Goal: Task Accomplishment & Management: Use online tool/utility

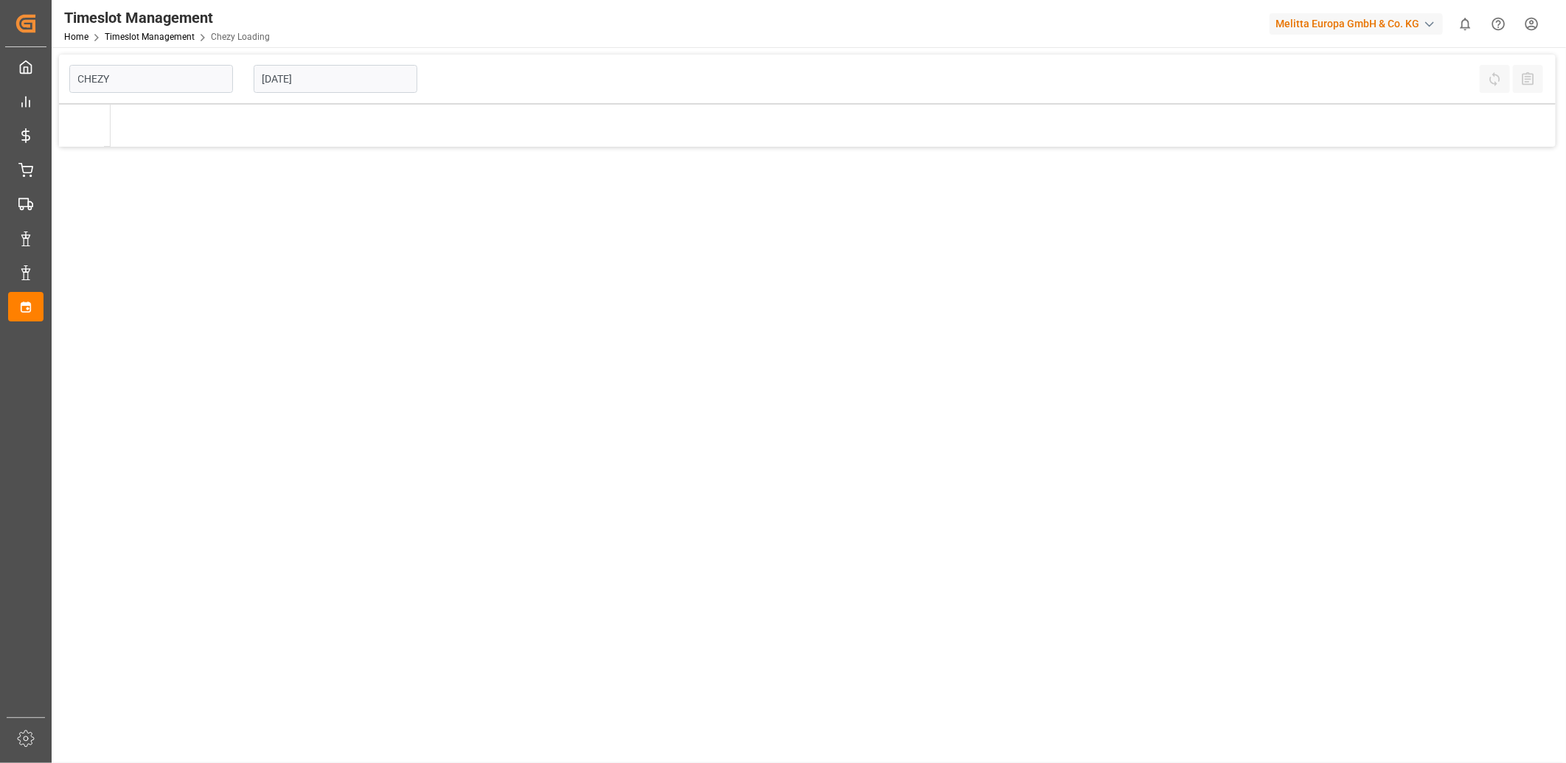
type input "Chezy Loading"
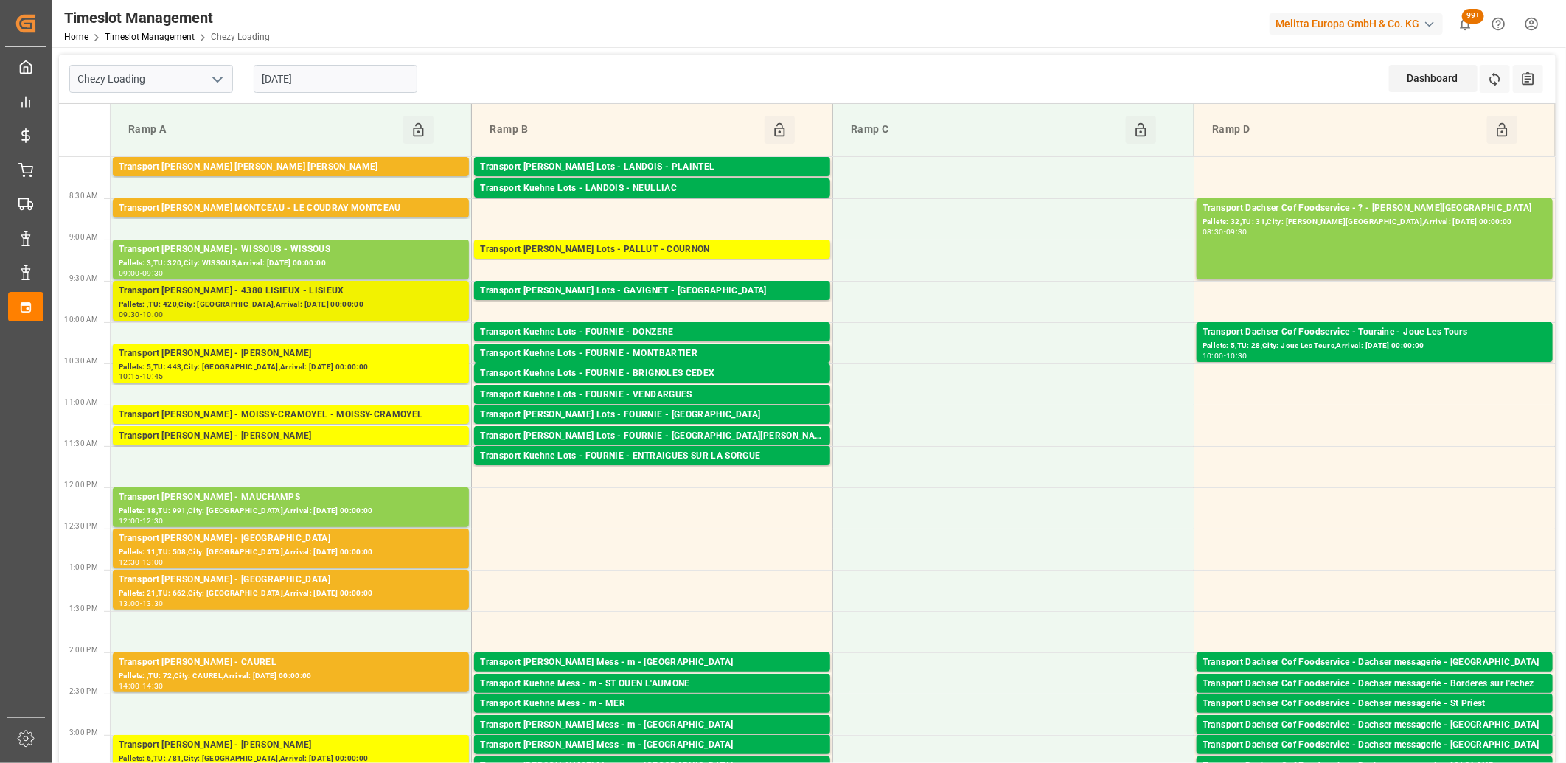
scroll to position [82, 0]
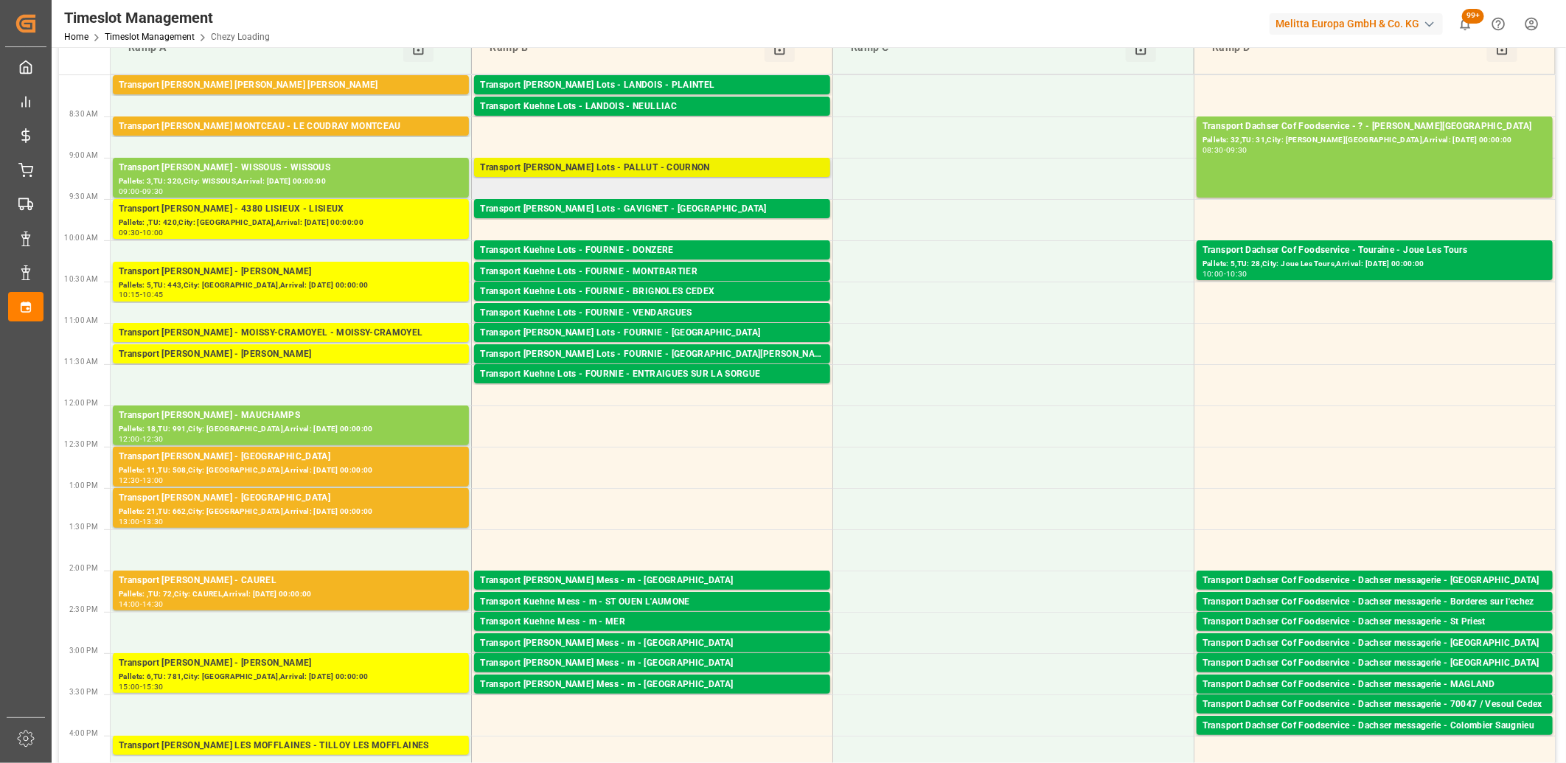
click at [559, 167] on div "Transport [PERSON_NAME] Lots - PALLUT - COURNON" at bounding box center [652, 168] width 344 height 15
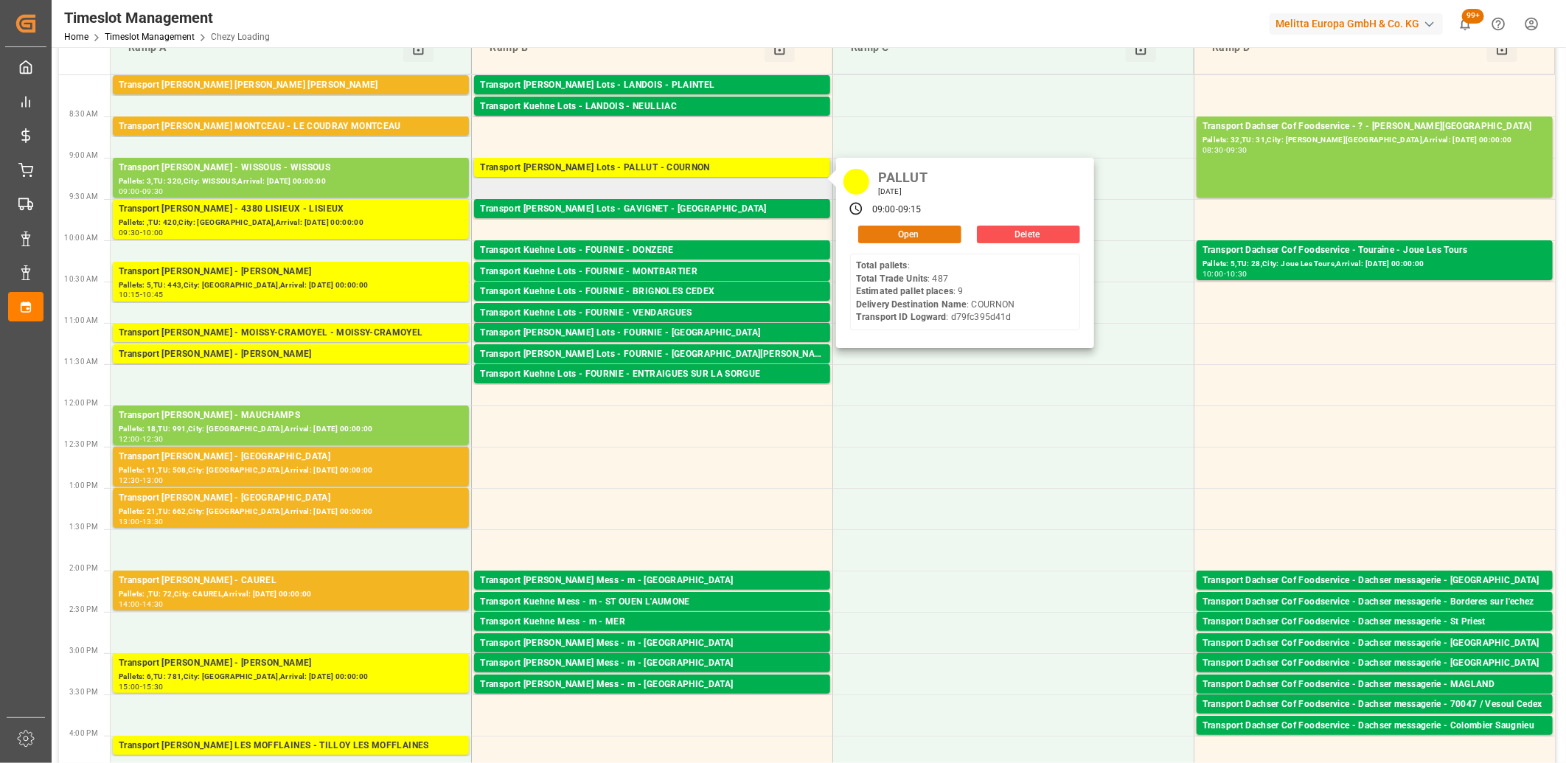
click at [874, 232] on button "Open" at bounding box center [909, 235] width 103 height 18
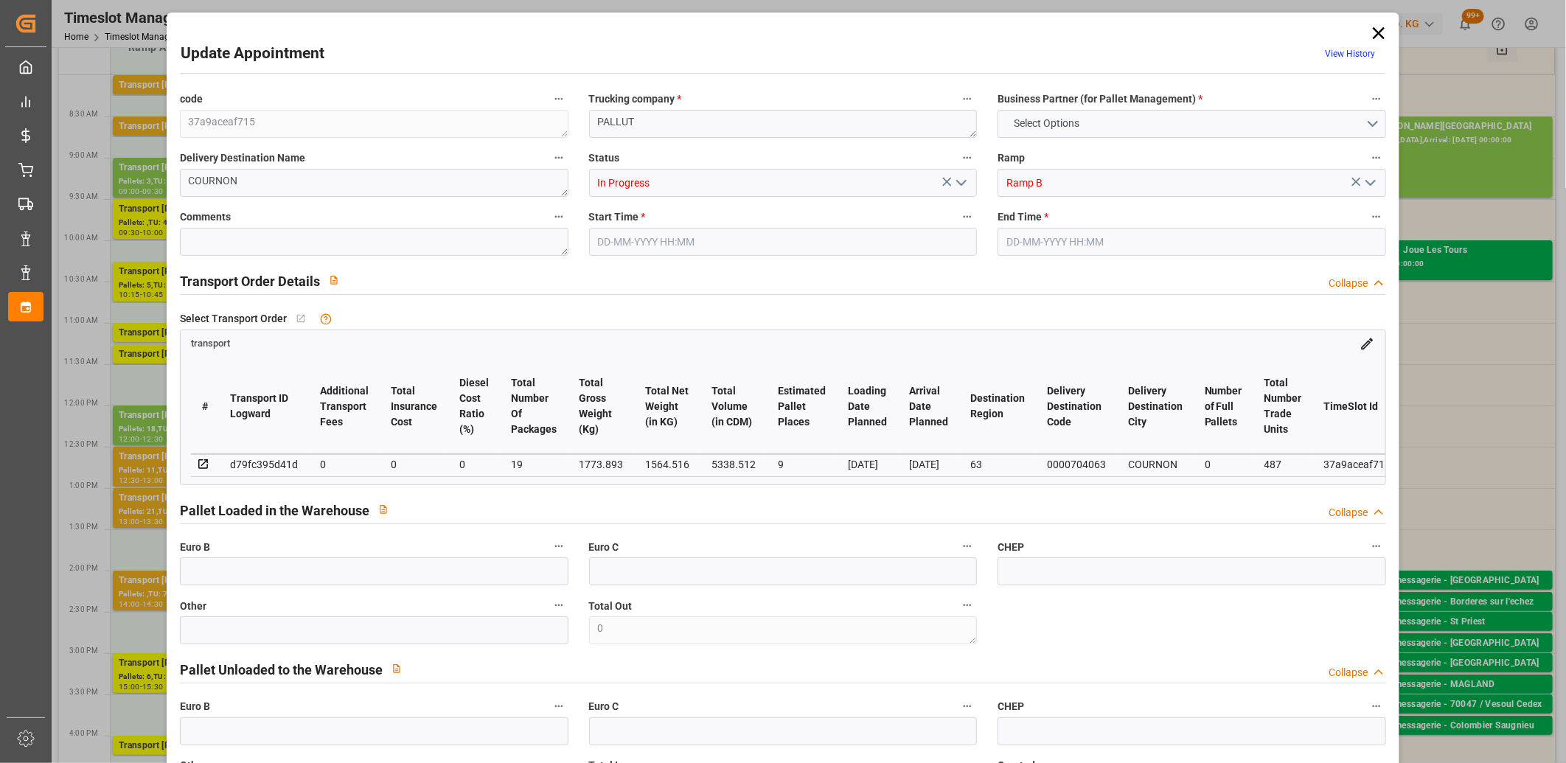
type input "9"
type input "0"
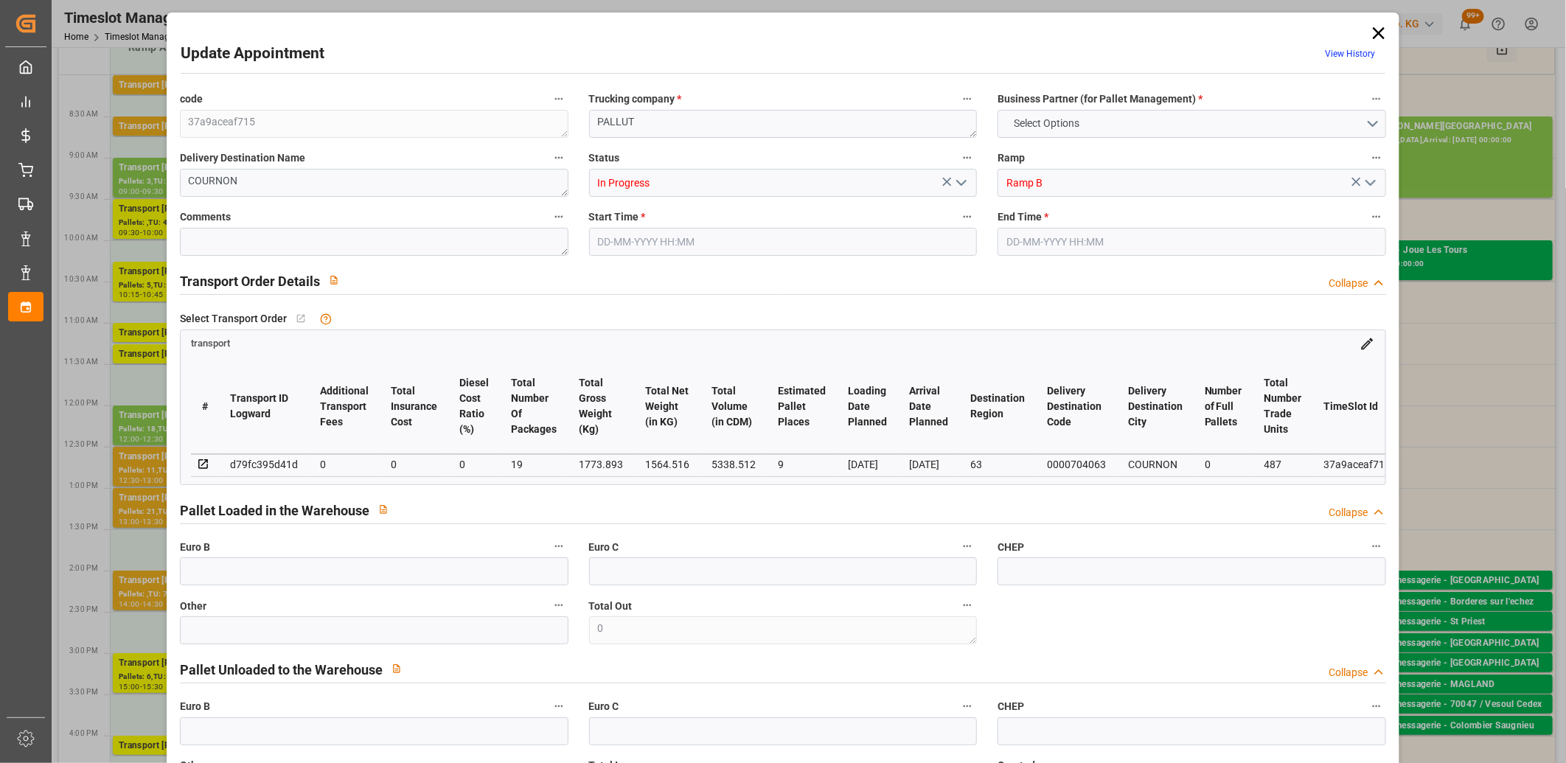
type input "19"
type input "1564.516"
type input "2509.893"
type input "5338.512"
type input "63"
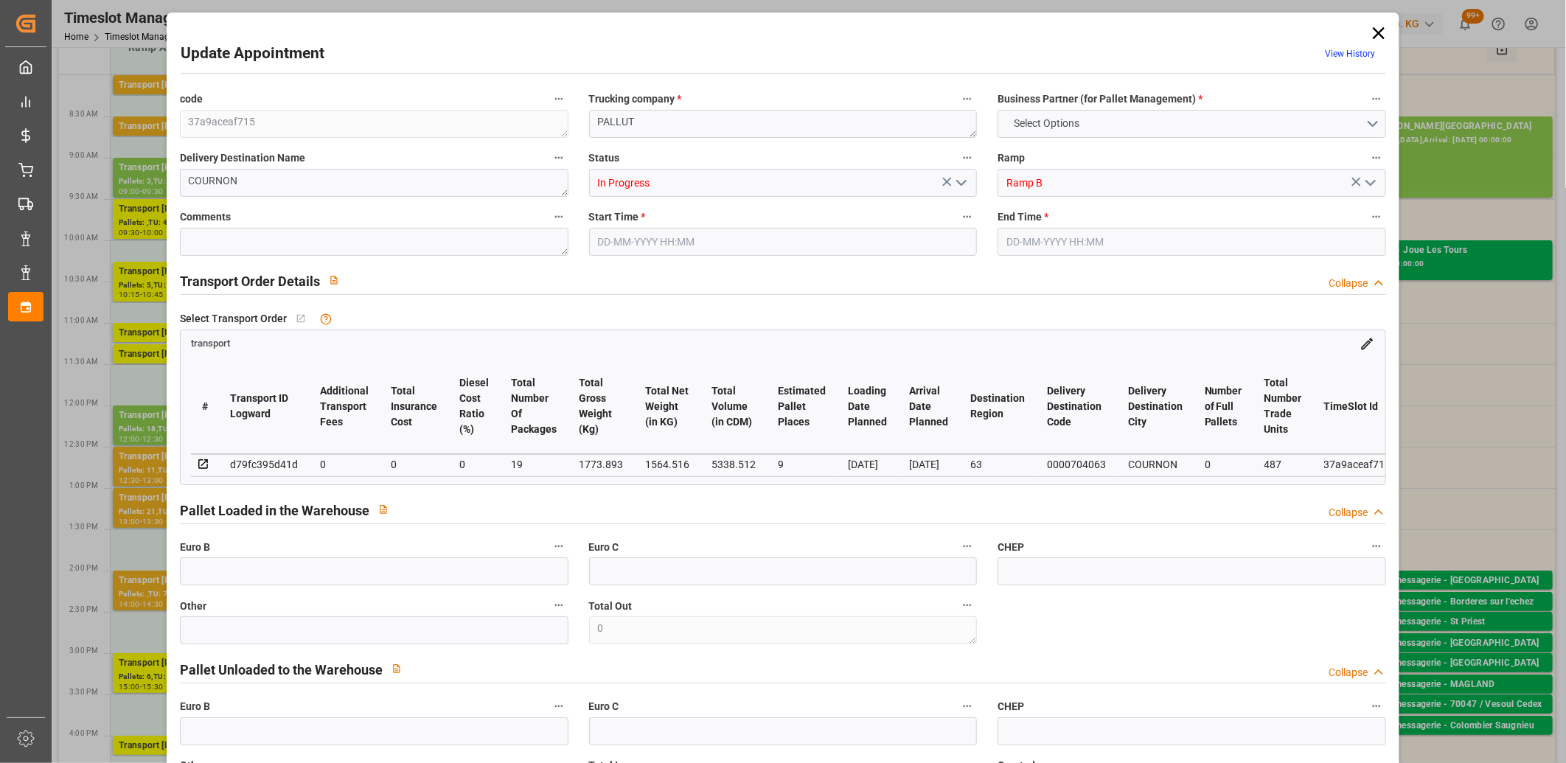
type input "0"
type input "487"
type input "32"
type input "101"
type input "1773.893"
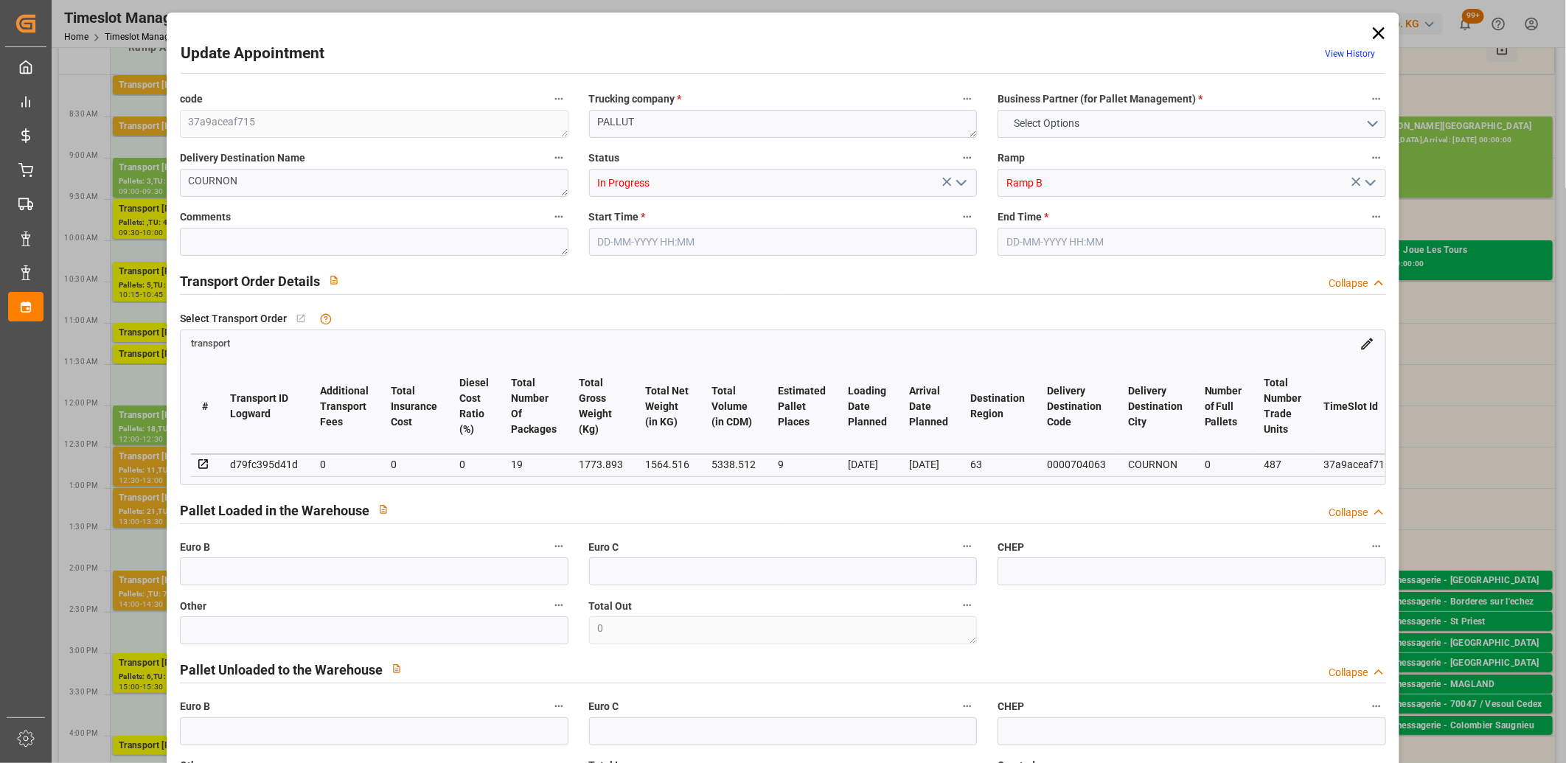
type input "0"
type input "4710.8598"
type input "0"
type input "21"
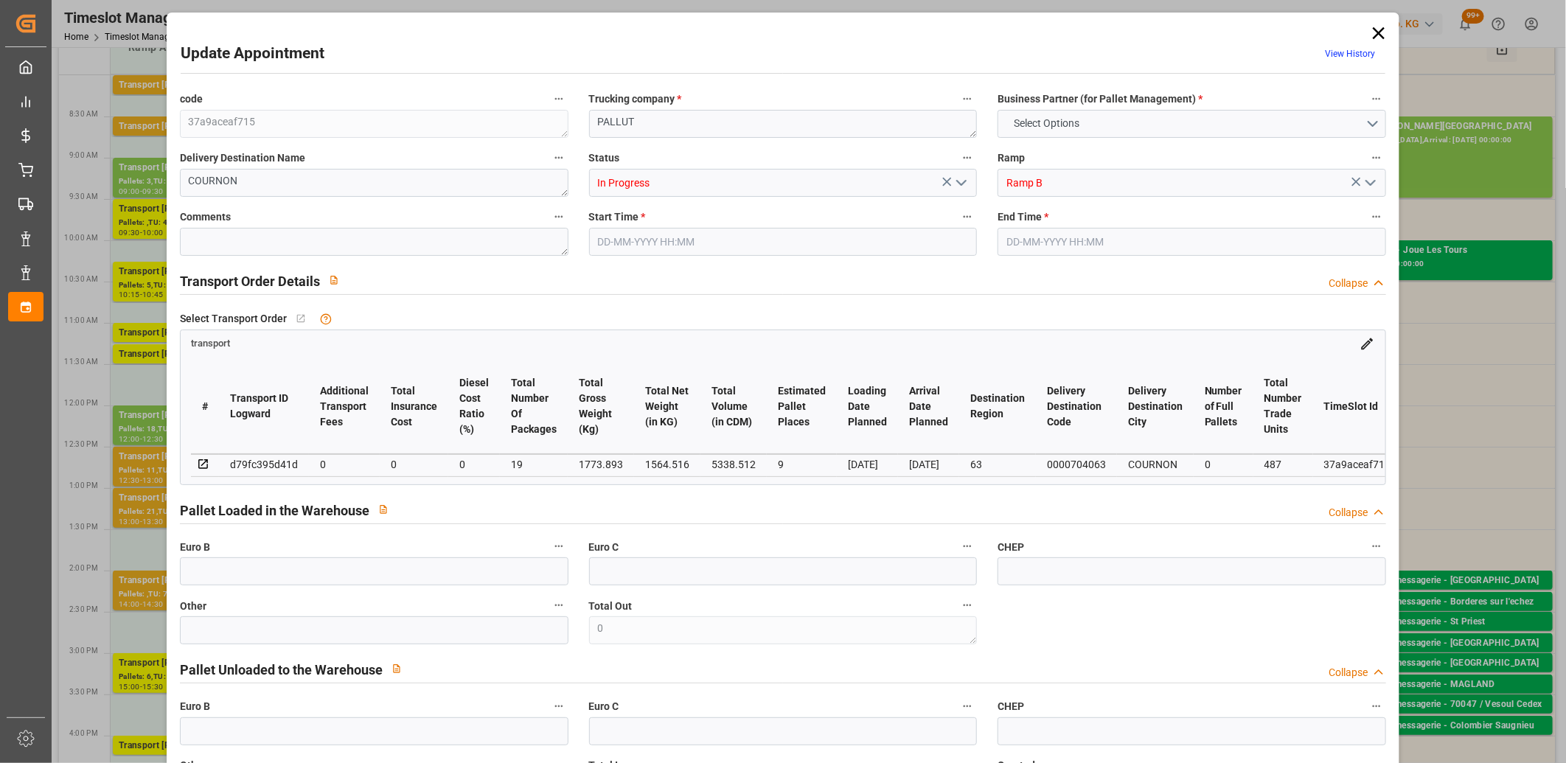
type input "35"
type input "09-09-2025 09:00"
type input "09-09-2025 09:15"
type input "04-09-2025 13:09"
type input "04-09-2025 11:32"
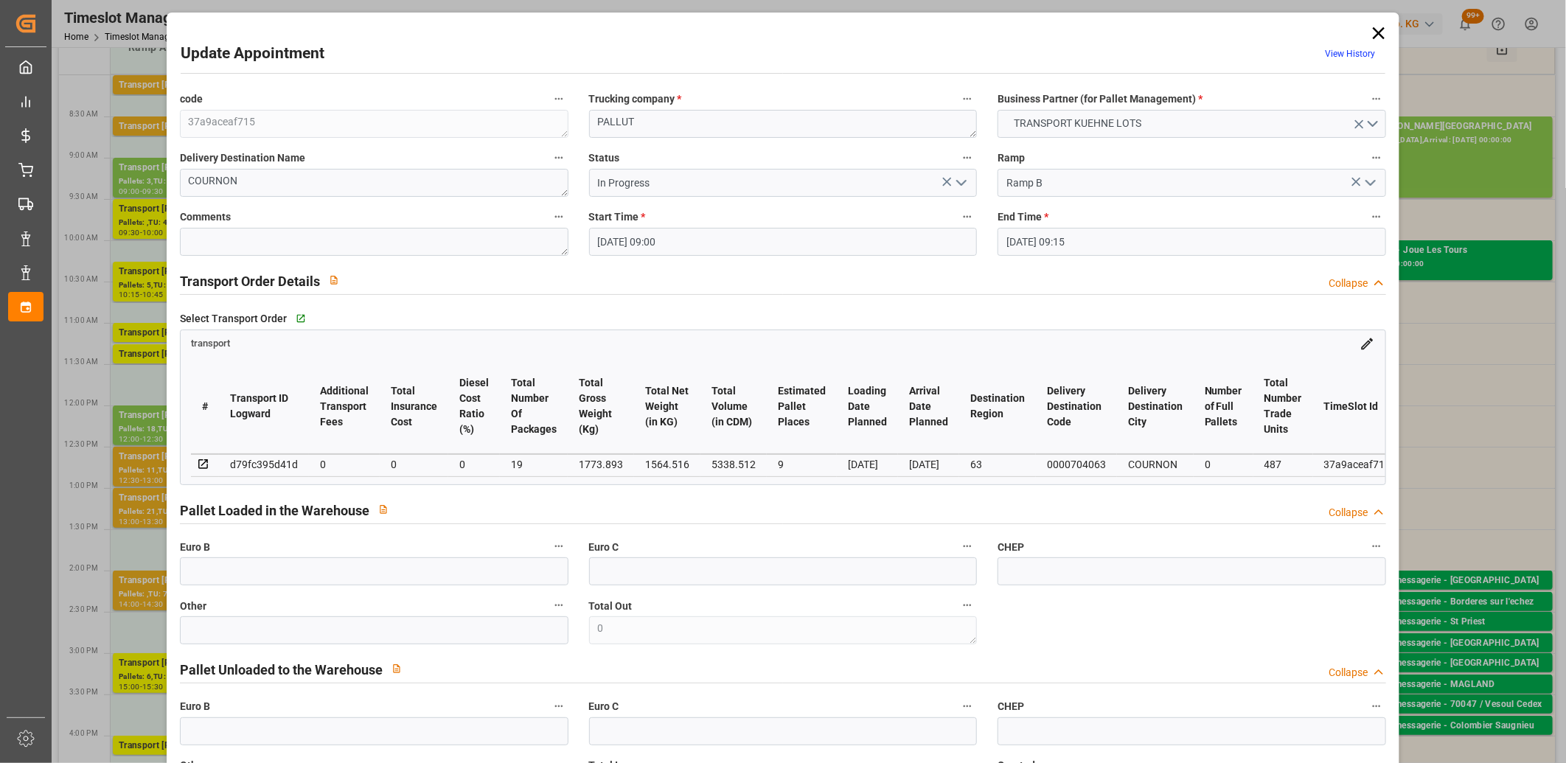
type input "10-09-2025"
type input "[DATE]"
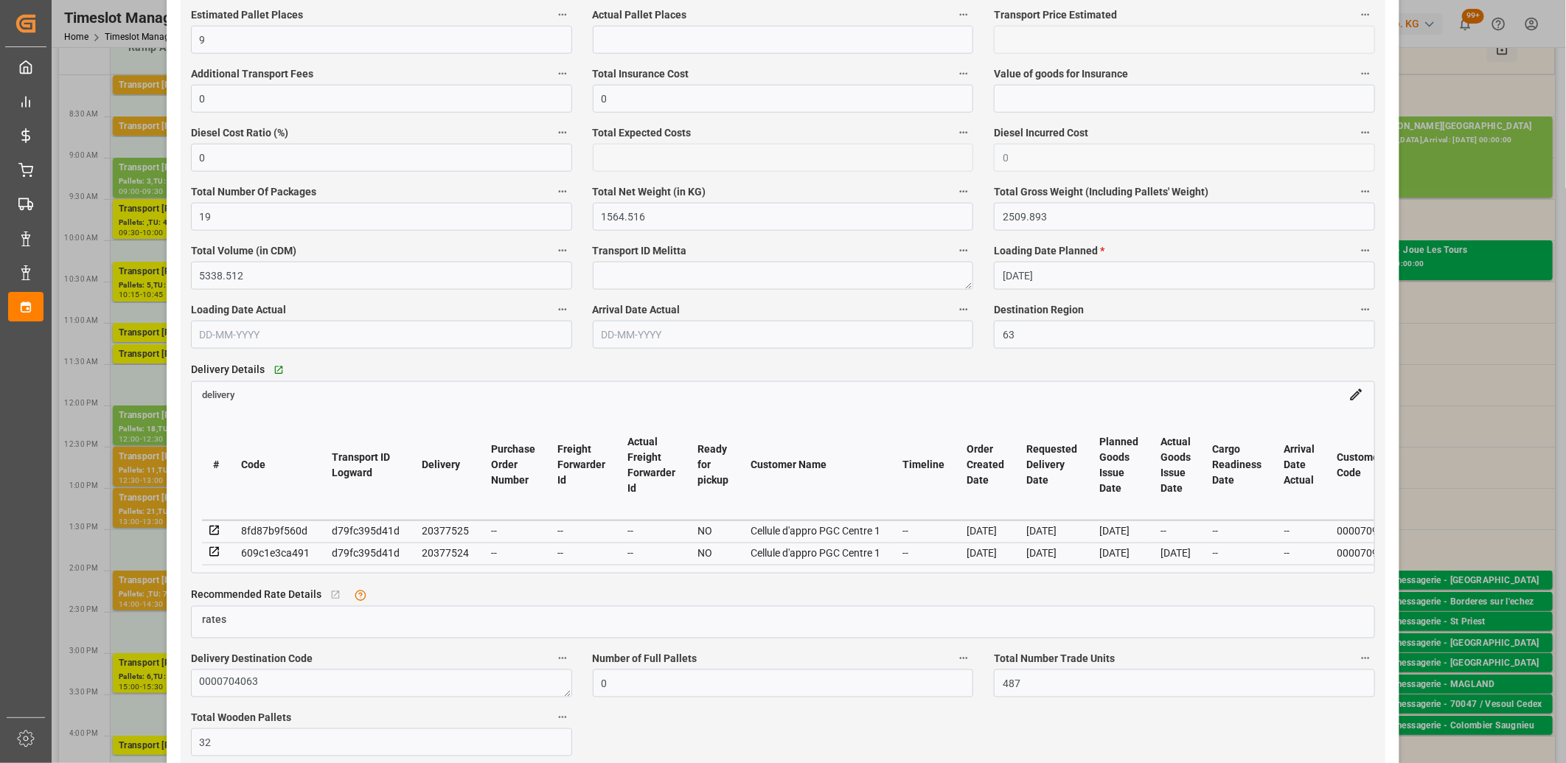
scroll to position [983, 0]
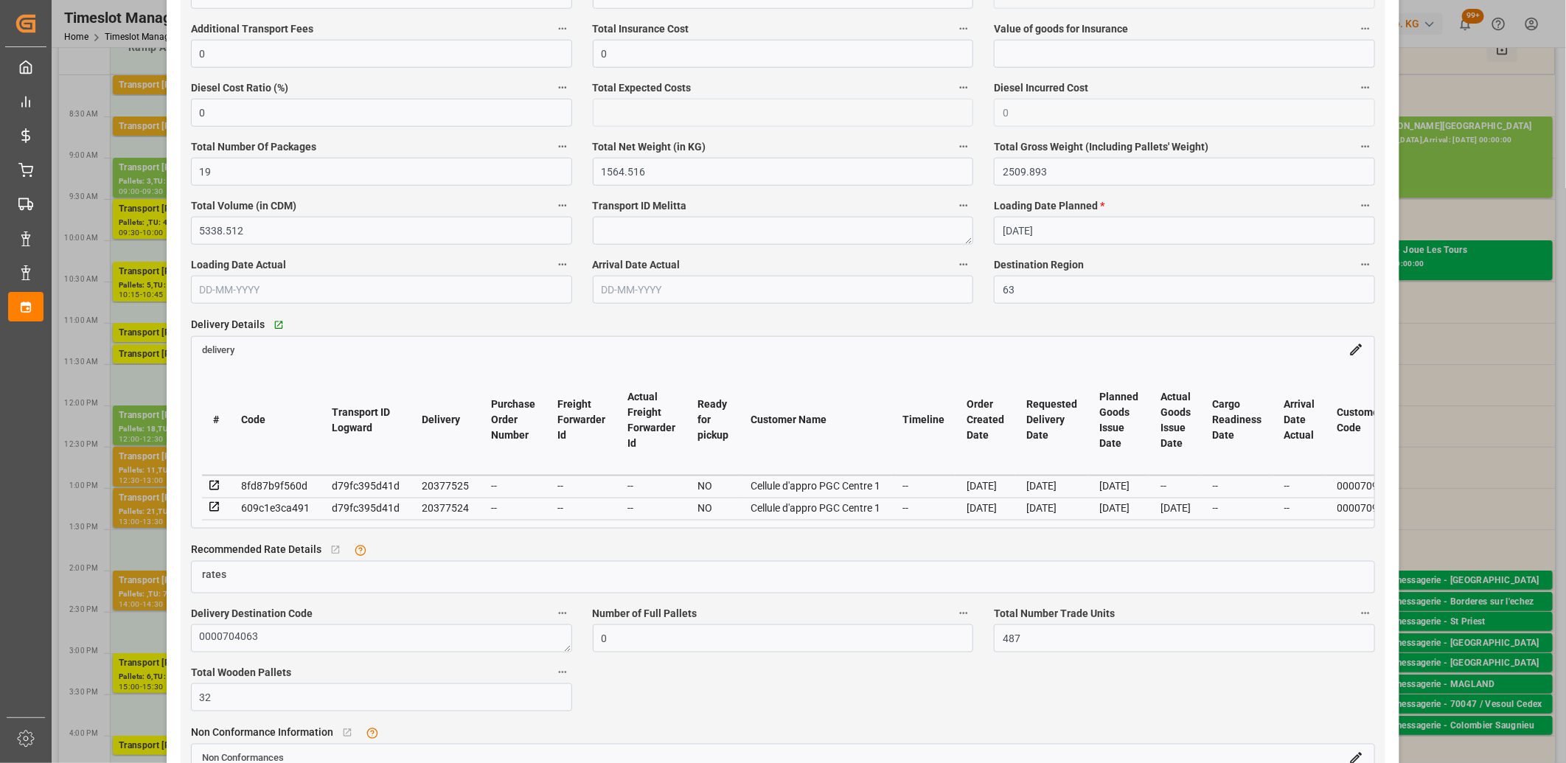
click at [216, 487] on icon at bounding box center [214, 485] width 13 height 13
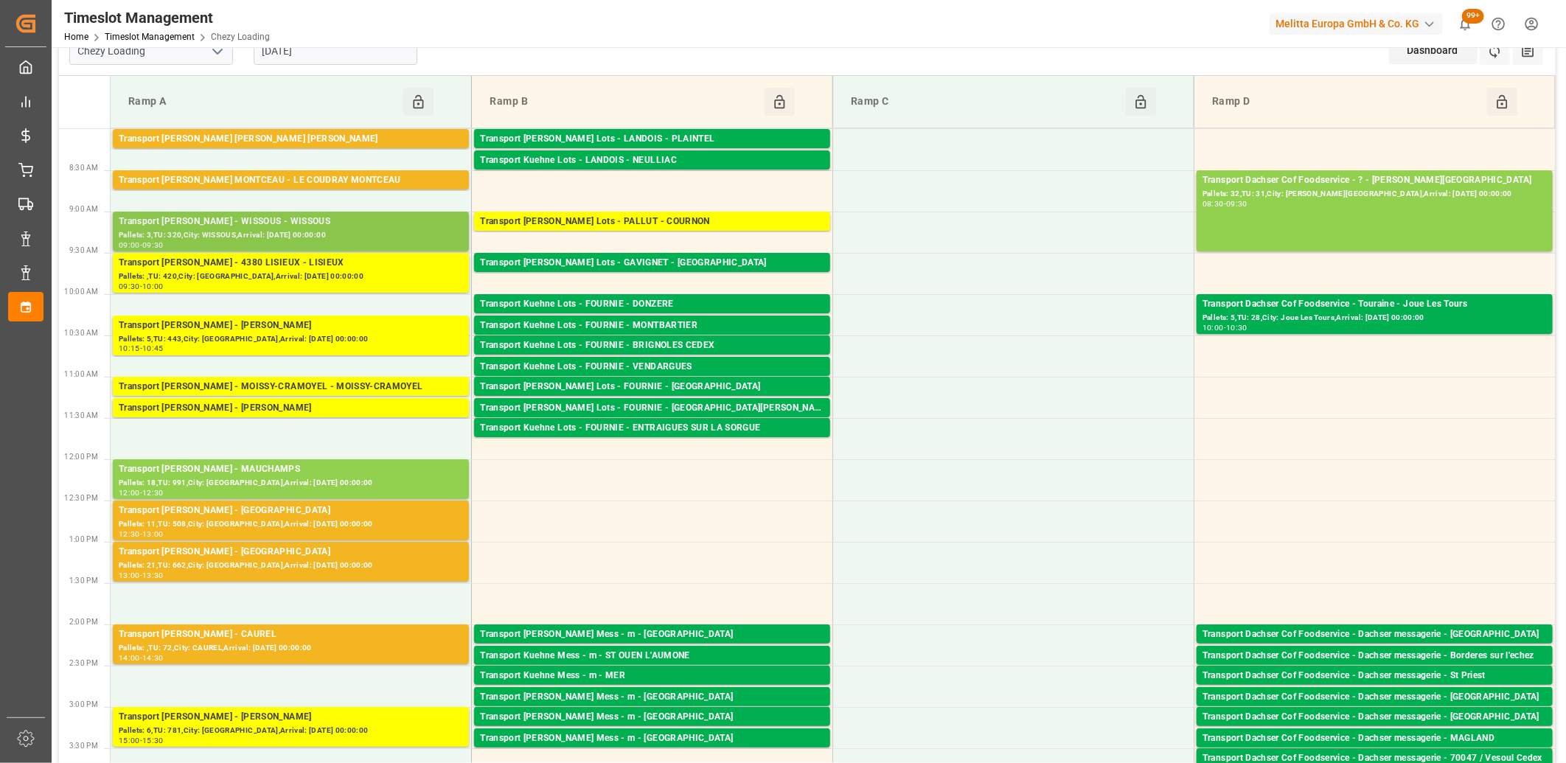
scroll to position [0, 0]
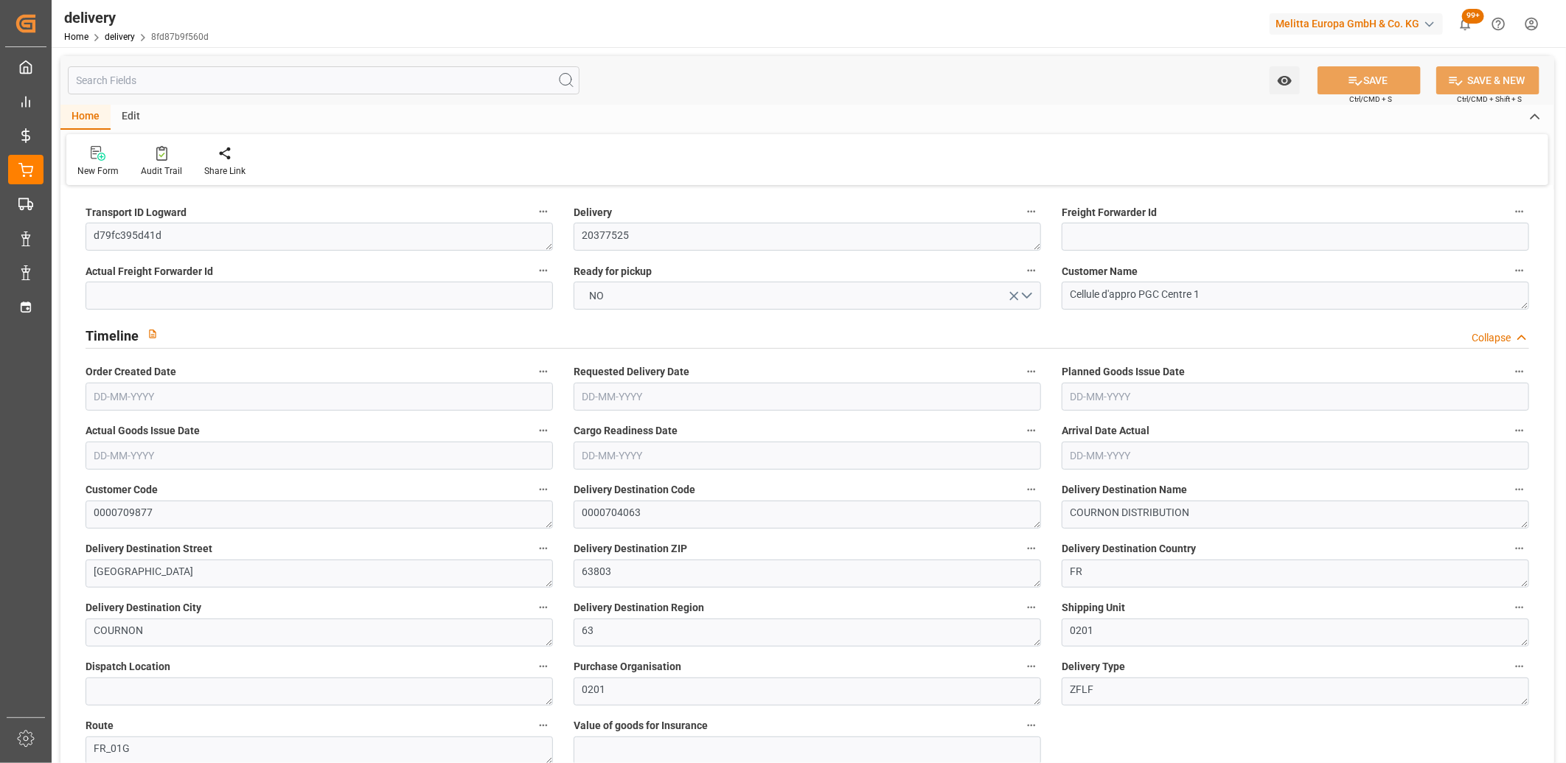
type input "18"
type input "1438.647"
type input "2177.365"
type input "4738.865"
type input "419"
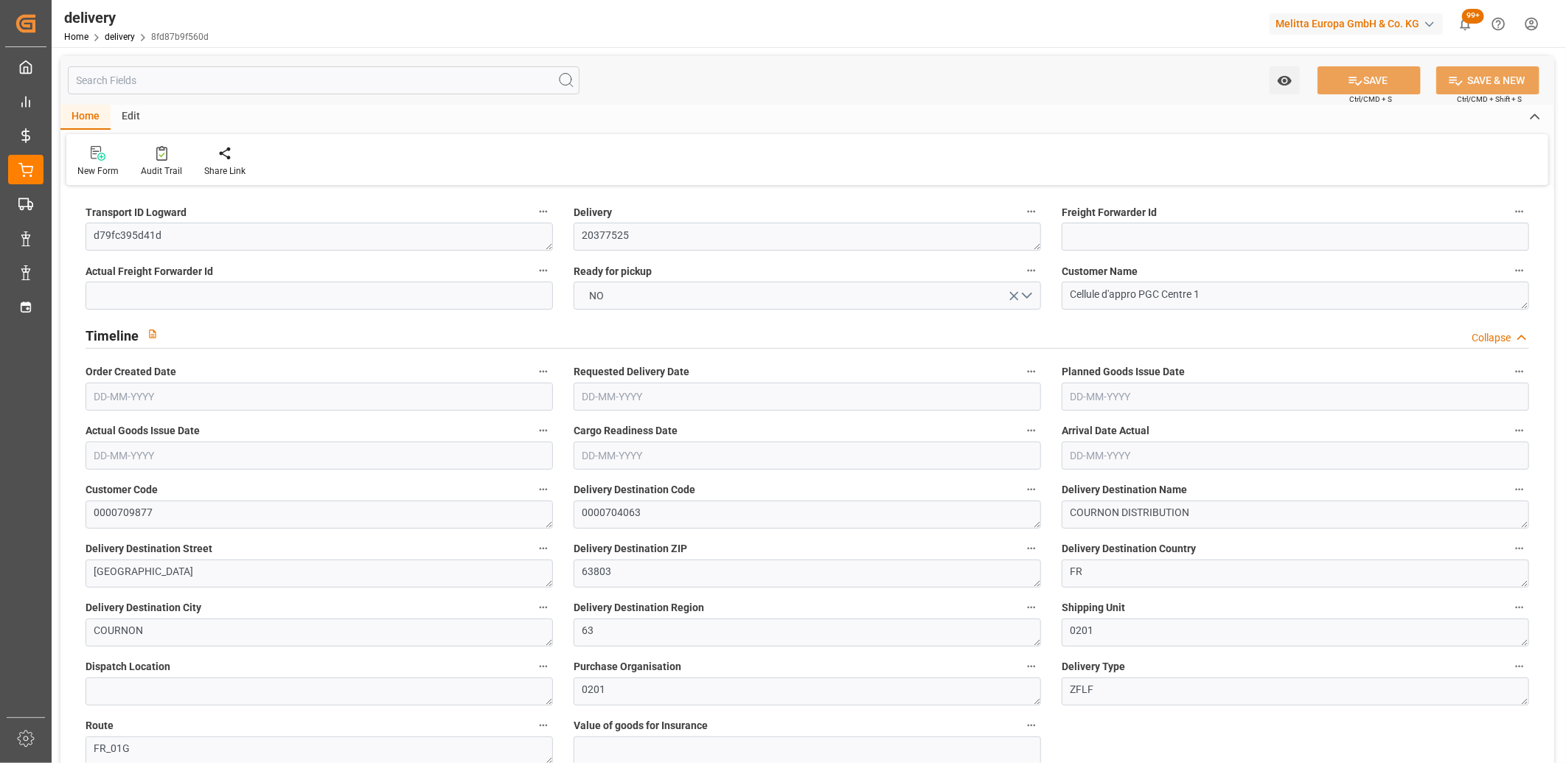
type input "24"
type input "0"
type input "7"
type input "0"
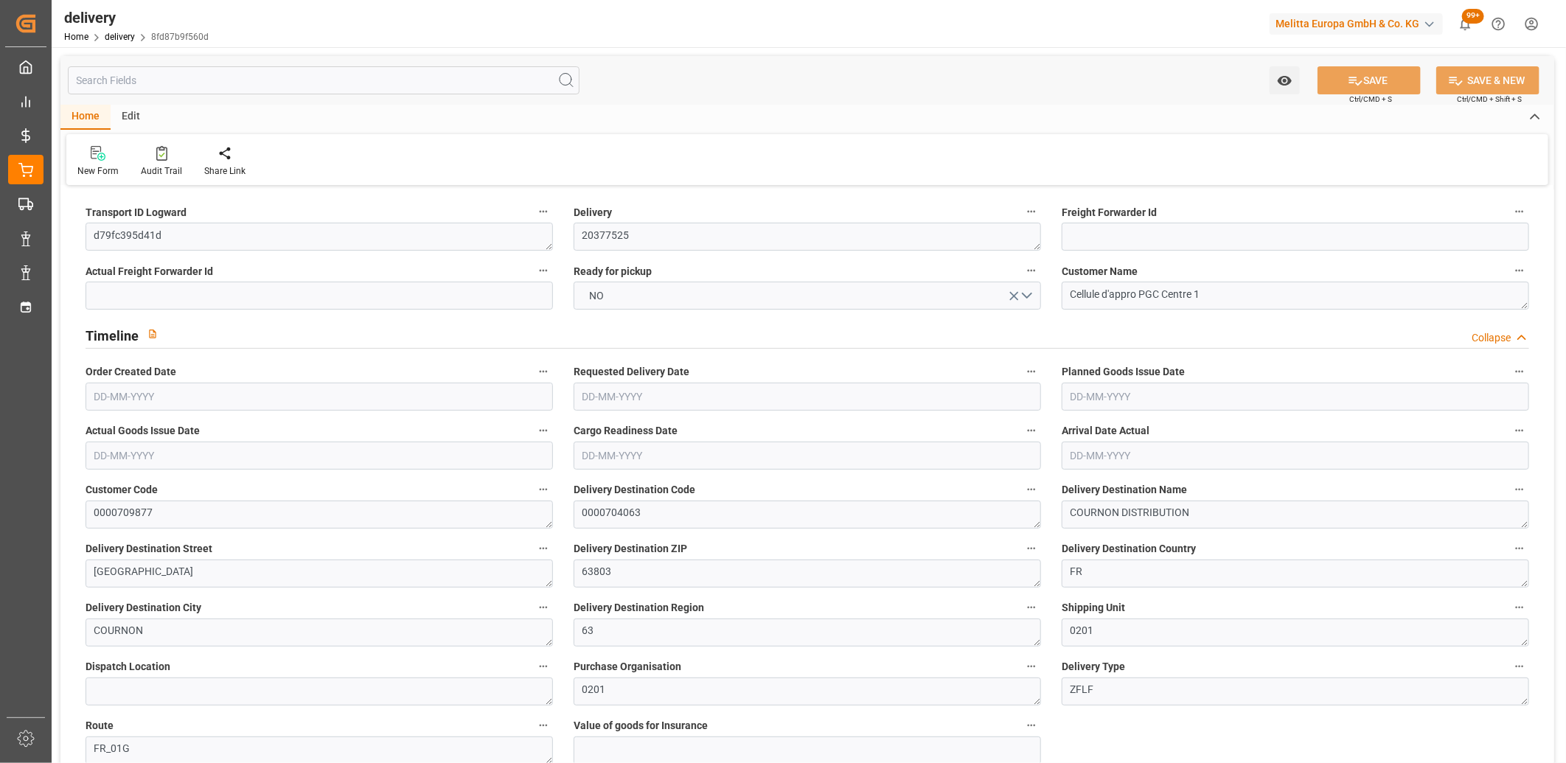
type input "0"
type input "303.2167"
type input "0"
type input "150.84"
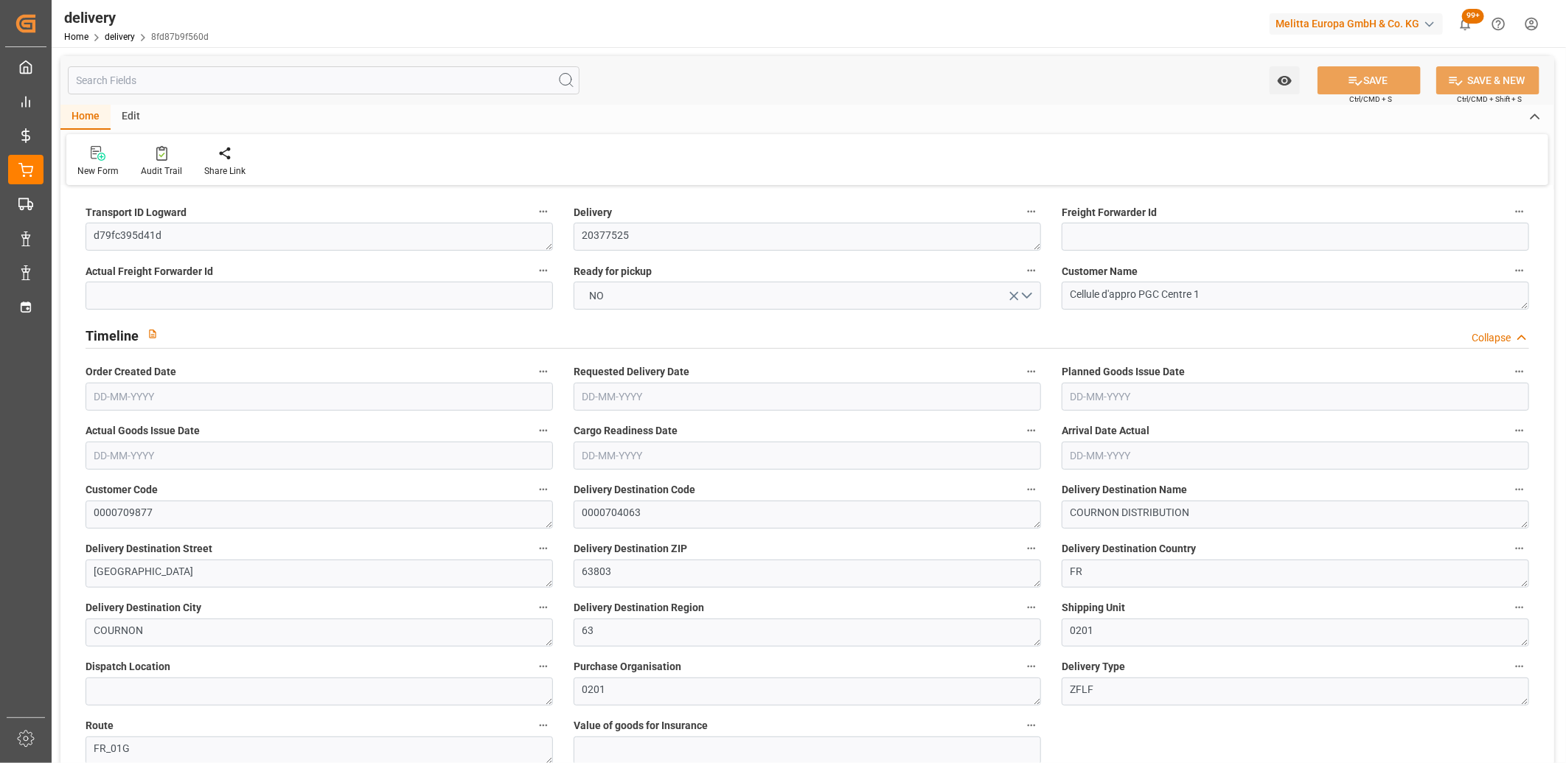
type input "1.5"
type input "1.3"
type input "0"
type input "36"
type input "1625.365"
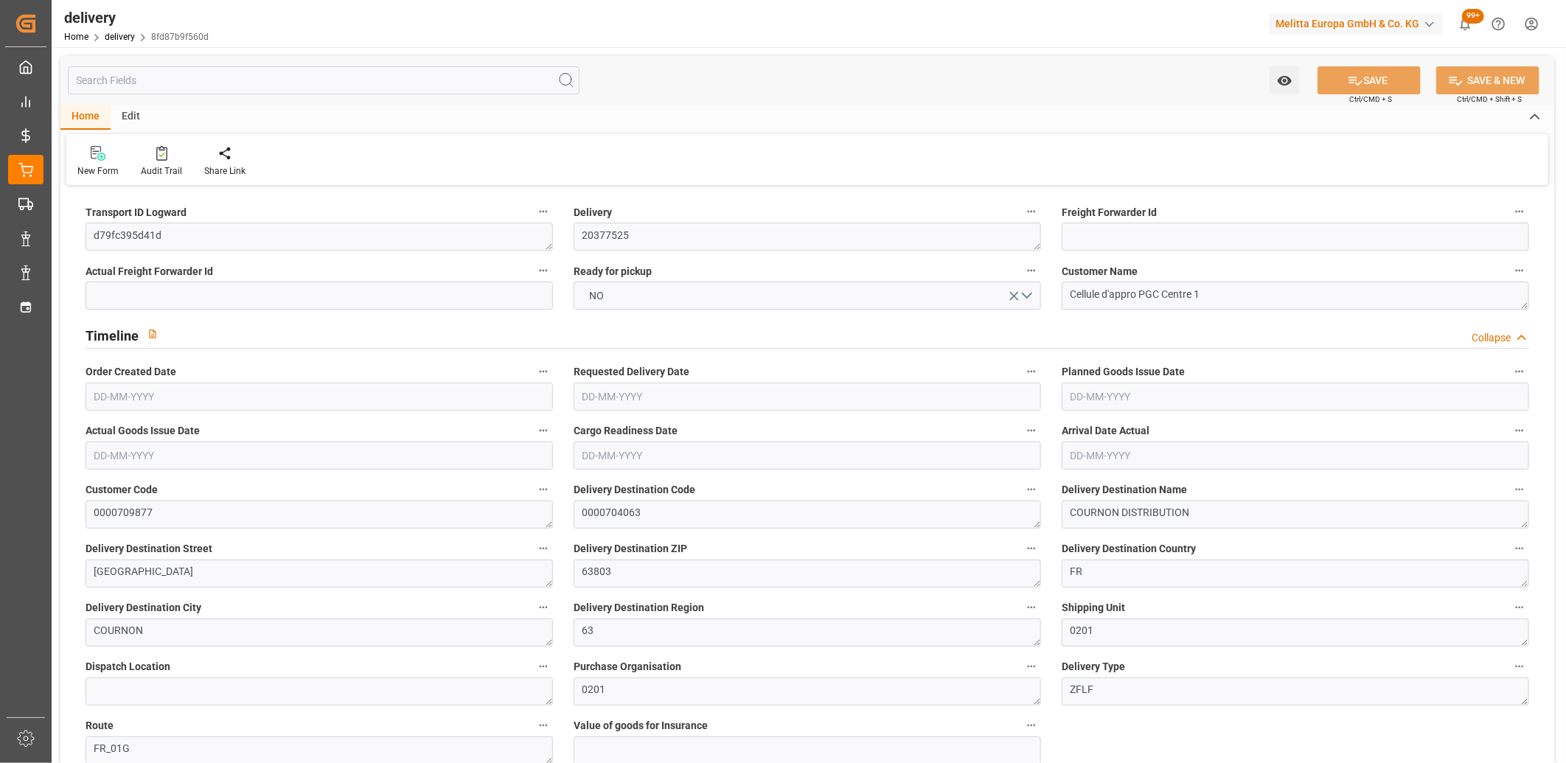
type input "101"
type input "7329.9986"
type input "0.47"
type input "0"
type input "[DATE]"
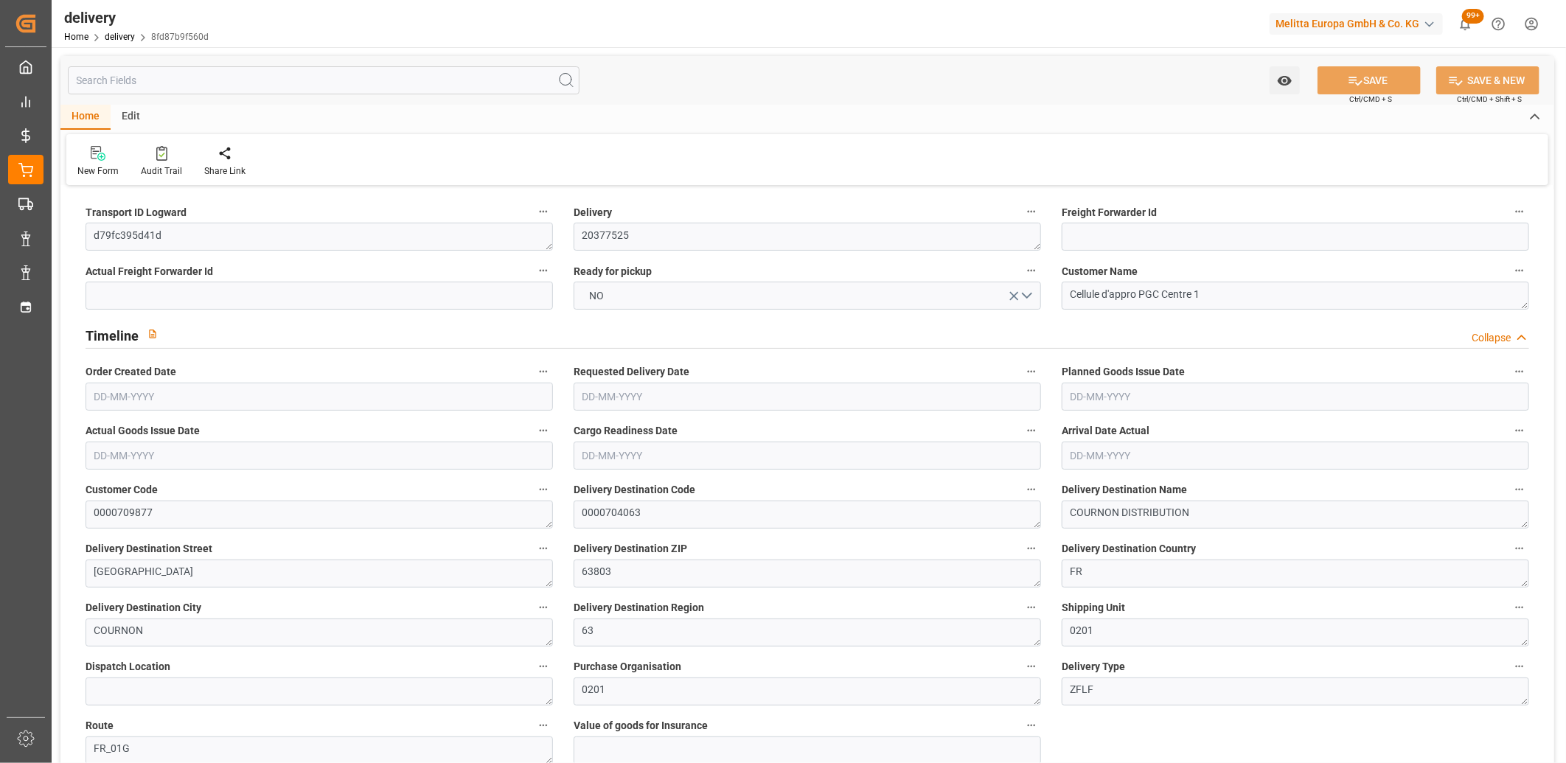
type input "10-09-2025"
type input "[DATE]"
type input "04-09-2025 11:01"
click at [623, 298] on button "NO" at bounding box center [807, 296] width 467 height 28
click at [623, 298] on div "YES" at bounding box center [807, 299] width 466 height 31
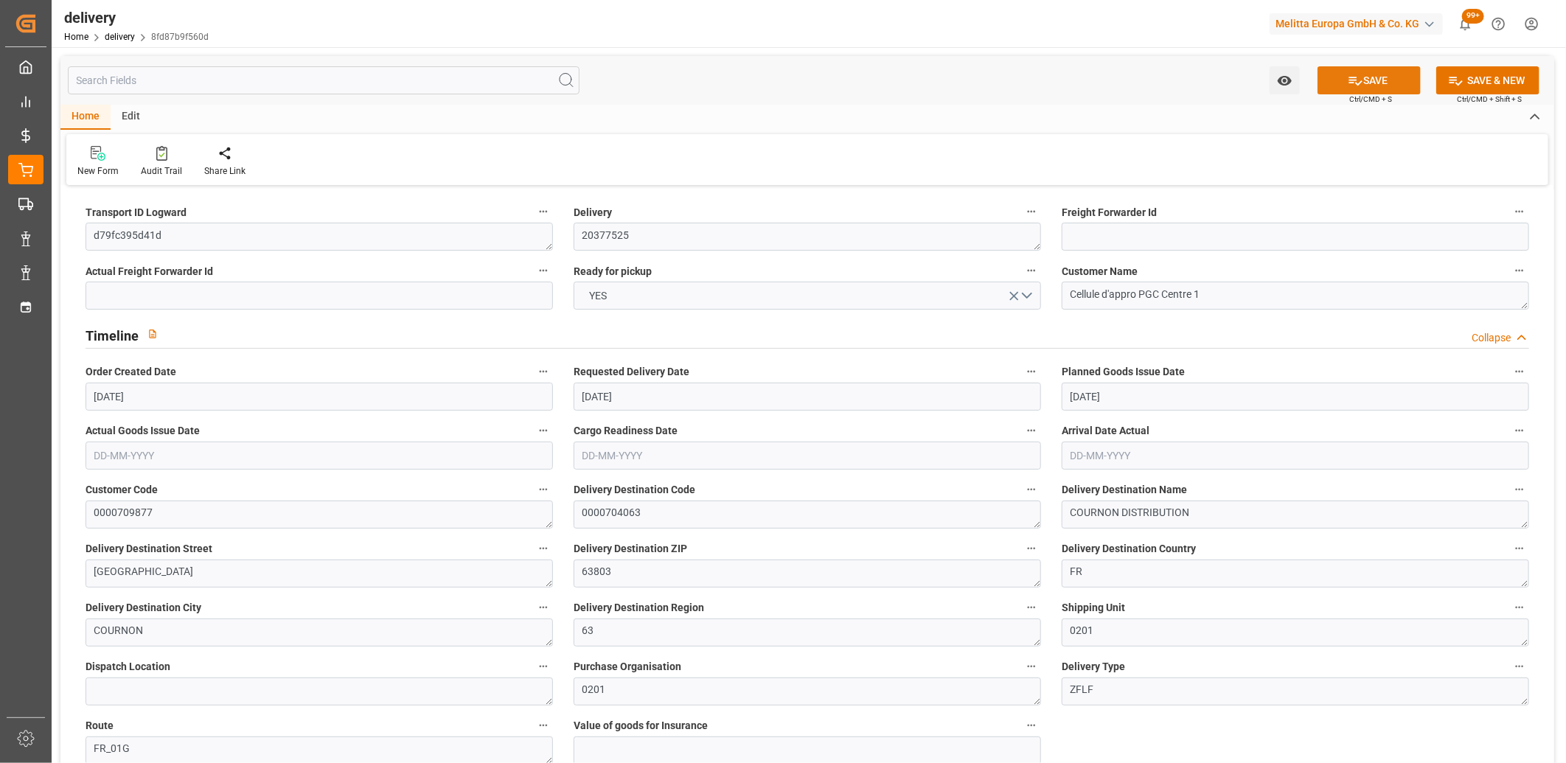
click at [1374, 84] on button "SAVE" at bounding box center [1369, 80] width 103 height 28
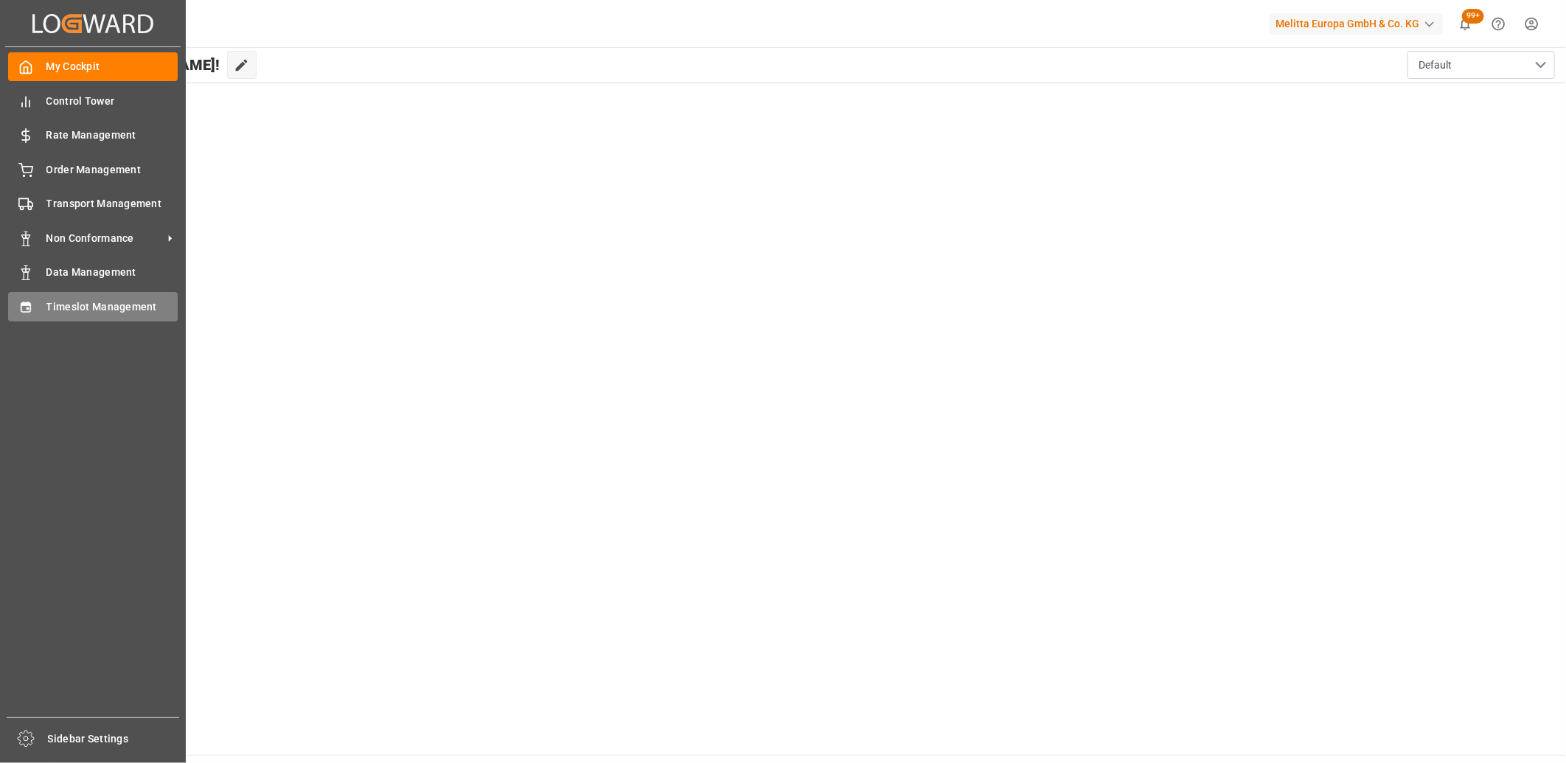
click at [37, 292] on div "Timeslot Management Timeslot Management" at bounding box center [93, 306] width 170 height 29
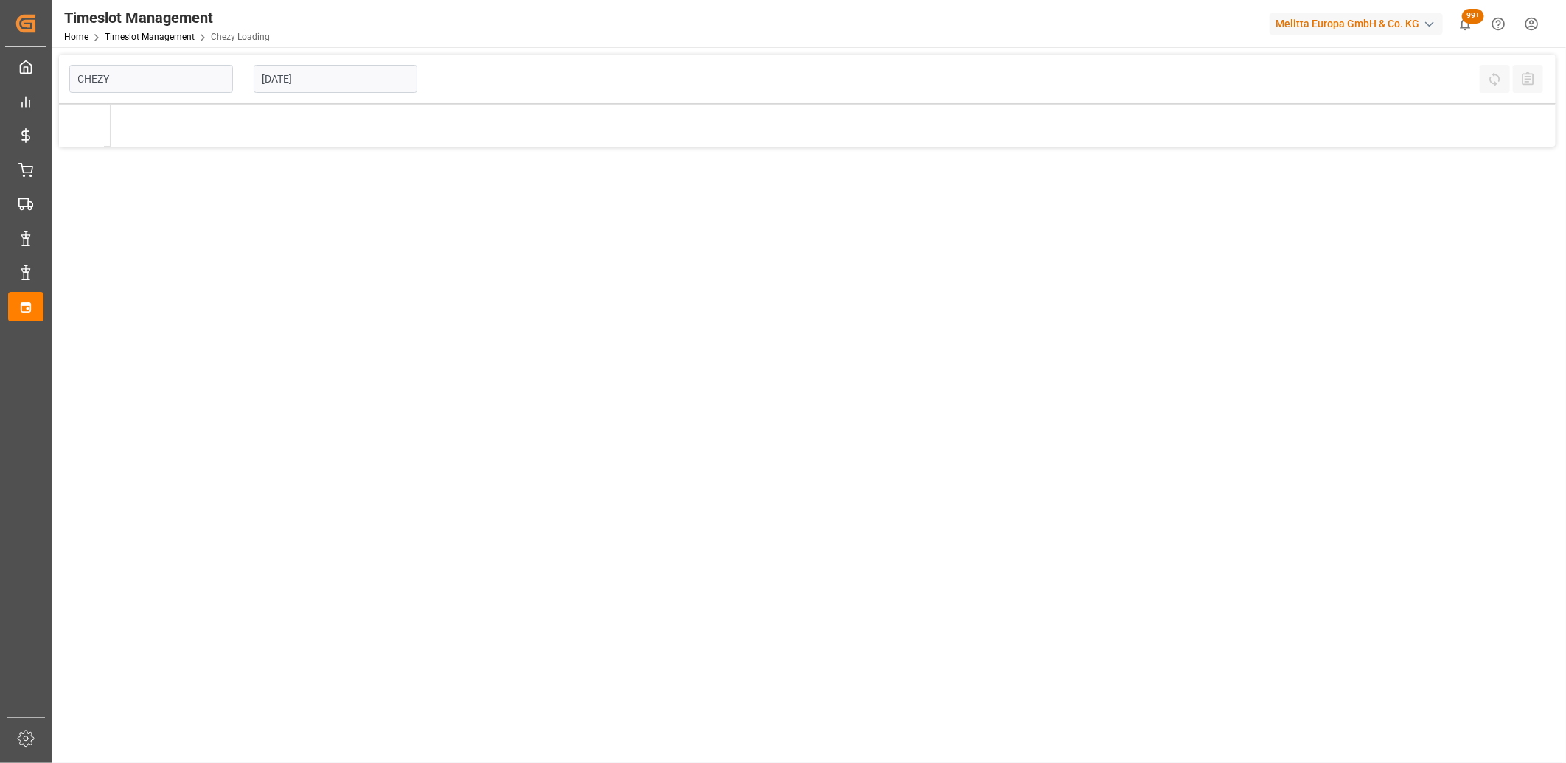
type input "Chezy Loading"
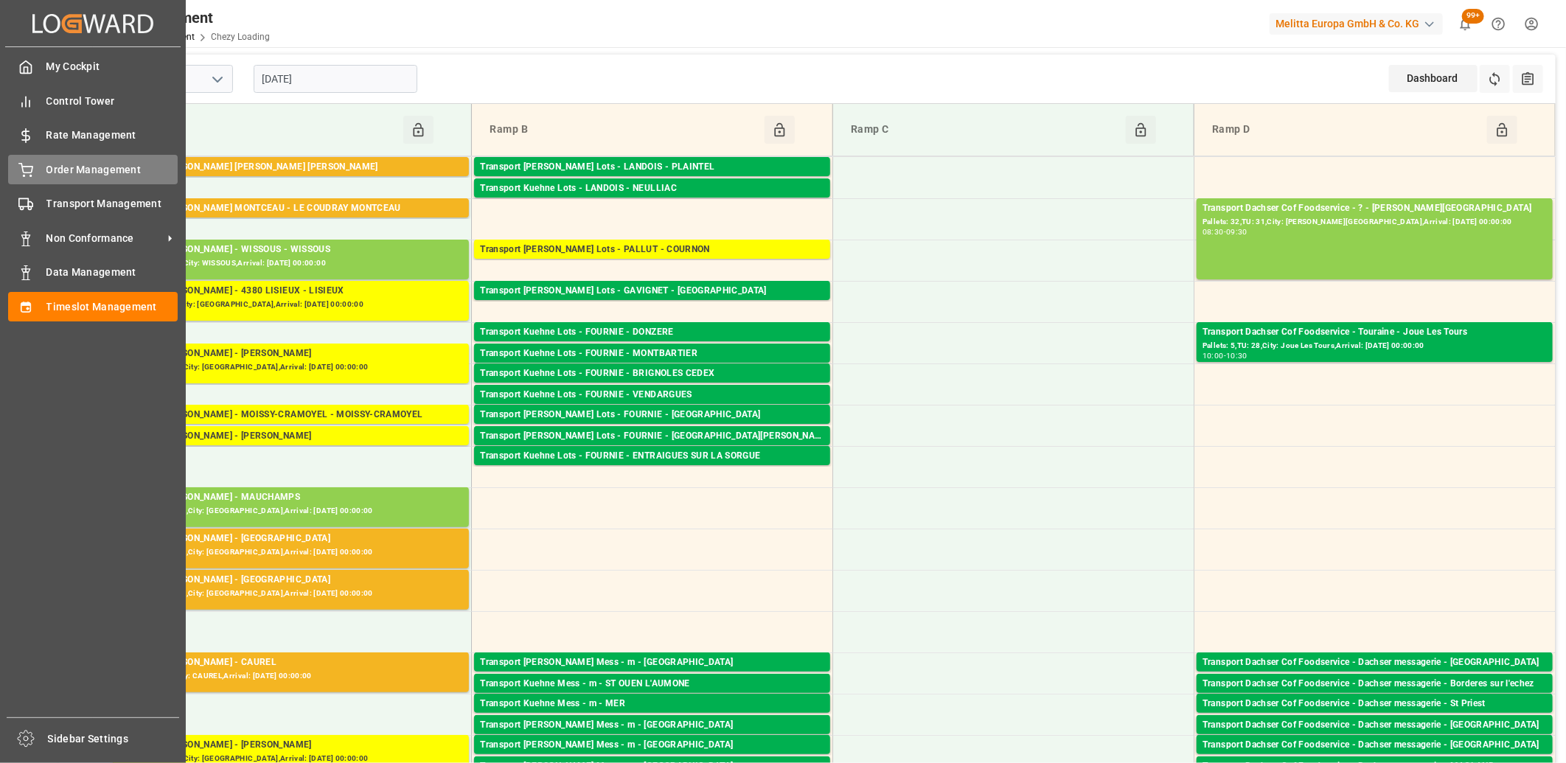
click at [15, 179] on div "Order Management Order Management" at bounding box center [93, 169] width 170 height 29
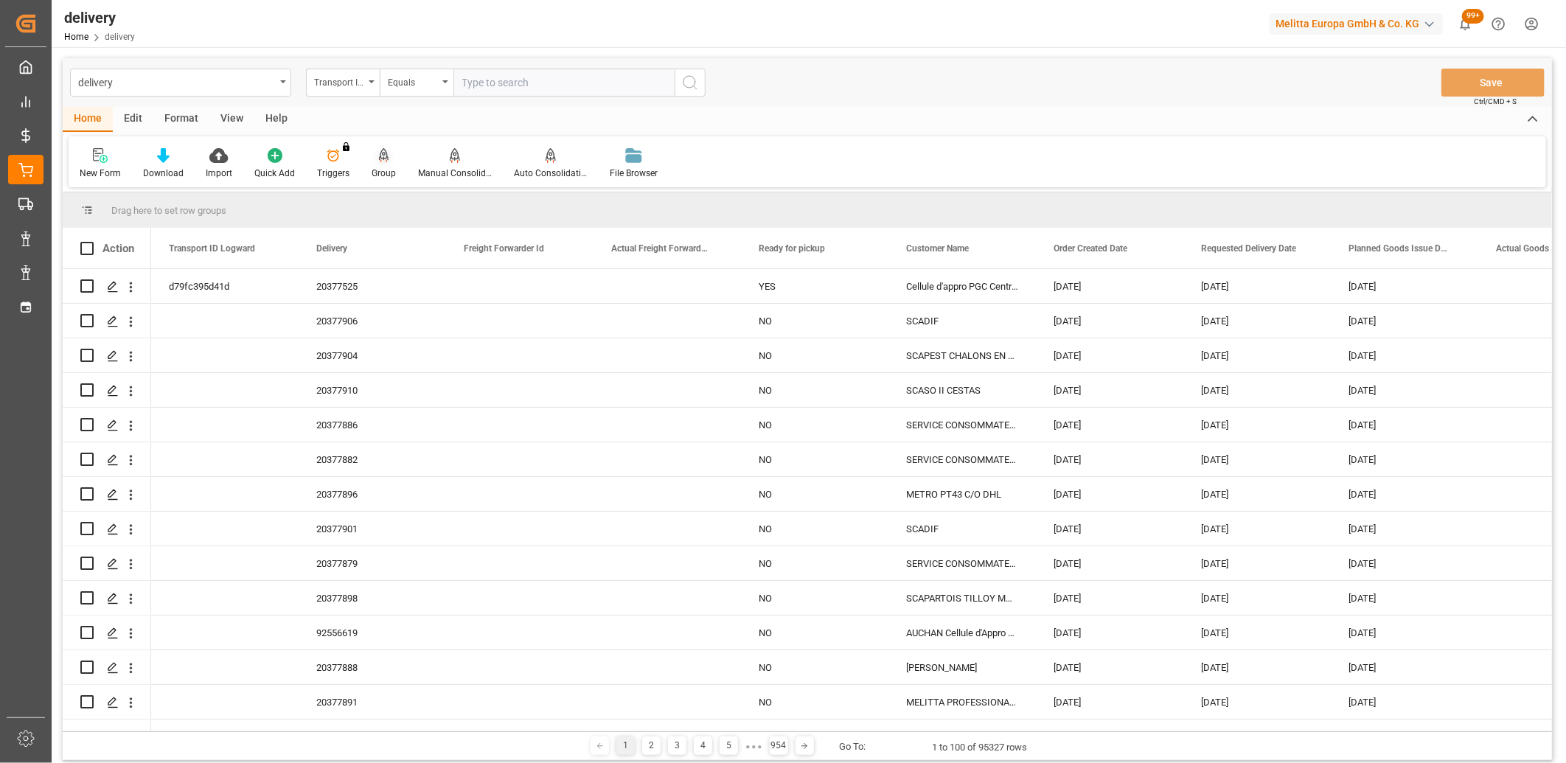
click at [379, 157] on icon at bounding box center [384, 155] width 10 height 15
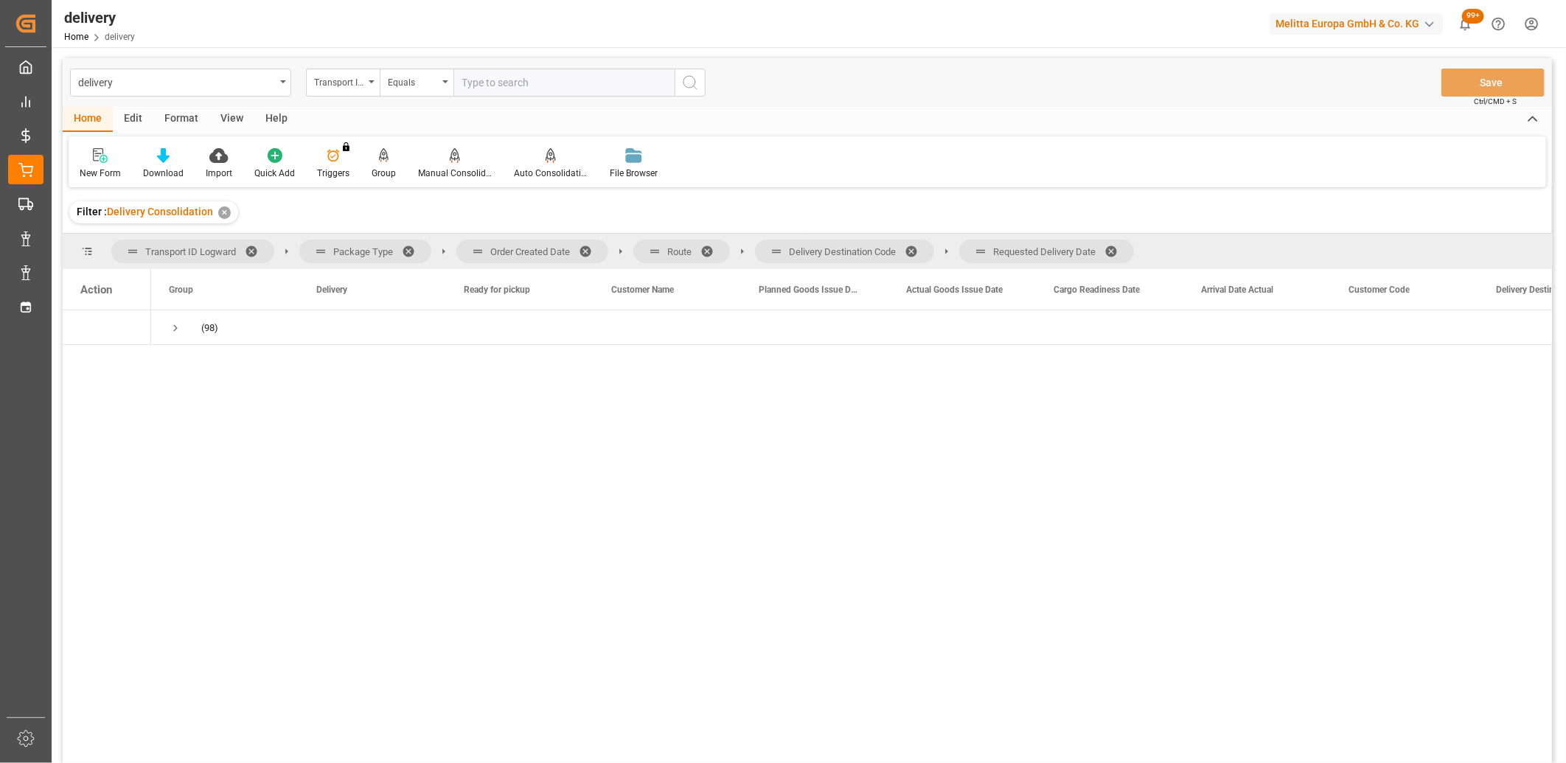
click at [1117, 254] on span at bounding box center [1117, 251] width 24 height 13
click at [917, 251] on span at bounding box center [917, 251] width 24 height 13
click at [709, 249] on span at bounding box center [713, 251] width 24 height 13
click at [588, 251] on span at bounding box center [591, 251] width 24 height 13
click at [170, 328] on span "Press SPACE to select this row." at bounding box center [175, 327] width 13 height 13
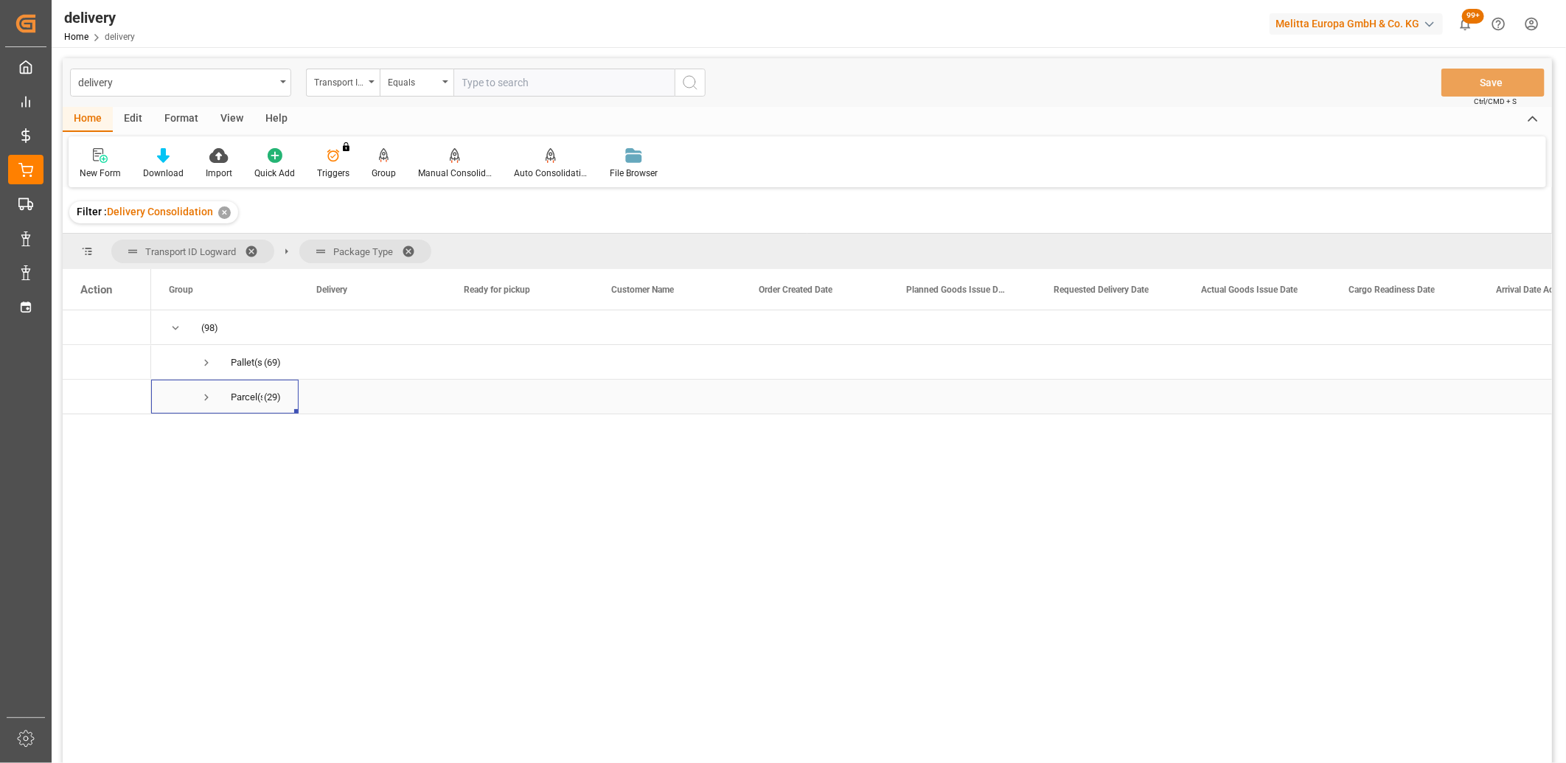
click at [208, 396] on span "Press SPACE to select this row." at bounding box center [206, 397] width 13 height 13
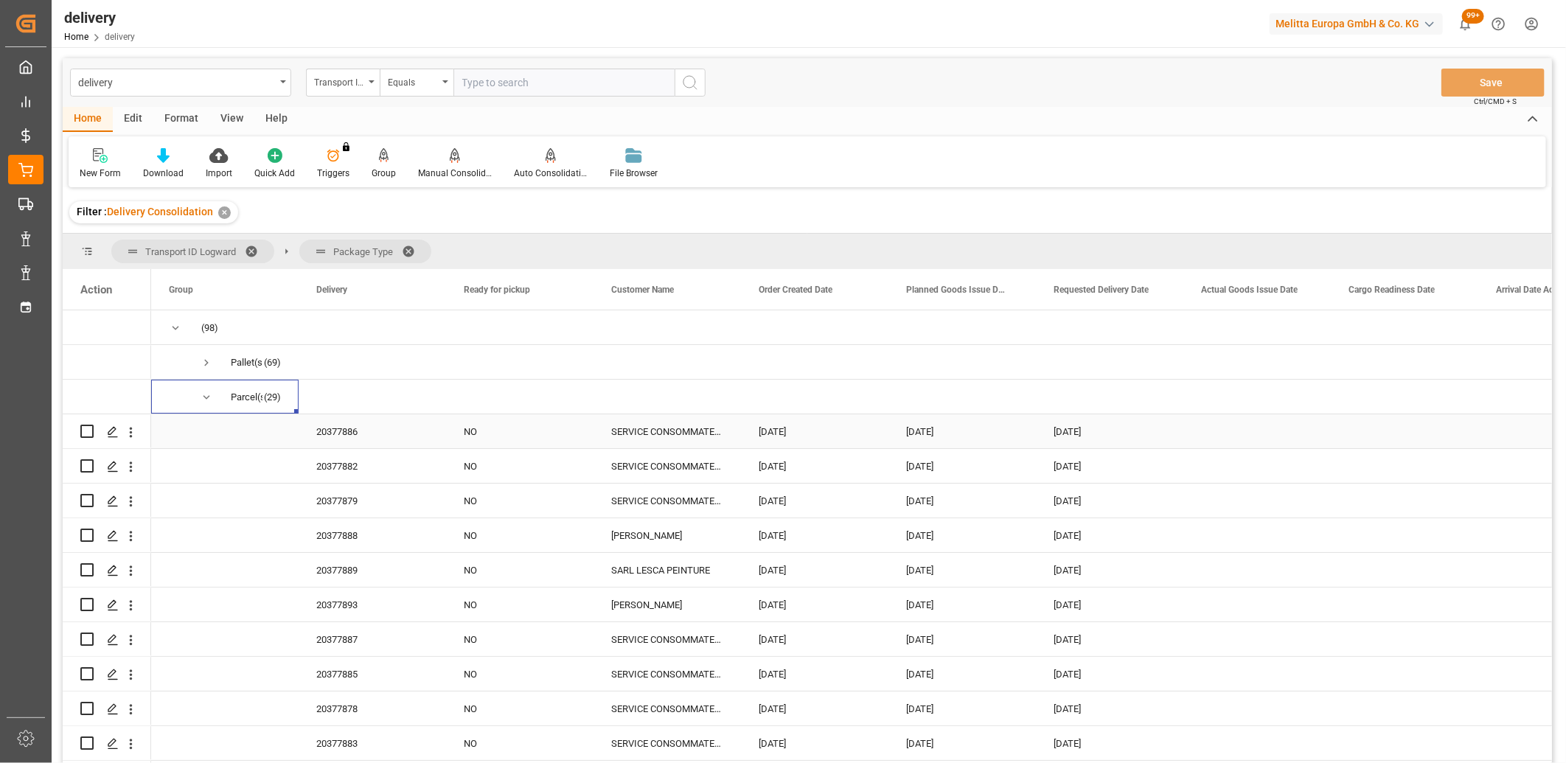
click at [86, 431] on input "Press Space to toggle row selection (unchecked)" at bounding box center [86, 431] width 13 height 13
checkbox input "true"
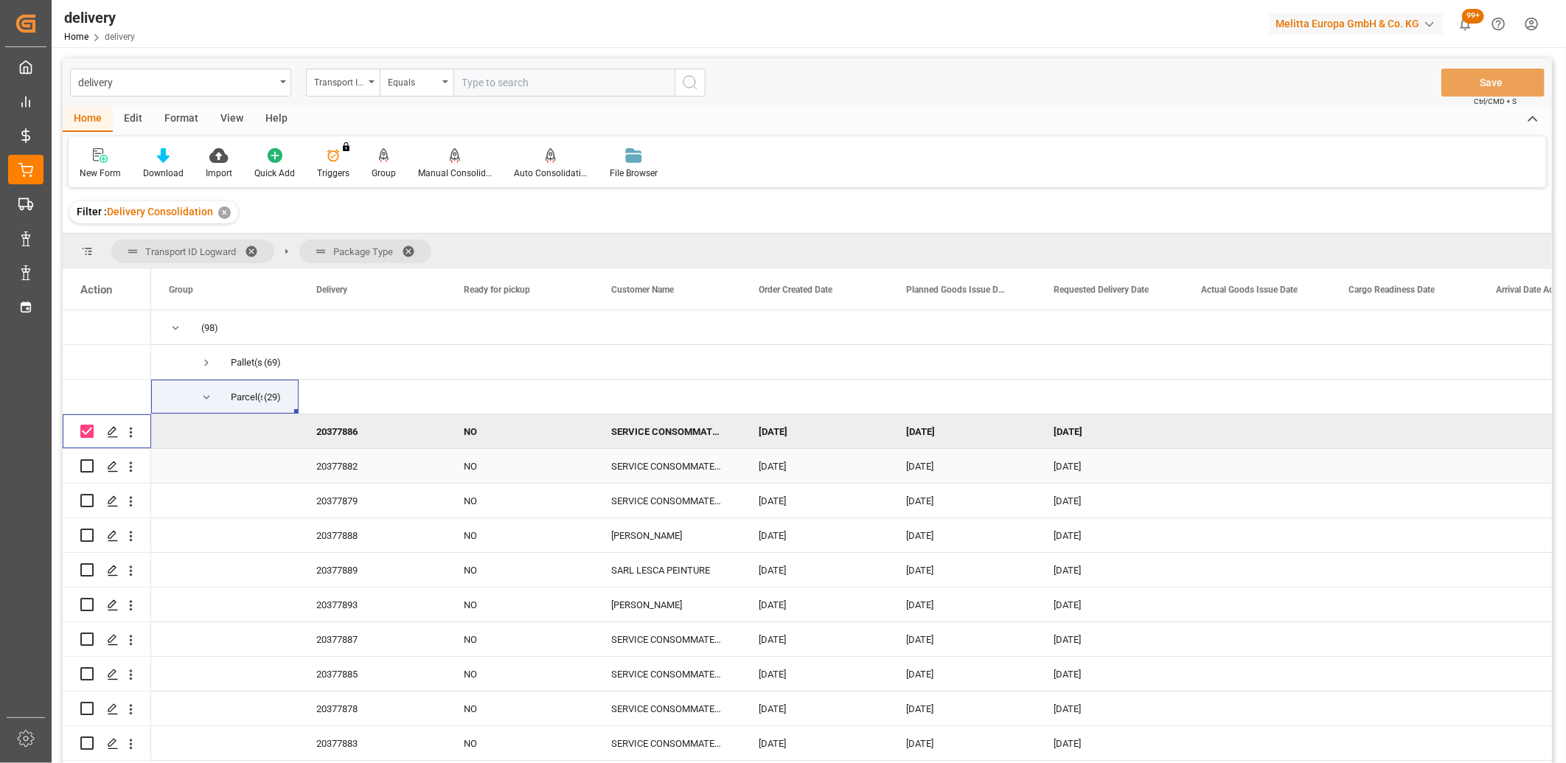
click at [86, 470] on input "Press Space to toggle row selection (unchecked)" at bounding box center [86, 465] width 13 height 13
checkbox input "true"
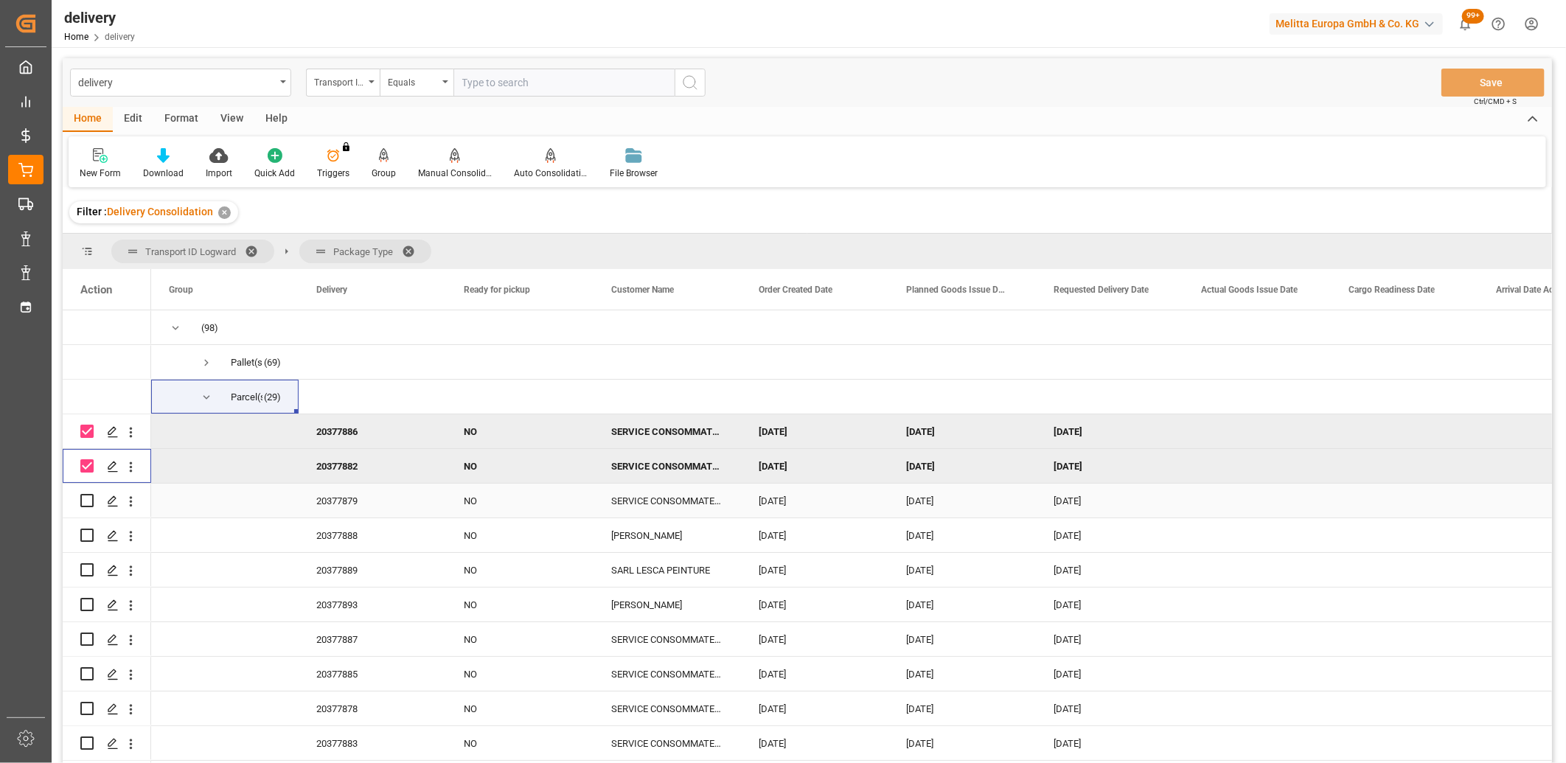
click at [84, 504] on input "Press Space to toggle row selection (unchecked)" at bounding box center [86, 500] width 13 height 13
checkbox input "true"
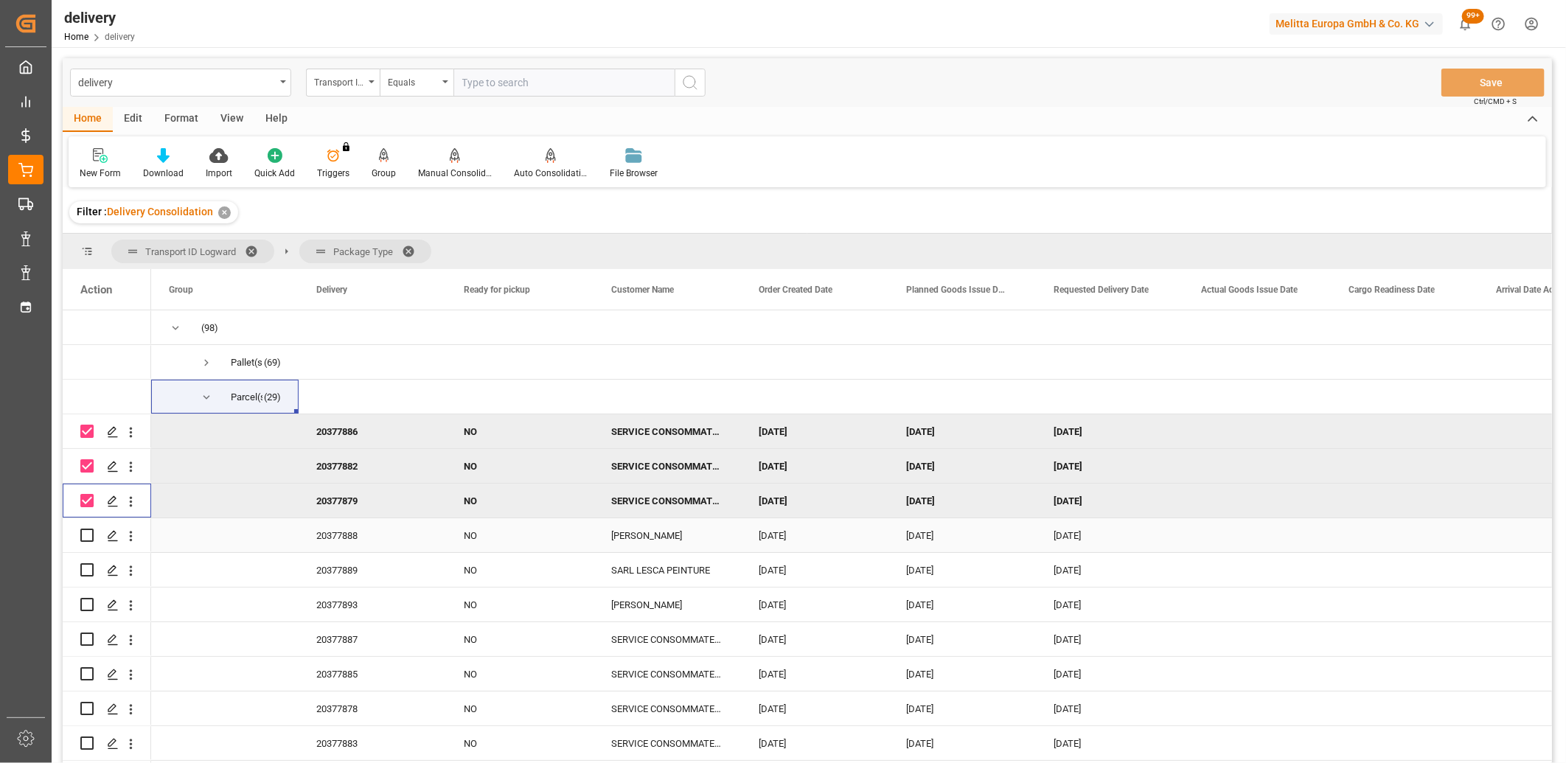
click at [88, 540] on input "Press Space to toggle row selection (unchecked)" at bounding box center [86, 535] width 13 height 13
checkbox input "true"
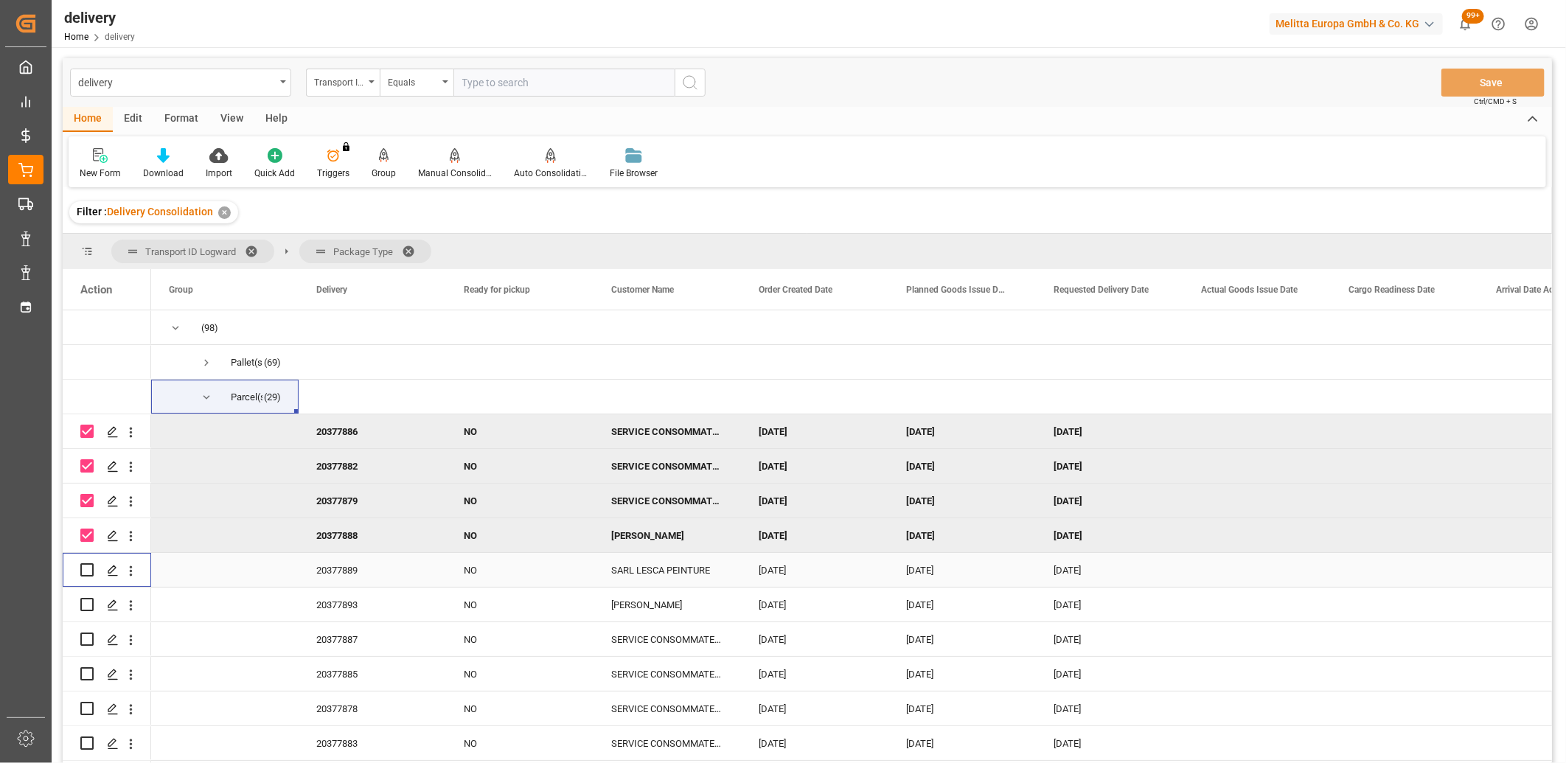
click at [87, 565] on input "Press Space to toggle row selection (unchecked)" at bounding box center [86, 569] width 13 height 13
checkbox input "true"
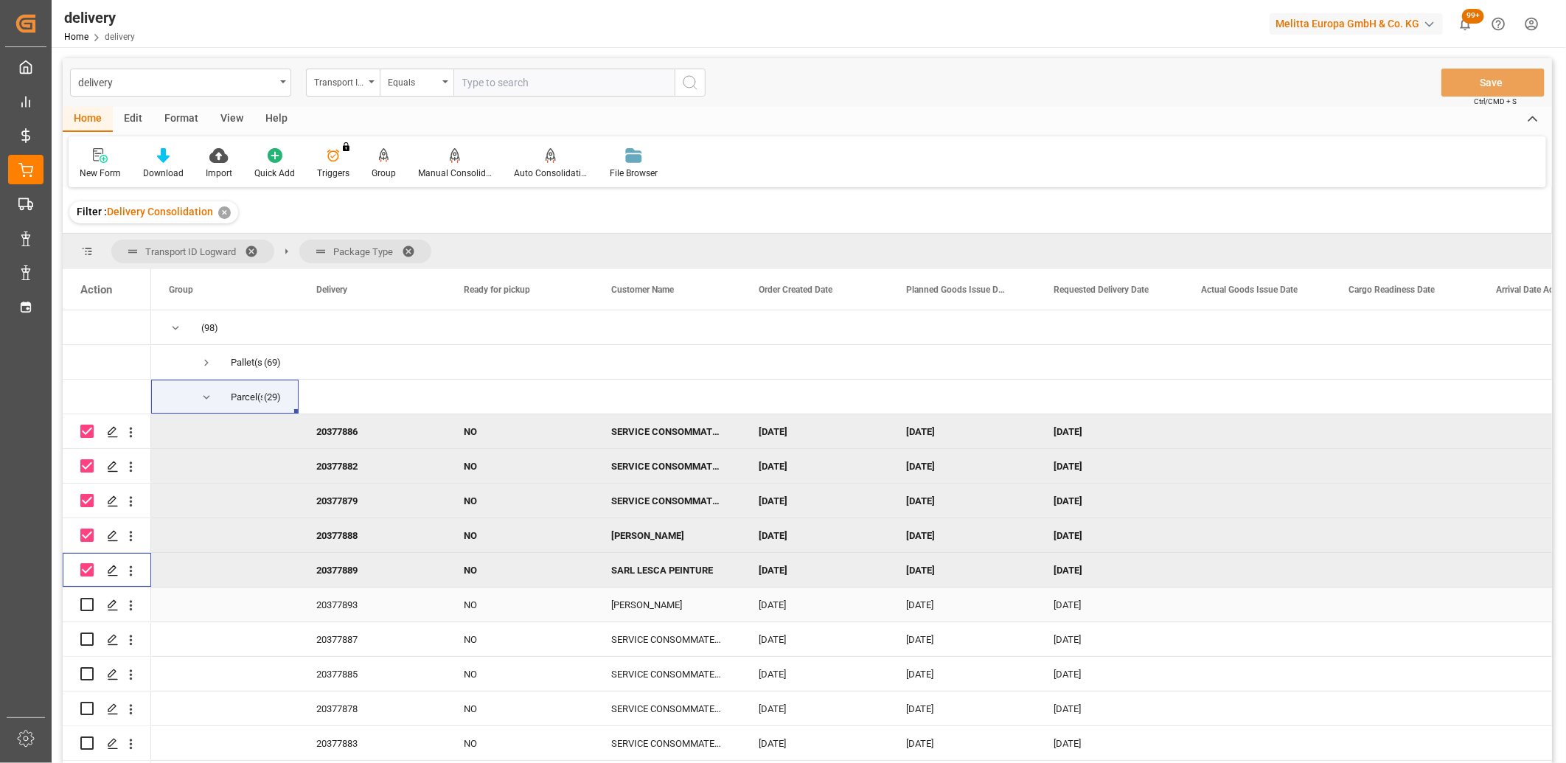
click at [87, 601] on input "Press Space to toggle row selection (unchecked)" at bounding box center [86, 604] width 13 height 13
checkbox input "true"
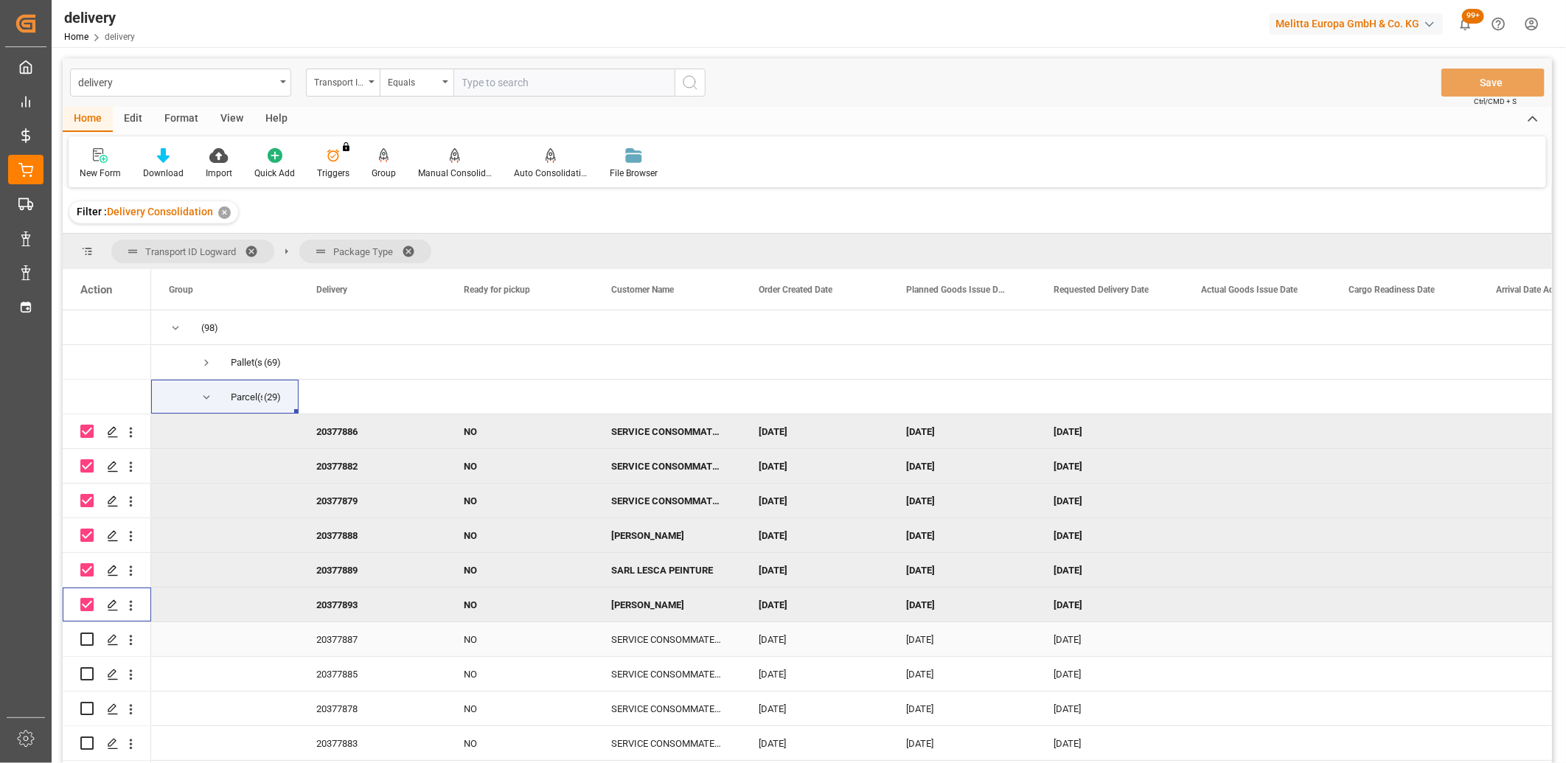
click at [83, 642] on input "Press Space to toggle row selection (unchecked)" at bounding box center [86, 639] width 13 height 13
checkbox input "true"
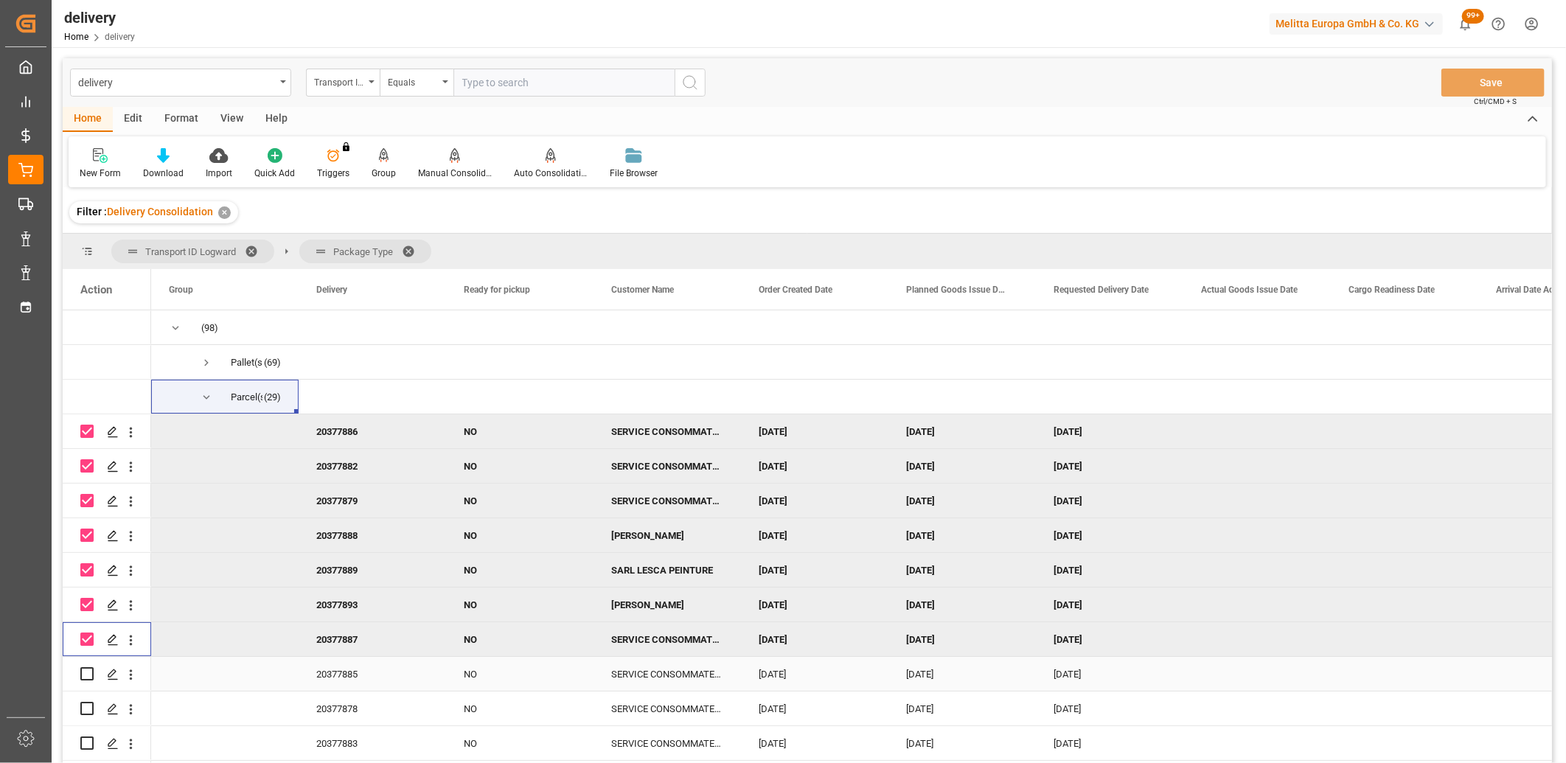
click at [87, 673] on input "Press Space to toggle row selection (unchecked)" at bounding box center [86, 673] width 13 height 13
checkbox input "true"
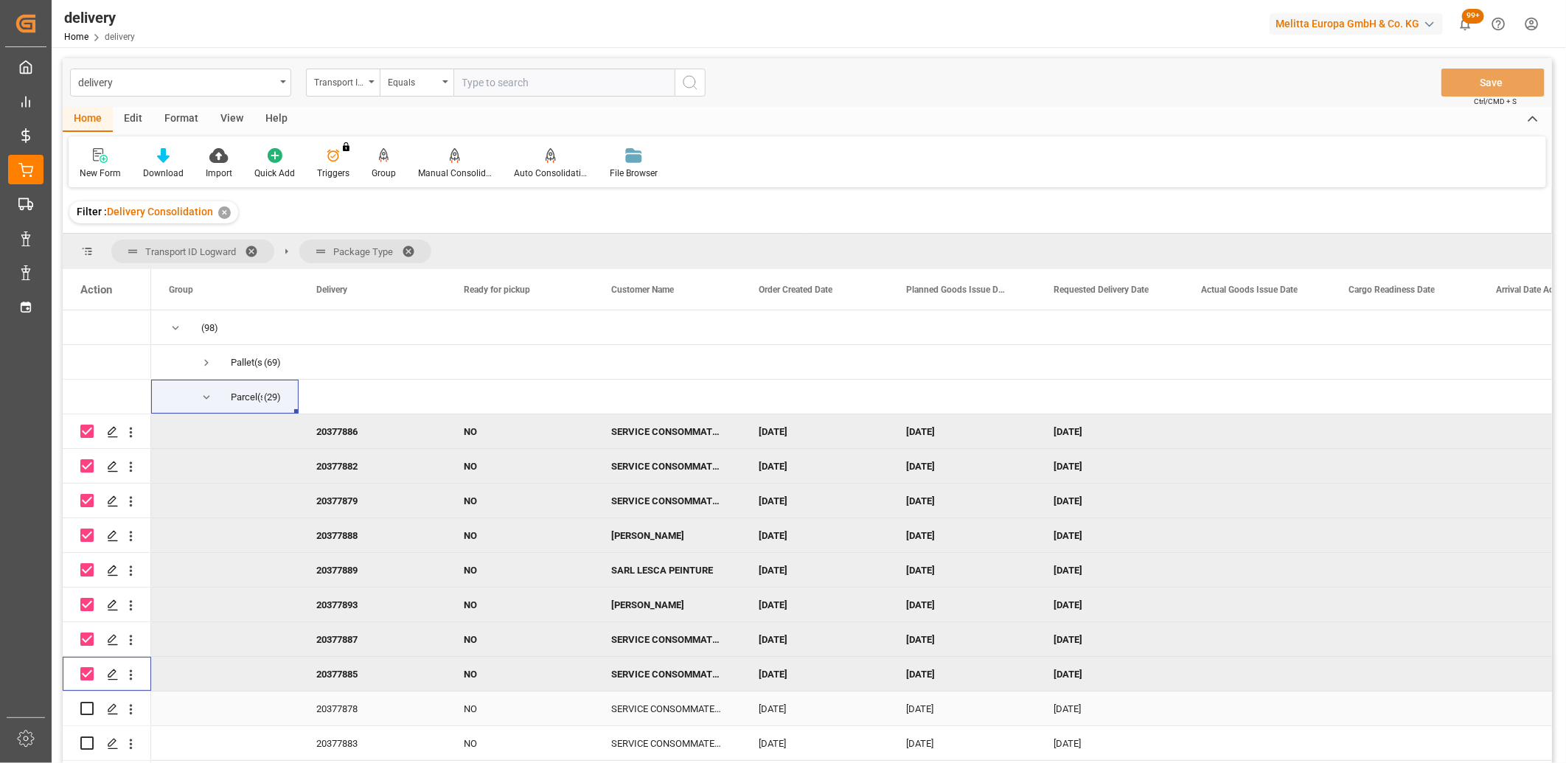
click at [82, 715] on div "Press SPACE to select this row." at bounding box center [86, 708] width 13 height 13
click at [82, 712] on input "Press Space to toggle row selection (unchecked)" at bounding box center [86, 708] width 13 height 13
checkbox input "true"
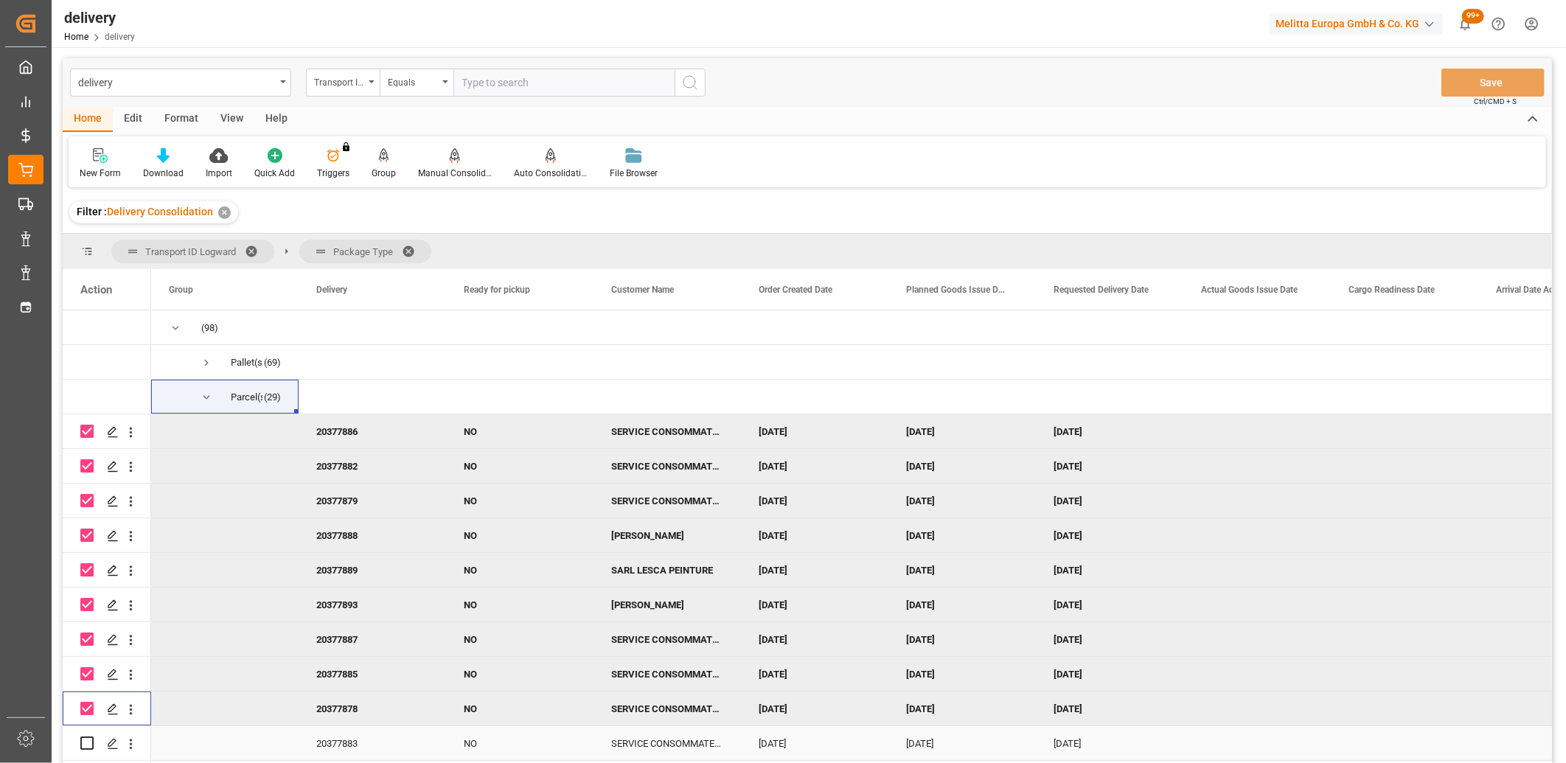
click at [85, 742] on input "Press Space to toggle row selection (unchecked)" at bounding box center [86, 743] width 13 height 13
checkbox input "true"
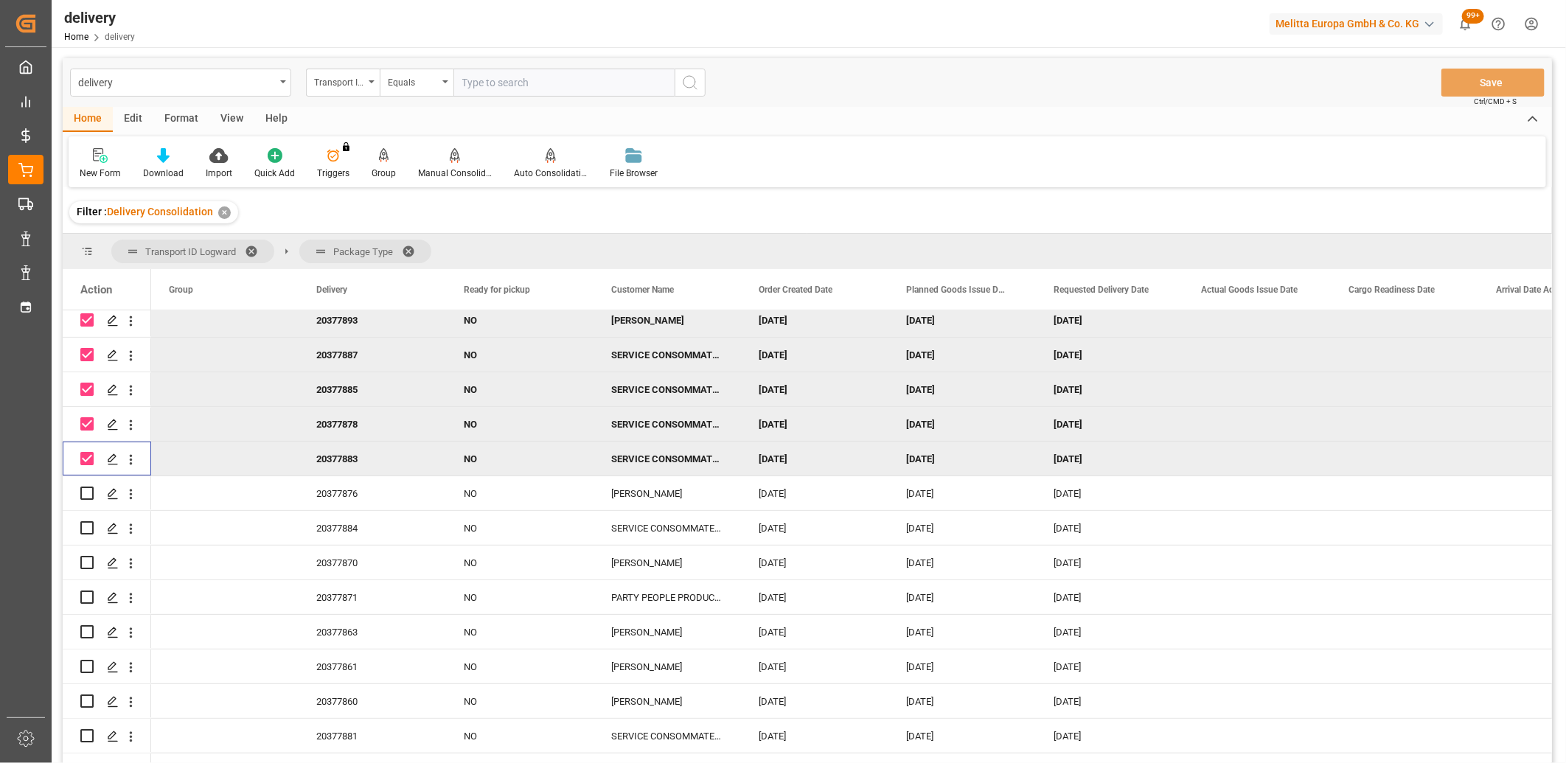
scroll to position [327, 0]
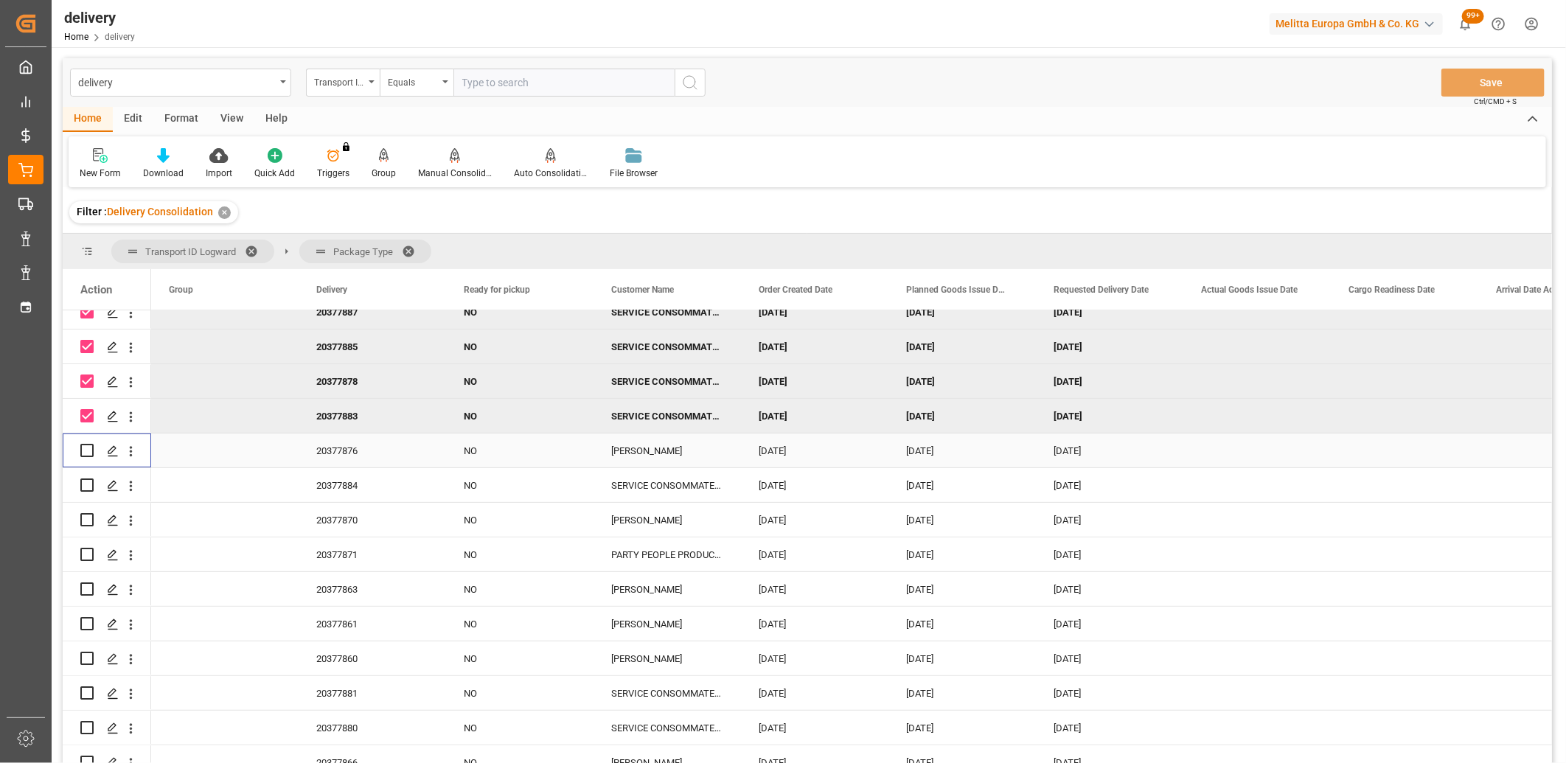
click at [83, 451] on input "Press Space to toggle row selection (unchecked)" at bounding box center [86, 450] width 13 height 13
checkbox input "true"
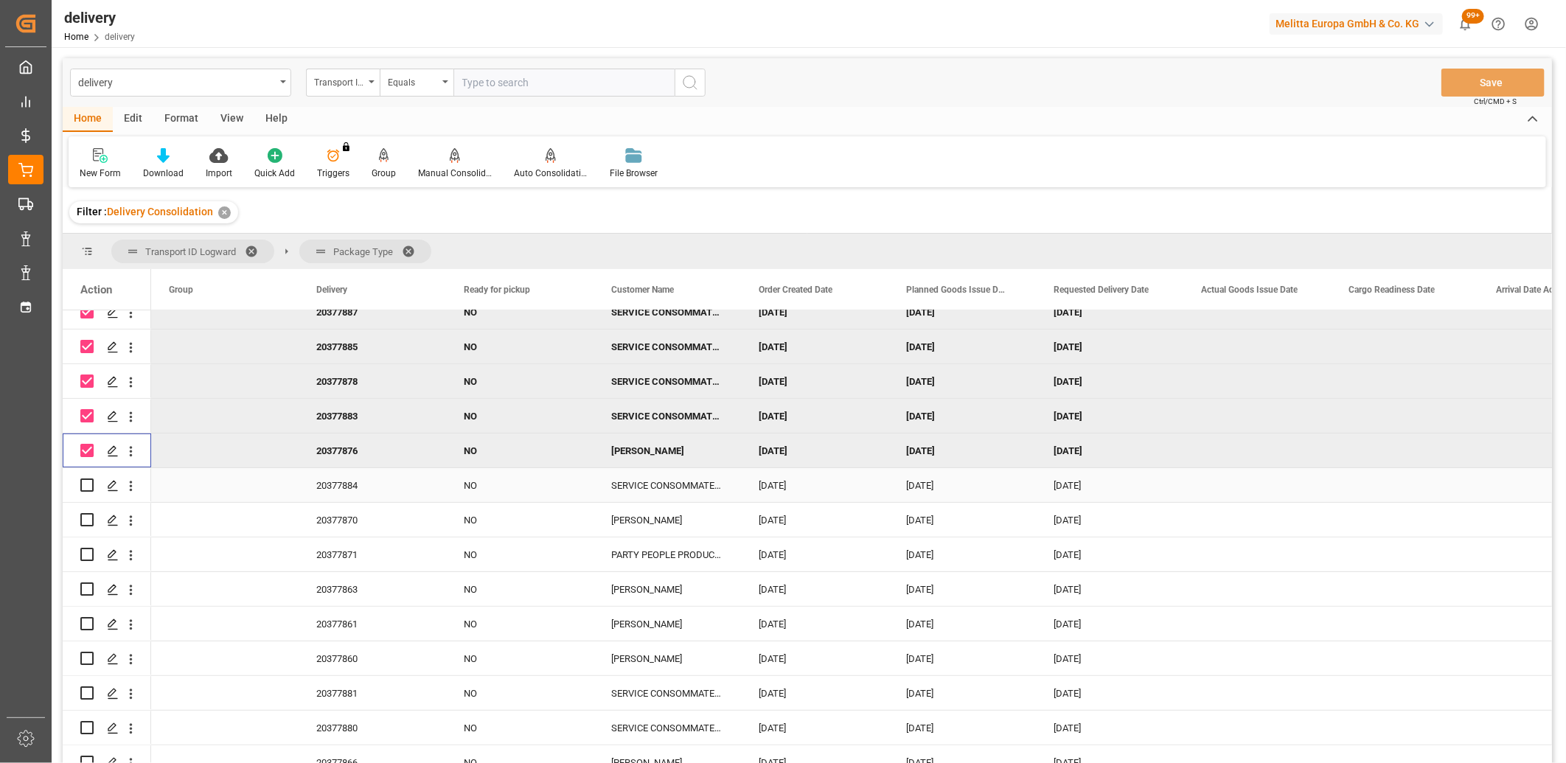
click at [84, 484] on input "Press Space to toggle row selection (unchecked)" at bounding box center [86, 485] width 13 height 13
checkbox input "true"
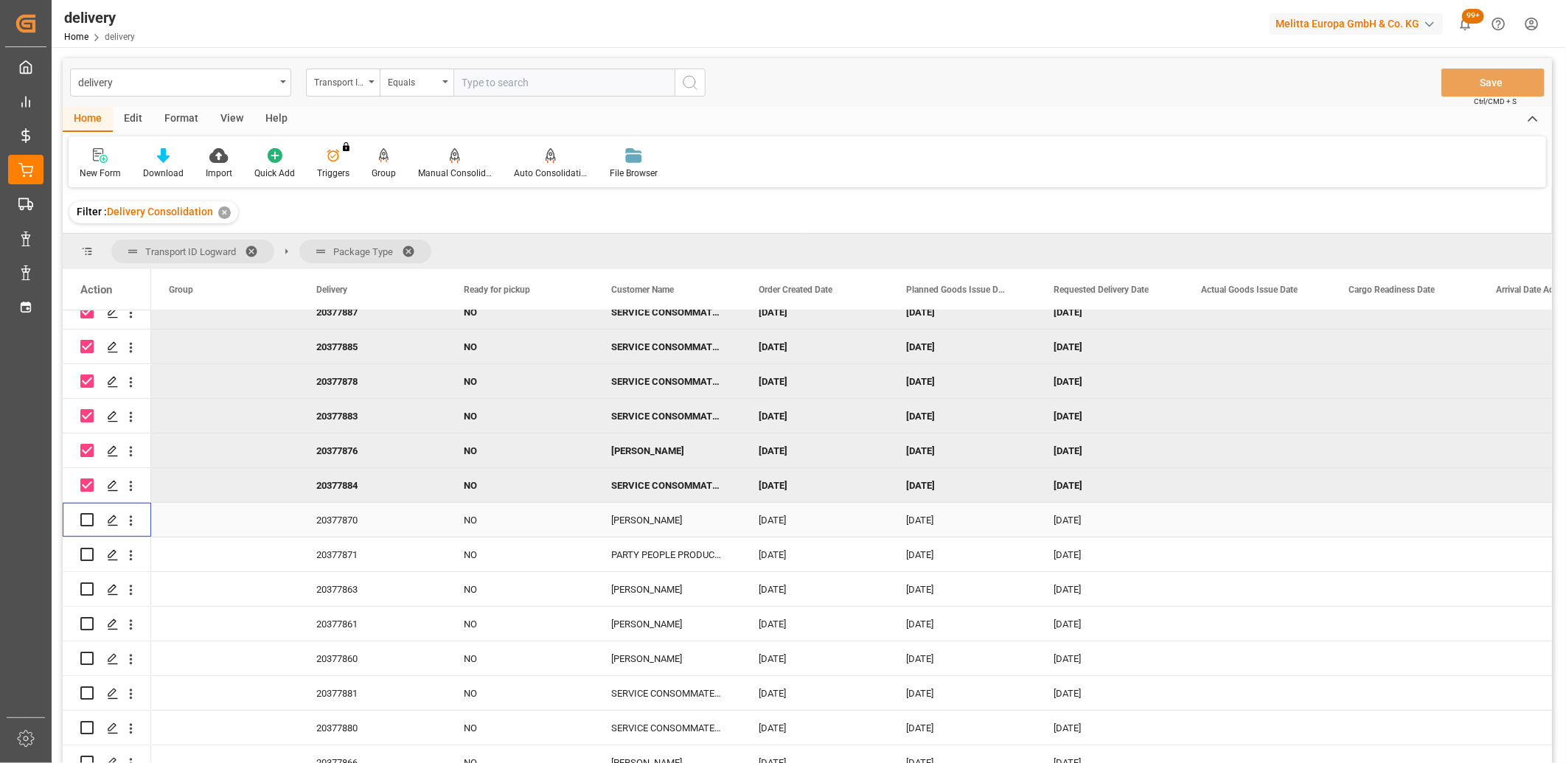
click at [85, 519] on input "Press Space to toggle row selection (unchecked)" at bounding box center [86, 519] width 13 height 13
checkbox input "true"
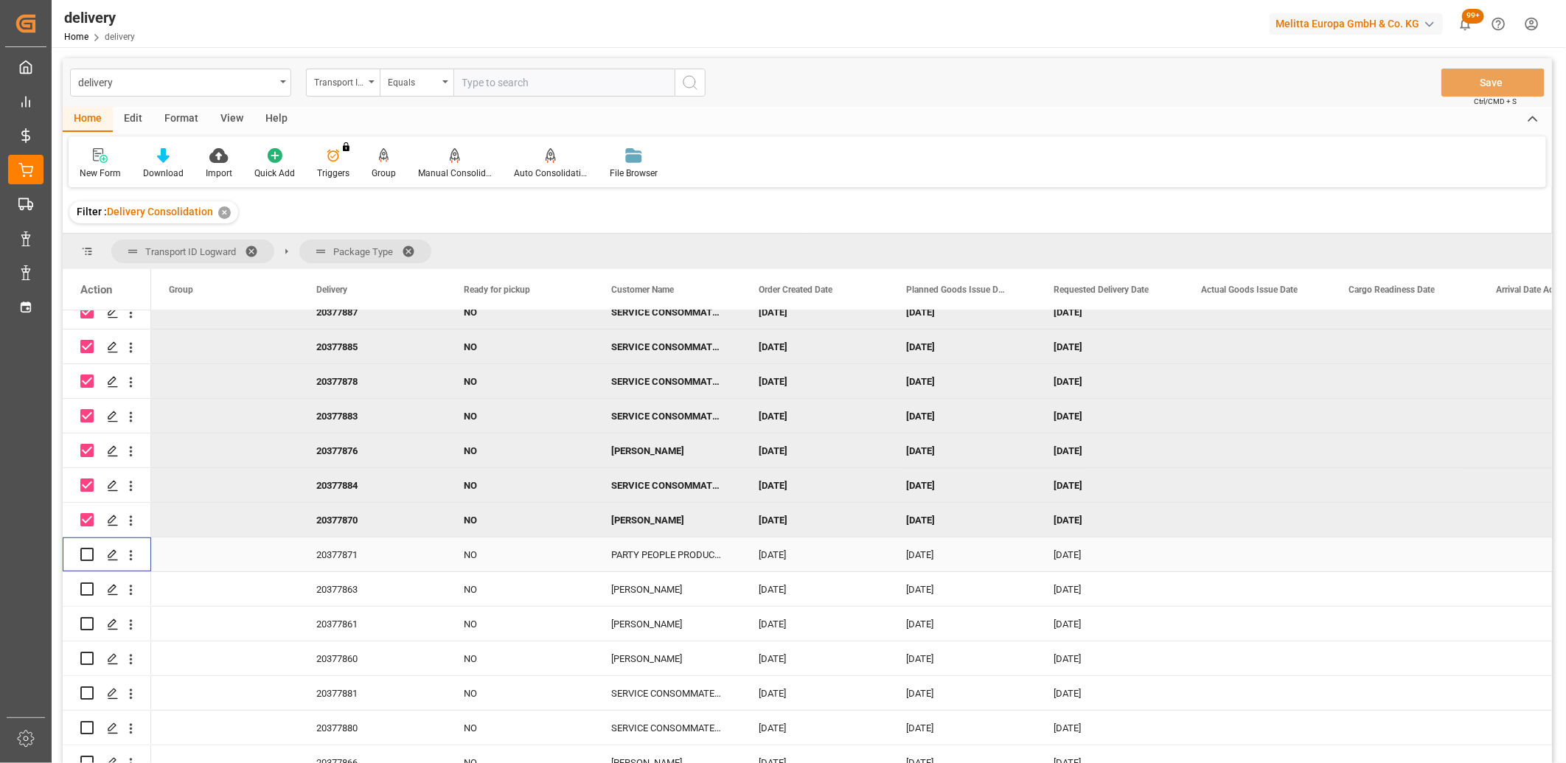
click at [90, 557] on input "Press Space to toggle row selection (unchecked)" at bounding box center [86, 554] width 13 height 13
checkbox input "true"
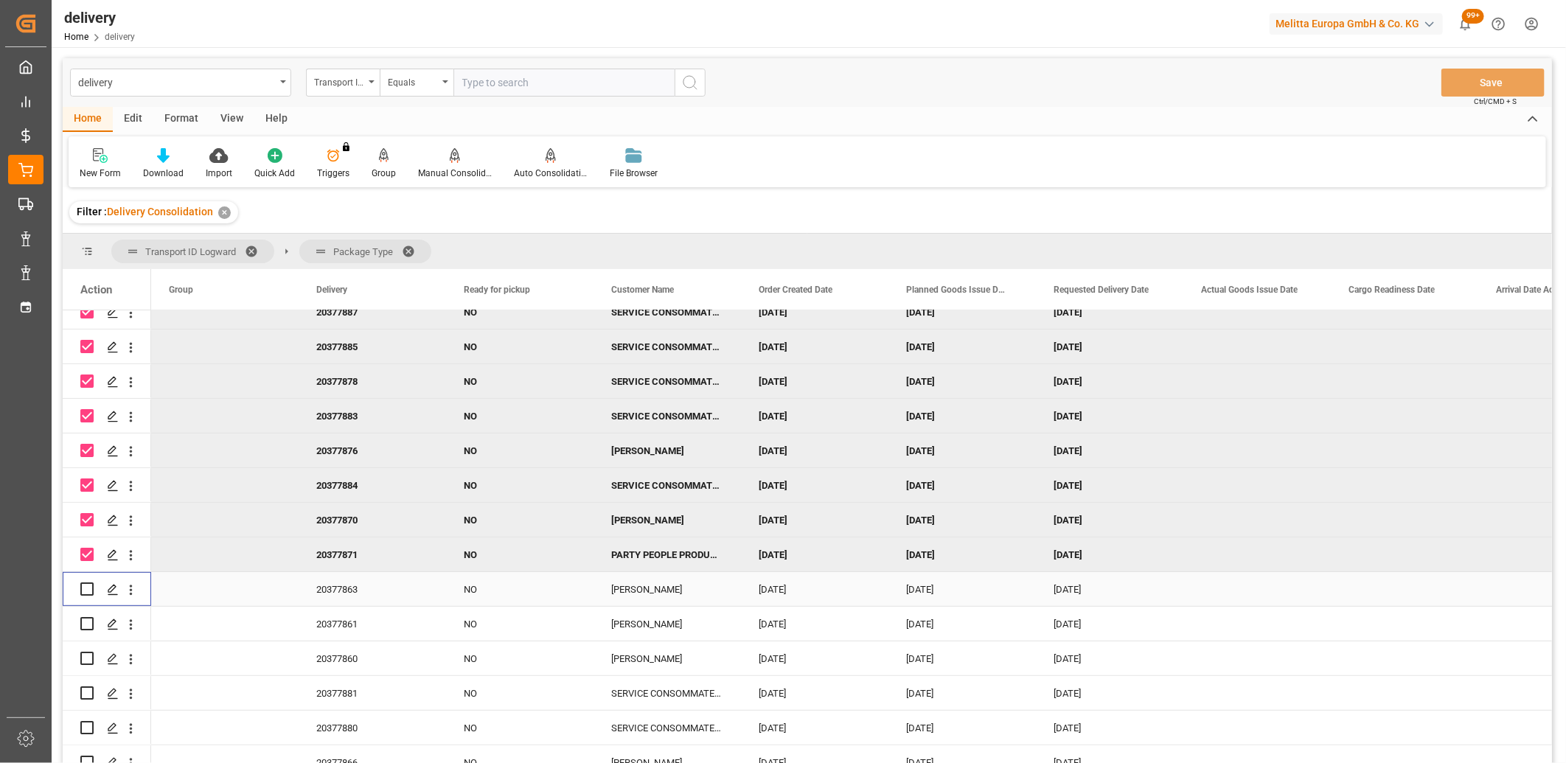
click at [86, 590] on input "Press Space to toggle row selection (unchecked)" at bounding box center [86, 589] width 13 height 13
checkbox input "true"
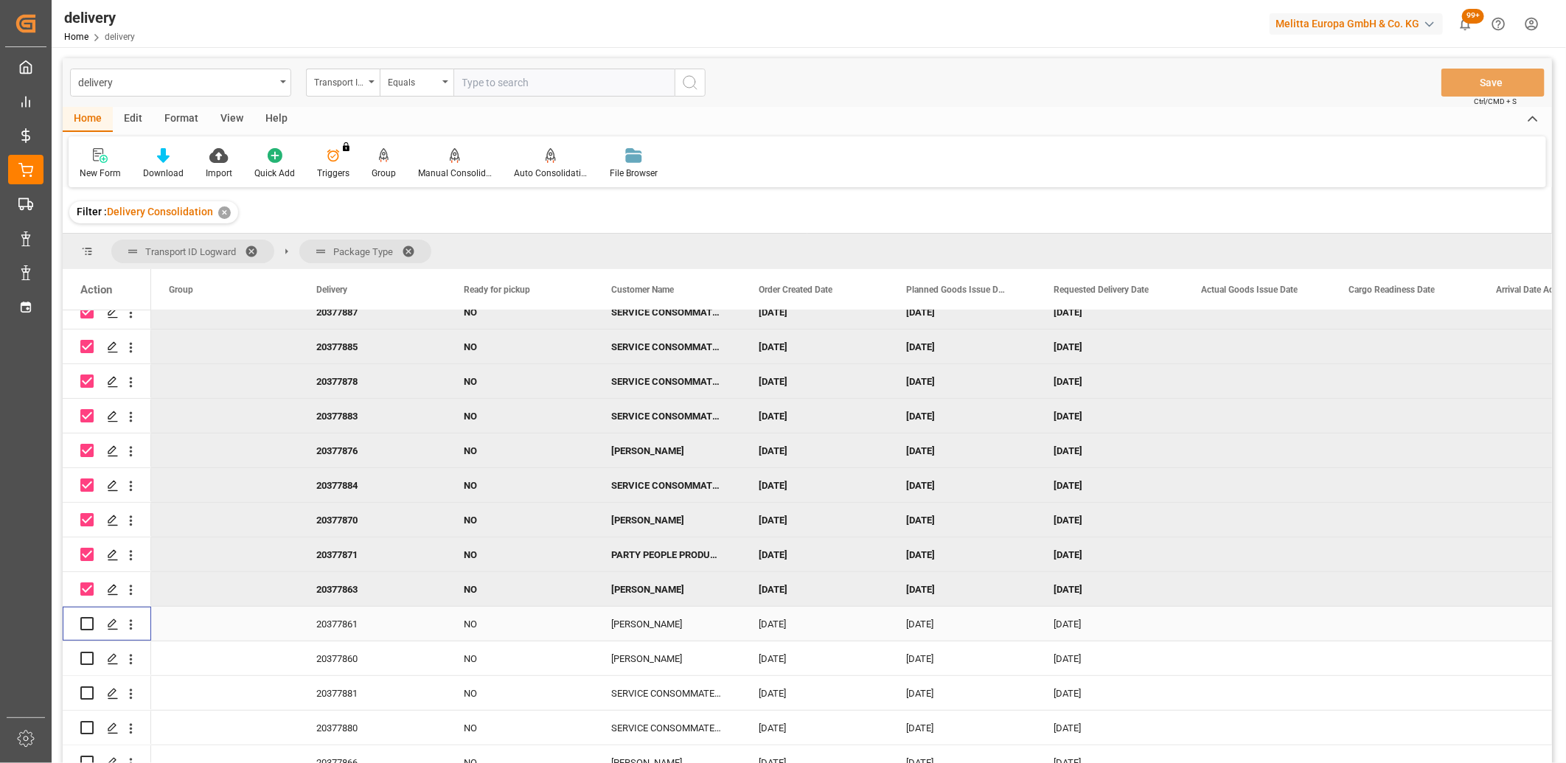
click at [88, 628] on input "Press Space to toggle row selection (unchecked)" at bounding box center [86, 623] width 13 height 13
checkbox input "true"
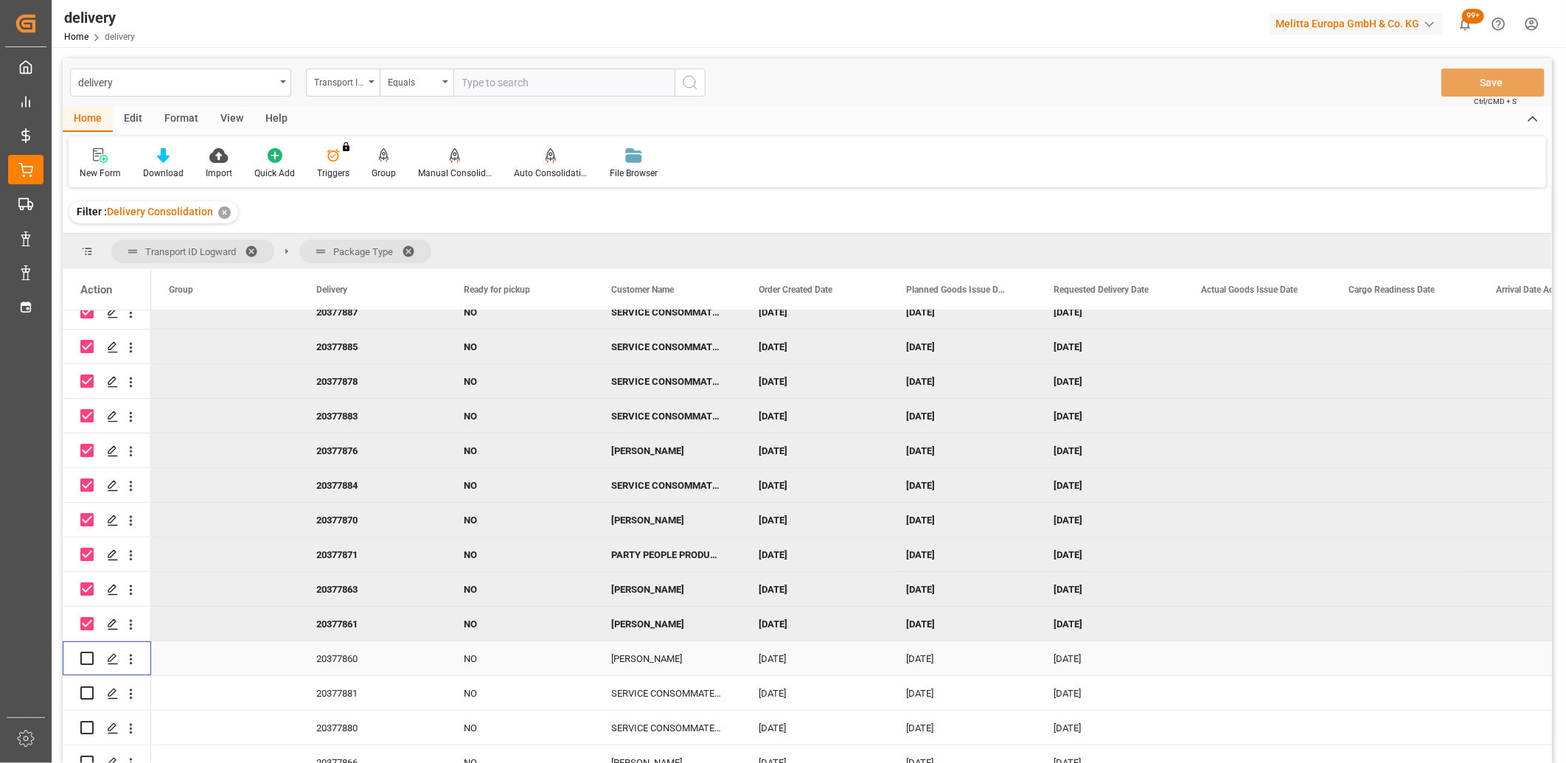
click at [91, 660] on input "Press Space to toggle row selection (unchecked)" at bounding box center [86, 658] width 13 height 13
checkbox input "true"
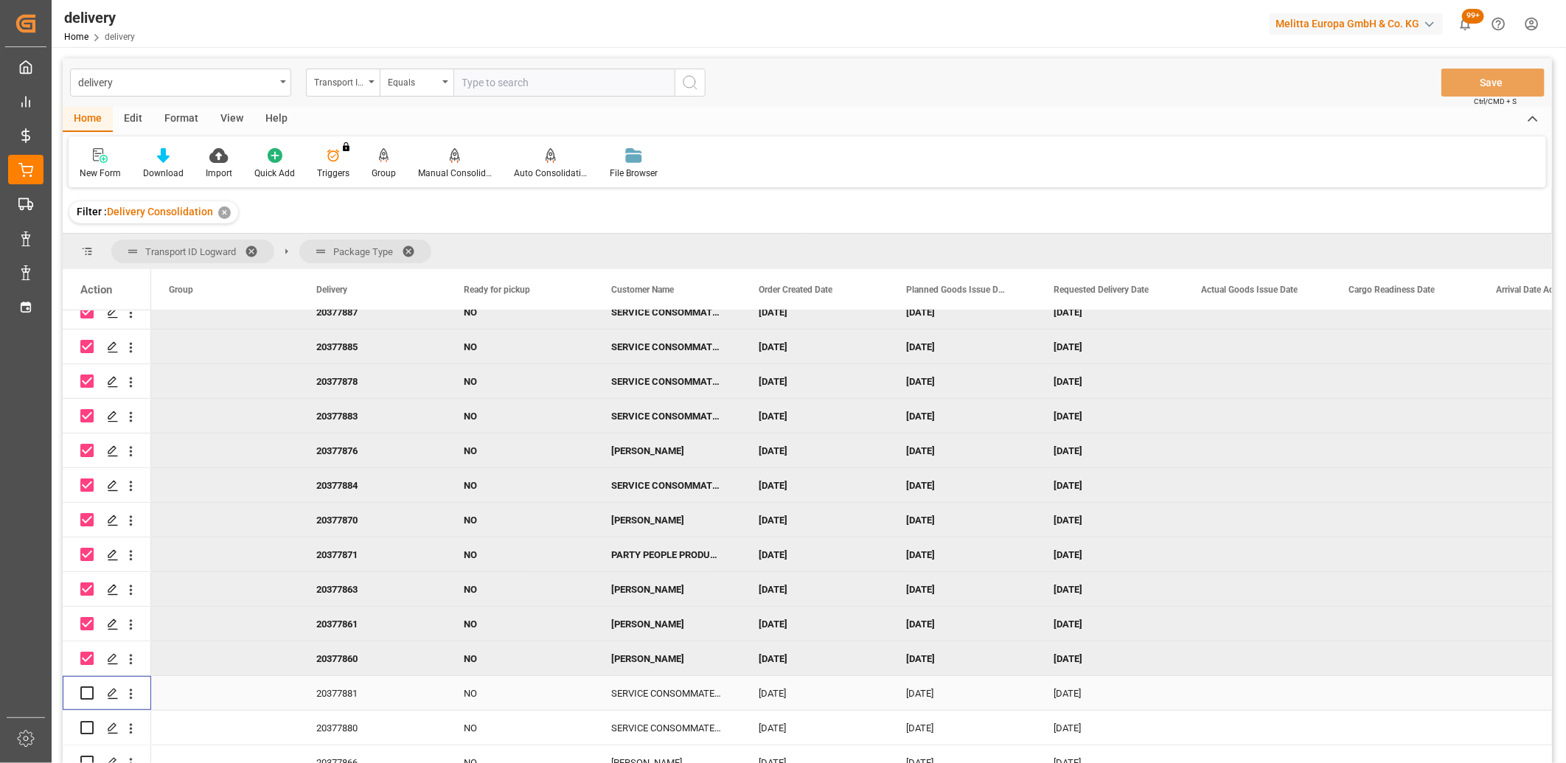
click at [85, 695] on input "Press Space to toggle row selection (unchecked)" at bounding box center [86, 692] width 13 height 13
checkbox input "true"
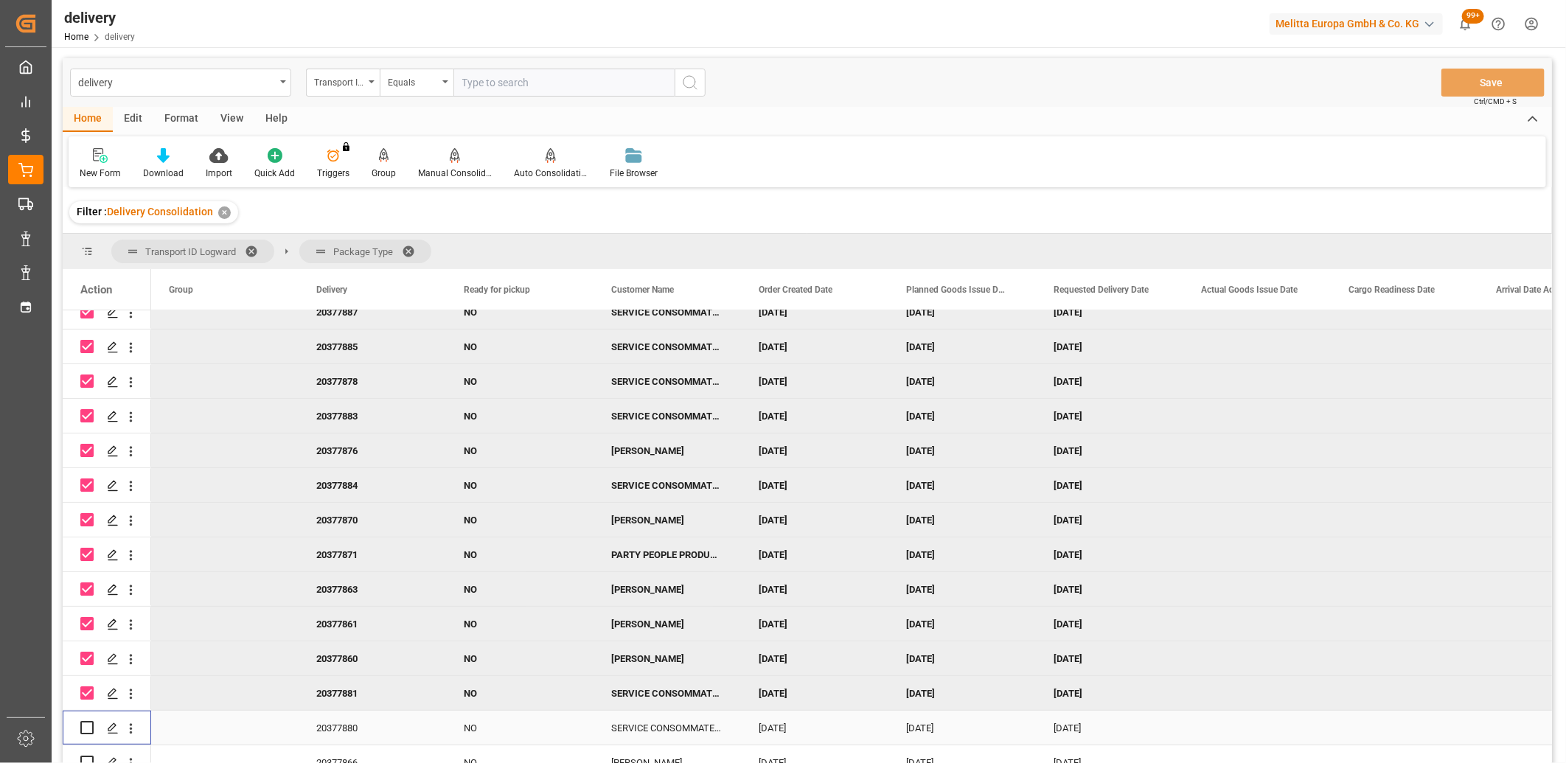
click at [84, 728] on input "Press Space to toggle row selection (unchecked)" at bounding box center [86, 727] width 13 height 13
checkbox input "true"
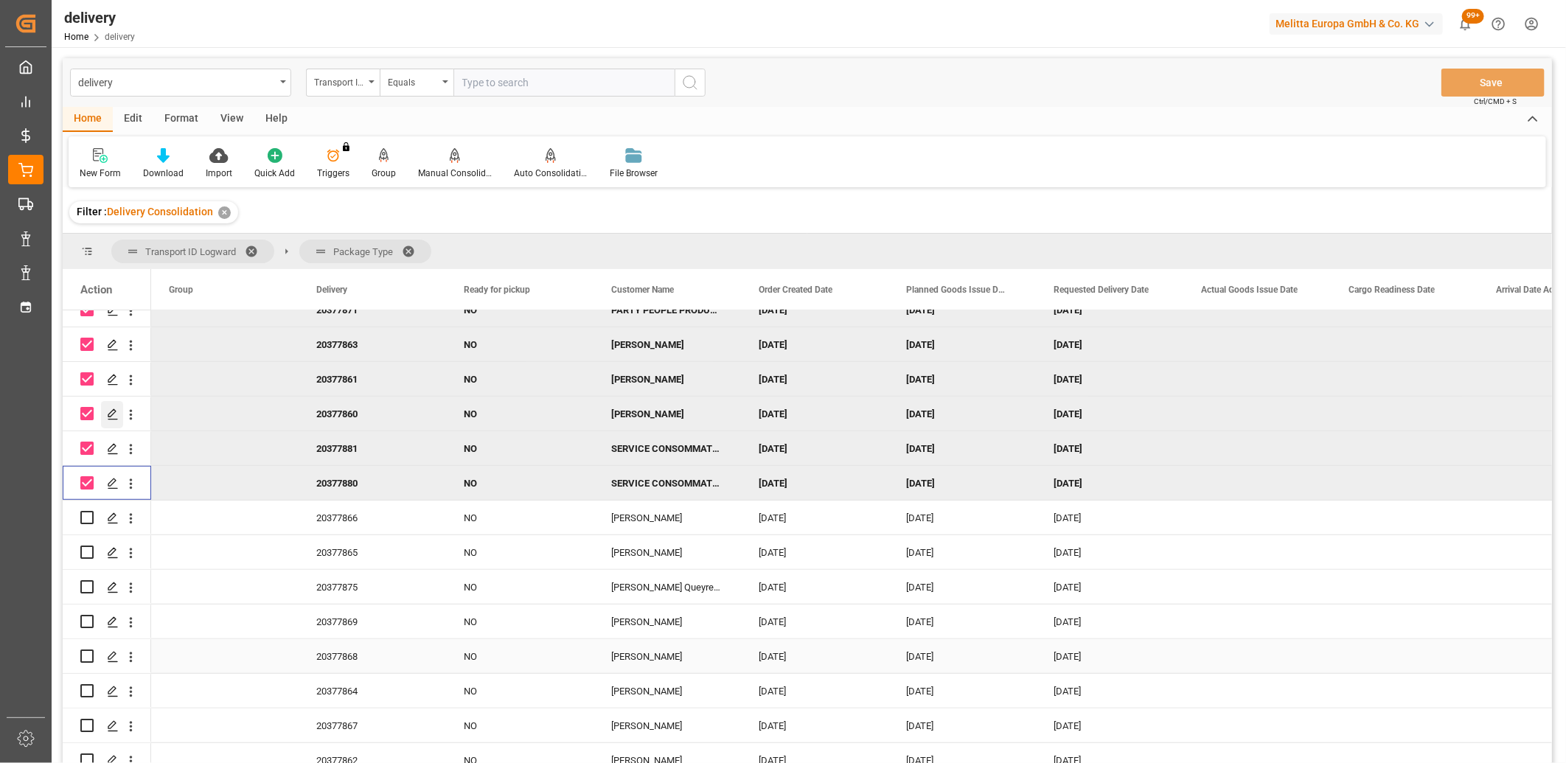
scroll to position [573, 0]
click at [82, 512] on input "Press Space to toggle row selection (unchecked)" at bounding box center [86, 516] width 13 height 13
checkbox input "true"
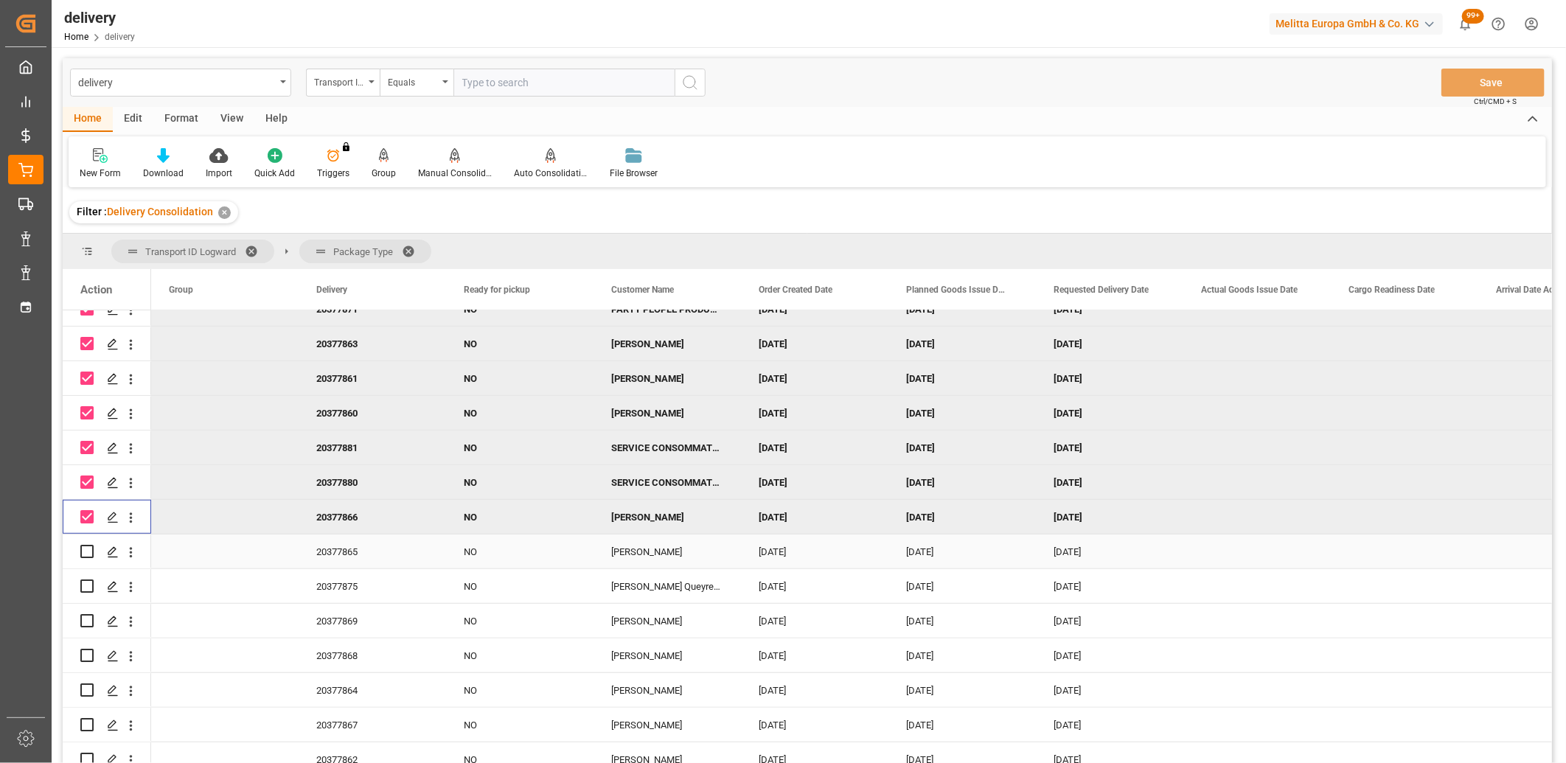
click at [83, 553] on input "Press Space to toggle row selection (unchecked)" at bounding box center [86, 551] width 13 height 13
checkbox input "true"
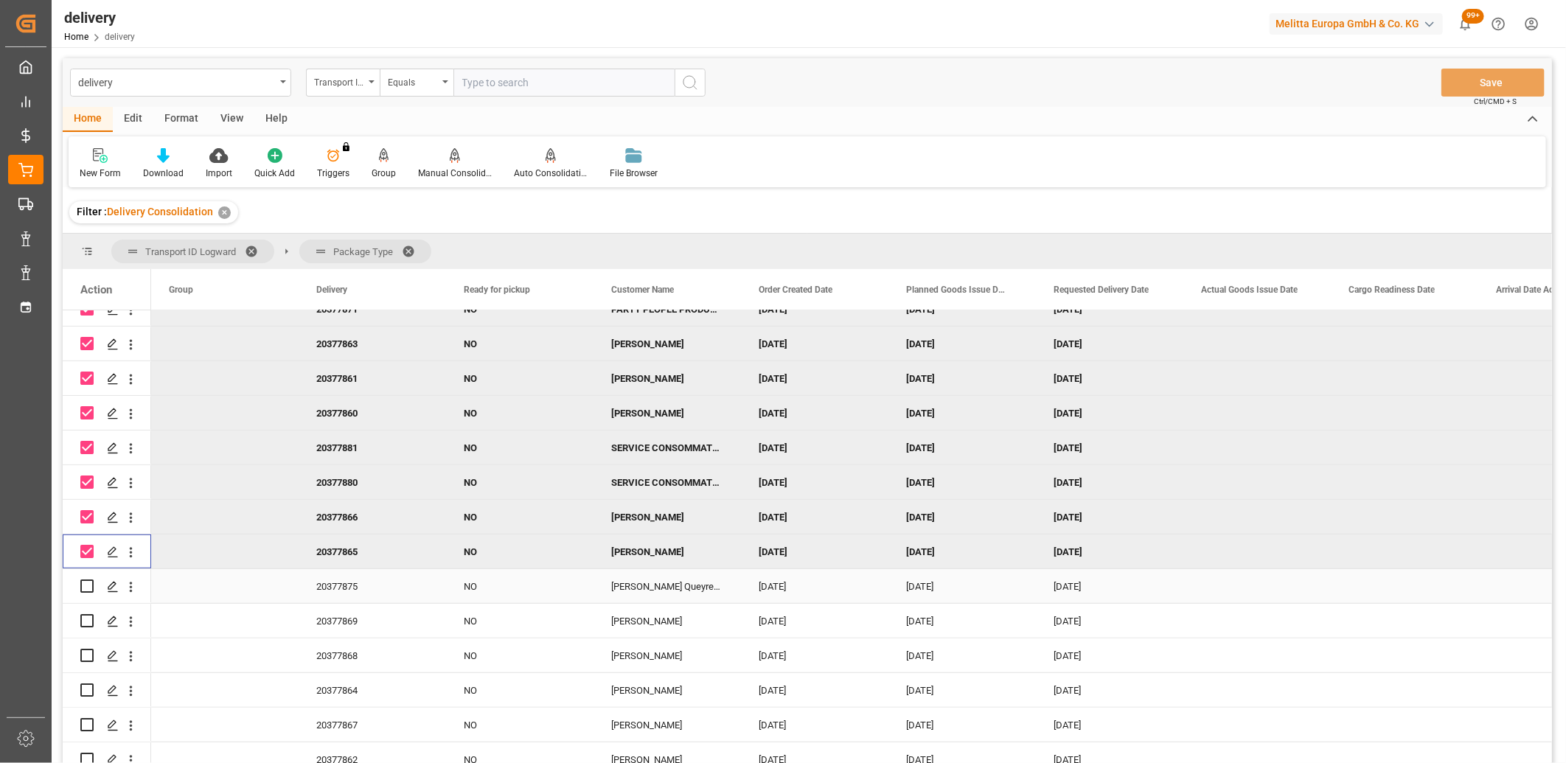
click at [92, 585] on input "Press Space to toggle row selection (unchecked)" at bounding box center [86, 586] width 13 height 13
checkbox input "true"
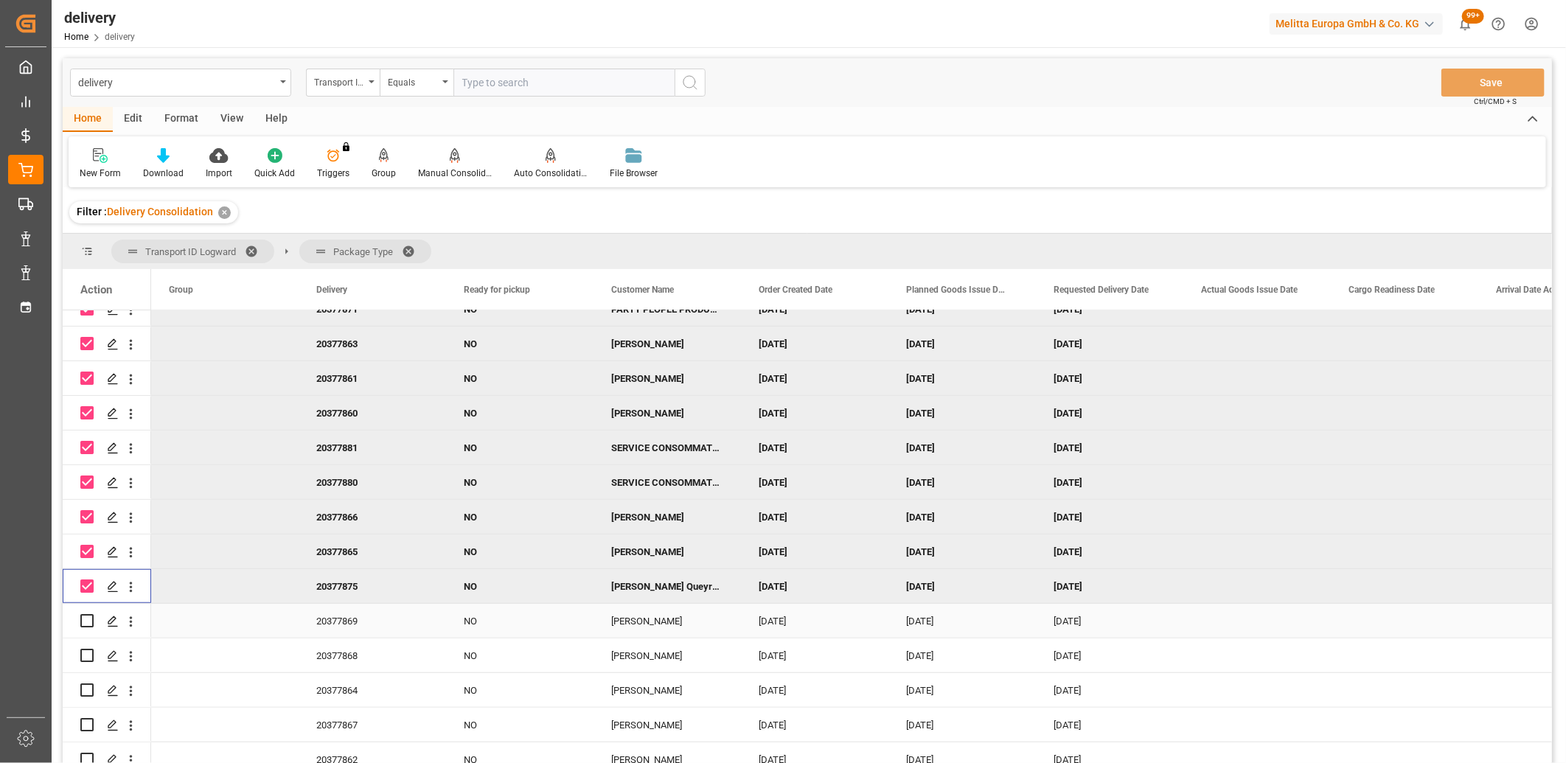
click at [89, 622] on input "Press Space to toggle row selection (unchecked)" at bounding box center [86, 620] width 13 height 13
checkbox input "true"
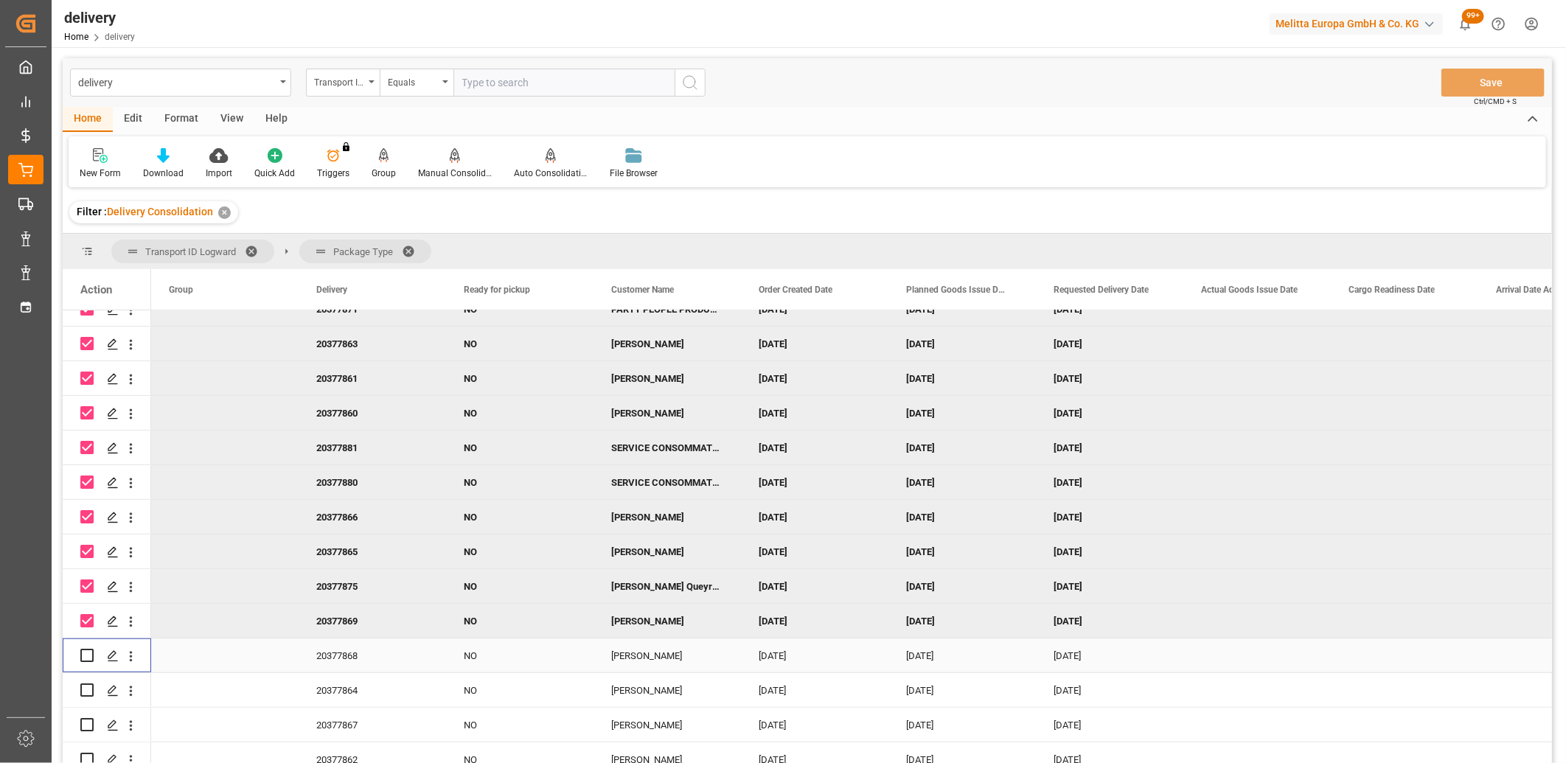
click at [84, 650] on input "Press Space to toggle row selection (unchecked)" at bounding box center [86, 655] width 13 height 13
checkbox input "true"
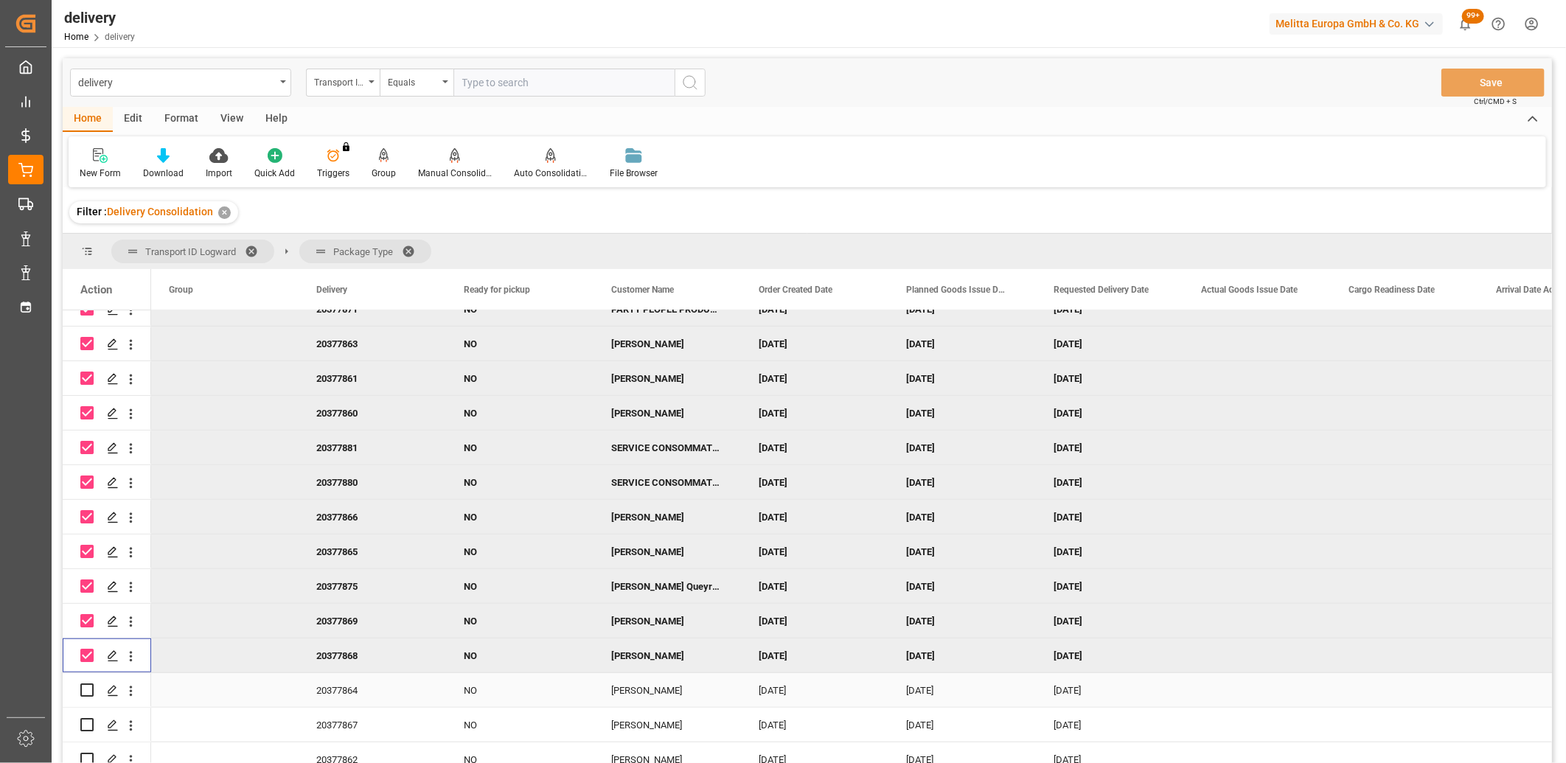
click at [84, 689] on input "Press Space to toggle row selection (unchecked)" at bounding box center [86, 690] width 13 height 13
checkbox input "true"
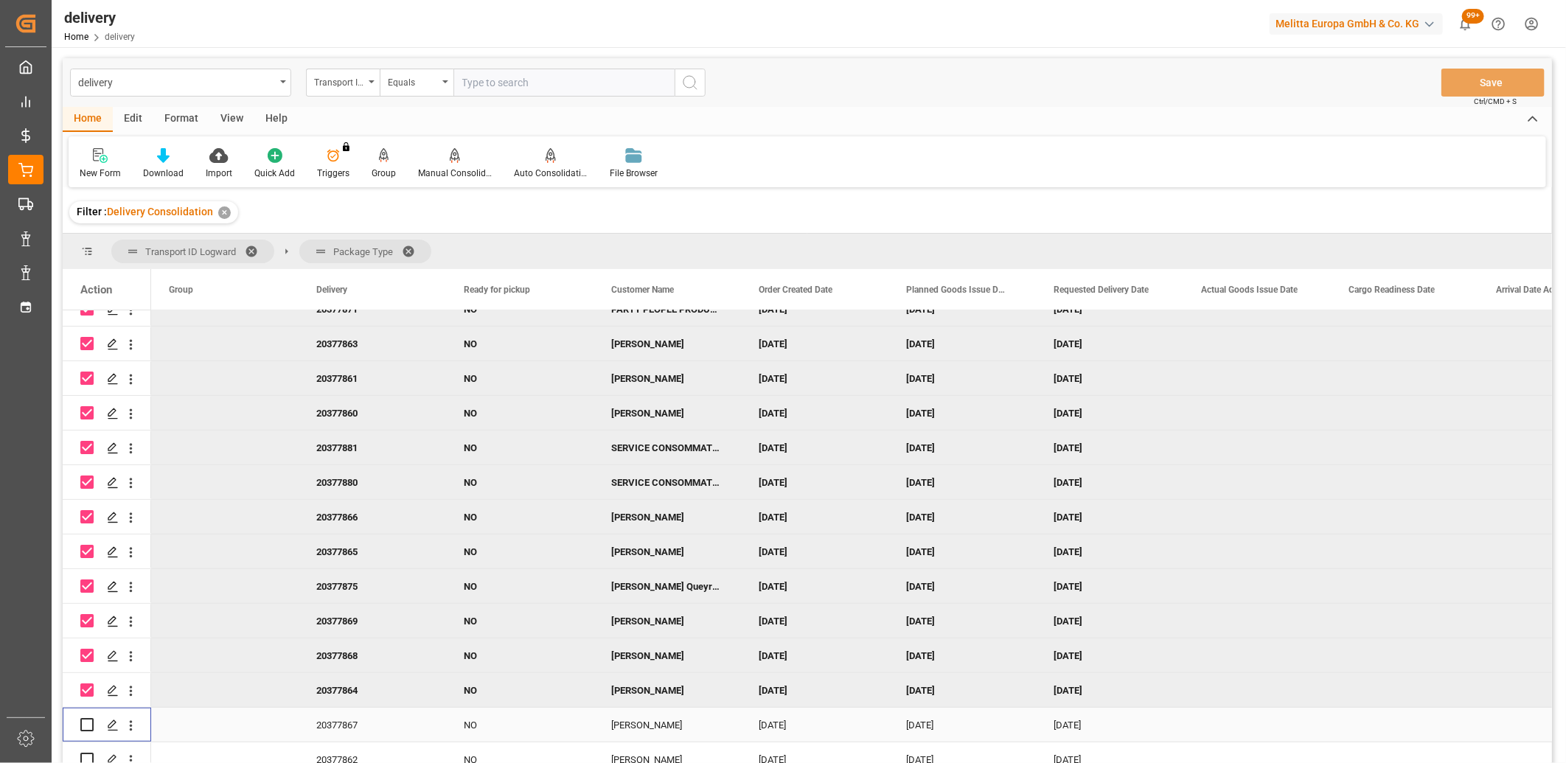
click at [88, 727] on input "Press Space to toggle row selection (unchecked)" at bounding box center [86, 724] width 13 height 13
checkbox input "true"
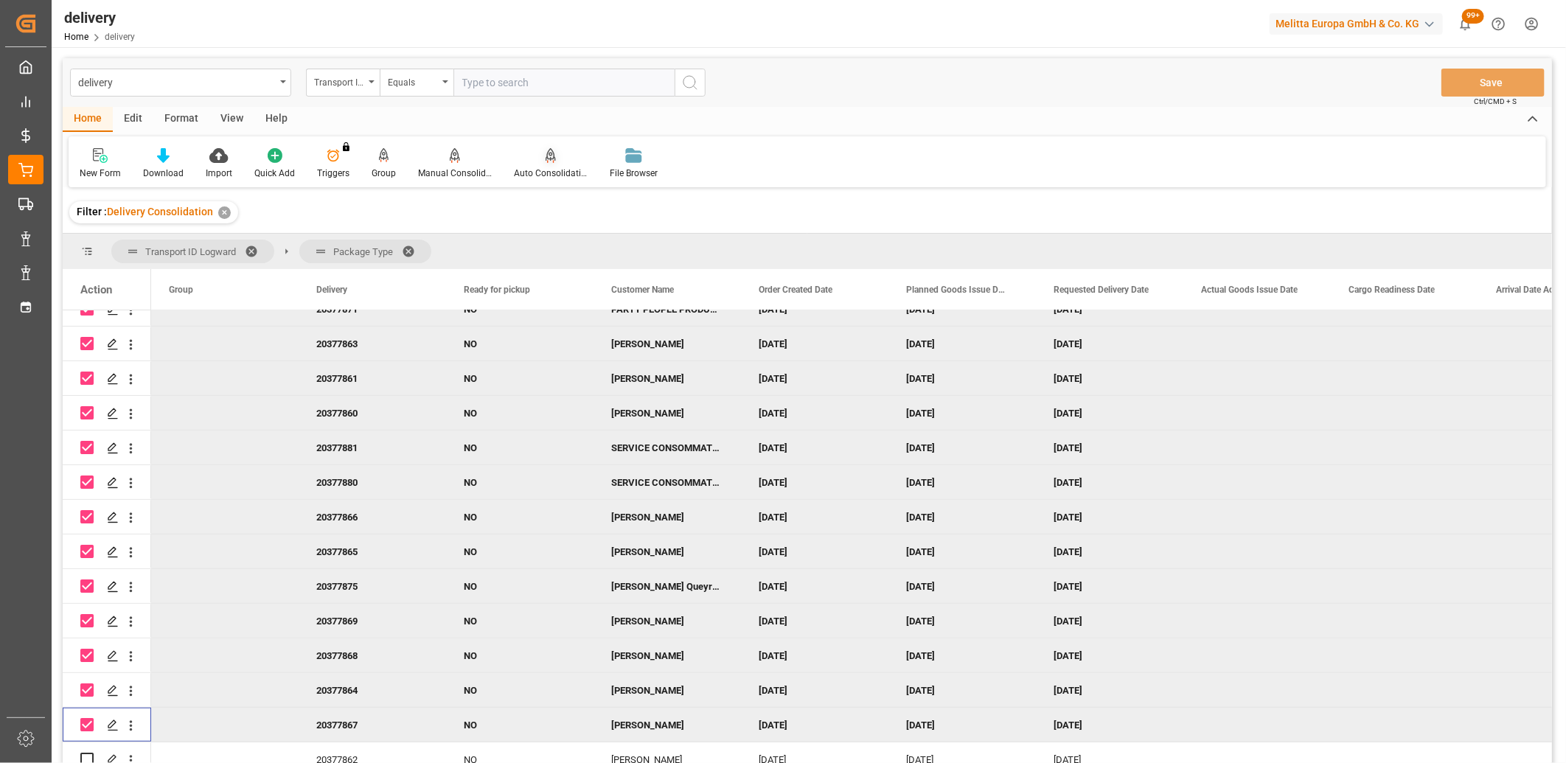
click at [549, 167] on div "Auto Consolidation" at bounding box center [551, 173] width 74 height 13
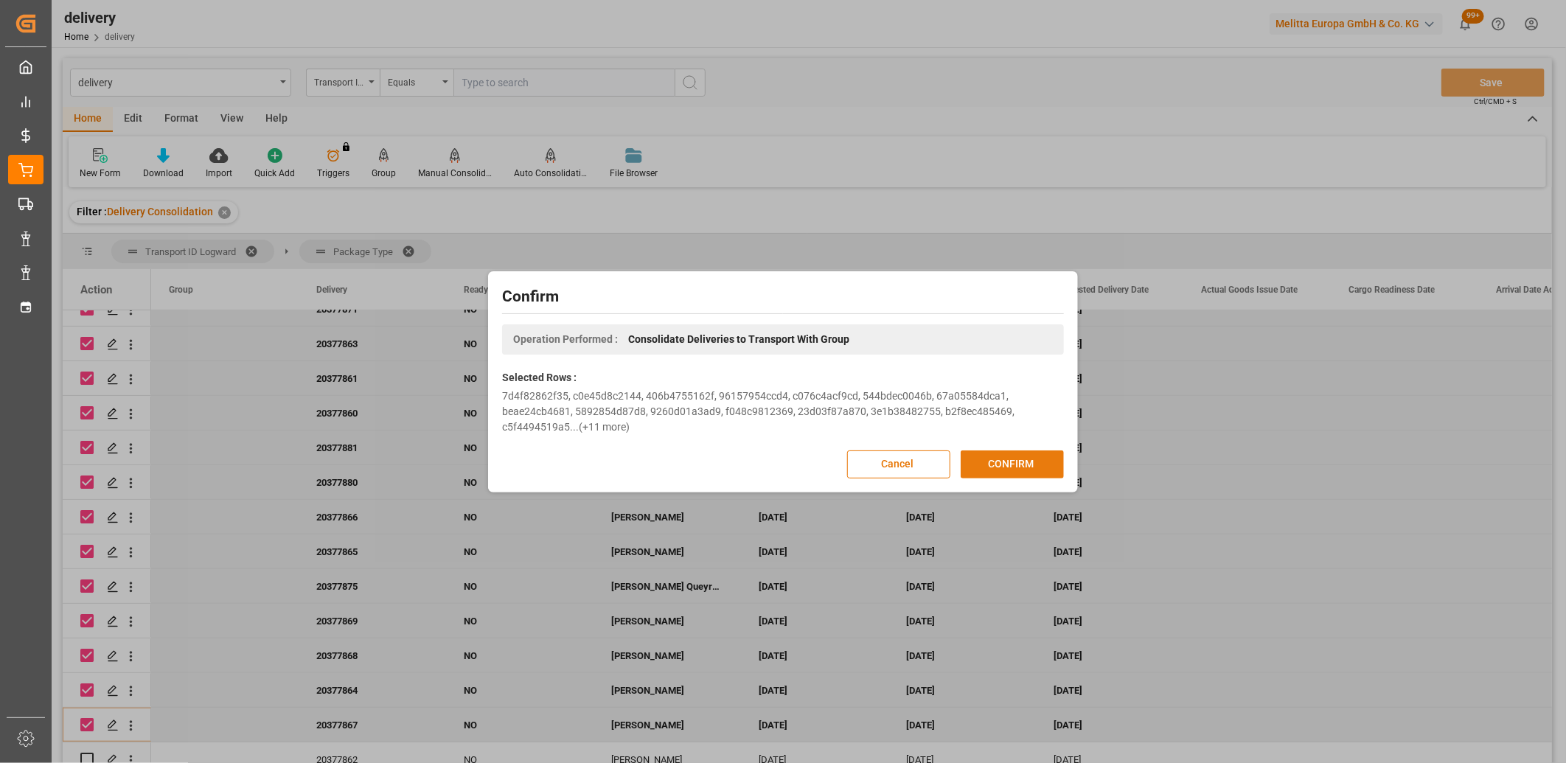
click at [1005, 468] on button "CONFIRM" at bounding box center [1012, 465] width 103 height 28
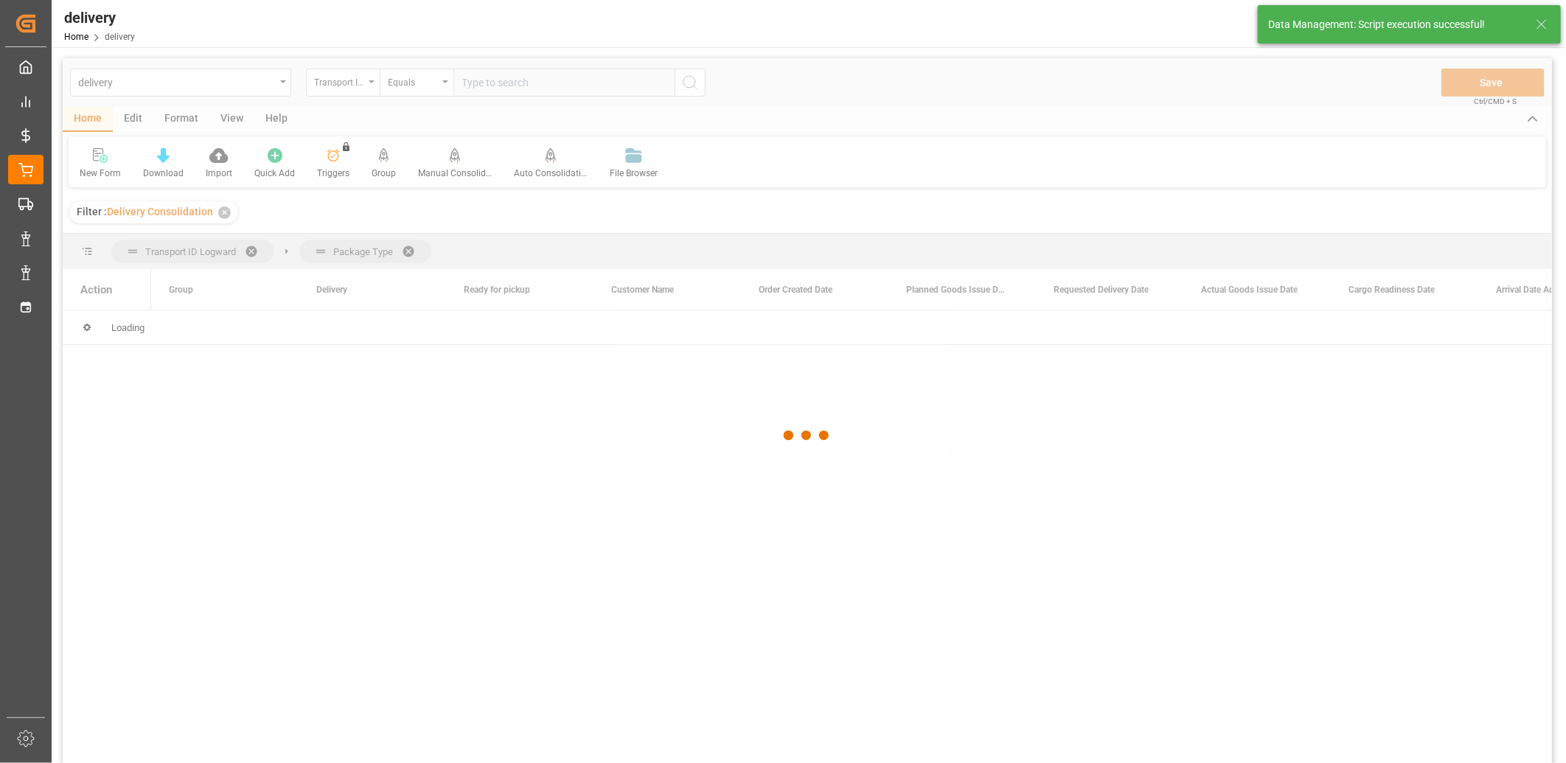
scroll to position [0, 0]
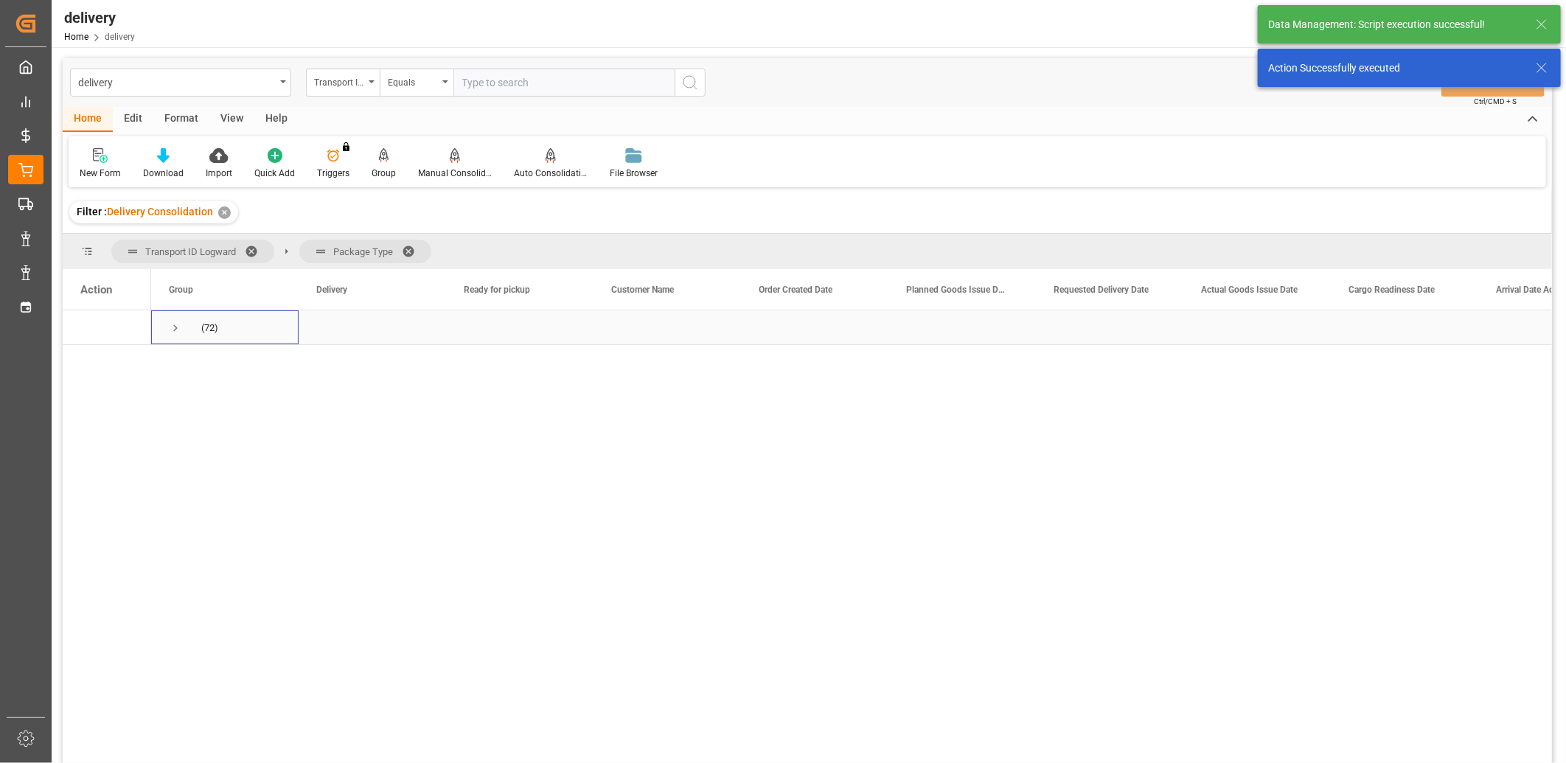
click at [178, 327] on span "Press SPACE to select this row." at bounding box center [175, 327] width 13 height 13
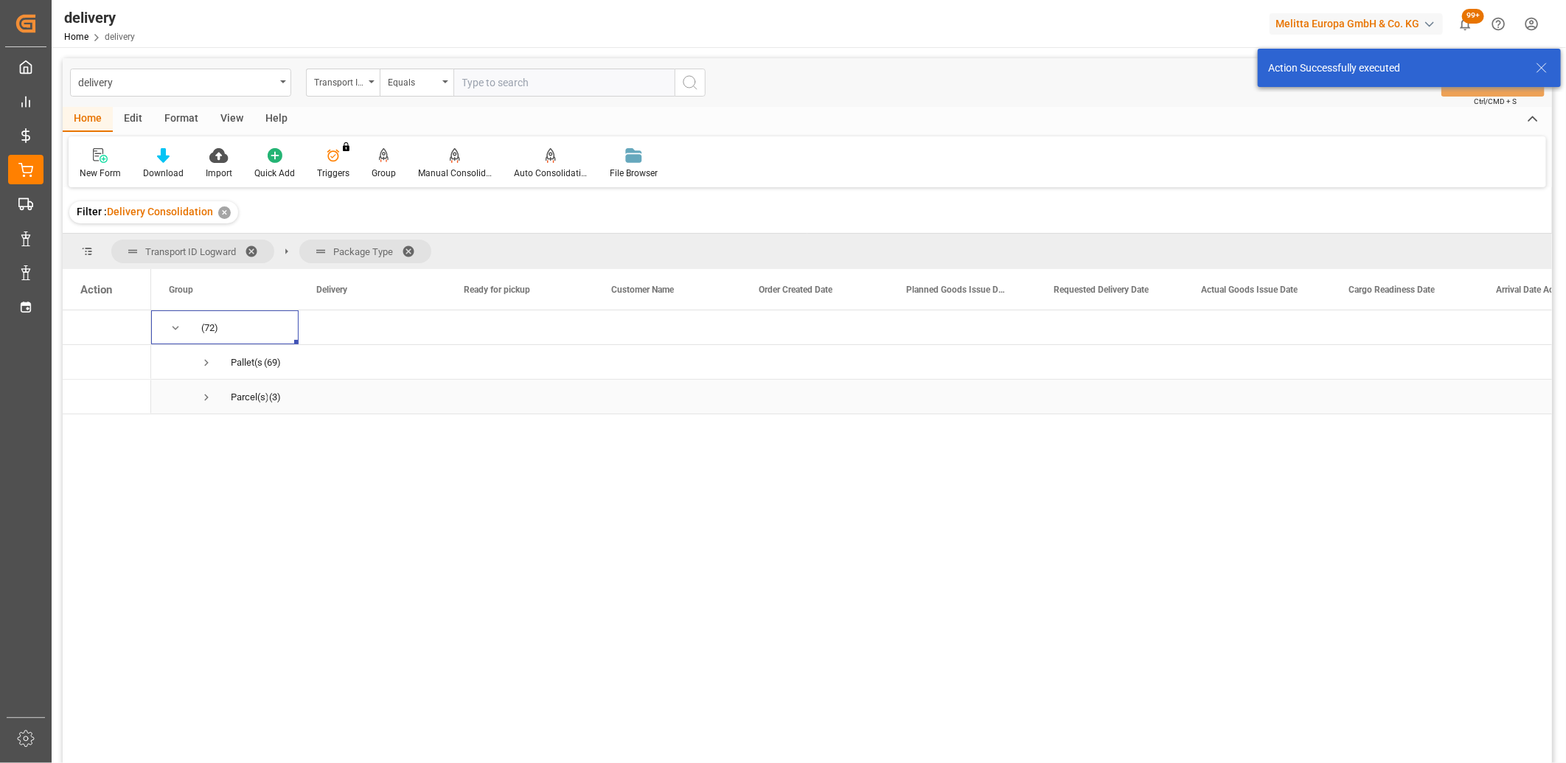
click at [204, 398] on span "Press SPACE to select this row." at bounding box center [206, 397] width 13 height 13
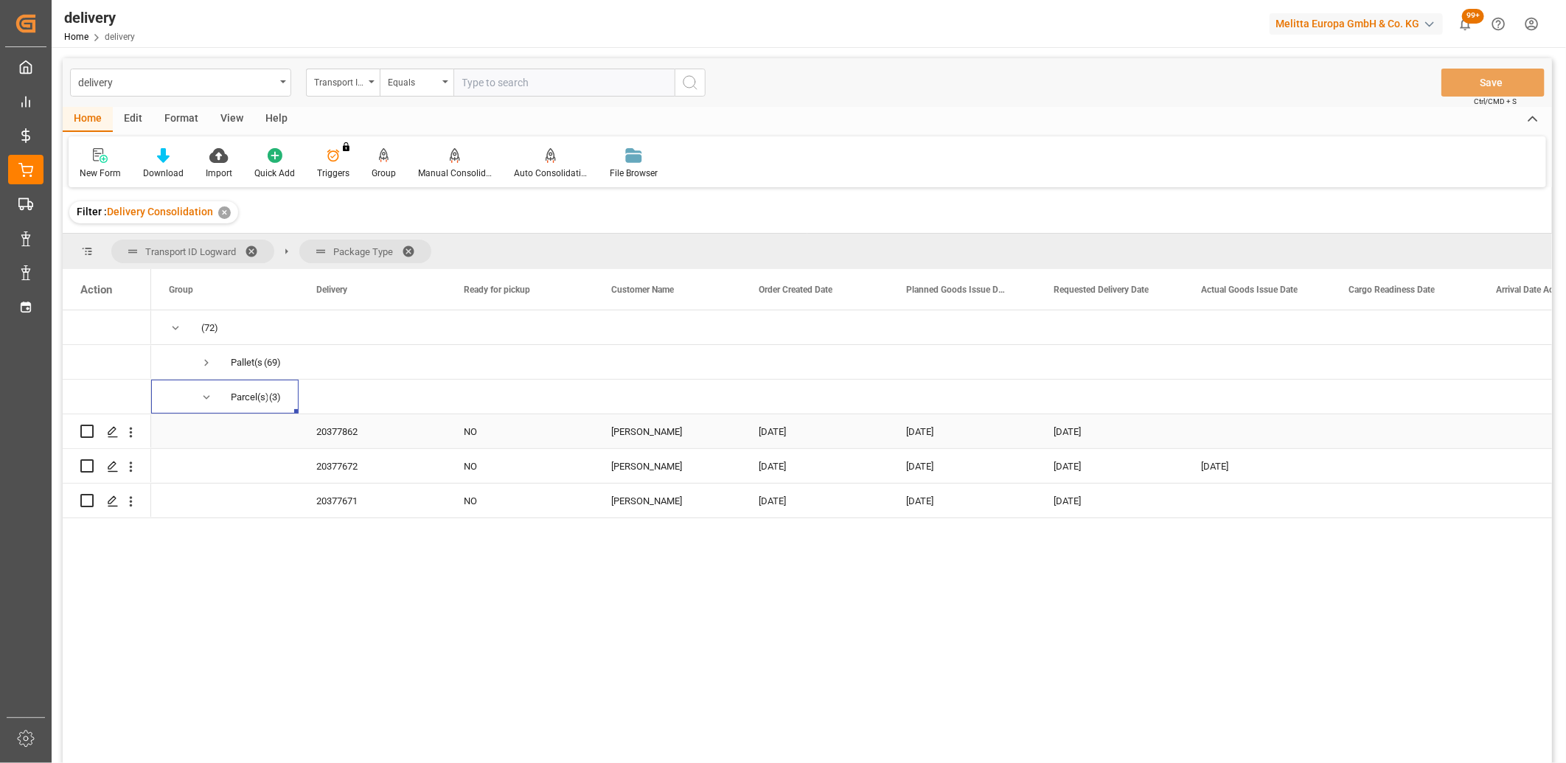
click at [89, 432] on input "Press Space to toggle row selection (unchecked)" at bounding box center [86, 431] width 13 height 13
checkbox input "true"
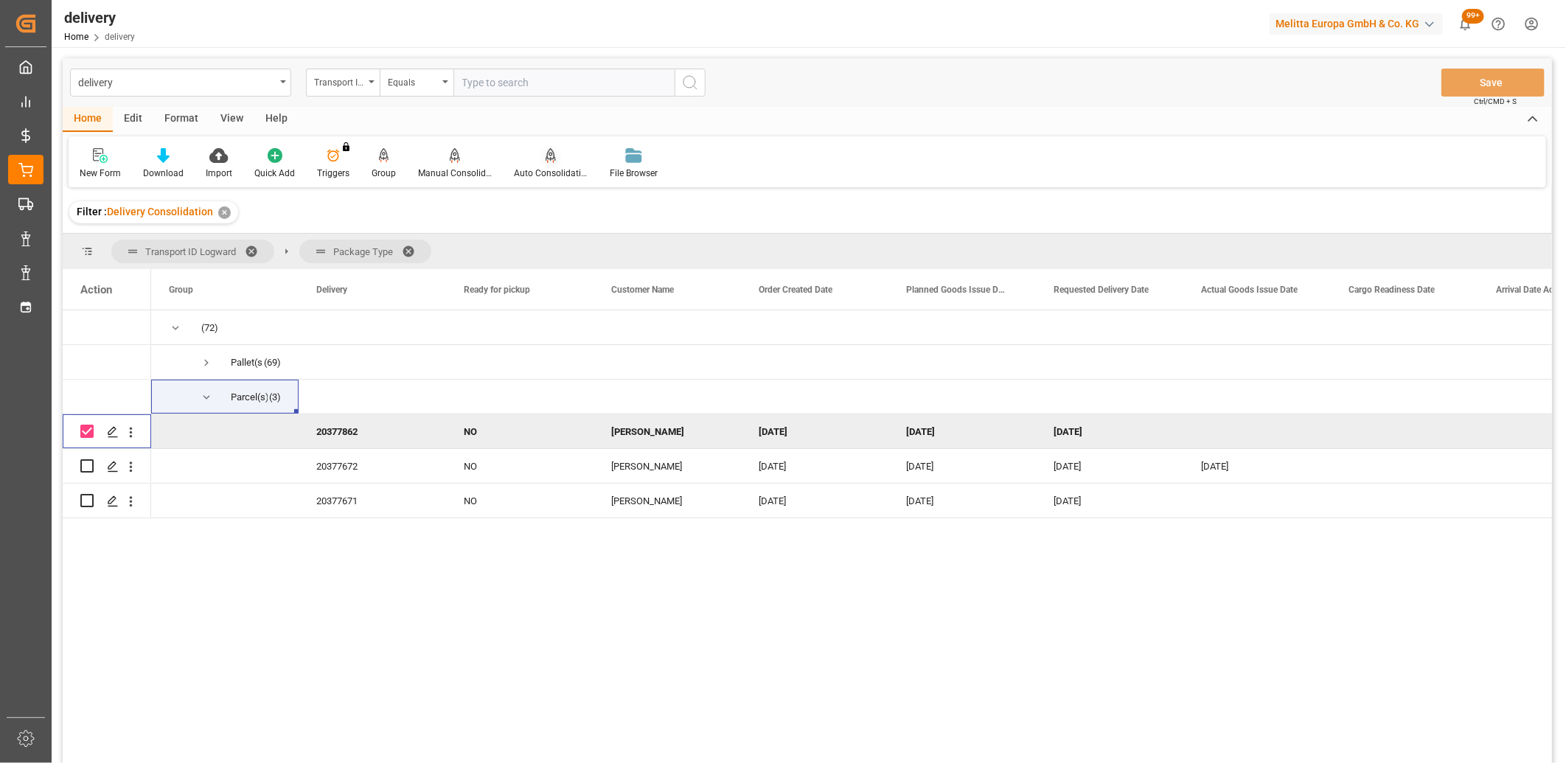
click at [546, 158] on icon at bounding box center [551, 154] width 10 height 13
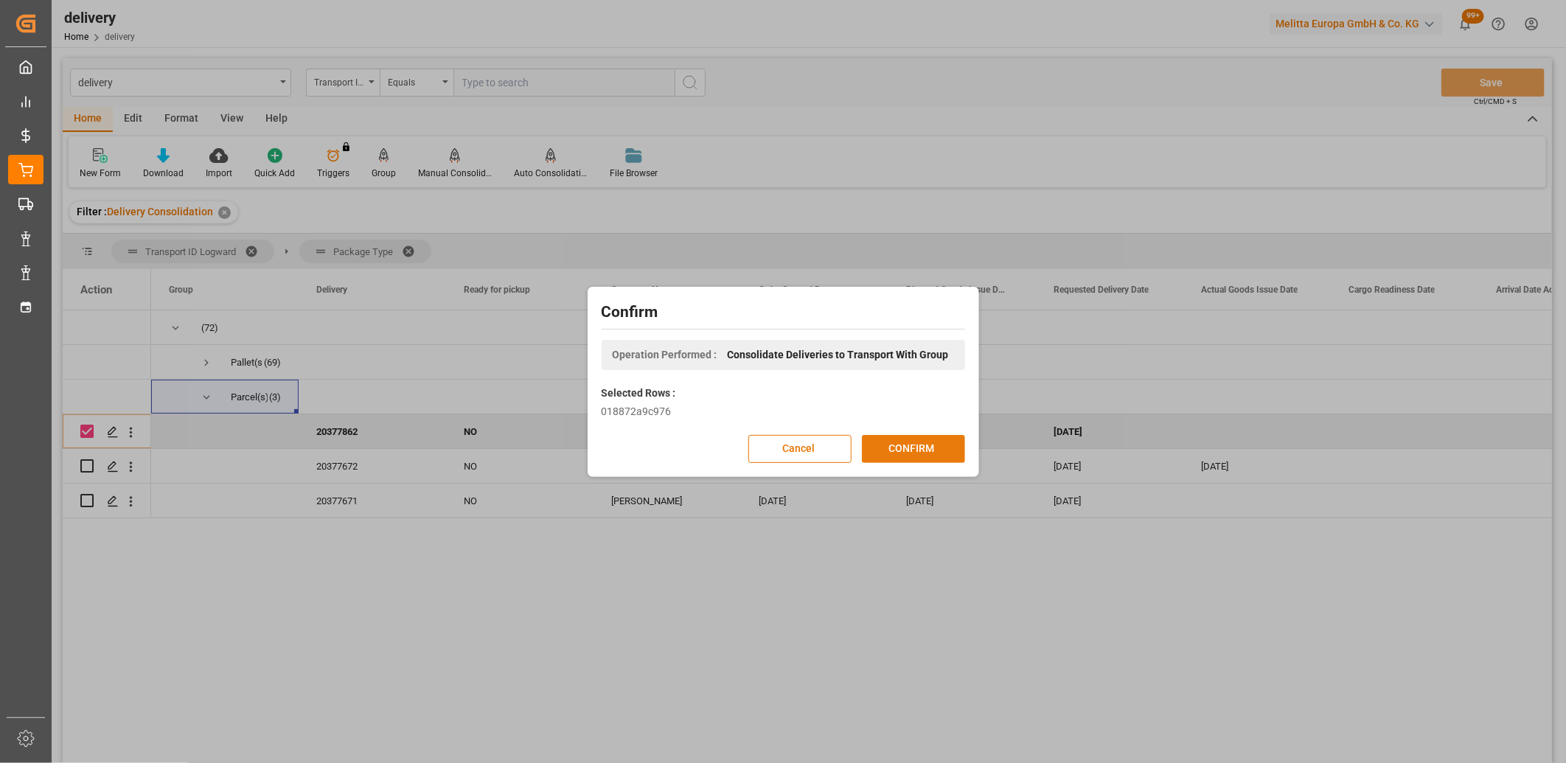
click at [904, 454] on button "CONFIRM" at bounding box center [913, 449] width 103 height 28
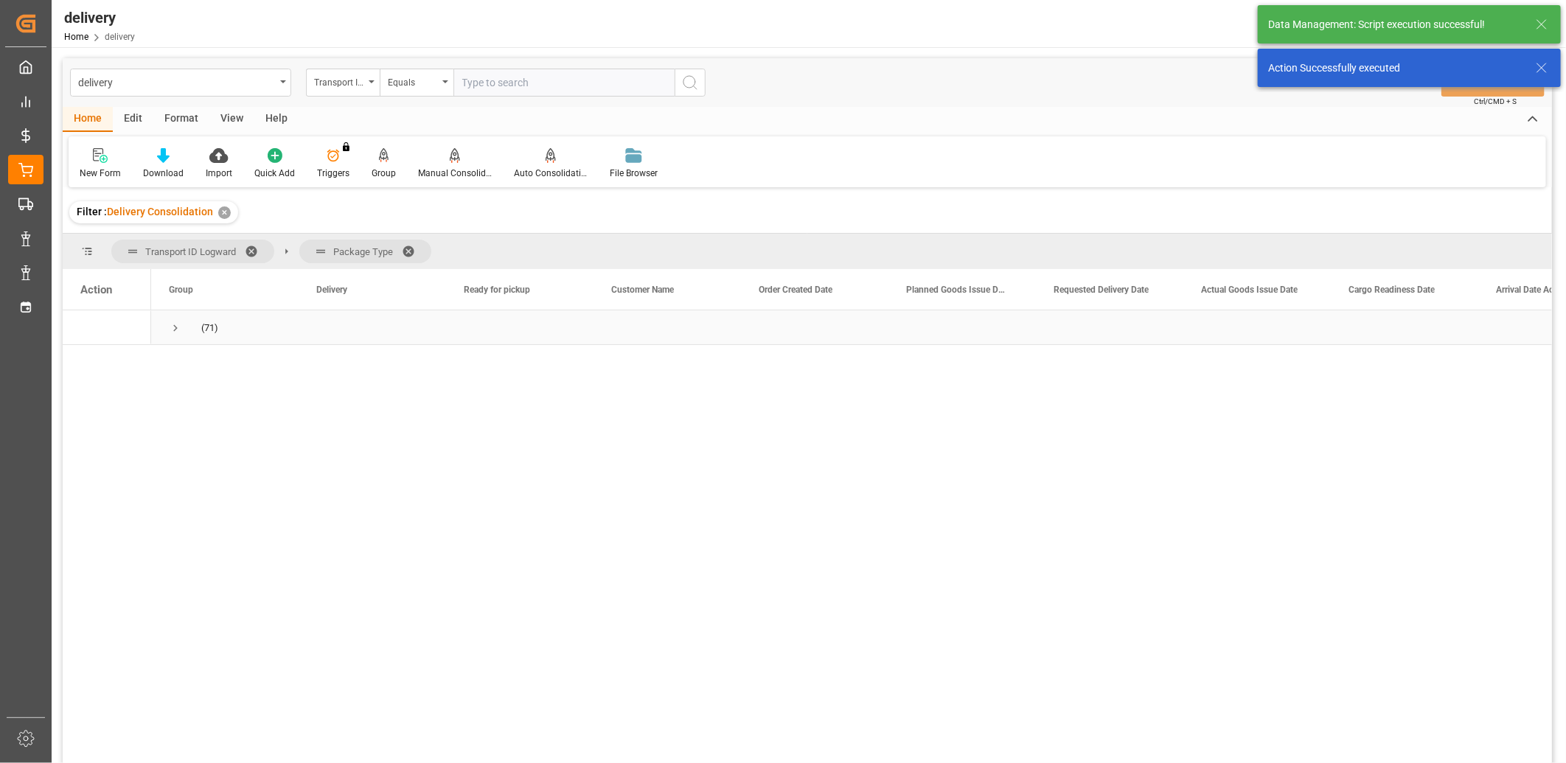
click at [172, 325] on span "Press SPACE to select this row." at bounding box center [175, 327] width 13 height 13
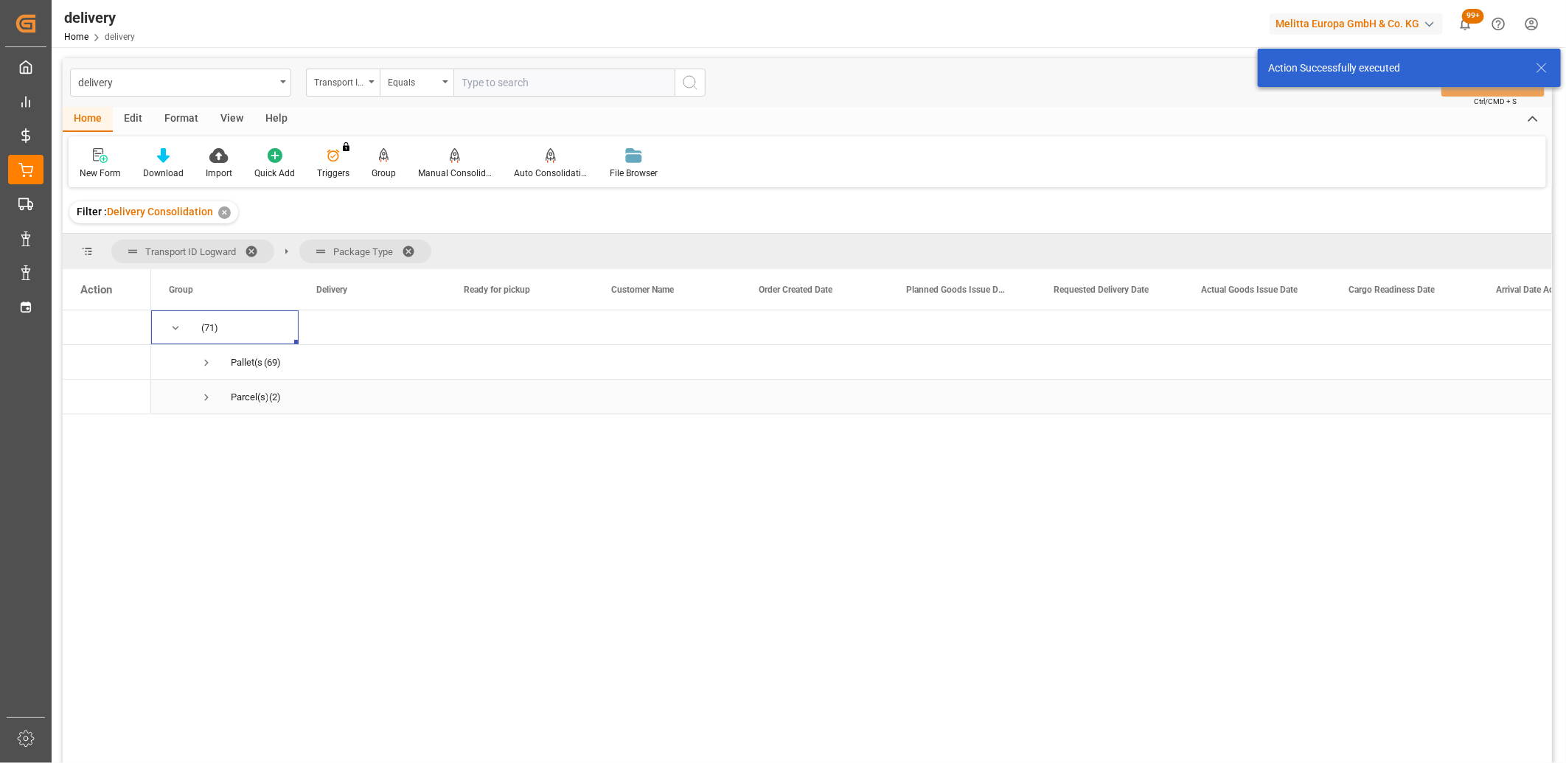
click at [208, 406] on span "Press SPACE to select this row." at bounding box center [206, 397] width 13 height 34
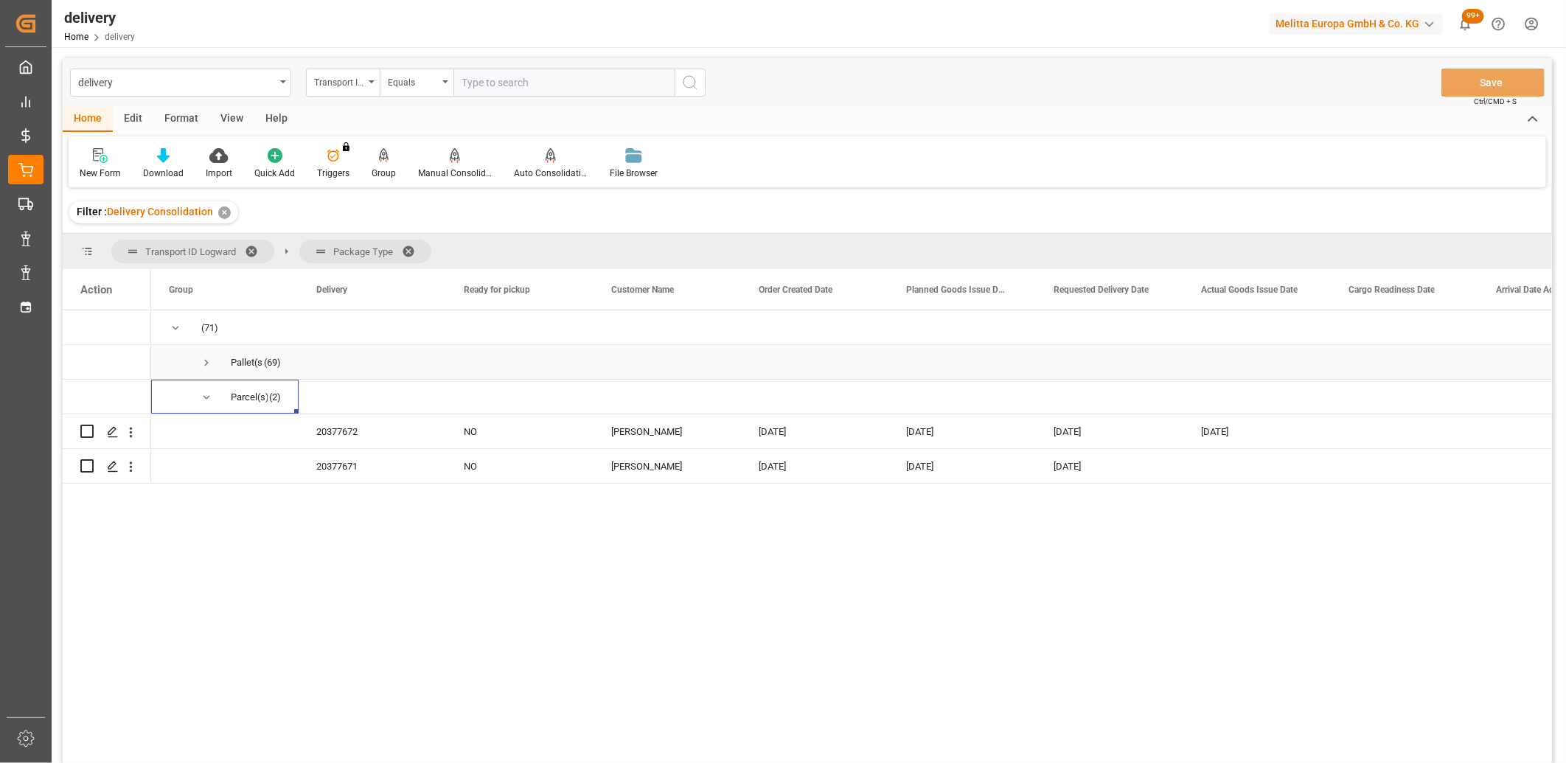
click at [204, 364] on span "Press SPACE to select this row." at bounding box center [206, 362] width 13 height 13
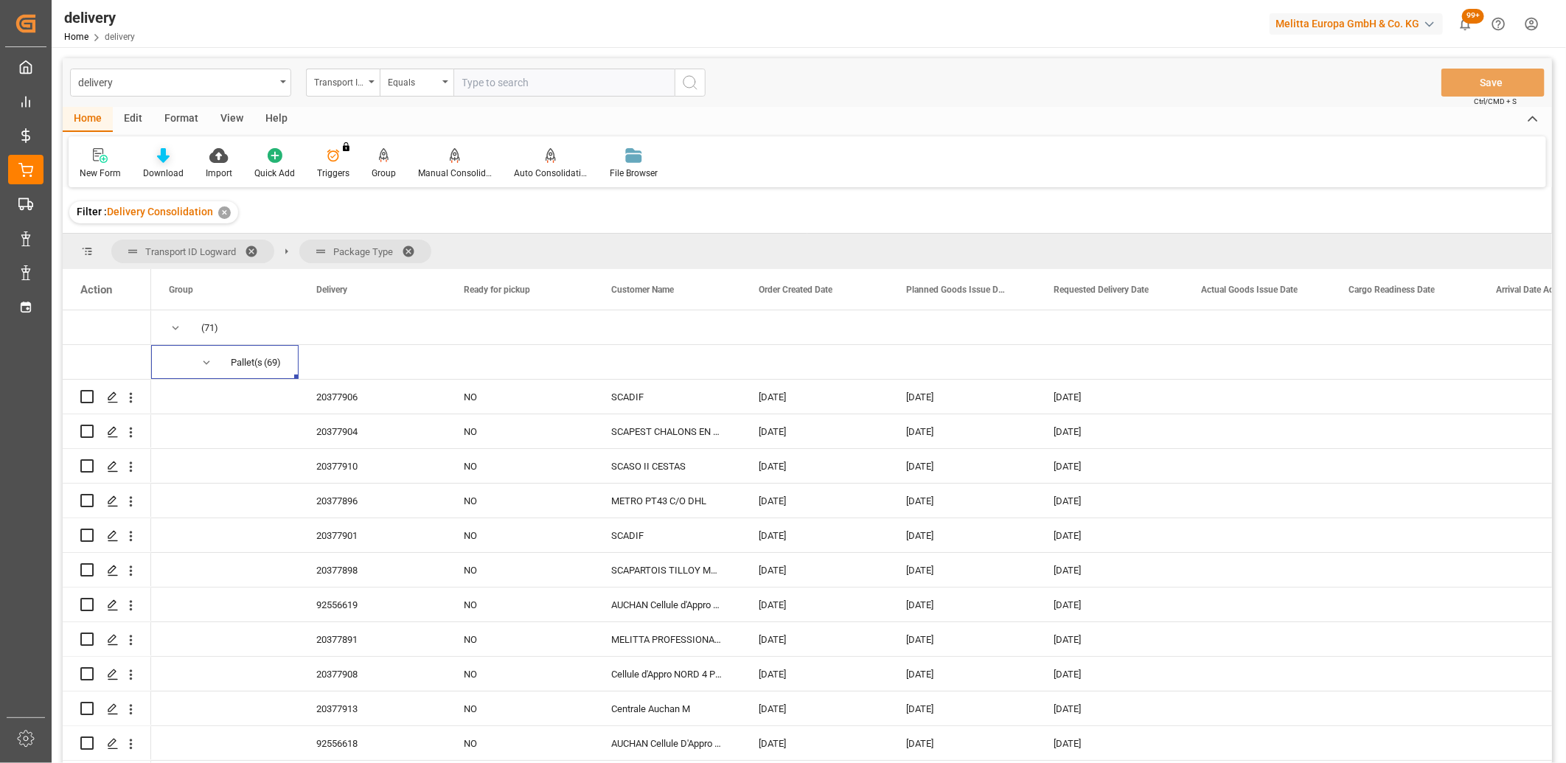
click at [163, 160] on icon at bounding box center [163, 155] width 13 height 15
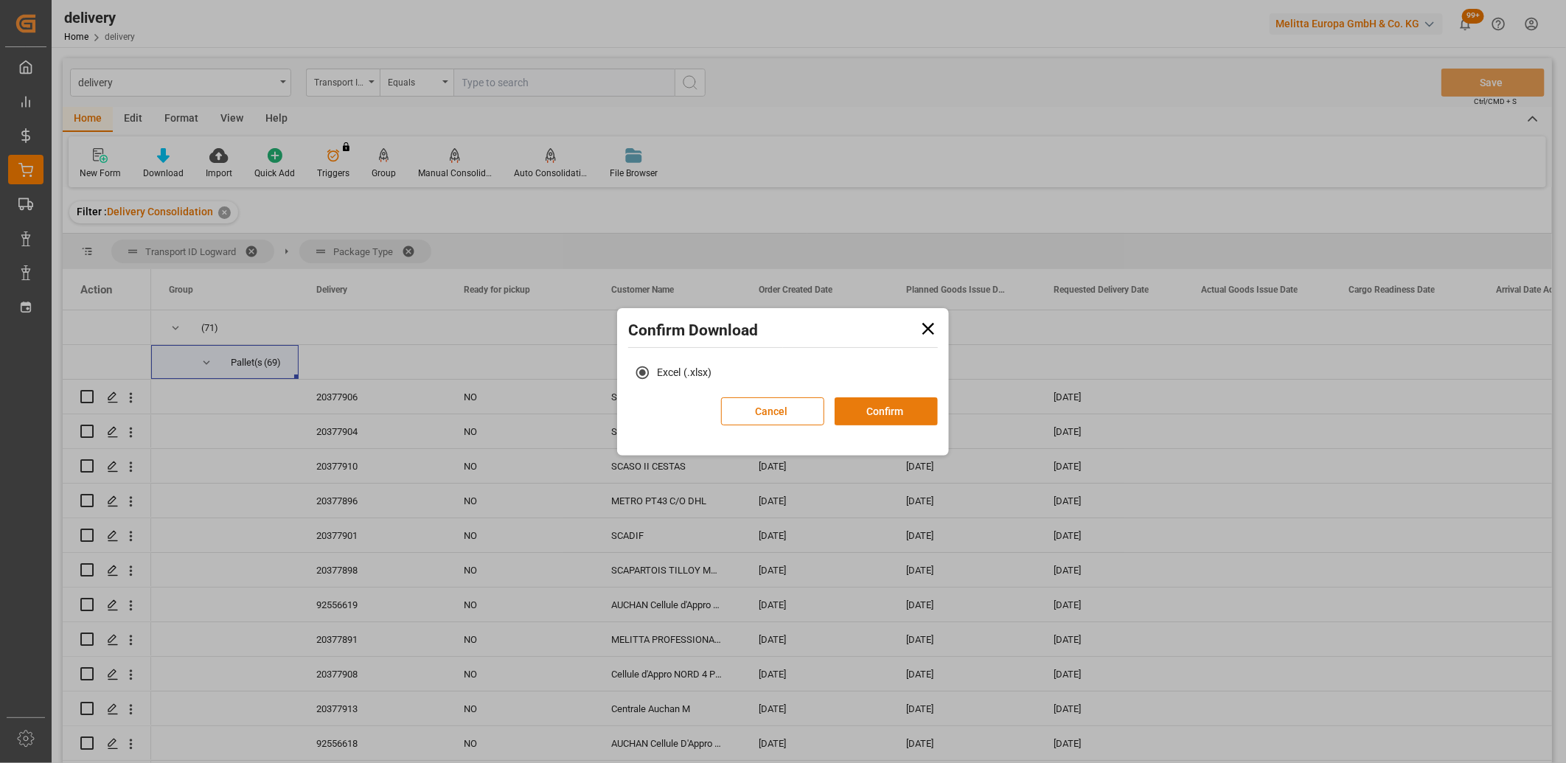
click at [897, 415] on button "Confirm" at bounding box center [886, 411] width 103 height 28
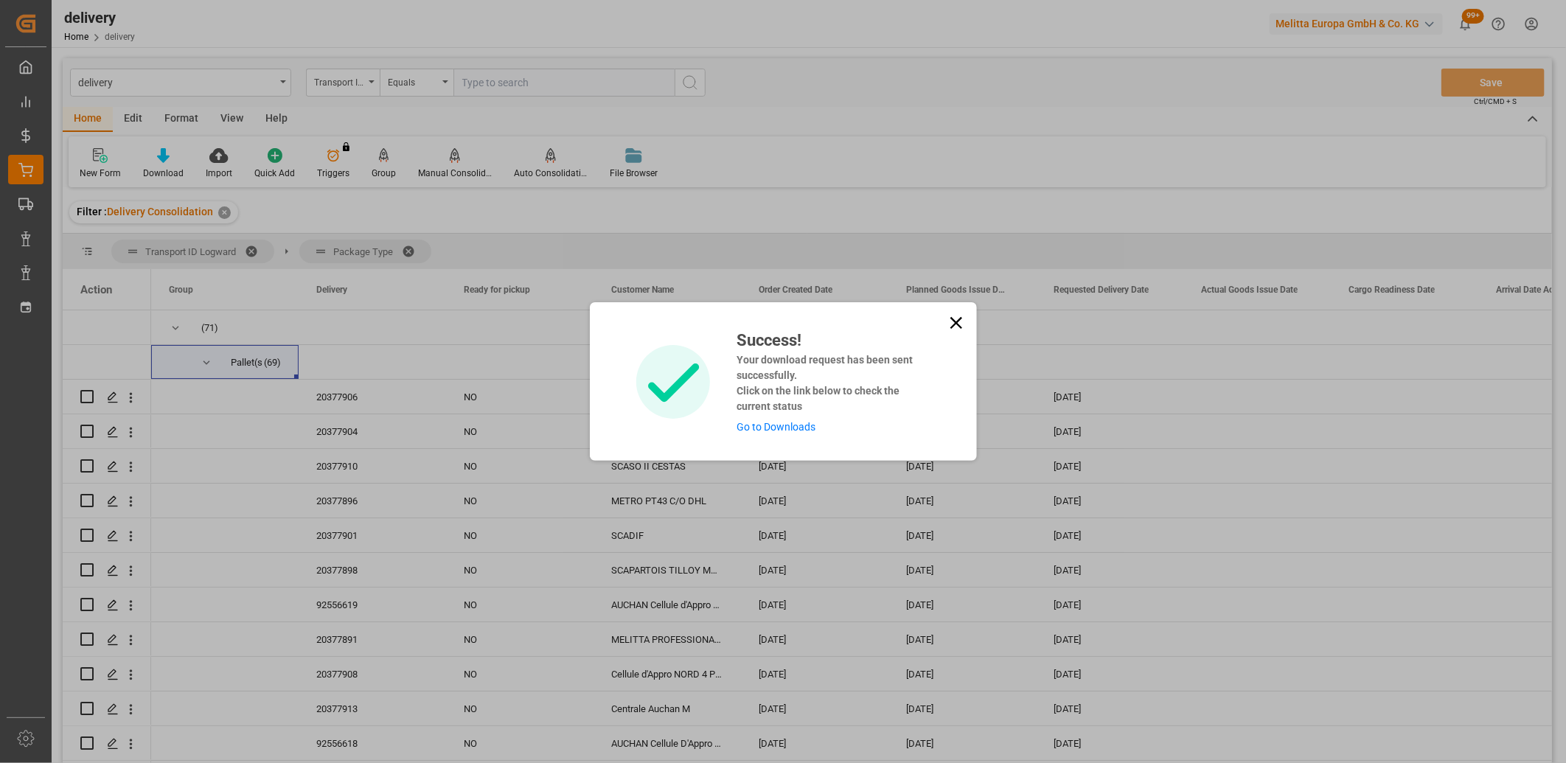
click at [795, 428] on link "Go to Downloads" at bounding box center [776, 427] width 79 height 12
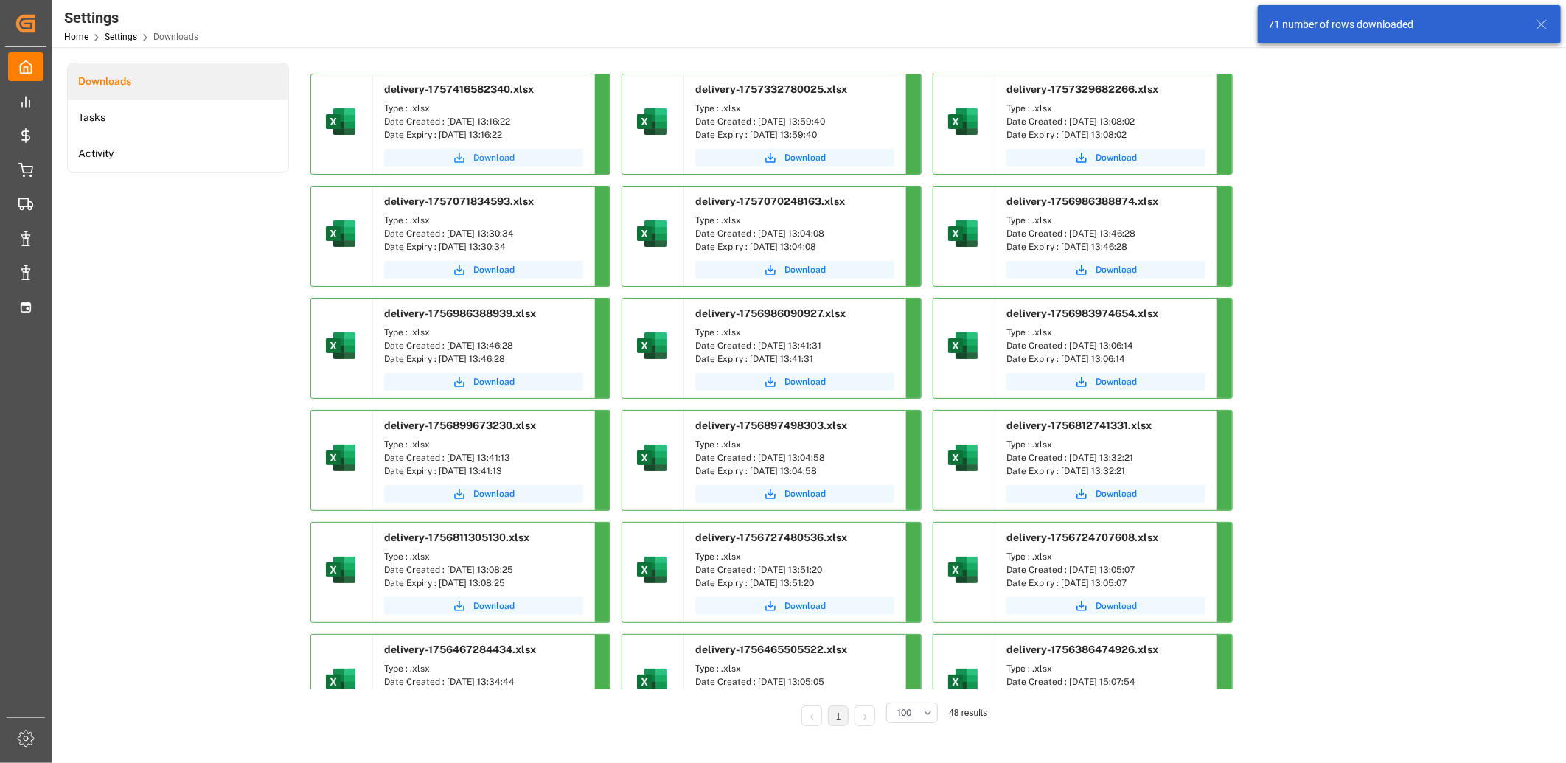
click at [489, 156] on span "Download" at bounding box center [493, 157] width 41 height 13
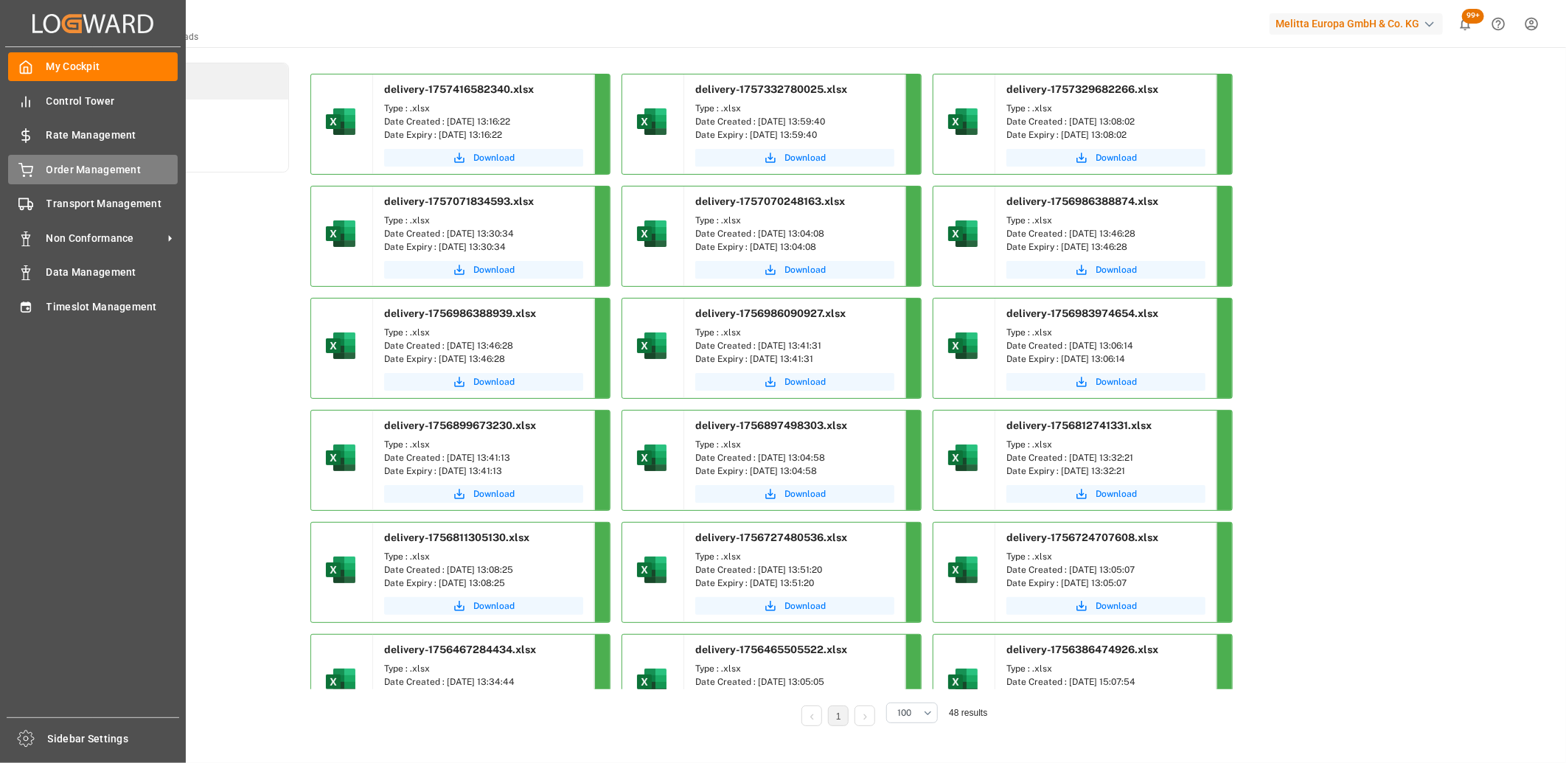
click at [25, 166] on icon at bounding box center [25, 170] width 15 height 15
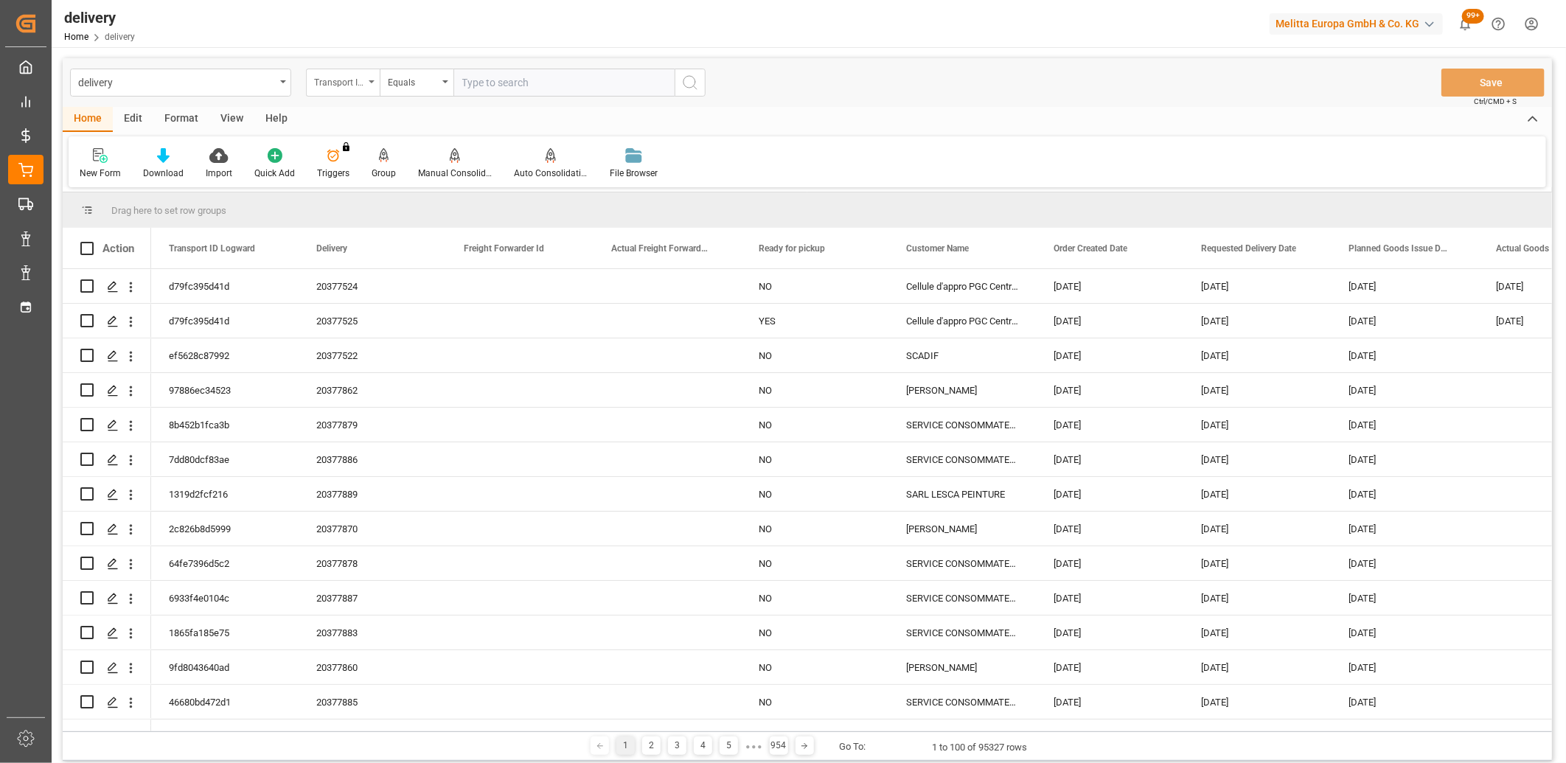
click at [355, 86] on div "Transport ID Logward" at bounding box center [339, 80] width 50 height 17
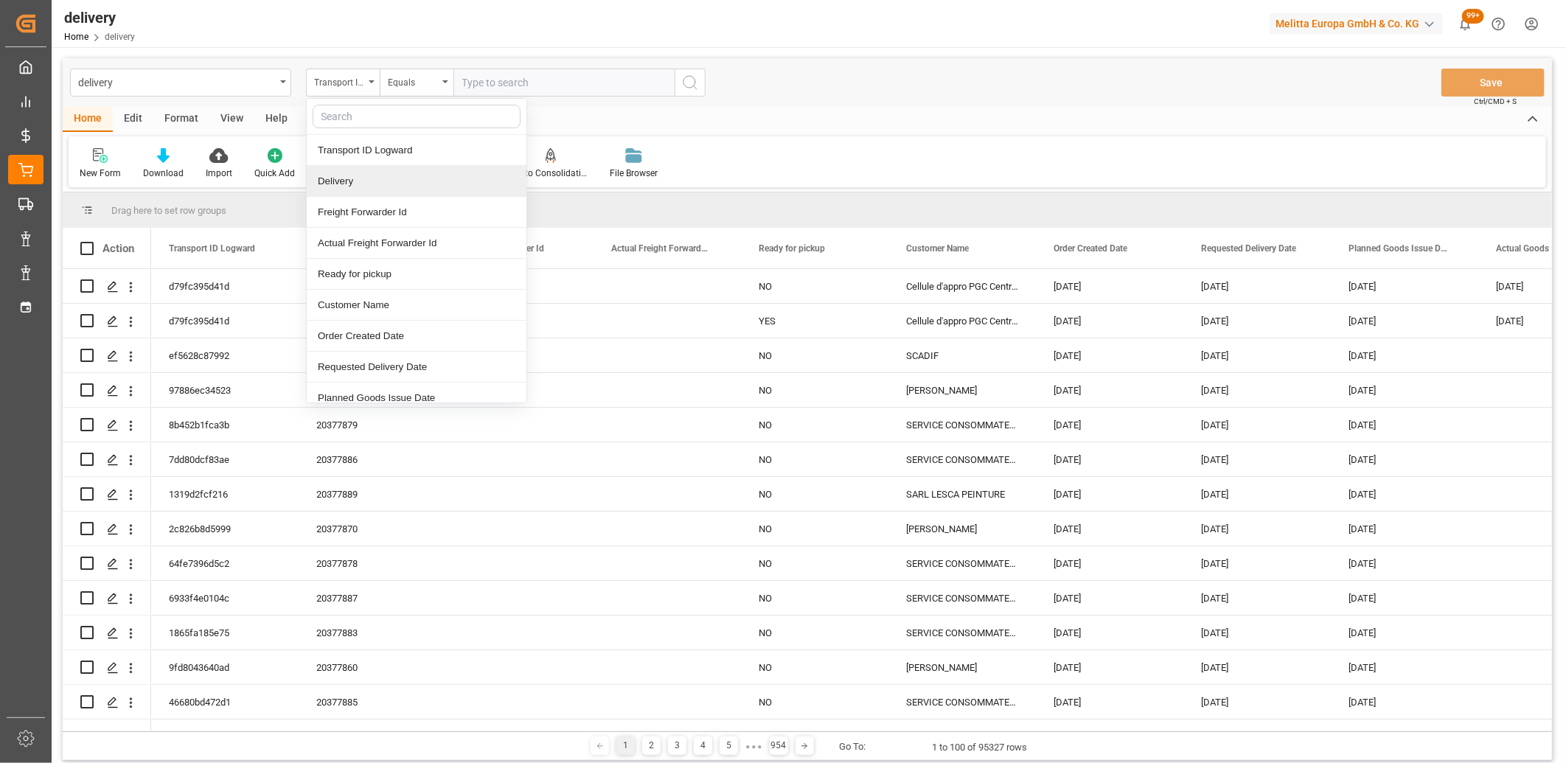
click at [336, 180] on div "Delivery" at bounding box center [417, 181] width 220 height 31
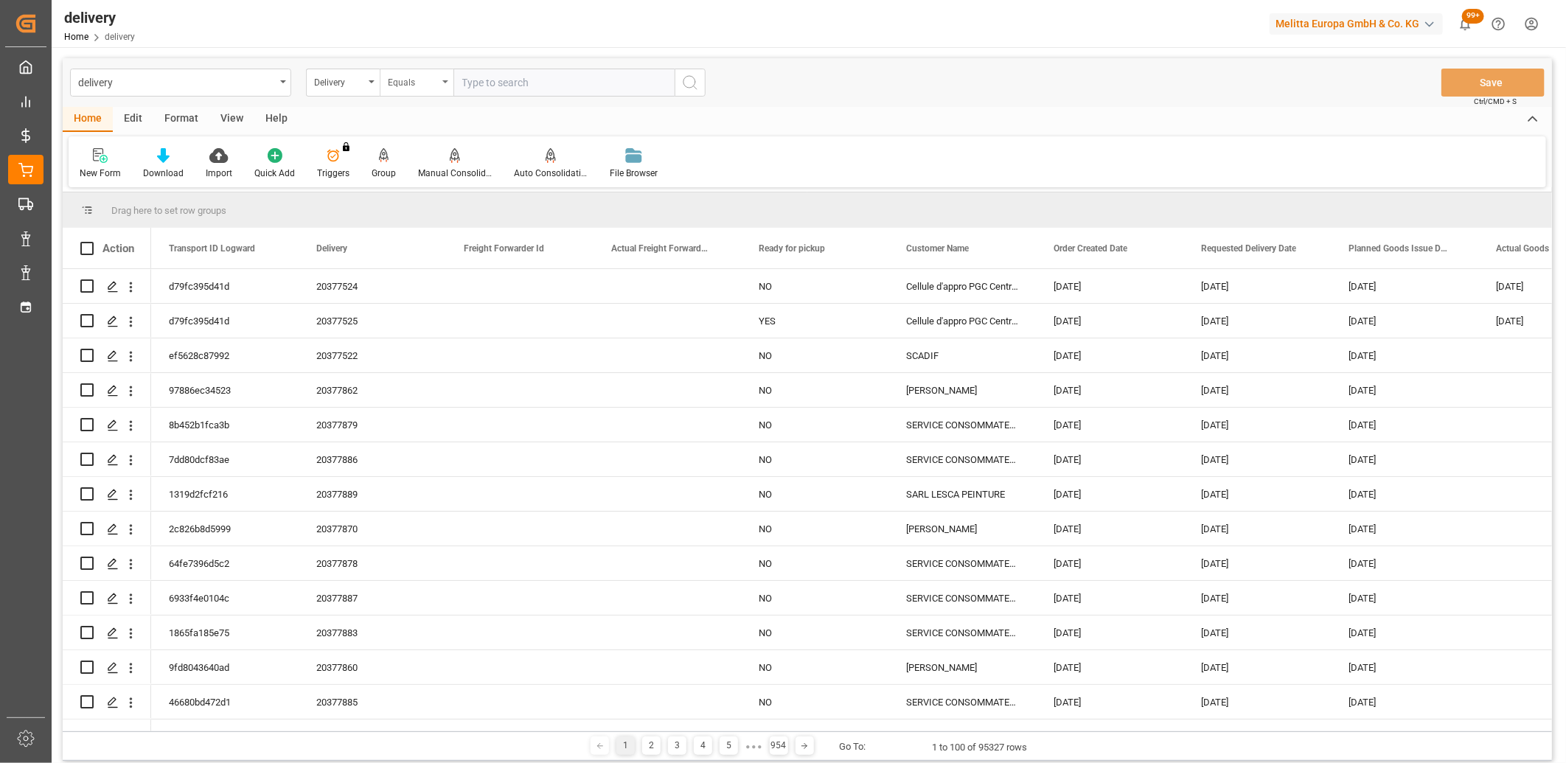
click at [439, 90] on div "Equals" at bounding box center [417, 83] width 74 height 28
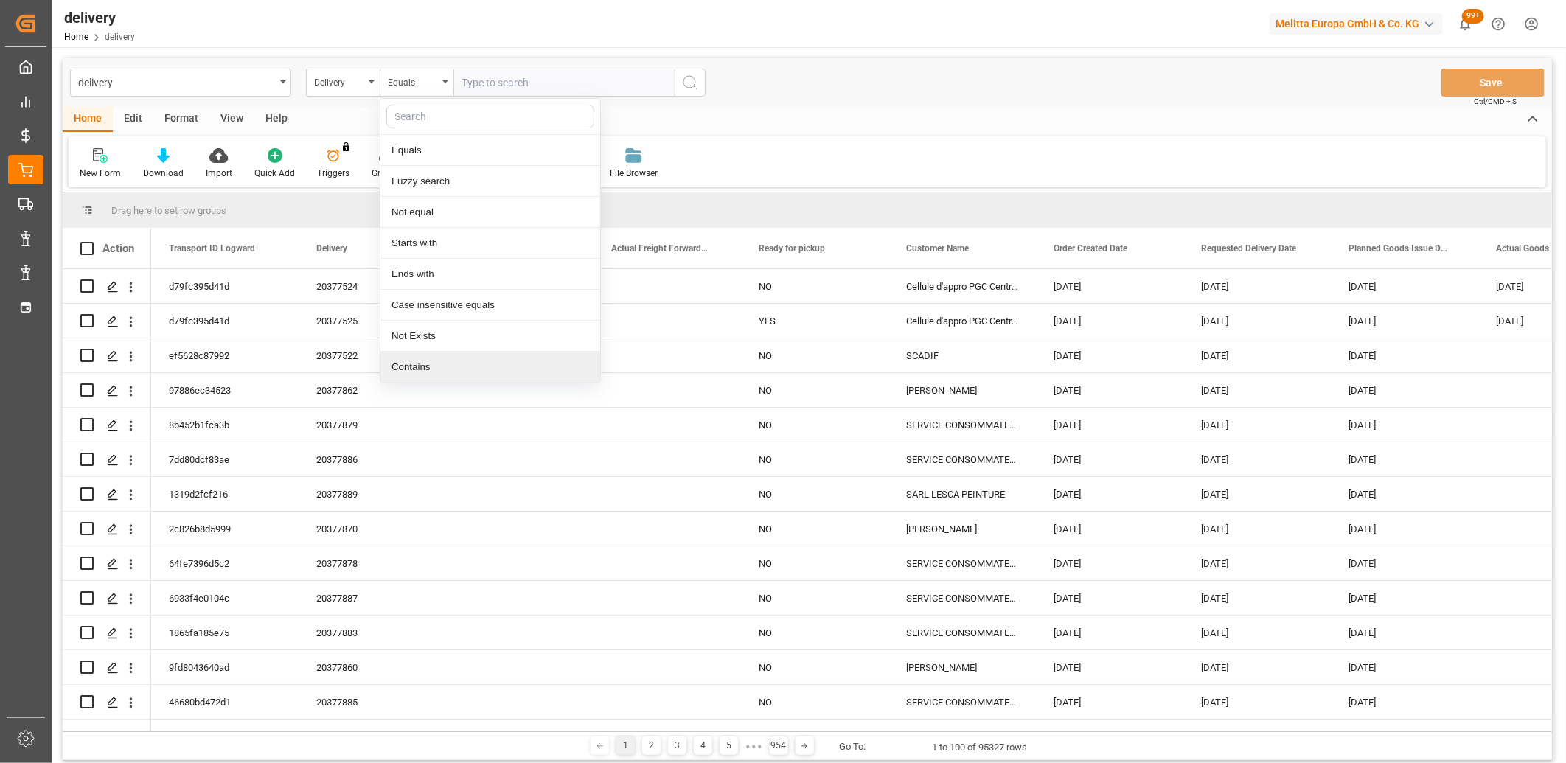
click at [414, 370] on div "Contains" at bounding box center [490, 367] width 220 height 31
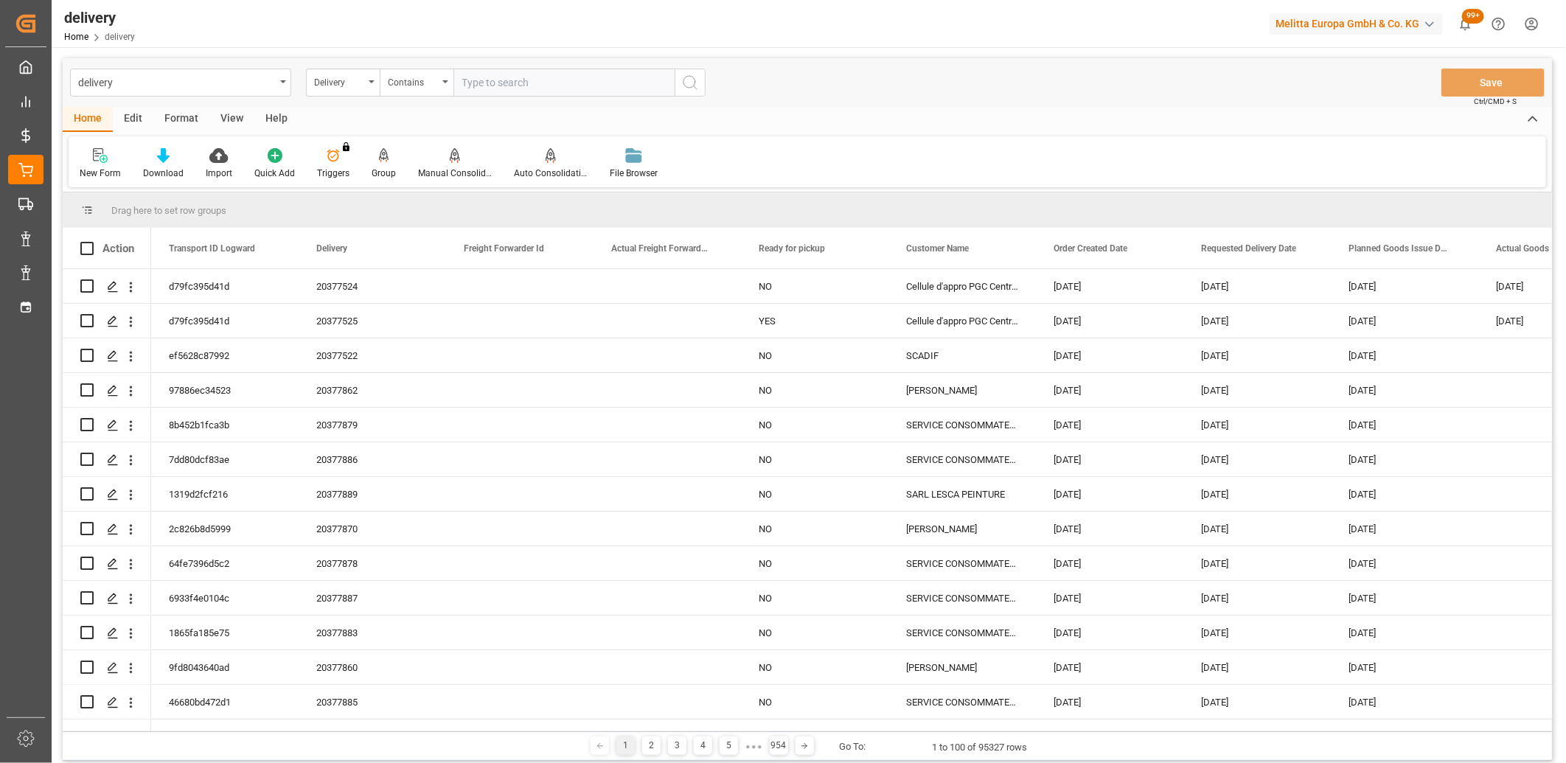
click at [466, 82] on input "text" at bounding box center [563, 83] width 221 height 28
paste input "20377896,20377897,92556618,20377902,20377657,20377822,20377821,92556619,2037790…"
type input "20377896,20377897,92556618,20377902,20377657,20377822,20377821,92556619,2037790…"
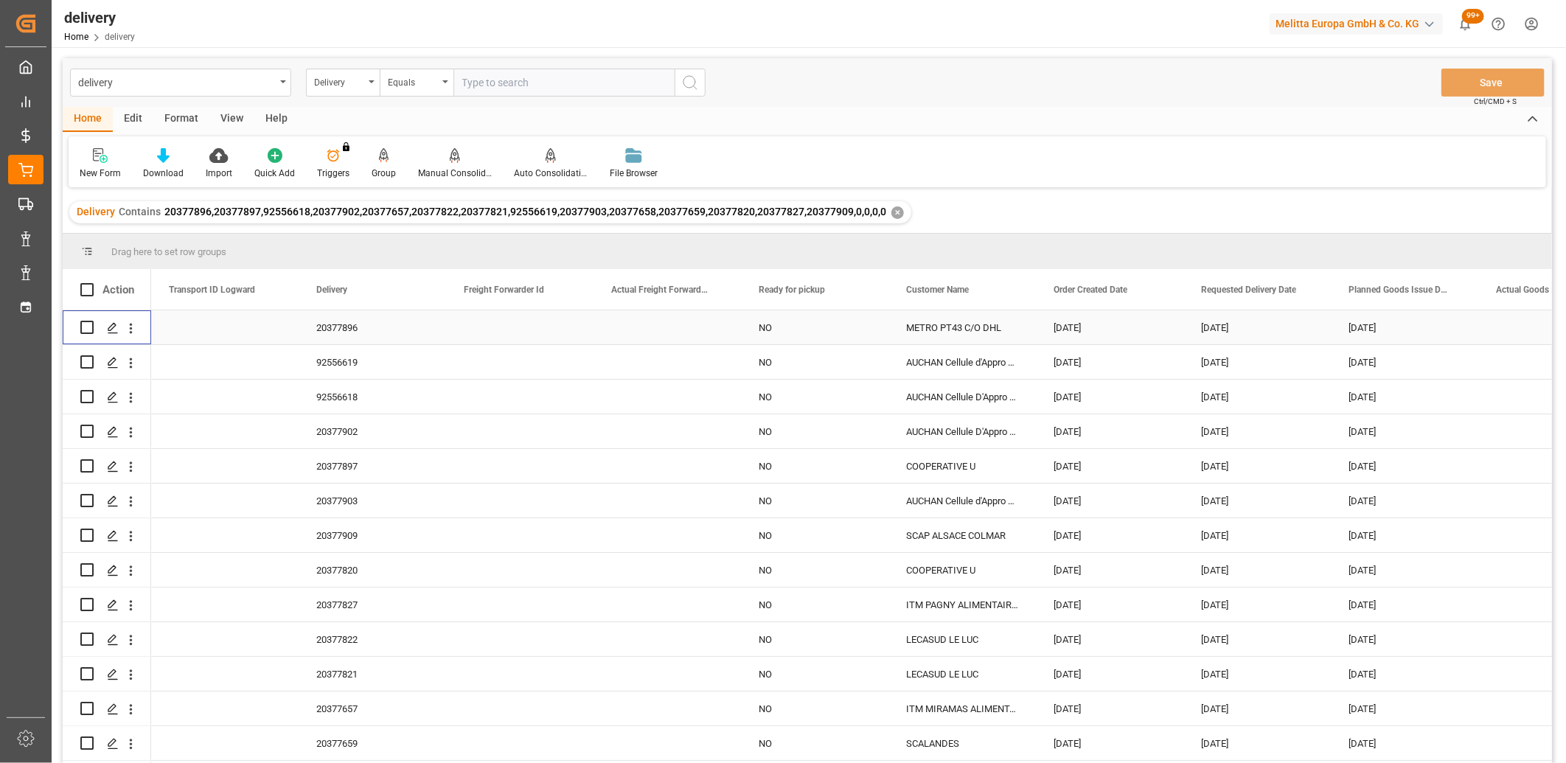
click at [85, 329] on input "Press Space to toggle row selection (unchecked)" at bounding box center [86, 327] width 13 height 13
checkbox input "true"
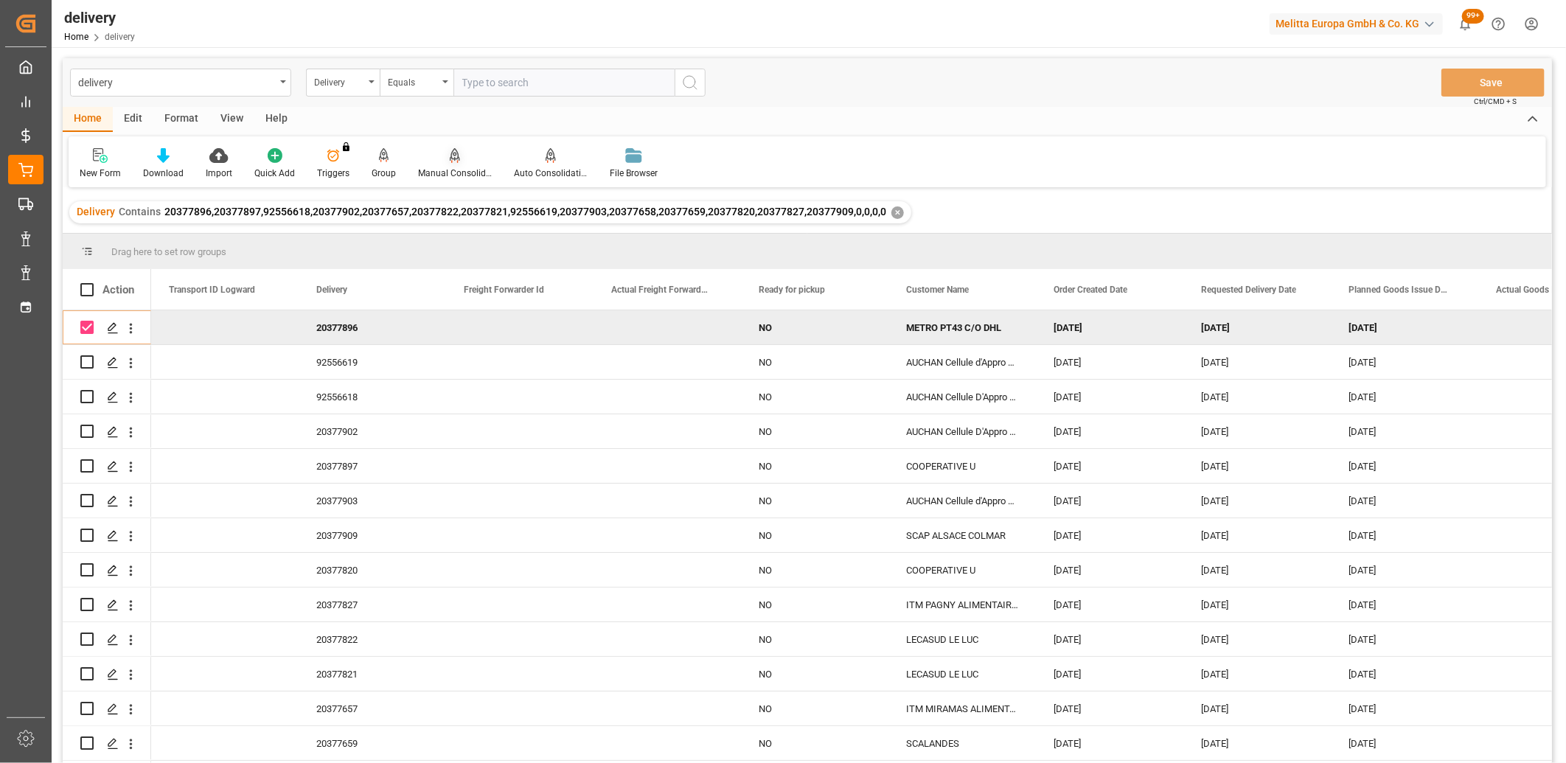
click at [454, 152] on icon at bounding box center [455, 154] width 10 height 13
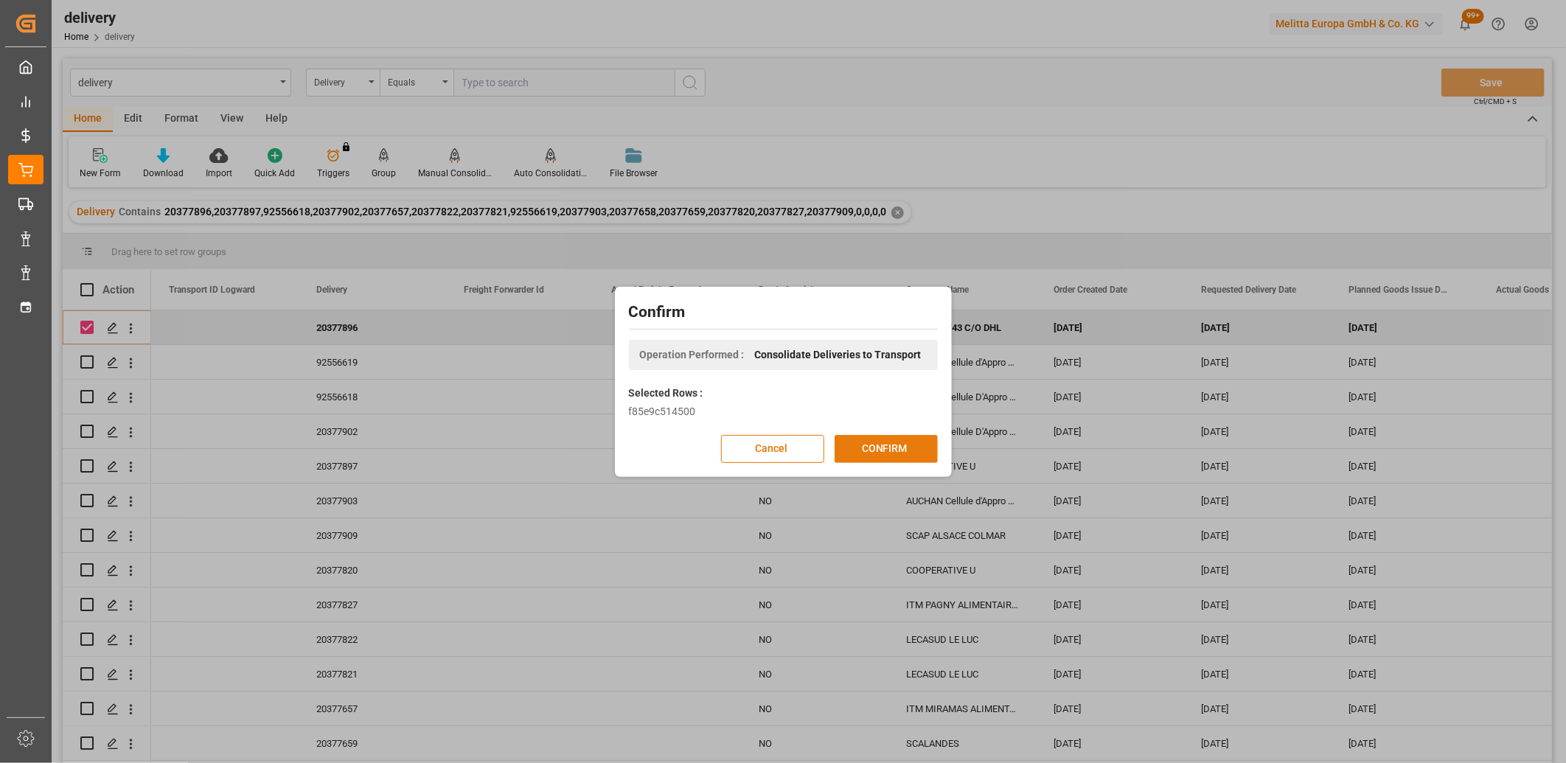
click at [881, 451] on button "CONFIRM" at bounding box center [886, 449] width 103 height 28
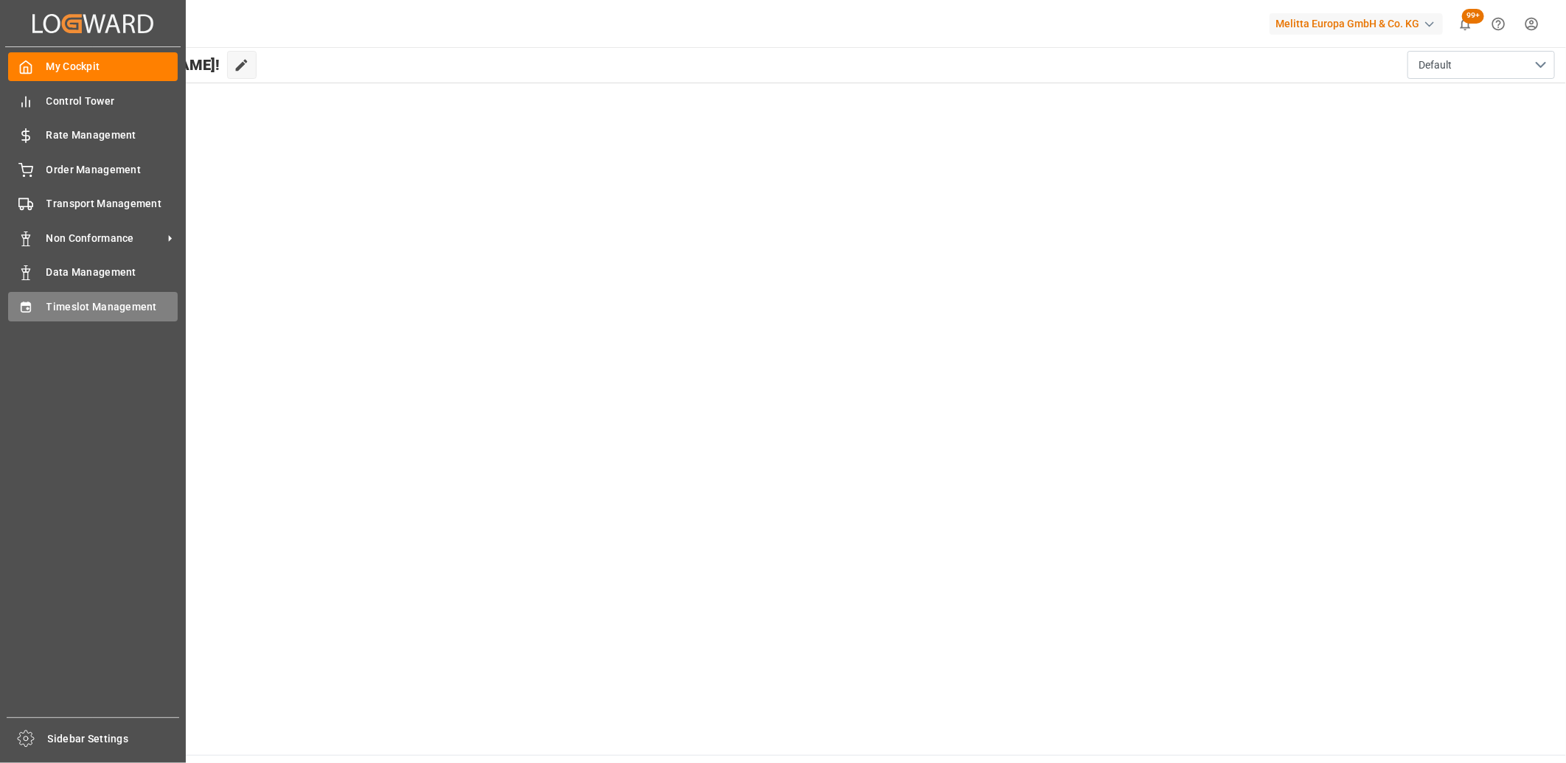
click at [33, 310] on div "Timeslot Management Timeslot Management" at bounding box center [93, 306] width 170 height 29
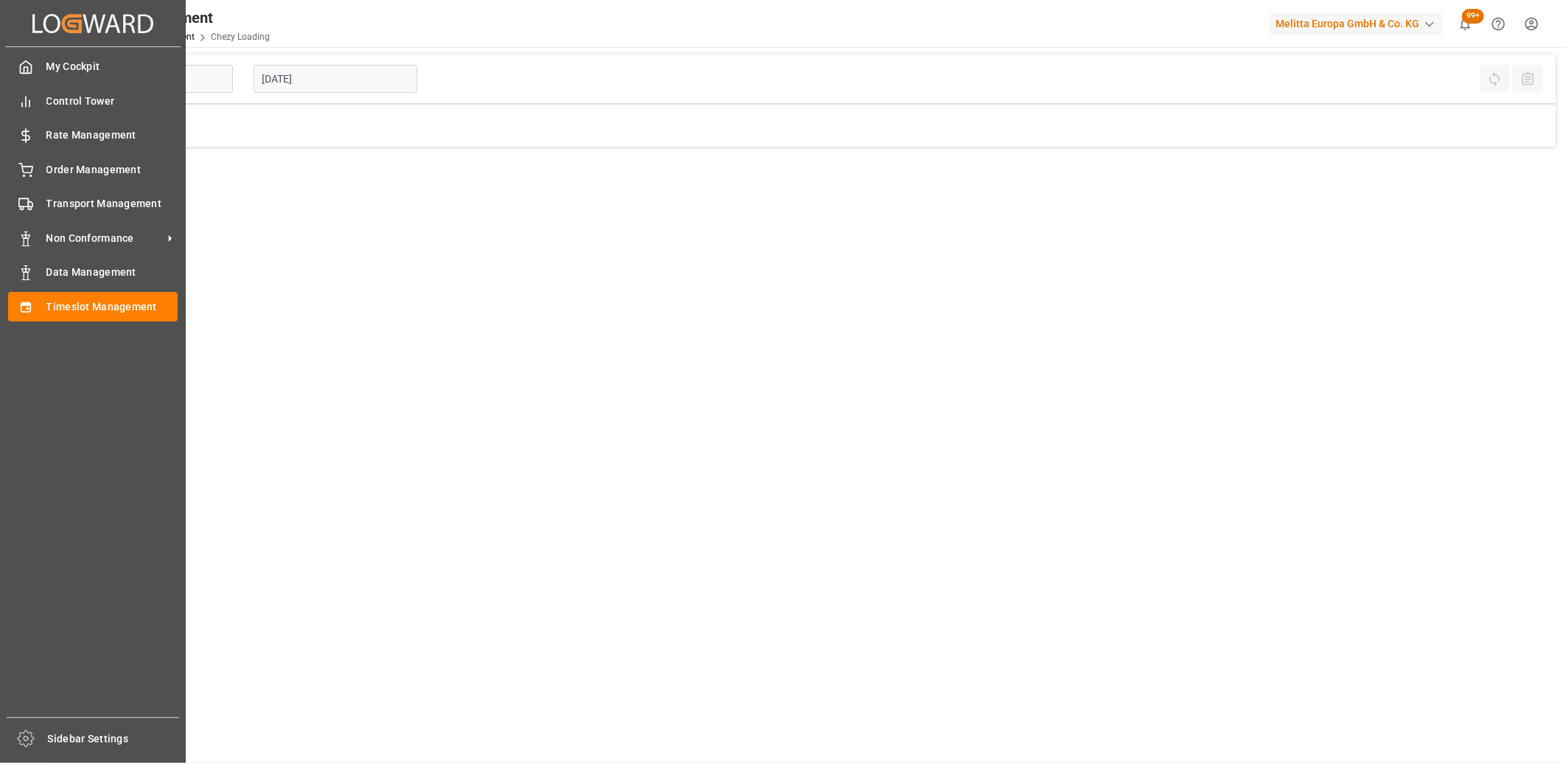
type input "Chezy Loading"
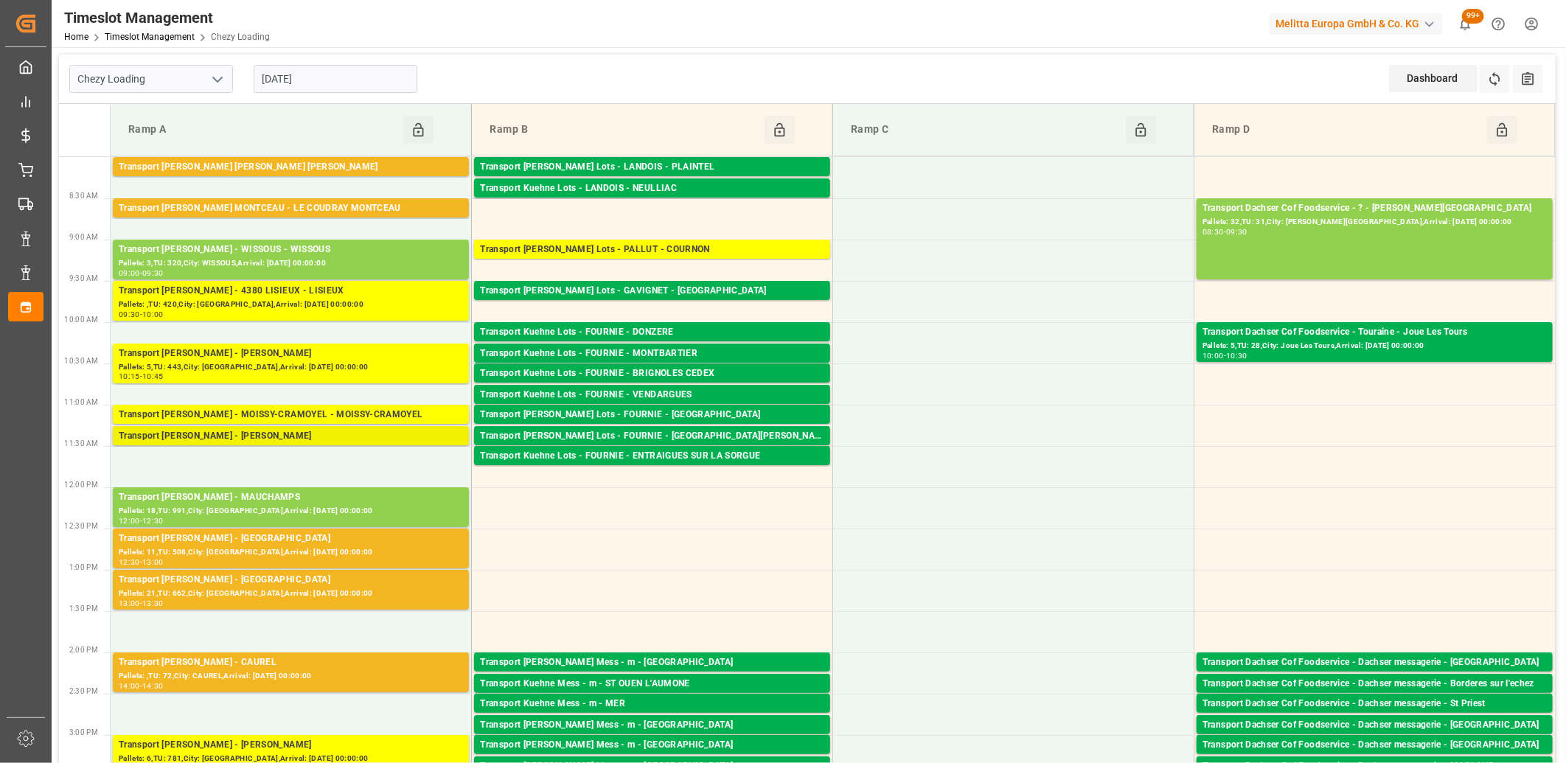
click at [361, 432] on div "Transport [PERSON_NAME] - [PERSON_NAME]" at bounding box center [291, 436] width 344 height 15
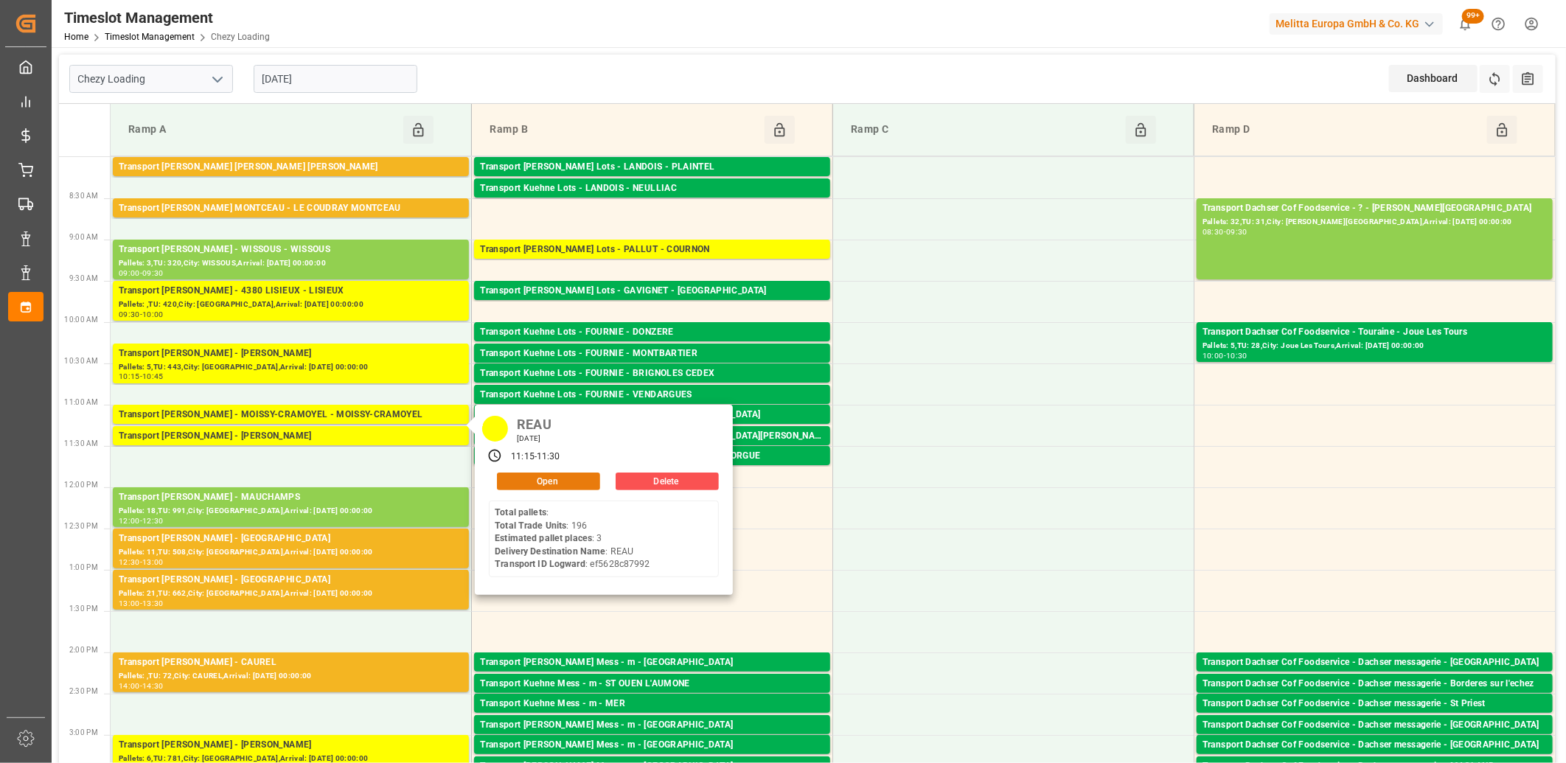
click at [518, 487] on button "Open" at bounding box center [548, 482] width 103 height 18
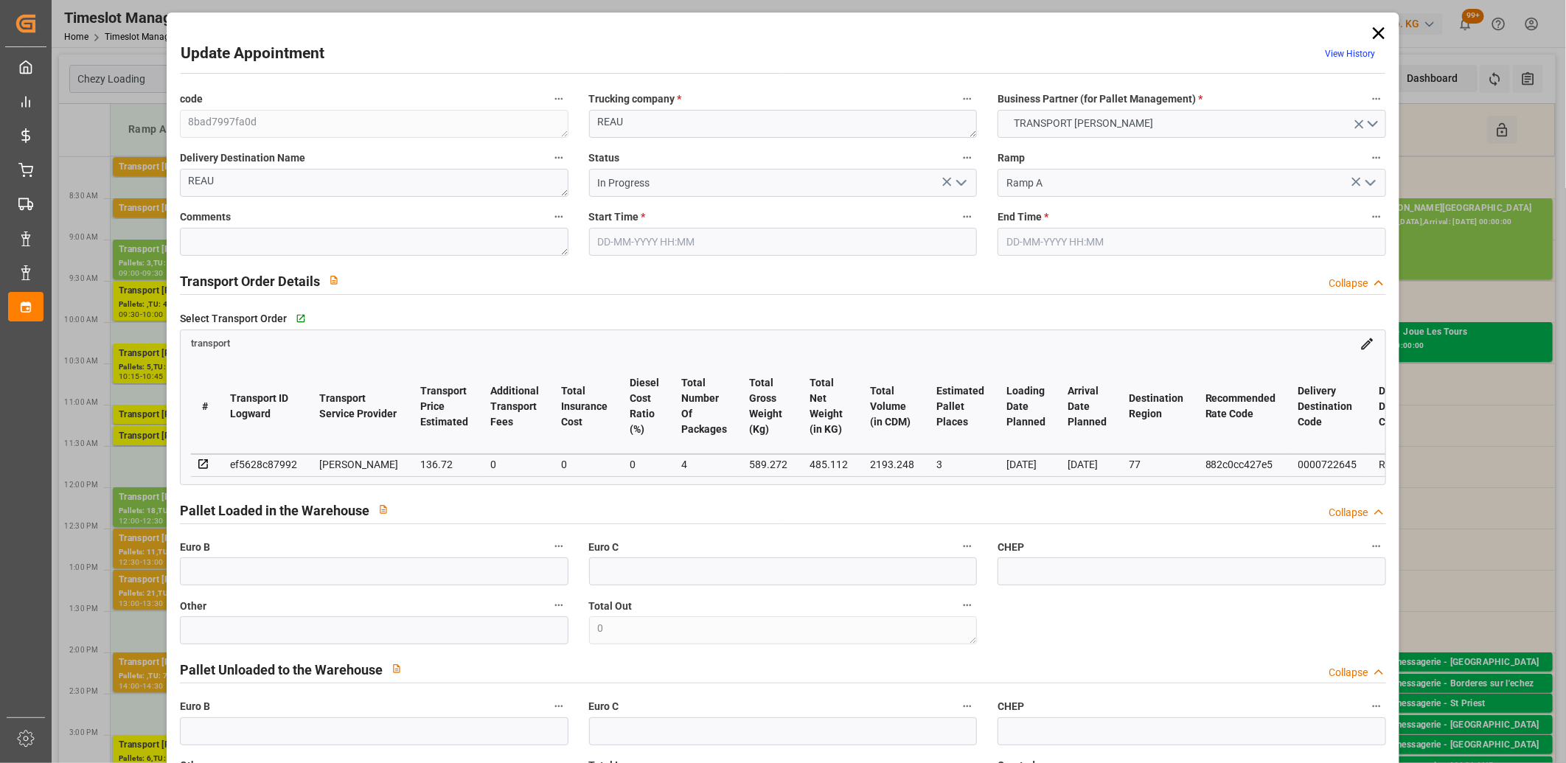
type input "3"
type input "136.72"
type input "0"
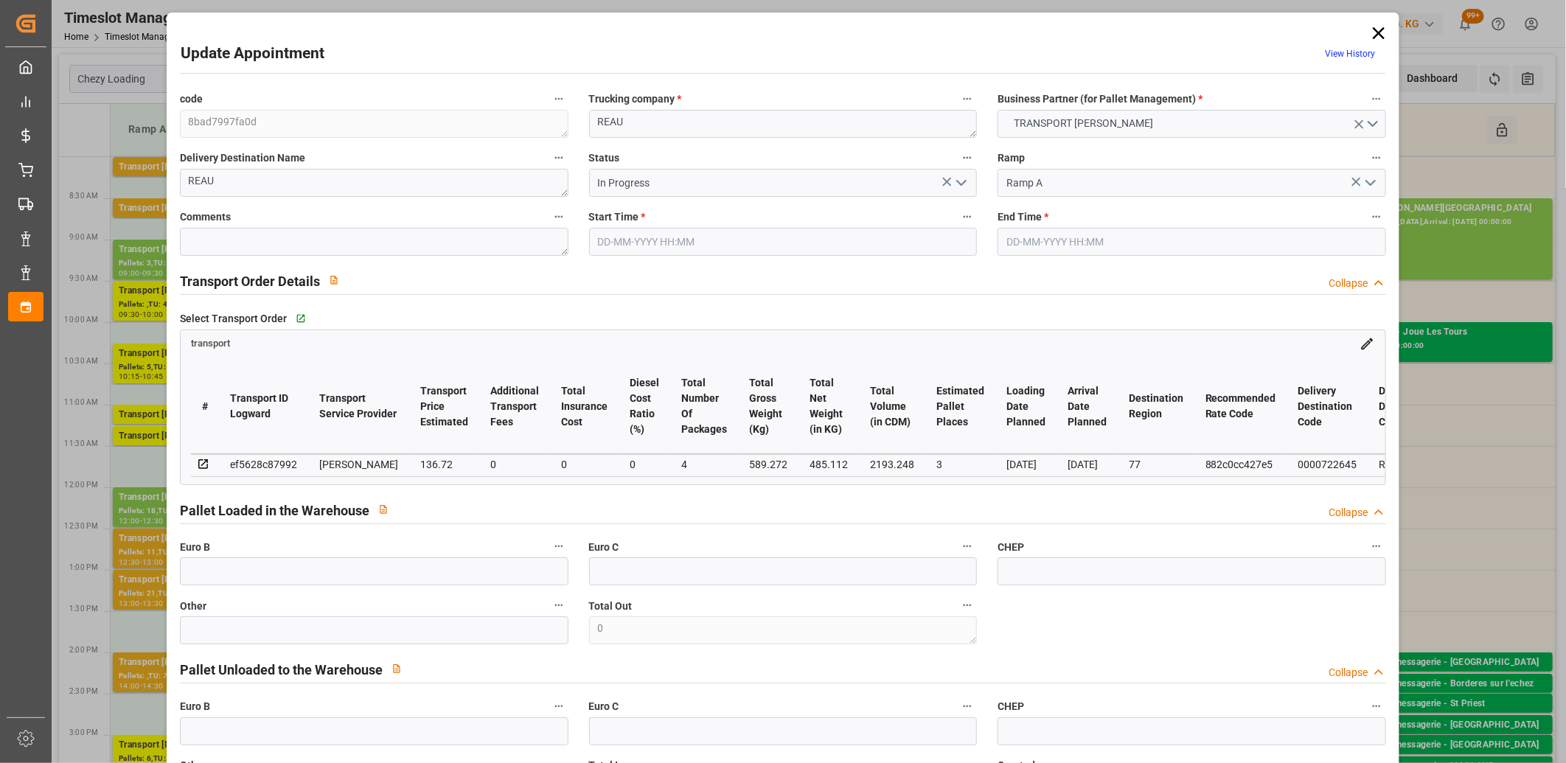
type input "132.0989"
type input "-4.6211"
type input "4"
type input "485.112"
type input "727.272"
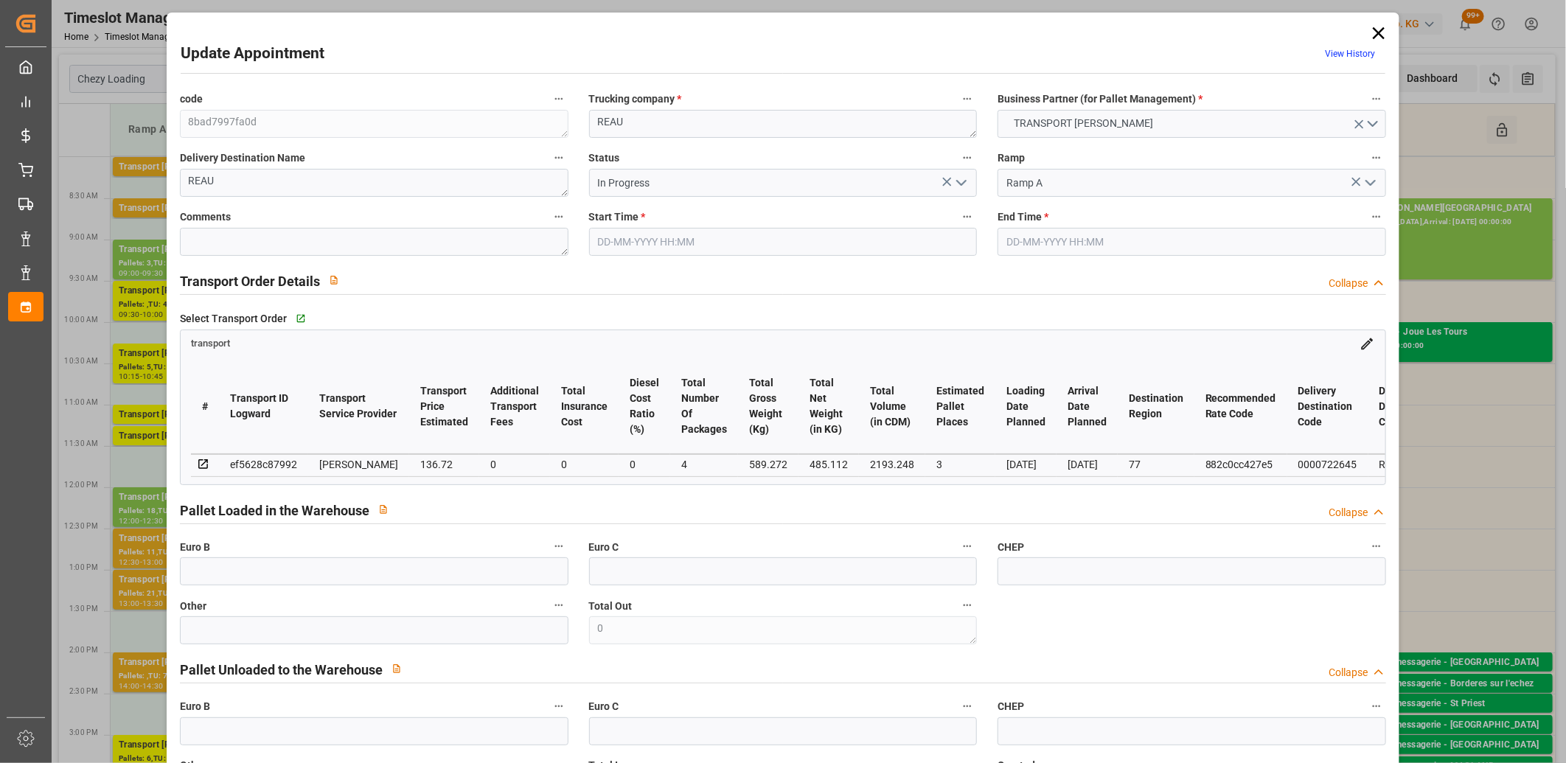
type input "2193.248"
type input "77"
type input "0"
type input "196"
type input "6"
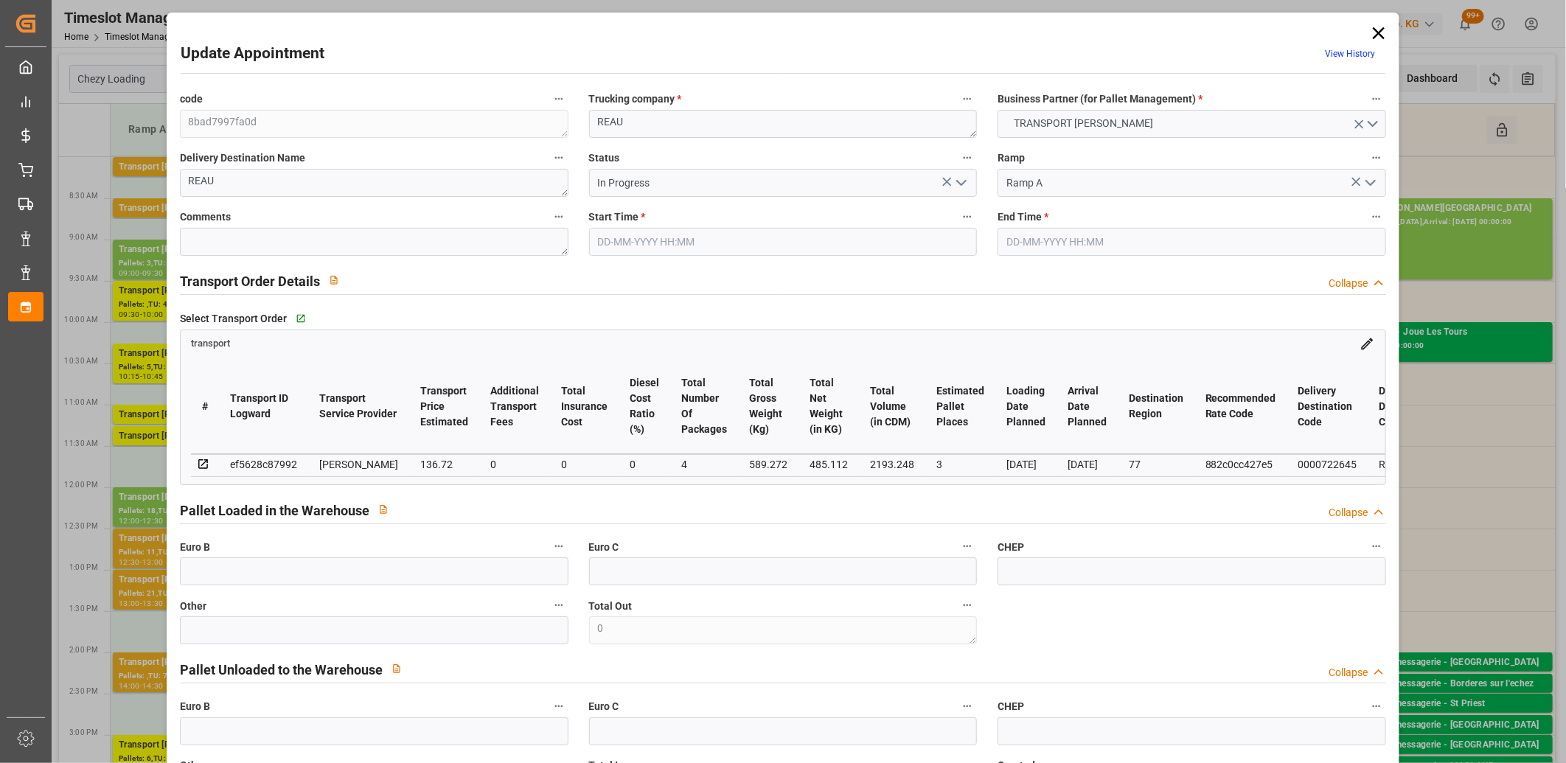
type input "101"
type input "589.272"
type input "0"
type input "4710.8598"
type input "0"
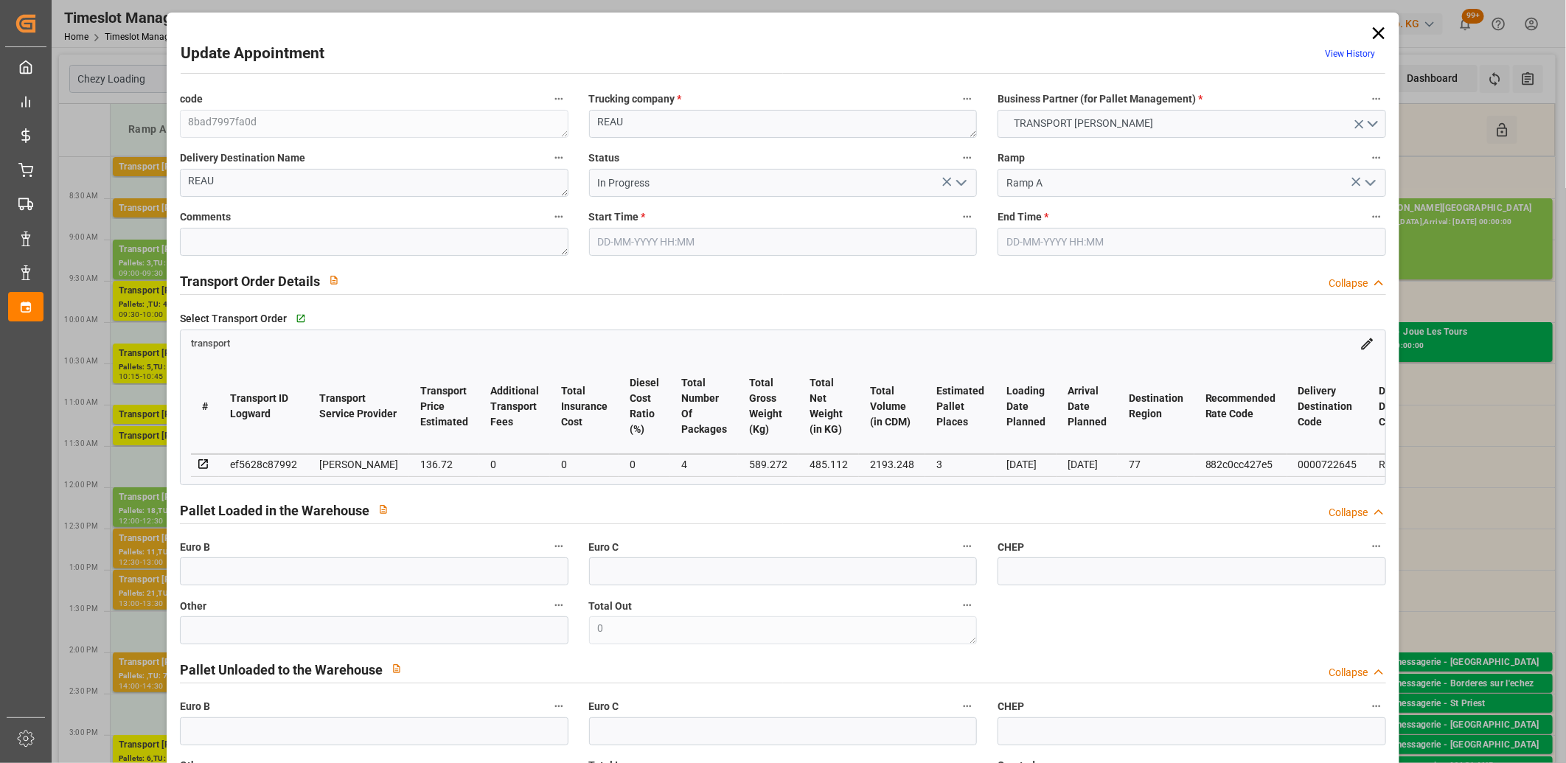
type input "0"
type input "21"
type input "35"
type input "09-09-2025 11:15"
type input "09-09-2025 11:30"
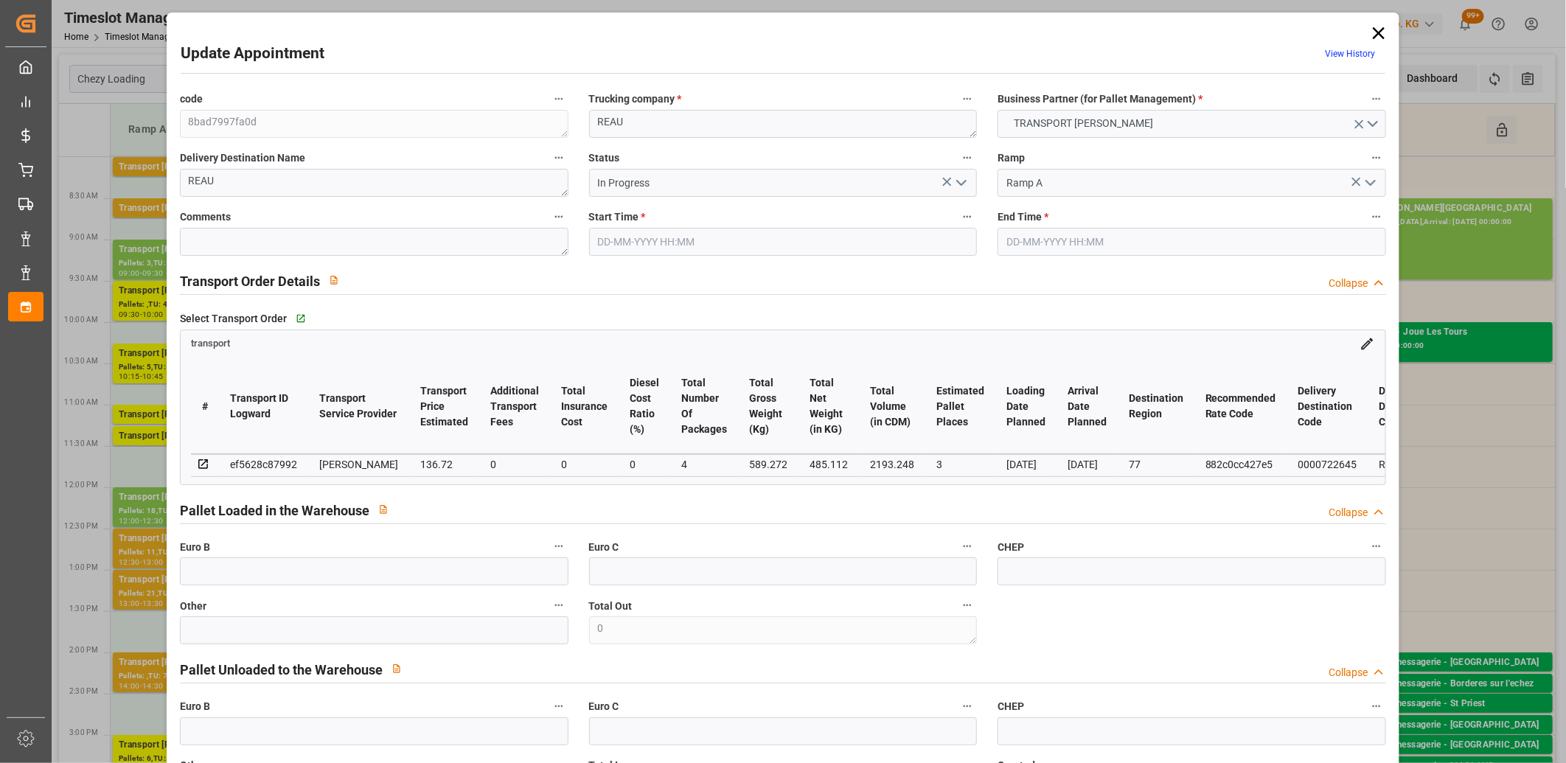
type input "04-09-2025 13:45"
type input "04-09-2025 11:25"
type input "[DATE]"
type input "09-09-2025"
click at [956, 184] on icon "open menu" at bounding box center [962, 183] width 18 height 18
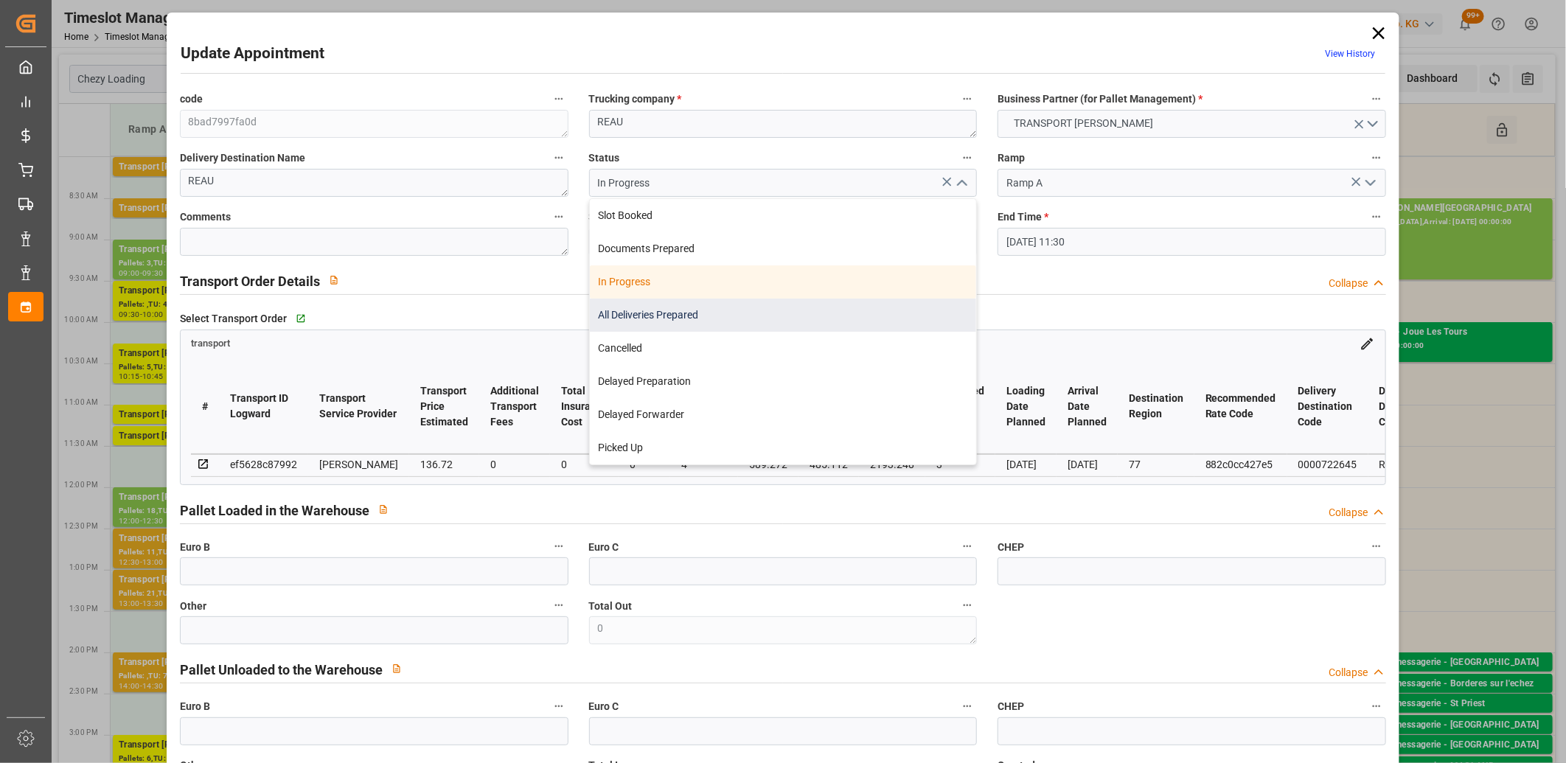
click at [886, 305] on div "All Deliveries Prepared" at bounding box center [783, 315] width 387 height 33
type input "All Deliveries Prepared"
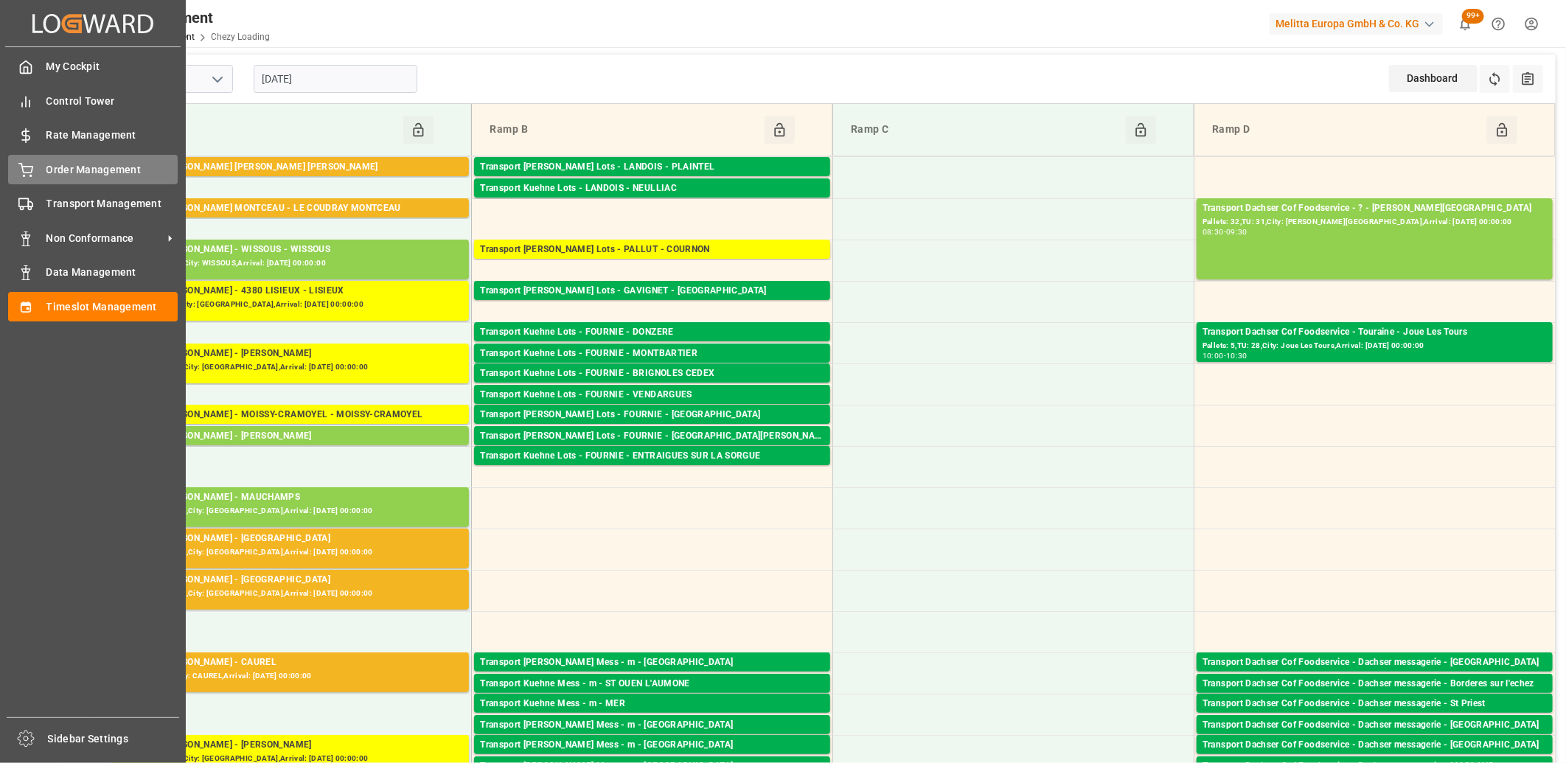
click at [23, 159] on div "Order Management Order Management" at bounding box center [93, 169] width 170 height 29
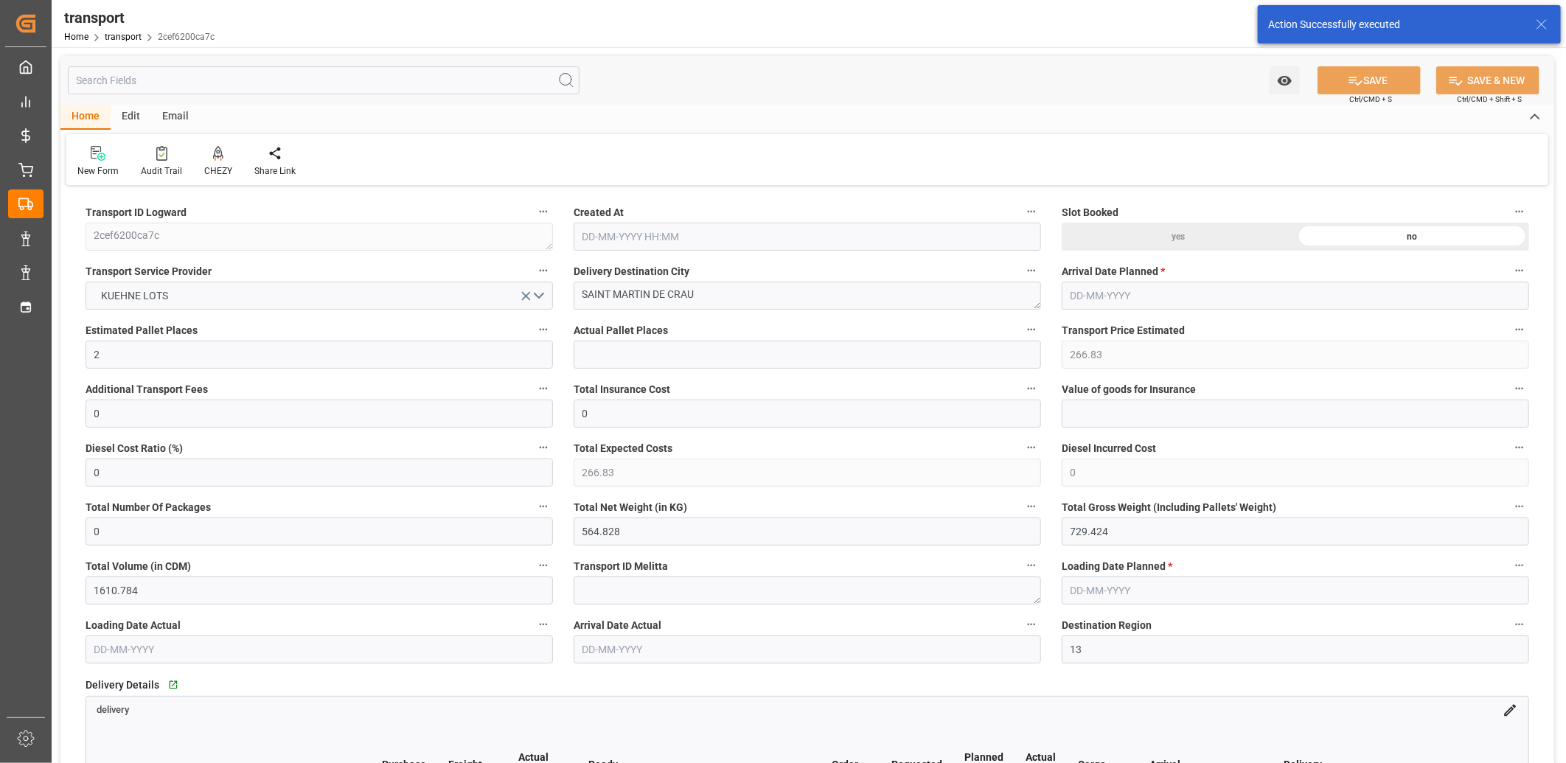
type input "[DATE] 11:34"
type input "[DATE]"
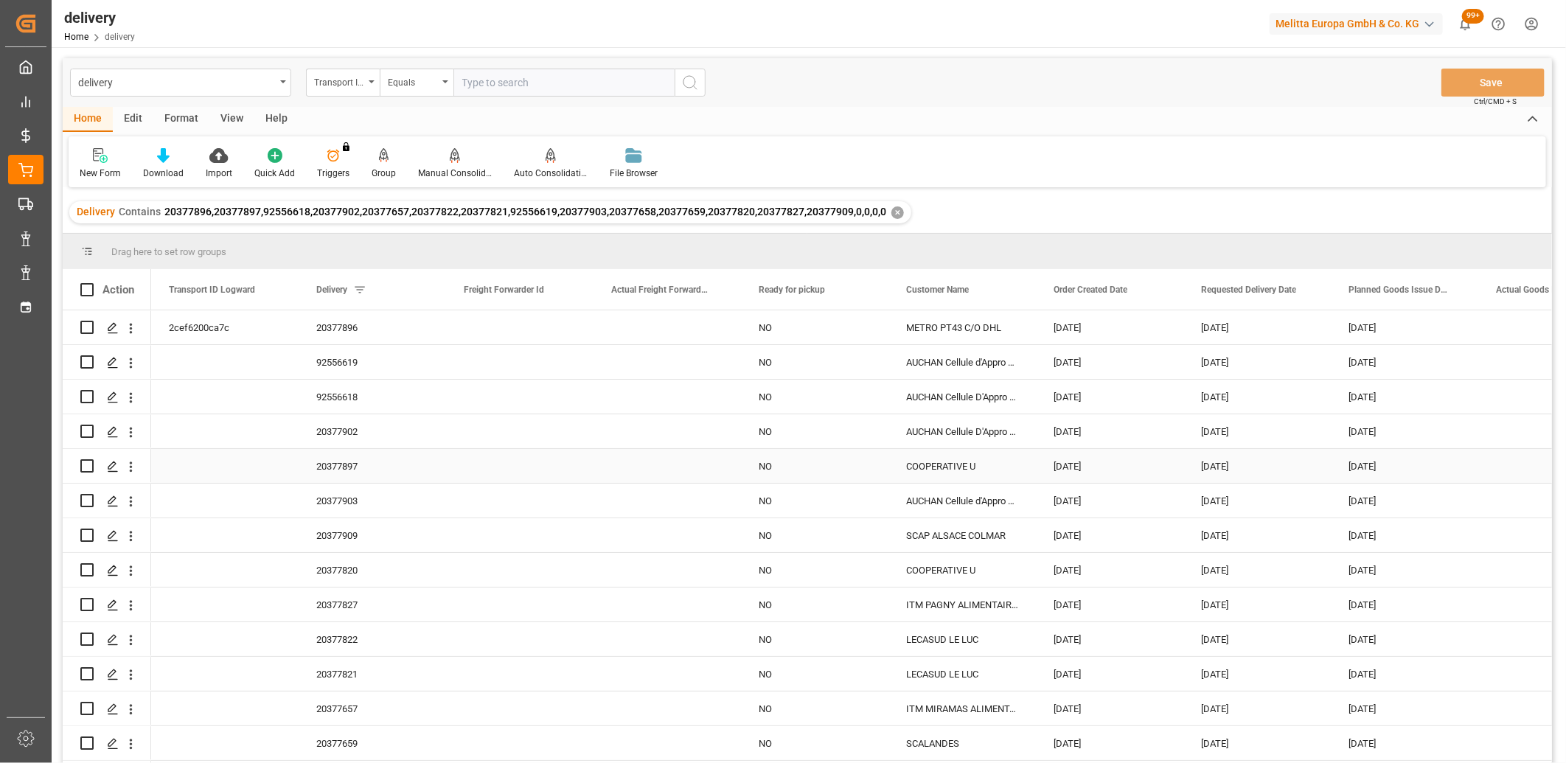
click at [86, 465] on input "Press Space to toggle row selection (unchecked)" at bounding box center [86, 465] width 13 height 13
checkbox input "true"
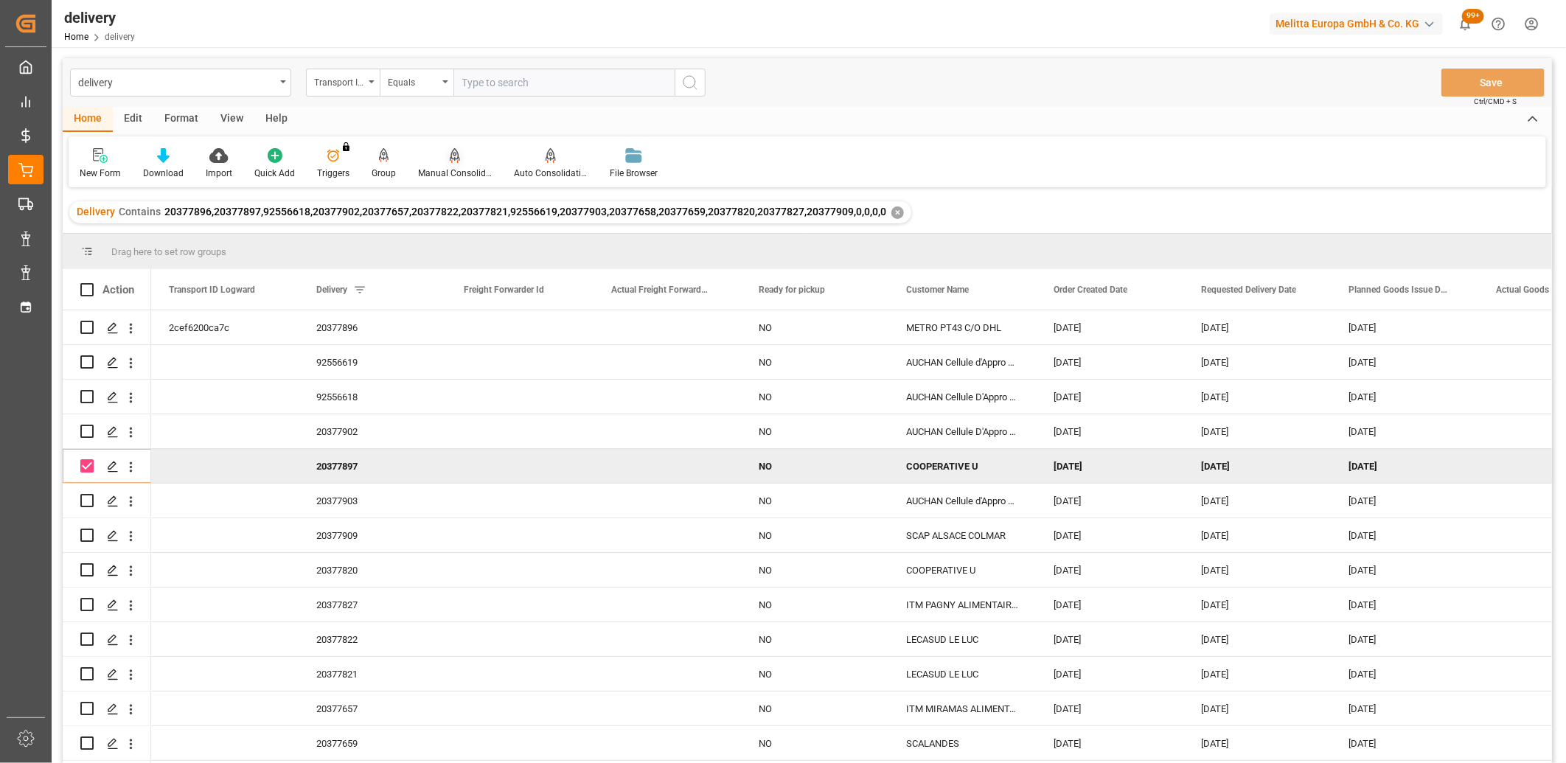
click at [455, 163] on div "Manual Consolidation" at bounding box center [455, 163] width 96 height 32
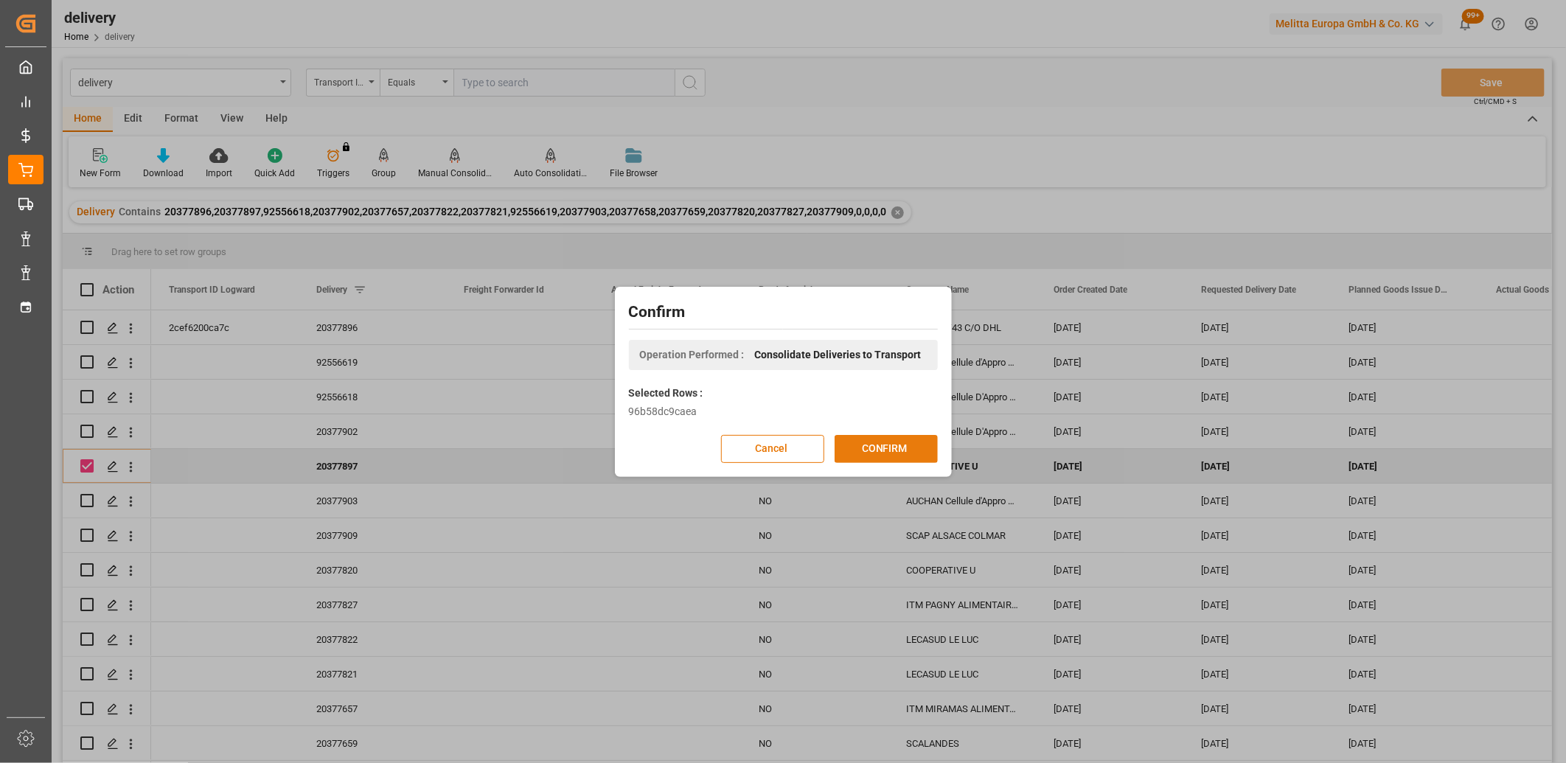
click at [856, 450] on button "CONFIRM" at bounding box center [886, 449] width 103 height 28
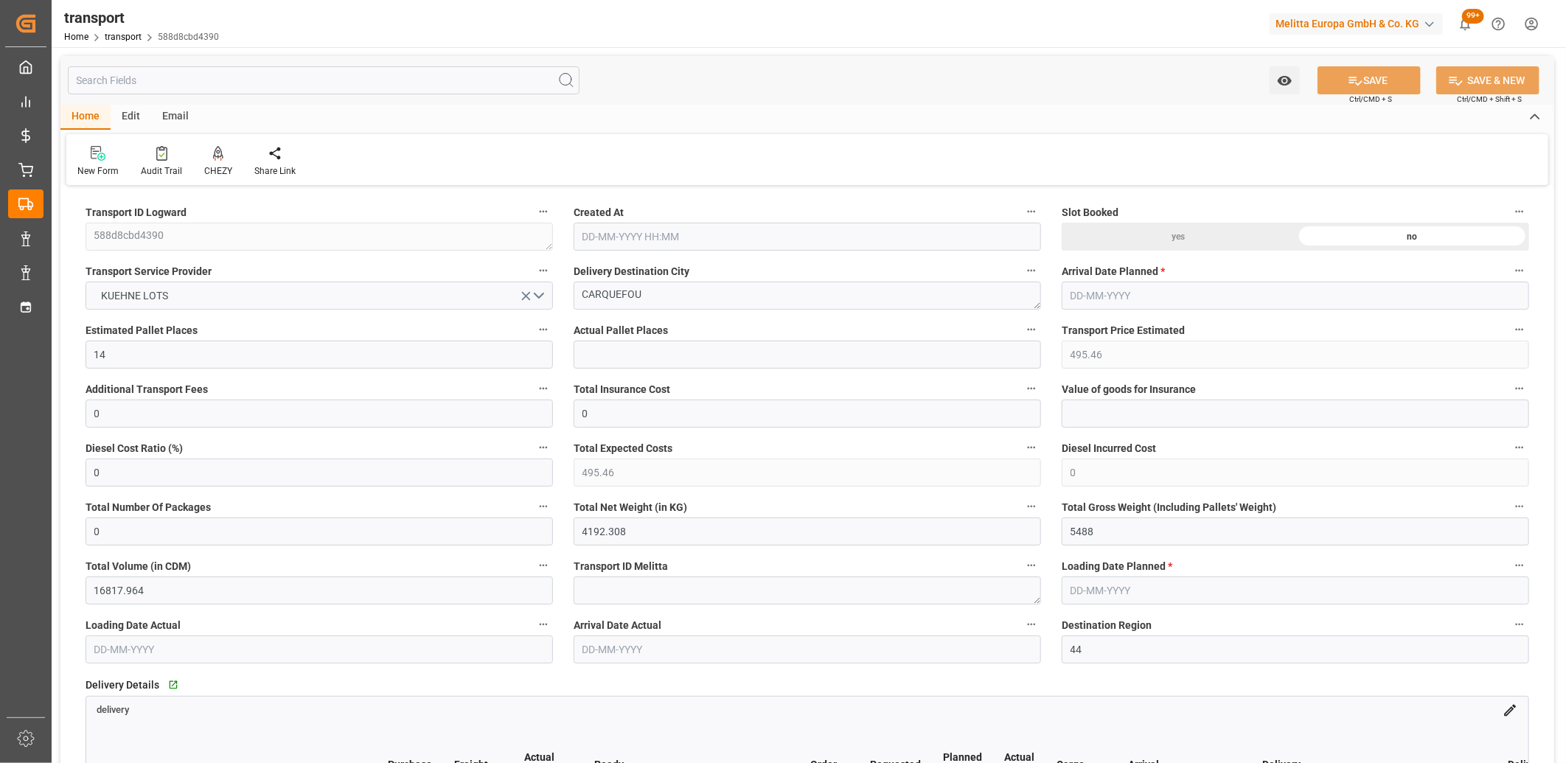
type input "[DATE] 11:34"
type input "[DATE]"
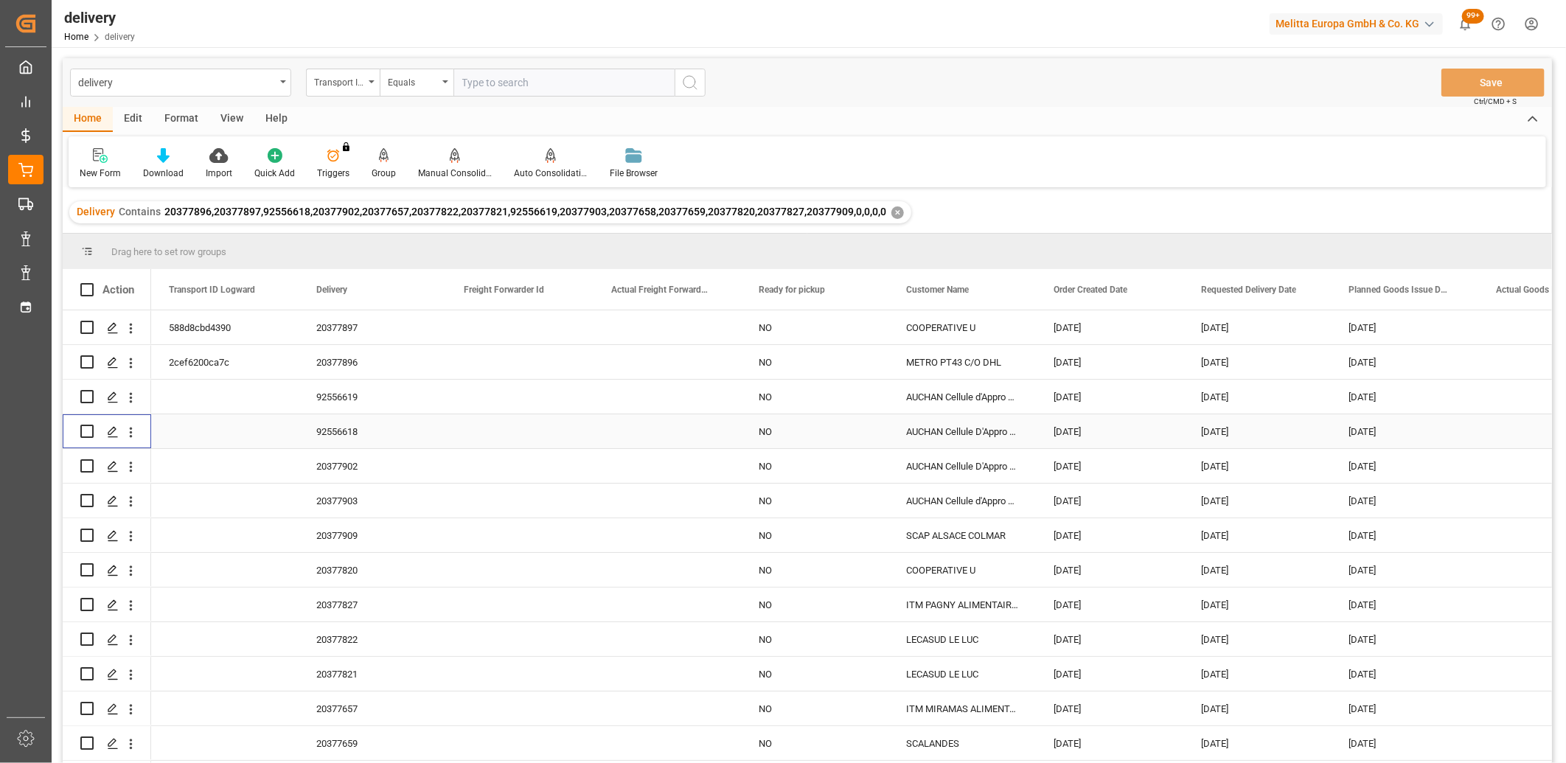
click at [90, 430] on input "Press Space to toggle row selection (unchecked)" at bounding box center [86, 431] width 13 height 13
checkbox input "true"
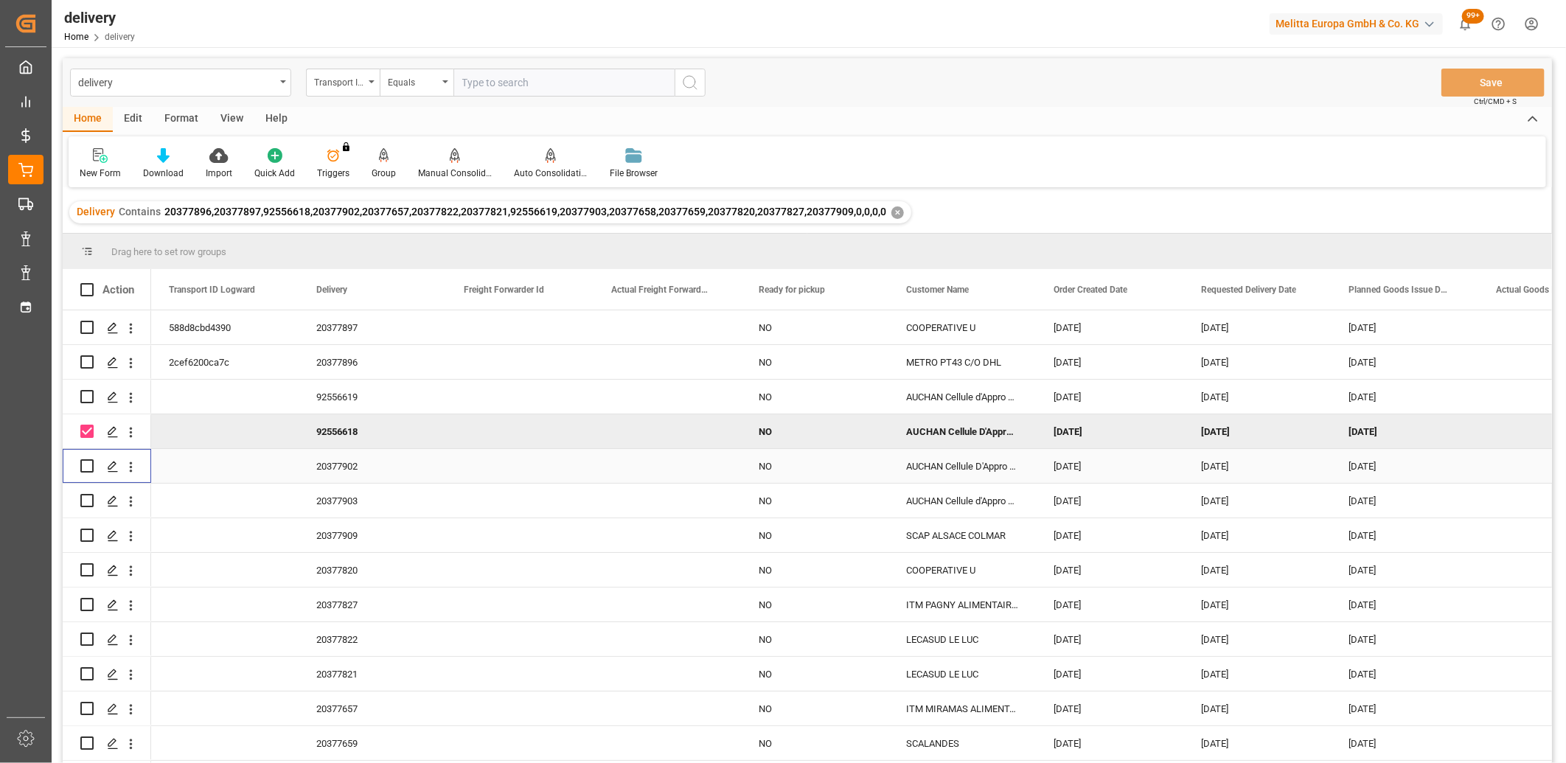
click at [91, 465] on input "Press Space to toggle row selection (unchecked)" at bounding box center [86, 465] width 13 height 13
checkbox input "true"
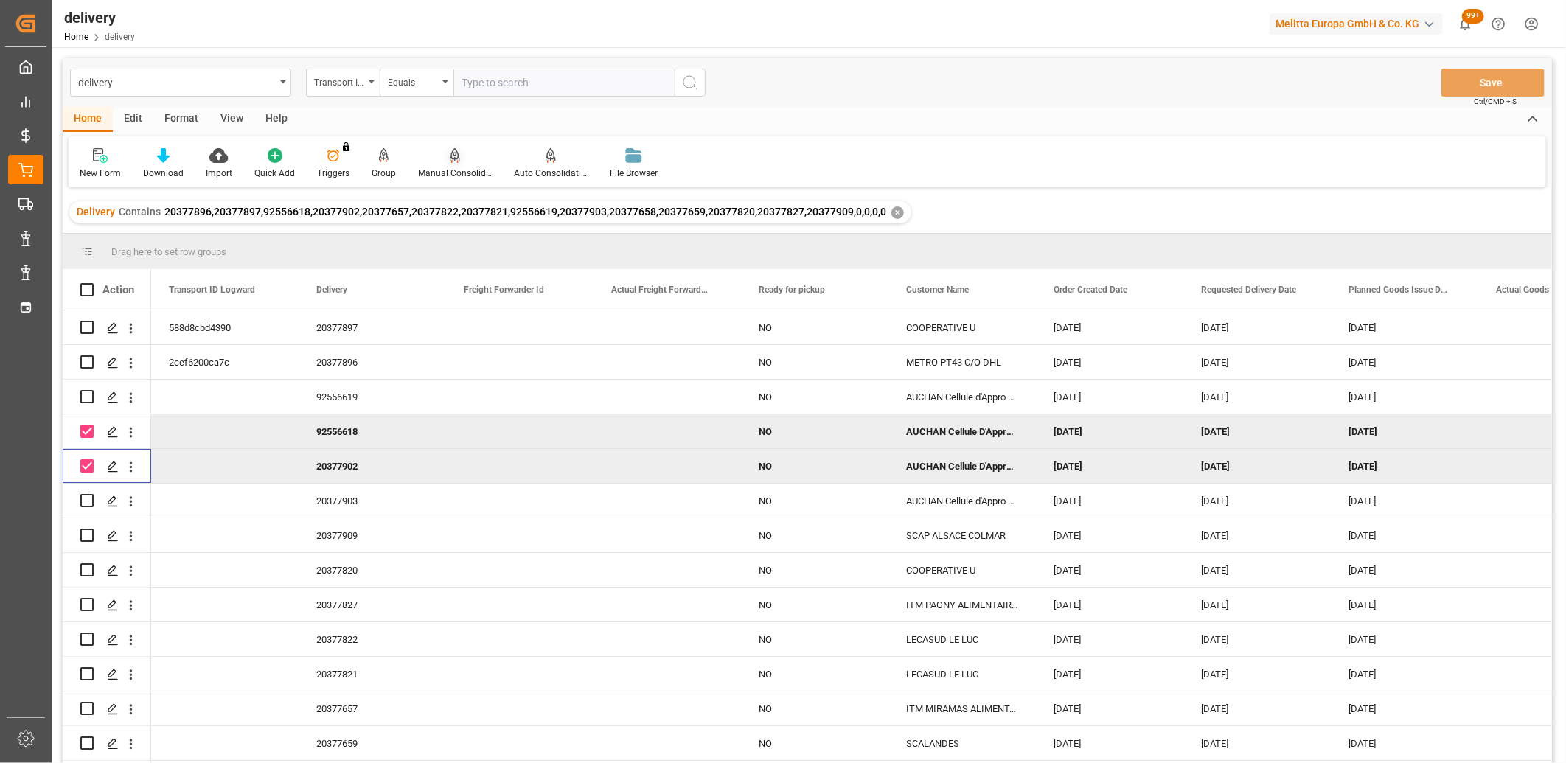
click at [455, 172] on div "Manual Consolidation" at bounding box center [455, 173] width 74 height 13
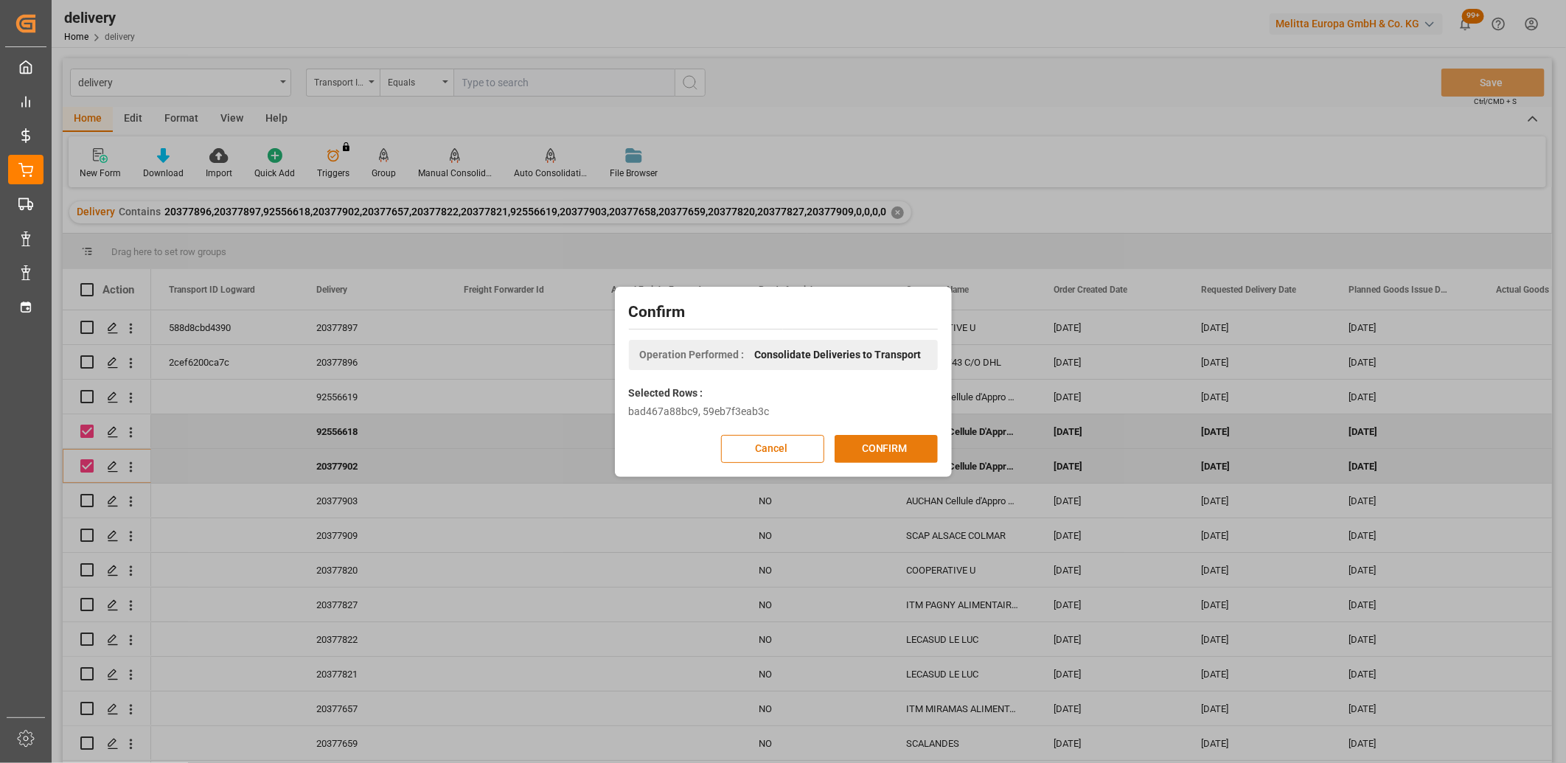
click at [908, 442] on button "CONFIRM" at bounding box center [886, 449] width 103 height 28
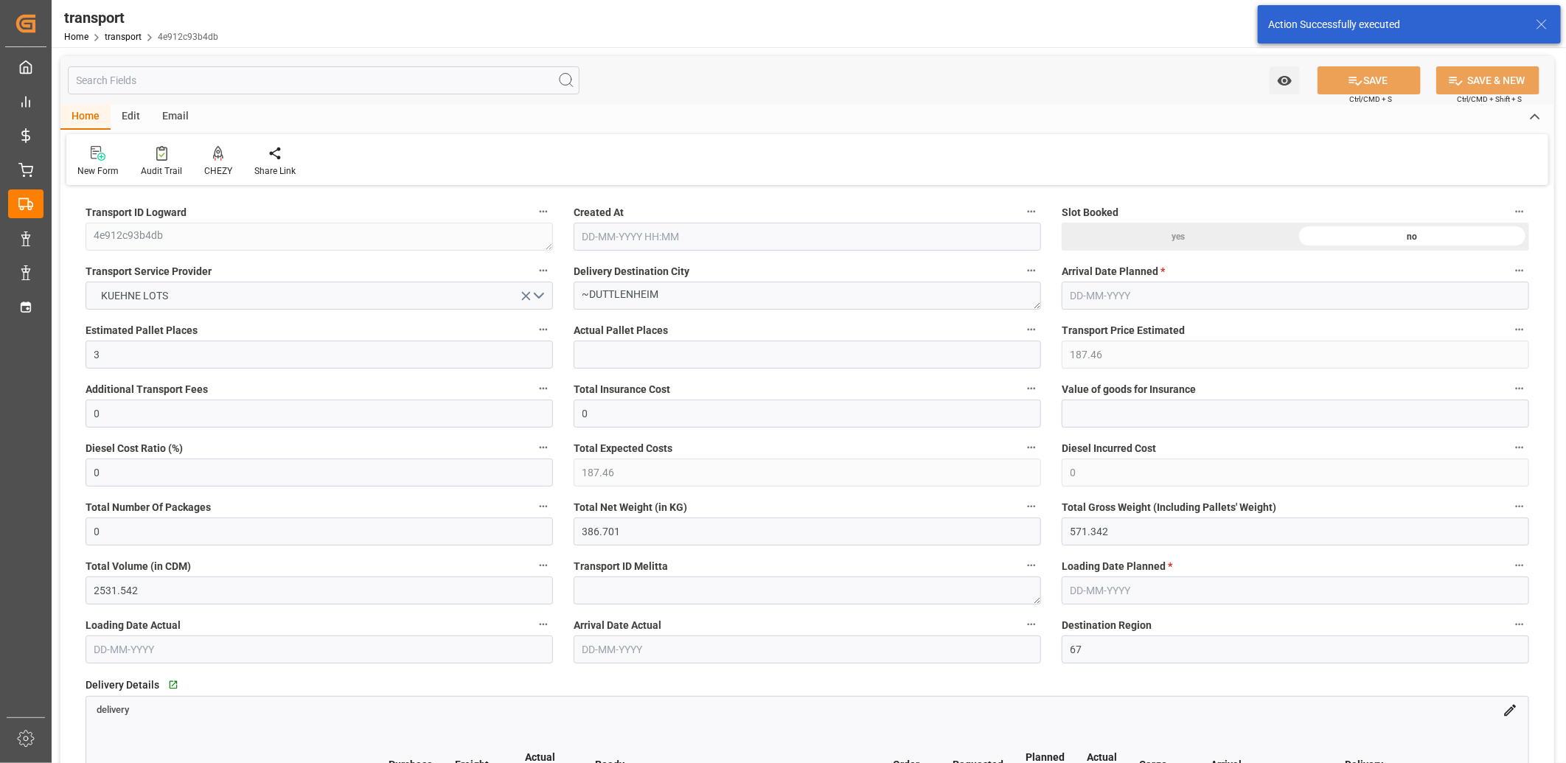
type input "[DATE] 11:35"
type input "[DATE]"
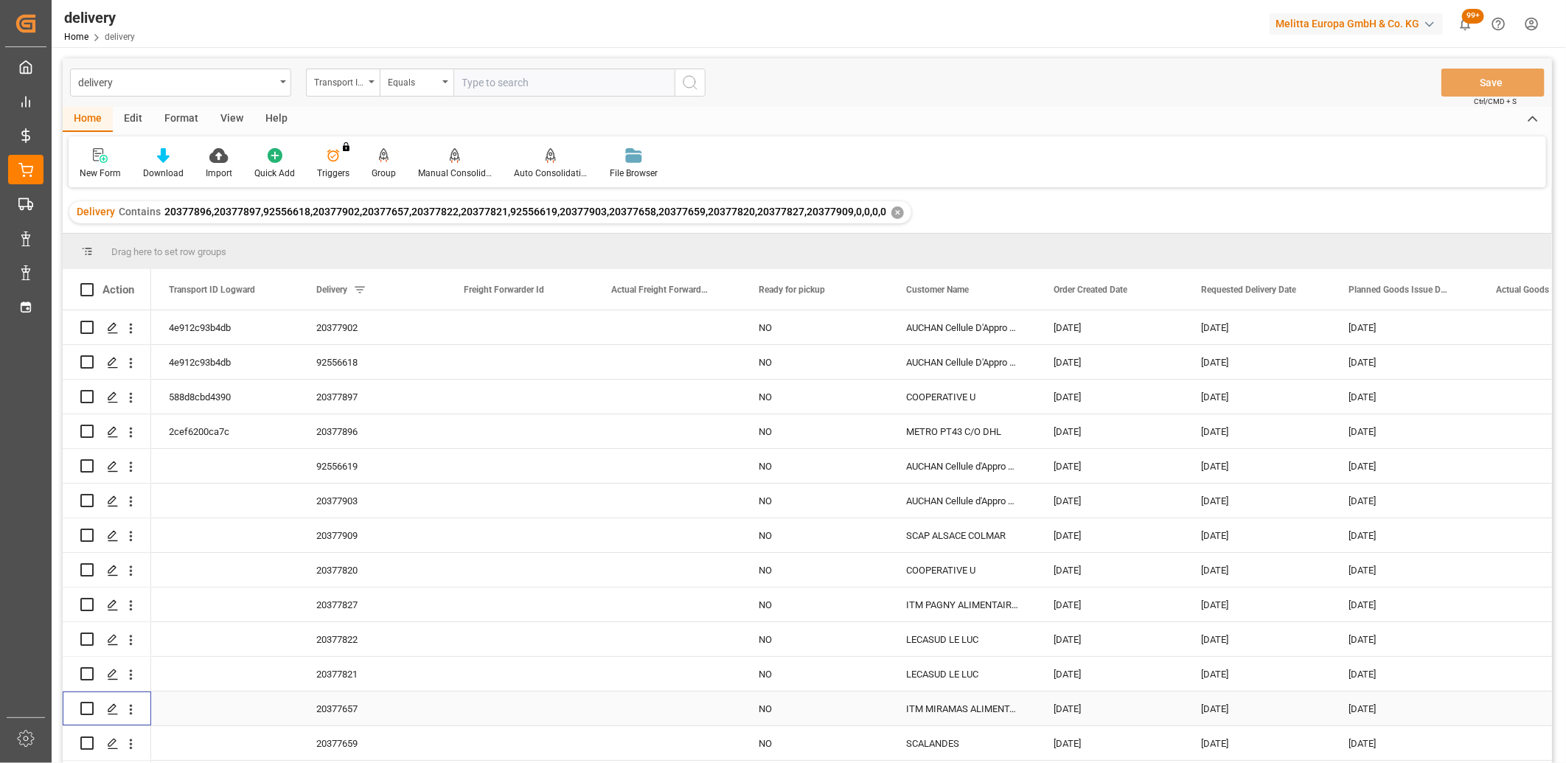
click at [83, 706] on input "Press Space to toggle row selection (unchecked)" at bounding box center [86, 708] width 13 height 13
checkbox input "true"
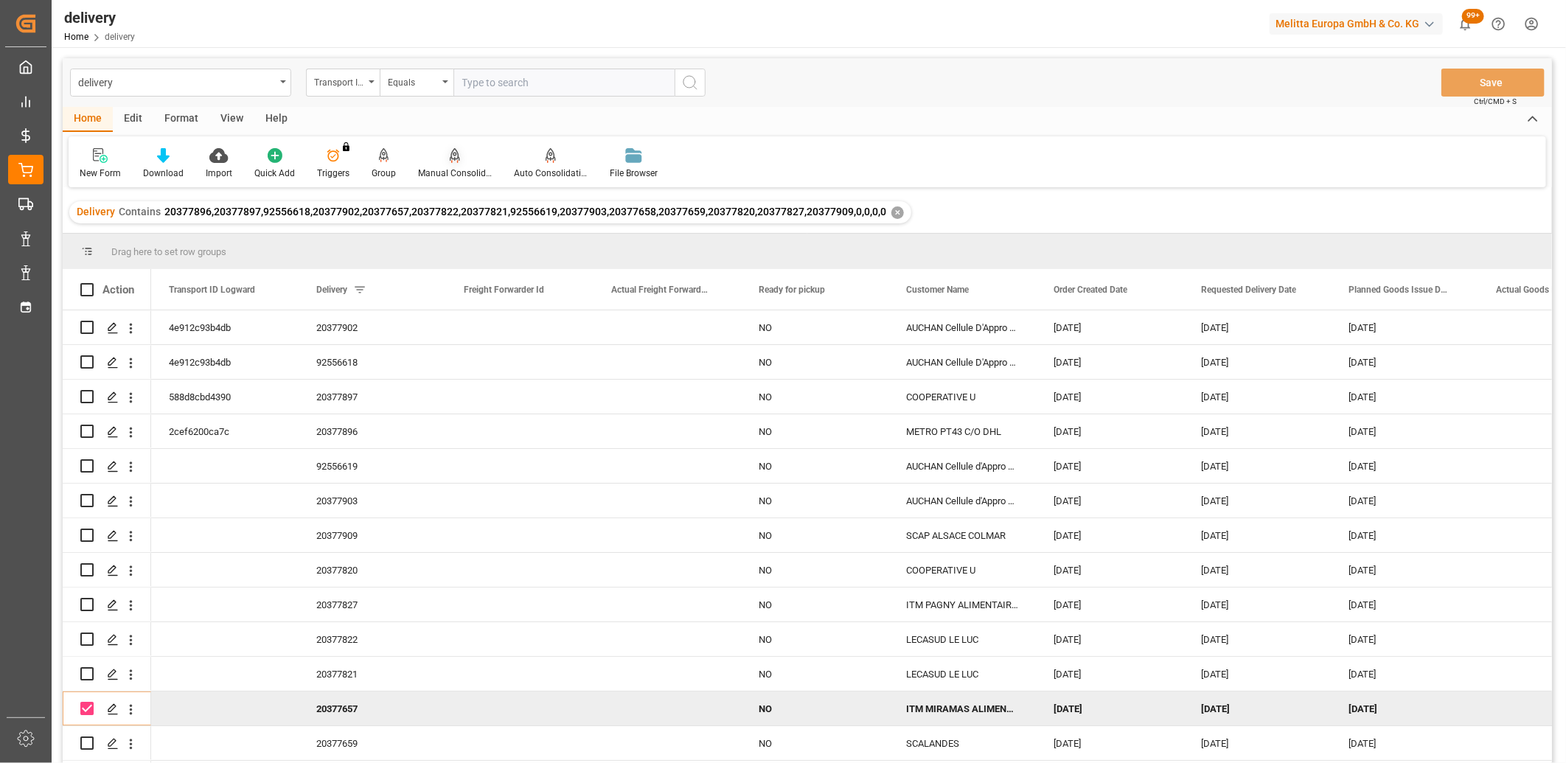
click at [453, 159] on icon at bounding box center [455, 155] width 10 height 15
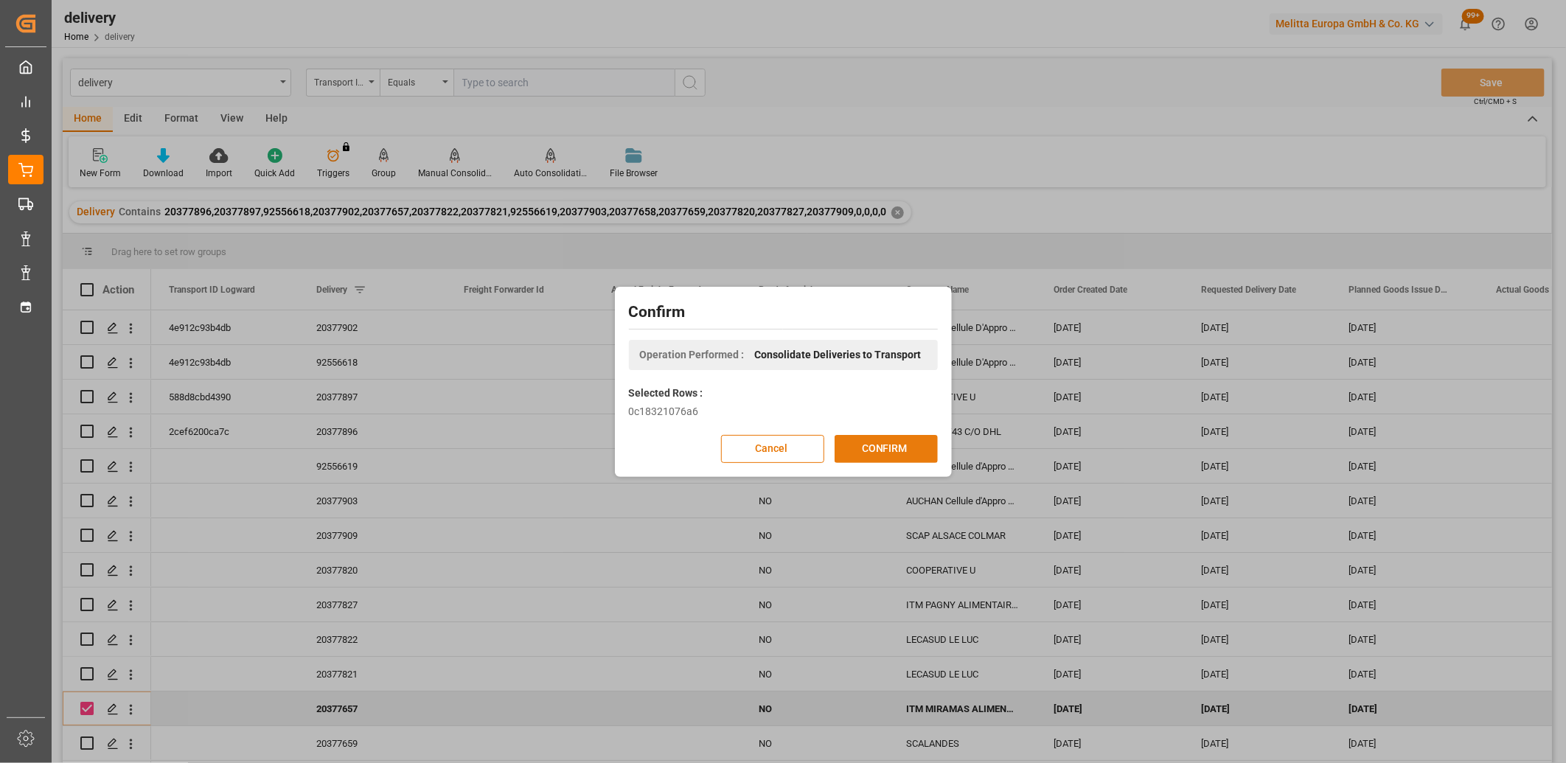
click at [857, 452] on button "CONFIRM" at bounding box center [886, 449] width 103 height 28
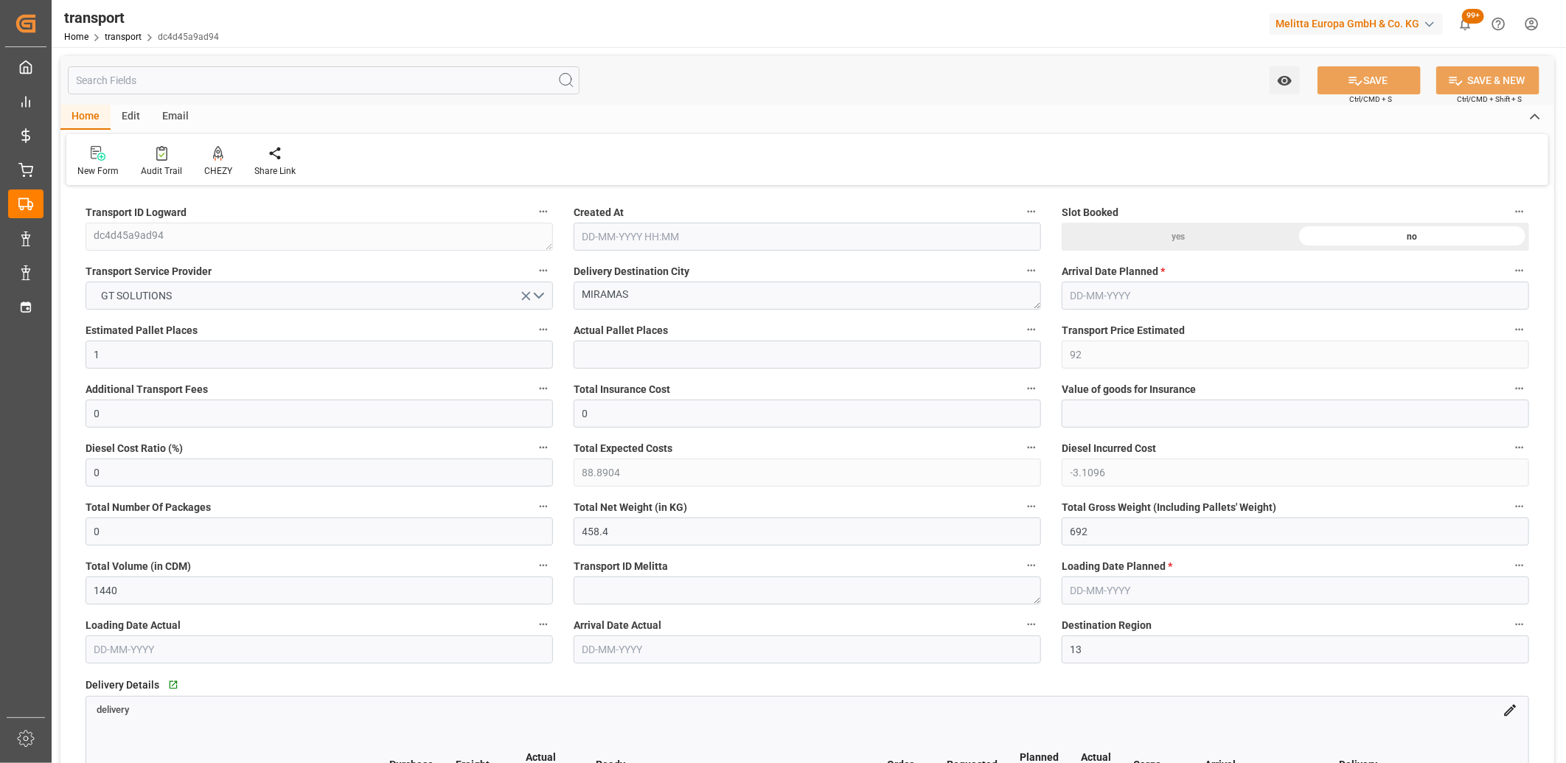
type input "[DATE] 11:35"
type input "[DATE]"
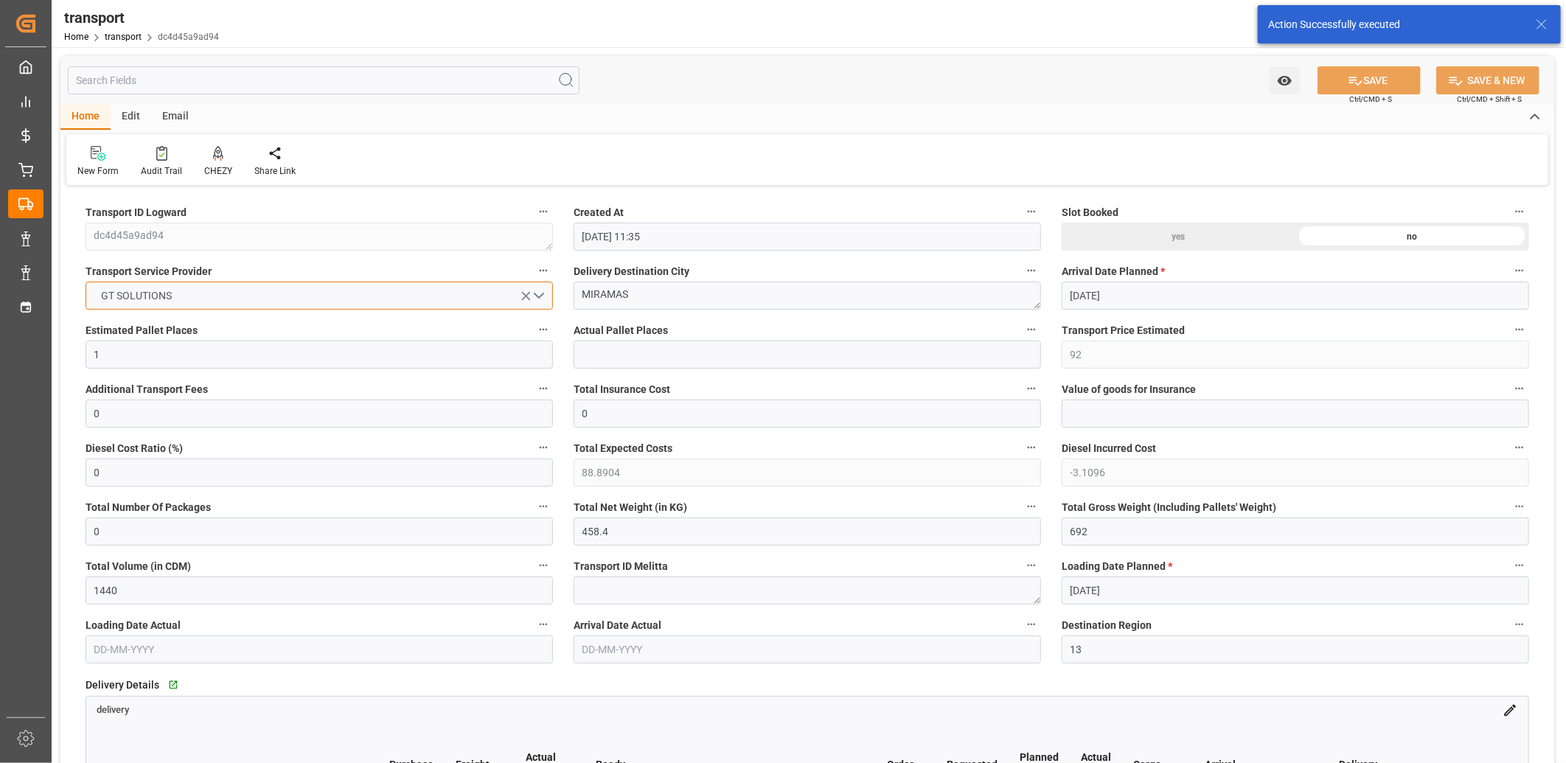
click at [314, 297] on button "GT SOLUTIONS" at bounding box center [319, 296] width 467 height 28
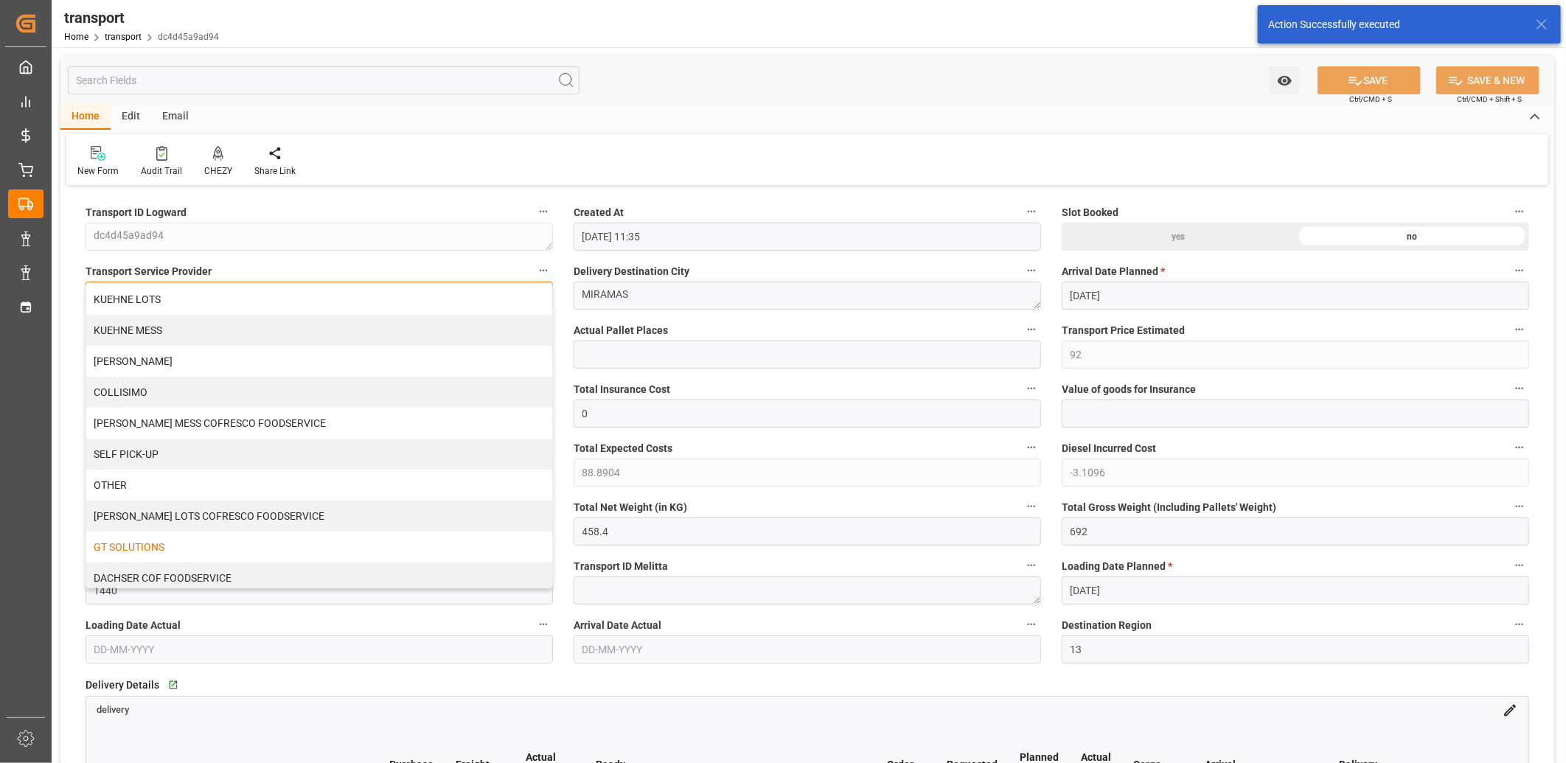
click at [313, 296] on div "KUEHNE LOTS" at bounding box center [319, 299] width 466 height 31
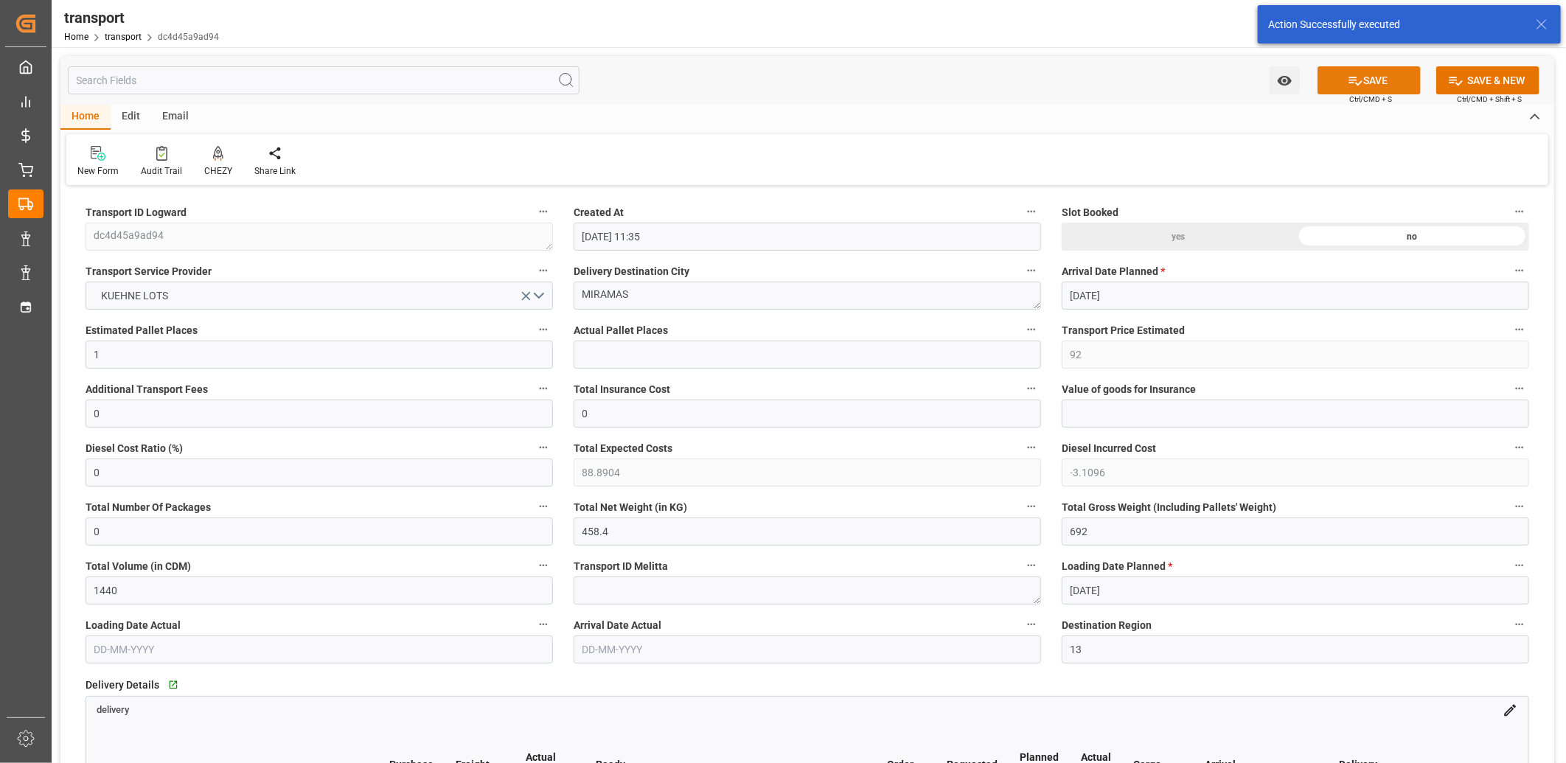
click at [1348, 78] on icon at bounding box center [1355, 80] width 15 height 15
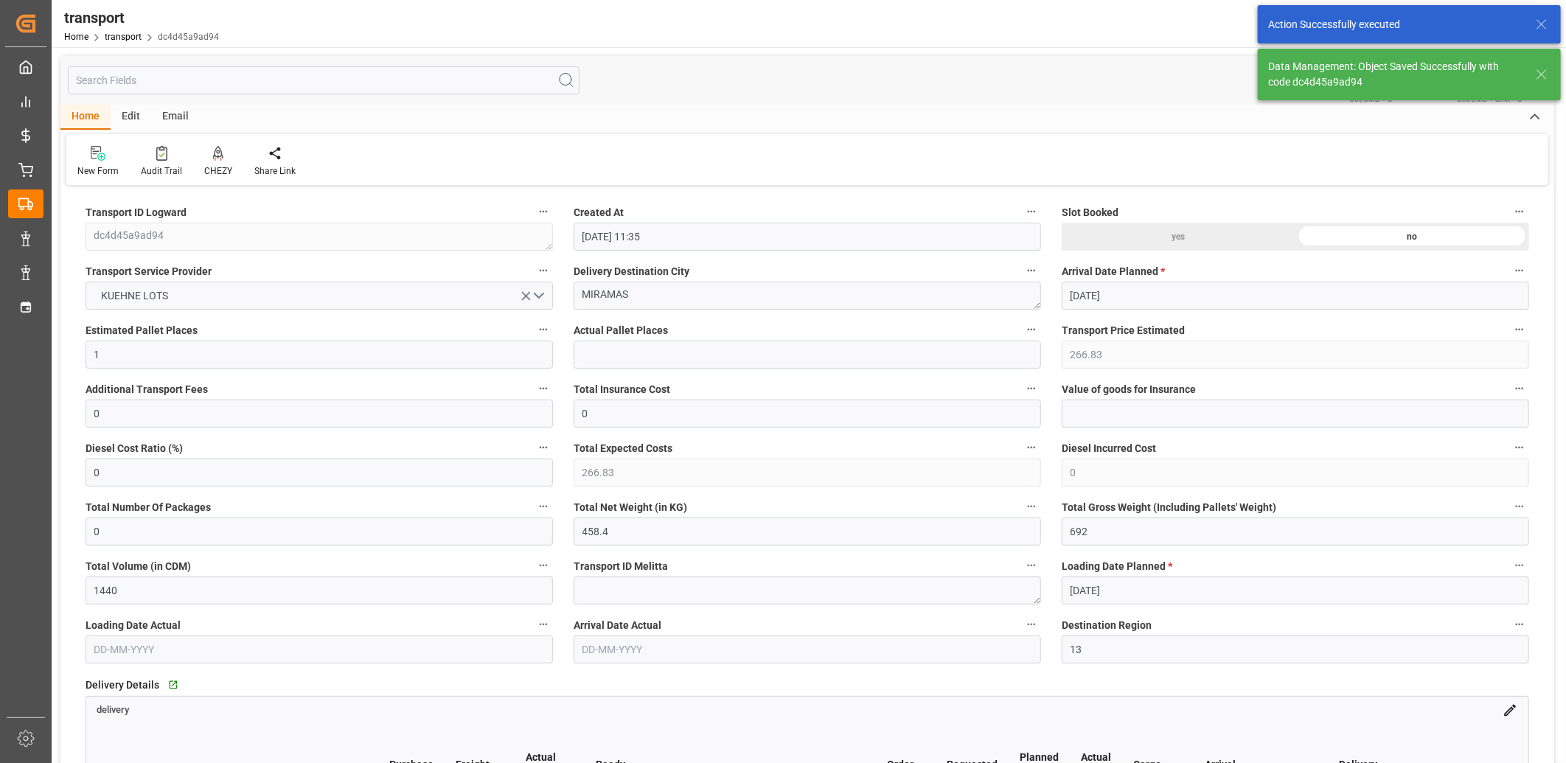
type input "266.83"
type input "0"
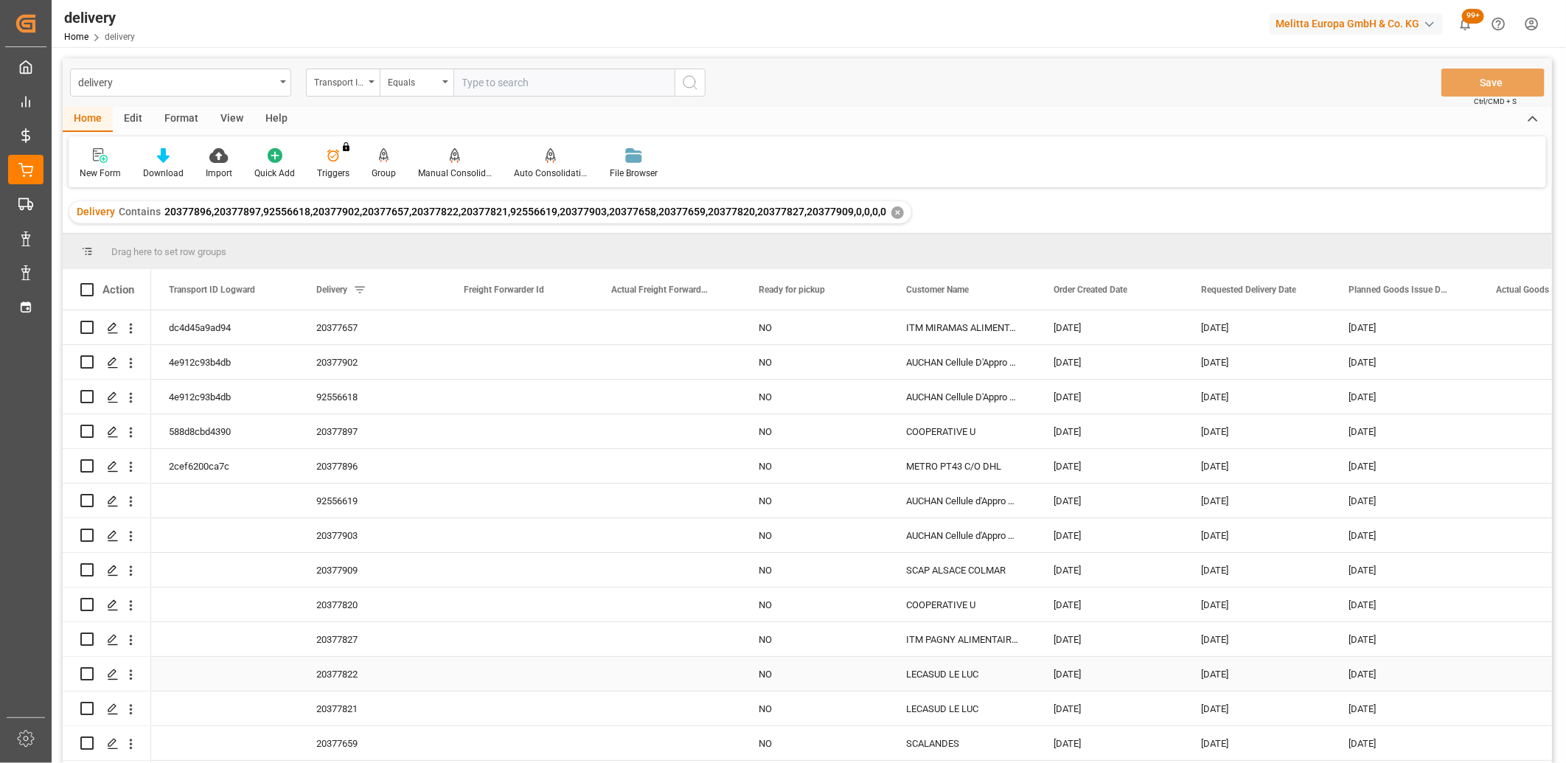
click at [93, 671] on input "Press Space to toggle row selection (unchecked)" at bounding box center [86, 673] width 13 height 13
checkbox input "true"
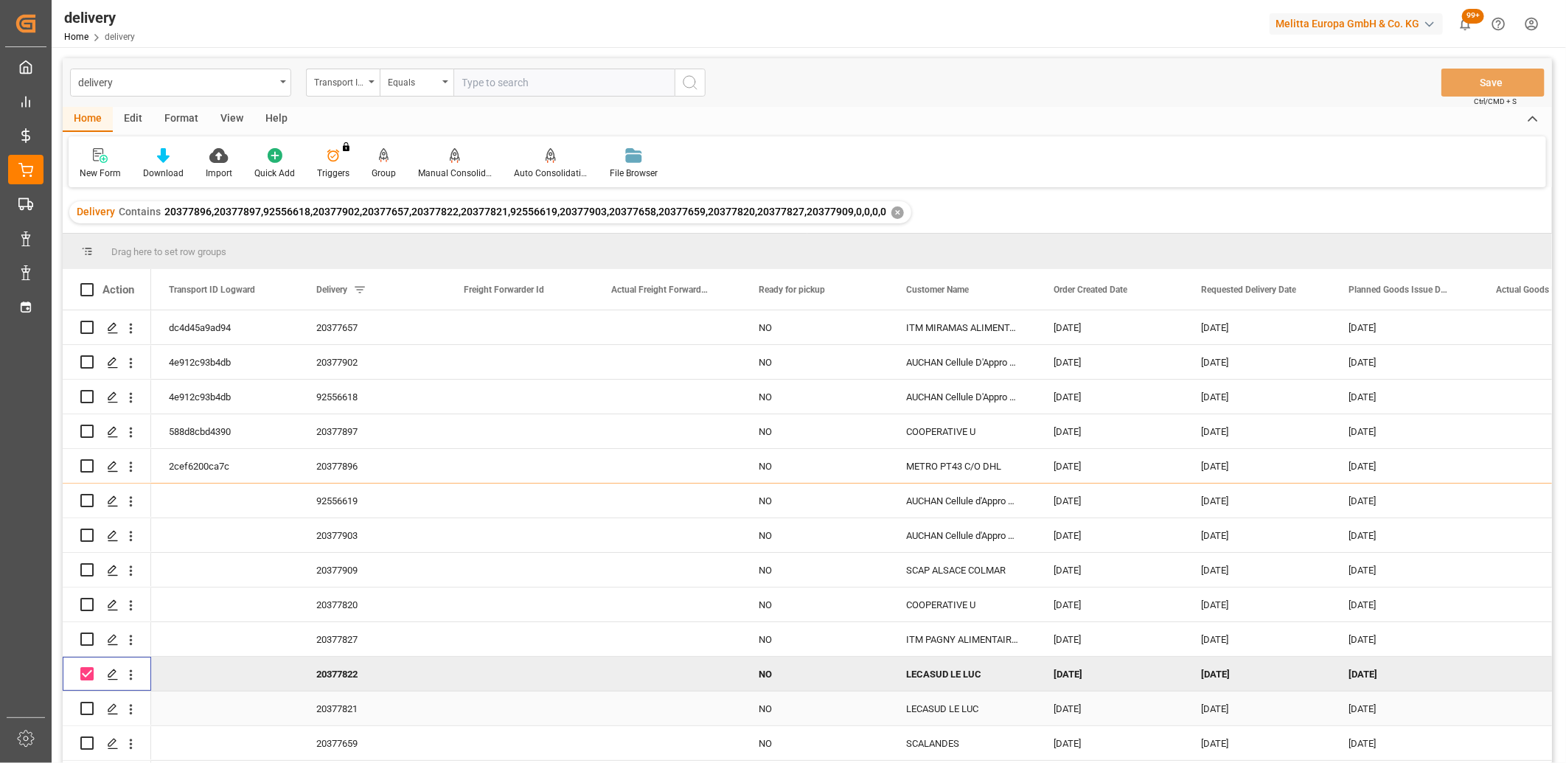
click at [85, 712] on input "Press Space to toggle row selection (unchecked)" at bounding box center [86, 708] width 13 height 13
checkbox input "true"
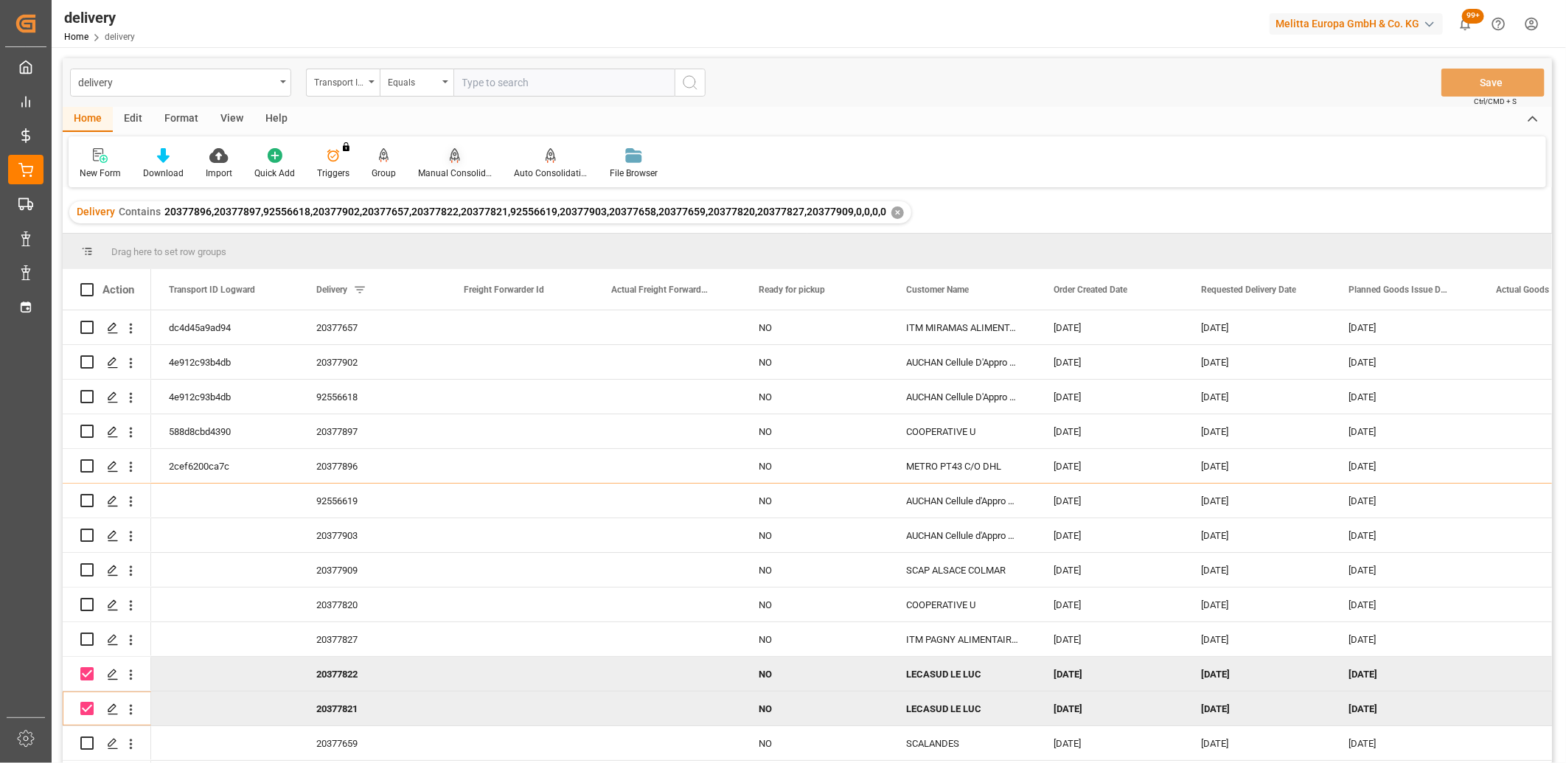
click at [454, 157] on icon at bounding box center [455, 154] width 10 height 13
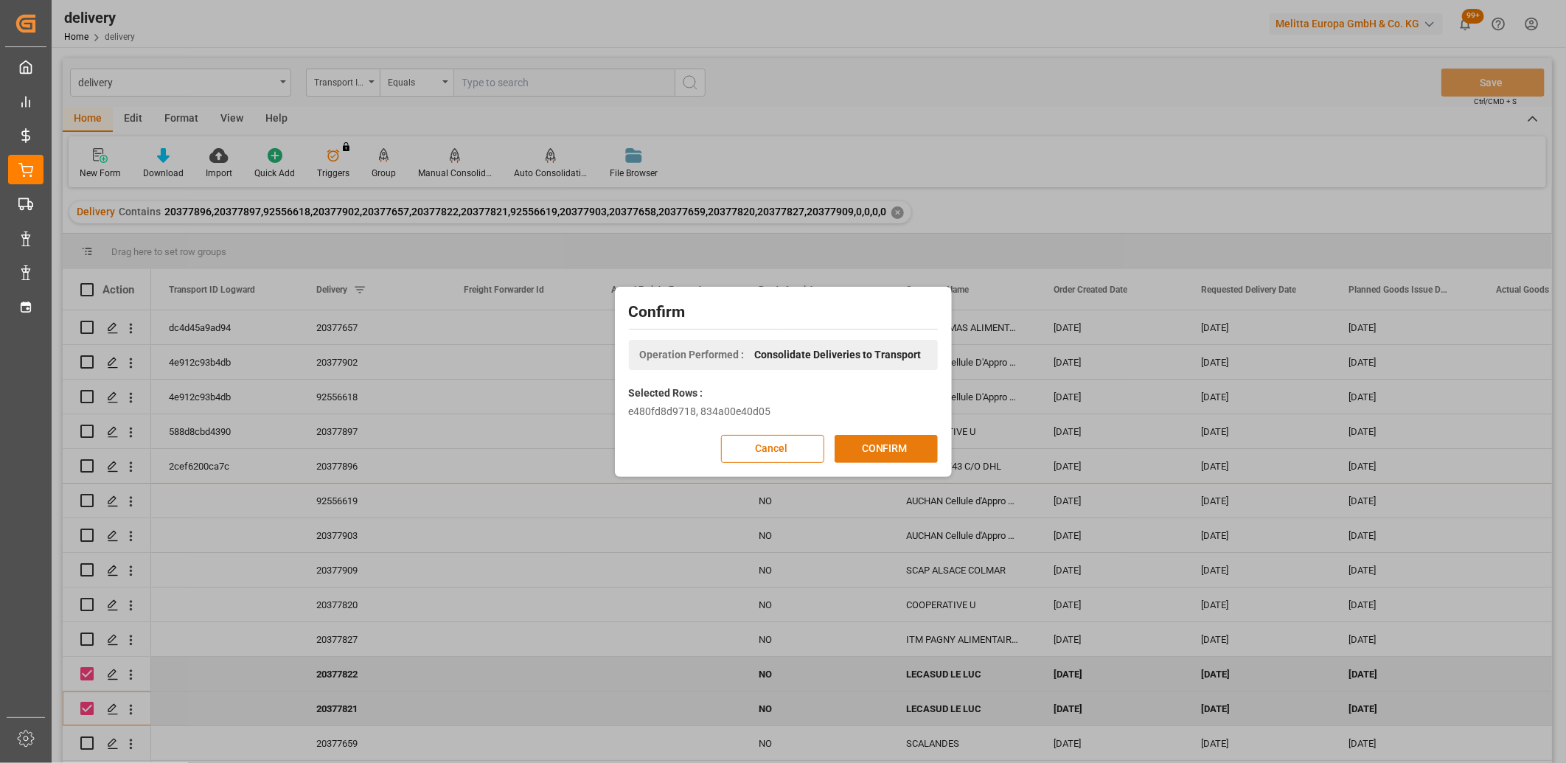
click at [877, 445] on button "CONFIRM" at bounding box center [886, 449] width 103 height 28
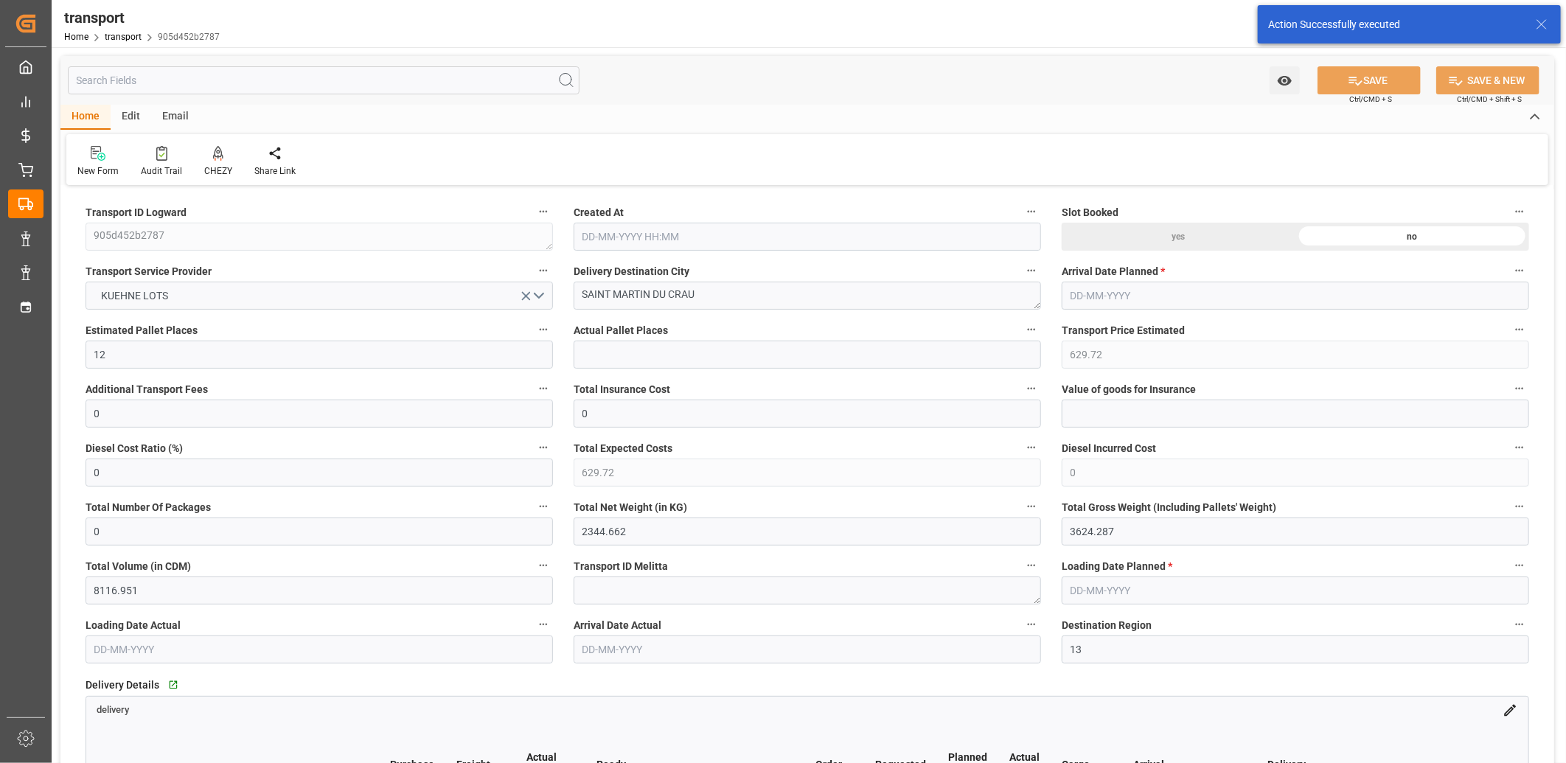
type input "[DATE] 11:35"
type input "[DATE]"
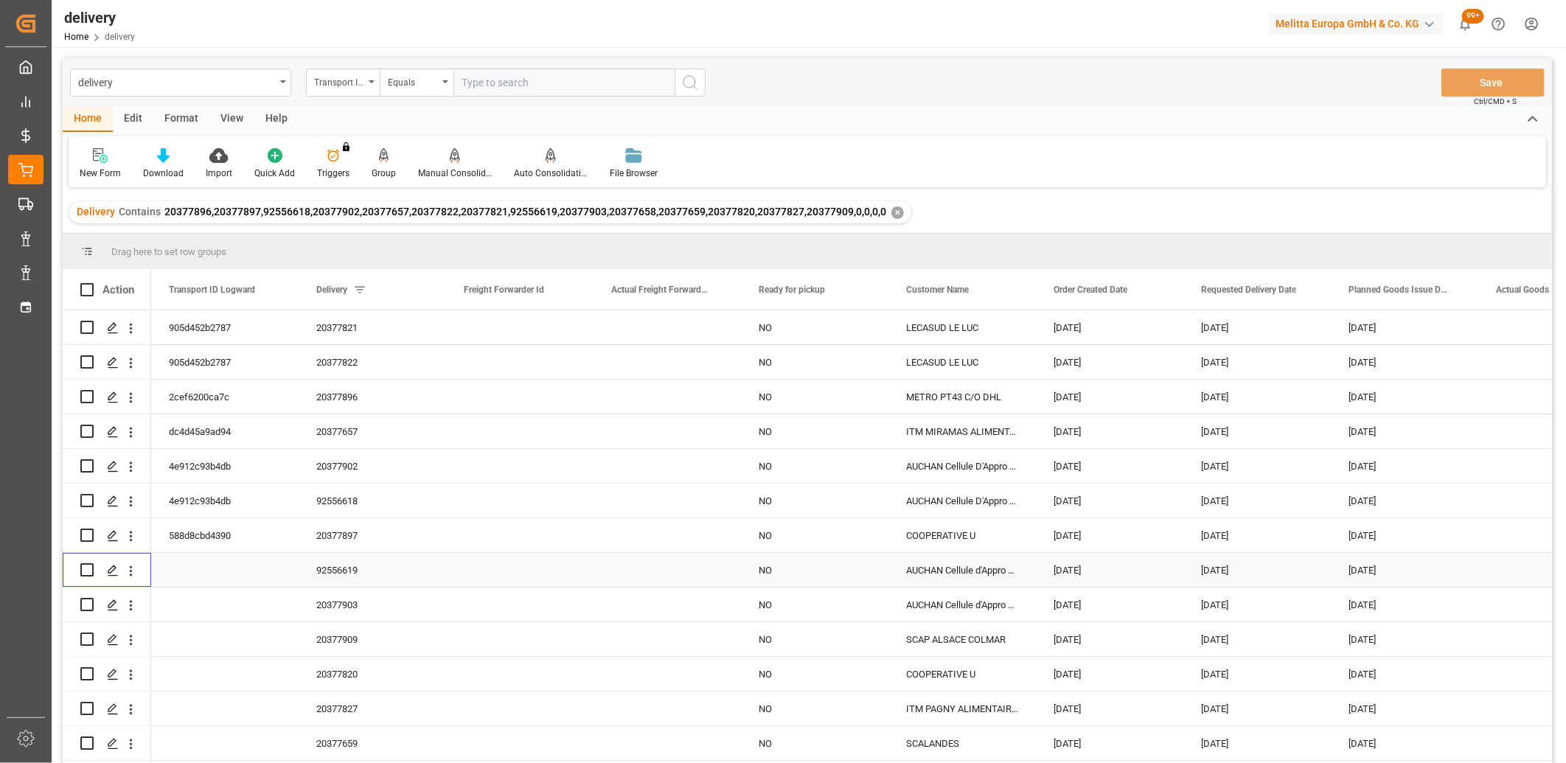
click at [91, 571] on input "Press Space to toggle row selection (unchecked)" at bounding box center [86, 569] width 13 height 13
checkbox input "true"
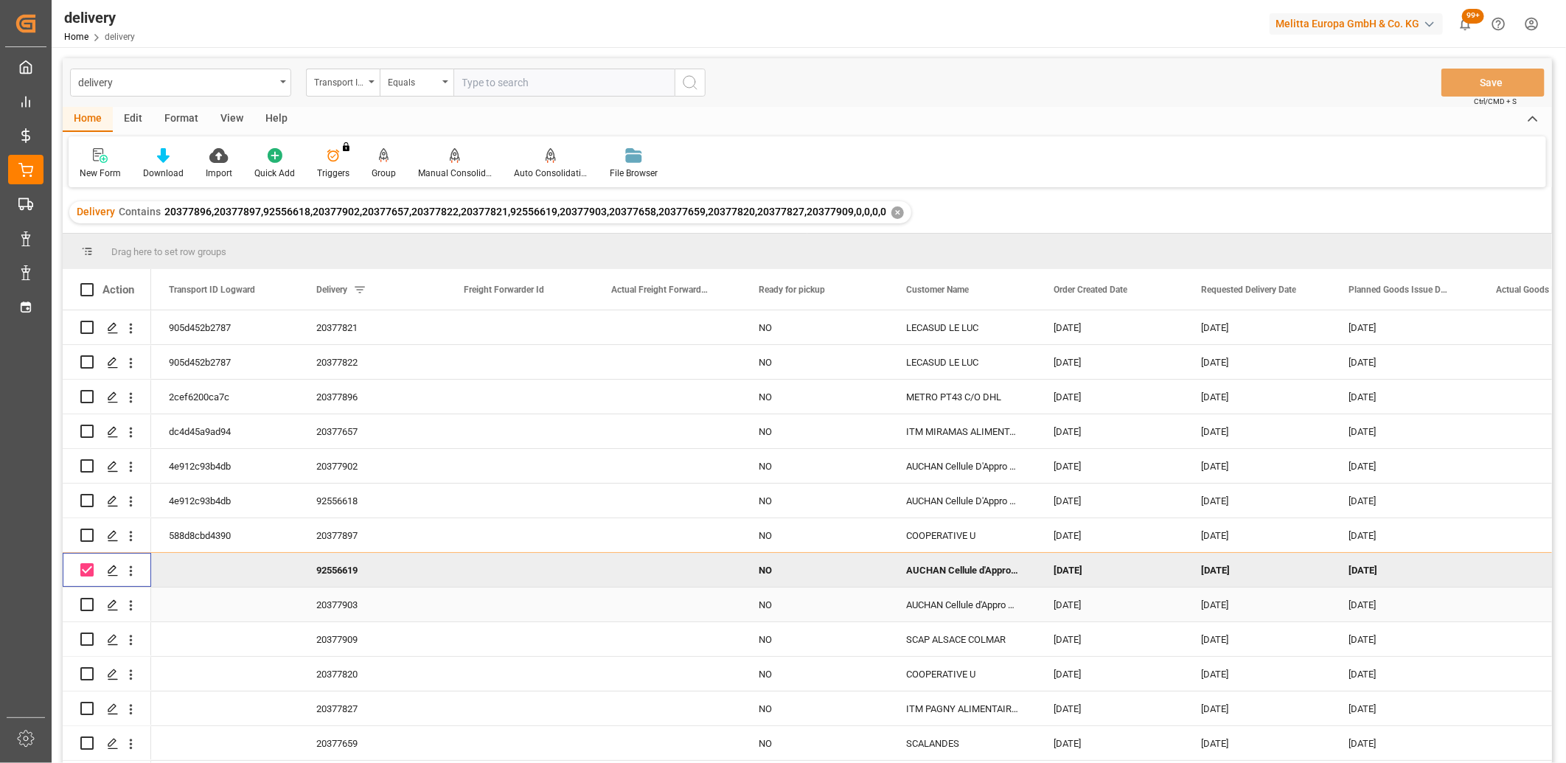
click at [86, 601] on input "Press Space to toggle row selection (unchecked)" at bounding box center [86, 604] width 13 height 13
checkbox input "true"
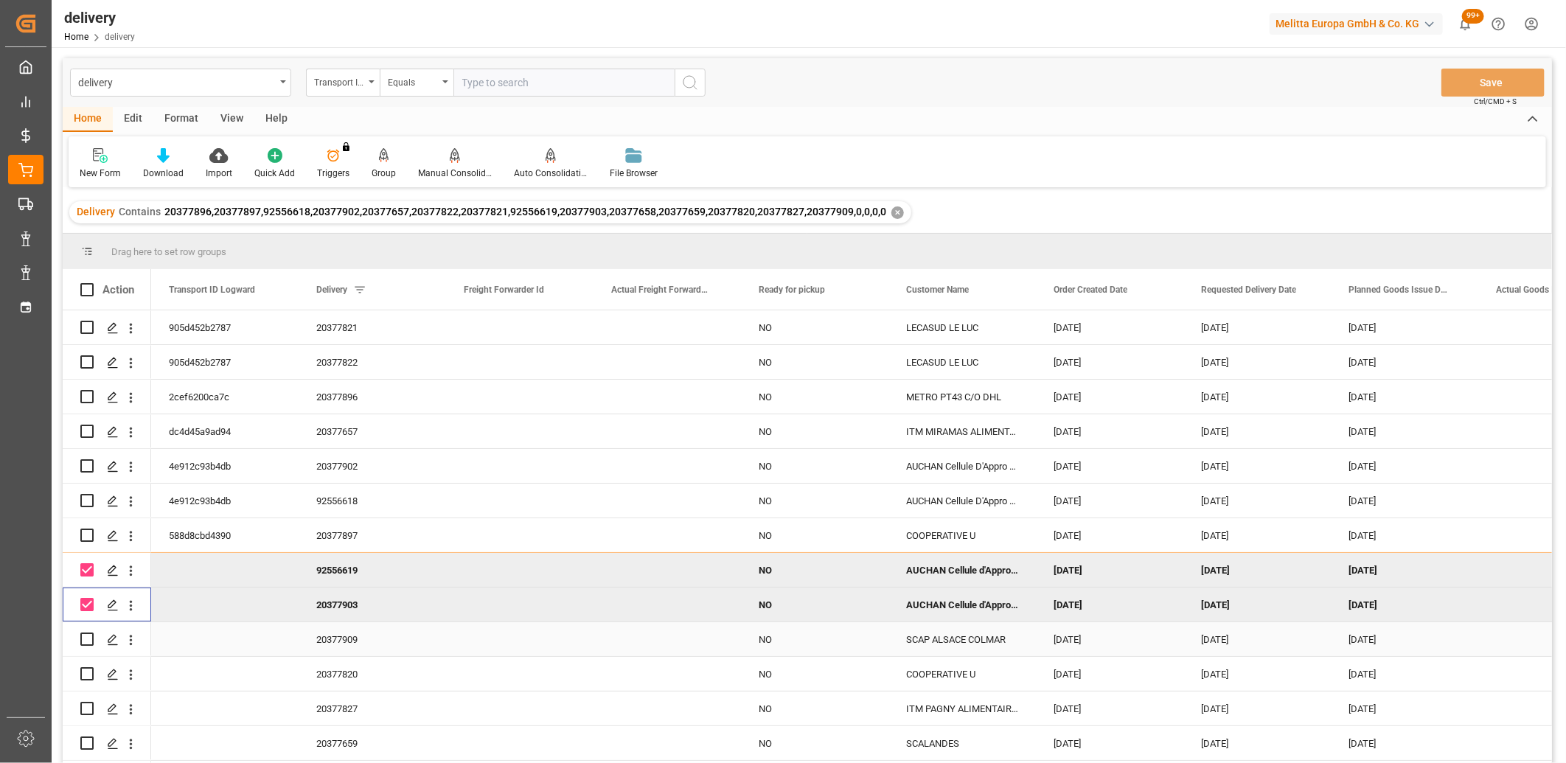
scroll to position [32, 0]
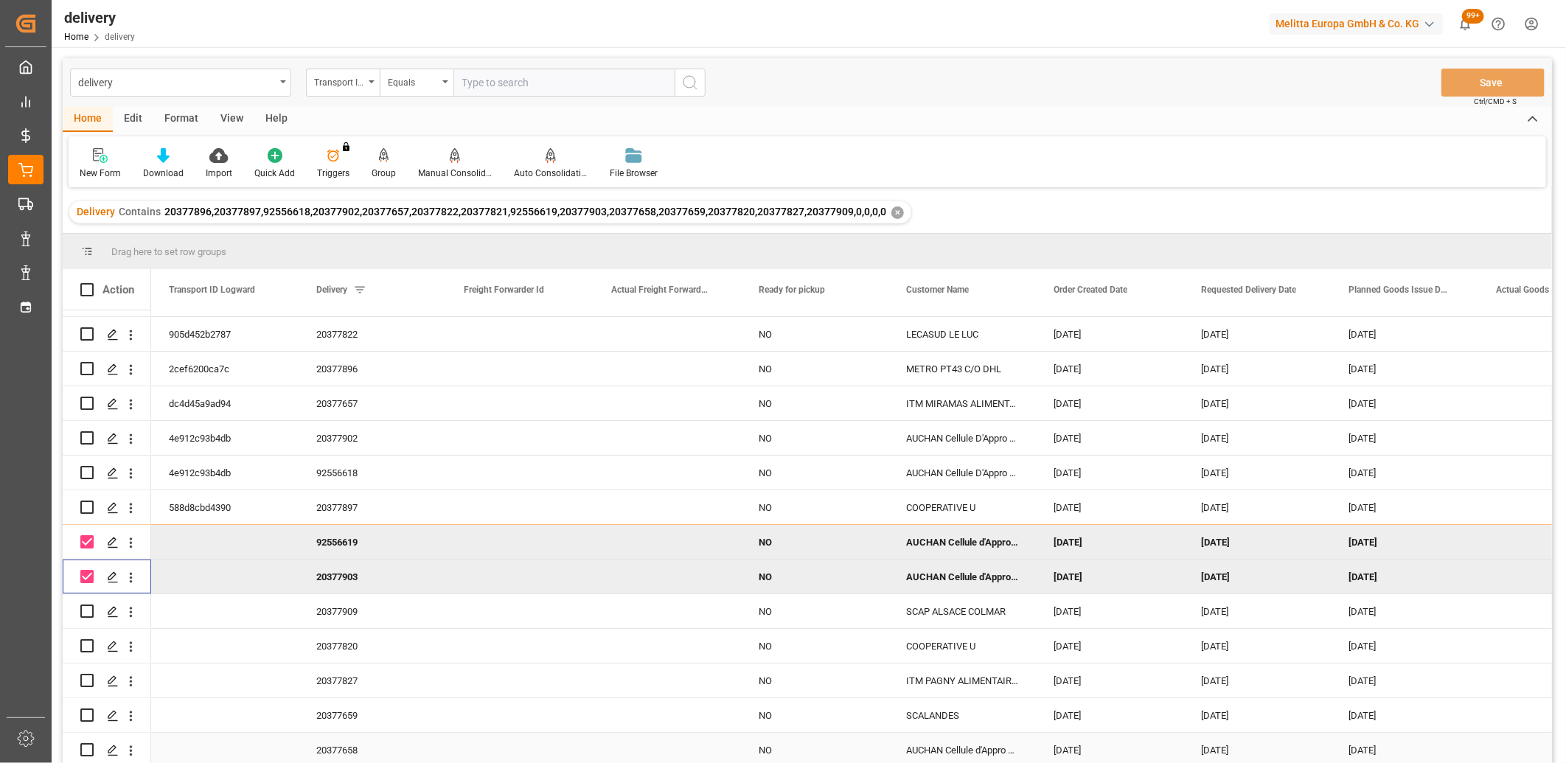
click at [85, 743] on input "Press Space to toggle row selection (unchecked)" at bounding box center [86, 749] width 13 height 13
checkbox input "true"
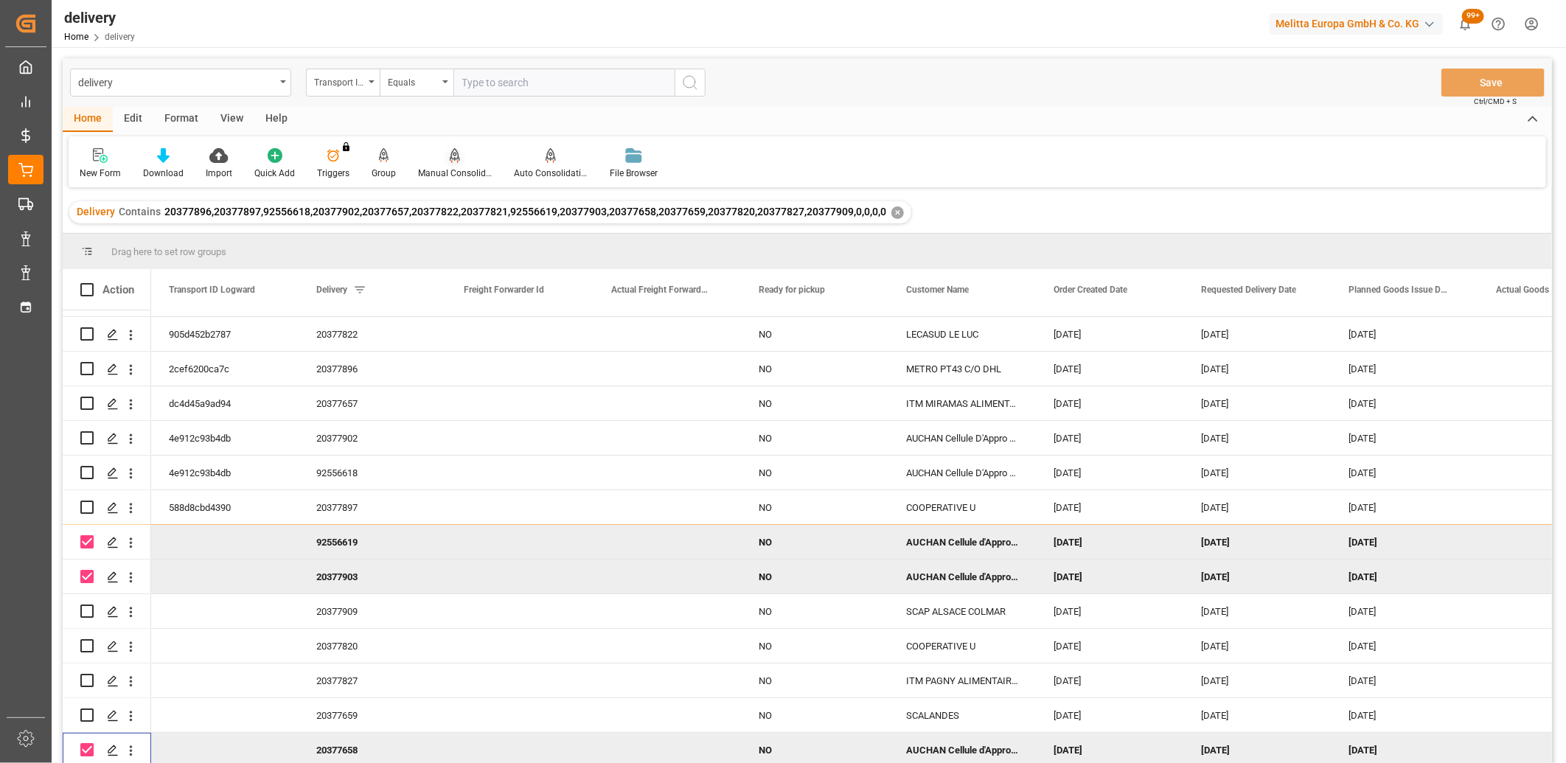
click at [450, 150] on icon at bounding box center [455, 155] width 10 height 15
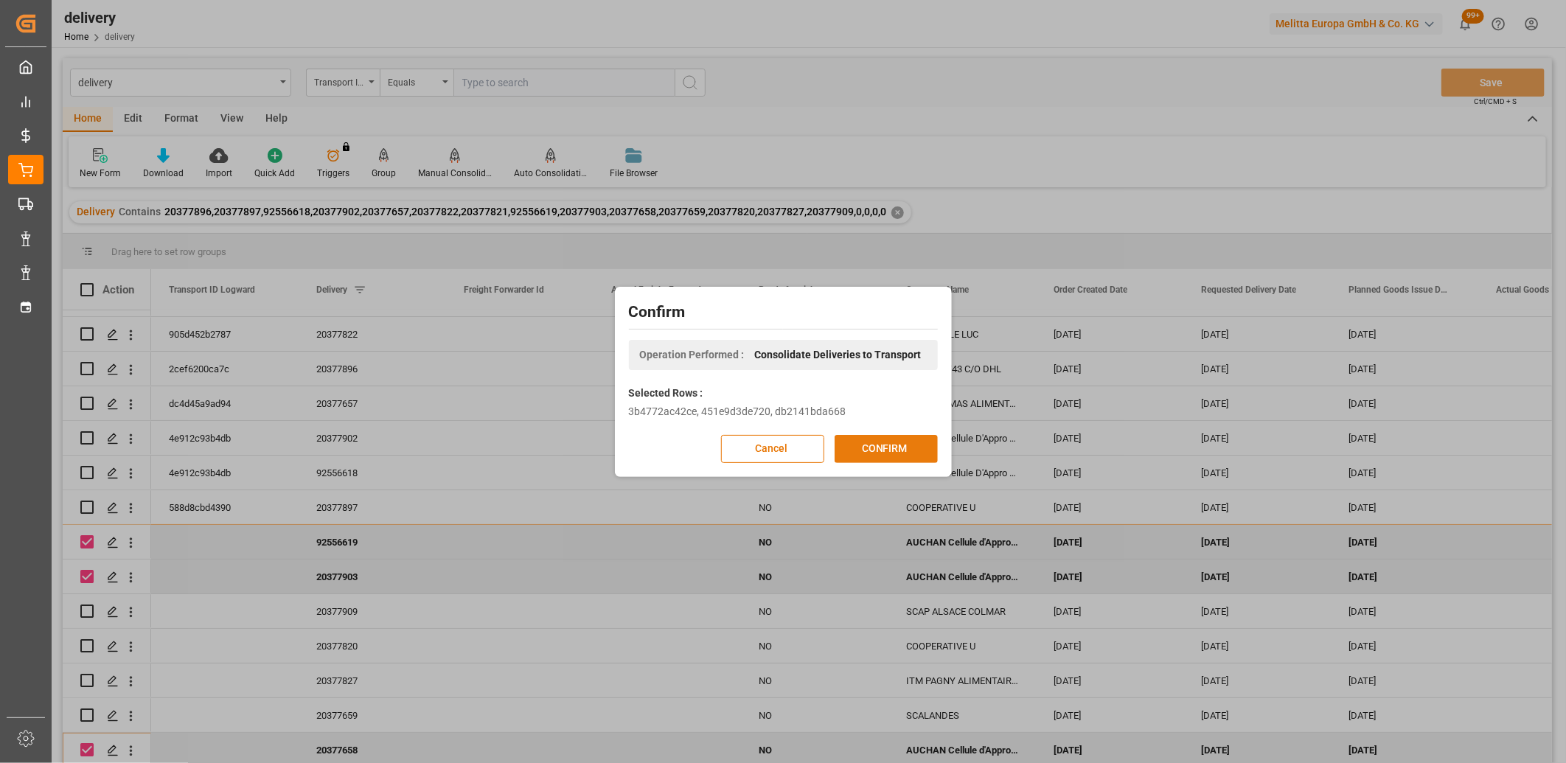
click at [859, 452] on button "CONFIRM" at bounding box center [886, 449] width 103 height 28
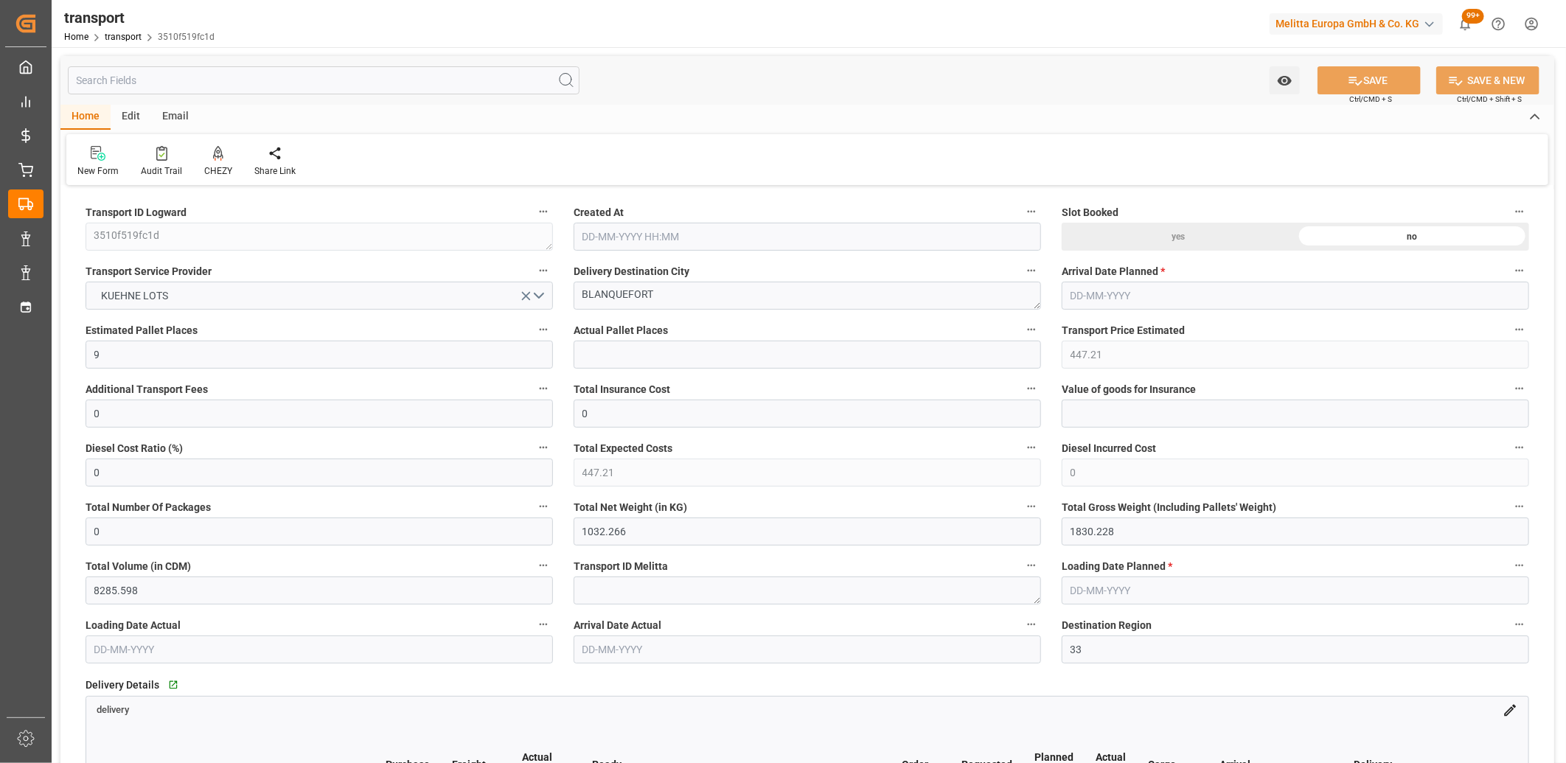
type input "[DATE] 11:36"
type input "[DATE]"
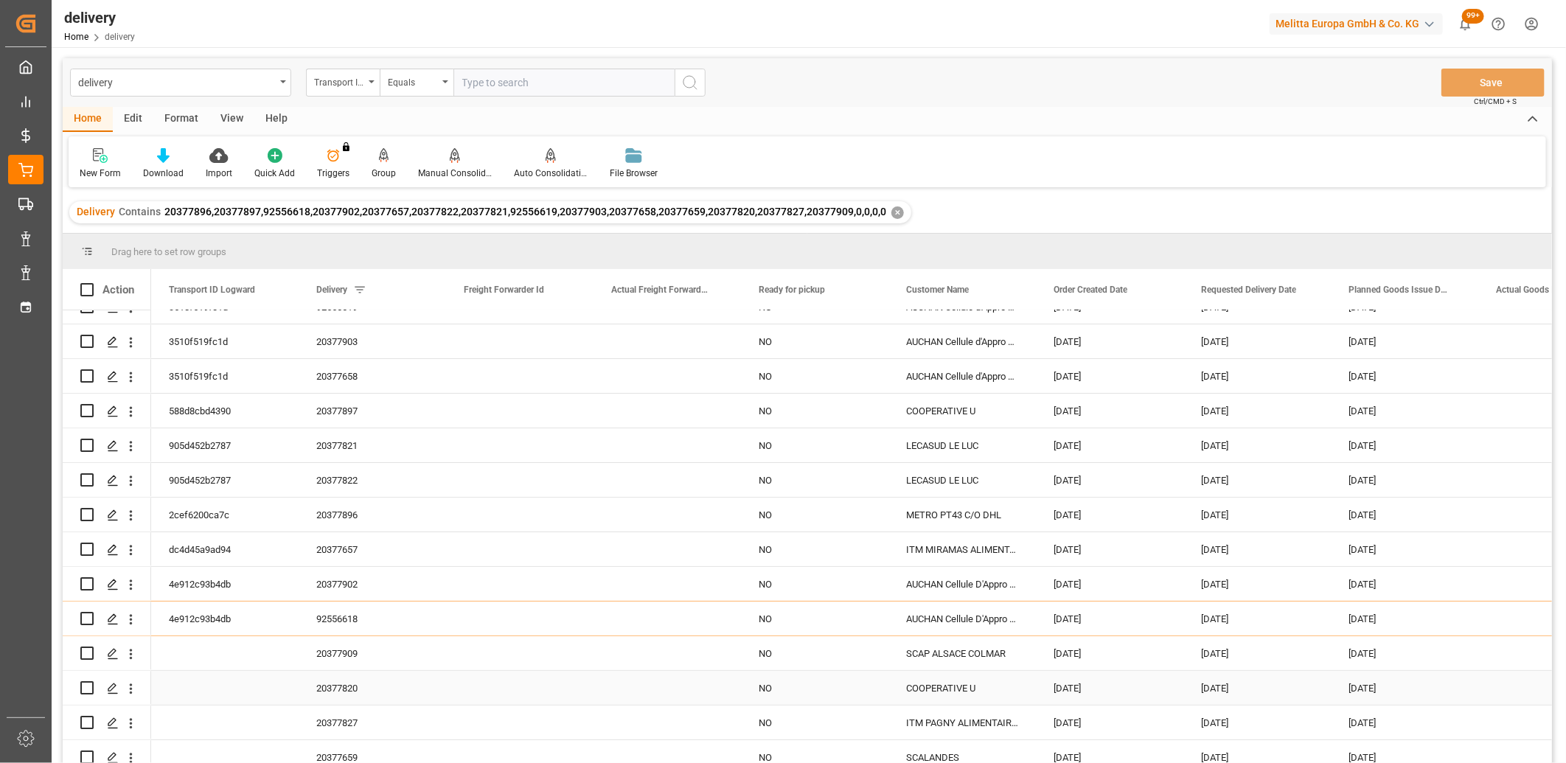
scroll to position [32, 0]
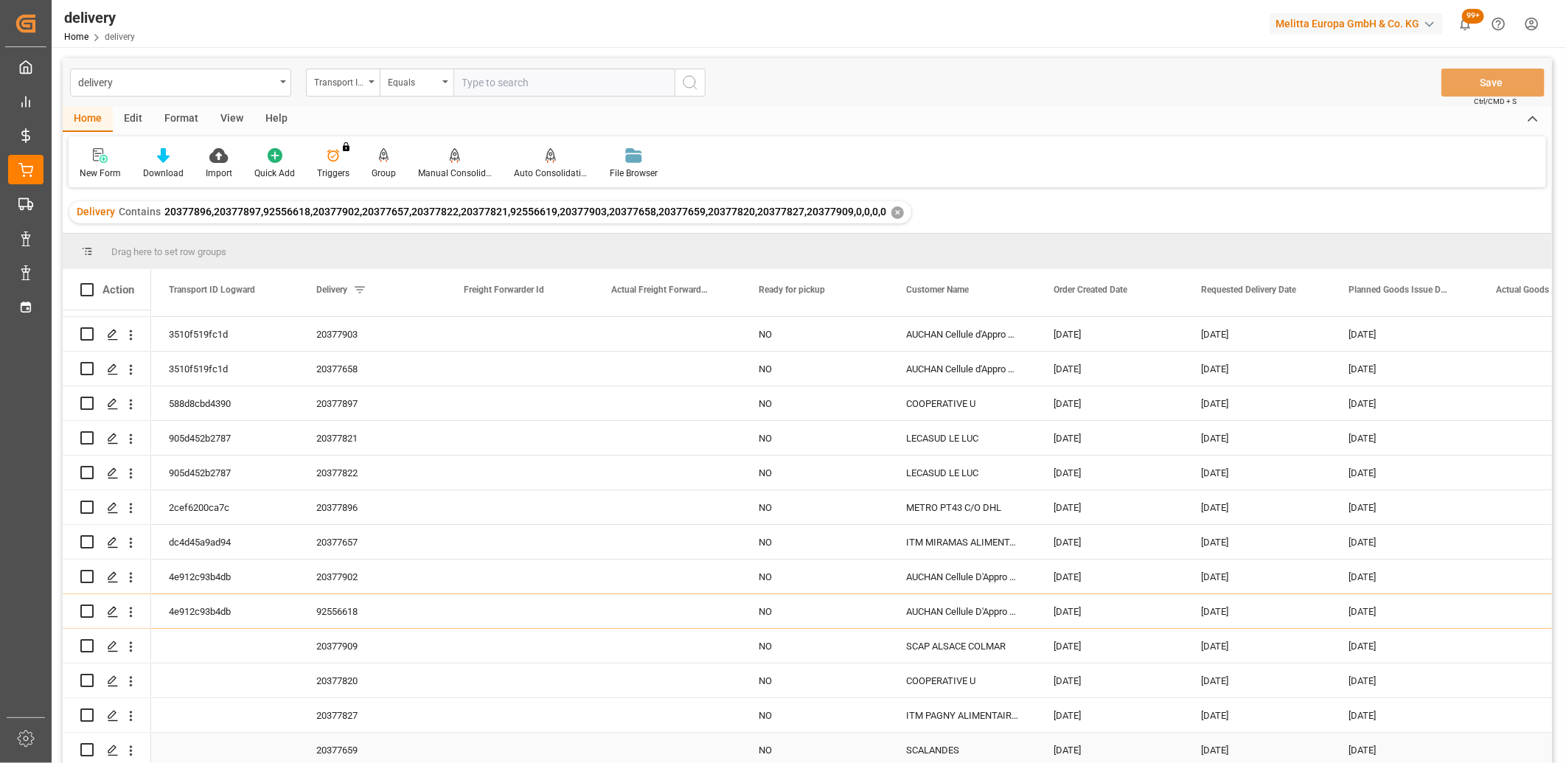
click at [88, 747] on input "Press Space to toggle row selection (unchecked)" at bounding box center [86, 749] width 13 height 13
checkbox input "true"
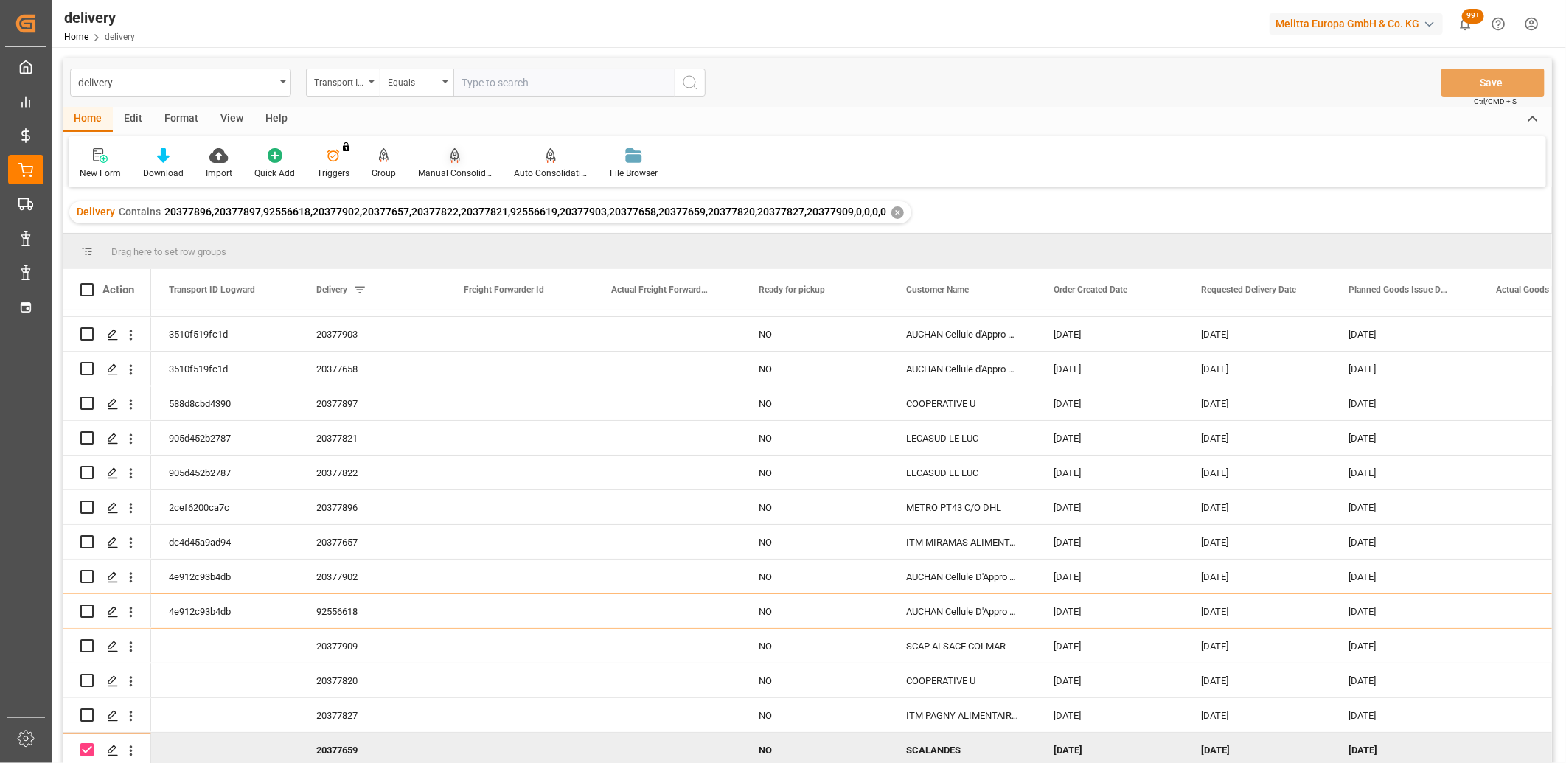
click at [454, 156] on icon at bounding box center [455, 154] width 10 height 13
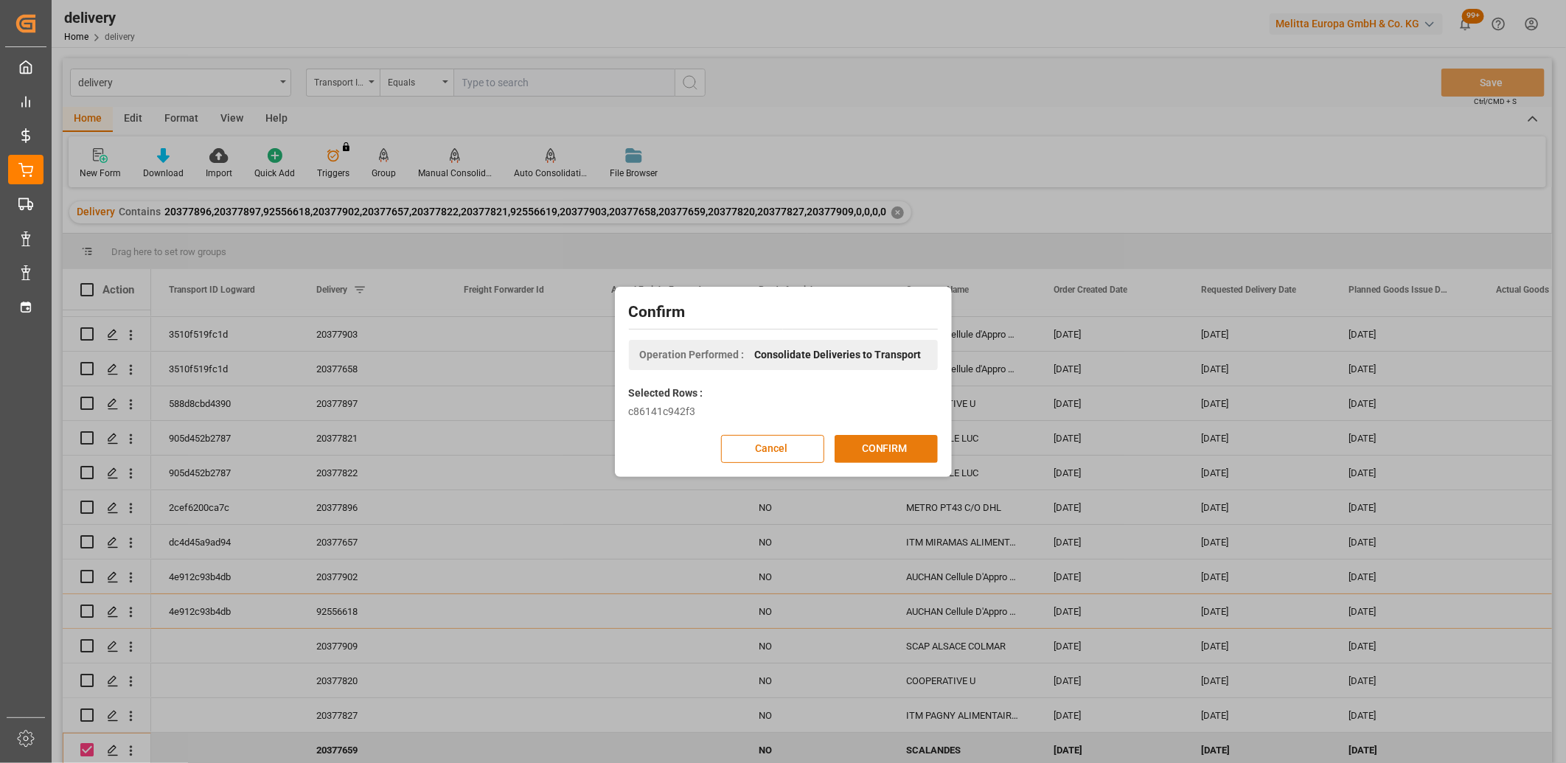
click at [882, 451] on button "CONFIRM" at bounding box center [886, 449] width 103 height 28
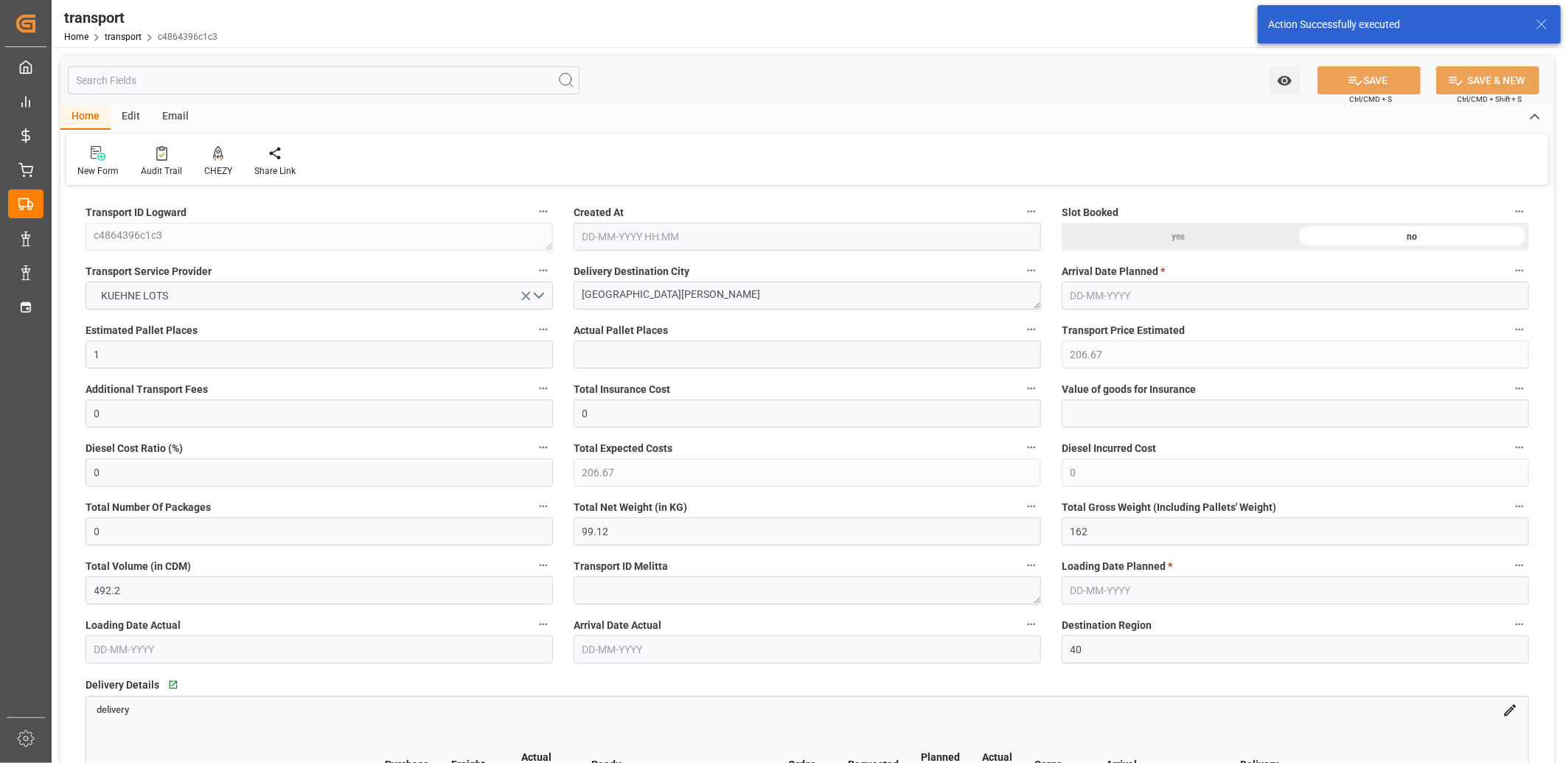
type input "[DATE] 11:36"
type input "[DATE]"
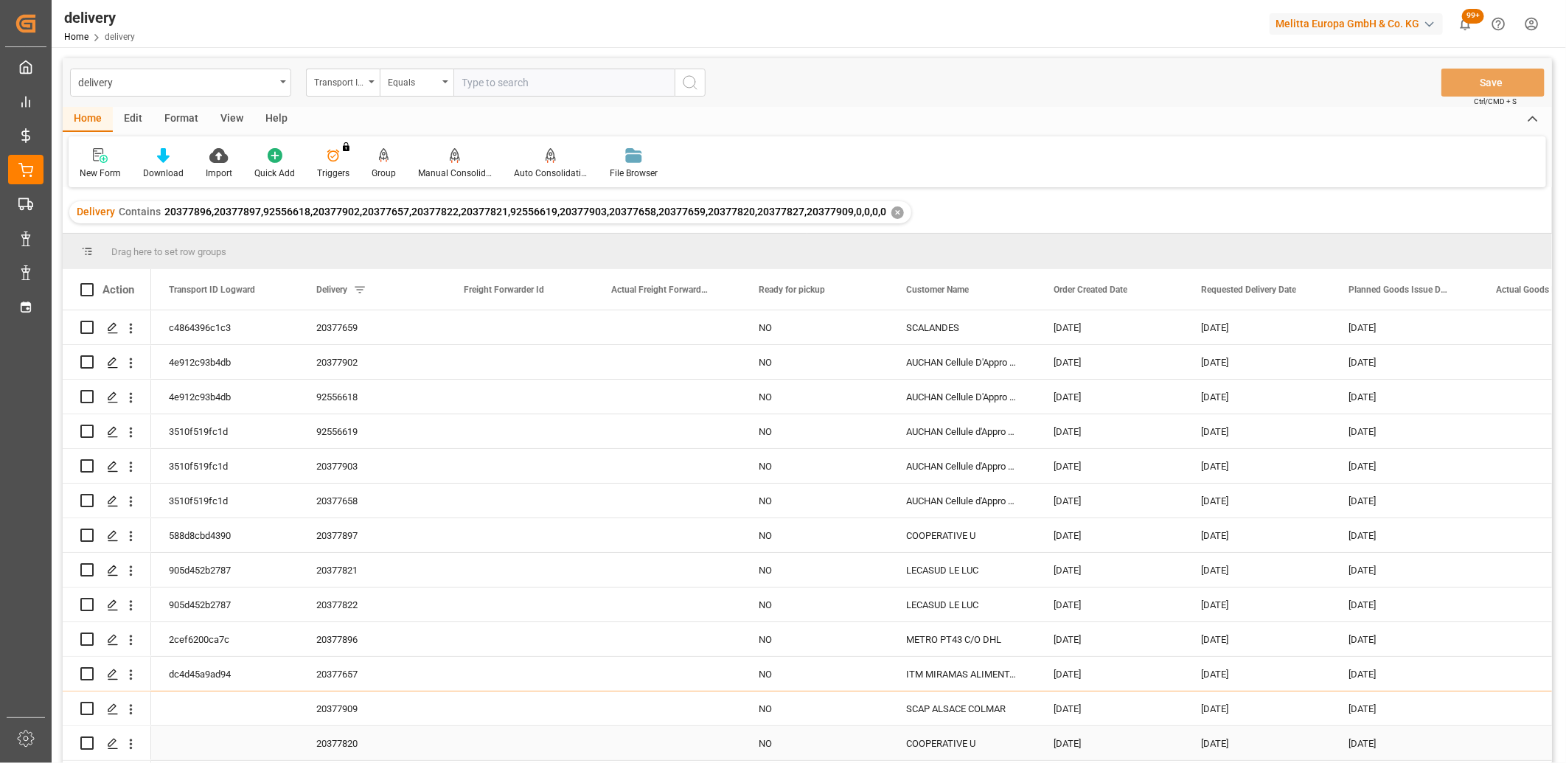
click at [89, 742] on input "Press Space to toggle row selection (unchecked)" at bounding box center [86, 743] width 13 height 13
checkbox input "true"
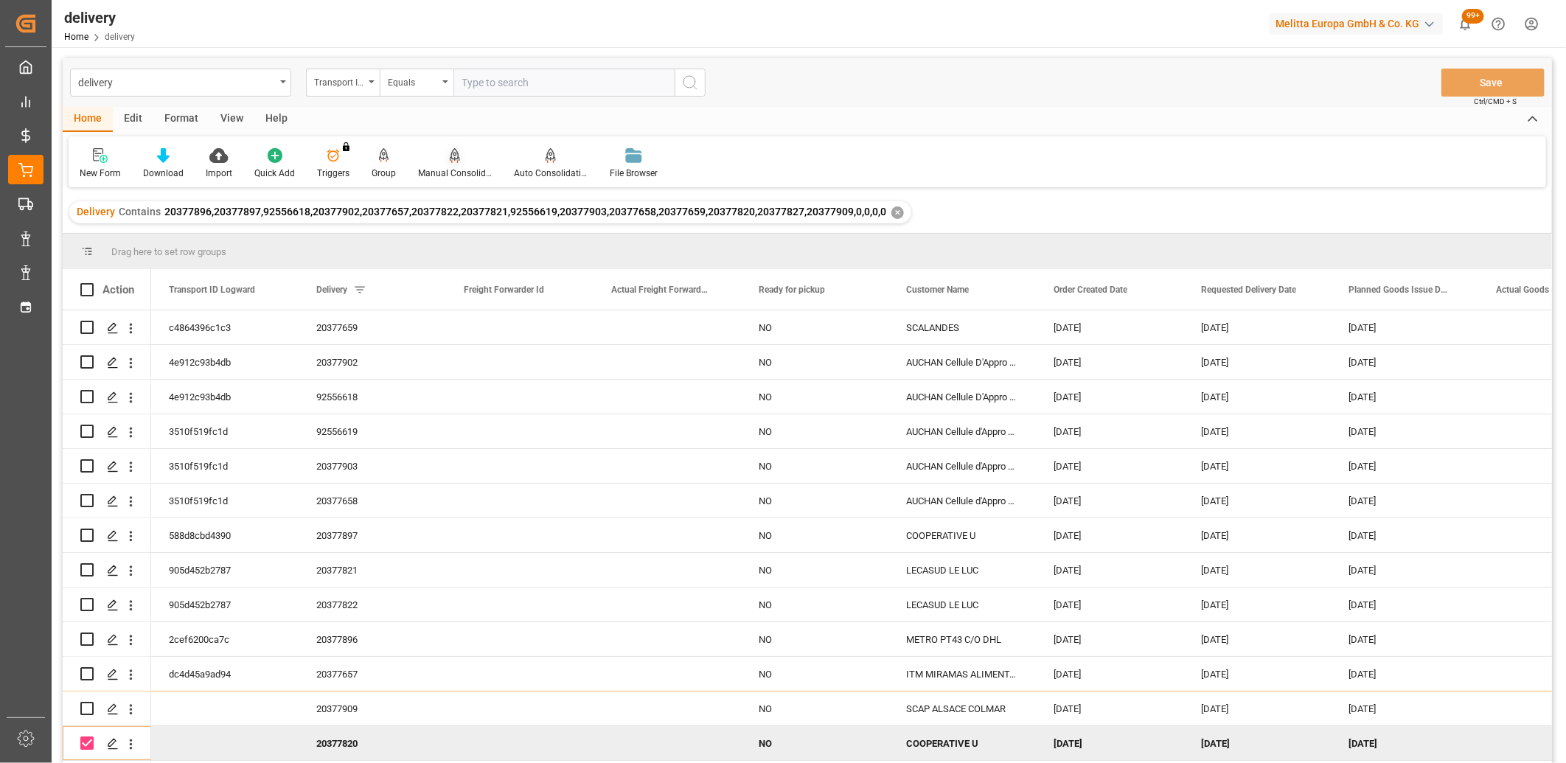
click at [451, 161] on icon at bounding box center [454, 162] width 7 height 3
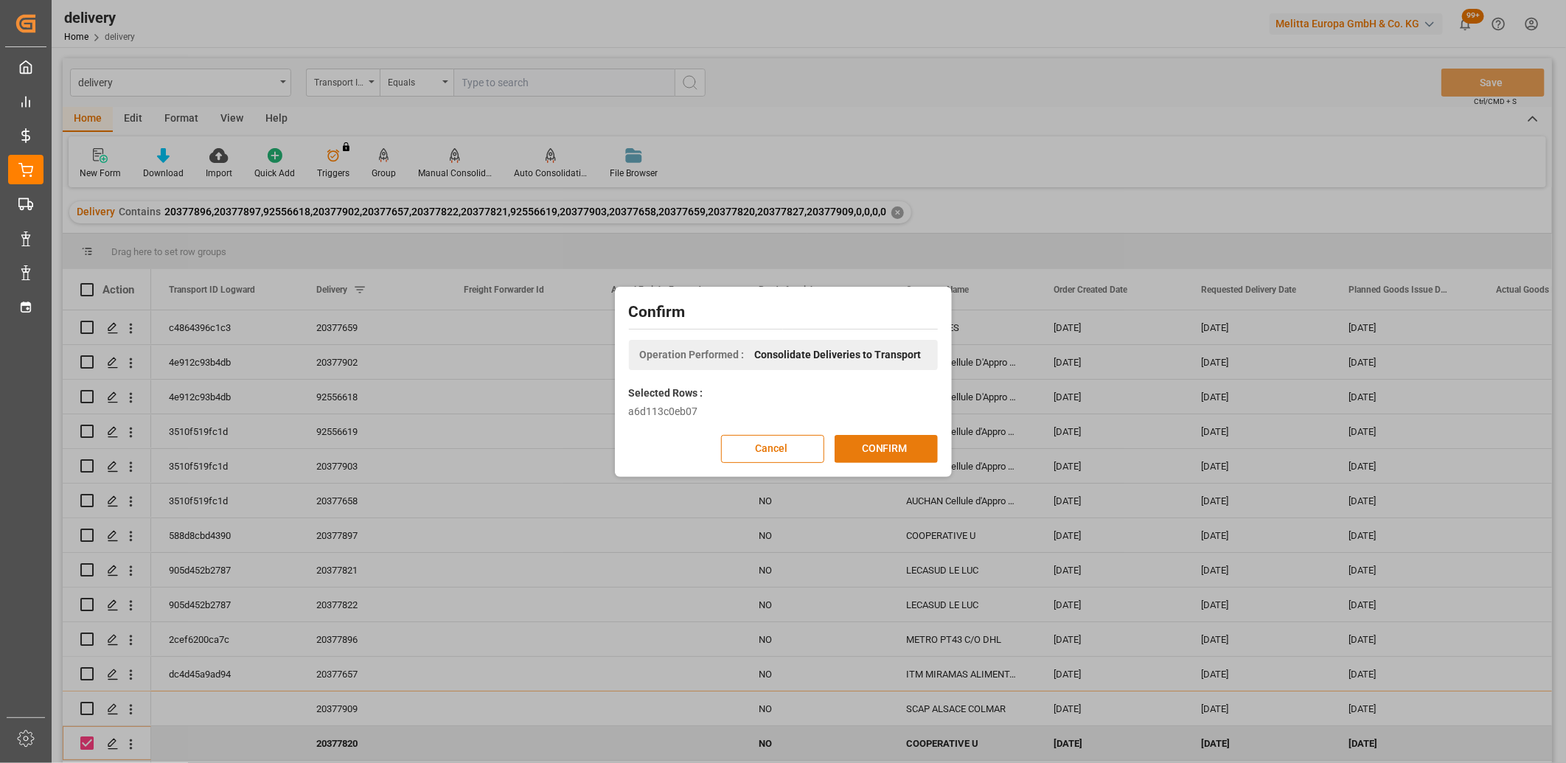
click at [876, 448] on button "CONFIRM" at bounding box center [886, 449] width 103 height 28
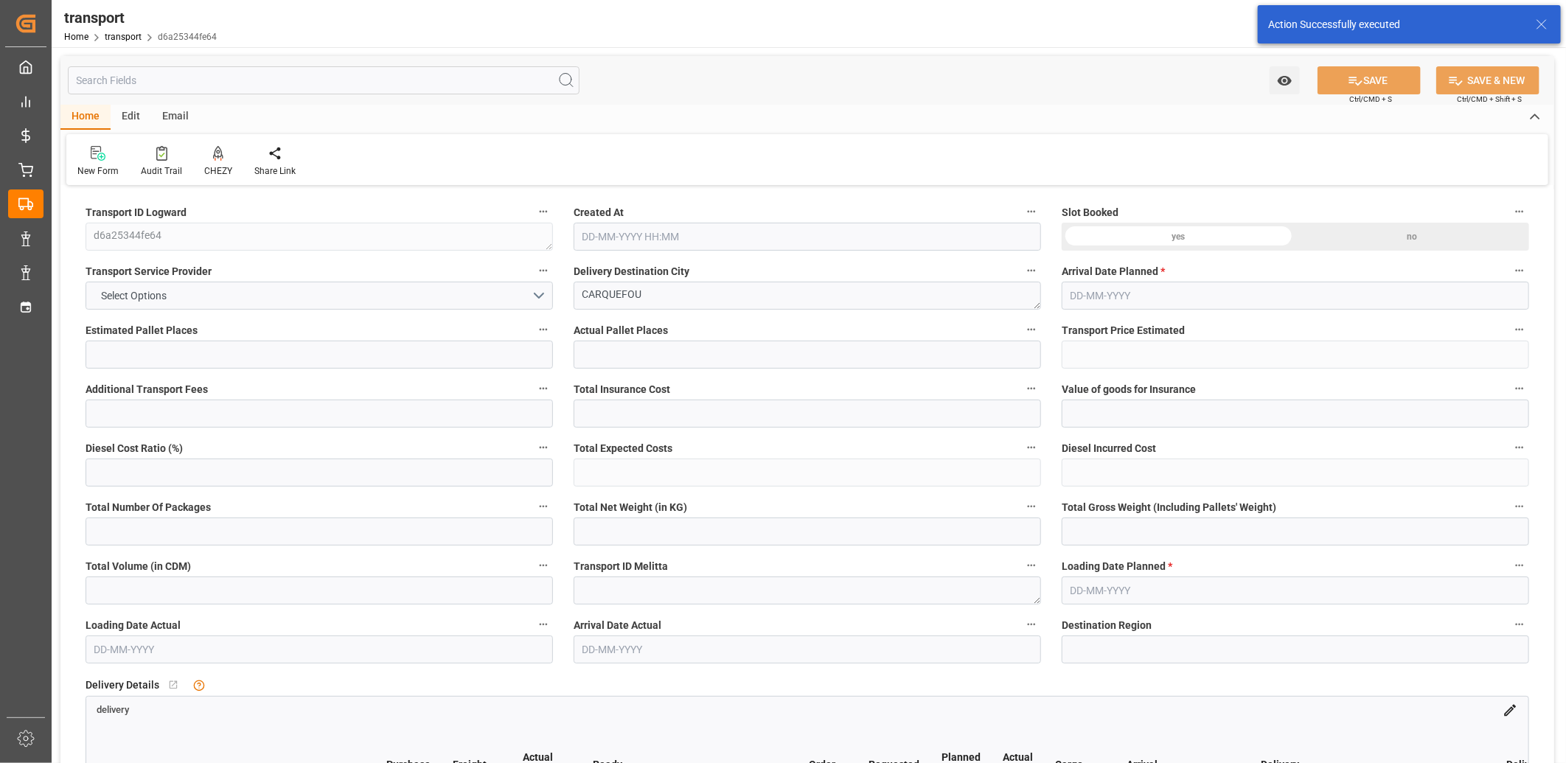
type input "7"
type input "333.68"
type input "0"
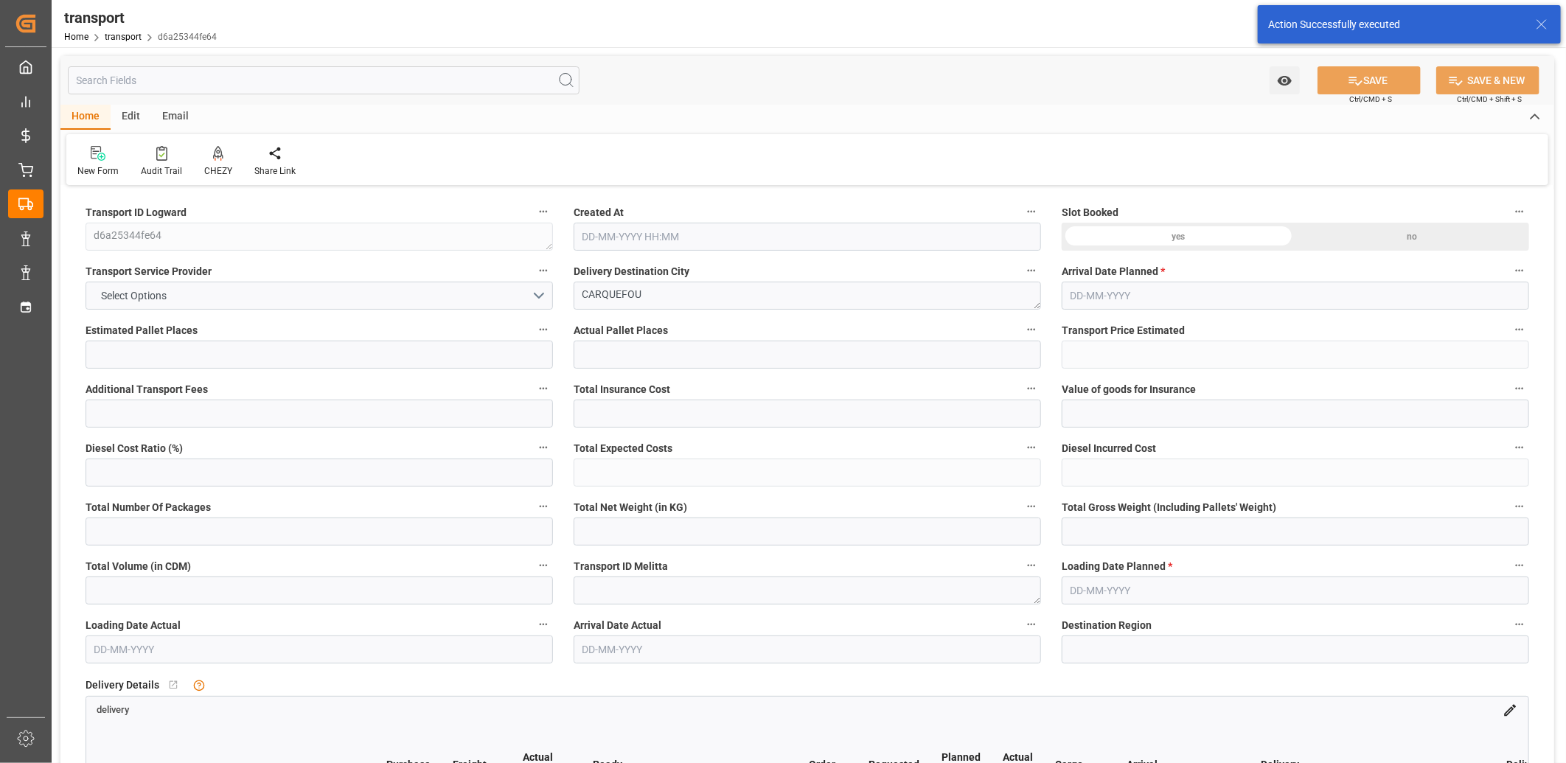
type input "333.68"
type input "0"
type input "1544.76"
type input "2138.6"
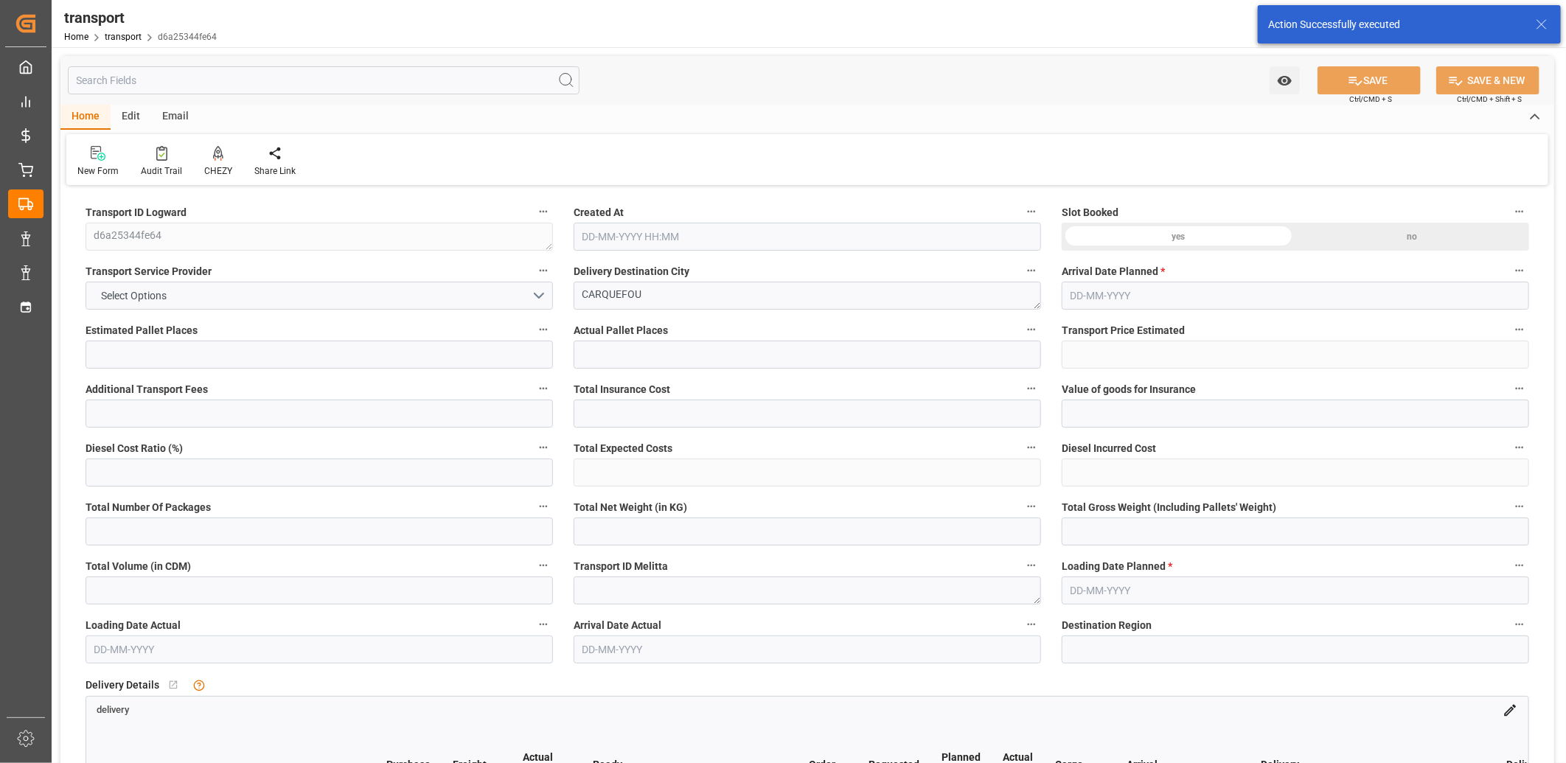
type input "7397.4"
type input "44"
type input "6"
type input "335"
type input "12"
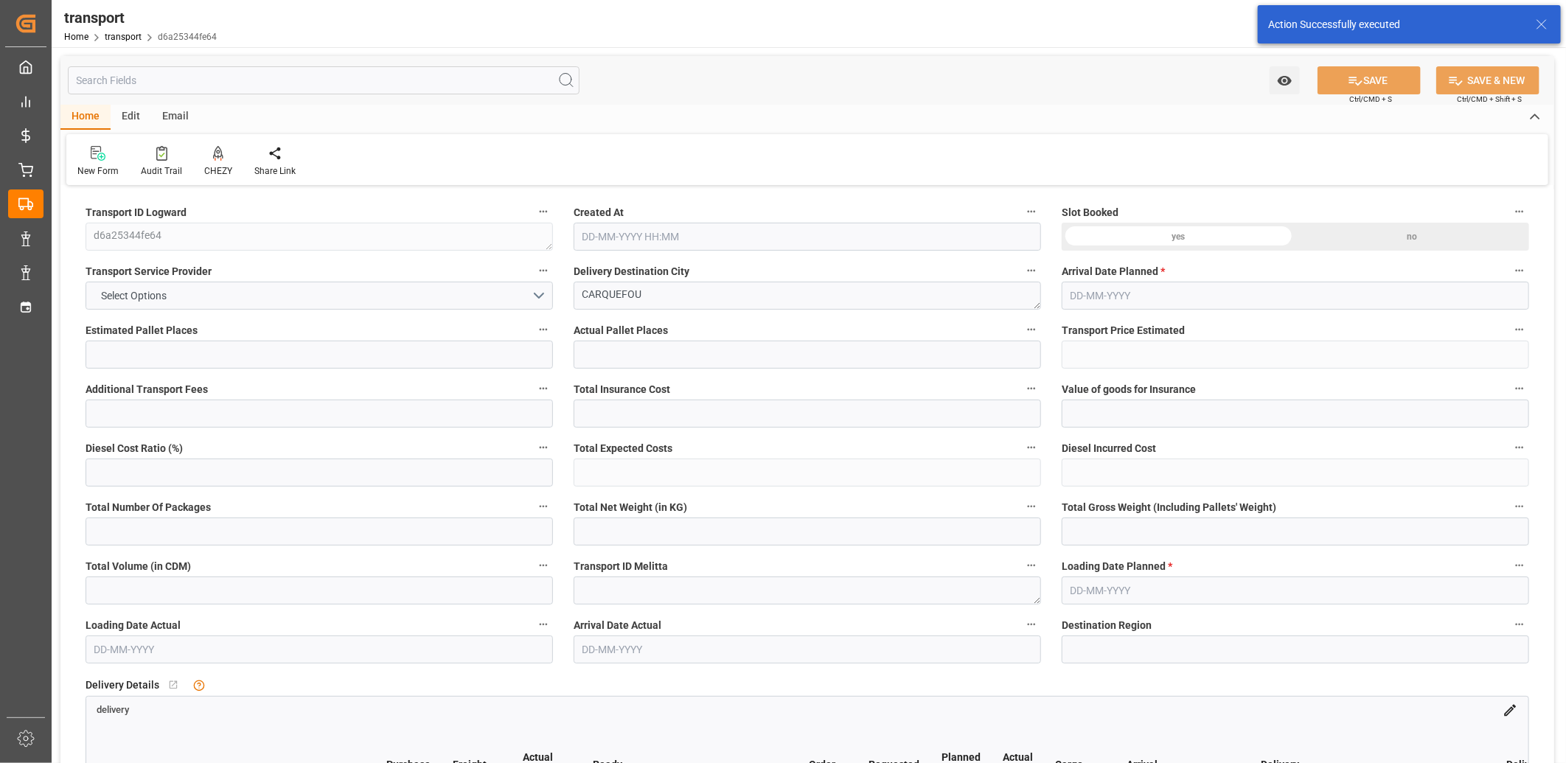
type input "101"
type input "1801.2"
type input "0"
type input "4710.8598"
type input "0"
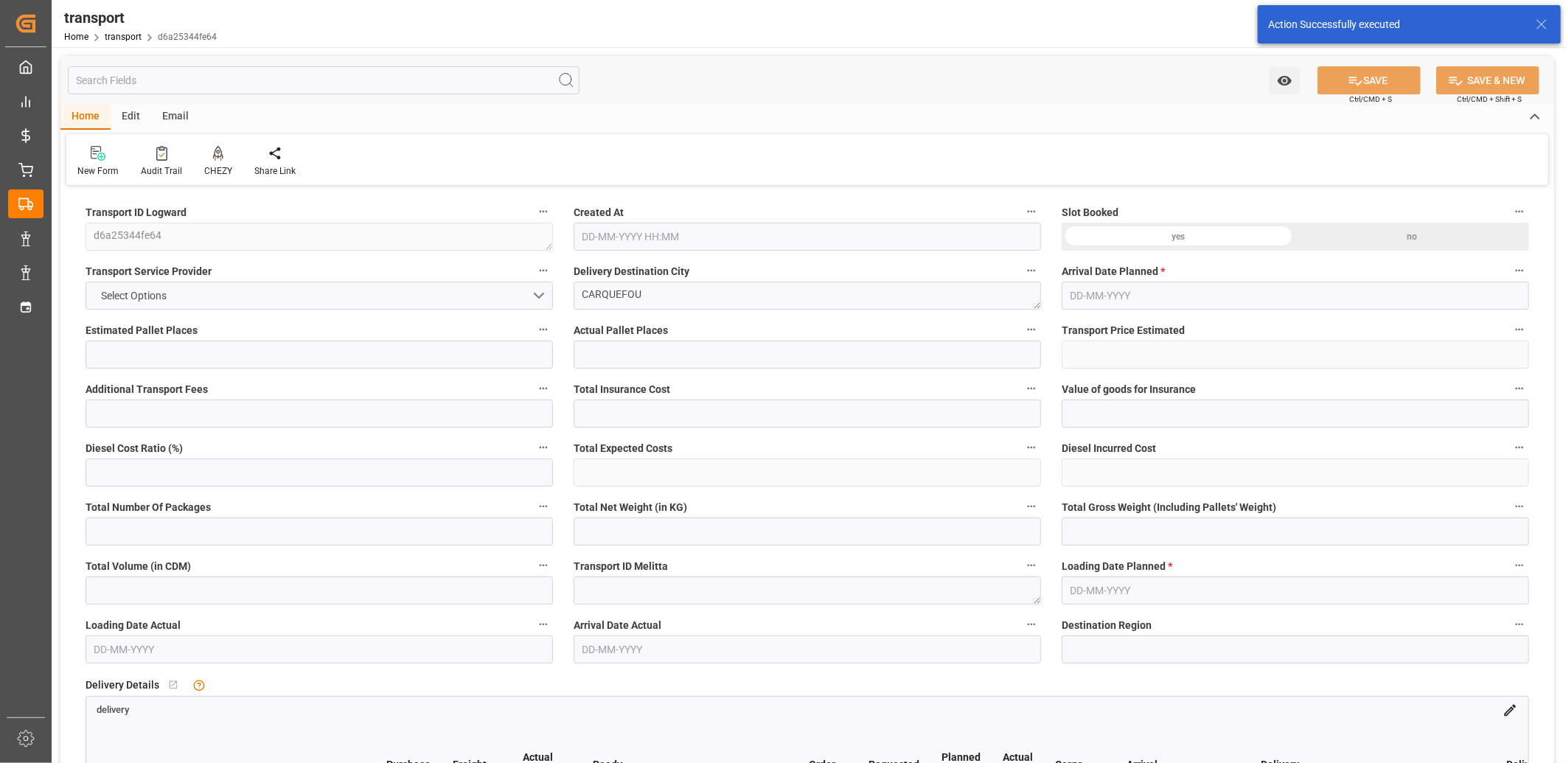
type input "0"
type input "21"
type input "35"
type input "[DATE] 11:36"
type input "[DATE]"
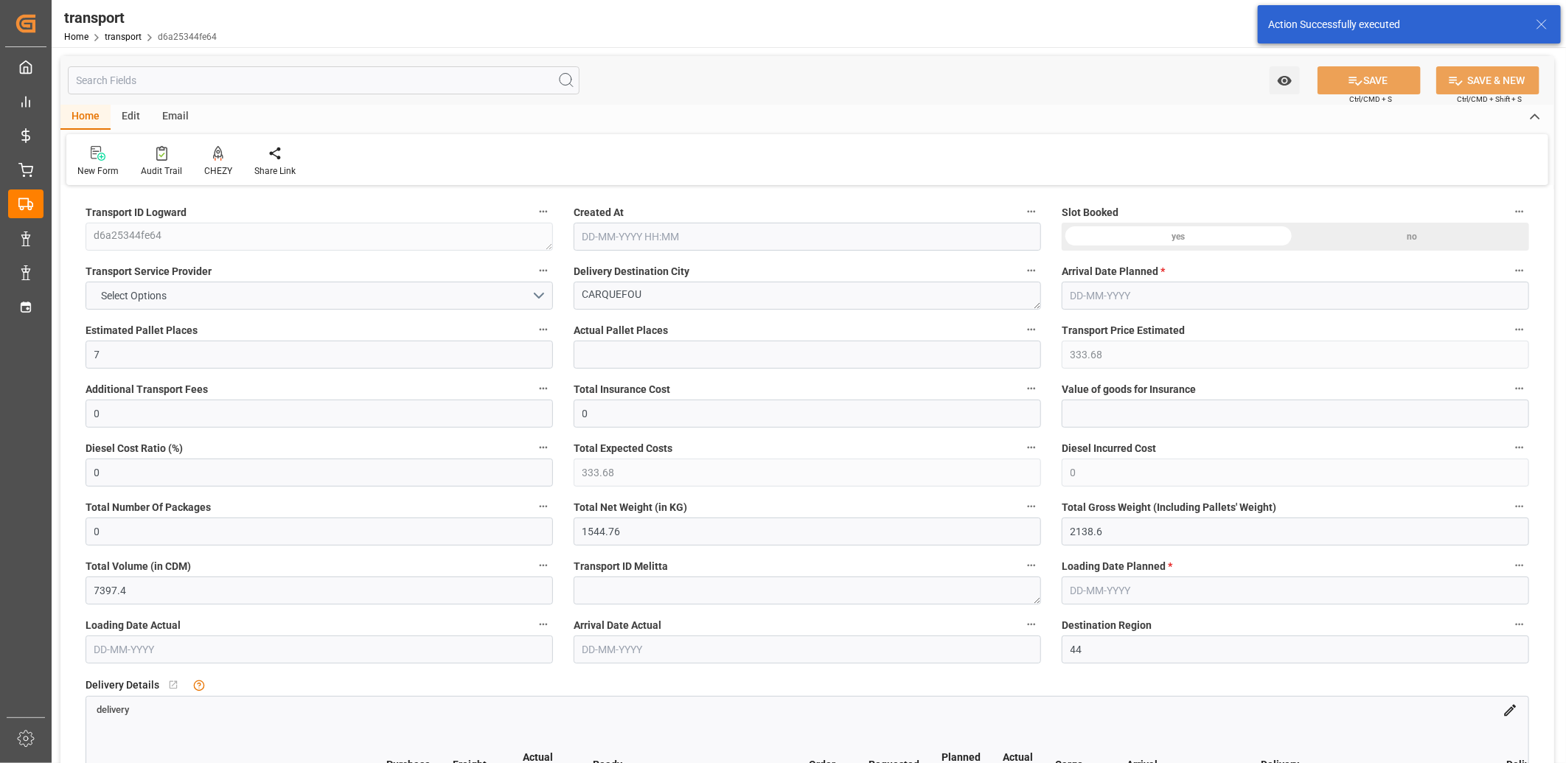
type input "12-09-2025"
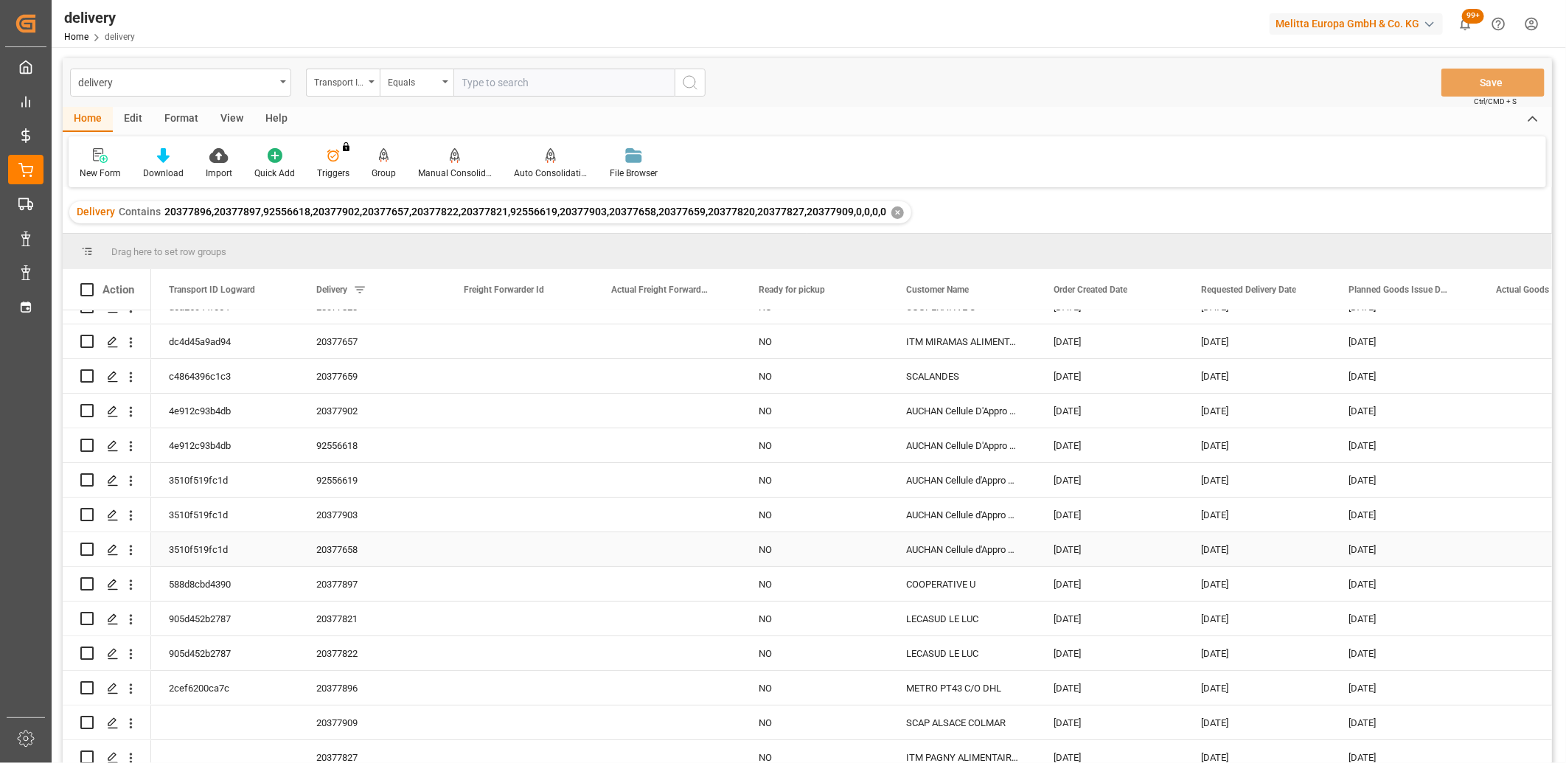
scroll to position [32, 0]
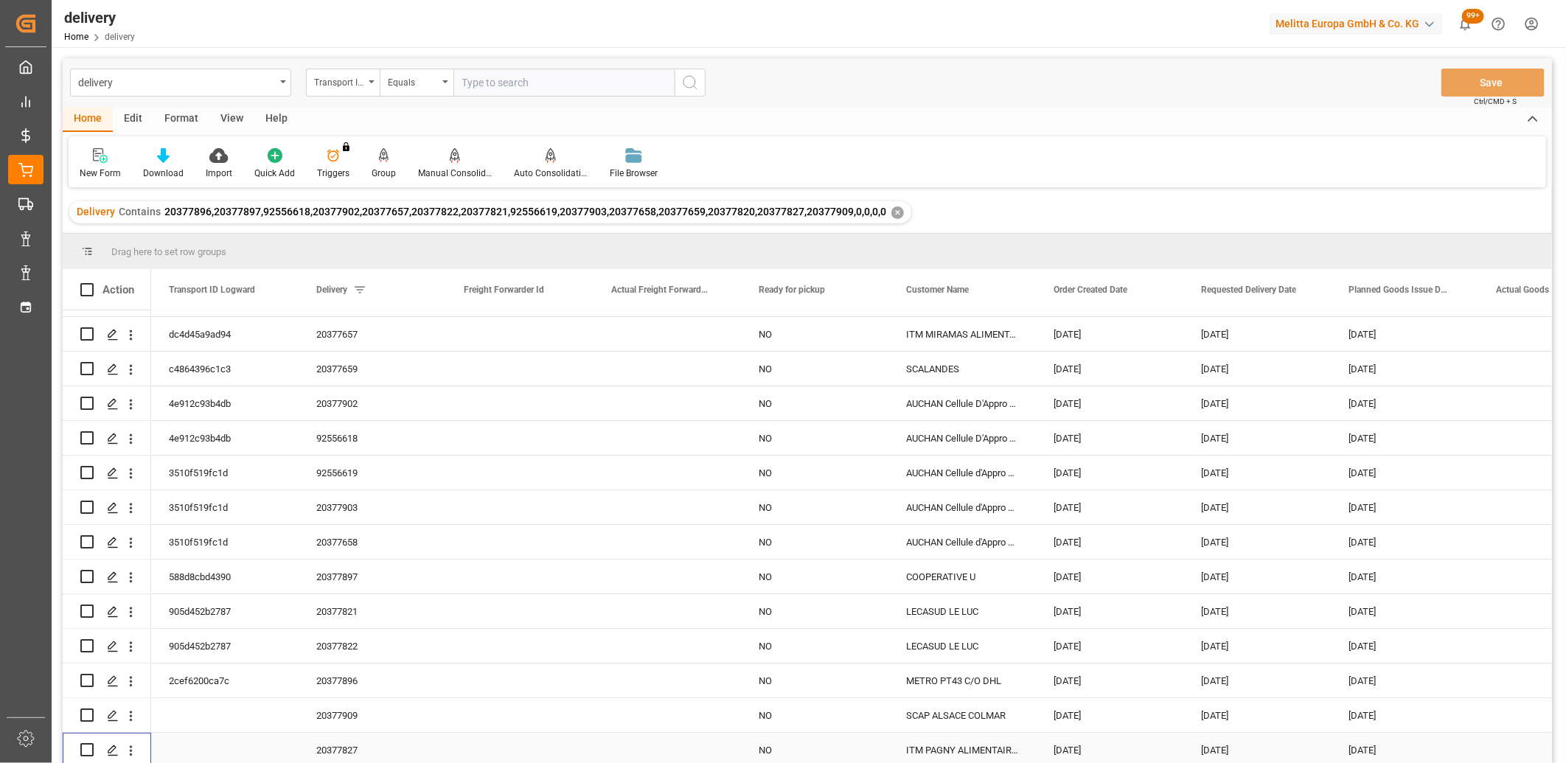
click at [83, 749] on input "Press Space to toggle row selection (unchecked)" at bounding box center [86, 749] width 13 height 13
checkbox input "true"
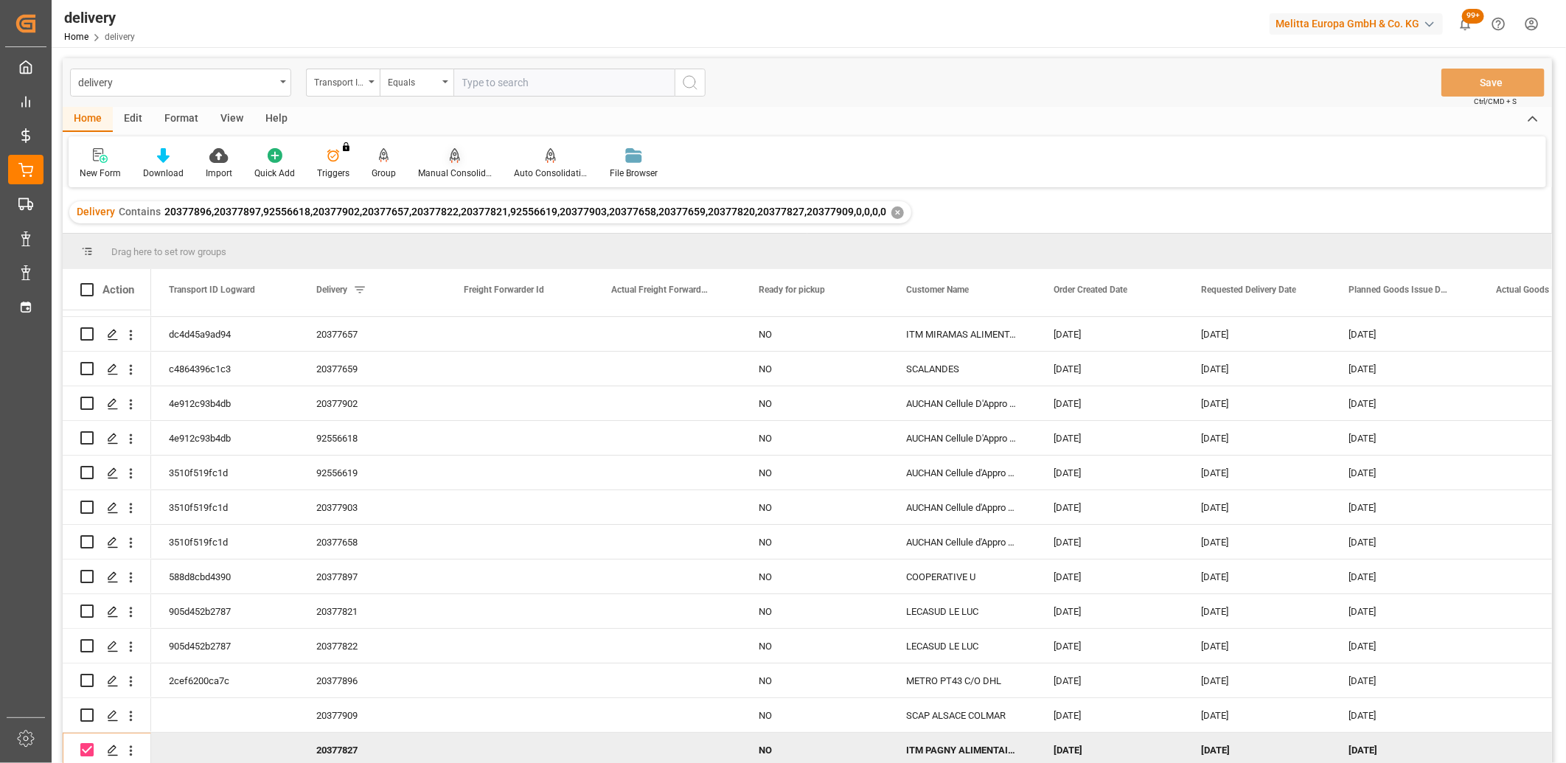
click at [450, 157] on icon at bounding box center [455, 154] width 10 height 13
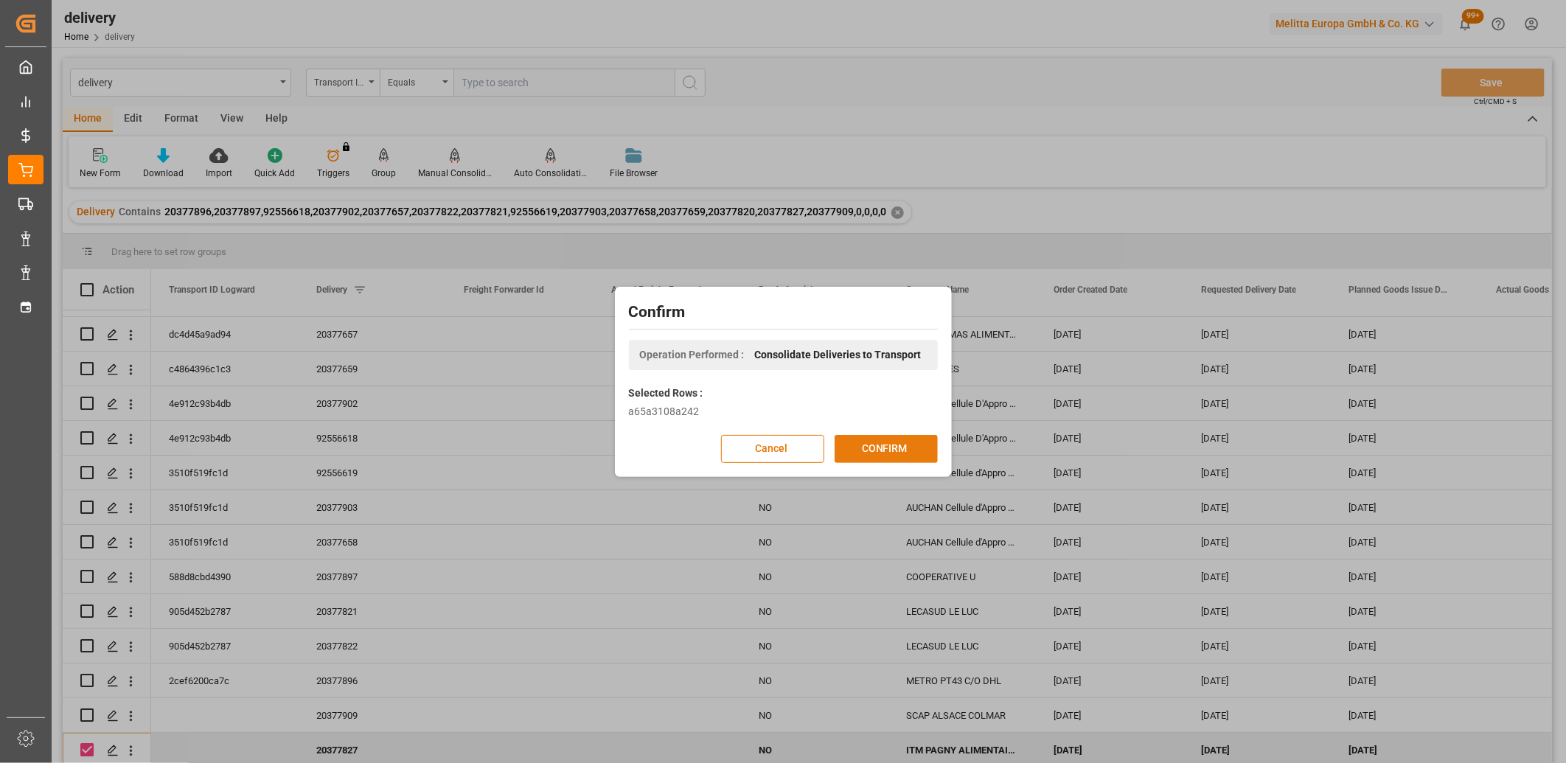
click at [877, 445] on button "CONFIRM" at bounding box center [886, 449] width 103 height 28
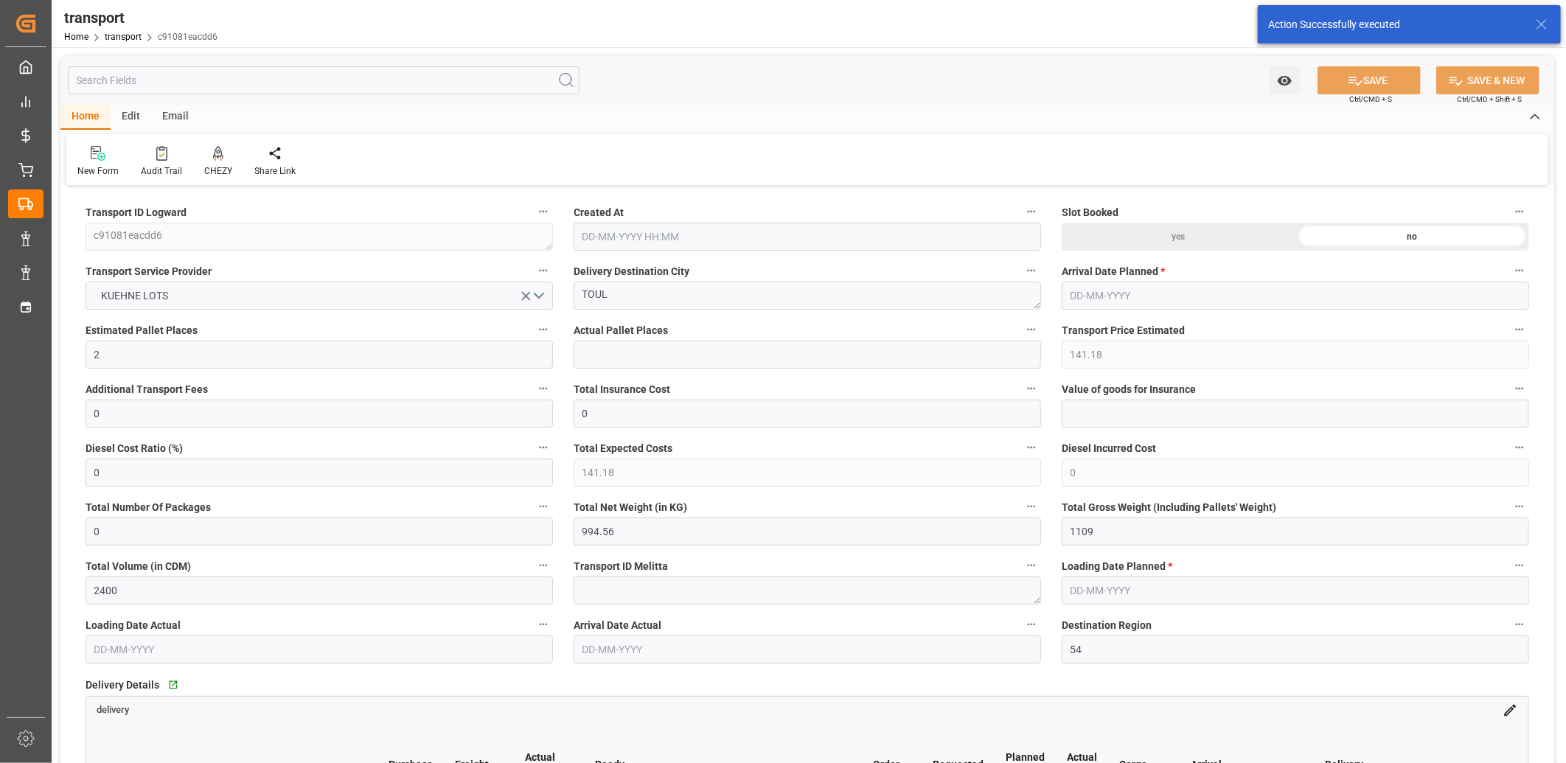
type input "[DATE] 11:36"
type input "[DATE]"
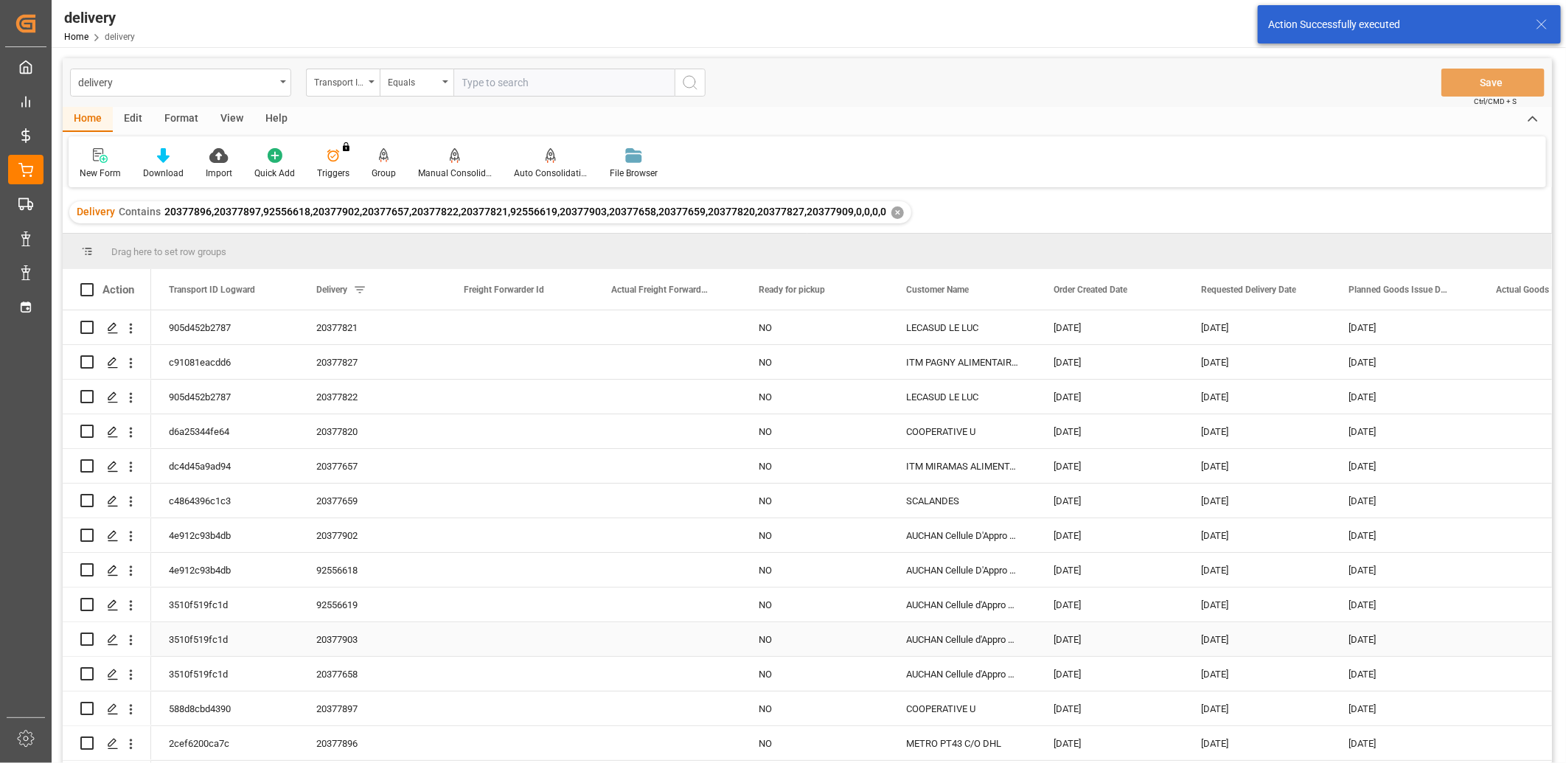
scroll to position [32, 0]
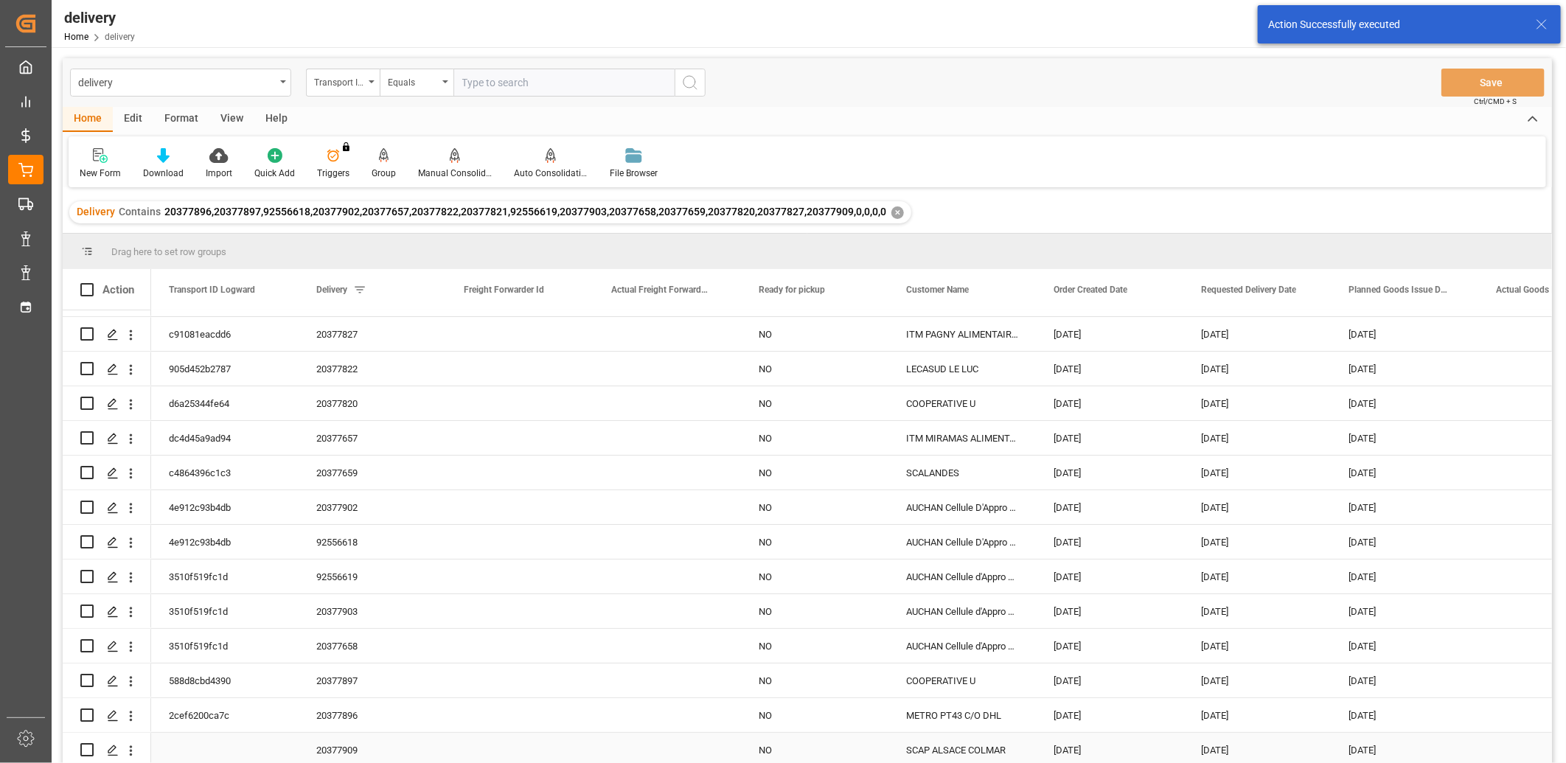
click at [86, 745] on input "Press Space to toggle row selection (unchecked)" at bounding box center [86, 749] width 13 height 13
checkbox input "true"
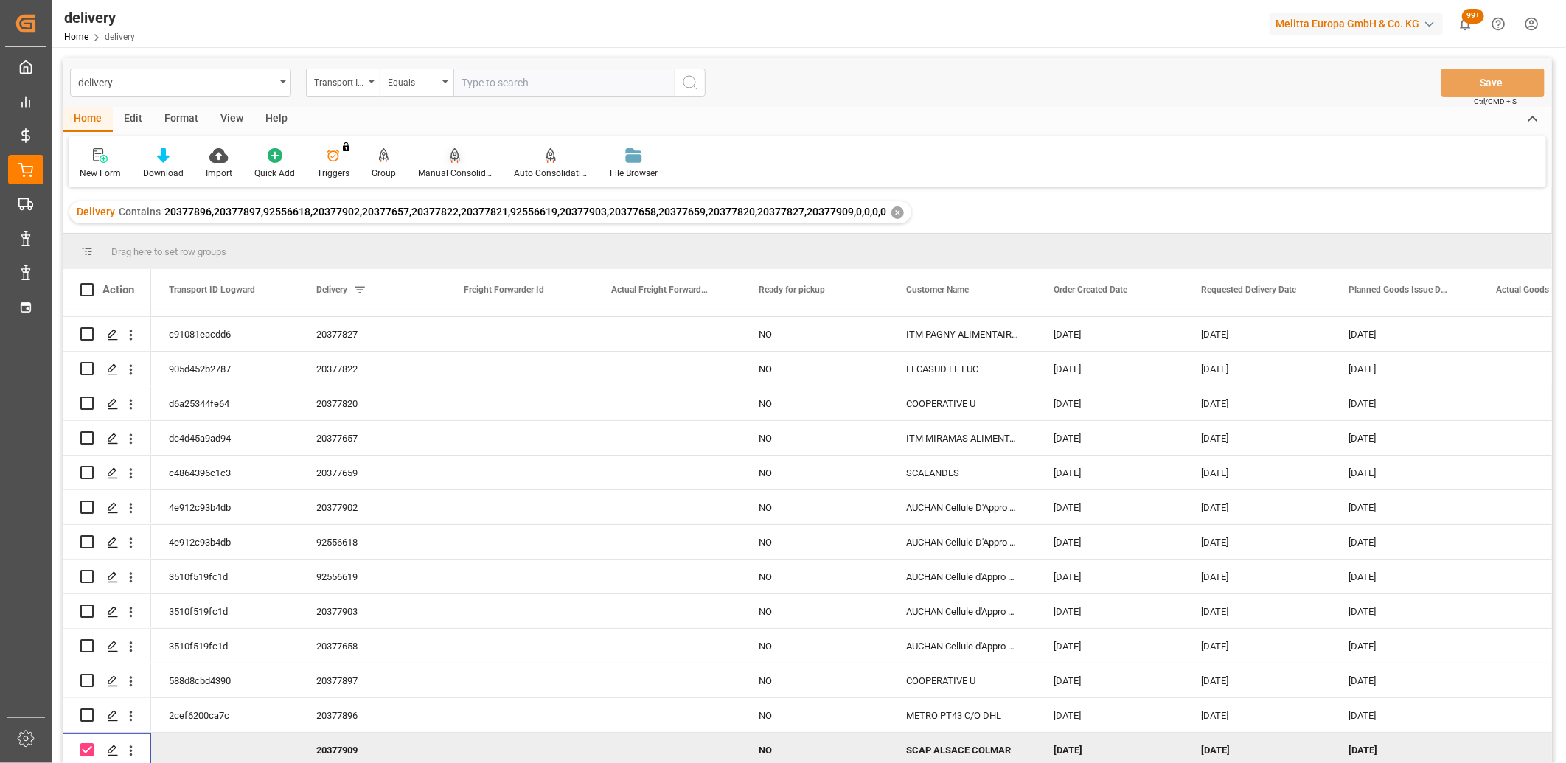
click at [452, 162] on icon at bounding box center [455, 155] width 10 height 15
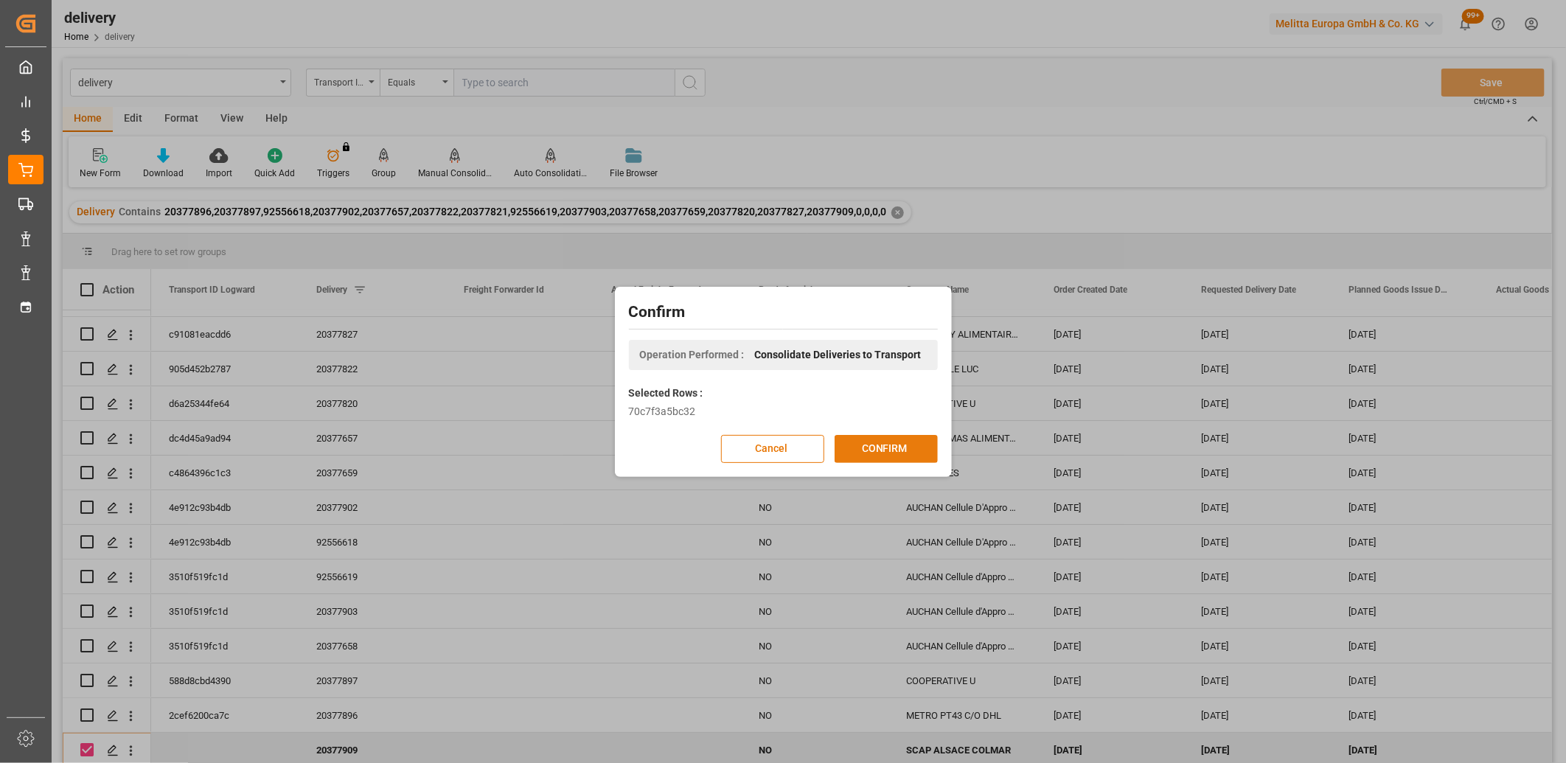
click at [861, 442] on button "CONFIRM" at bounding box center [886, 449] width 103 height 28
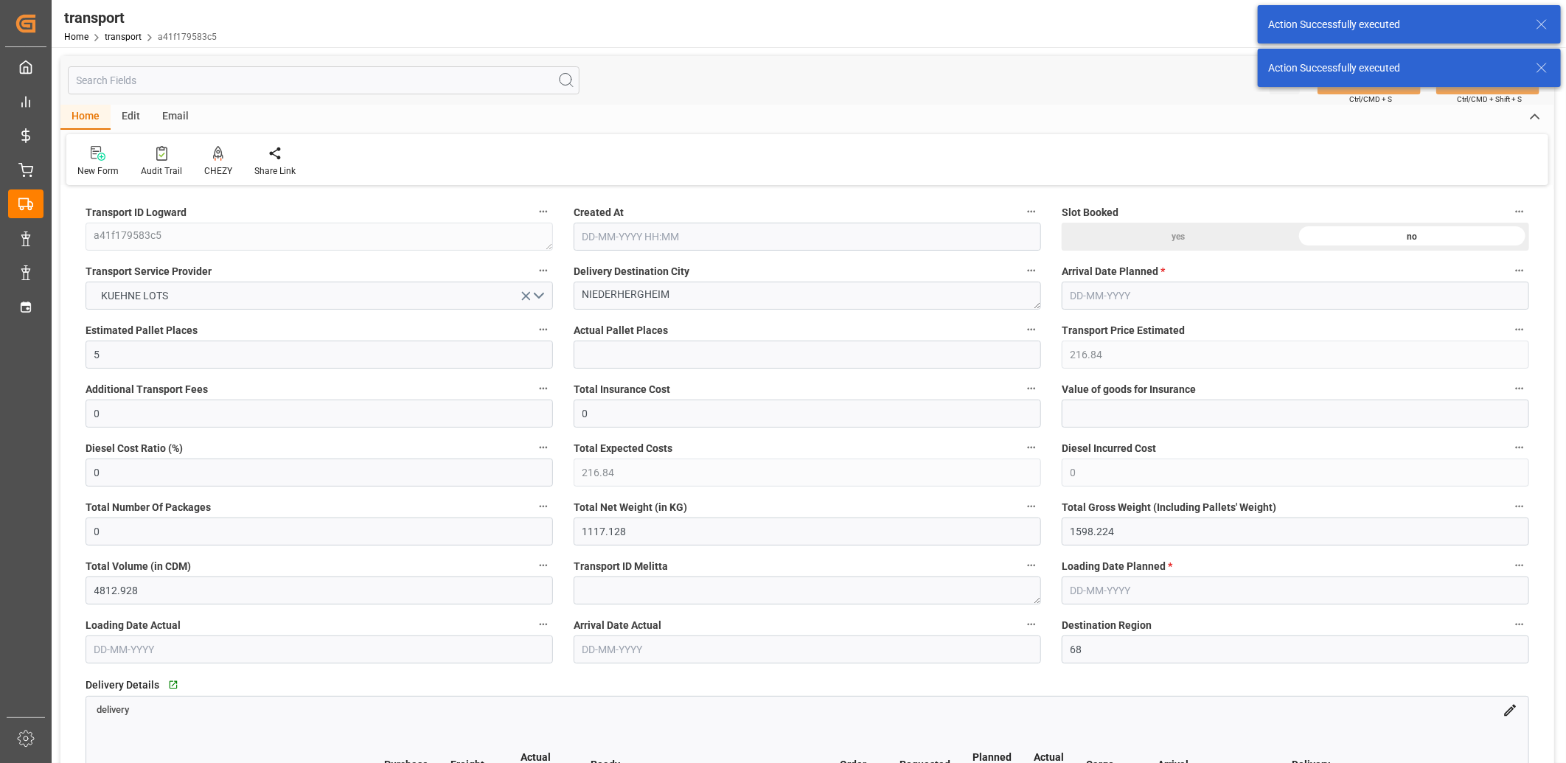
type input "[DATE] 11:37"
type input "[DATE]"
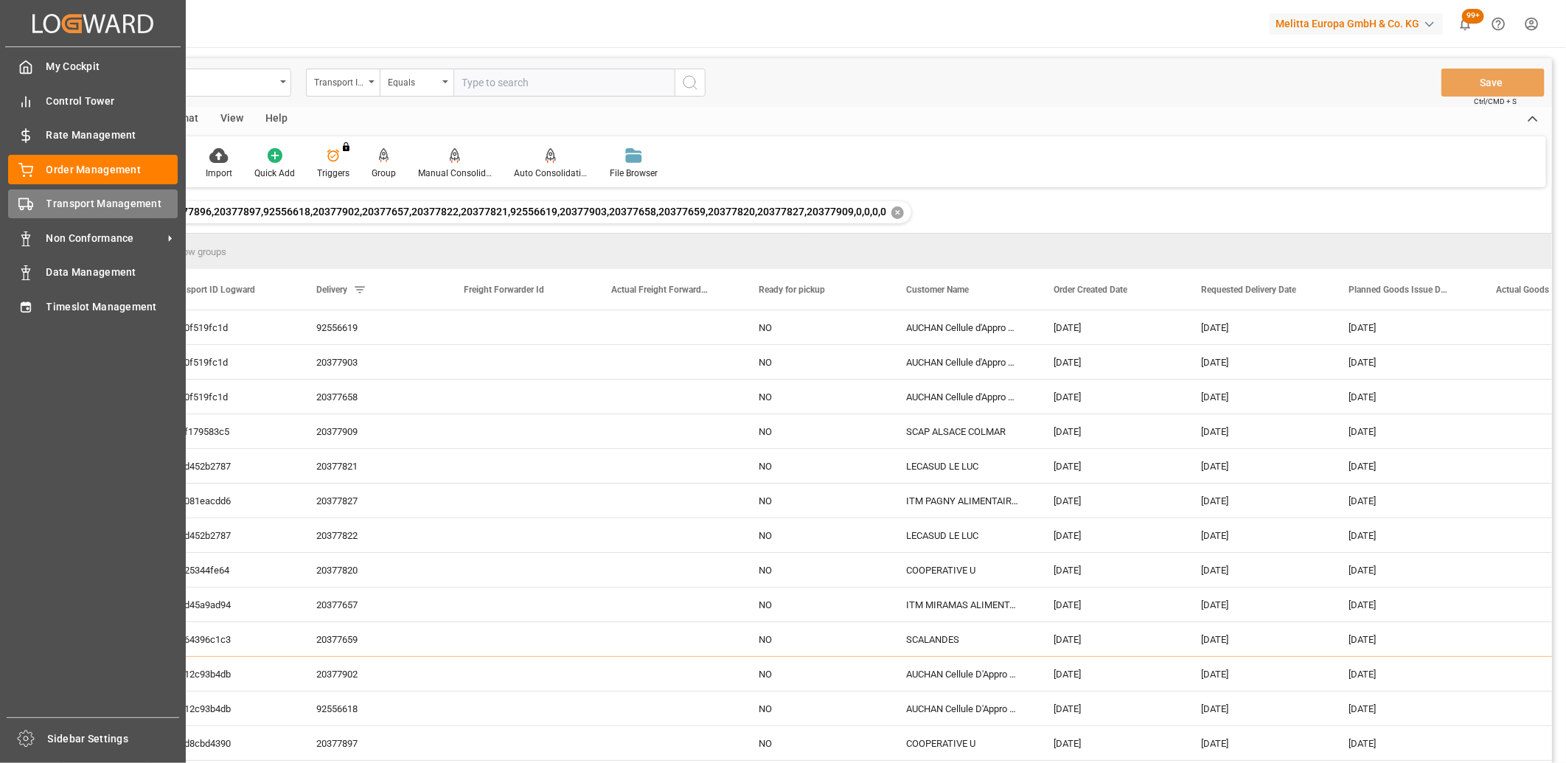
click at [39, 215] on div "Transport Management Transport Management" at bounding box center [93, 204] width 170 height 29
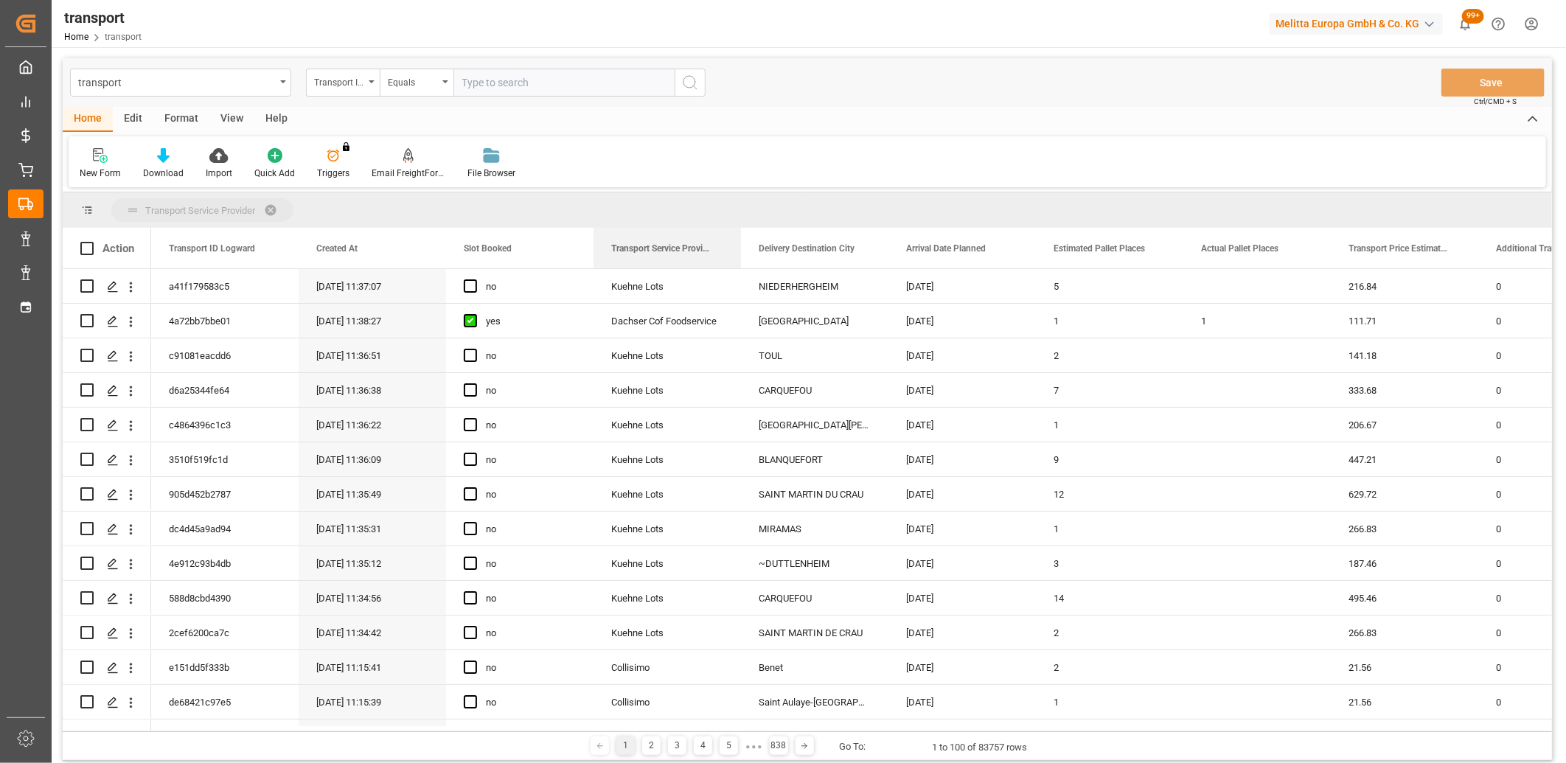
drag, startPoint x: 628, startPoint y: 256, endPoint x: 628, endPoint y: 211, distance: 45.0
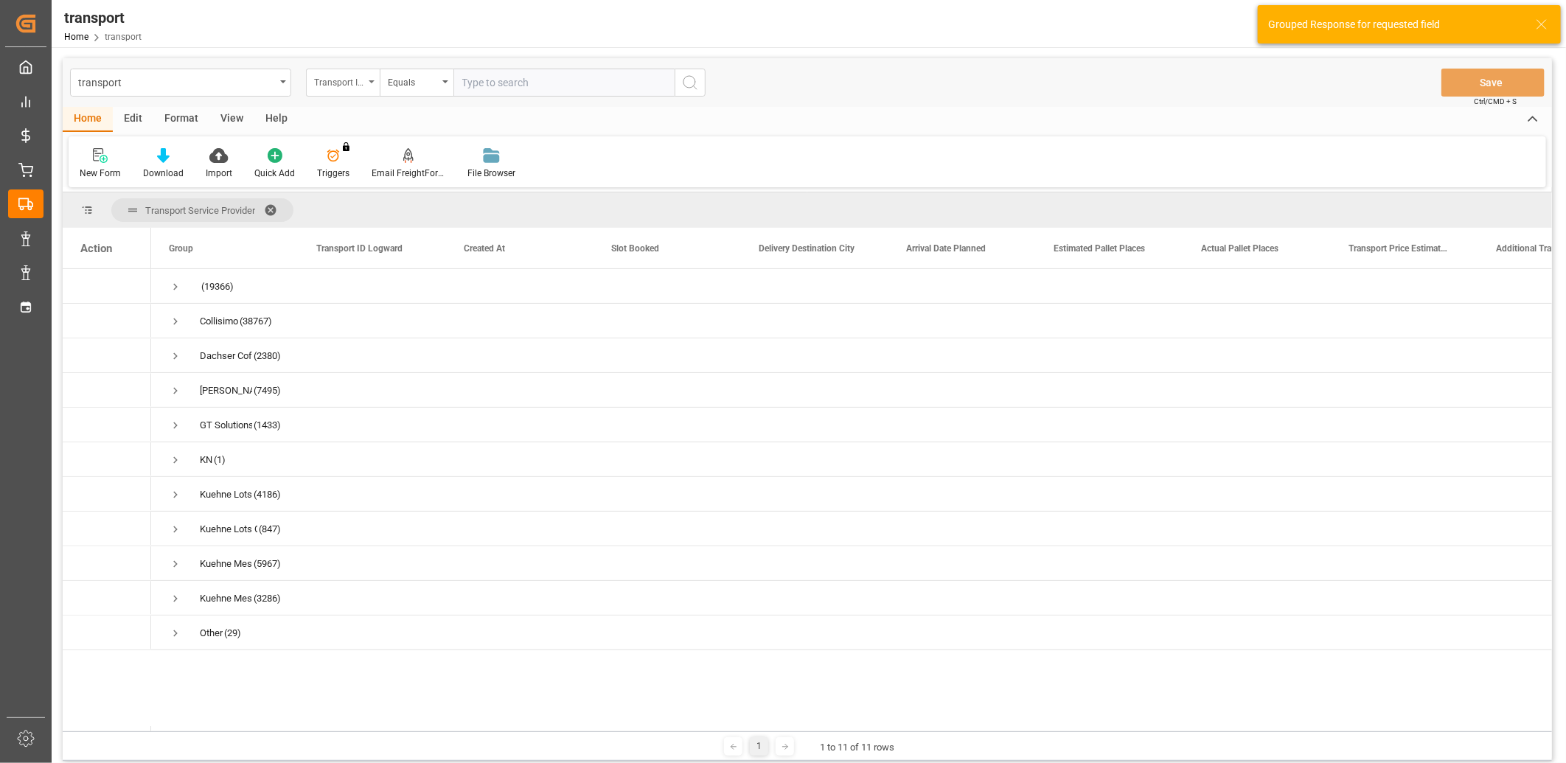
click at [359, 87] on div "Transport ID Logward" at bounding box center [339, 80] width 50 height 17
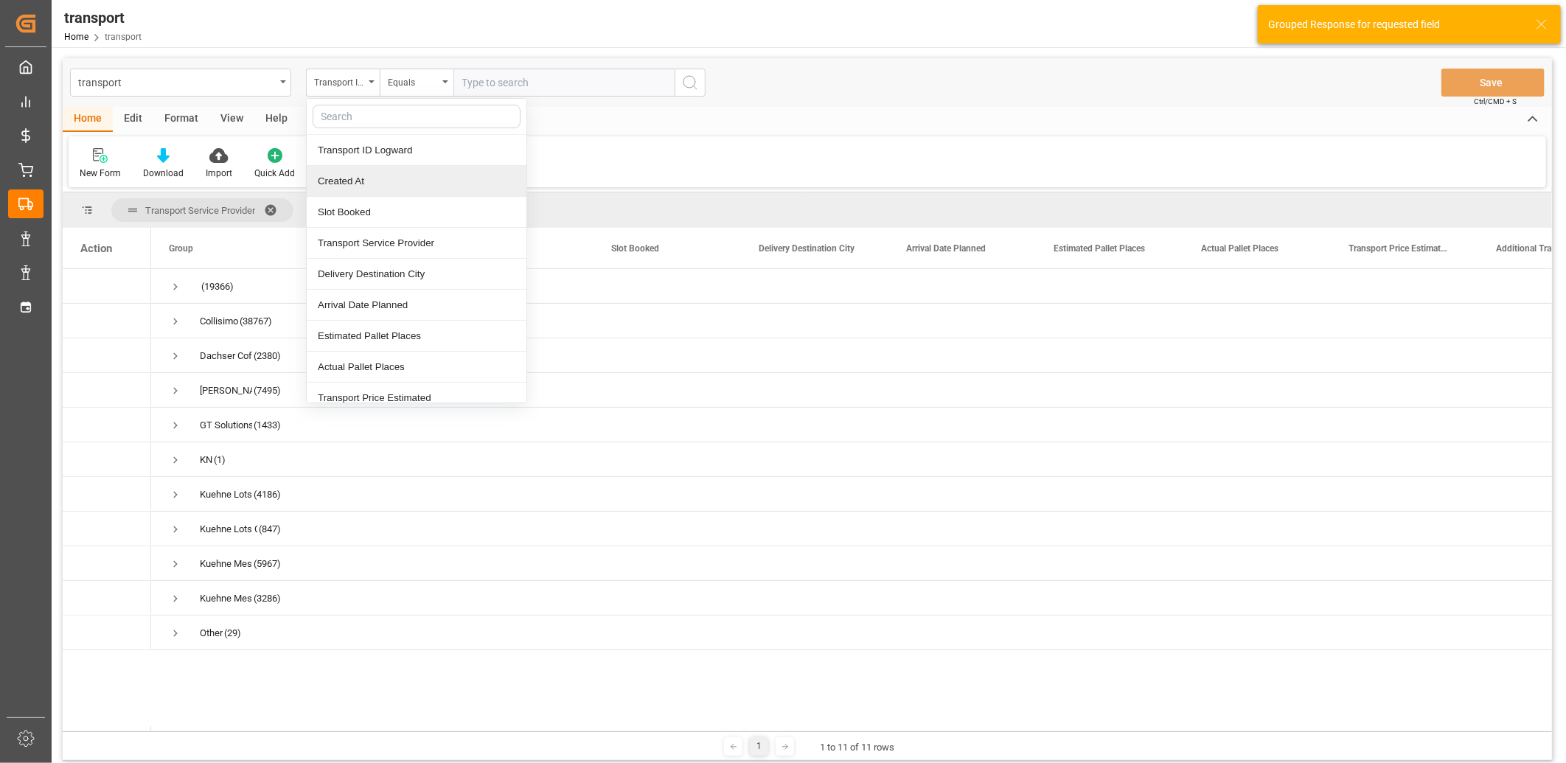
click at [356, 178] on div "Created At" at bounding box center [417, 181] width 220 height 31
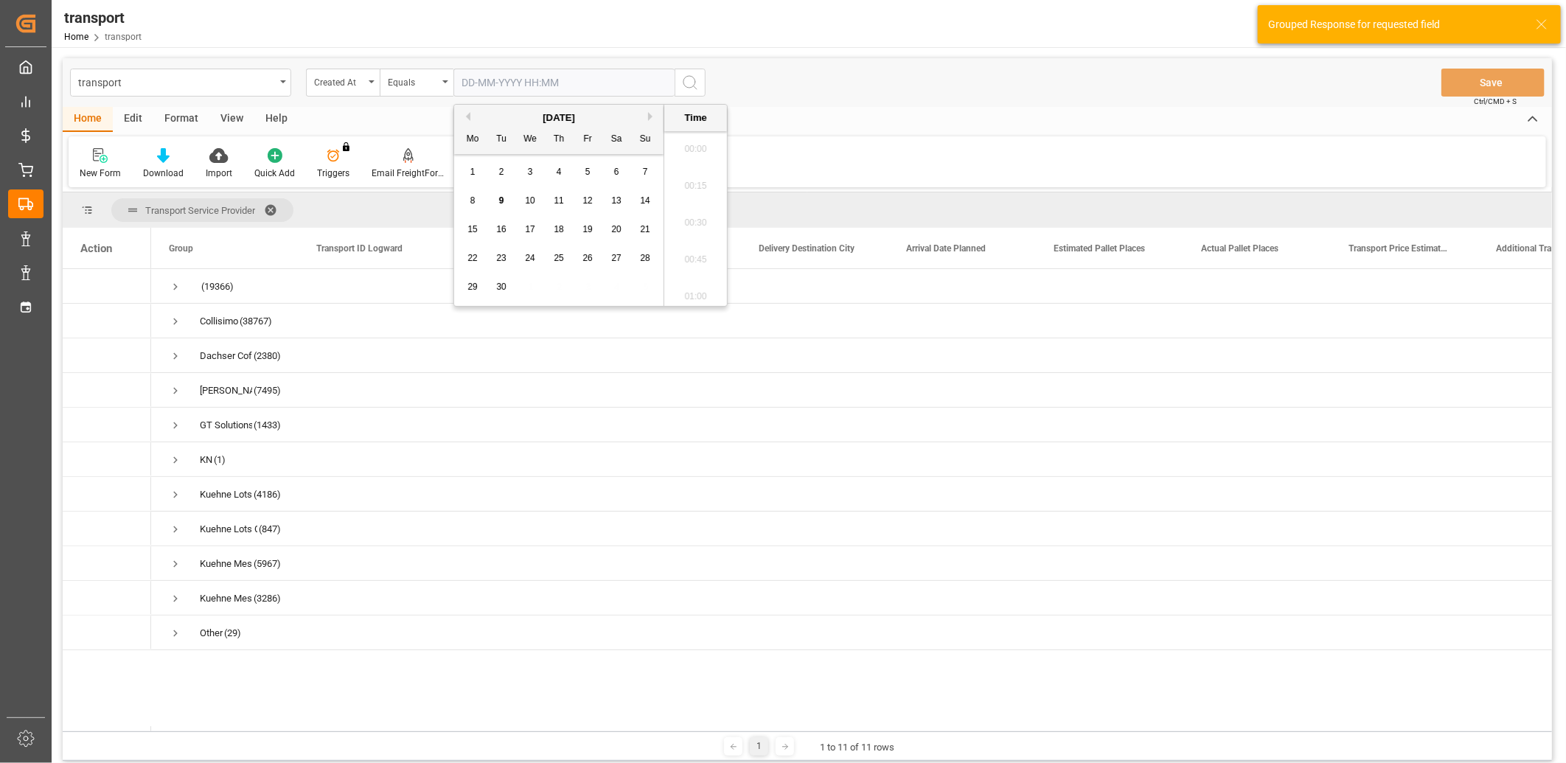
click at [478, 86] on input "text" at bounding box center [563, 83] width 221 height 28
click at [504, 199] on div "9" at bounding box center [502, 201] width 18 height 18
type input "09-09-2025 00:00"
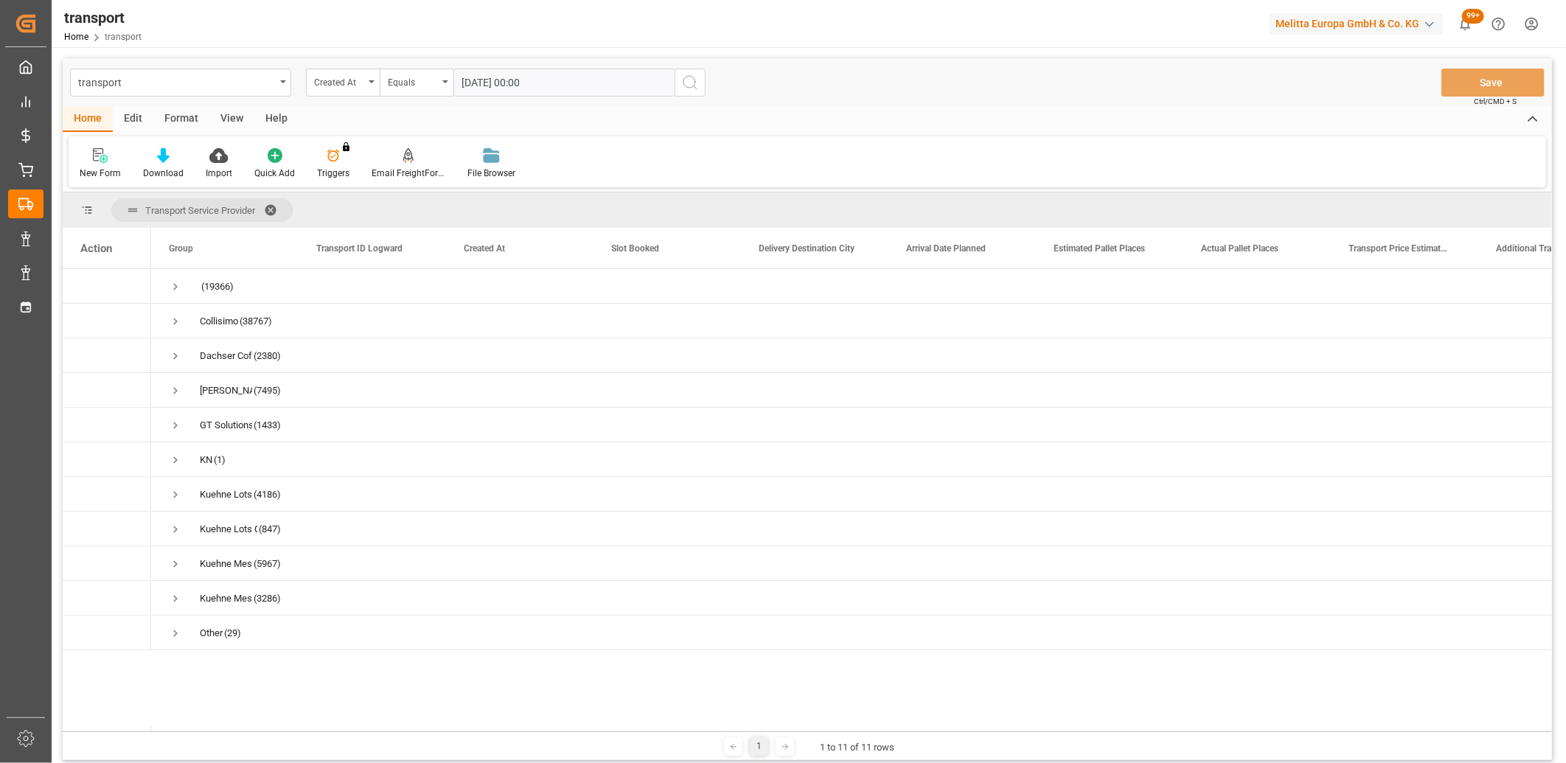
click at [690, 88] on icon "search button" at bounding box center [690, 83] width 18 height 18
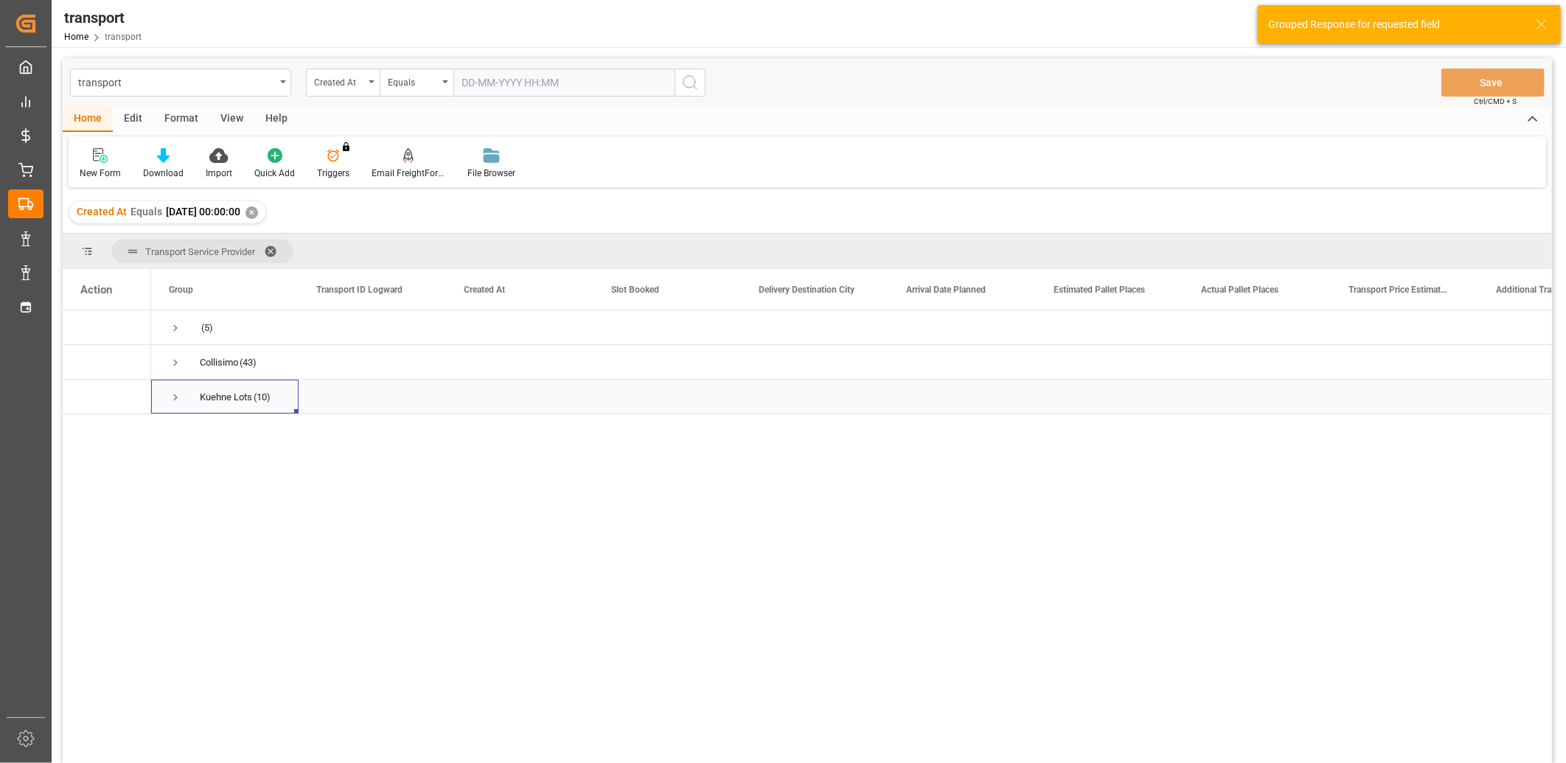
click at [170, 397] on span "Press SPACE to select this row." at bounding box center [175, 397] width 13 height 13
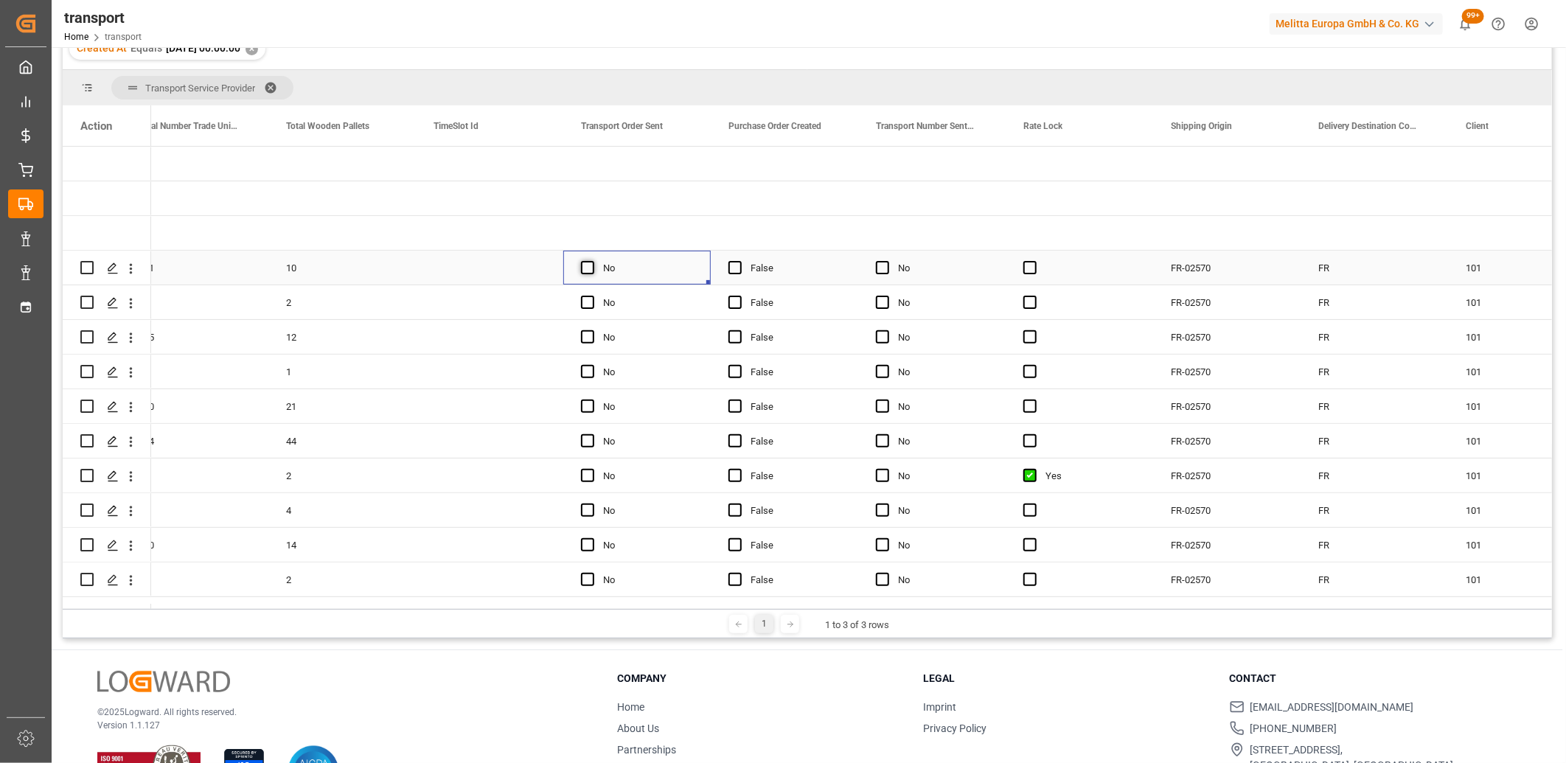
click at [583, 270] on span "Press SPACE to select this row." at bounding box center [587, 267] width 13 height 13
click at [592, 261] on input "Press SPACE to select this row." at bounding box center [592, 261] width 0 height 0
click at [583, 300] on span "Press SPACE to select this row." at bounding box center [587, 302] width 13 height 13
click at [592, 296] on input "Press SPACE to select this row." at bounding box center [592, 296] width 0 height 0
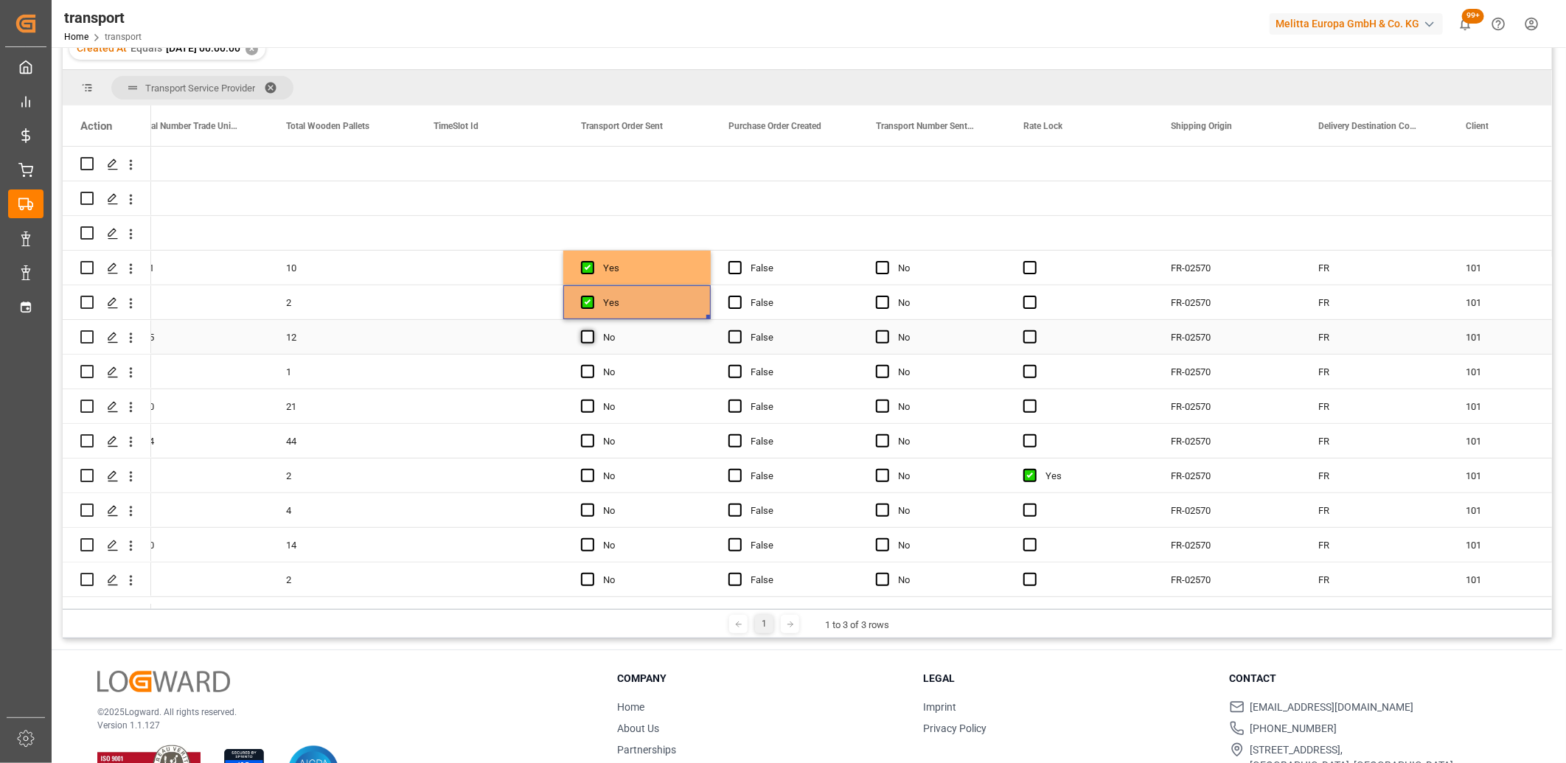
click at [587, 336] on span "Press SPACE to select this row." at bounding box center [587, 336] width 13 height 13
click at [592, 330] on input "Press SPACE to select this row." at bounding box center [592, 330] width 0 height 0
click at [585, 378] on span "Press SPACE to select this row." at bounding box center [587, 371] width 13 height 13
click at [592, 365] on input "Press SPACE to select this row." at bounding box center [592, 365] width 0 height 0
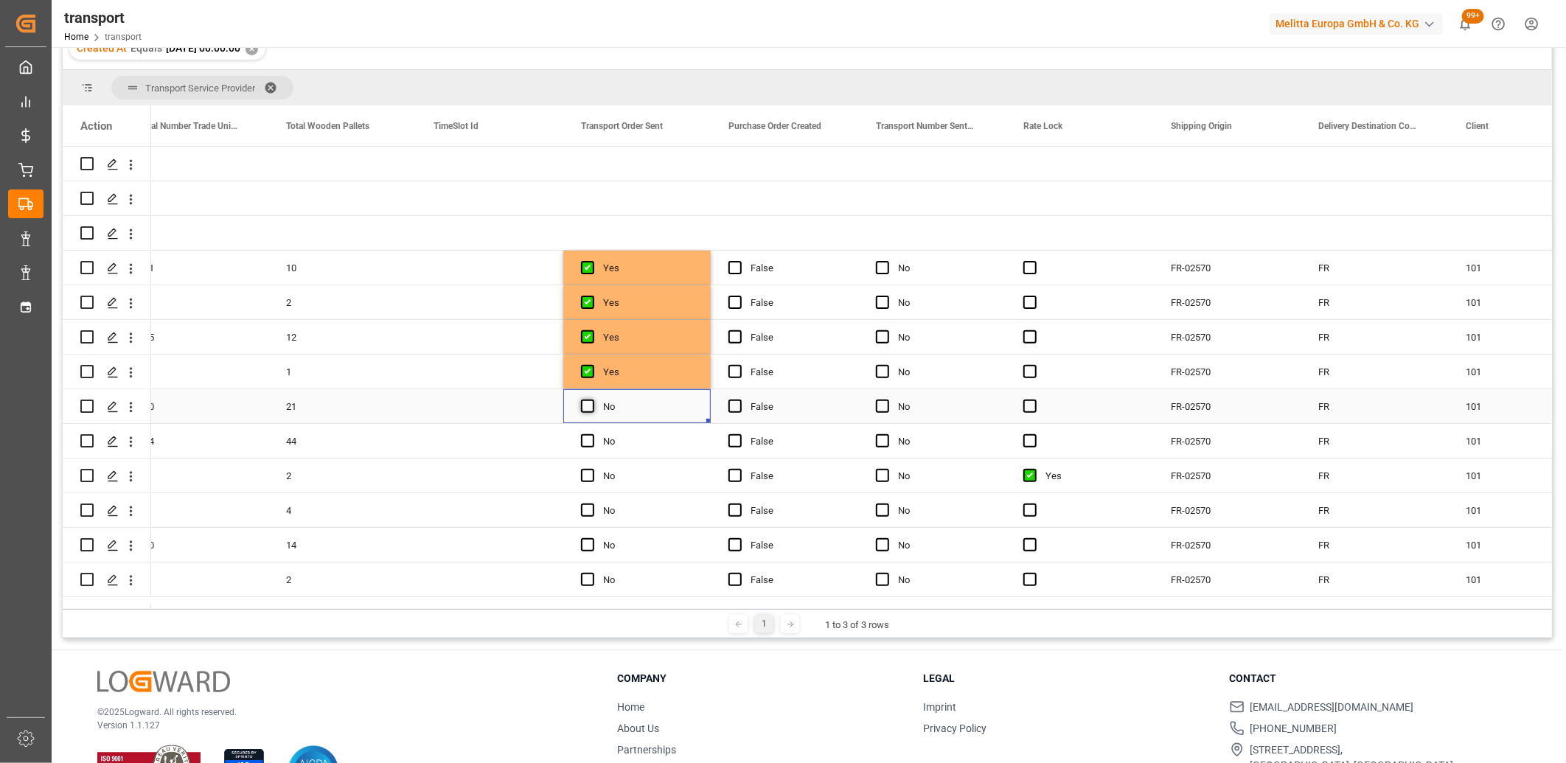
click at [584, 403] on span "Press SPACE to select this row." at bounding box center [587, 406] width 13 height 13
click at [592, 400] on input "Press SPACE to select this row." at bounding box center [592, 400] width 0 height 0
click at [586, 440] on span "Press SPACE to select this row." at bounding box center [587, 440] width 13 height 13
click at [592, 434] on input "Press SPACE to select this row." at bounding box center [592, 434] width 0 height 0
click at [585, 478] on span "Press SPACE to select this row." at bounding box center [587, 475] width 13 height 13
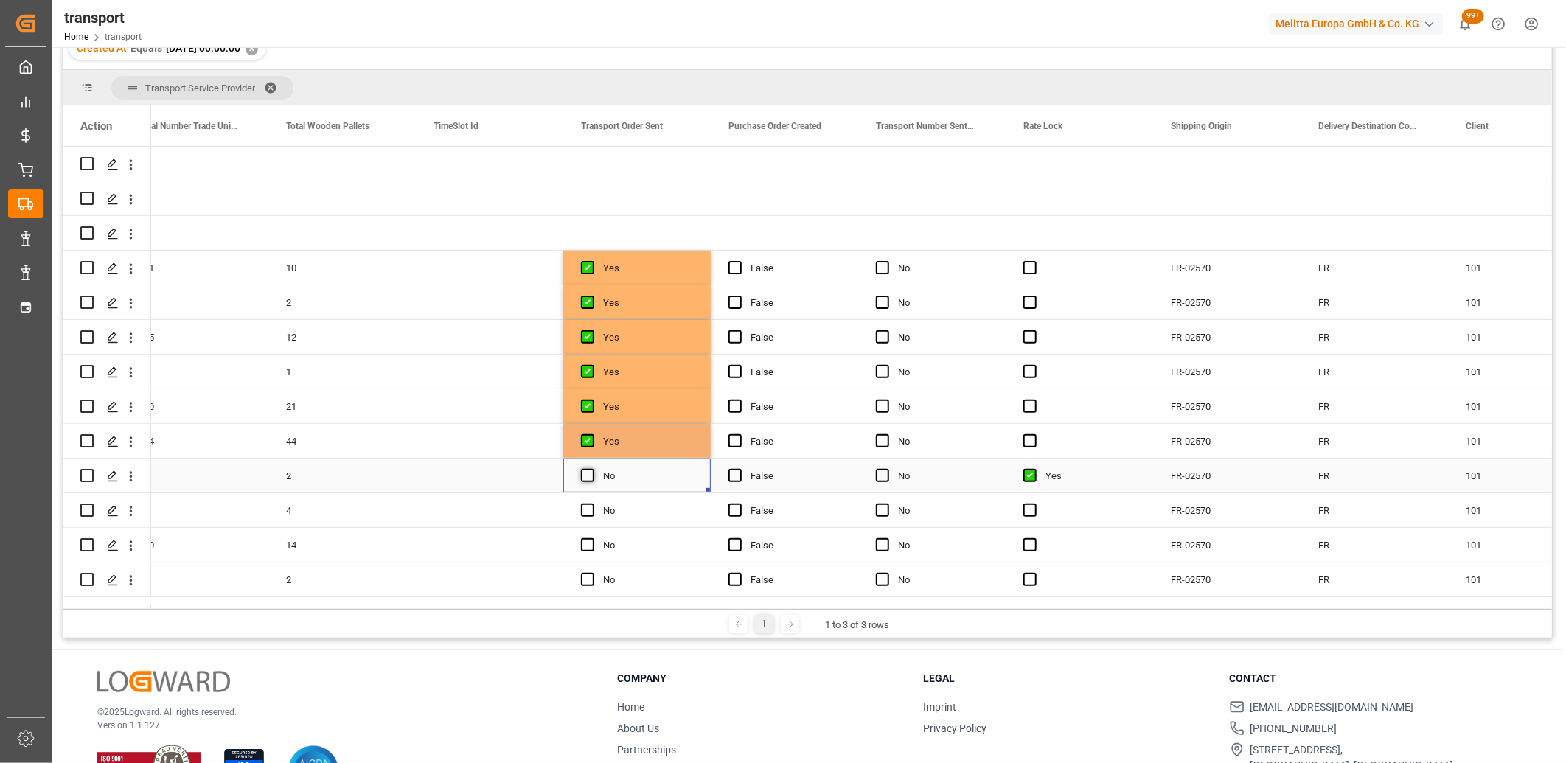
click at [592, 469] on input "Press SPACE to select this row." at bounding box center [592, 469] width 0 height 0
click at [584, 510] on span "Press SPACE to select this row." at bounding box center [587, 510] width 13 height 13
click at [592, 504] on input "Press SPACE to select this row." at bounding box center [592, 504] width 0 height 0
click at [587, 541] on span "Press SPACE to select this row." at bounding box center [587, 544] width 13 height 13
click at [592, 538] on input "Press SPACE to select this row." at bounding box center [592, 538] width 0 height 0
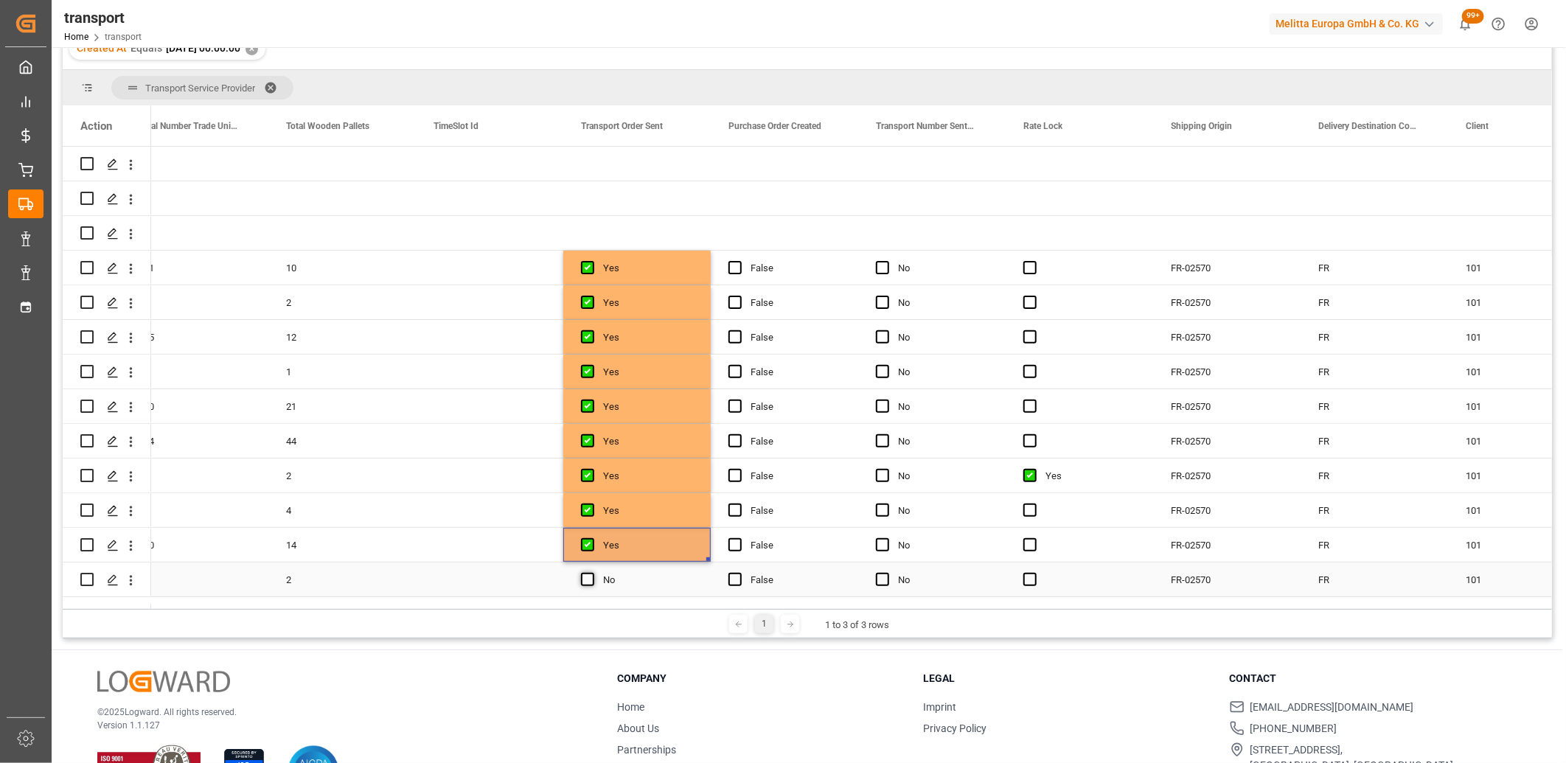
click at [587, 575] on span "Press SPACE to select this row." at bounding box center [587, 579] width 13 height 13
click at [592, 573] on input "Press SPACE to select this row." at bounding box center [592, 573] width 0 height 0
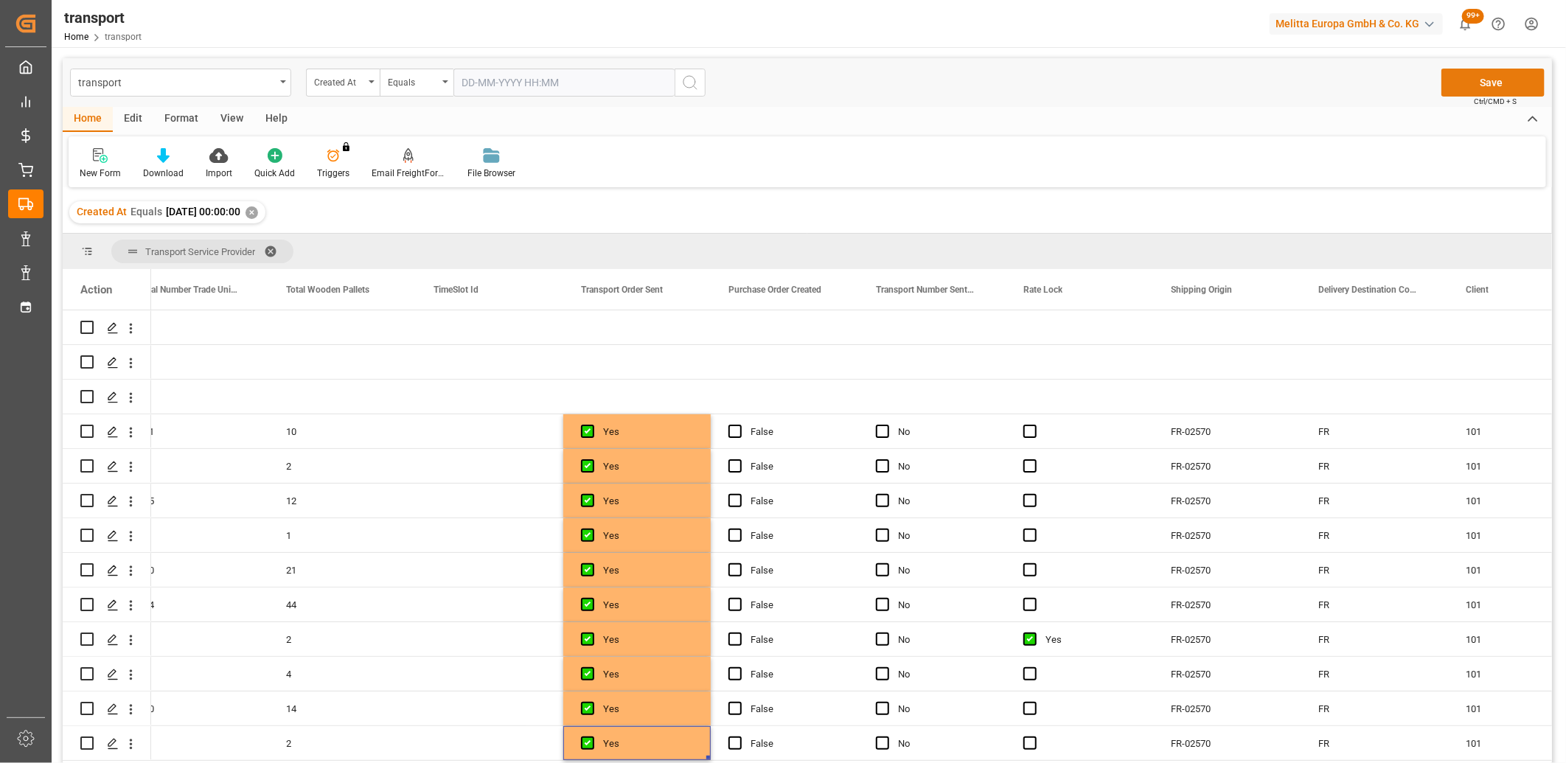
click at [1500, 82] on button "Save" at bounding box center [1493, 83] width 103 height 28
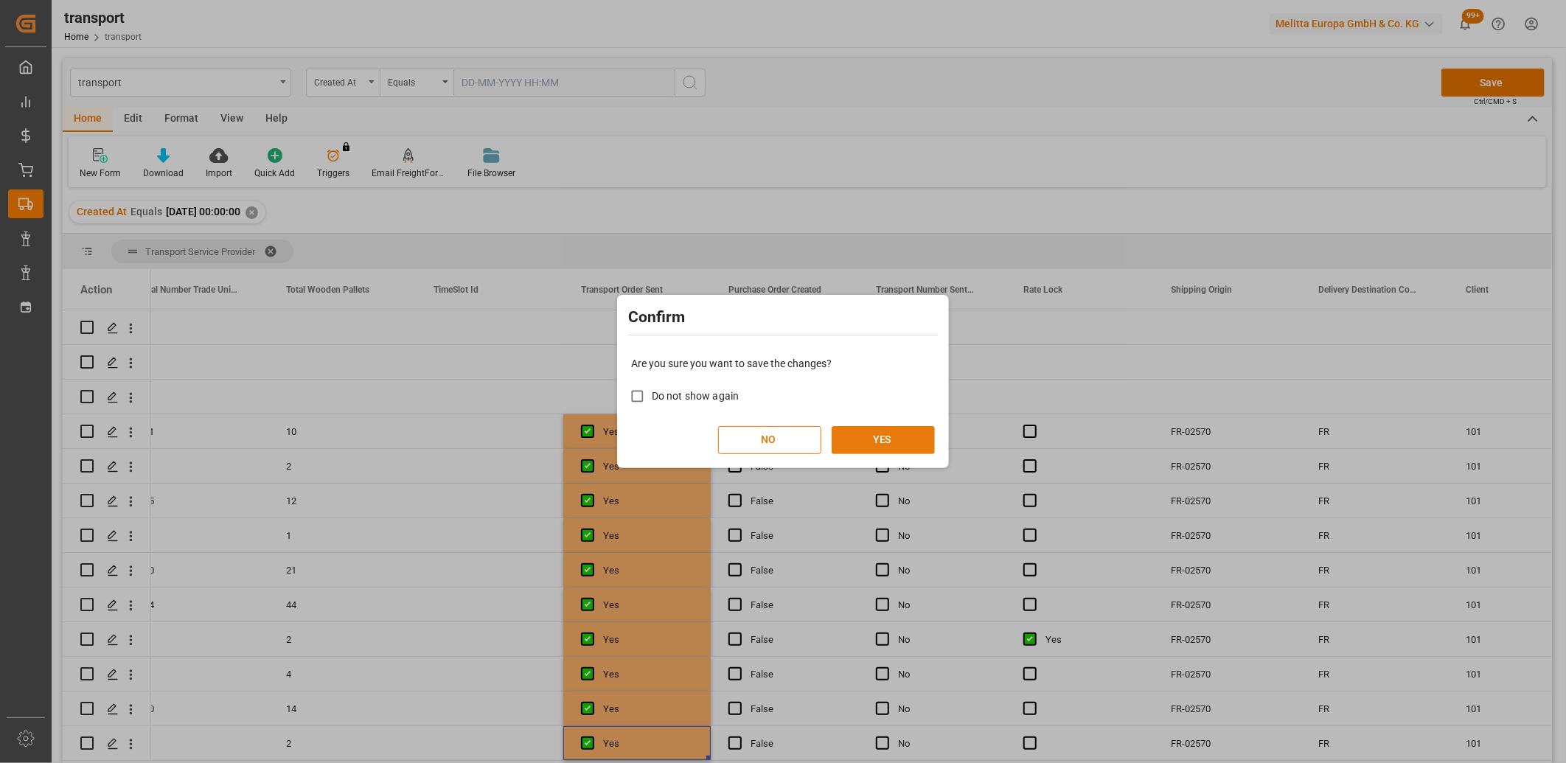
click at [905, 437] on button "YES" at bounding box center [883, 440] width 103 height 28
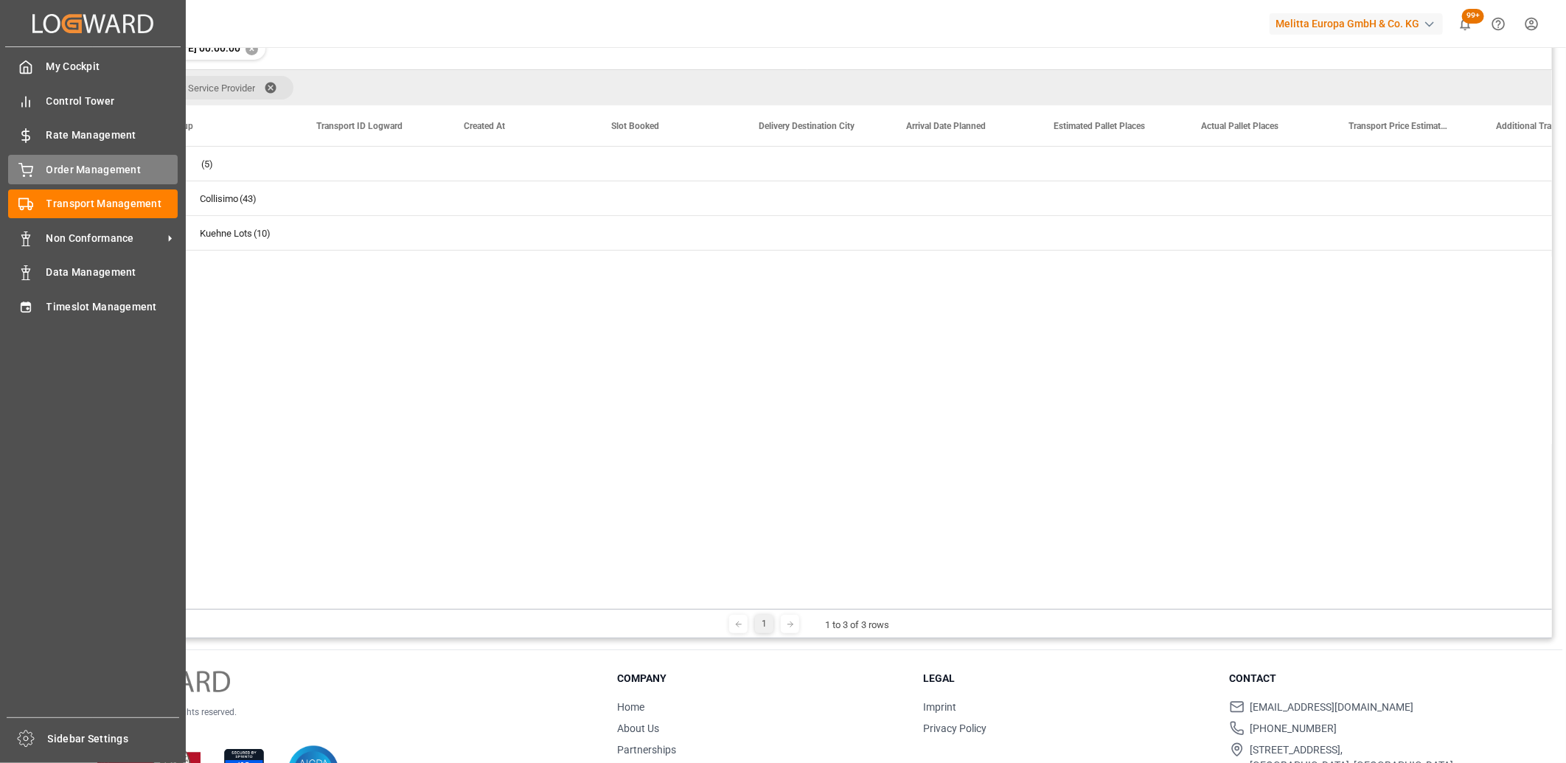
click at [19, 170] on icon at bounding box center [25, 170] width 15 height 15
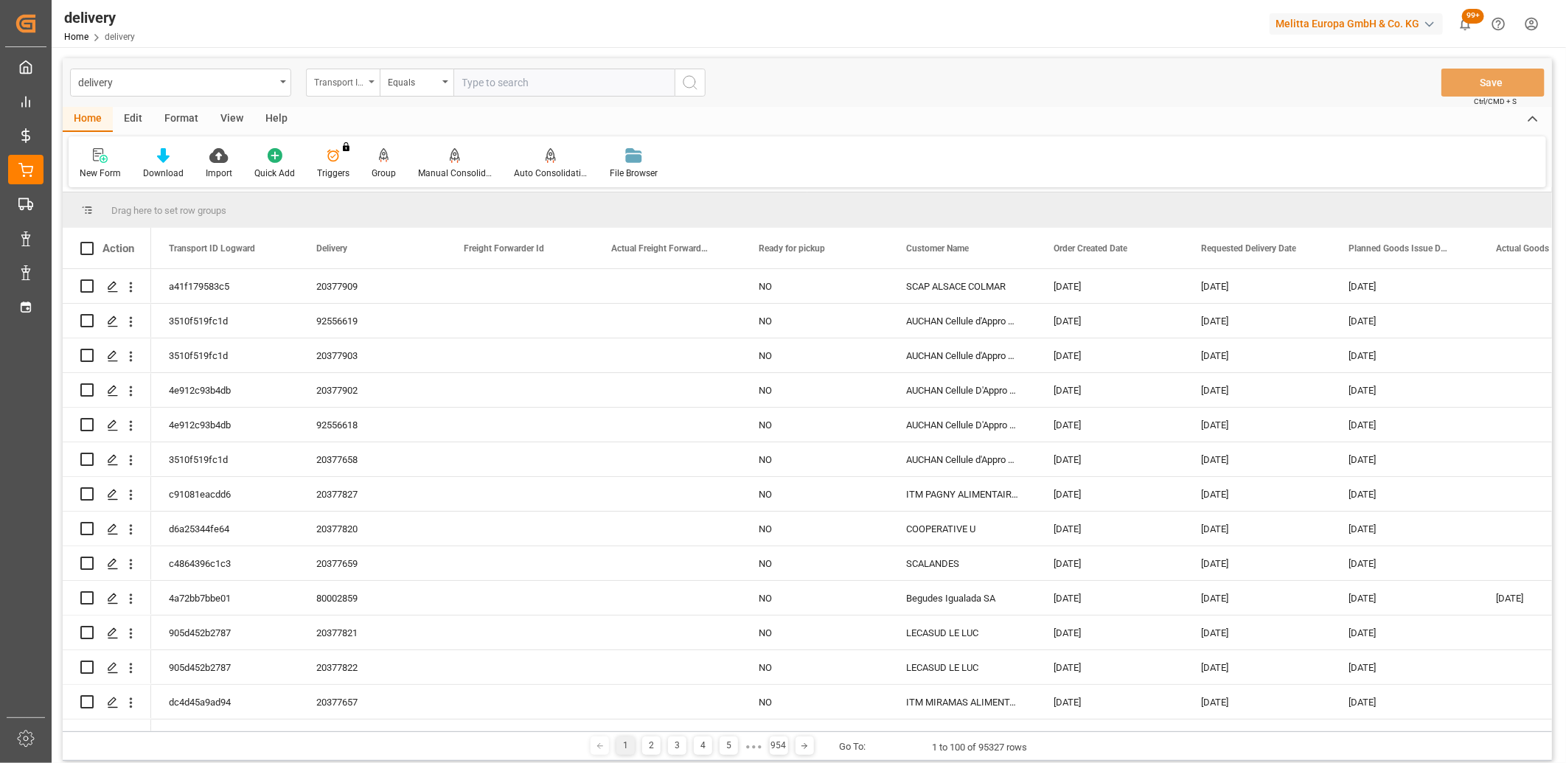
click at [358, 76] on div "Transport ID Logward" at bounding box center [339, 80] width 50 height 17
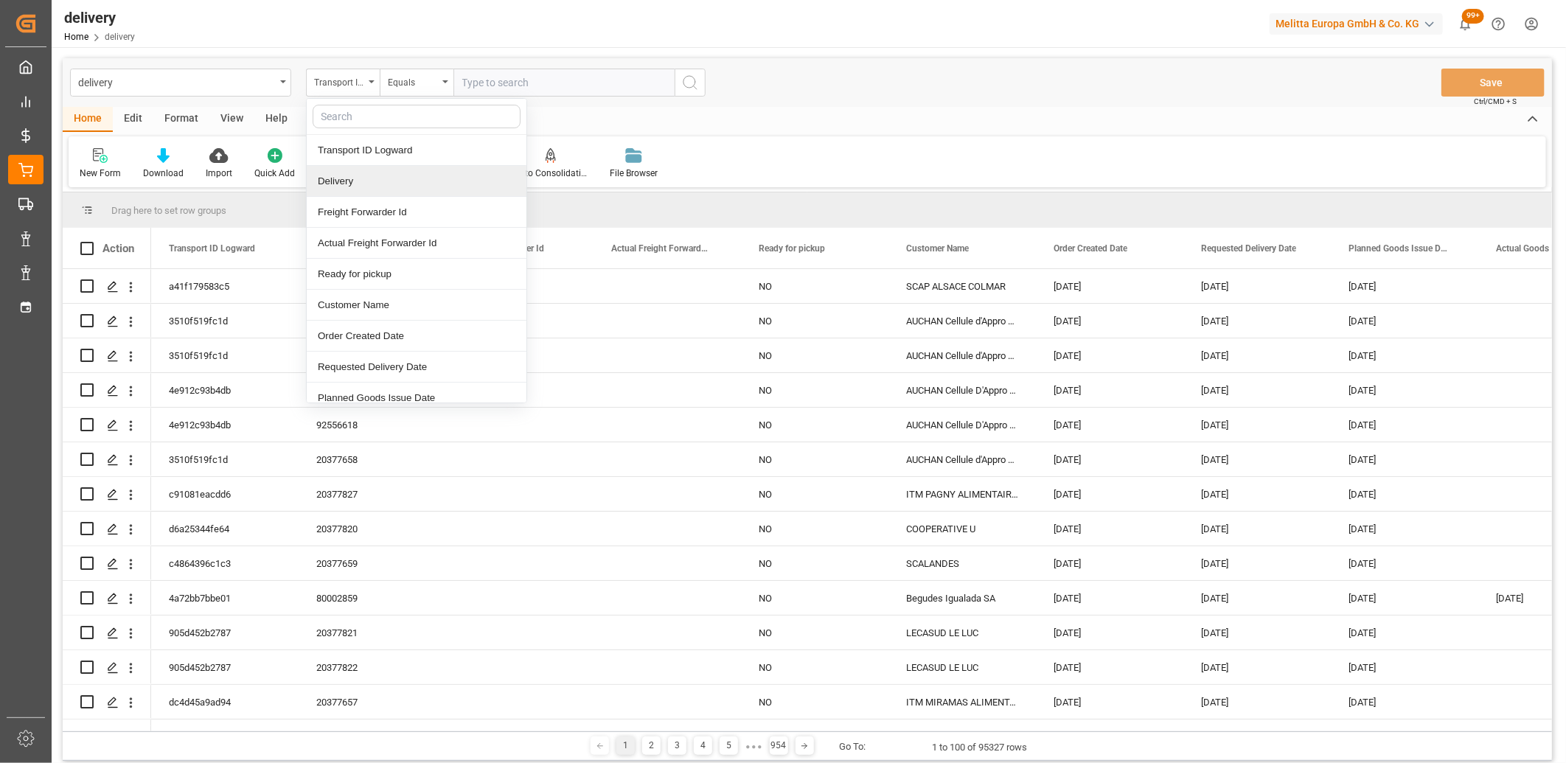
click at [360, 180] on div "Delivery" at bounding box center [417, 181] width 220 height 31
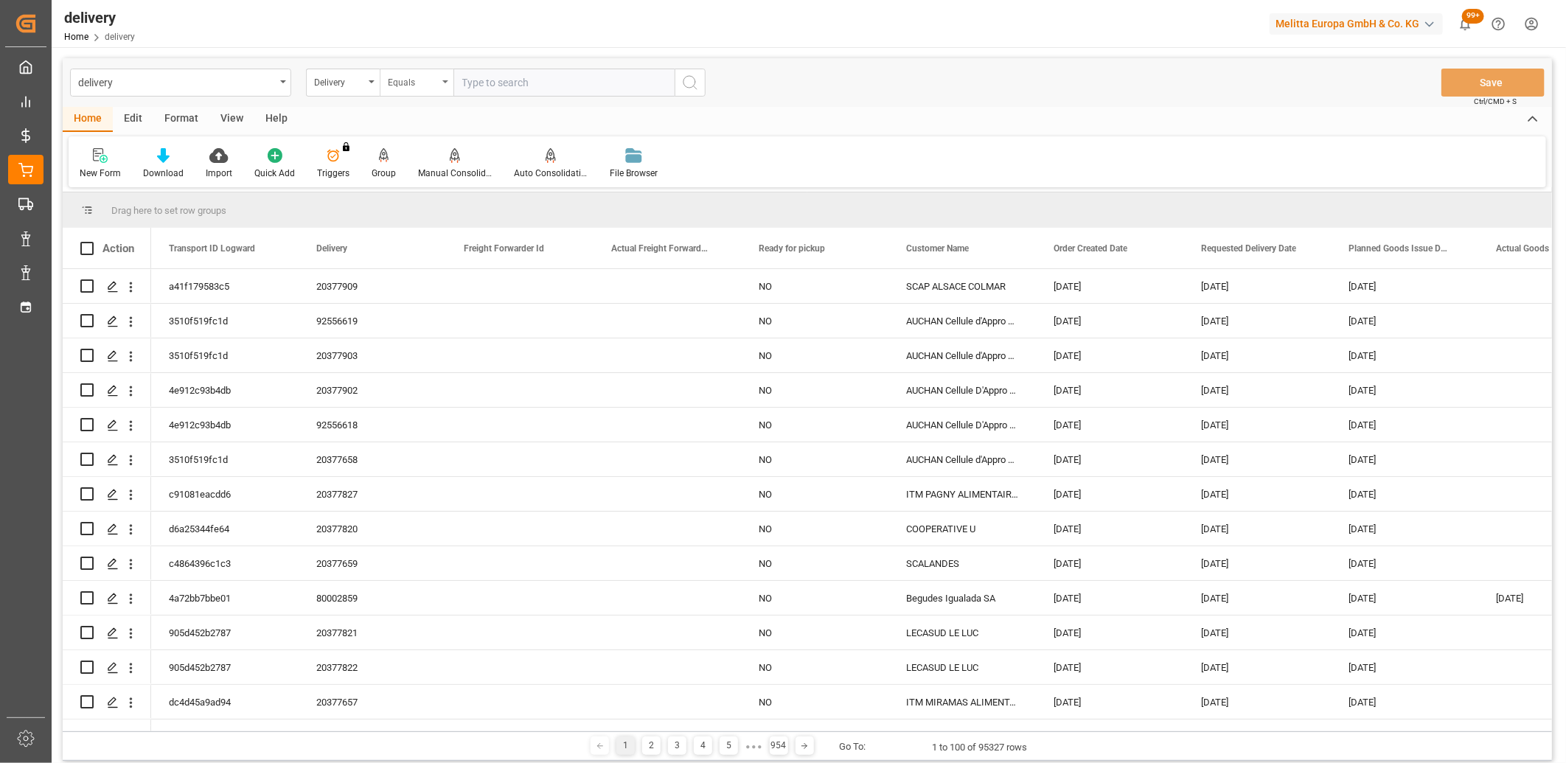
click at [417, 79] on div "Equals" at bounding box center [413, 80] width 50 height 17
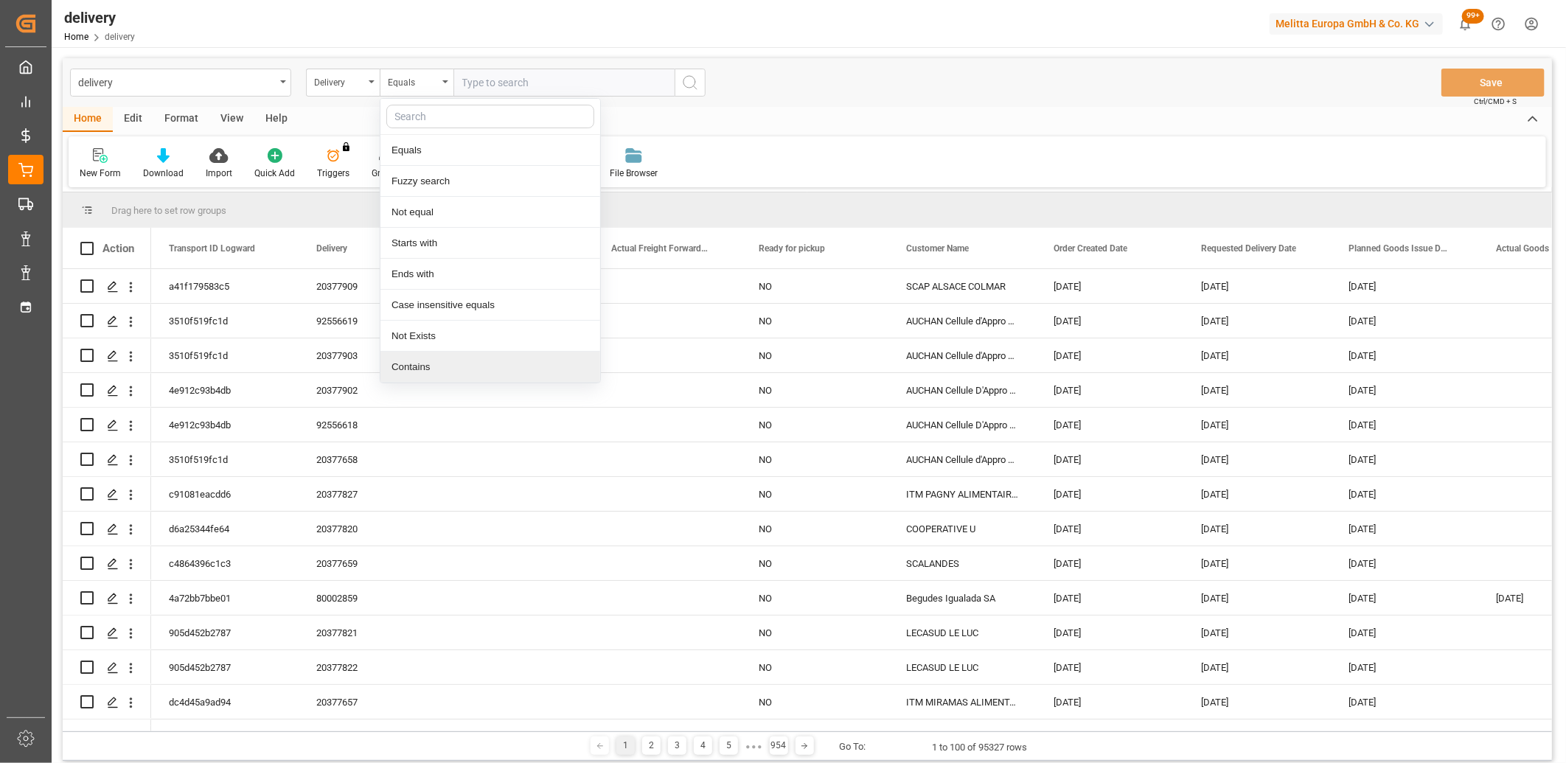
click at [425, 358] on div "Contains" at bounding box center [490, 367] width 220 height 31
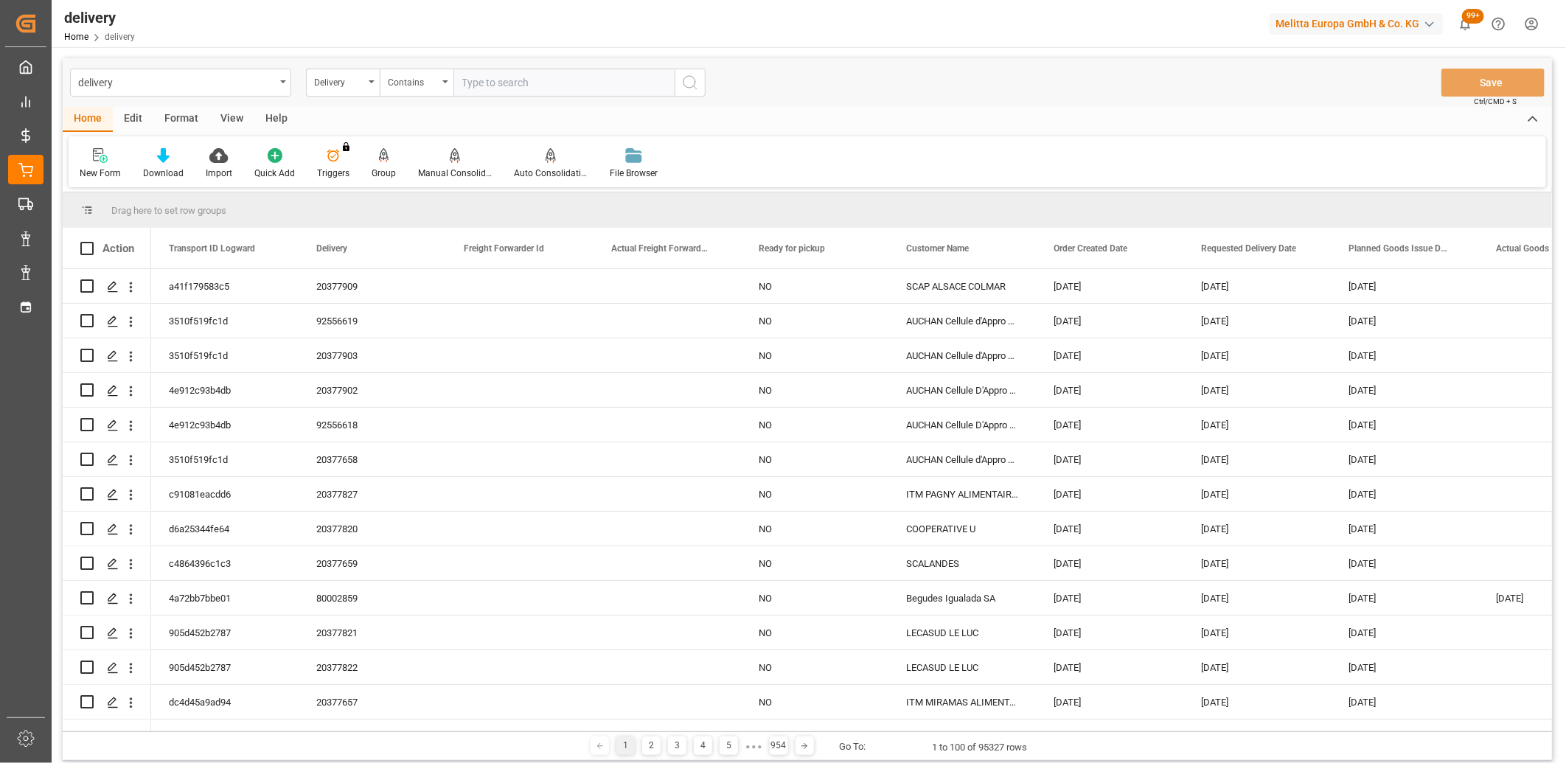
click at [482, 77] on input "text" at bounding box center [563, 83] width 221 height 28
paste input "20377894,92556617,20377900,92556233,20377836,20377898,20377899,20377901,2037790…"
type input "20377894,92556617,20377900,92556233,20377836,20377898,20377899,20377901,2037790…"
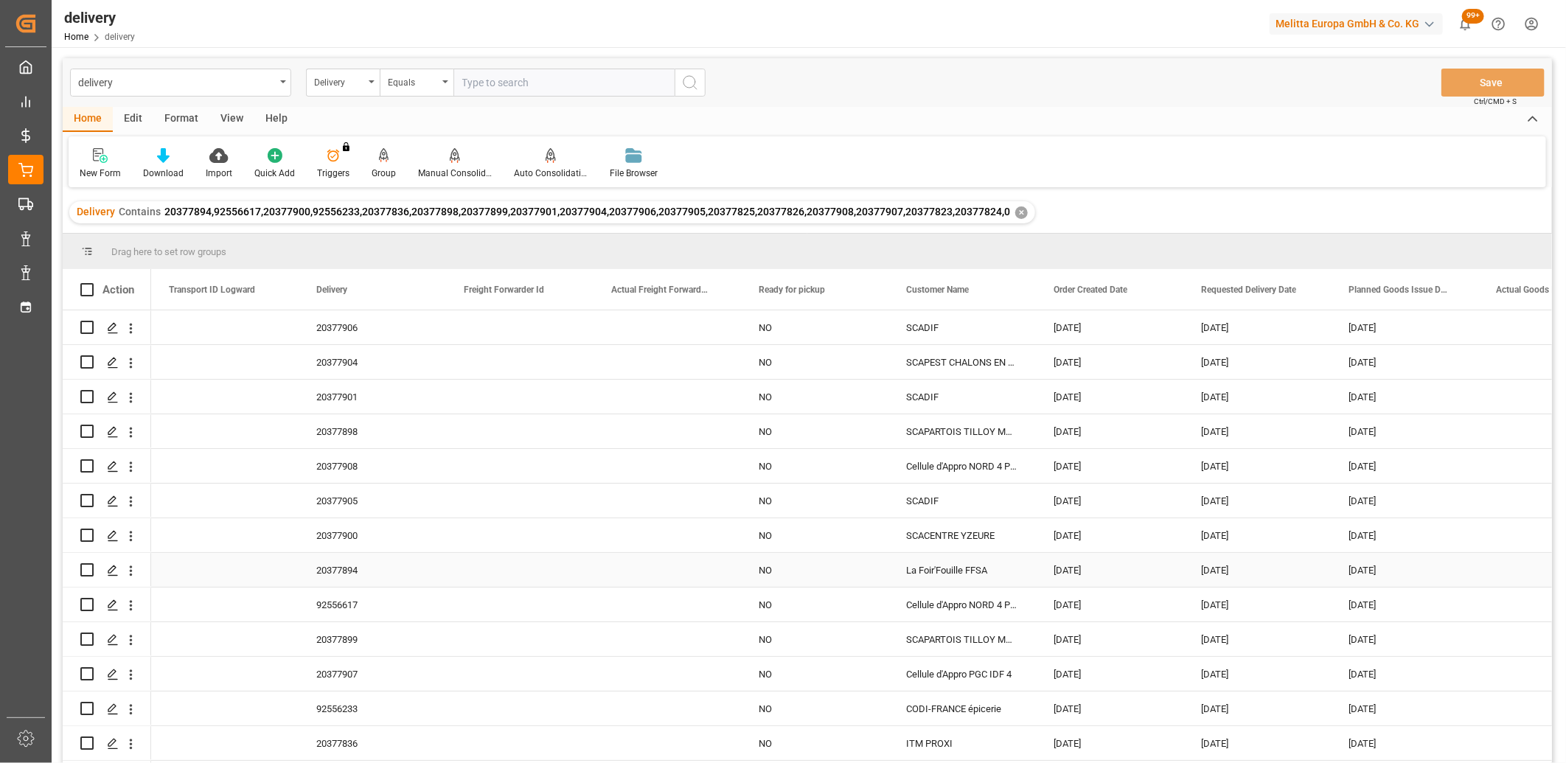
click at [91, 569] on input "Press Space to toggle row selection (unchecked)" at bounding box center [86, 569] width 13 height 13
checkbox input "true"
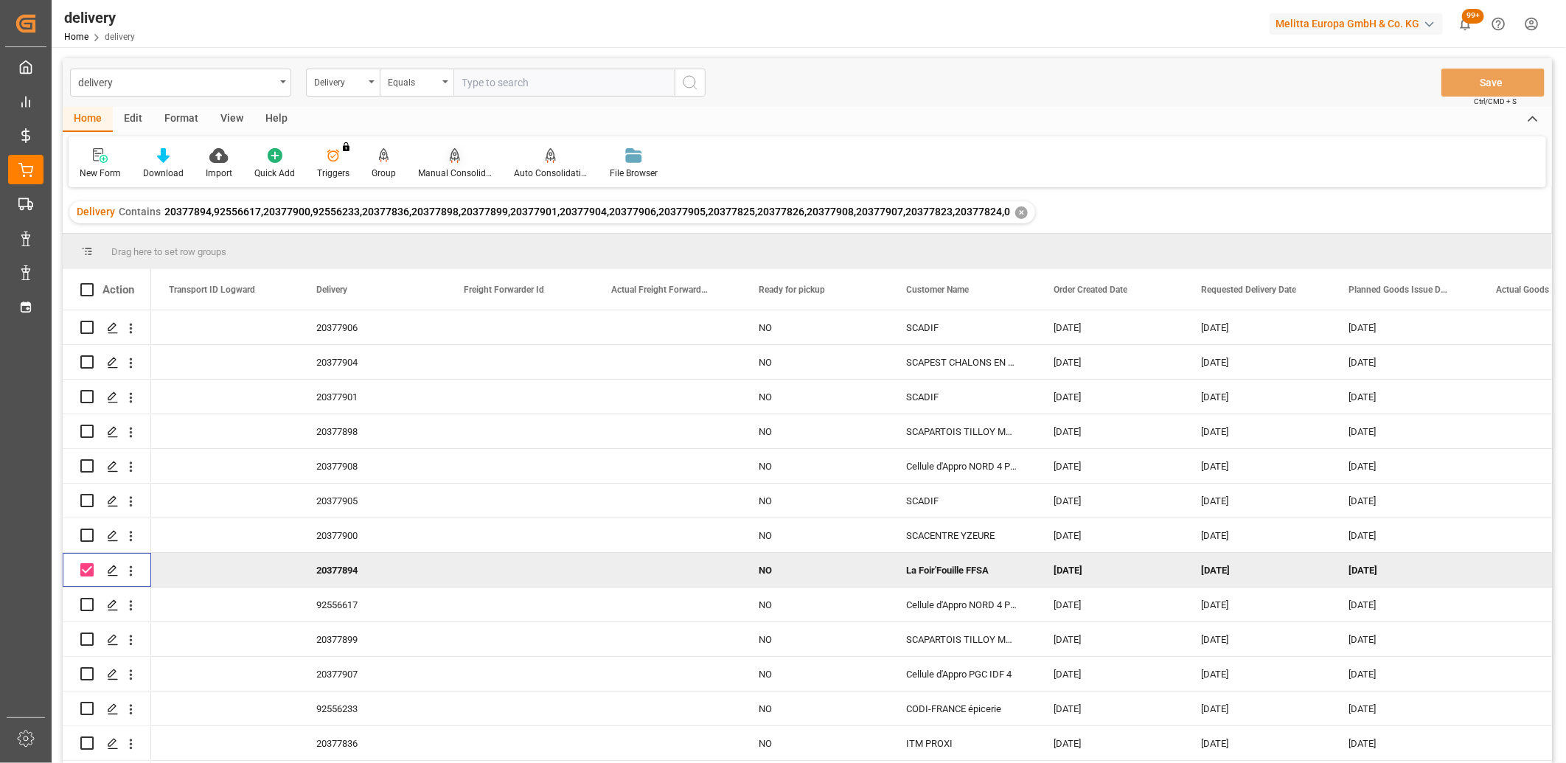
click at [450, 158] on icon at bounding box center [455, 154] width 10 height 13
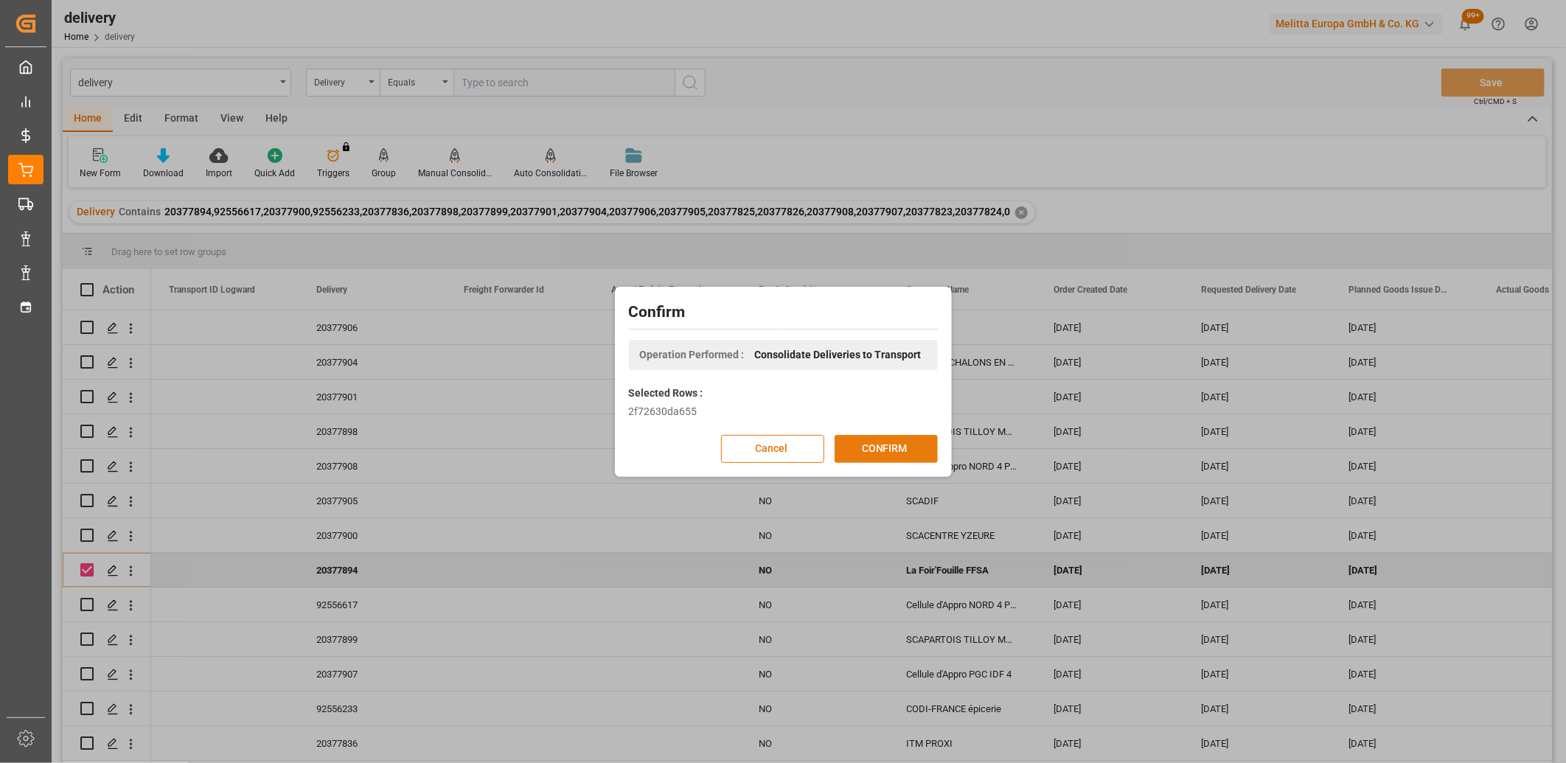
click at [857, 443] on button "CONFIRM" at bounding box center [886, 449] width 103 height 28
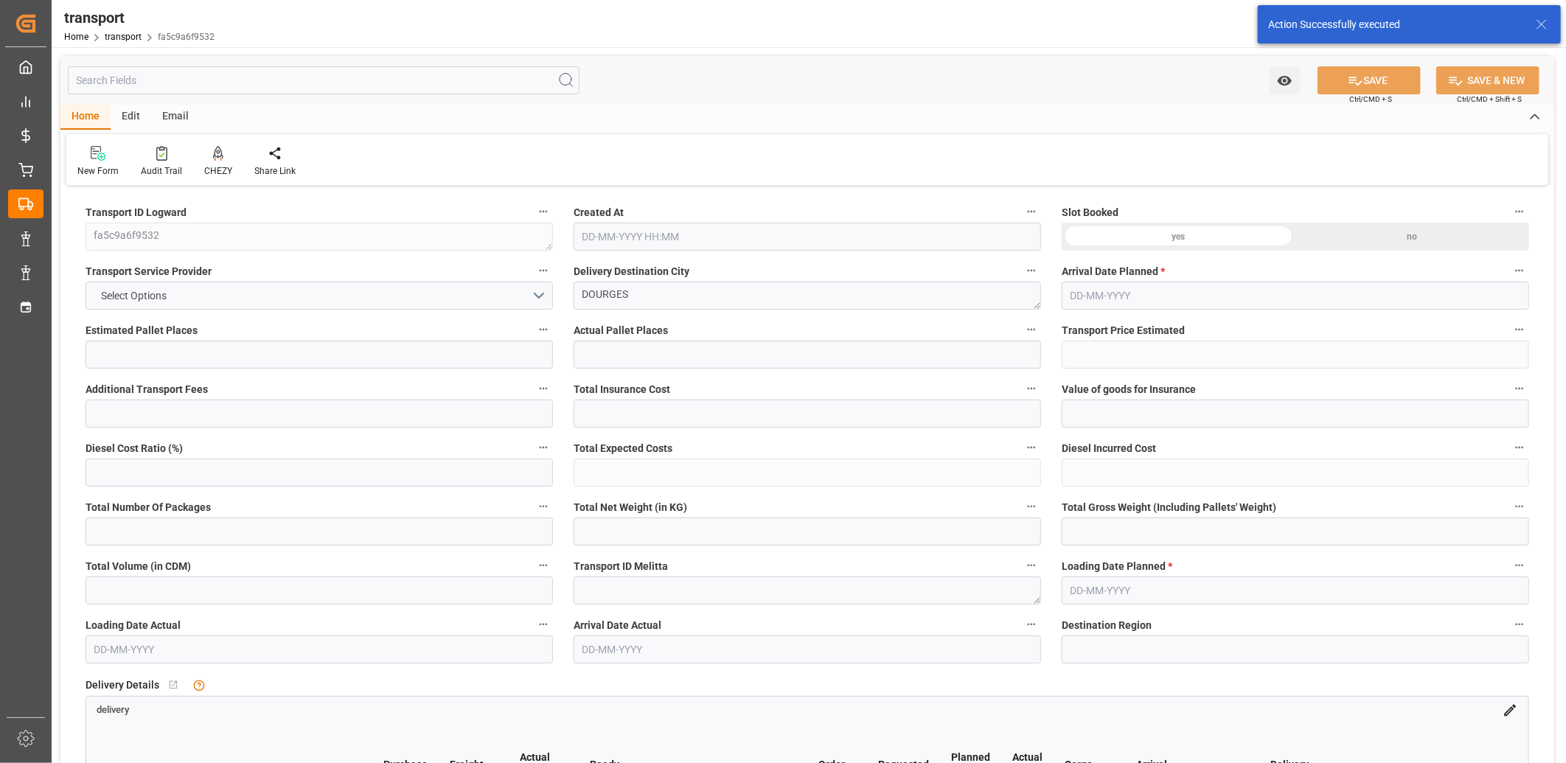
type input "4"
type input "153.3"
type input "0"
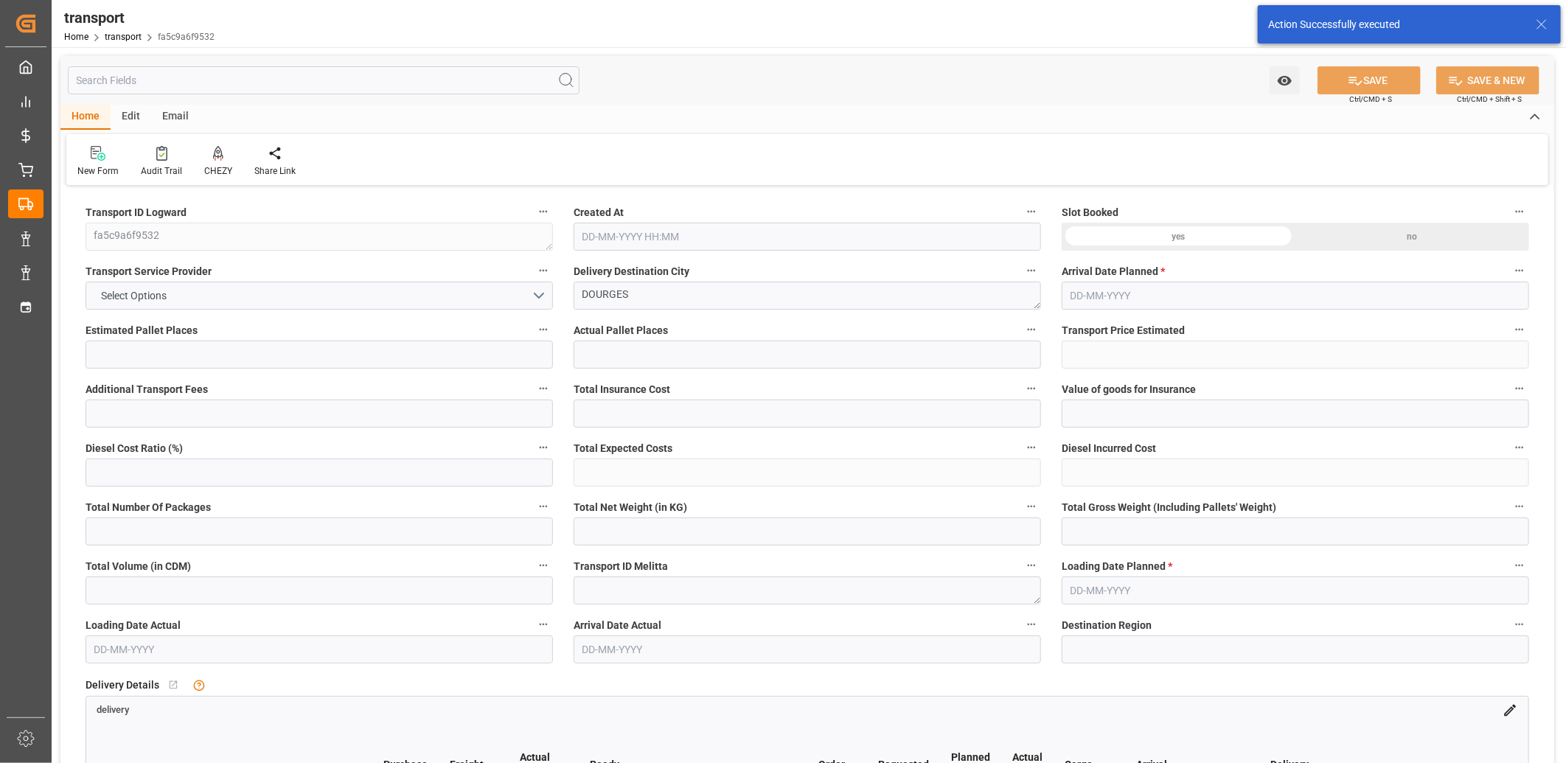
type input "148.1185"
type input "-5.1815"
type input "0"
type input "649.056"
type input "1229"
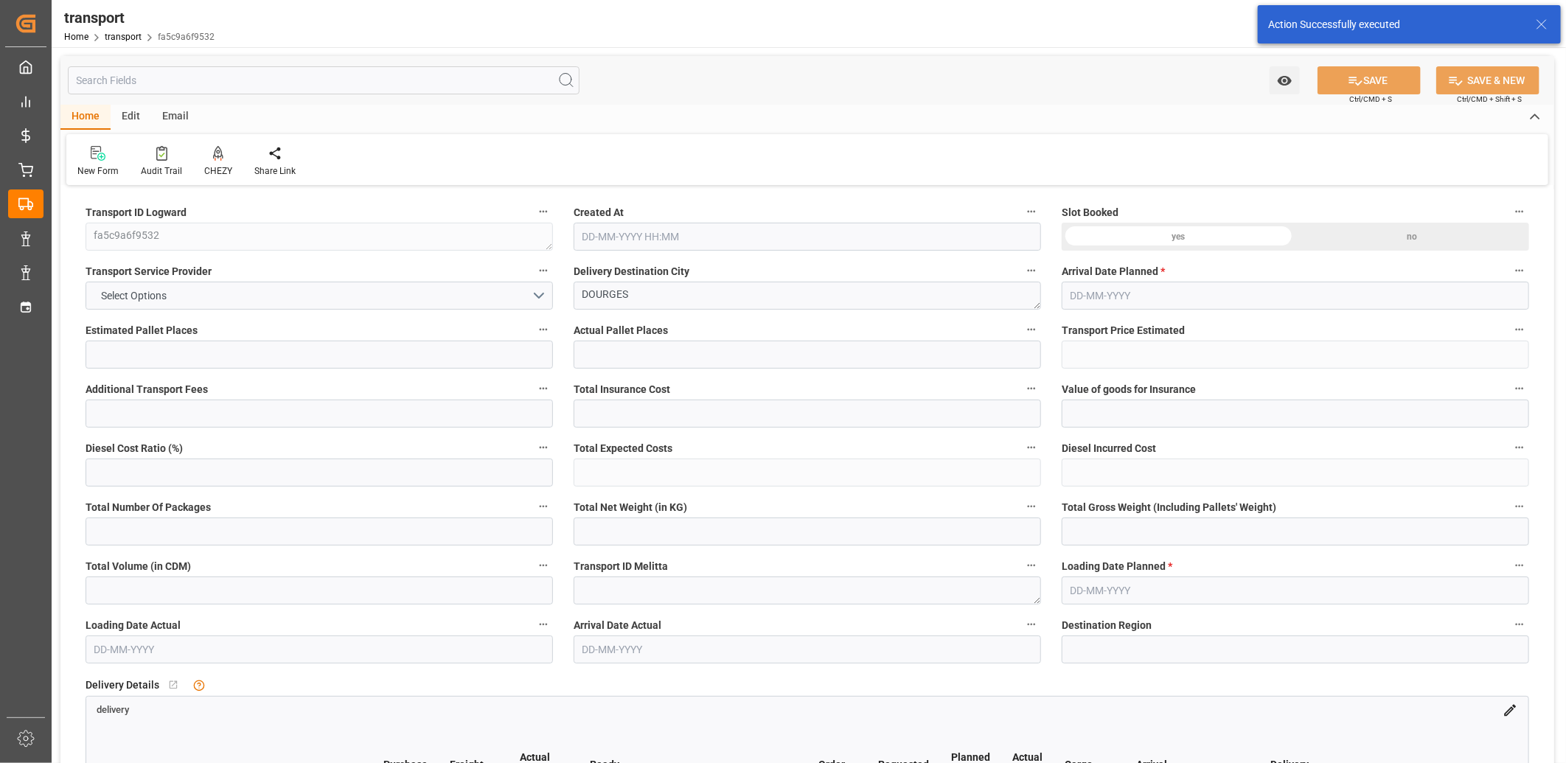
type input "5254.4"
type input "62"
type input "4"
type input "128"
type input "5"
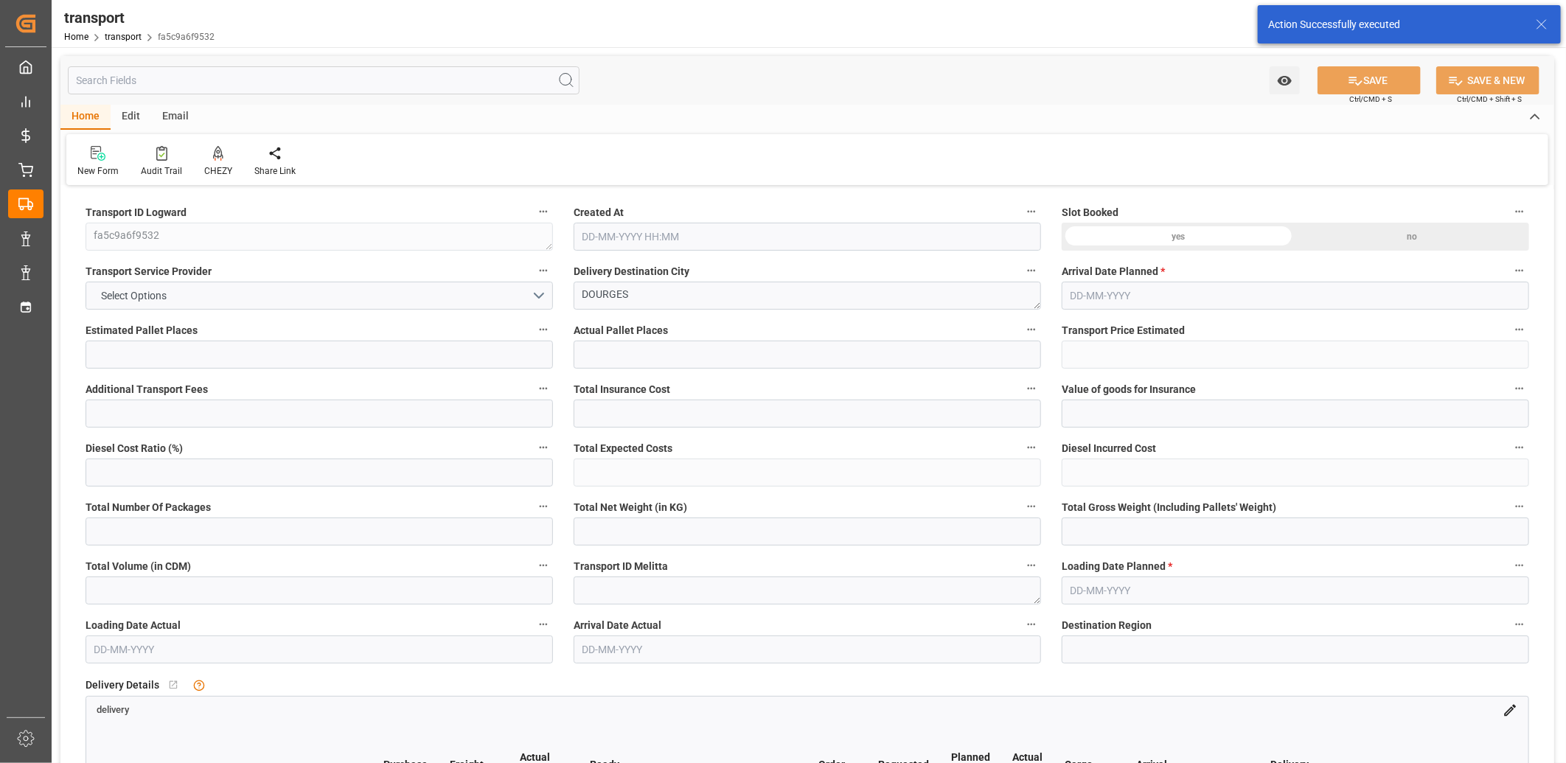
type input "101"
type input "1035.296"
type input "0"
type input "4710.8598"
type input "0"
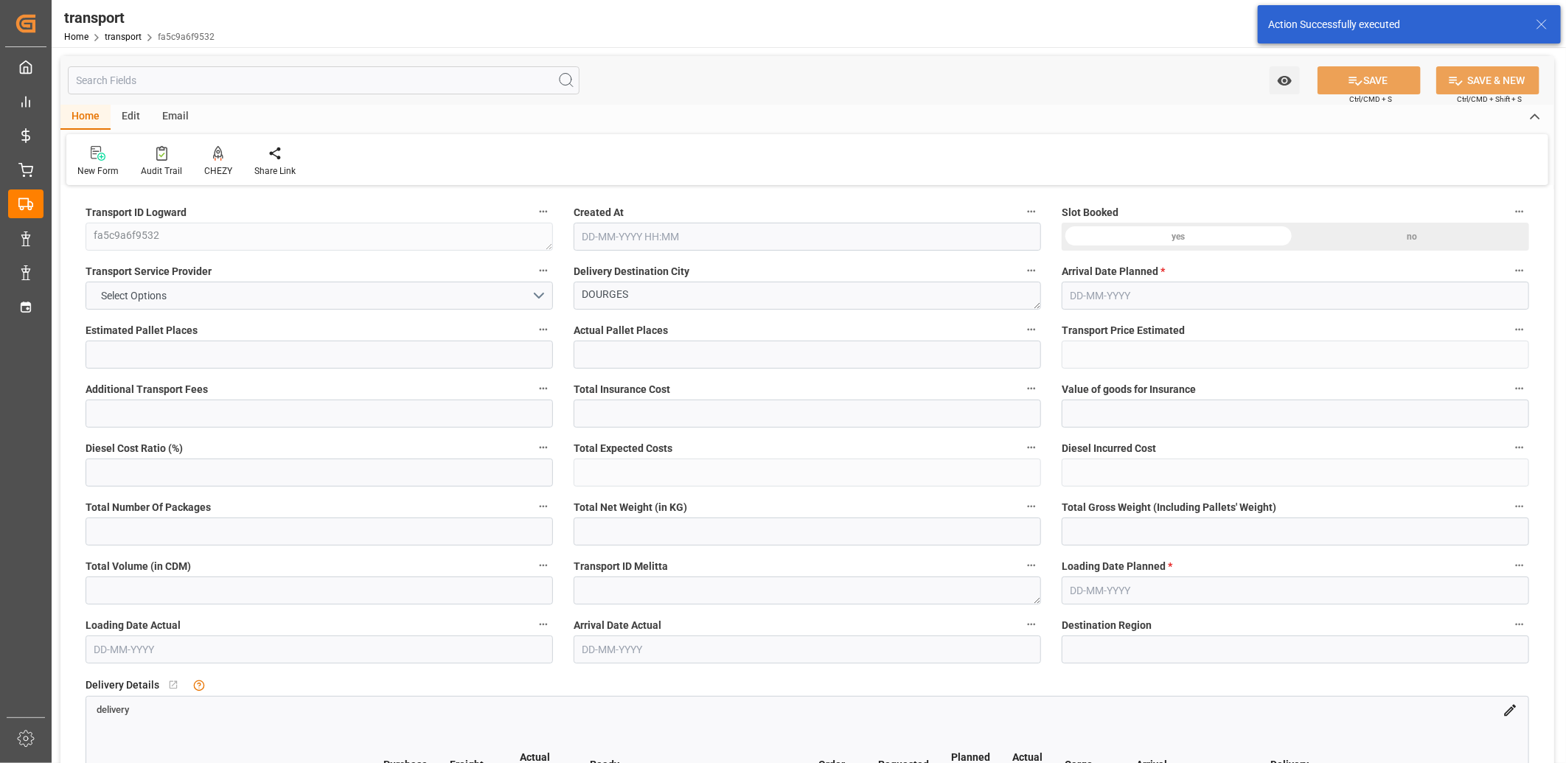
type input "0"
type input "21"
type input "35"
type input "09-09-2025 11:39"
type input "[DATE]"
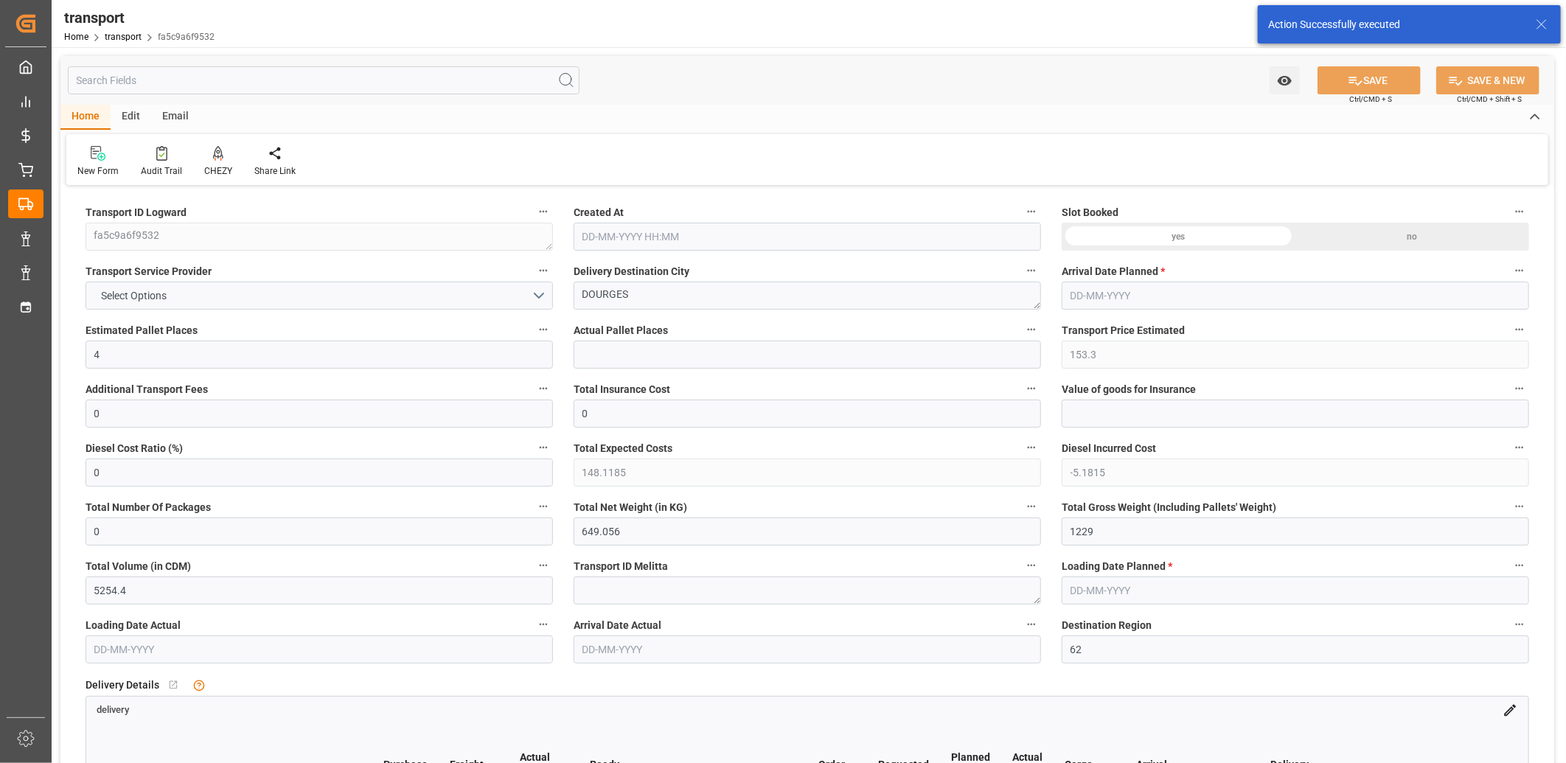
type input "[DATE]"
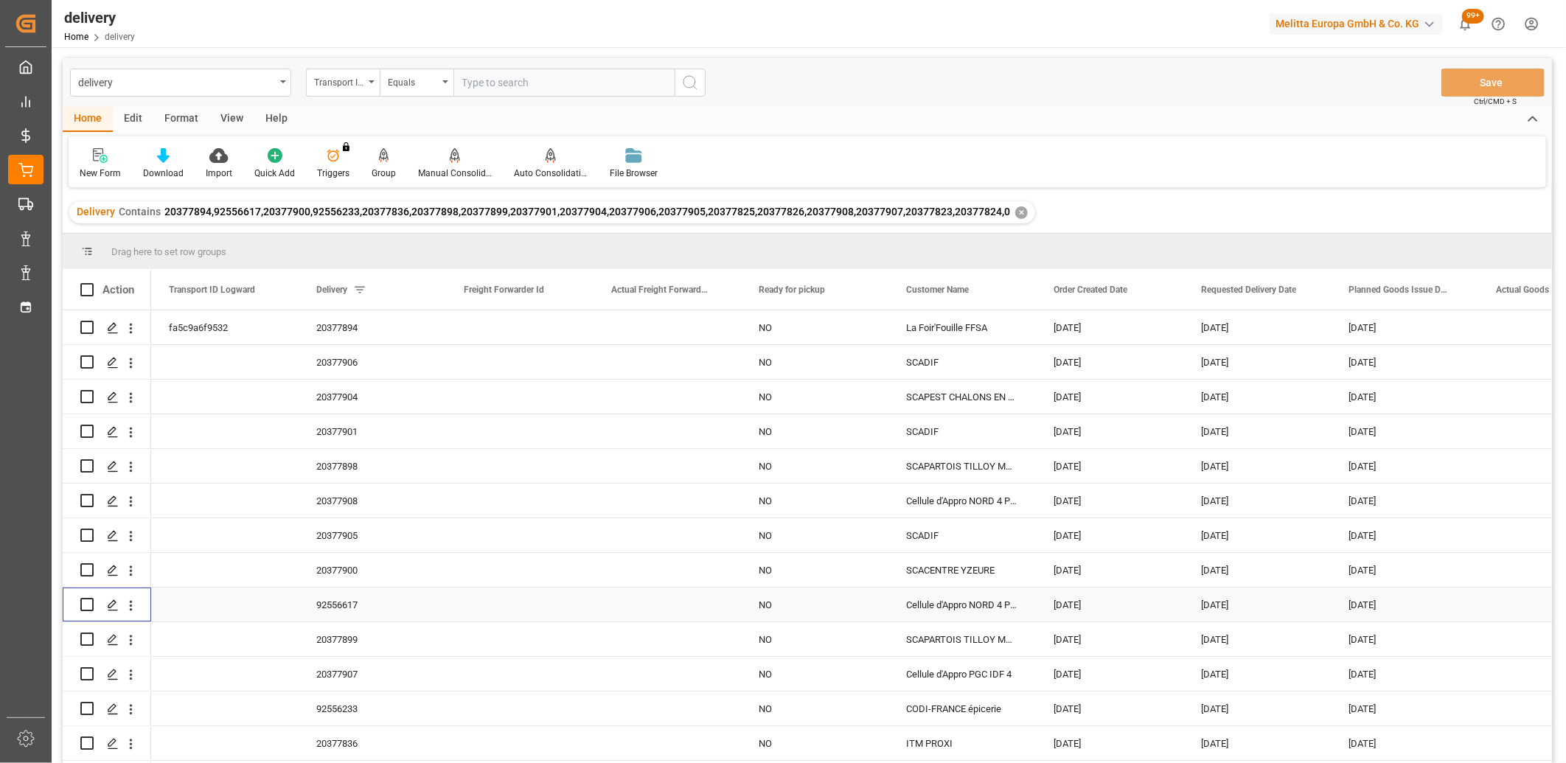
click at [84, 605] on input "Press Space to toggle row selection (unchecked)" at bounding box center [86, 604] width 13 height 13
checkbox input "true"
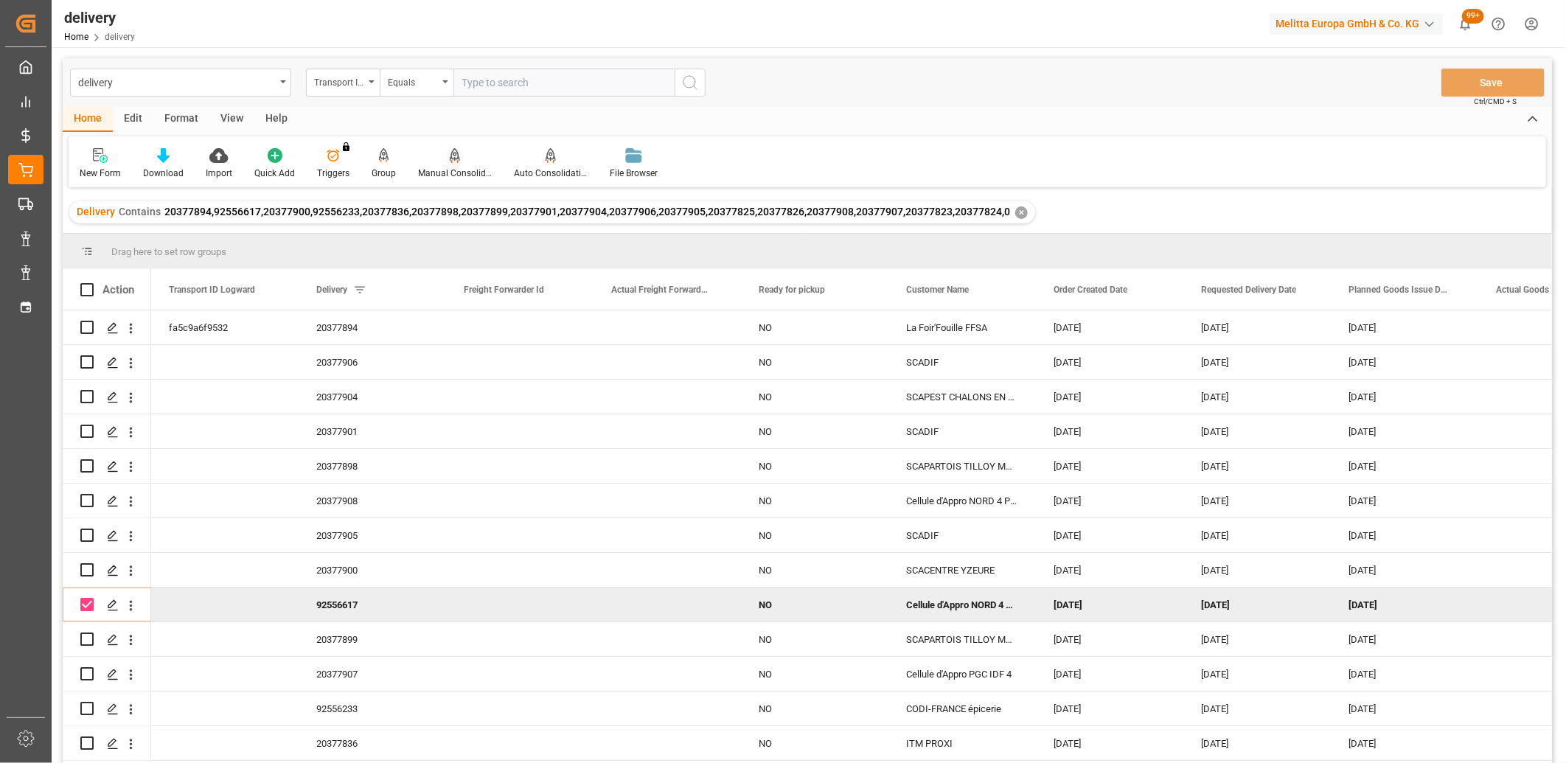
click at [451, 155] on icon at bounding box center [455, 154] width 10 height 13
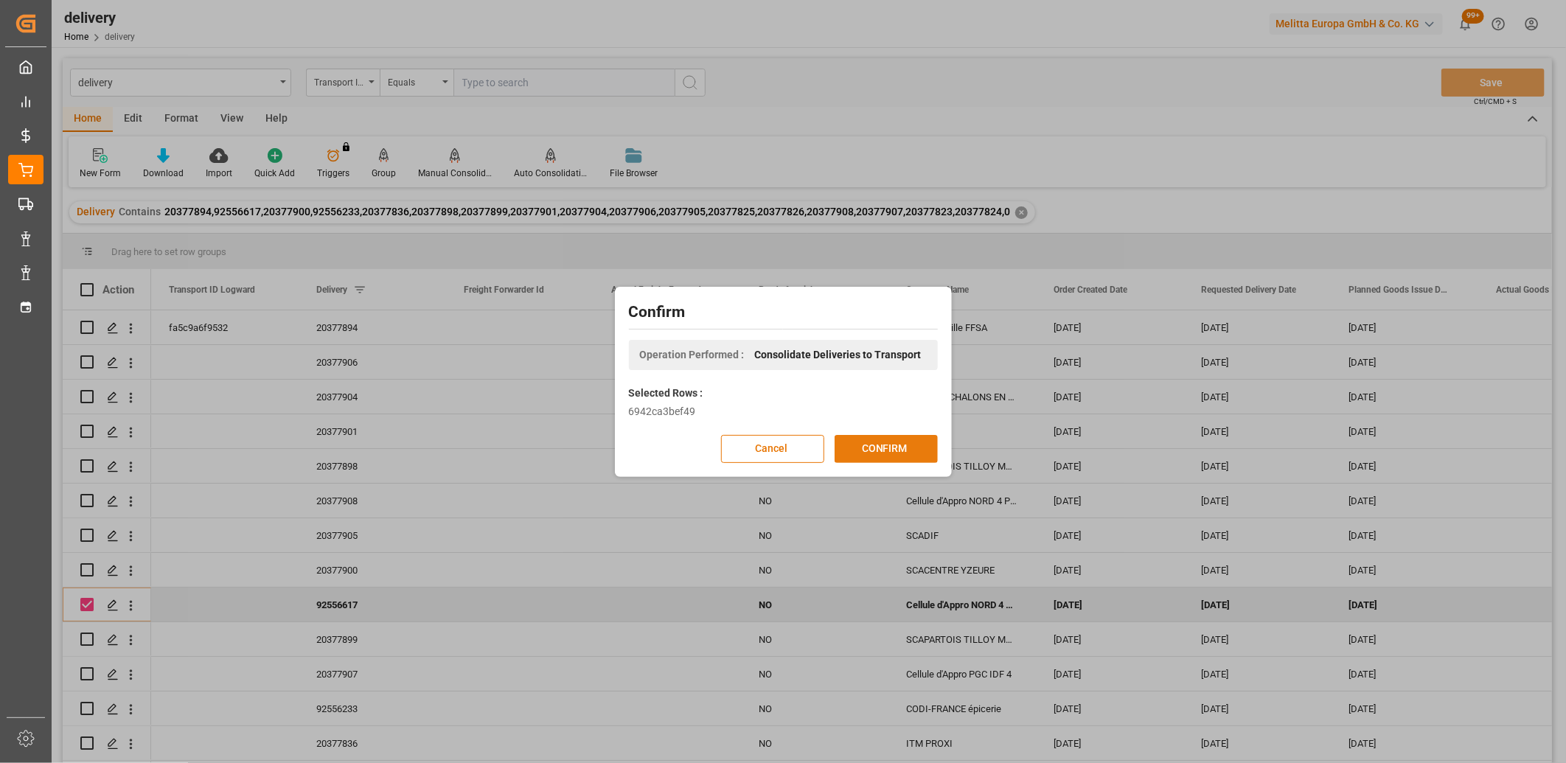
click at [844, 450] on button "CONFIRM" at bounding box center [886, 449] width 103 height 28
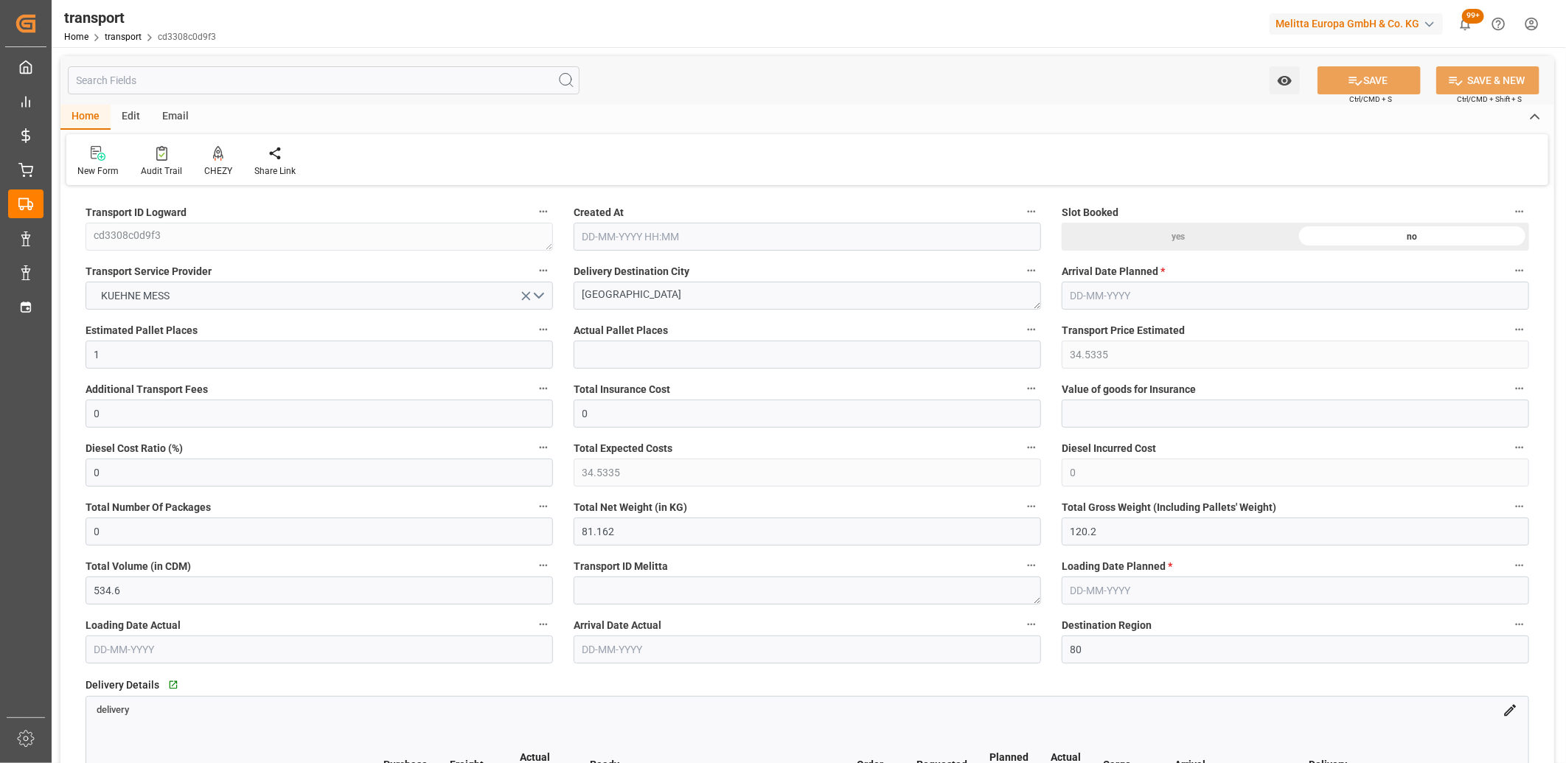
type input "[DATE] 11:40"
type input "[DATE]"
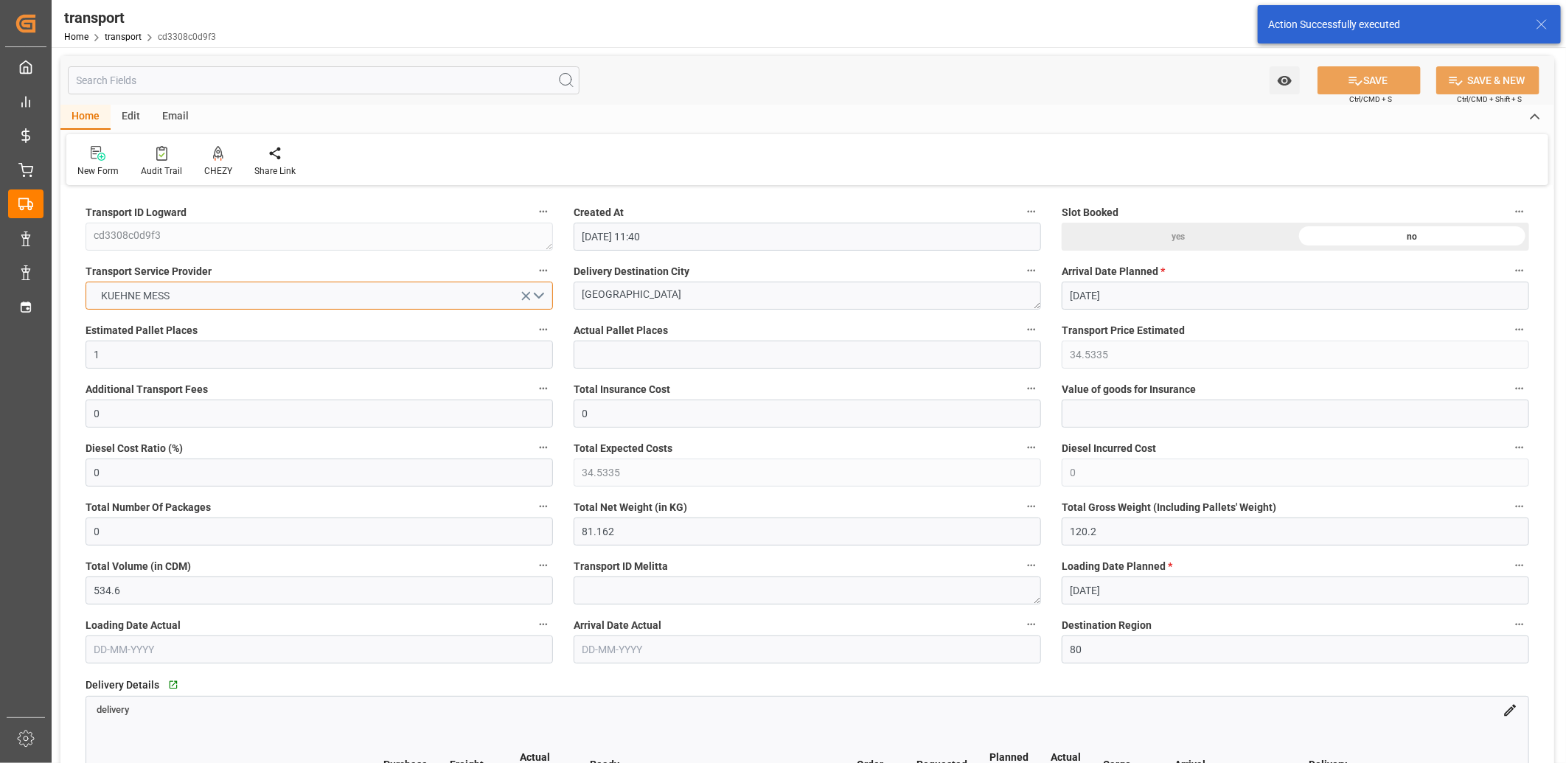
click at [290, 302] on button "KUEHNE MESS" at bounding box center [319, 296] width 467 height 28
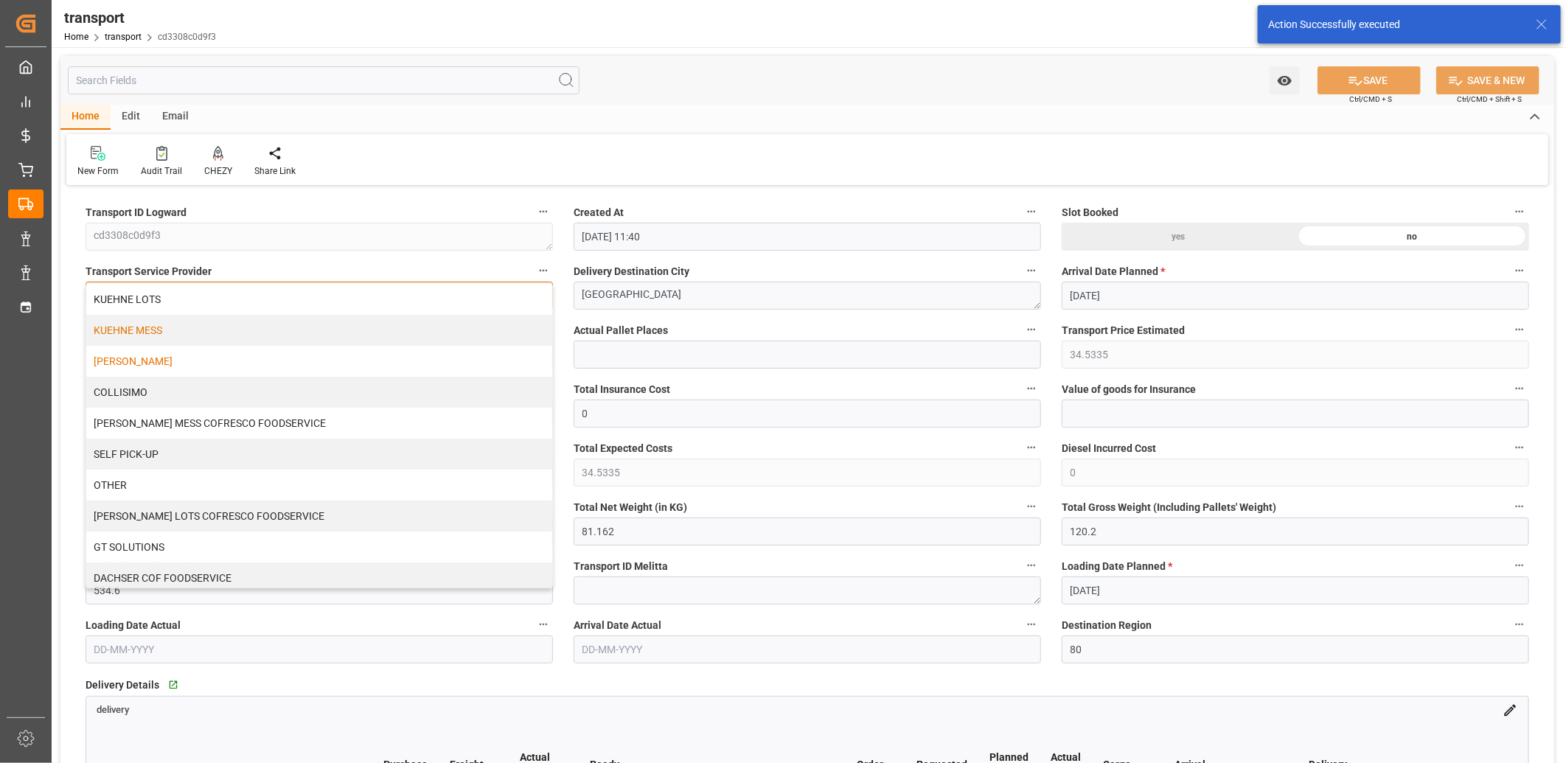
click at [245, 361] on div "[PERSON_NAME]" at bounding box center [319, 361] width 466 height 31
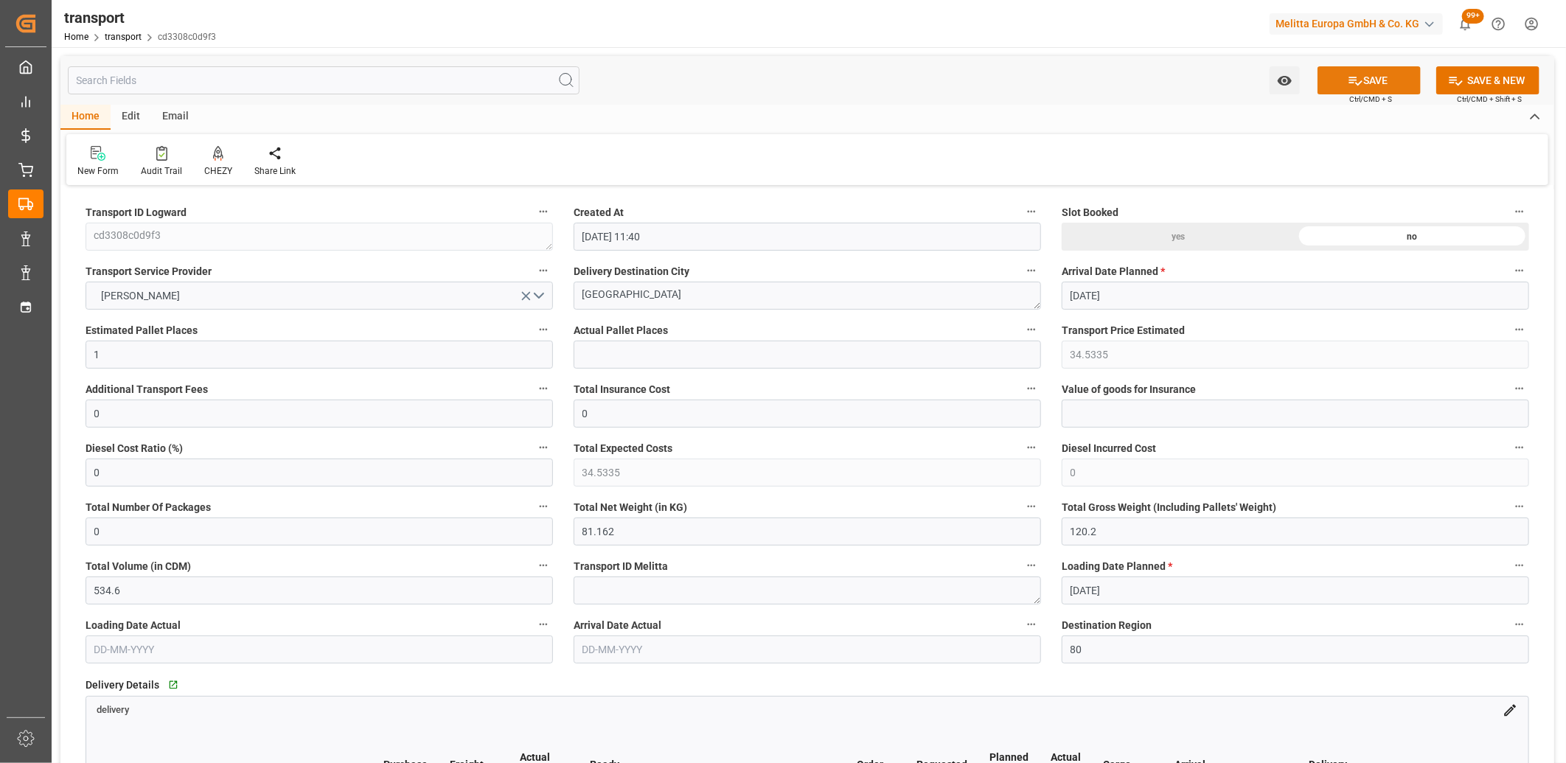
click at [1352, 83] on icon at bounding box center [1355, 80] width 15 height 15
type input "133.58"
type input "129.065"
type input "-4.515"
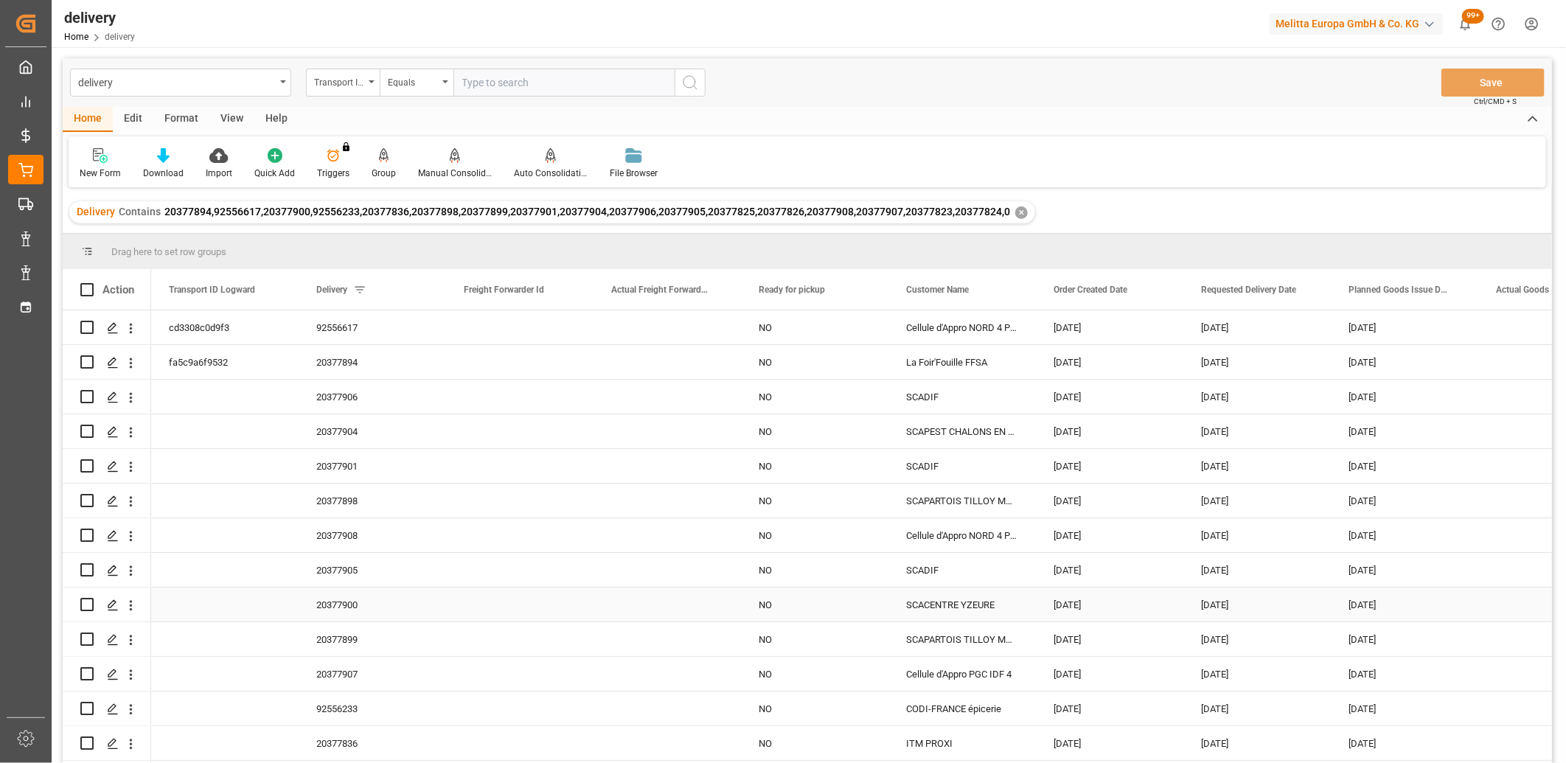
click at [91, 603] on input "Press Space to toggle row selection (unchecked)" at bounding box center [86, 604] width 13 height 13
checkbox input "true"
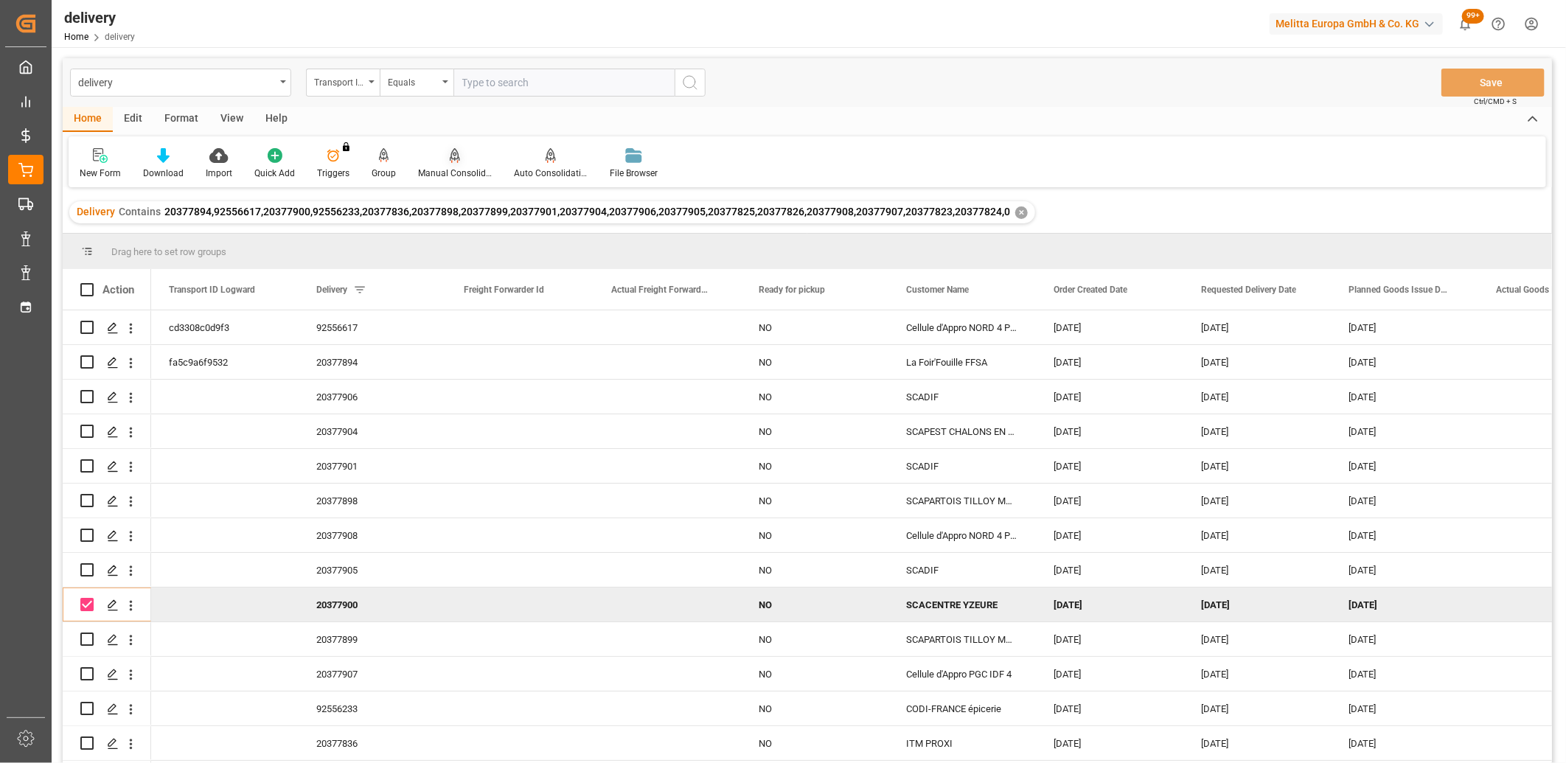
click at [451, 156] on icon at bounding box center [455, 155] width 10 height 15
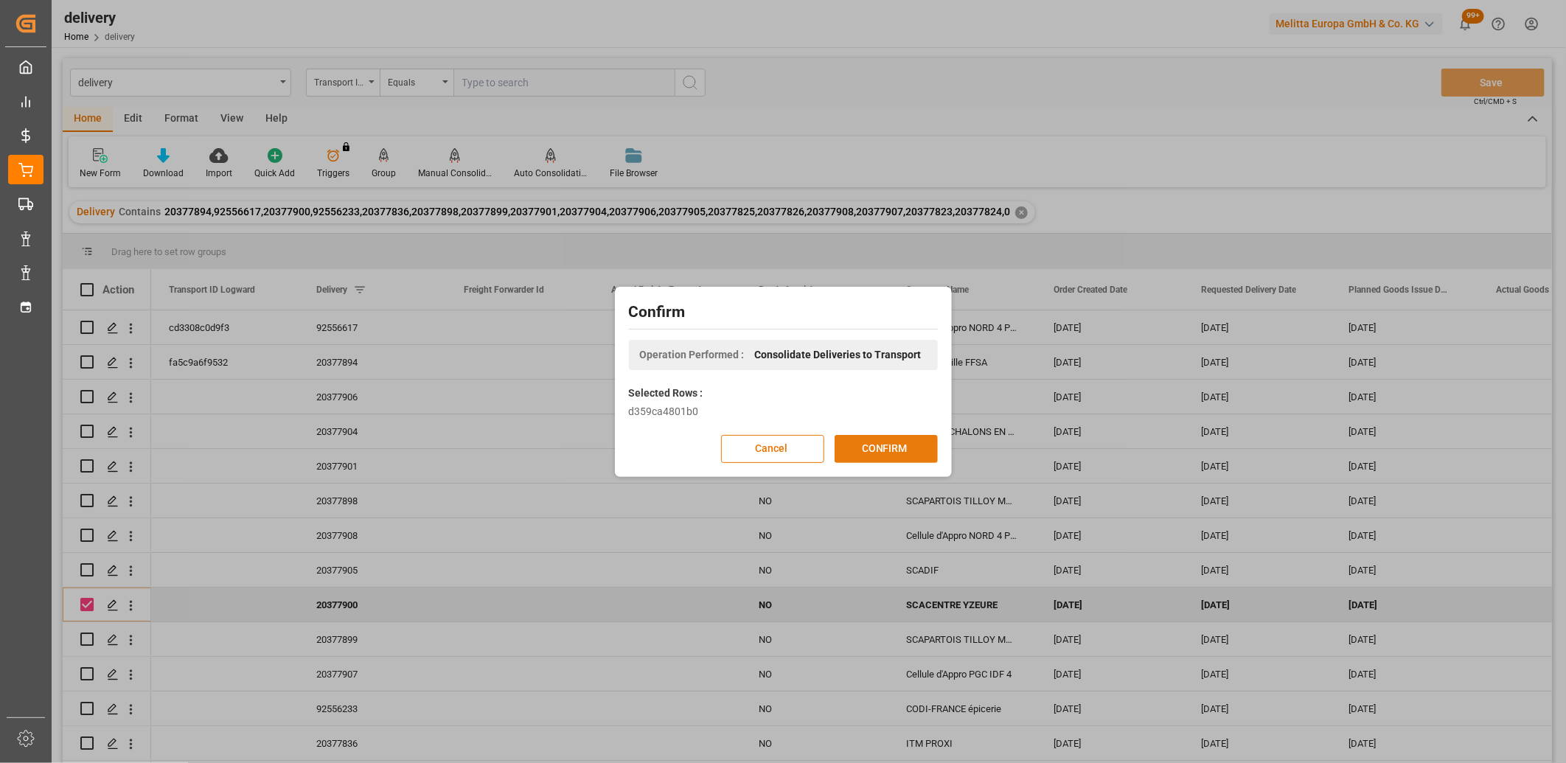
click at [883, 451] on button "CONFIRM" at bounding box center [886, 449] width 103 height 28
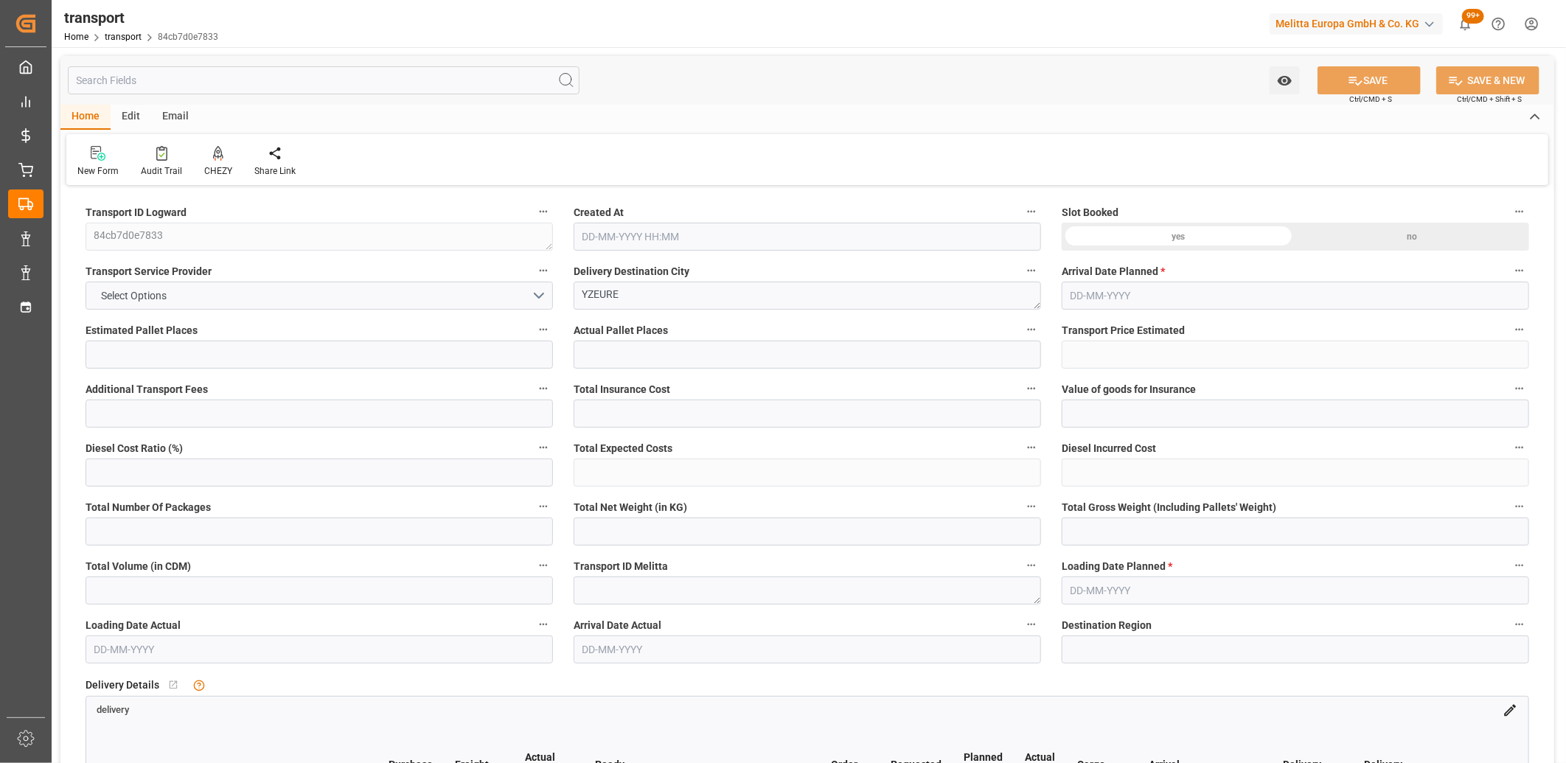
type input "3"
type input "282.77"
type input "0"
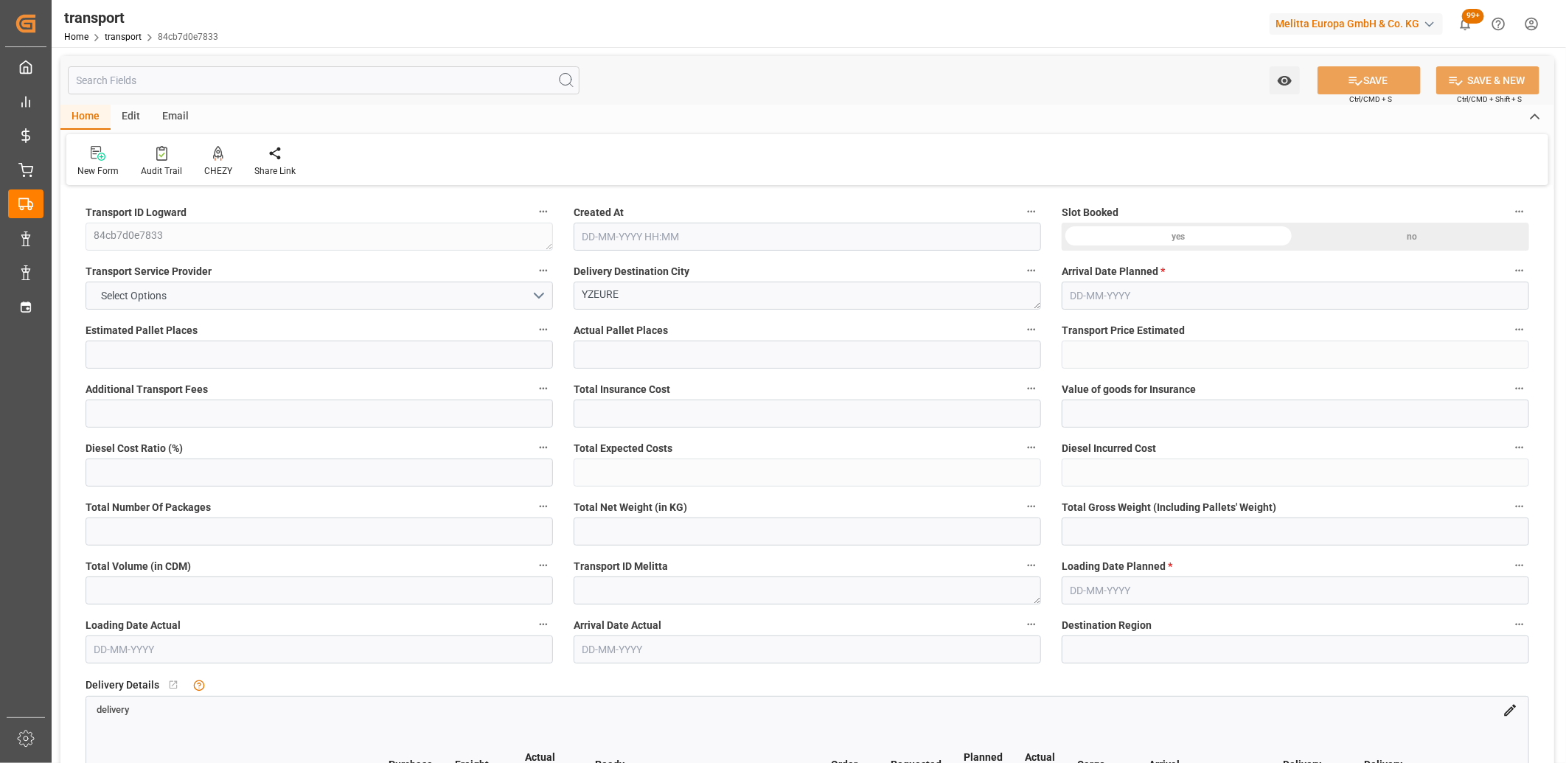
type input "273.2124"
type input "-9.5576"
type input "0"
type input "646.814"
type input "798.526"
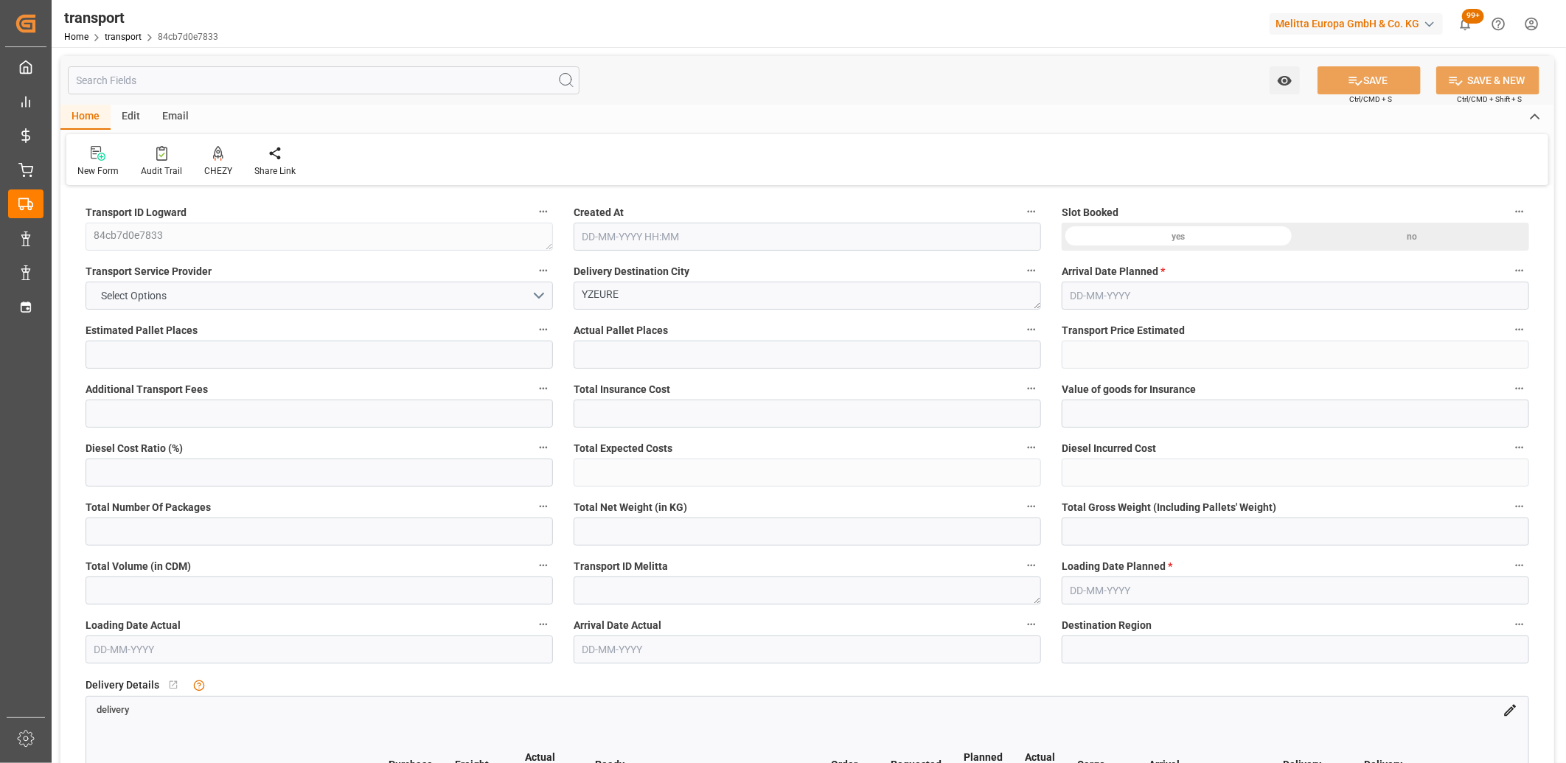
type input "2839.992"
type input "3"
type input "1"
type input "169"
type input "4"
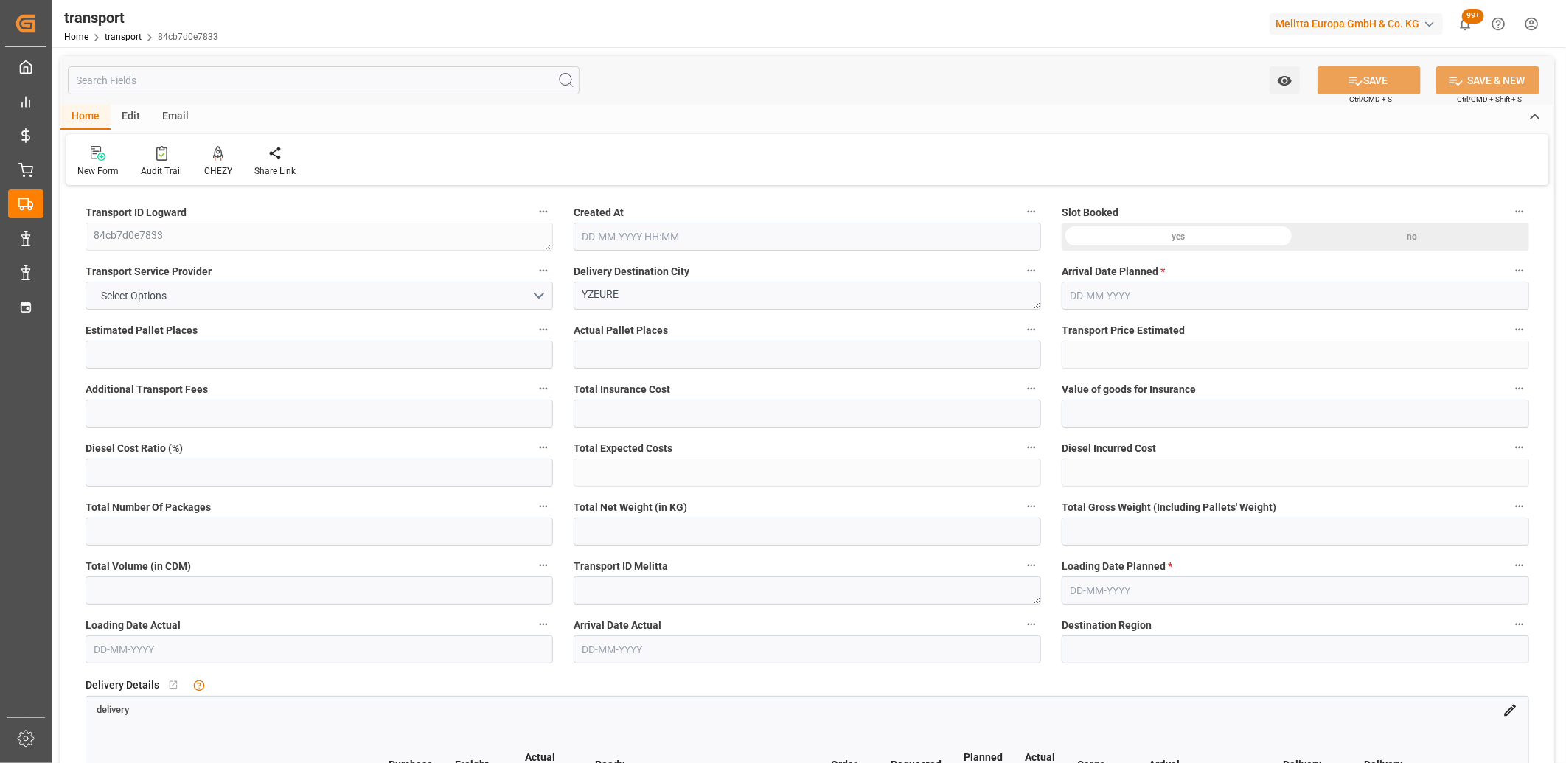
type input "101"
type input "705.006"
type input "0"
type input "4710.8598"
type input "0"
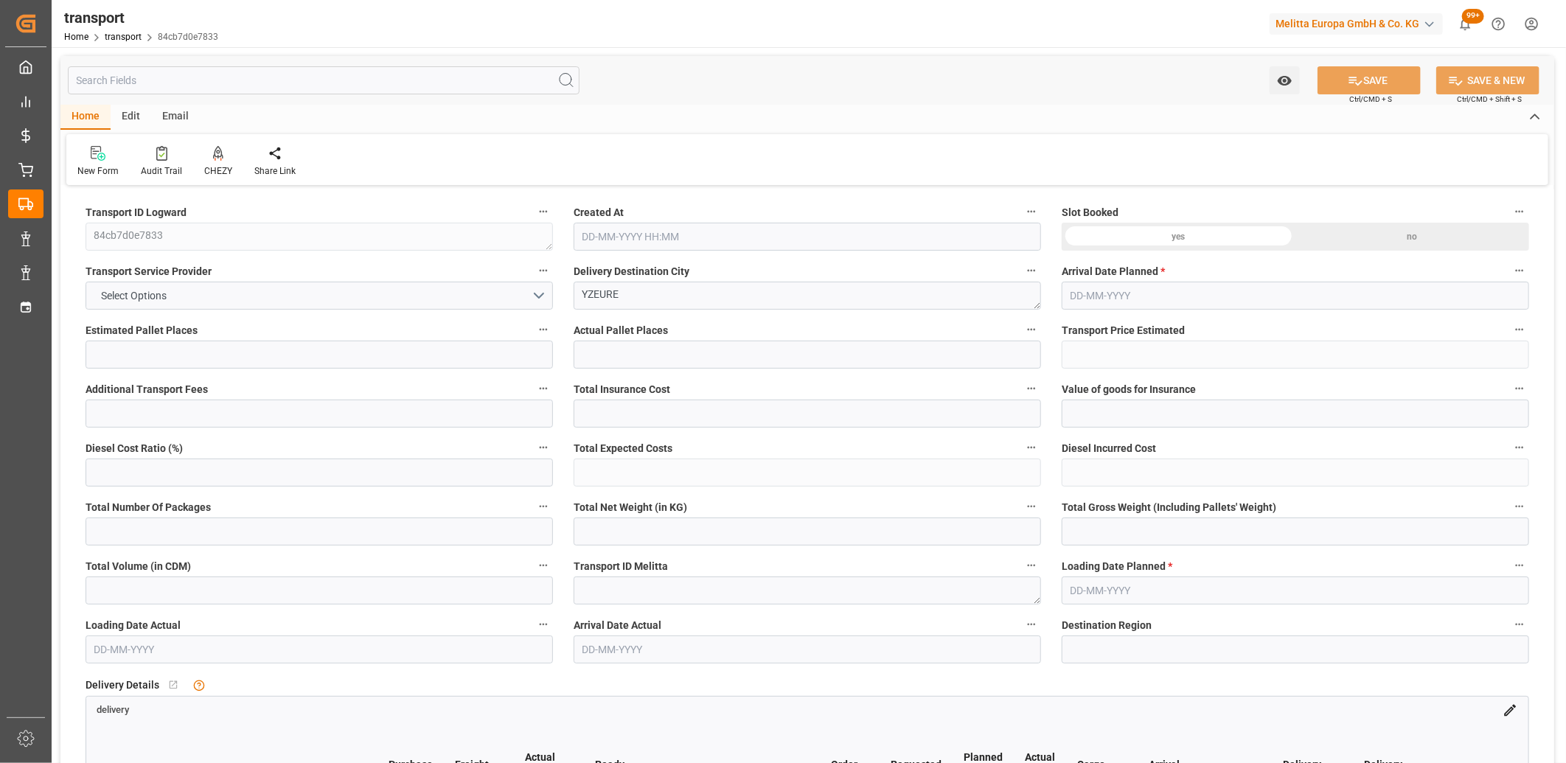
type input "0"
type input "21"
type input "35"
type input "[DATE] 11:40"
type input "[DATE]"
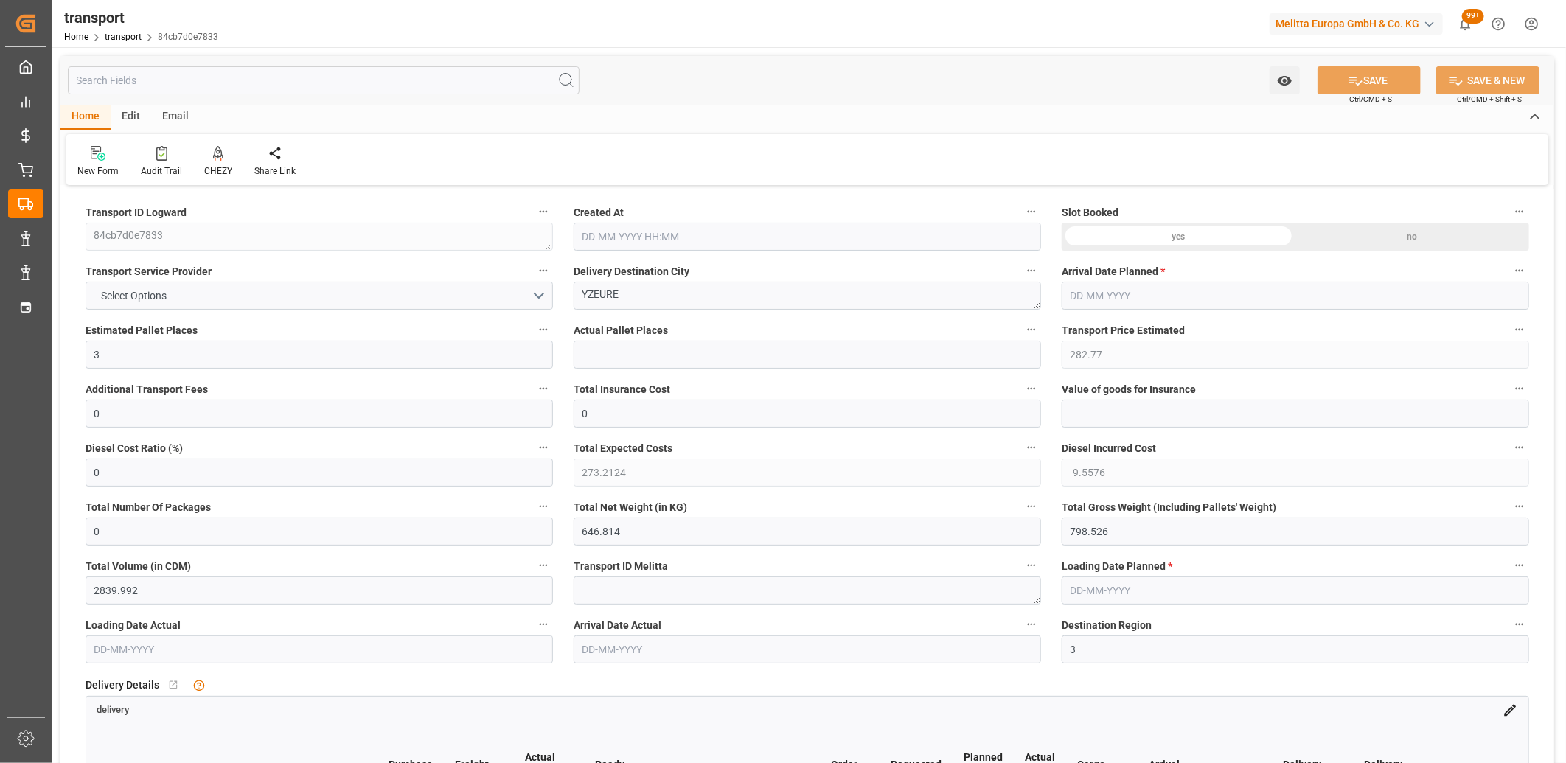
type input "[DATE]"
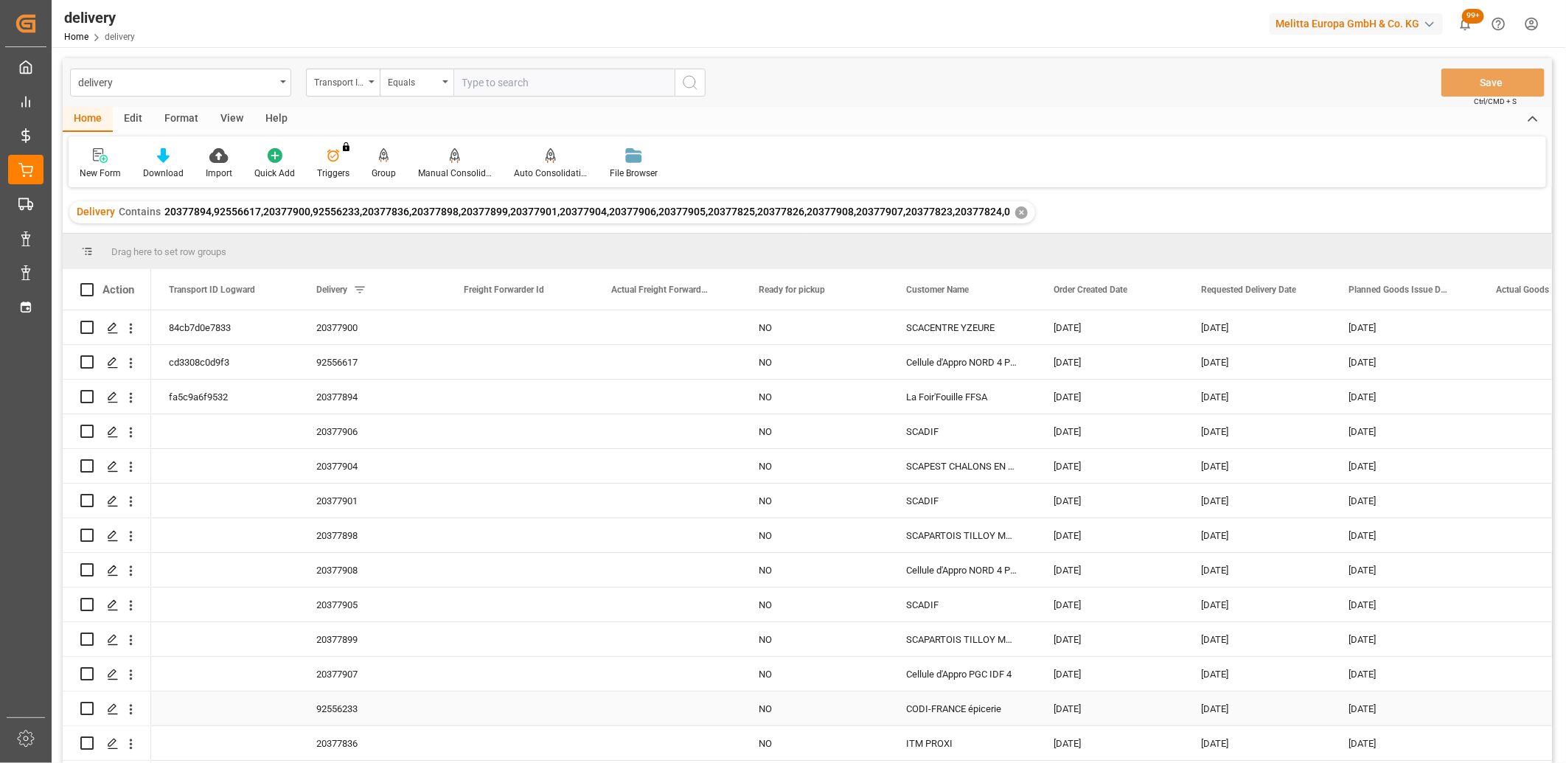
click at [86, 703] on input "Press Space to toggle row selection (unchecked)" at bounding box center [86, 708] width 13 height 13
checkbox input "true"
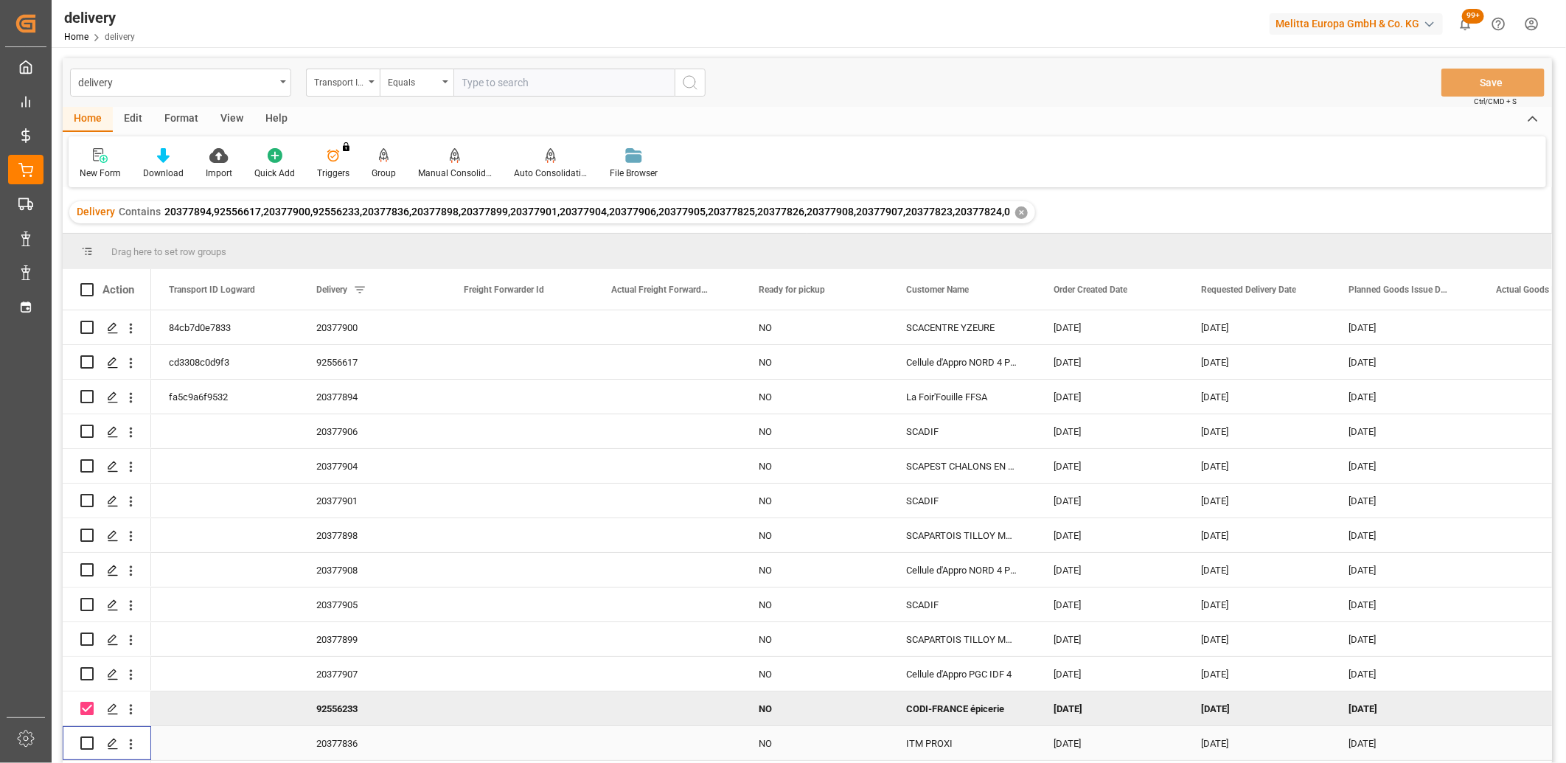
click at [84, 745] on input "Press Space to toggle row selection (unchecked)" at bounding box center [86, 743] width 13 height 13
checkbox input "true"
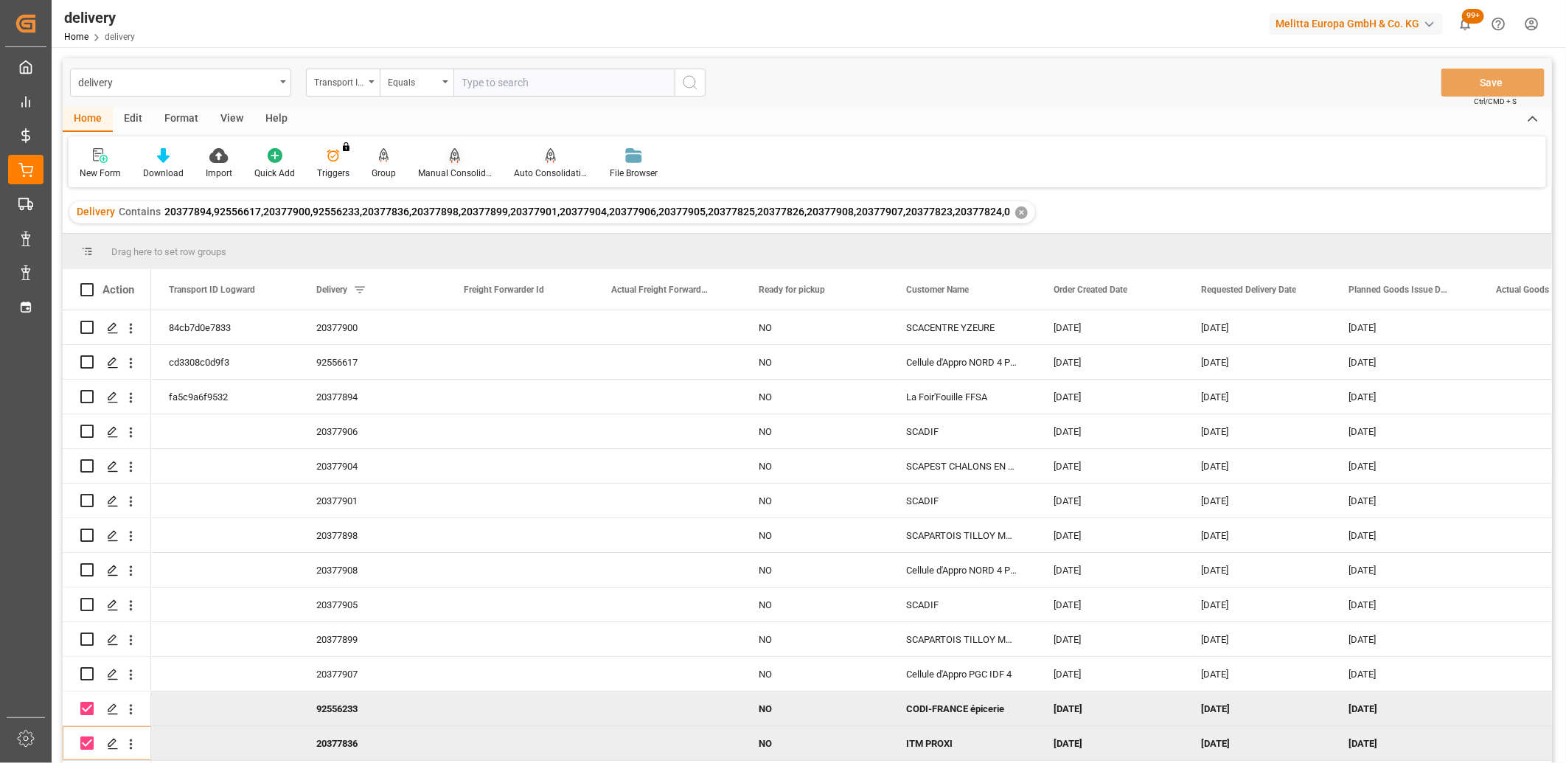
click at [455, 157] on icon at bounding box center [455, 154] width 10 height 13
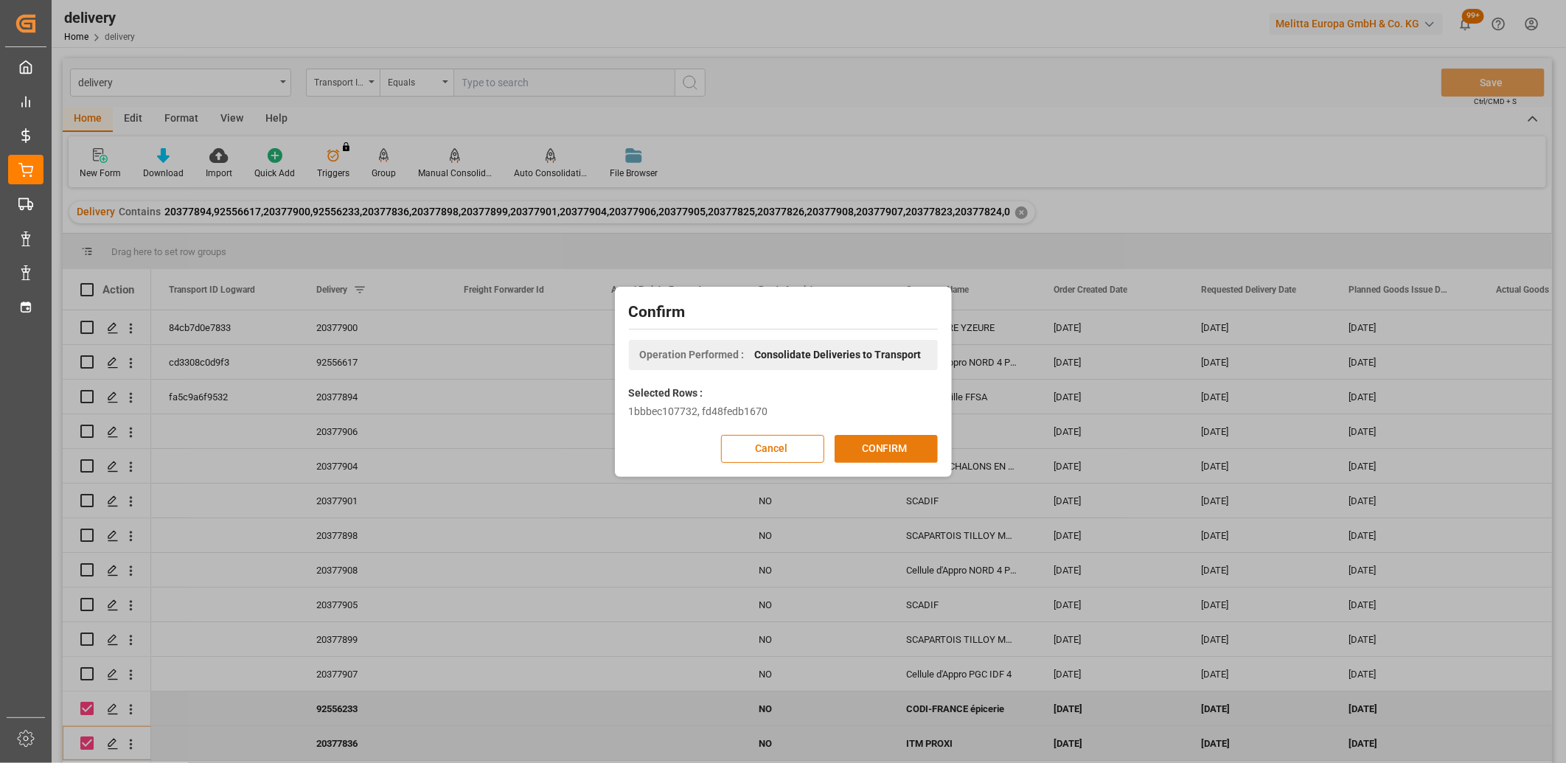
click at [877, 443] on button "CONFIRM" at bounding box center [886, 449] width 103 height 28
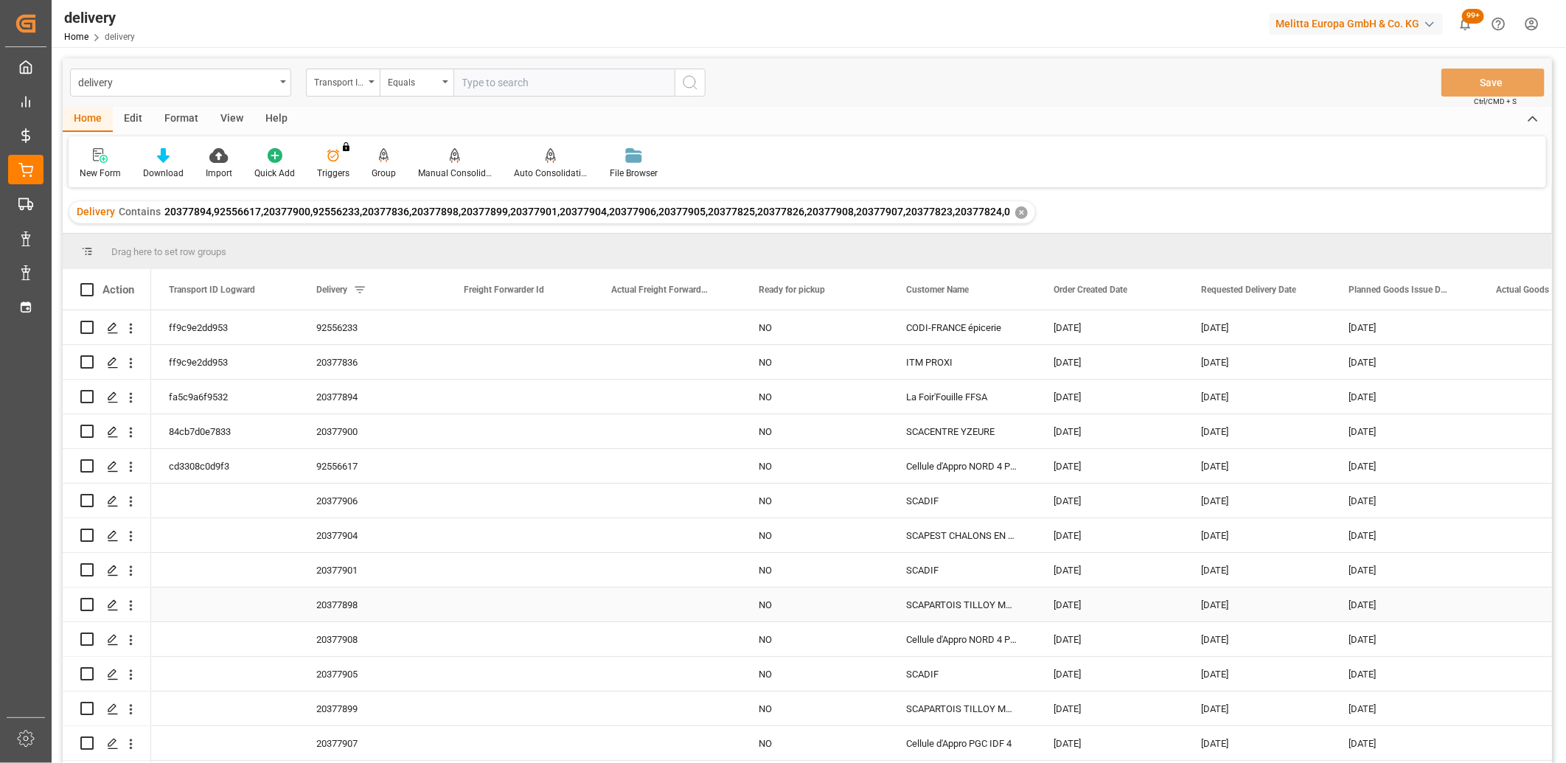
click at [83, 605] on input "Press Space to toggle row selection (unchecked)" at bounding box center [86, 604] width 13 height 13
checkbox input "true"
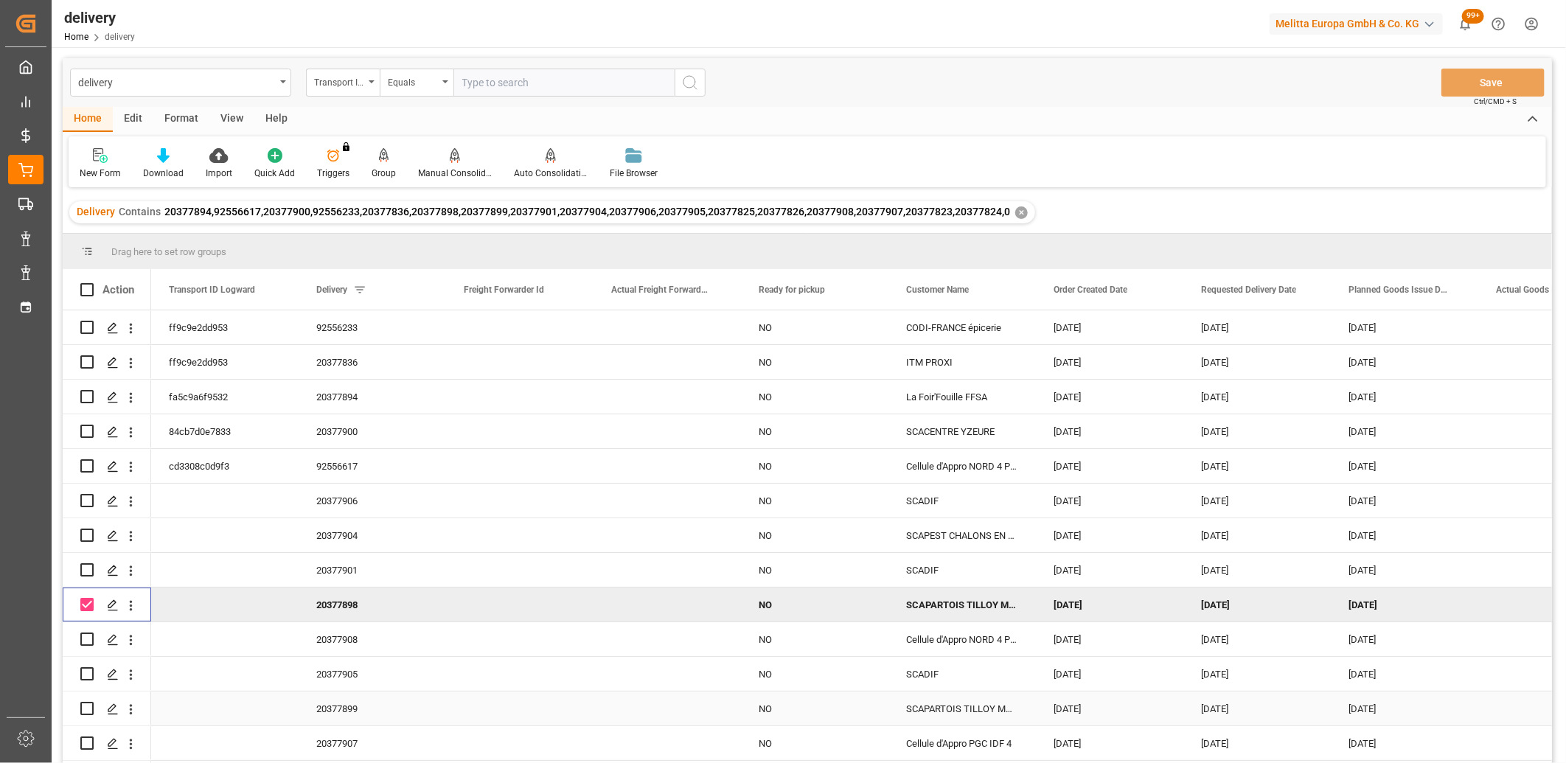
click at [89, 710] on input "Press Space to toggle row selection (unchecked)" at bounding box center [86, 708] width 13 height 13
checkbox input "true"
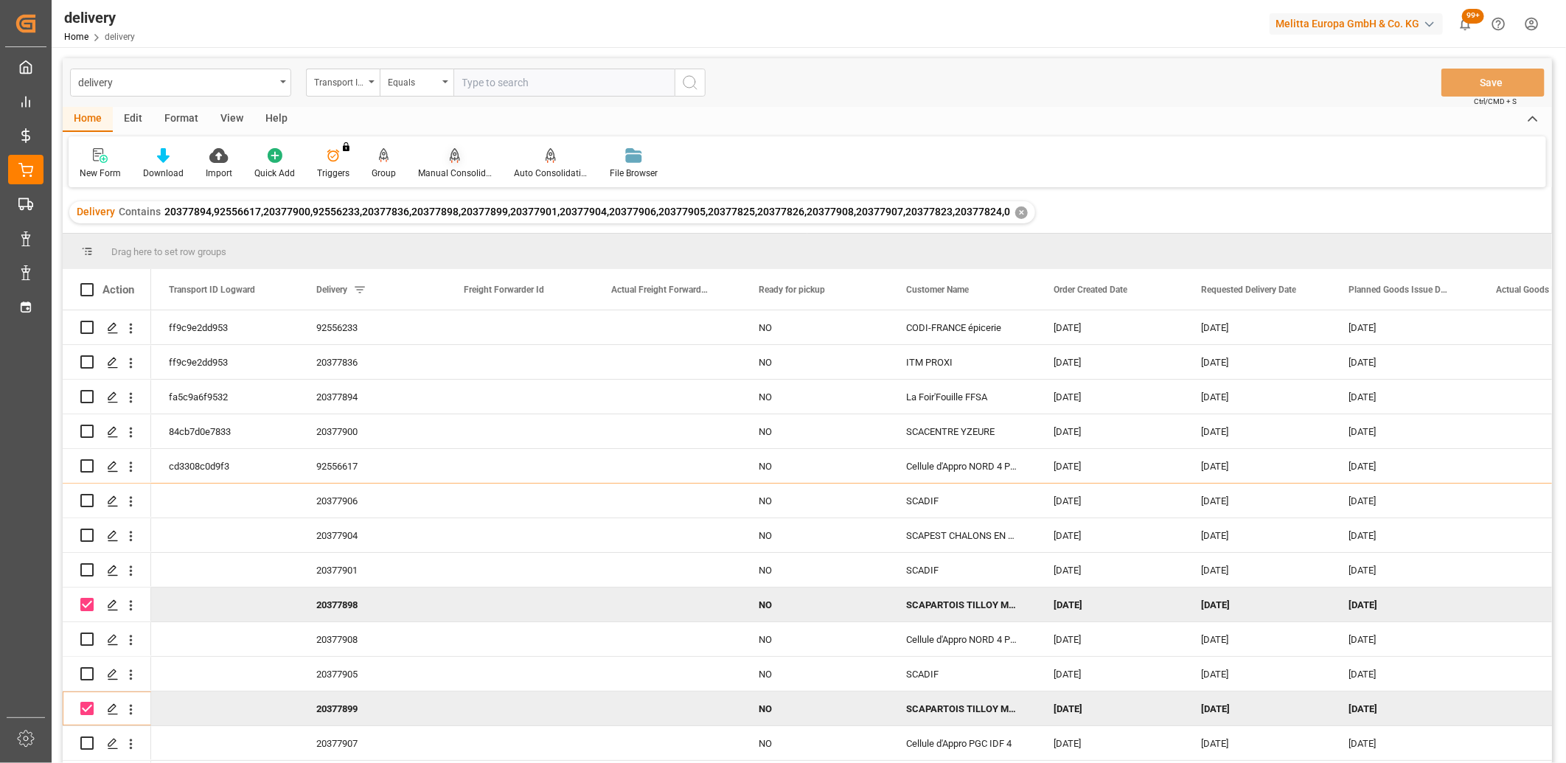
click at [452, 153] on icon at bounding box center [455, 154] width 10 height 13
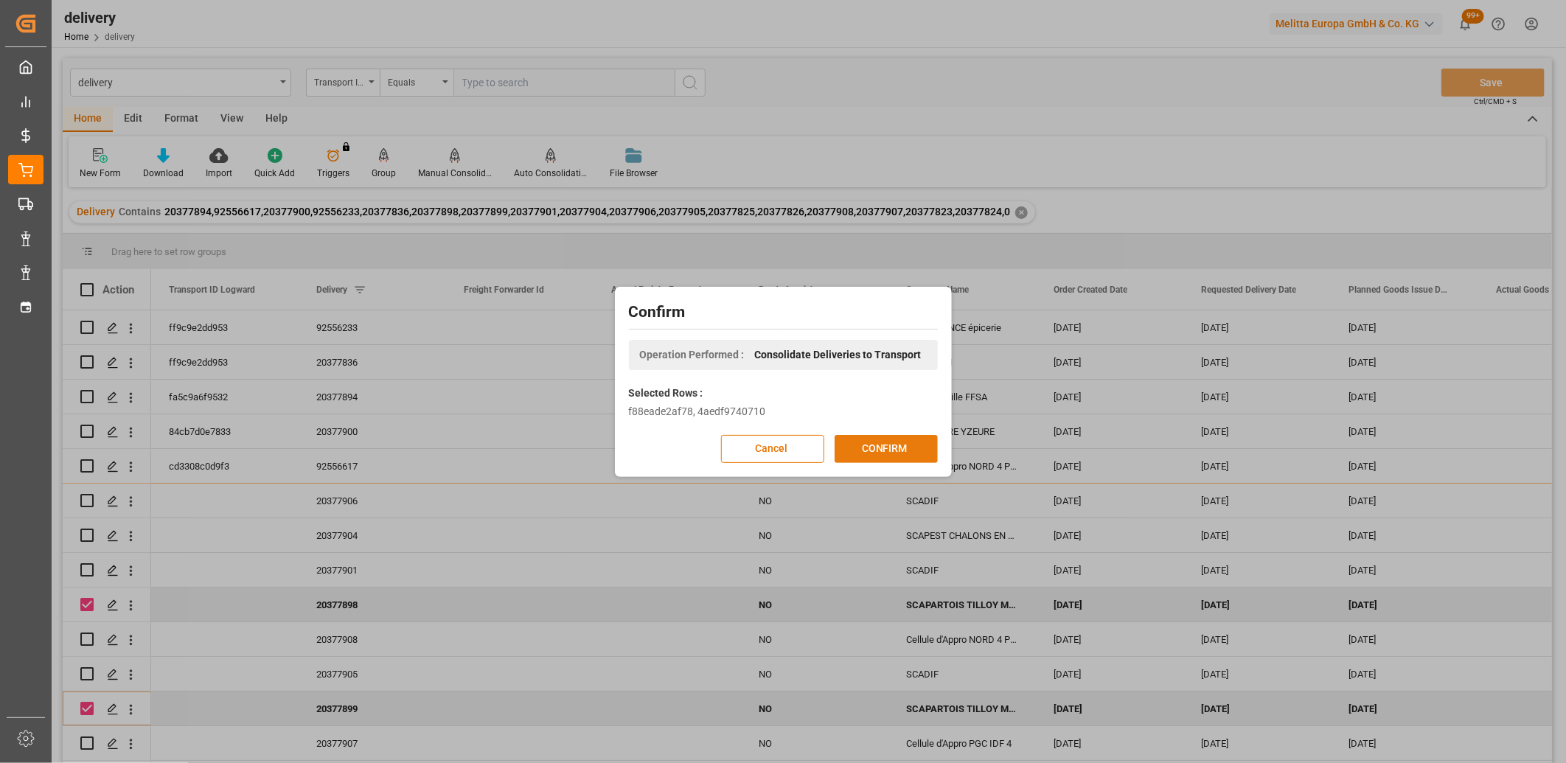
click at [877, 443] on button "CONFIRM" at bounding box center [886, 449] width 103 height 28
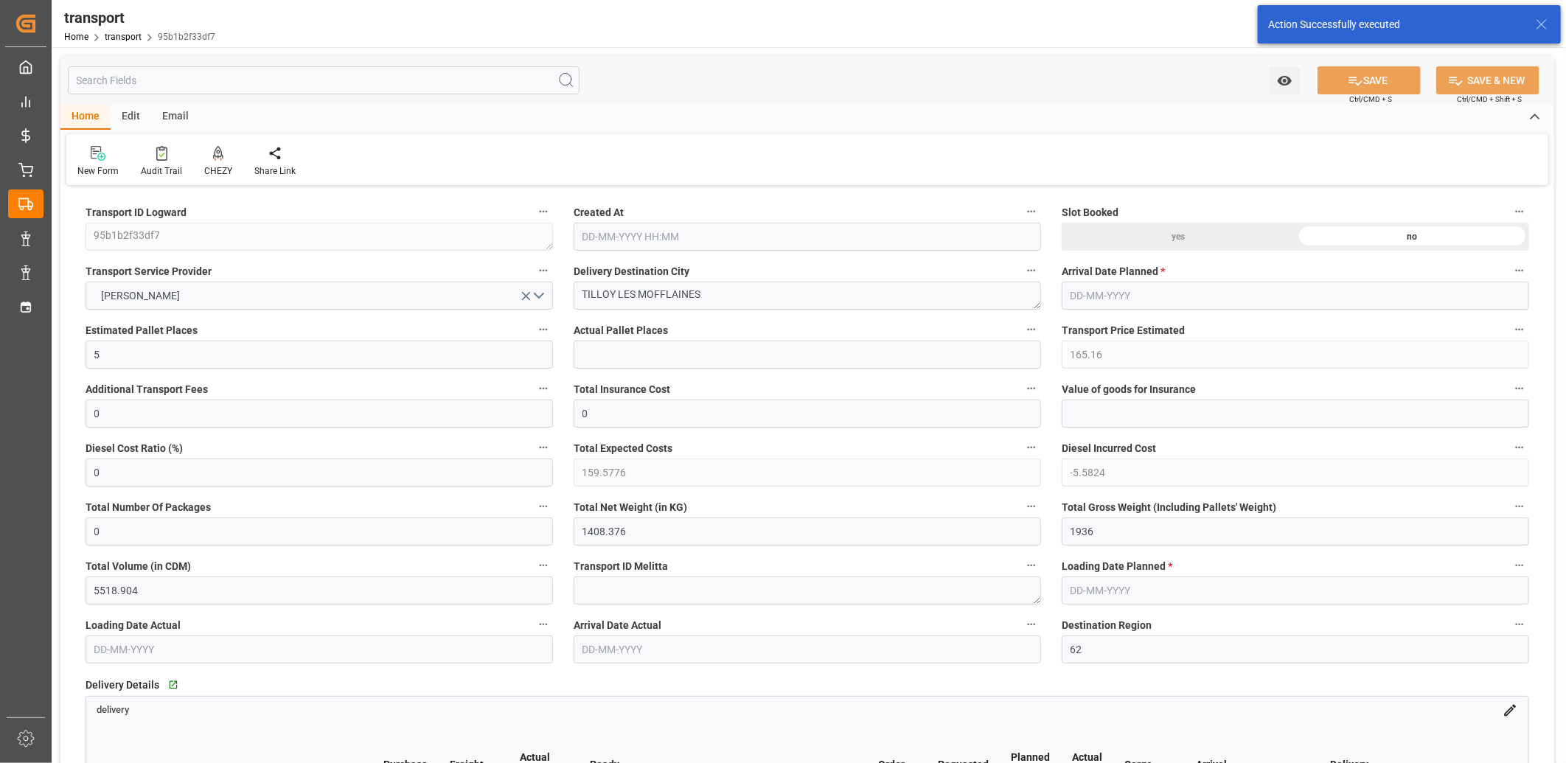
type input "[DATE] 11:41"
type input "[DATE]"
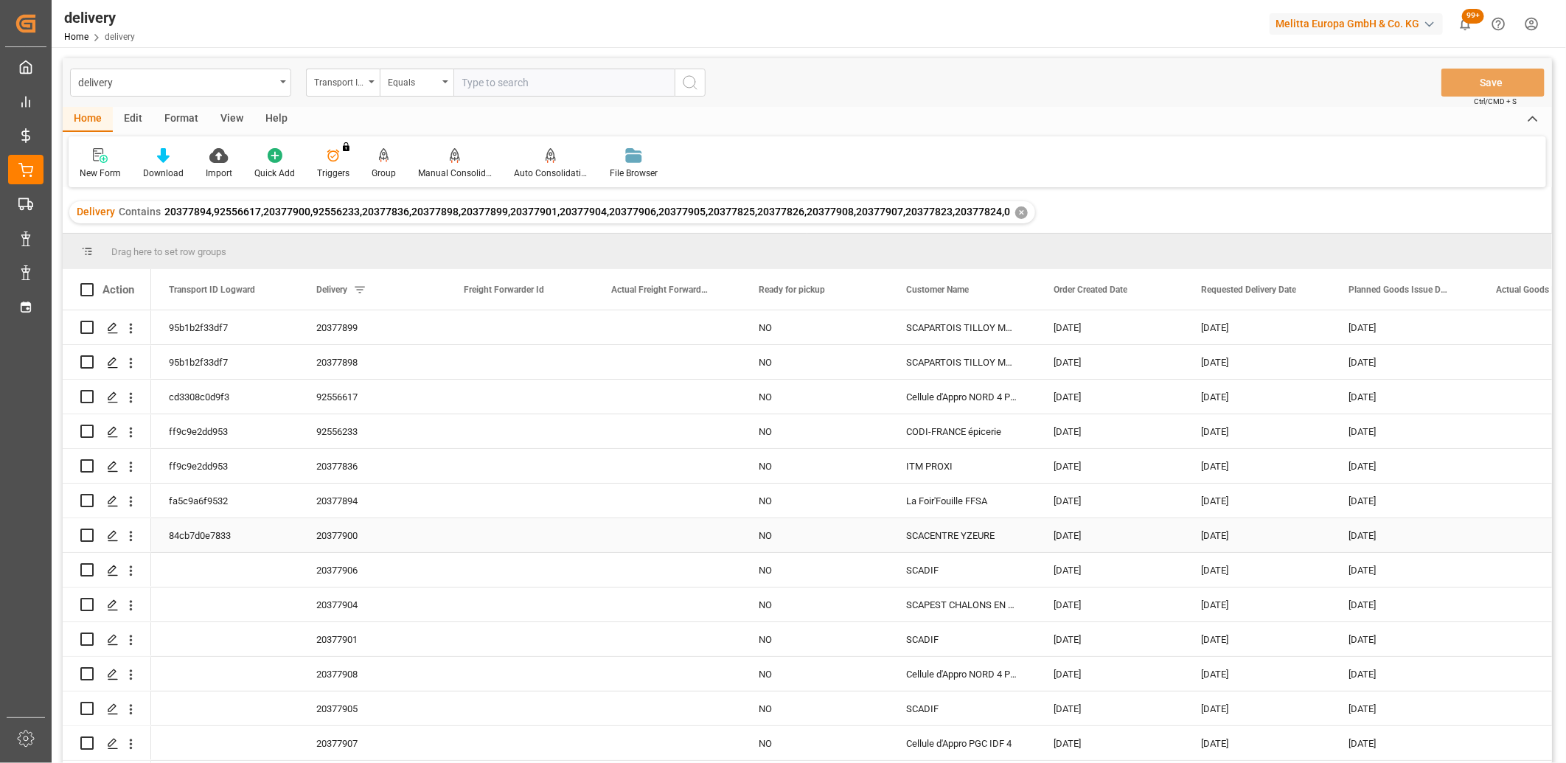
scroll to position [82, 0]
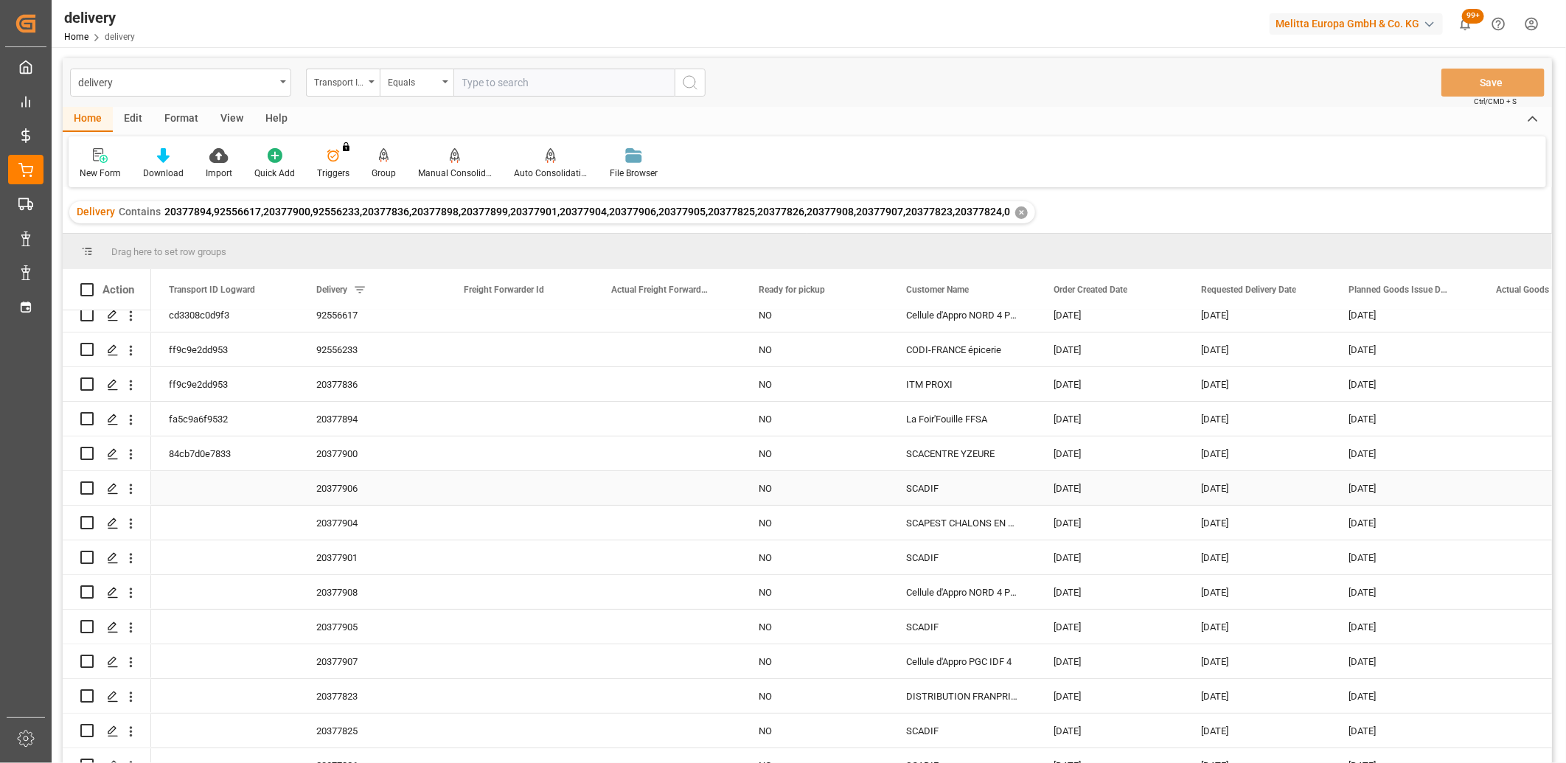
click at [88, 489] on input "Press Space to toggle row selection (unchecked)" at bounding box center [86, 488] width 13 height 13
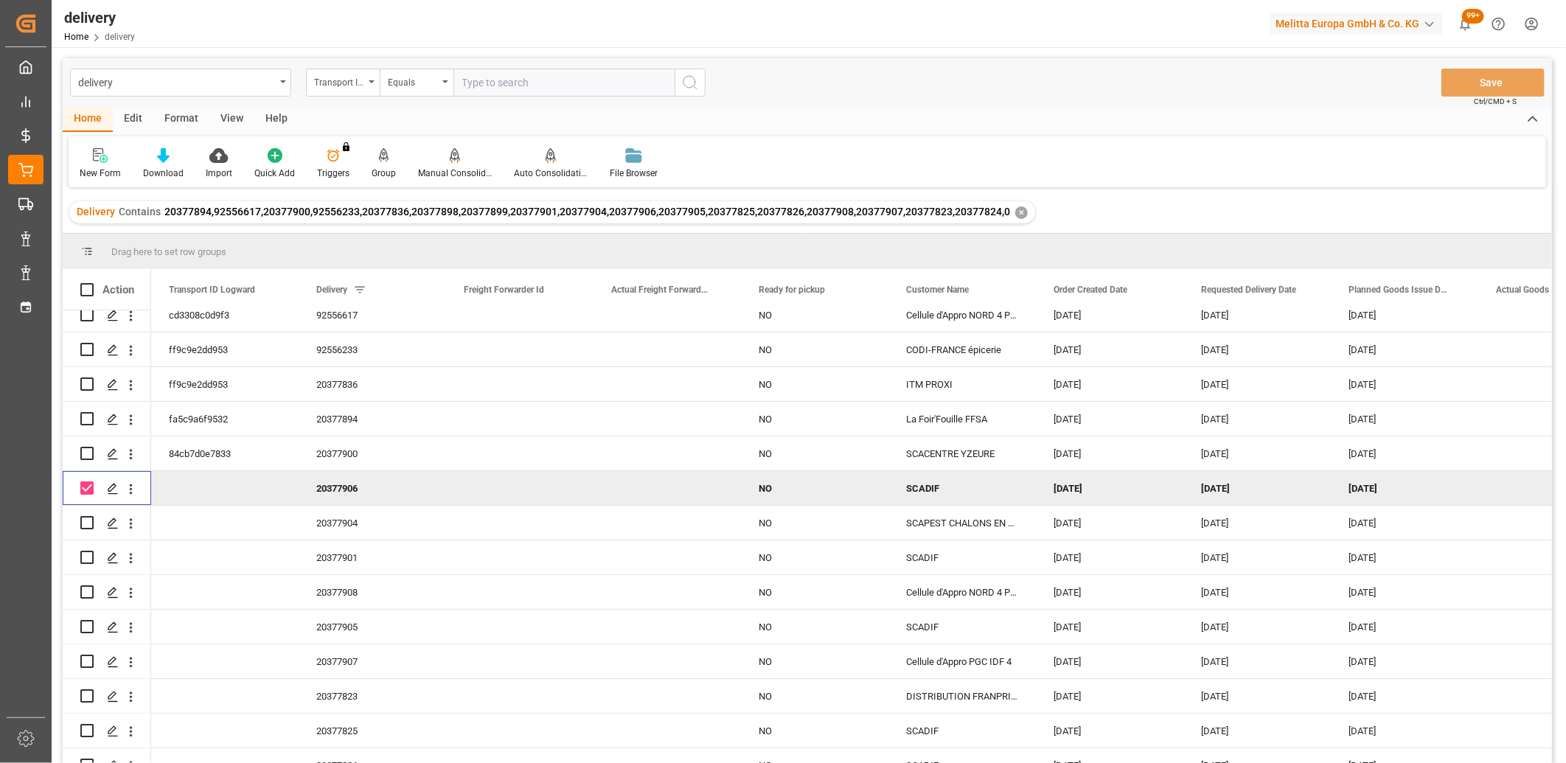
click at [88, 489] on input "Press Space to toggle row selection (checked)" at bounding box center [86, 488] width 13 height 13
checkbox input "false"
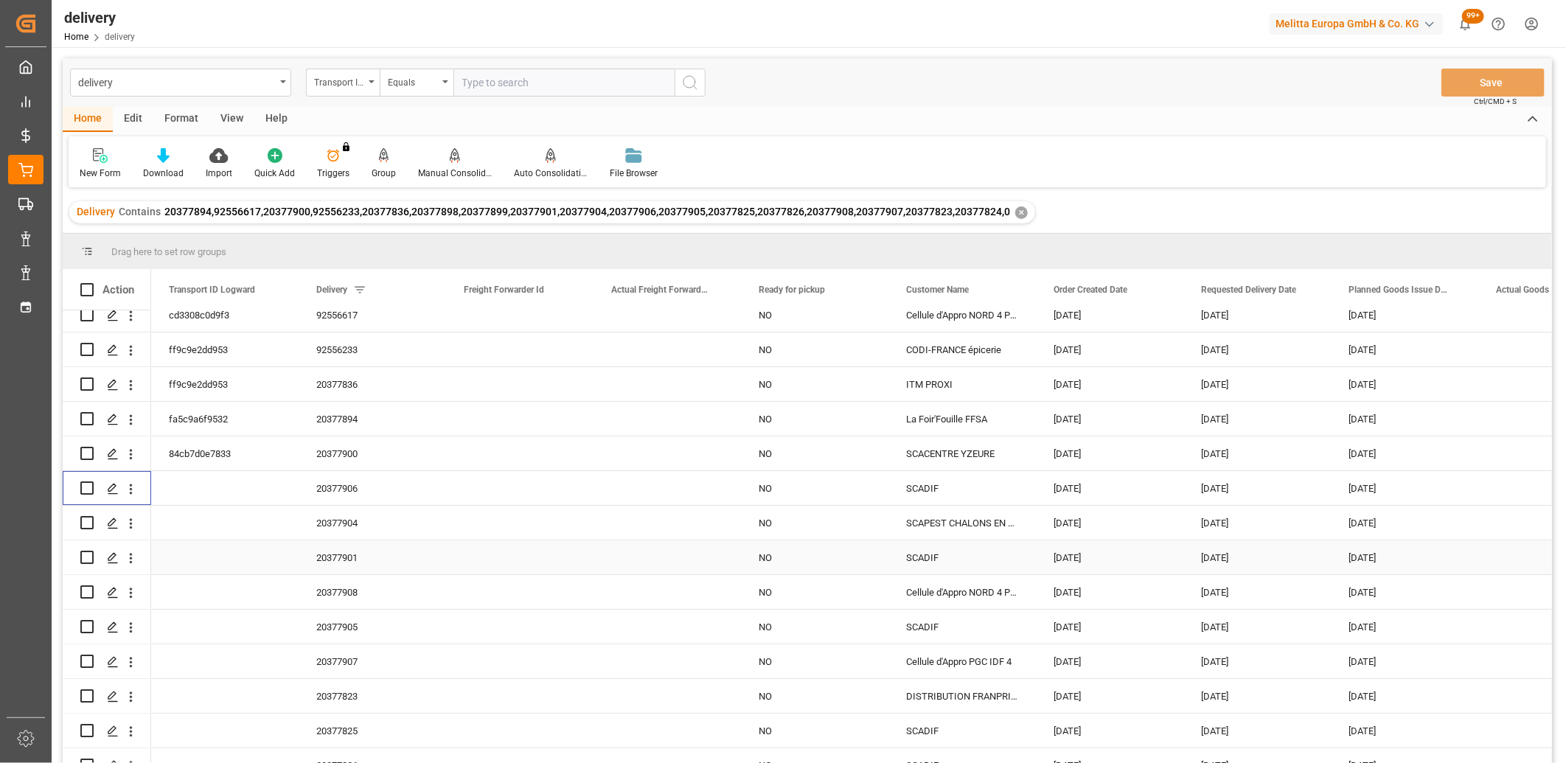
click at [89, 557] on input "Press Space to toggle row selection (unchecked)" at bounding box center [86, 557] width 13 height 13
checkbox input "true"
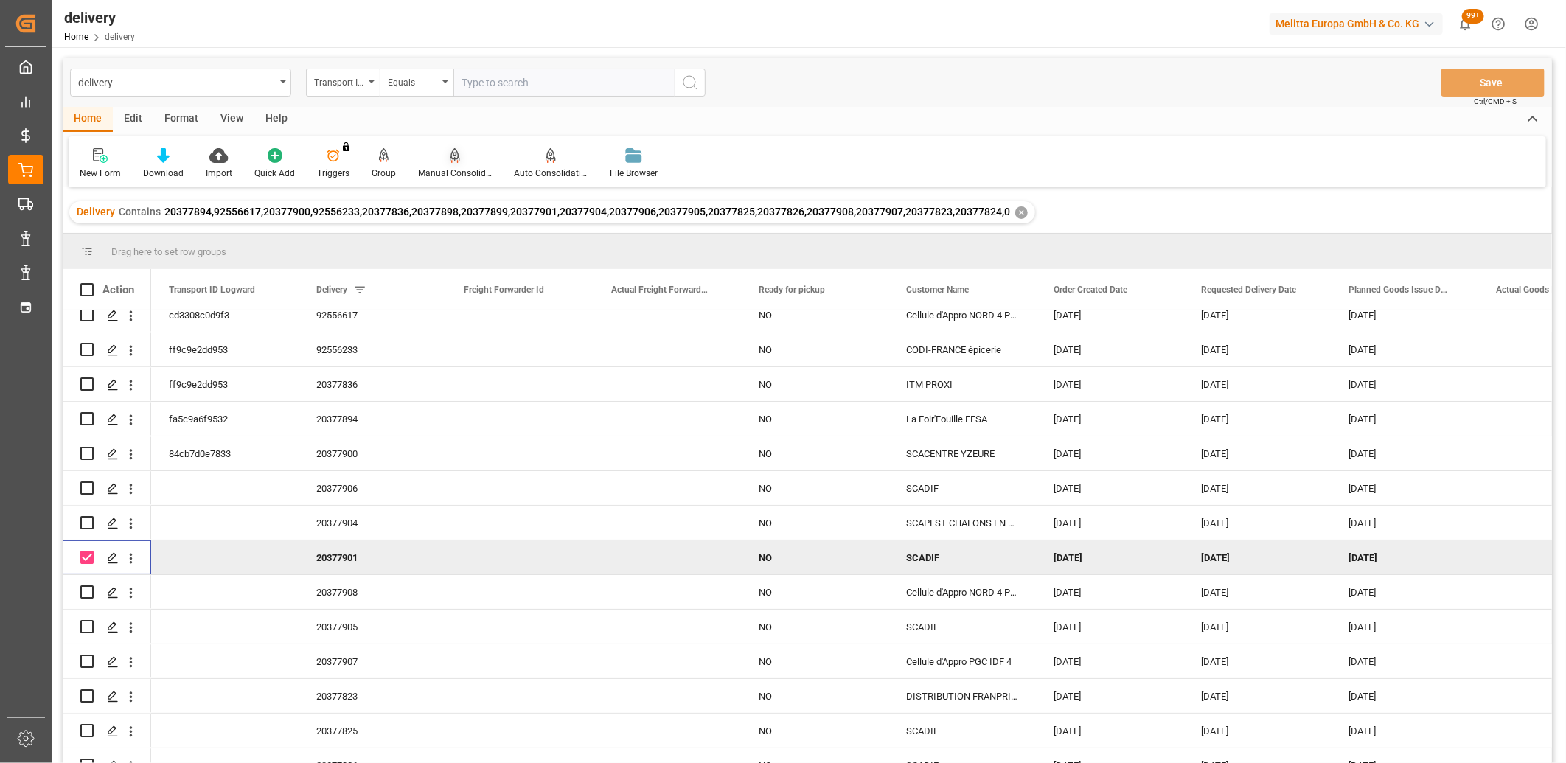
click at [451, 155] on icon at bounding box center [455, 154] width 10 height 13
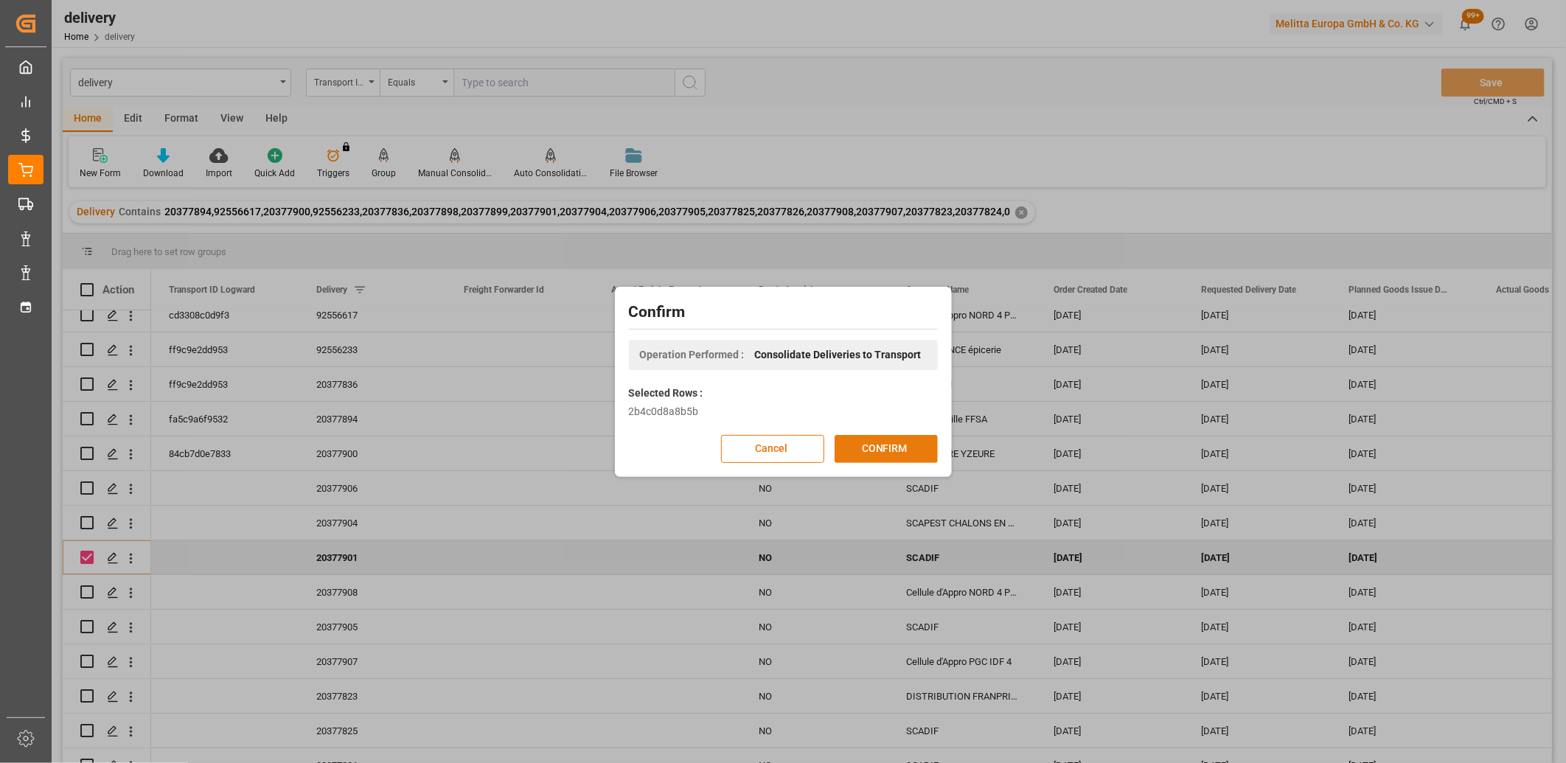
click at [864, 443] on button "CONFIRM" at bounding box center [886, 449] width 103 height 28
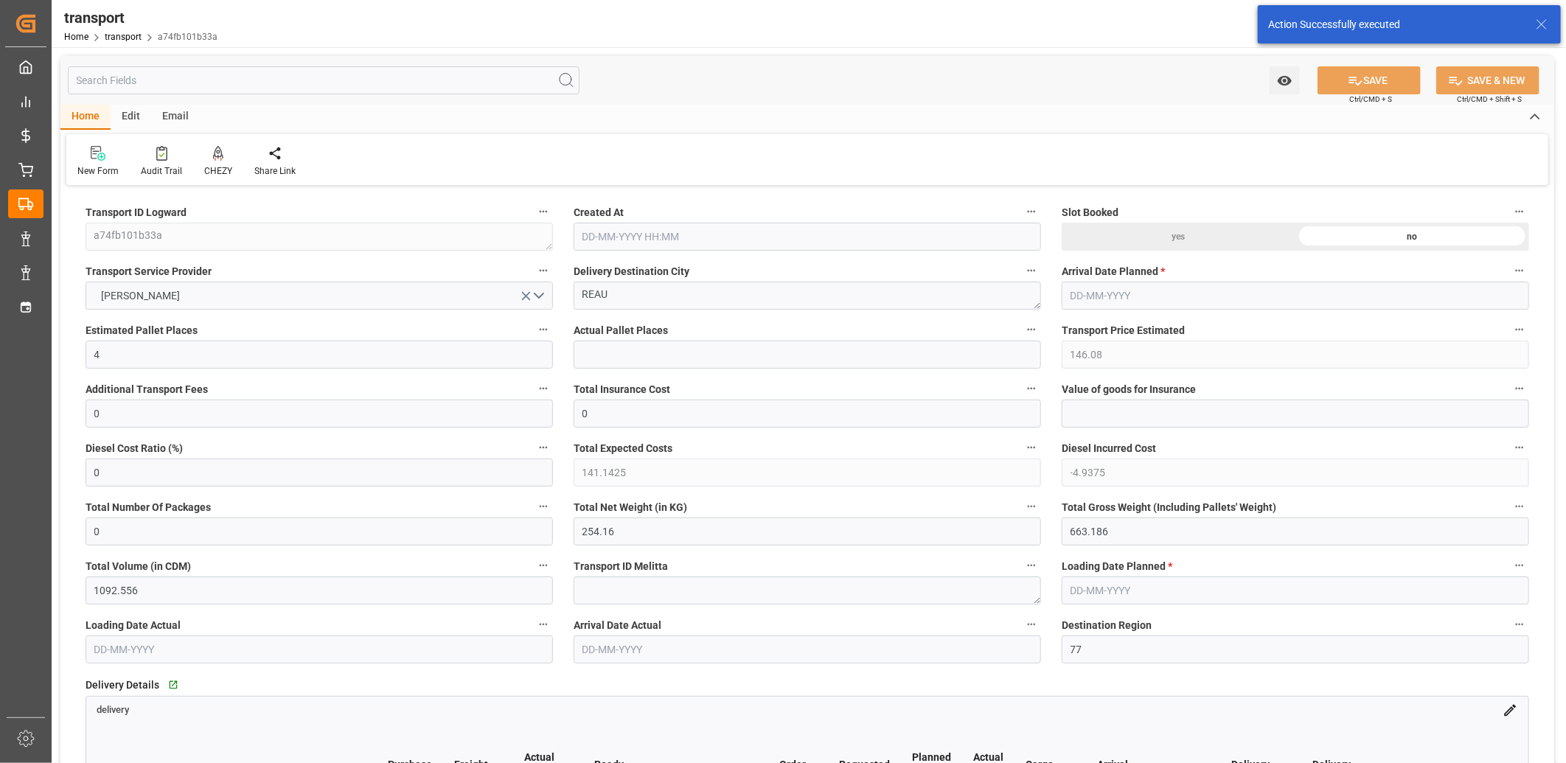
type input "[DATE] 11:41"
type input "[DATE]"
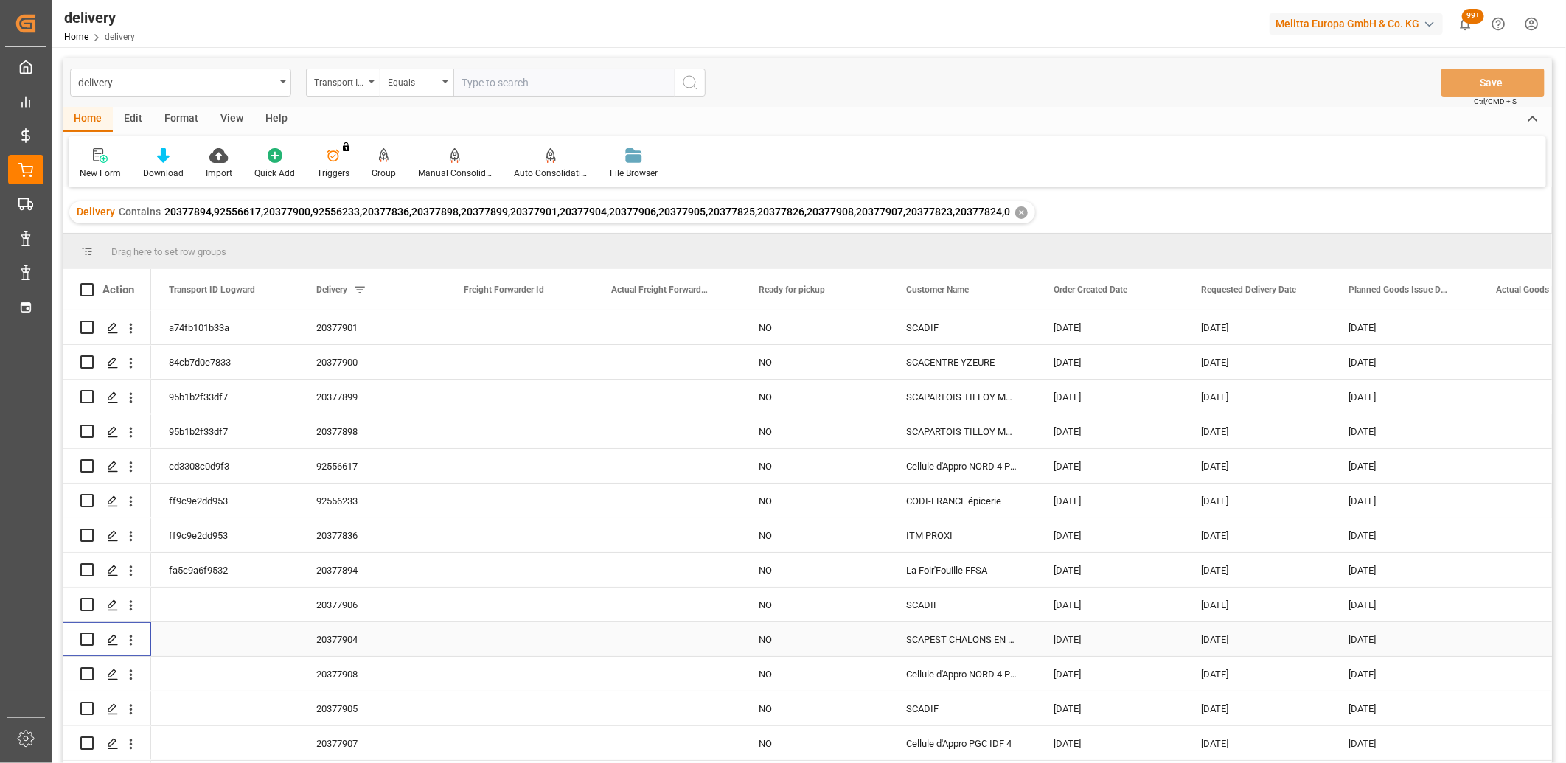
click at [85, 640] on input "Press Space to toggle row selection (unchecked)" at bounding box center [86, 639] width 13 height 13
checkbox input "true"
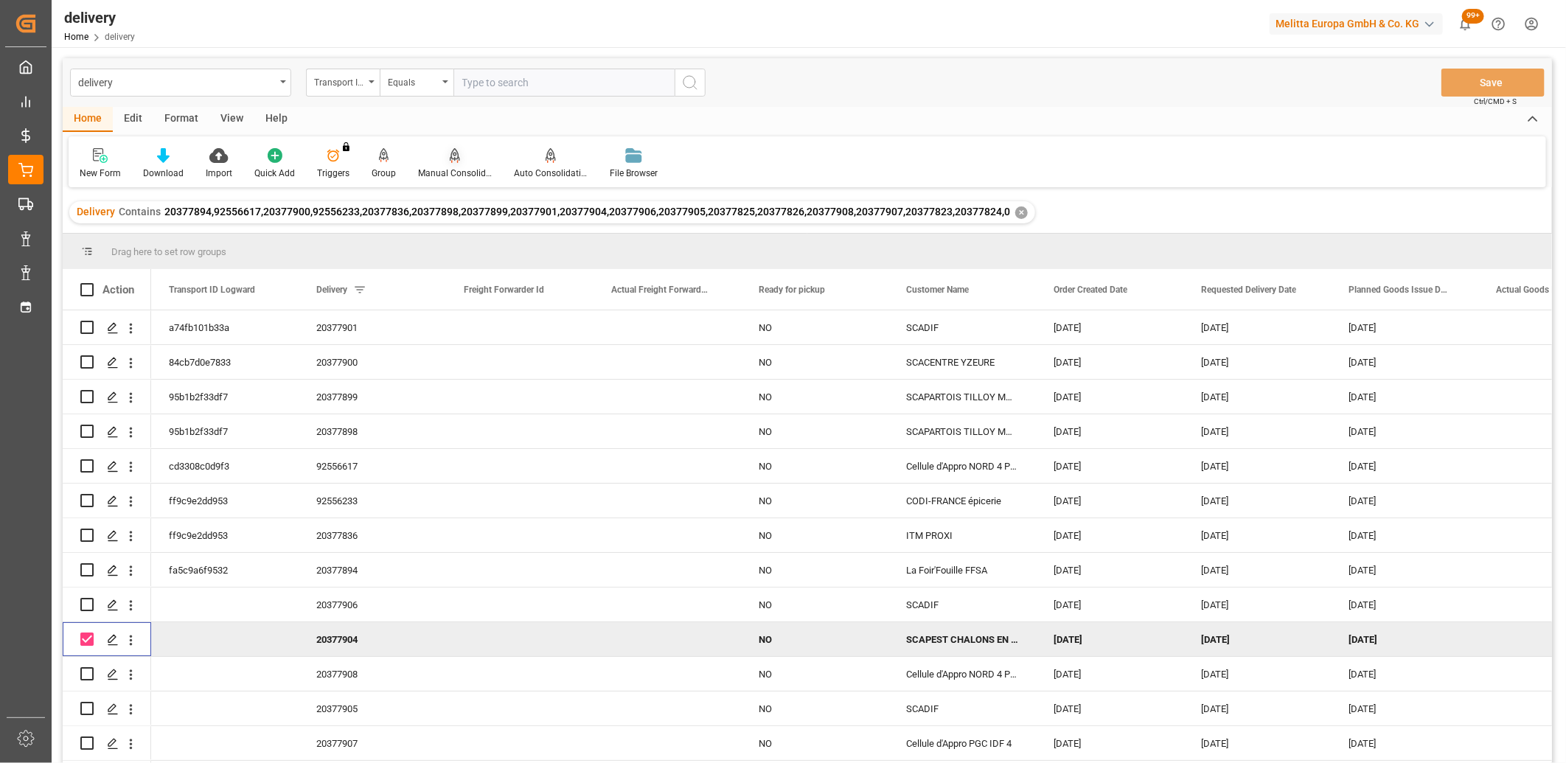
click at [450, 159] on icon at bounding box center [455, 155] width 10 height 15
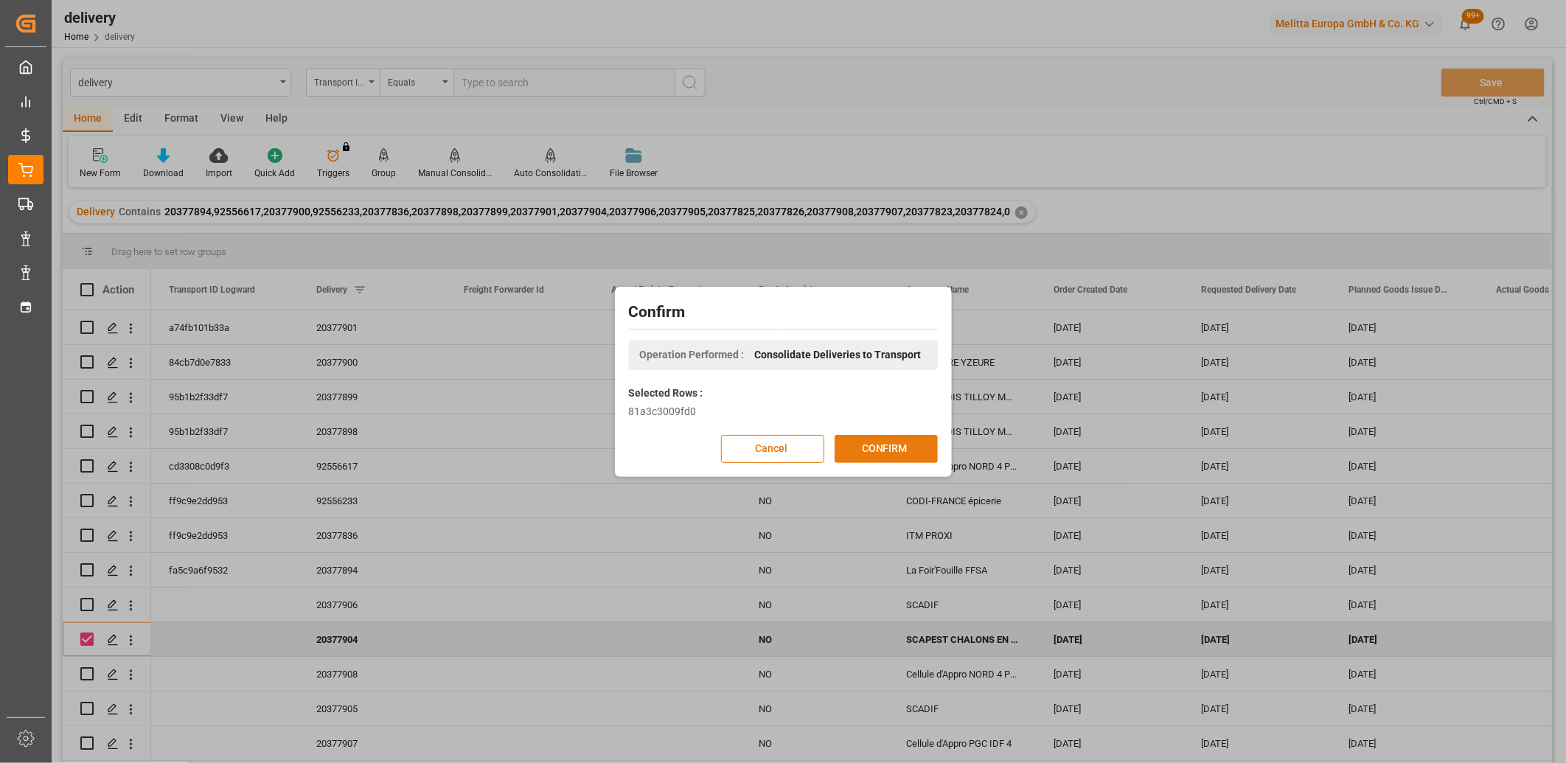
click at [872, 448] on button "CONFIRM" at bounding box center [886, 449] width 103 height 28
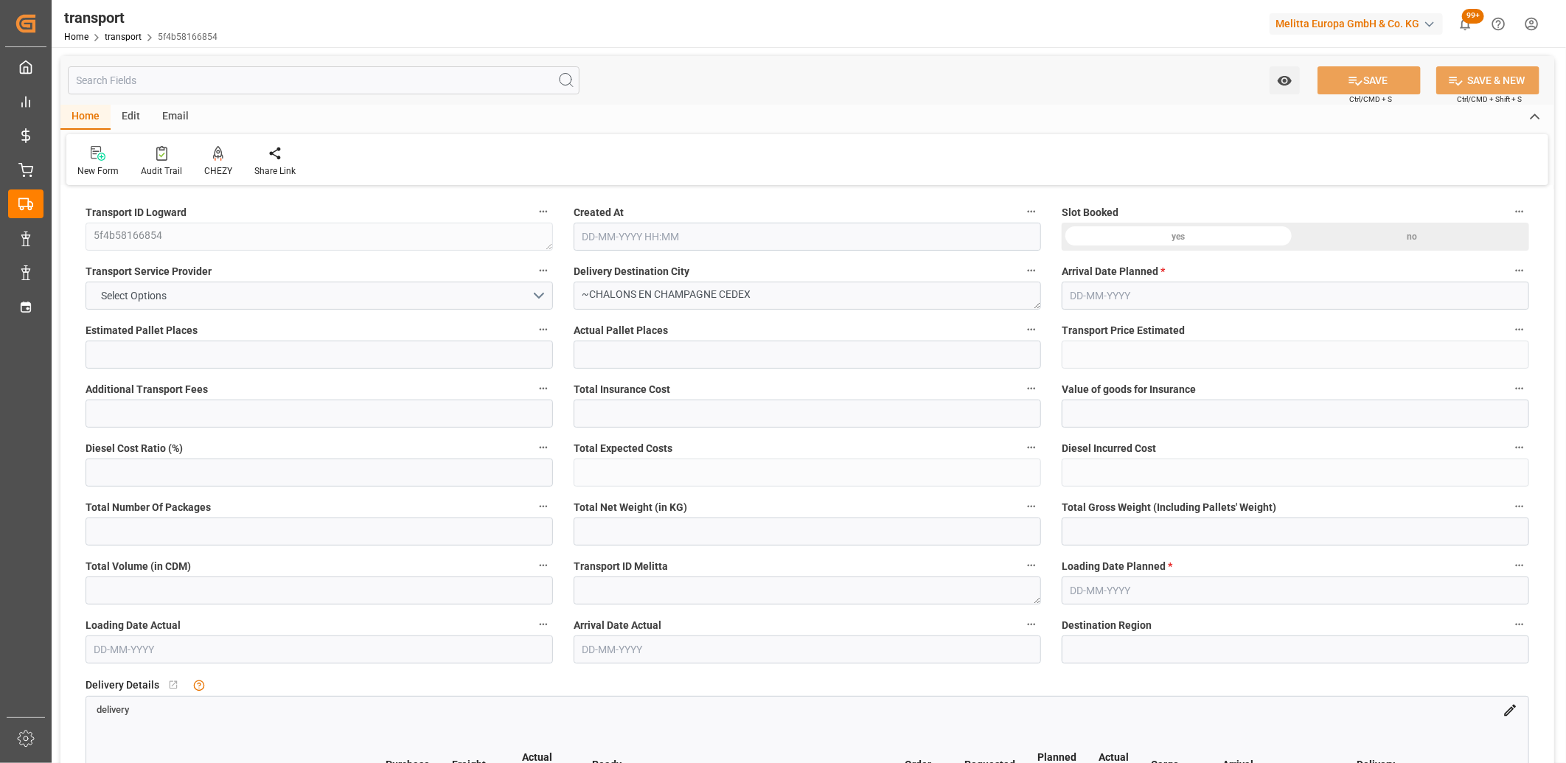
type input "12"
type input "260.33"
type input "0"
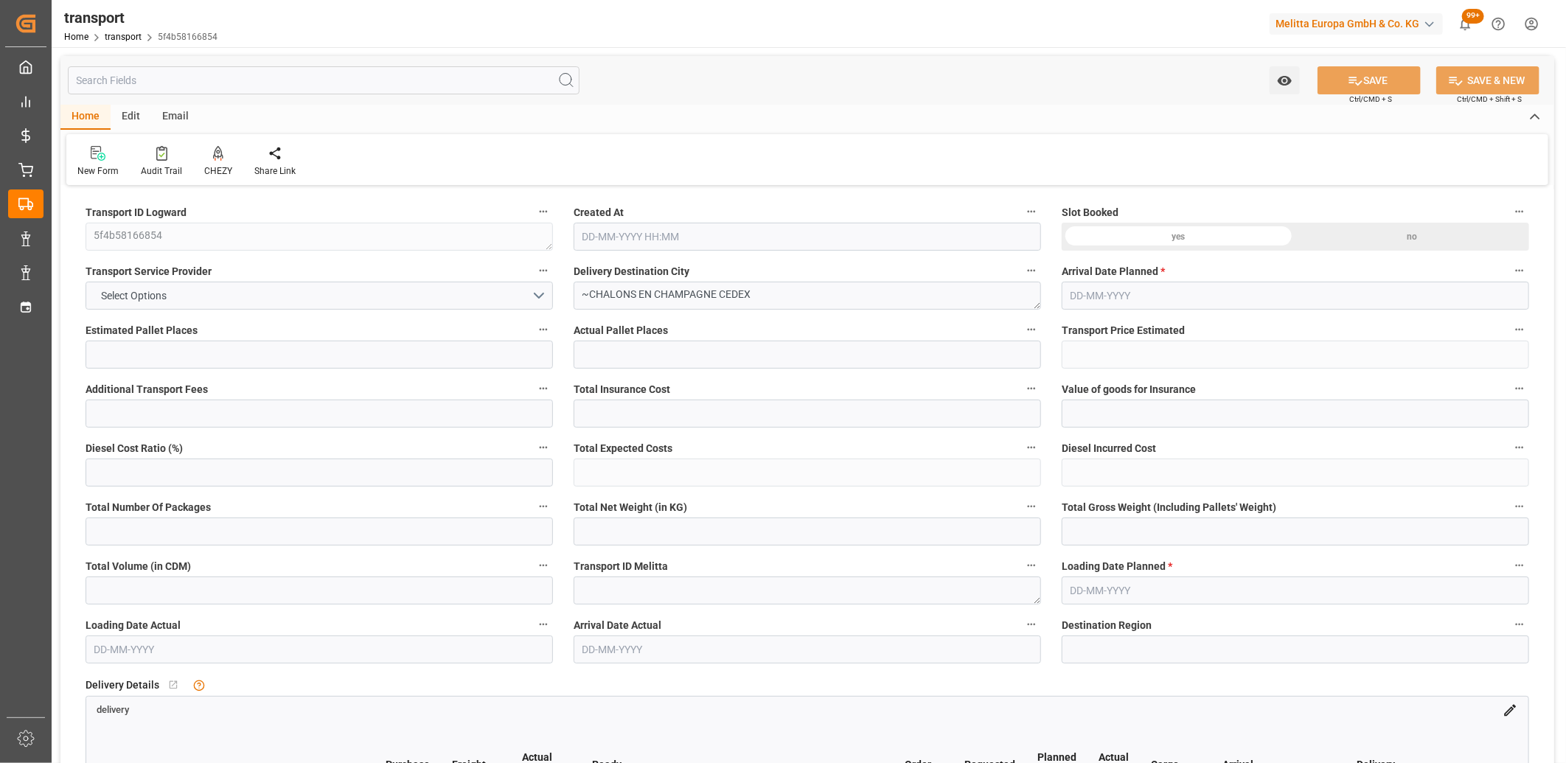
type input "251.5308"
type input "-8.7992"
type input "0"
type input "2249.669"
type input "3582.424"
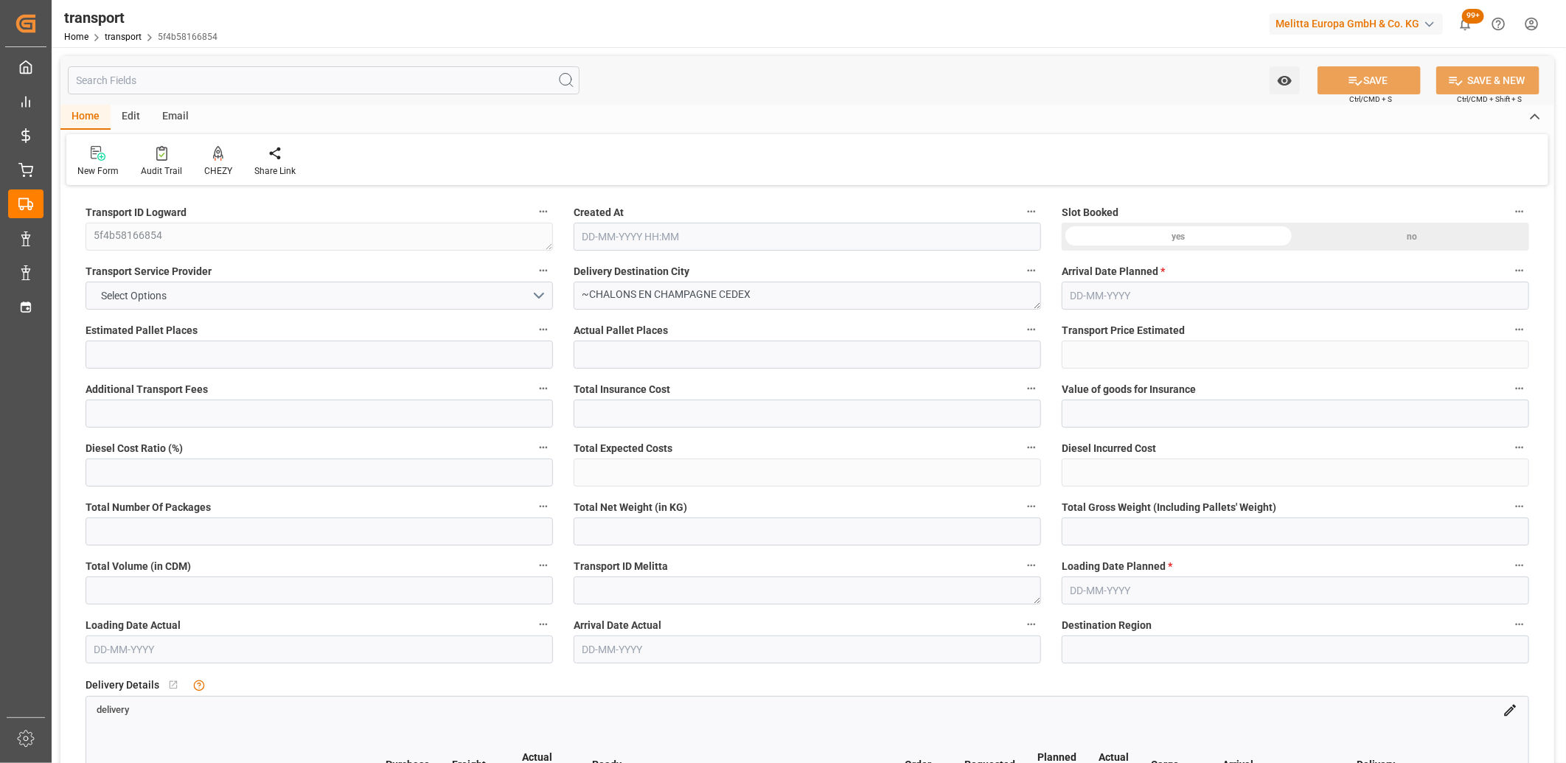
type input "9491.451"
type input "51"
type input "2"
type input "857"
type input "41"
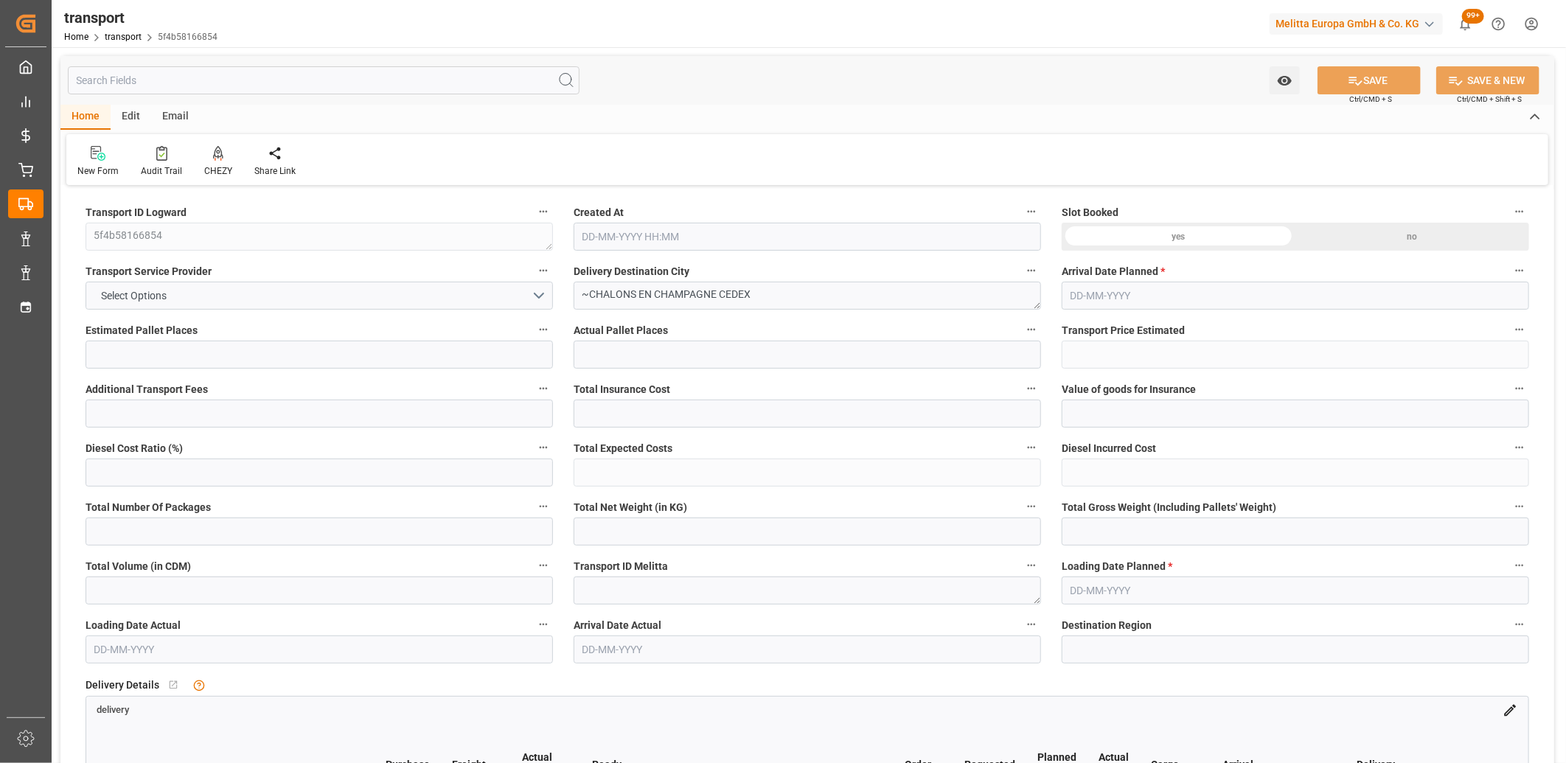
type input "101"
type input "2625.592"
type input "0"
type input "4710.8598"
type input "0"
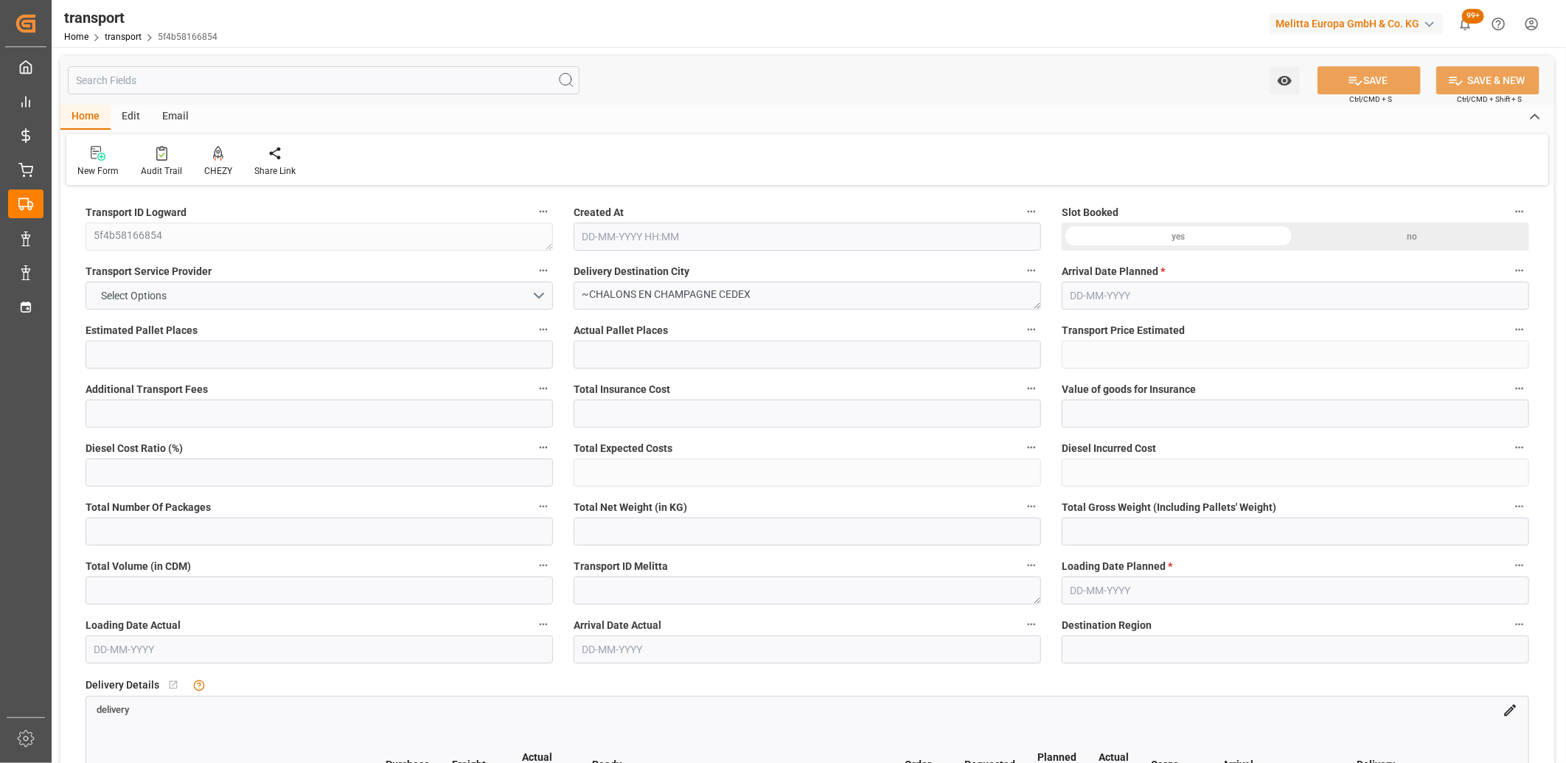
type input "0"
type input "21"
type input "35"
type input "[DATE] 11:41"
type input "[DATE]"
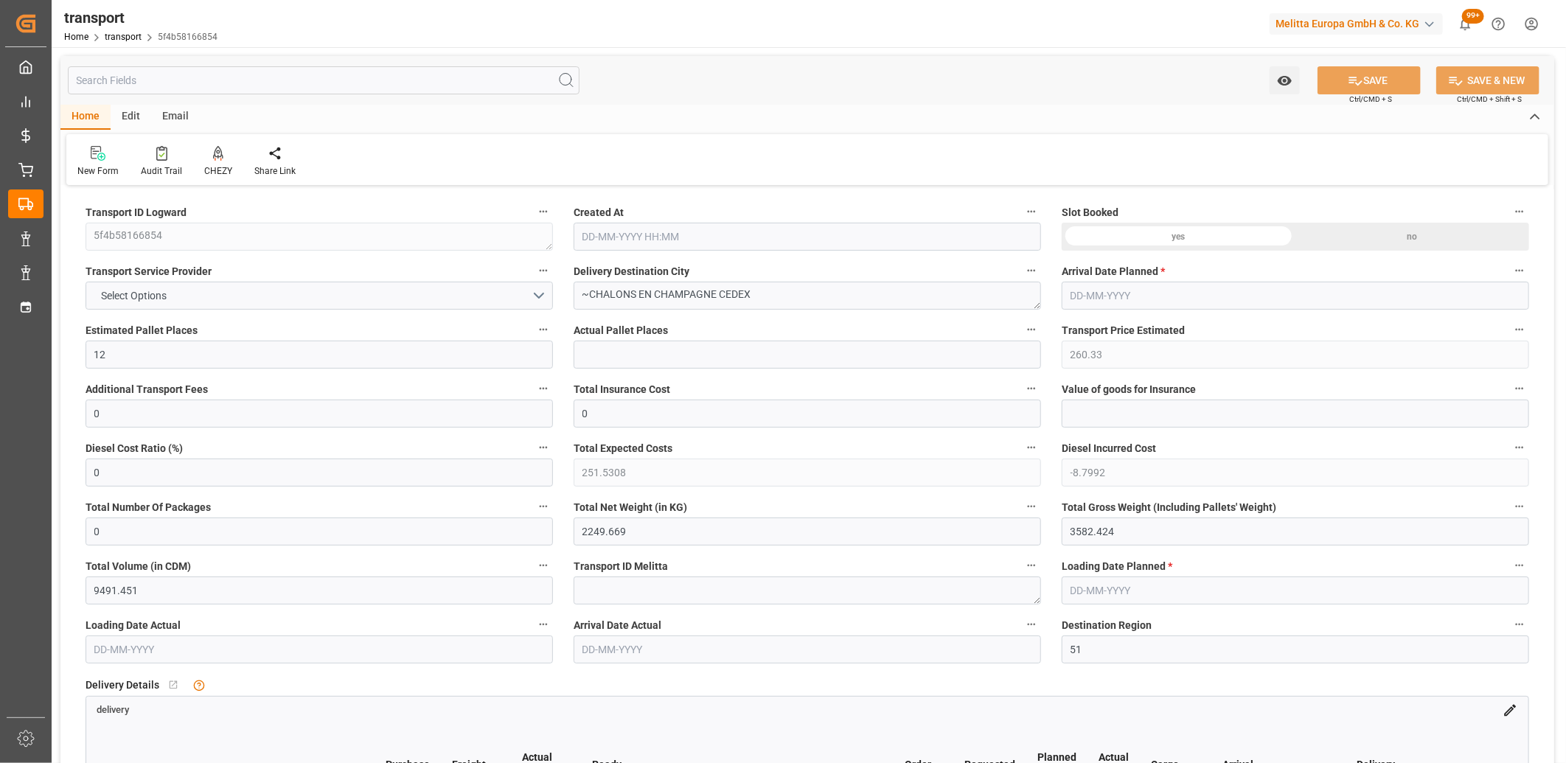
type input "[DATE]"
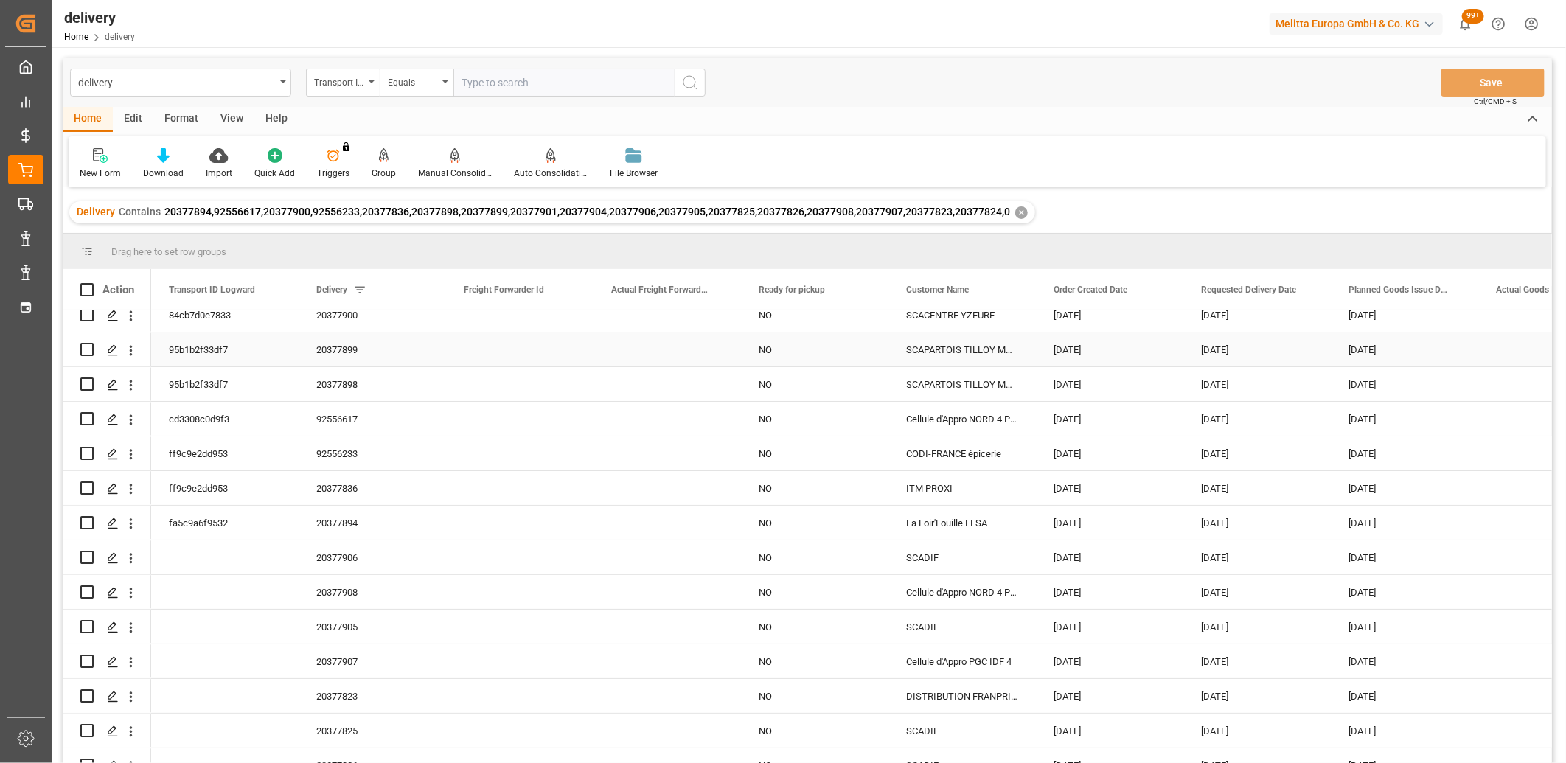
scroll to position [136, 0]
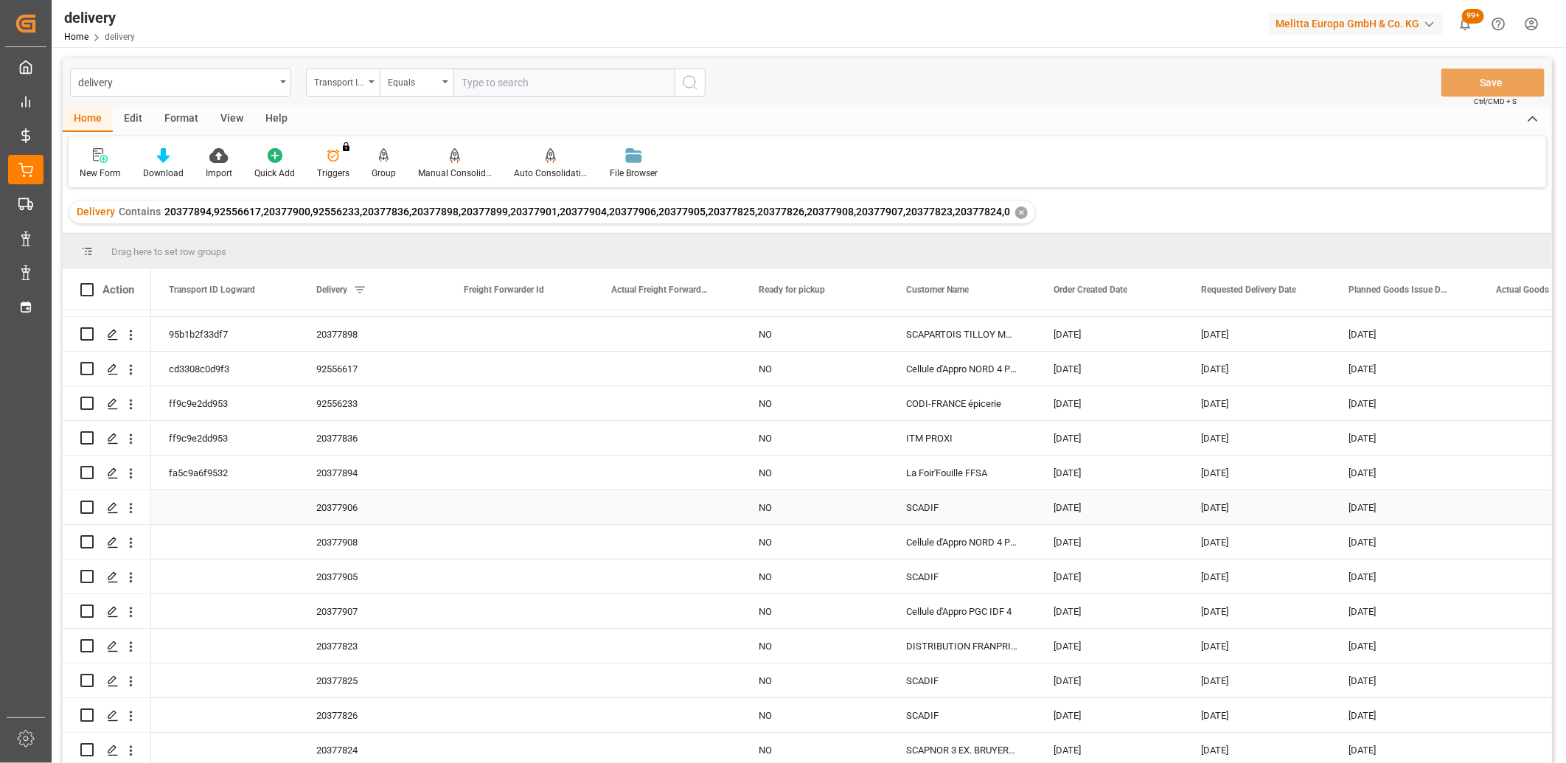
click at [84, 501] on input "Press Space to toggle row selection (unchecked)" at bounding box center [86, 507] width 13 height 13
checkbox input "true"
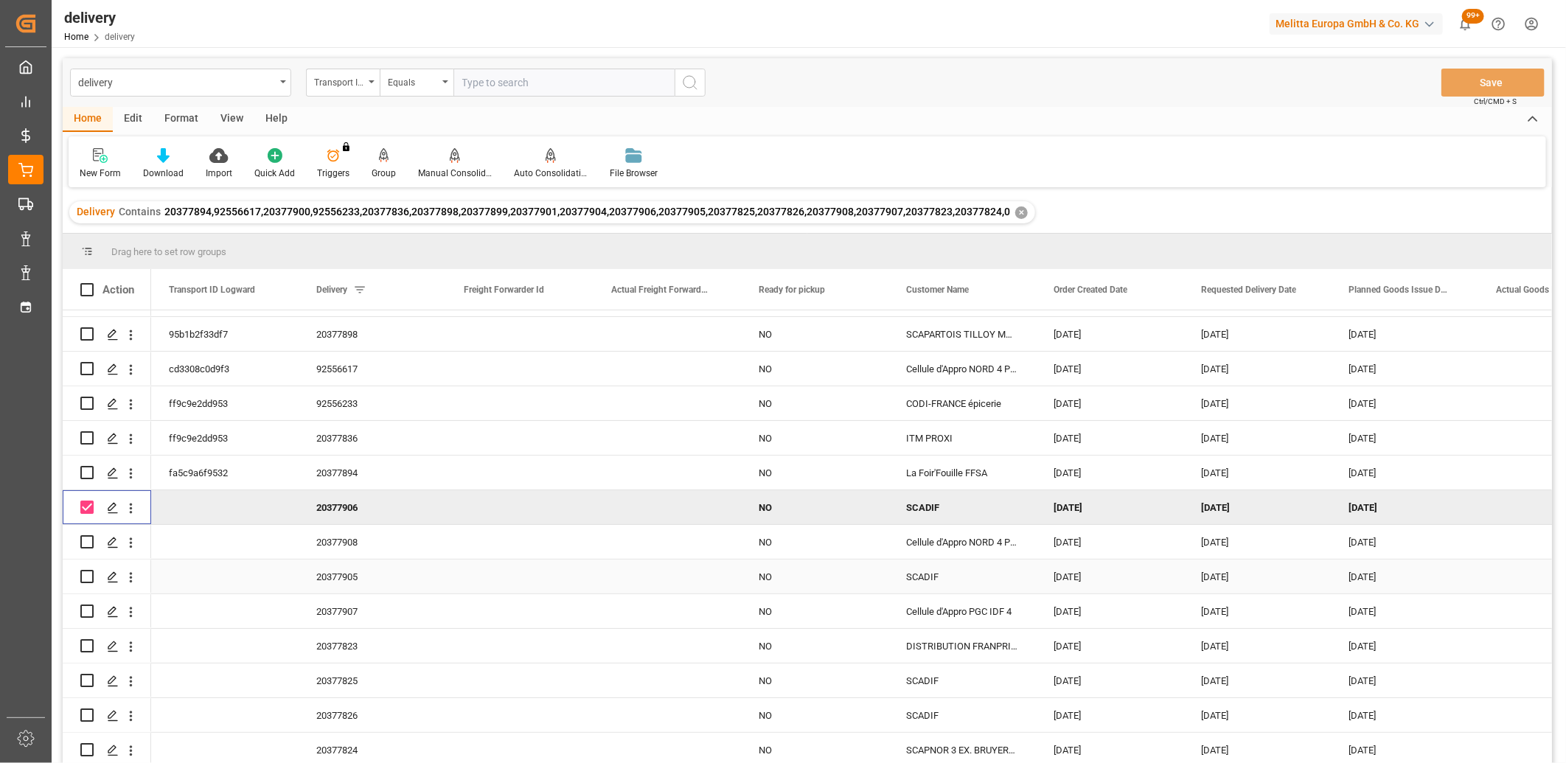
click at [88, 571] on input "Press Space to toggle row selection (unchecked)" at bounding box center [86, 576] width 13 height 13
checkbox input "true"
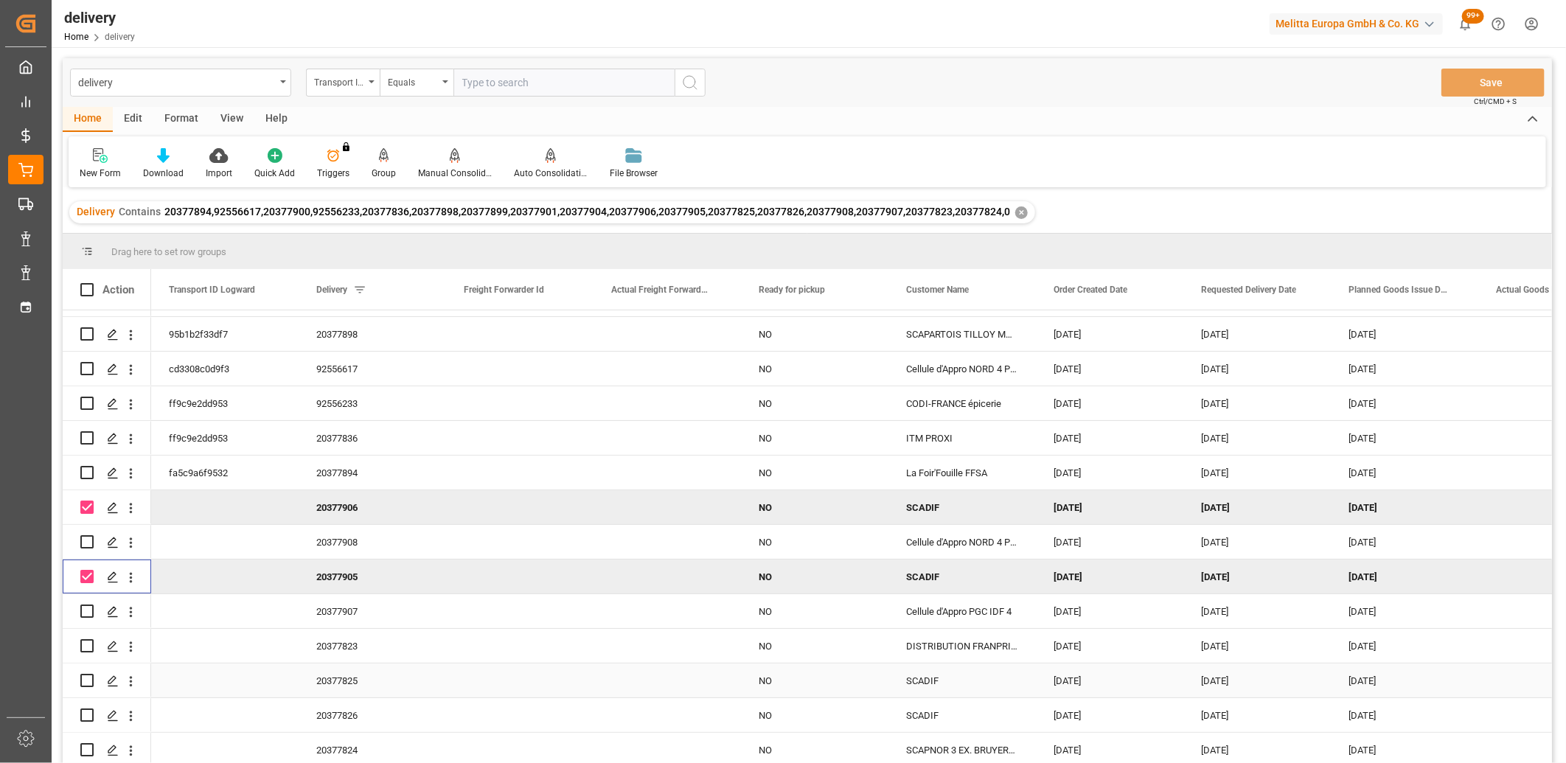
click at [87, 674] on input "Press Space to toggle row selection (unchecked)" at bounding box center [86, 680] width 13 height 13
checkbox input "true"
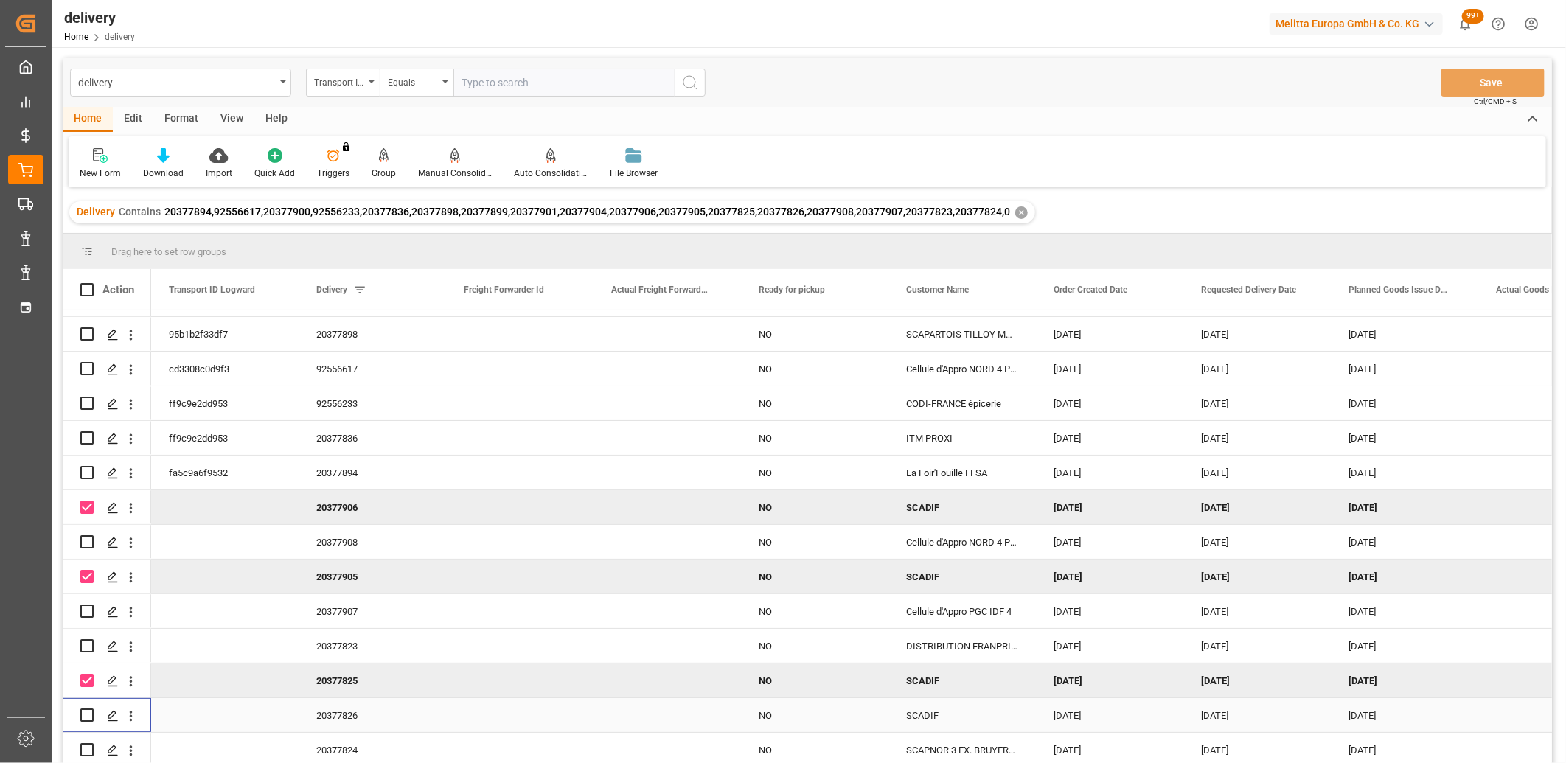
click at [90, 709] on input "Press Space to toggle row selection (unchecked)" at bounding box center [86, 715] width 13 height 13
checkbox input "true"
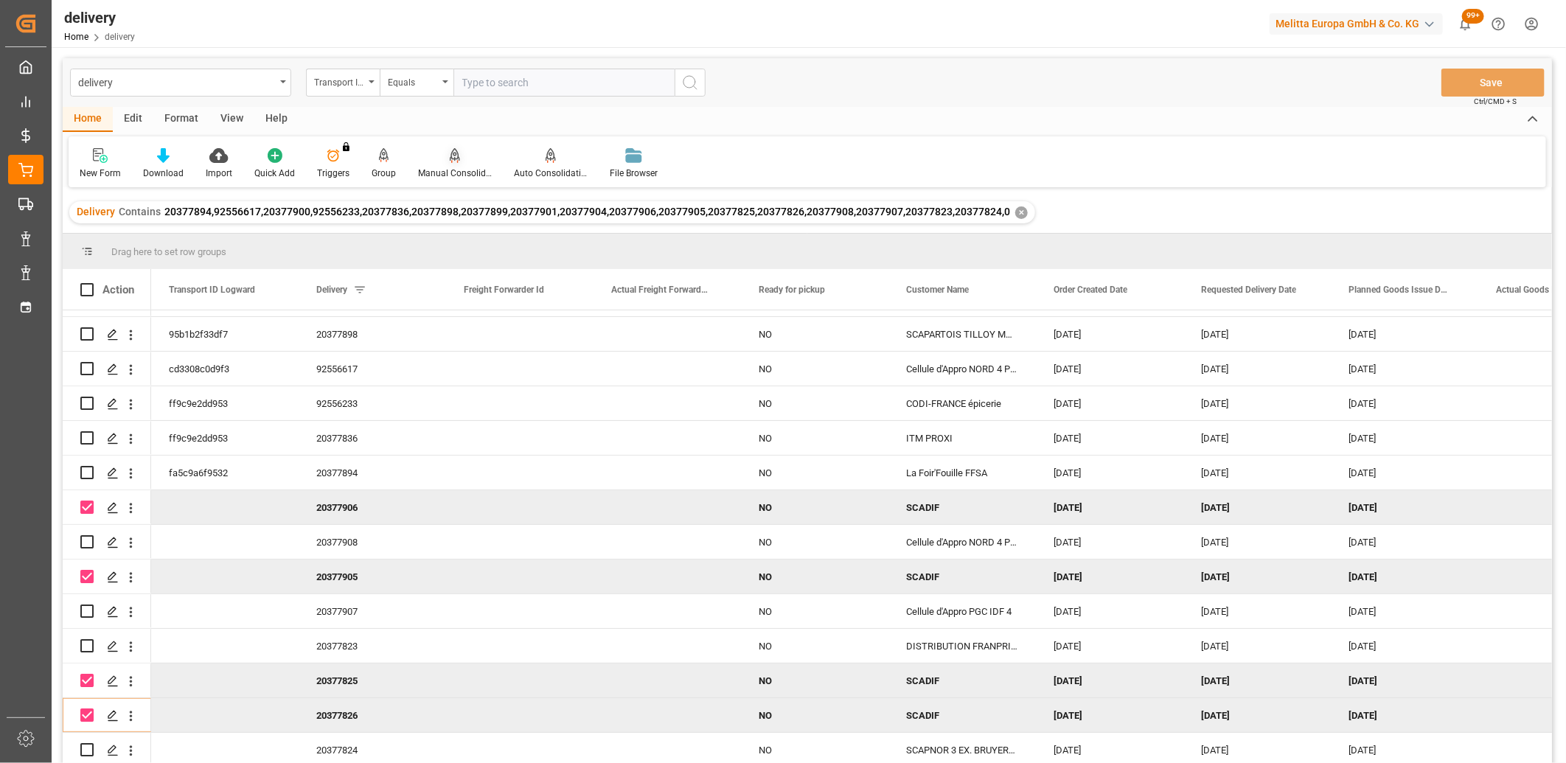
click at [448, 167] on div "Manual Consolidation" at bounding box center [455, 173] width 74 height 13
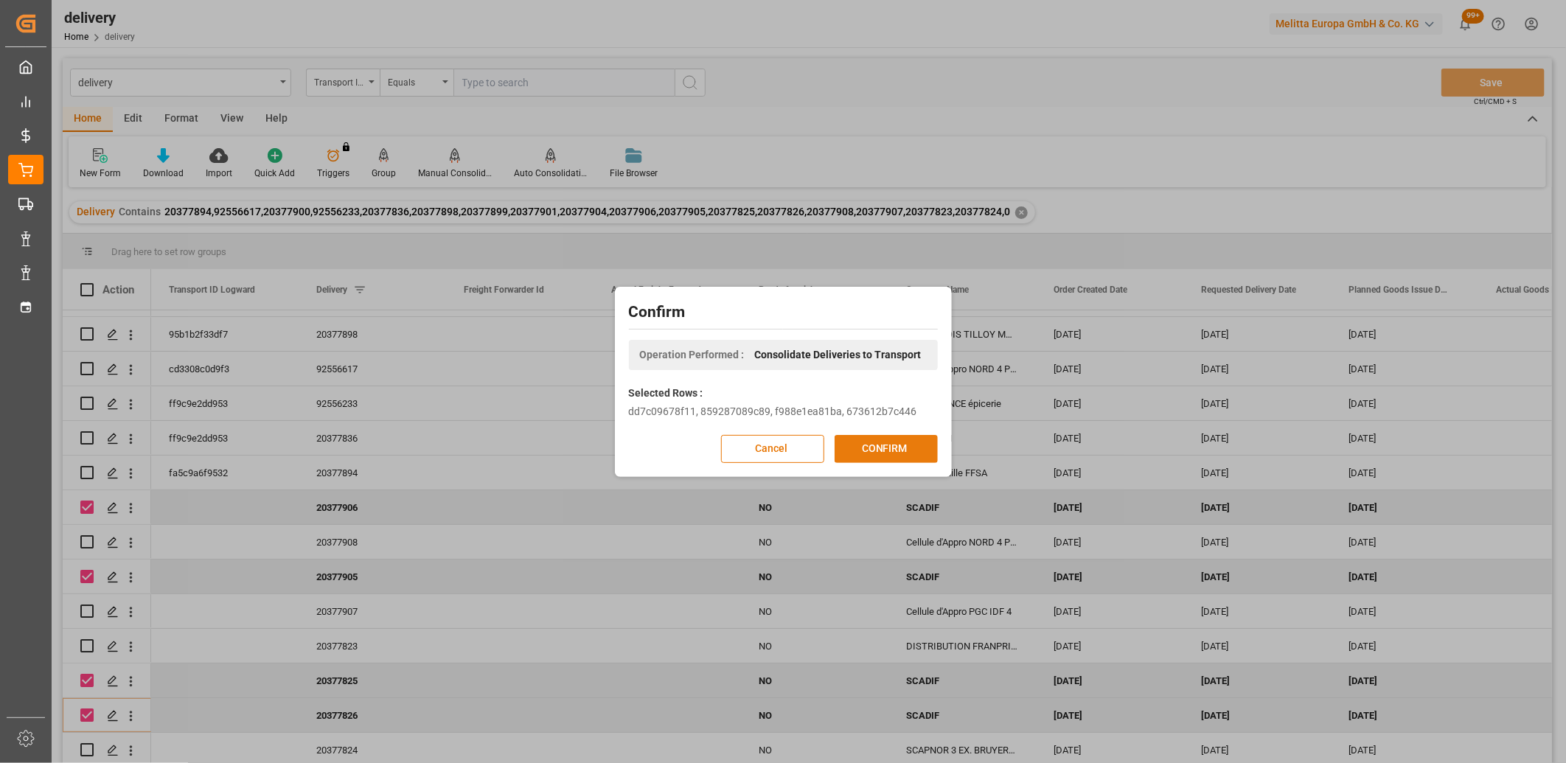
click at [853, 447] on button "CONFIRM" at bounding box center [886, 449] width 103 height 28
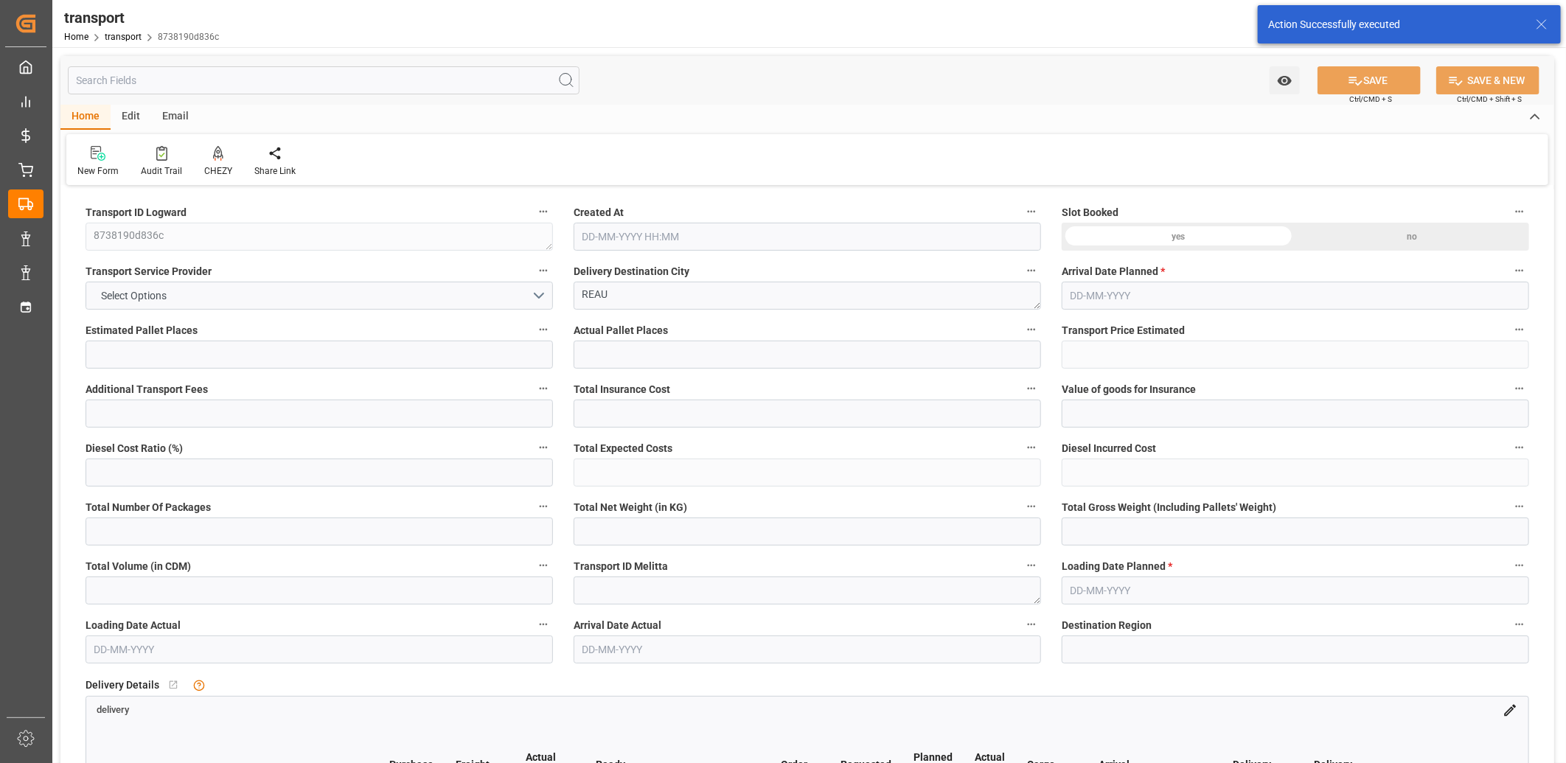
type input "10"
type input "229.17"
type input "0"
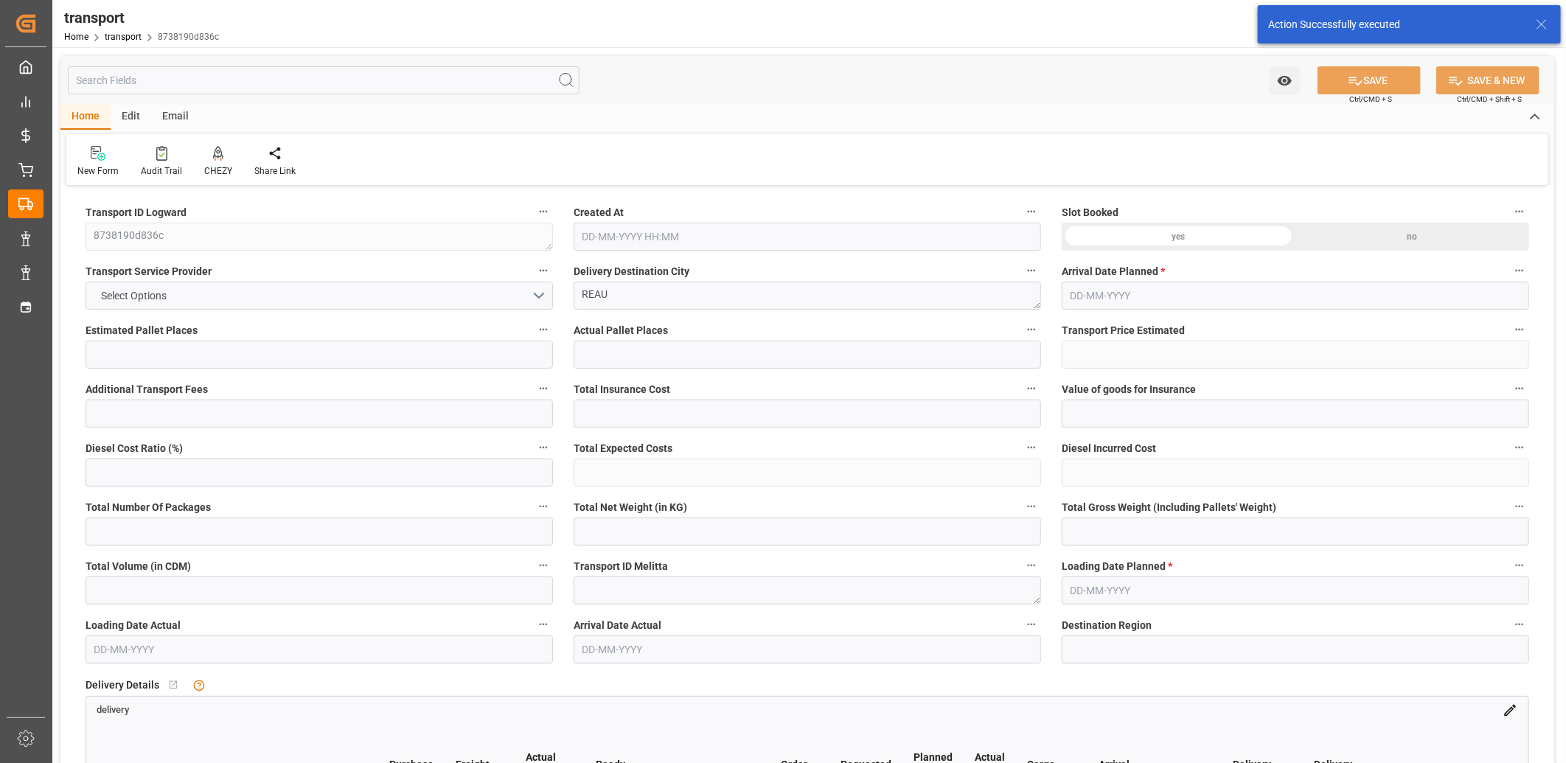
type input "221.4241"
type input "-7.7459"
type input "0"
type input "928.596"
type input "2035.305"
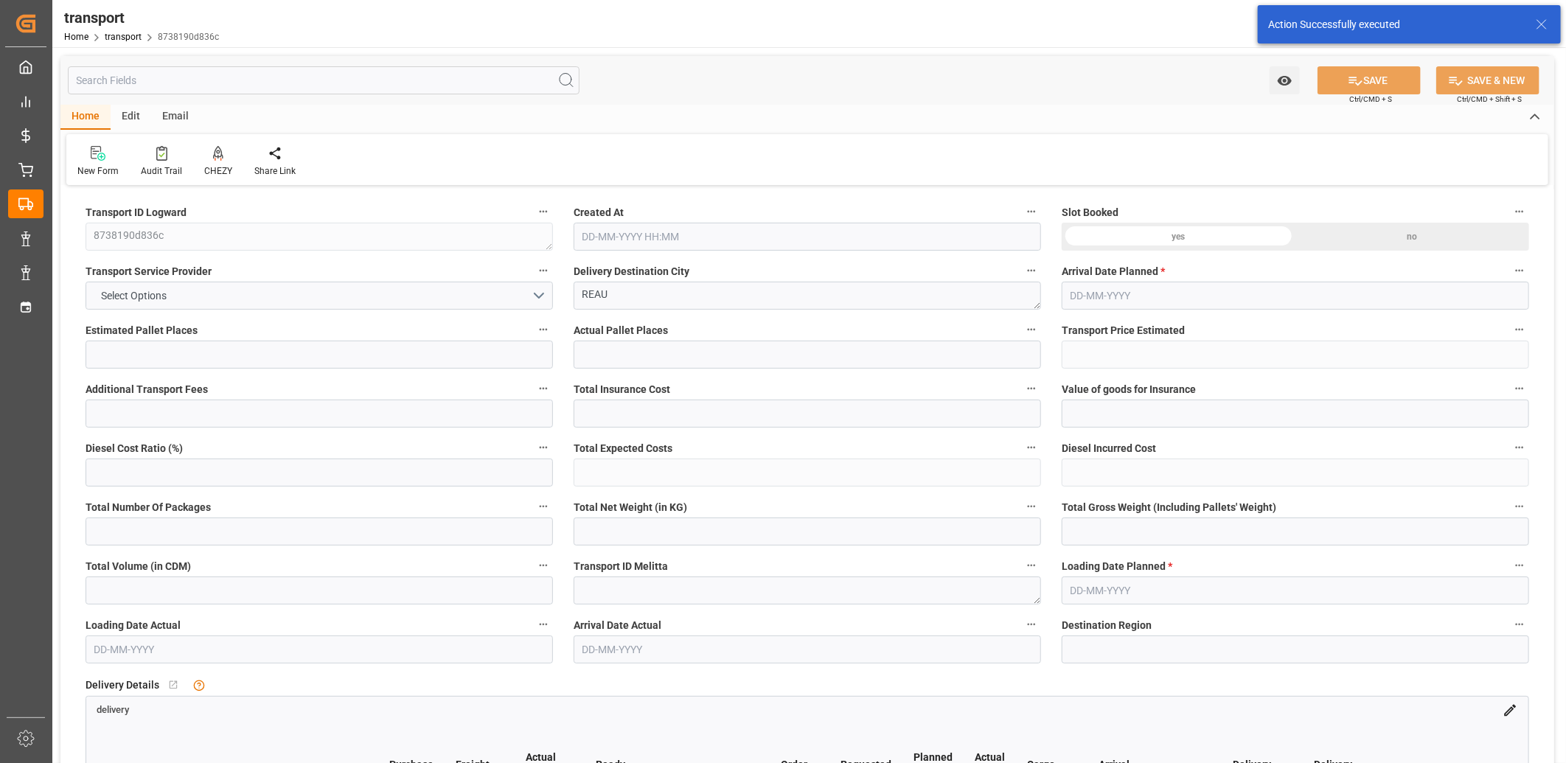
type input "4757.12"
type input "77"
type input "2"
type input "302"
type input "38"
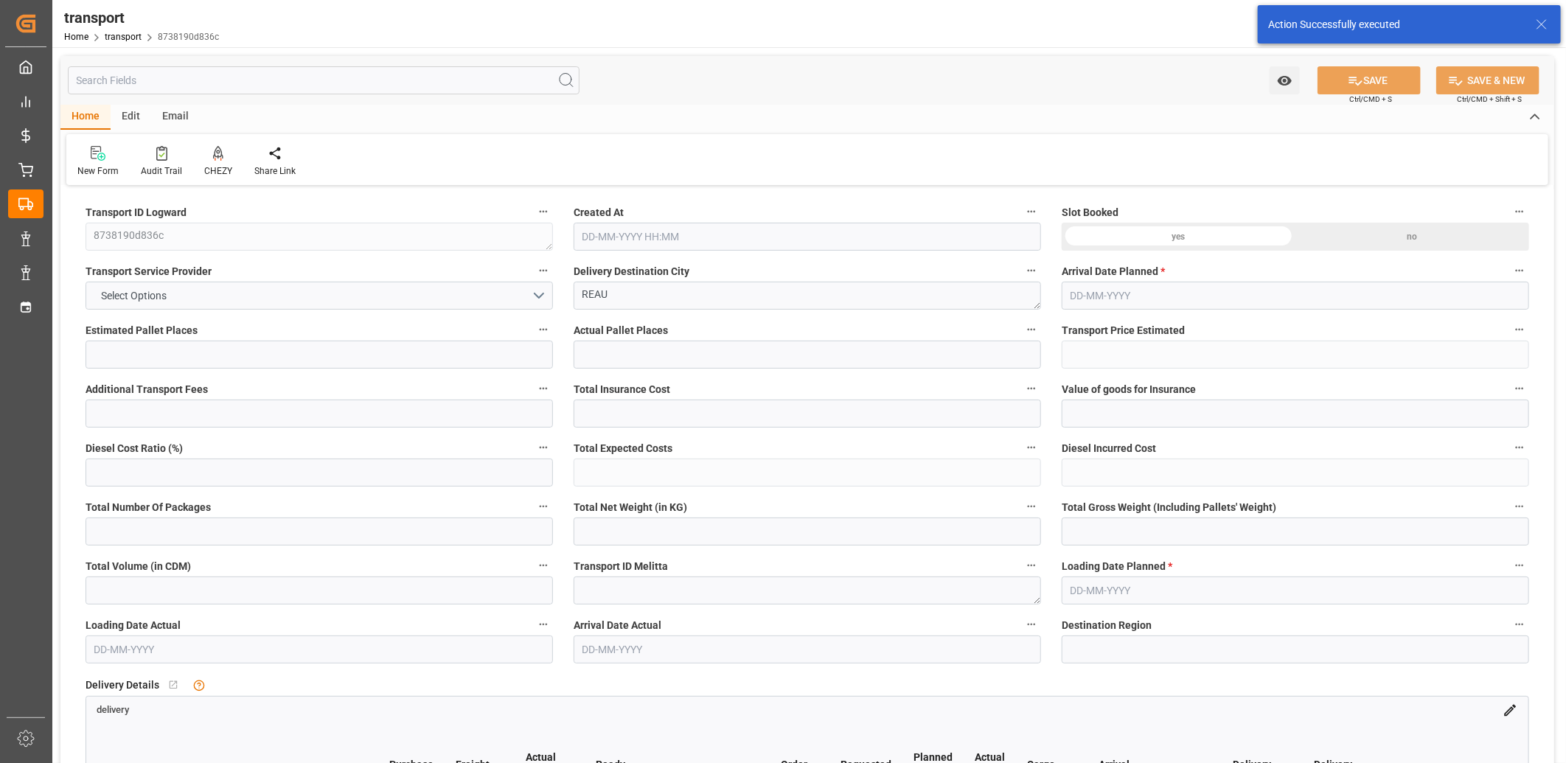
type input "101"
type input "1133.305"
type input "0"
type input "4710.8598"
type input "0"
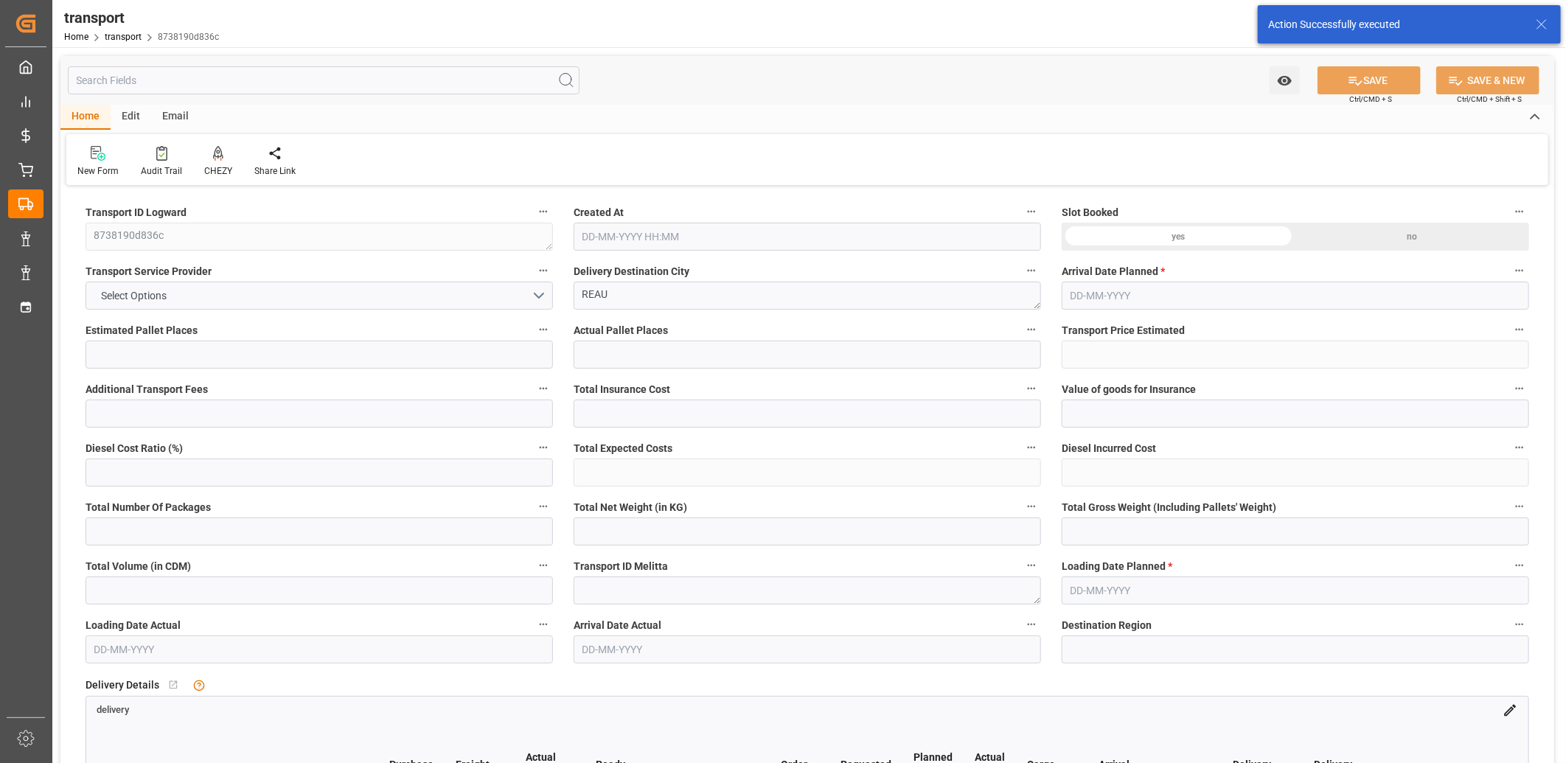
type input "0"
type input "21"
type input "35"
type input "09-09-2025 11:42"
type input "[DATE]"
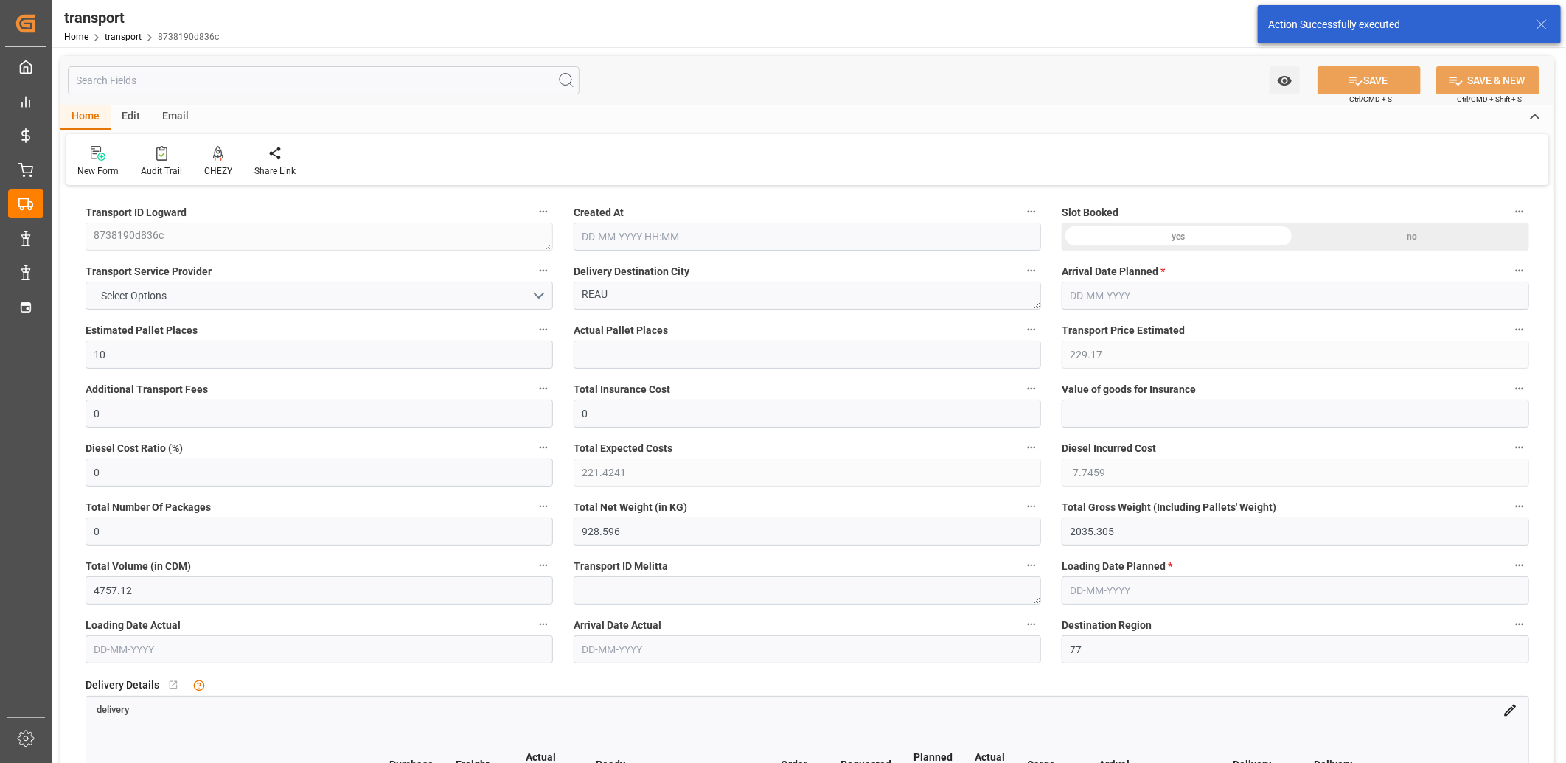
type input "[DATE]"
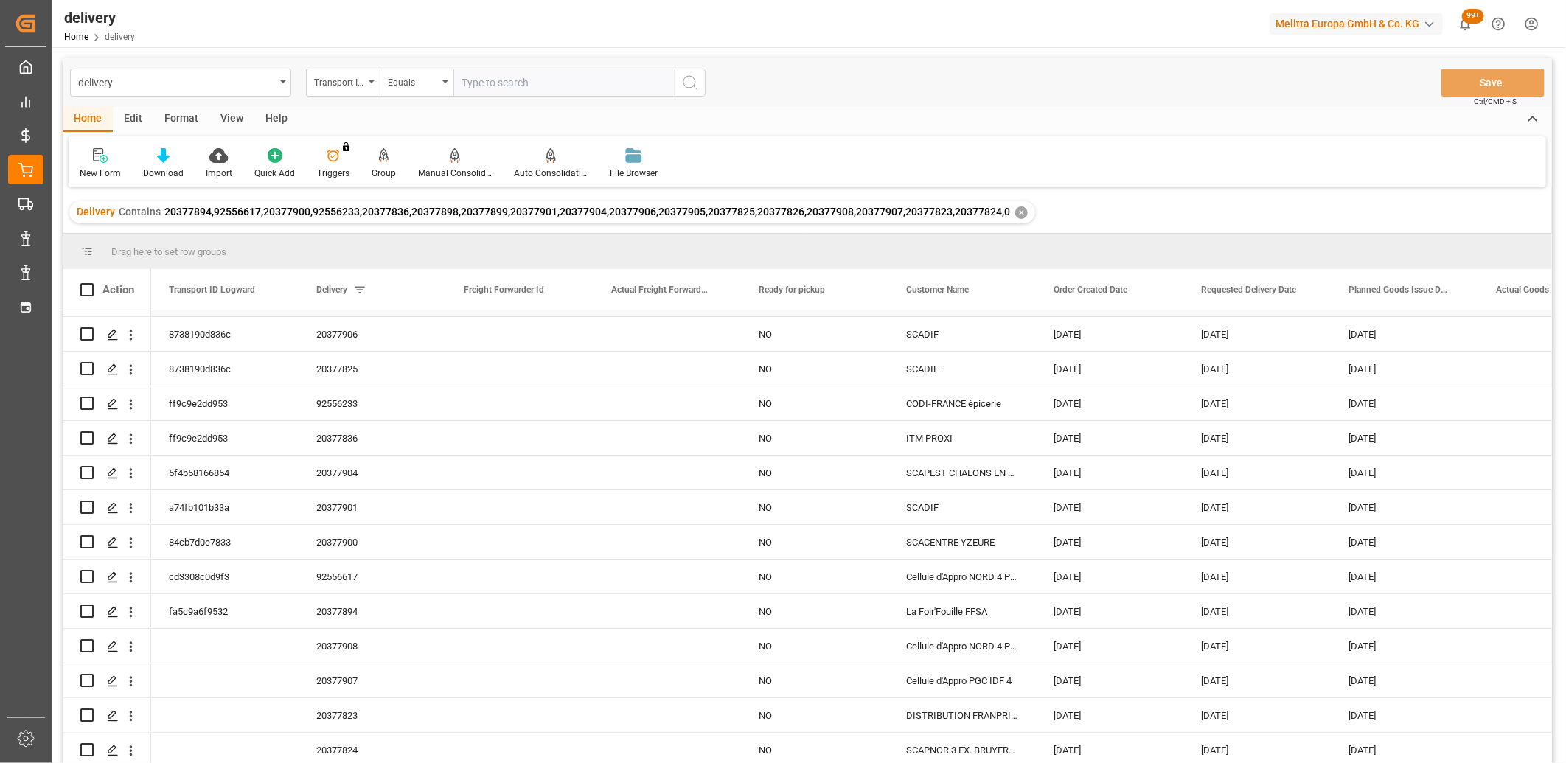
scroll to position [136, 0]
click at [86, 640] on input "Press Space to toggle row selection (unchecked)" at bounding box center [86, 645] width 13 height 13
checkbox input "true"
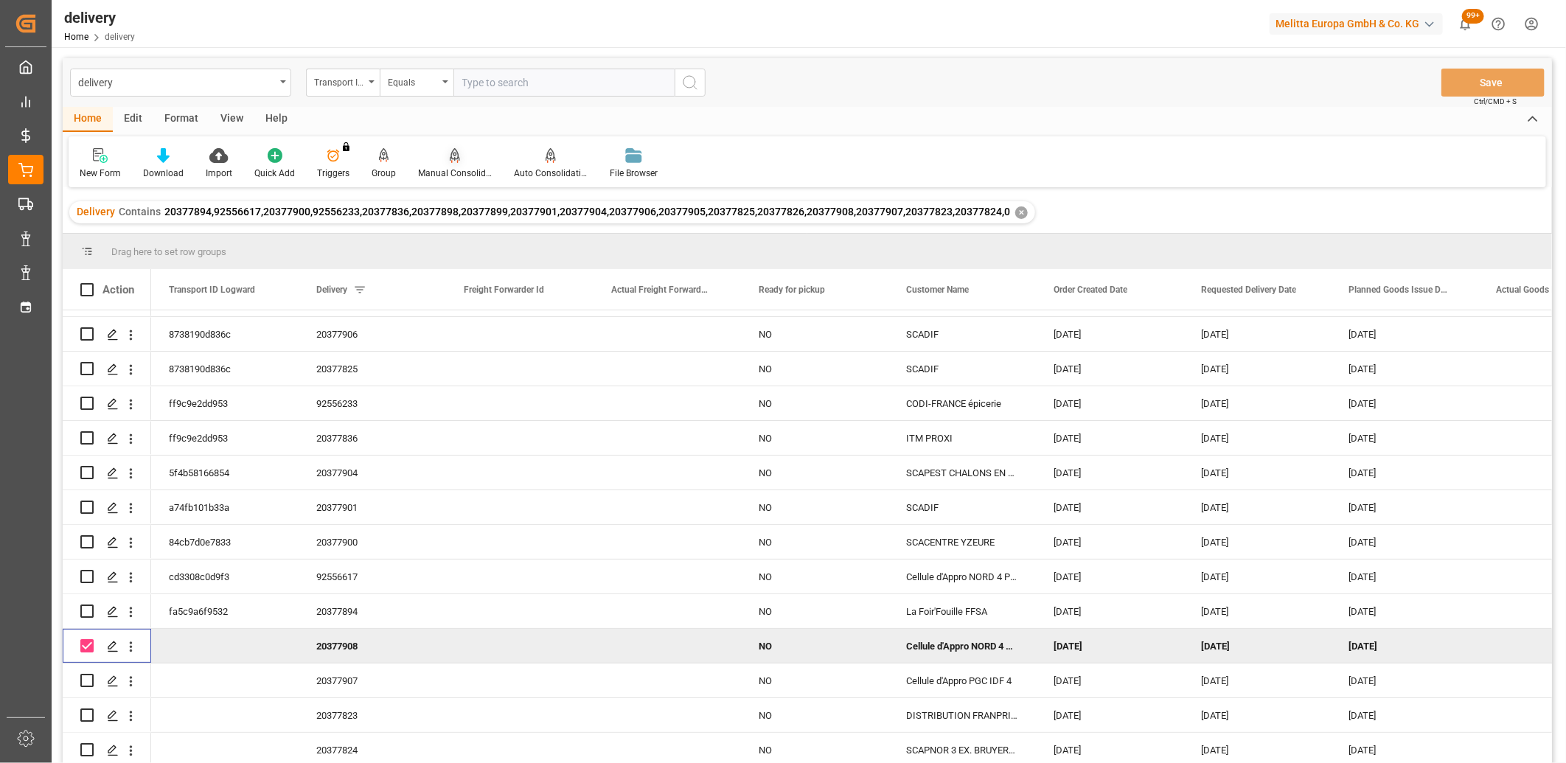
click at [453, 161] on icon at bounding box center [454, 162] width 7 height 3
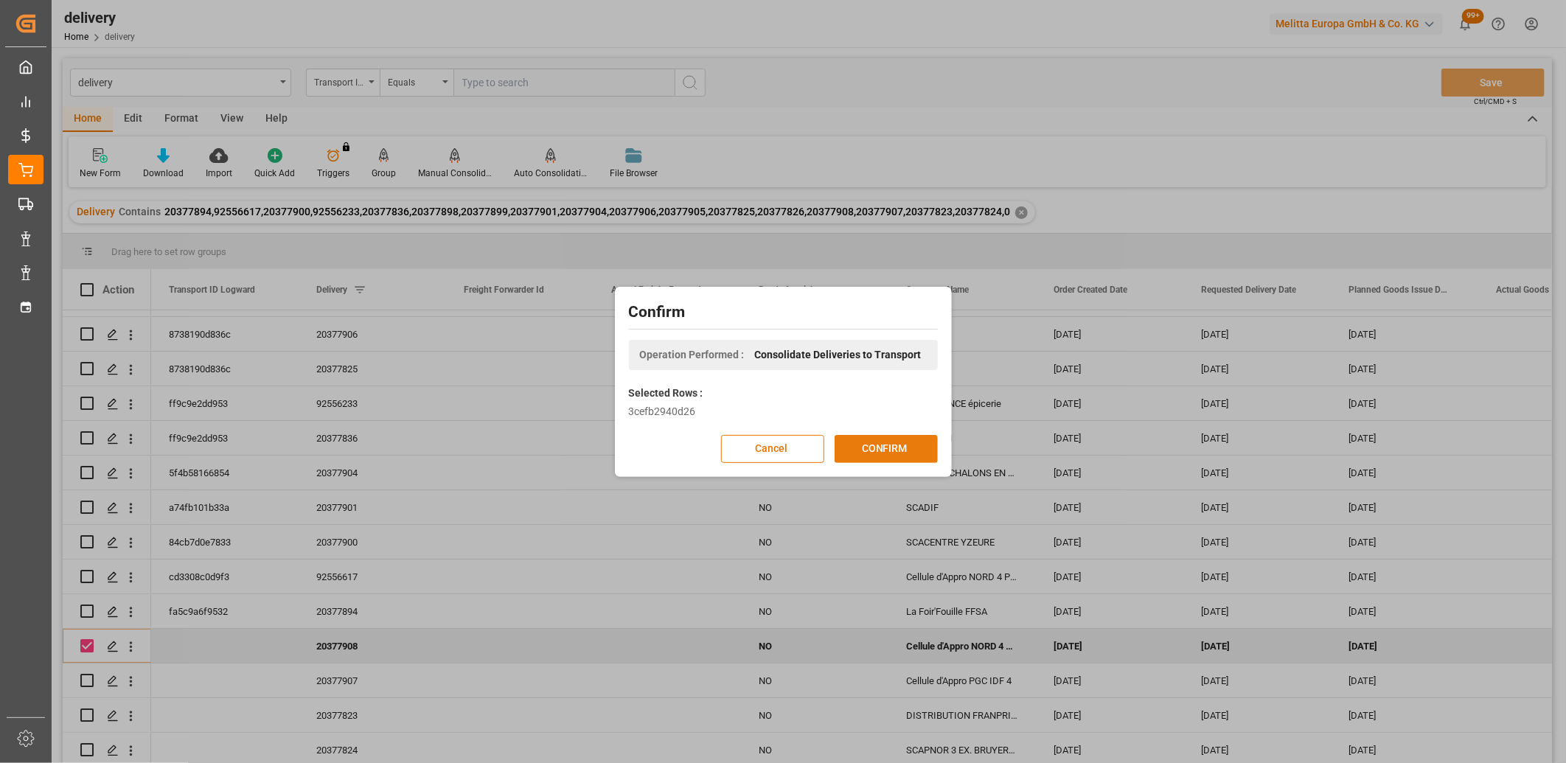
click at [859, 439] on button "CONFIRM" at bounding box center [886, 449] width 103 height 28
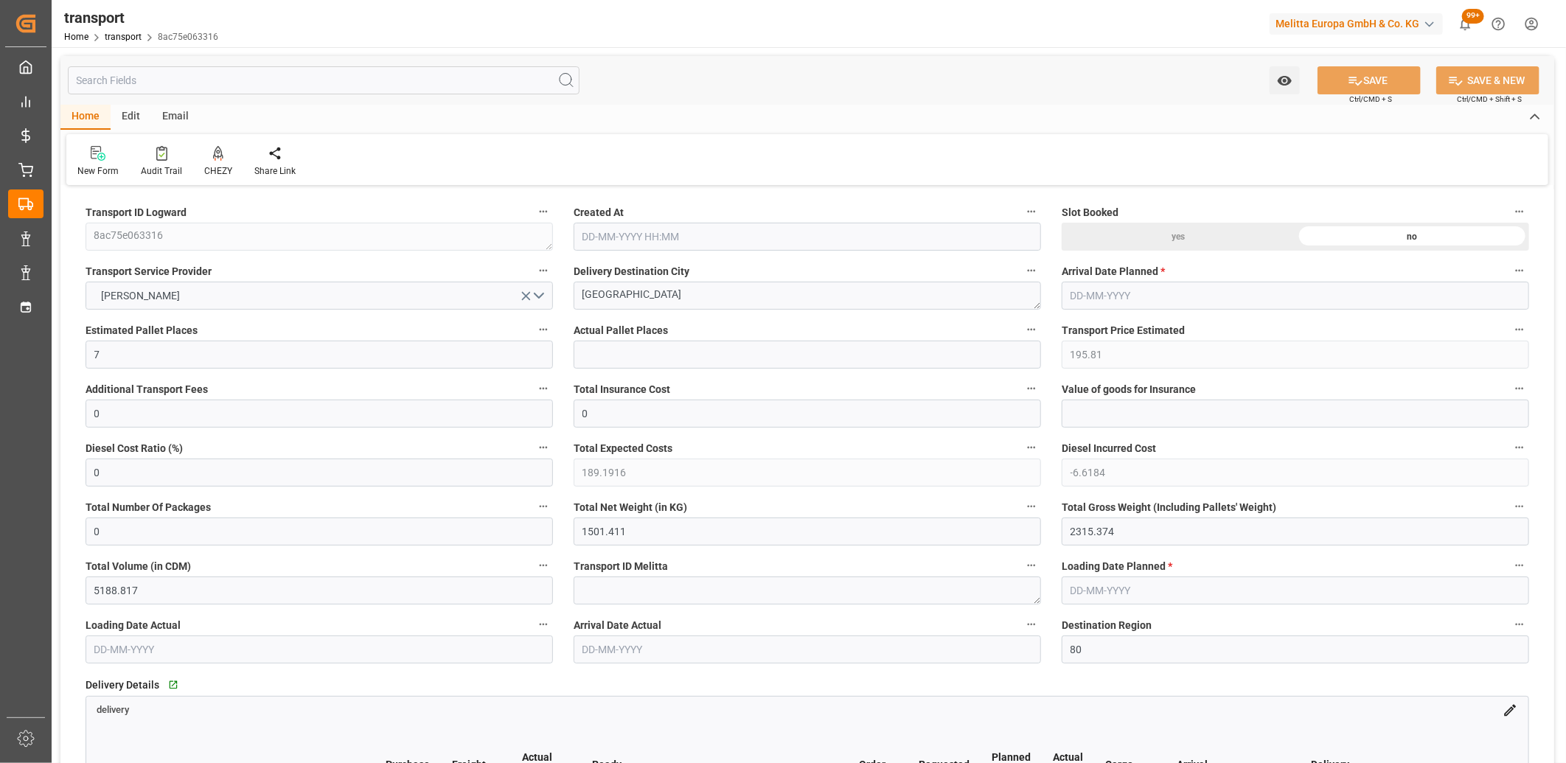
type input "[DATE] 11:42"
type input "[DATE]"
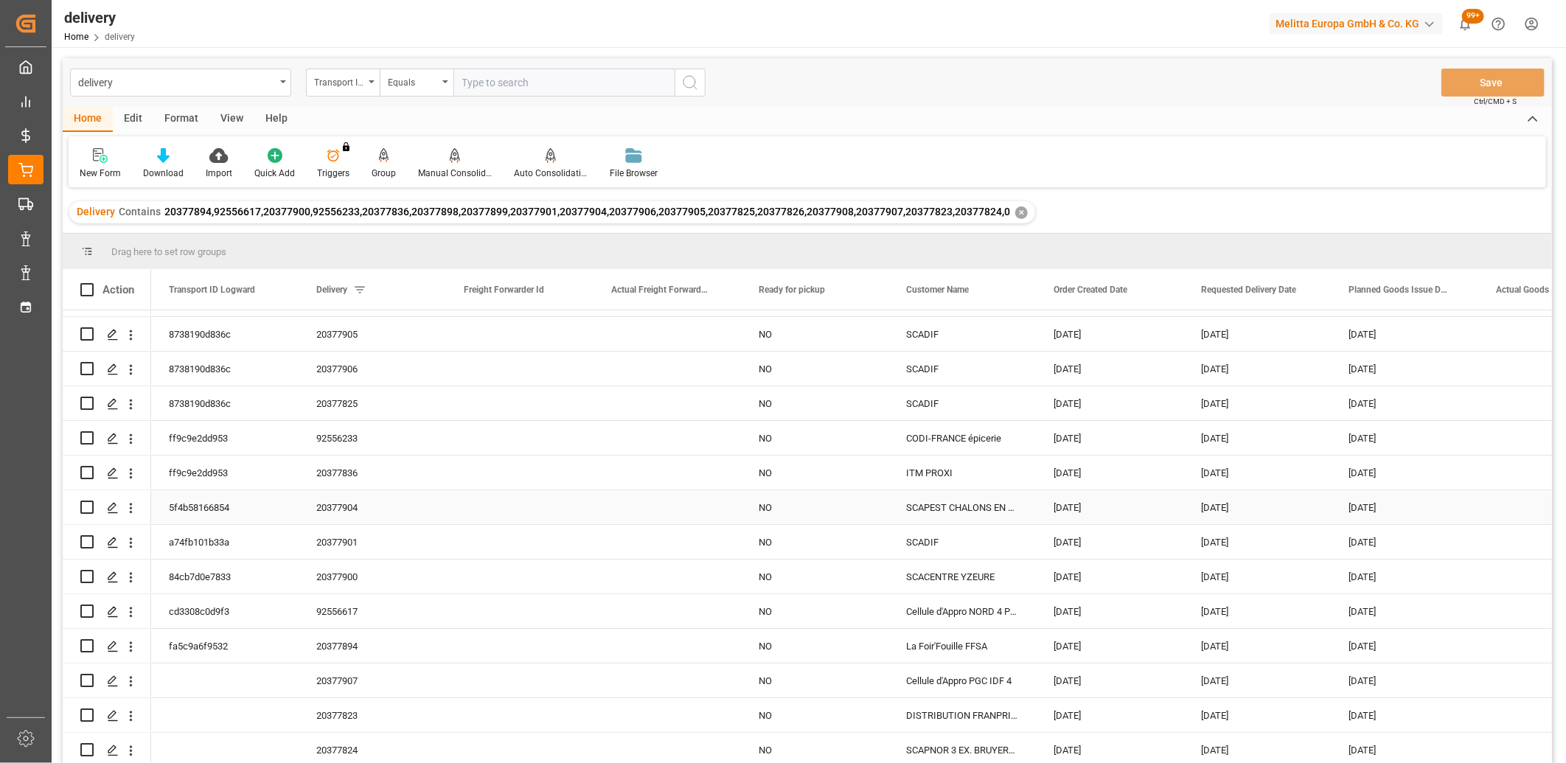
scroll to position [136, 0]
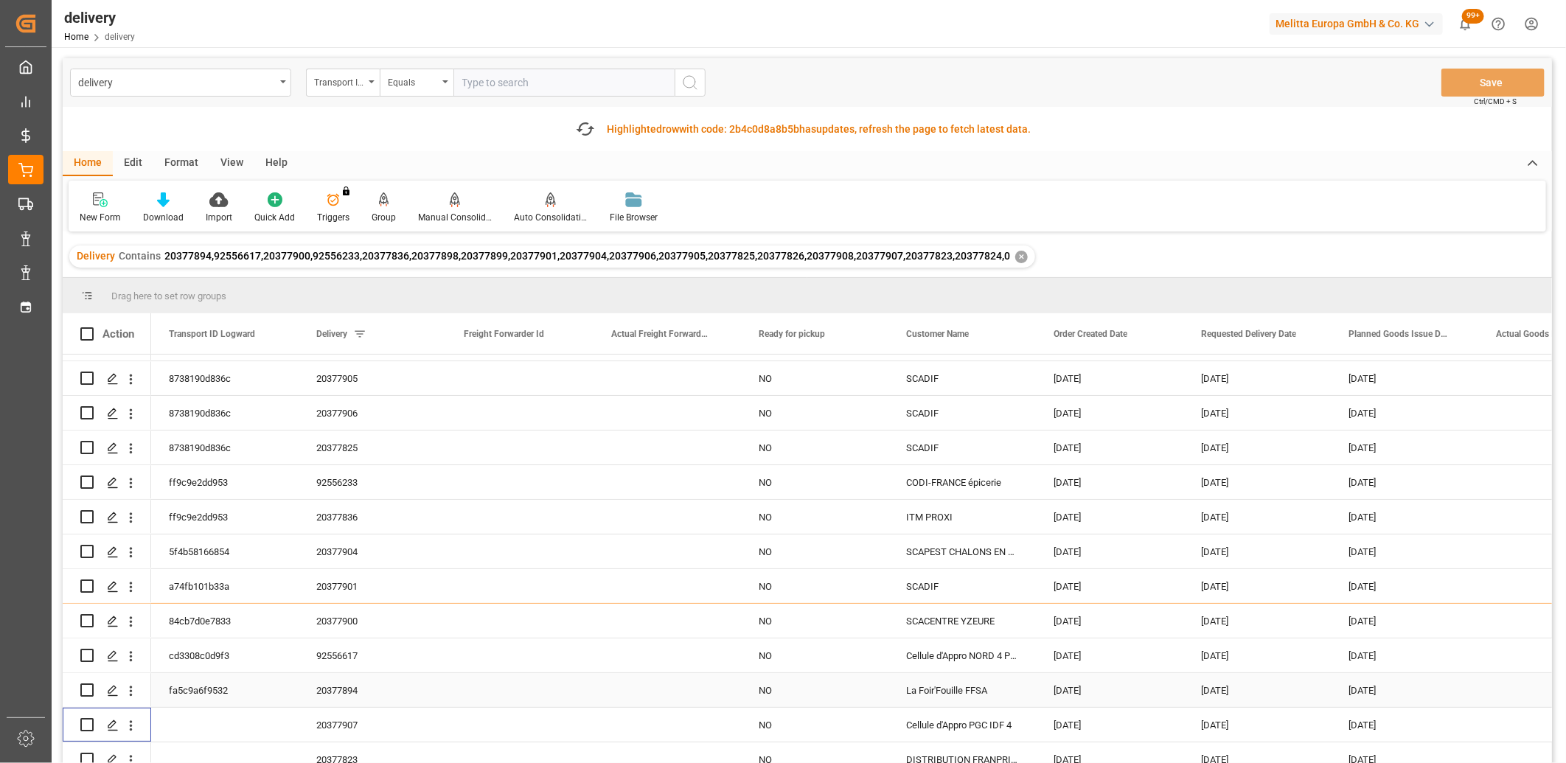
click at [85, 671] on div at bounding box center [107, 517] width 88 height 589
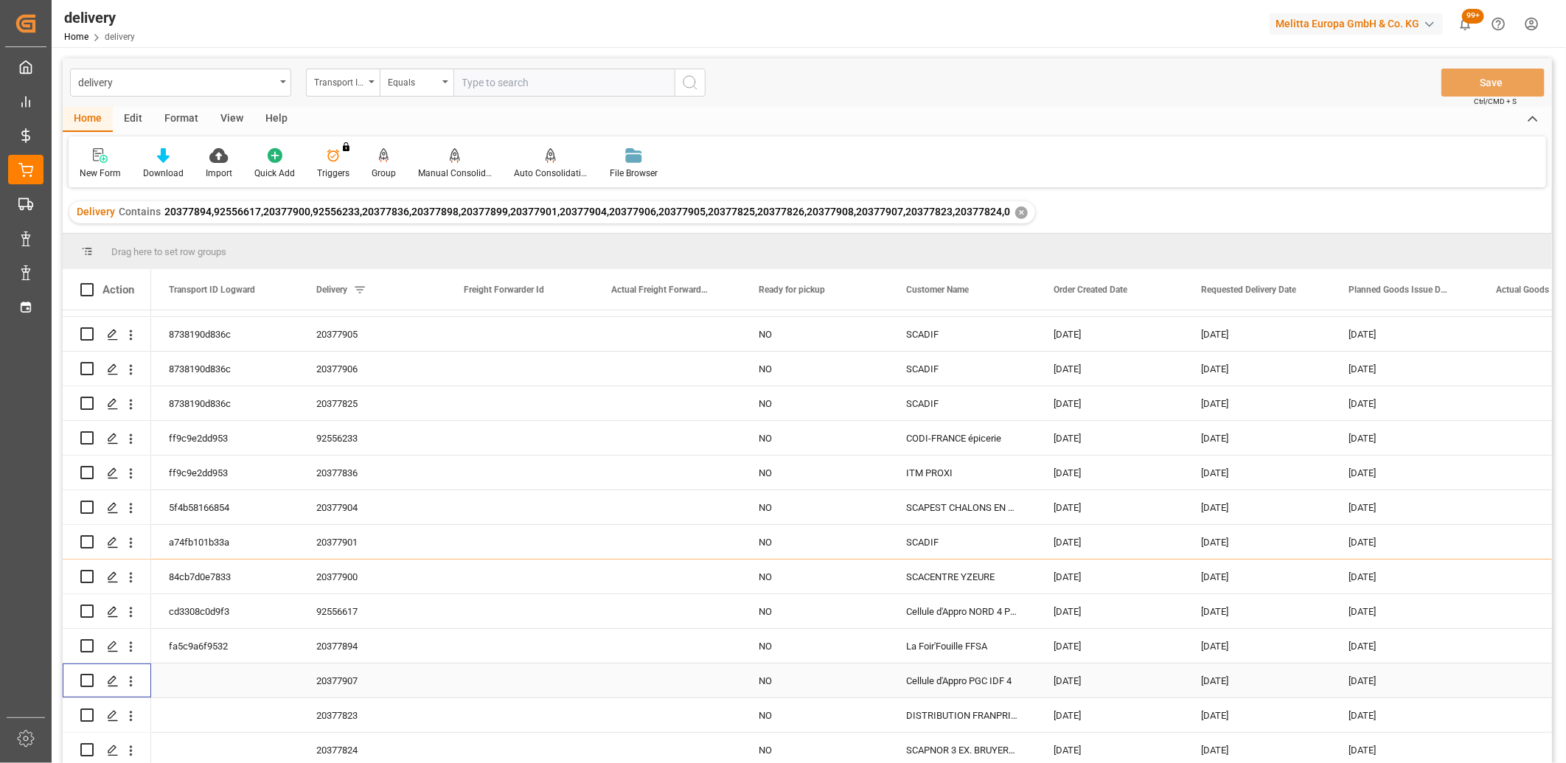
click at [88, 674] on input "Press Space to toggle row selection (unchecked)" at bounding box center [86, 680] width 13 height 13
checkbox input "true"
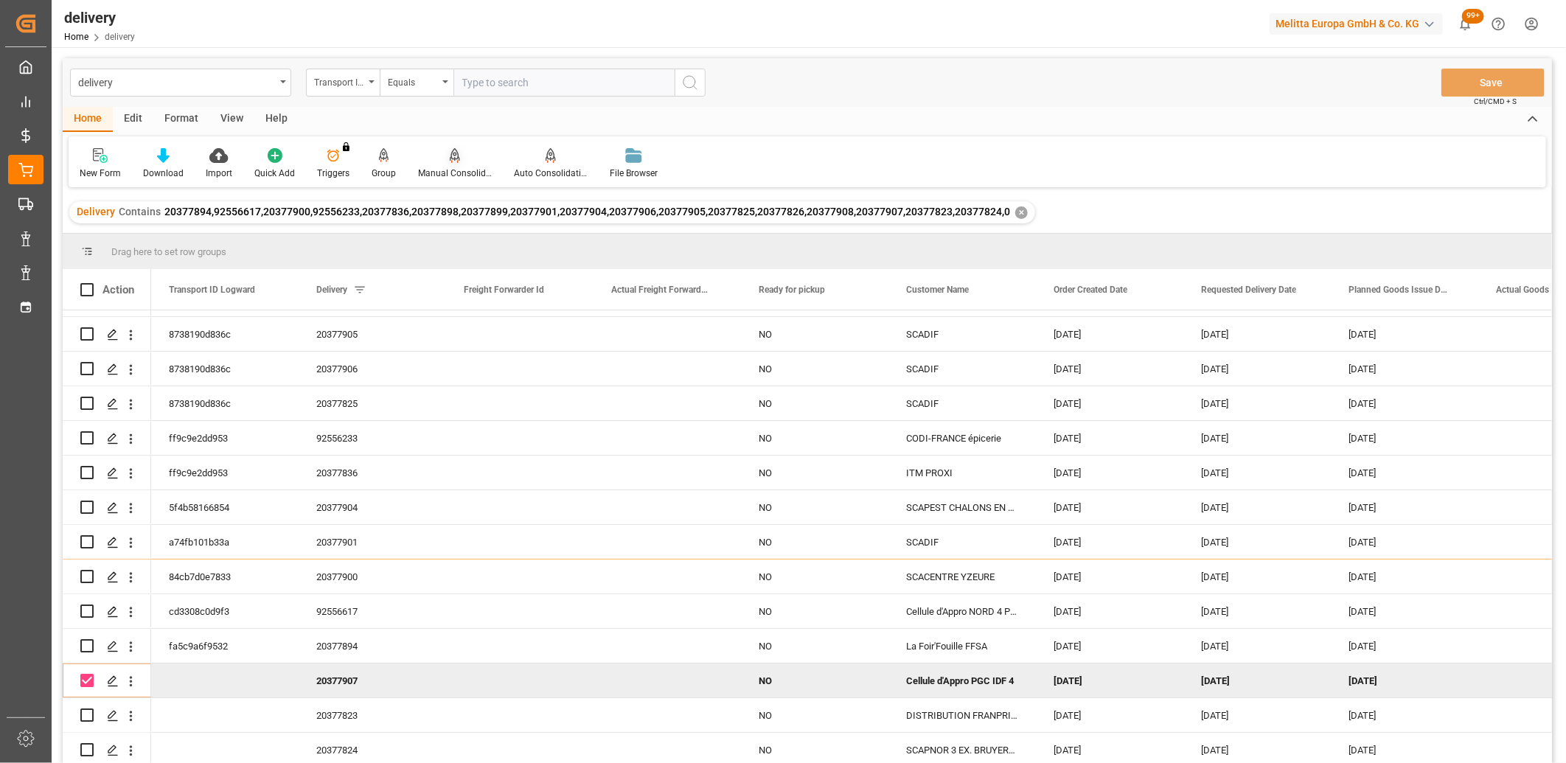
click at [453, 152] on icon at bounding box center [455, 155] width 10 height 15
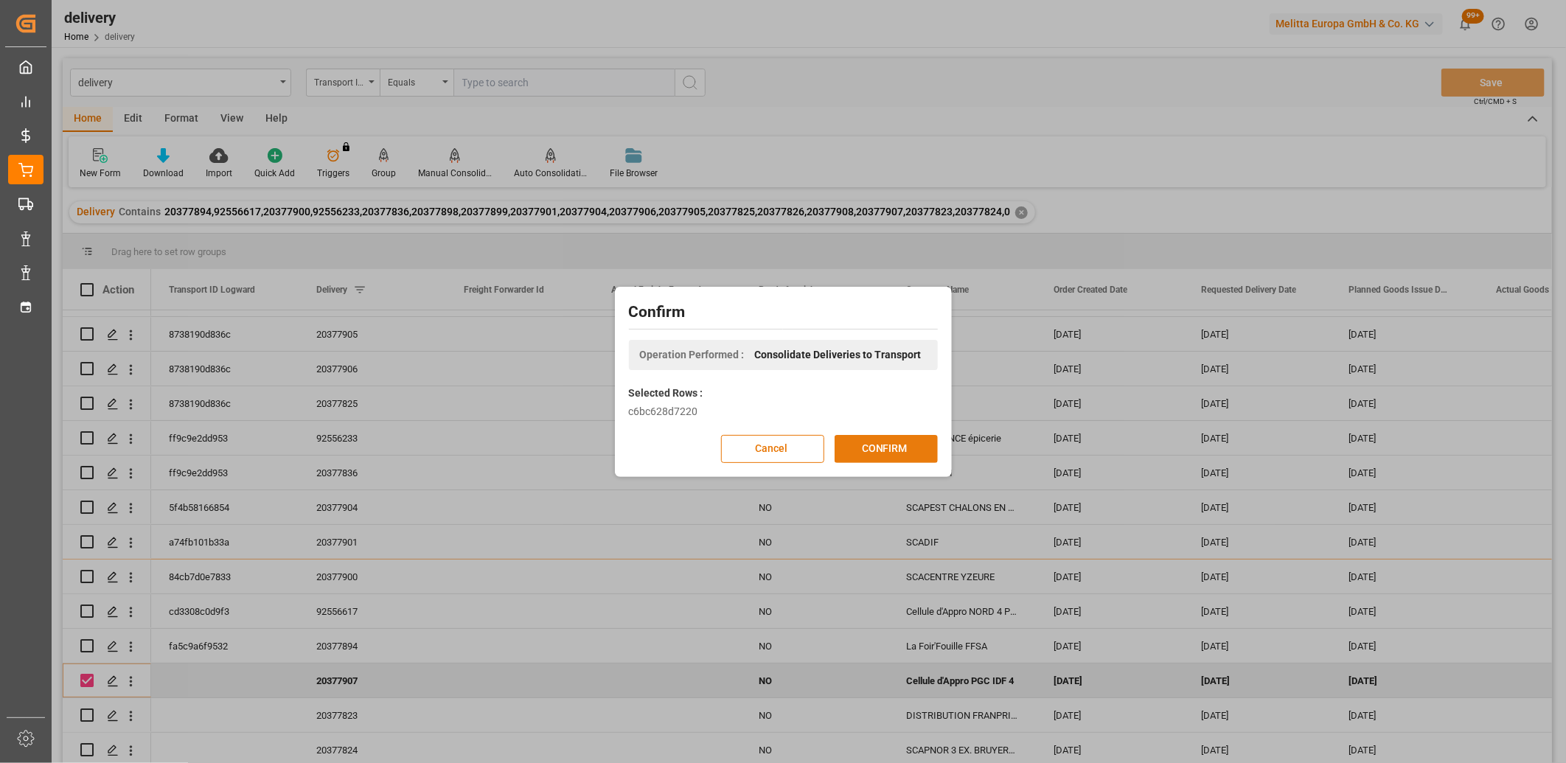
click at [842, 443] on button "CONFIRM" at bounding box center [886, 449] width 103 height 28
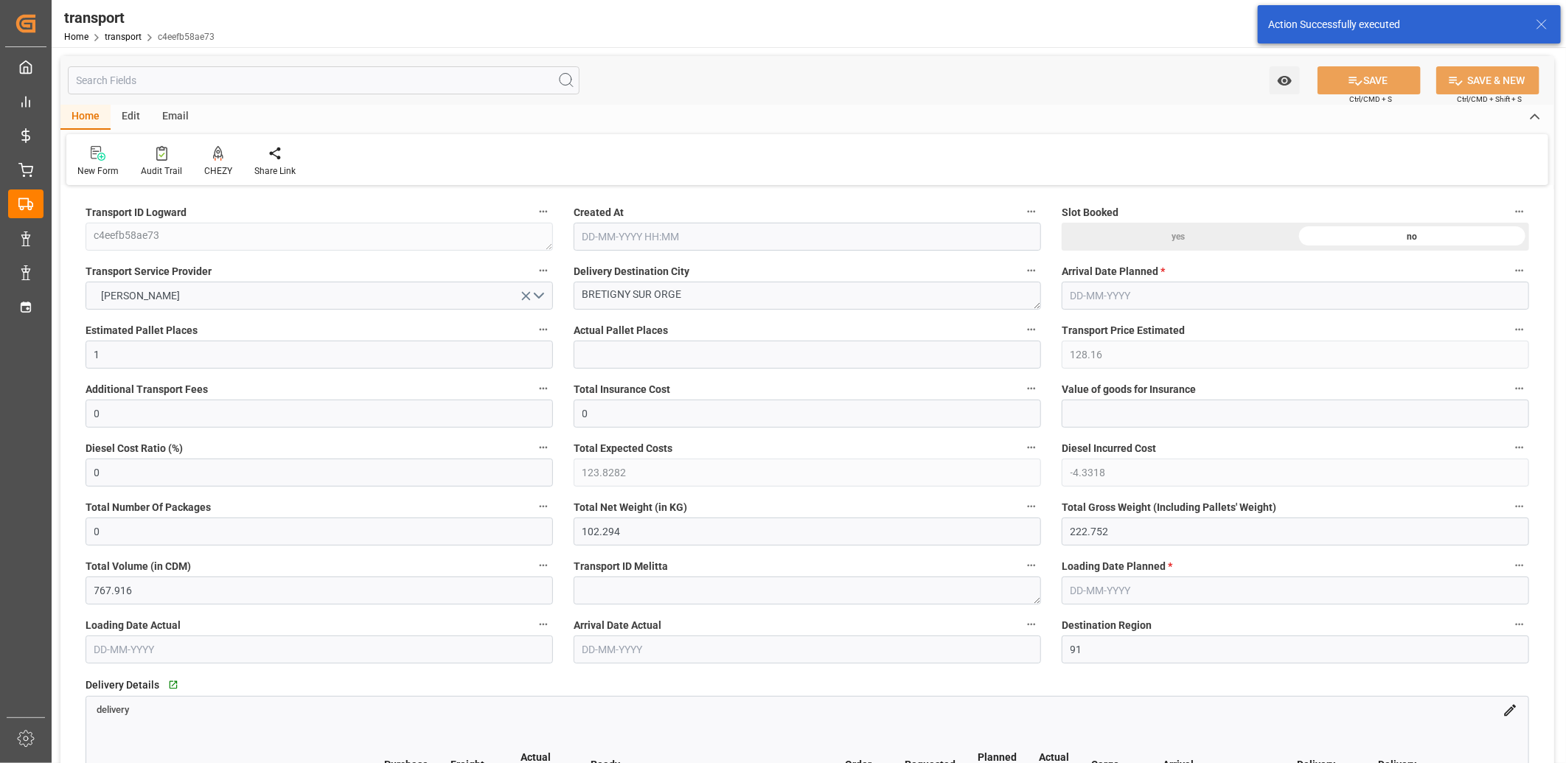
type input "[DATE] 11:42"
type input "[DATE]"
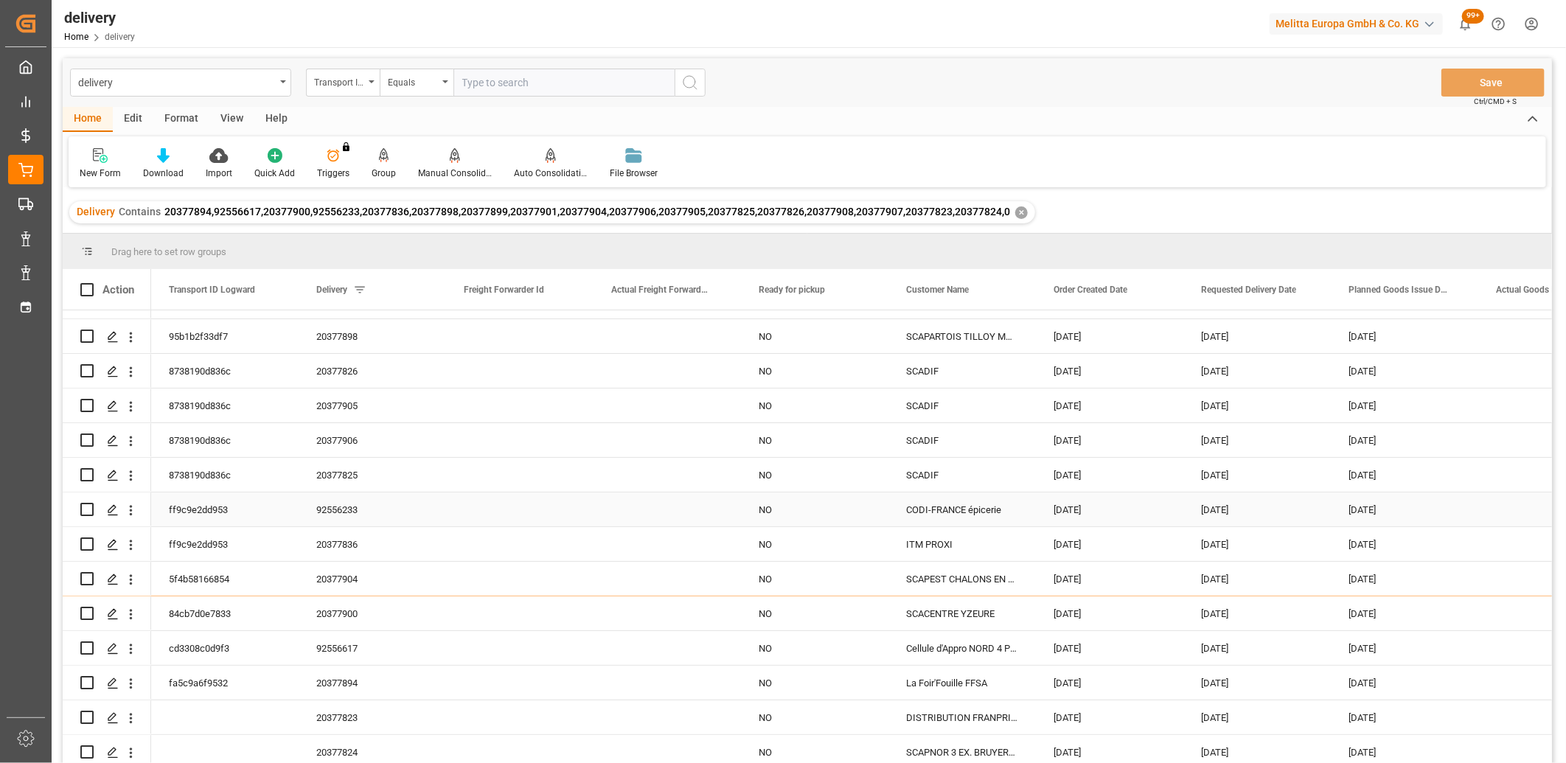
scroll to position [136, 0]
click at [88, 709] on input "Press Space to toggle row selection (unchecked)" at bounding box center [86, 715] width 13 height 13
checkbox input "true"
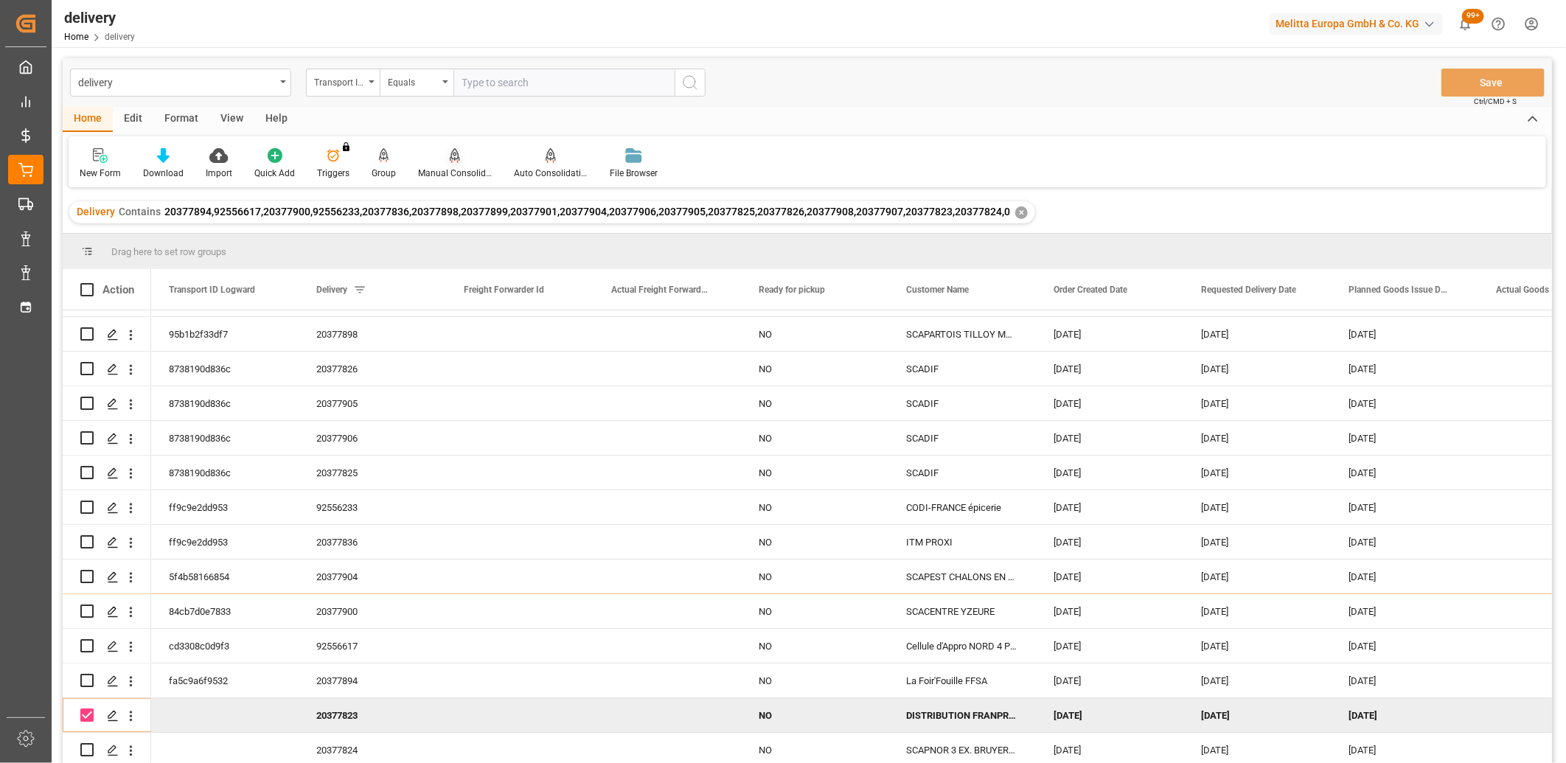
click at [453, 170] on div "Manual Consolidation" at bounding box center [455, 173] width 74 height 13
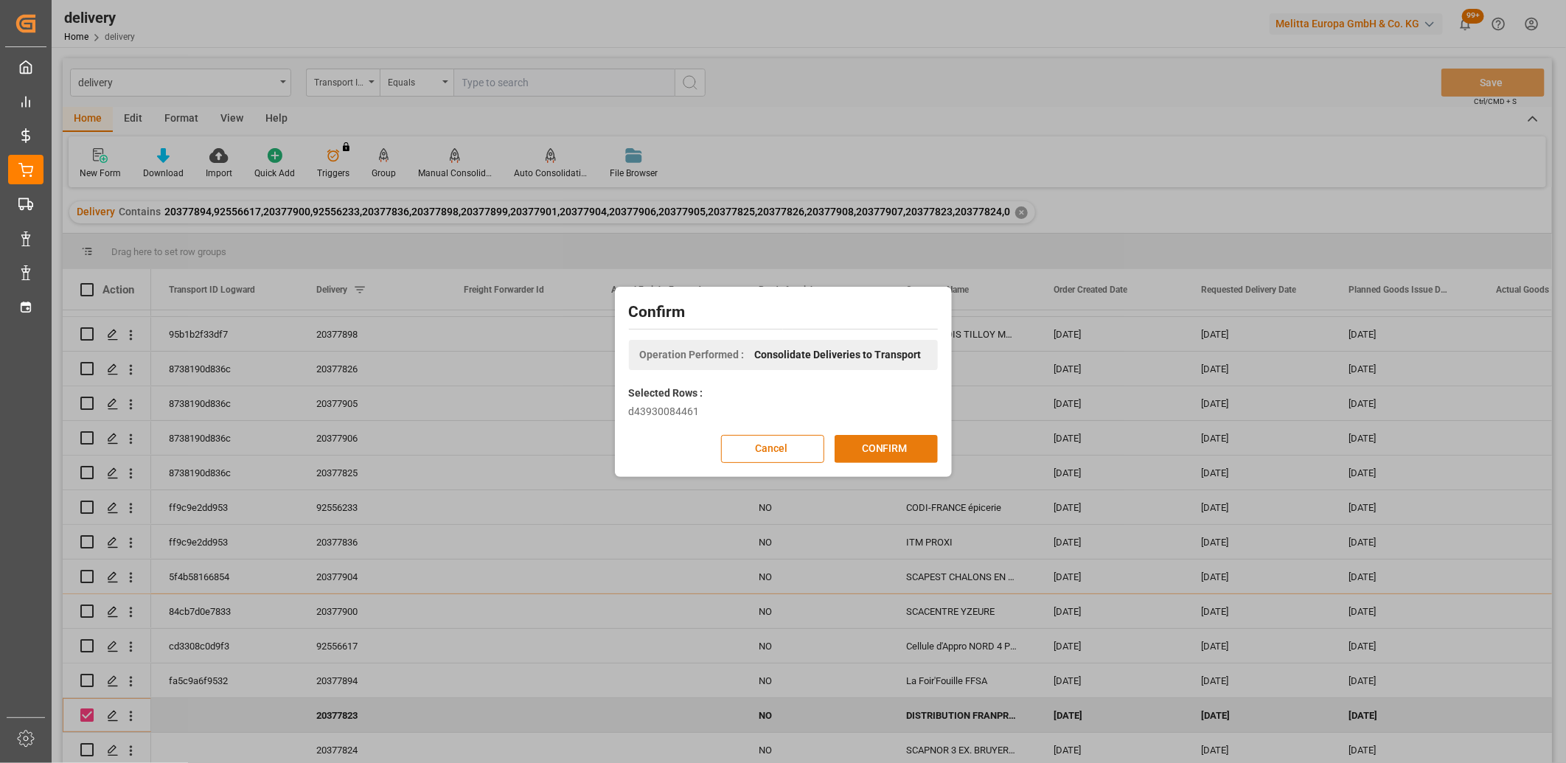
click at [854, 452] on button "CONFIRM" at bounding box center [886, 449] width 103 height 28
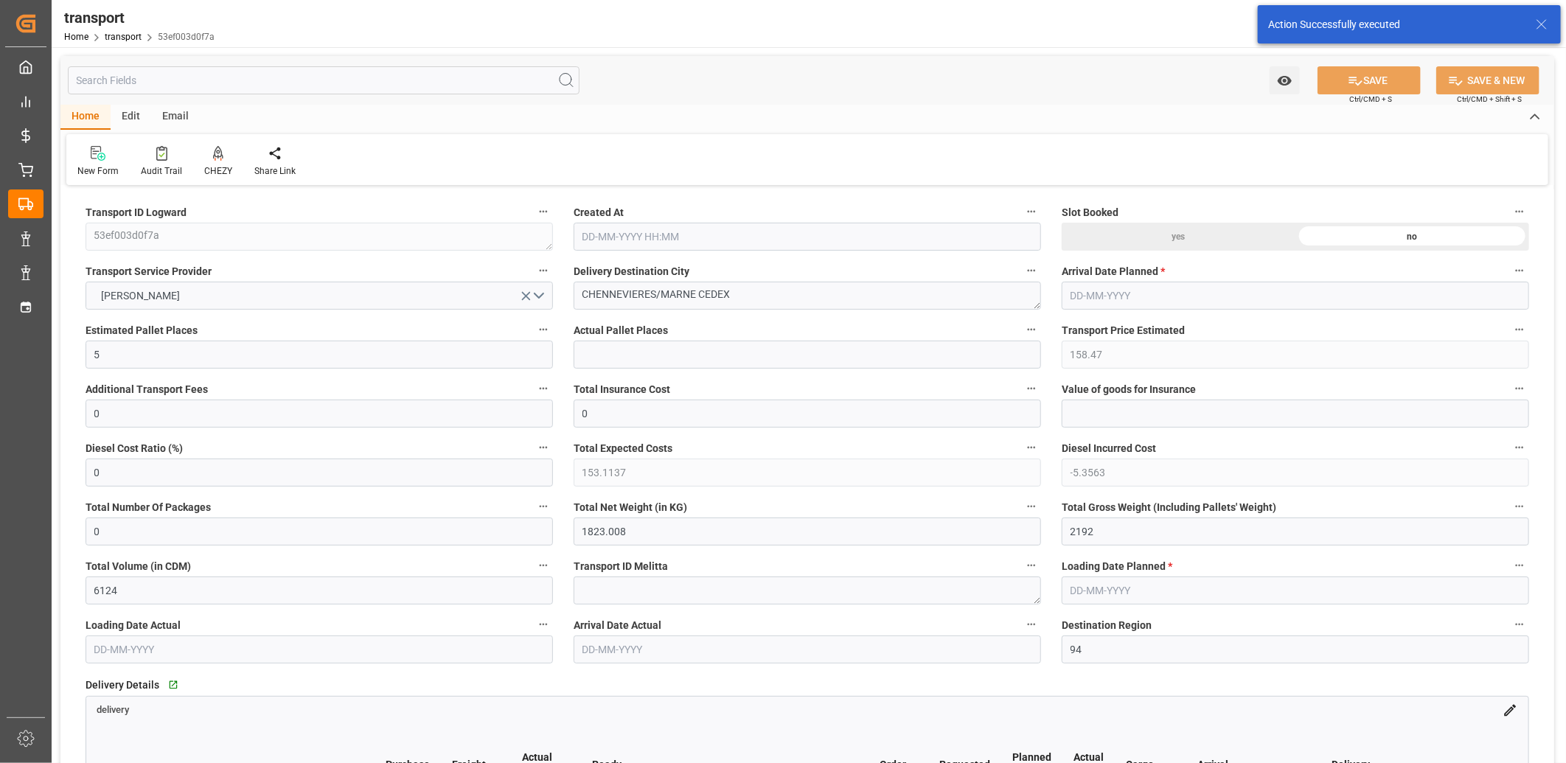
type input "[DATE] 11:43"
type input "[DATE]"
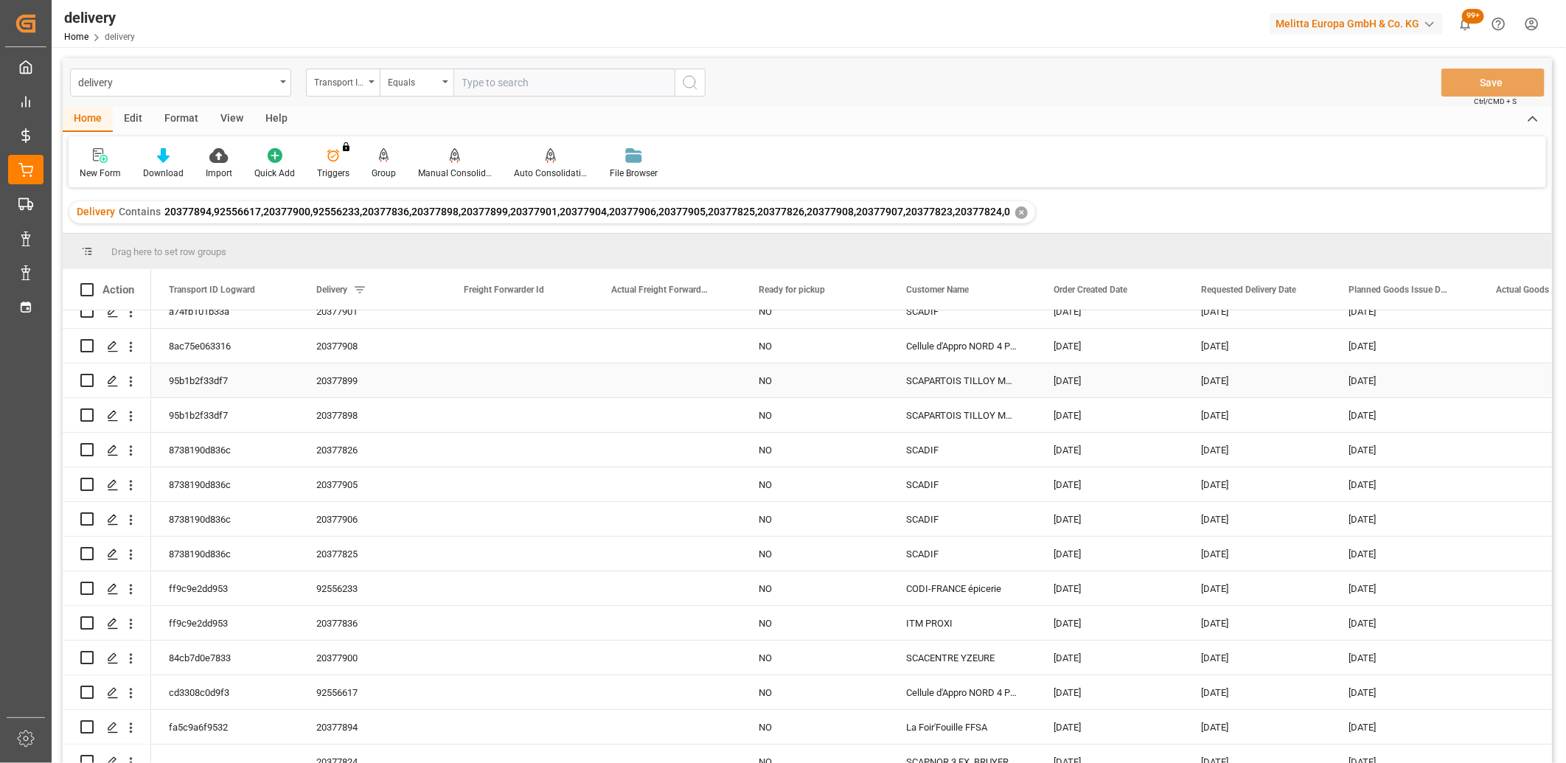
scroll to position [136, 0]
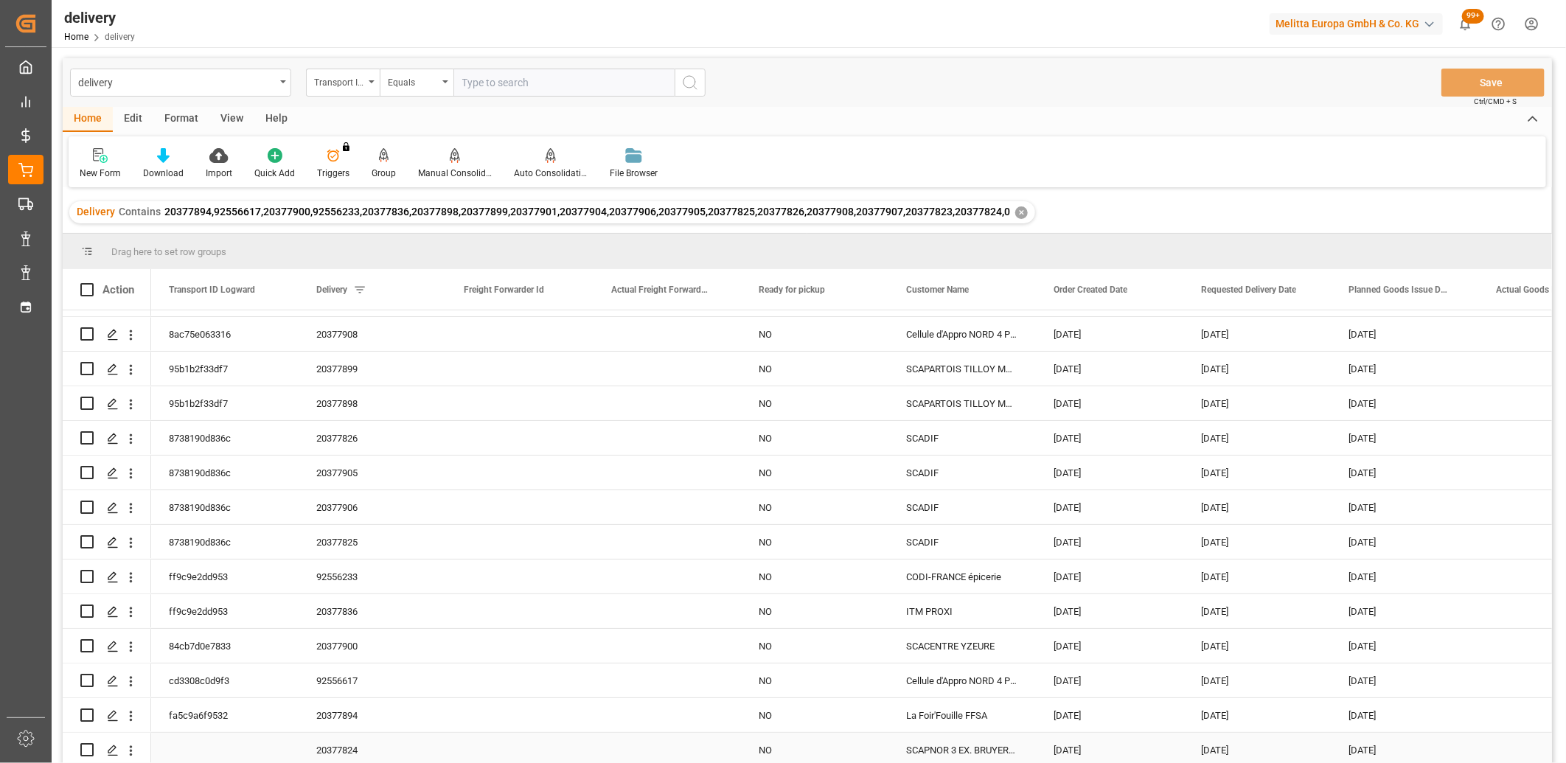
click at [90, 746] on input "Press Space to toggle row selection (unchecked)" at bounding box center [86, 749] width 13 height 13
checkbox input "true"
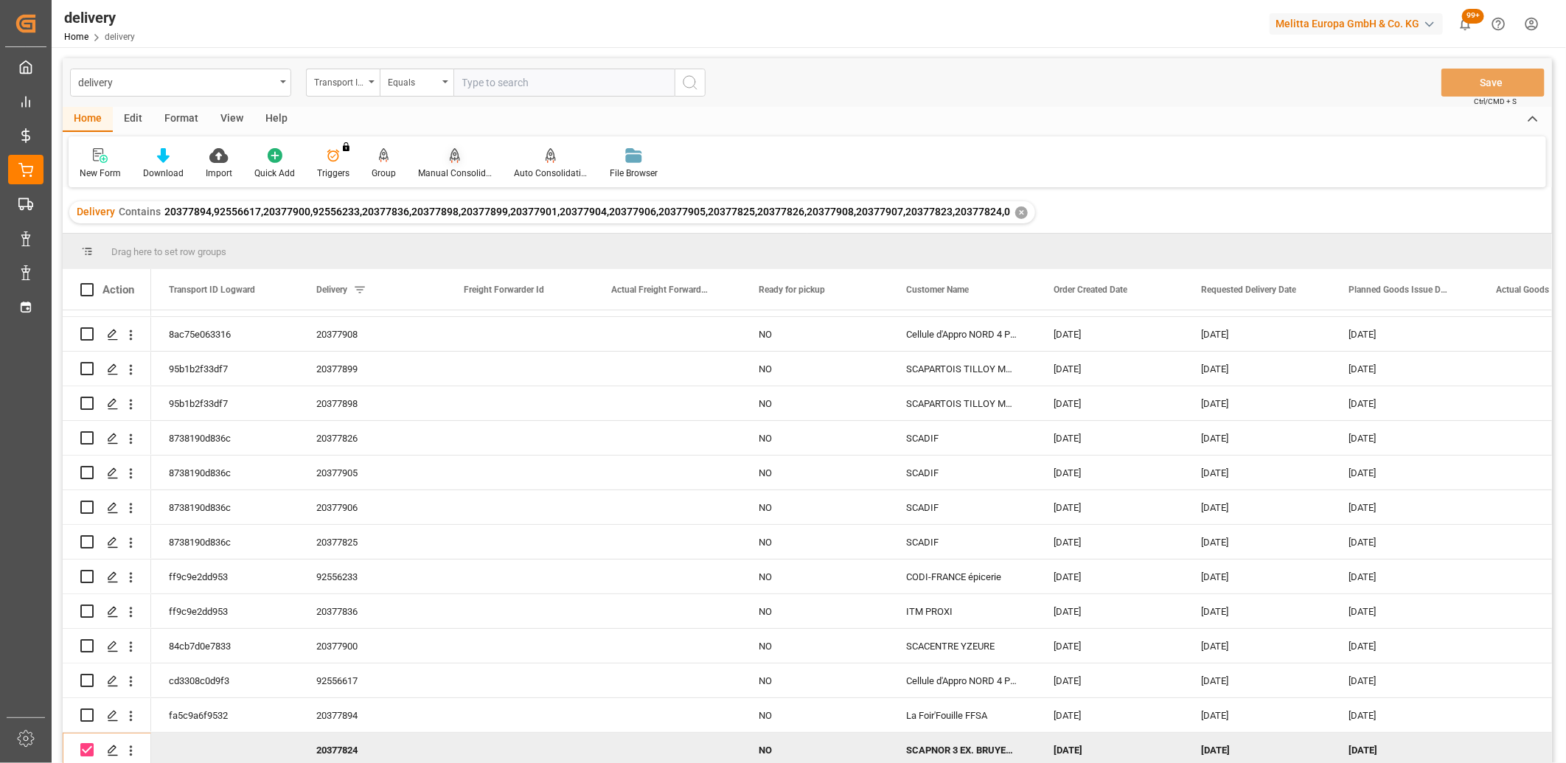
click at [450, 157] on icon at bounding box center [455, 154] width 10 height 13
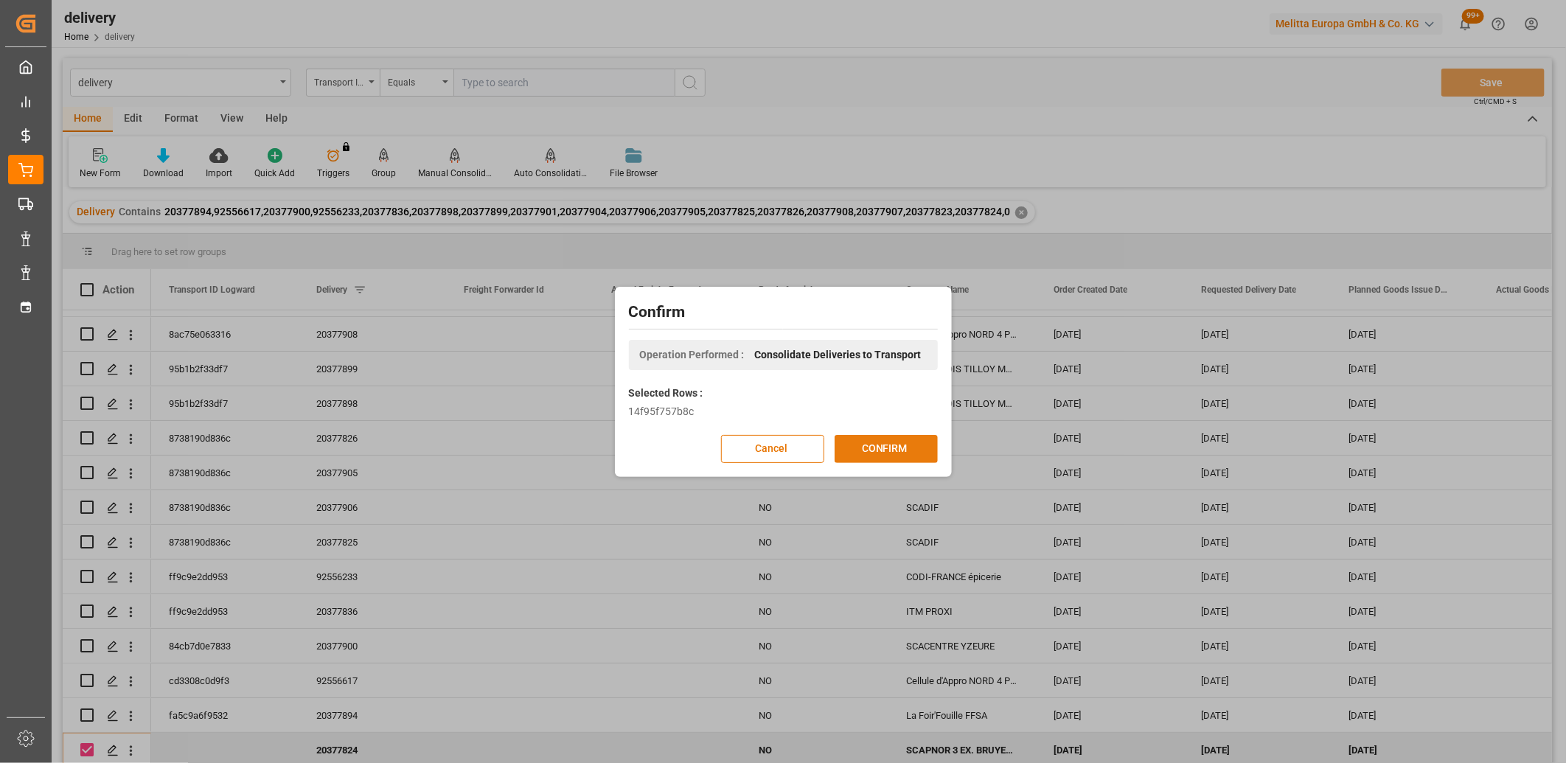
click at [902, 444] on button "CONFIRM" at bounding box center [886, 449] width 103 height 28
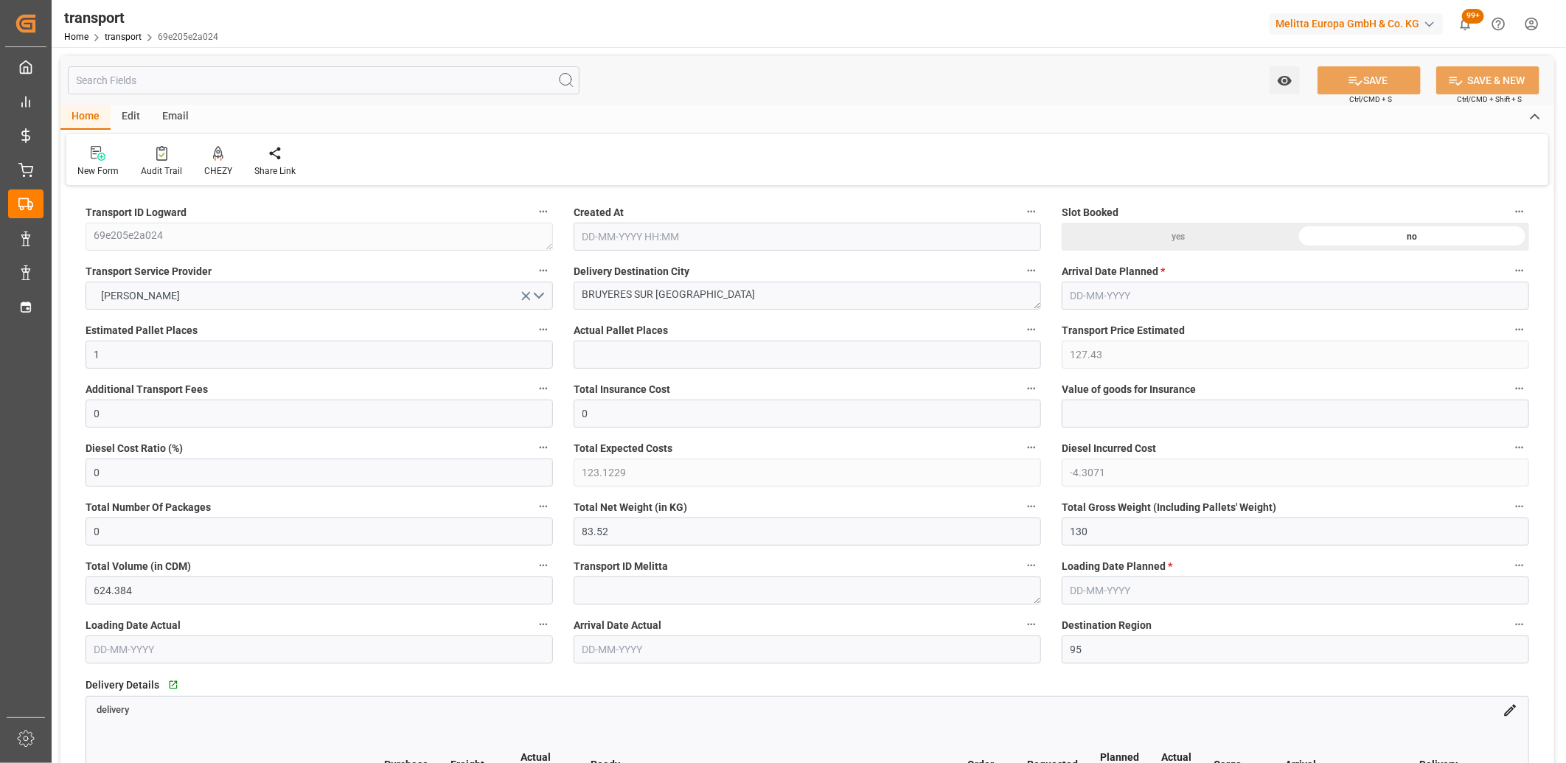
type input "[DATE] 11:43"
type input "[DATE]"
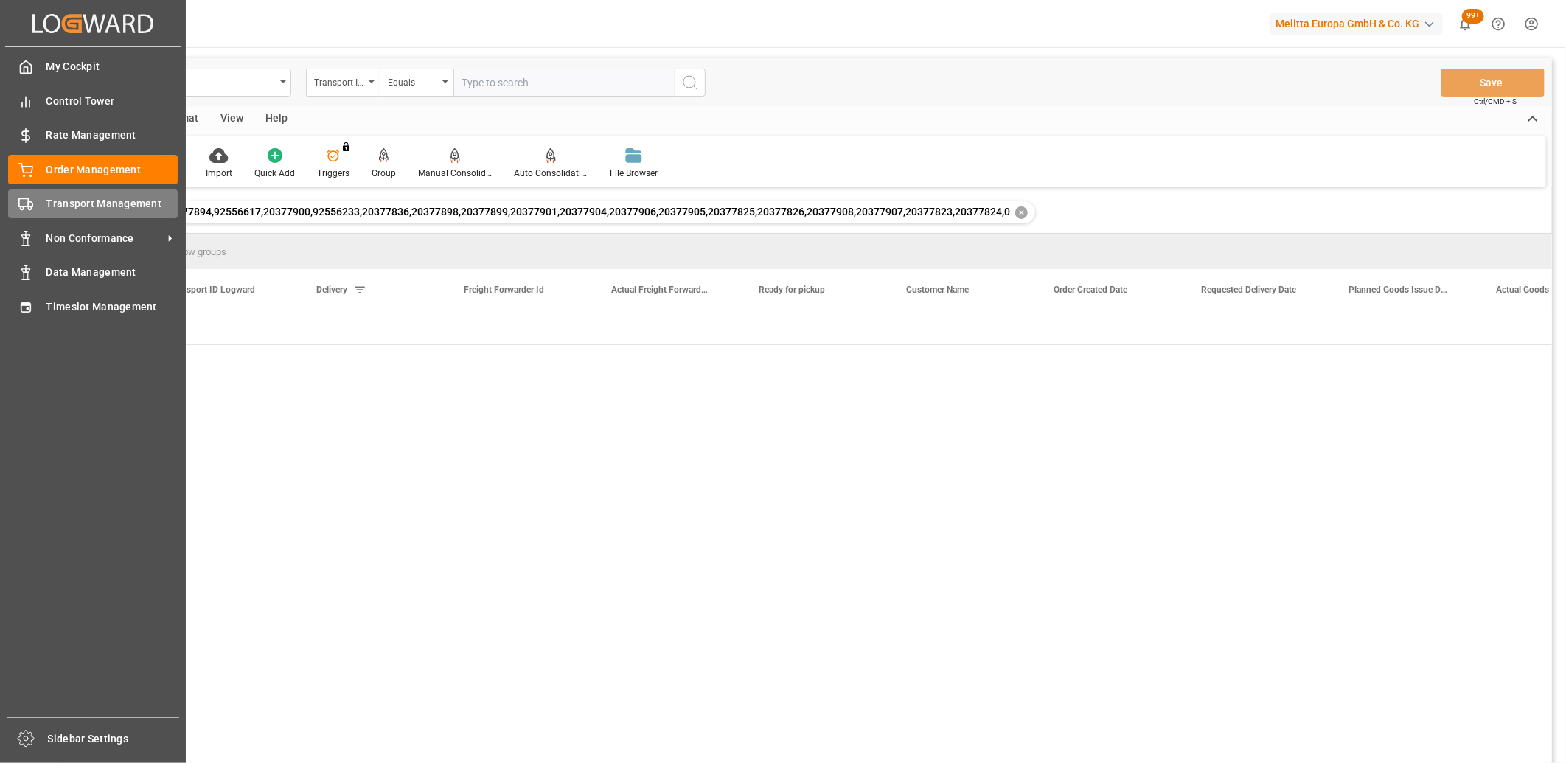
click at [63, 214] on div "Transport Management Transport Management" at bounding box center [93, 204] width 170 height 29
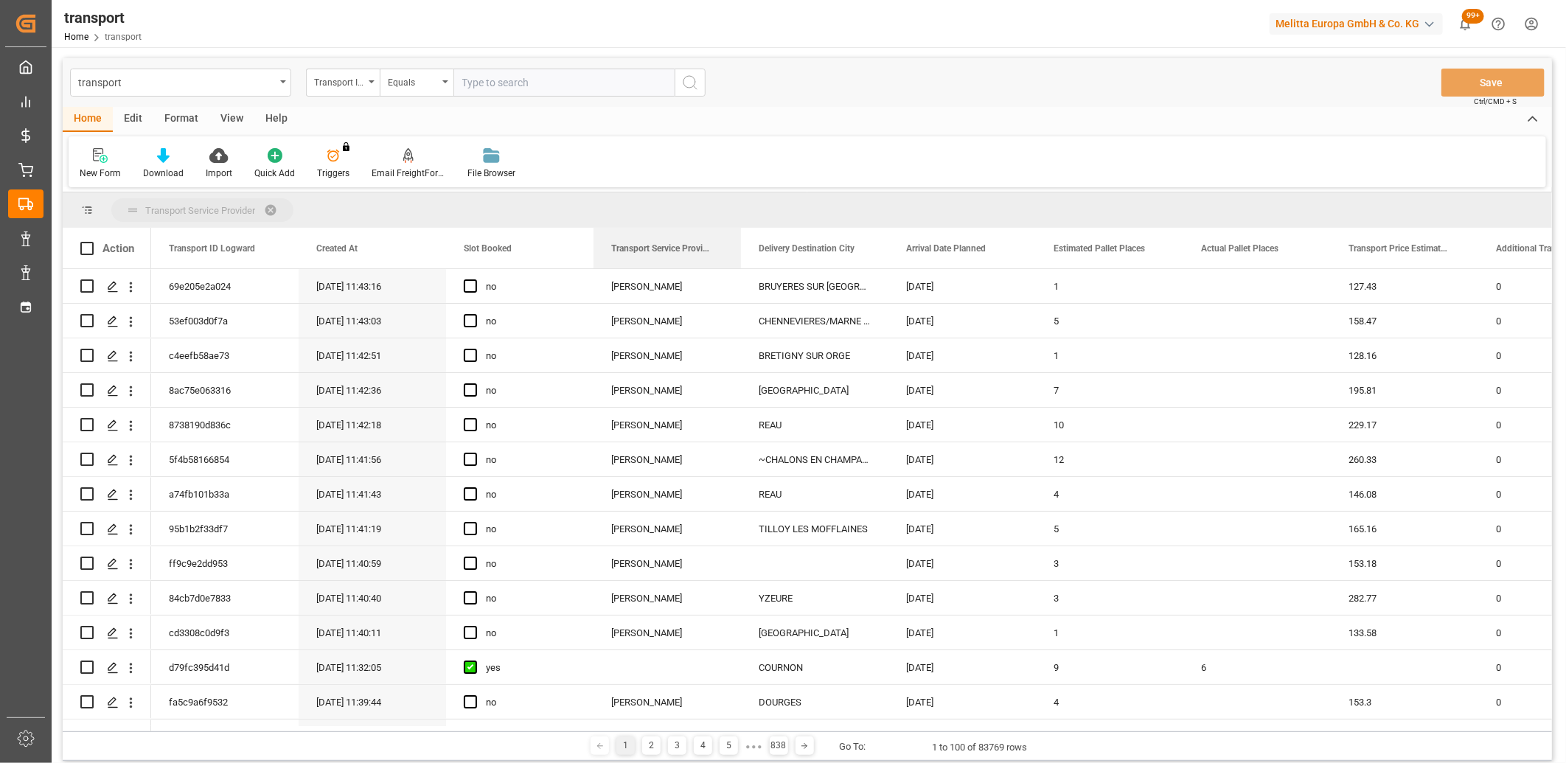
drag, startPoint x: 631, startPoint y: 251, endPoint x: 631, endPoint y: 215, distance: 35.4
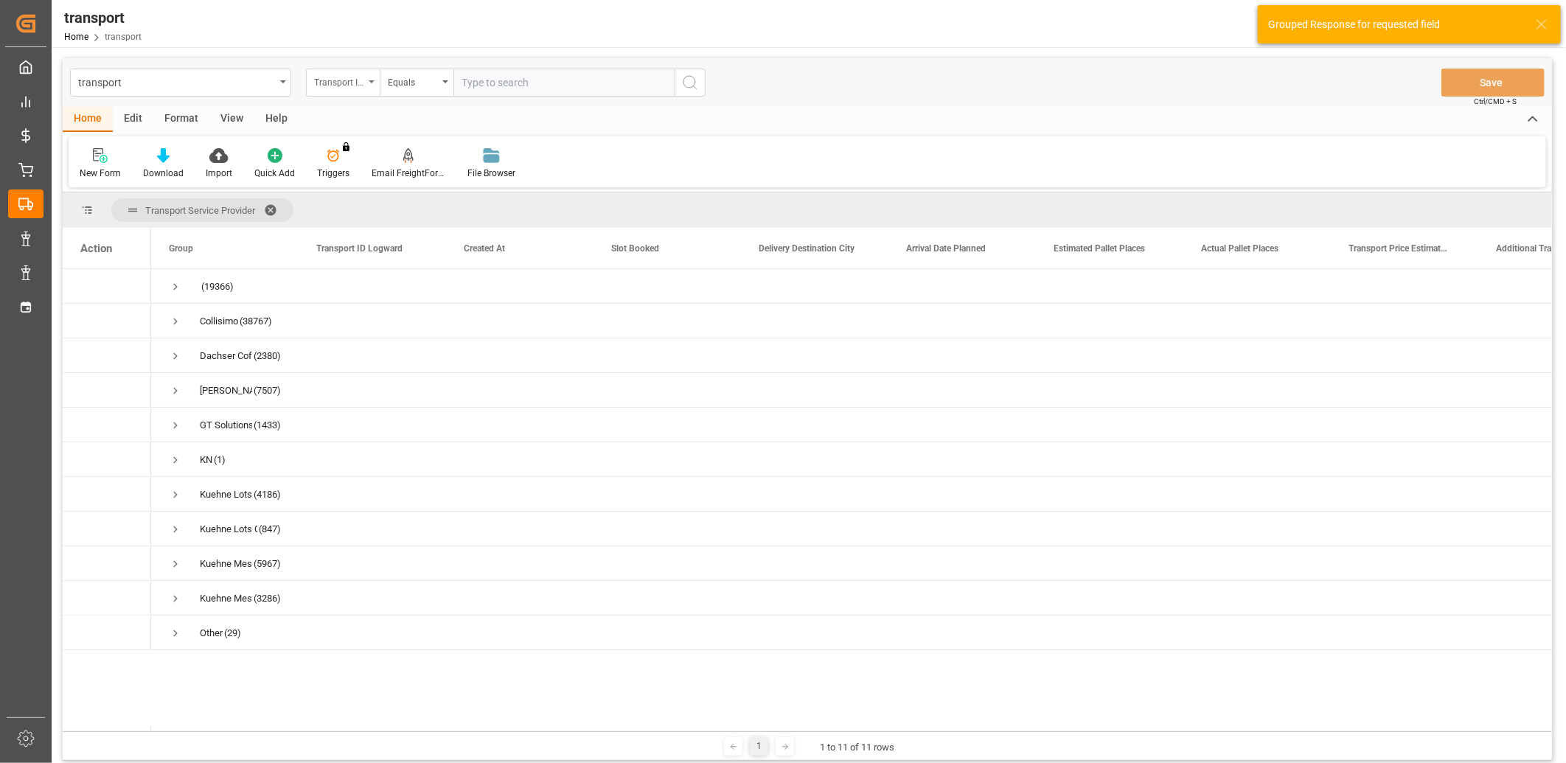
click at [333, 80] on div "Transport ID Logward" at bounding box center [339, 80] width 50 height 17
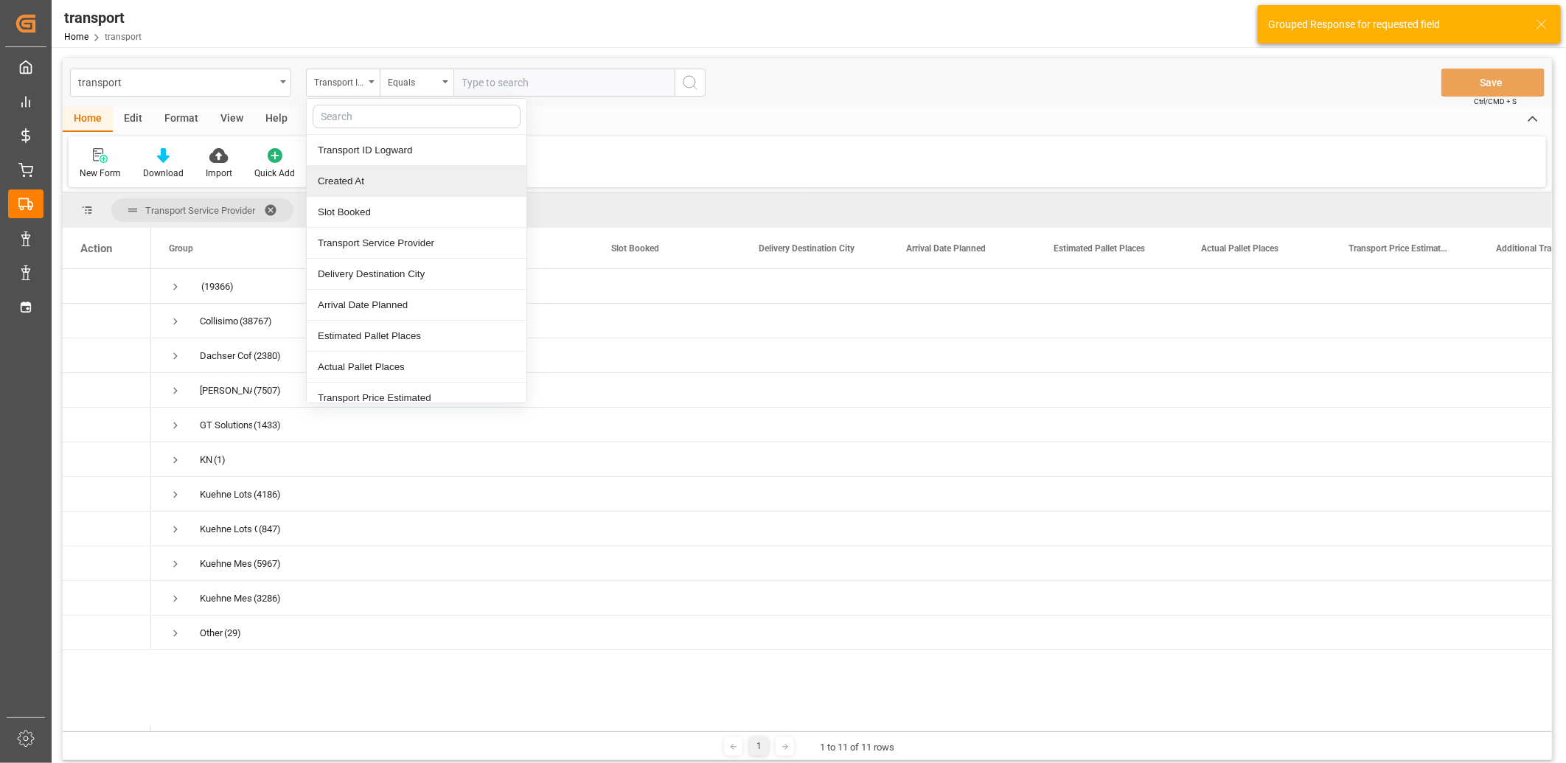
click at [326, 179] on div "Created At" at bounding box center [417, 181] width 220 height 31
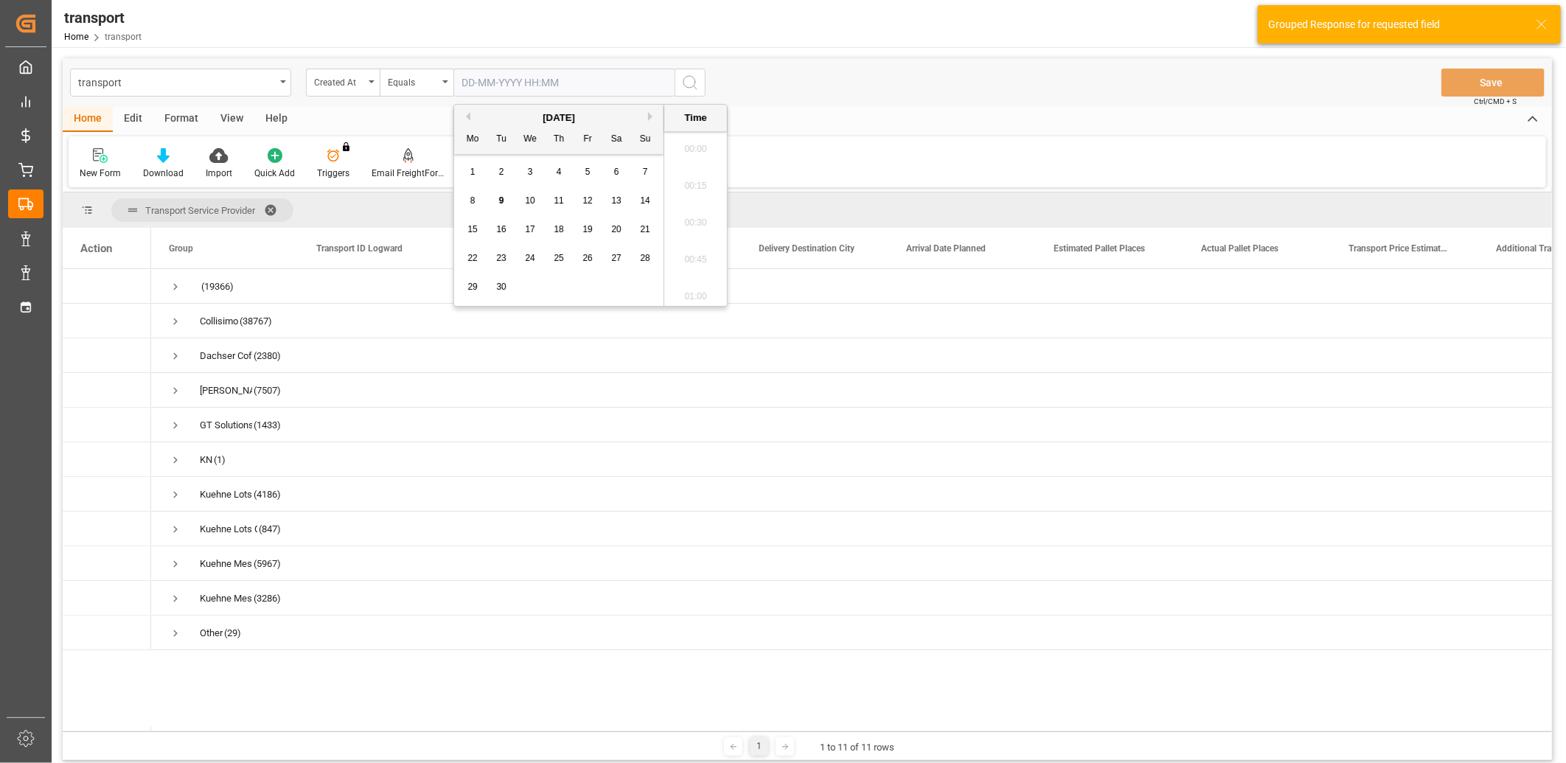
click at [476, 85] on input "text" at bounding box center [563, 83] width 221 height 28
click at [501, 202] on span "9" at bounding box center [501, 200] width 5 height 10
type input "09-09-2025 00:00"
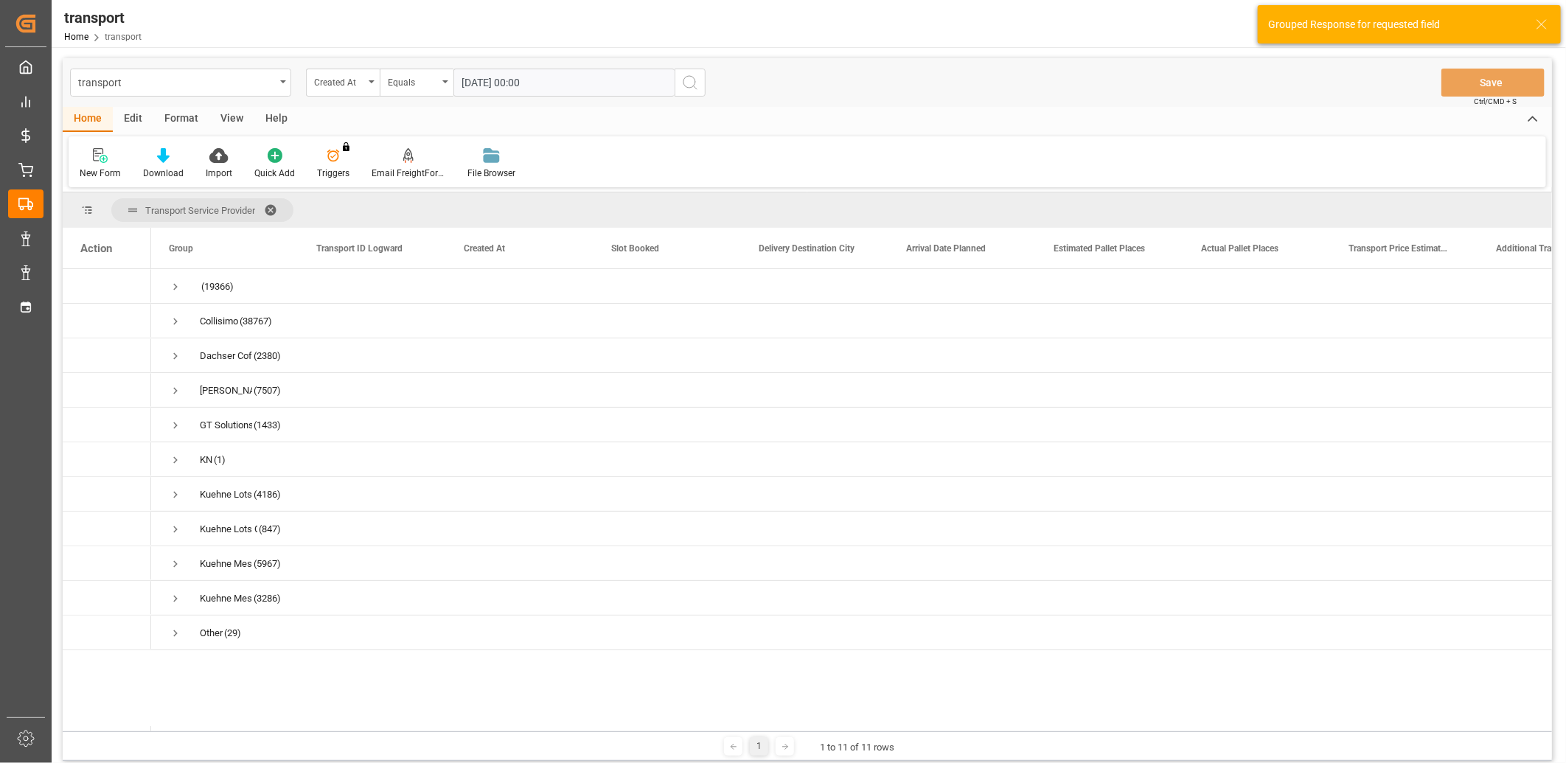
click at [680, 83] on button "search button" at bounding box center [690, 83] width 31 height 28
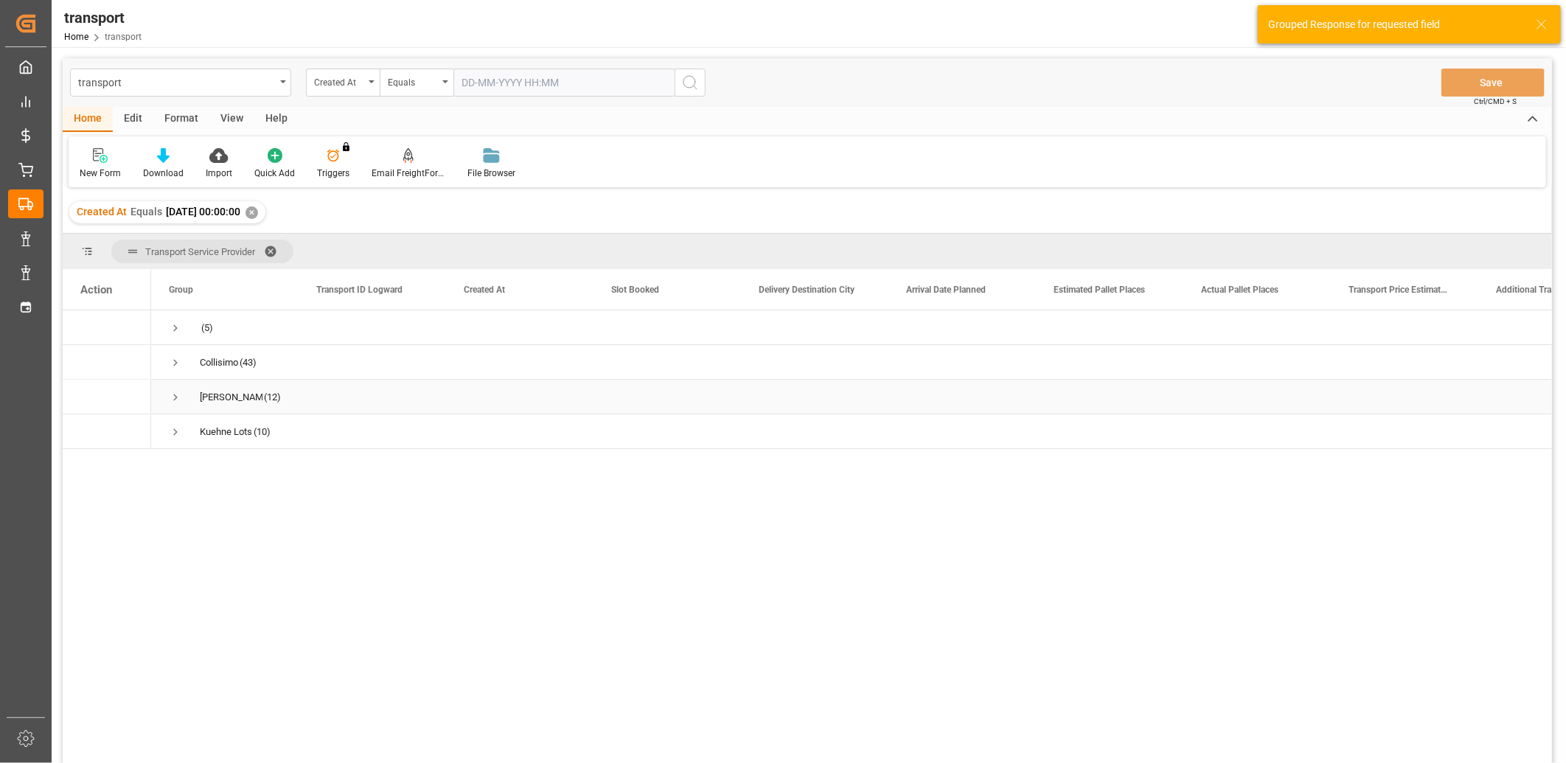
click at [169, 389] on span "Press SPACE to select this row." at bounding box center [175, 397] width 13 height 34
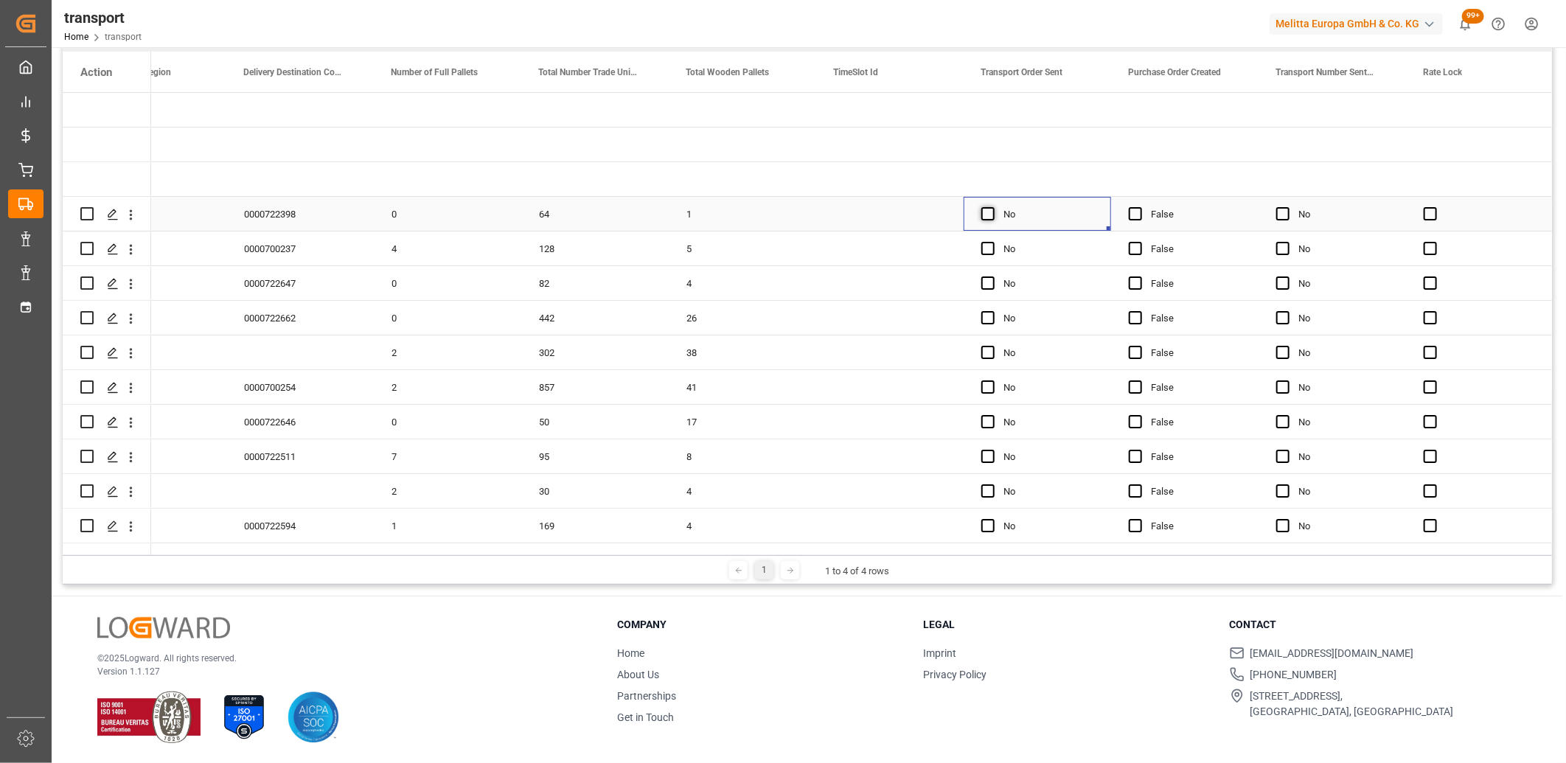
click at [991, 210] on span "Press SPACE to select this row." at bounding box center [987, 213] width 13 height 13
click at [993, 207] on input "Press SPACE to select this row." at bounding box center [993, 207] width 0 height 0
click at [987, 246] on span "Press SPACE to select this row." at bounding box center [987, 248] width 13 height 13
click at [993, 242] on input "Press SPACE to select this row." at bounding box center [993, 242] width 0 height 0
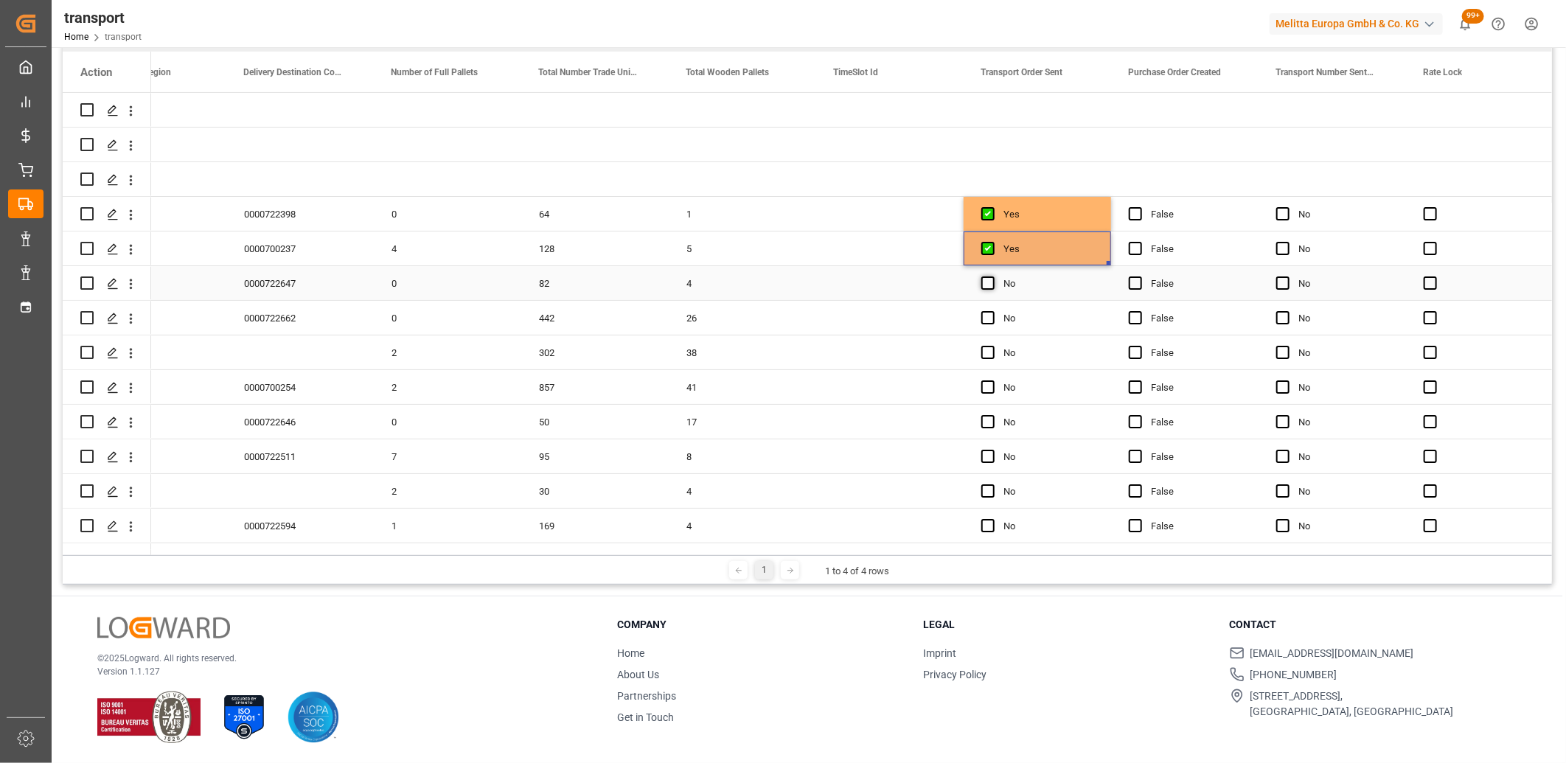
click at [988, 283] on span "Press SPACE to select this row." at bounding box center [987, 283] width 13 height 13
click at [993, 277] on input "Press SPACE to select this row." at bounding box center [993, 277] width 0 height 0
click at [988, 321] on span "Press SPACE to select this row." at bounding box center [987, 317] width 13 height 13
click at [993, 311] on input "Press SPACE to select this row." at bounding box center [993, 311] width 0 height 0
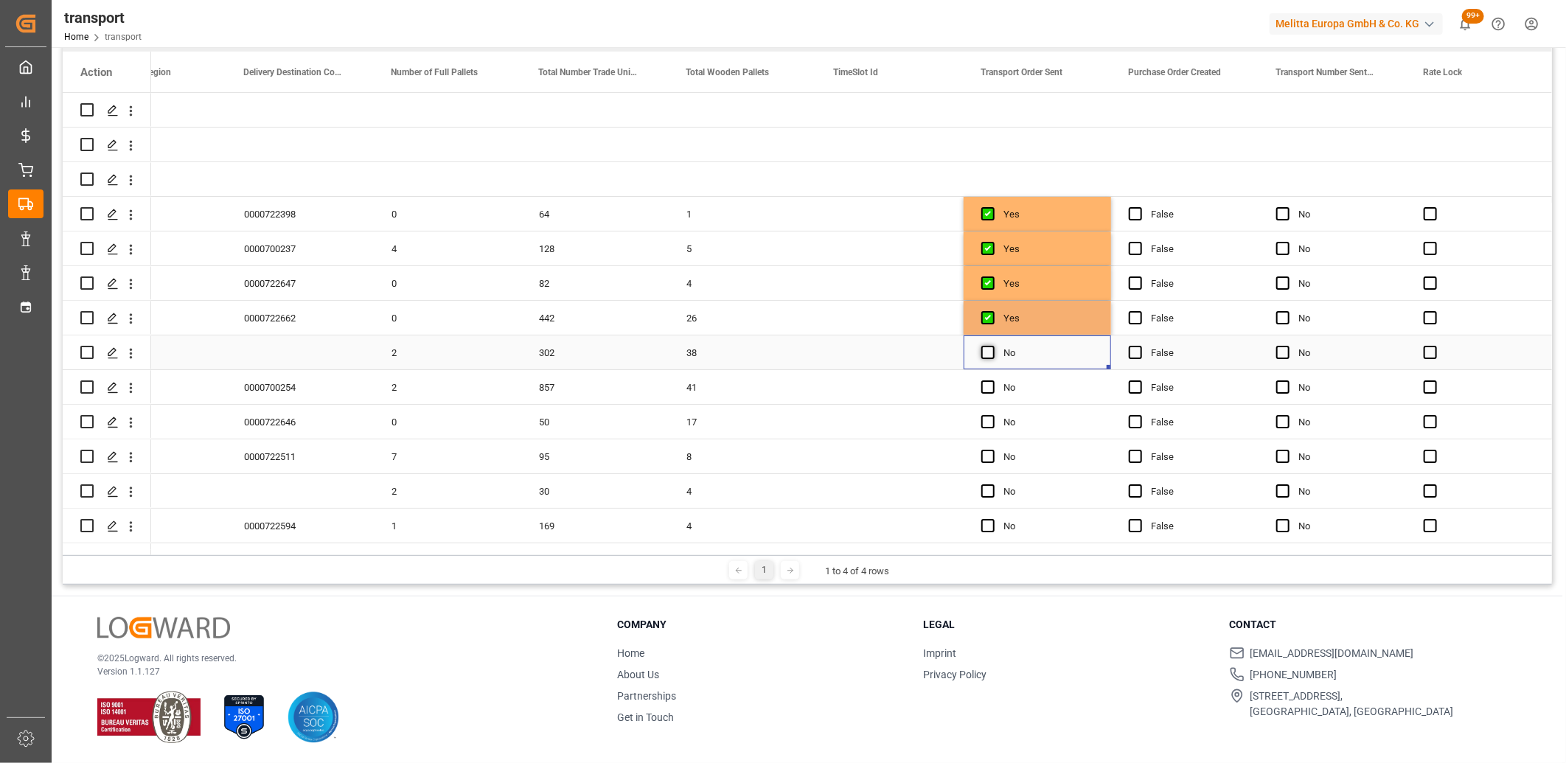
drag, startPoint x: 988, startPoint y: 352, endPoint x: 986, endPoint y: 374, distance: 21.5
click at [987, 354] on span "Press SPACE to select this row." at bounding box center [987, 352] width 13 height 13
click at [993, 346] on input "Press SPACE to select this row." at bounding box center [993, 346] width 0 height 0
click at [983, 388] on span "Press SPACE to select this row." at bounding box center [987, 386] width 13 height 13
click at [993, 380] on input "Press SPACE to select this row." at bounding box center [993, 380] width 0 height 0
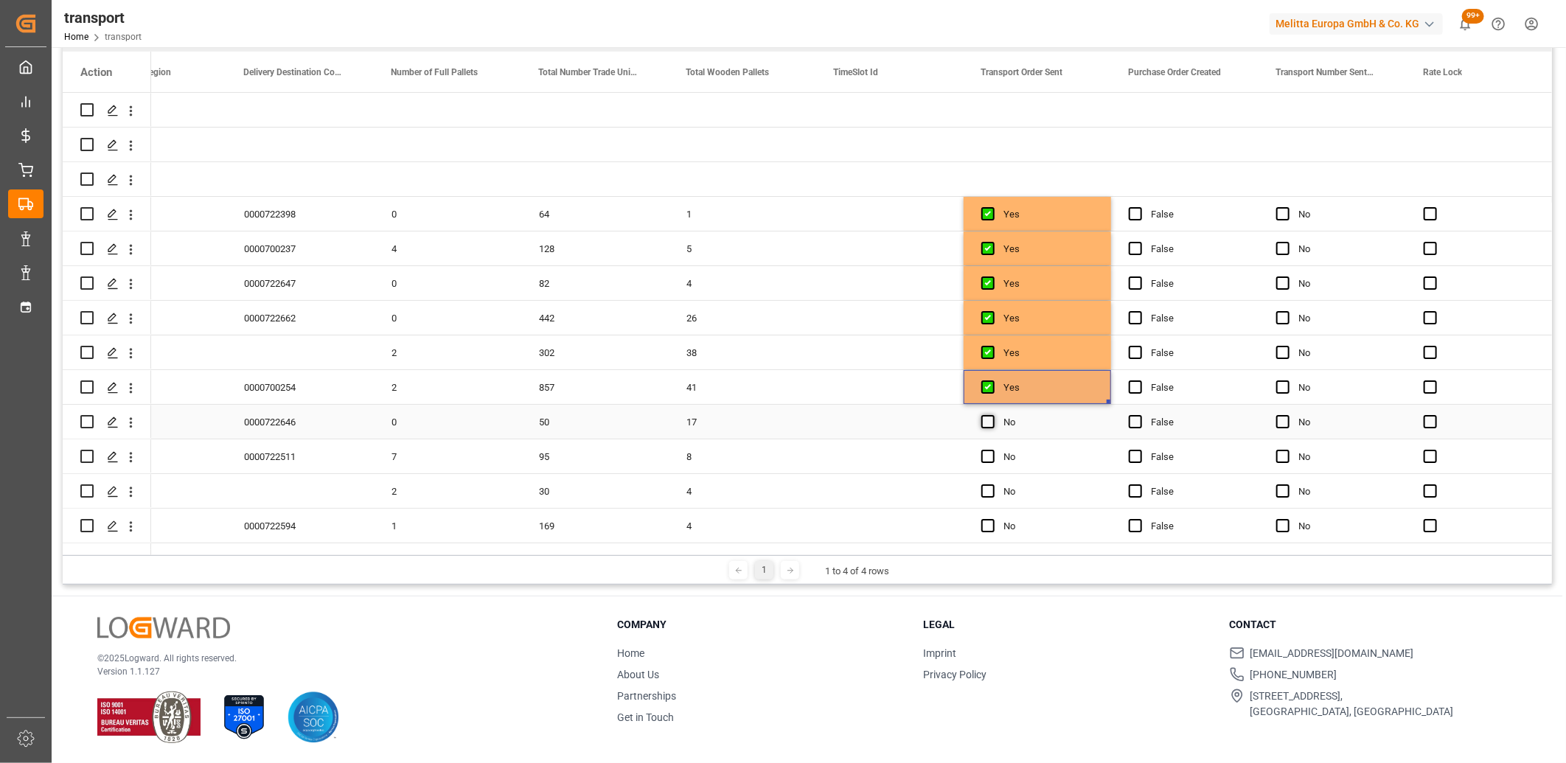
click at [985, 428] on span "Press SPACE to select this row." at bounding box center [987, 421] width 13 height 13
click at [993, 415] on input "Press SPACE to select this row." at bounding box center [993, 415] width 0 height 0
click at [985, 463] on div "Press SPACE to select this row." at bounding box center [992, 457] width 22 height 34
click at [985, 456] on span "Press SPACE to select this row." at bounding box center [987, 456] width 13 height 13
click at [993, 450] on input "Press SPACE to select this row." at bounding box center [993, 450] width 0 height 0
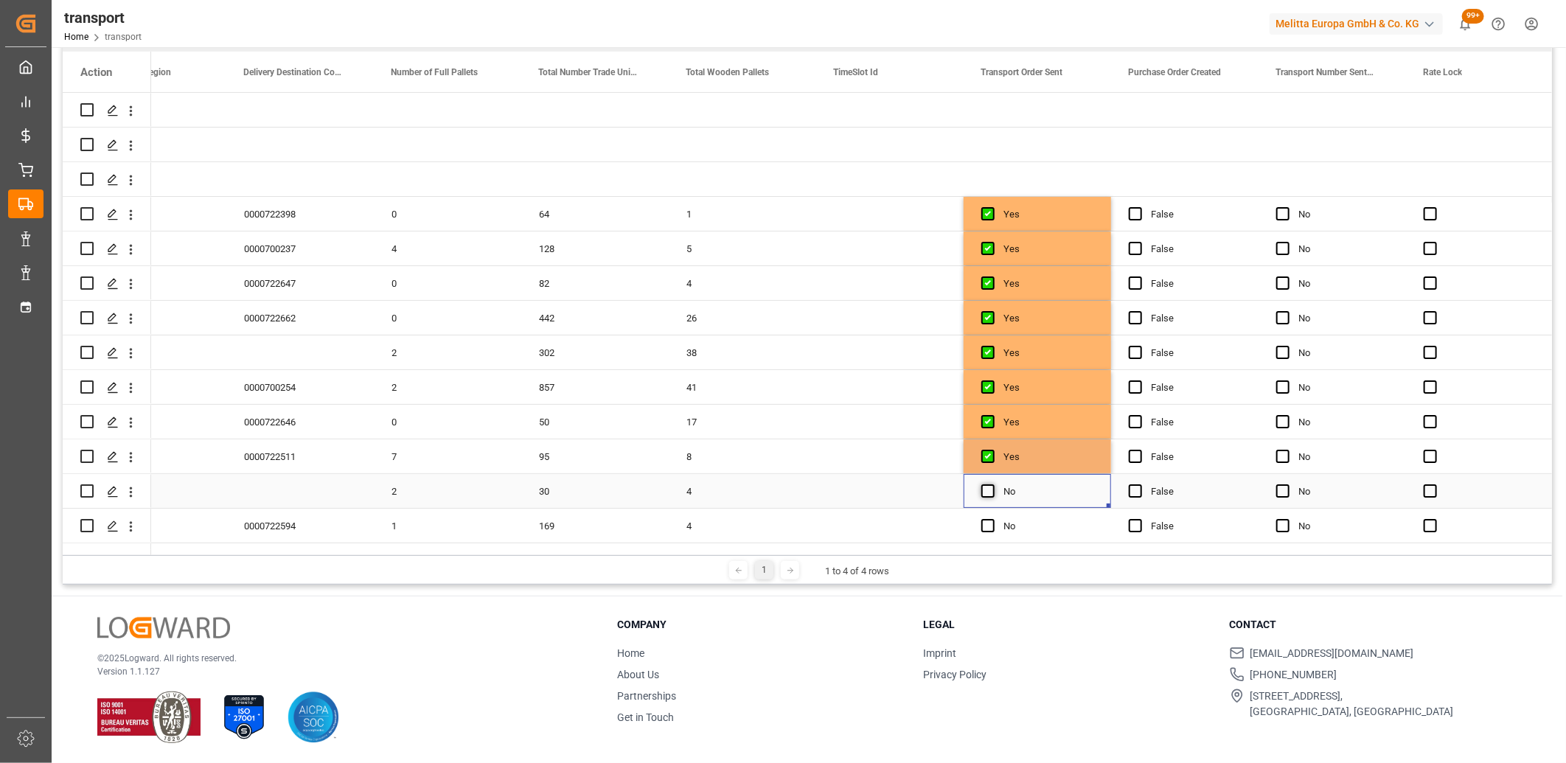
click at [988, 495] on span "Press SPACE to select this row." at bounding box center [987, 490] width 13 height 13
click at [993, 484] on input "Press SPACE to select this row." at bounding box center [993, 484] width 0 height 0
click at [988, 527] on span "Press SPACE to select this row." at bounding box center [987, 525] width 13 height 13
click at [993, 519] on input "Press SPACE to select this row." at bounding box center [993, 519] width 0 height 0
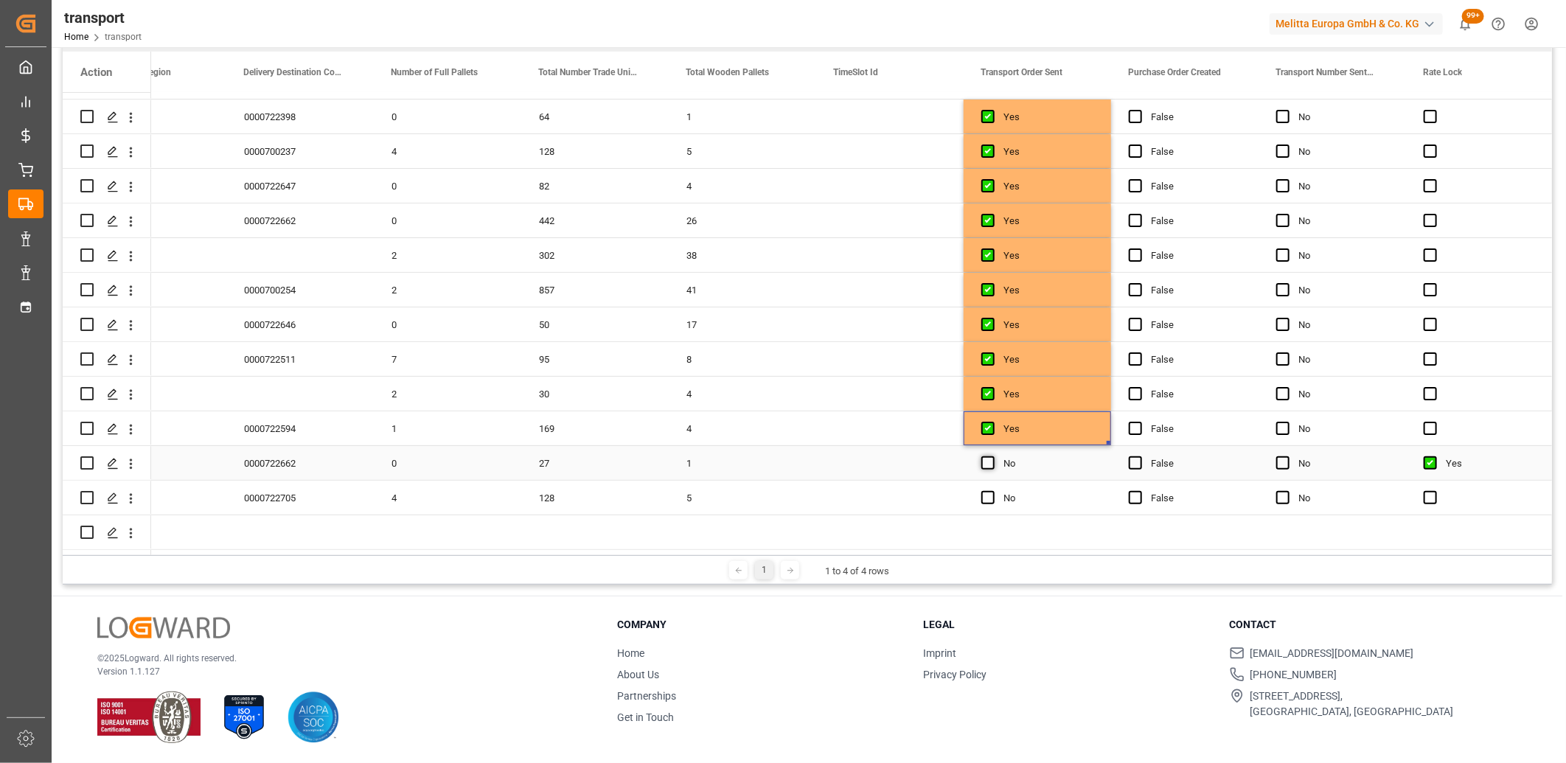
click at [987, 462] on span "Press SPACE to select this row." at bounding box center [987, 462] width 13 height 13
click at [993, 456] on input "Press SPACE to select this row." at bounding box center [993, 456] width 0 height 0
click at [987, 487] on div "Press SPACE to select this row." at bounding box center [992, 499] width 22 height 34
click at [988, 494] on span "Press SPACE to select this row." at bounding box center [987, 497] width 13 height 13
click at [993, 491] on input "Press SPACE to select this row." at bounding box center [993, 491] width 0 height 0
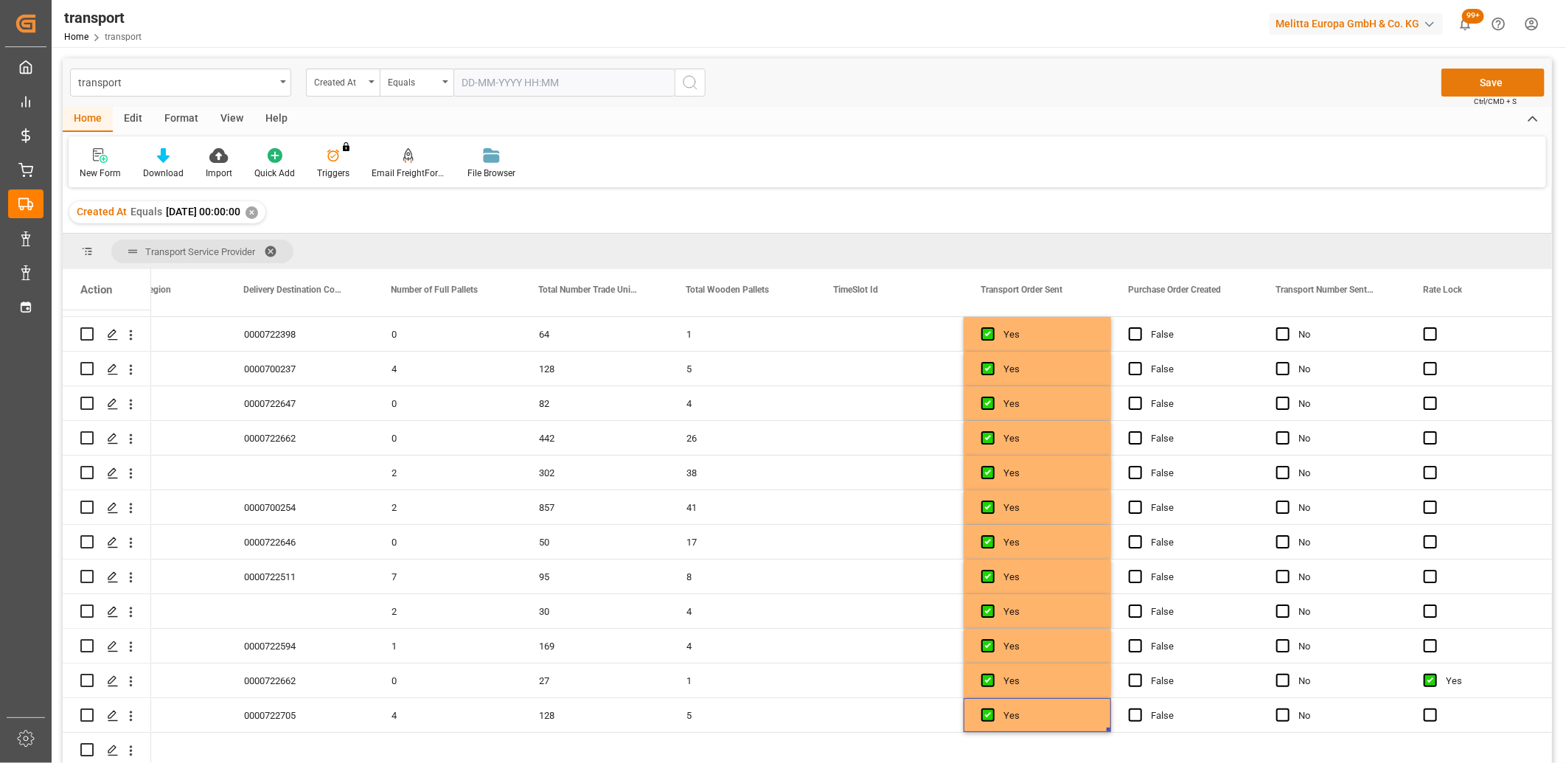
click at [1461, 86] on button "Save" at bounding box center [1493, 83] width 103 height 28
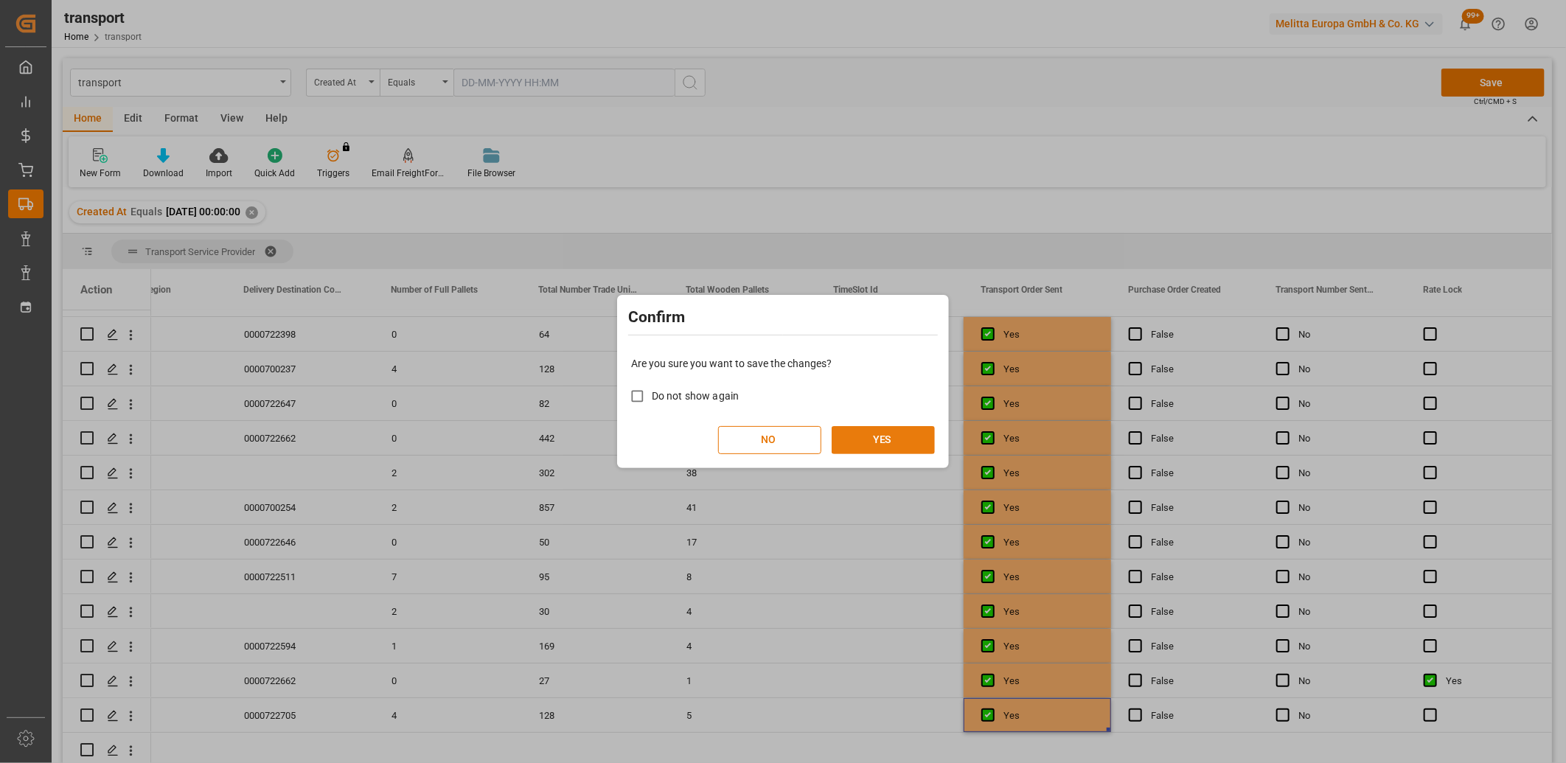
click at [900, 443] on button "YES" at bounding box center [883, 440] width 103 height 28
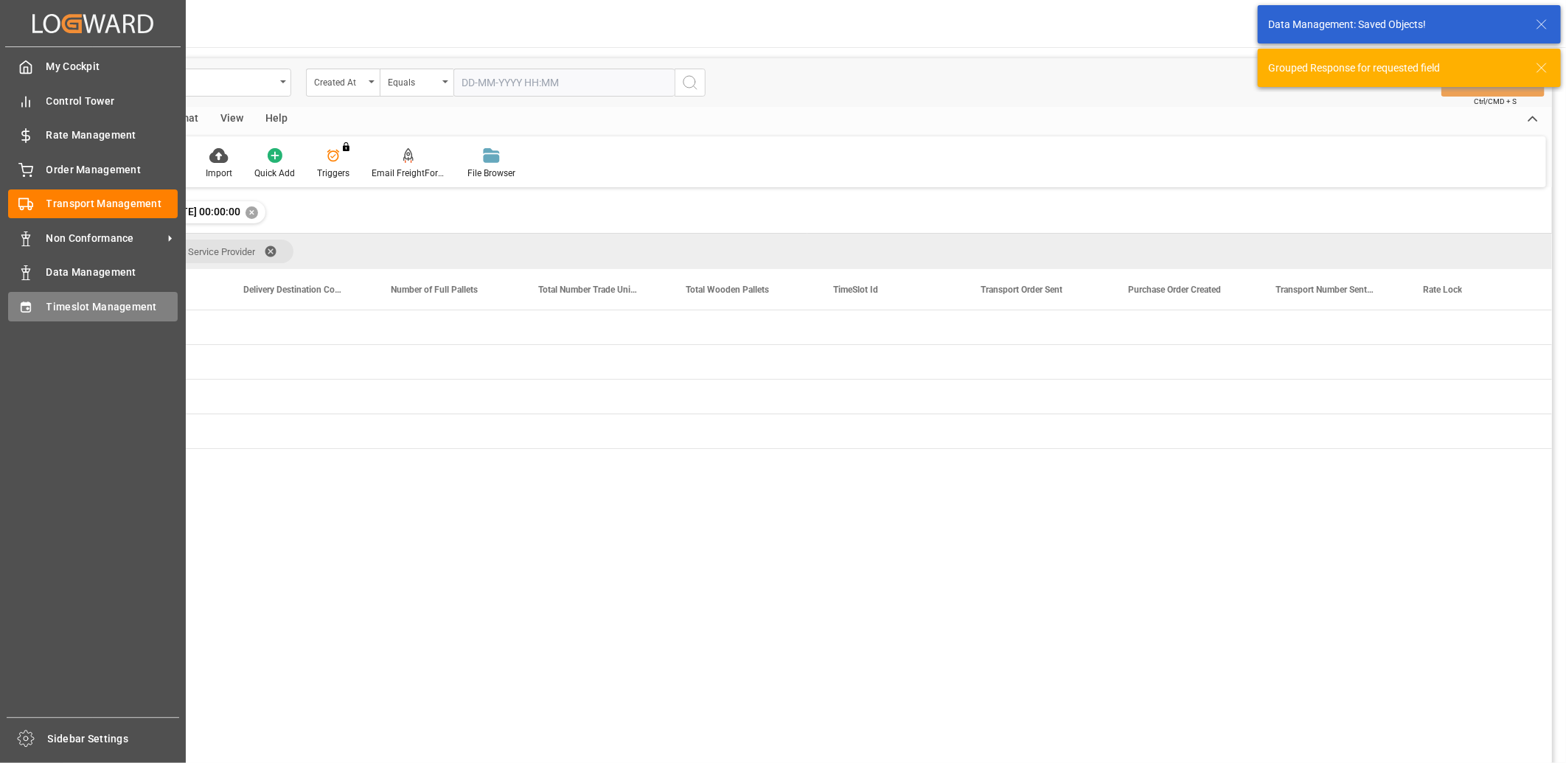
click at [38, 306] on div "Timeslot Management Timeslot Management" at bounding box center [93, 306] width 170 height 29
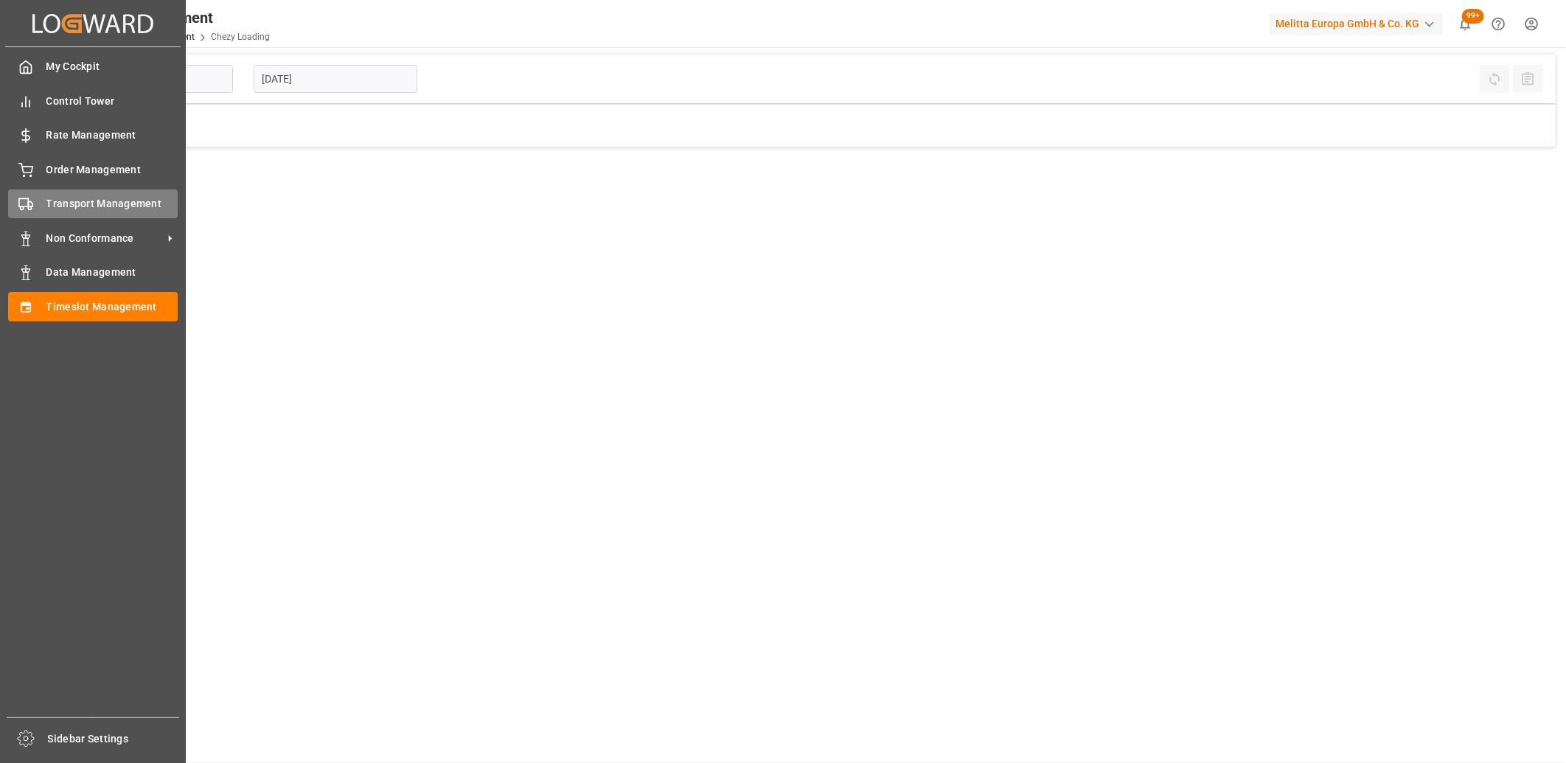
click at [23, 197] on icon at bounding box center [25, 204] width 15 height 15
type input "Chezy Loading"
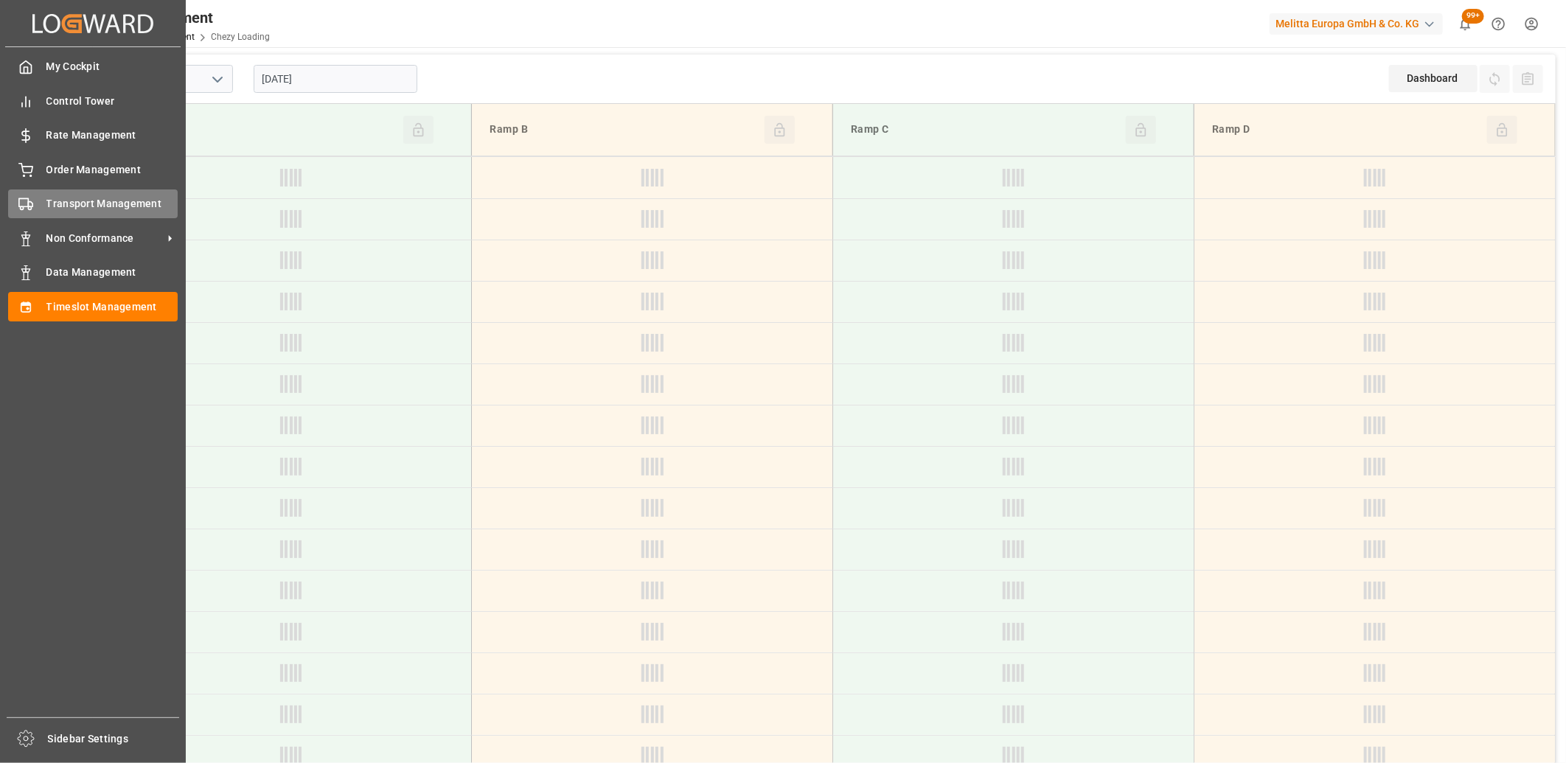
click at [21, 207] on circle at bounding box center [22, 208] width 3 height 3
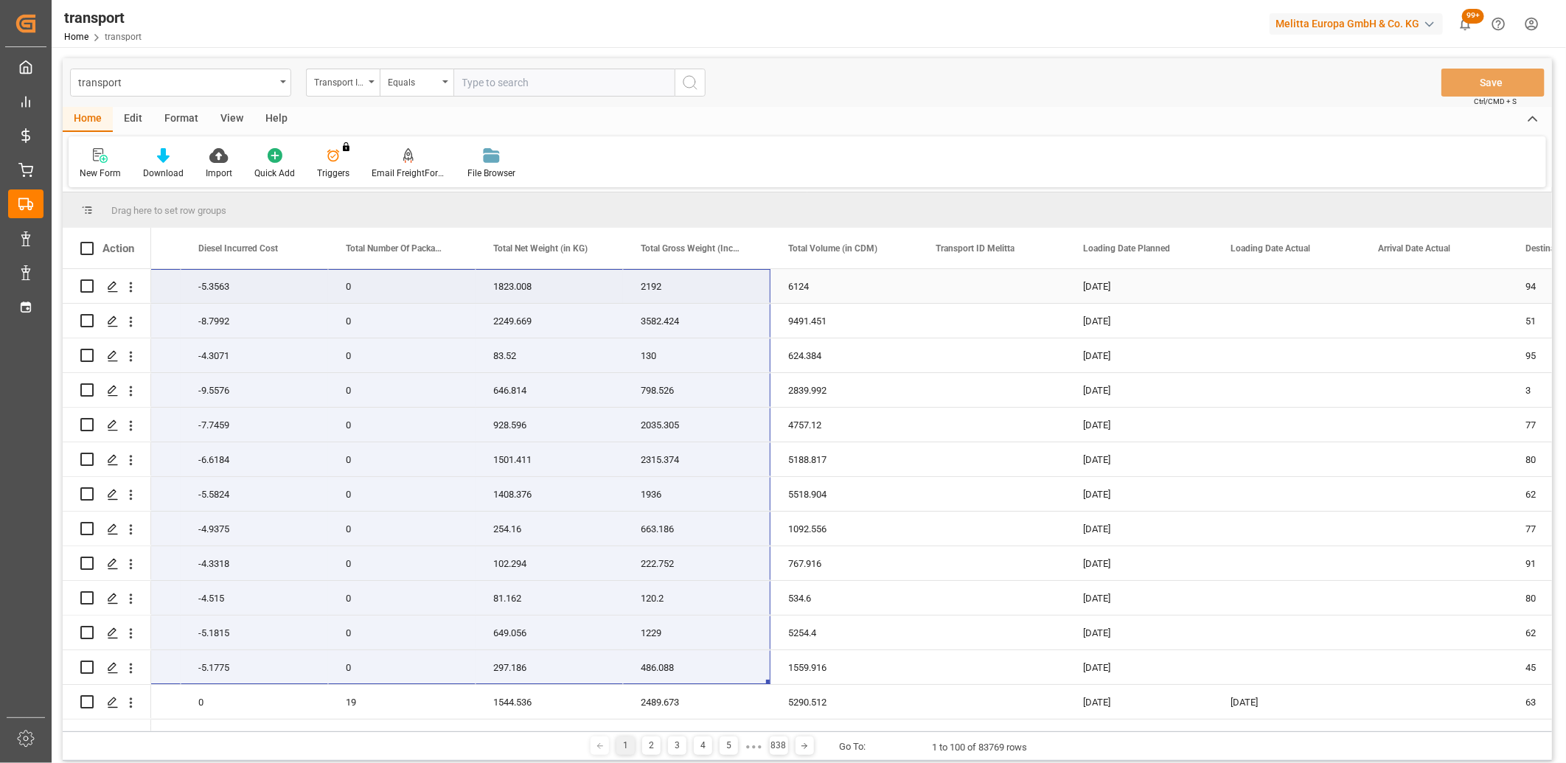
drag, startPoint x: 187, startPoint y: 668, endPoint x: 761, endPoint y: 277, distance: 694.1
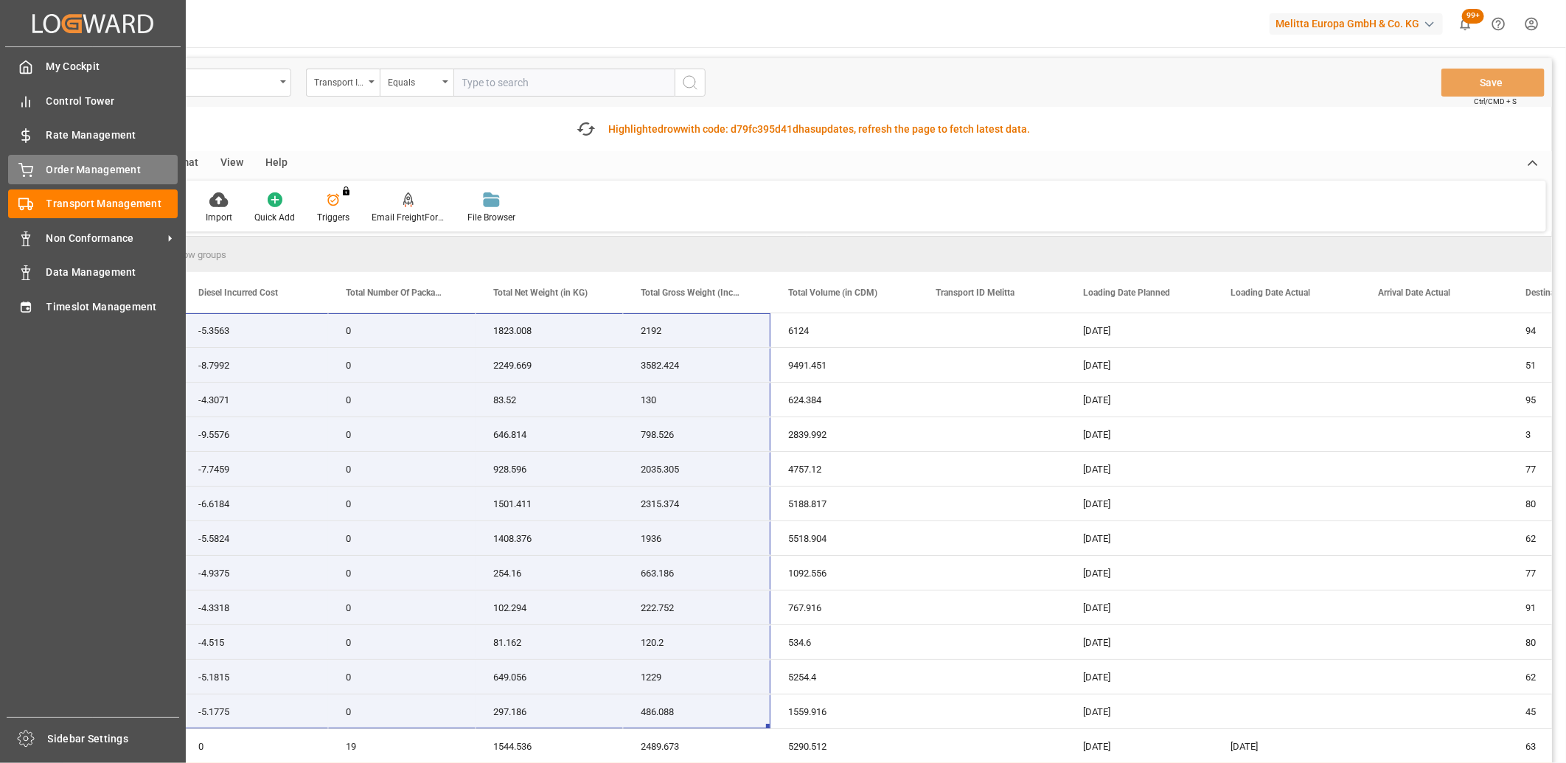
click at [18, 164] on icon at bounding box center [25, 170] width 15 height 15
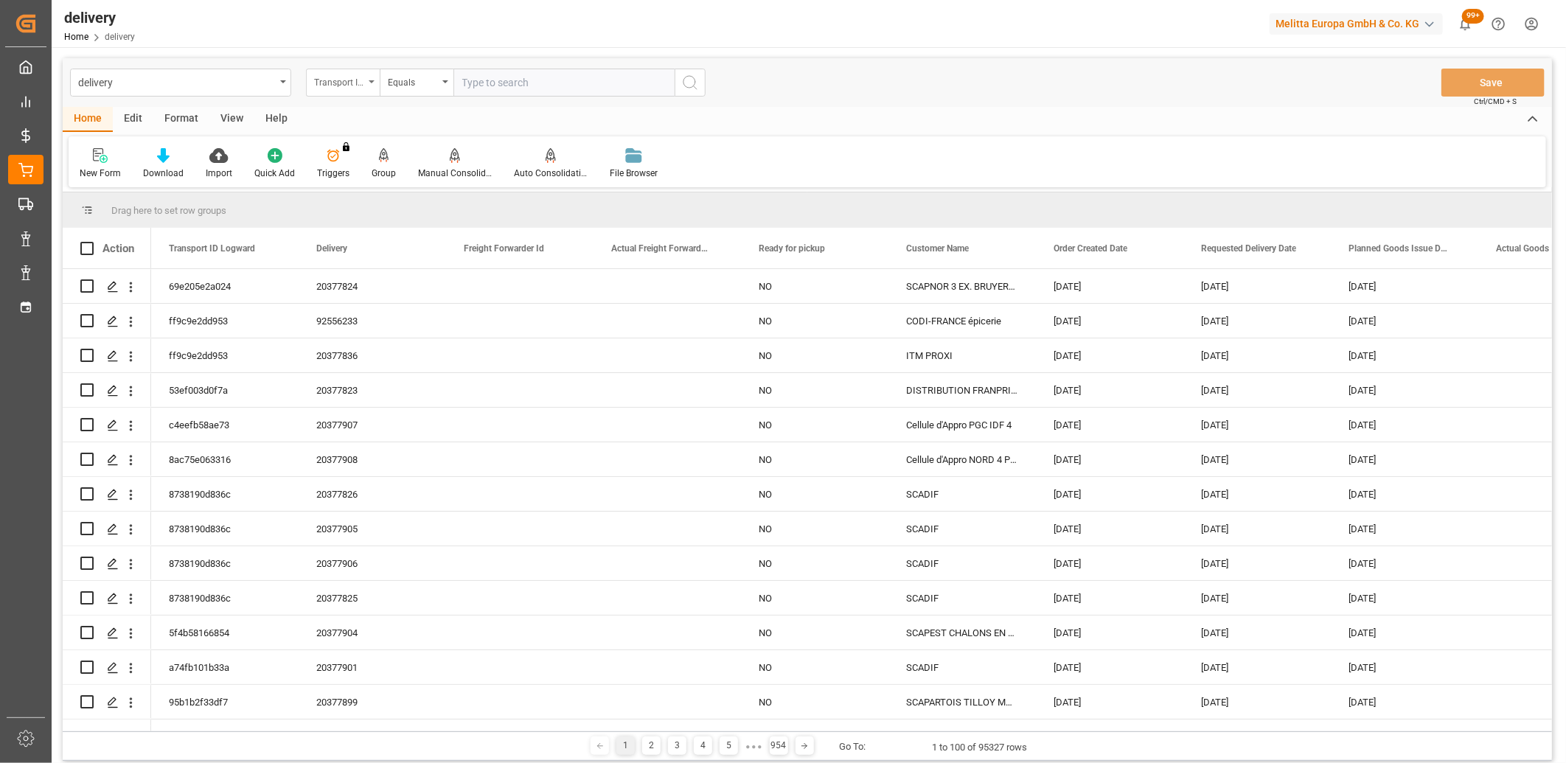
click at [371, 78] on div "Transport ID Logward" at bounding box center [343, 83] width 74 height 28
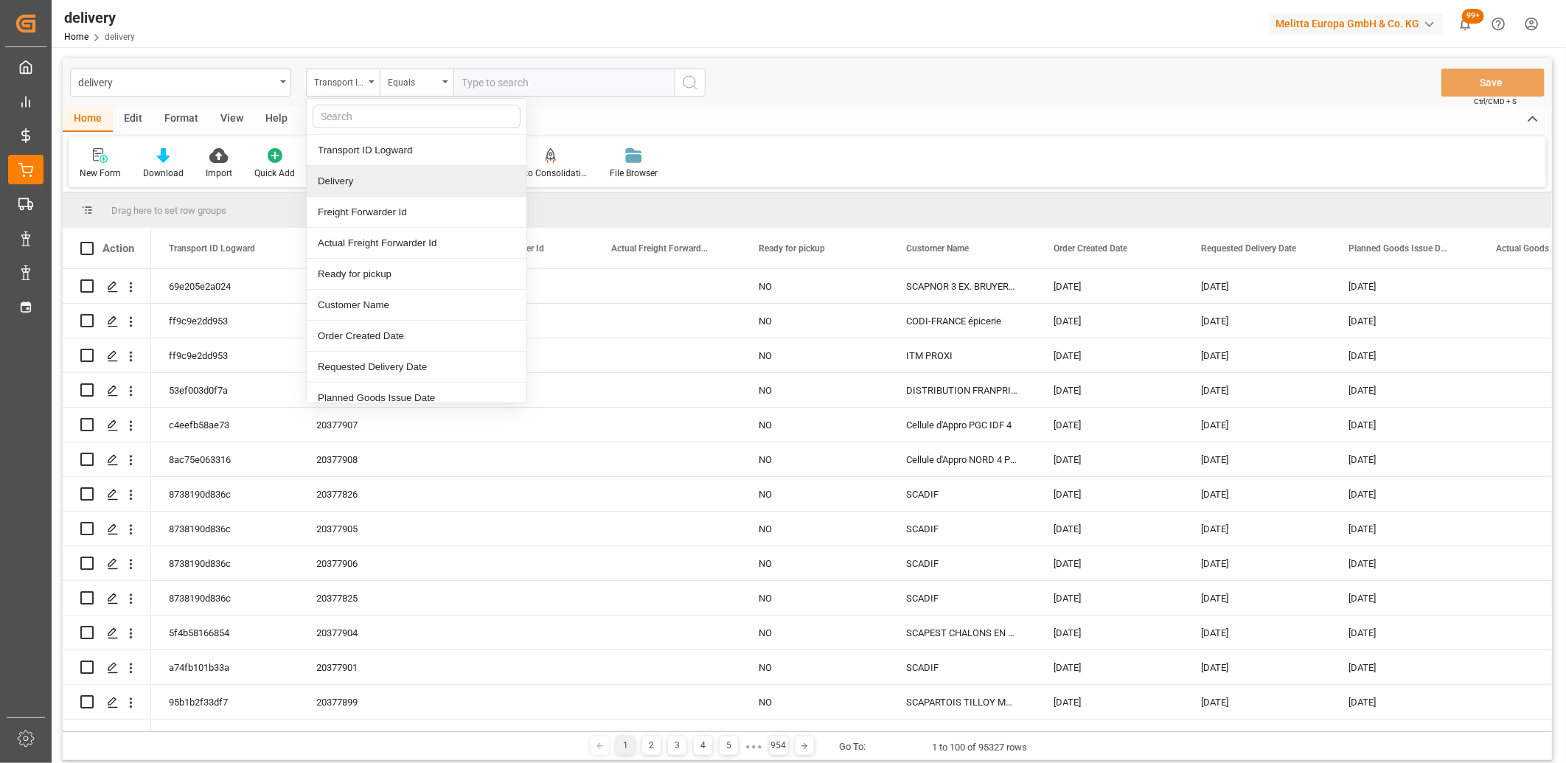
click at [355, 173] on div "Delivery" at bounding box center [417, 181] width 220 height 31
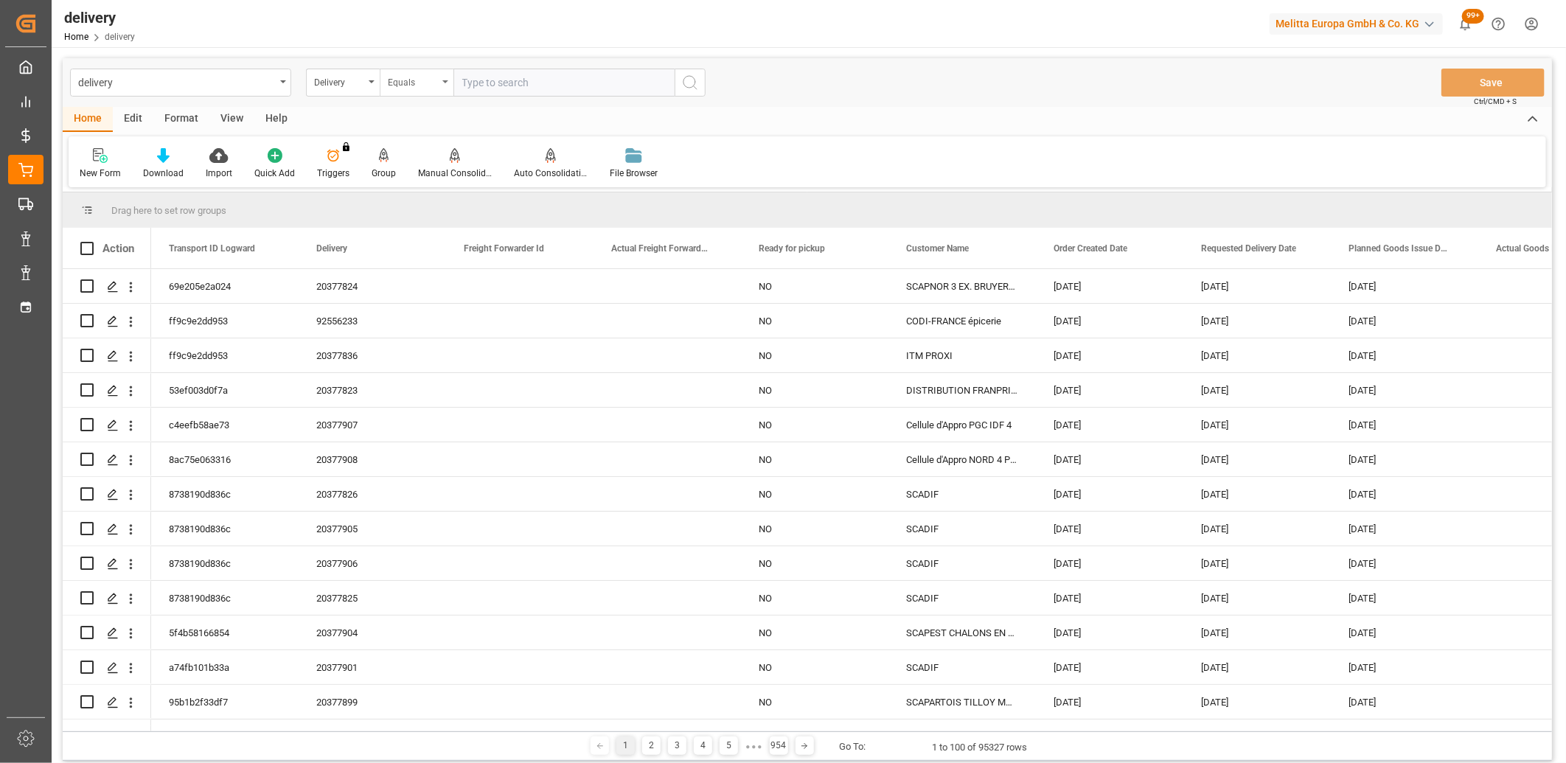
click at [418, 84] on div "Equals" at bounding box center [413, 80] width 50 height 17
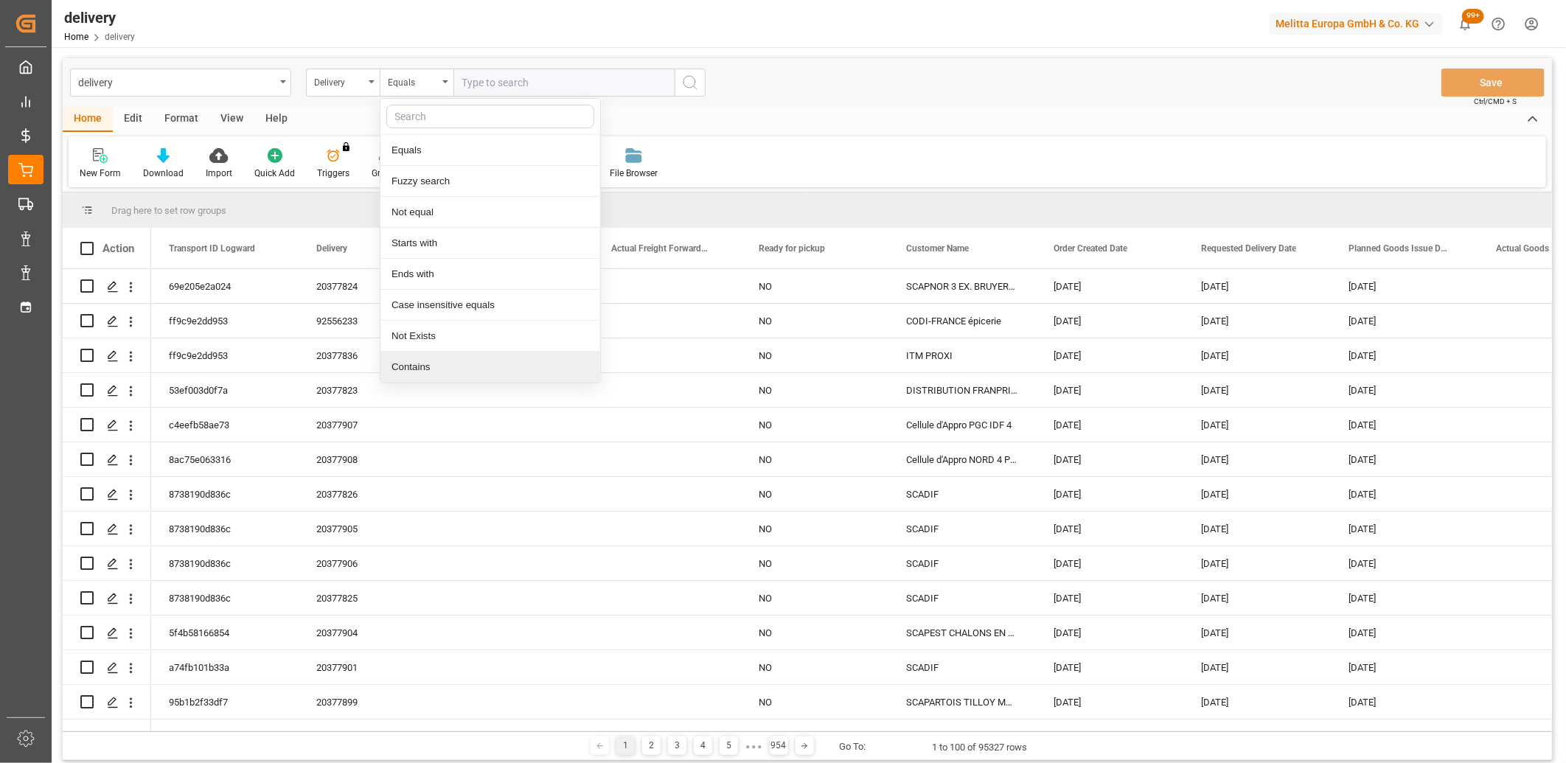
click at [419, 361] on div "Contains" at bounding box center [490, 367] width 220 height 31
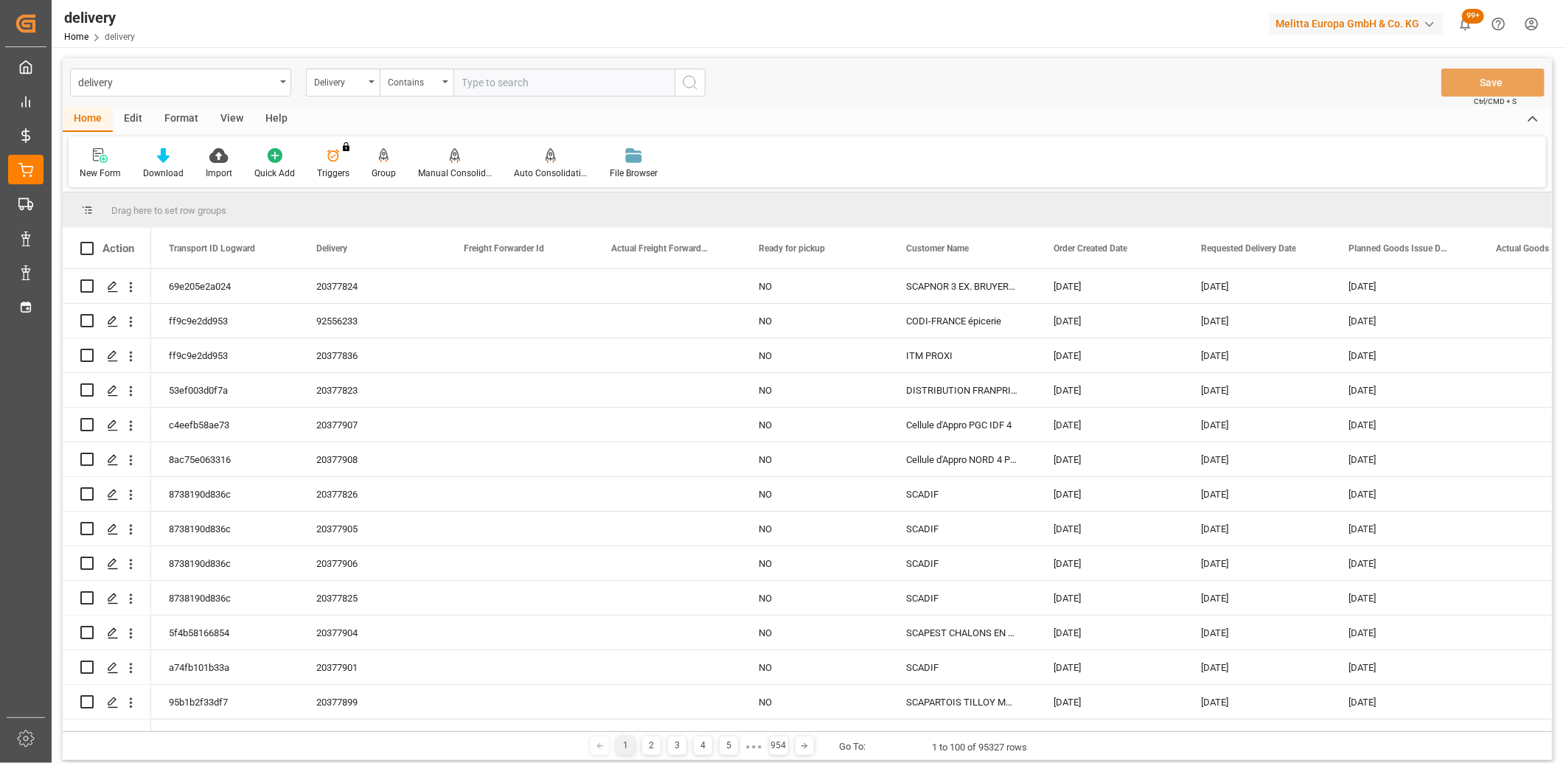
click at [469, 81] on input "text" at bounding box center [563, 83] width 221 height 28
type input "20377790,20377890"
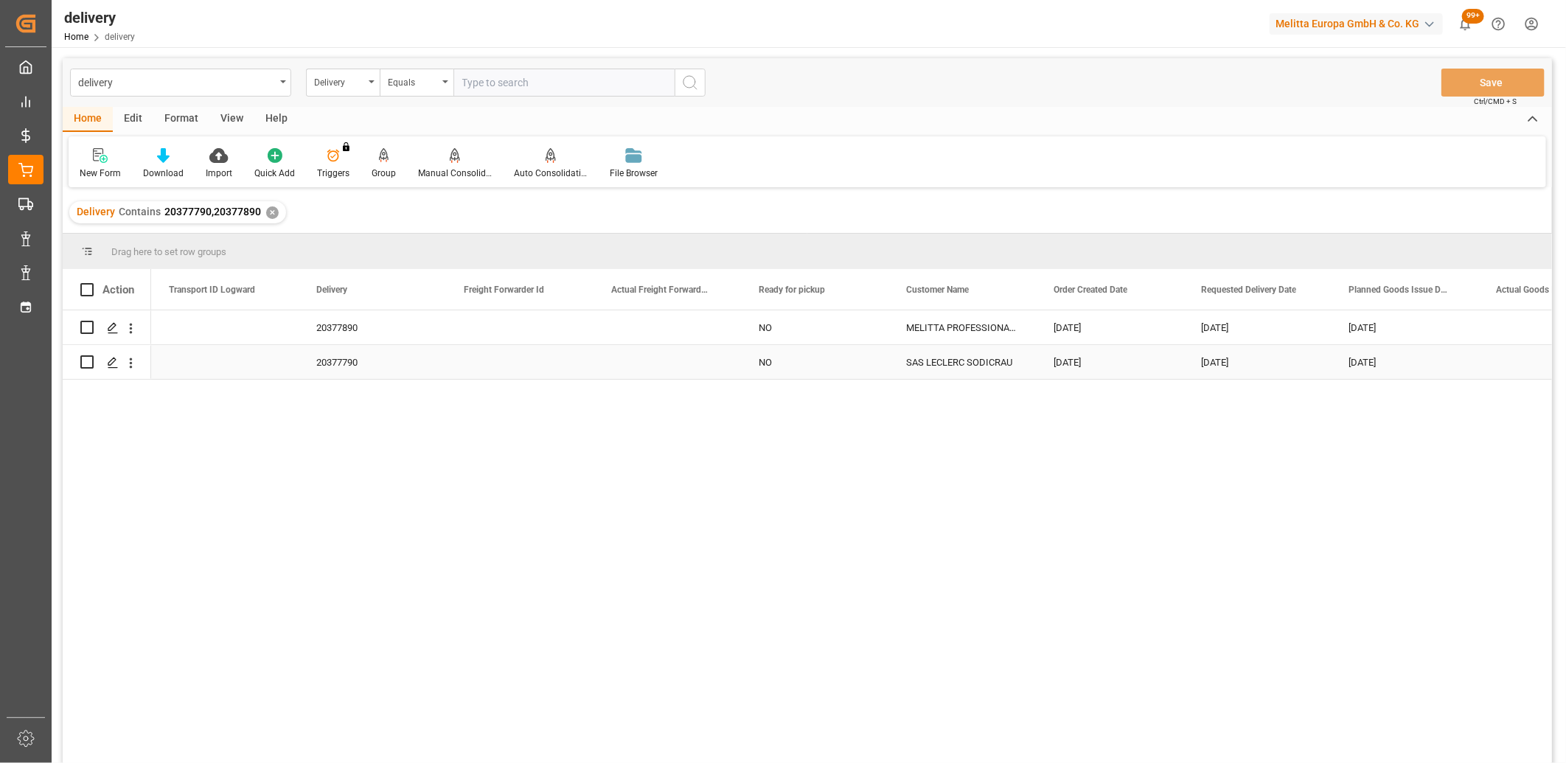
click at [86, 366] on input "Press Space to toggle row selection (unchecked)" at bounding box center [86, 361] width 13 height 13
checkbox input "true"
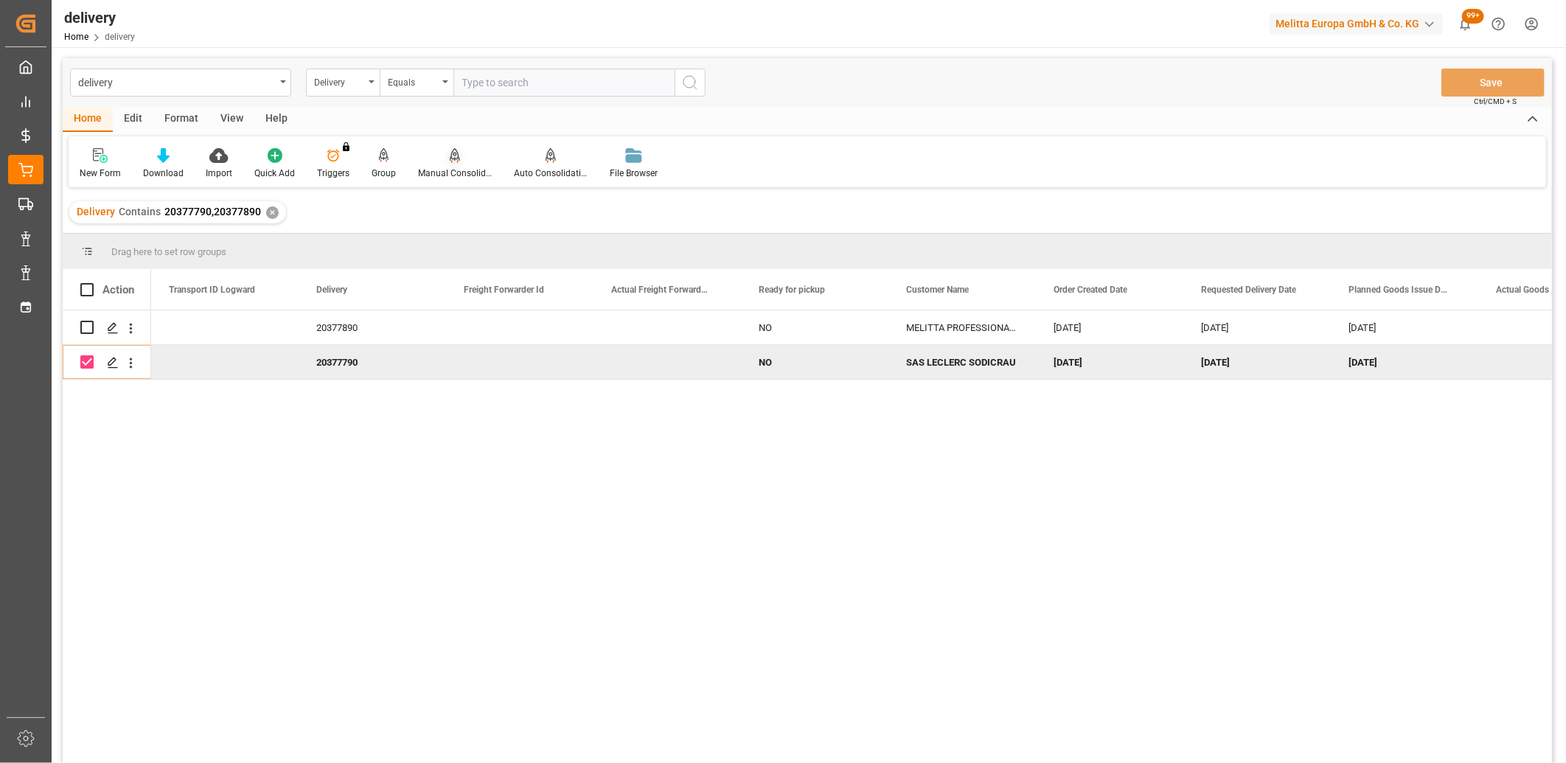
click at [450, 156] on icon at bounding box center [455, 154] width 10 height 13
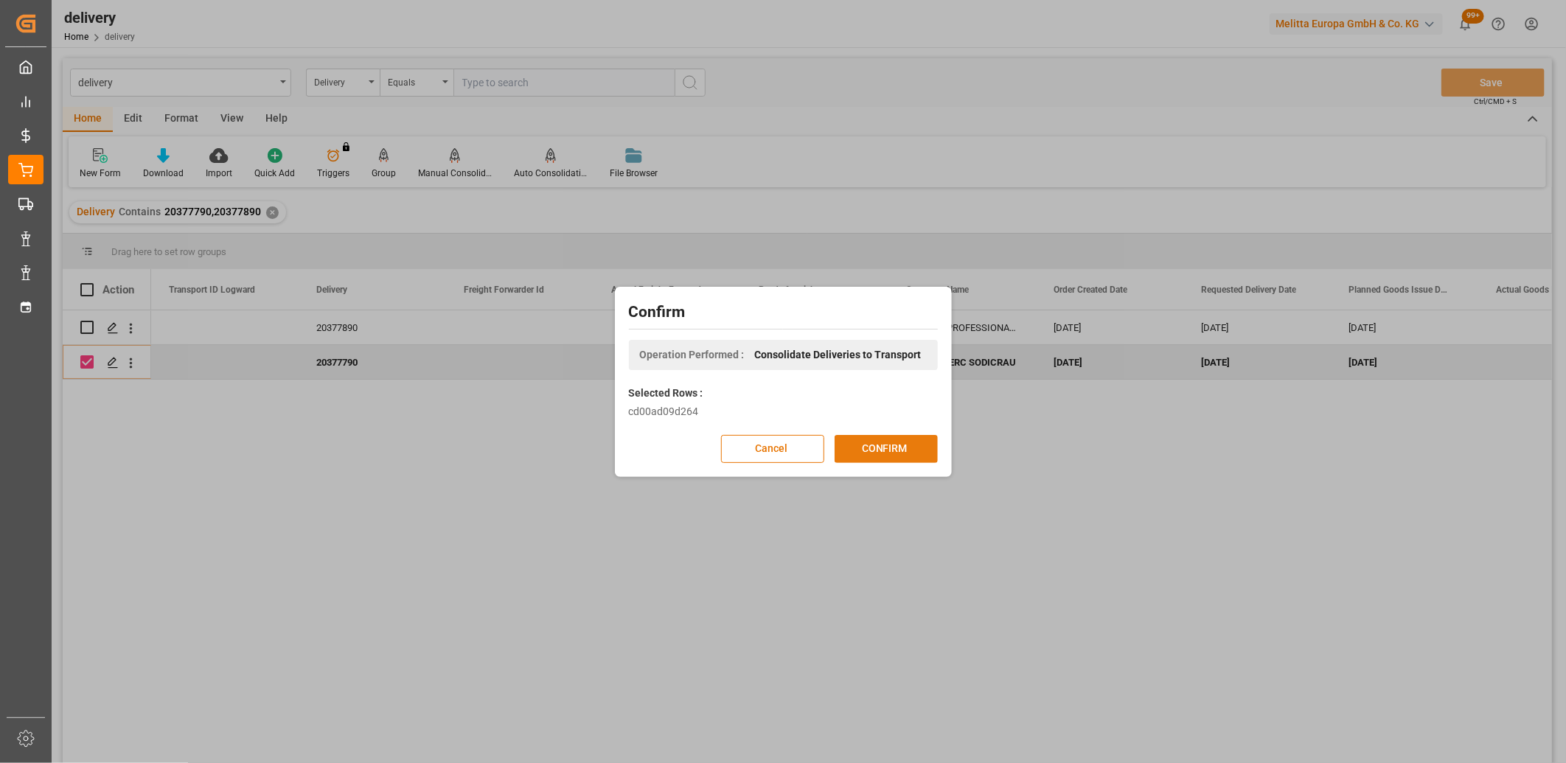
click at [868, 451] on button "CONFIRM" at bounding box center [886, 449] width 103 height 28
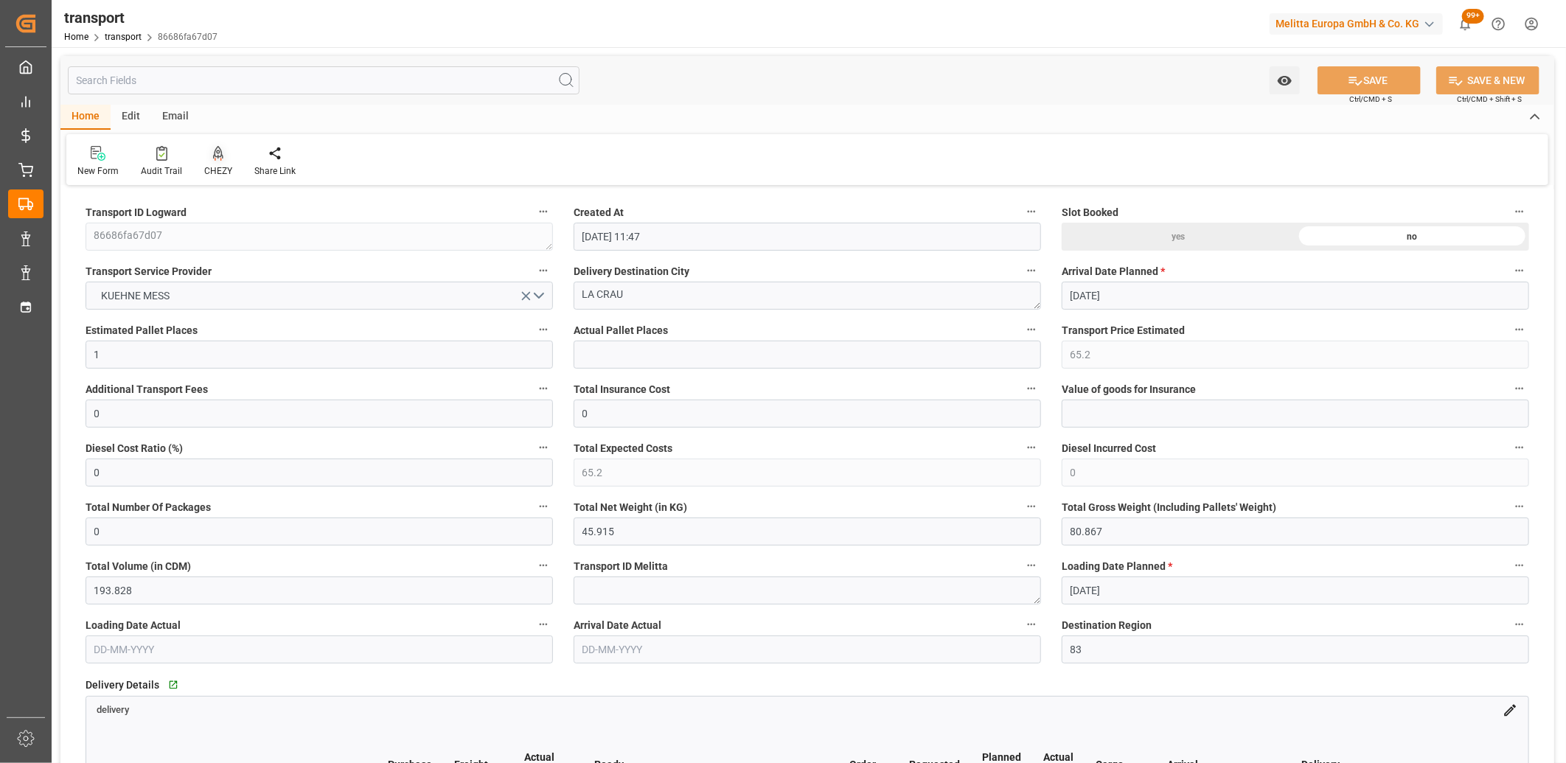
click at [215, 153] on icon at bounding box center [218, 152] width 10 height 13
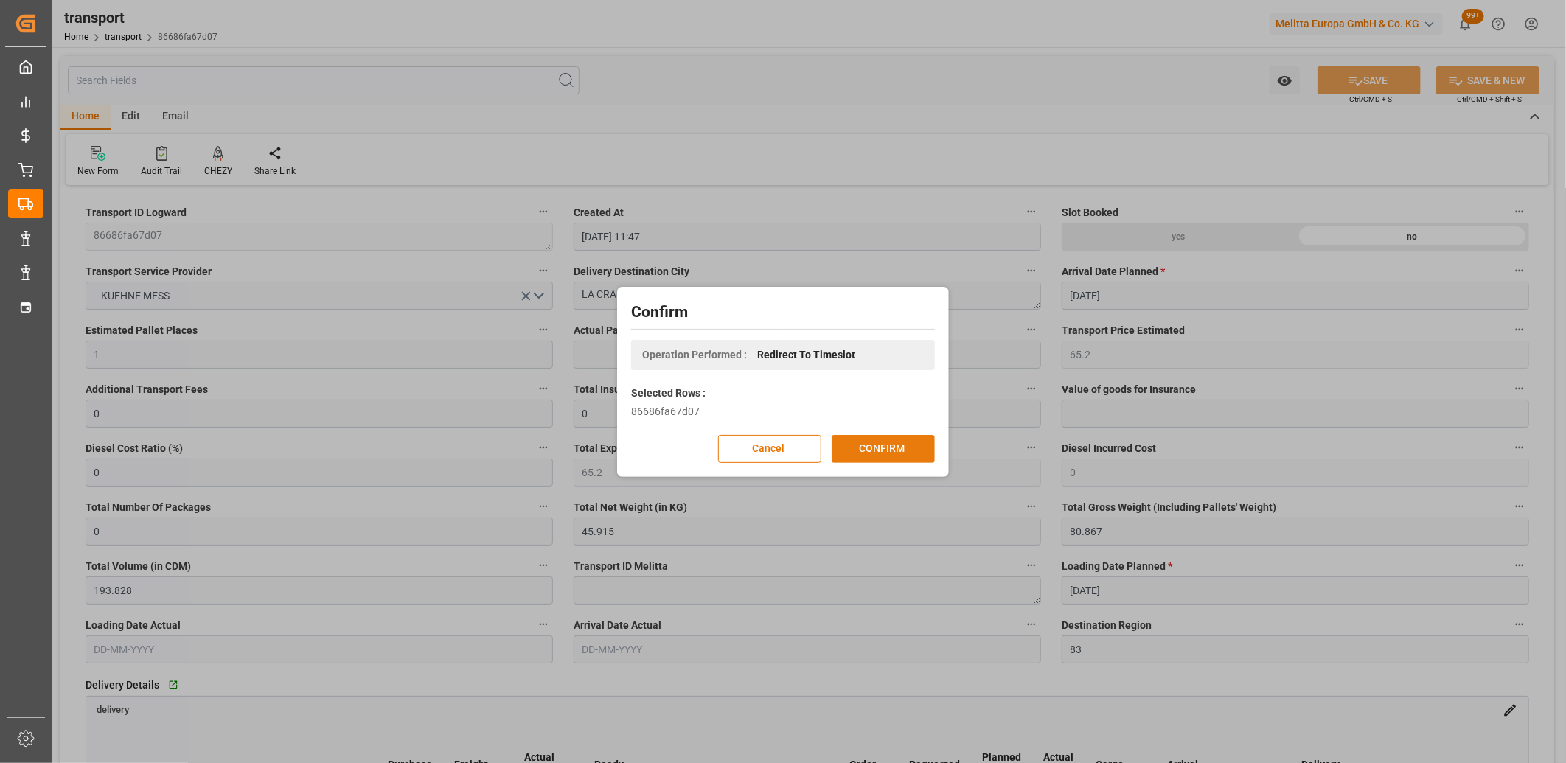
click at [852, 444] on button "CONFIRM" at bounding box center [883, 449] width 103 height 28
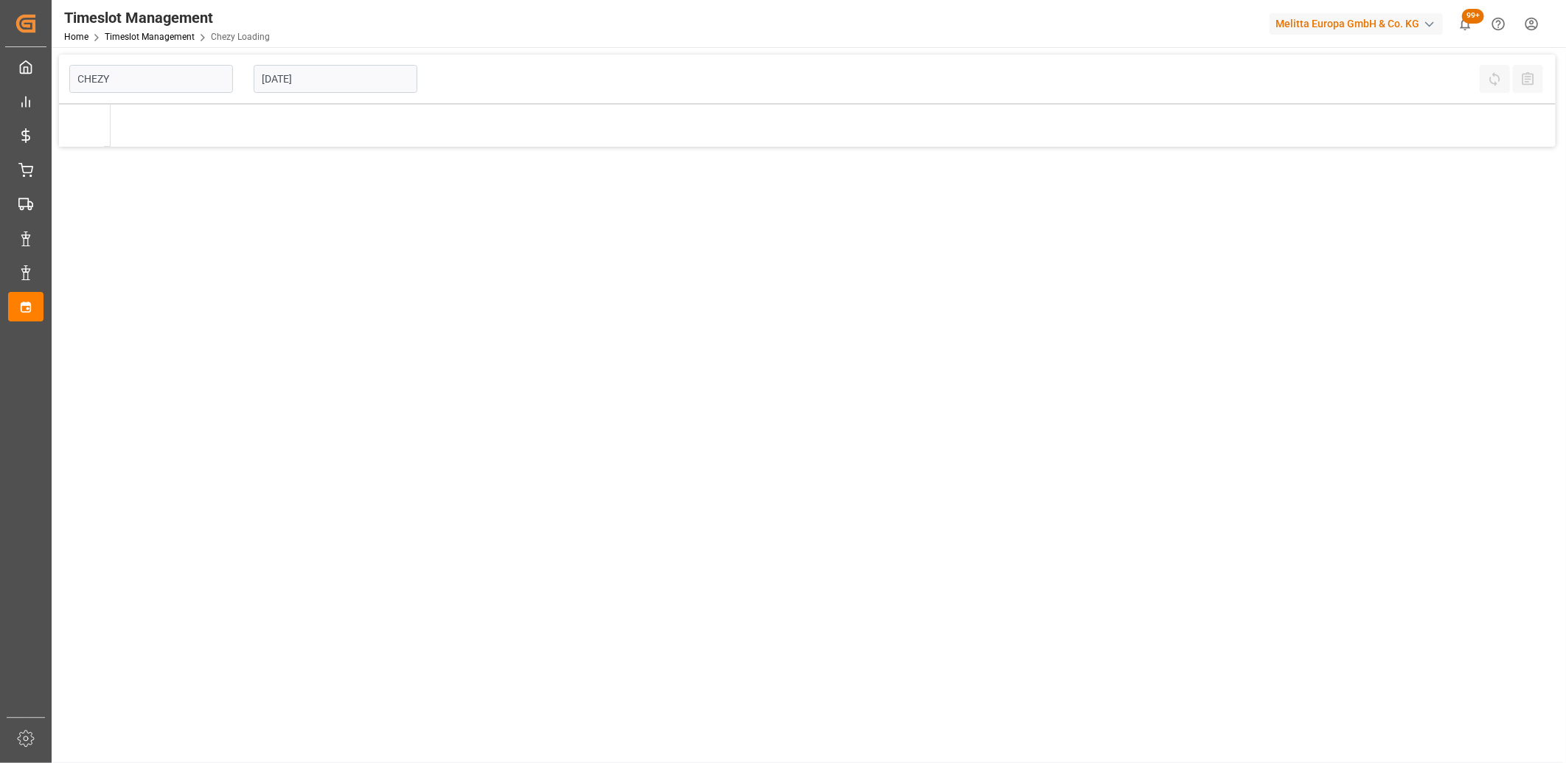
type input "Chezy Loading"
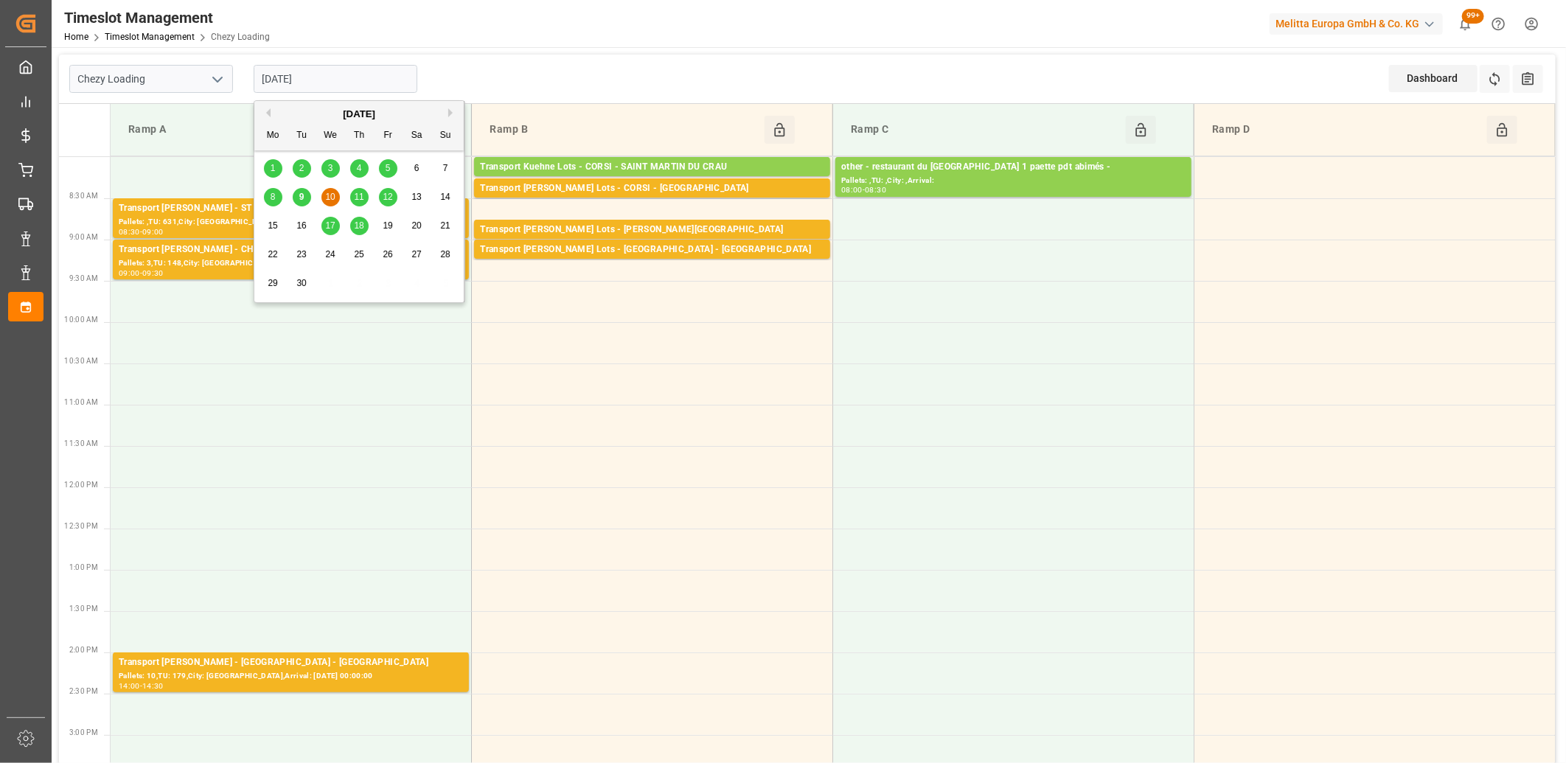
click at [315, 83] on input "[DATE]" at bounding box center [336, 79] width 164 height 28
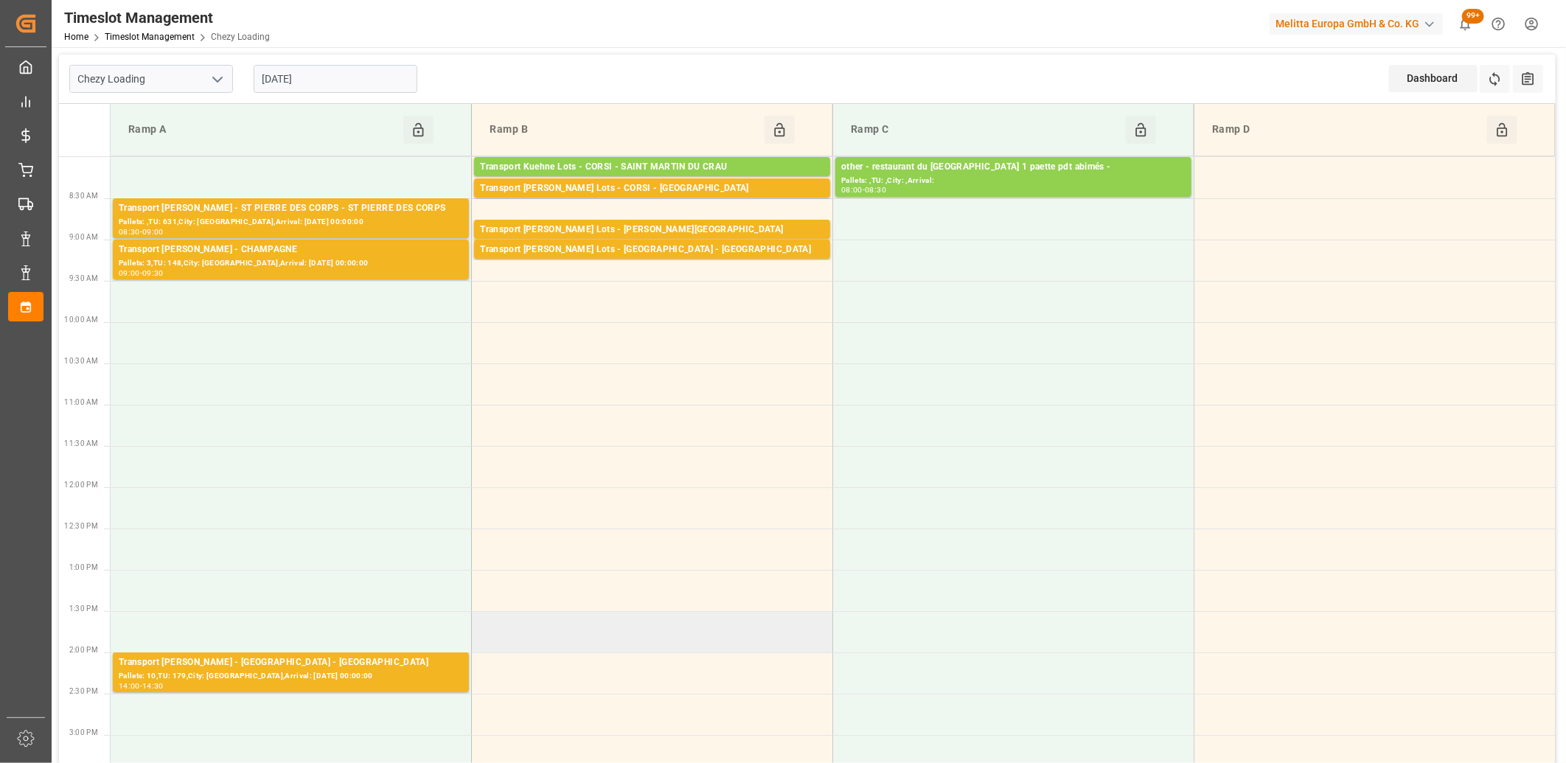
click at [559, 623] on td at bounding box center [652, 631] width 361 height 41
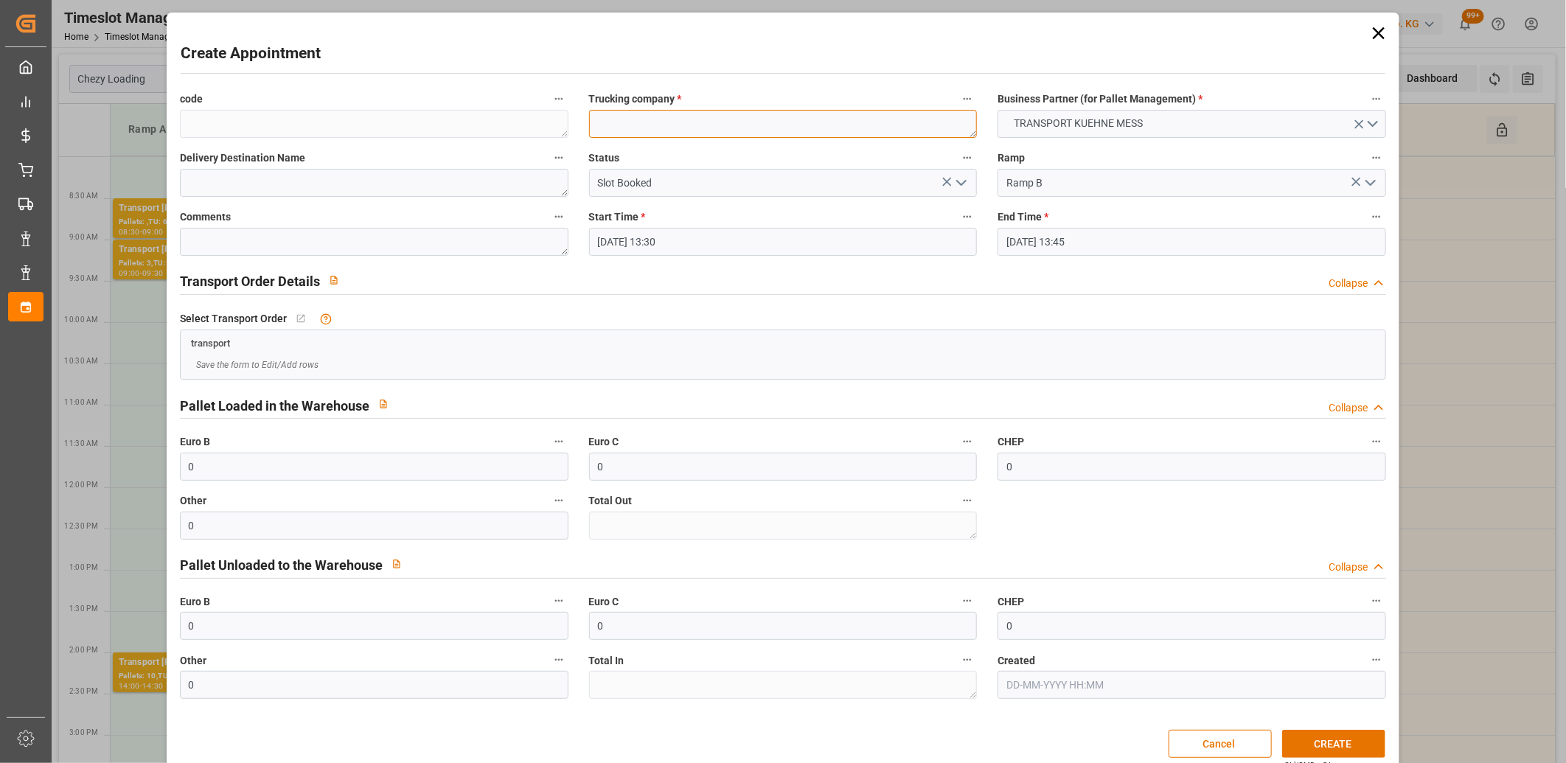
click at [597, 121] on textarea at bounding box center [783, 124] width 389 height 28
type textarea "m"
click at [1346, 743] on button "CREATE" at bounding box center [1333, 744] width 103 height 28
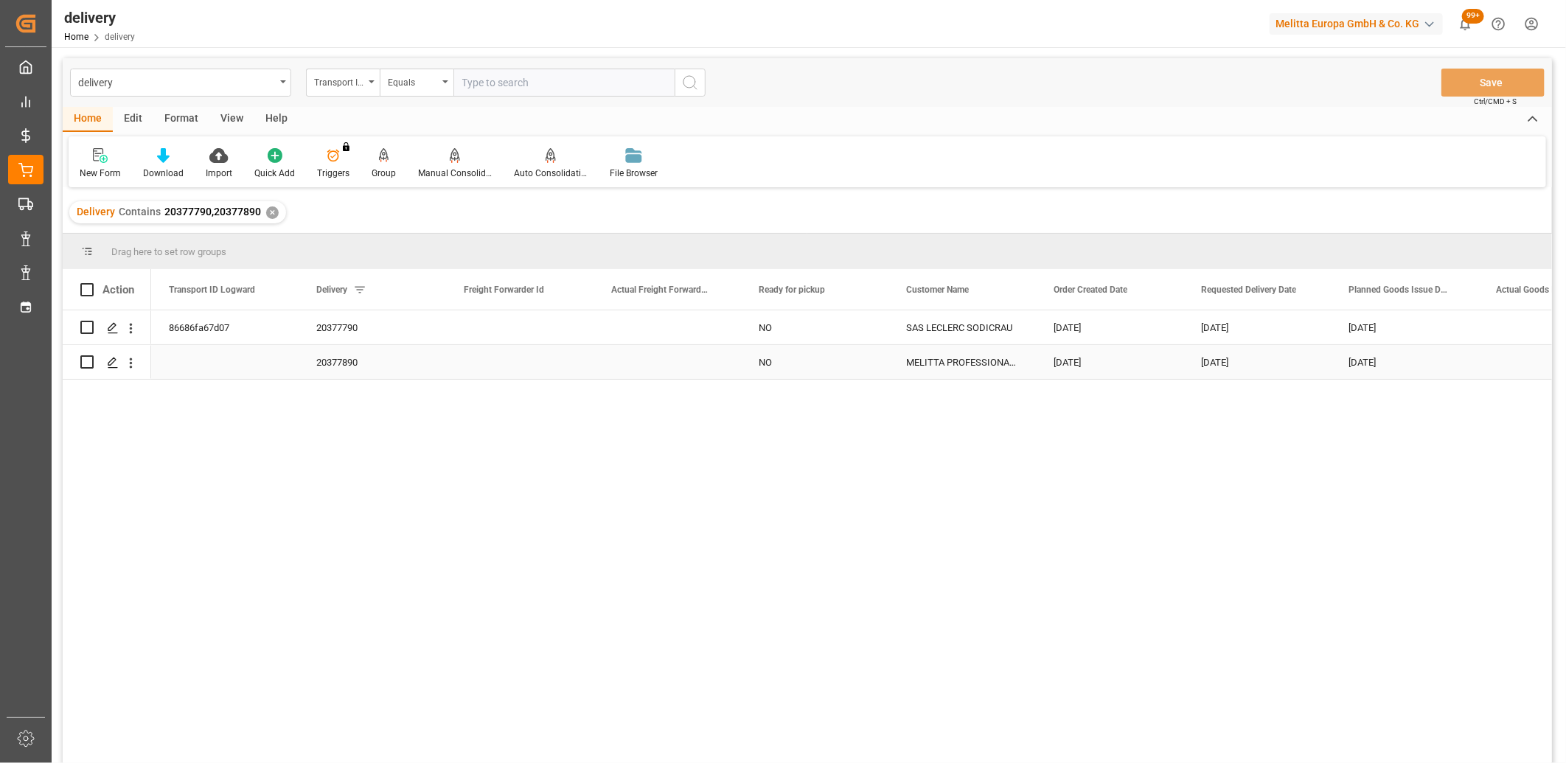
click at [84, 364] on input "Press Space to toggle row selection (unchecked)" at bounding box center [86, 361] width 13 height 13
checkbox input "true"
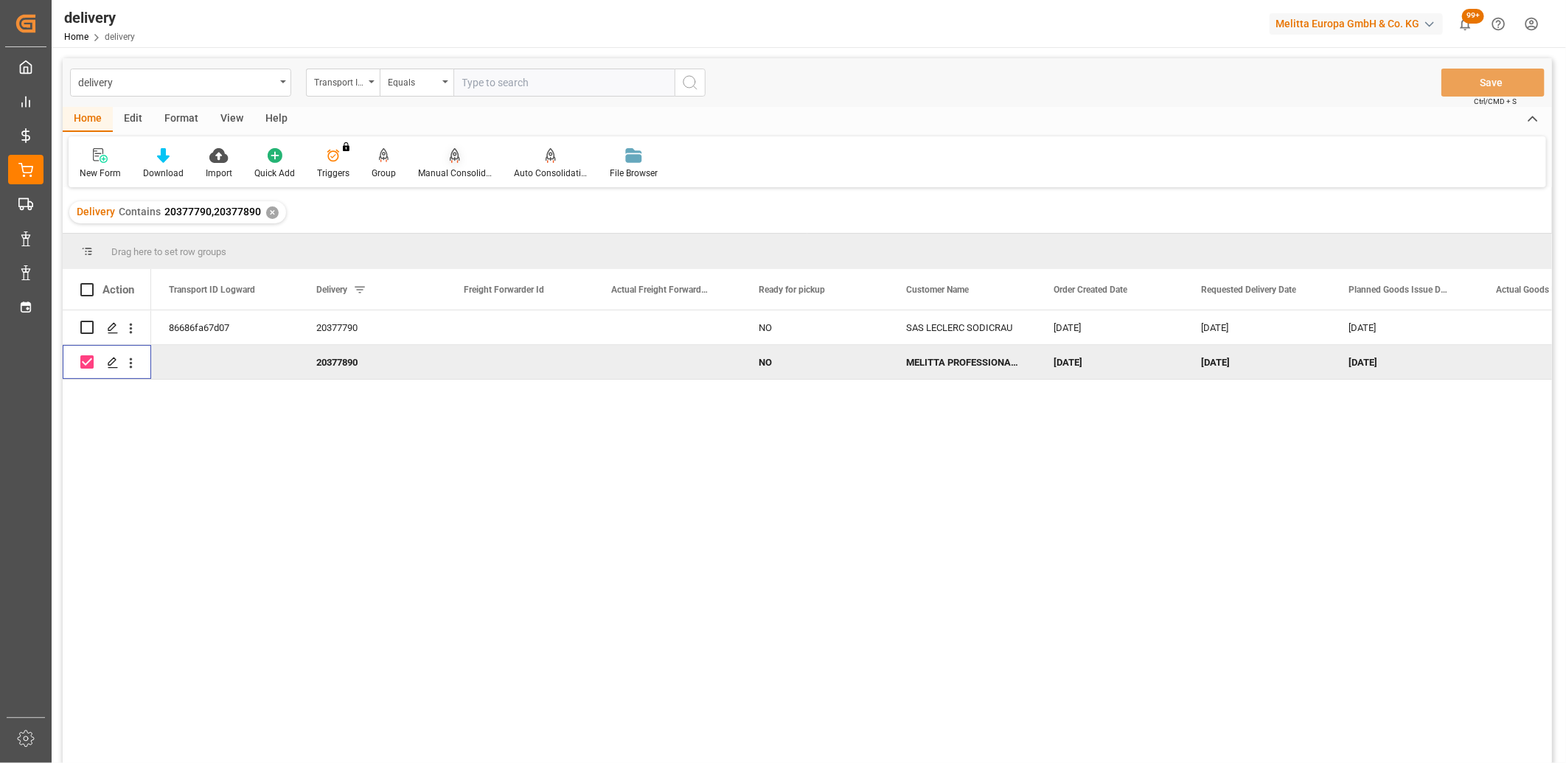
click at [450, 159] on icon at bounding box center [455, 154] width 10 height 13
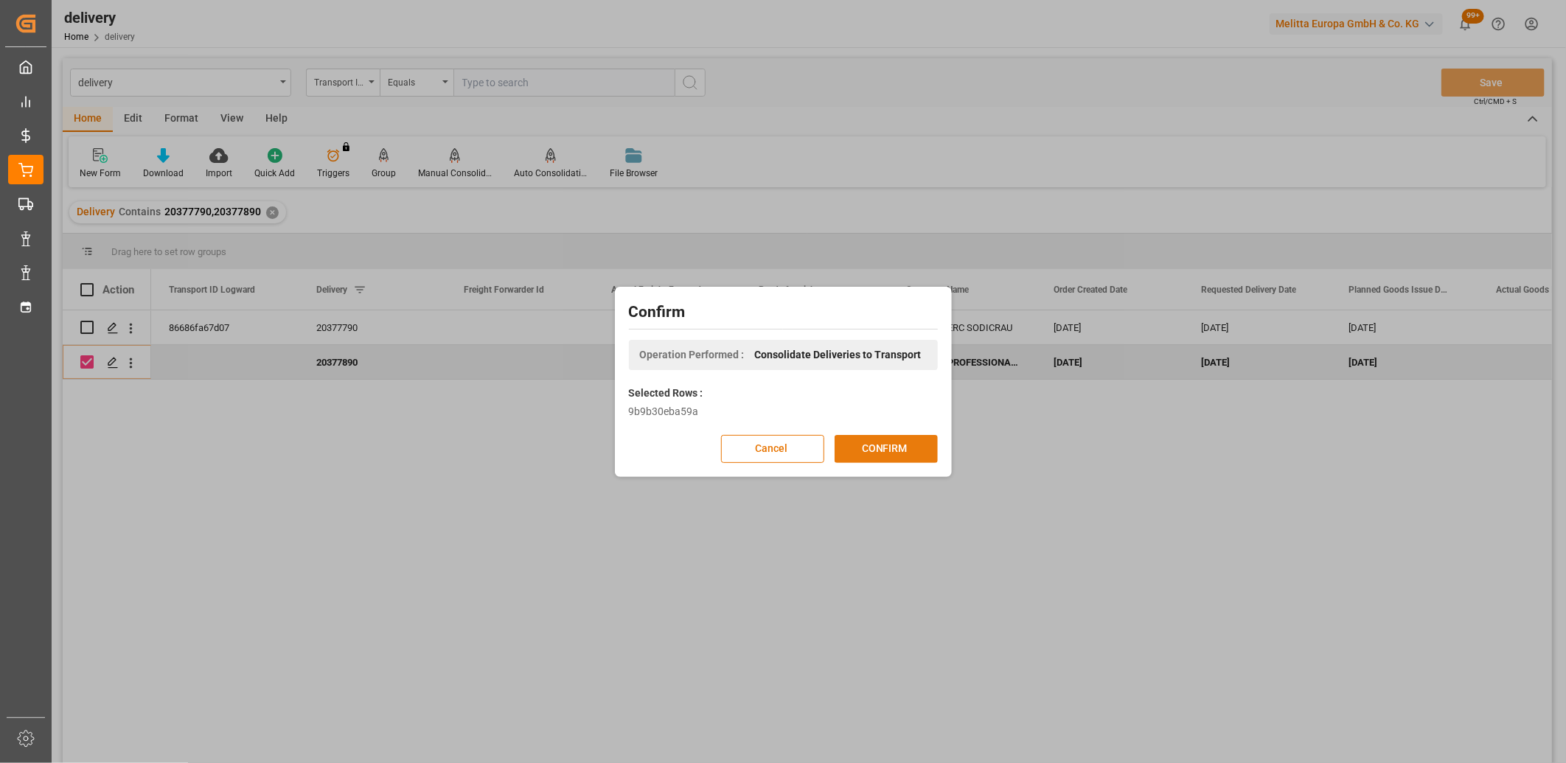
click at [886, 452] on button "CONFIRM" at bounding box center [886, 449] width 103 height 28
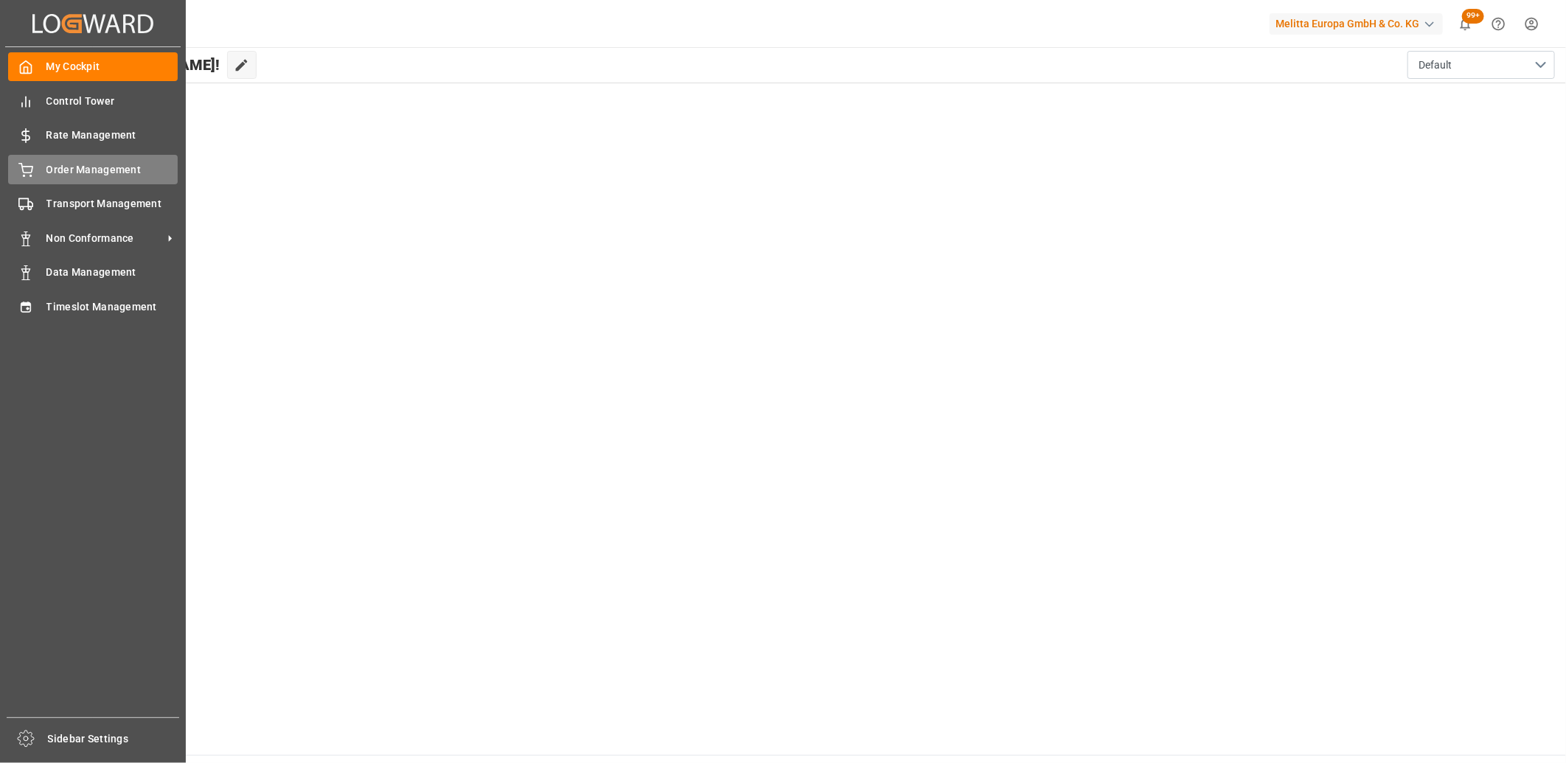
click at [40, 170] on div "Order Management Order Management" at bounding box center [93, 169] width 170 height 29
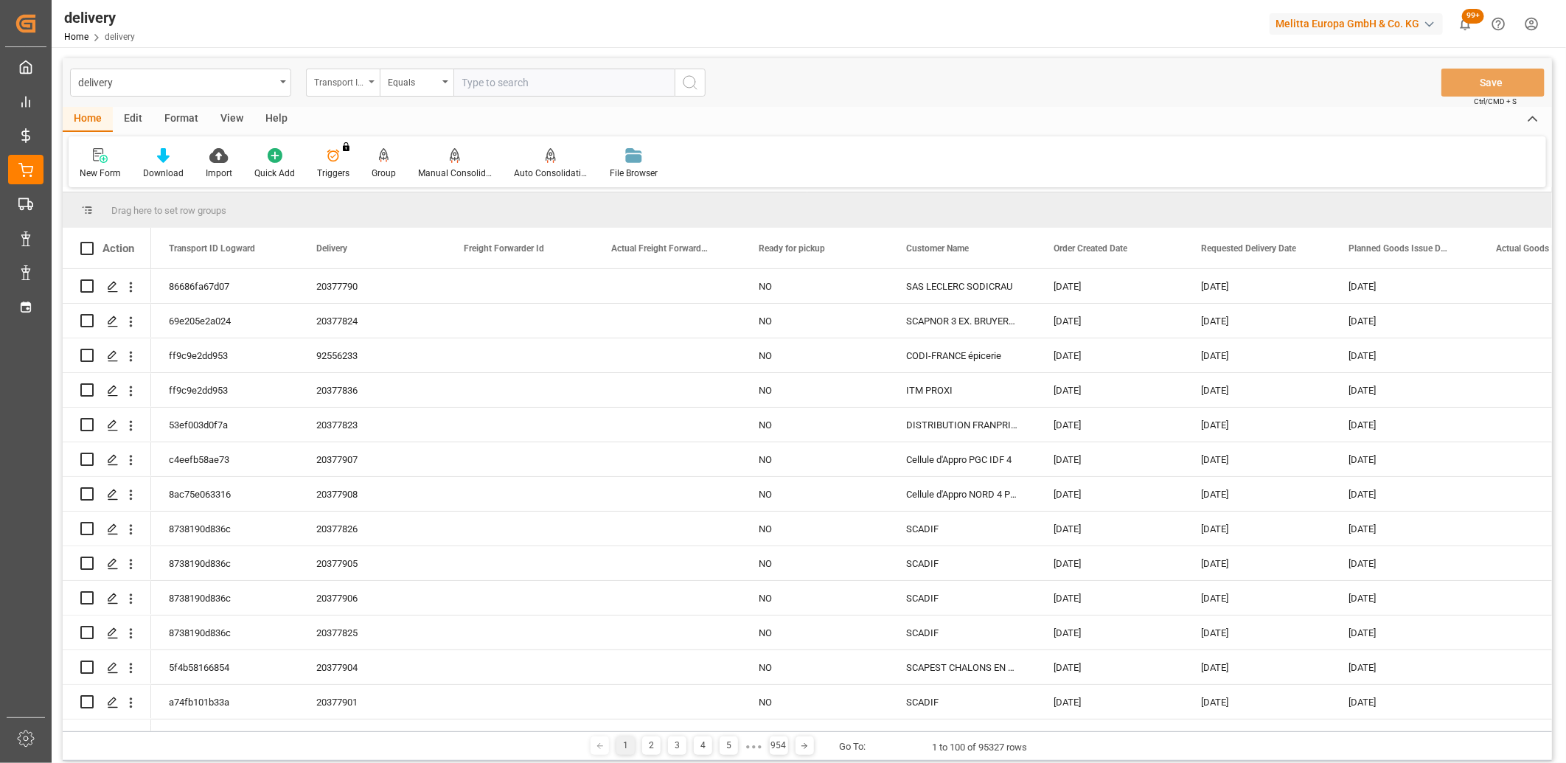
click at [359, 83] on div "Transport ID Logward" at bounding box center [339, 80] width 50 height 17
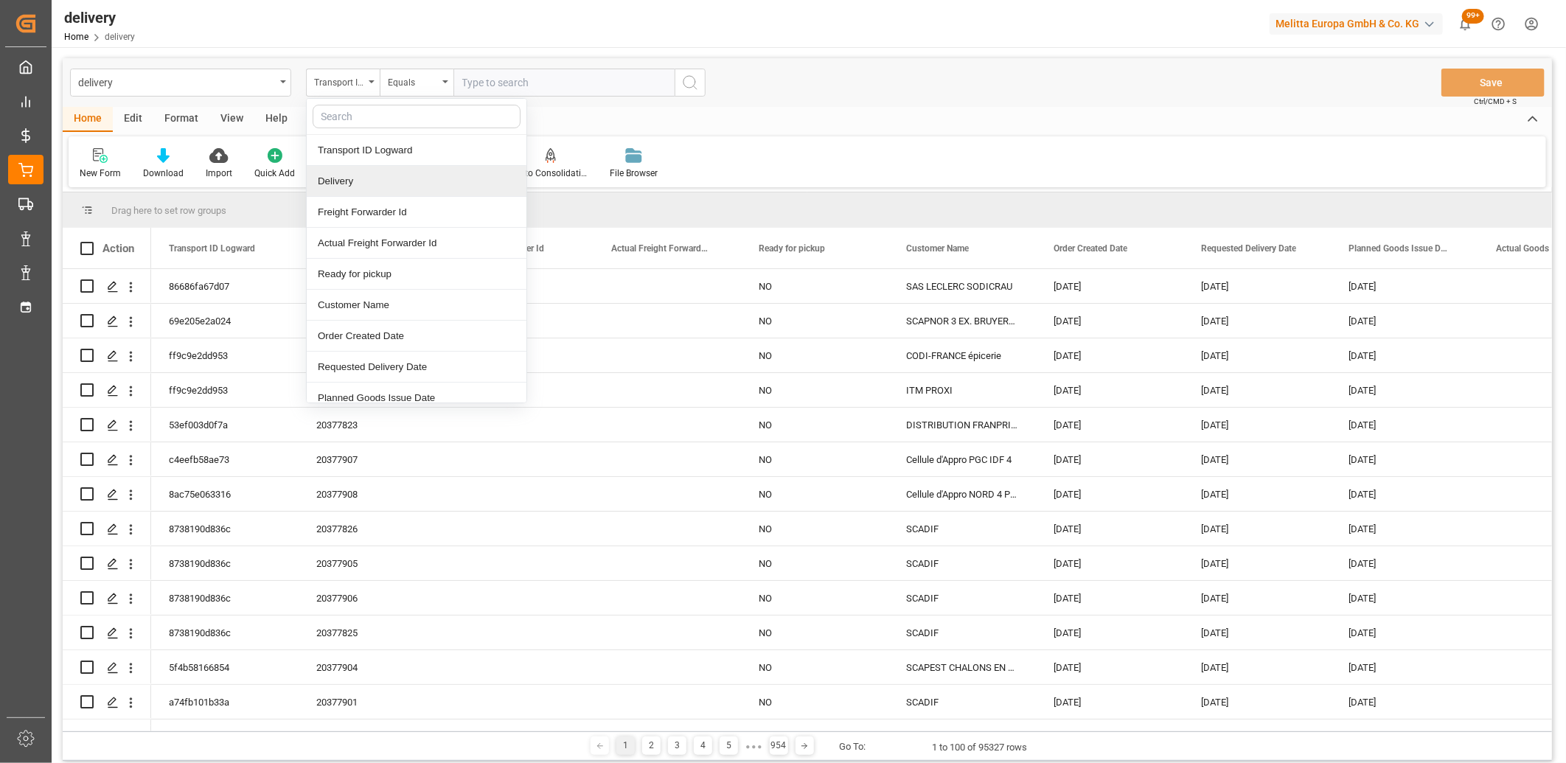
click at [327, 181] on div "Delivery" at bounding box center [417, 181] width 220 height 31
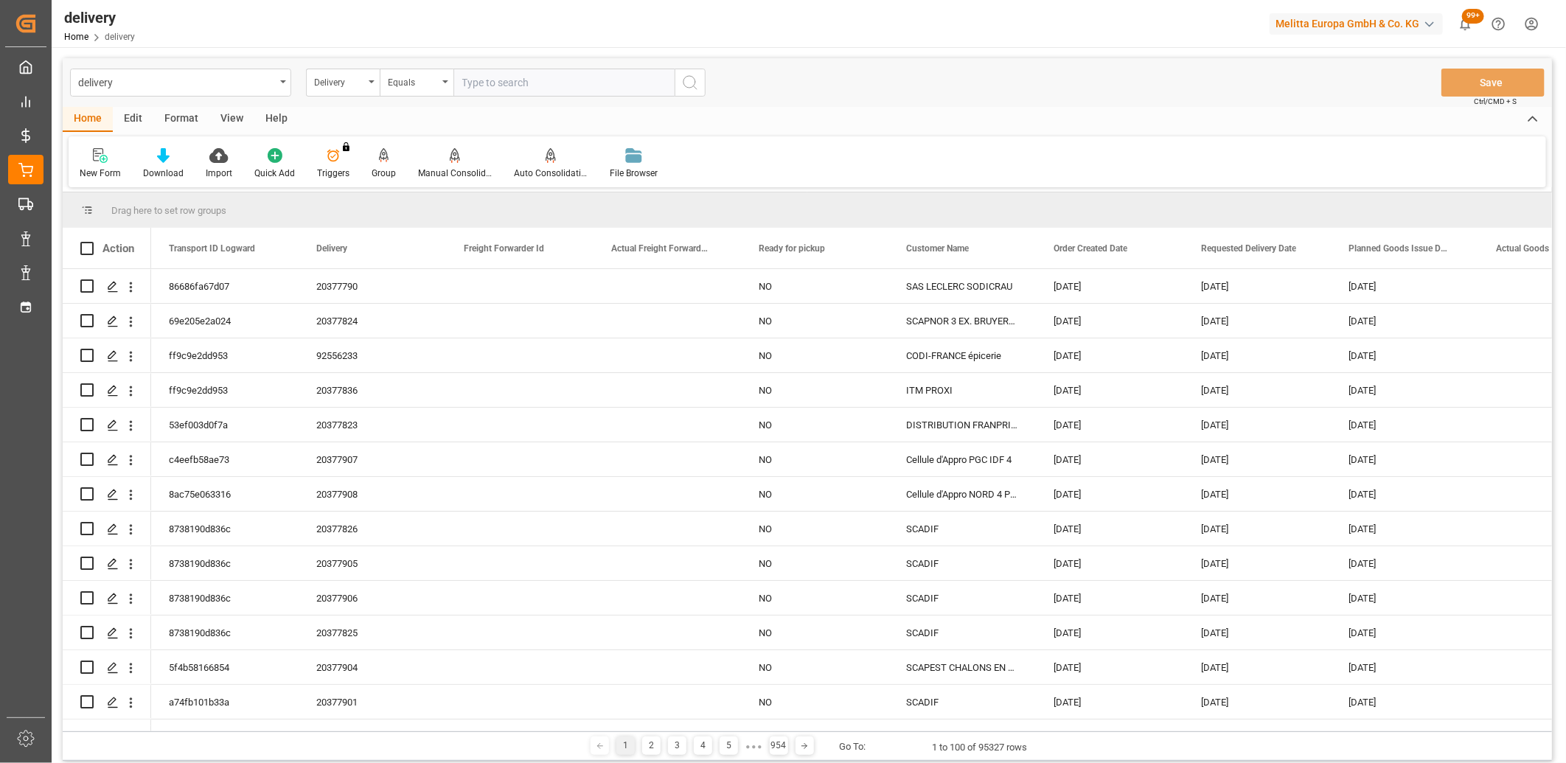
click at [465, 82] on input "text" at bounding box center [563, 83] width 221 height 28
paste input "20377877"
type input "20377877"
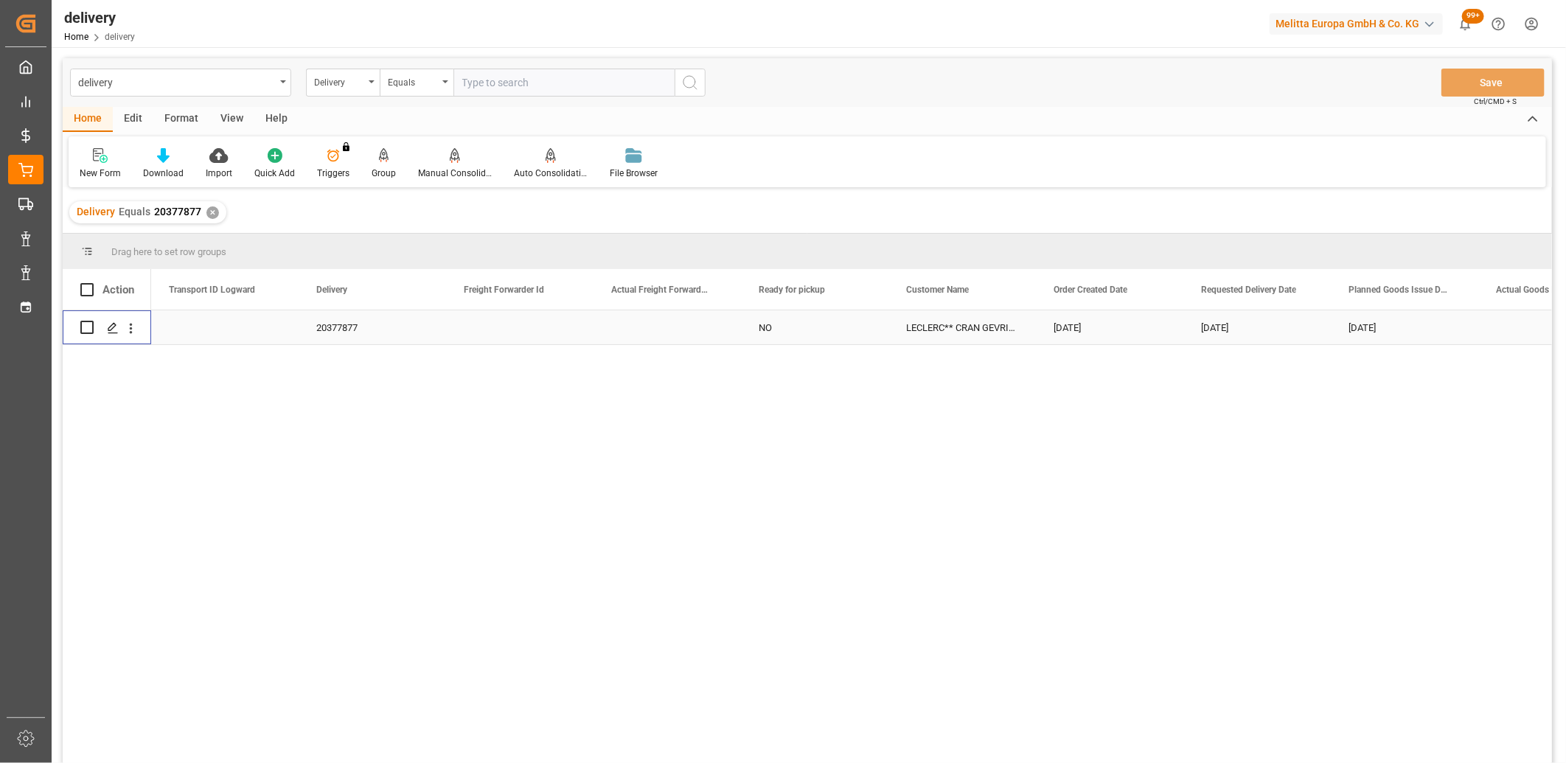
click at [89, 327] on input "Press Space to toggle row selection (unchecked)" at bounding box center [86, 327] width 13 height 13
checkbox input "true"
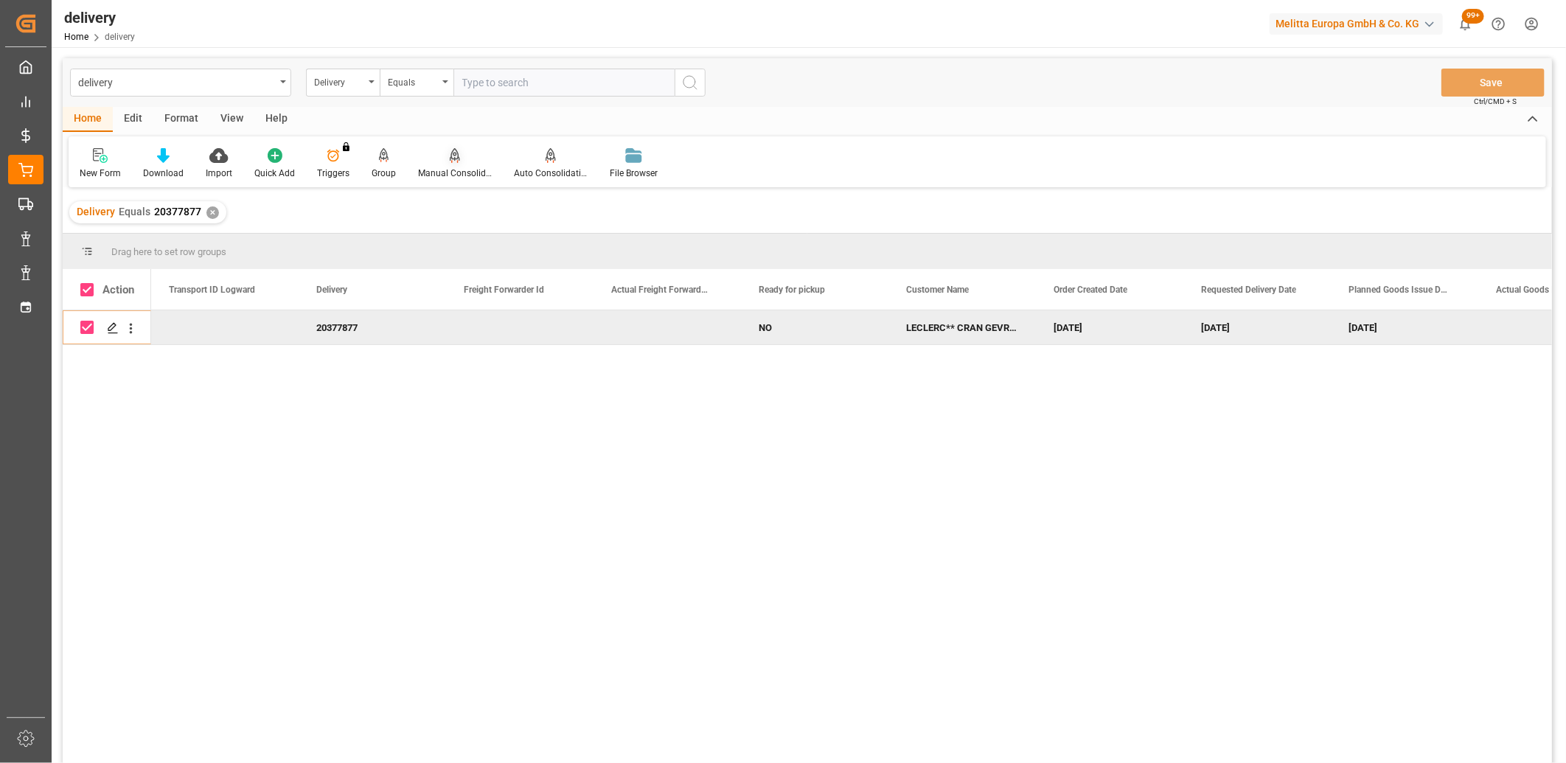
click at [451, 153] on icon at bounding box center [455, 154] width 10 height 13
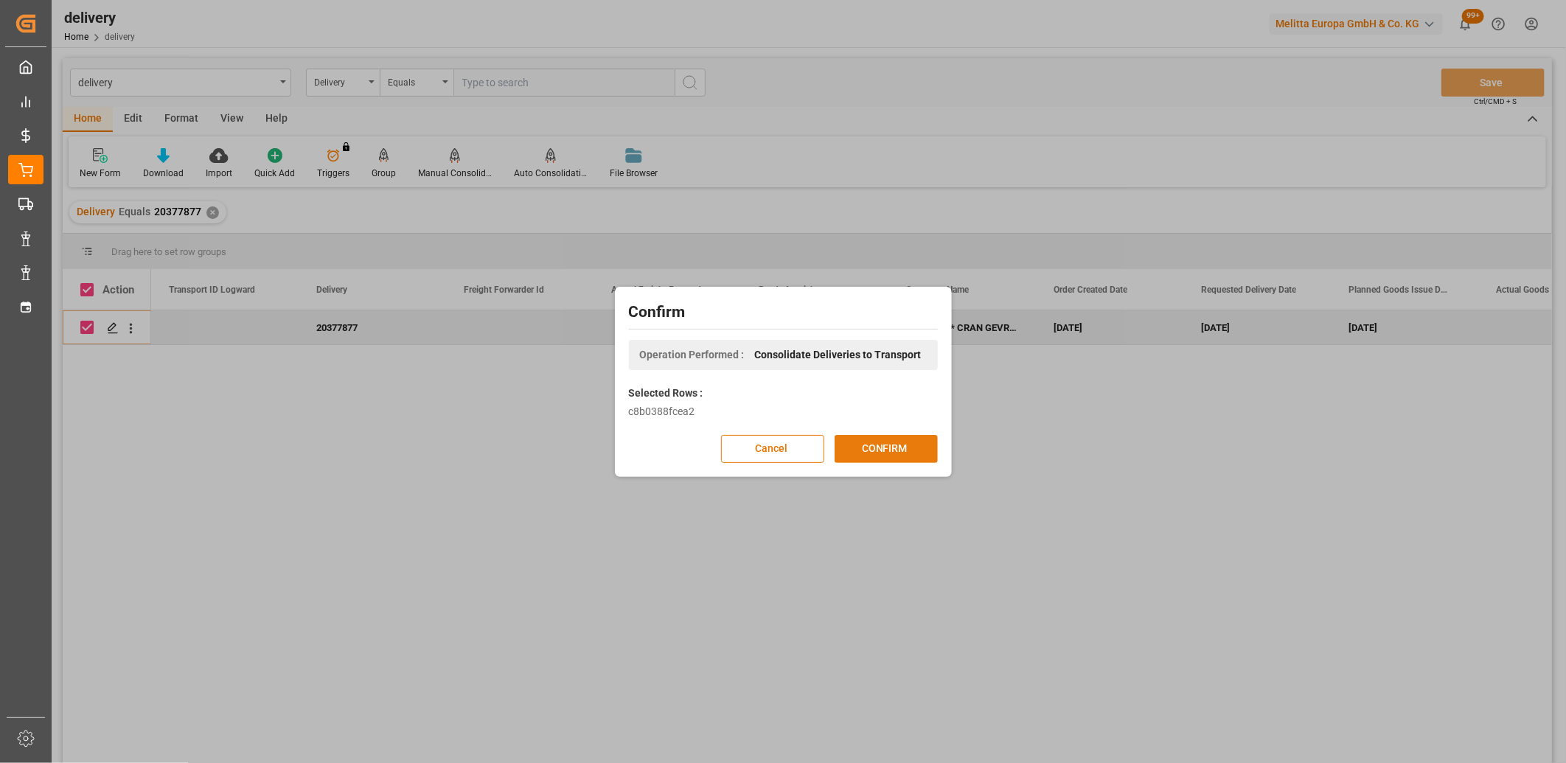
click at [863, 447] on button "CONFIRM" at bounding box center [886, 449] width 103 height 28
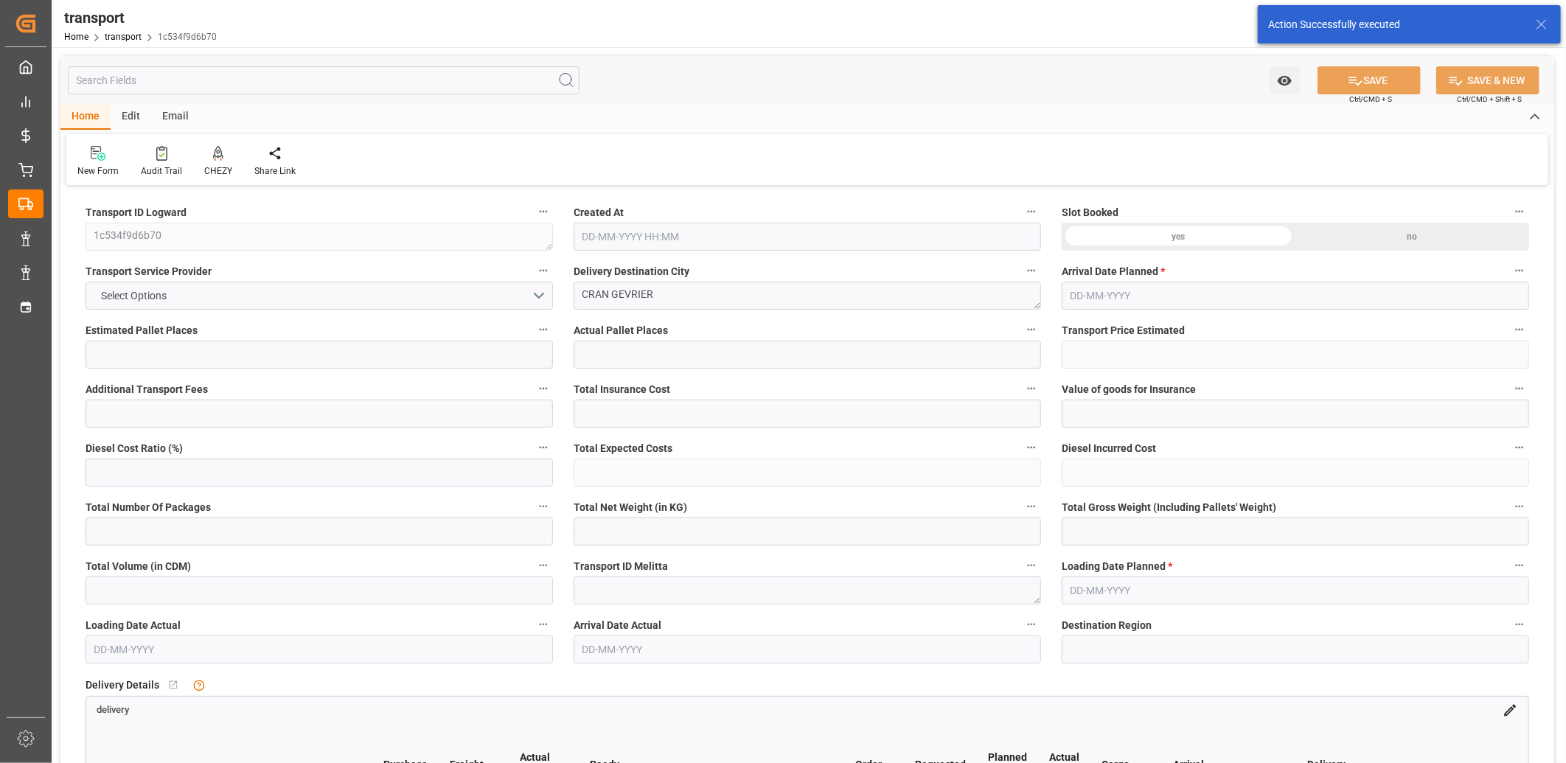
type input "1"
type input "46.84"
type input "0"
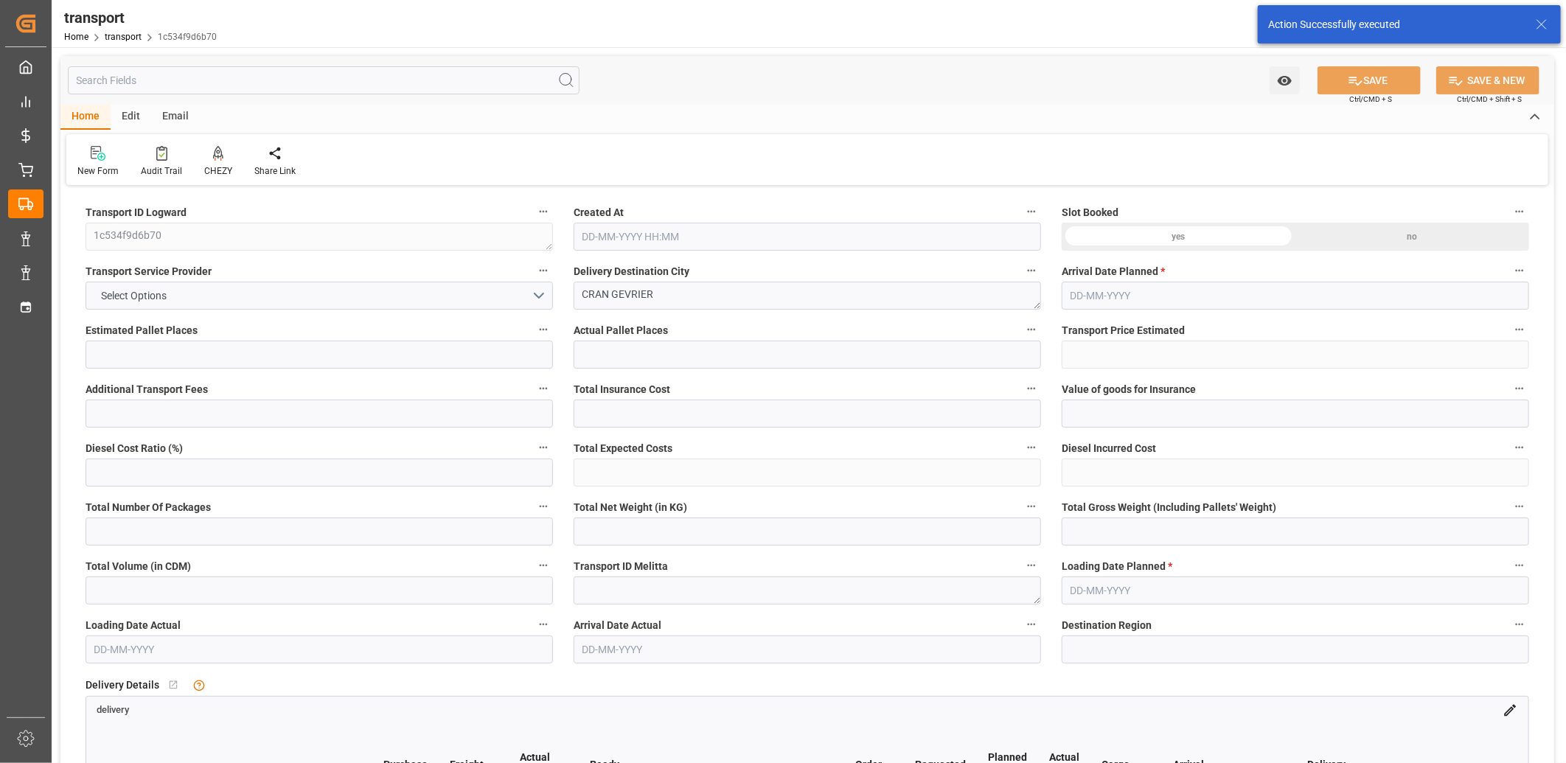
type input "46.84"
type input "0"
type input "5.248"
type input "35.1"
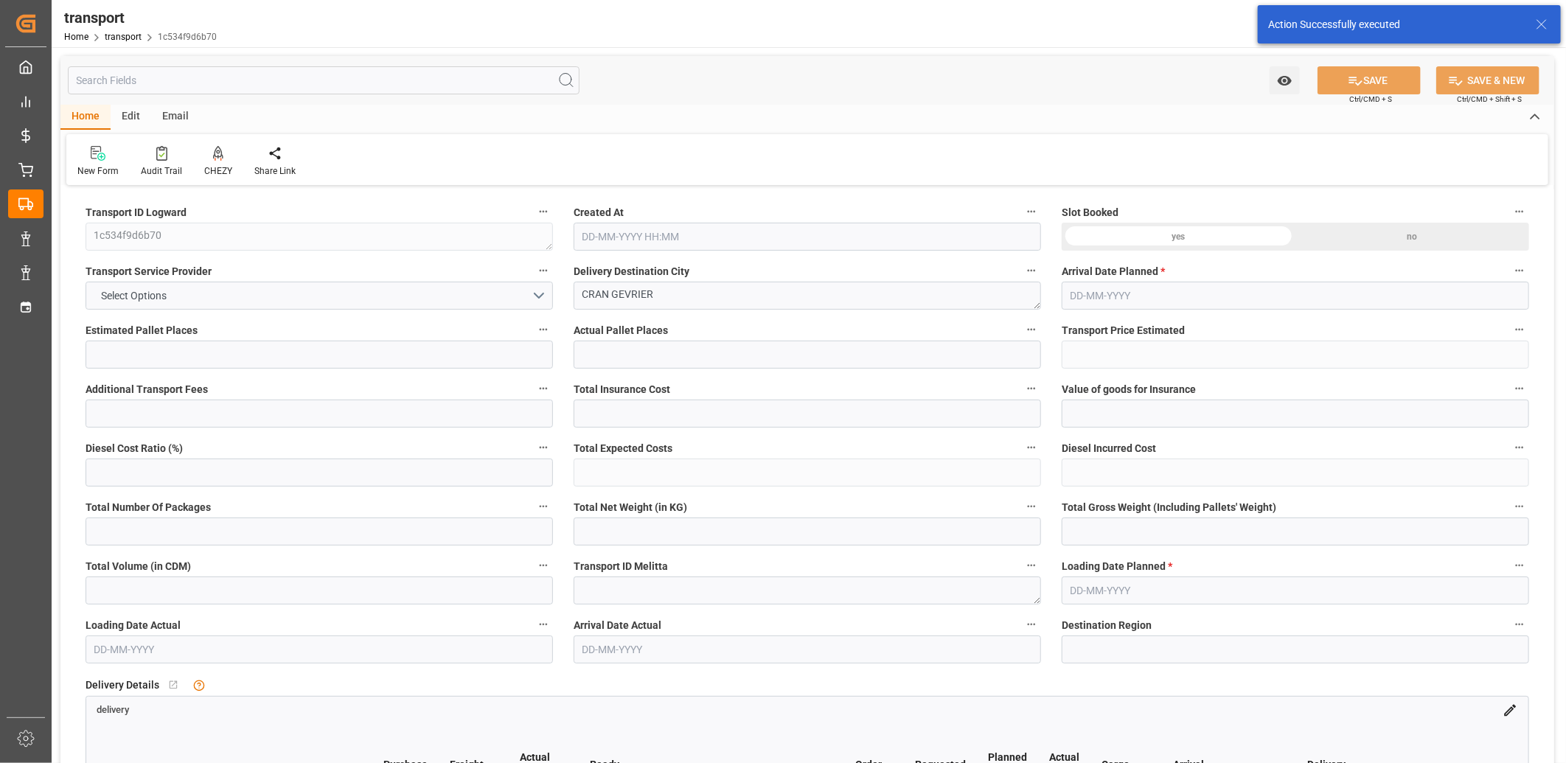
type input "206.5"
type input "74"
type input "0"
type input "13"
type input "1"
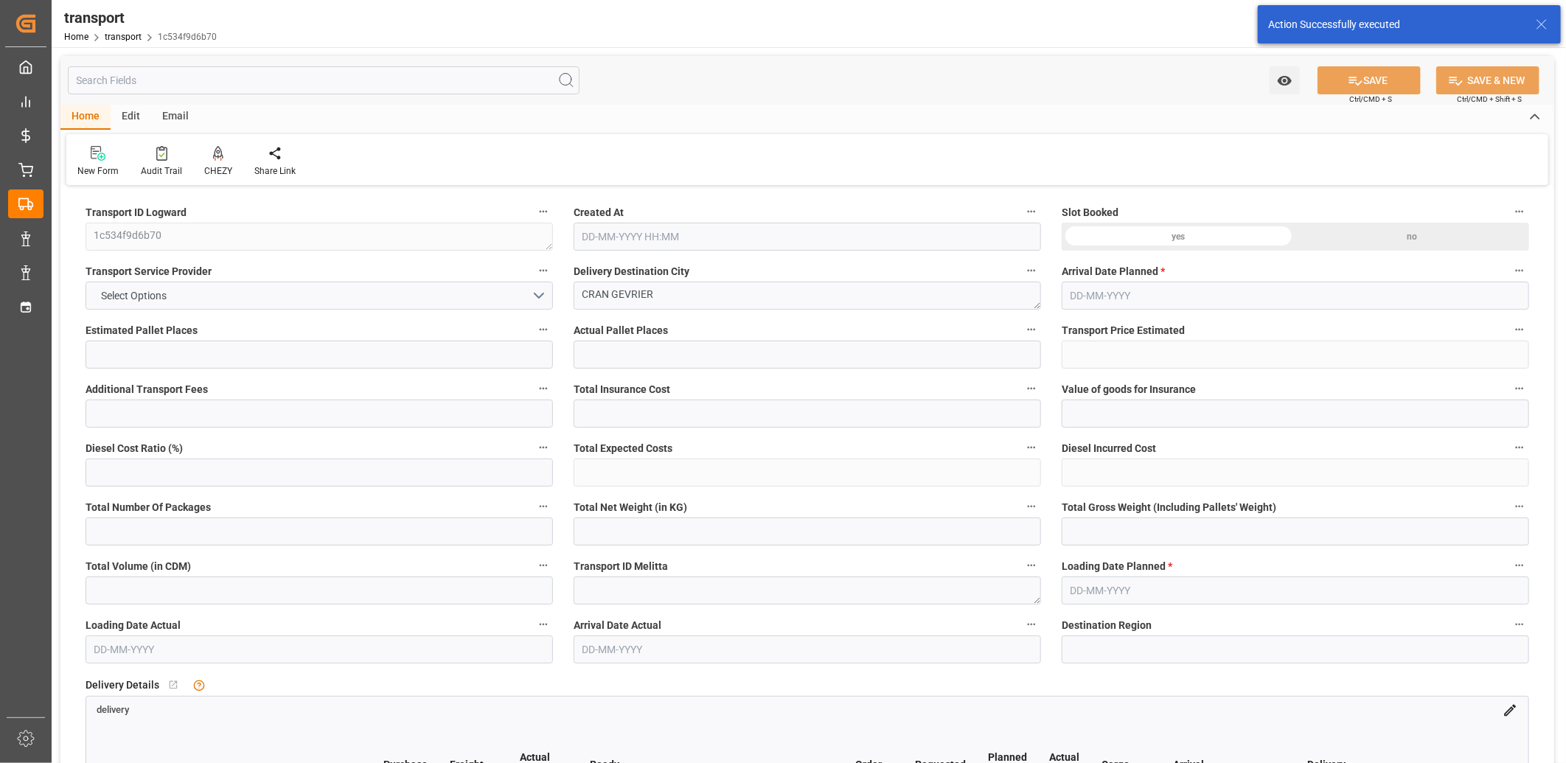
type input "101"
type input "12.1"
type input "0"
type input "4710.8598"
type input "0"
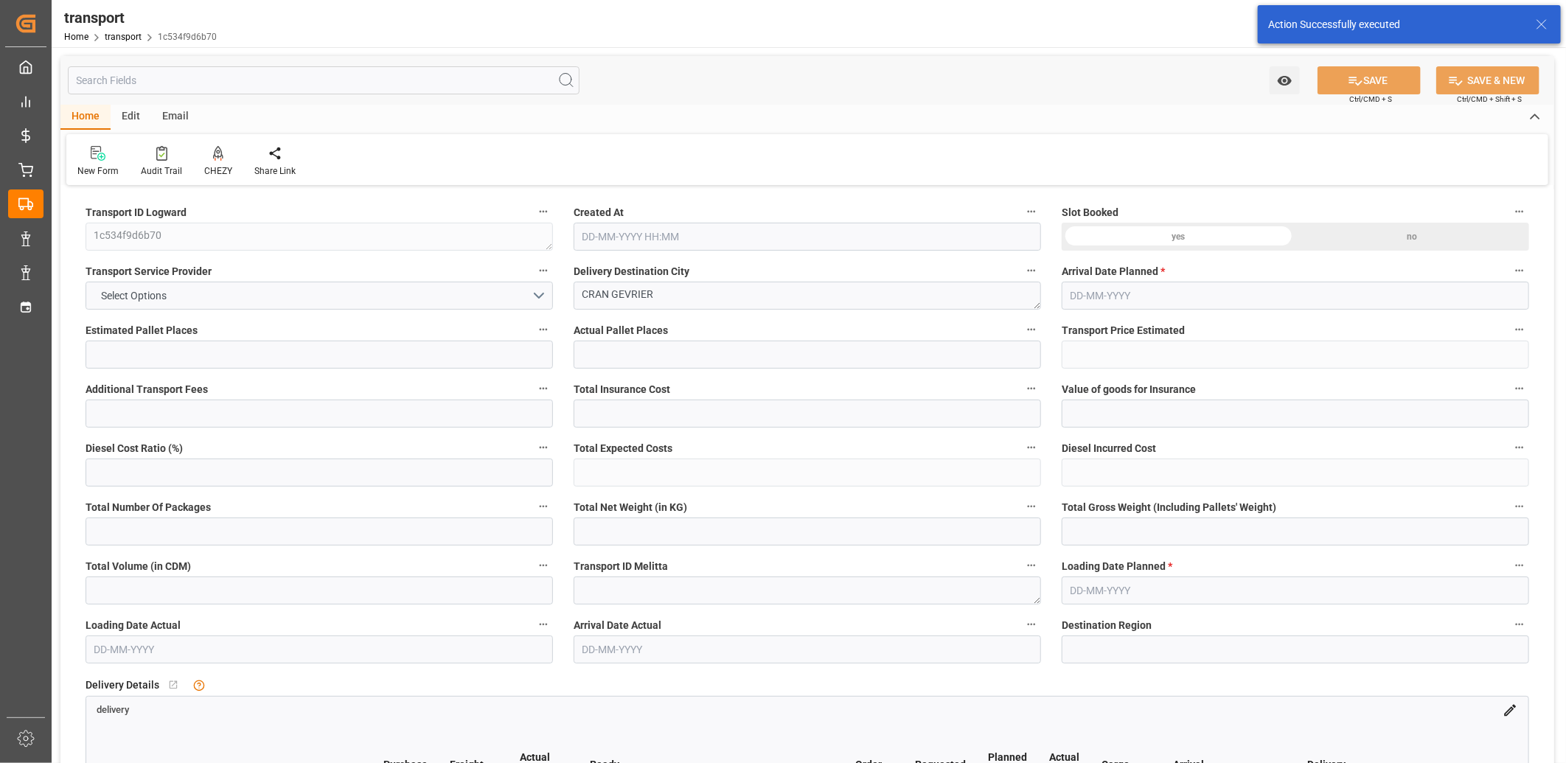
type input "0"
type input "21"
type input "35"
type input "[DATE] 11:49"
type input "[DATE]"
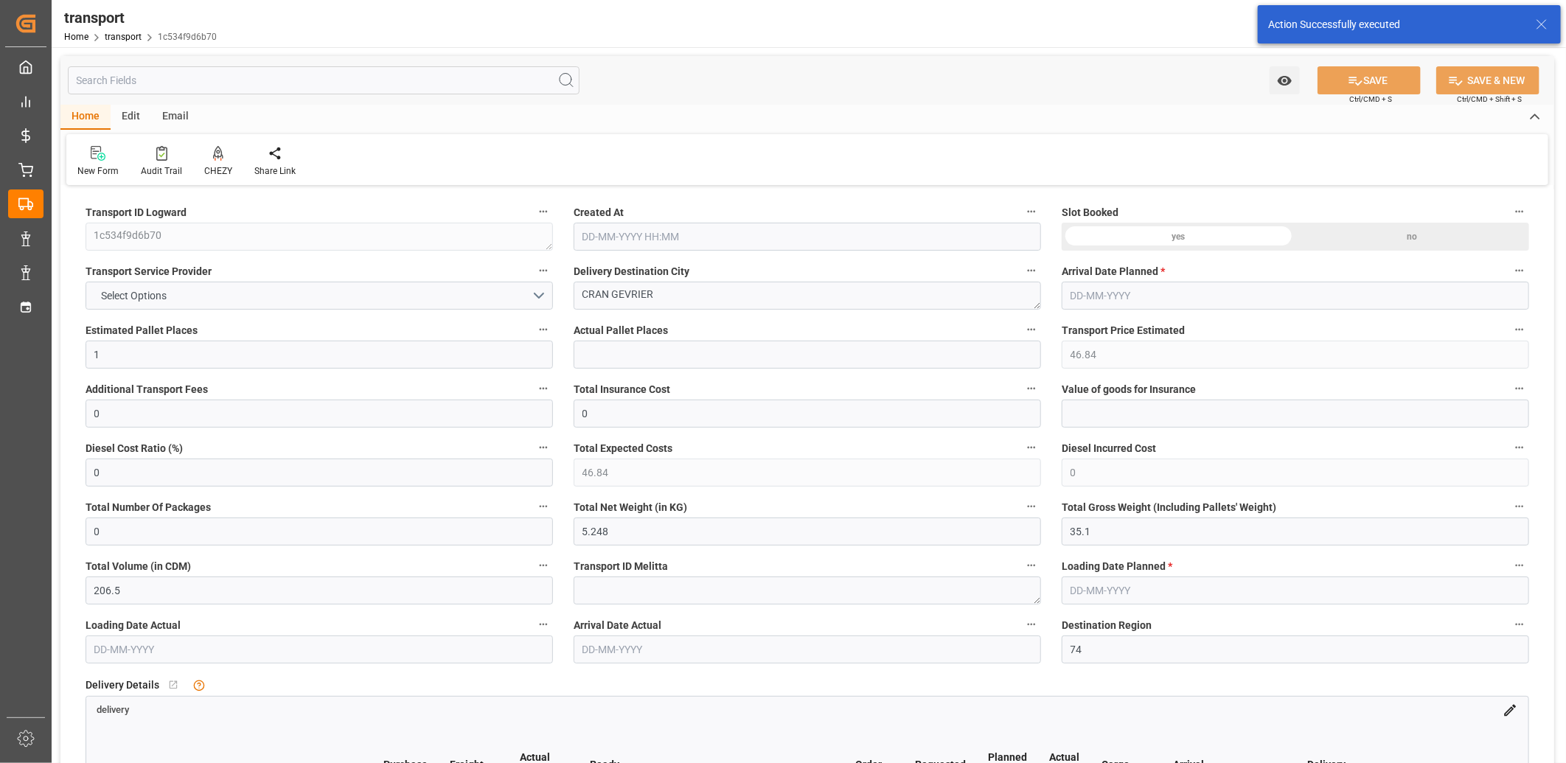
type input "[DATE]"
click at [215, 152] on icon at bounding box center [218, 152] width 10 height 13
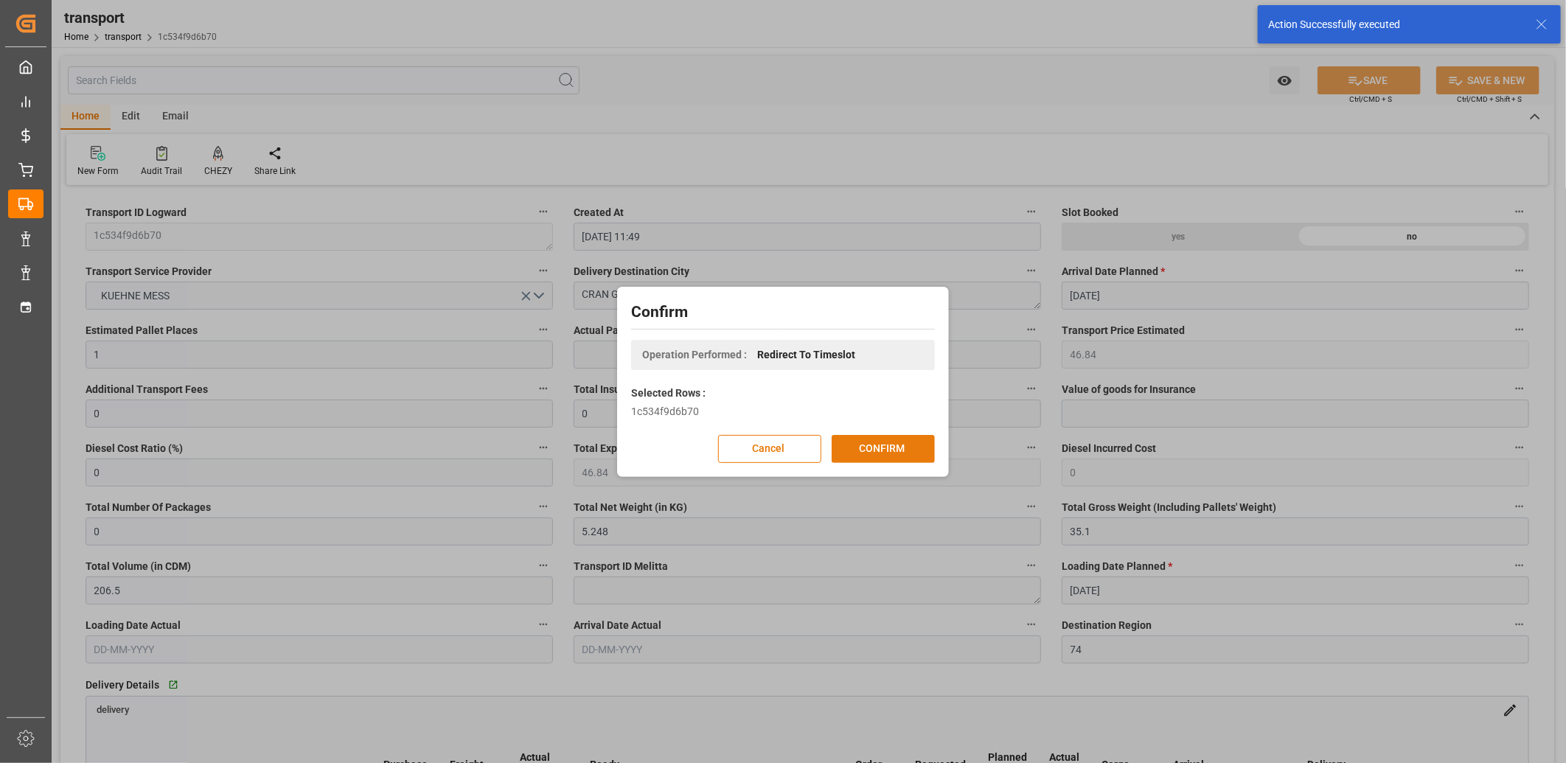
click at [852, 447] on button "CONFIRM" at bounding box center [883, 449] width 103 height 28
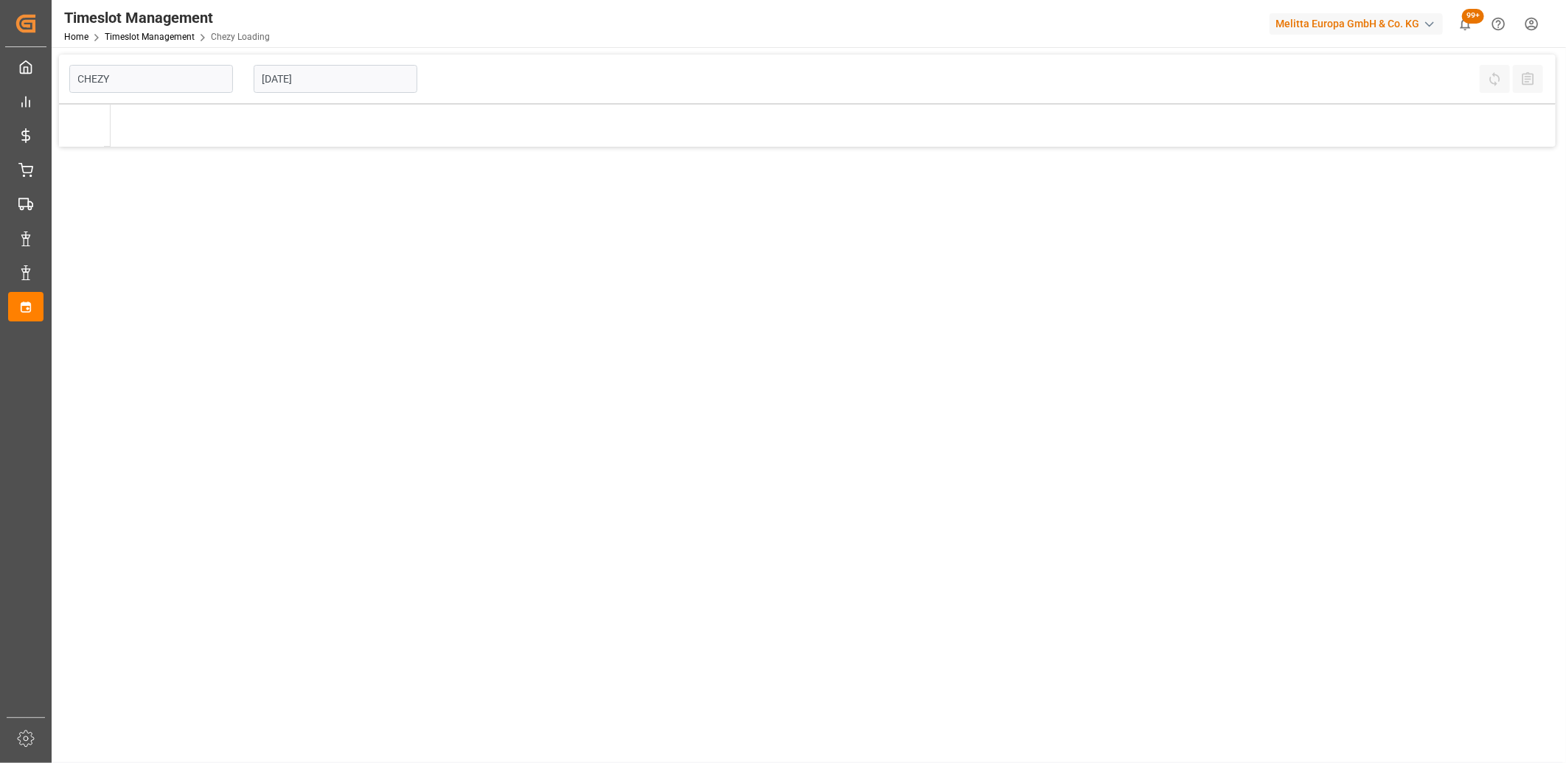
type input "Chezy Loading"
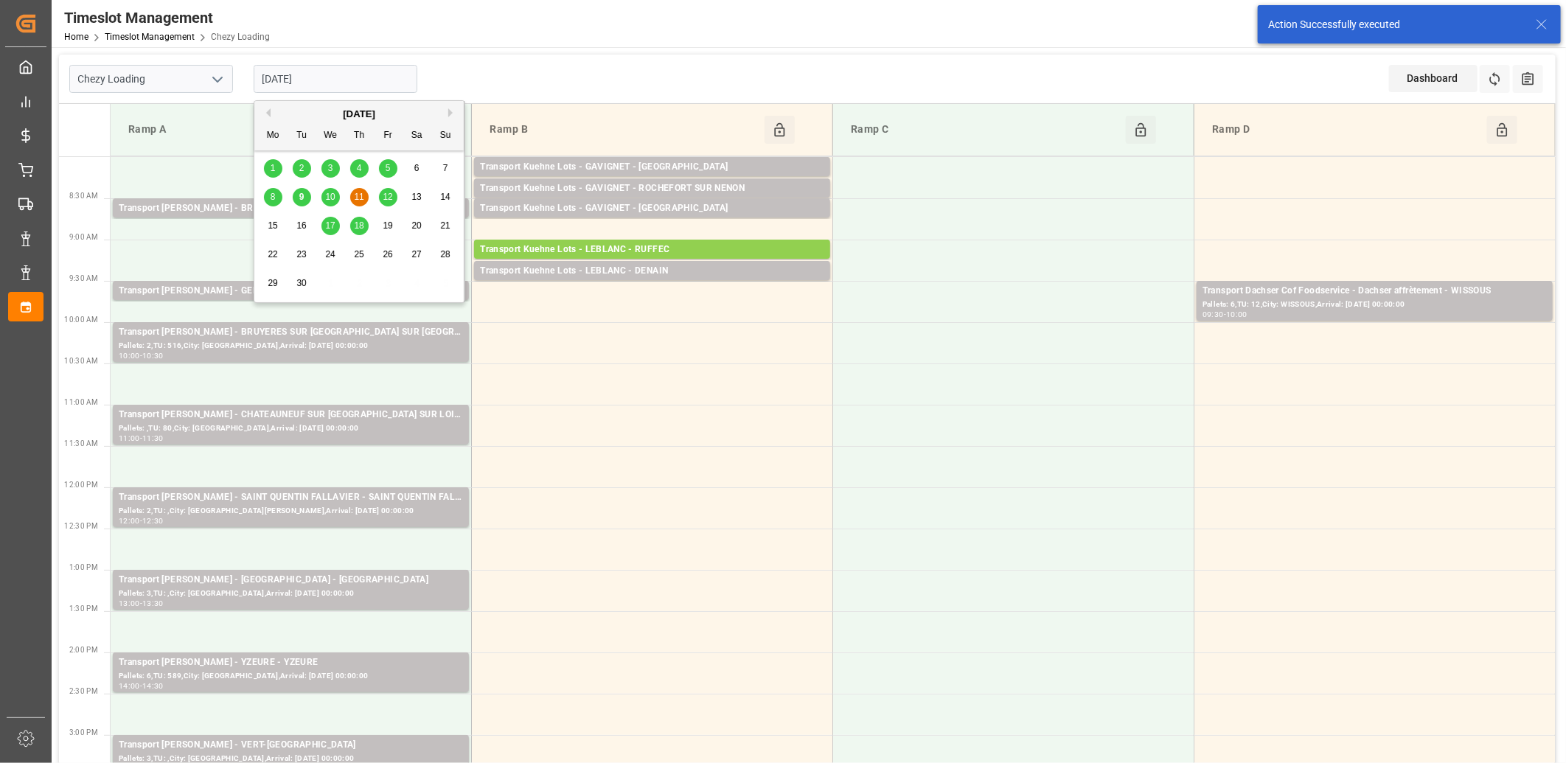
click at [401, 83] on input "[DATE]" at bounding box center [336, 79] width 164 height 28
click at [327, 196] on span "10" at bounding box center [330, 197] width 10 height 10
type input "[DATE]"
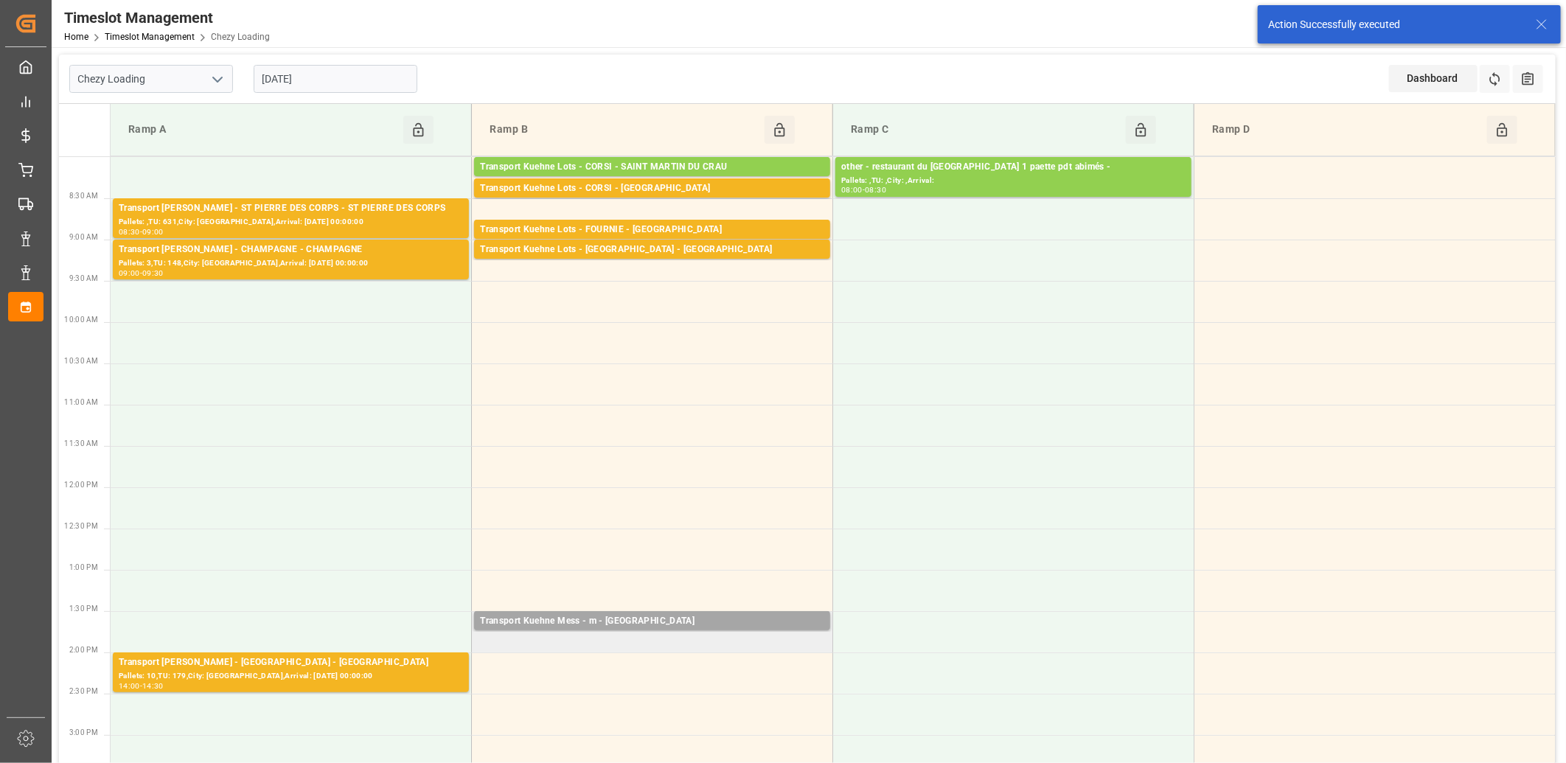
click at [566, 645] on td "Transport Kuehne Mess - m - LA CRAU Pallets: ,TU: 16,City: [GEOGRAPHIC_DATA],Ar…" at bounding box center [652, 631] width 361 height 41
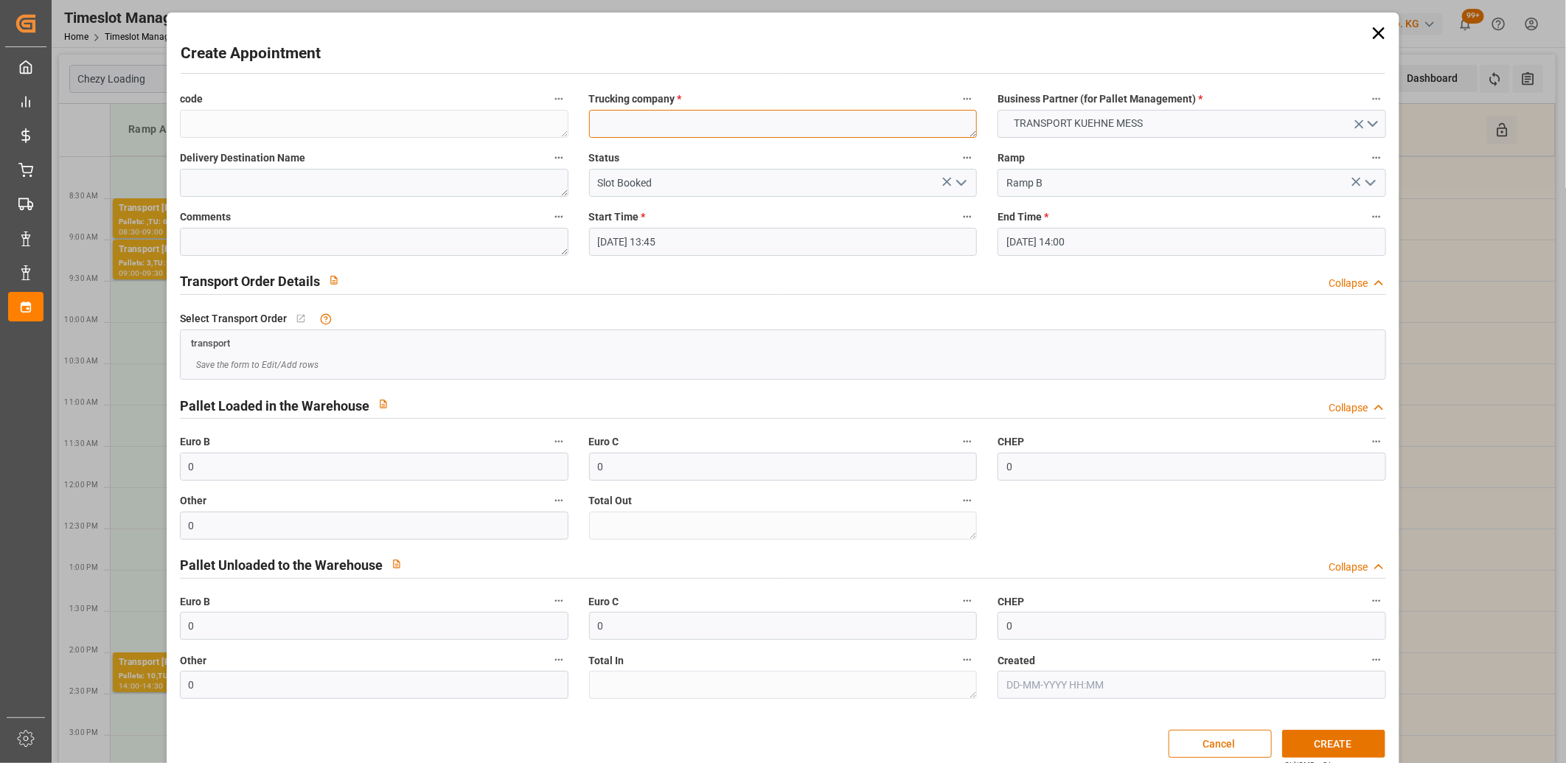
click at [623, 121] on textarea at bounding box center [783, 124] width 389 height 28
type textarea "m"
click at [1313, 747] on button "CREATE" at bounding box center [1333, 744] width 103 height 28
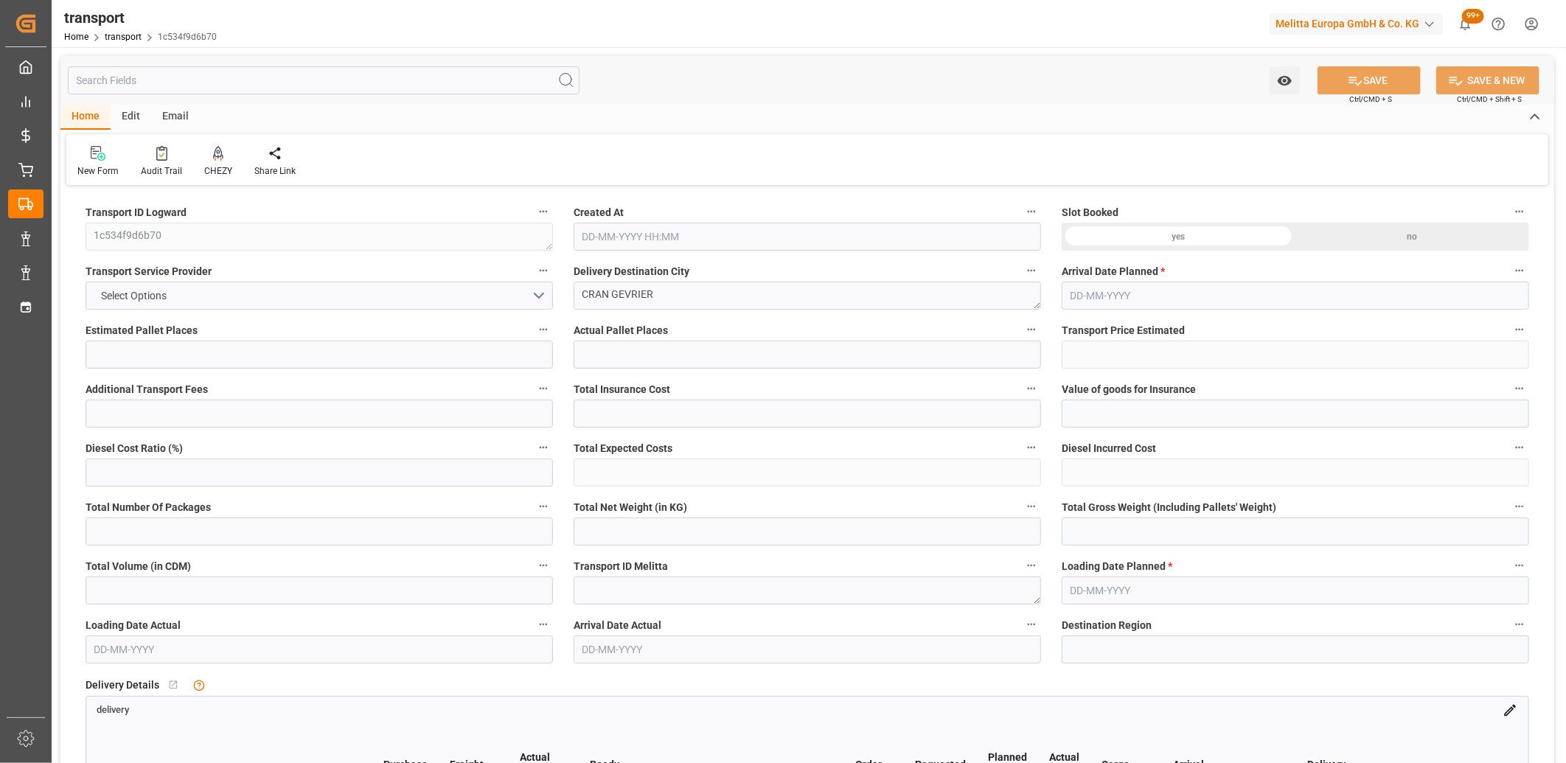
type input "1"
type input "46.84"
type input "0"
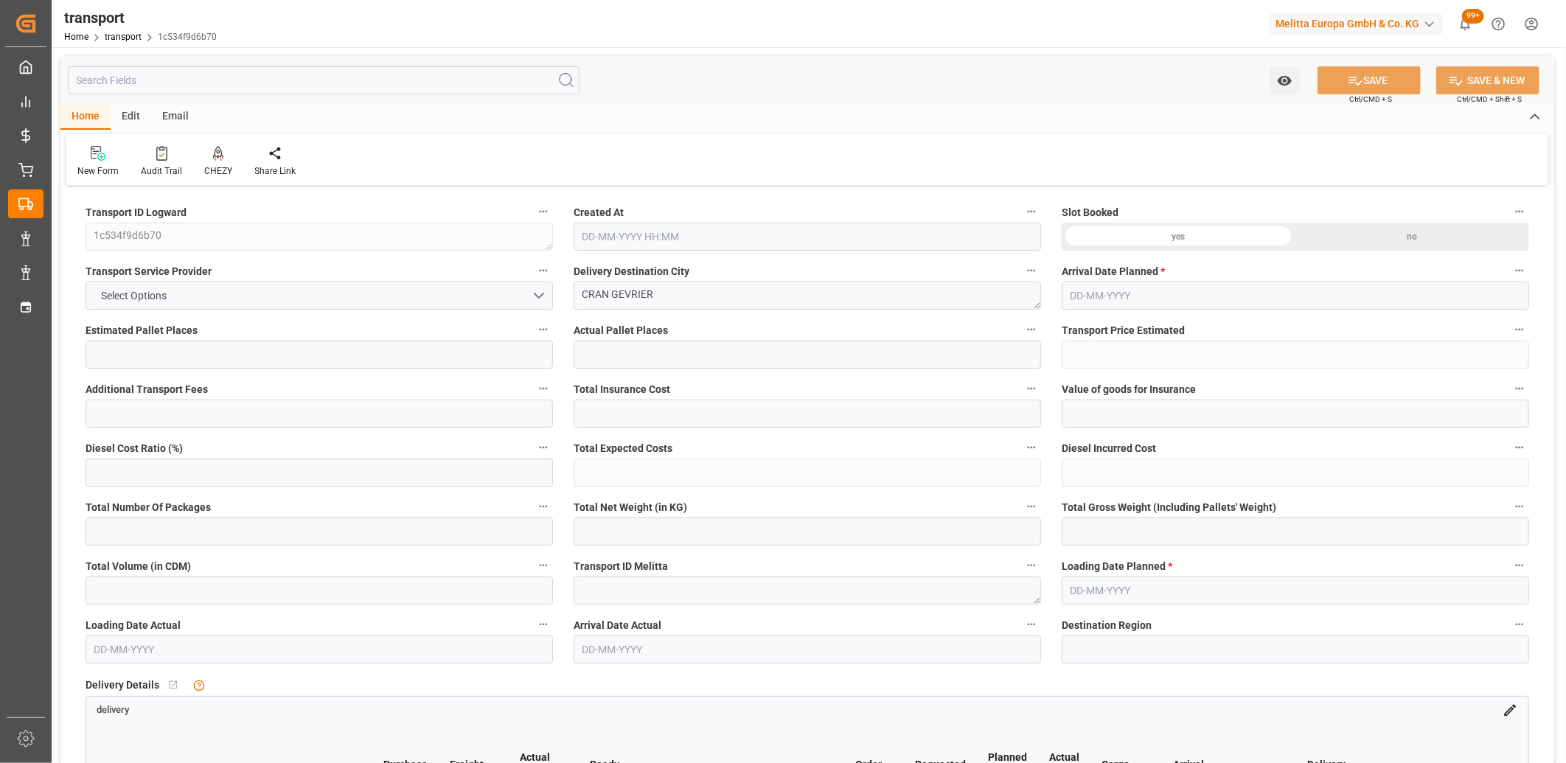
type input "46.84"
type input "0"
type input "5.248"
type input "35.1"
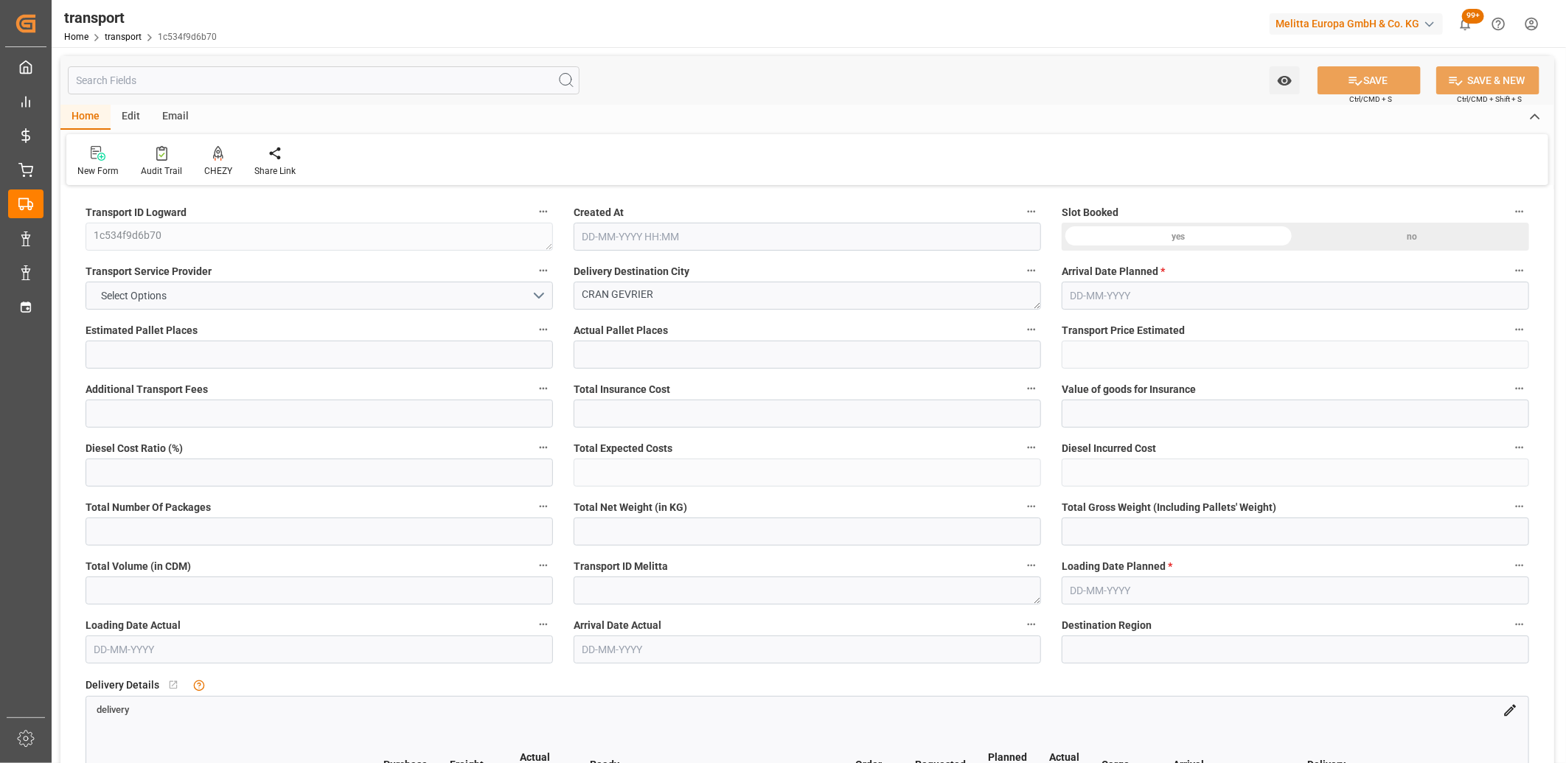
type input "206.5"
type input "74"
type input "0"
type input "13"
type input "1"
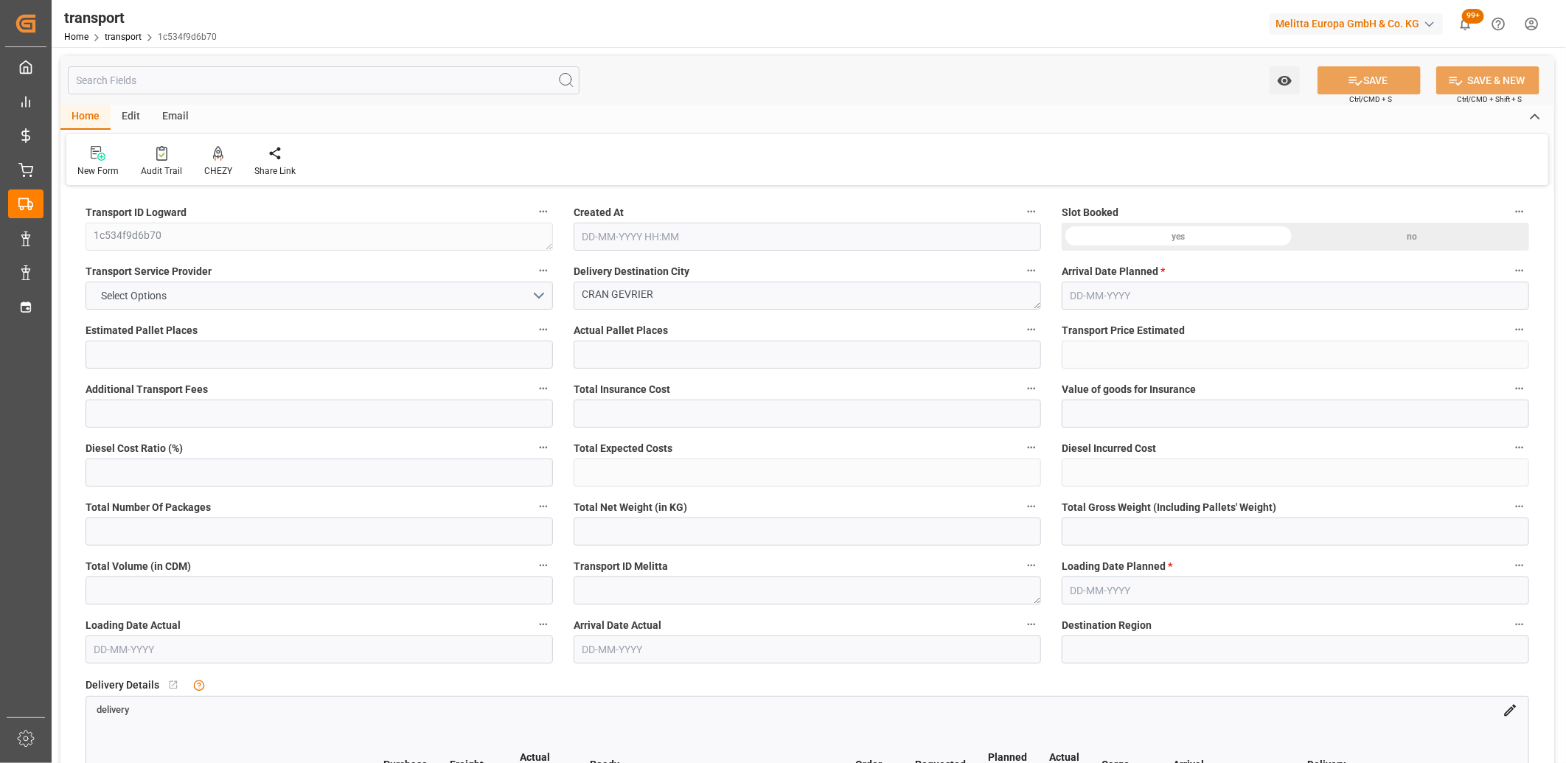
type input "101"
type input "12.1"
type input "0"
type input "4710.8598"
type input "0"
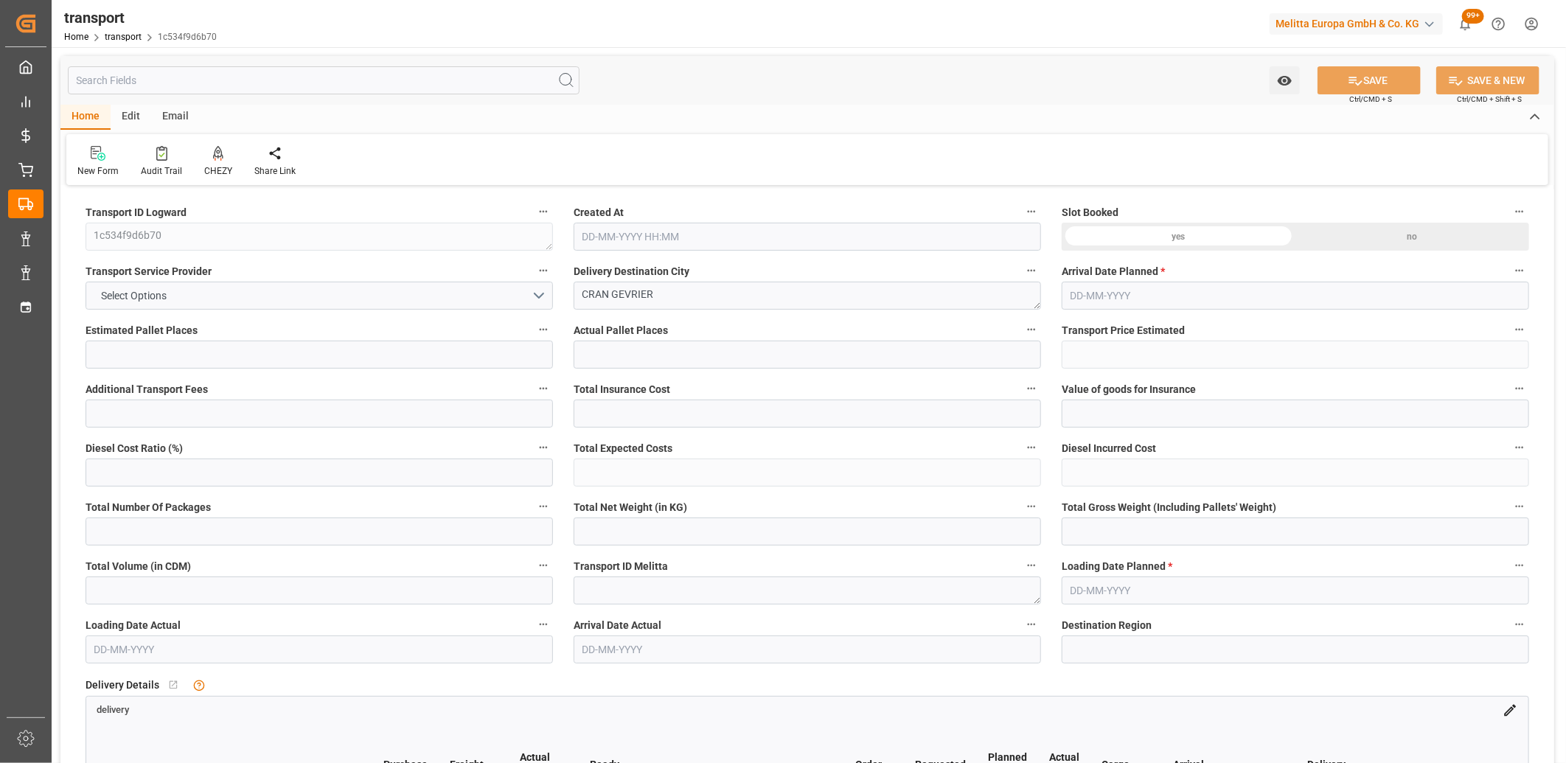
type input "0"
type input "21"
type input "35"
type input "[DATE] 11:49"
type input "[DATE]"
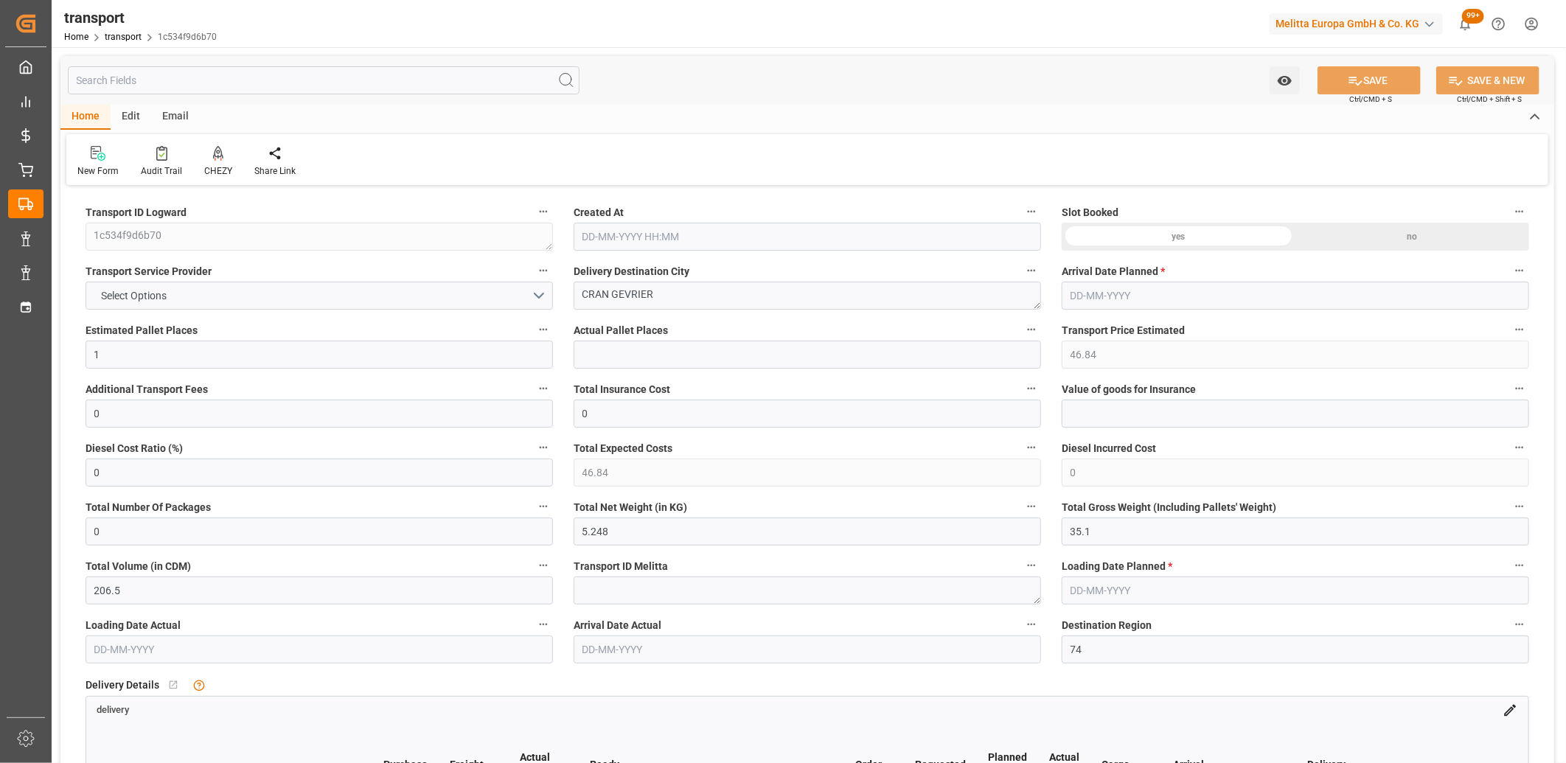
type input "[DATE]"
type input "[DATE] 11:49"
type input "[DATE]"
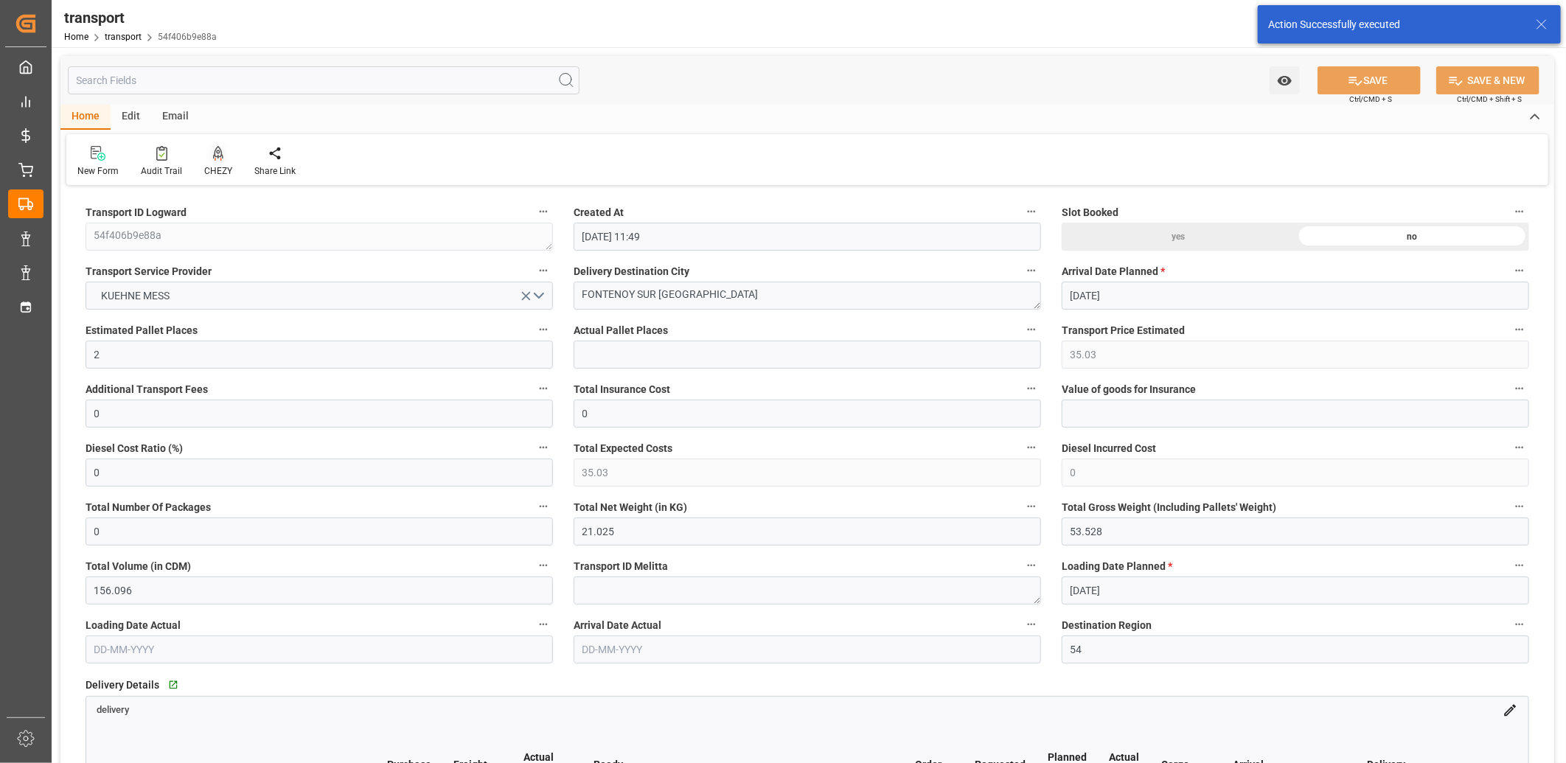
click at [215, 152] on icon at bounding box center [218, 152] width 10 height 13
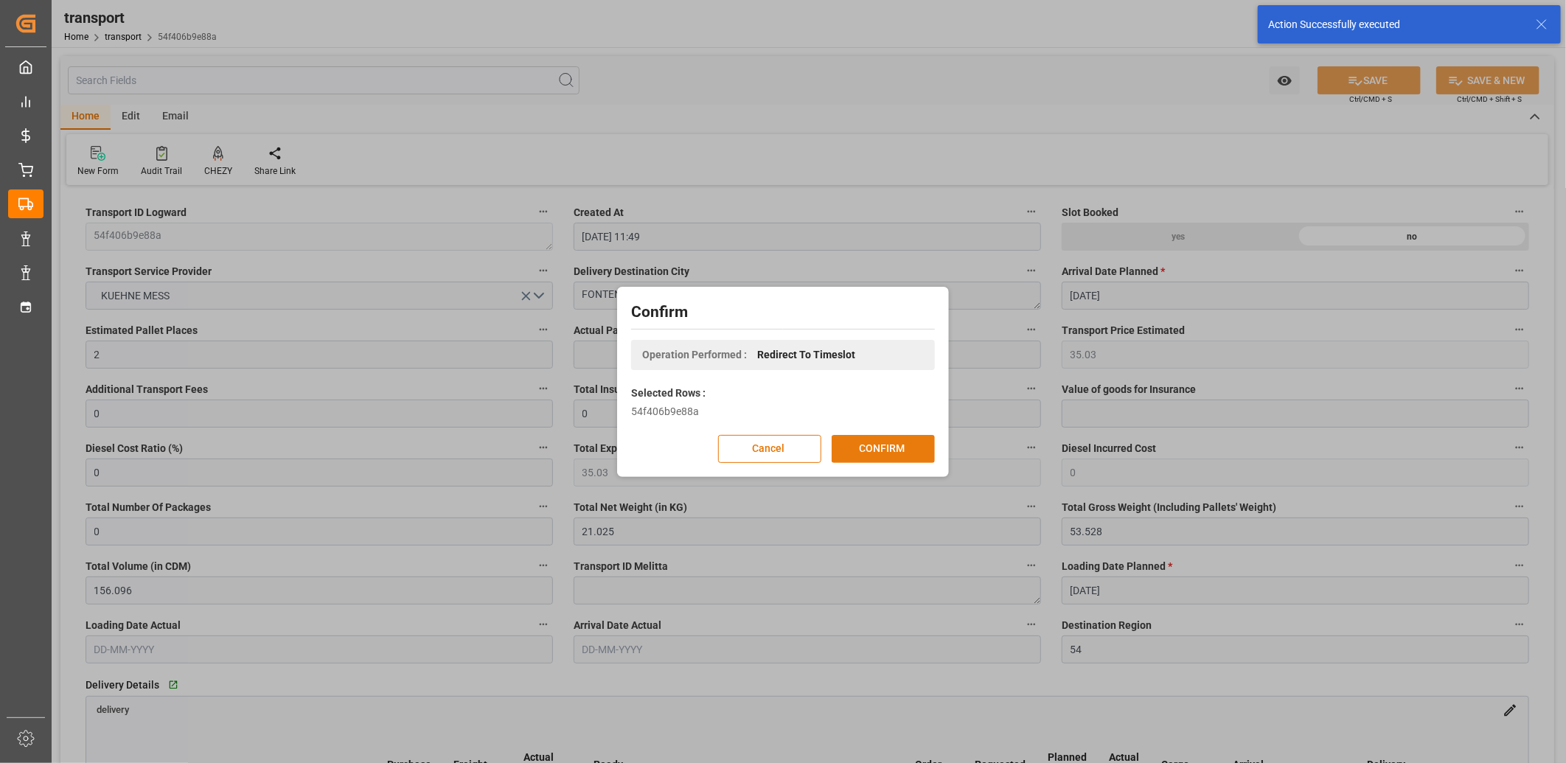
click at [872, 438] on button "CONFIRM" at bounding box center [883, 449] width 103 height 28
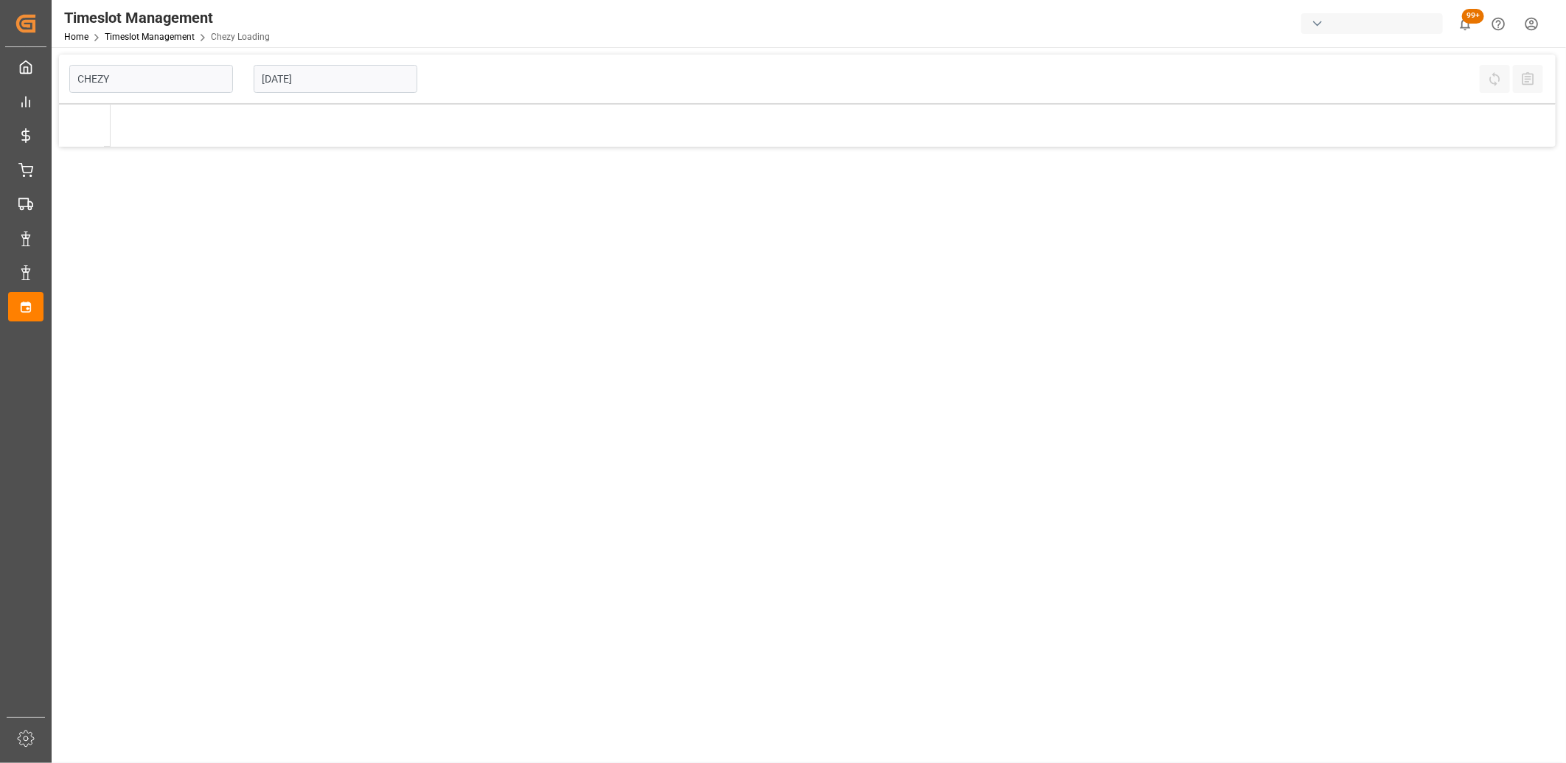
type input "Chezy Loading"
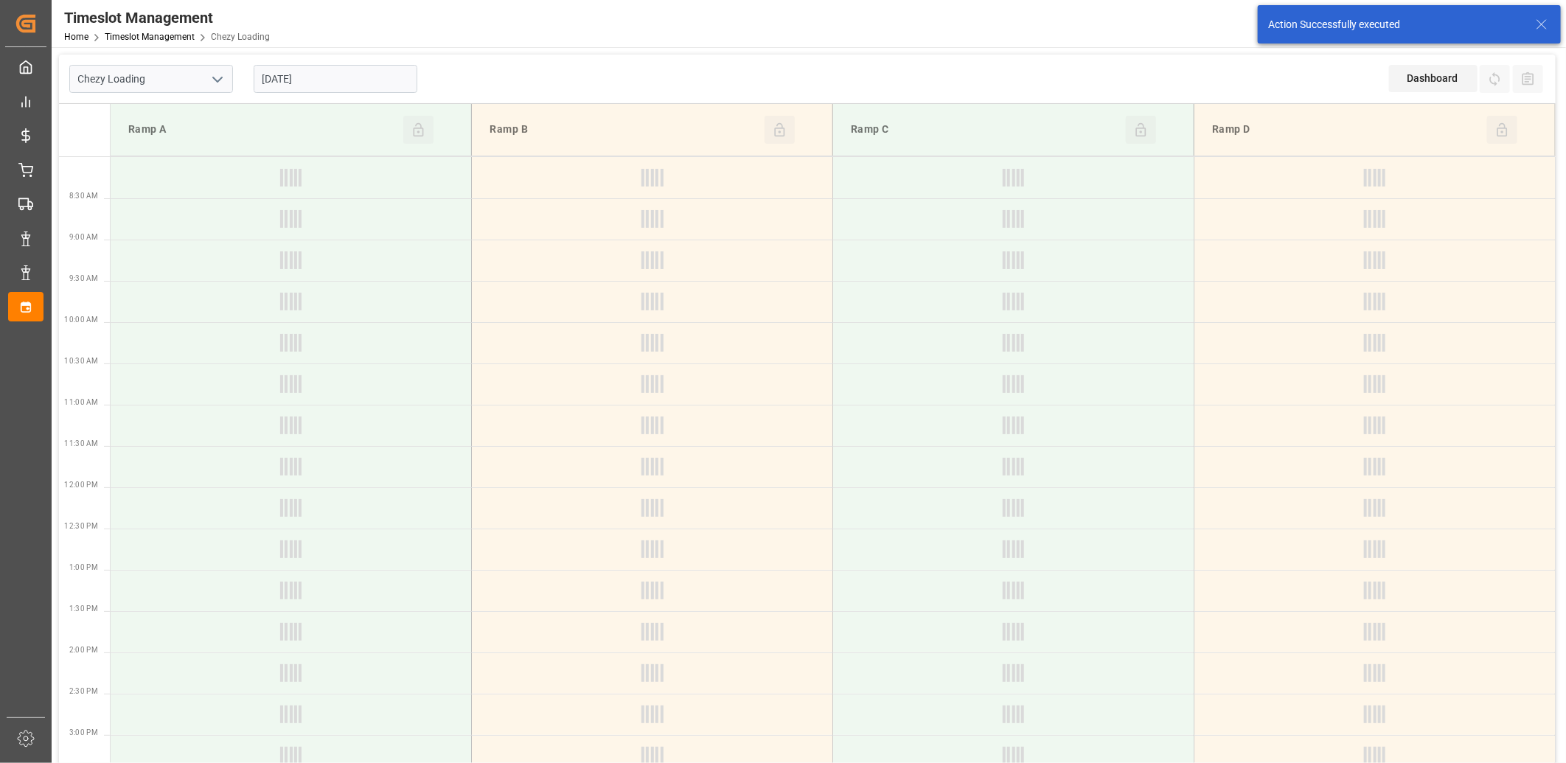
click at [366, 77] on input "[DATE]" at bounding box center [336, 79] width 164 height 28
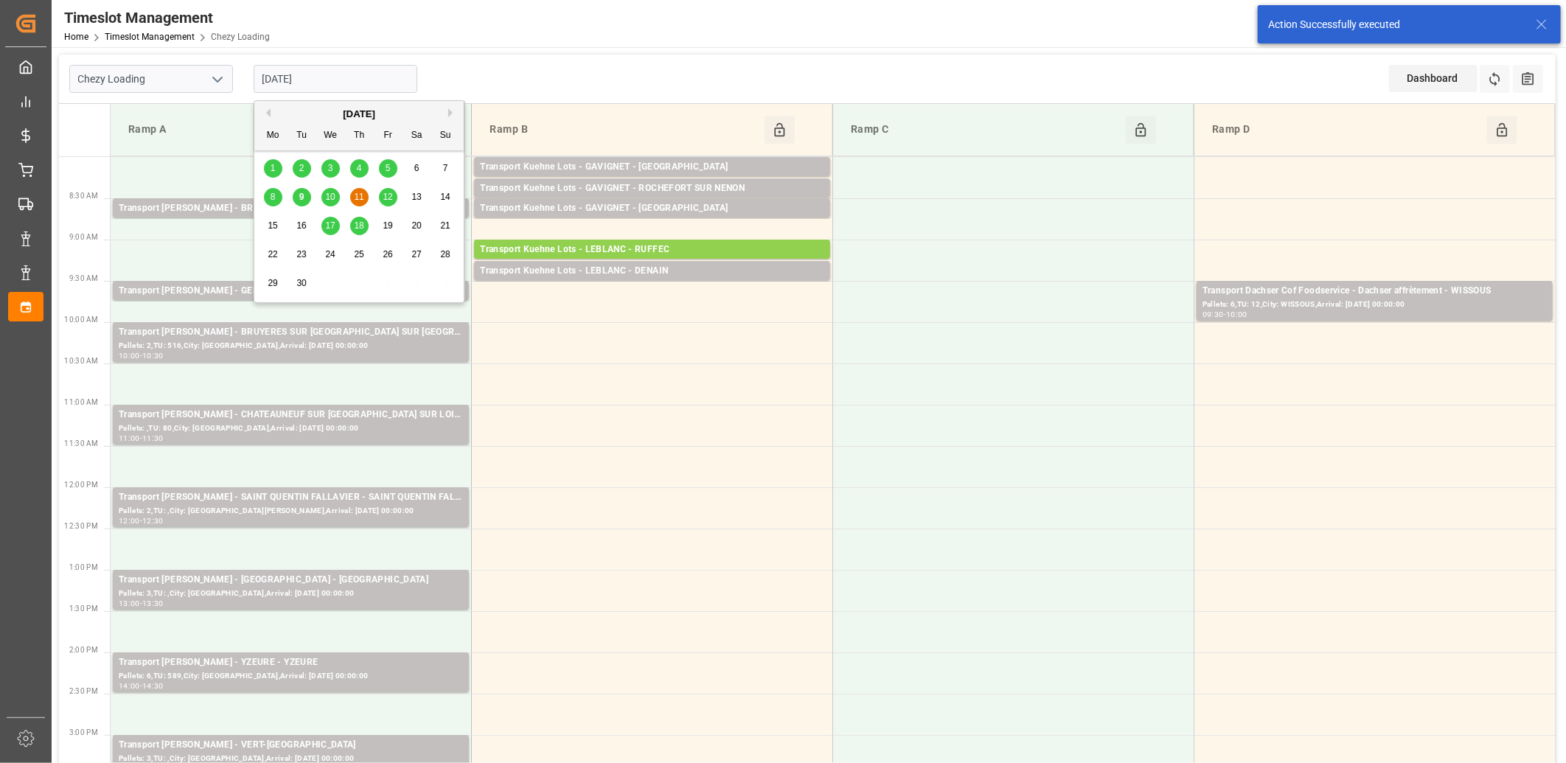
click at [324, 196] on div "10" at bounding box center [330, 198] width 18 height 18
type input "[DATE]"
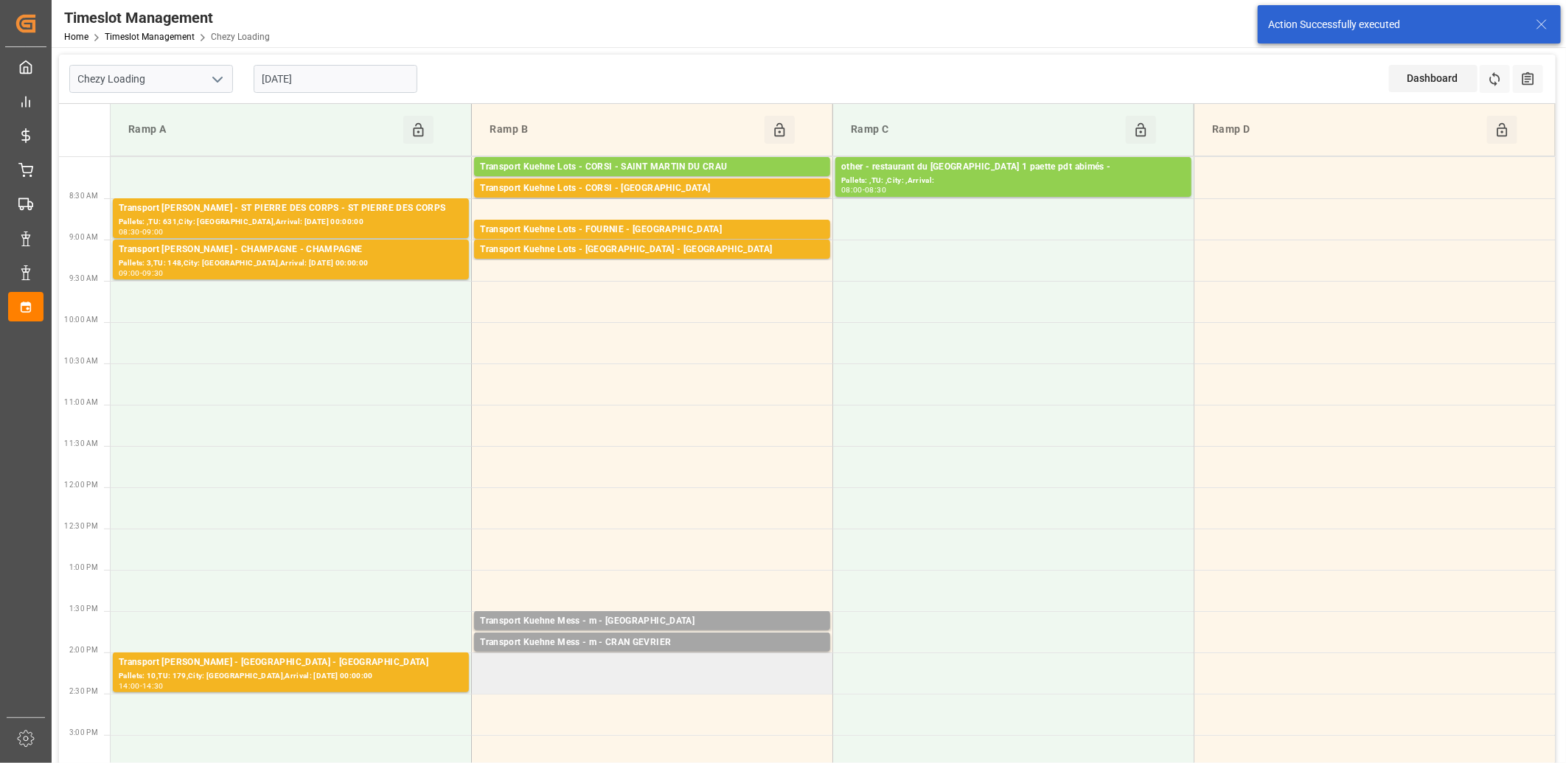
click at [573, 660] on td at bounding box center [652, 673] width 361 height 41
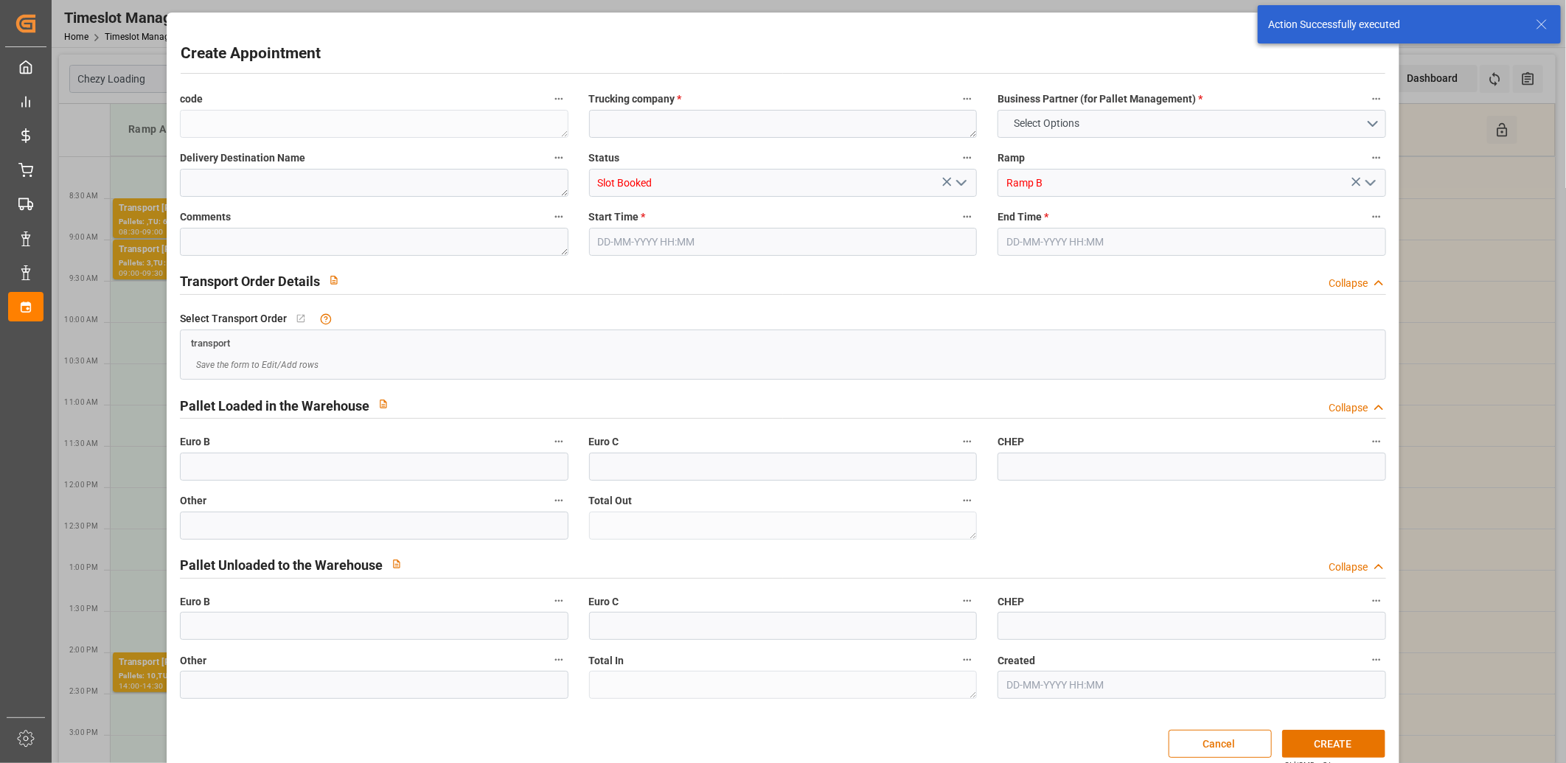
type input "0"
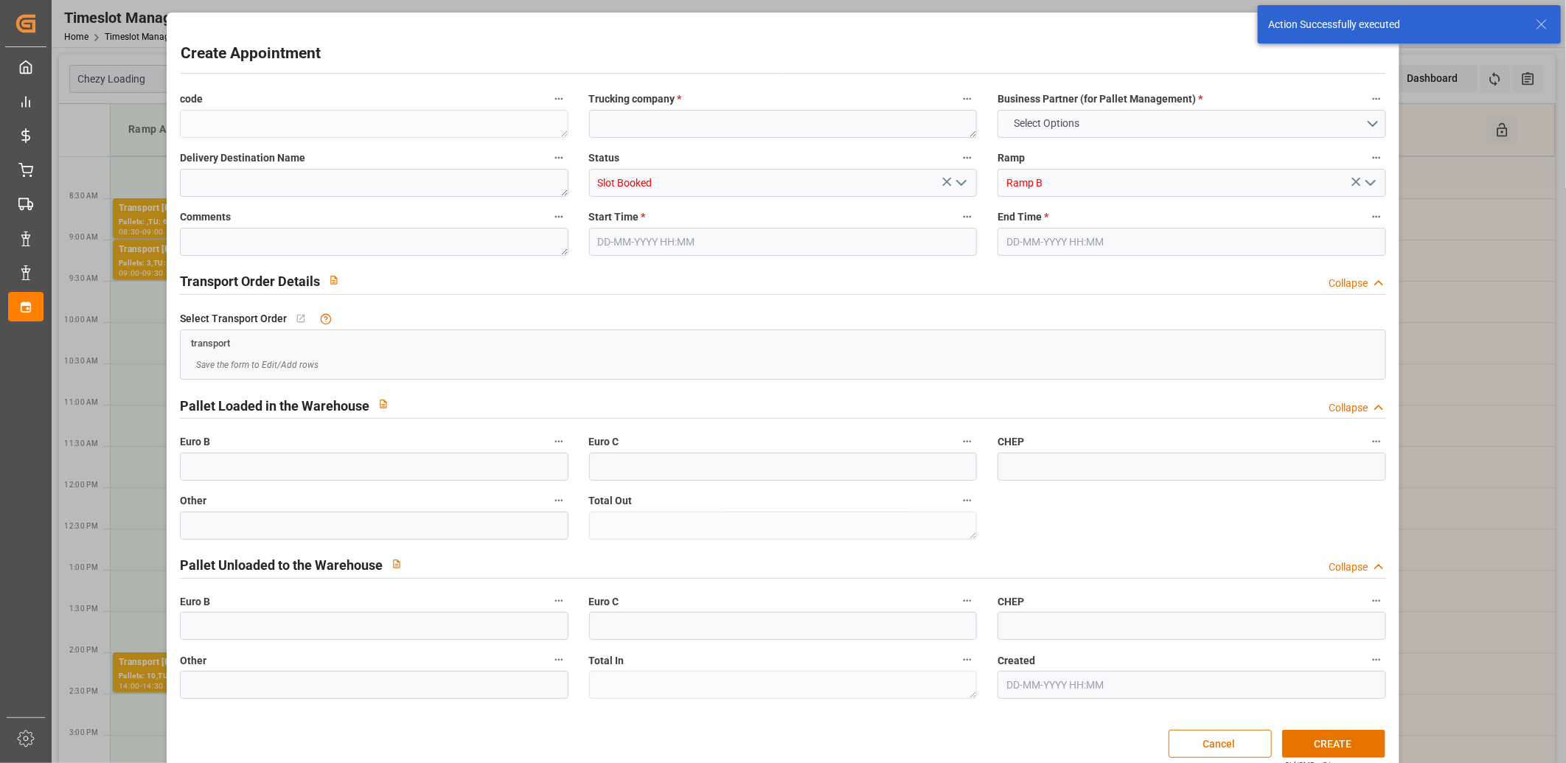
type input "0"
type input "[DATE] 14:00"
type input "[DATE] 14:15"
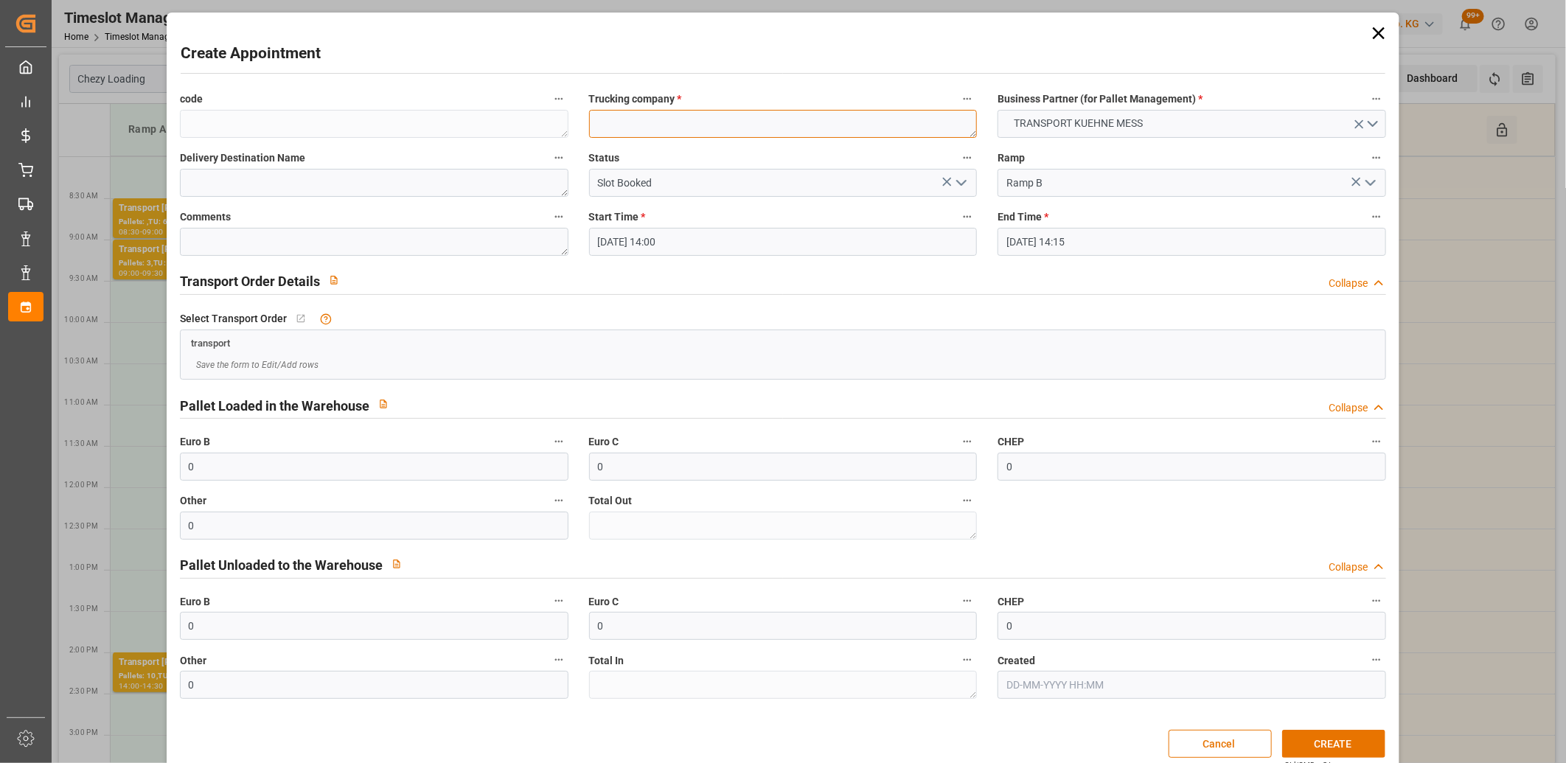
click at [651, 126] on textarea at bounding box center [783, 124] width 389 height 28
type textarea "m"
click at [1309, 738] on button "CREATE" at bounding box center [1333, 744] width 103 height 28
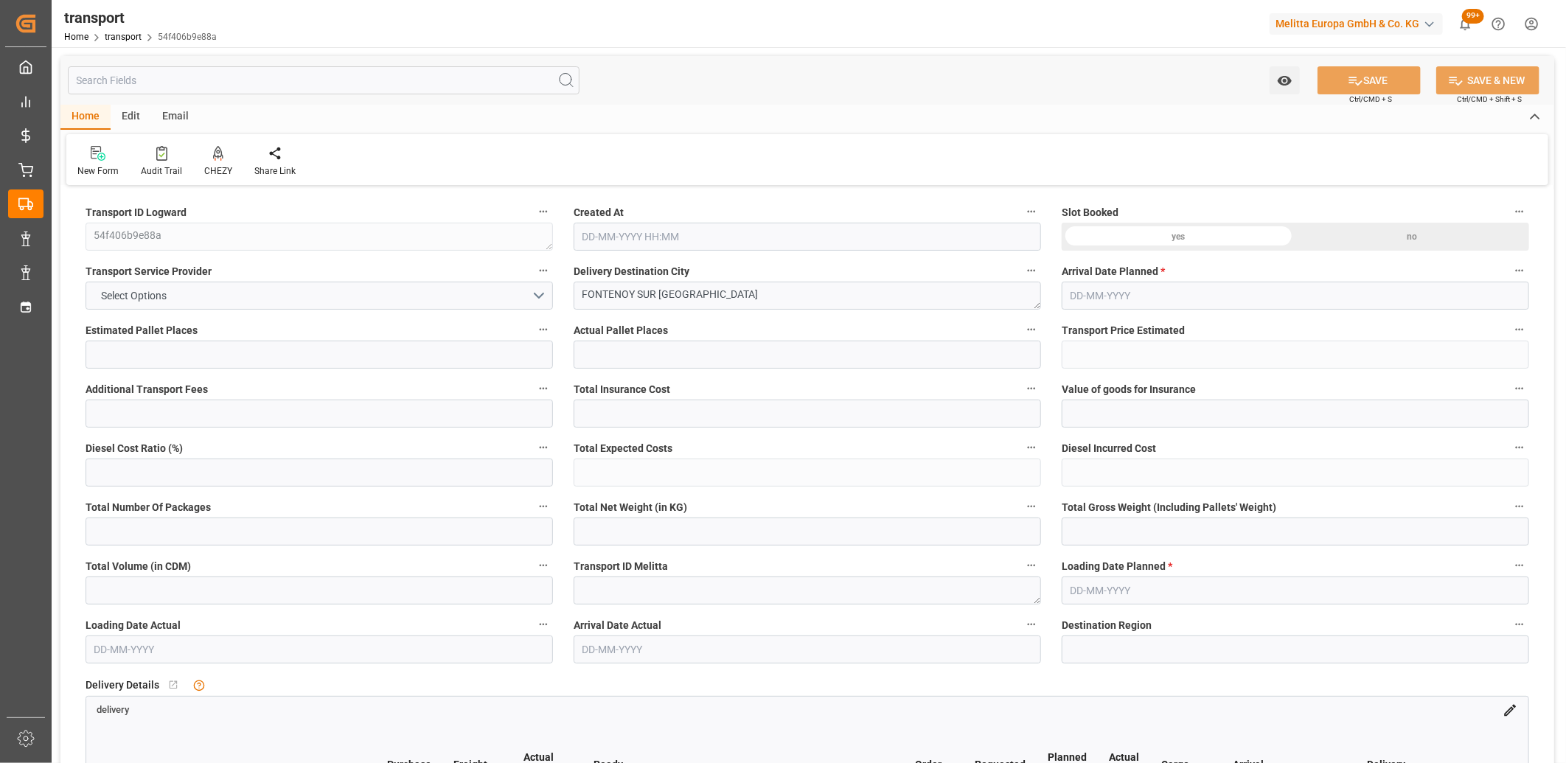
type input "2"
type input "35.03"
type input "0"
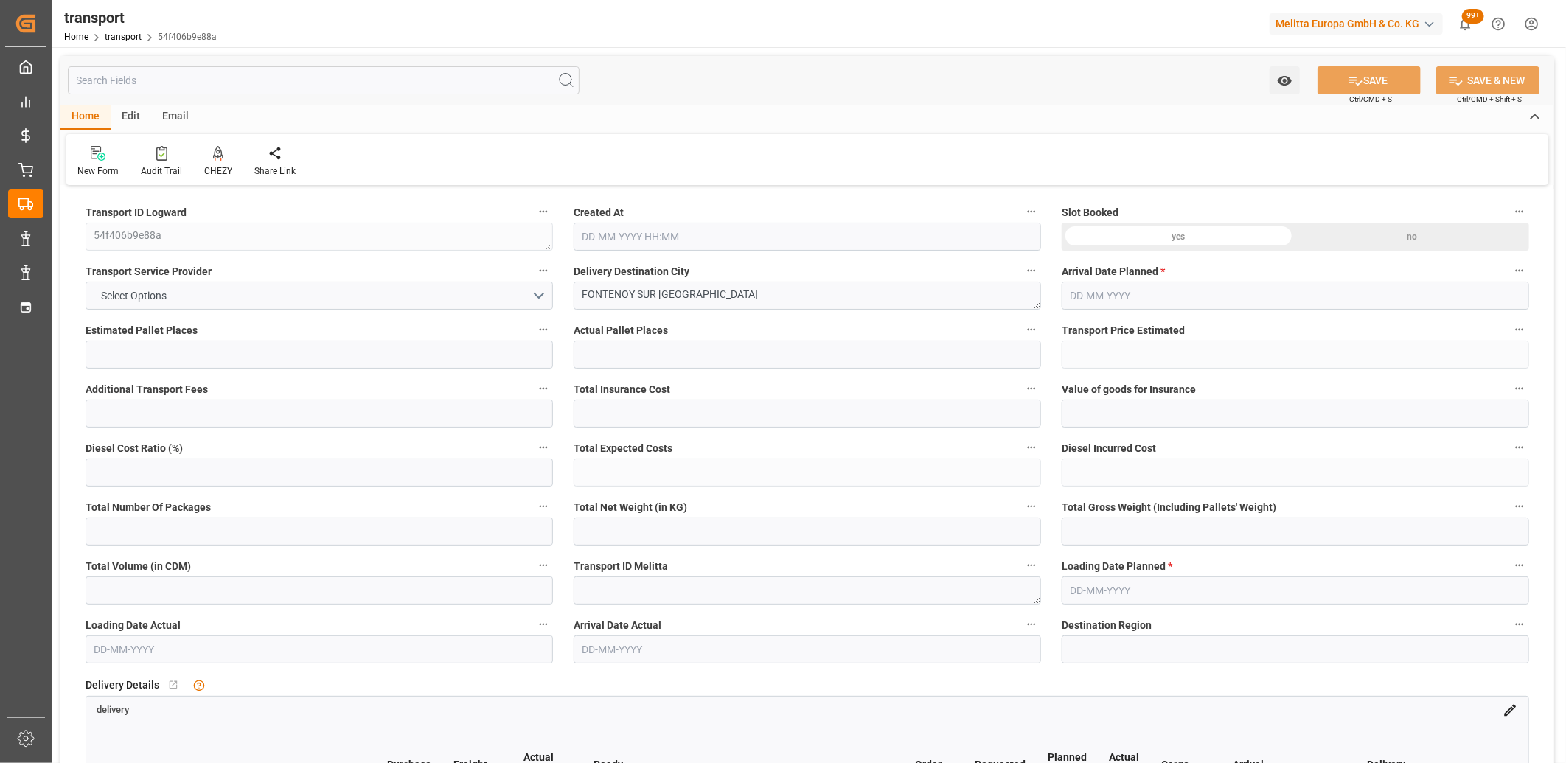
type input "35.03"
type input "0"
type input "21.025"
type input "53.528"
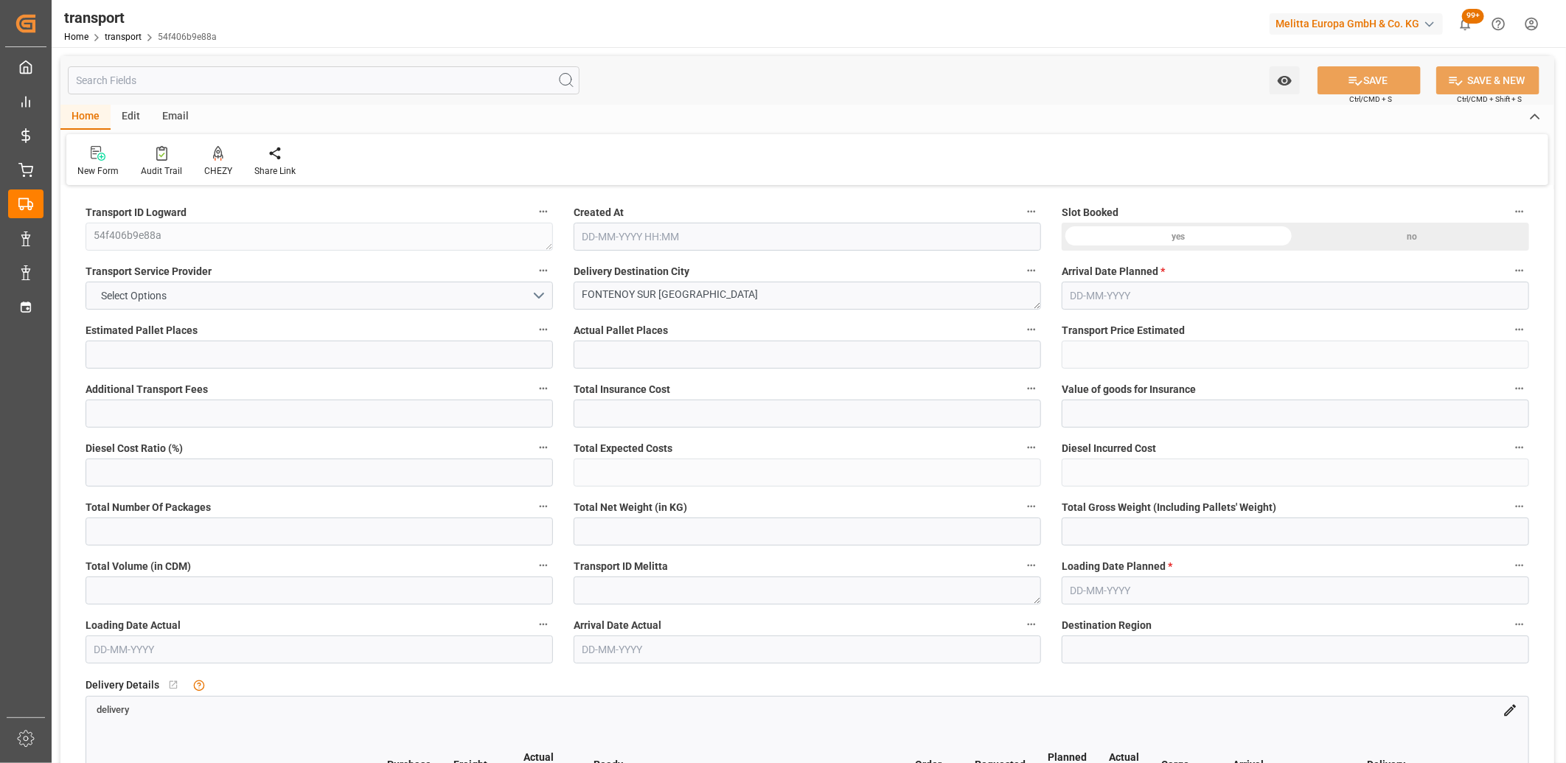
type input "156.096"
type input "54"
type input "1"
type input "16"
type input "2"
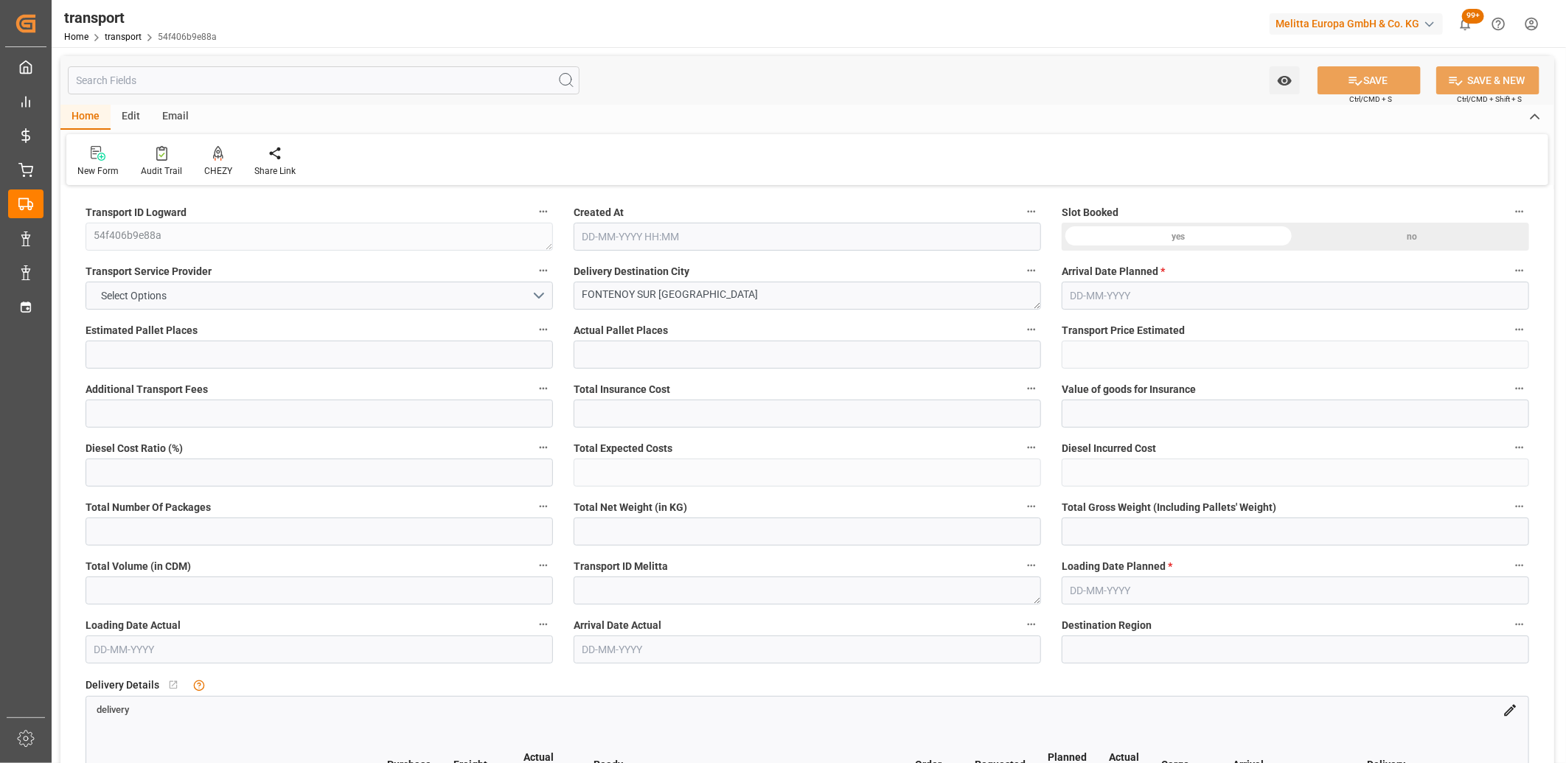
type input "101"
type input "30.529"
type input "0"
type input "4710.8598"
type input "0"
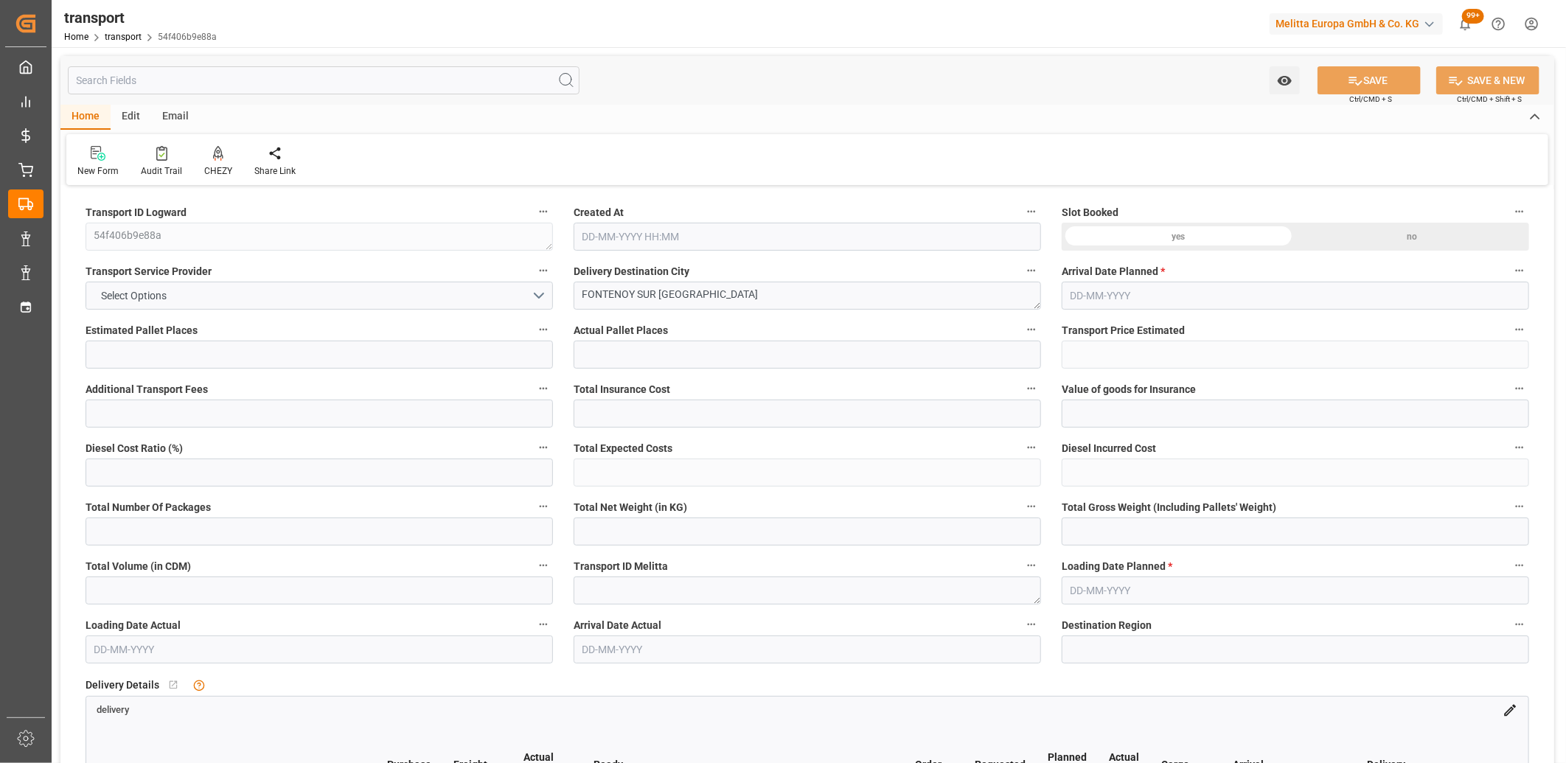
type input "0"
type input "21"
type input "35"
type input "[DATE] 11:49"
type input "[DATE]"
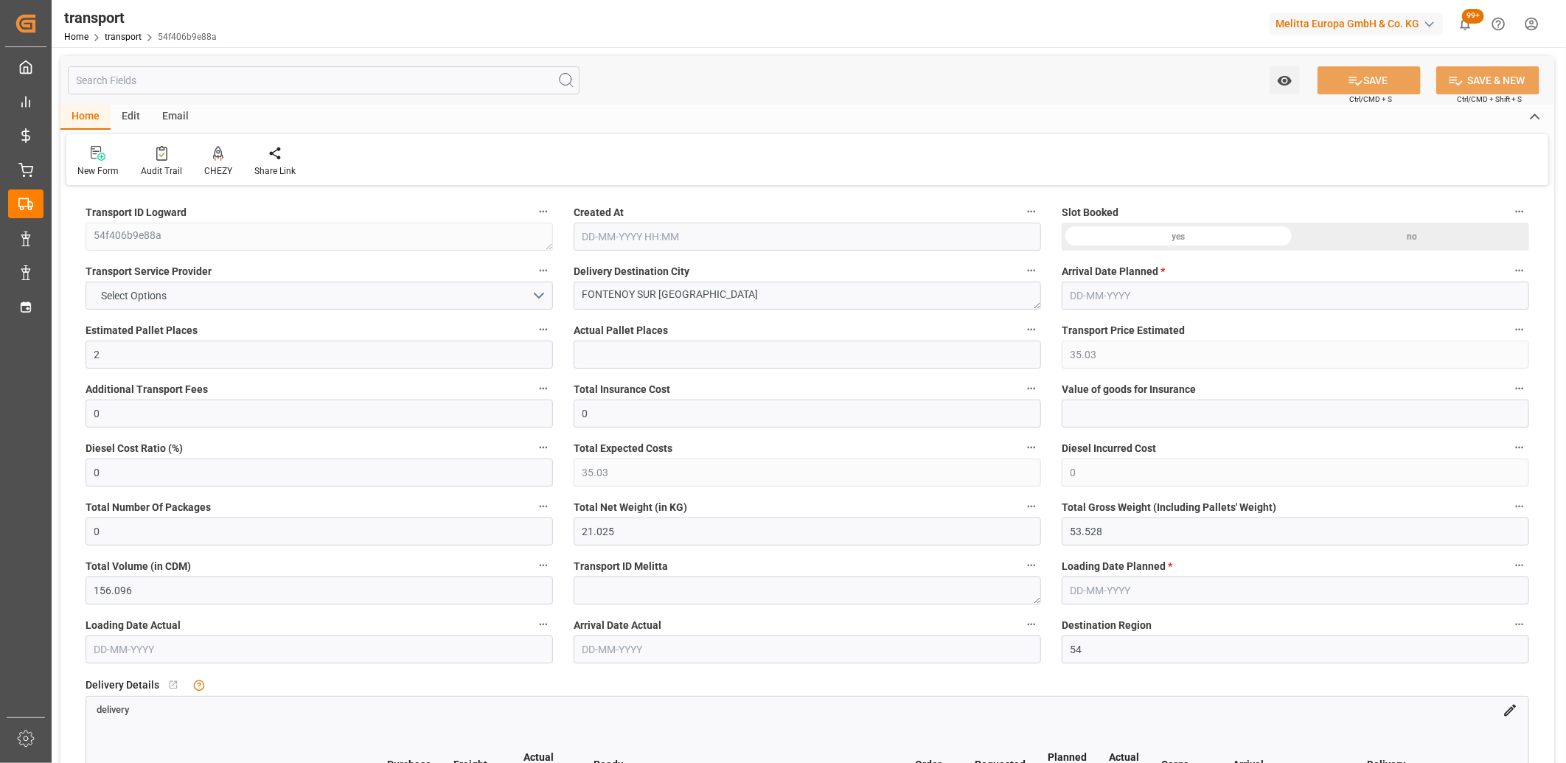
type input "[DATE]"
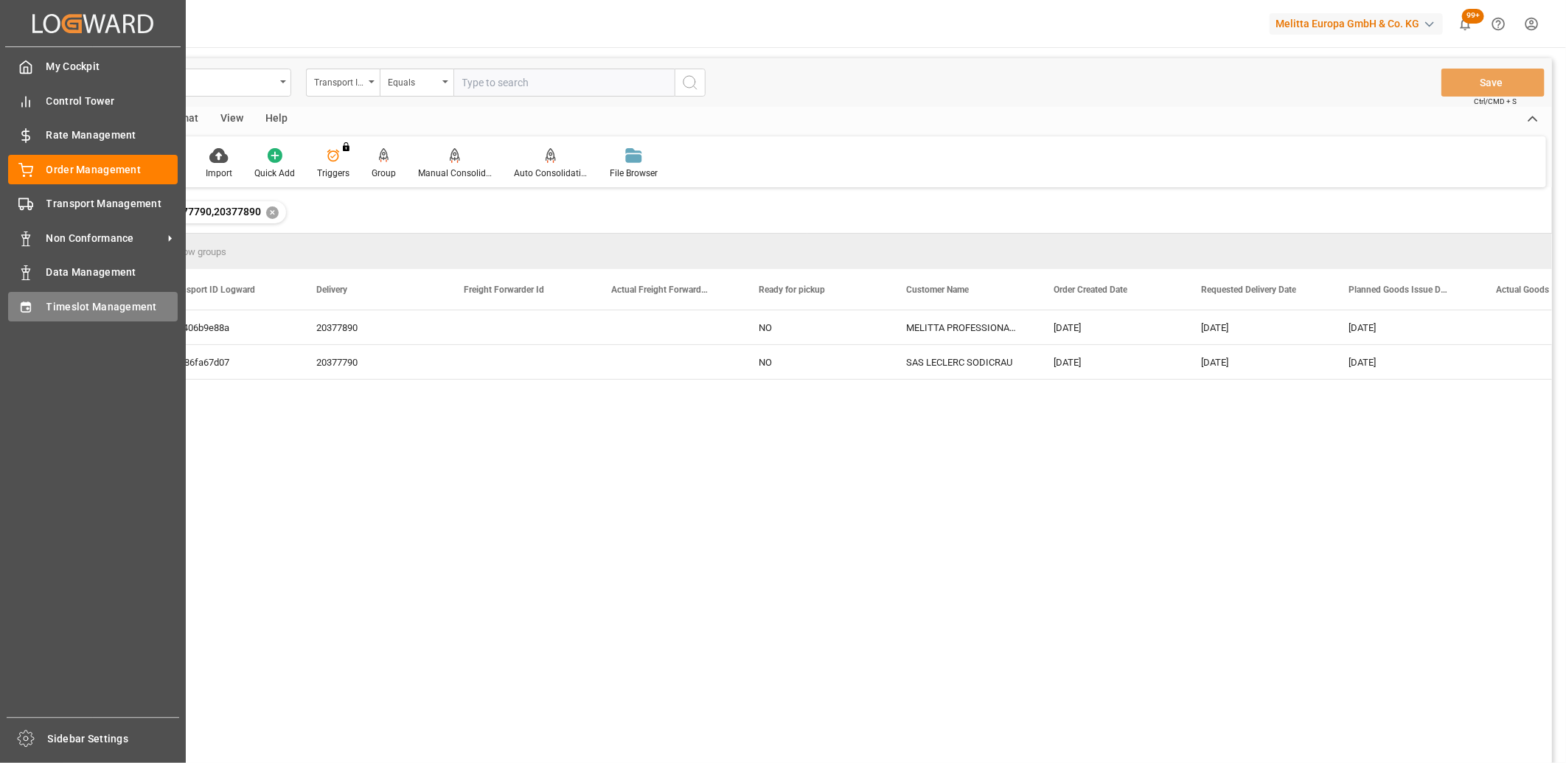
click at [39, 306] on div "Timeslot Management Timeslot Management" at bounding box center [93, 306] width 170 height 29
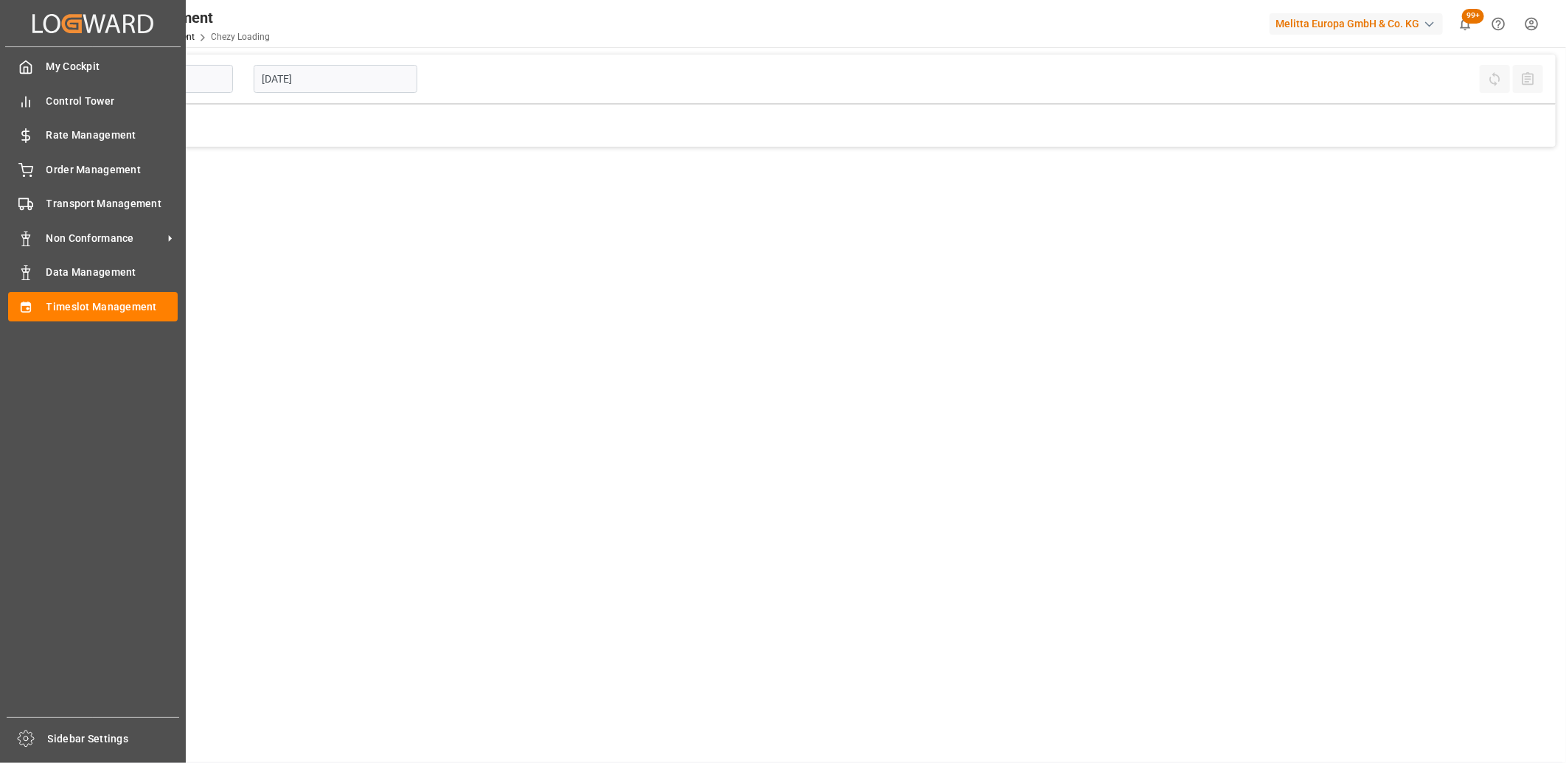
type input "Chezy Loading"
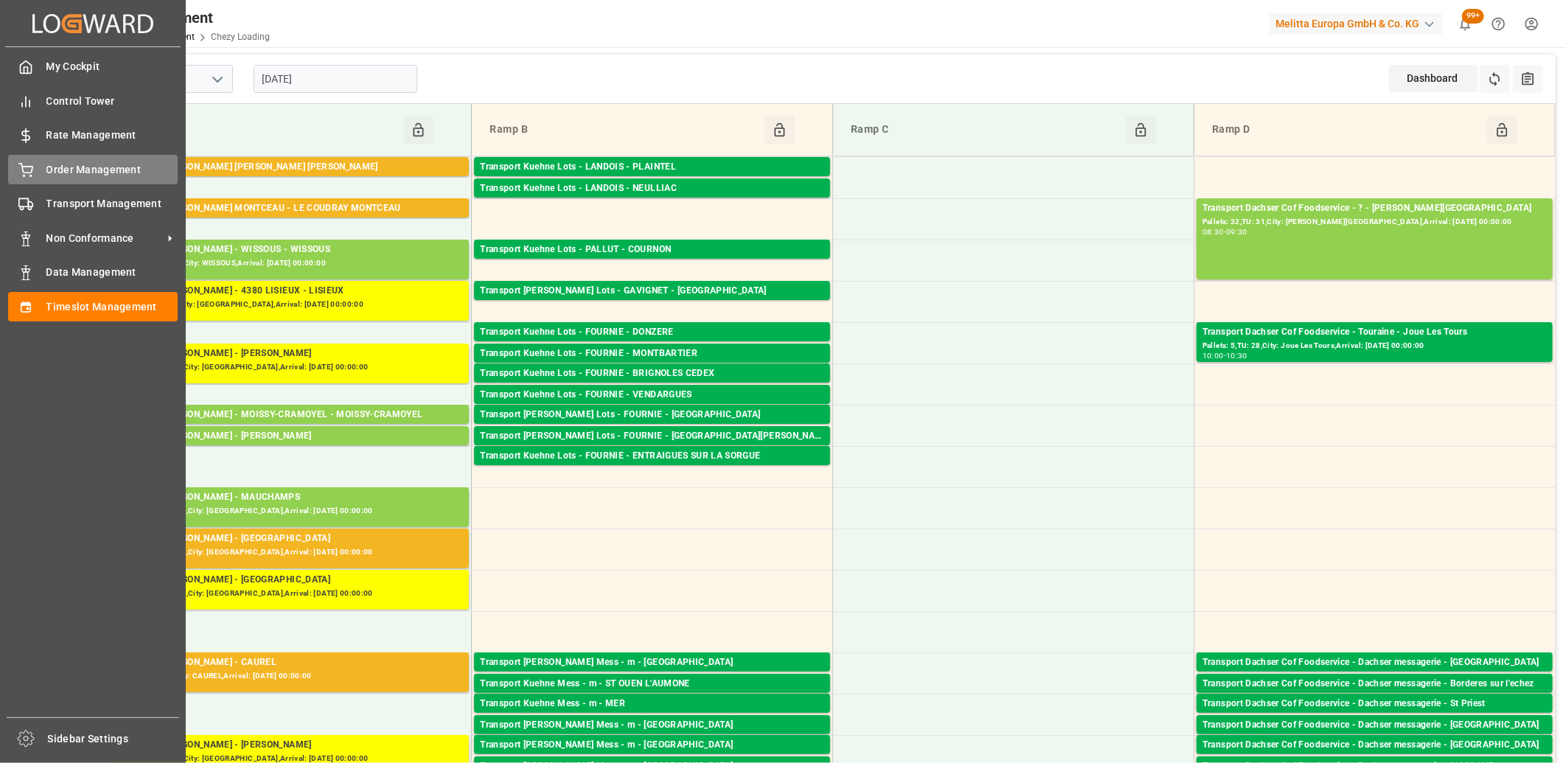
click at [27, 178] on div "Order Management Order Management" at bounding box center [93, 169] width 170 height 29
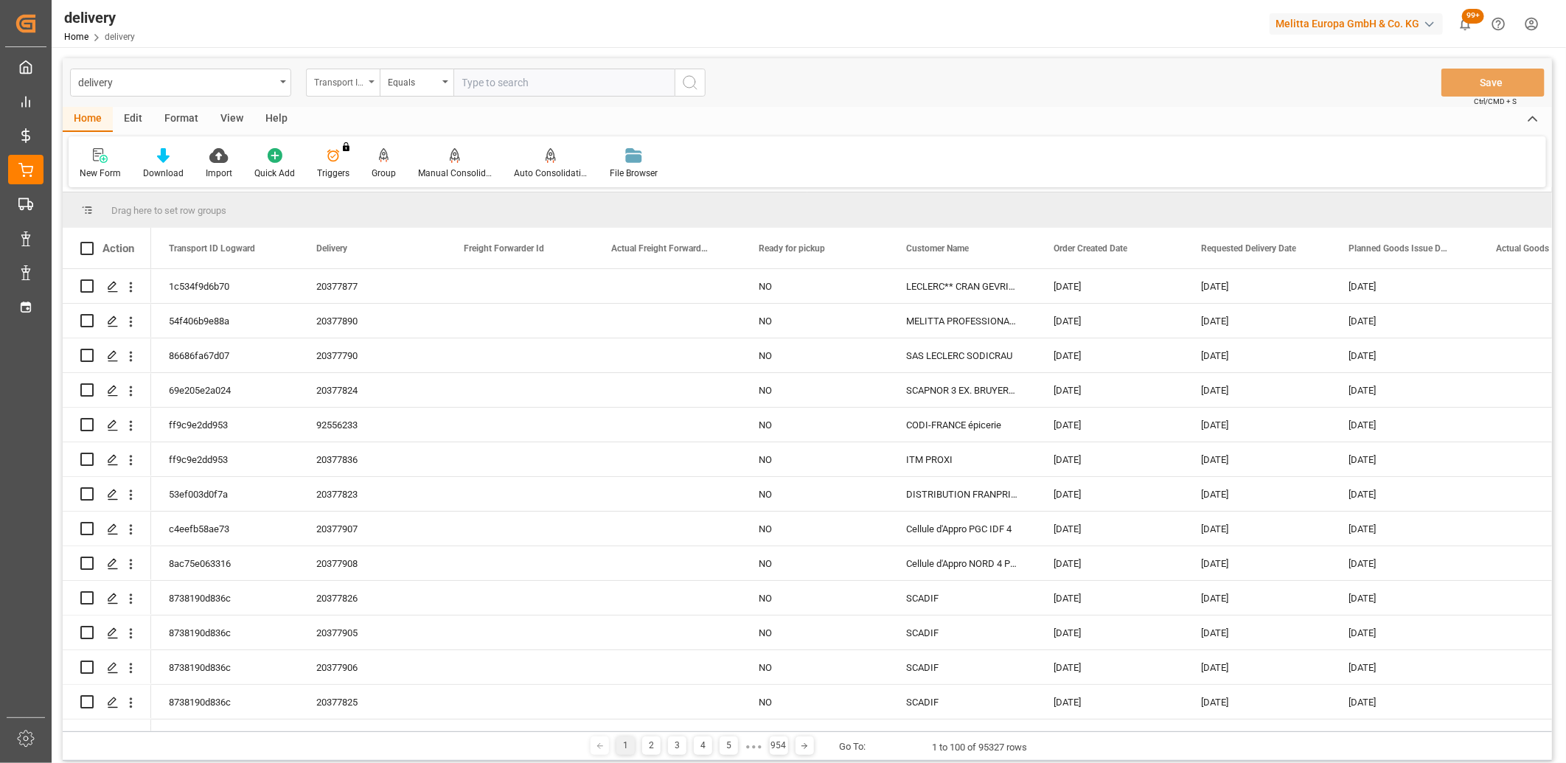
click at [341, 88] on div "Transport ID Logward" at bounding box center [339, 80] width 50 height 17
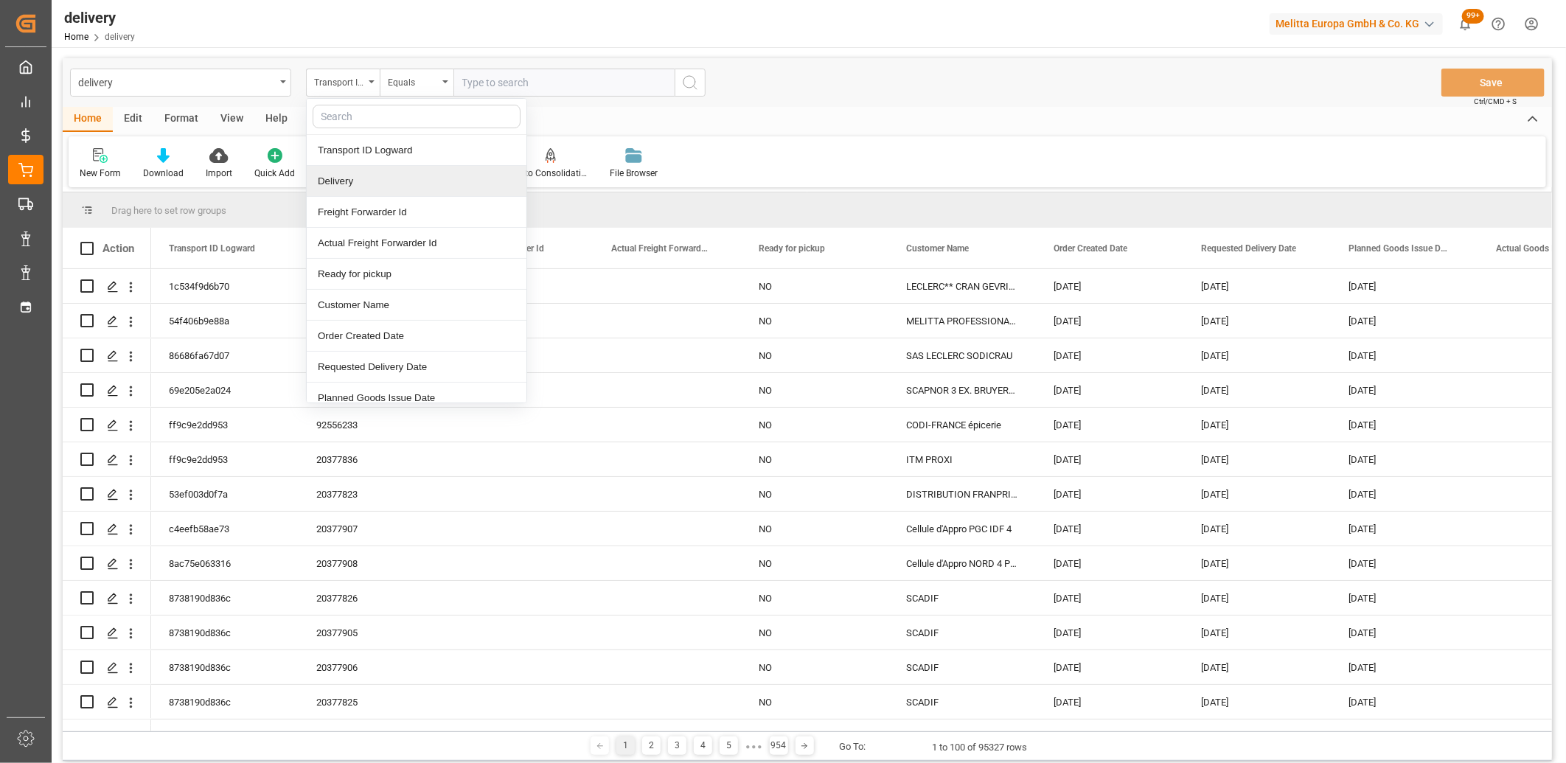
click at [338, 178] on div "Delivery" at bounding box center [417, 181] width 220 height 31
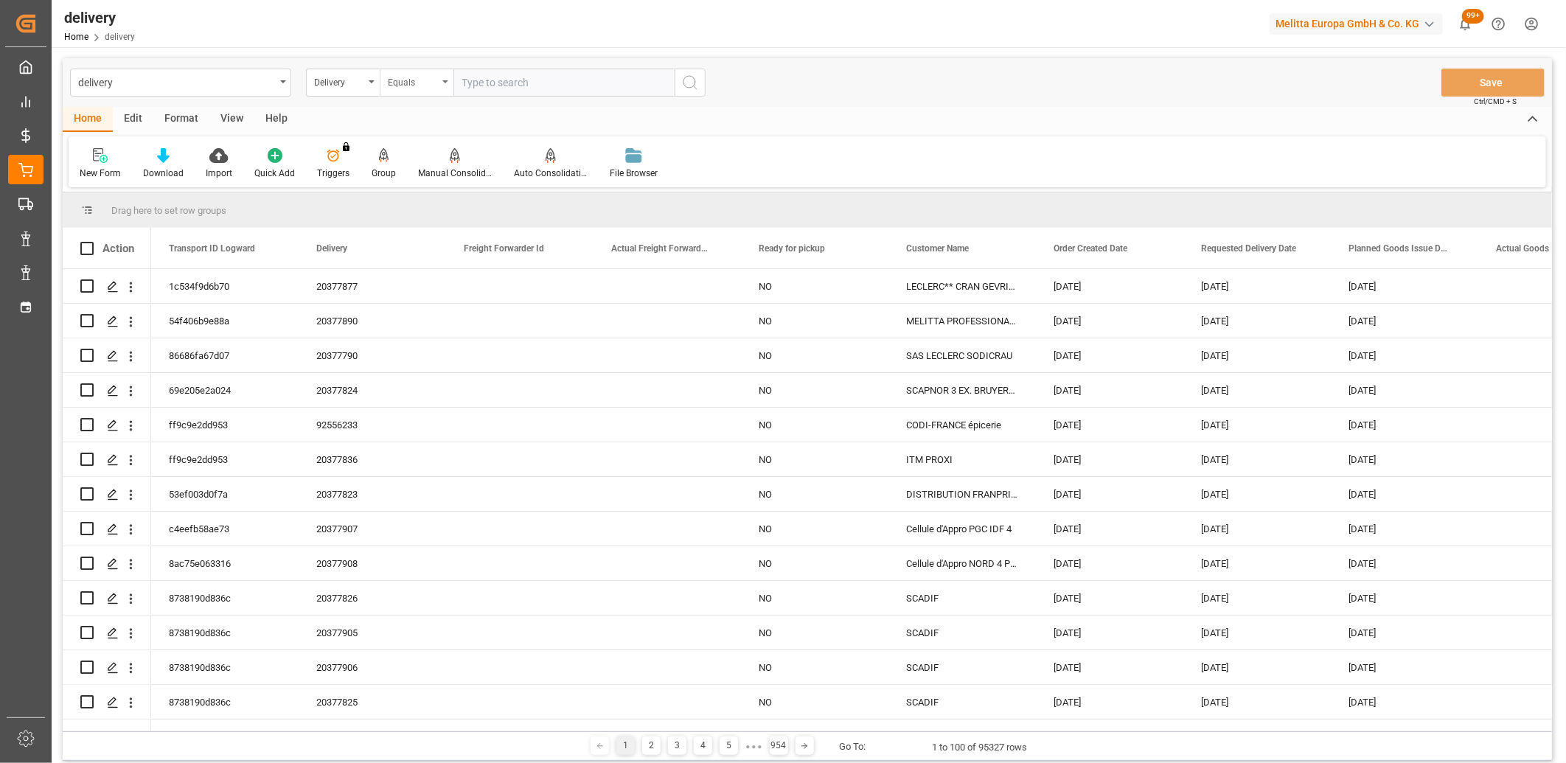
click at [425, 83] on div "Equals" at bounding box center [413, 80] width 50 height 17
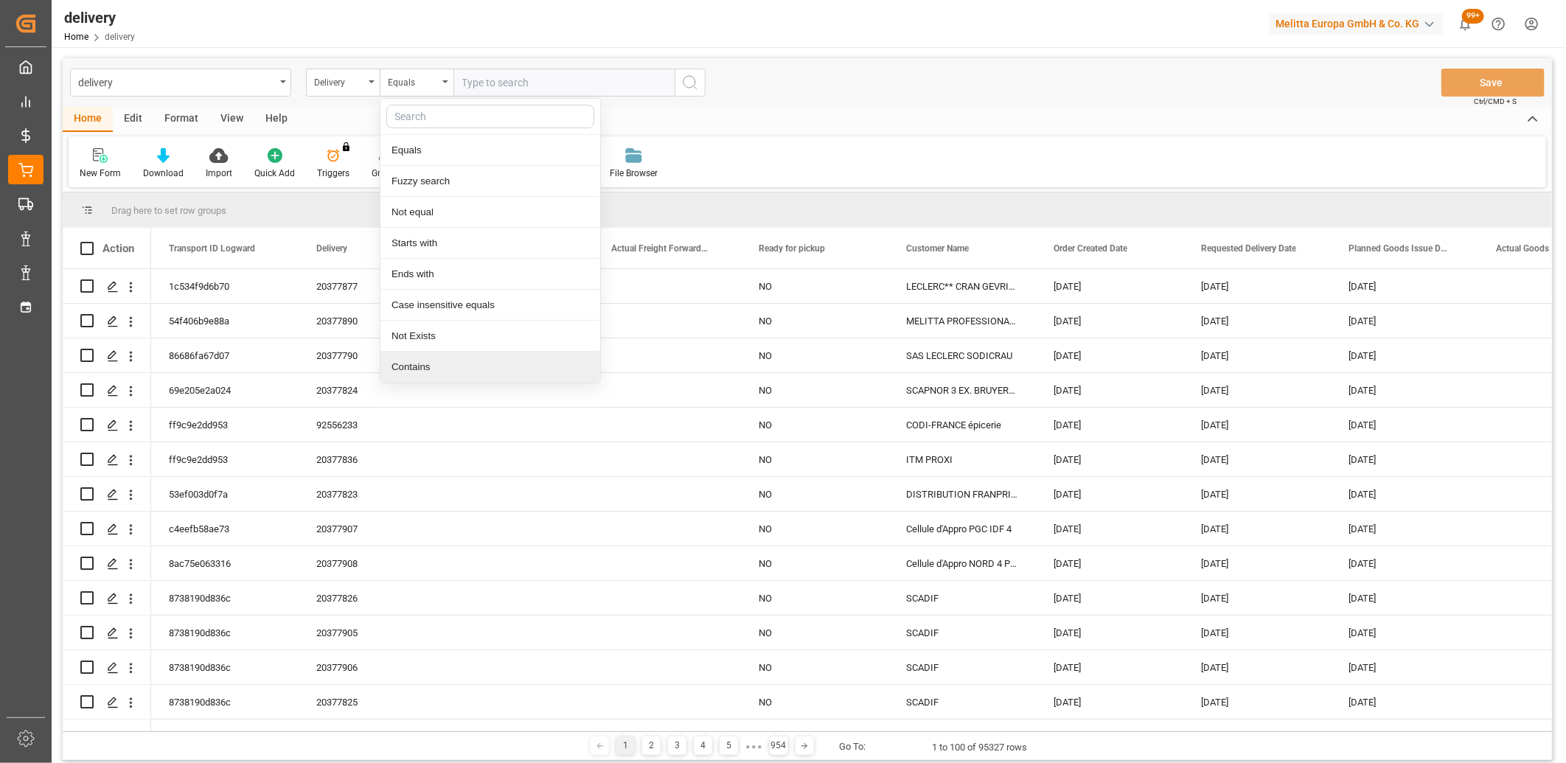
click at [436, 358] on div "Contains" at bounding box center [490, 367] width 220 height 31
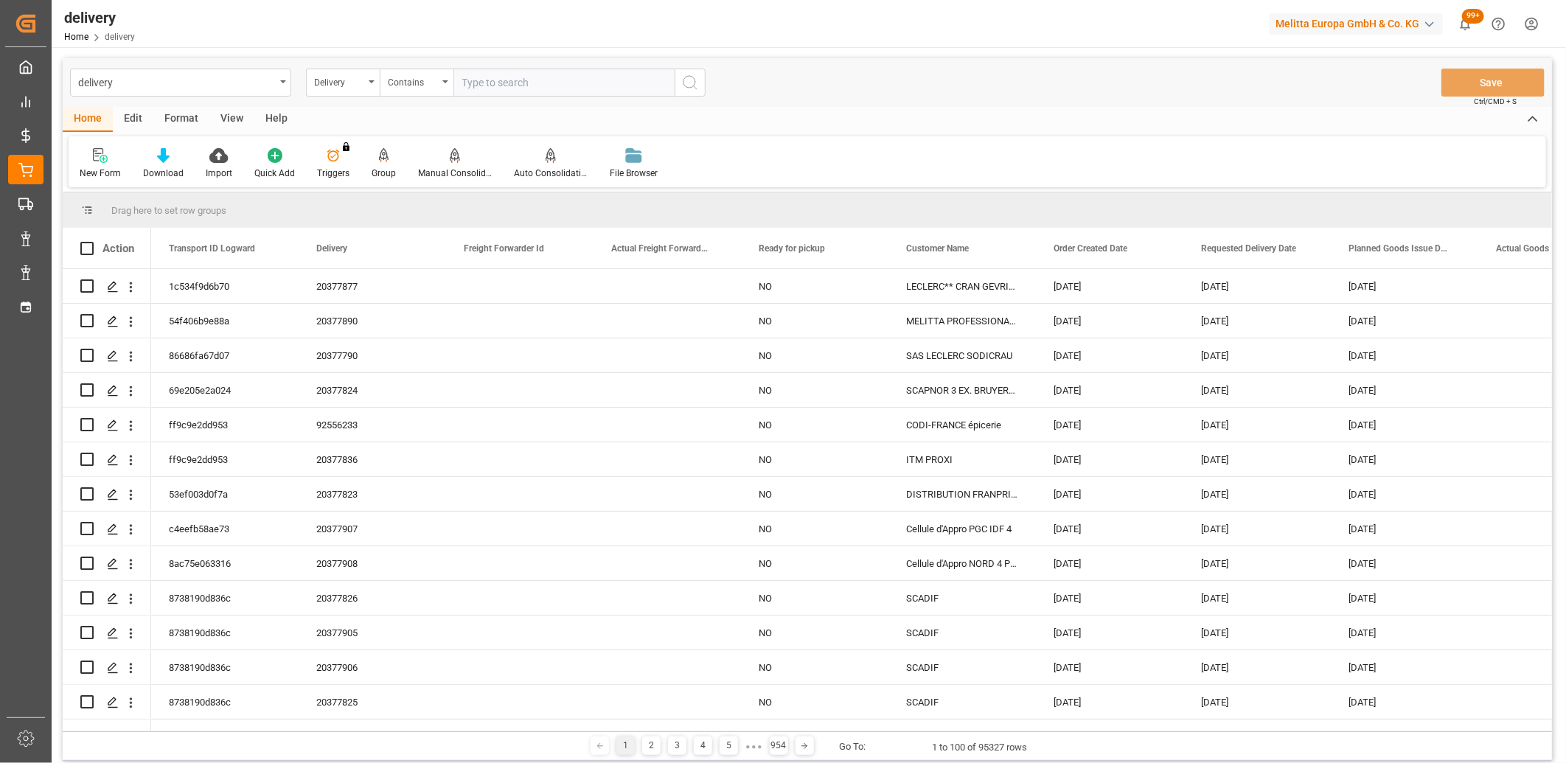
click at [524, 83] on input "text" at bounding box center [563, 83] width 221 height 28
paste input "80002935,80002941,80002985,80002986,80002938,0,80003025,80003024,80003016,80003…"
type input "80002935,80002941,80002985,80002986,80002938,0,80003025,80003024,80003016,80003…"
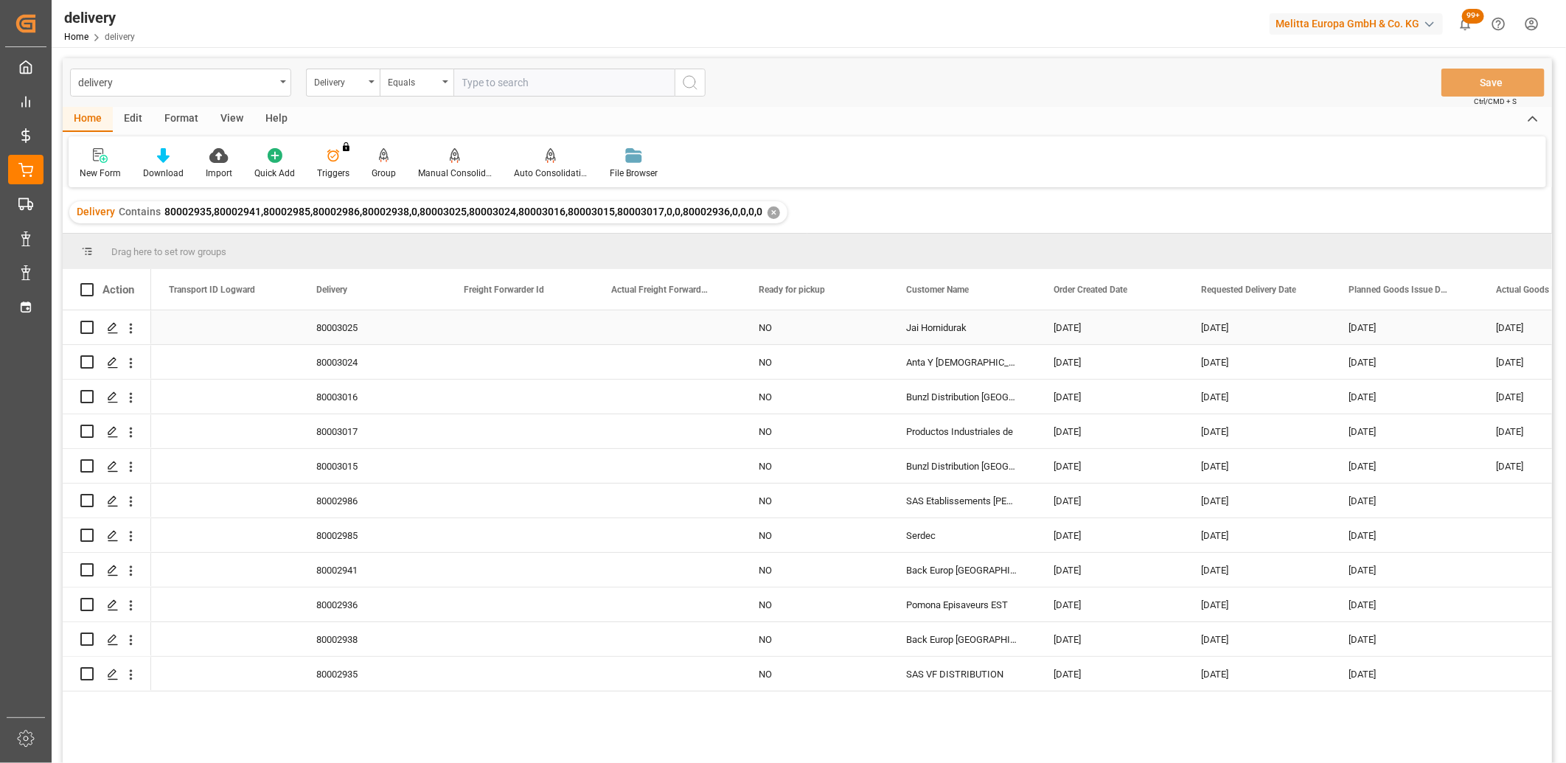
click at [1094, 325] on div "[DATE]" at bounding box center [1109, 327] width 147 height 34
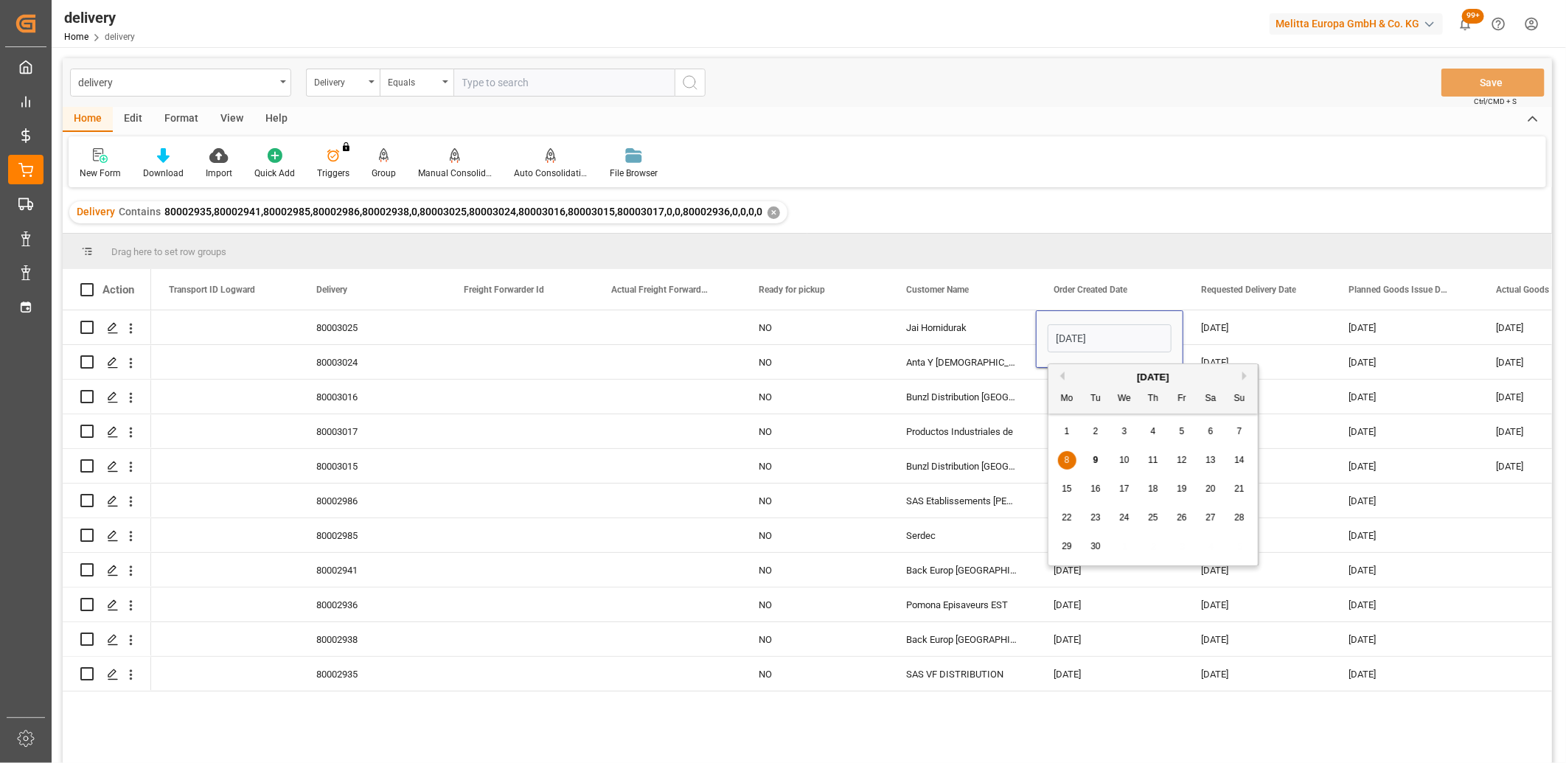
click at [1094, 462] on span "9" at bounding box center [1096, 460] width 5 height 10
type input "[DATE]"
click at [1088, 403] on div "[DATE]" at bounding box center [1109, 397] width 147 height 34
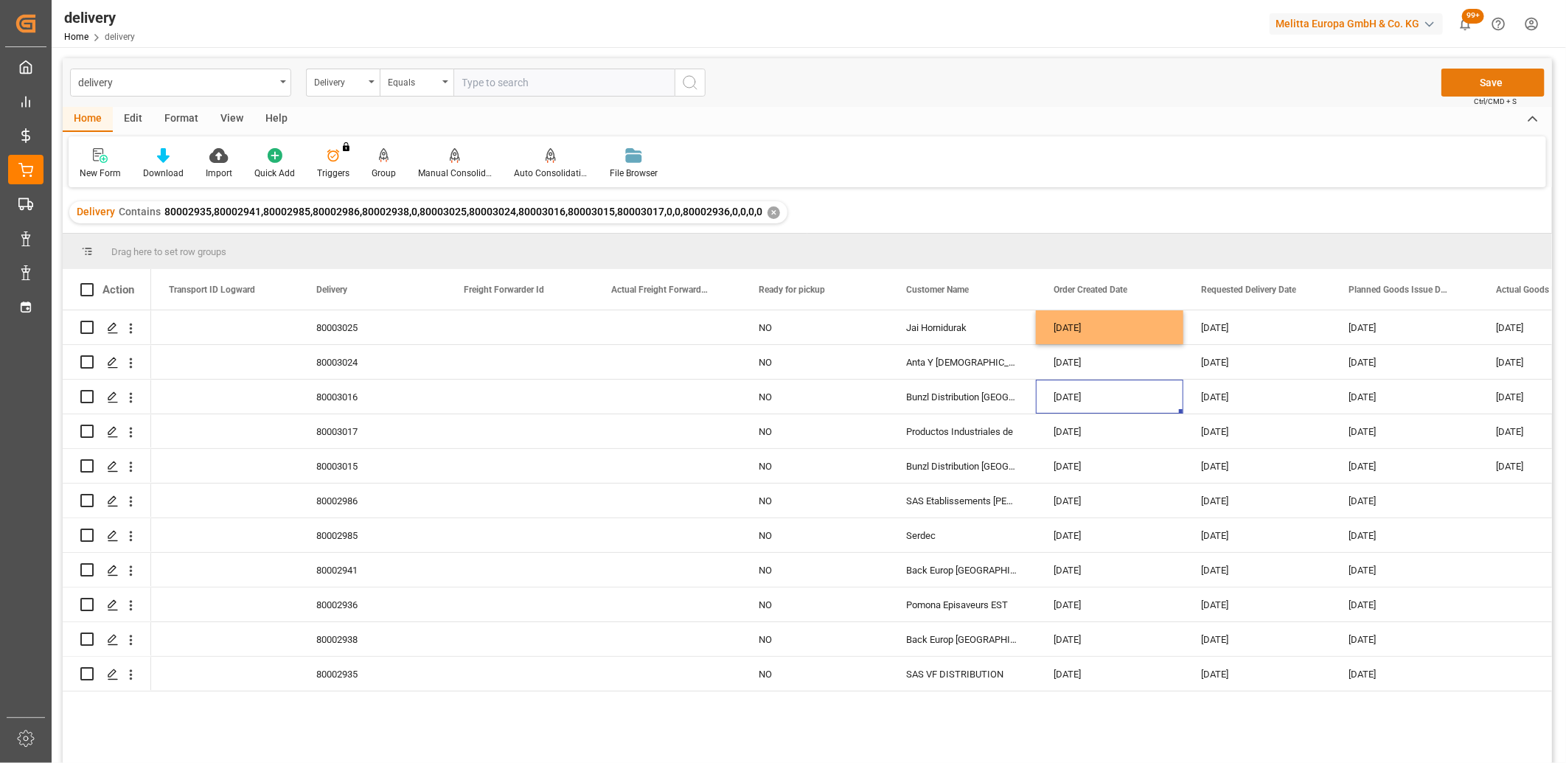
click at [1473, 77] on button "Save" at bounding box center [1493, 83] width 103 height 28
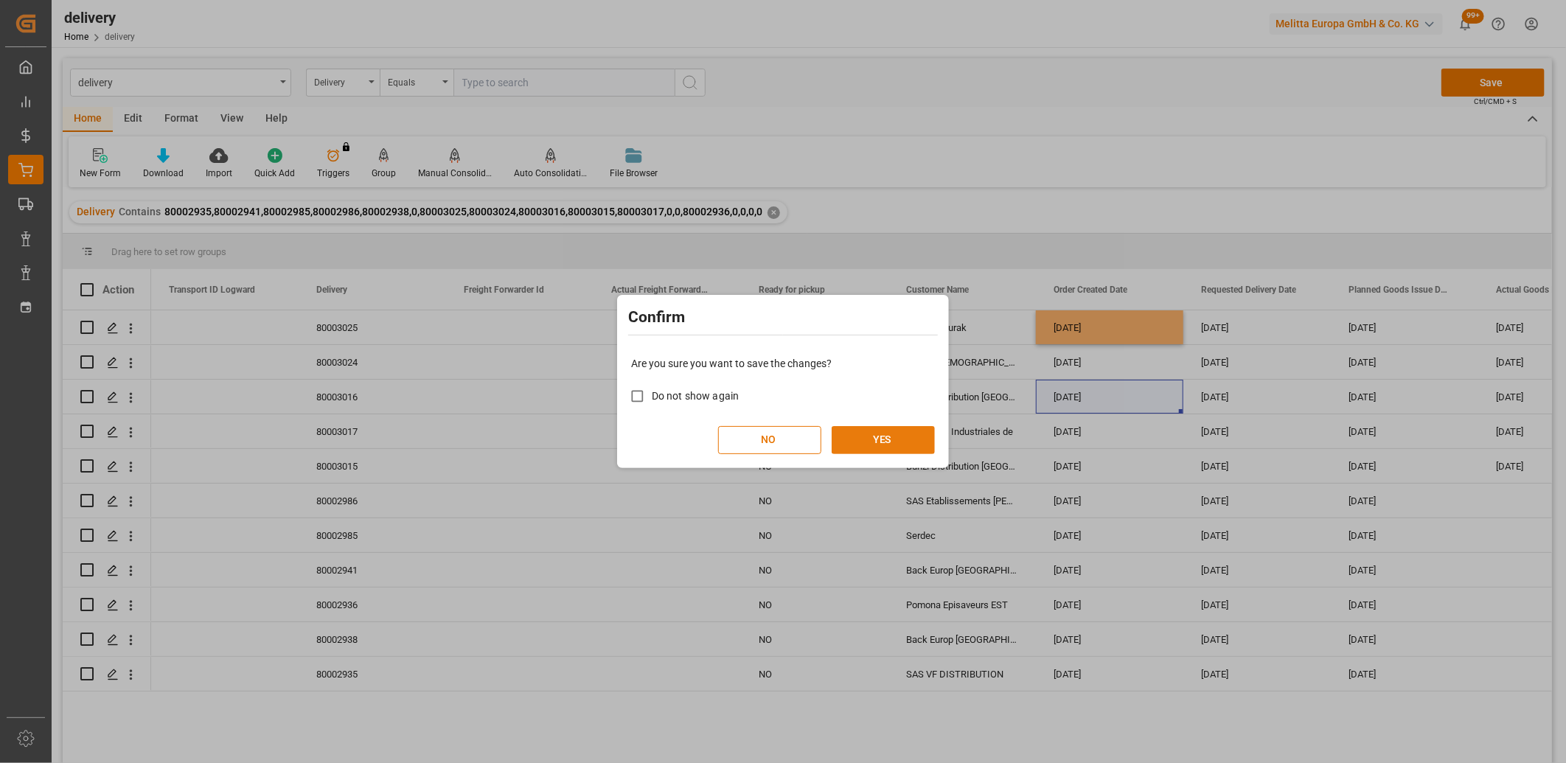
click at [902, 434] on button "YES" at bounding box center [883, 440] width 103 height 28
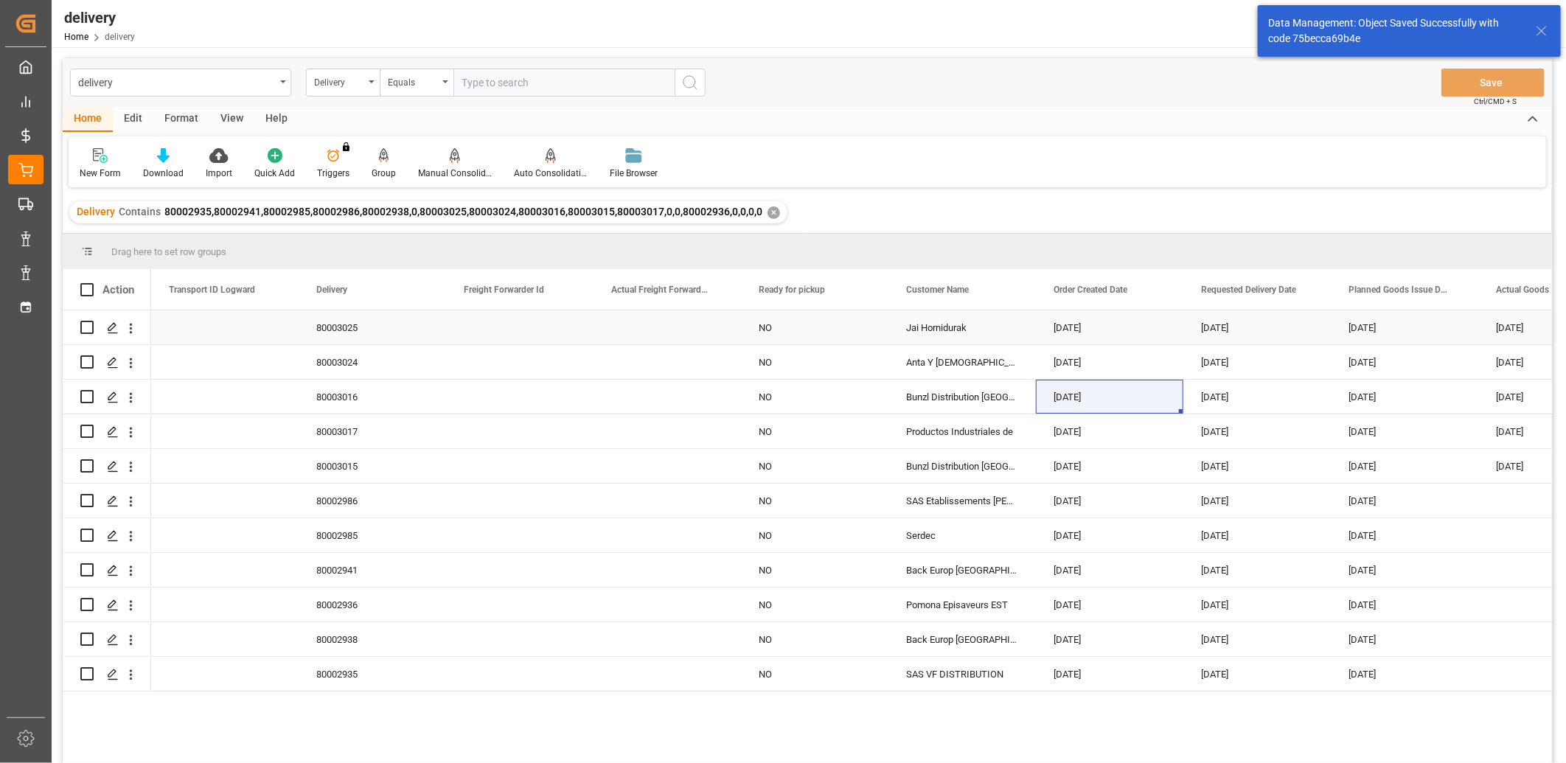
click at [1091, 319] on div "[DATE]" at bounding box center [1109, 327] width 147 height 34
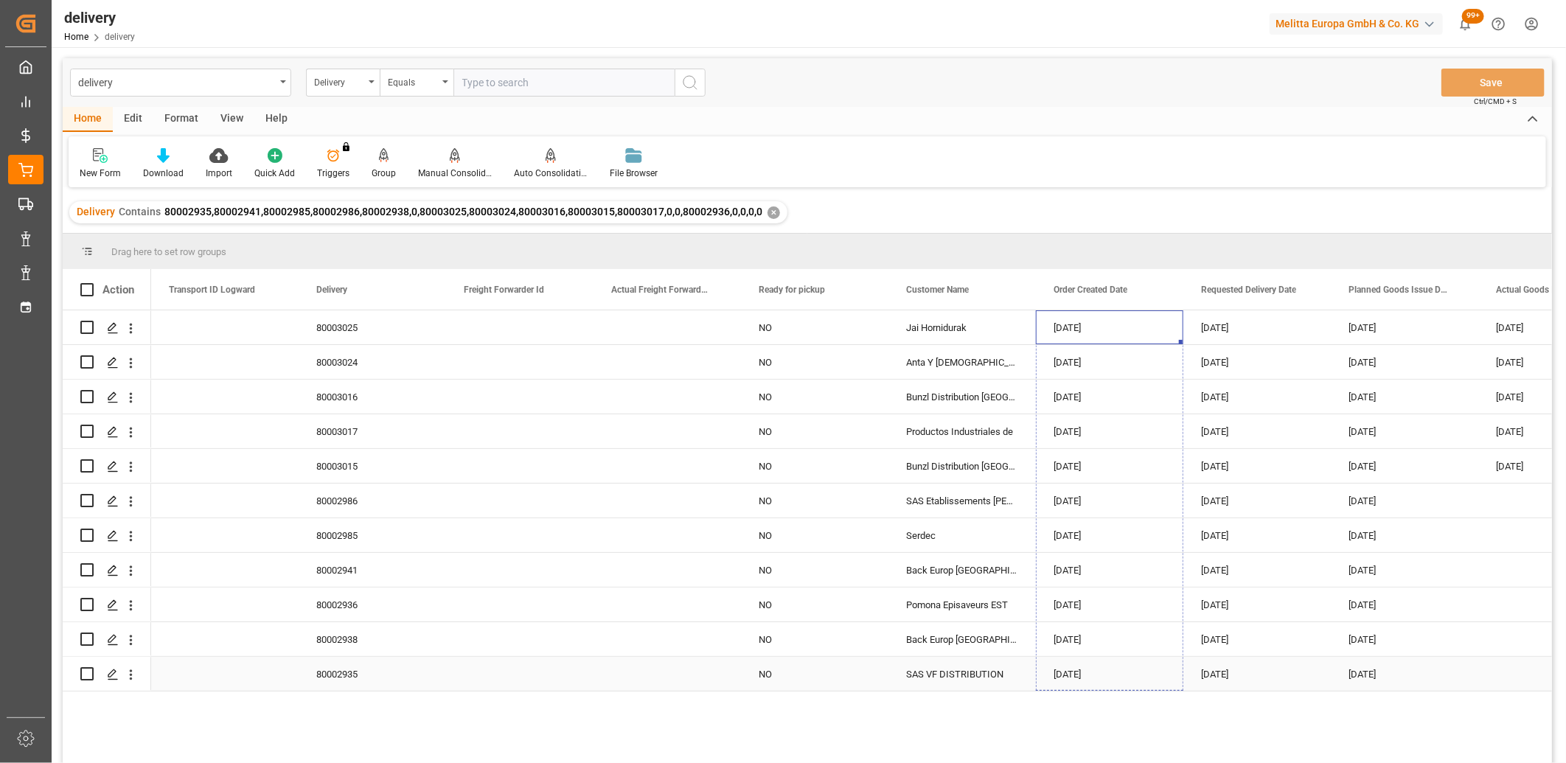
drag, startPoint x: 1181, startPoint y: 342, endPoint x: 1162, endPoint y: 664, distance: 322.8
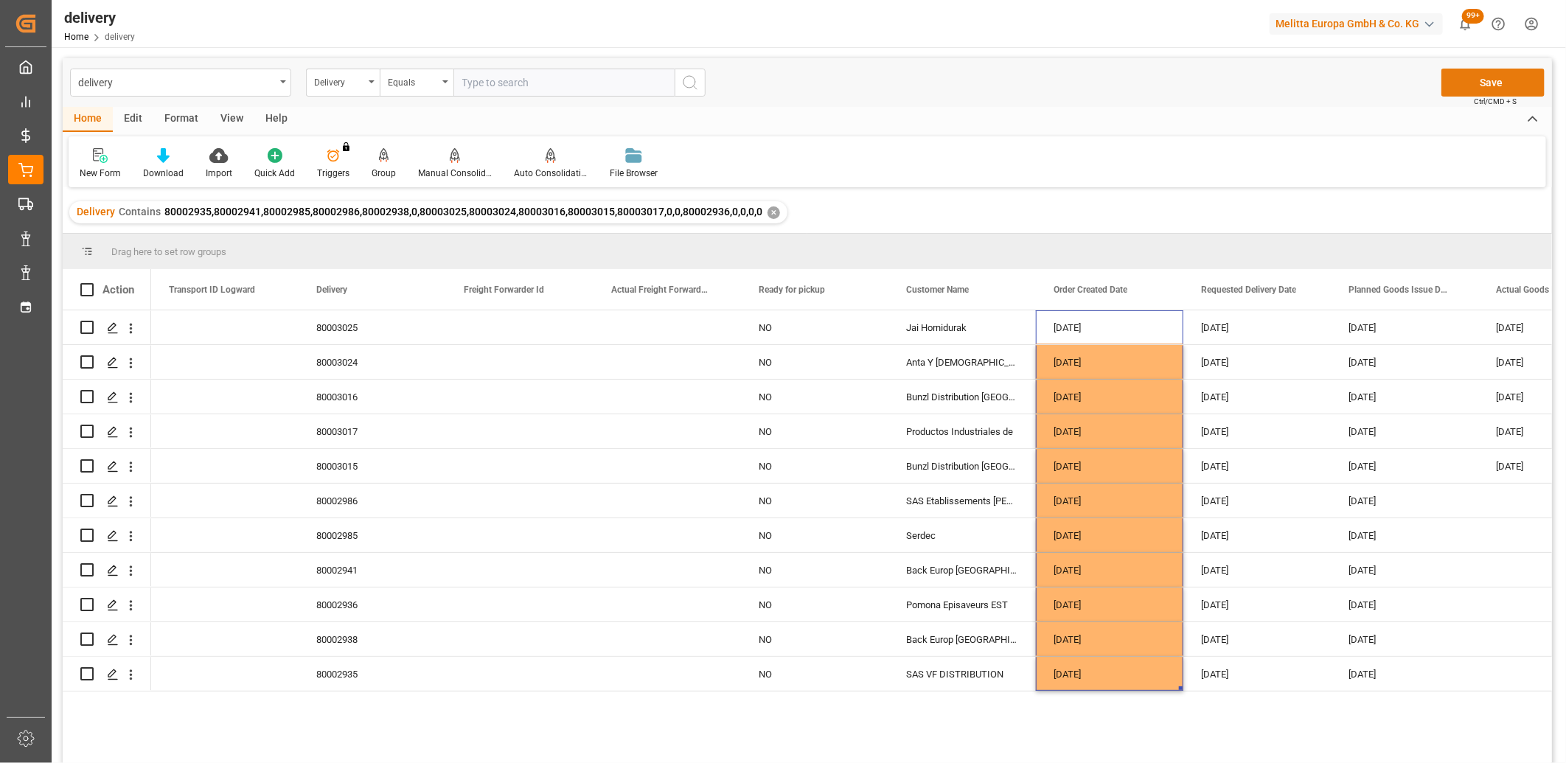
click at [1509, 86] on button "Save" at bounding box center [1493, 83] width 103 height 28
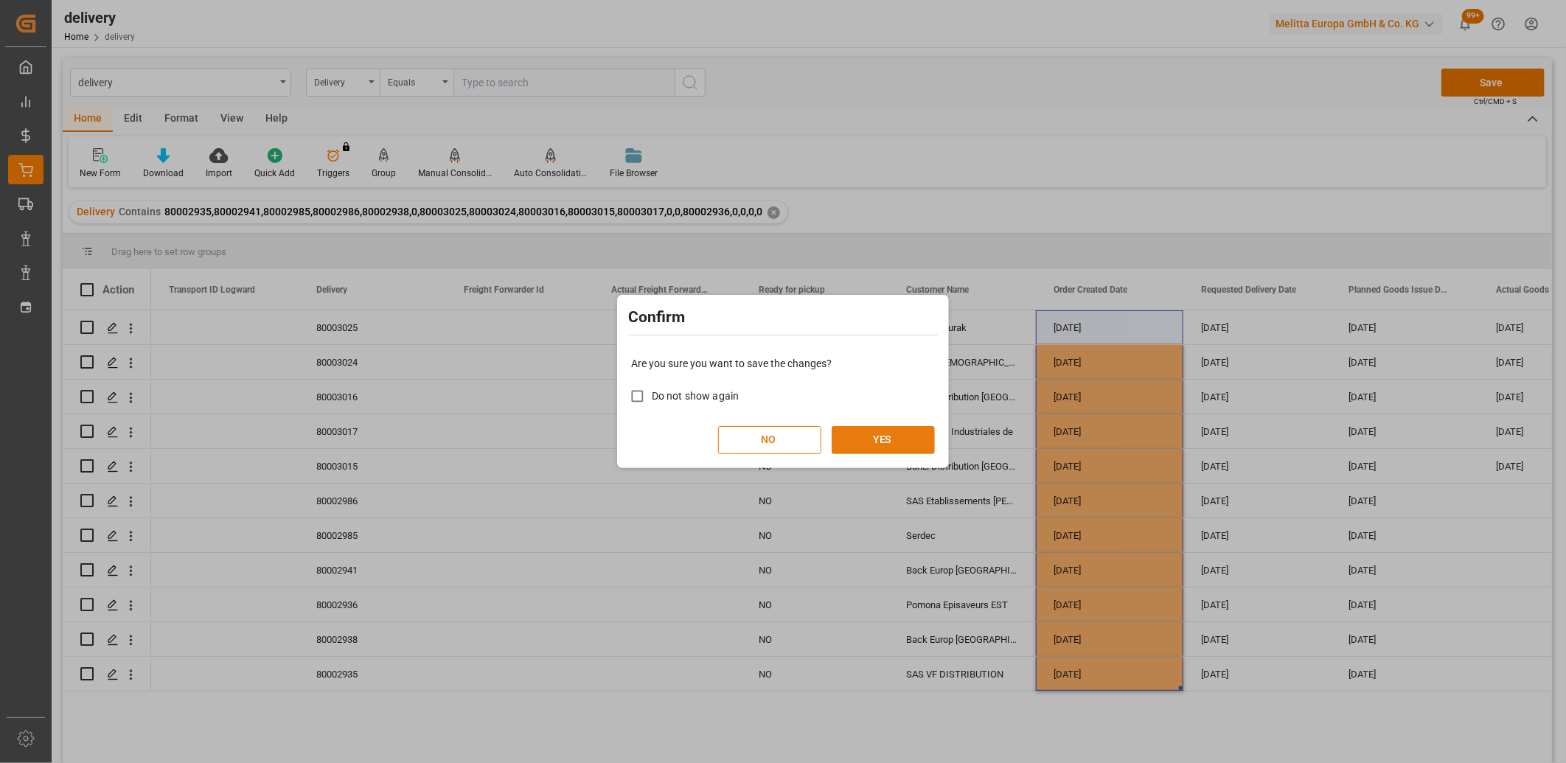
click at [878, 437] on button "YES" at bounding box center [883, 440] width 103 height 28
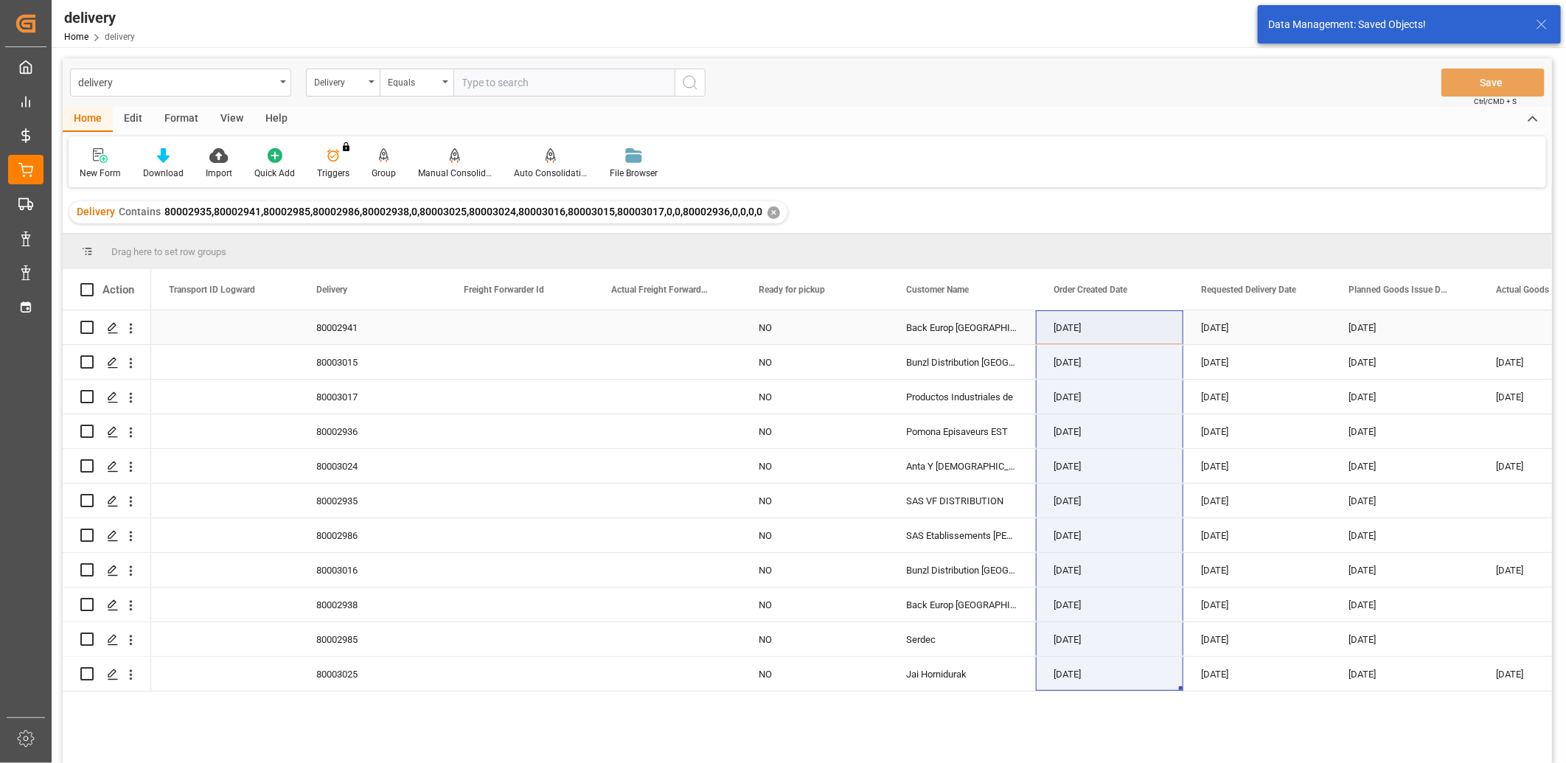
click at [84, 328] on input "Press Space to toggle row selection (unchecked)" at bounding box center [86, 327] width 13 height 13
checkbox input "true"
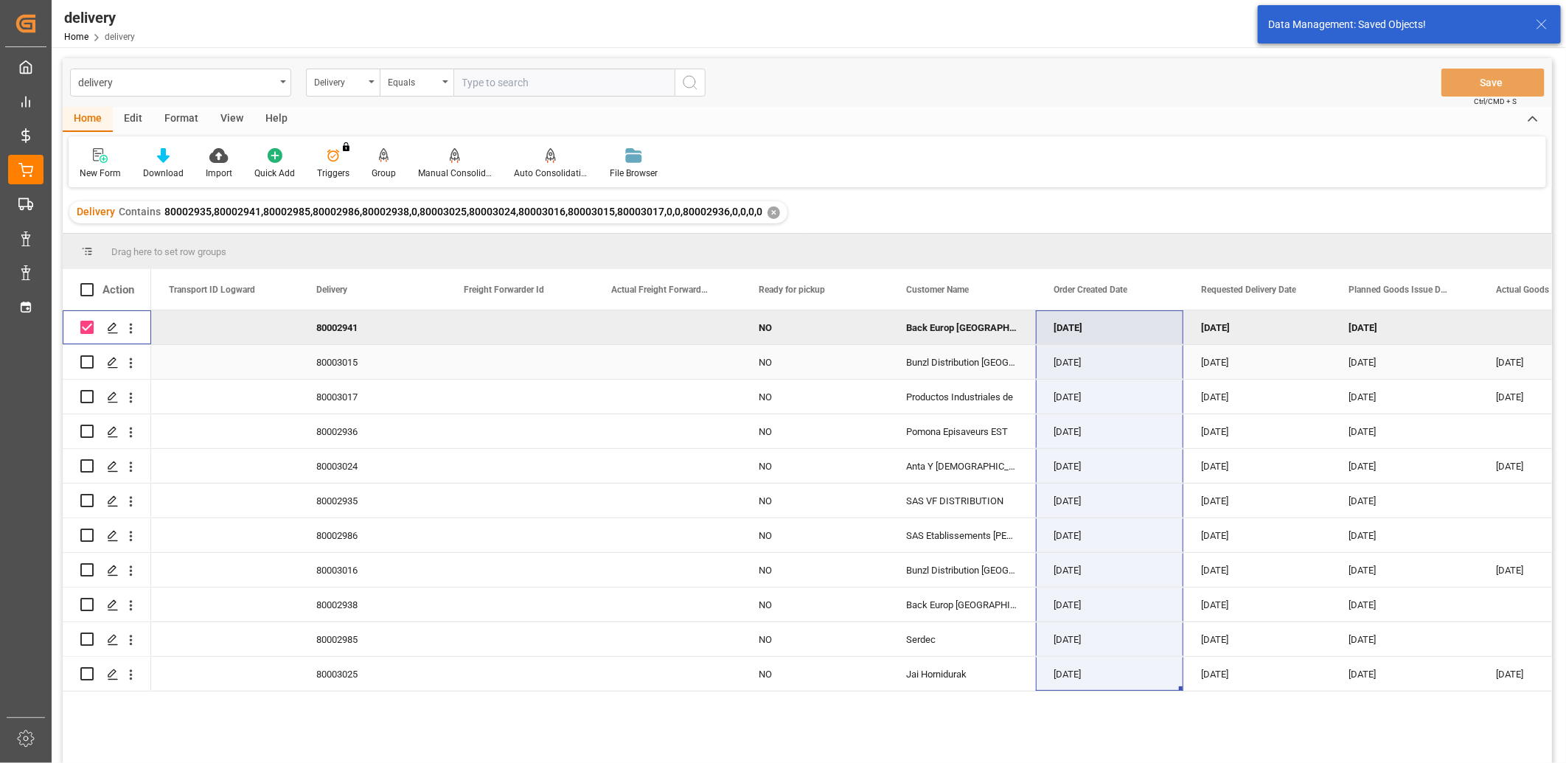
click at [85, 369] on div "Press SPACE to select this row." at bounding box center [86, 361] width 13 height 13
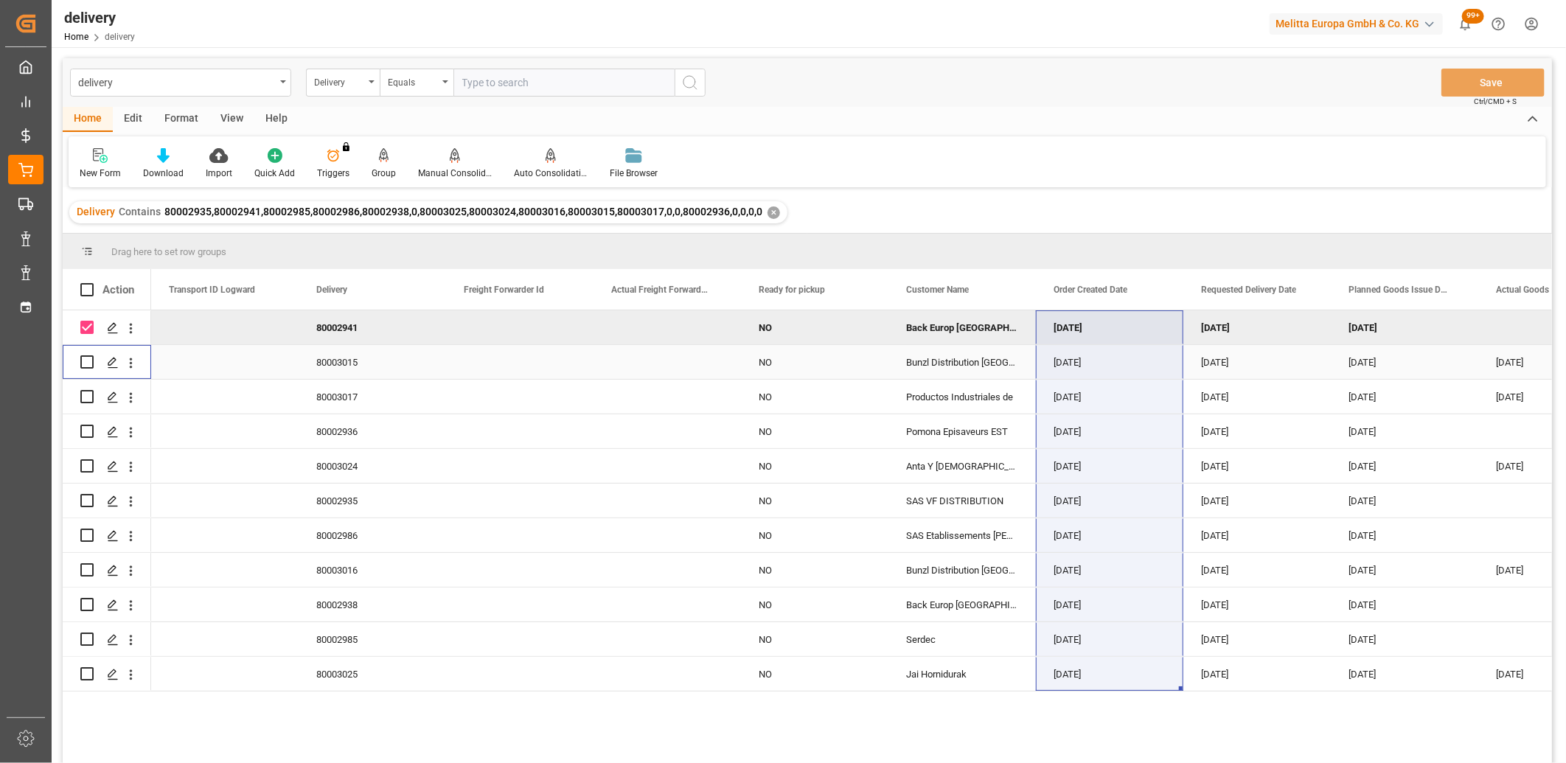
click at [85, 366] on input "Press Space to toggle row selection (unchecked)" at bounding box center [86, 361] width 13 height 13
checkbox input "true"
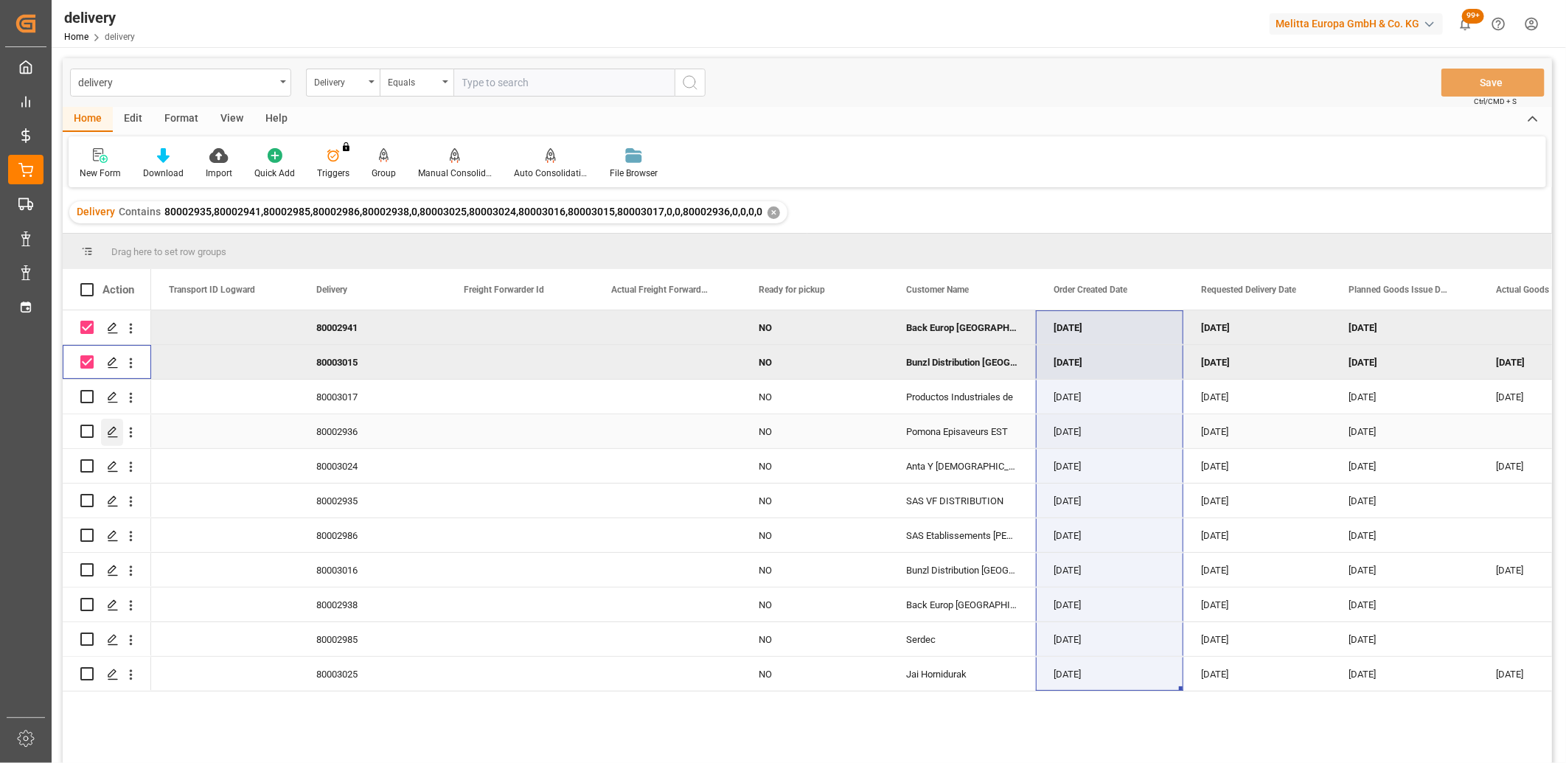
scroll to position [82, 0]
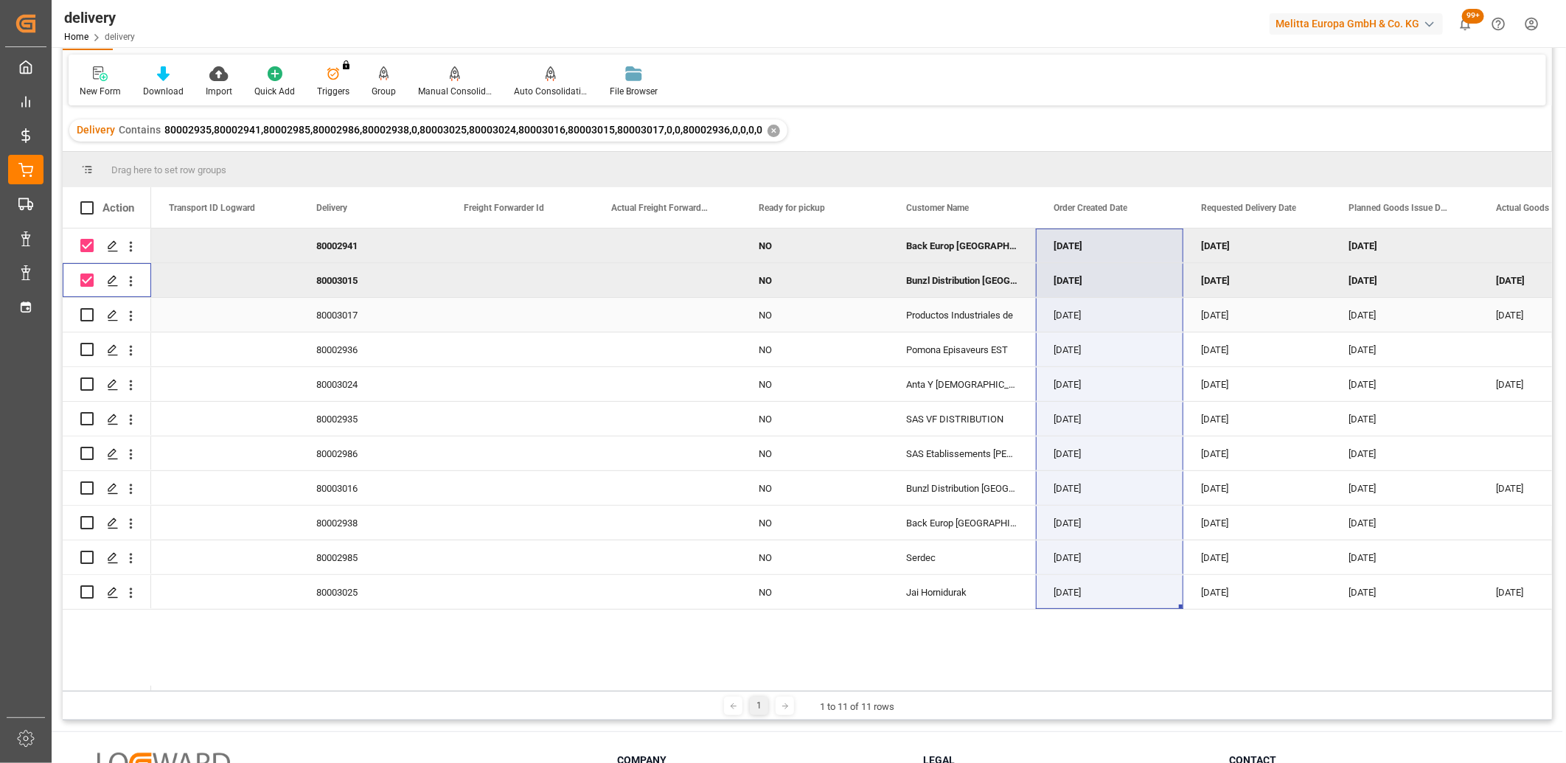
click at [83, 318] on input "Press Space to toggle row selection (unchecked)" at bounding box center [86, 314] width 13 height 13
checkbox input "true"
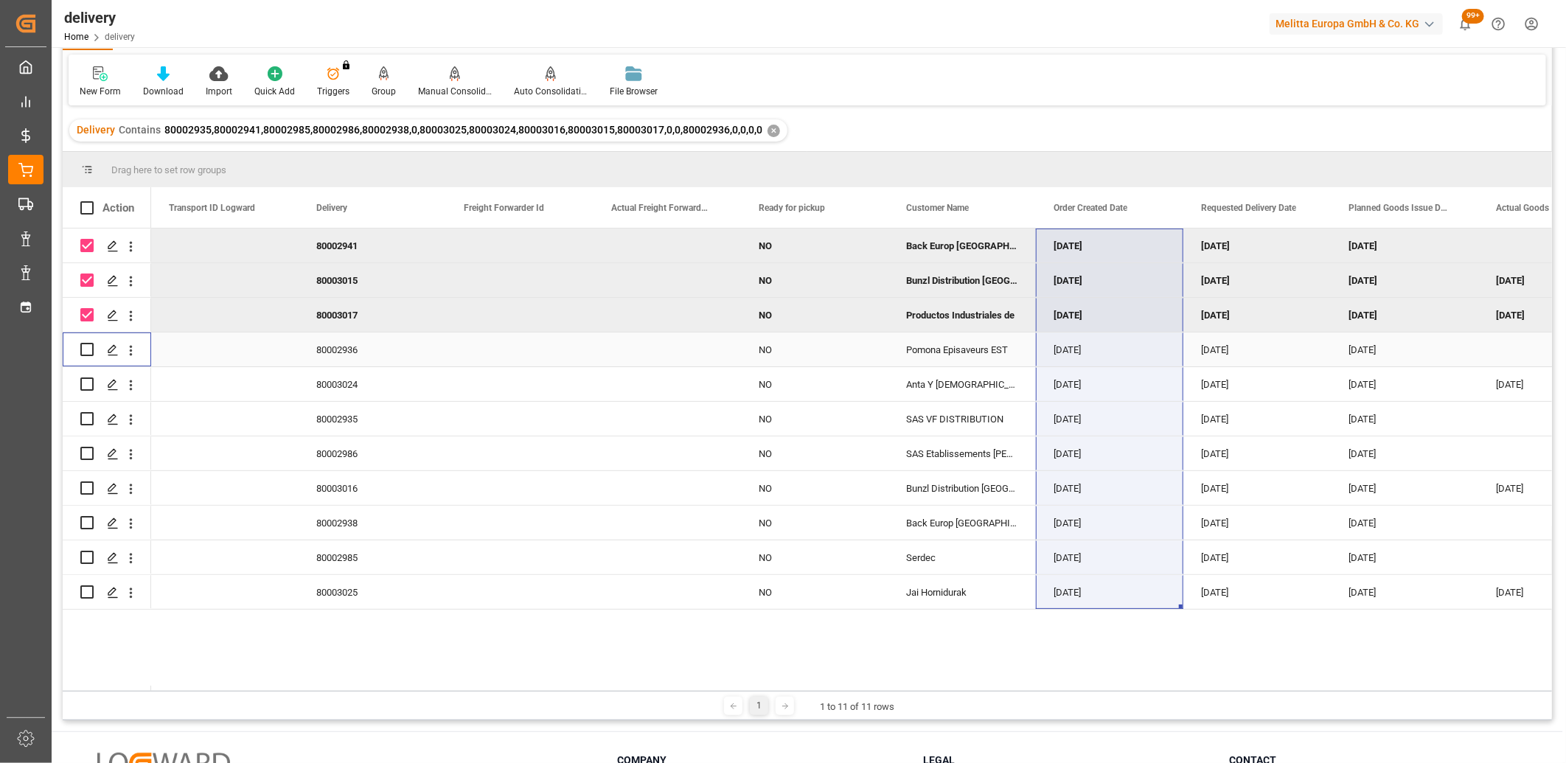
click input "Press Space to toggle row selection (unchecked)"
checkbox input "true"
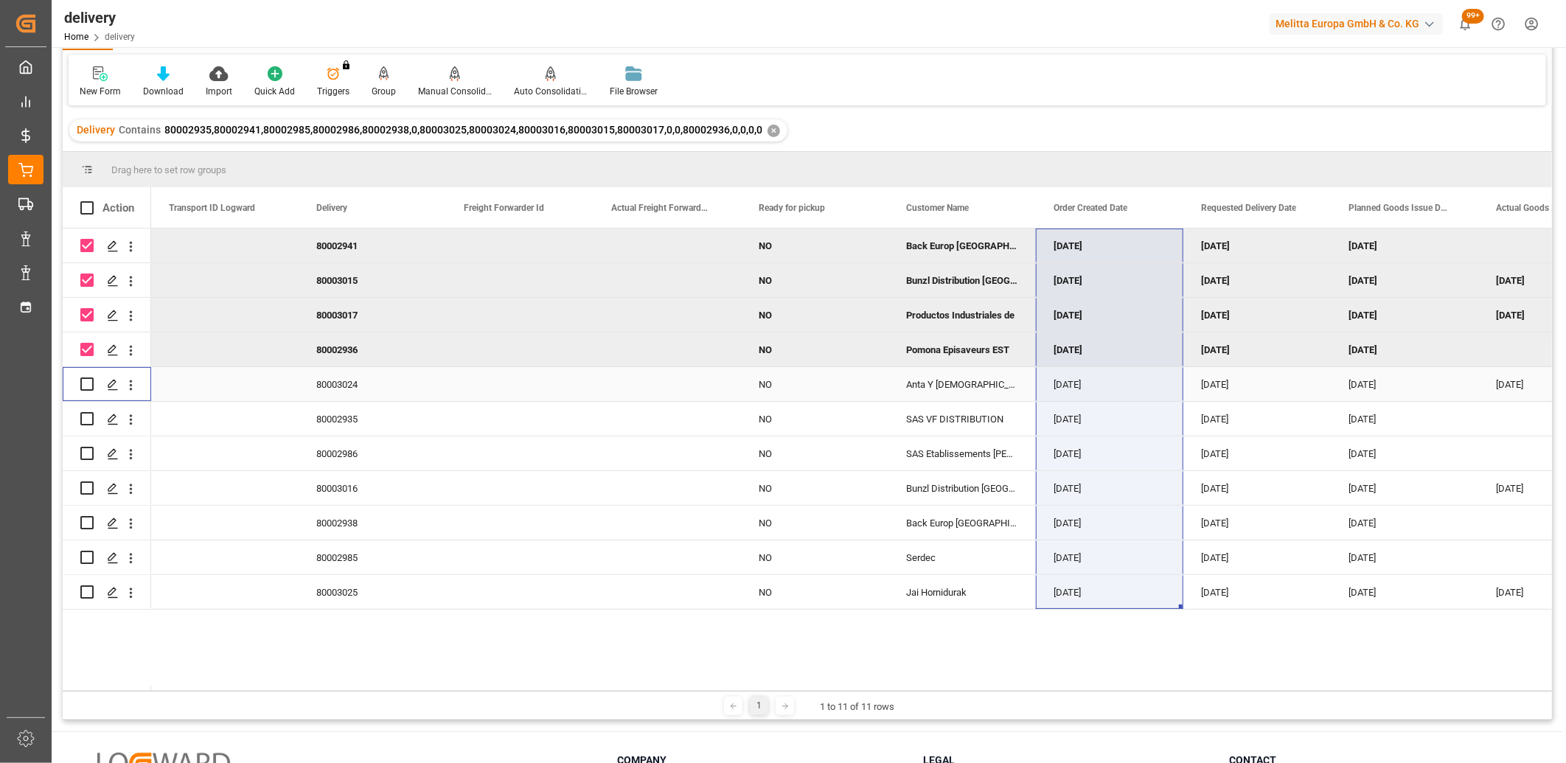
click input "Press Space to toggle row selection (unchecked)"
checkbox input "true"
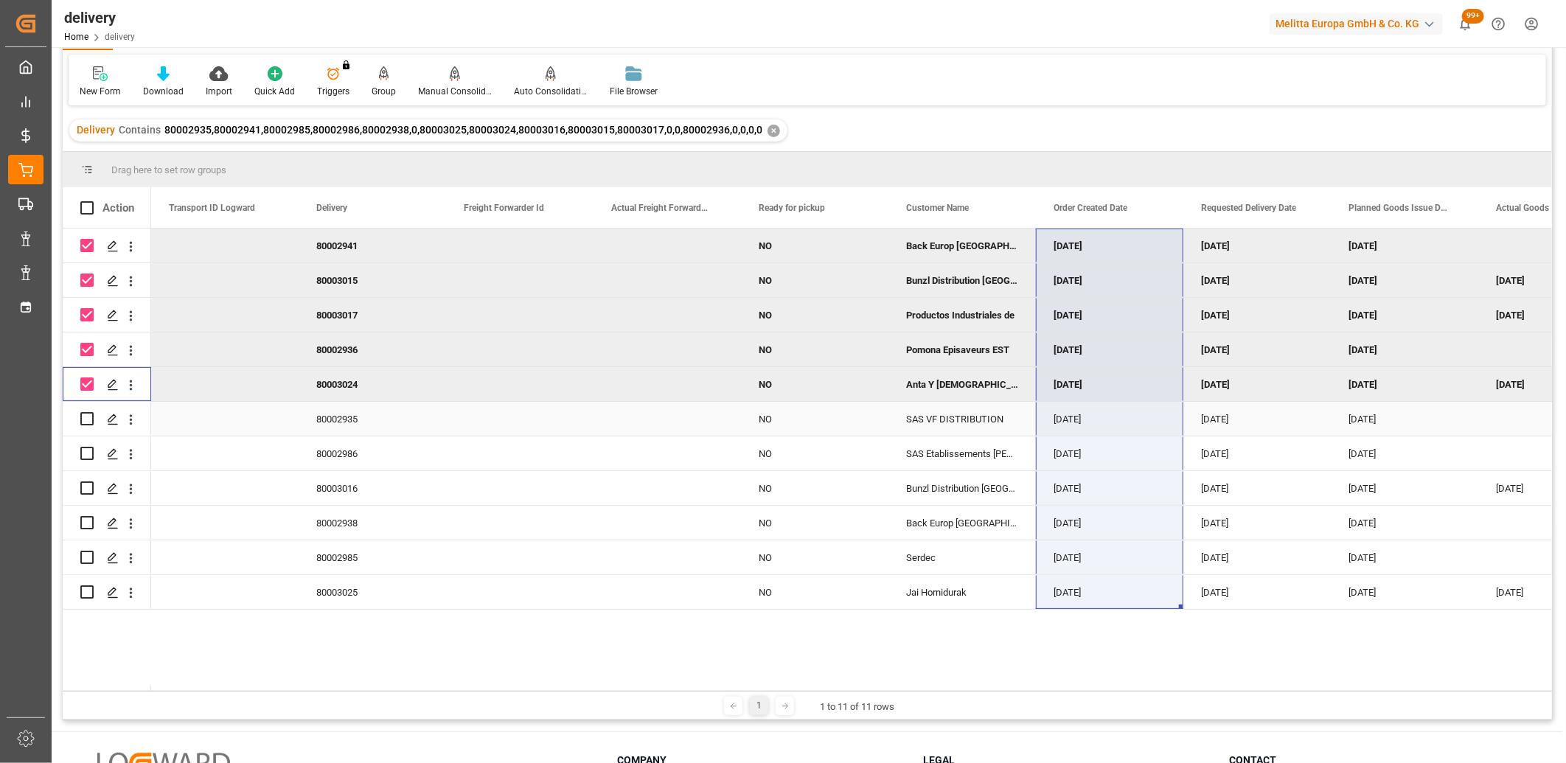
click input "Press Space to toggle row selection (unchecked)"
checkbox input "true"
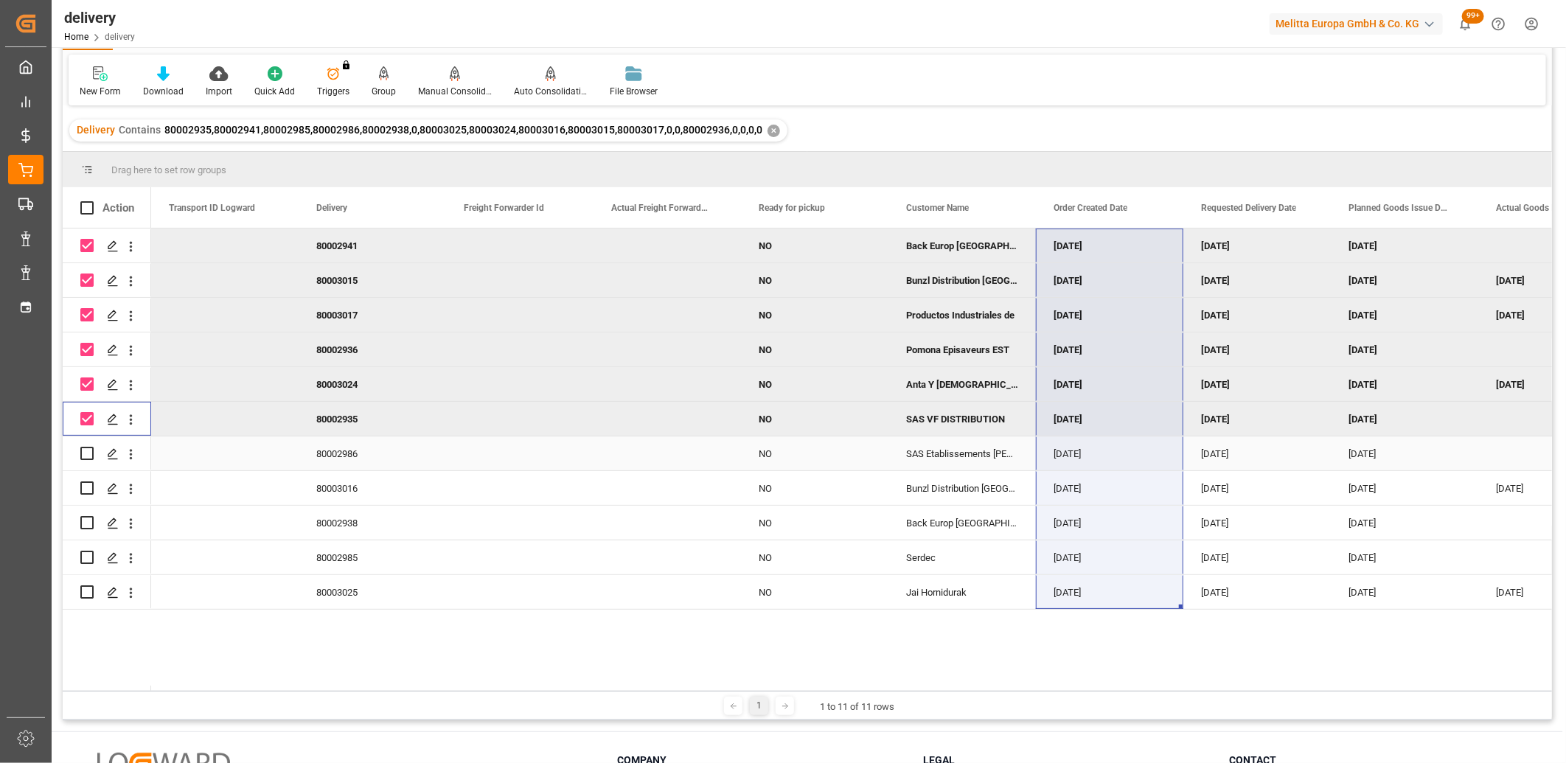
click input "Press Space to toggle row selection (unchecked)"
checkbox input "true"
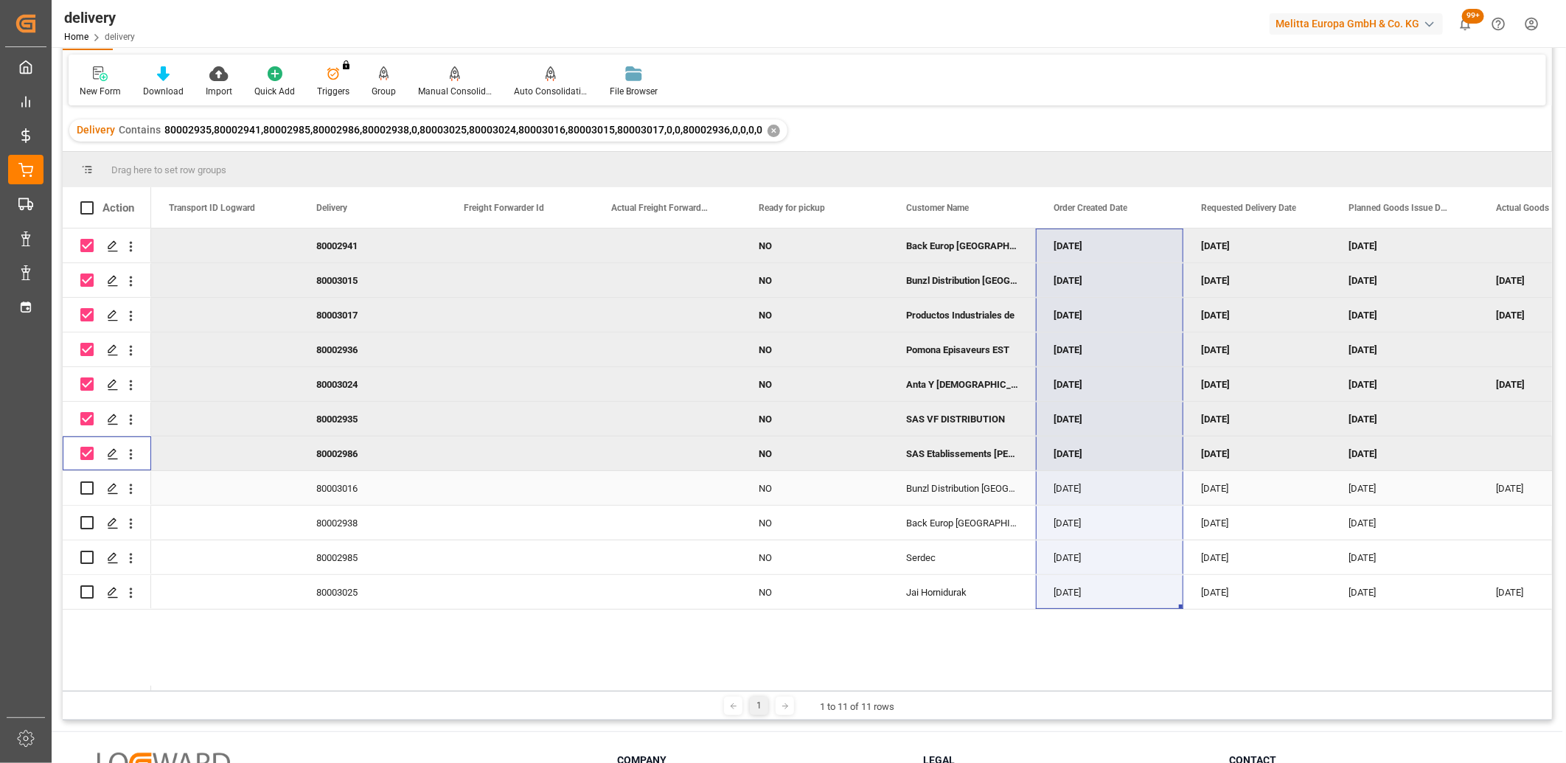
click input "Press Space to toggle row selection (unchecked)"
checkbox input "true"
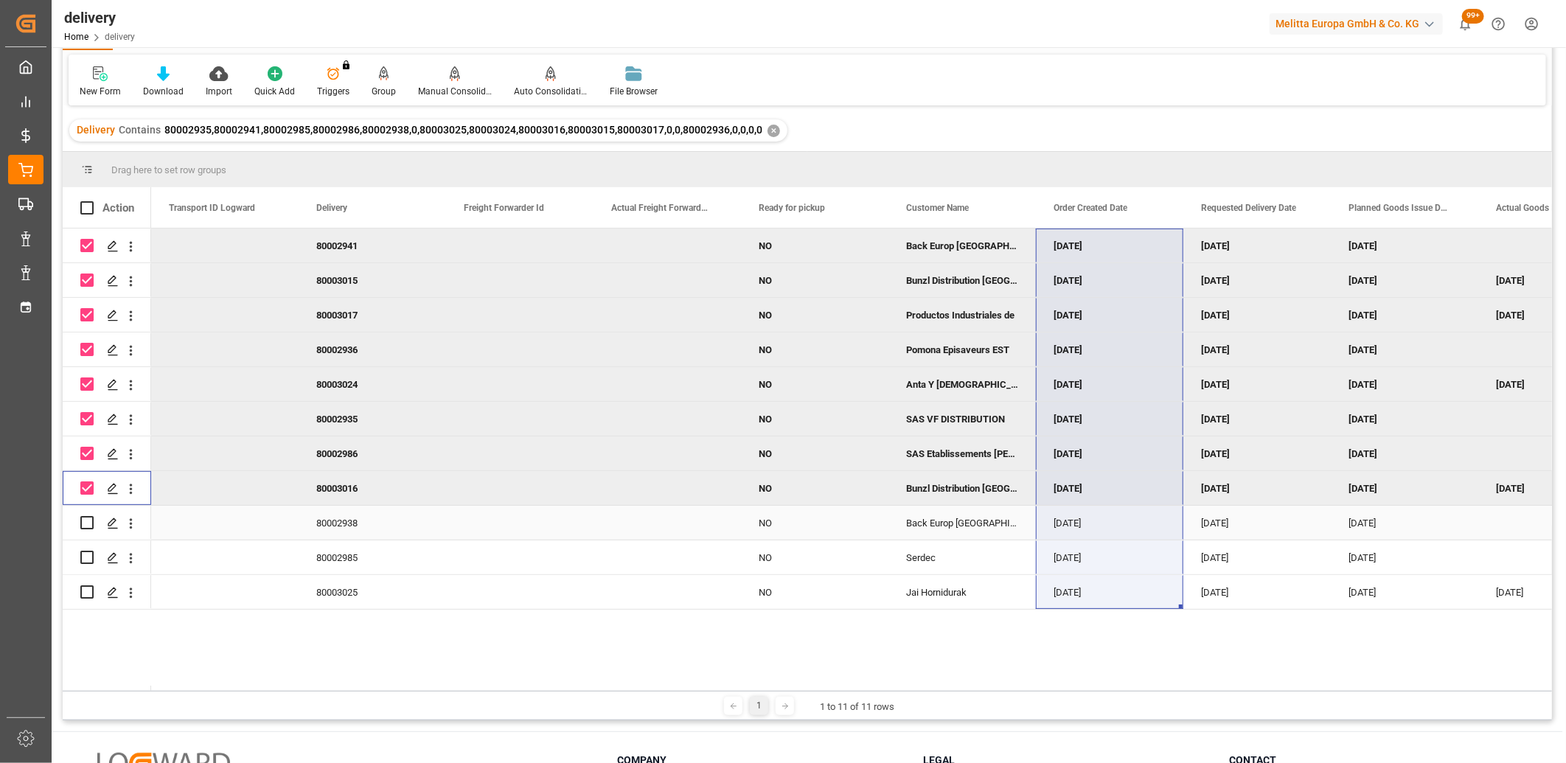
click input "Press Space to toggle row selection (unchecked)"
checkbox input "true"
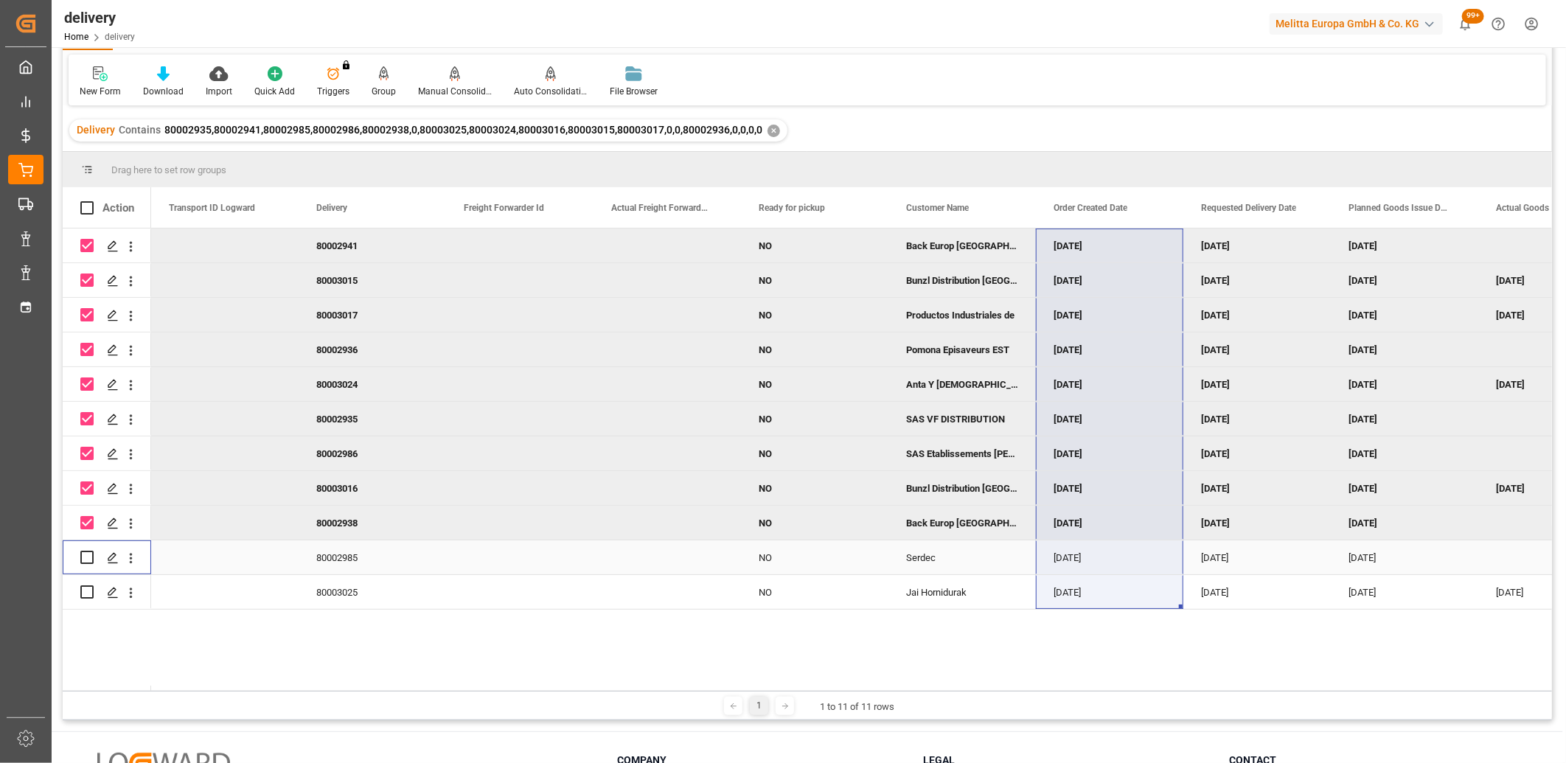
click input "Press Space to toggle row selection (unchecked)"
checkbox input "true"
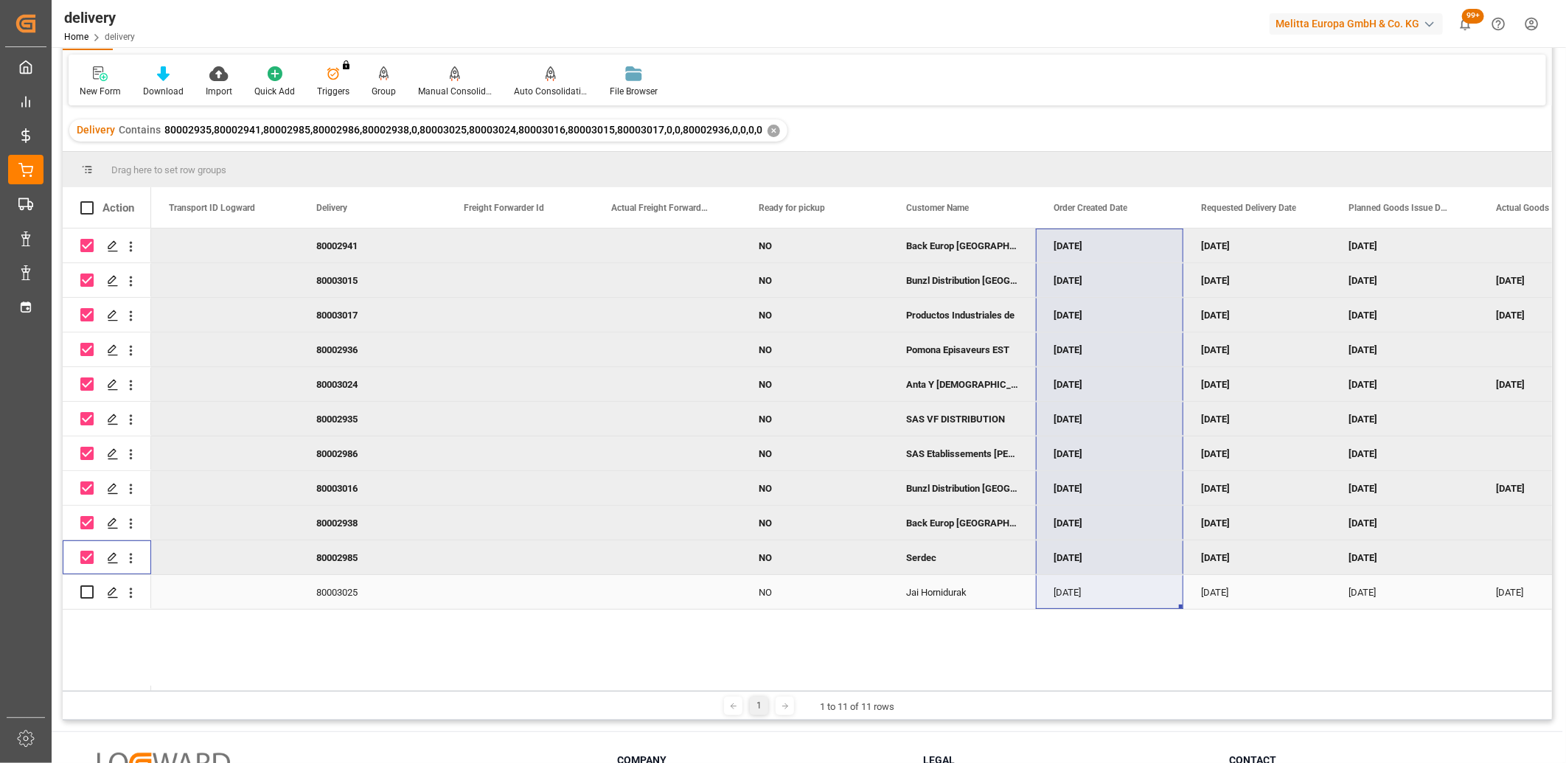
click input "Press Space to toggle row selection (unchecked)"
checkbox input "true"
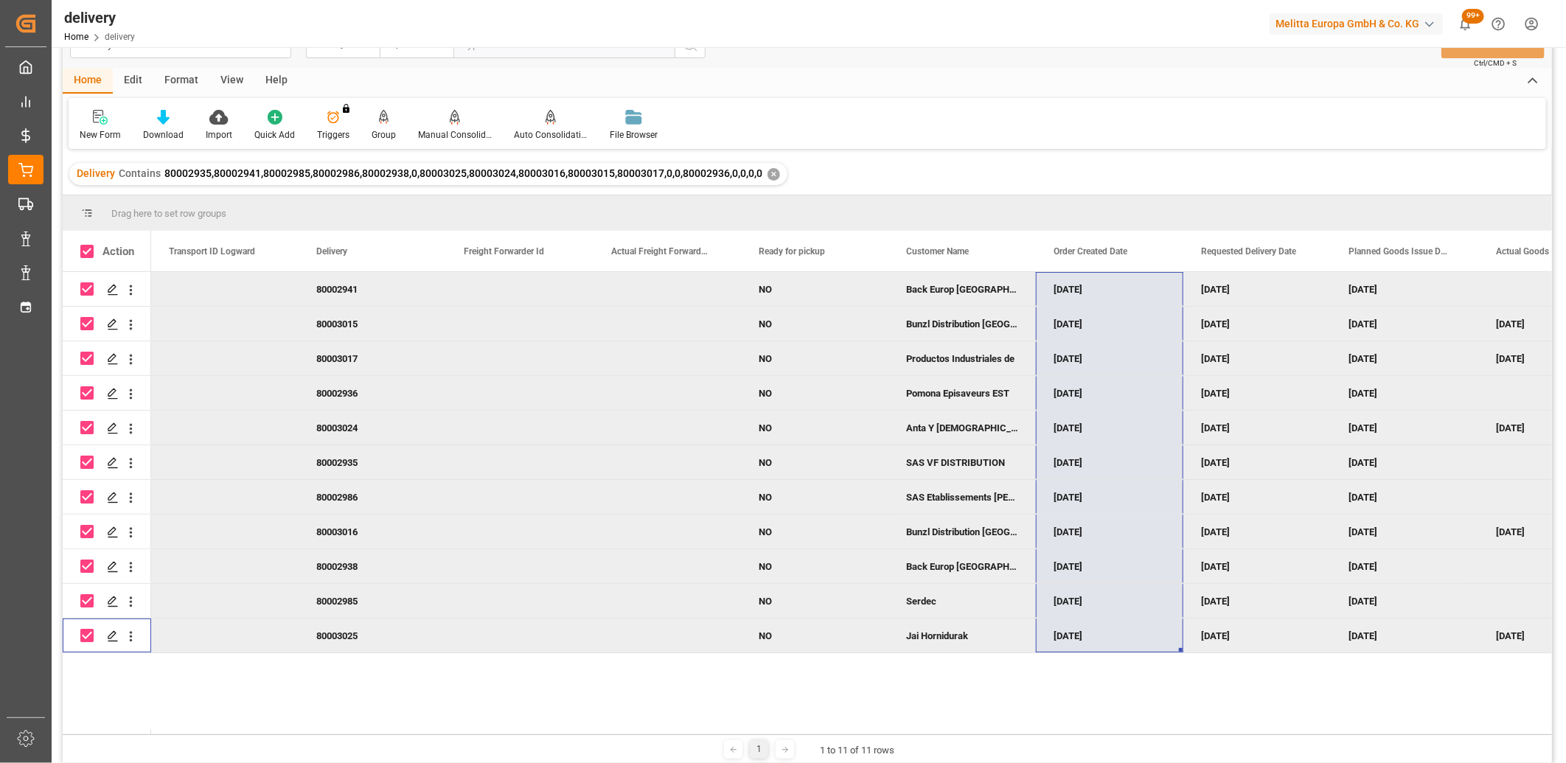
scroll to position [0, 0]
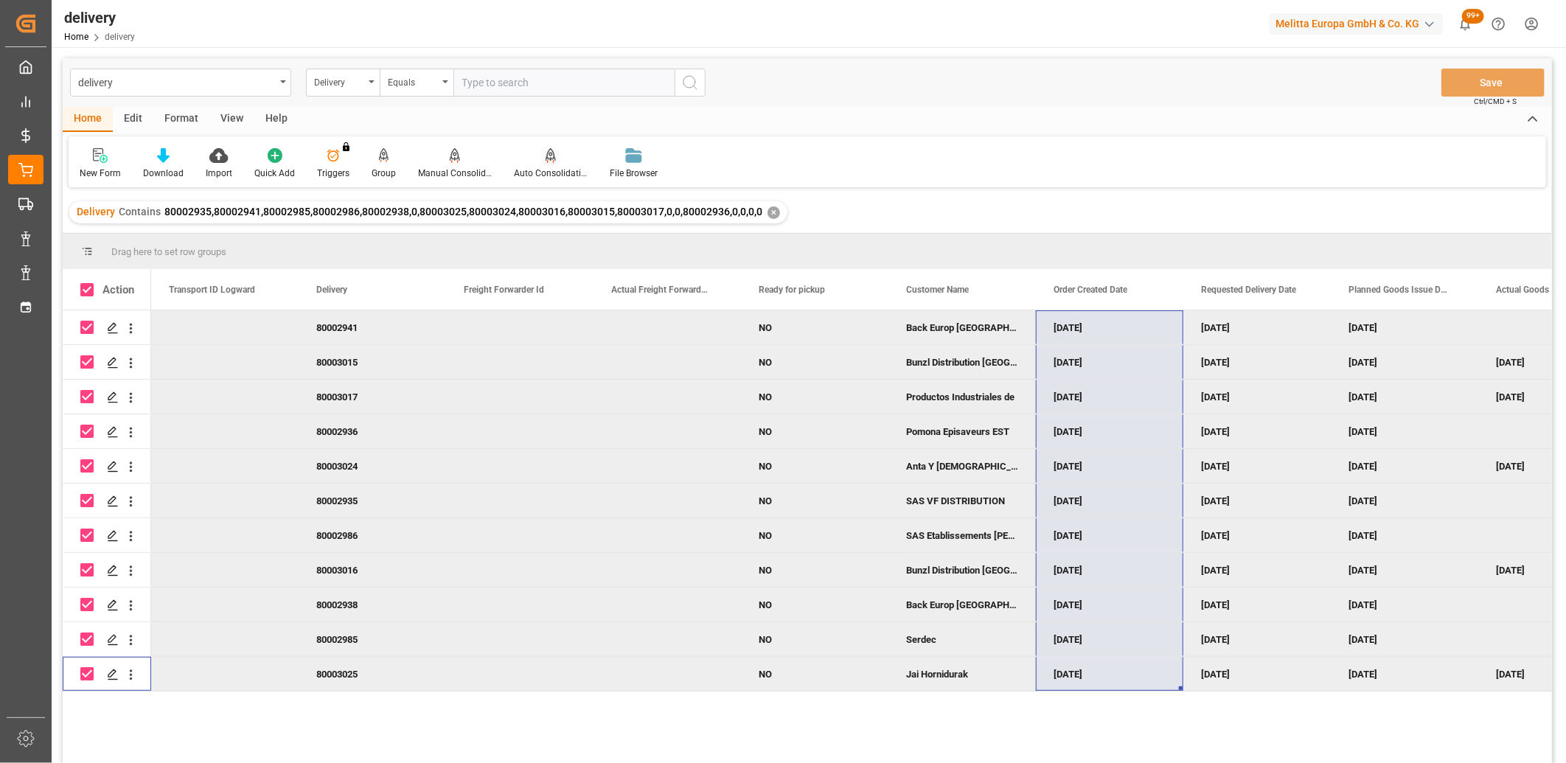
click div "Auto Consolidation"
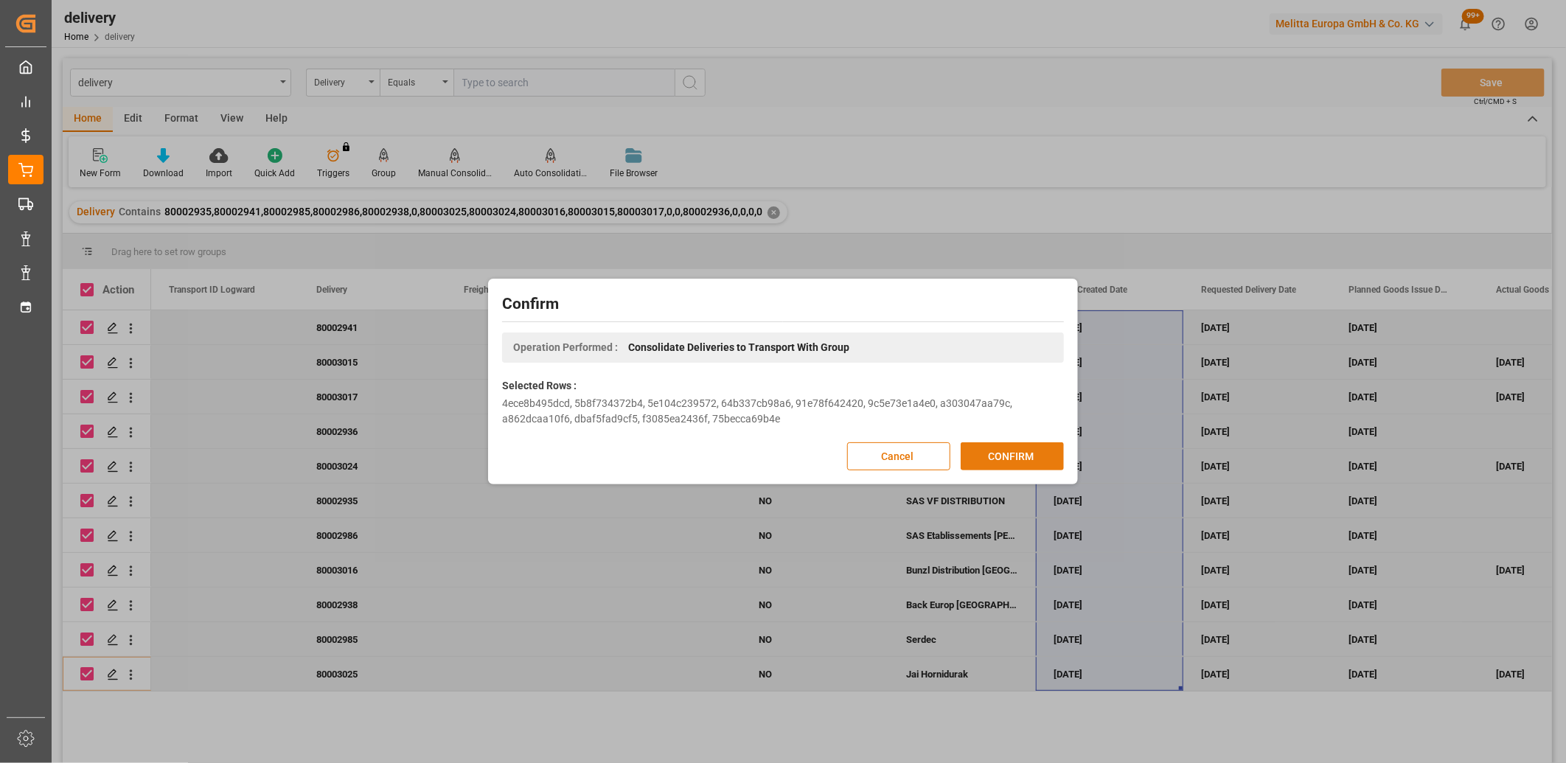
click button "CONFIRM"
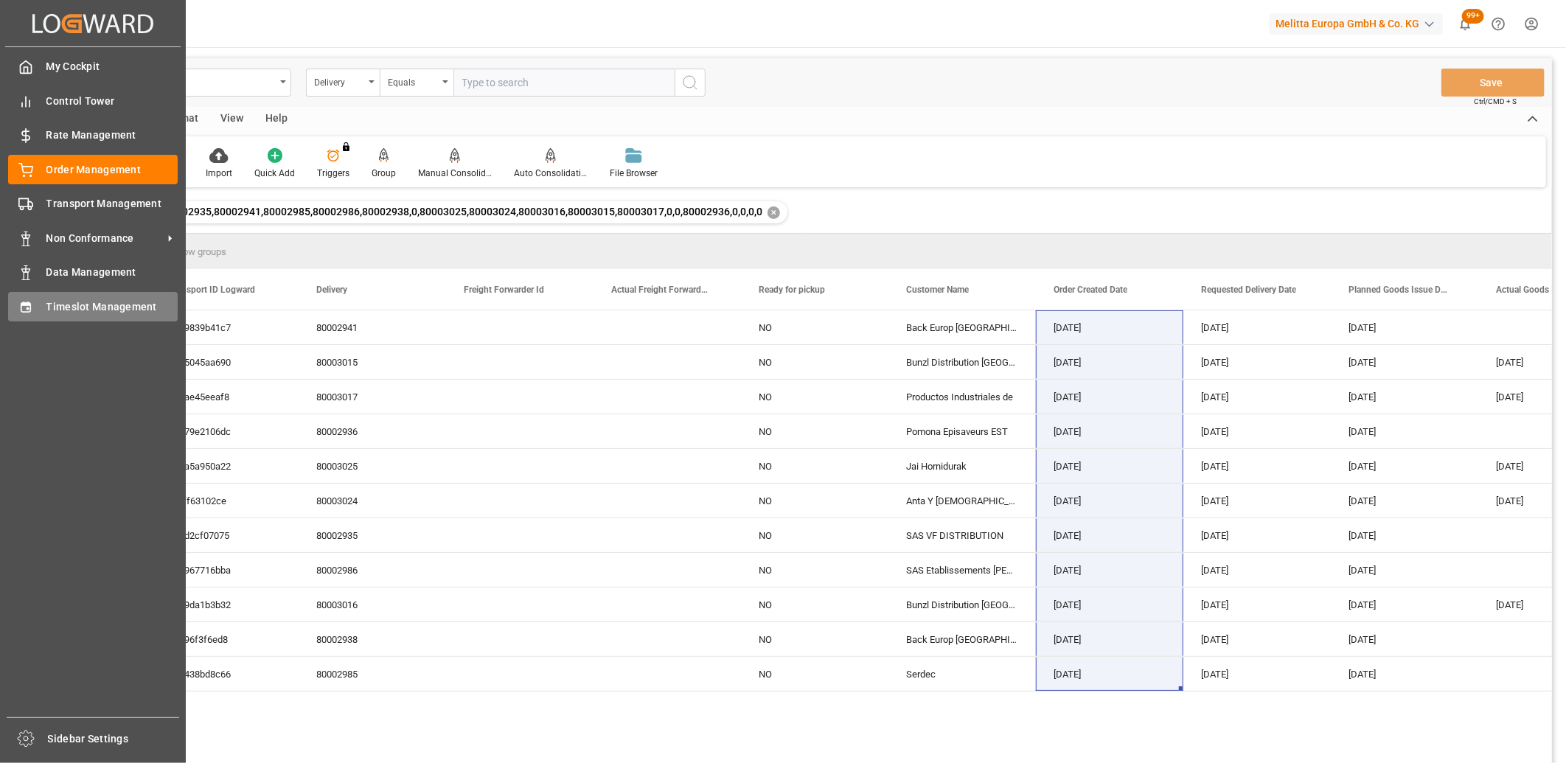
click div "Timeslot Management Timeslot Management"
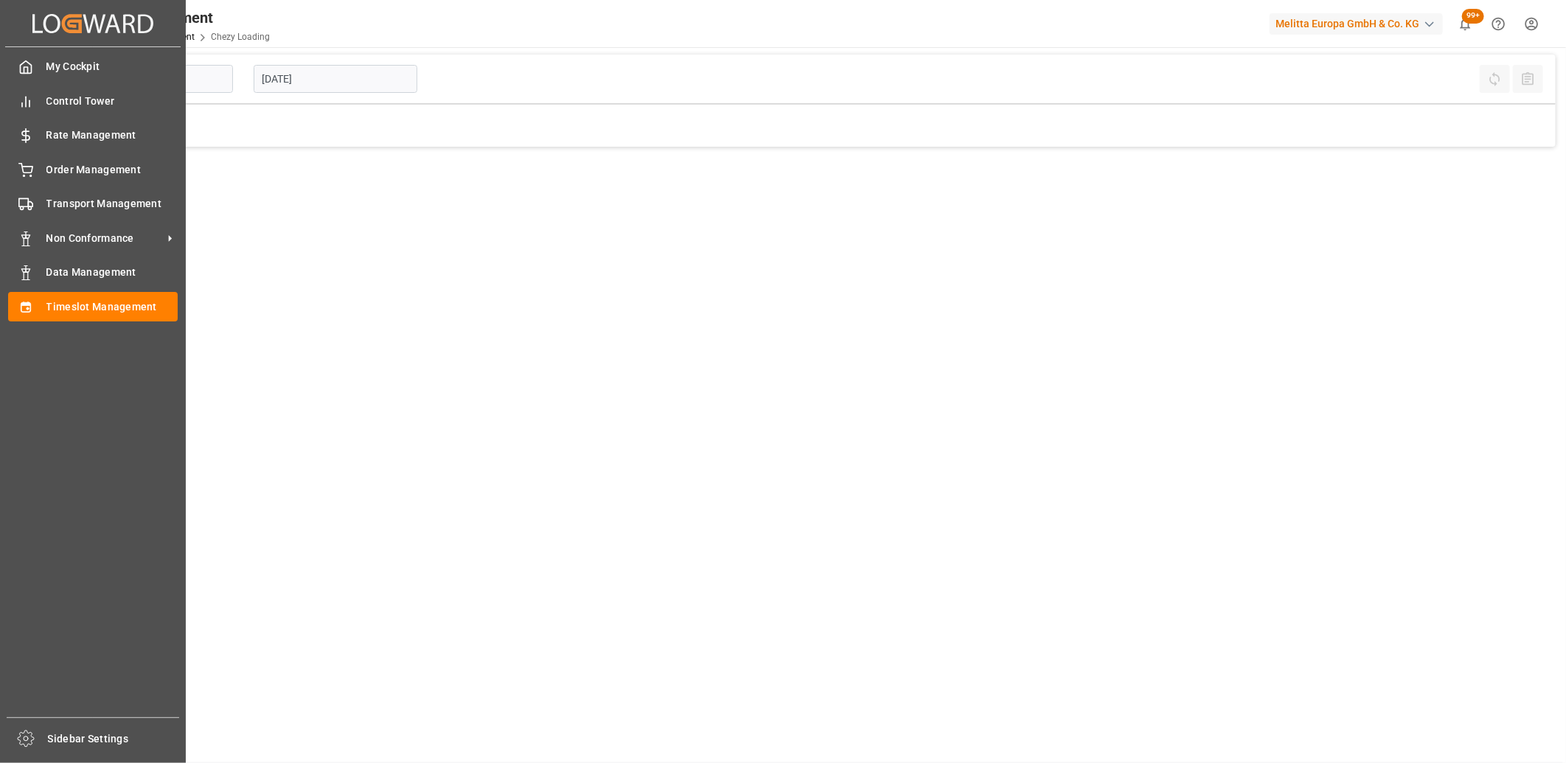
type input "Chezy Loading"
click div "Order Management Order Management"
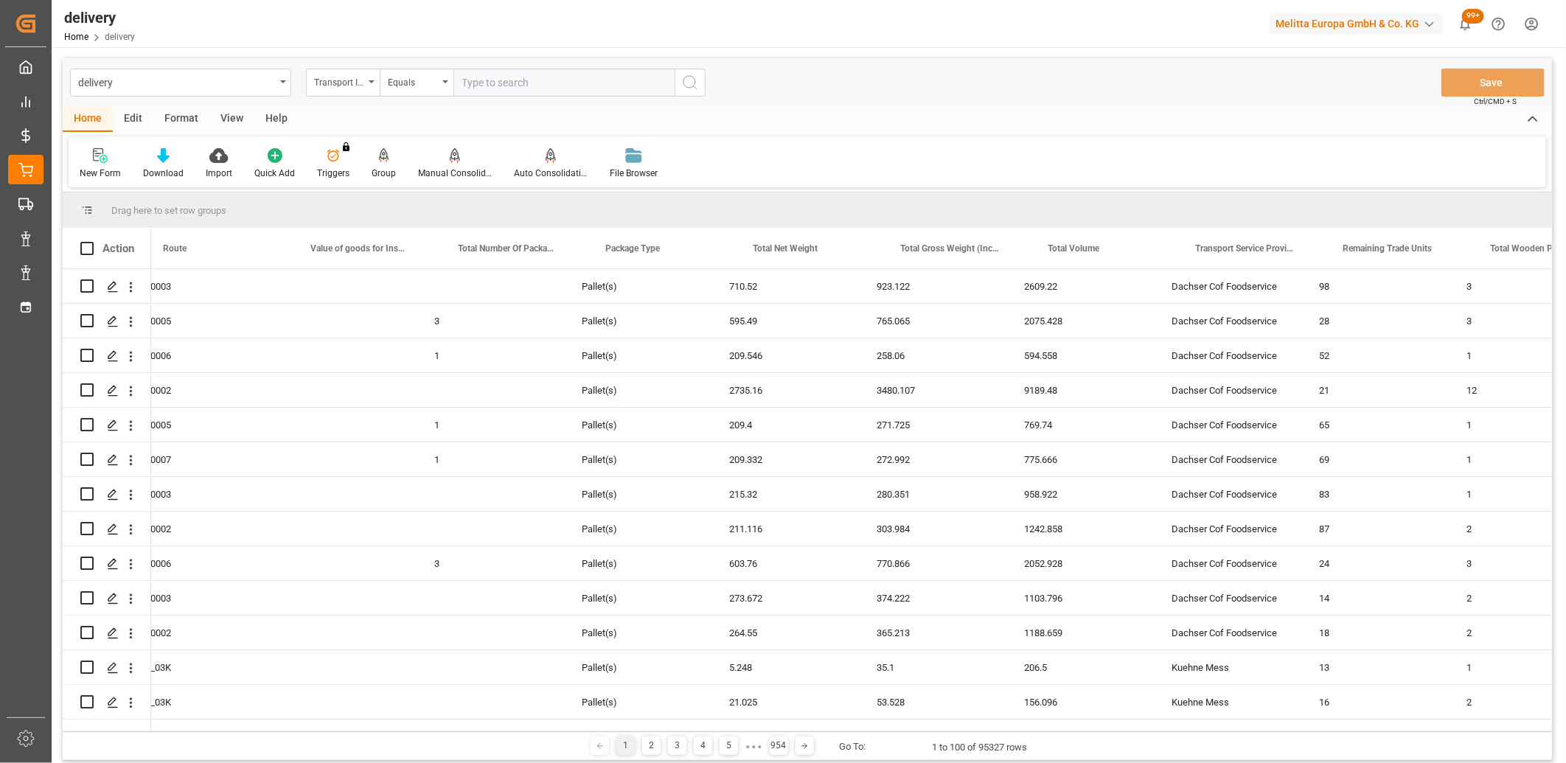
scroll to position [0, 3812]
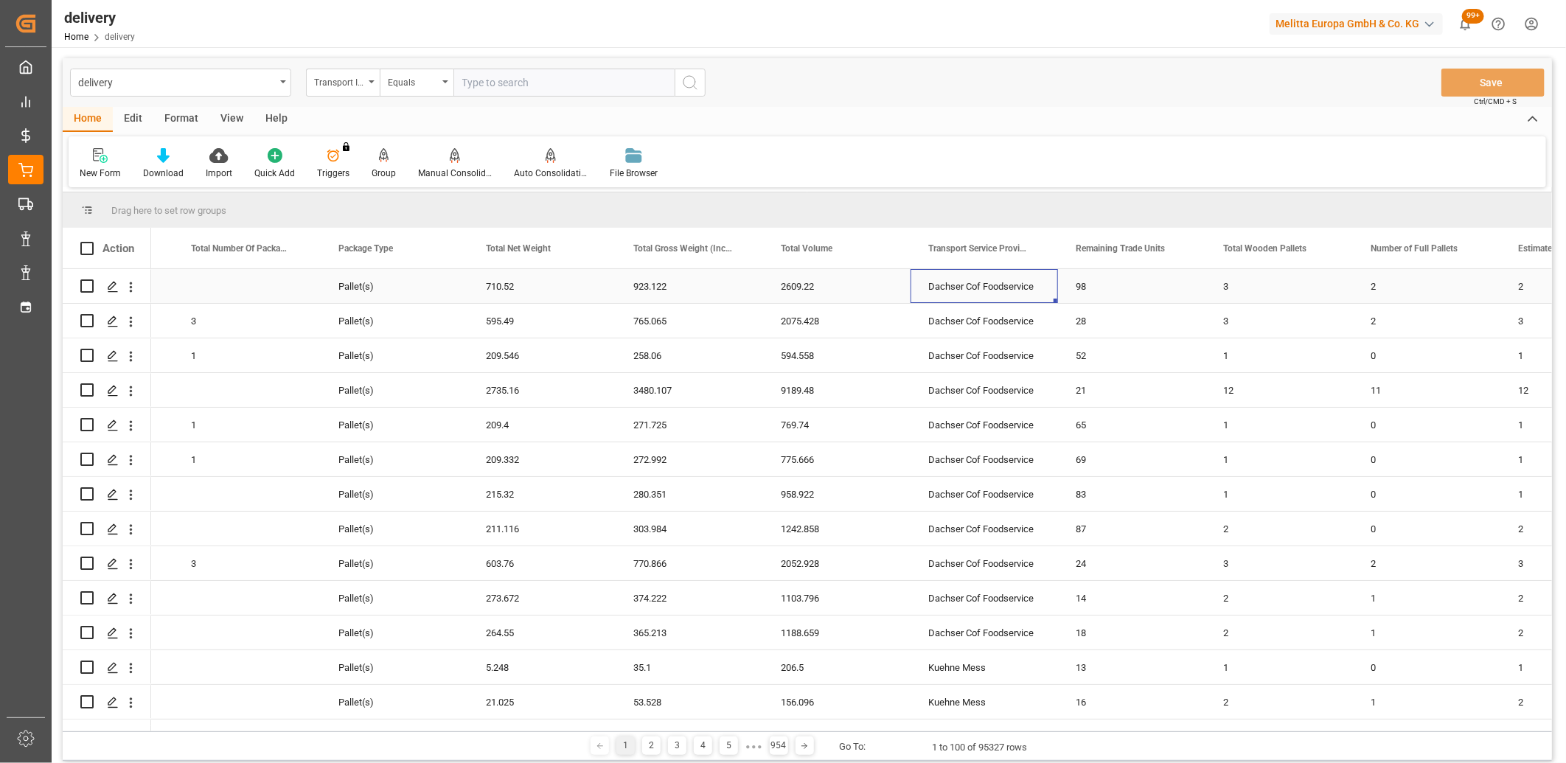
click div "Dachser Cof Foodservice"
click span
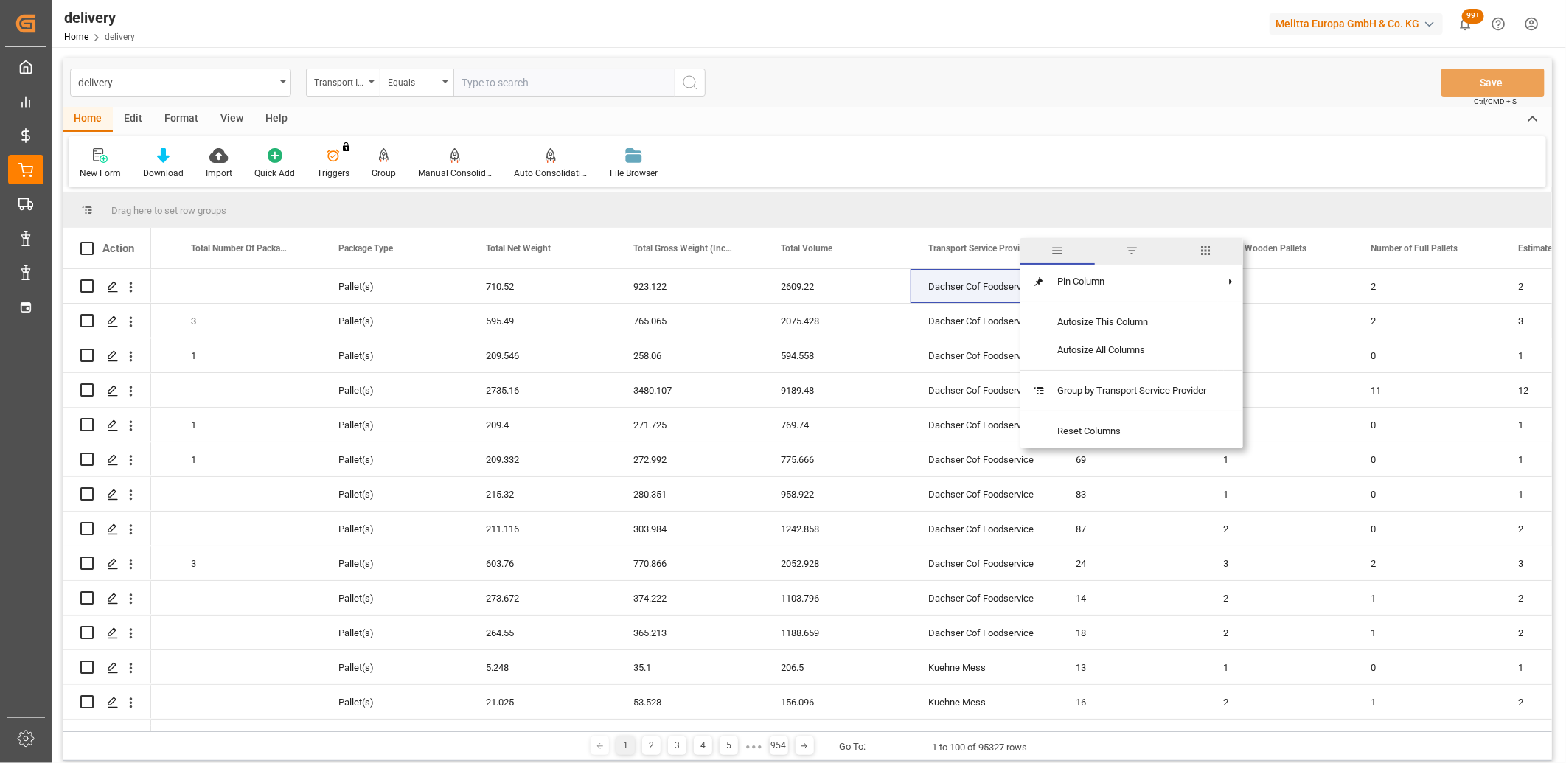
click span "filter"
type input "Dachser Cof Foodservice"
click button "Apply"
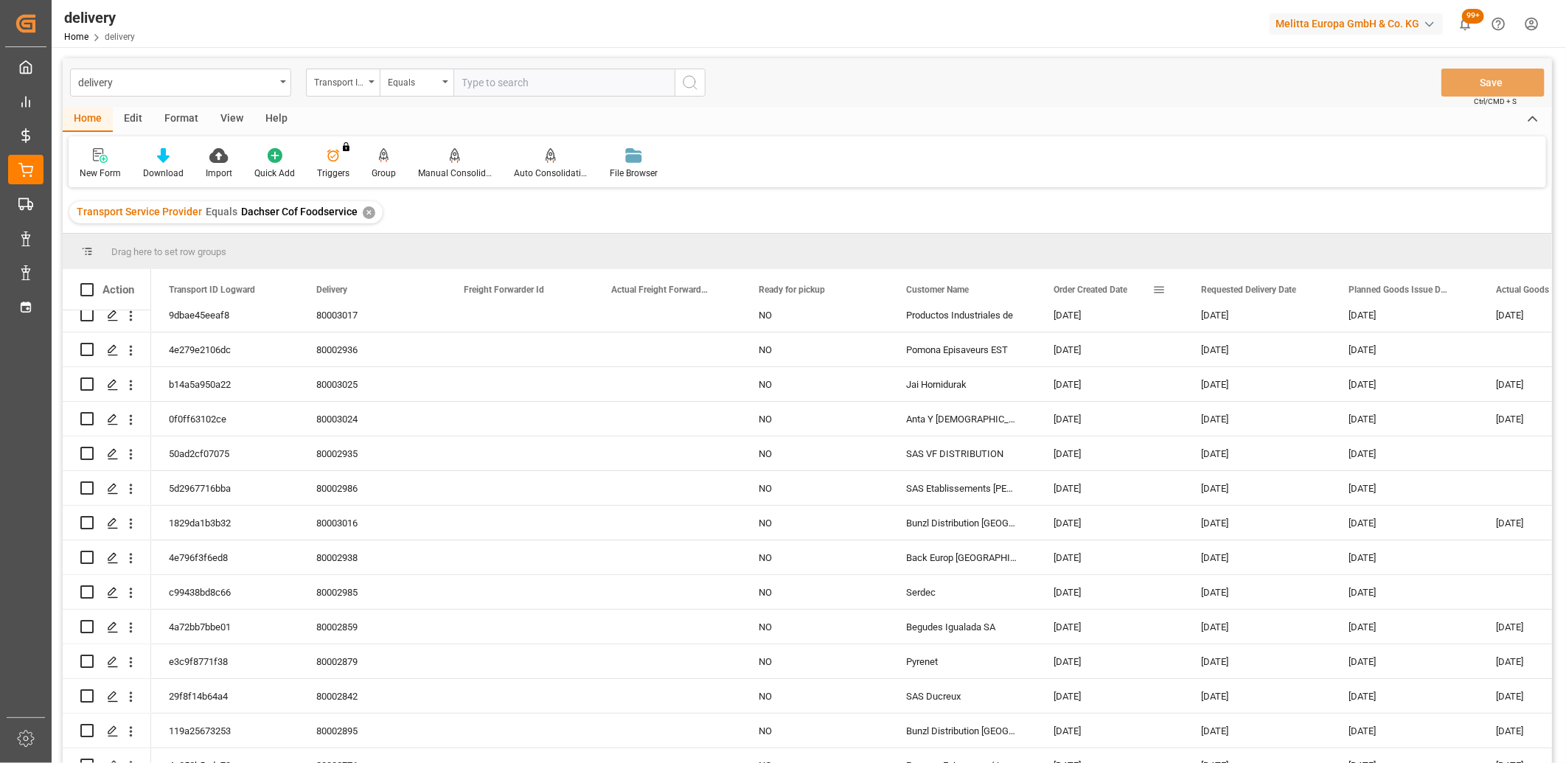
click span
type input "2025-09-09"
click button "Apply"
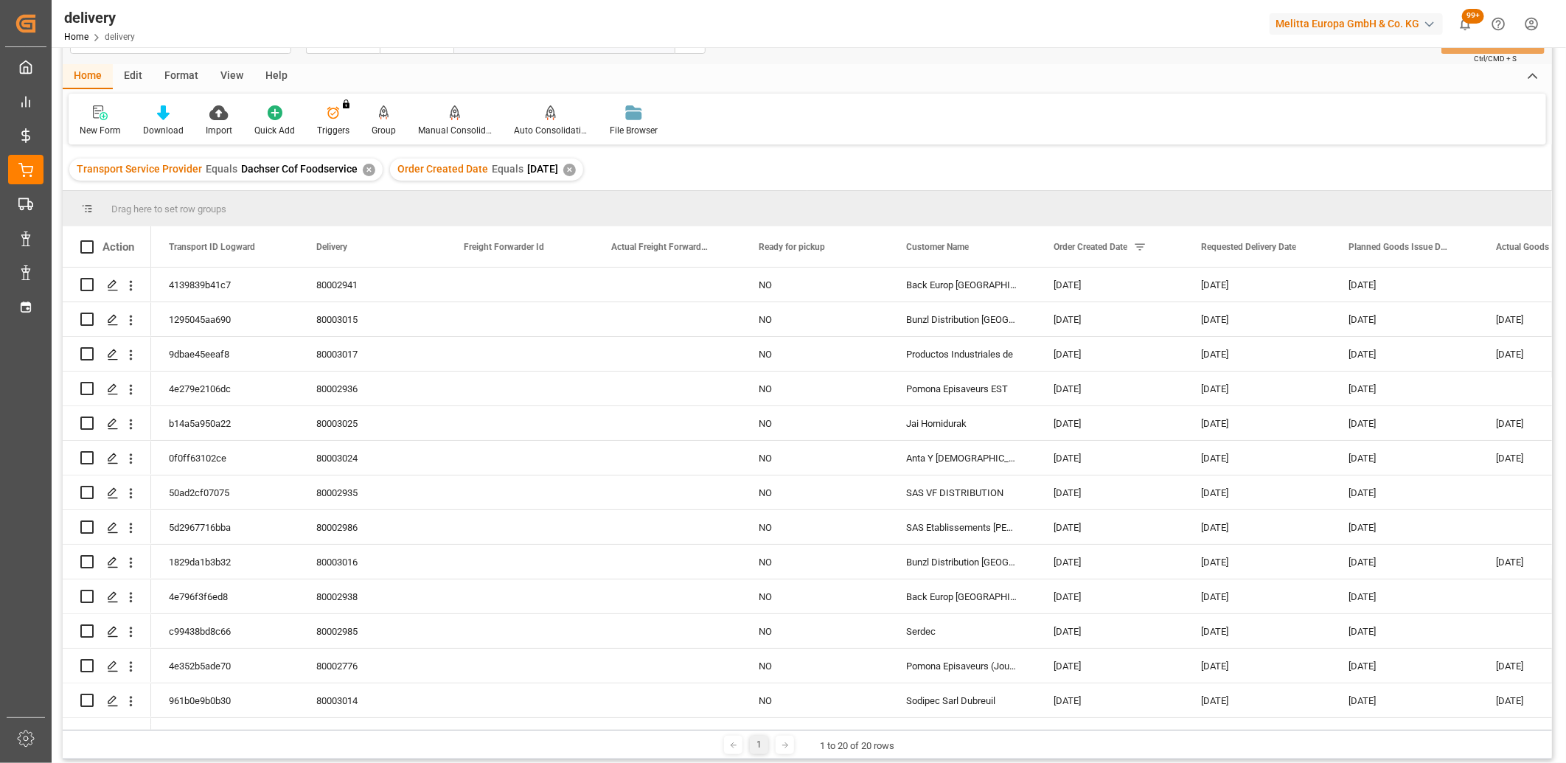
scroll to position [82, 0]
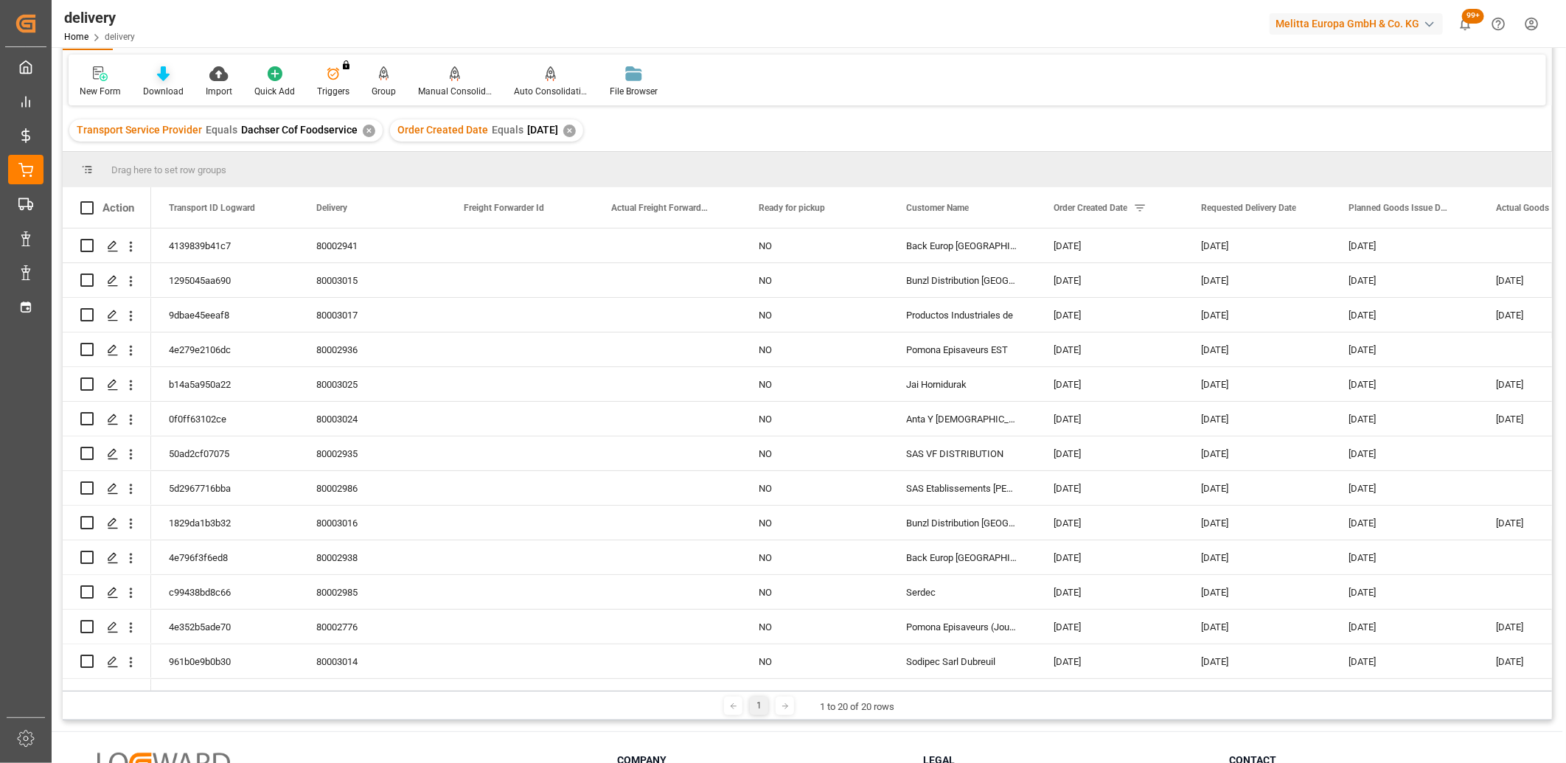
click icon
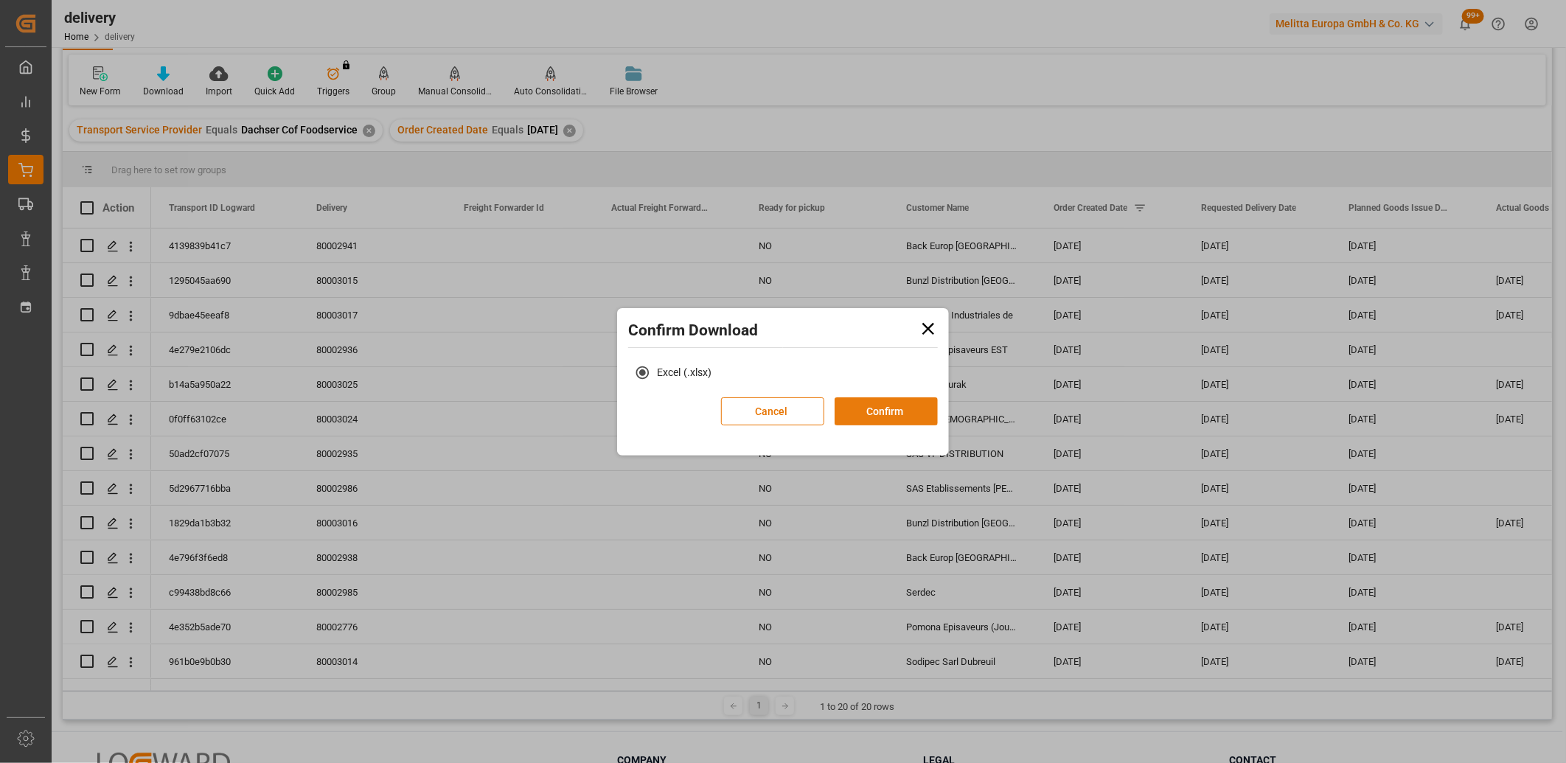
click button "Confirm"
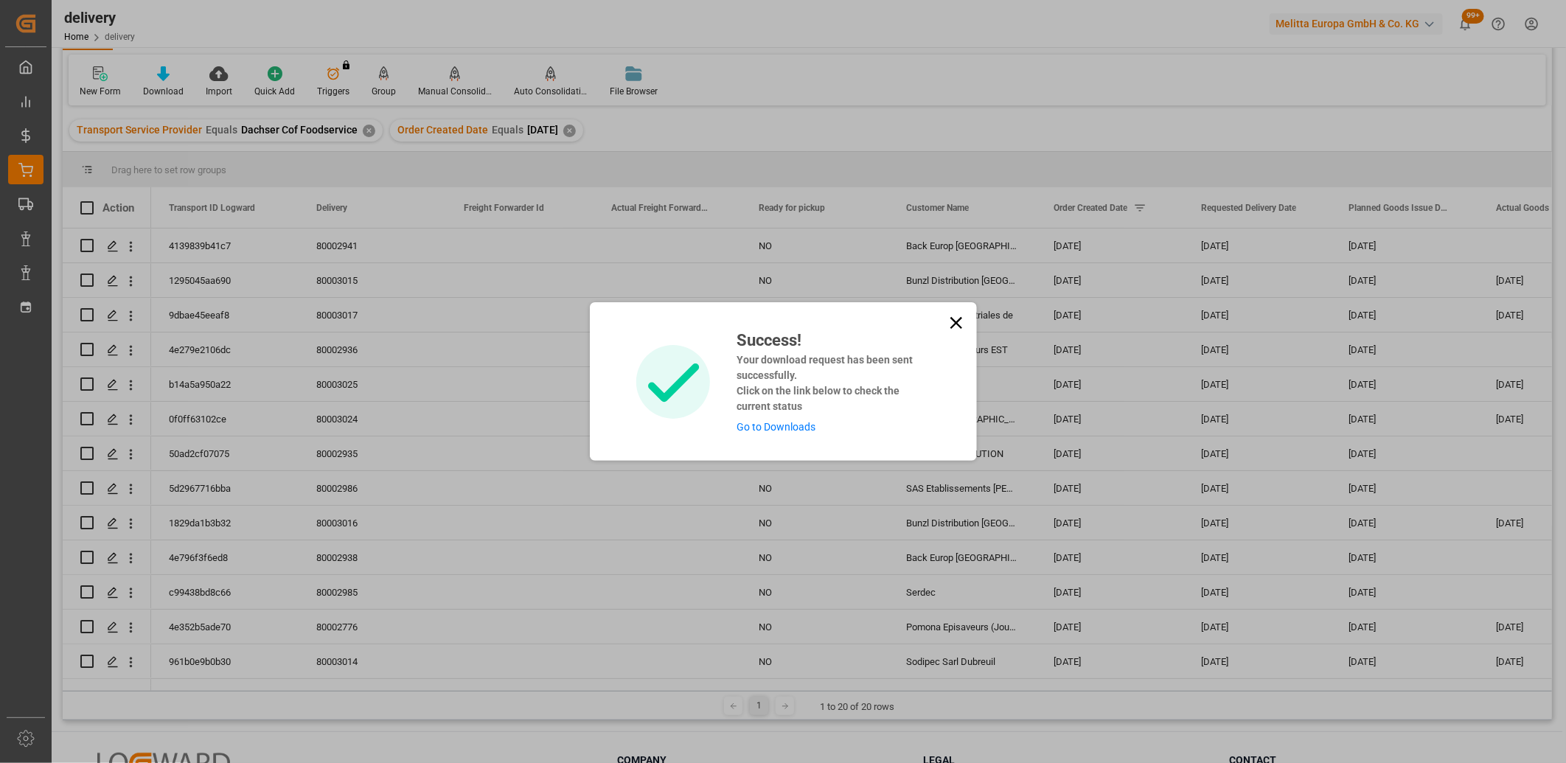
click link "Go to Downloads"
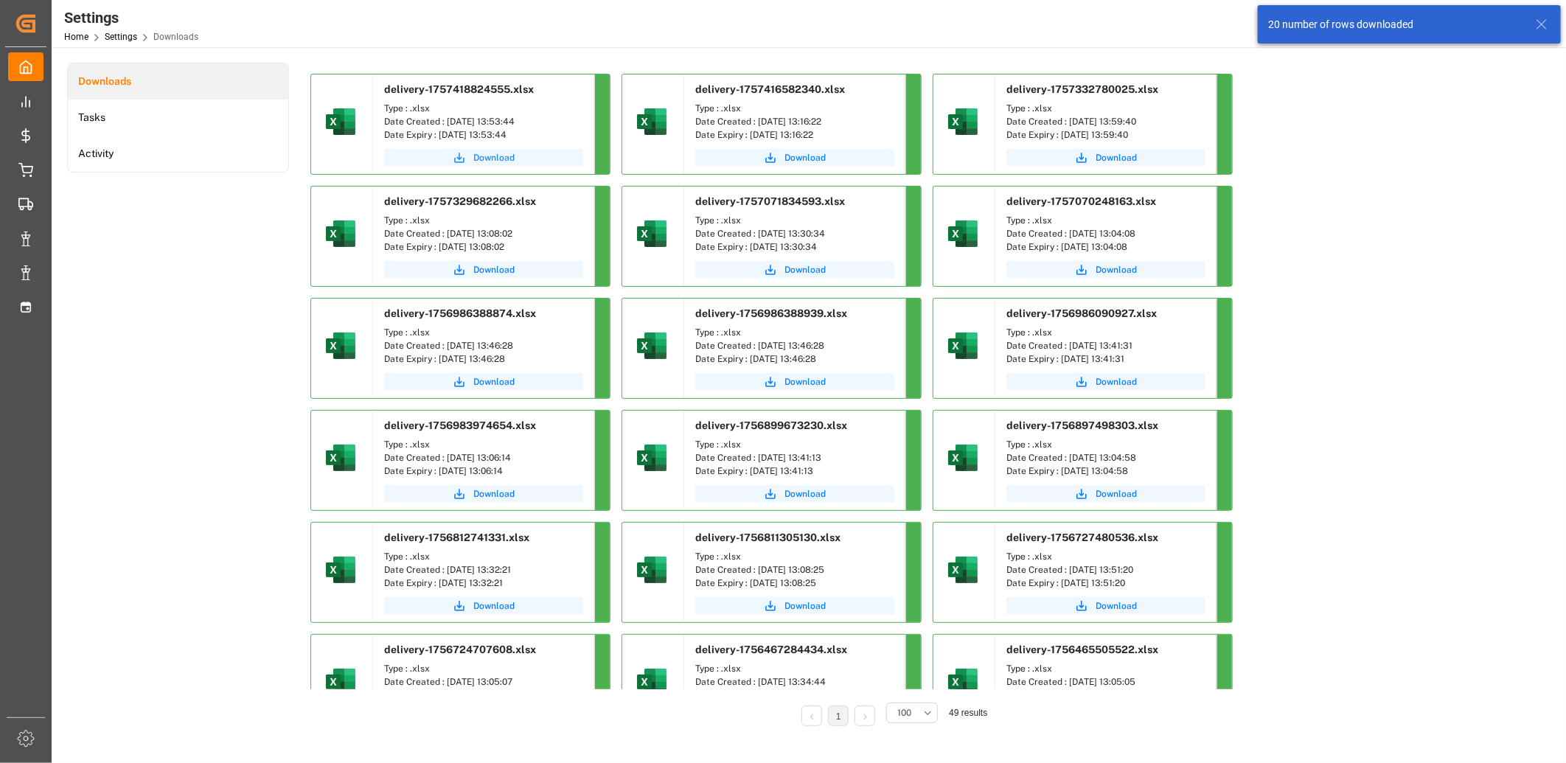
click span "Download"
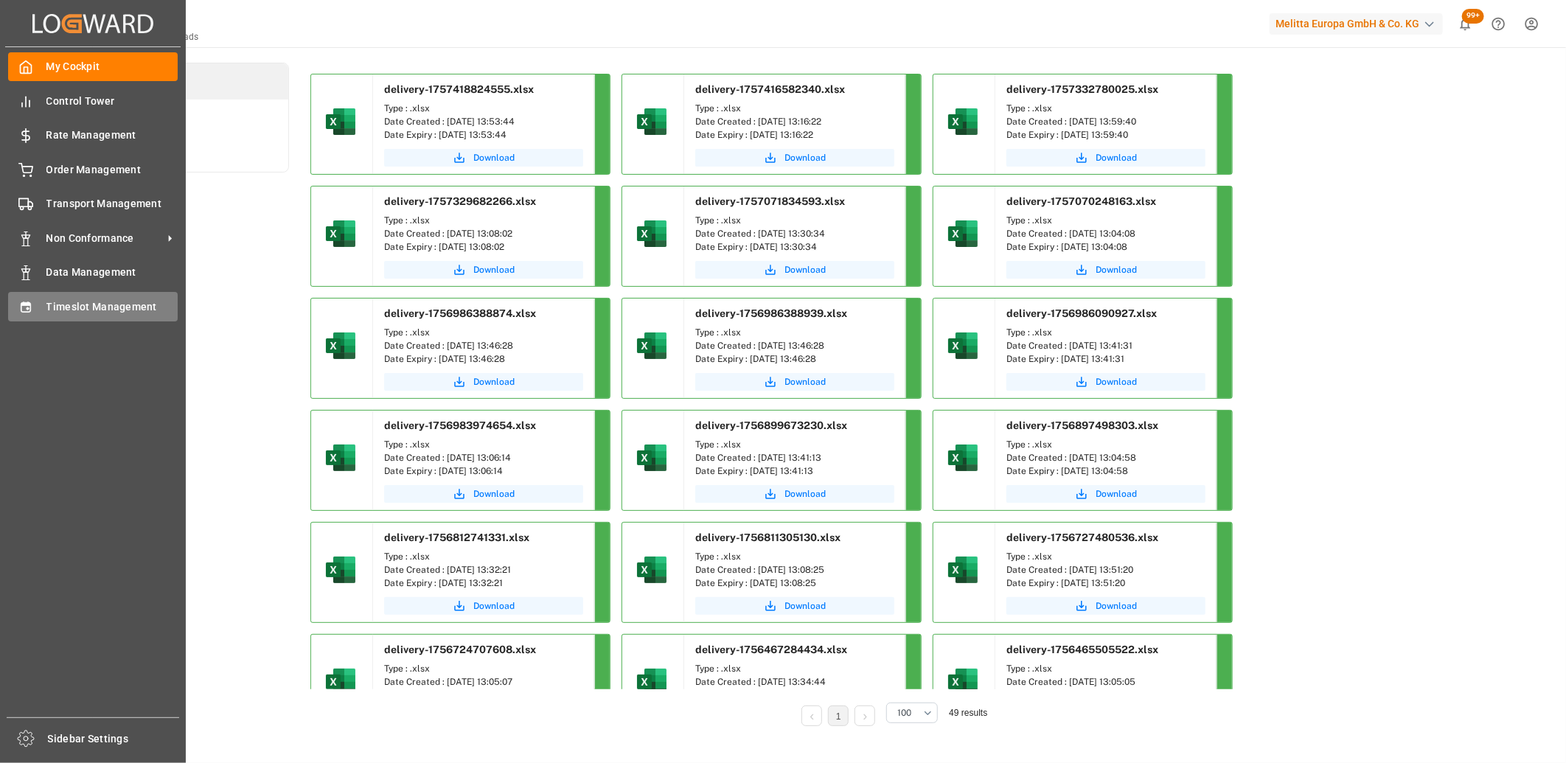
click div "Timeslot Management Timeslot Management"
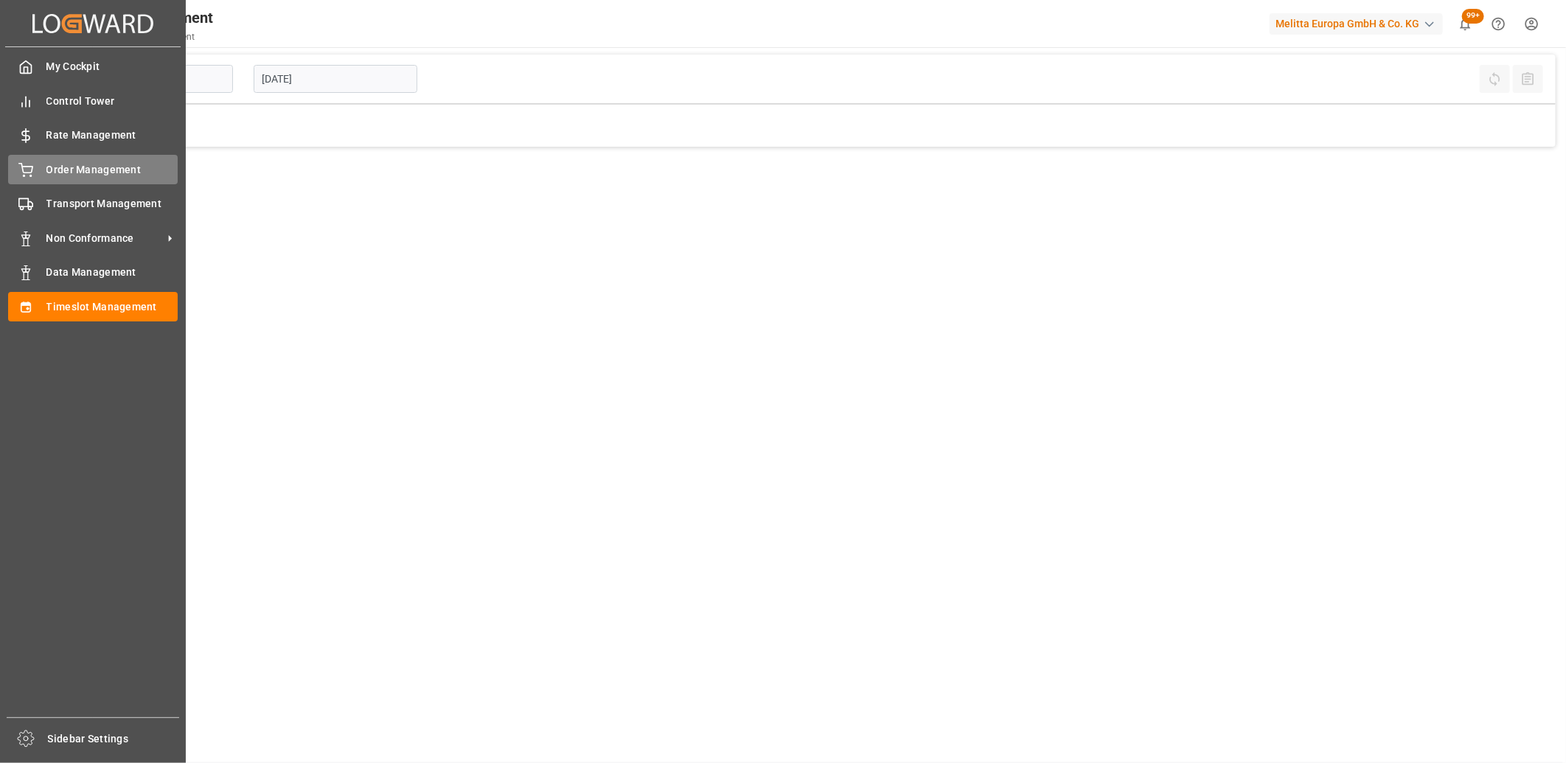
click div "Order Management Order Management"
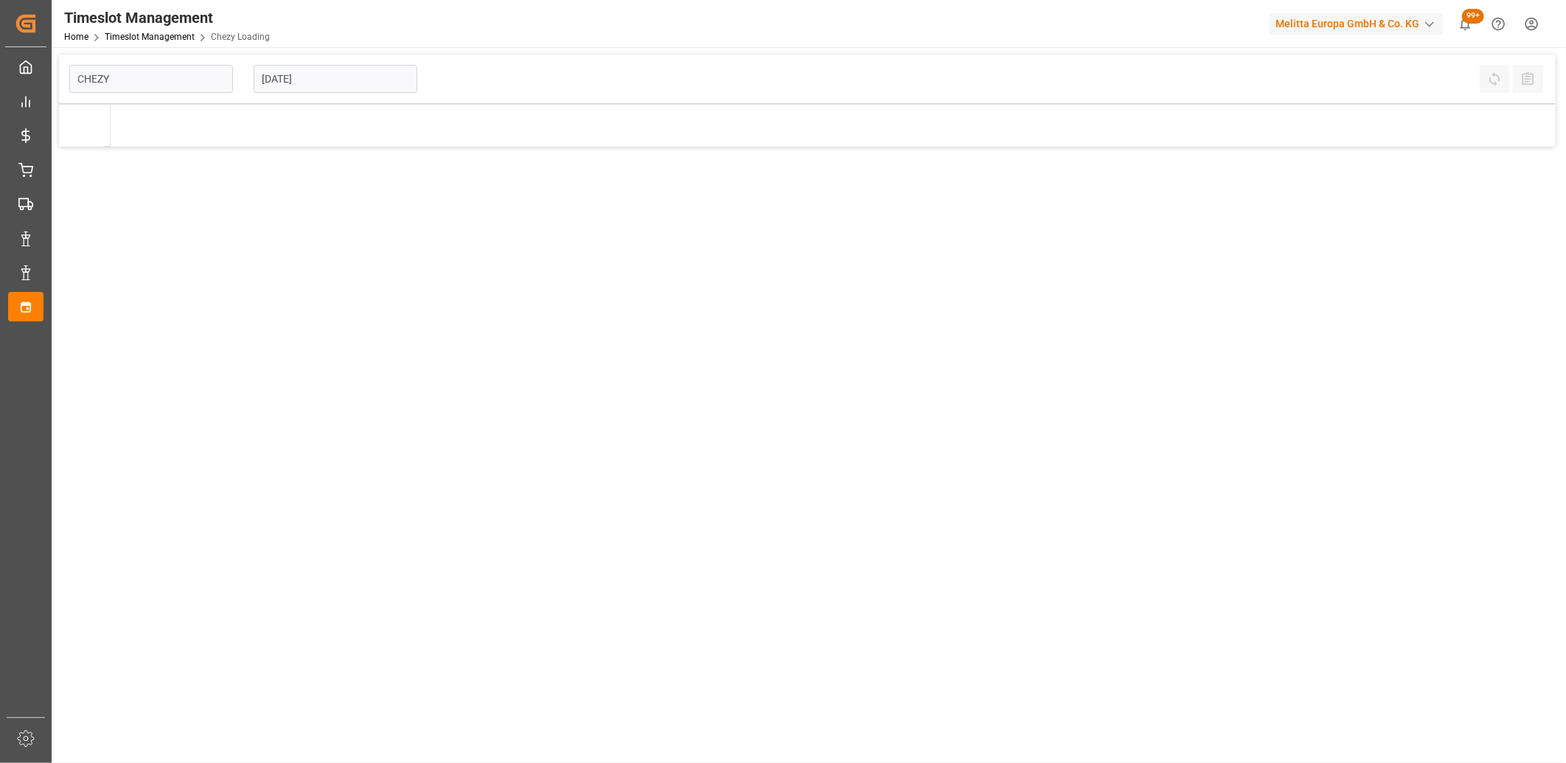
type input "Chezy Loading"
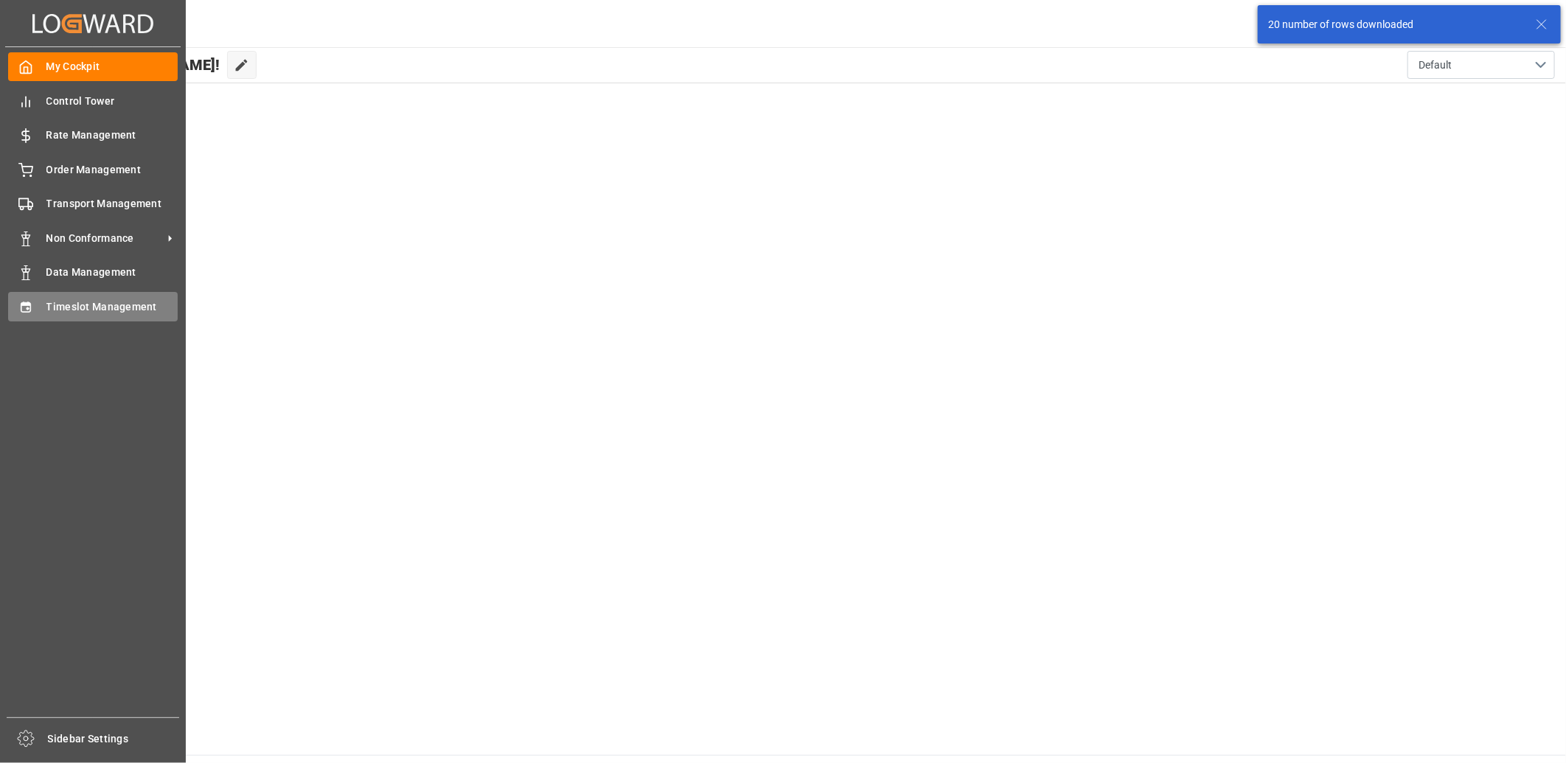
click at [18, 313] on div "Timeslot Management Timeslot Management" at bounding box center [93, 306] width 170 height 29
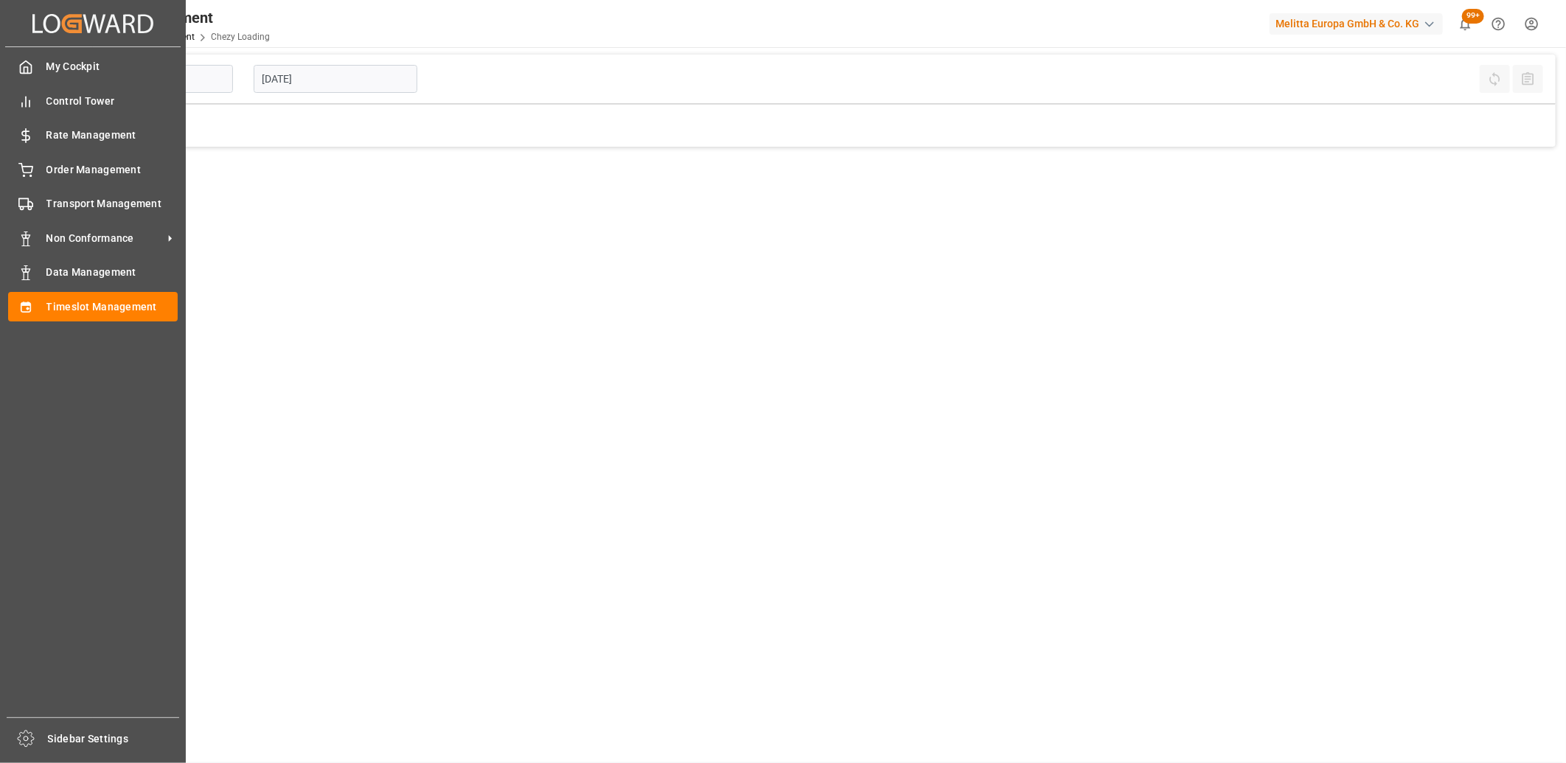
type input "Chezy Loading"
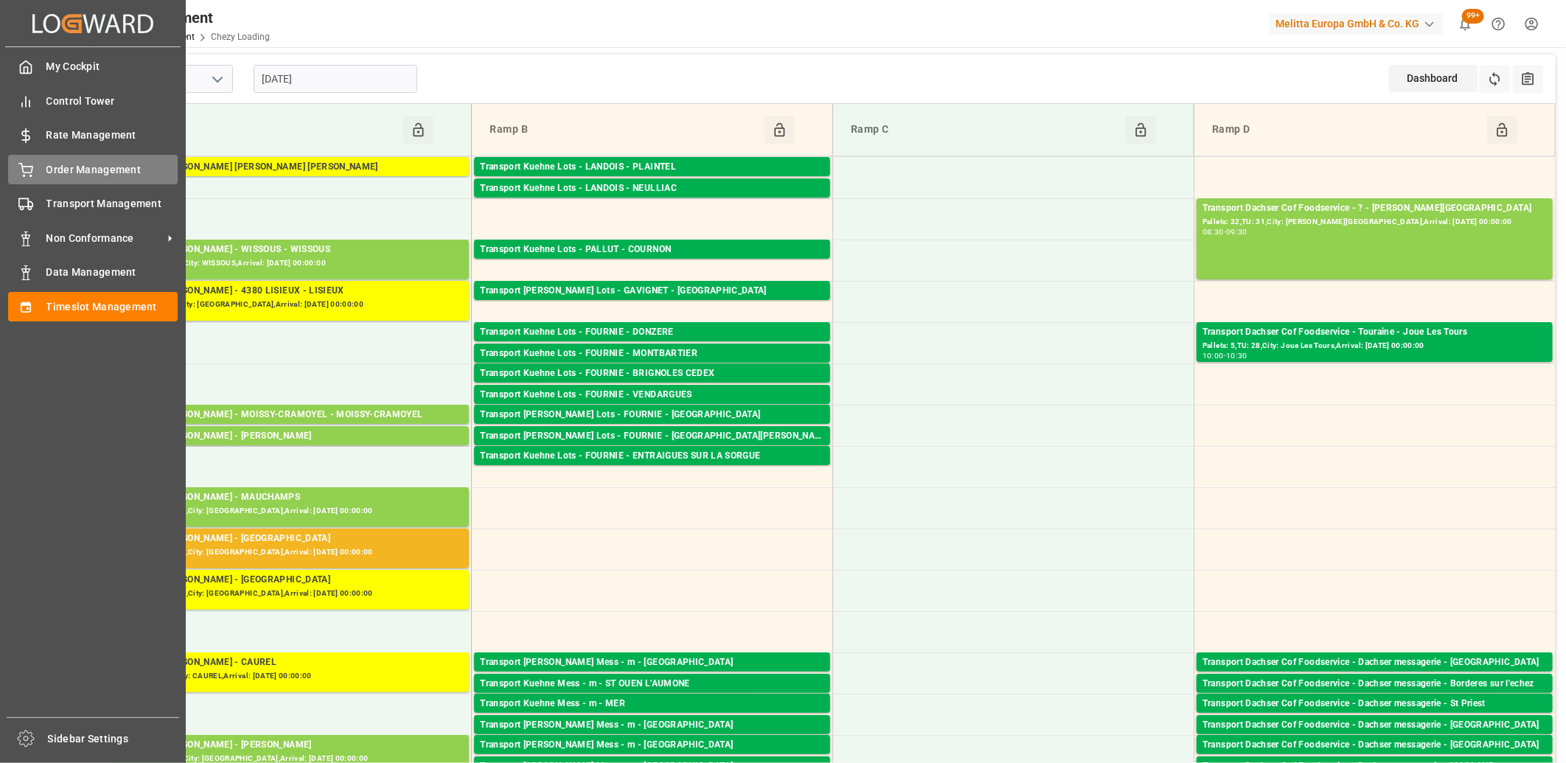
click at [33, 167] on div "Order Management Order Management" at bounding box center [93, 169] width 170 height 29
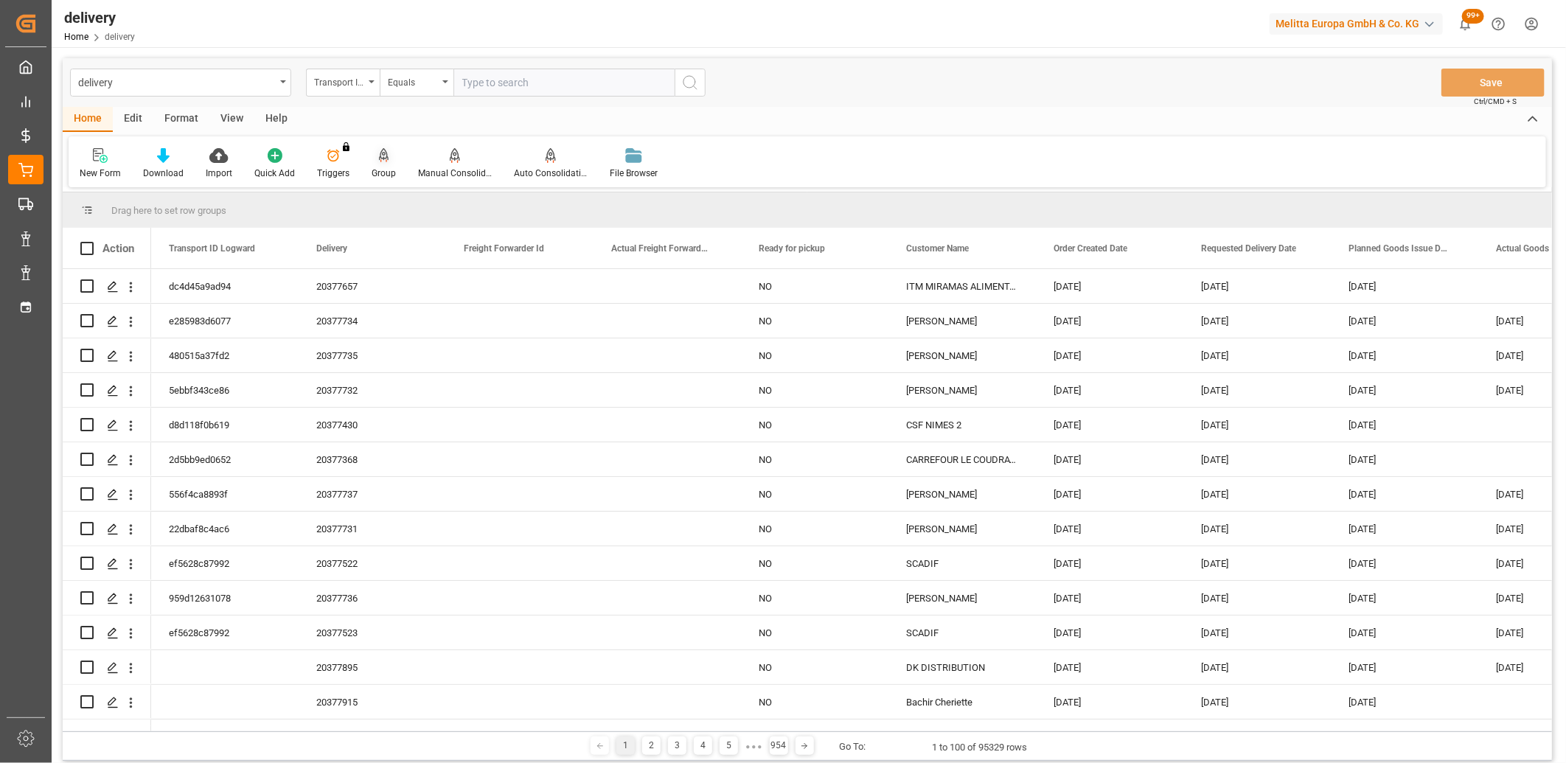
click at [379, 148] on icon at bounding box center [384, 155] width 10 height 15
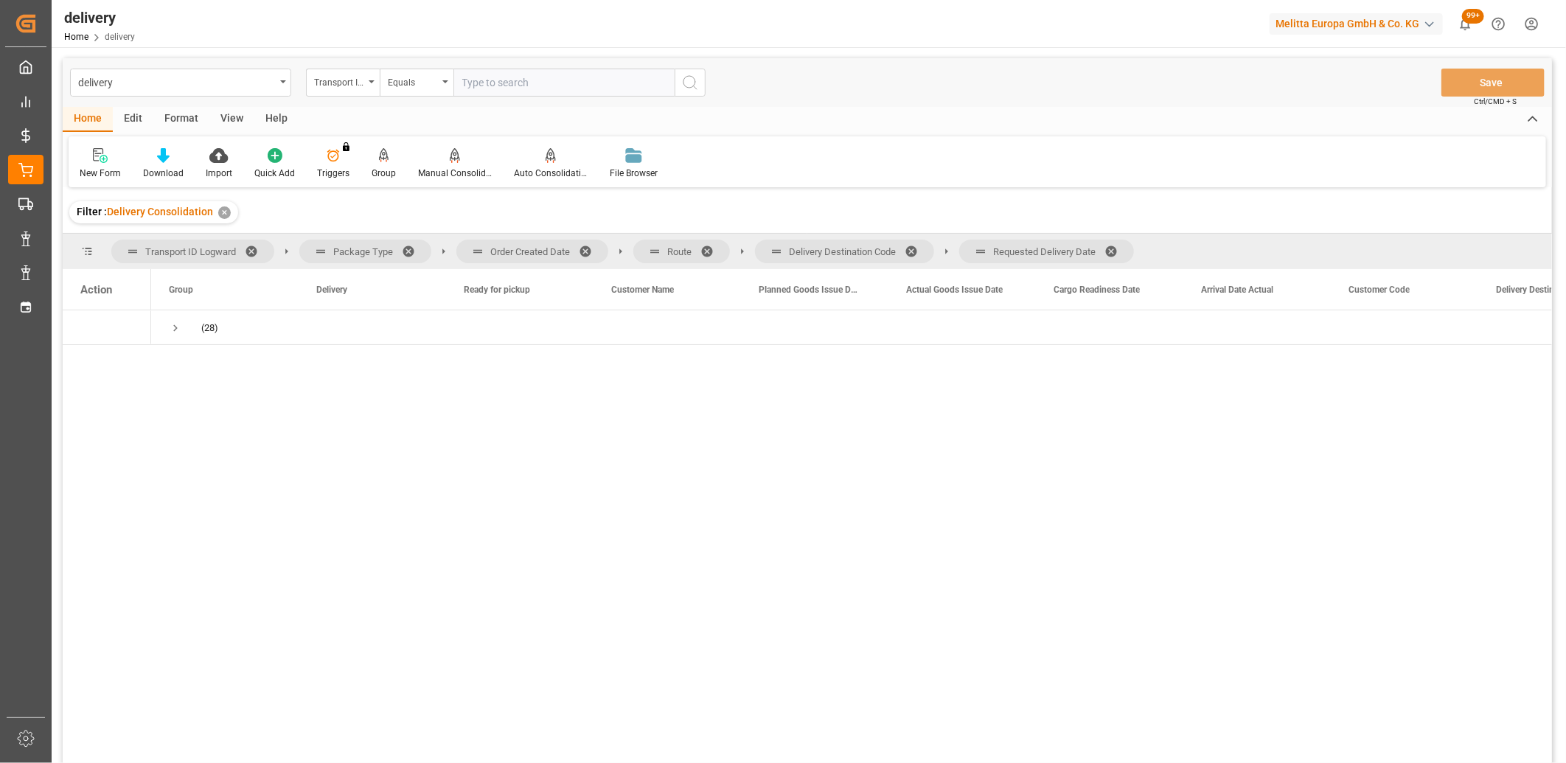
click at [1114, 246] on span at bounding box center [1117, 251] width 24 height 13
click at [918, 246] on span at bounding box center [917, 251] width 24 height 13
click at [710, 245] on span at bounding box center [713, 251] width 24 height 13
click at [588, 248] on span at bounding box center [591, 251] width 24 height 13
click at [171, 330] on span "Press SPACE to select this row." at bounding box center [175, 327] width 13 height 13
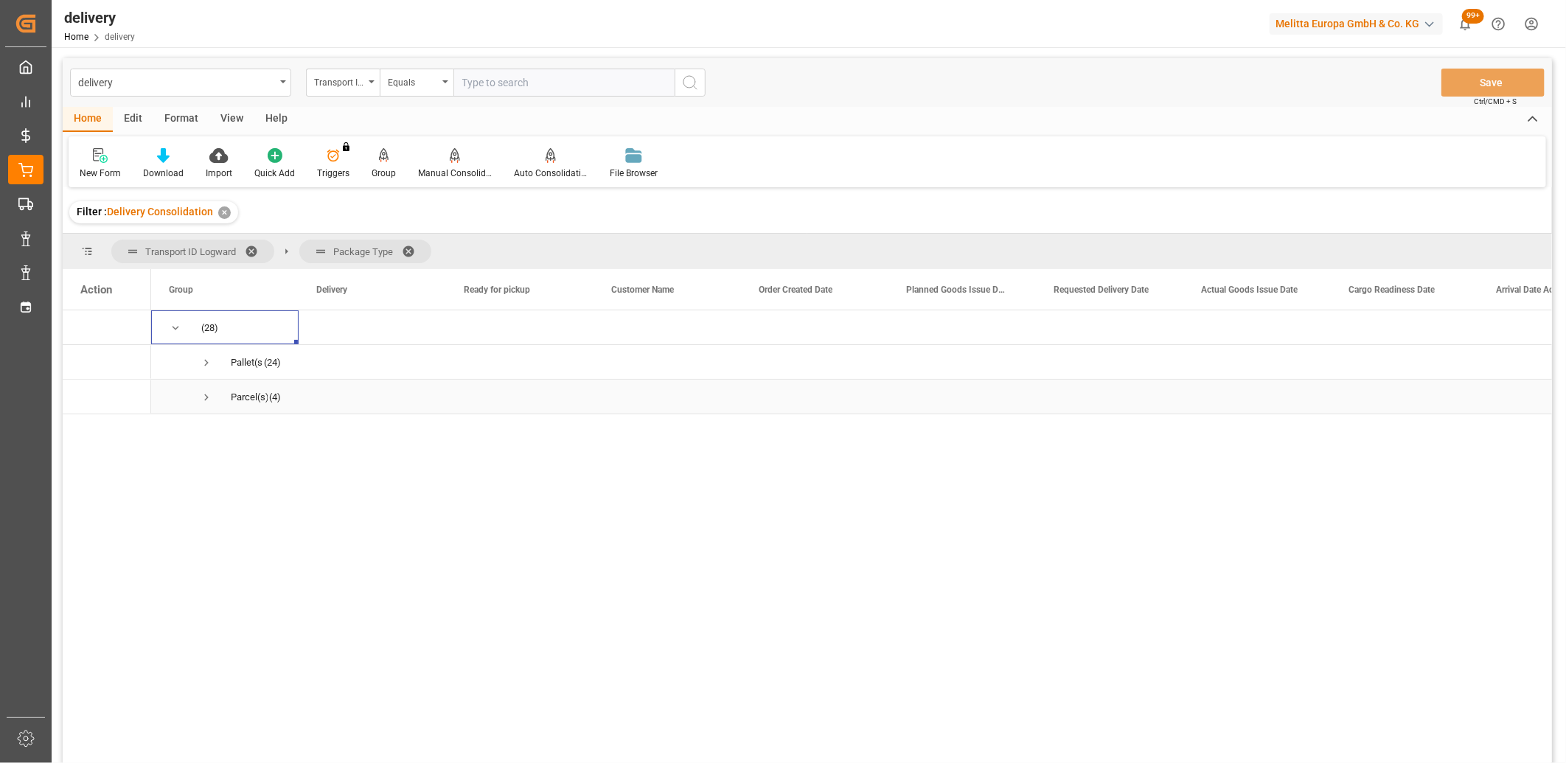
click at [202, 397] on span "Press SPACE to select this row." at bounding box center [206, 397] width 13 height 13
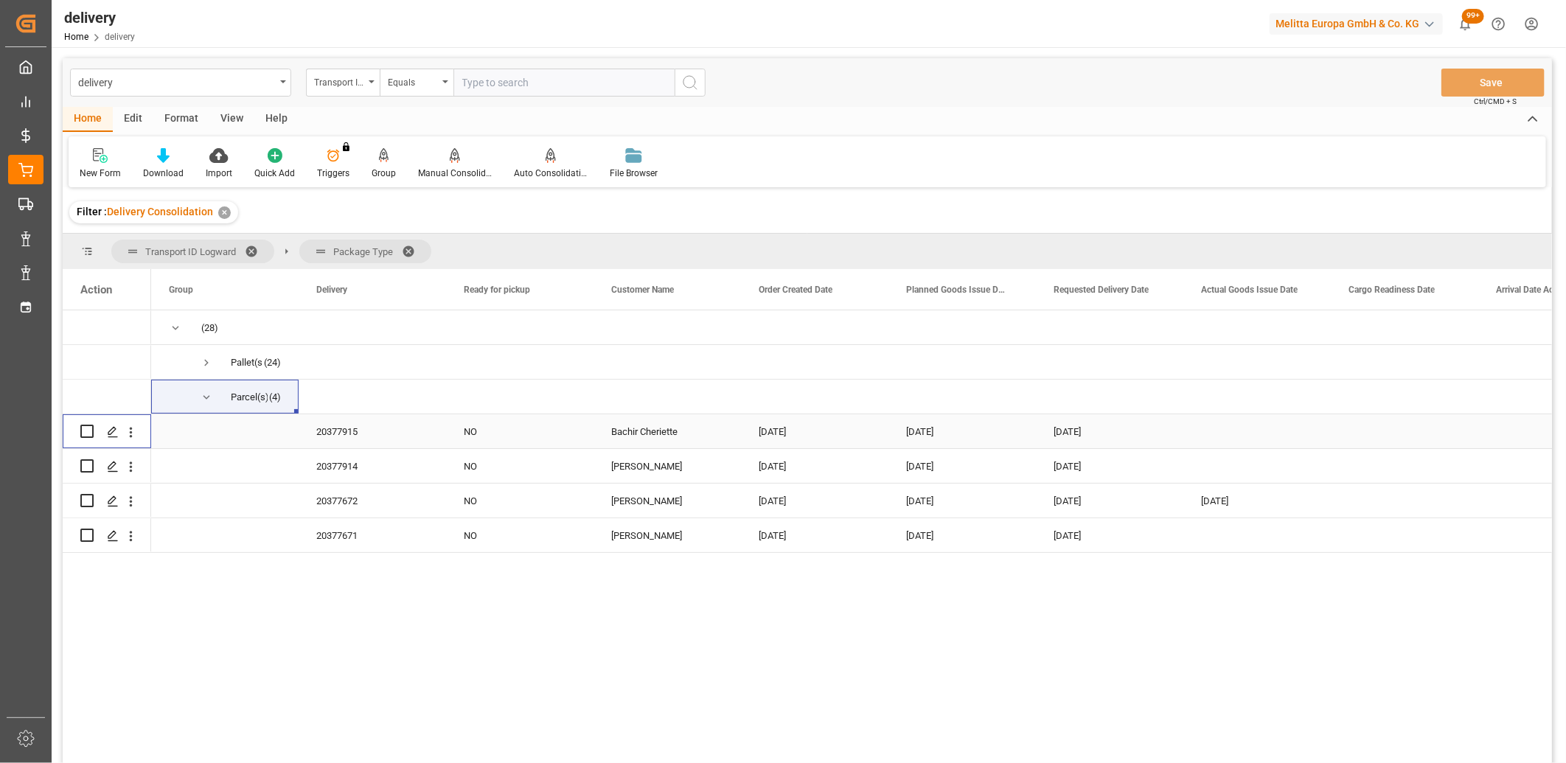
click at [86, 430] on input "Press Space to toggle row selection (unchecked)" at bounding box center [86, 431] width 13 height 13
checkbox input "true"
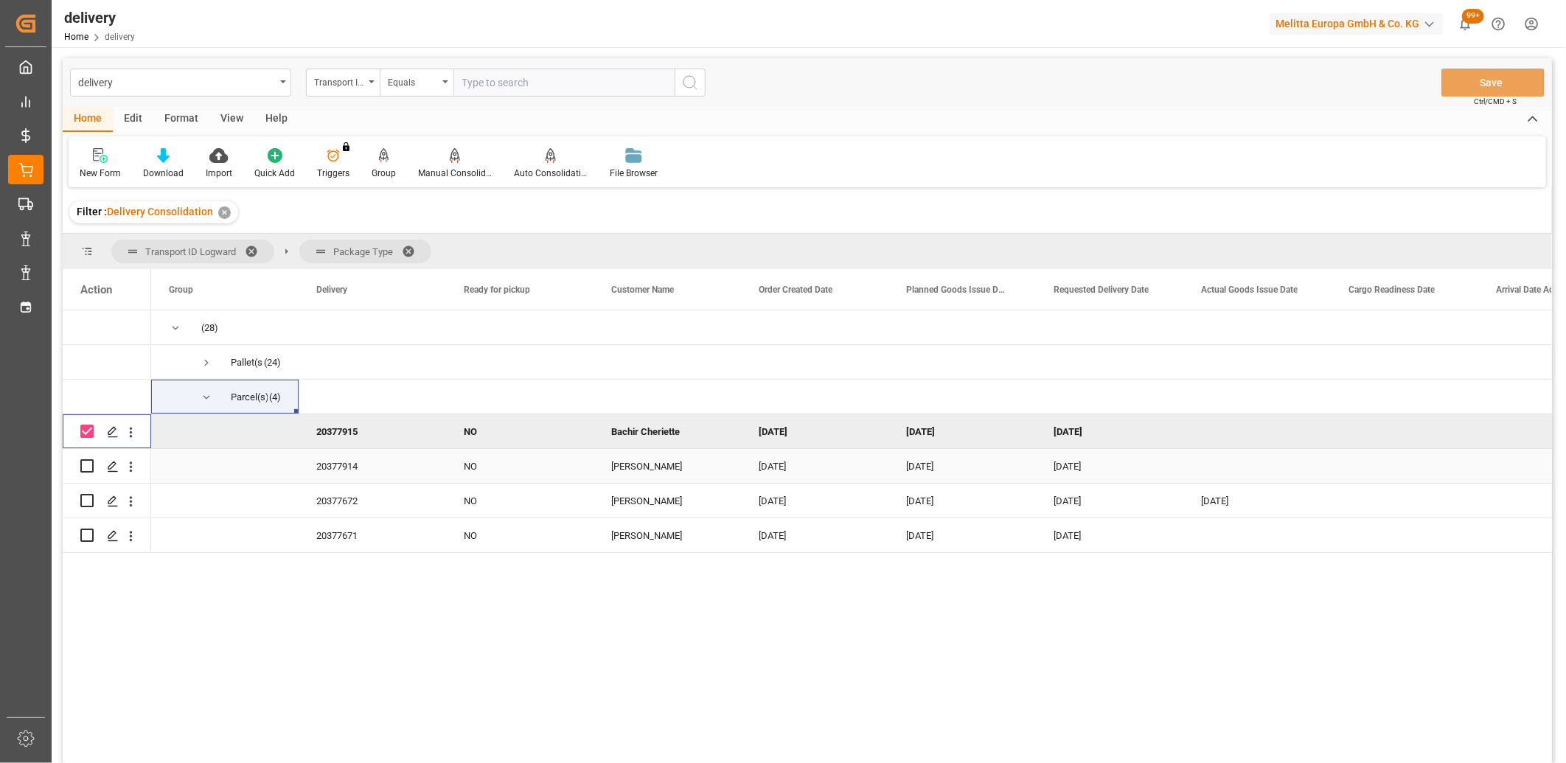
click at [87, 465] on input "Press Space to toggle row selection (unchecked)" at bounding box center [86, 465] width 13 height 13
checkbox input "true"
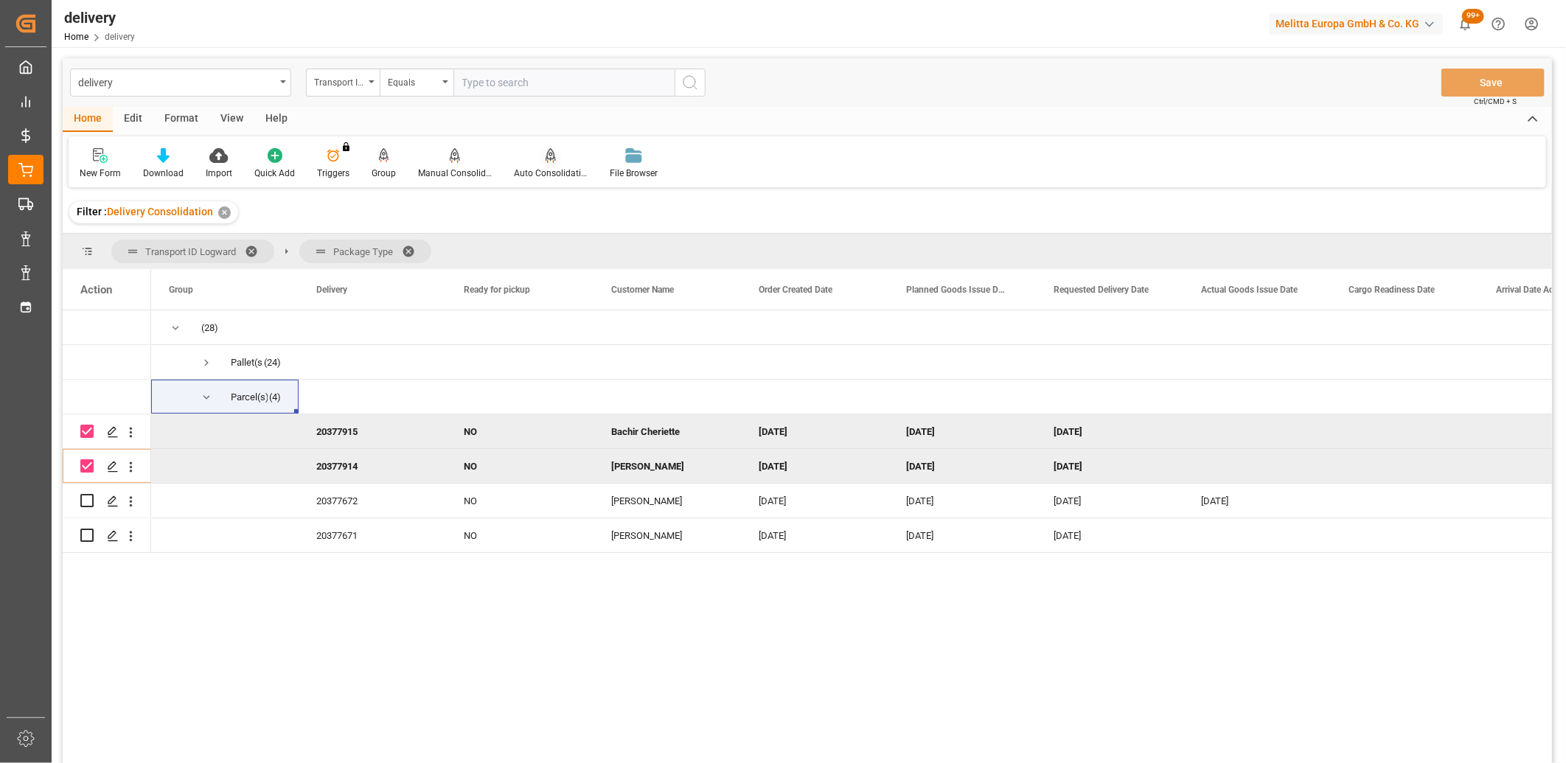
click at [543, 164] on div "Auto Consolidation" at bounding box center [551, 163] width 96 height 32
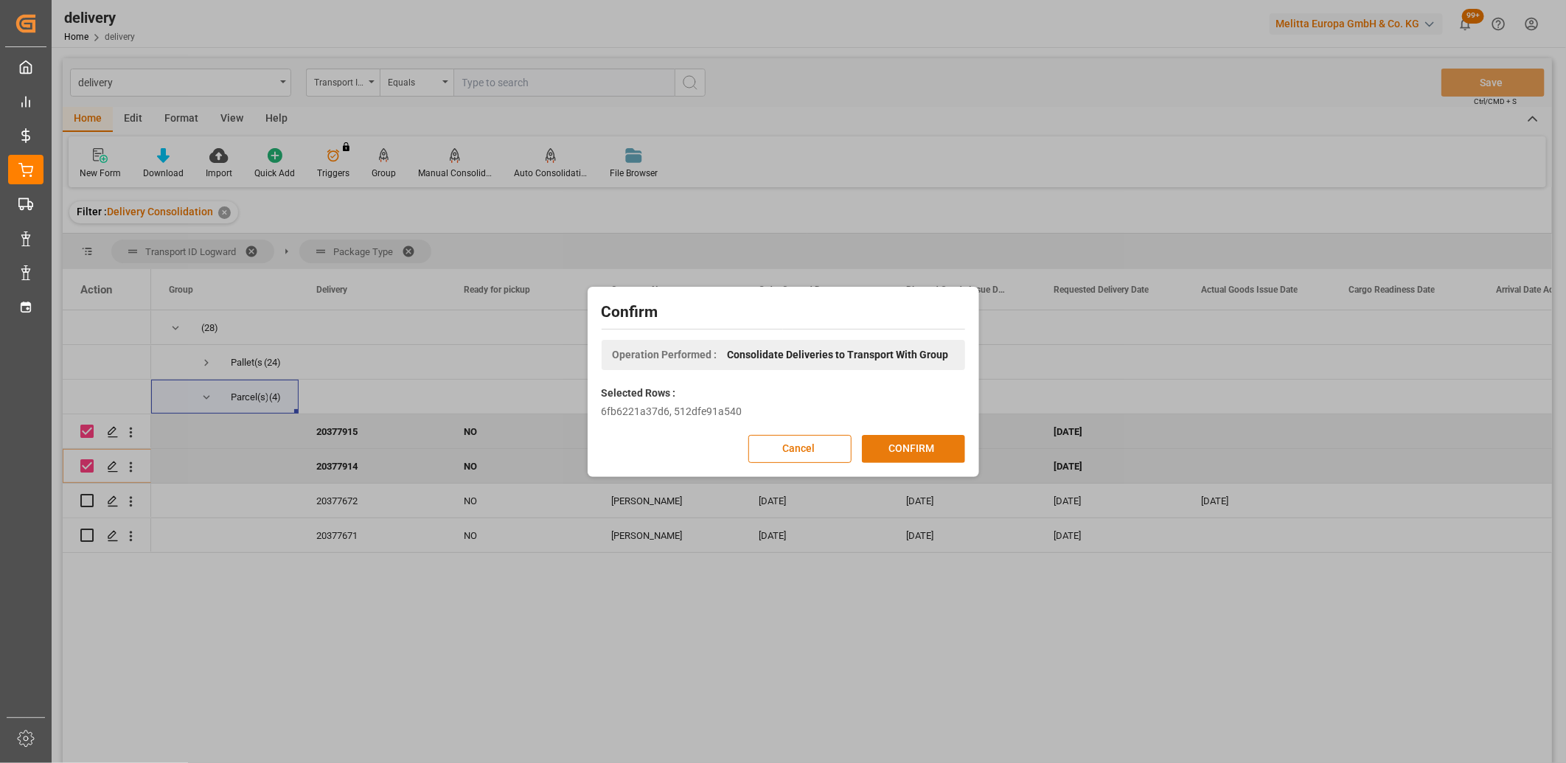
click at [897, 445] on button "CONFIRM" at bounding box center [913, 449] width 103 height 28
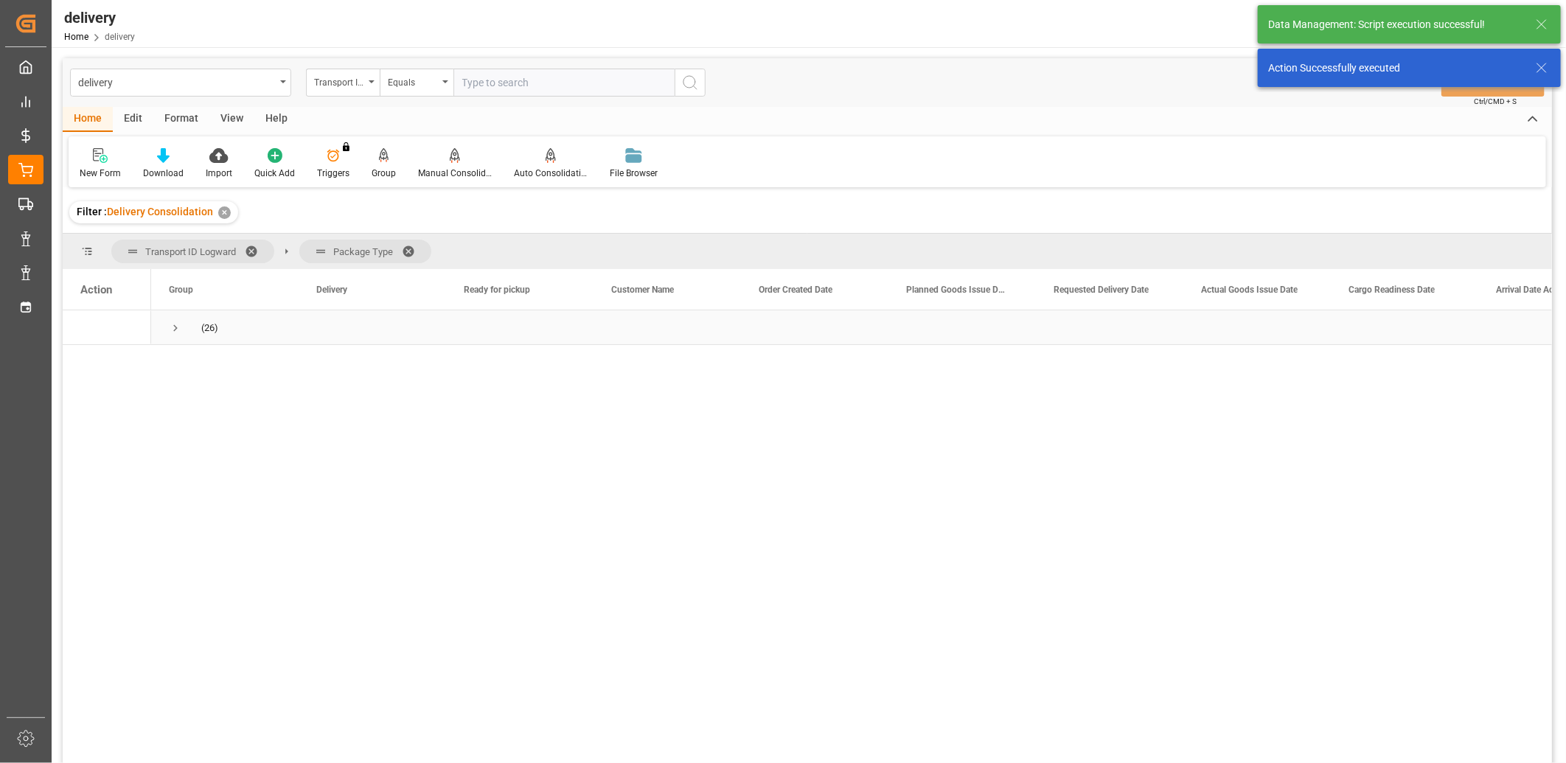
click at [173, 328] on span "Press SPACE to select this row." at bounding box center [175, 327] width 13 height 13
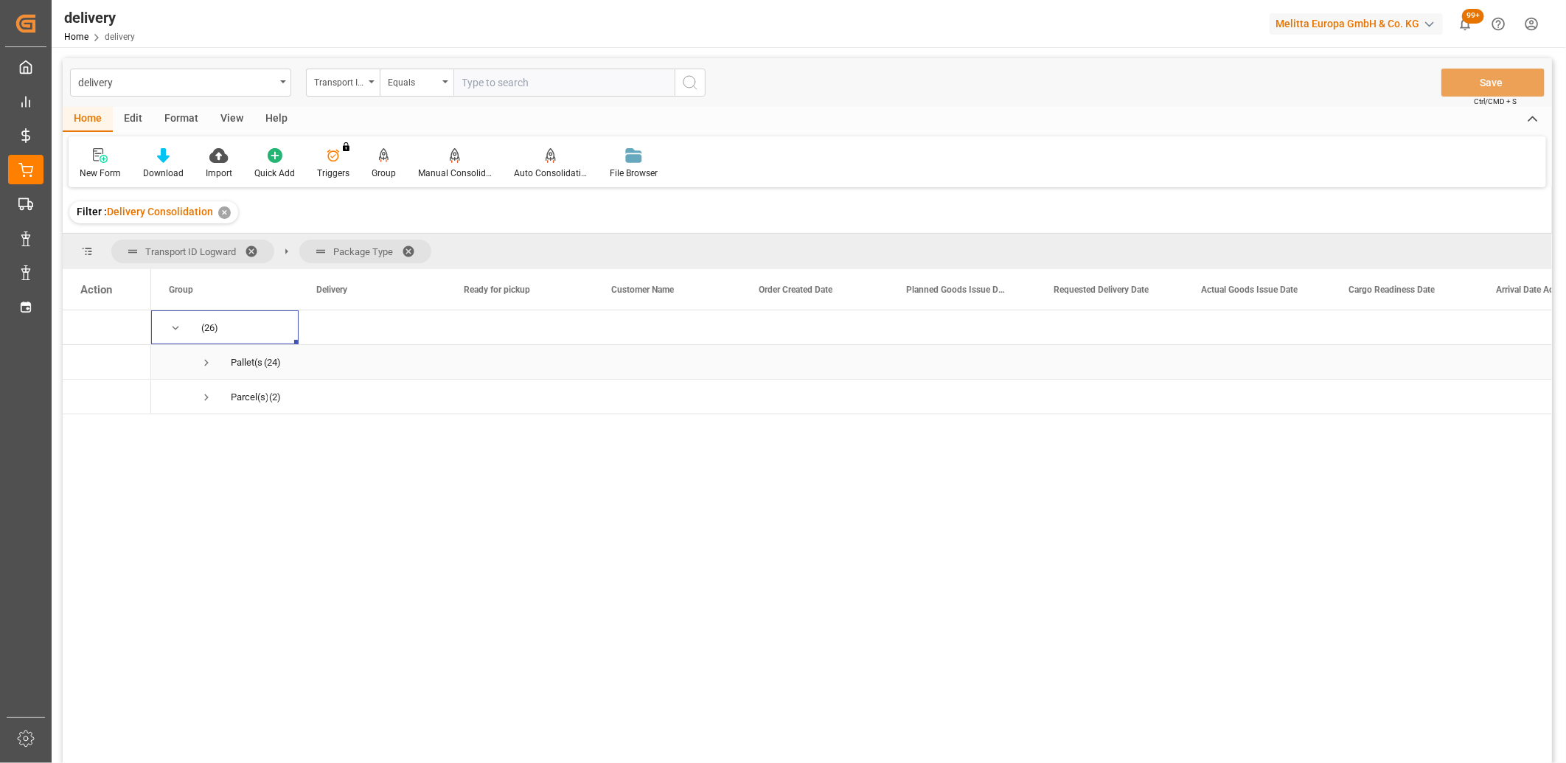
click at [205, 358] on span "Press SPACE to select this row." at bounding box center [206, 362] width 13 height 13
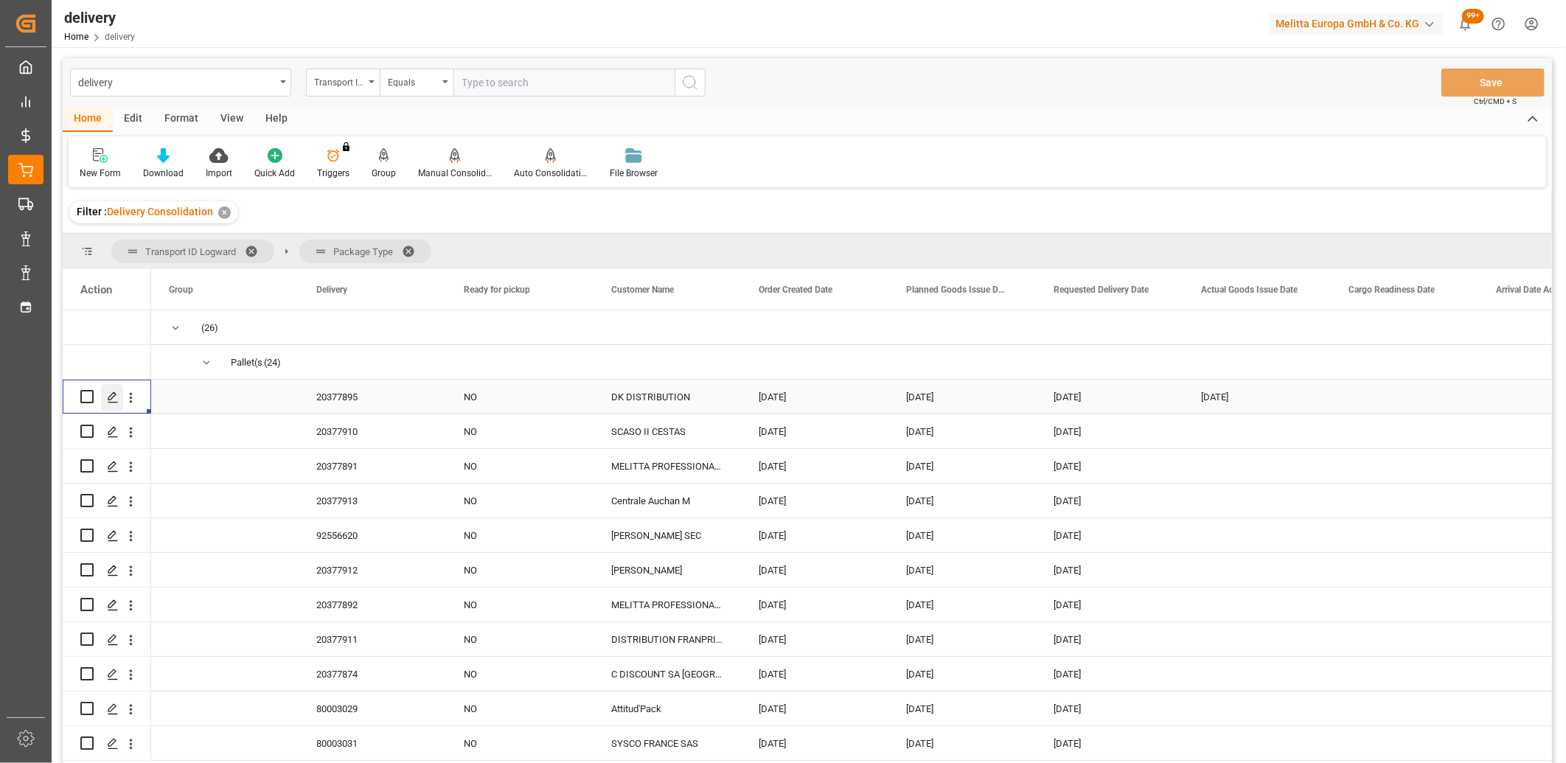
click at [116, 394] on icon "Press SPACE to select this row." at bounding box center [113, 398] width 12 height 12
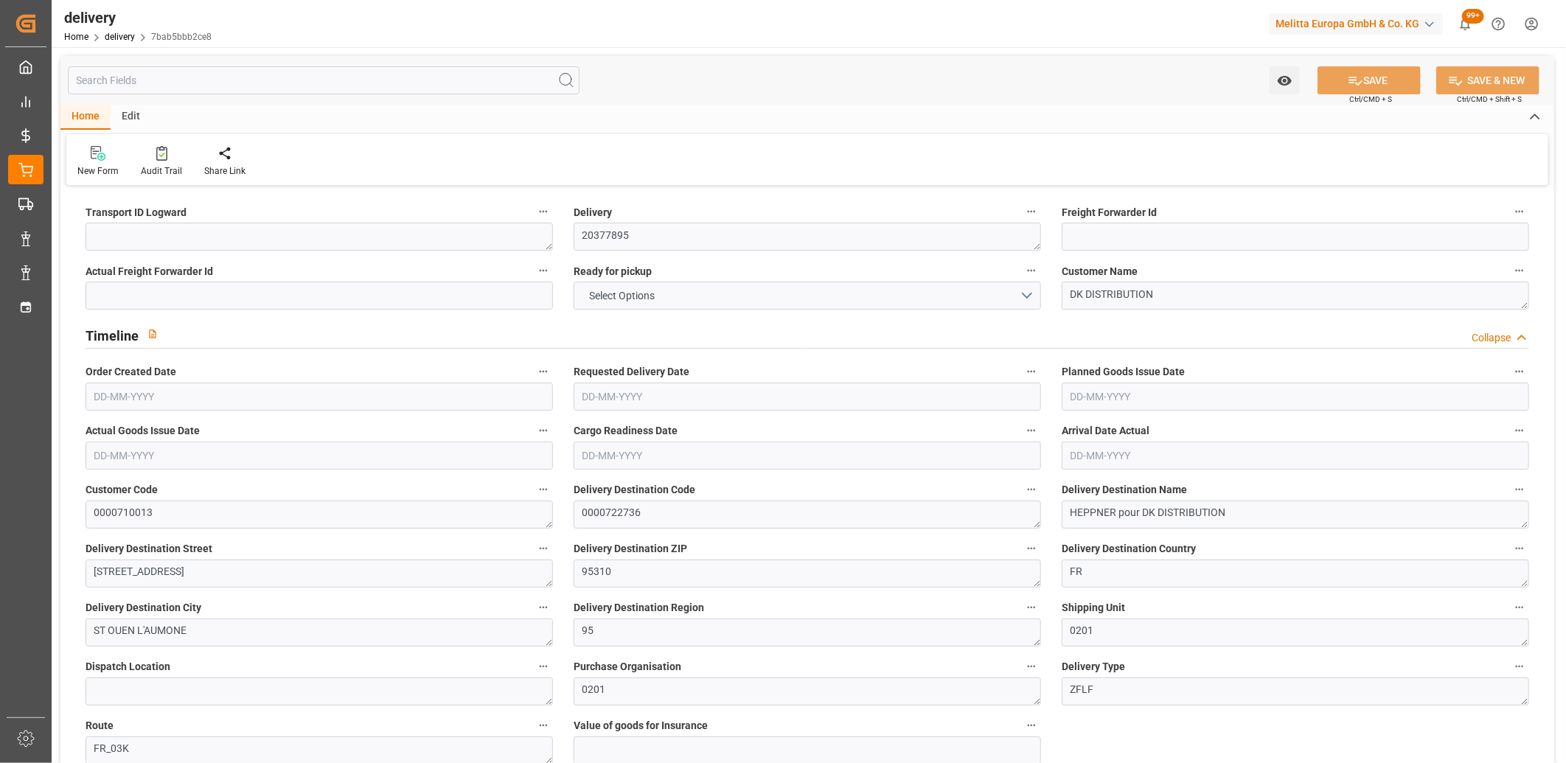
type input "0.736"
type input "23.996"
type input "3.6"
type input "2"
type input "1"
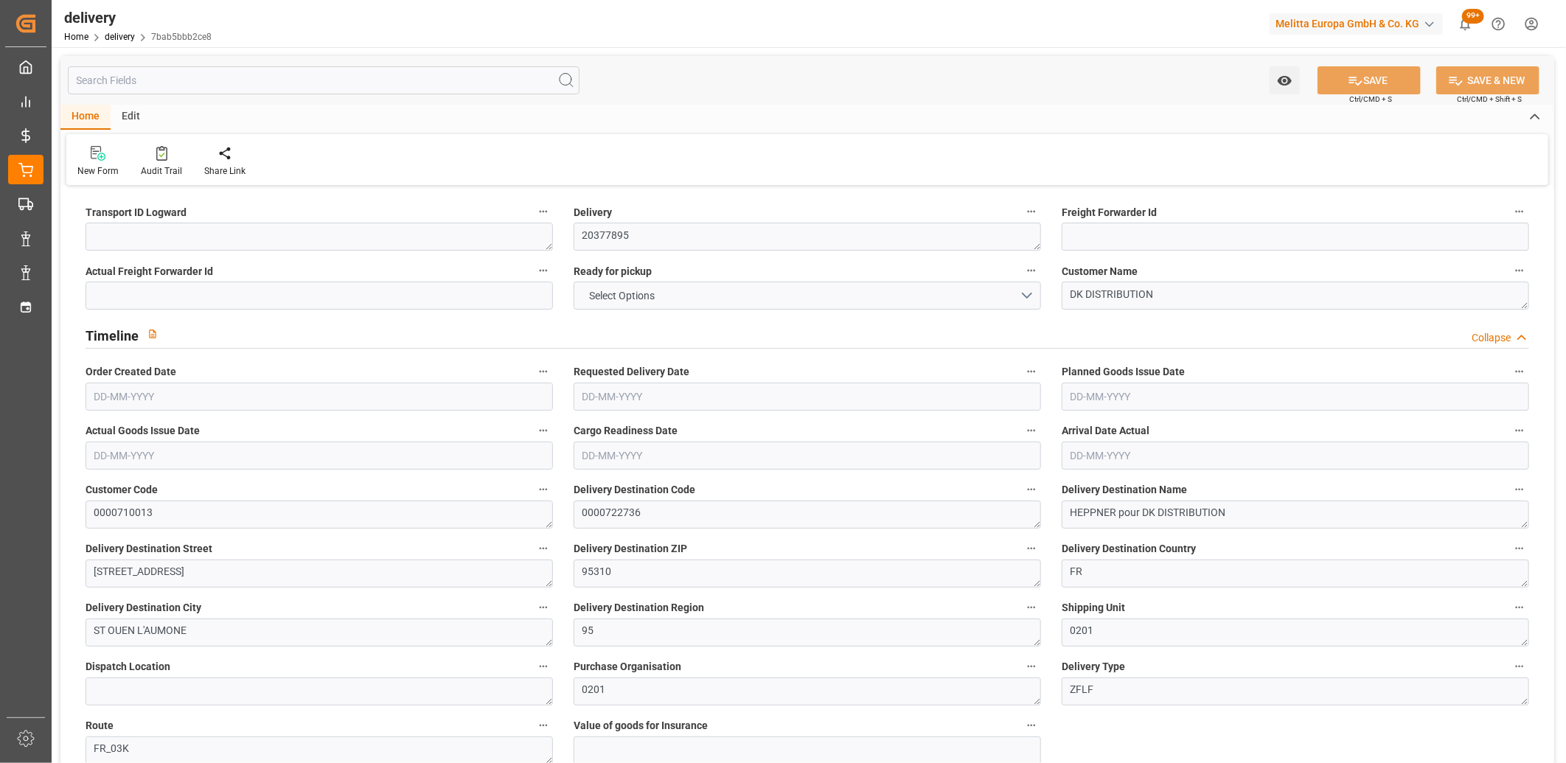
type input "0"
type input "1"
type input "0"
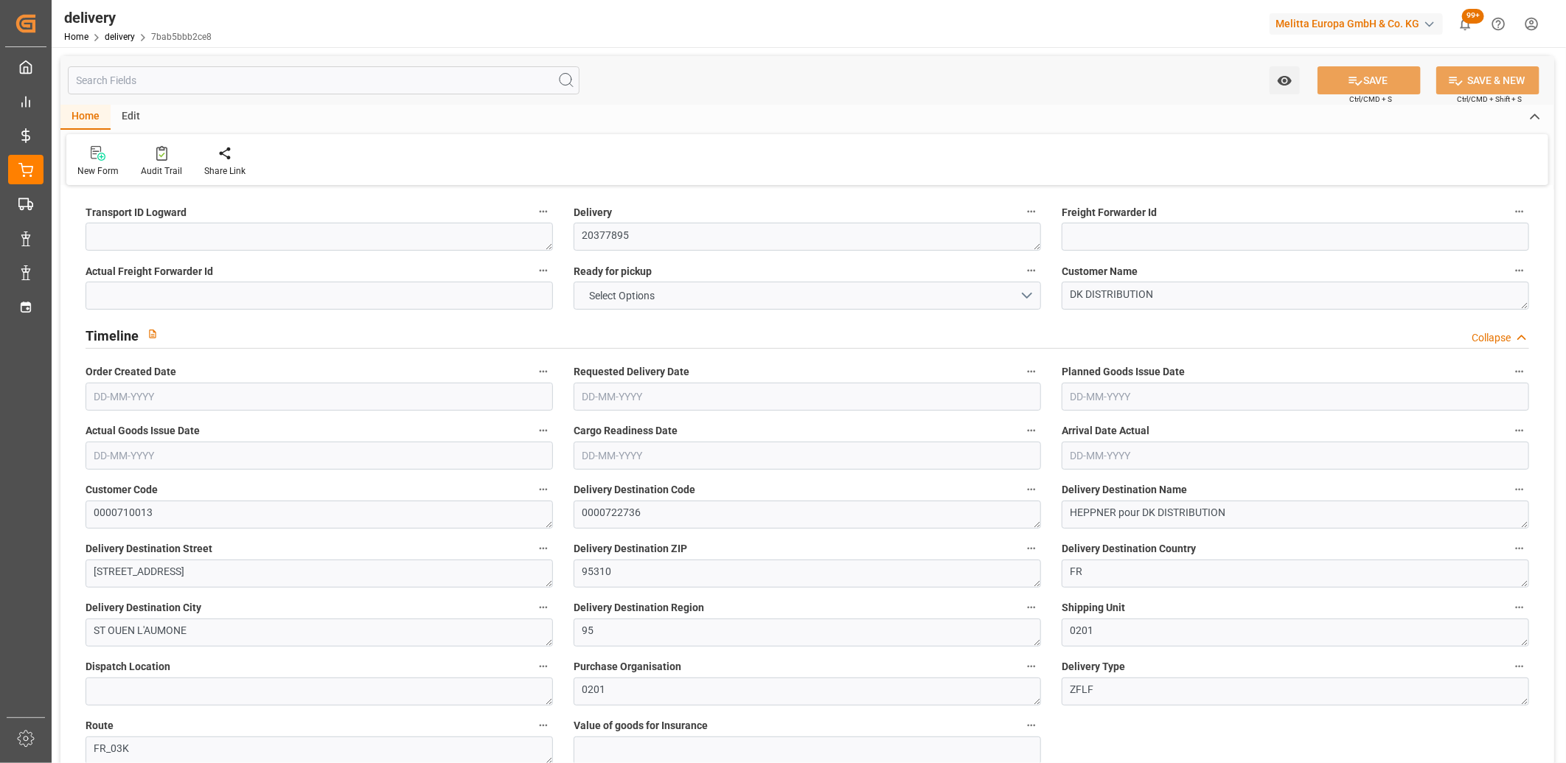
type input "0"
type input "0.72"
type input "1.5"
type input "1.3"
type input "0"
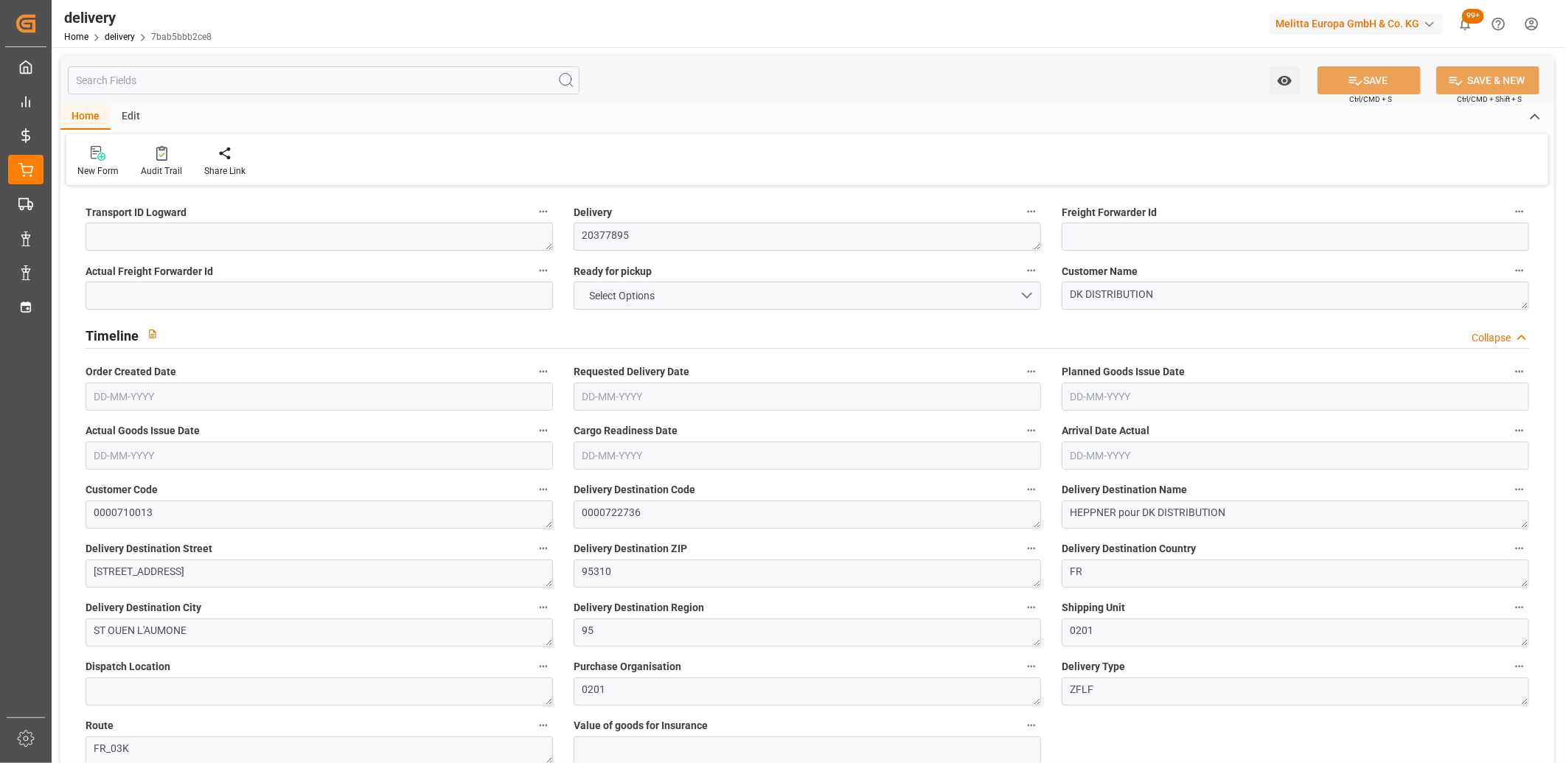
type input "1.5"
type input "0.996"
type input "101"
type input "0"
type input "[DATE]"
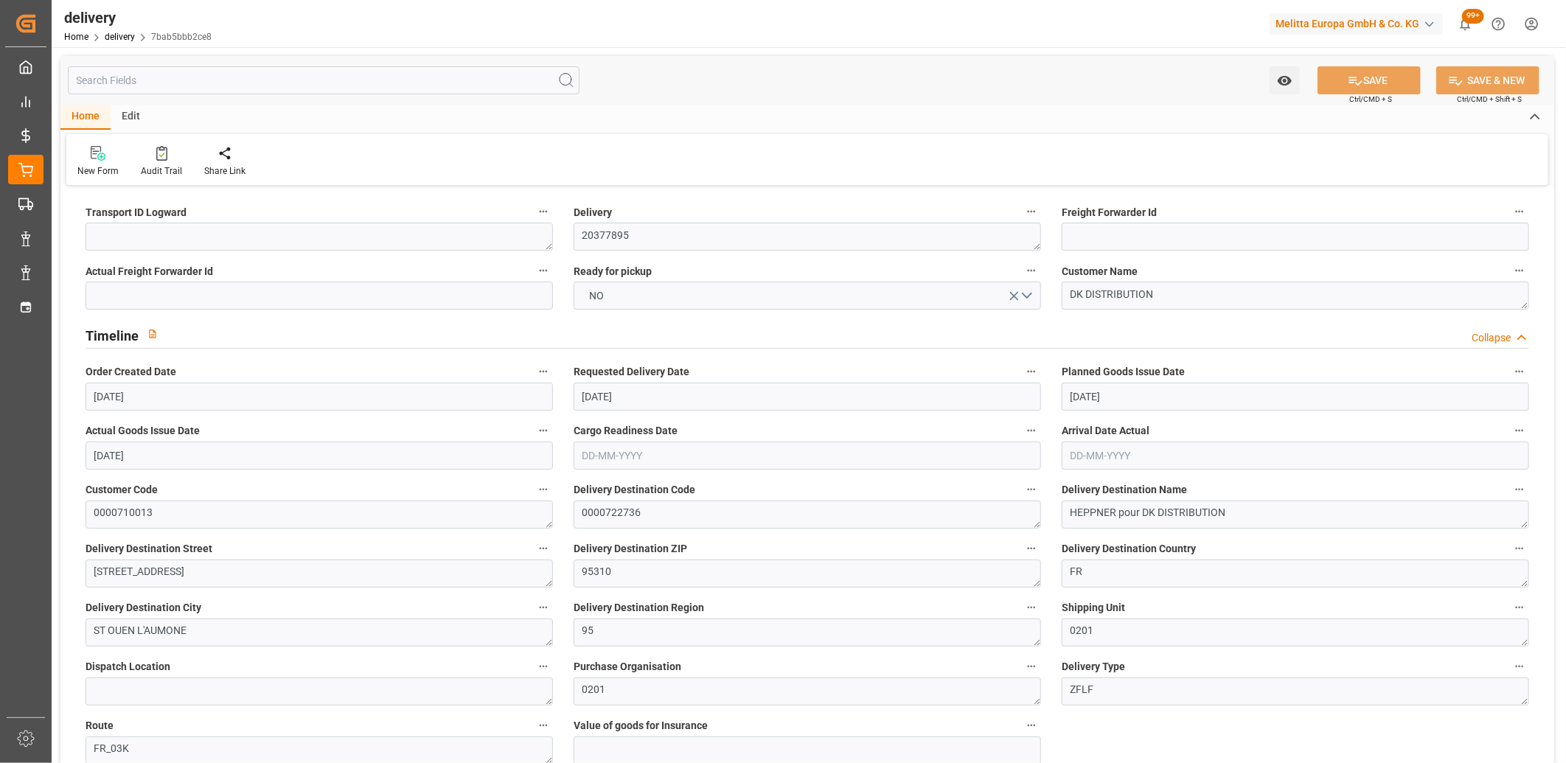
type input "11-09-2025"
type input "[DATE]"
type input "09-09-2025 11:00"
click at [168, 245] on textarea at bounding box center [319, 237] width 467 height 28
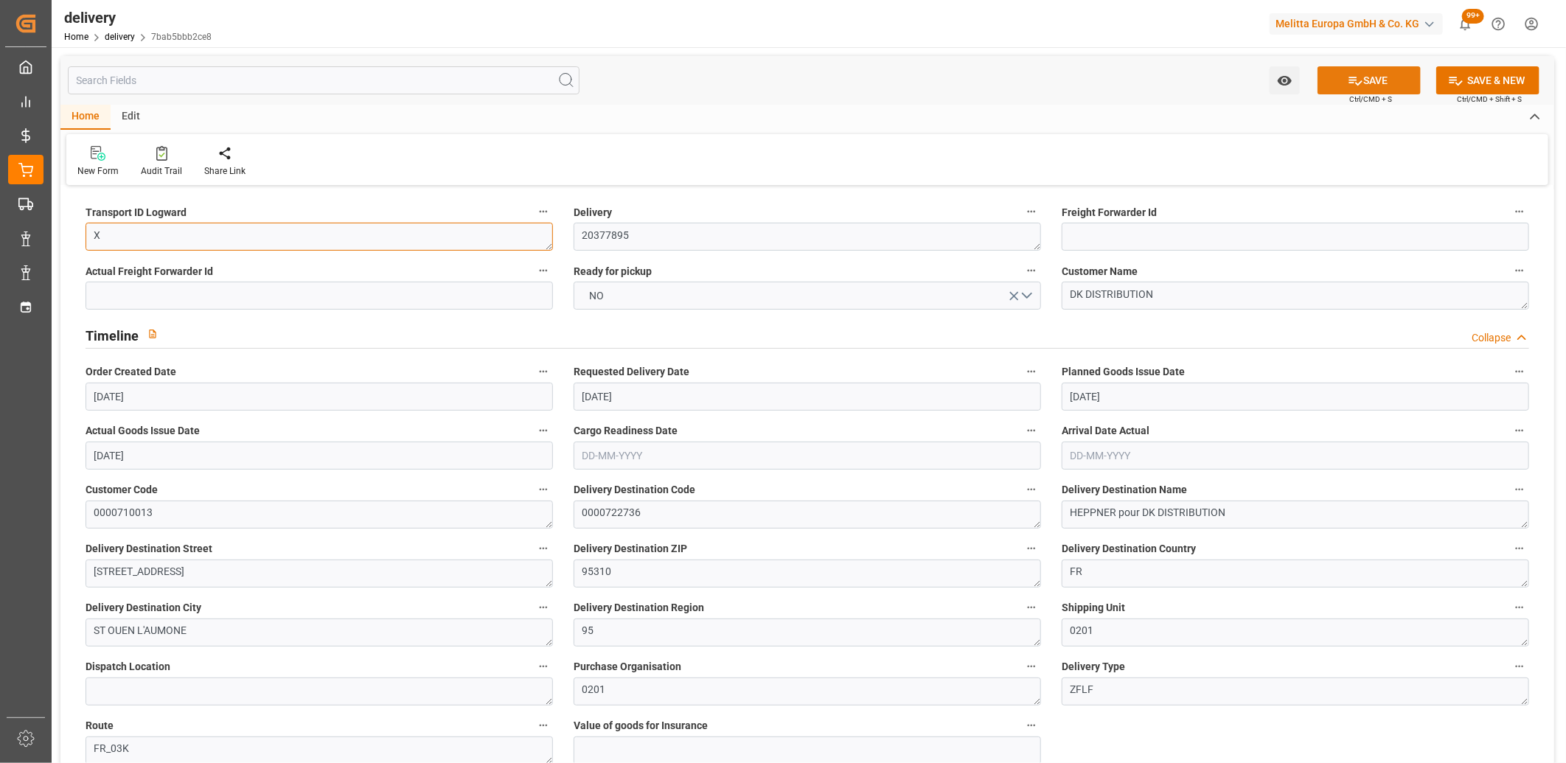
type textarea "X"
click at [1344, 77] on button "SAVE" at bounding box center [1369, 80] width 103 height 28
type textarea "X ~ Pallet(s) ~ 2025-09-09 00:00:00 ~ FR_03K ~ 2025-09-11 00:00:00~0000722736"
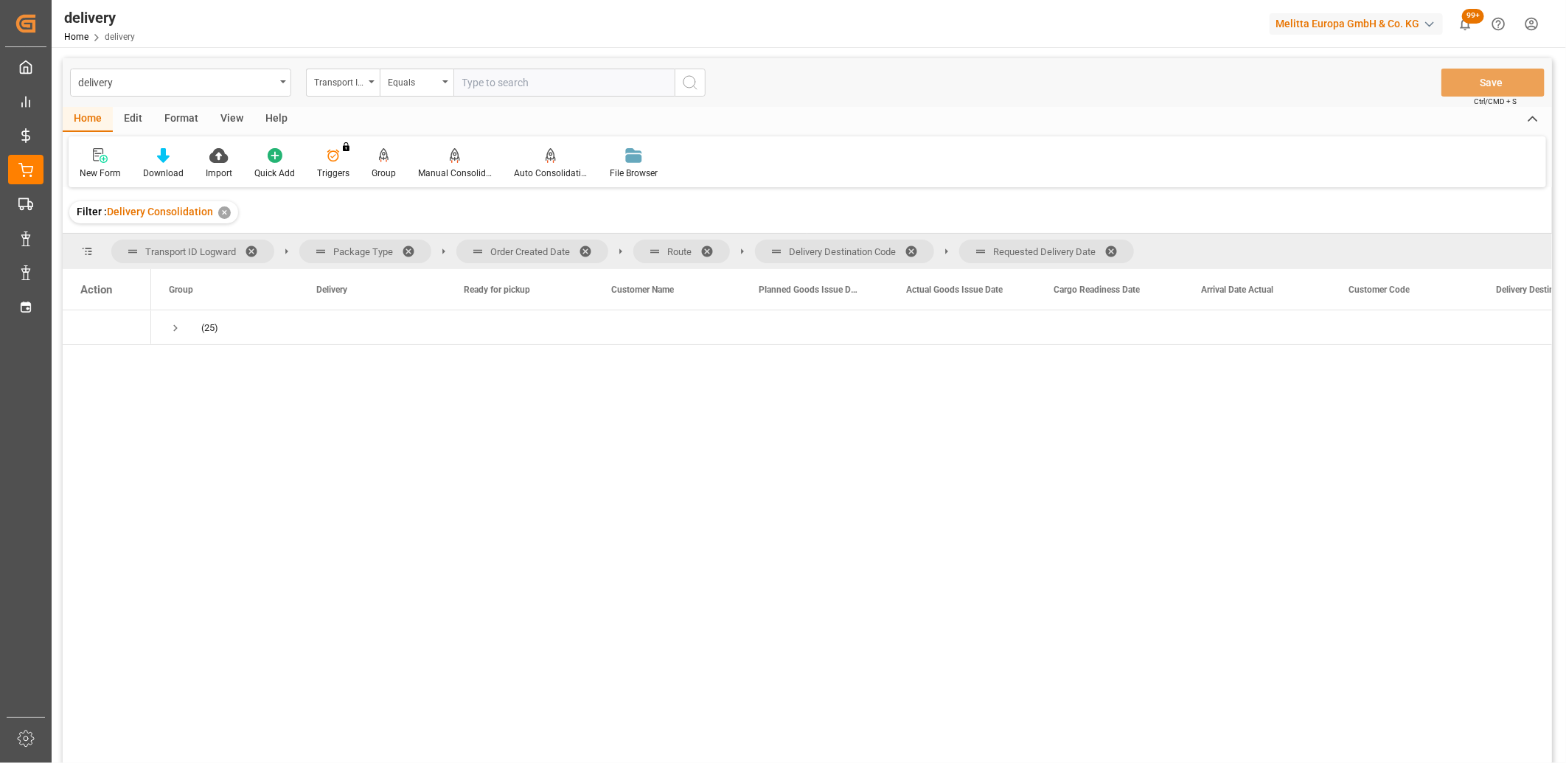
click at [1116, 247] on span at bounding box center [1117, 251] width 24 height 13
click at [919, 246] on span at bounding box center [917, 251] width 24 height 13
click at [712, 249] on span at bounding box center [713, 251] width 24 height 13
click at [588, 247] on span at bounding box center [591, 251] width 24 height 13
click at [177, 327] on span "Press SPACE to select this row." at bounding box center [175, 327] width 13 height 13
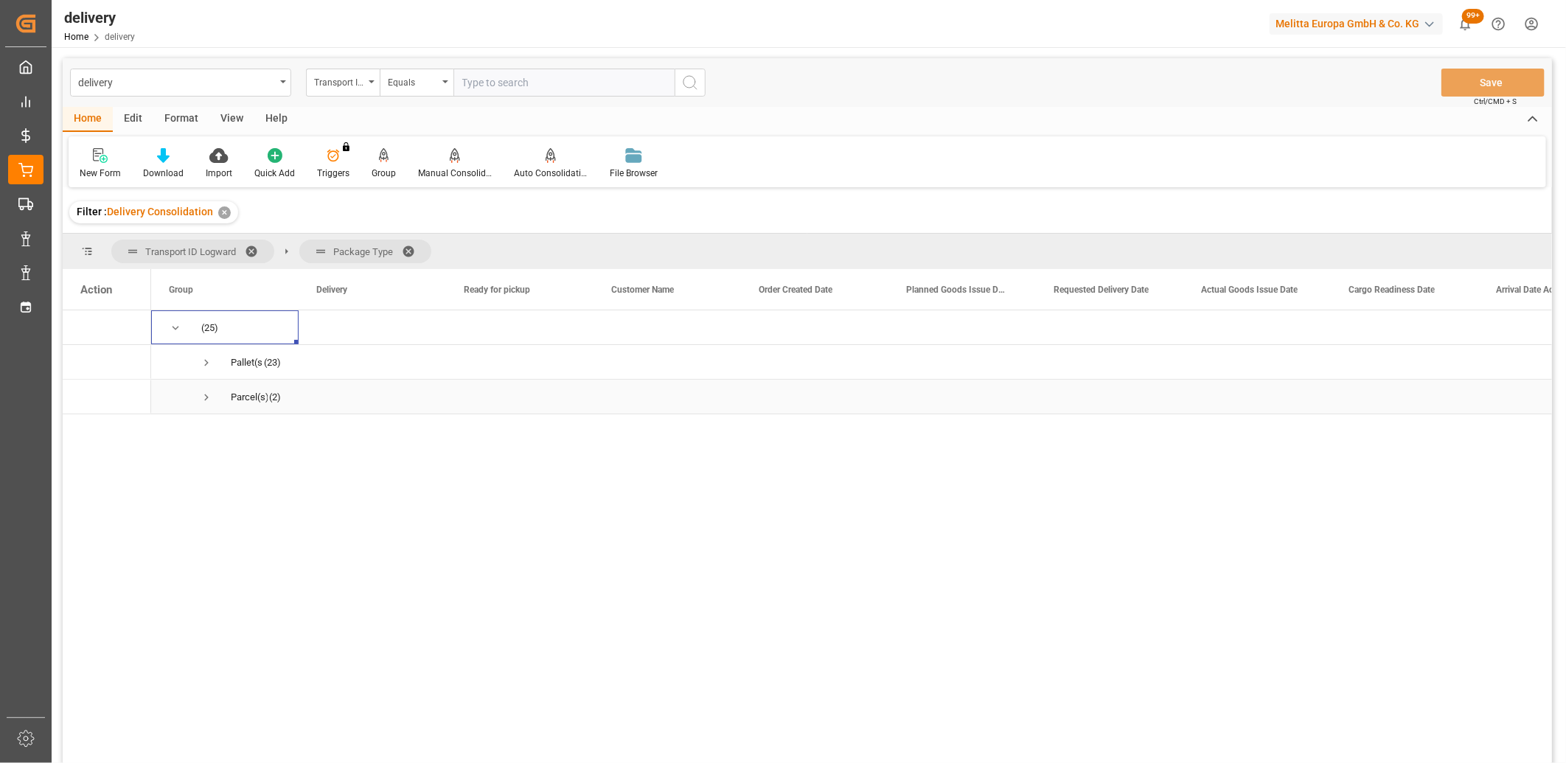
click at [206, 402] on span "Press SPACE to select this row." at bounding box center [206, 397] width 13 height 13
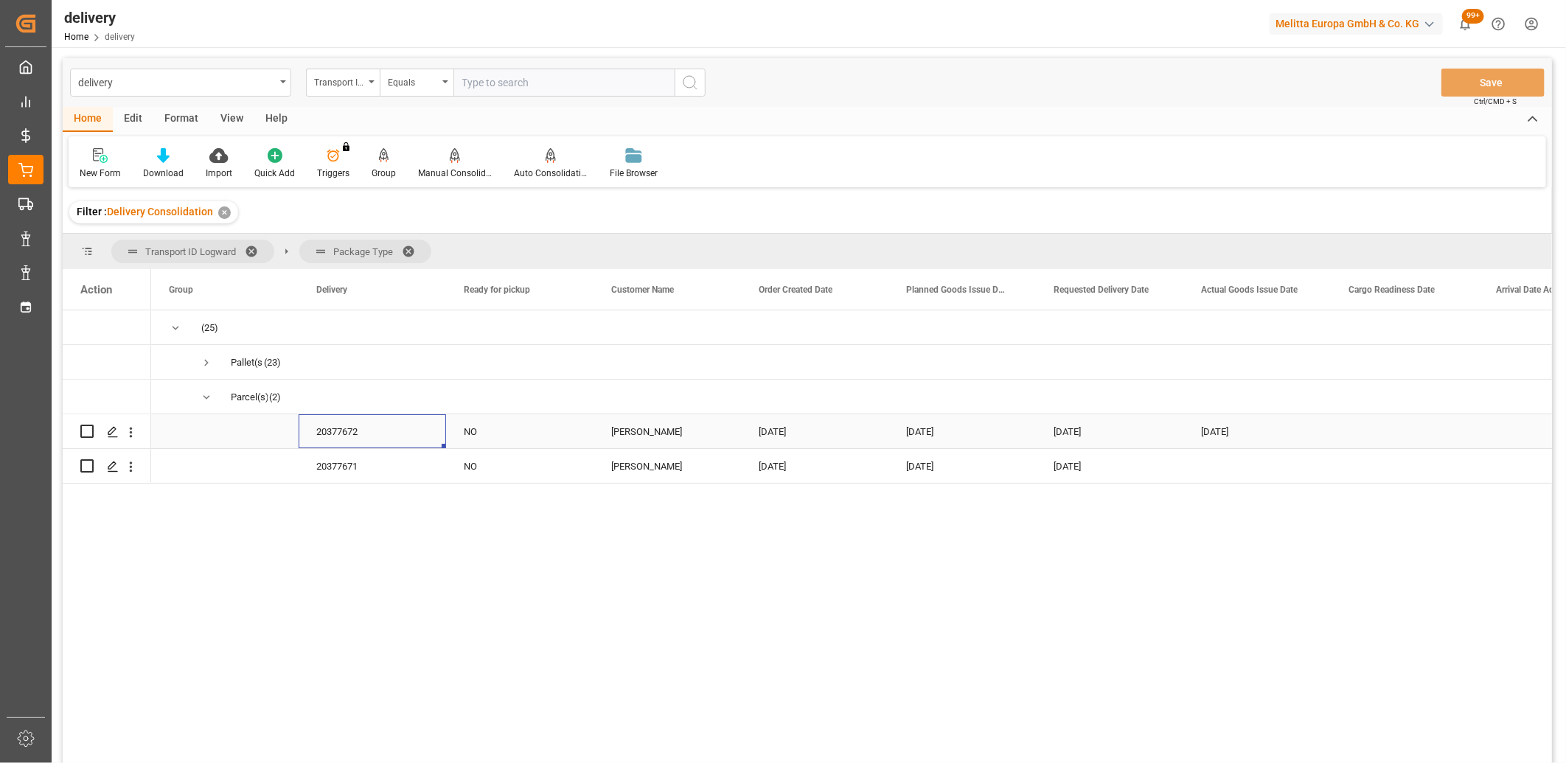
click at [340, 430] on div "20377672" at bounding box center [372, 431] width 147 height 34
click at [108, 429] on icon "Press SPACE to select this row." at bounding box center [113, 432] width 12 height 12
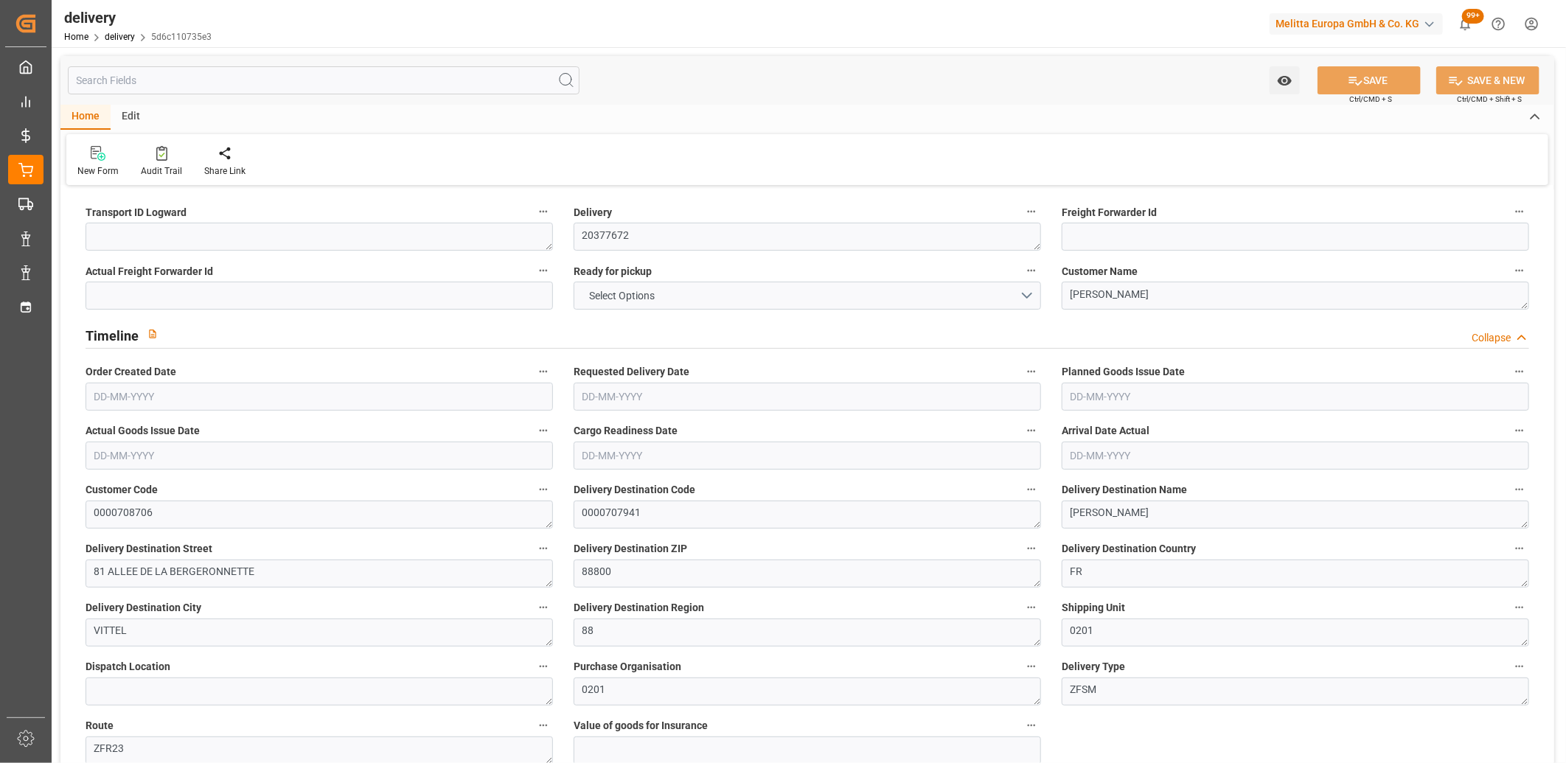
type input "1"
type input "7.68"
type input "31.722"
type input "62.1"
type input "1"
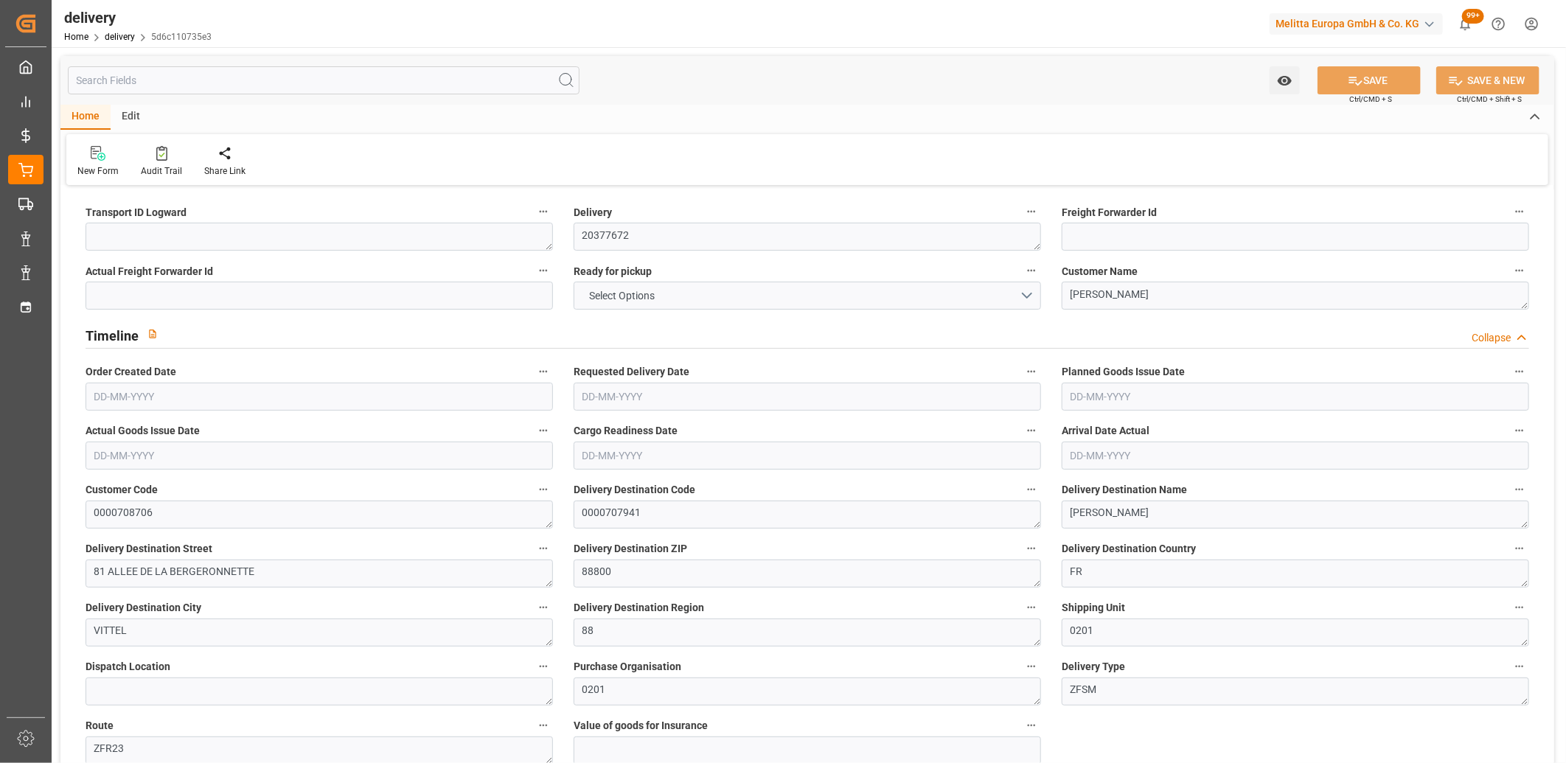
type input "1"
type input "0"
type input "1"
type input "0"
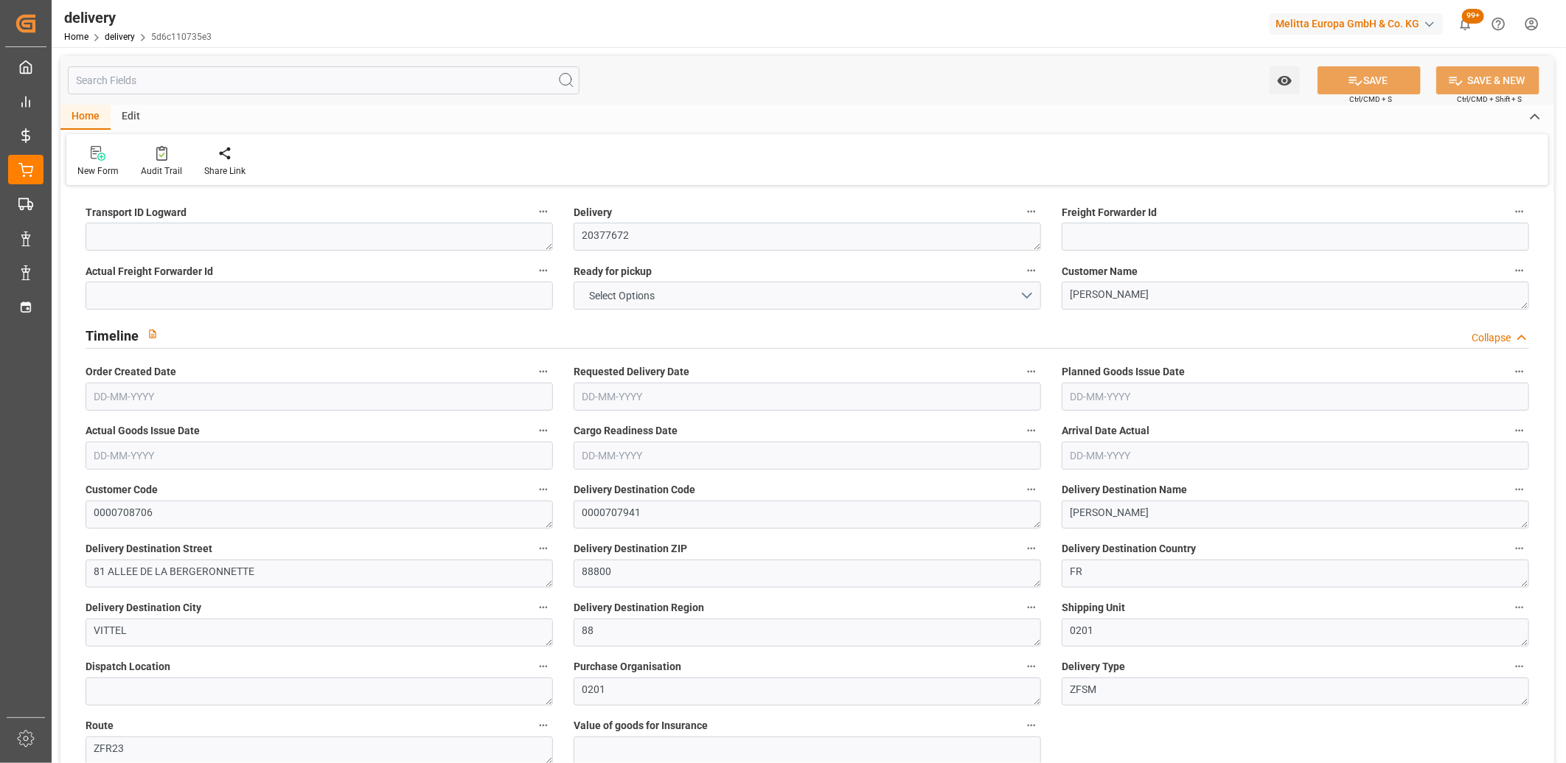
type input "0"
type input "1.5"
type input "0"
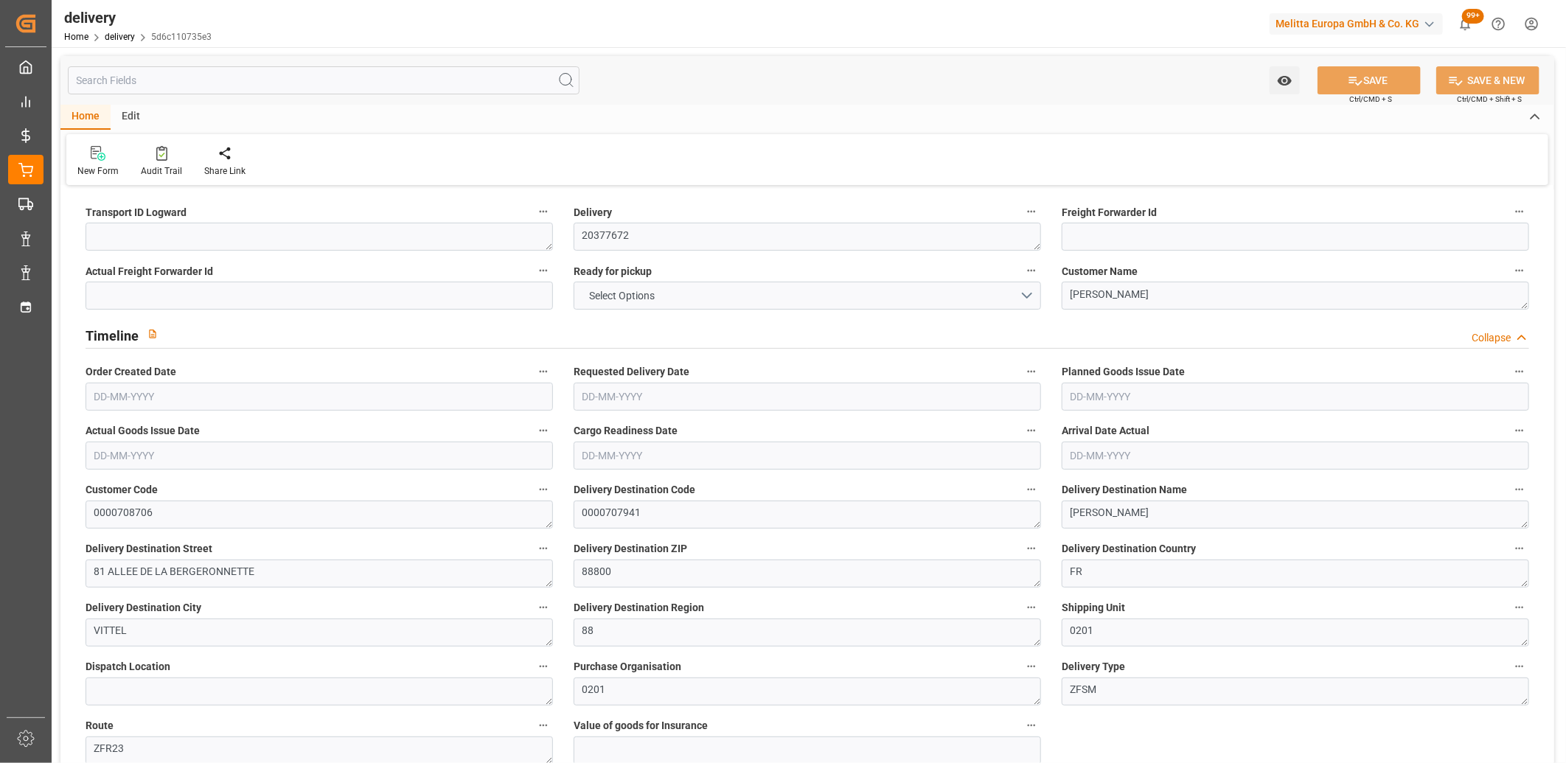
type input "1"
type input "0"
type input "8.722"
type input "101"
type input "0"
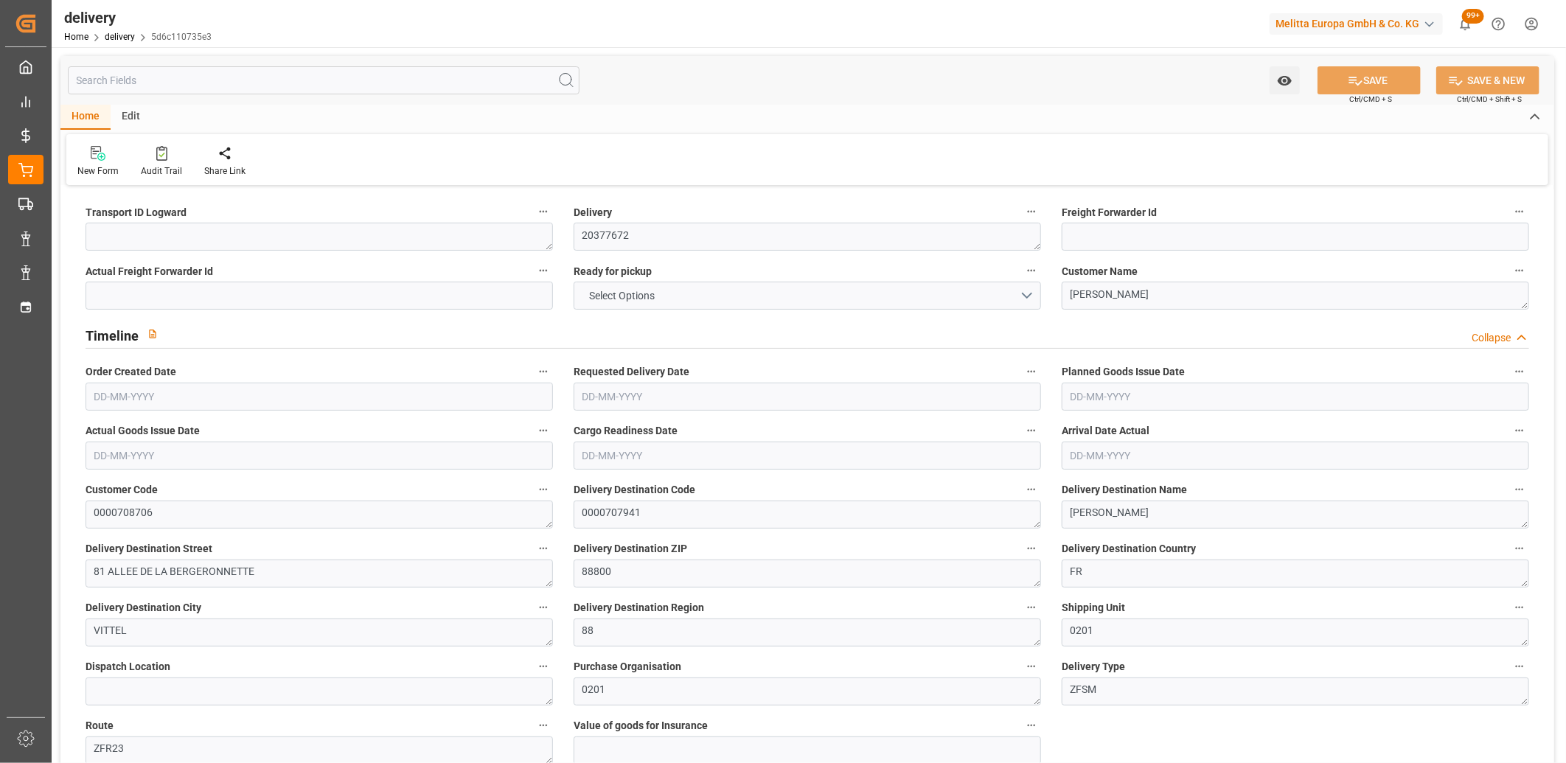
type input "[DATE]"
type input "11-09-2025"
type input "[DATE]"
type input "05-09-2025 14:00"
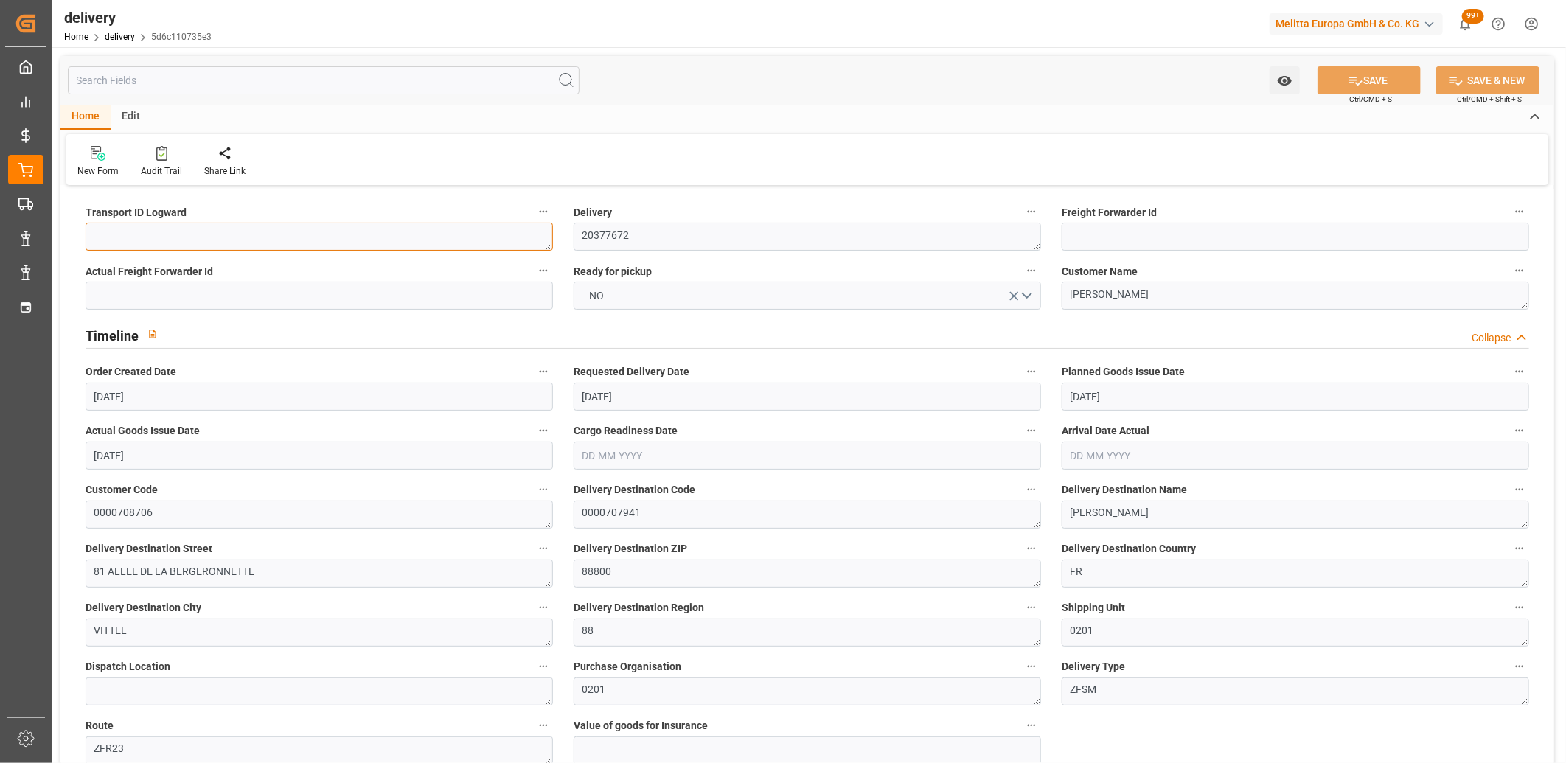
click at [143, 233] on textarea at bounding box center [319, 237] width 467 height 28
type textarea "X"
click at [1379, 77] on button "SAVE" at bounding box center [1369, 80] width 103 height 28
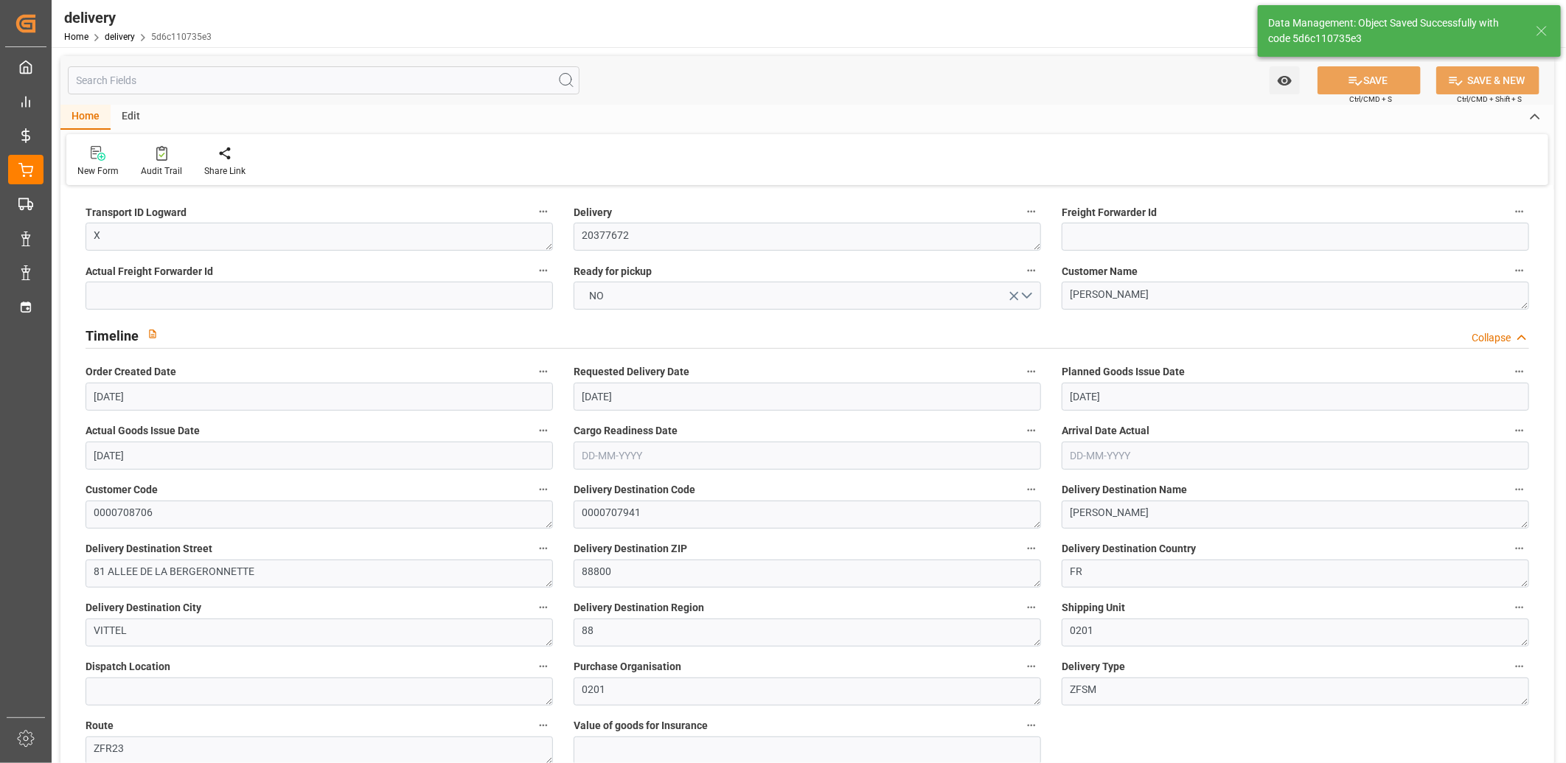
type textarea "X ~ Parcel(s) ~ 2025-09-09 00:00:00 ~ ZFR23 ~ 2025-09-11 00:00:00~0000707941"
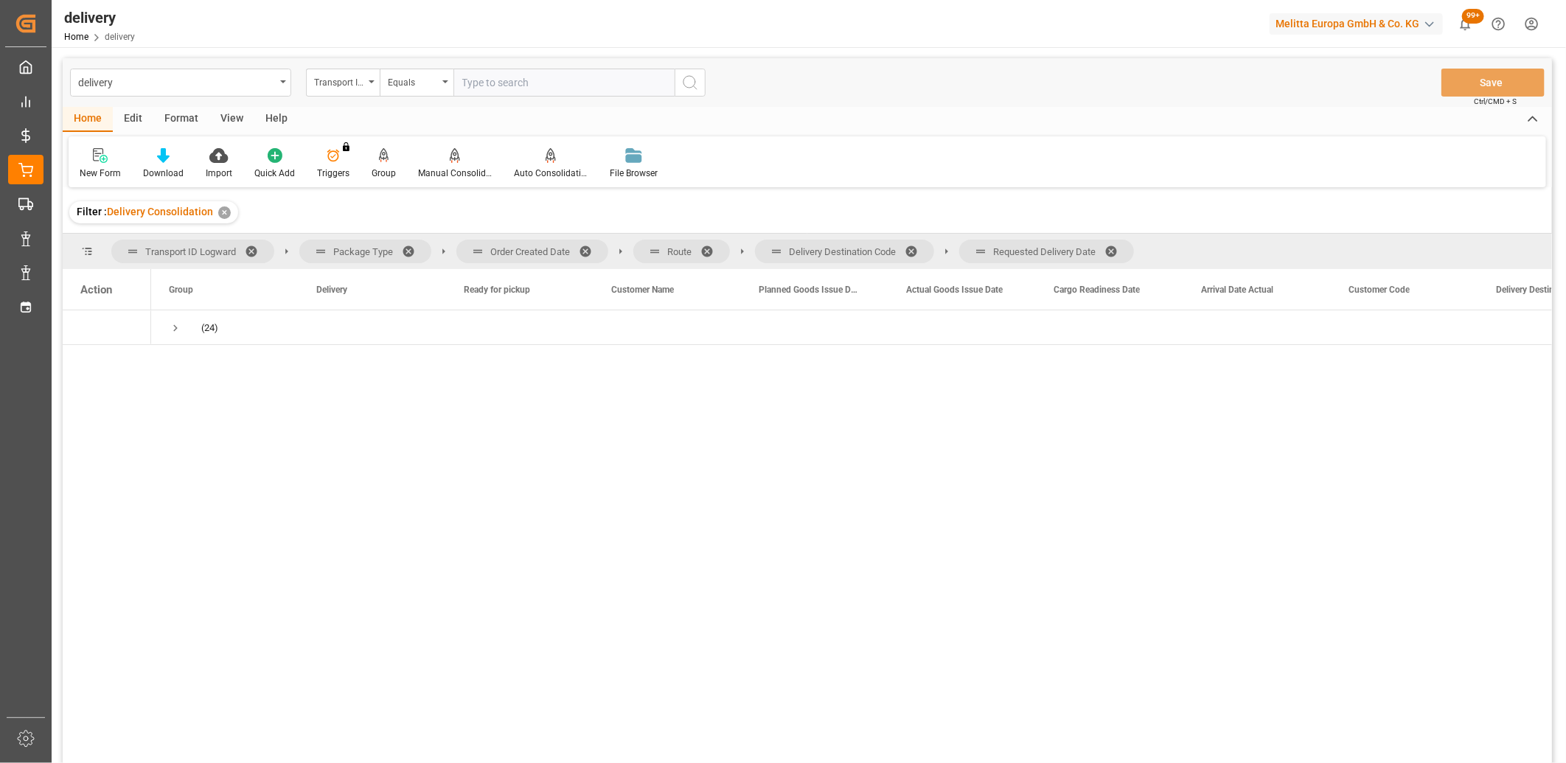
click at [1119, 246] on span at bounding box center [1117, 251] width 24 height 13
click at [917, 251] on span at bounding box center [917, 251] width 24 height 13
click at [709, 248] on span at bounding box center [713, 251] width 24 height 13
click at [591, 252] on span at bounding box center [591, 251] width 24 height 13
click at [170, 330] on span "Press SPACE to select this row." at bounding box center [175, 327] width 13 height 13
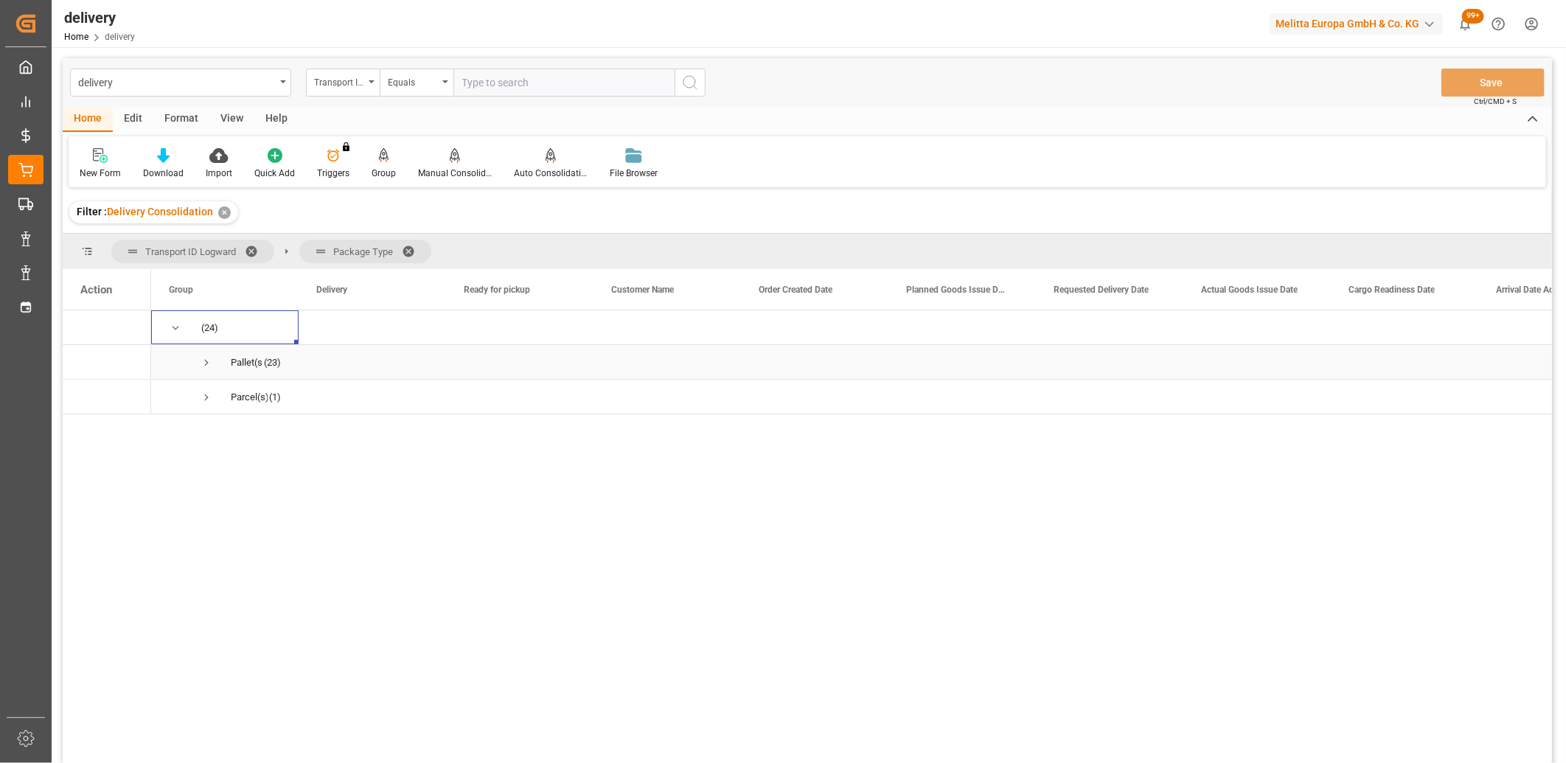
click at [207, 358] on span "Press SPACE to select this row." at bounding box center [206, 362] width 13 height 13
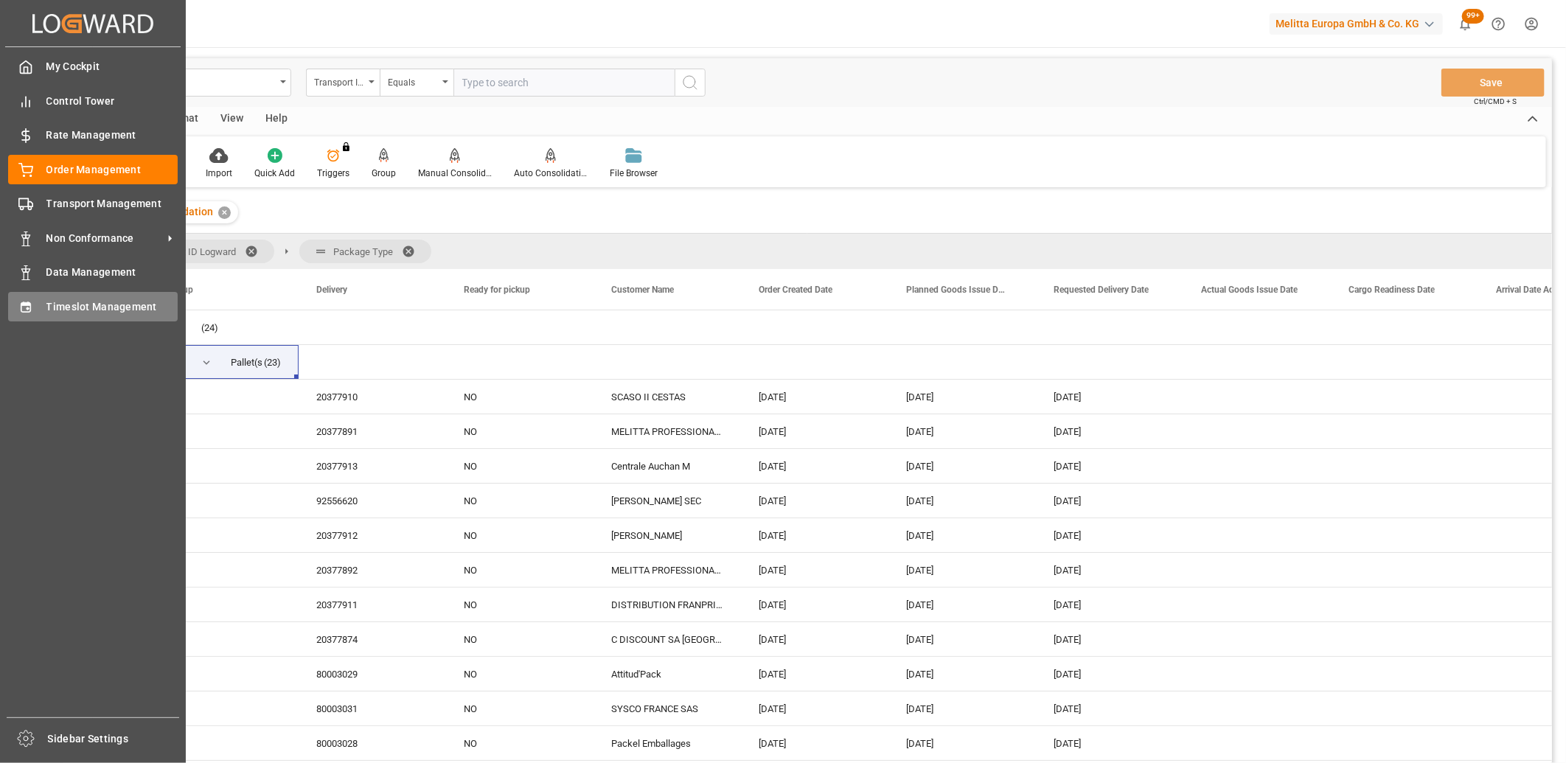
click at [20, 300] on icon at bounding box center [25, 307] width 15 height 15
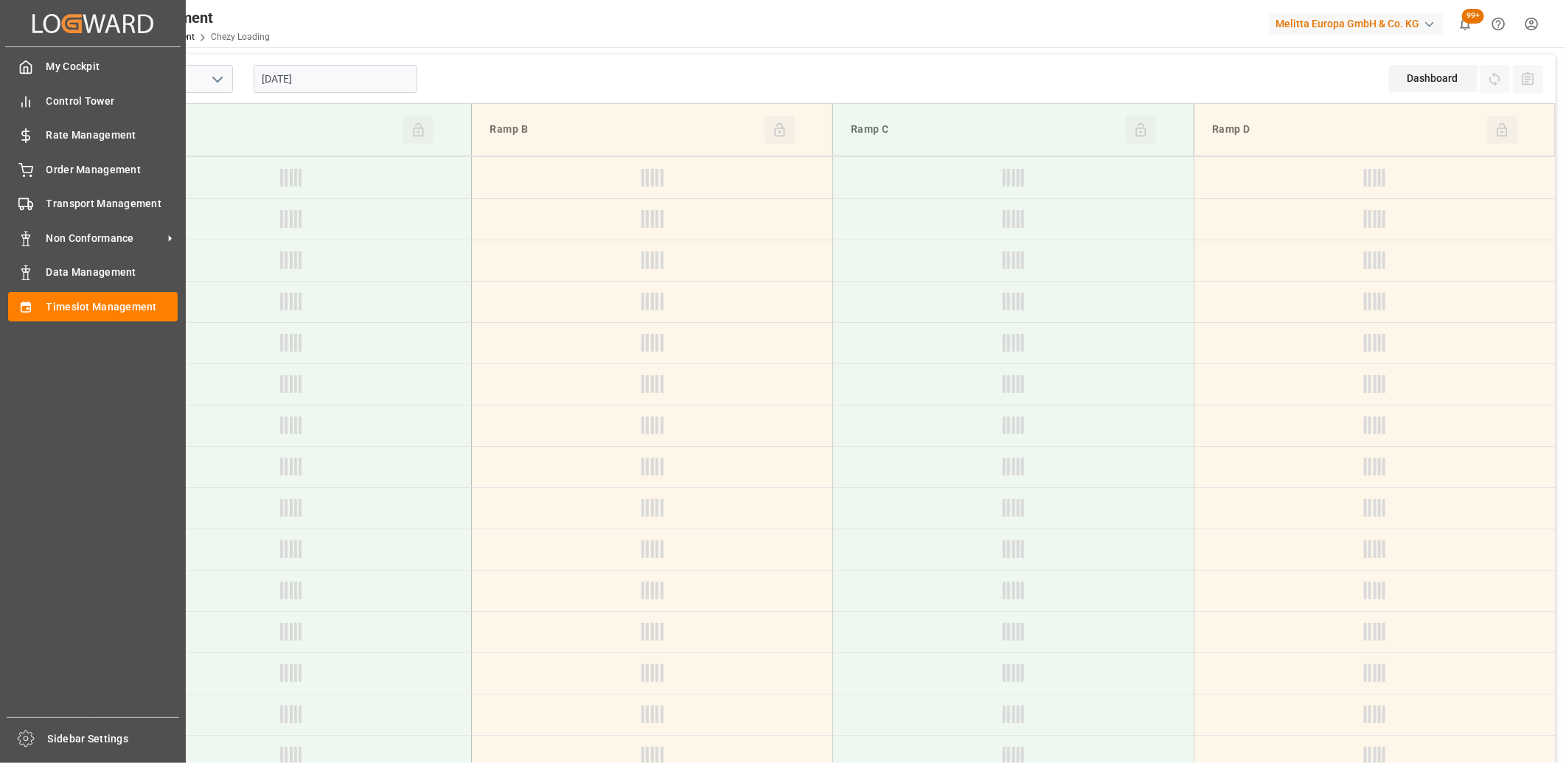
type input "Chezy Loading"
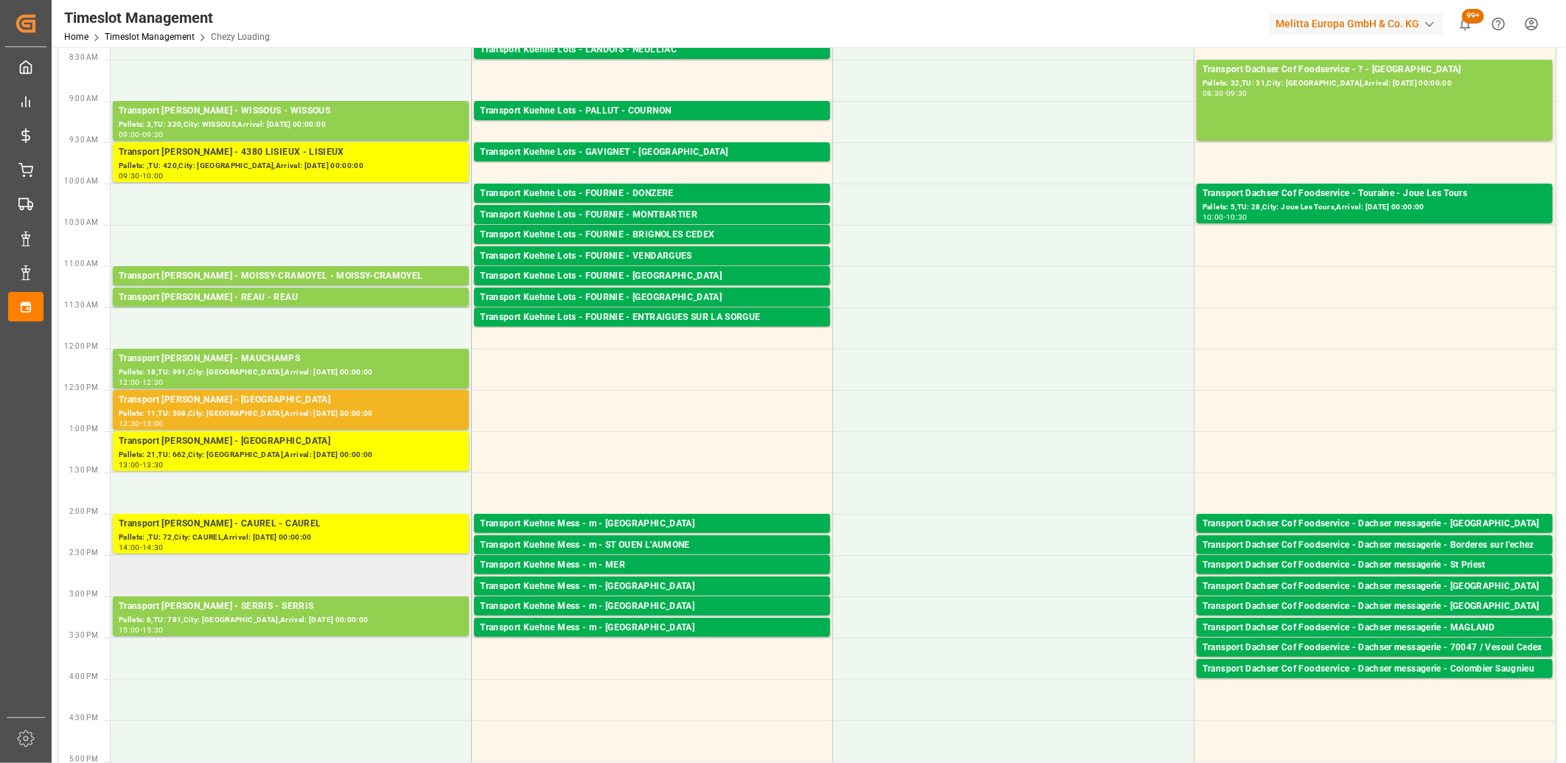
scroll to position [164, 0]
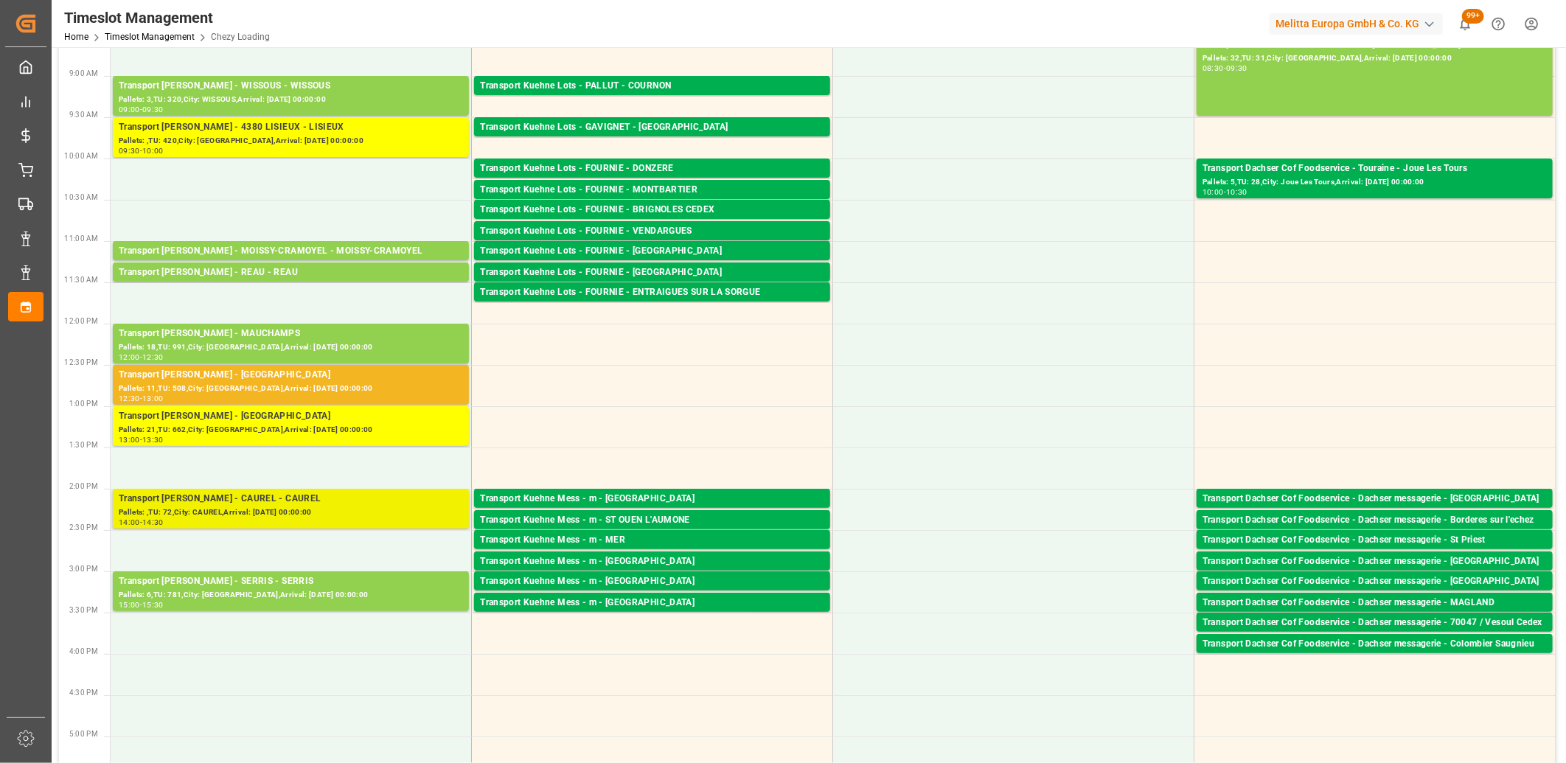
click at [293, 500] on div "Transport Delisle - CAUREL - CAUREL" at bounding box center [291, 499] width 344 height 15
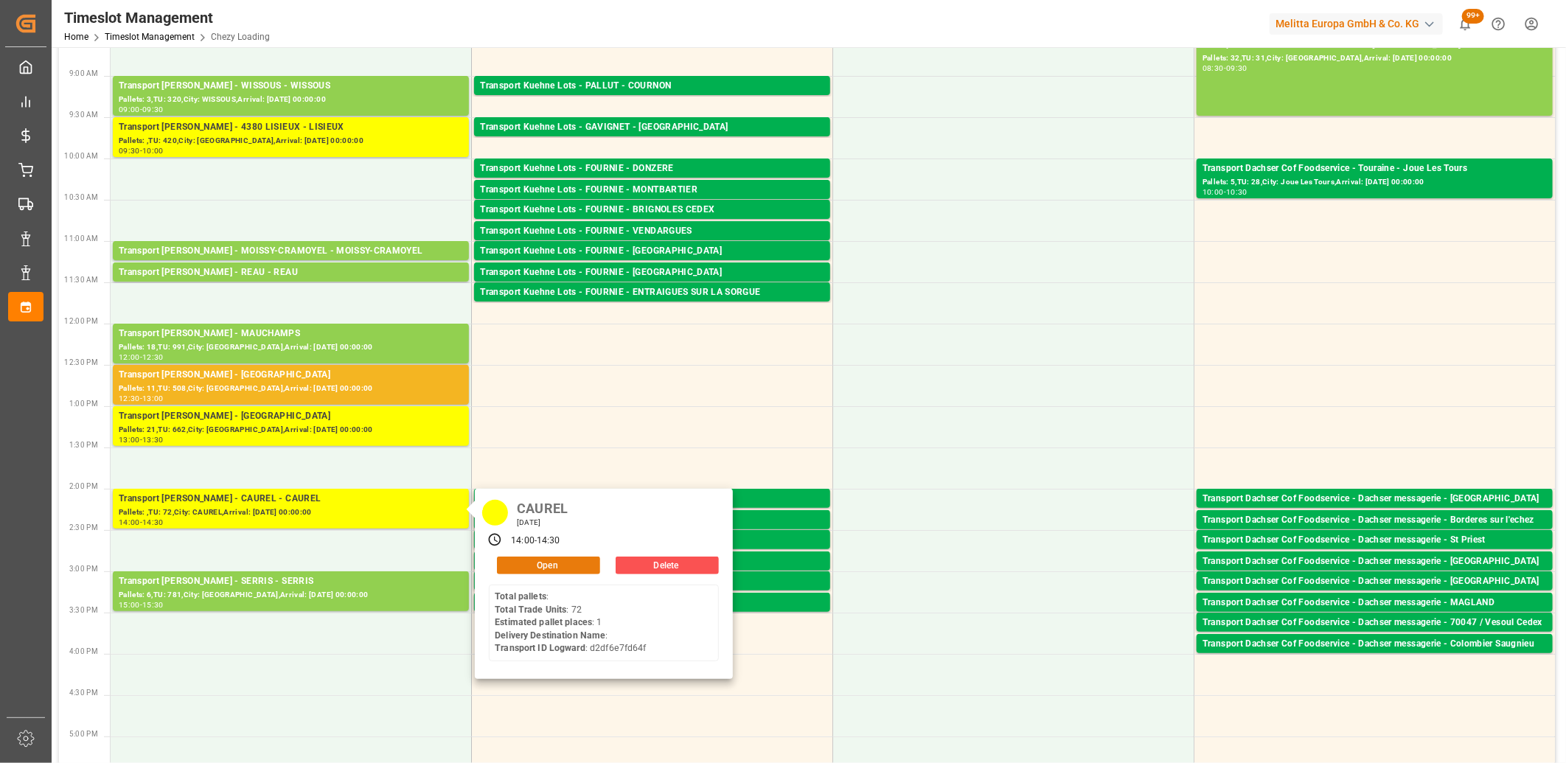
click at [541, 566] on button "Open" at bounding box center [548, 566] width 103 height 18
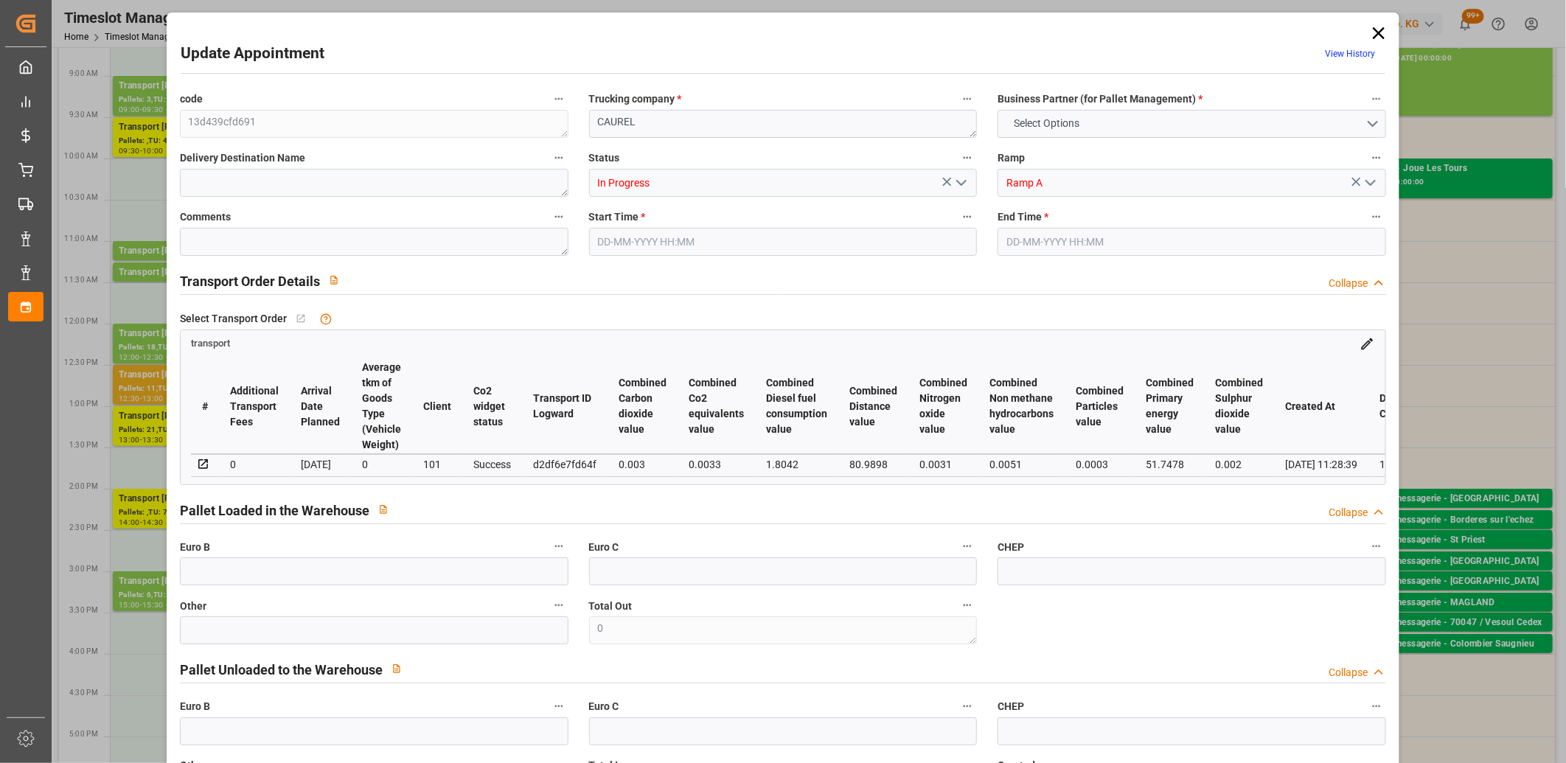
type input "1"
type input "134.99"
type input "0"
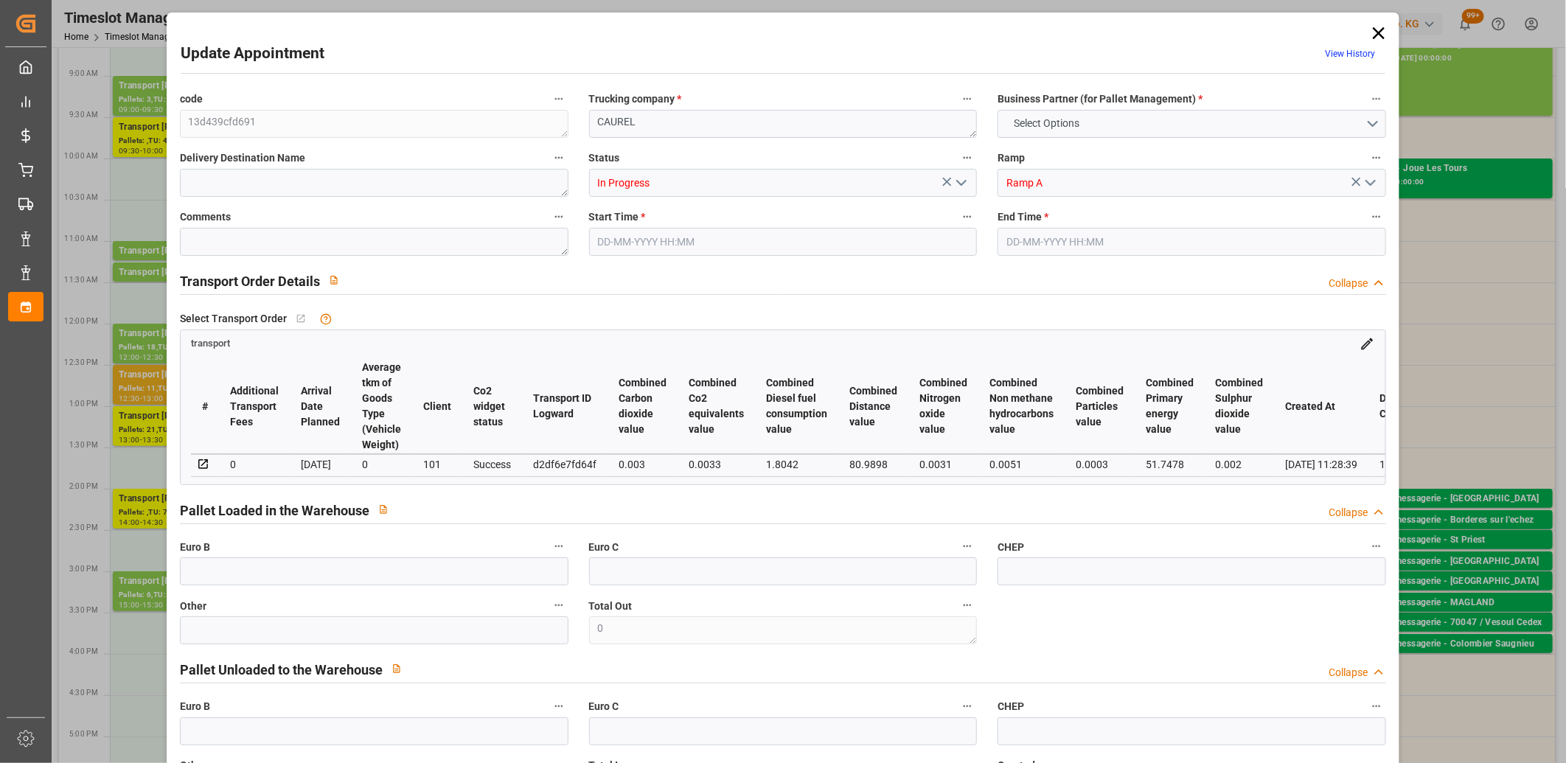
type input "130.4273"
type input "-4.5627"
type input "0"
type input "31.608"
type input "96.566"
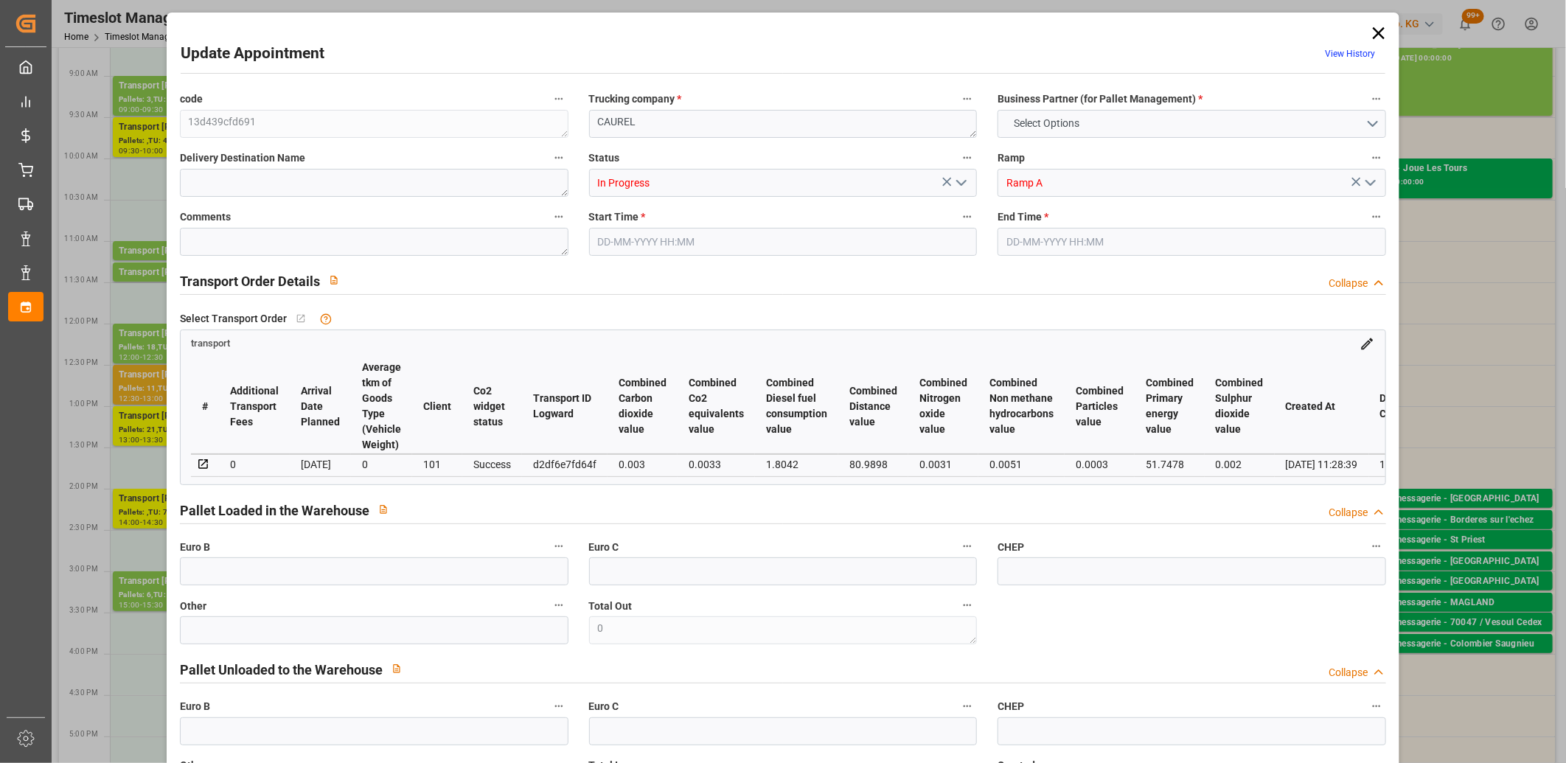
type input "828.7"
type input "51"
type input "0"
type input "72"
type input "1"
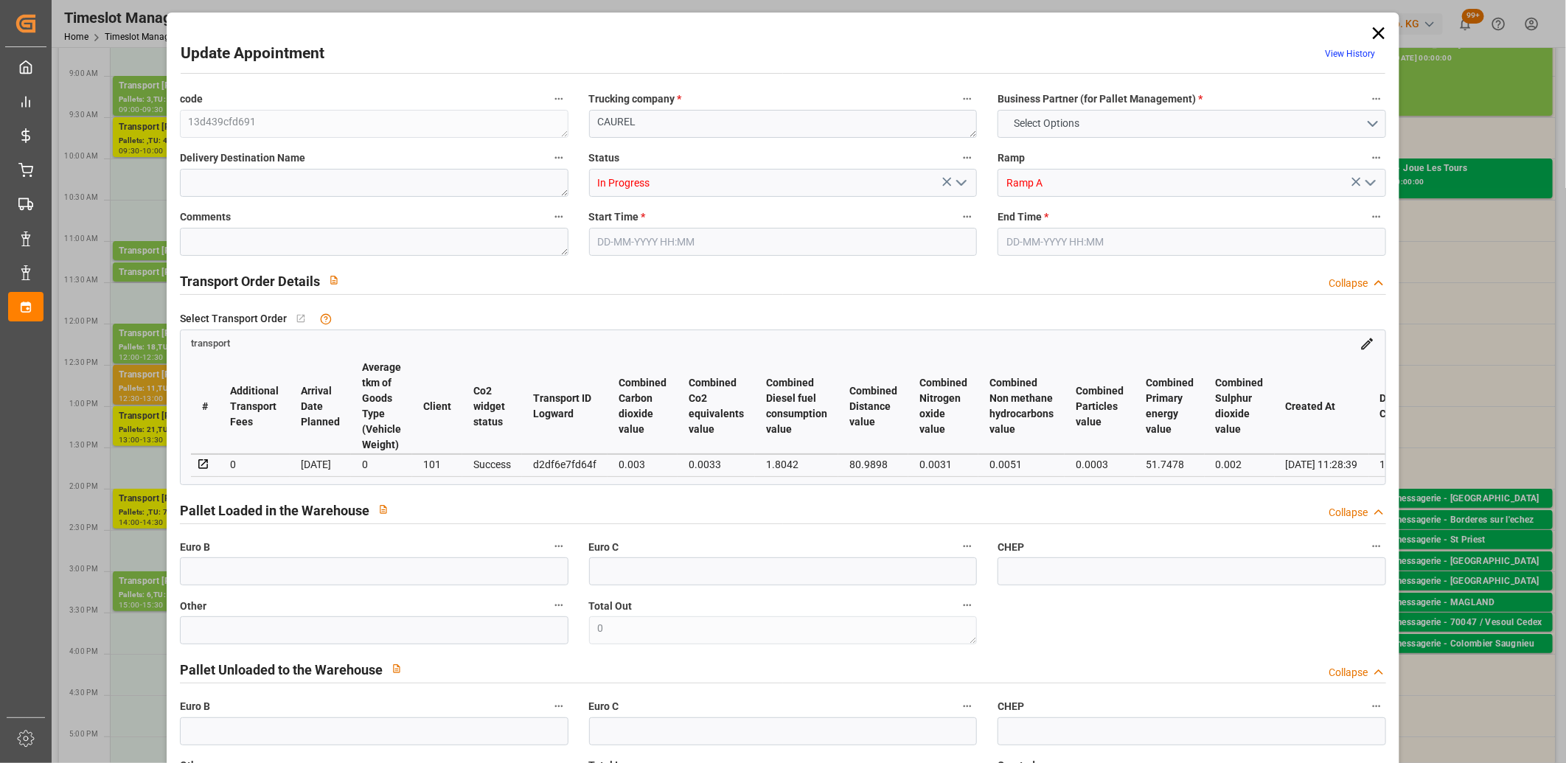
type input "101"
type input "73.566"
type input "0"
type input "4710.8598"
type input "0"
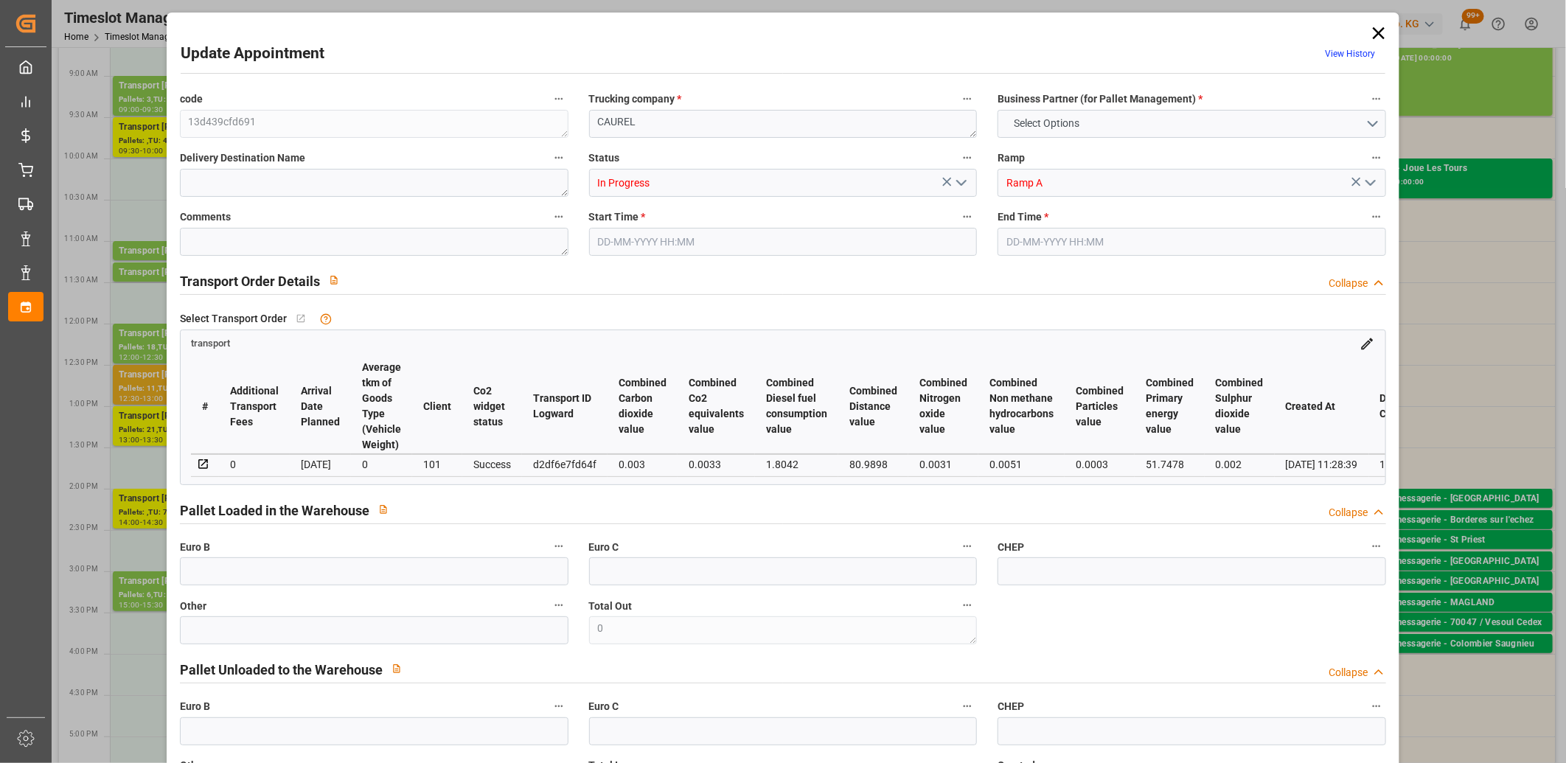
type input "0"
type input "21"
type input "35"
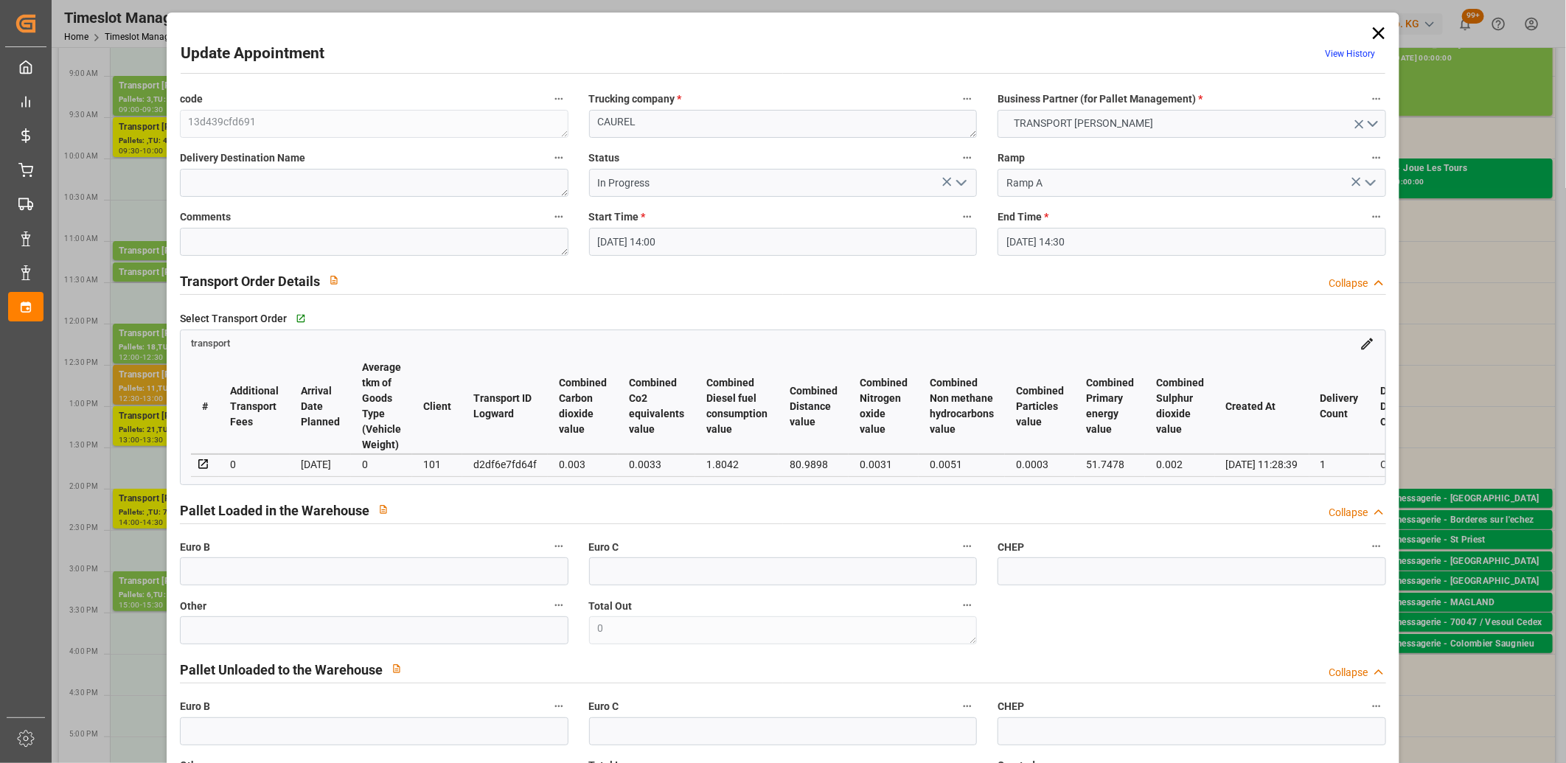
type input "09-09-2025 14:00"
type input "09-09-2025 14:30"
type input "08-09-2025 16:35"
type input "08-09-2025 11:28"
type input "[DATE]"
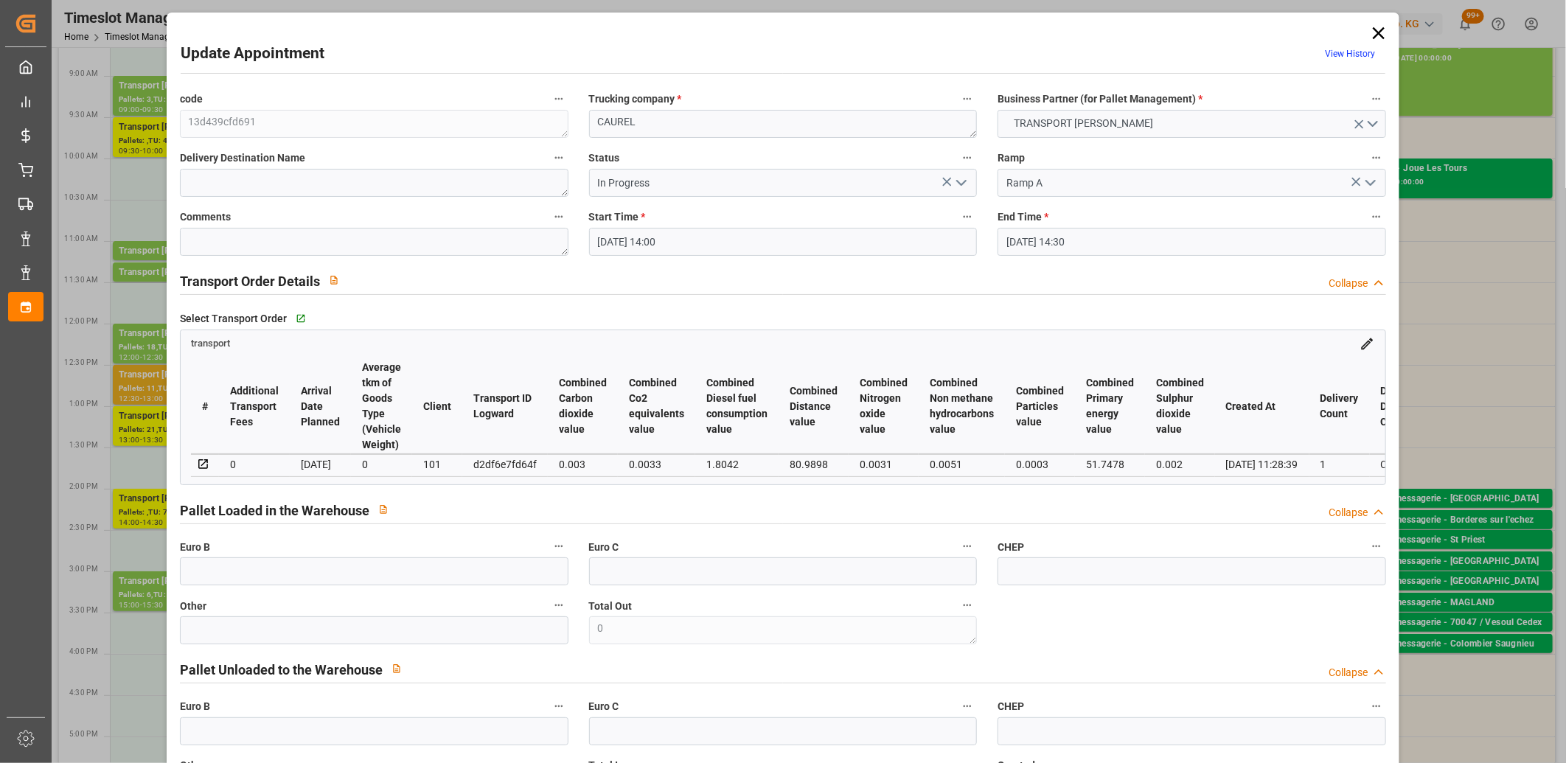
type input "[DATE]"
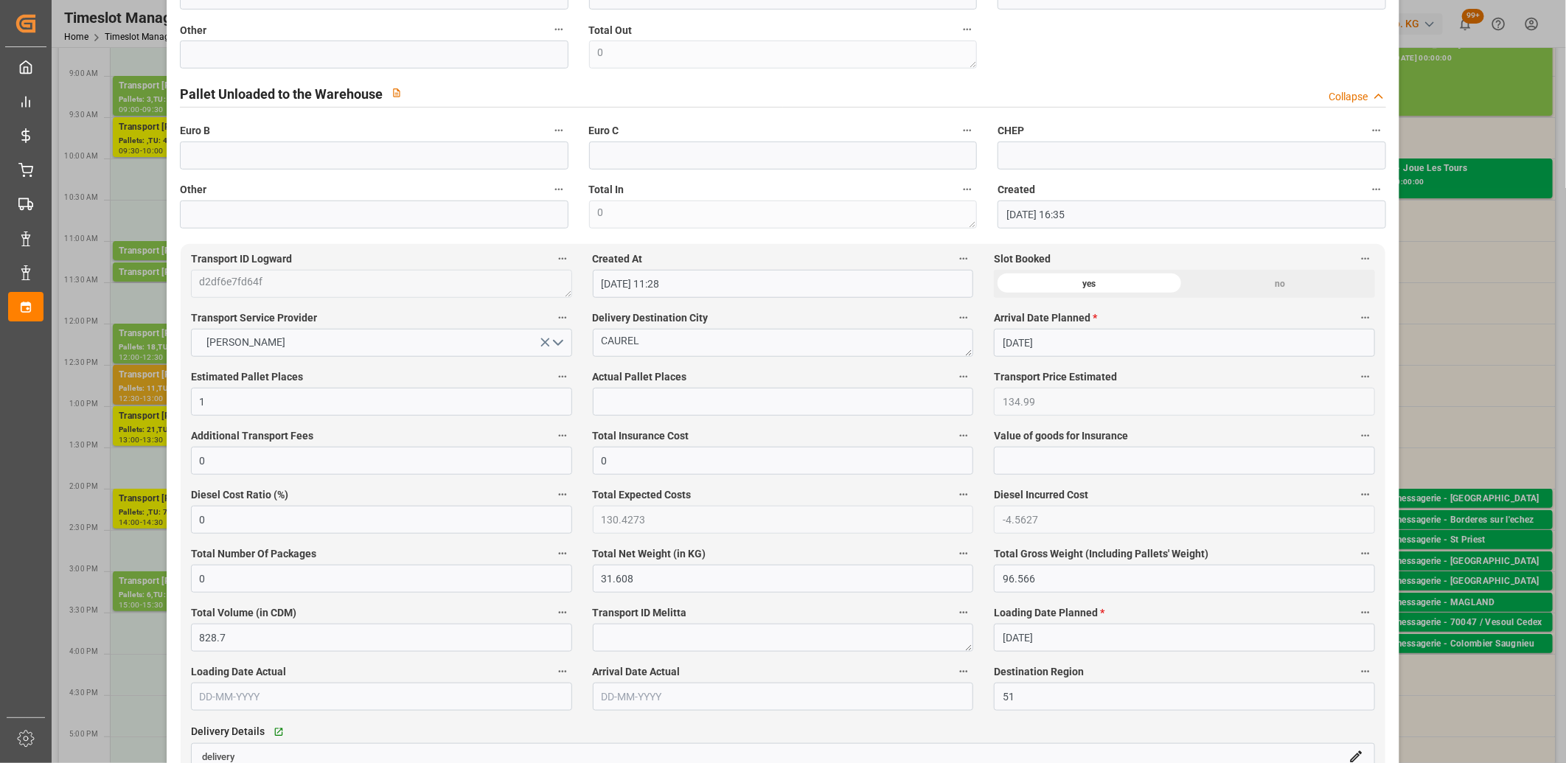
scroll to position [819, 0]
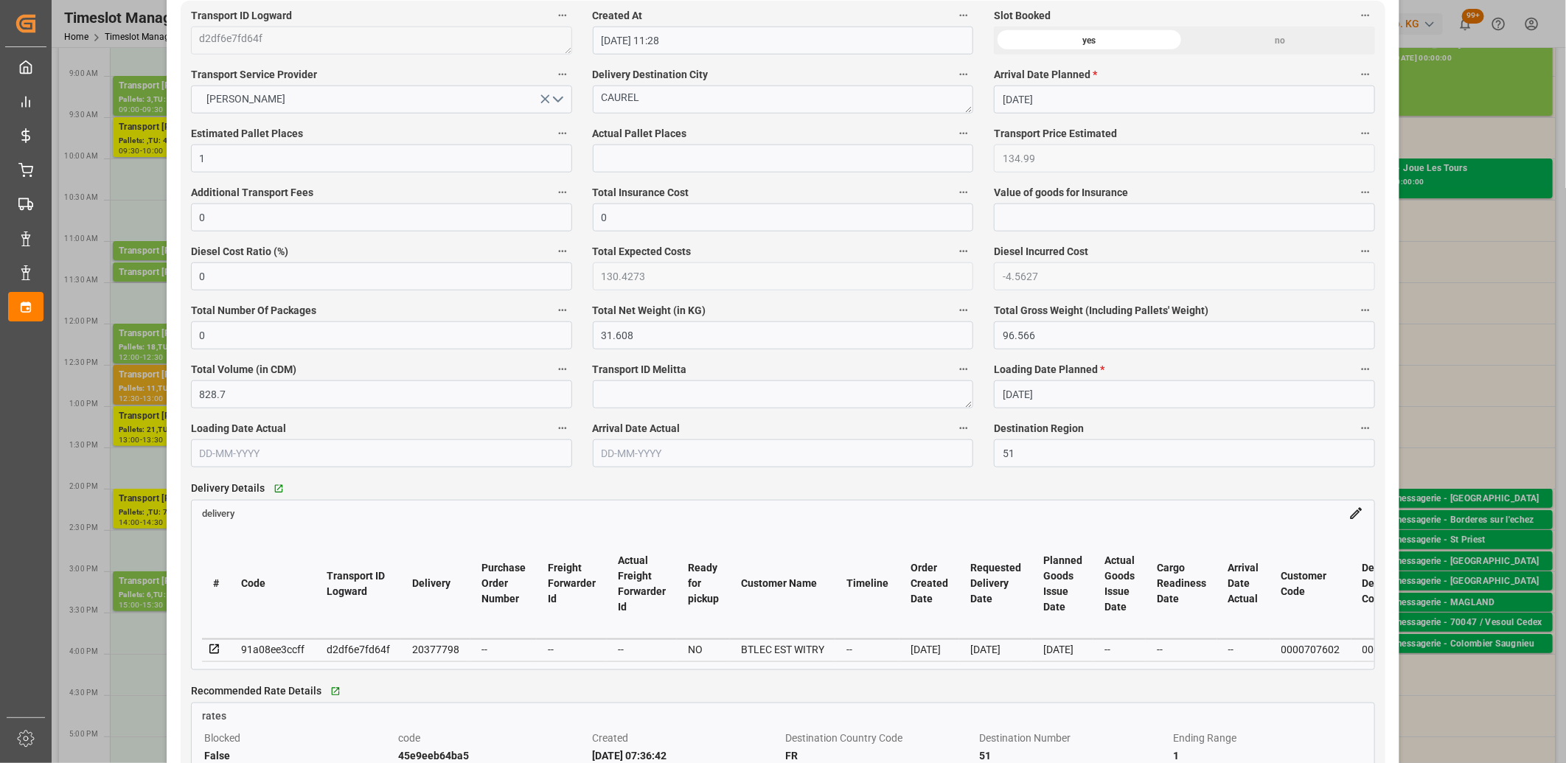
click at [217, 646] on icon at bounding box center [214, 649] width 13 height 13
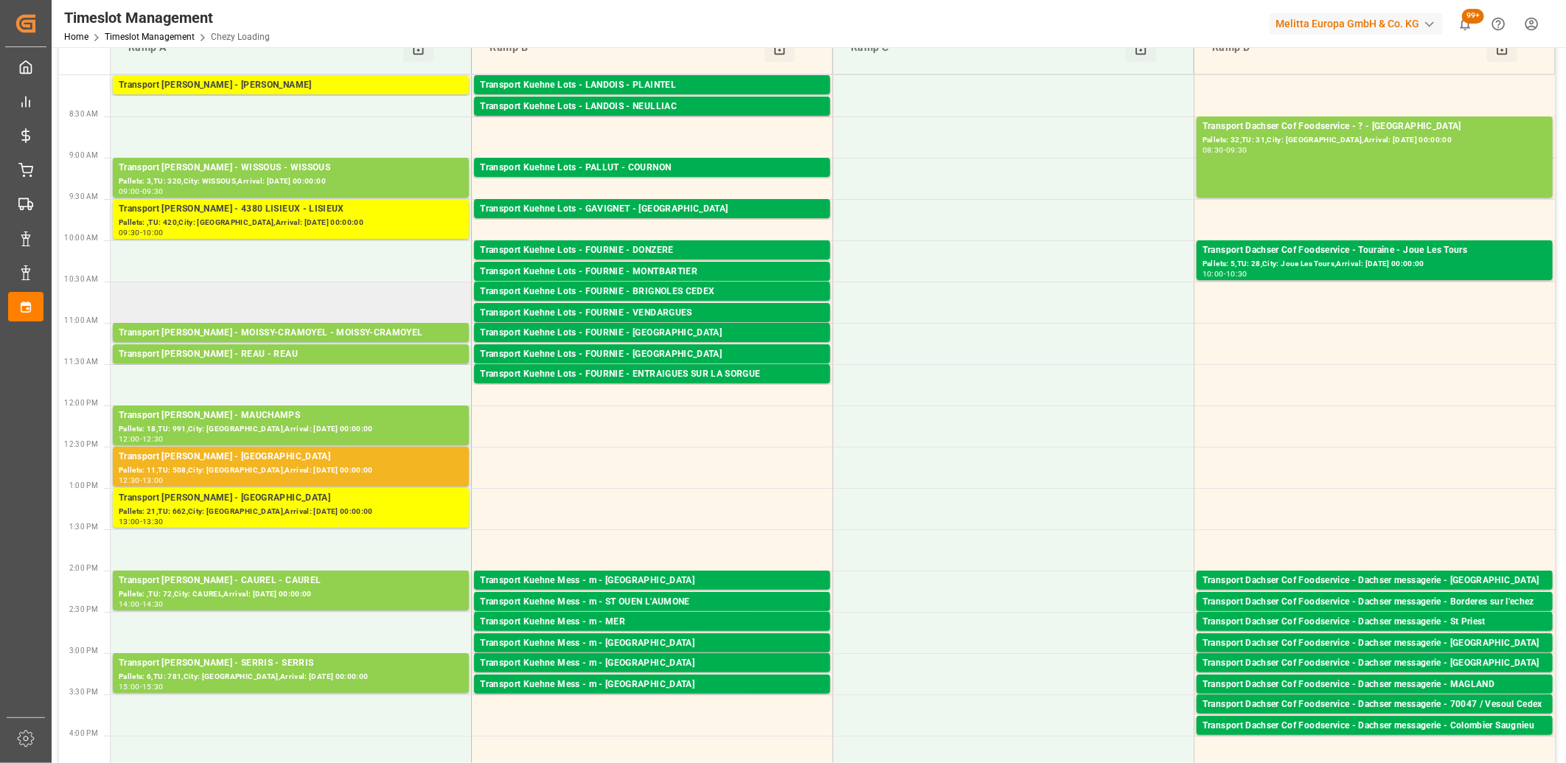
scroll to position [0, 0]
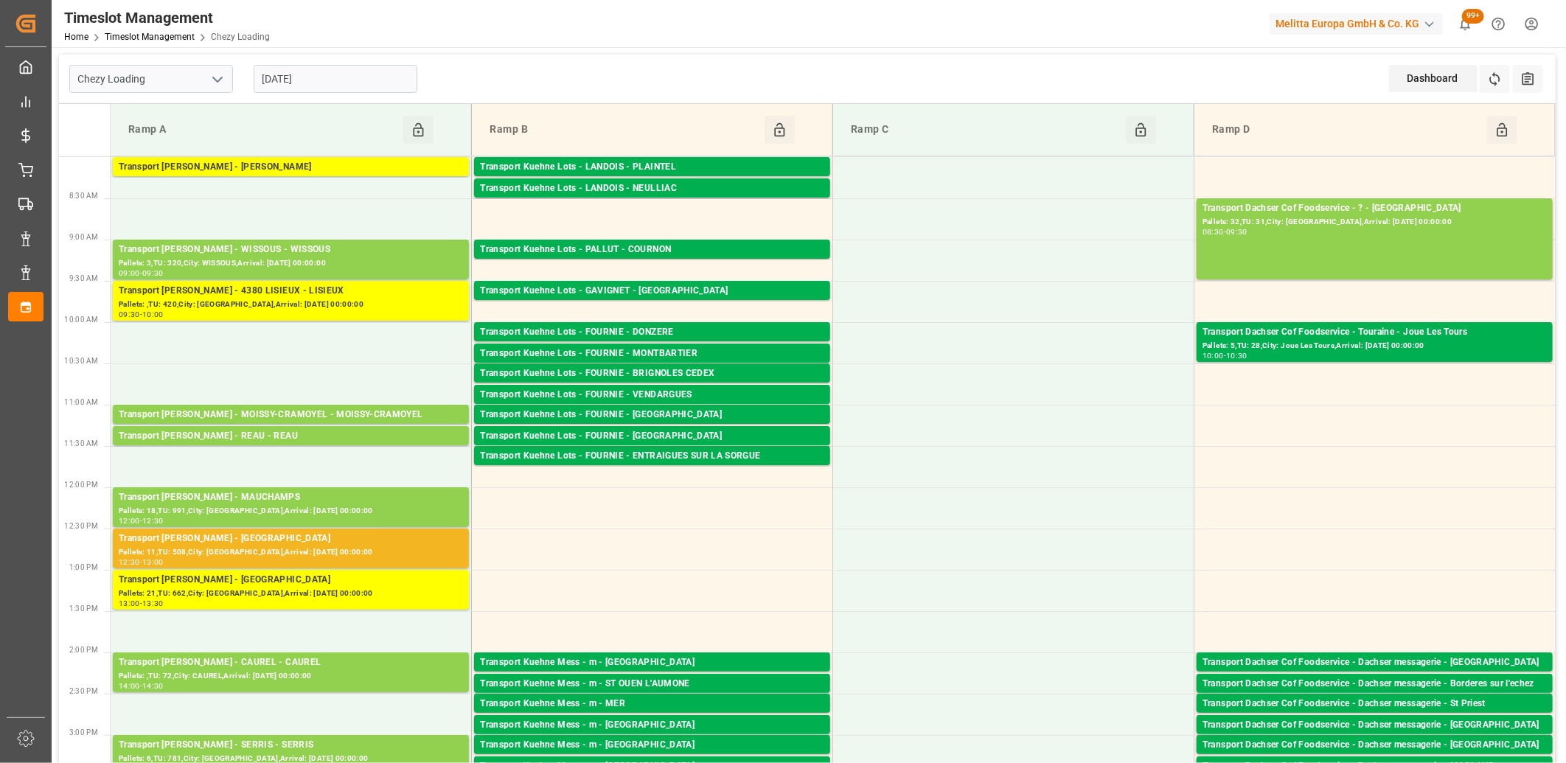
click at [342, 83] on input "[DATE]" at bounding box center [336, 79] width 164 height 28
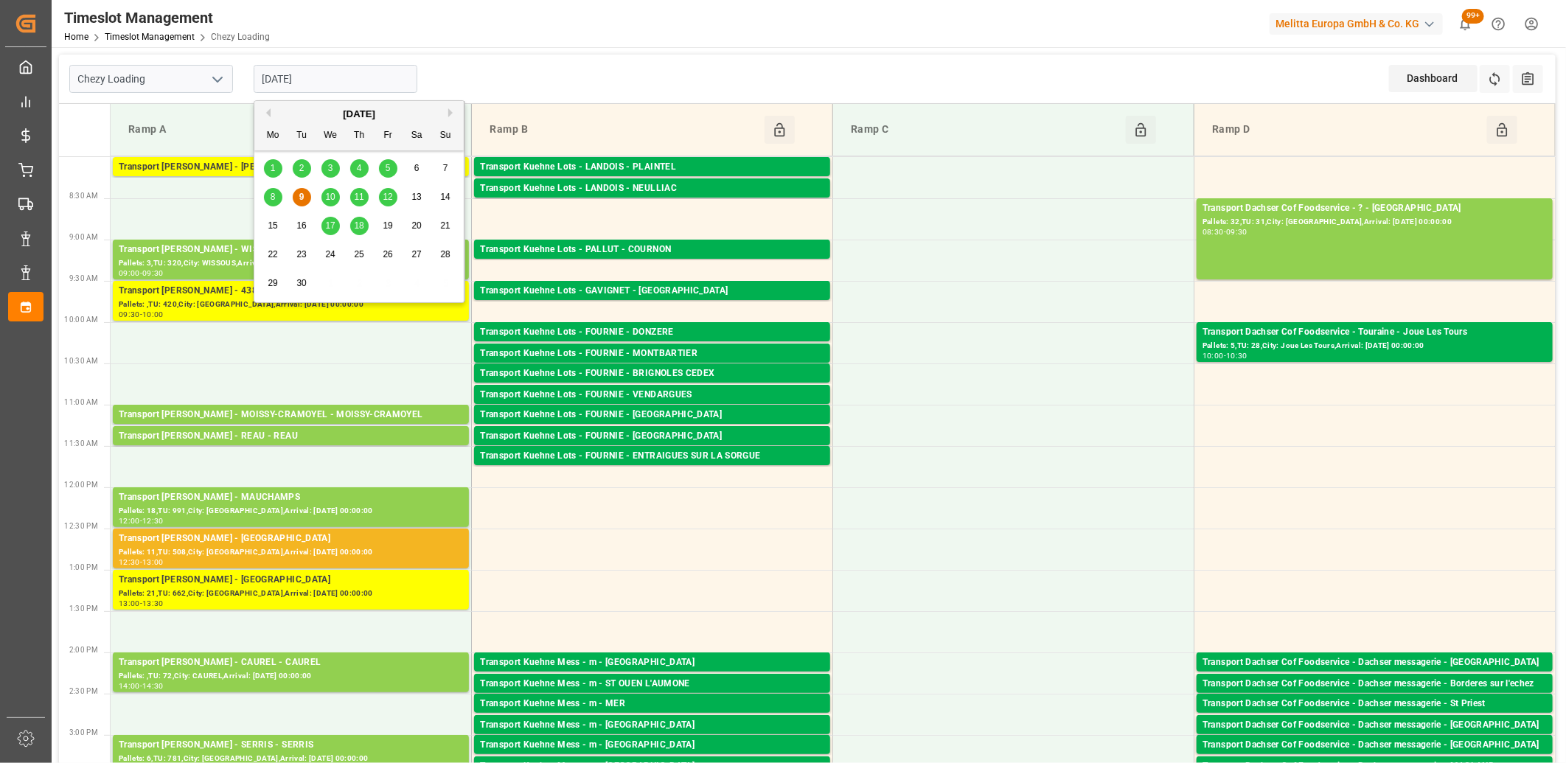
click at [330, 197] on span "10" at bounding box center [330, 197] width 10 height 10
type input "[DATE]"
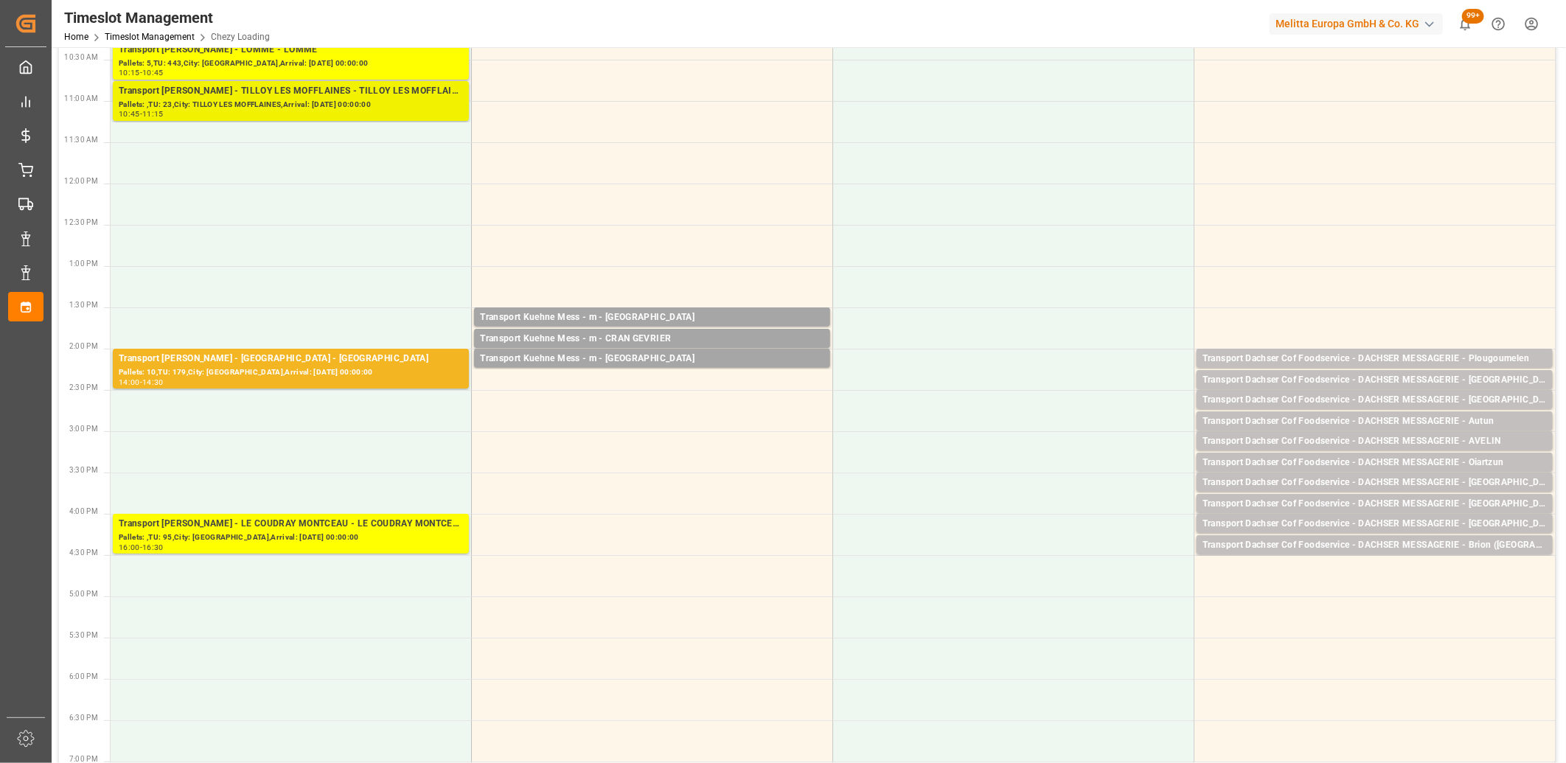
scroll to position [327, 0]
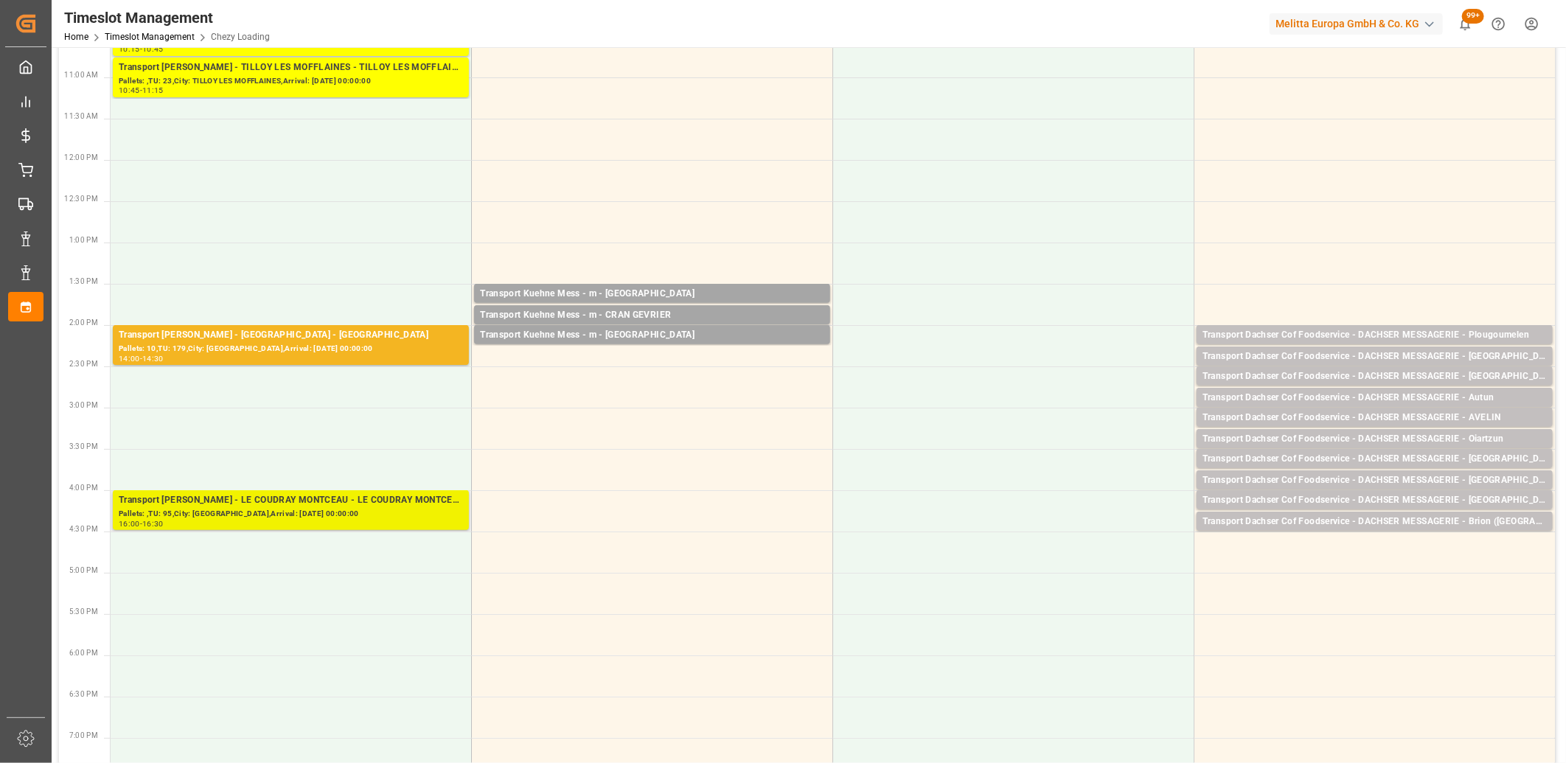
click at [304, 511] on div "Pallets: ,TU: 95,City: LE COUDRAY MONTCEAU,Arrival: 2025-09-10 00:00:00" at bounding box center [291, 514] width 344 height 13
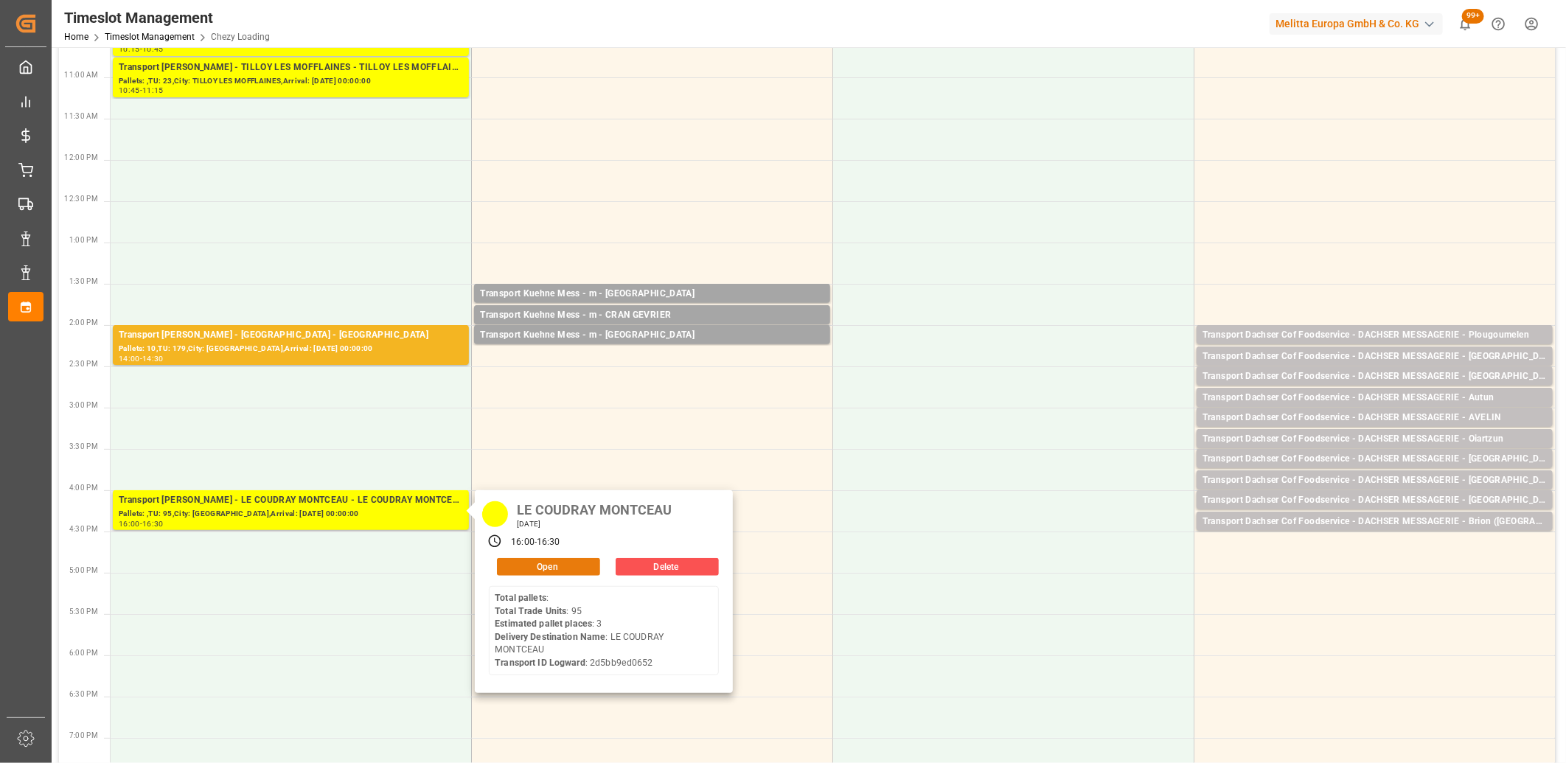
click at [526, 568] on button "Open" at bounding box center [548, 567] width 103 height 18
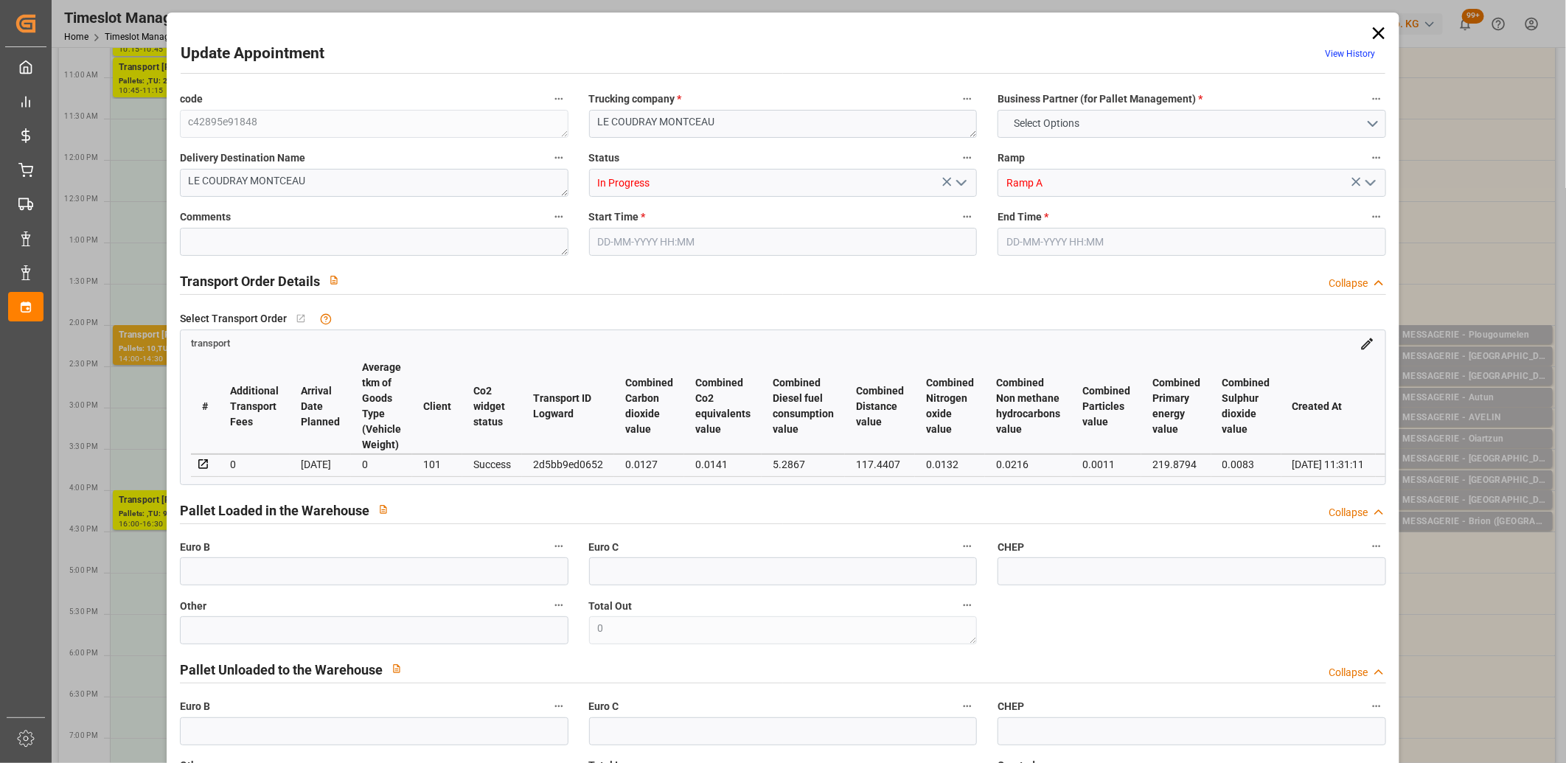
type input "3"
type input "138.36"
type input "0"
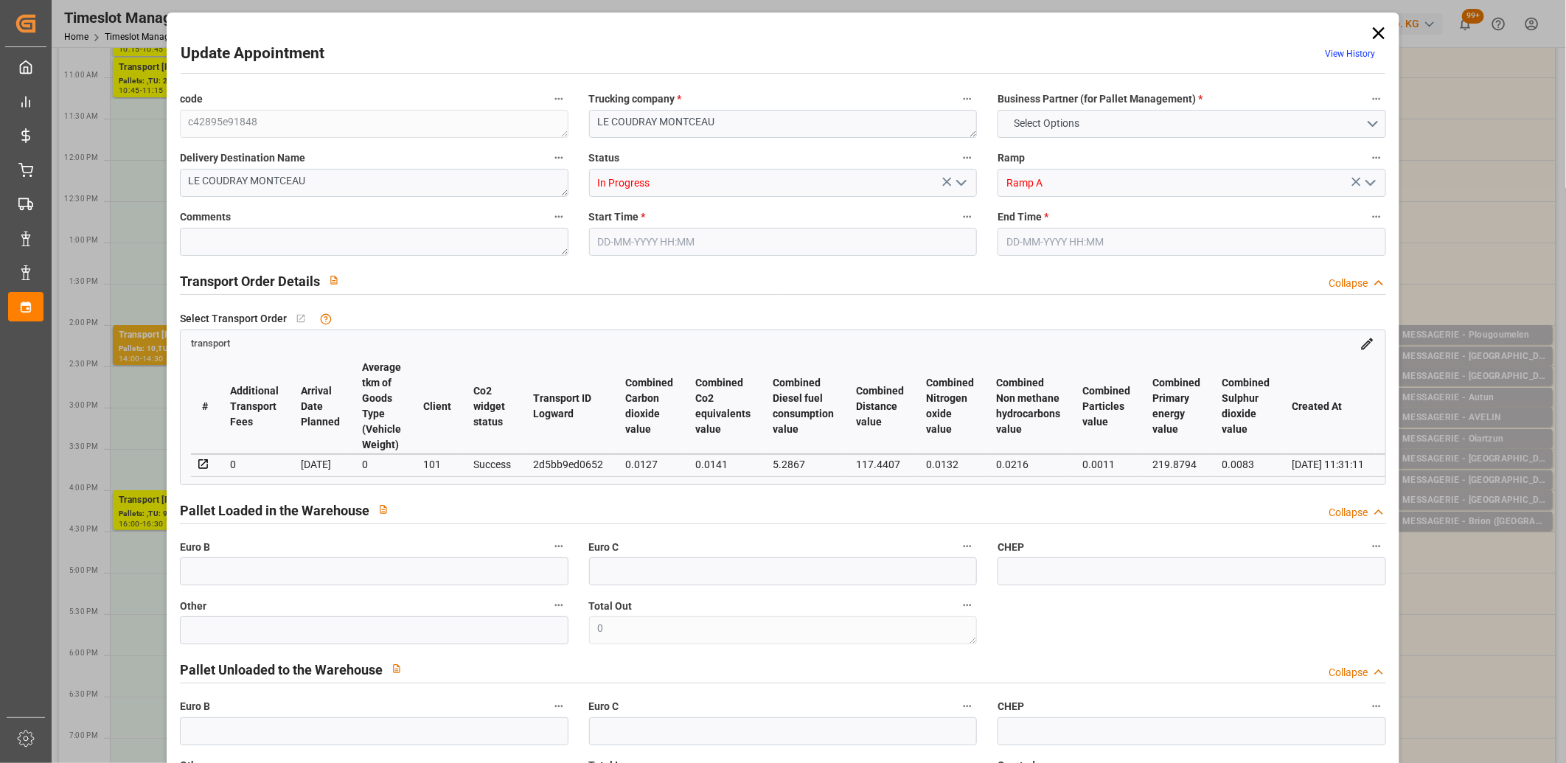
type input "133.6834"
type input "-4.6766"
type input "3"
type input "204"
type input "301.608"
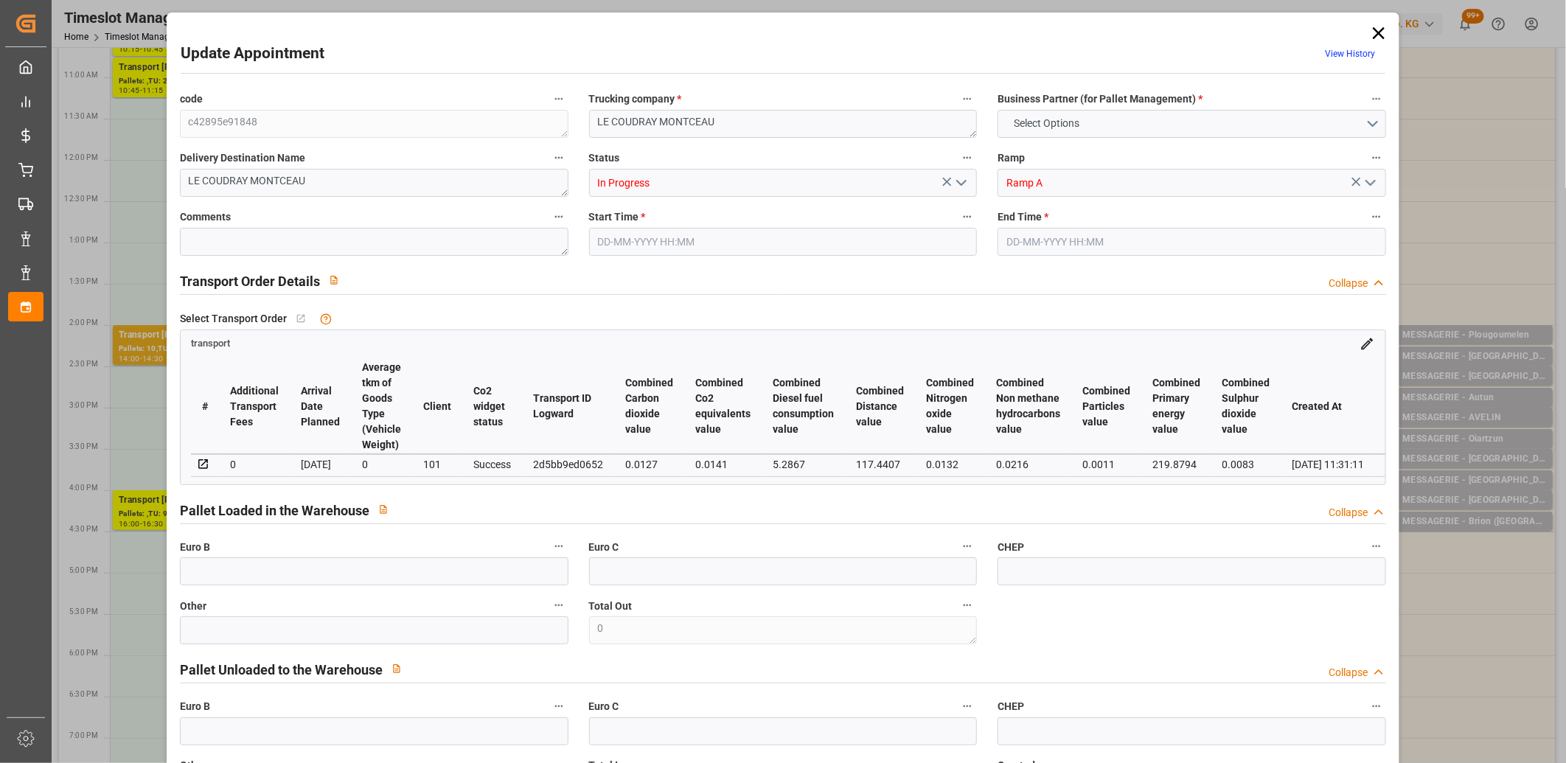
type input "683.04"
type input "91"
type input "0"
type input "95"
type input "3"
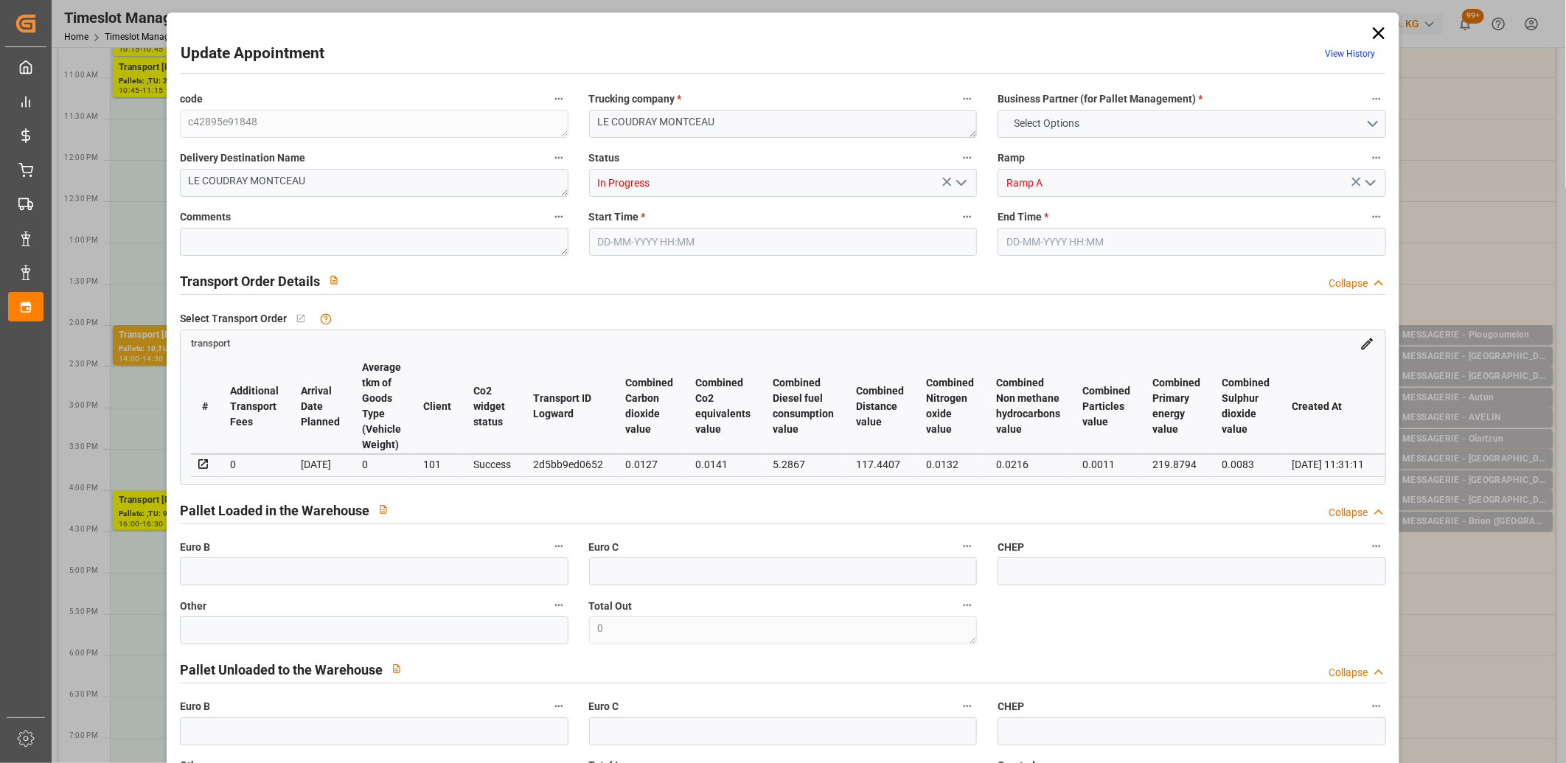
type input "101"
type input "217.968"
type input "0"
type input "4710.8598"
type input "0"
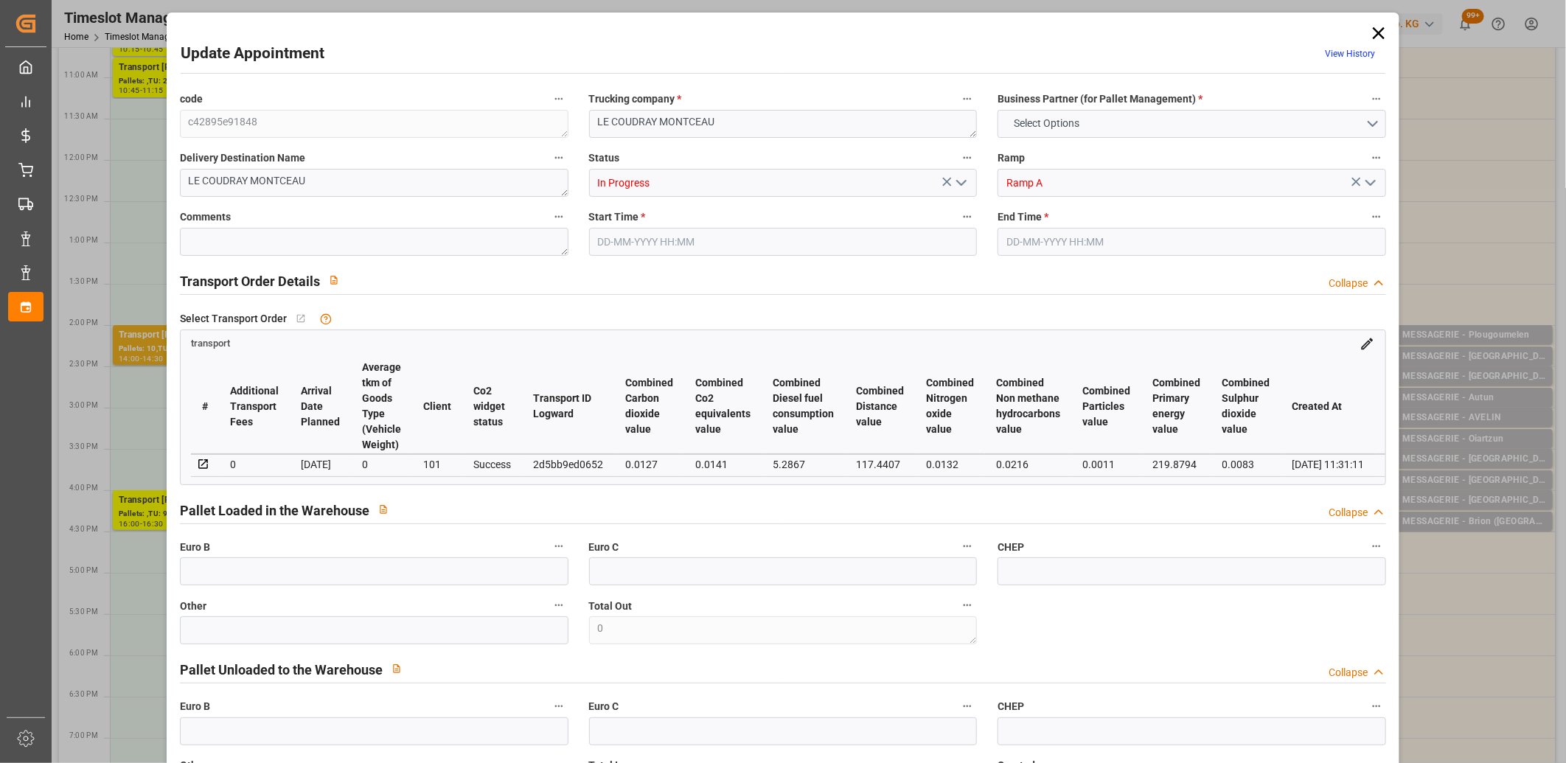
type input "0"
type input "21"
type input "35"
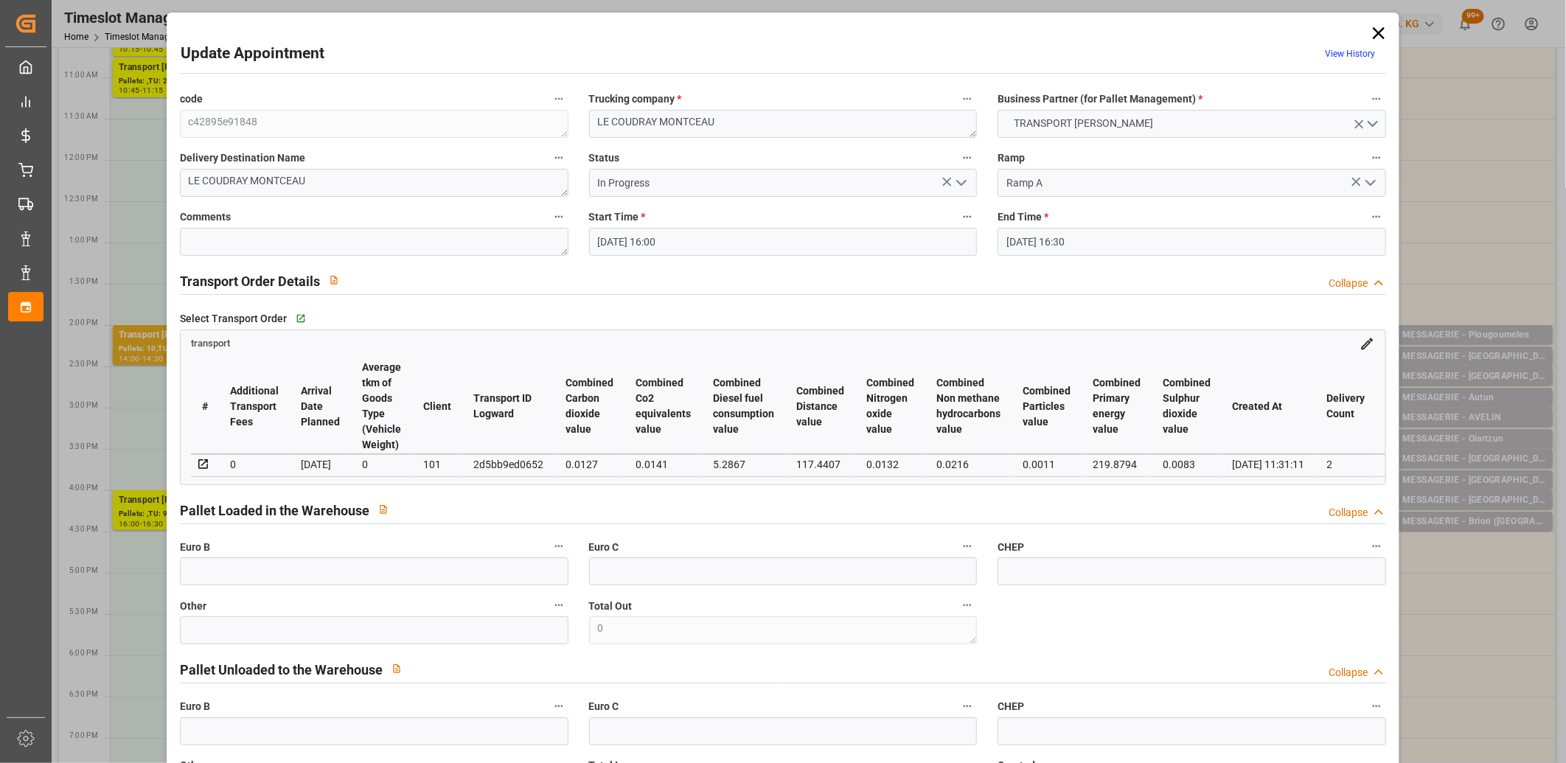
type input "10-09-2025 16:00"
type input "10-09-2025 16:30"
type input "03-09-2025 13:47"
type input "03-09-2025 11:31"
type input "[DATE]"
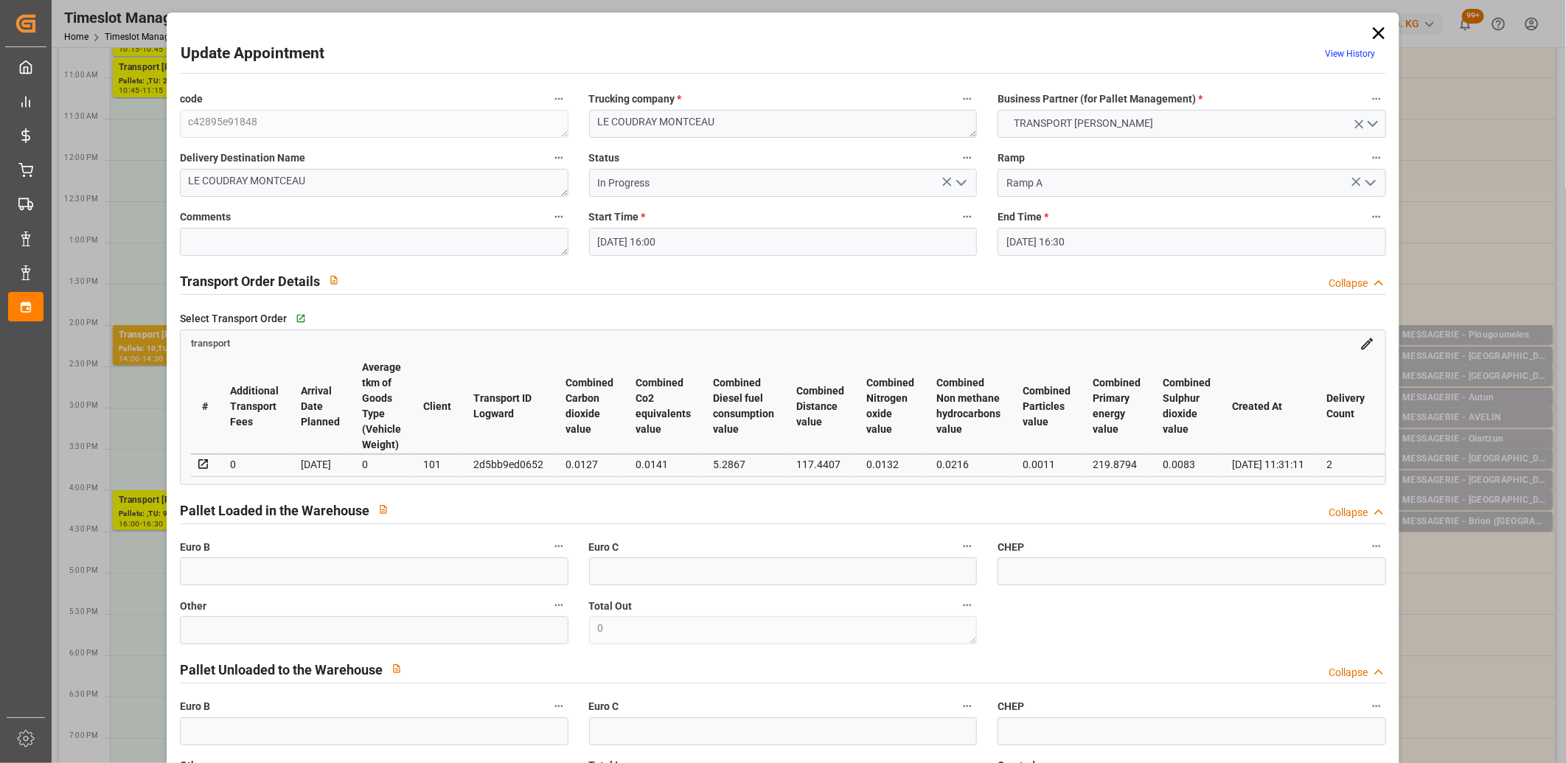
type input "[DATE]"
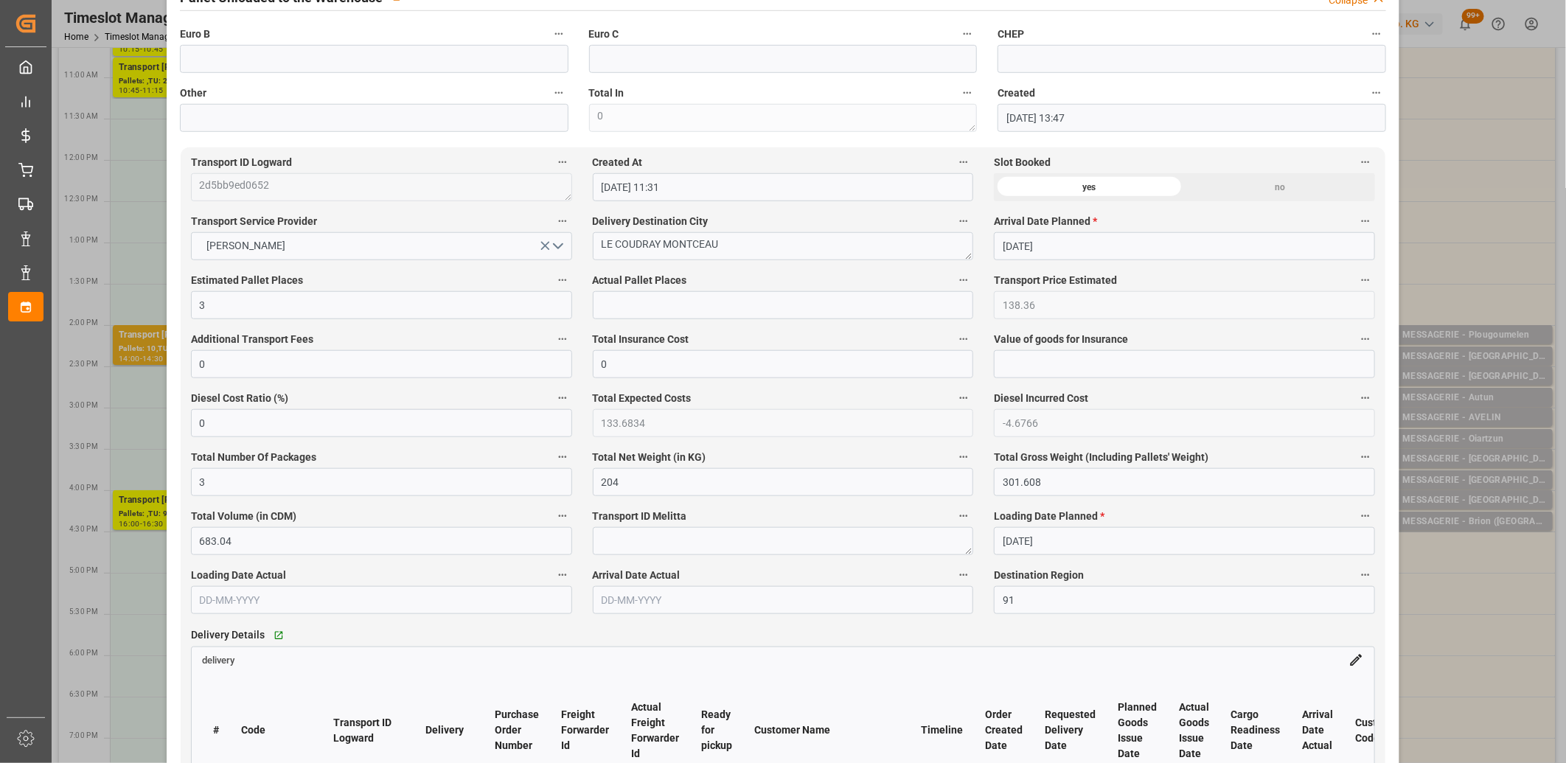
scroll to position [819, 0]
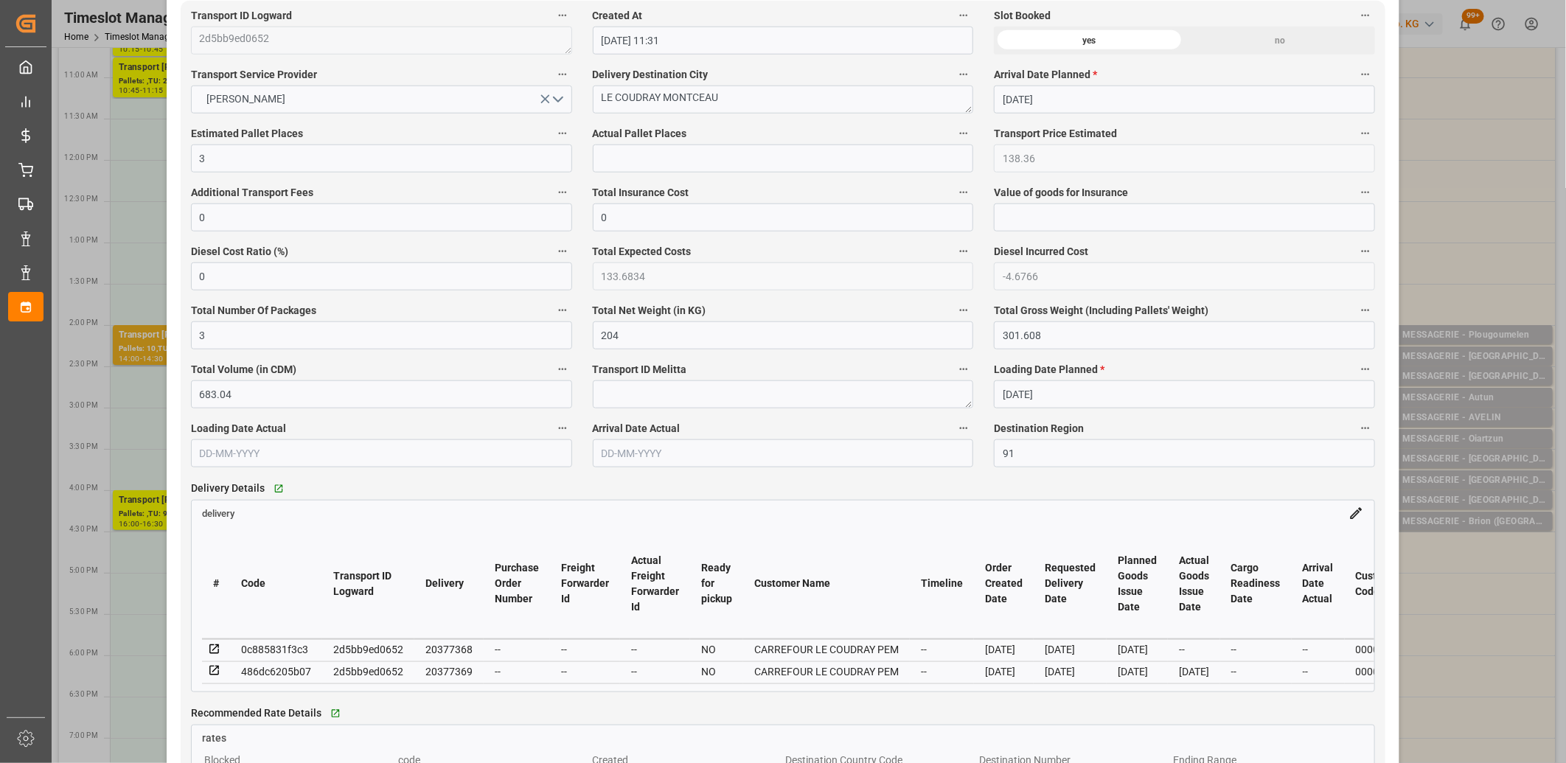
click at [214, 652] on icon at bounding box center [214, 649] width 10 height 10
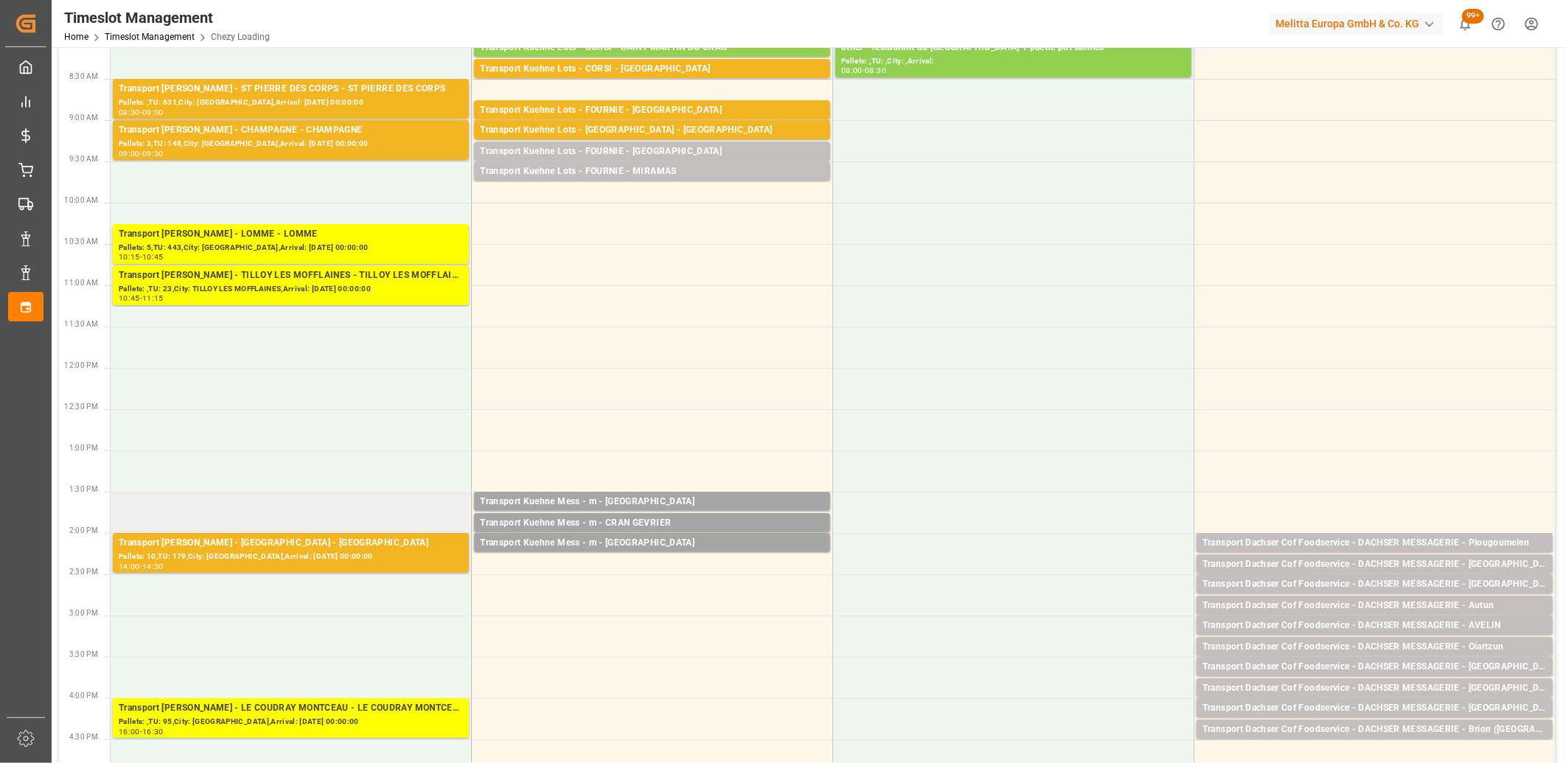
scroll to position [0, 0]
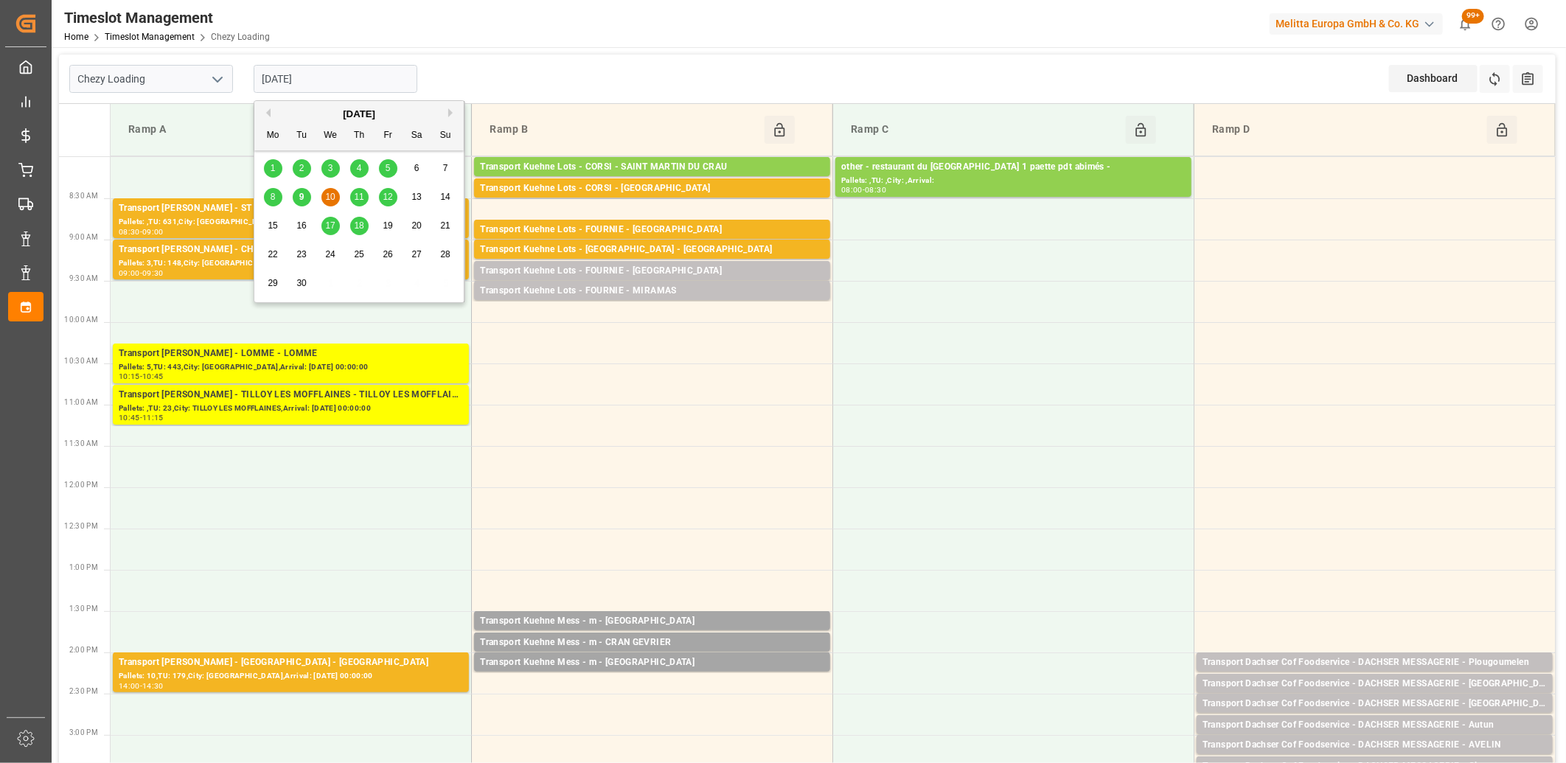
click at [338, 68] on input "[DATE]" at bounding box center [336, 79] width 164 height 28
click at [300, 197] on span "9" at bounding box center [301, 197] width 5 height 10
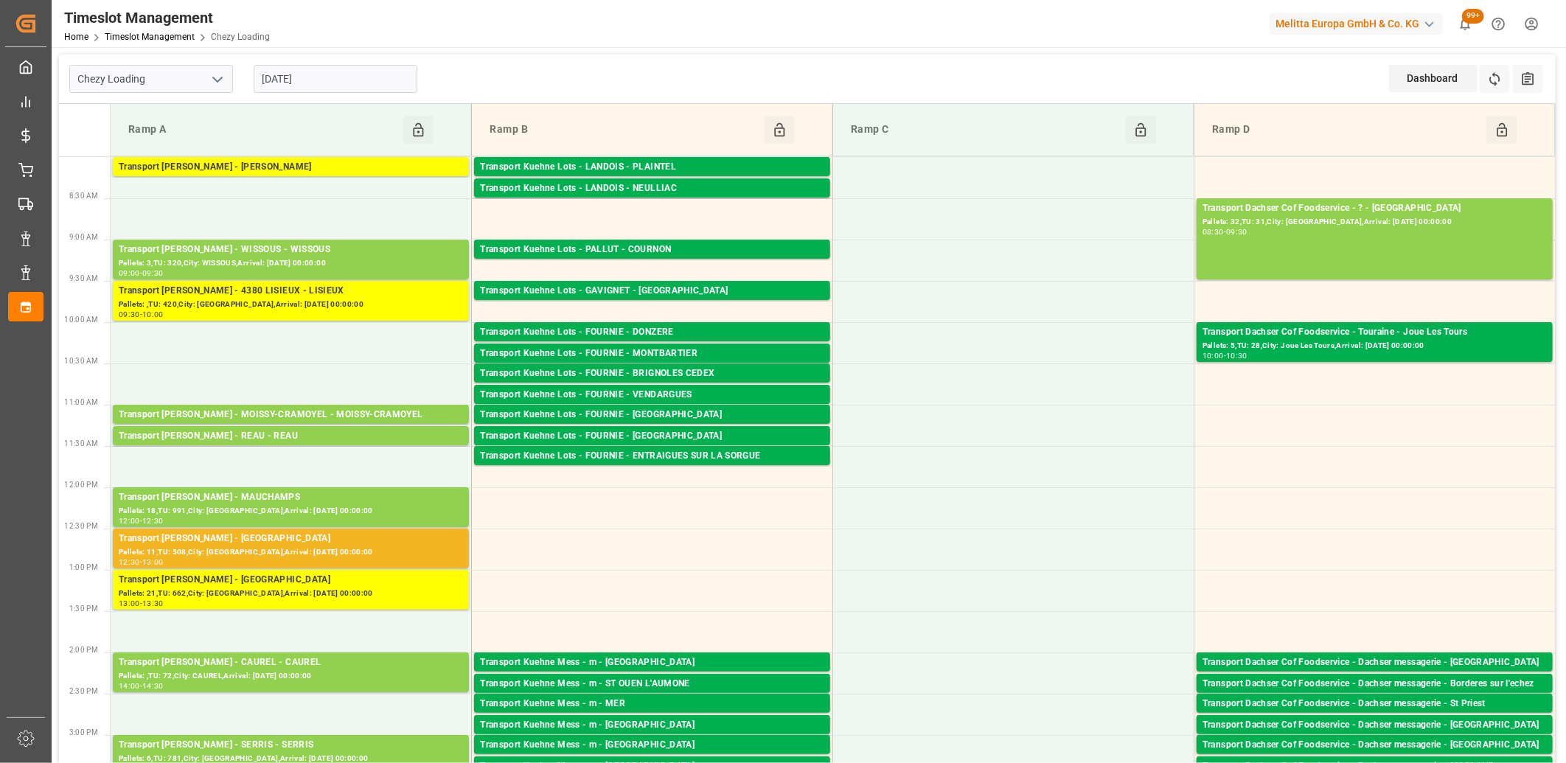
click at [347, 71] on input "[DATE]" at bounding box center [336, 79] width 164 height 28
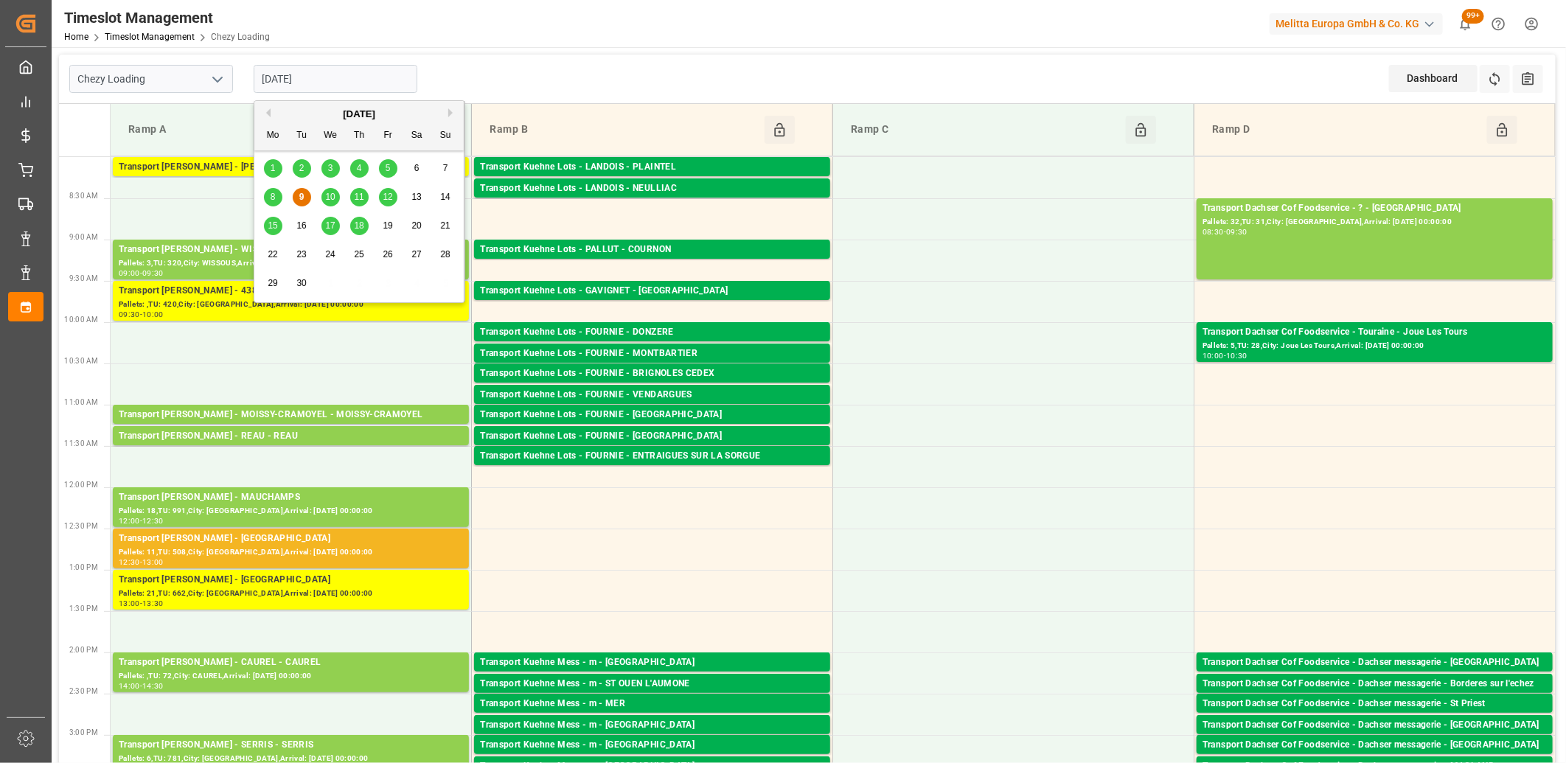
click at [358, 198] on span "11" at bounding box center [359, 197] width 10 height 10
type input "[DATE]"
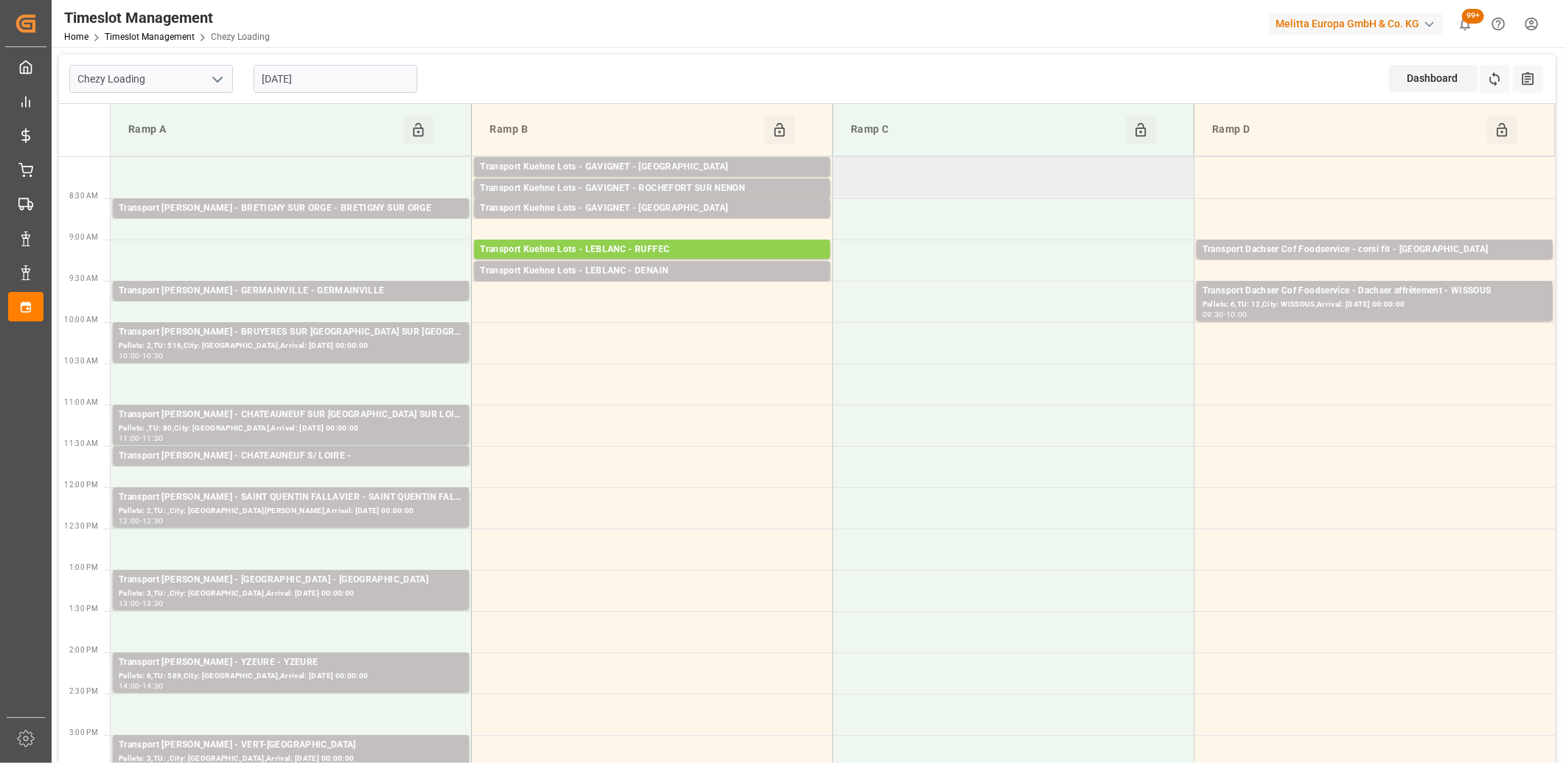
click at [944, 175] on td at bounding box center [1013, 177] width 361 height 41
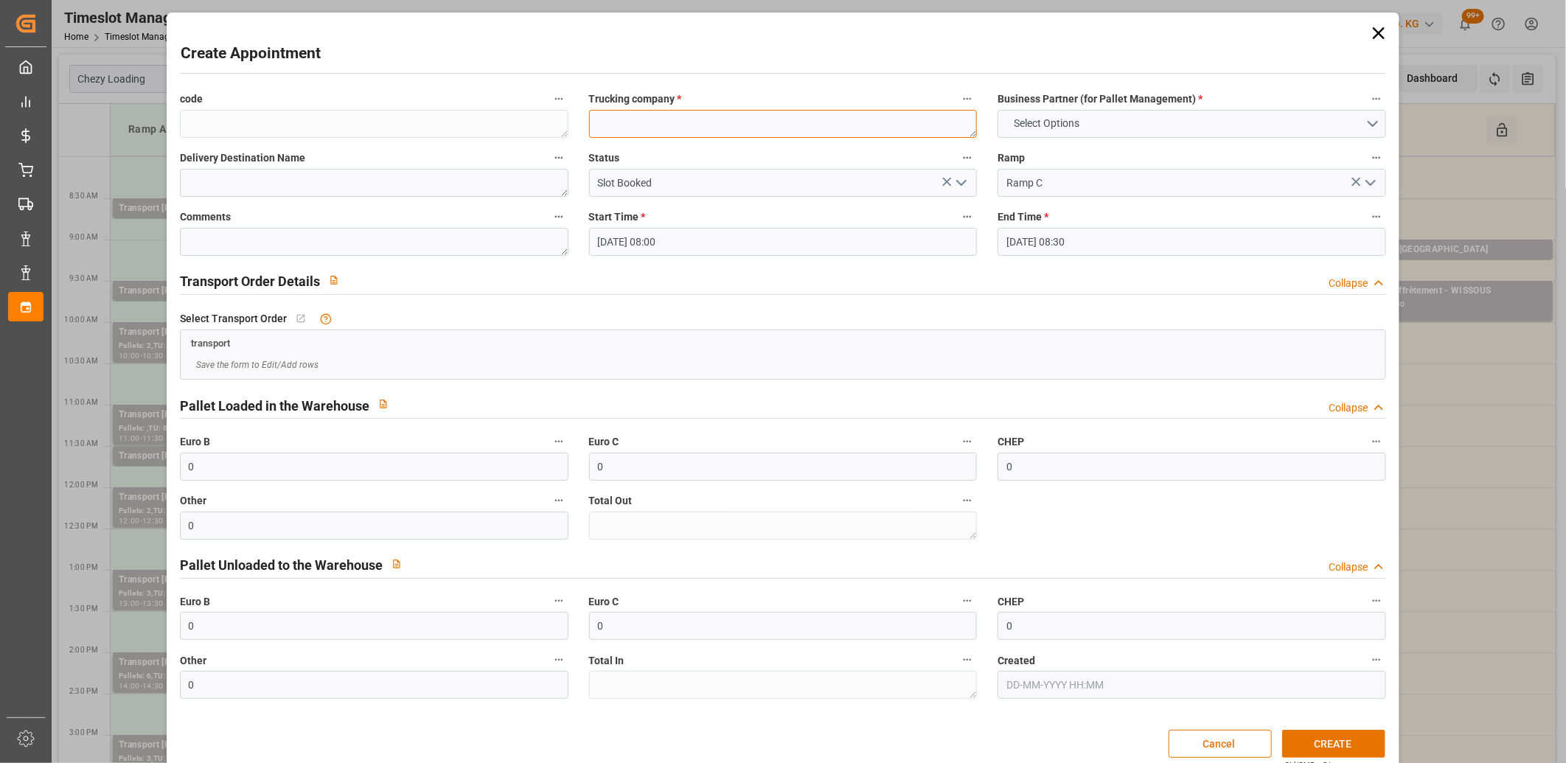
click at [875, 119] on textarea at bounding box center [783, 124] width 389 height 28
type textarea "DELAVENNE CDE 45758395 33 PAL/SOL"
click at [1143, 114] on button "Select Options" at bounding box center [1192, 124] width 389 height 28
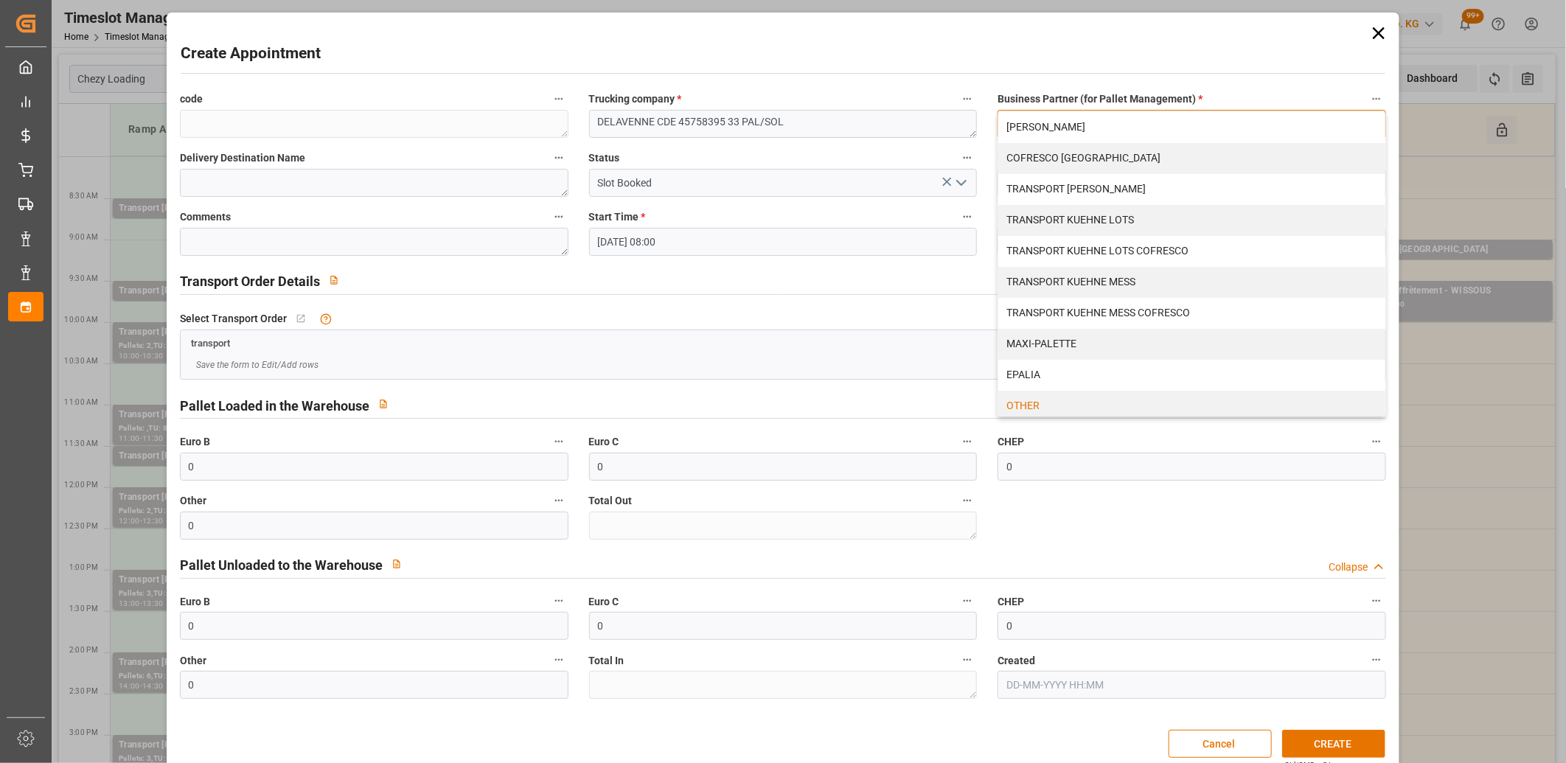
click at [1043, 401] on div "OTHER" at bounding box center [1191, 406] width 387 height 31
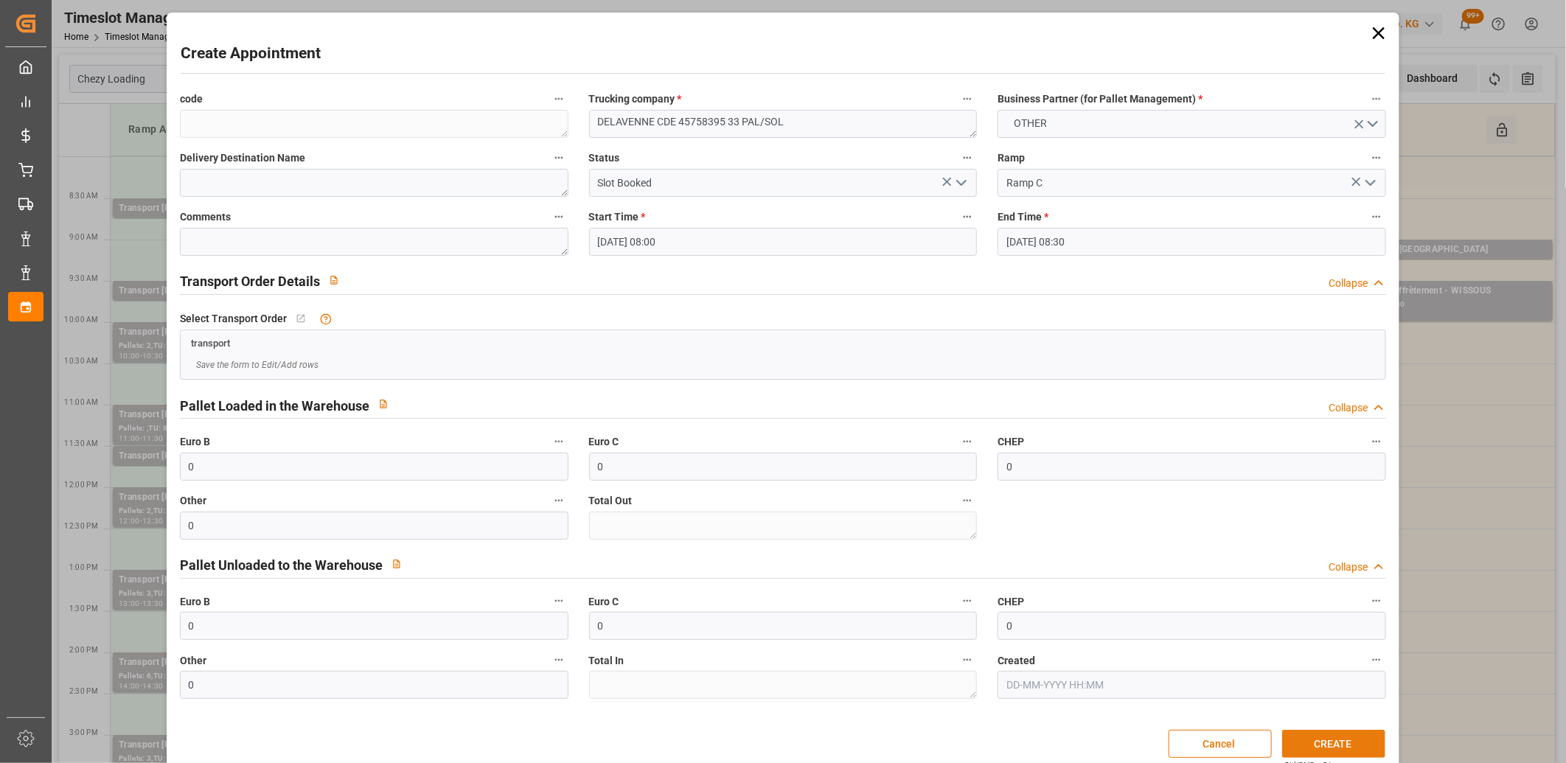
click at [1327, 749] on button "CREATE" at bounding box center [1333, 744] width 103 height 28
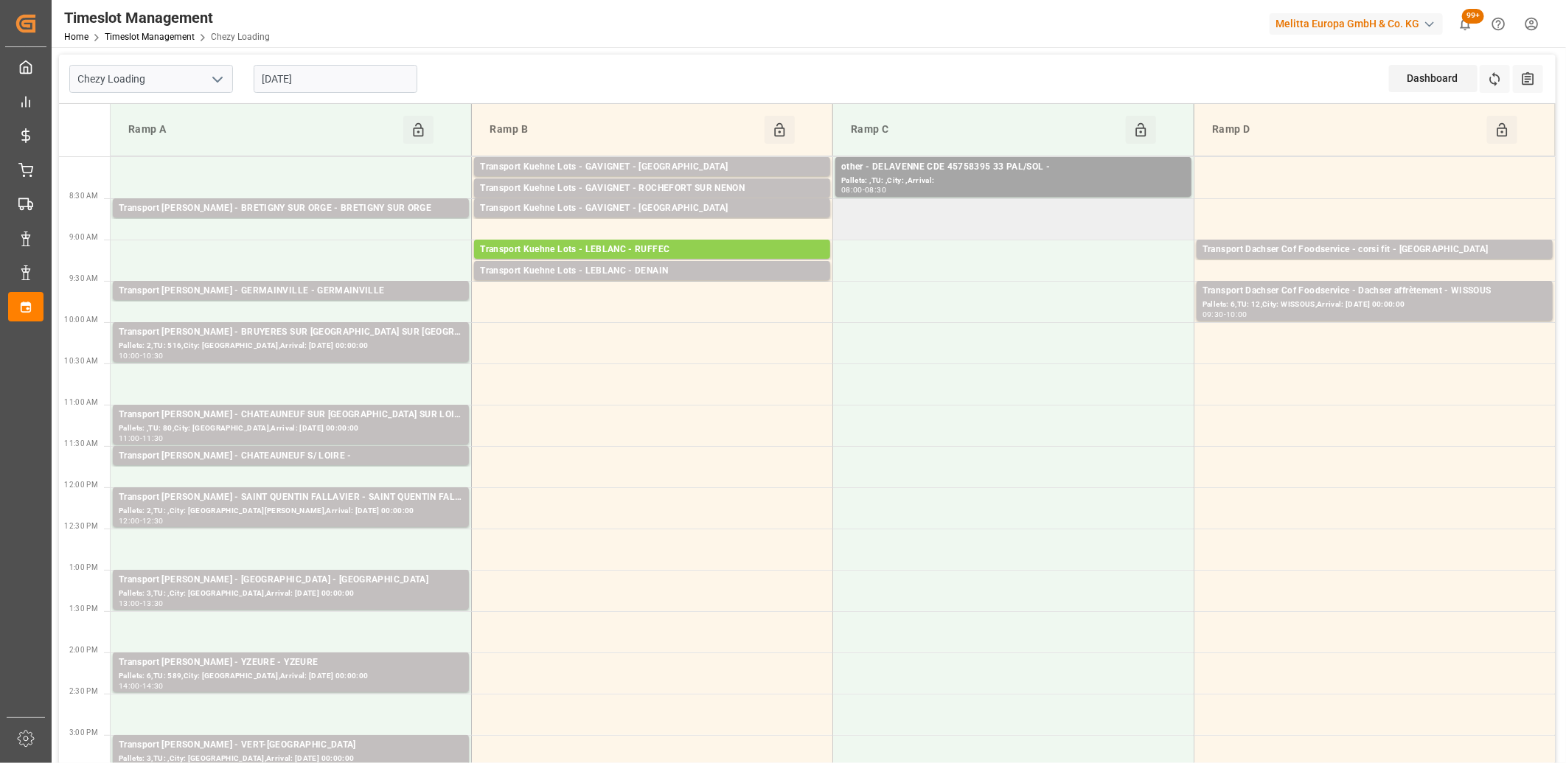
click at [924, 223] on td at bounding box center [1013, 218] width 361 height 41
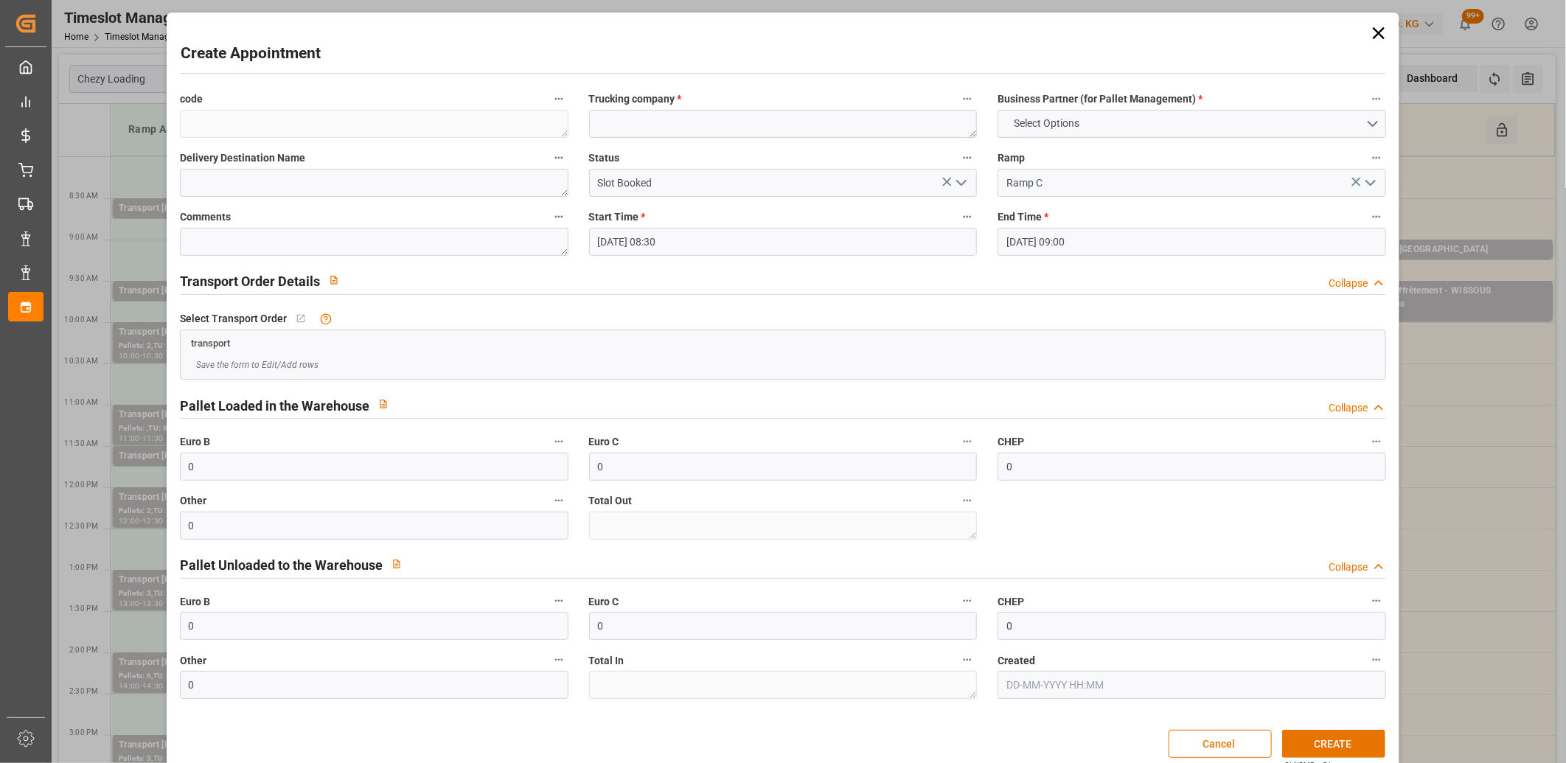
click at [1374, 35] on icon at bounding box center [1379, 33] width 21 height 21
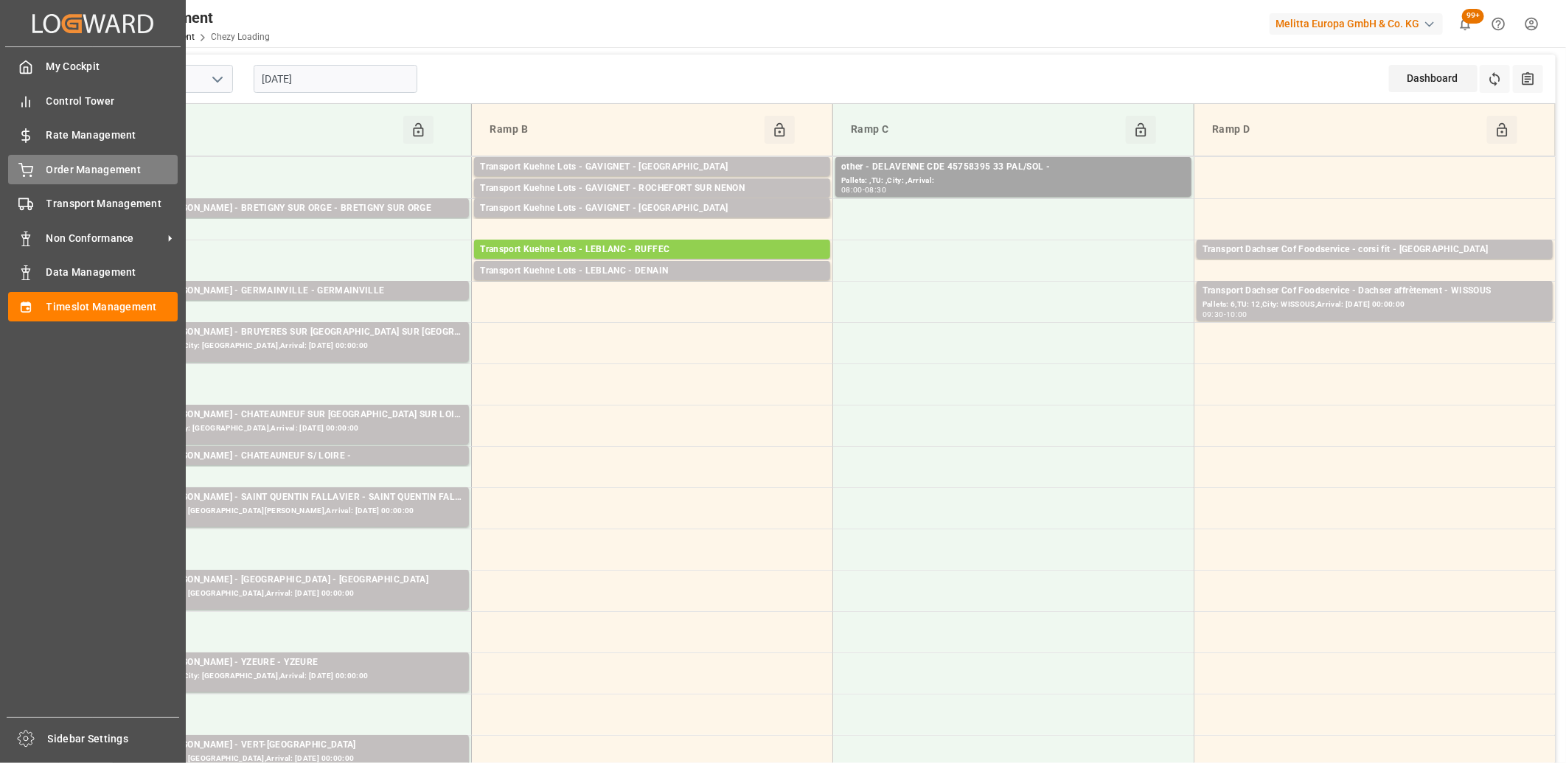
click at [46, 167] on span "Order Management" at bounding box center [112, 169] width 132 height 15
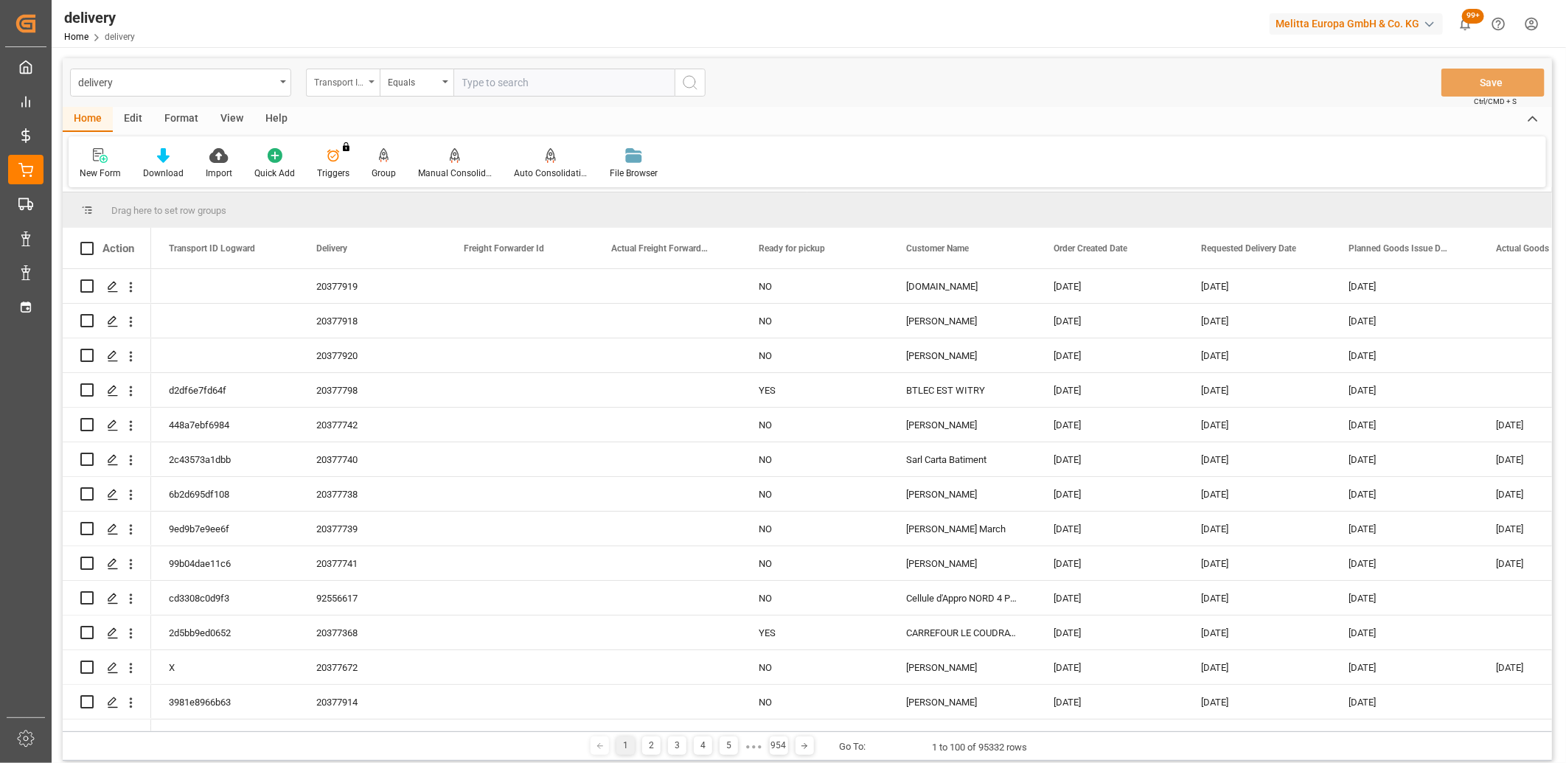
click at [333, 86] on div "Transport ID Logward" at bounding box center [339, 80] width 50 height 17
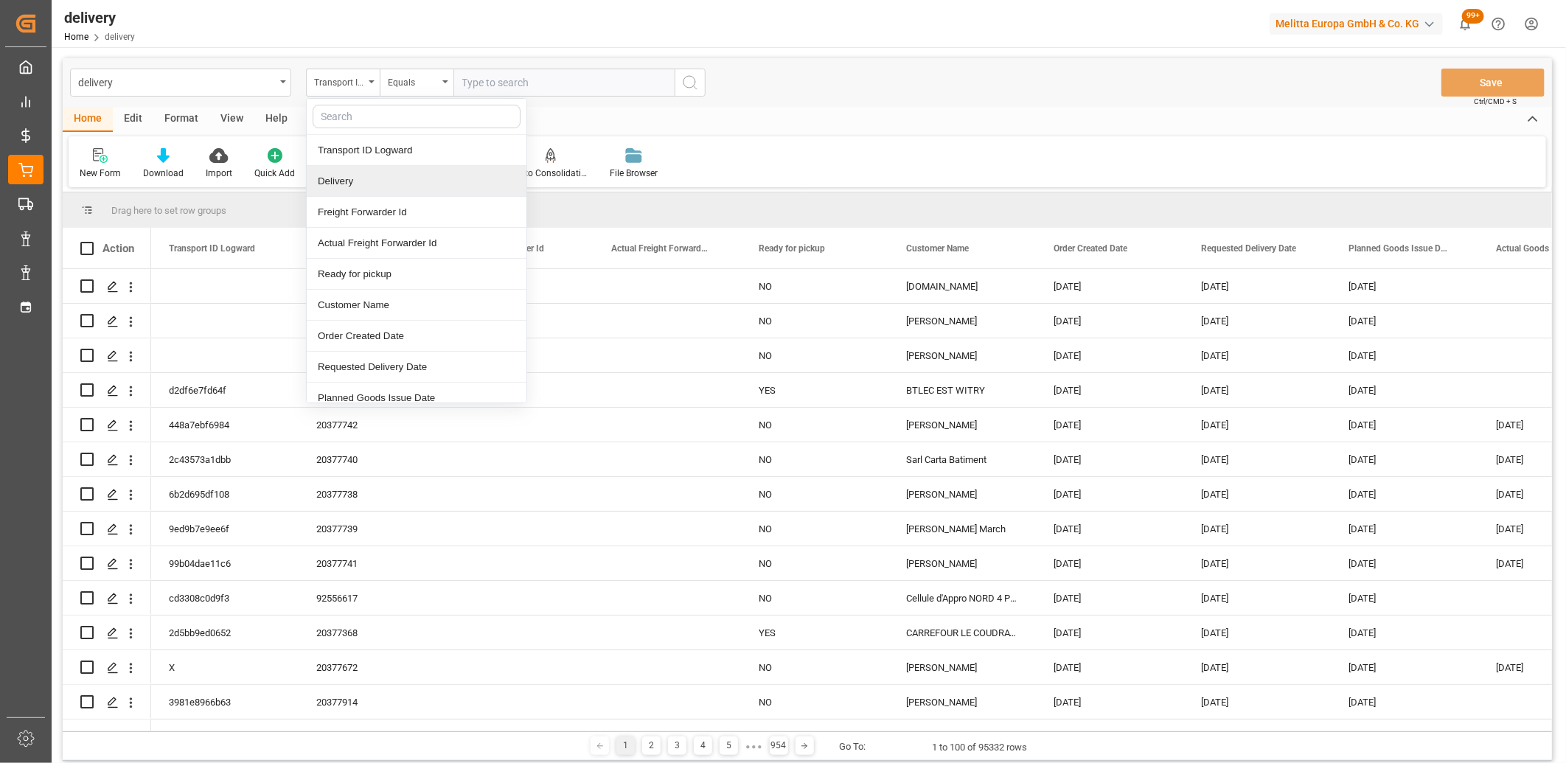
click at [332, 178] on div "Delivery" at bounding box center [417, 181] width 220 height 31
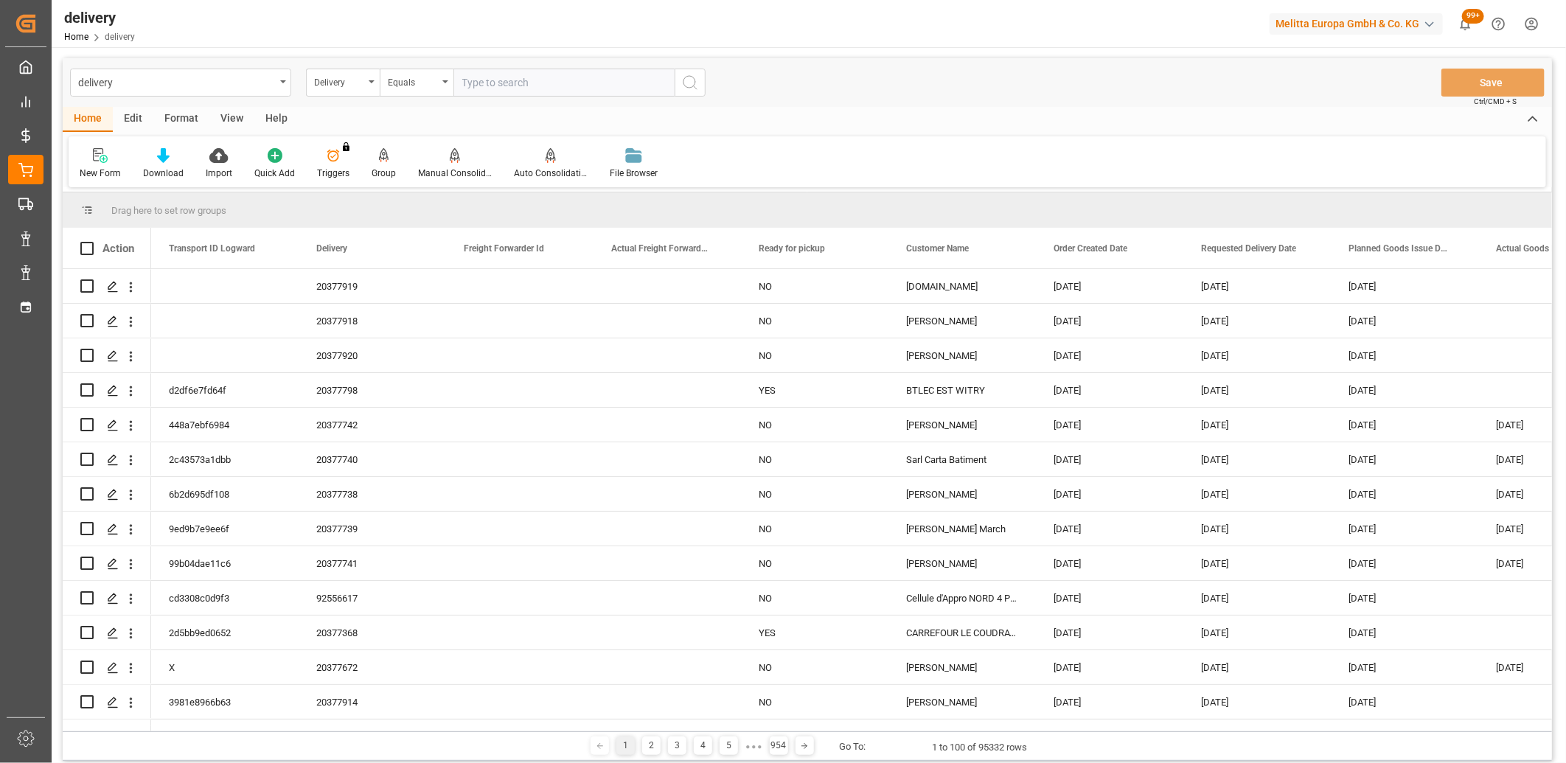
click at [521, 60] on div "delivery Delivery Equals Save Ctrl/CMD + S" at bounding box center [807, 82] width 1489 height 49
click at [521, 78] on input "text" at bounding box center [563, 83] width 221 height 28
type input "20377891"
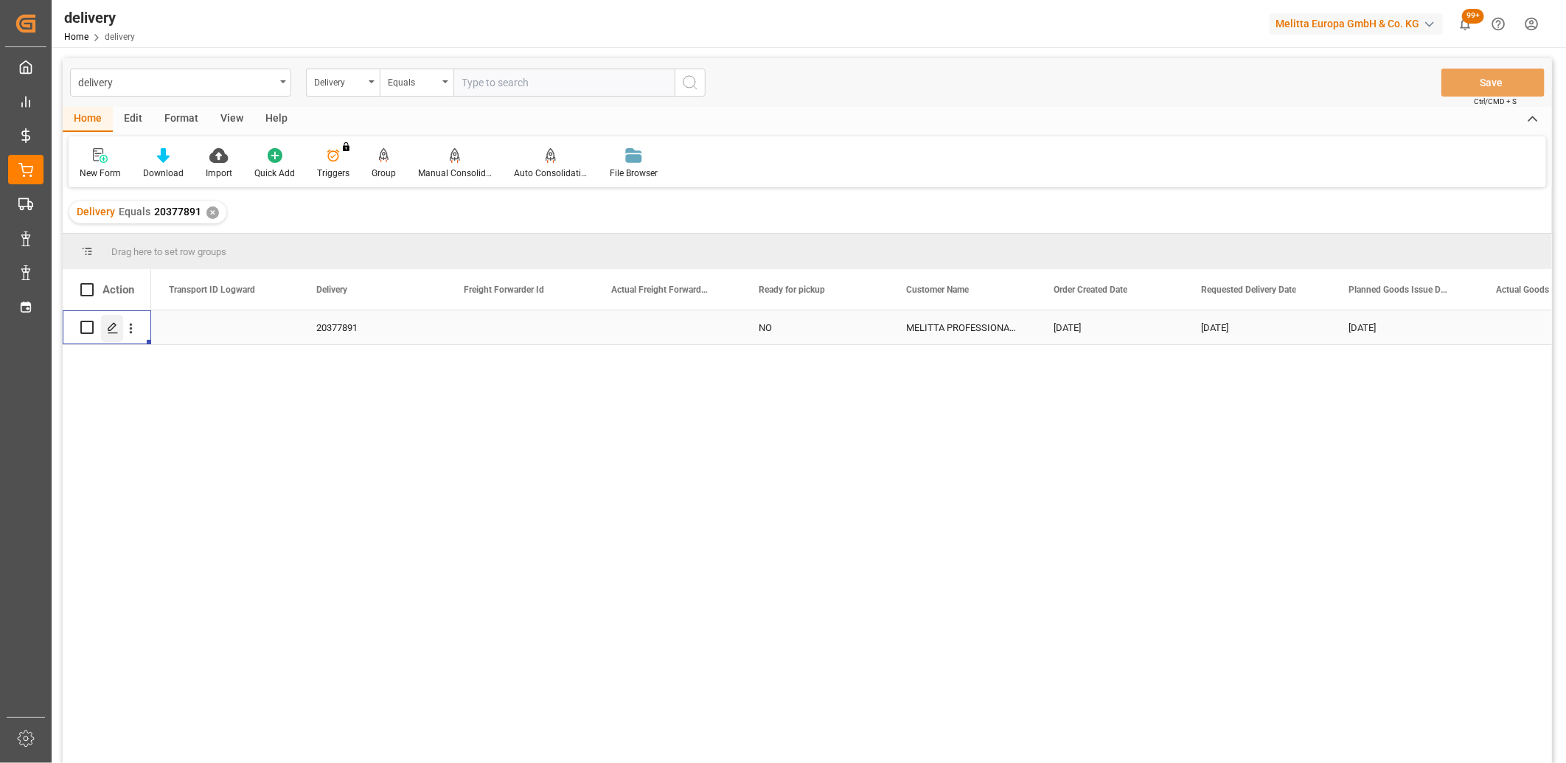
click at [108, 334] on div "Press SPACE to select this row." at bounding box center [112, 328] width 22 height 27
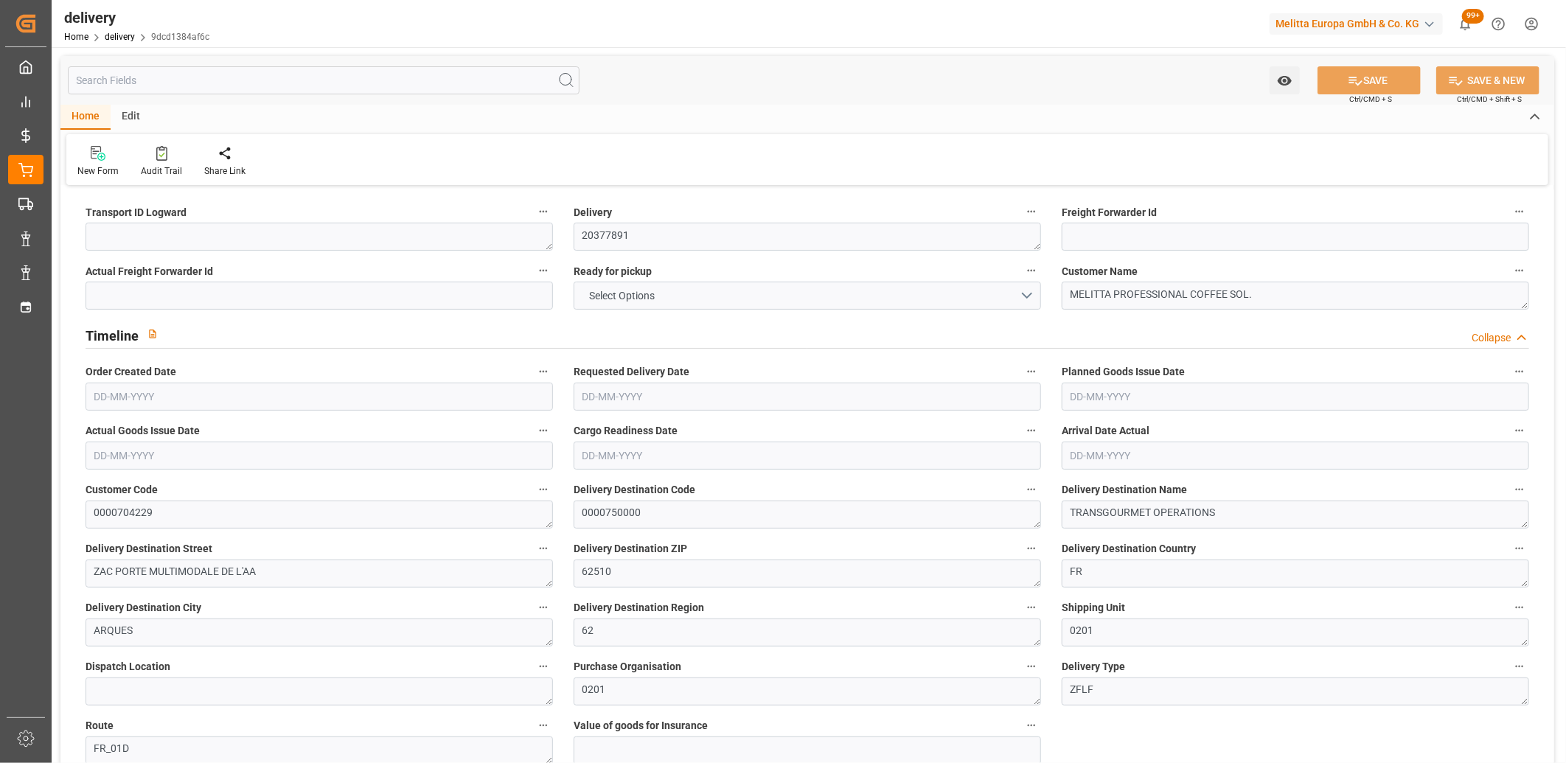
type input "6.571"
type input "32.54"
type input "48.78"
type input "5"
type input "2"
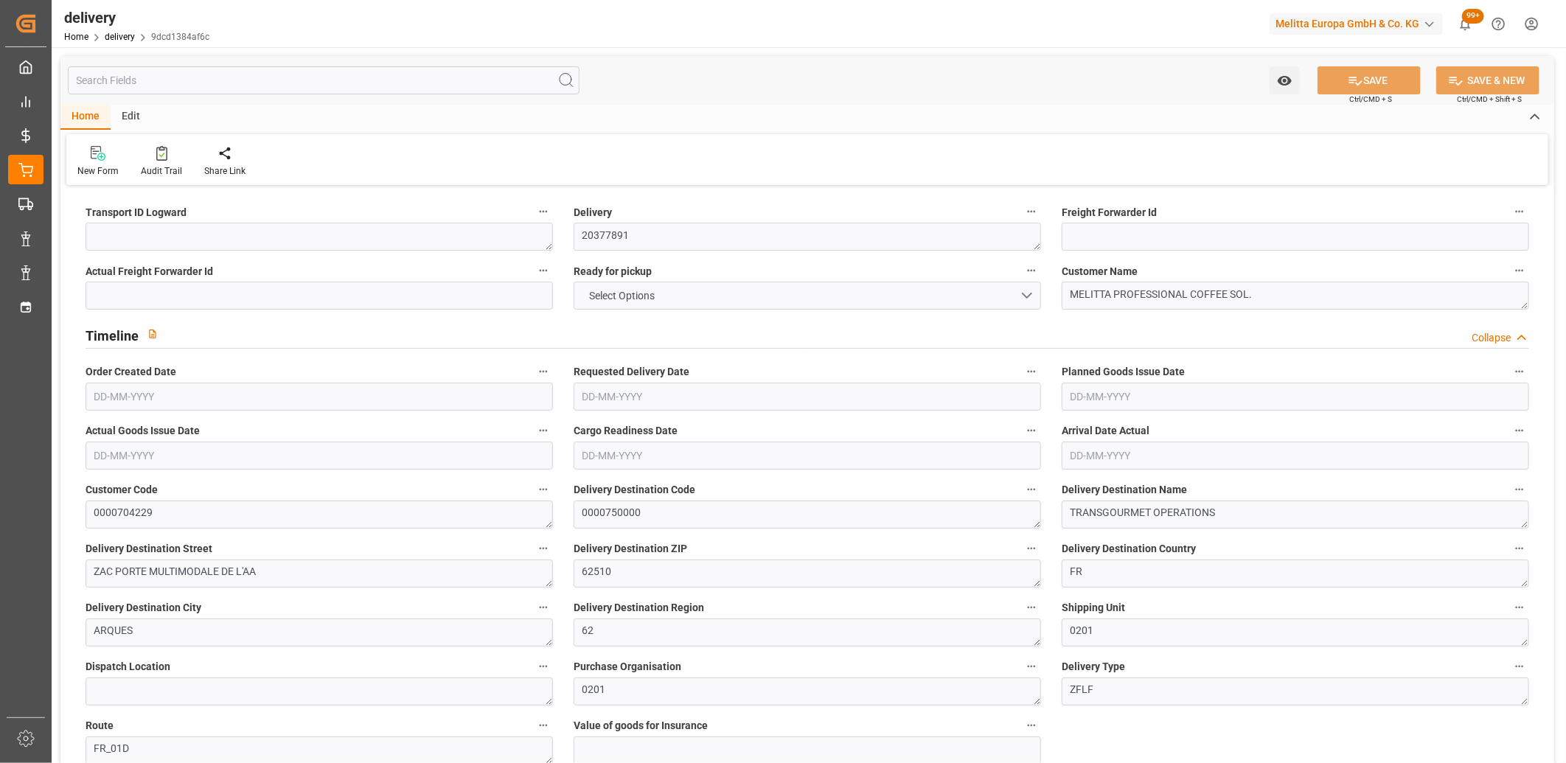
type input "1"
type input "2"
type input "0"
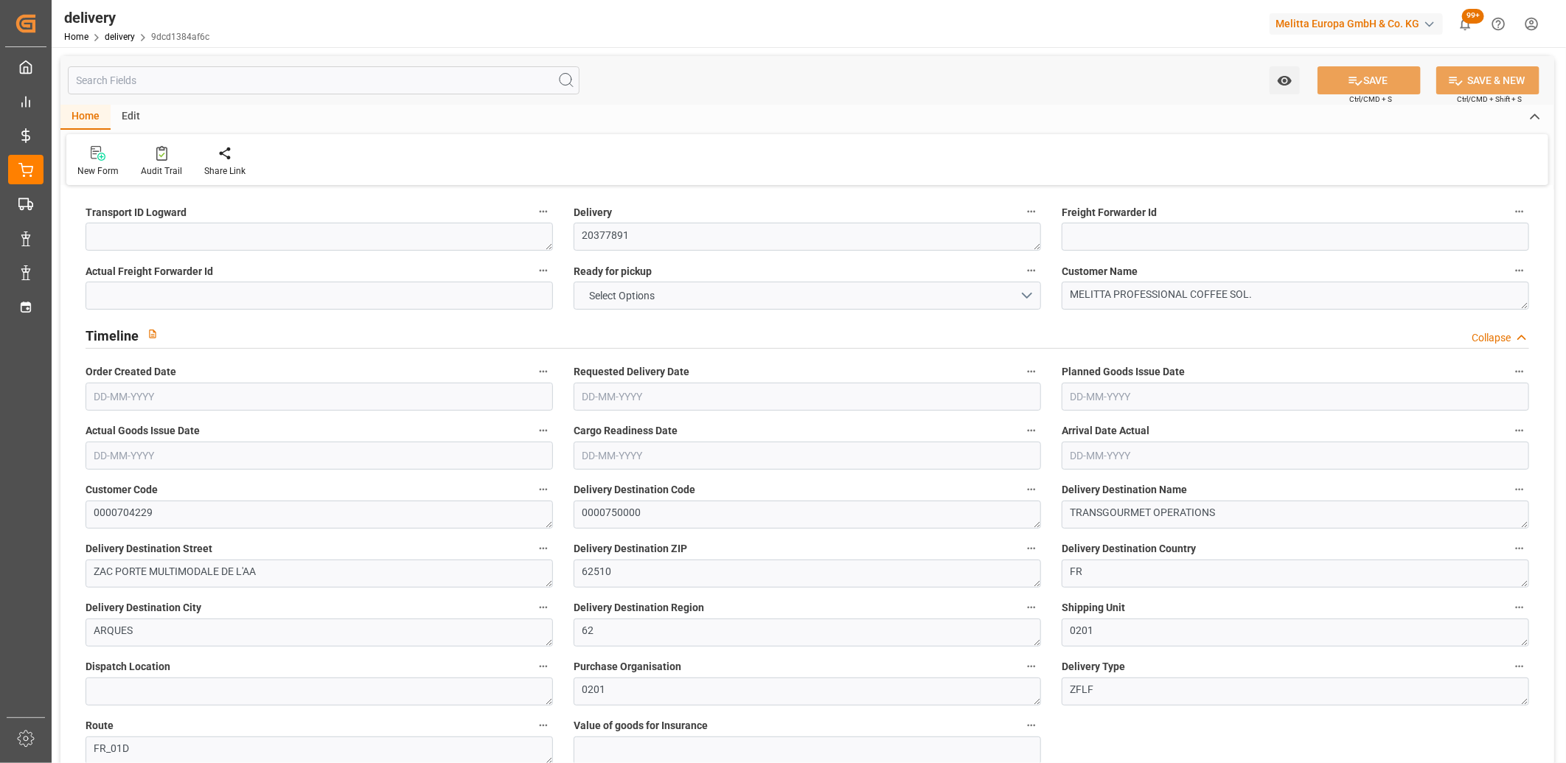
type input "2.45"
type input "1.8"
type input "1.5"
type input "1.3"
type input "0"
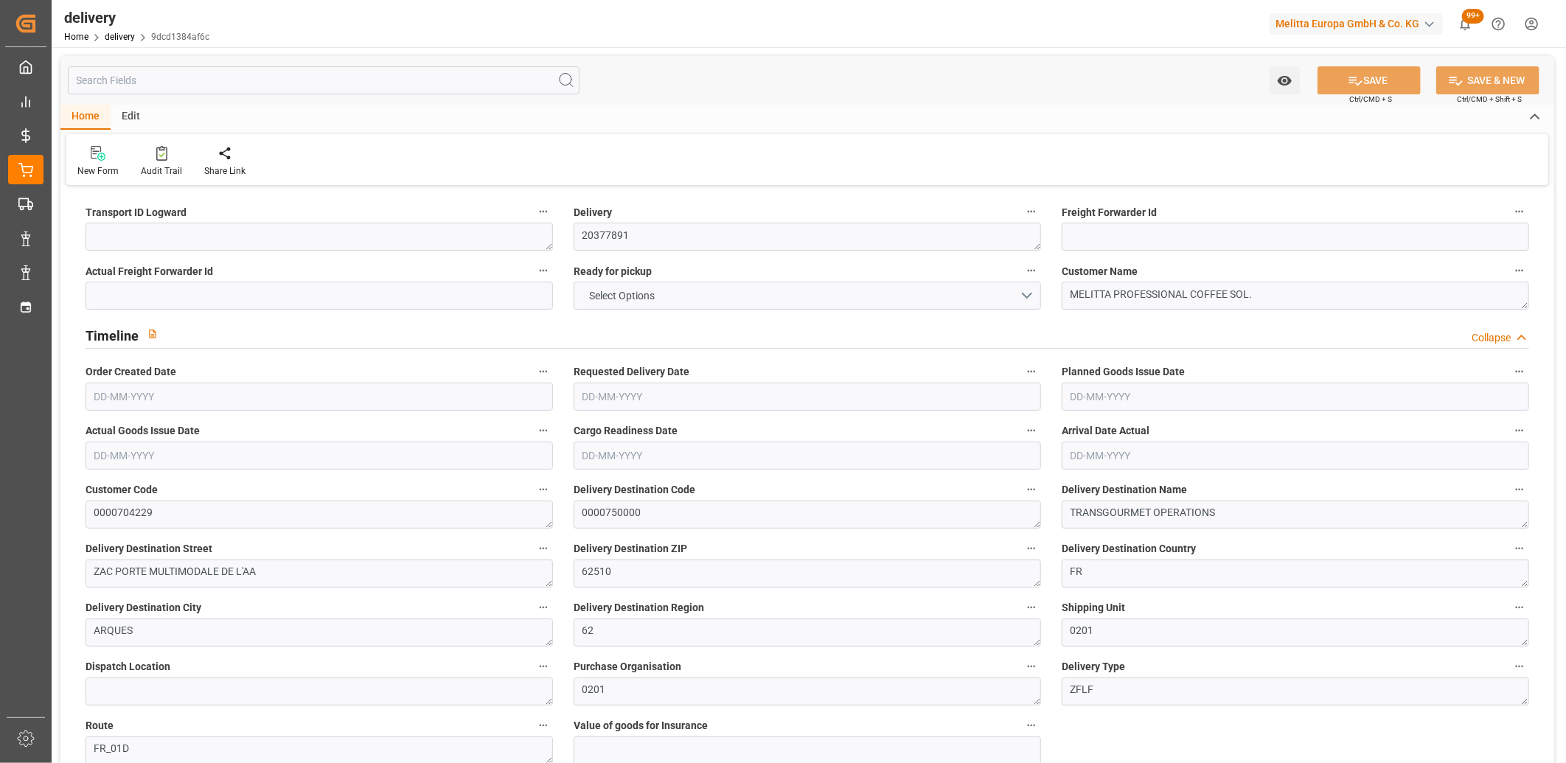
type input "3"
type input "9.541"
type input "101"
type input "0"
type input "[DATE]"
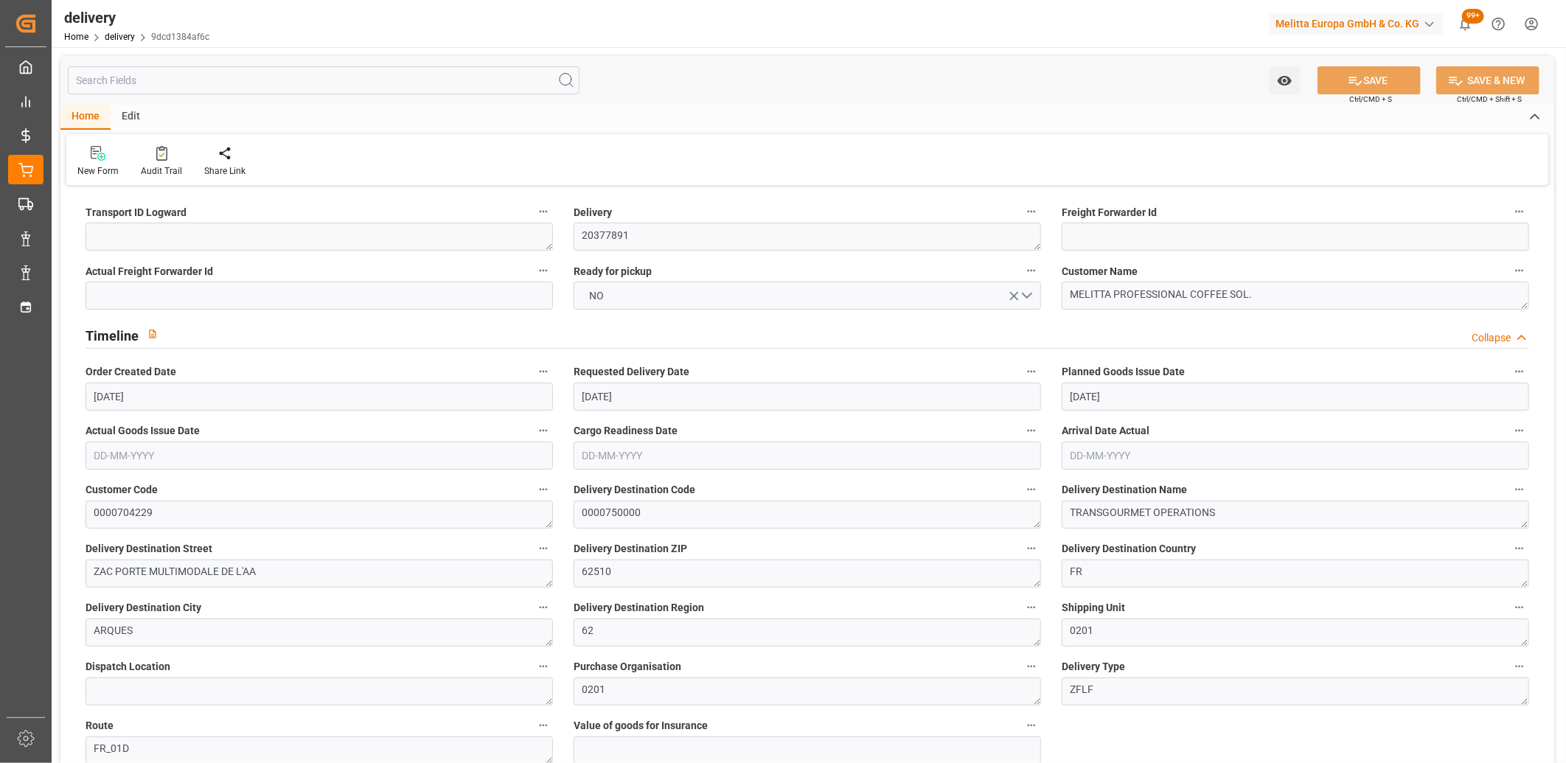
type input "[DATE]"
type input "09-09-2025 11:00"
click at [125, 238] on textarea at bounding box center [319, 237] width 467 height 28
type textarea "X"
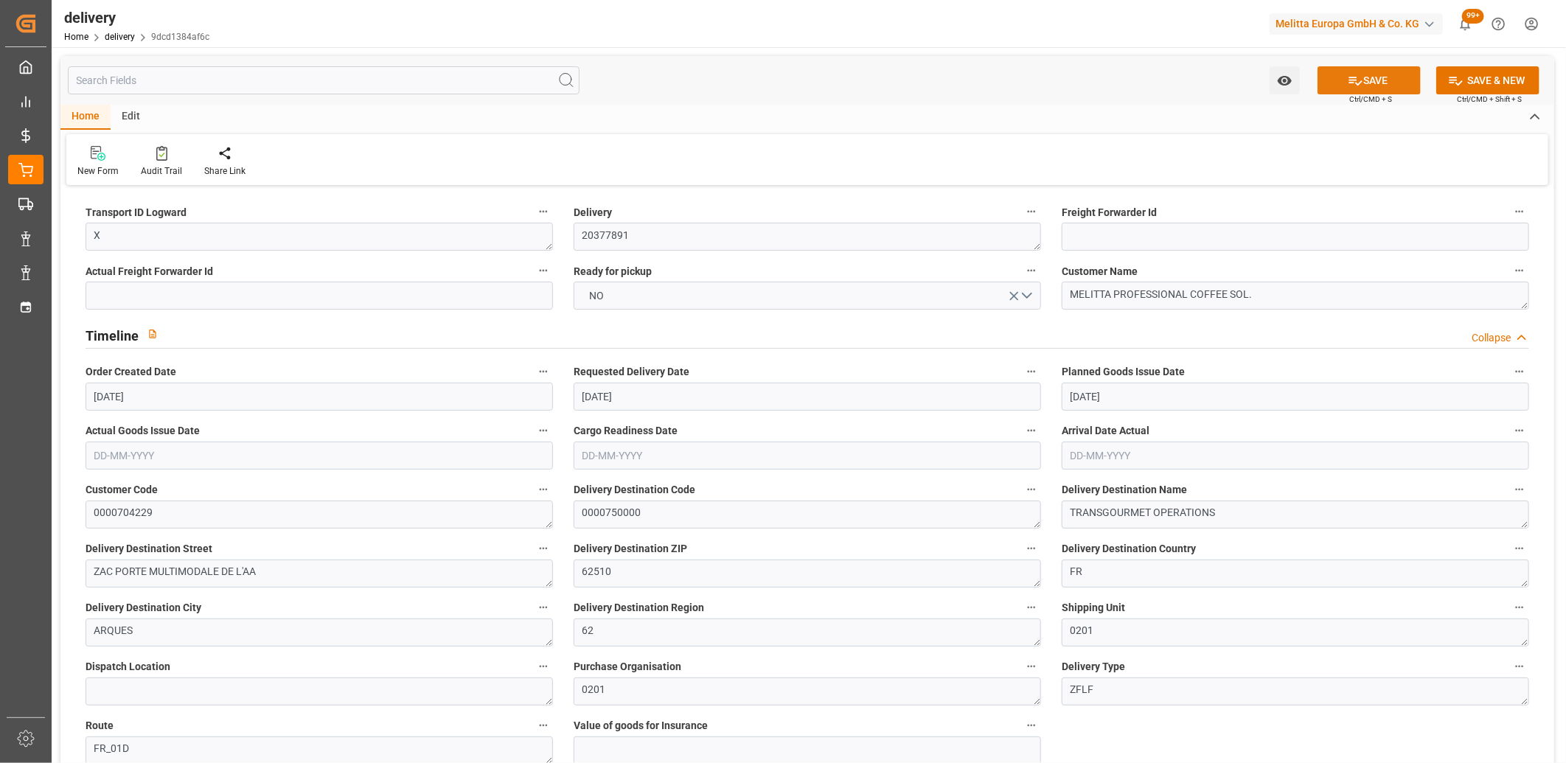
click at [1333, 80] on button "SAVE" at bounding box center [1369, 80] width 103 height 28
type textarea "X ~ Pallet(s) ~ 2025-09-09 00:00:00 ~ FR_01D ~ 2025-09-15 00:00:00~0000750000"
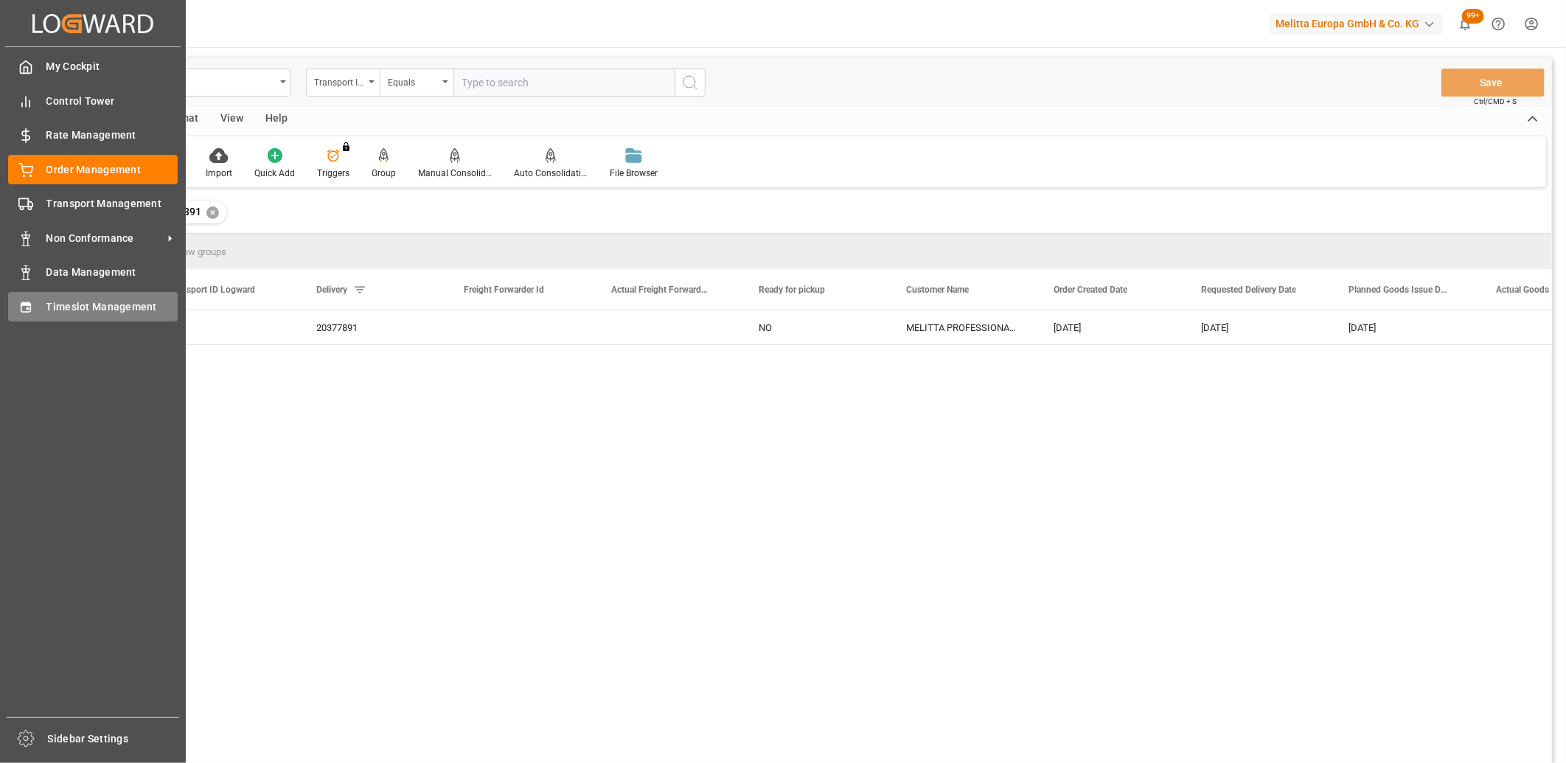
click at [30, 306] on icon at bounding box center [26, 307] width 10 height 10
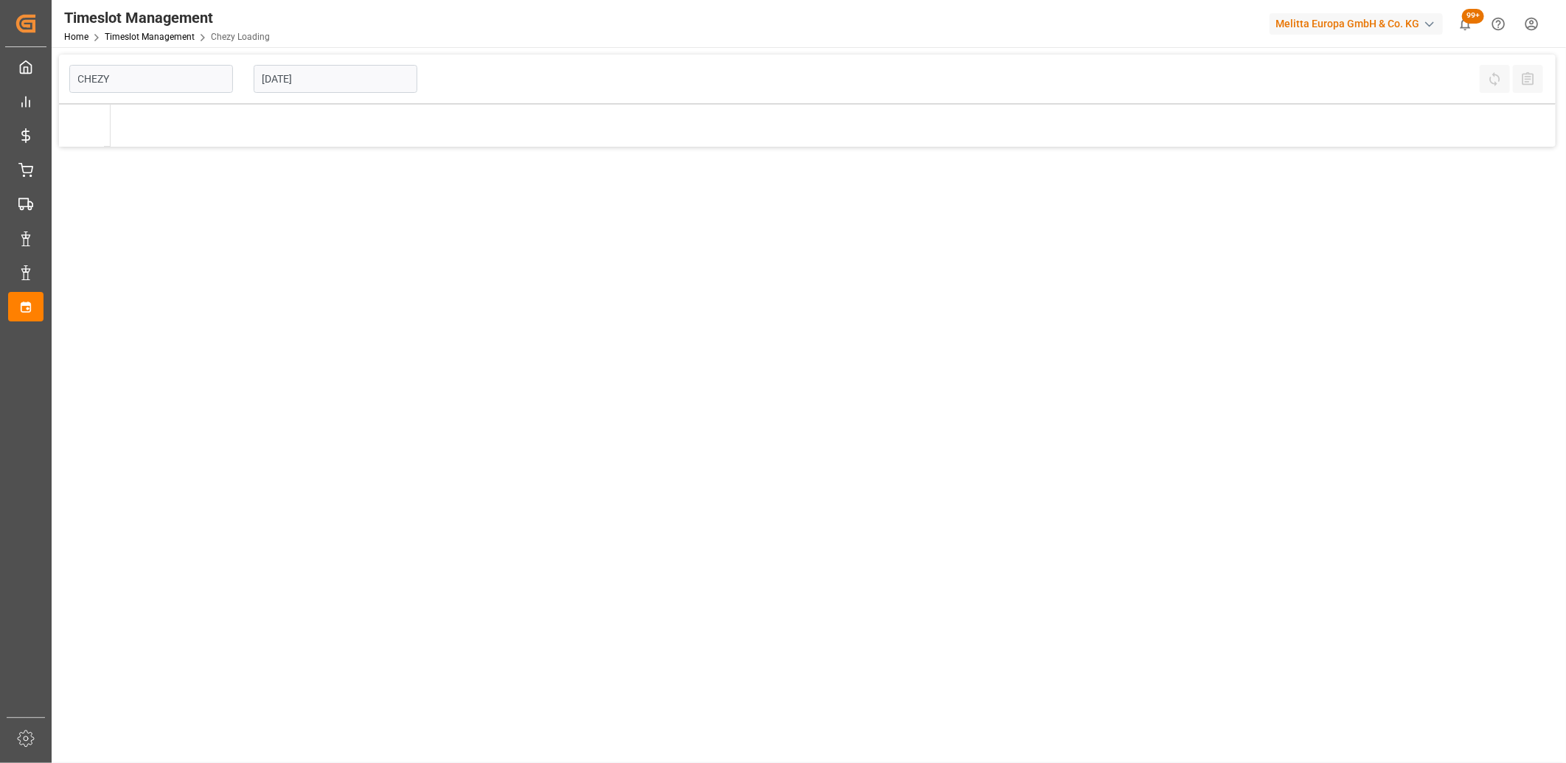
type input "Chezy Loading"
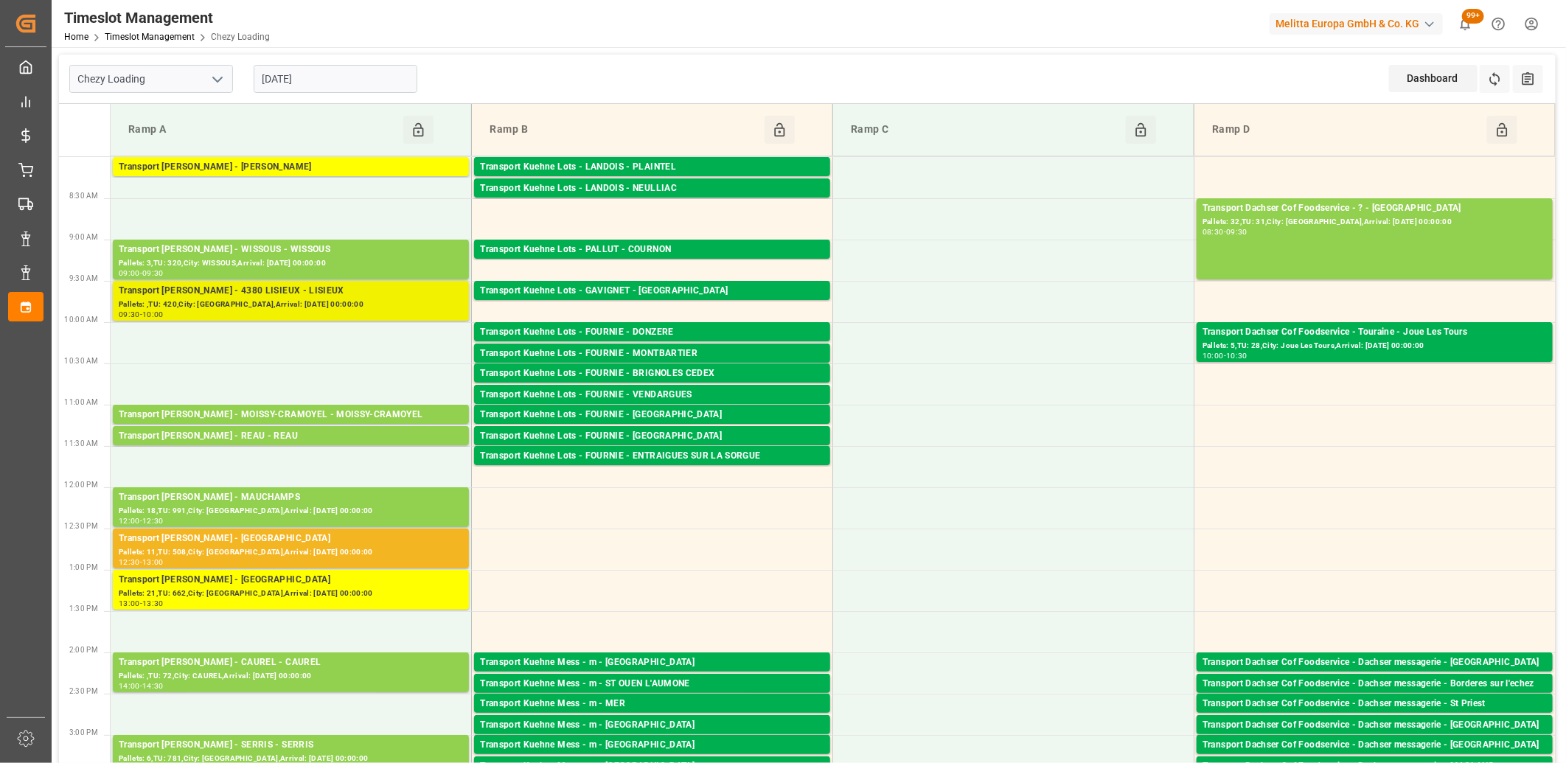
click at [251, 300] on div "Pallets: ,TU: 420,City: [GEOGRAPHIC_DATA],Arrival: [DATE] 00:00:00" at bounding box center [291, 305] width 344 height 13
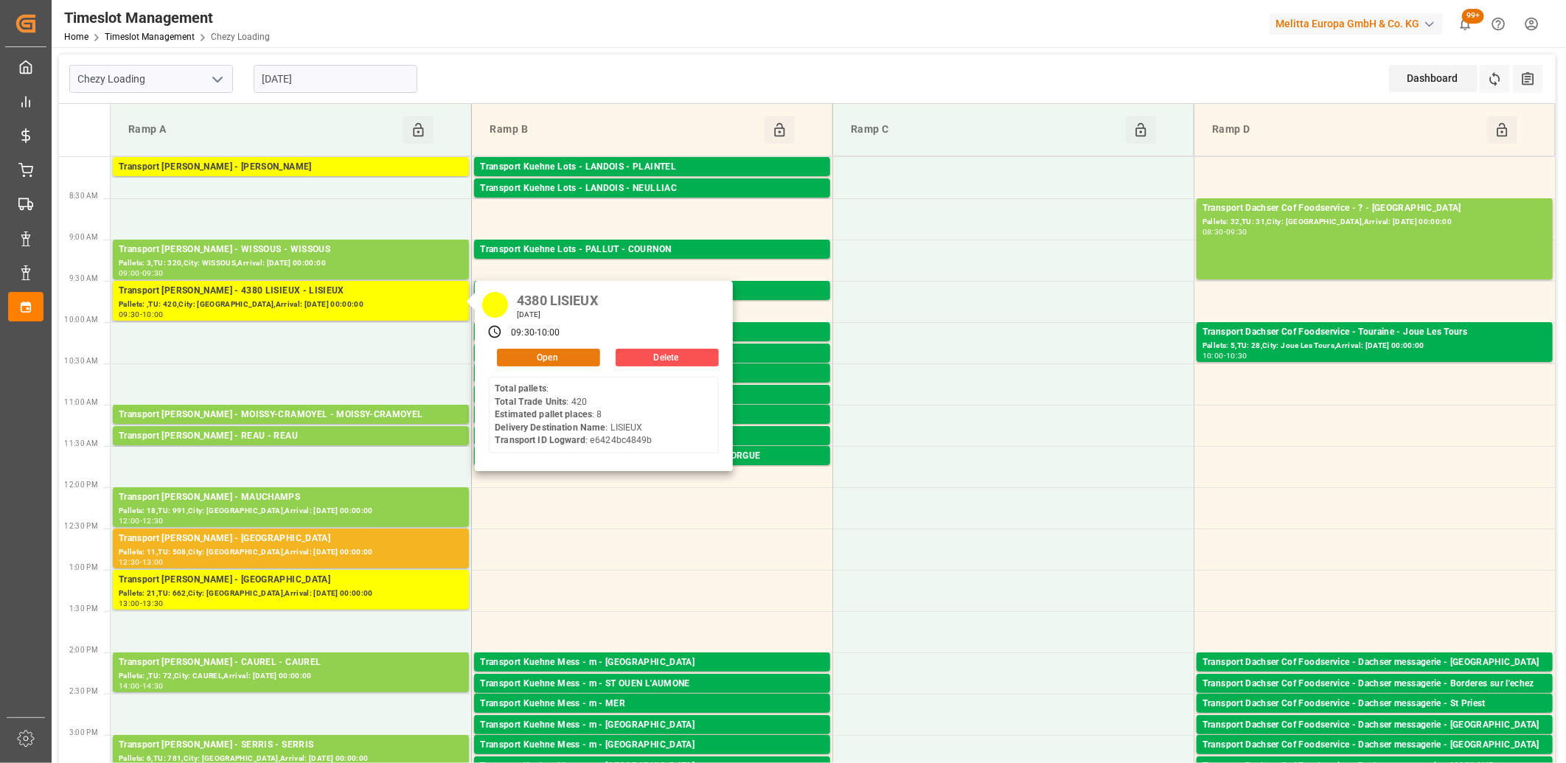
click at [535, 358] on button "Open" at bounding box center [548, 358] width 103 height 18
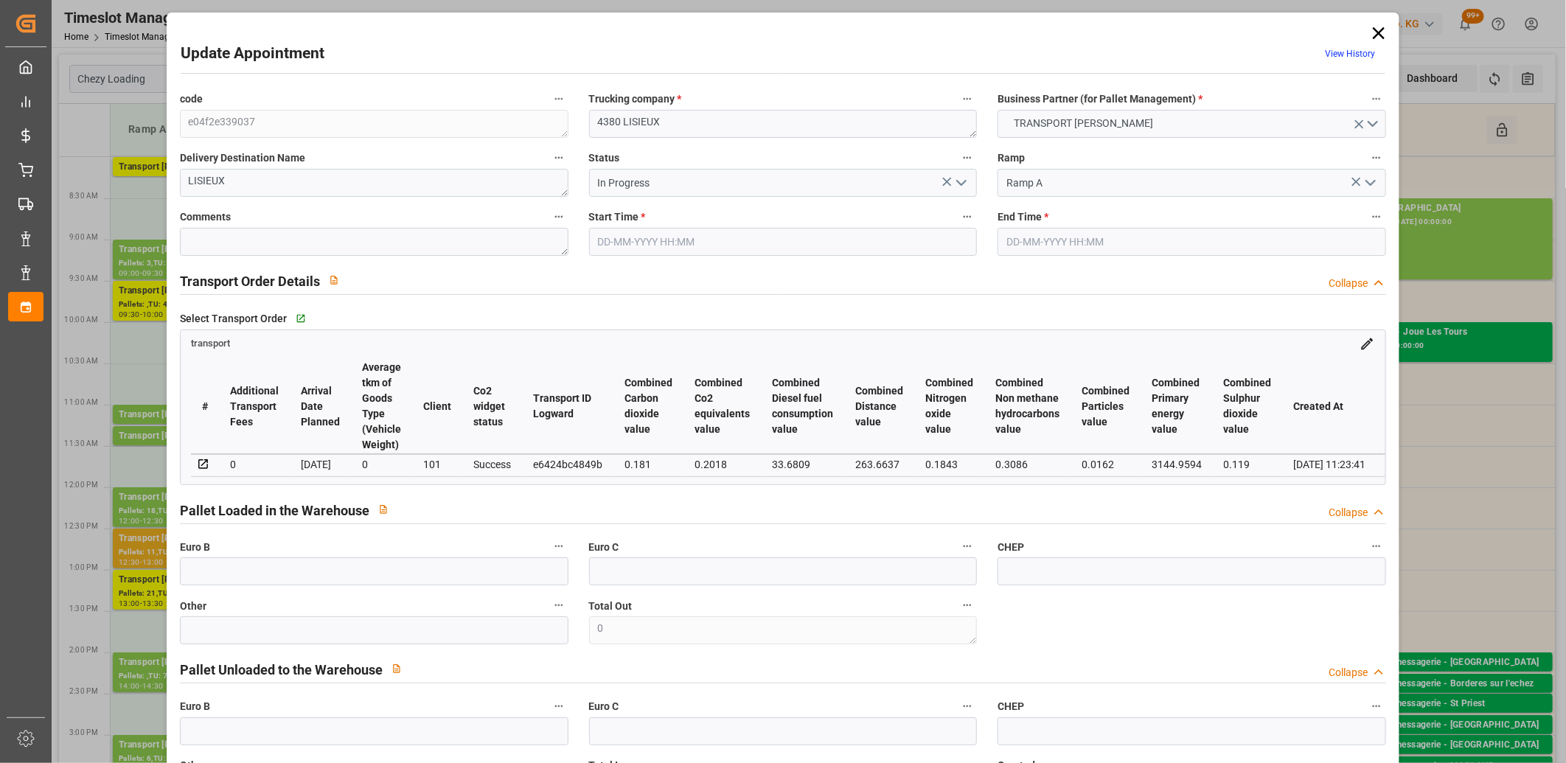
type input "09-09-2025 09:30"
type input "09-09-2025 10:00"
type input "04-09-2025 13:33"
type input "04-09-2025 11:23"
type input "[DATE]"
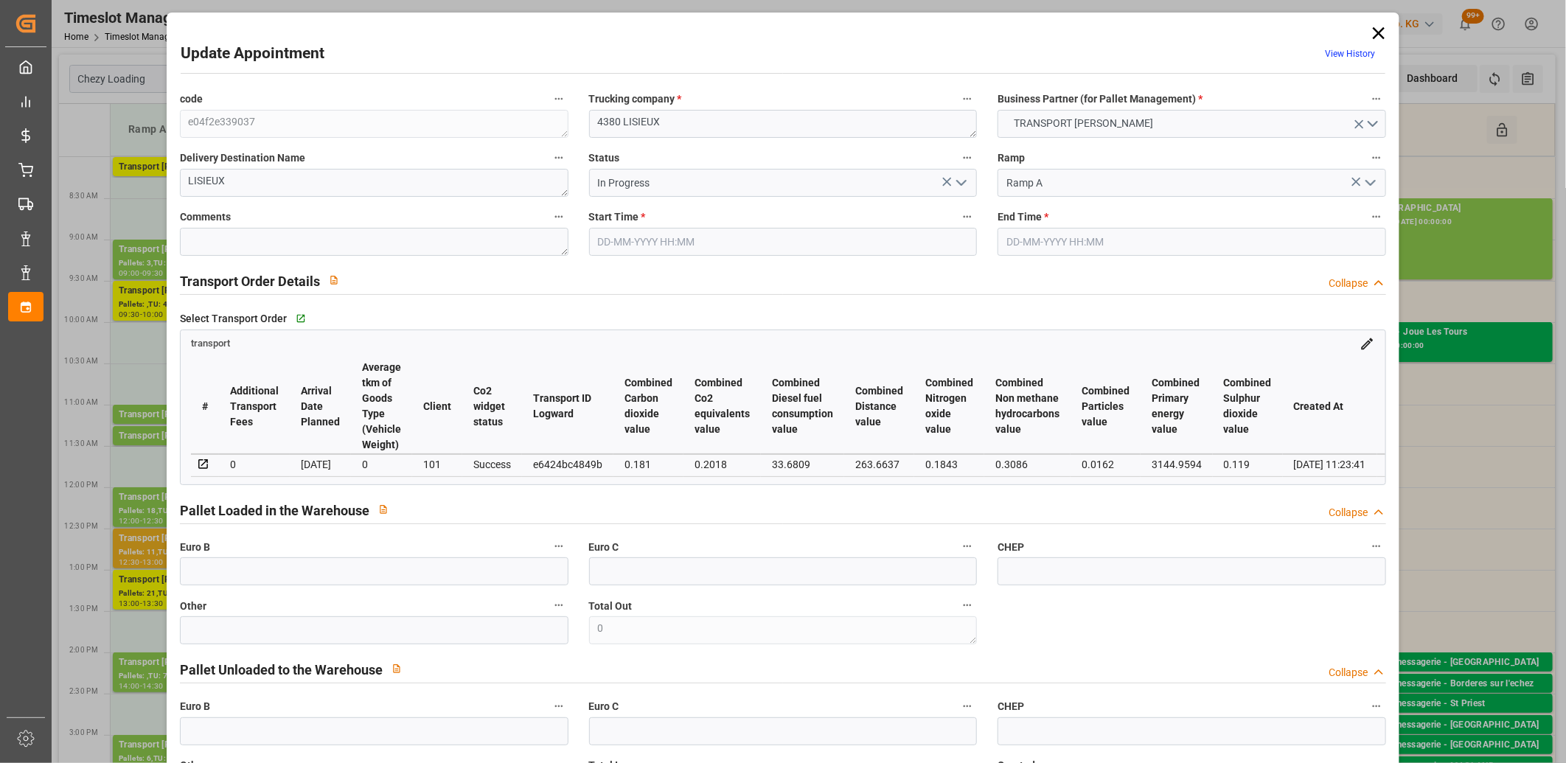
type input "[DATE]"
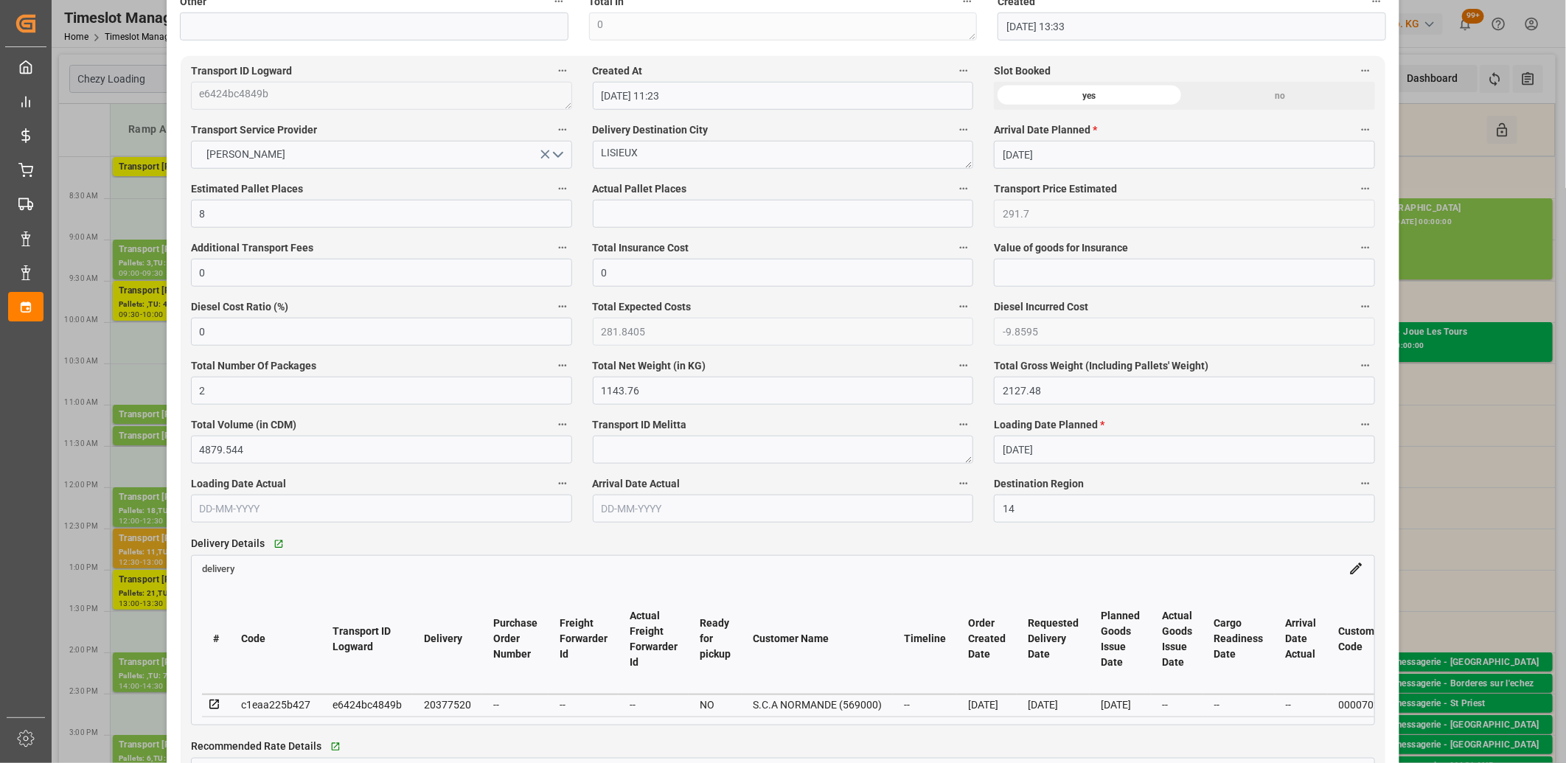
scroll to position [901, 0]
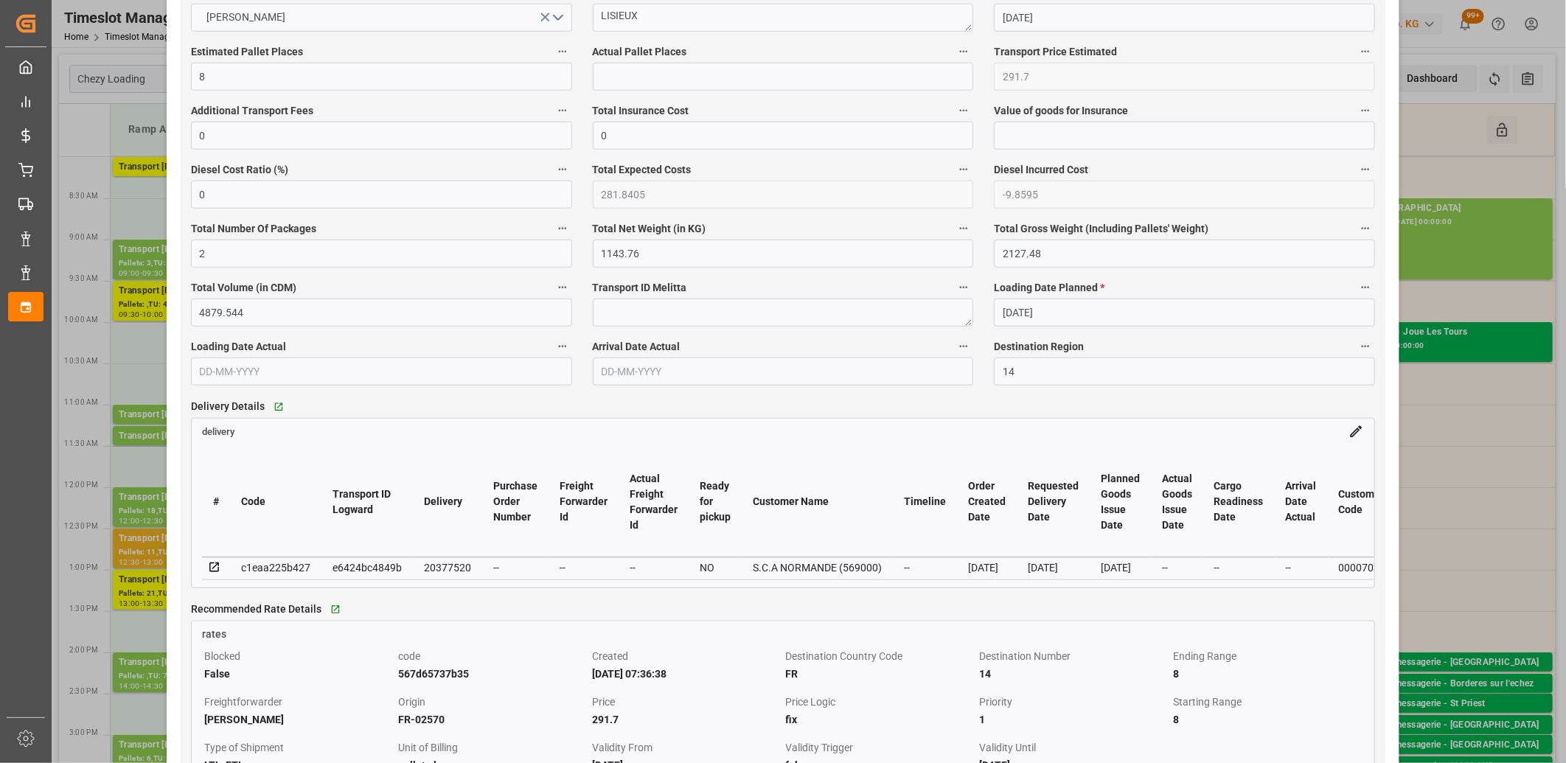
click at [216, 568] on icon at bounding box center [214, 568] width 10 height 10
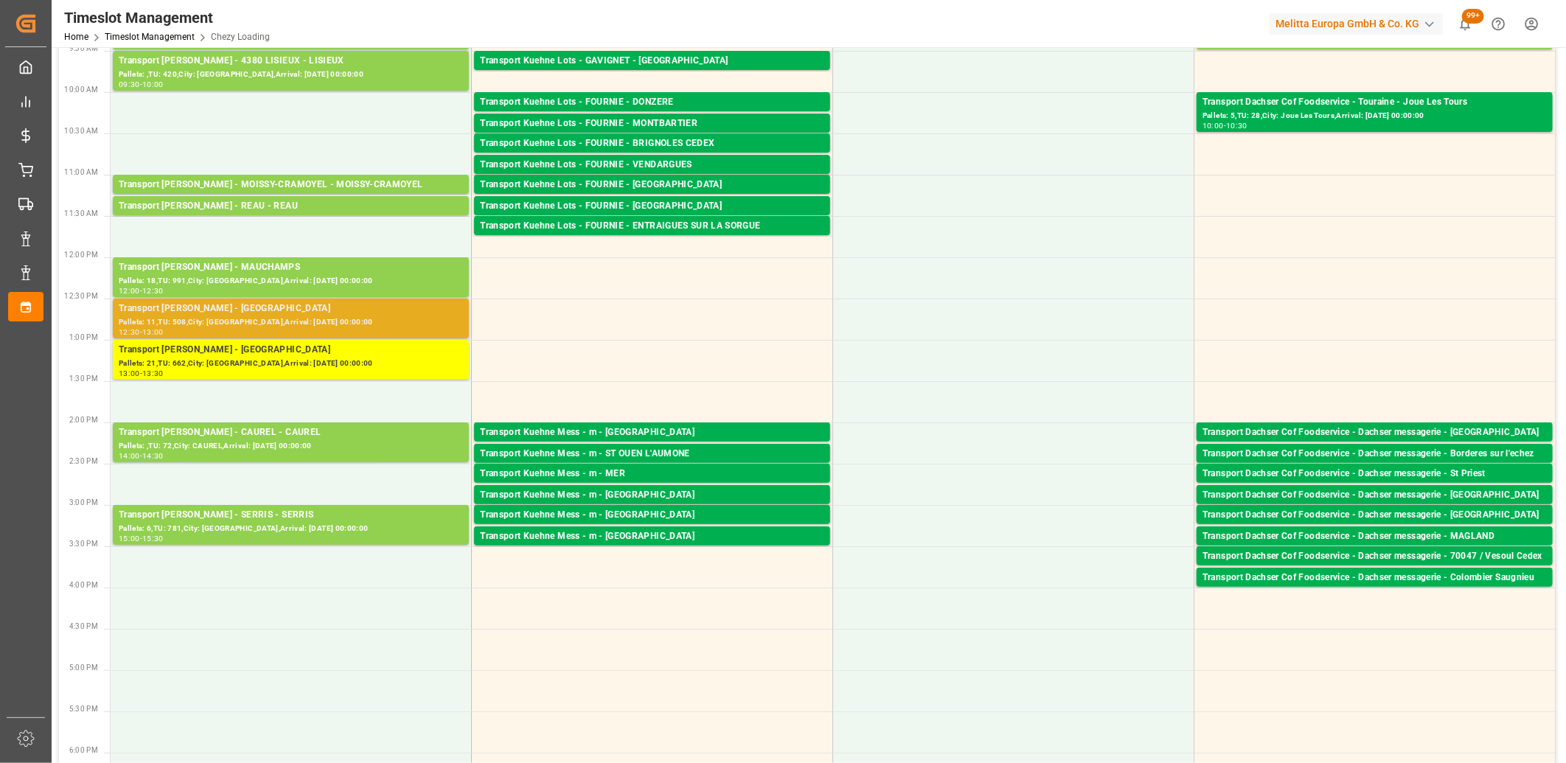
scroll to position [0, 0]
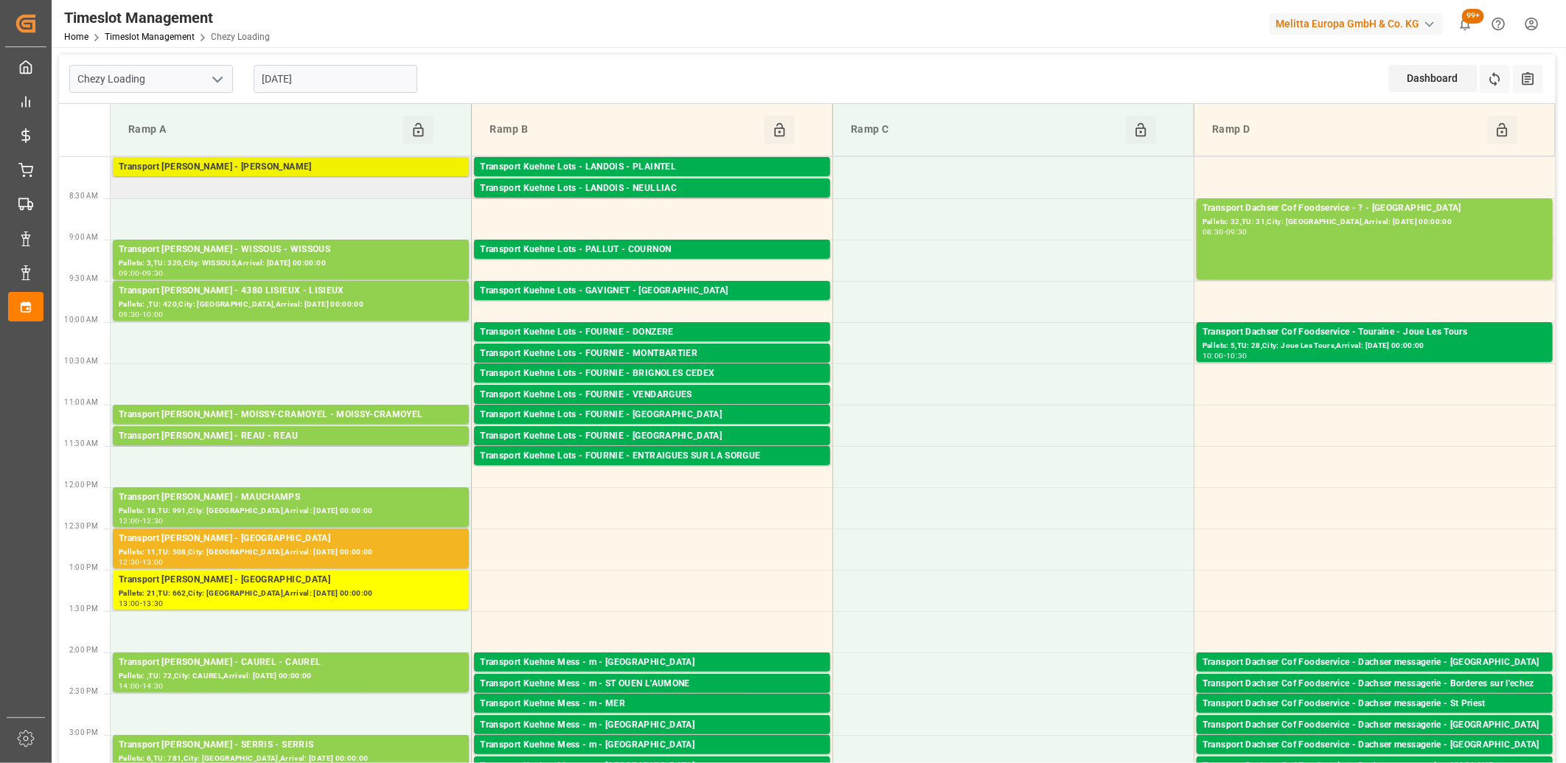
click at [257, 163] on div "Transport [PERSON_NAME] [PERSON_NAME] [PERSON_NAME]" at bounding box center [291, 167] width 344 height 15
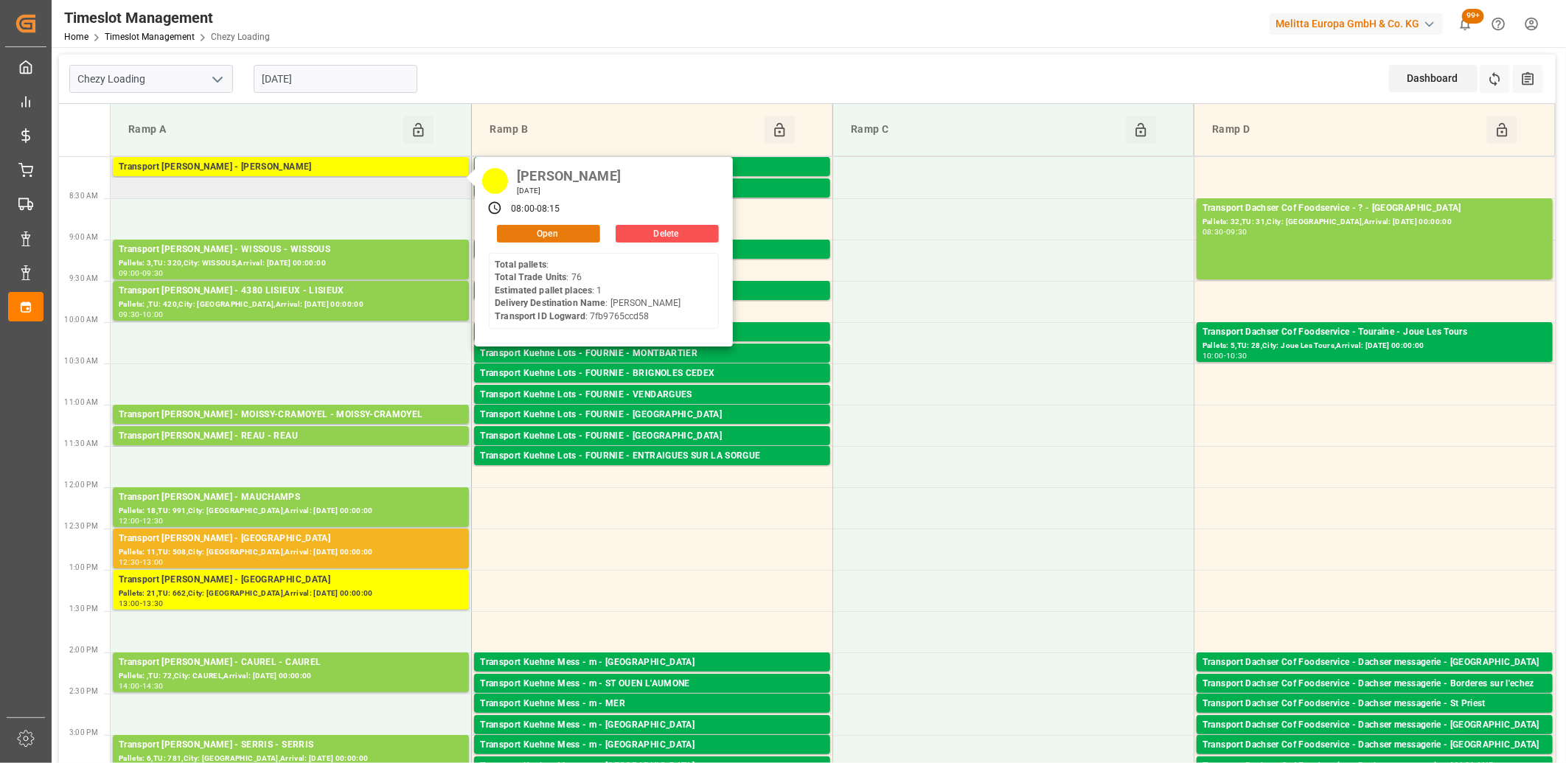
click at [512, 237] on button "Open" at bounding box center [548, 234] width 103 height 18
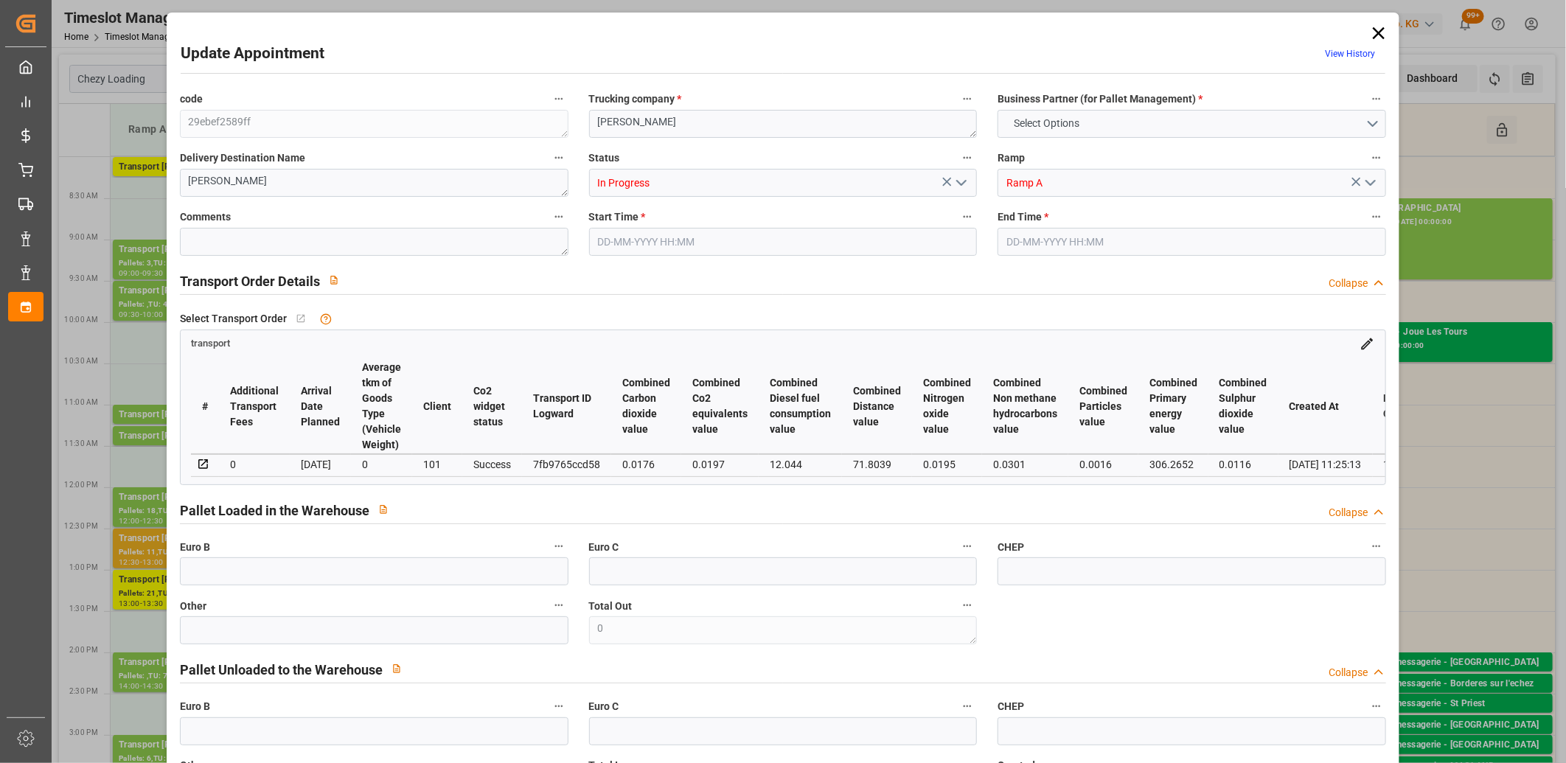
type input "1"
type input "126.8"
type input "0"
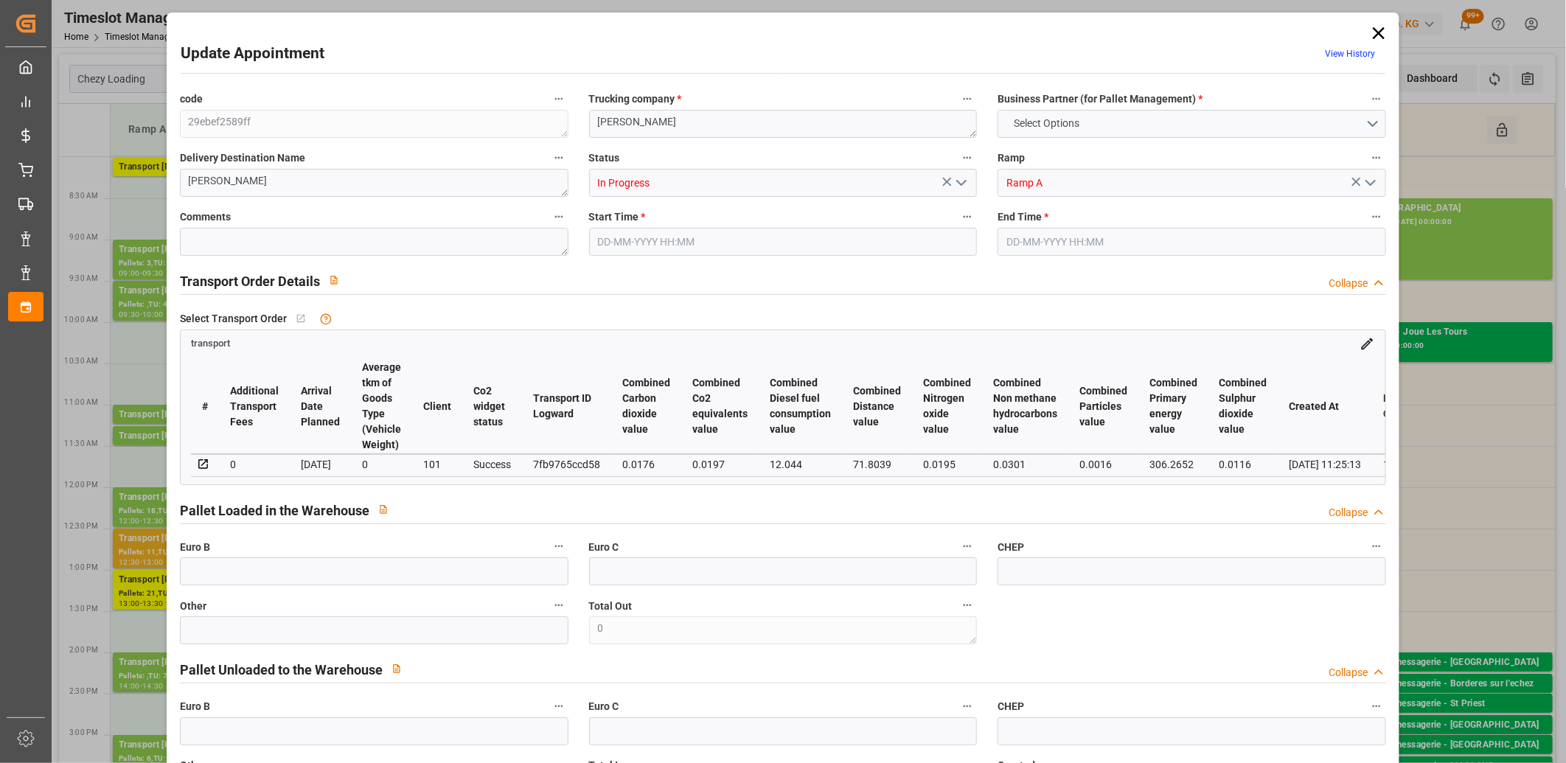
type input "122.5142"
type input "-4.2858"
type input "2"
type input "438.588"
type input "540.2"
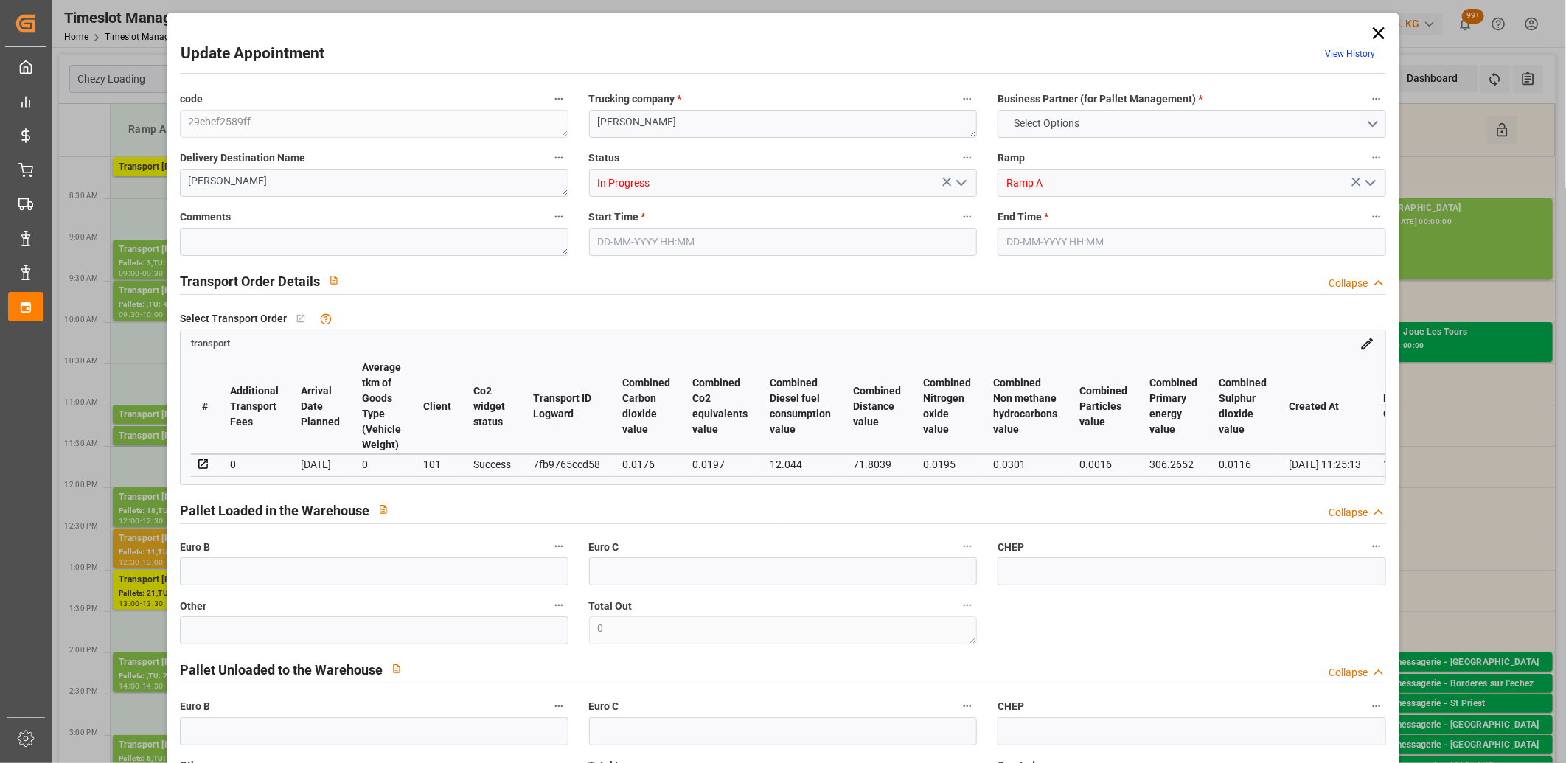
type input "1357.218"
type input "77"
type input "0"
type input "76"
type input "1"
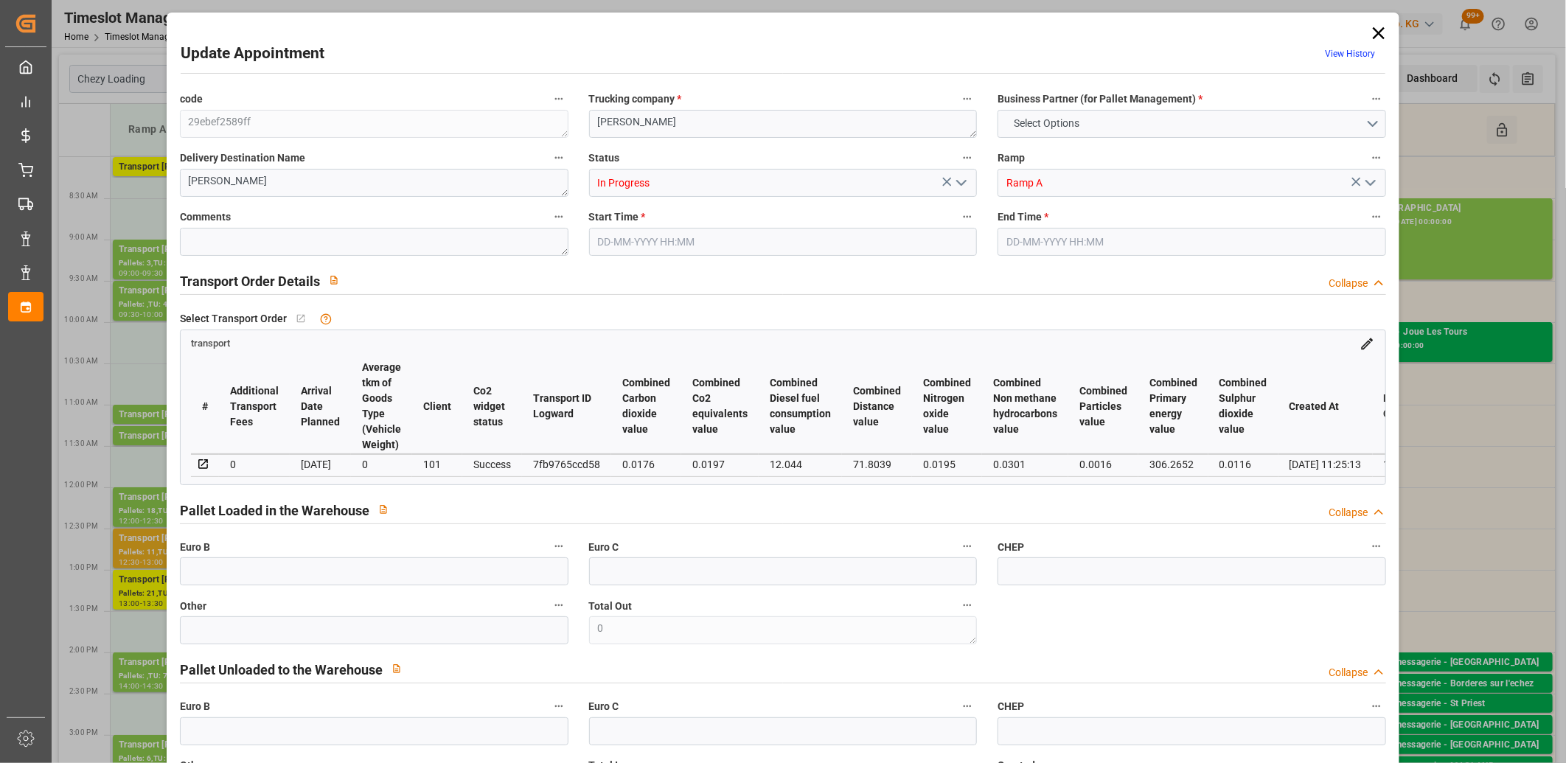
type input "101"
type input "517.2"
type input "0"
type input "4710.8598"
type input "0"
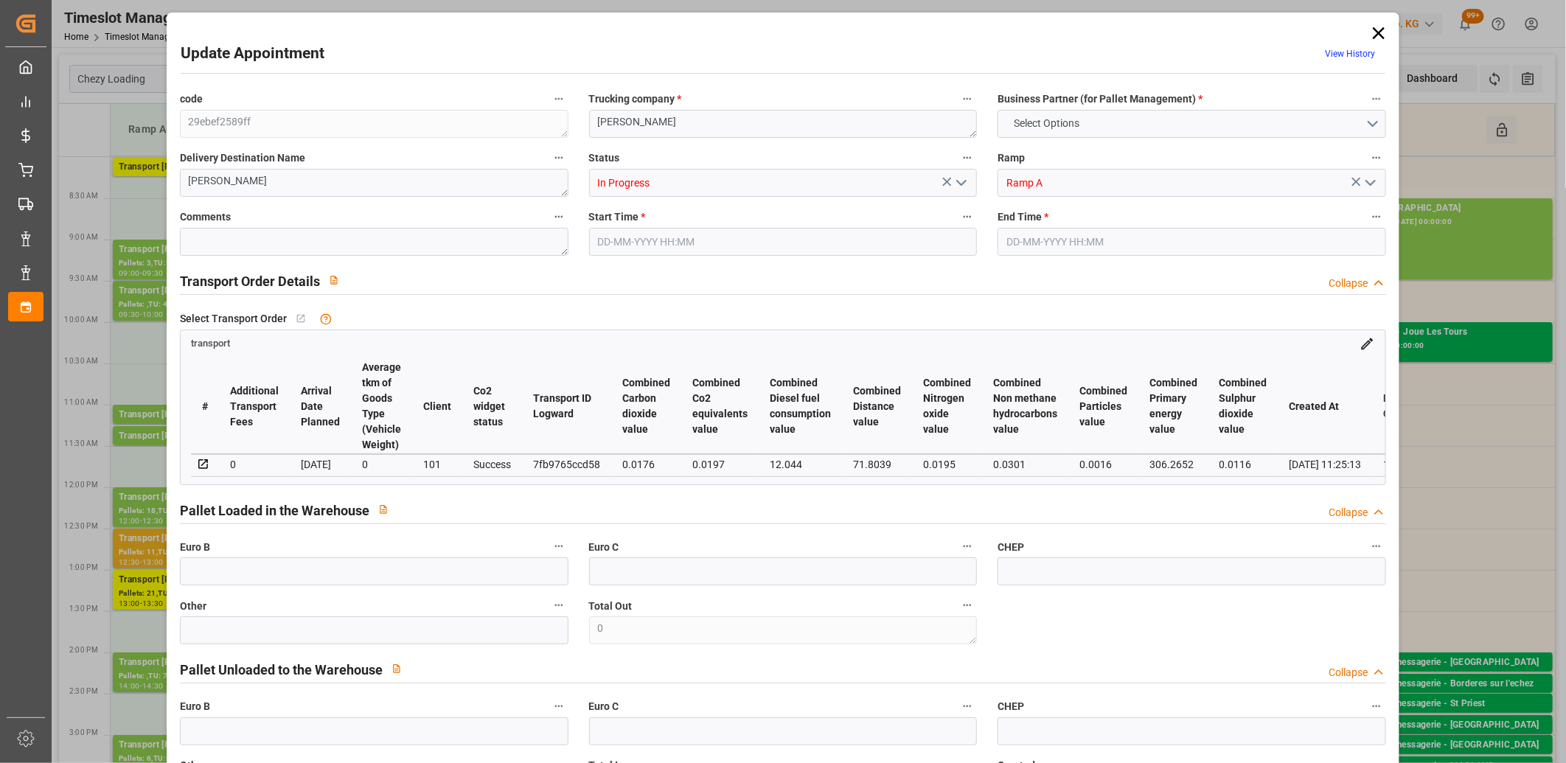
type input "0"
type input "21"
type input "35"
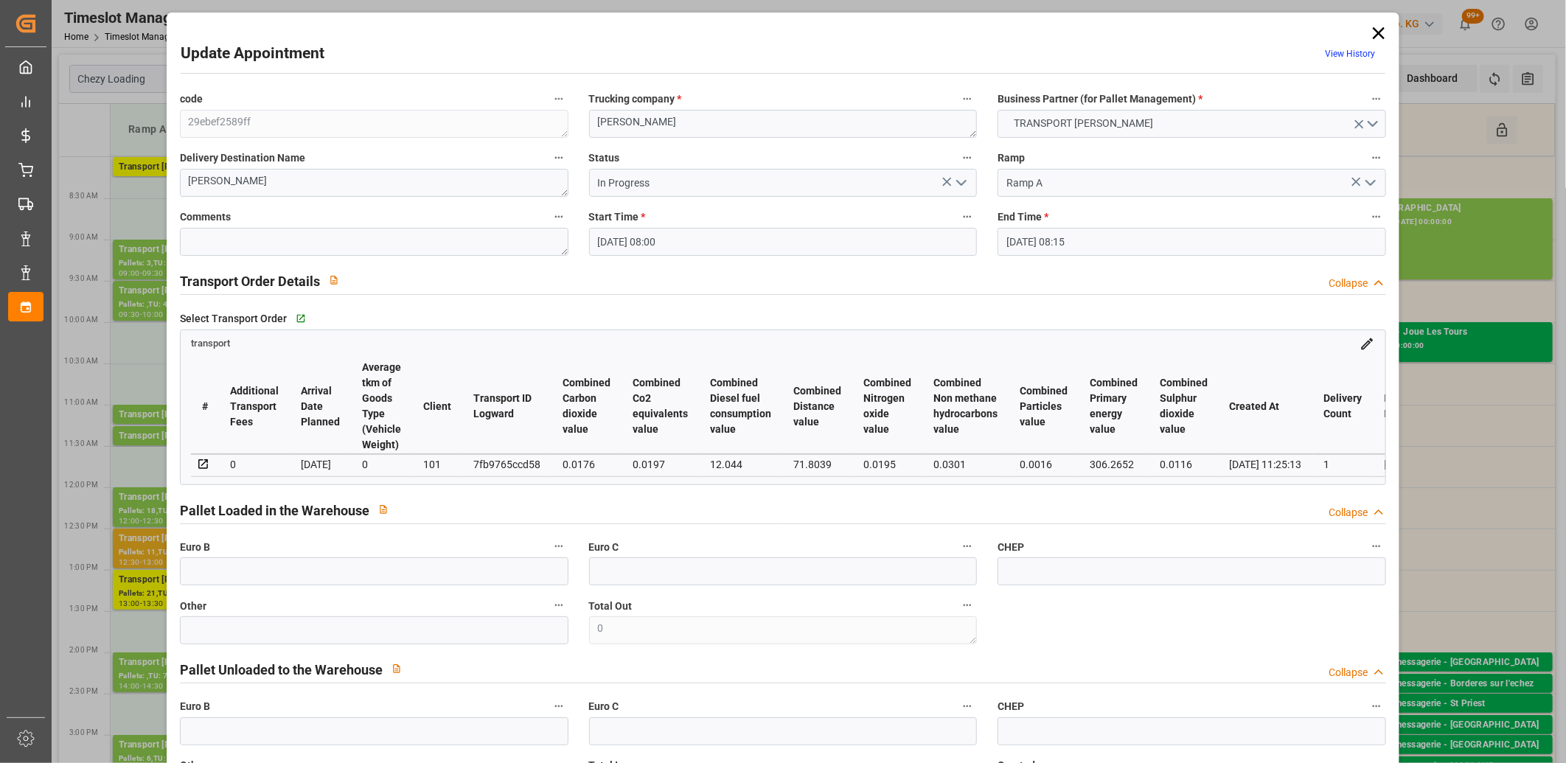
type input "09-09-2025 08:00"
type input "09-09-2025 08:15"
type input "04-09-2025 13:58"
type input "04-09-2025 11:25"
type input "[DATE]"
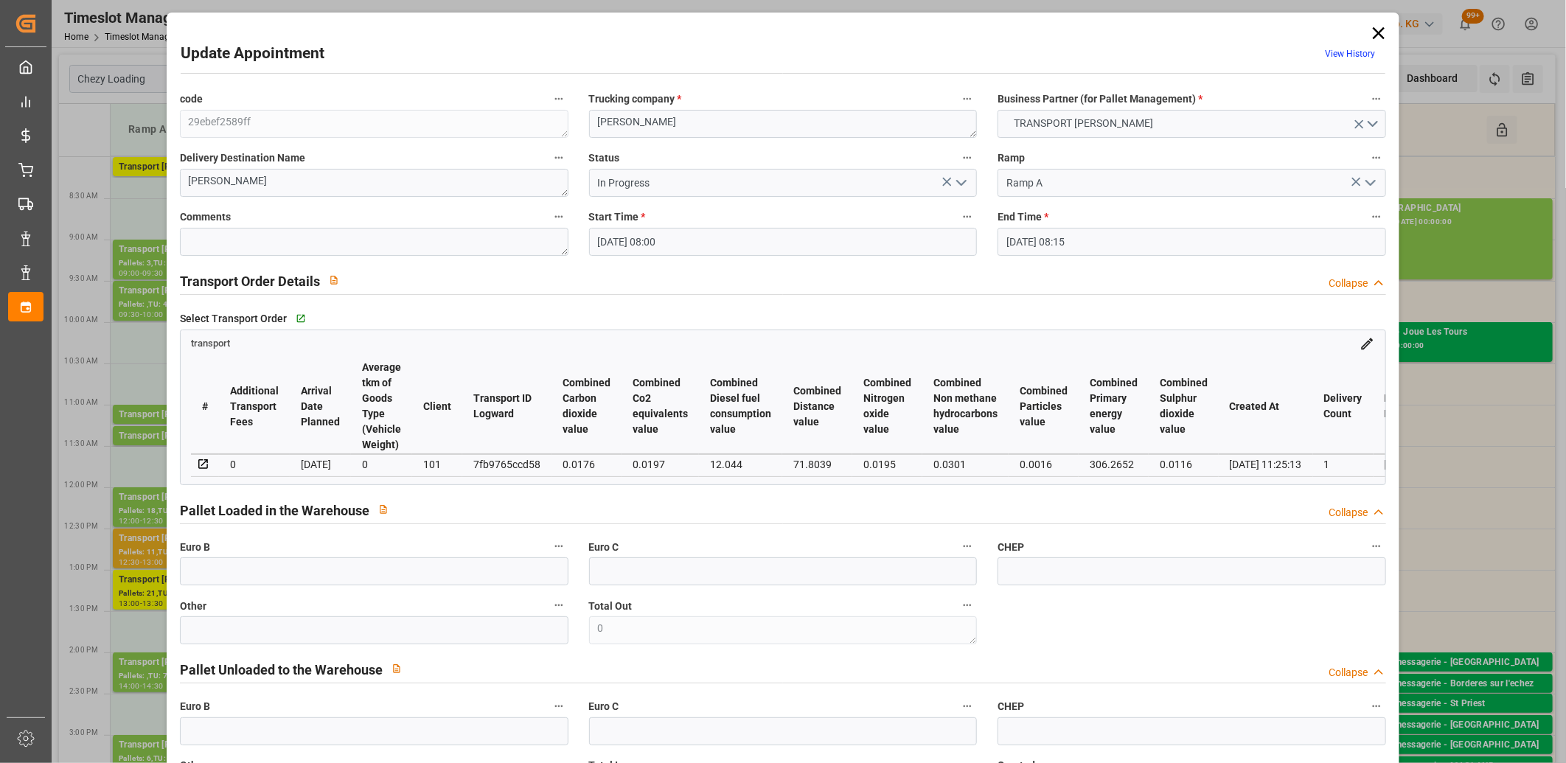
type input "[DATE]"
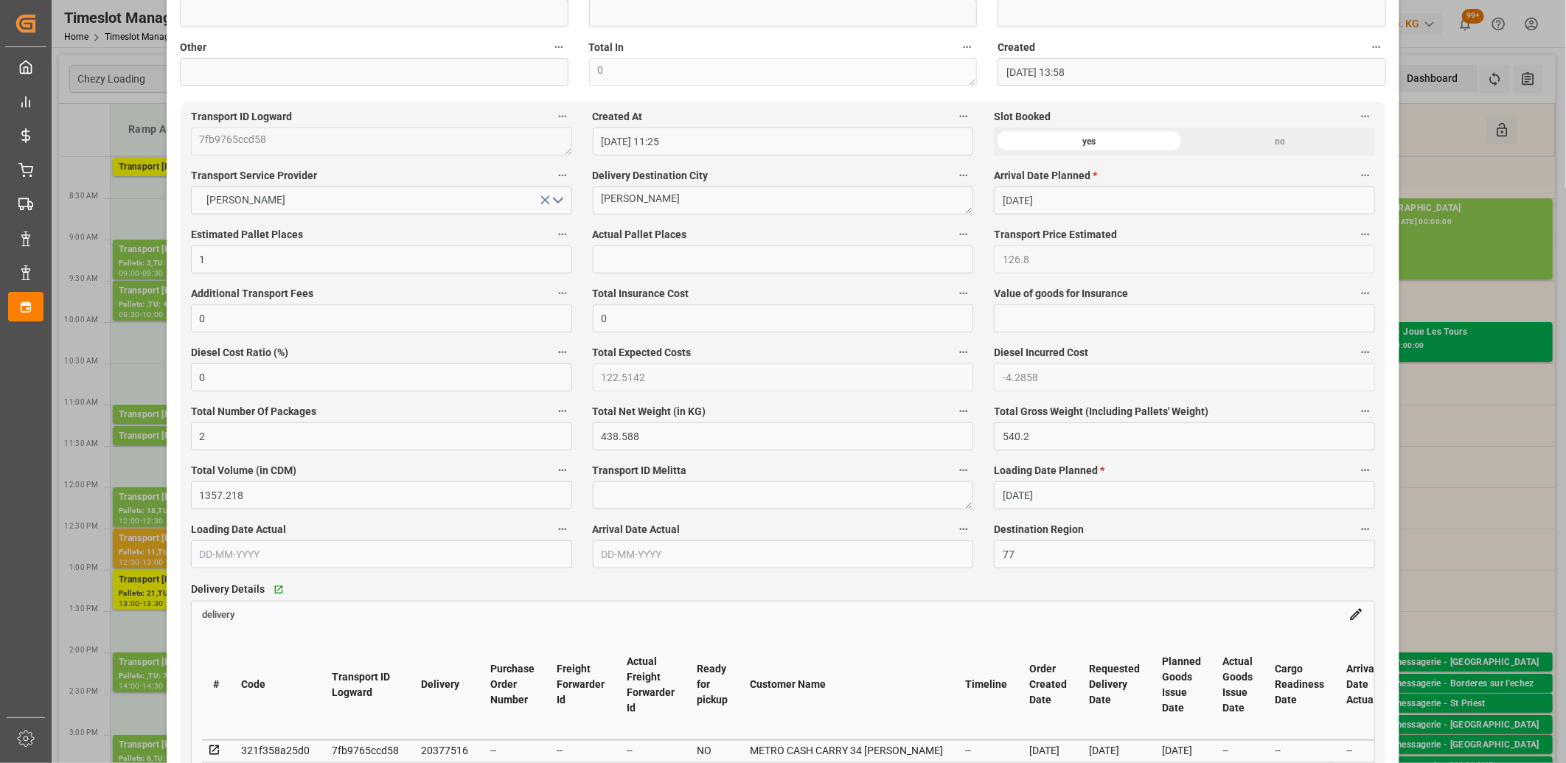
scroll to position [901, 0]
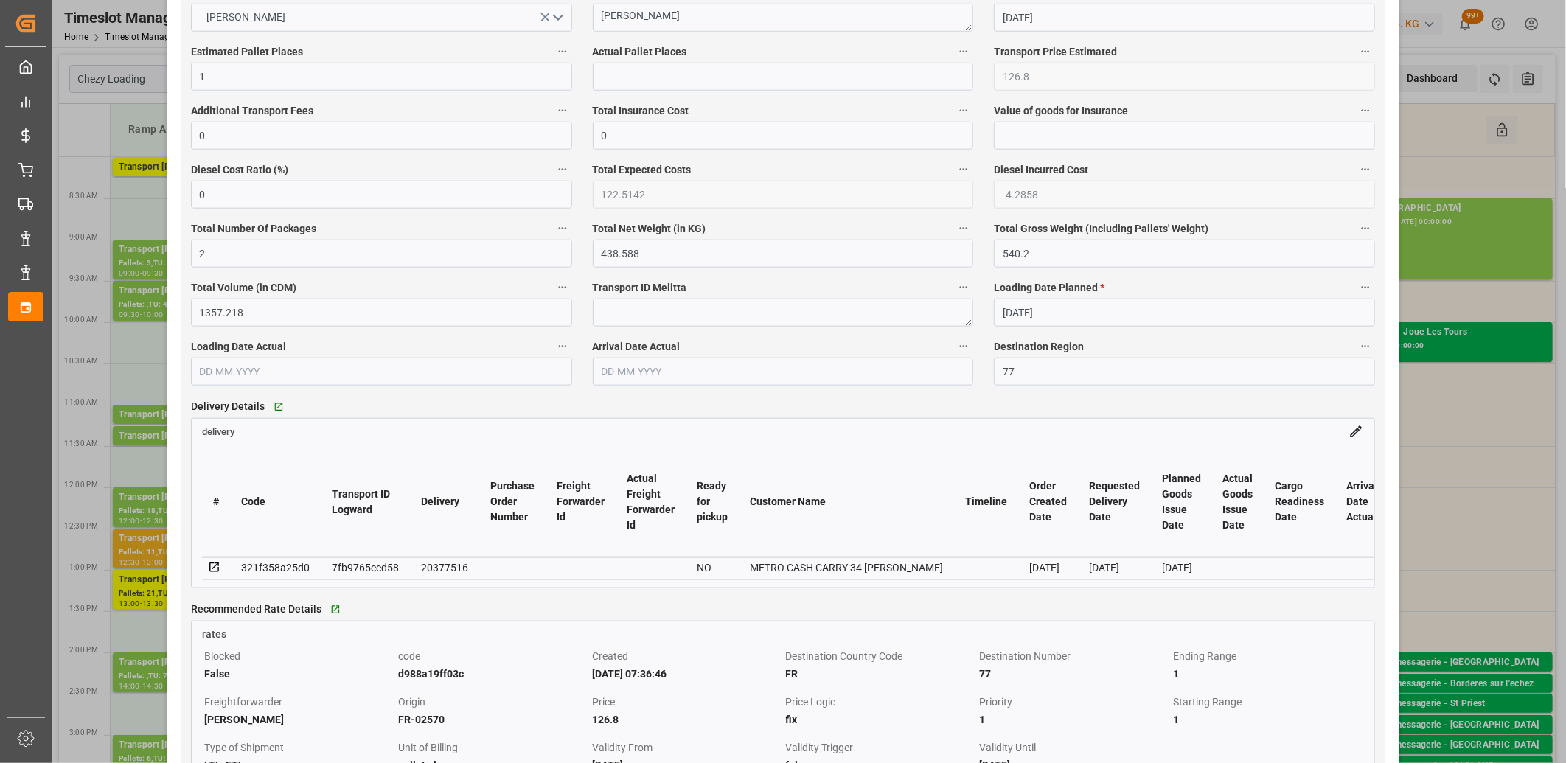
click at [211, 566] on icon at bounding box center [214, 568] width 10 height 10
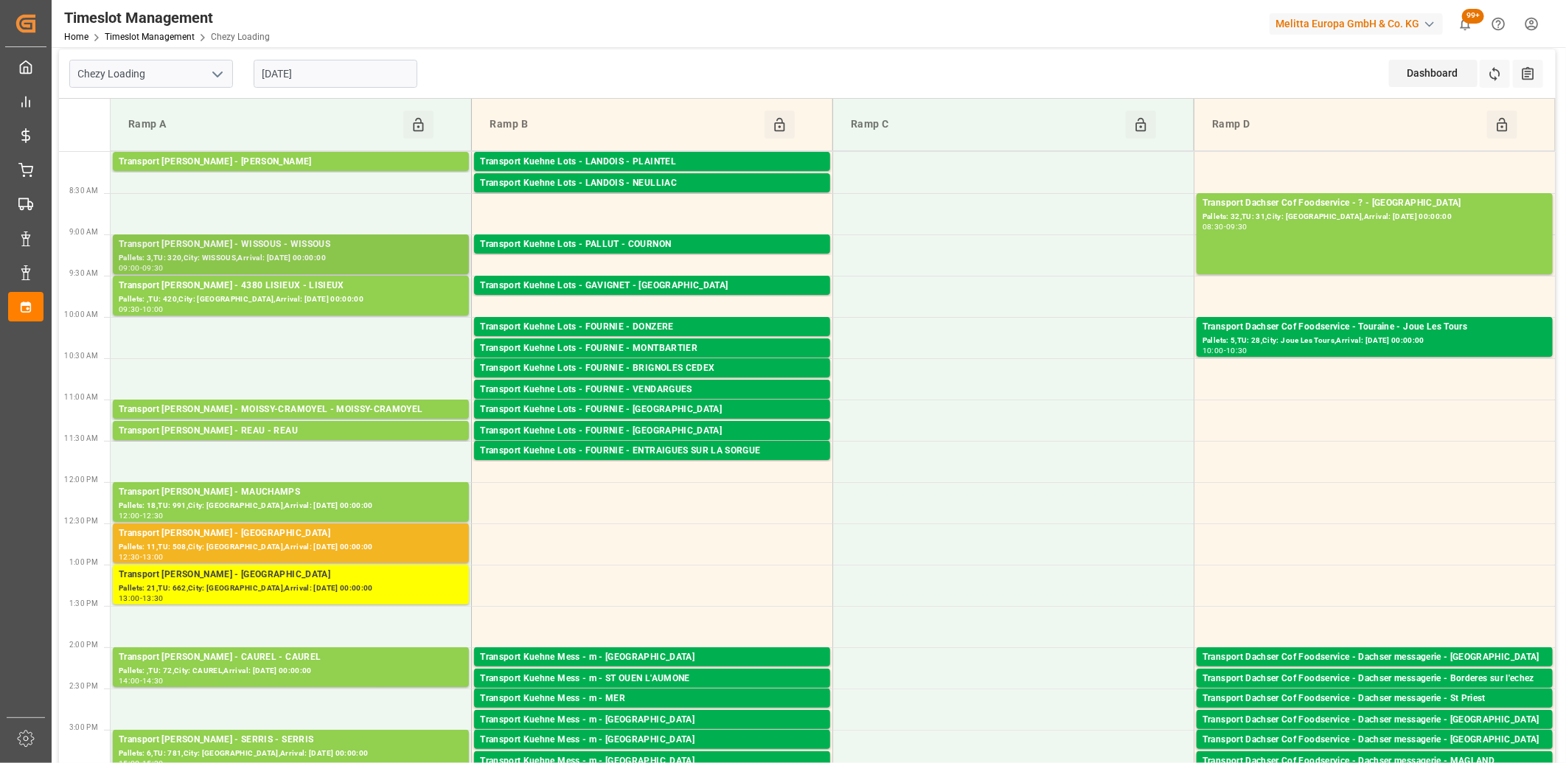
scroll to position [0, 0]
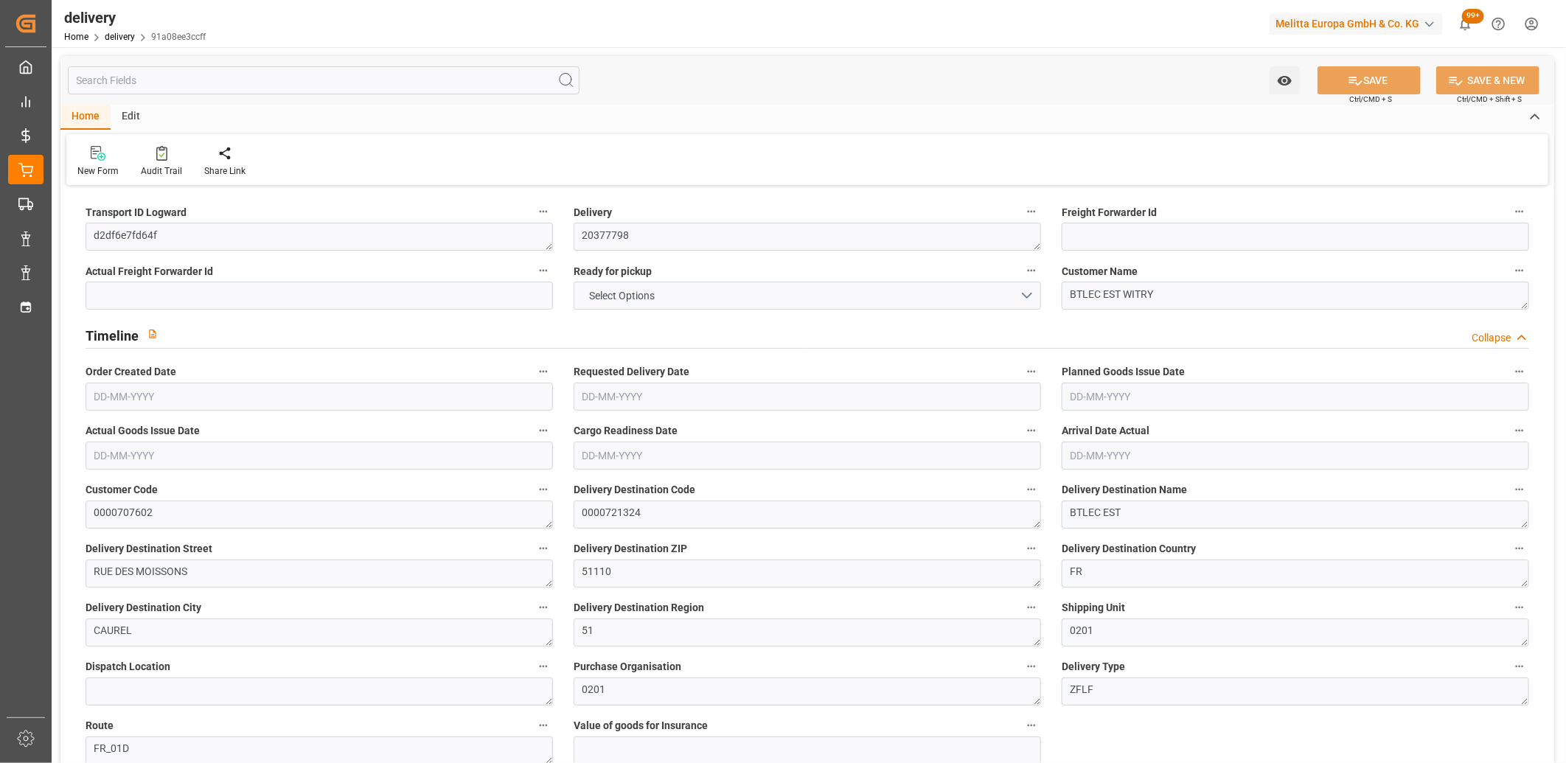
type input "31.608"
type input "96.566"
type input "828.7"
type input "72"
type input "1"
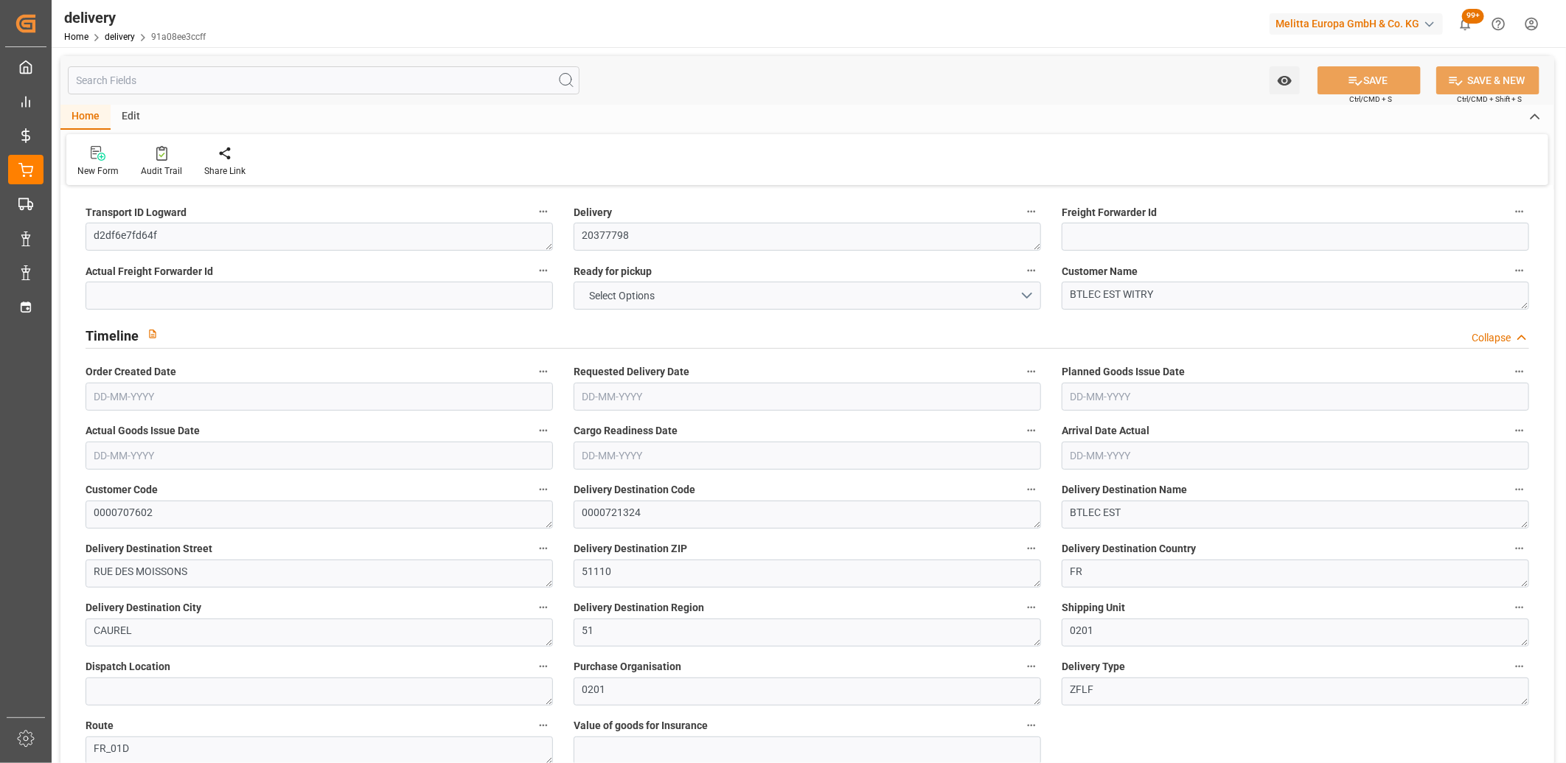
type input "0"
type input "1"
type input "0"
type input "-4.5627"
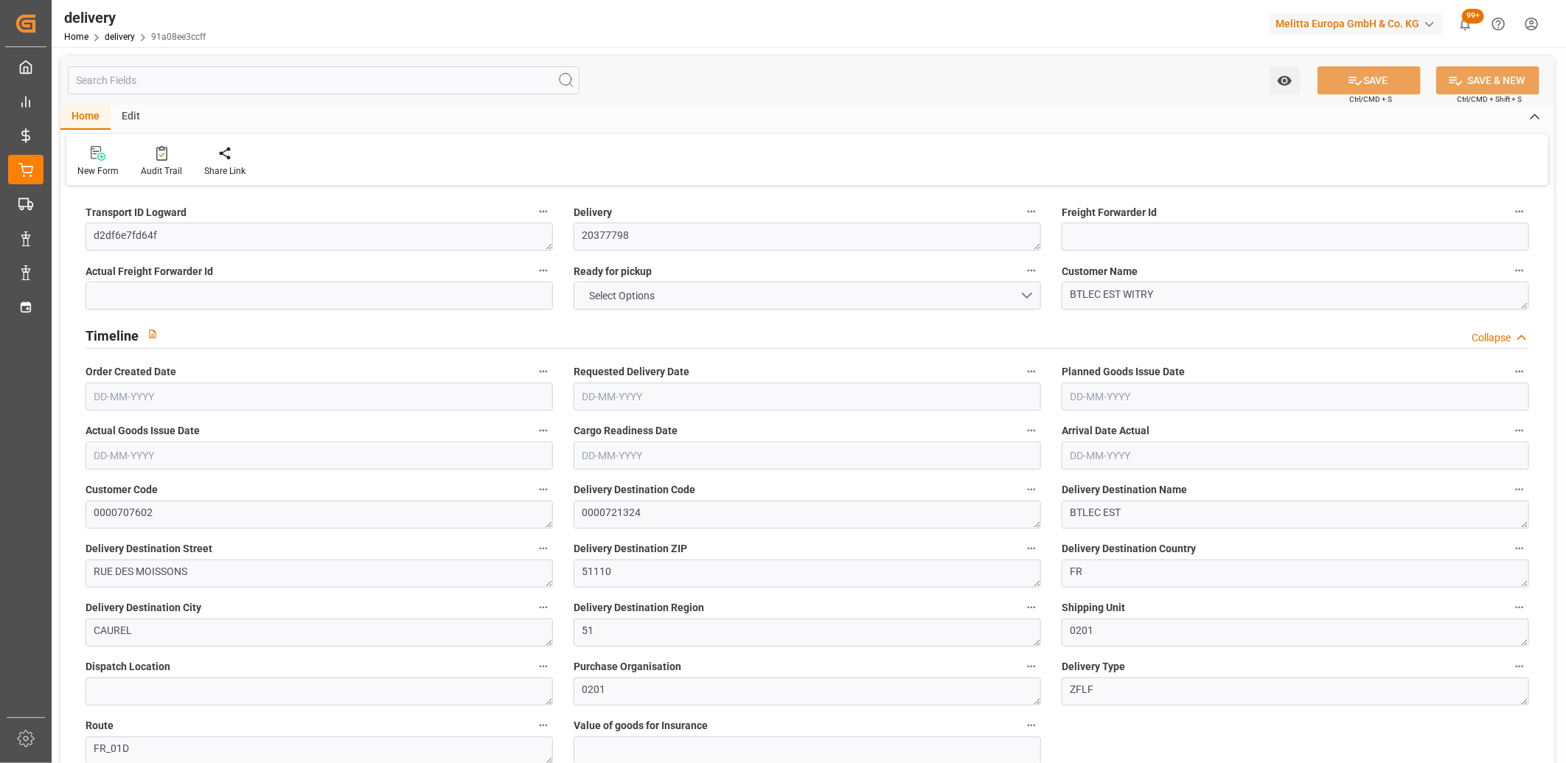
type input "134.99"
type input "130.4273"
type input "0"
type input "25.92"
type input "1.5"
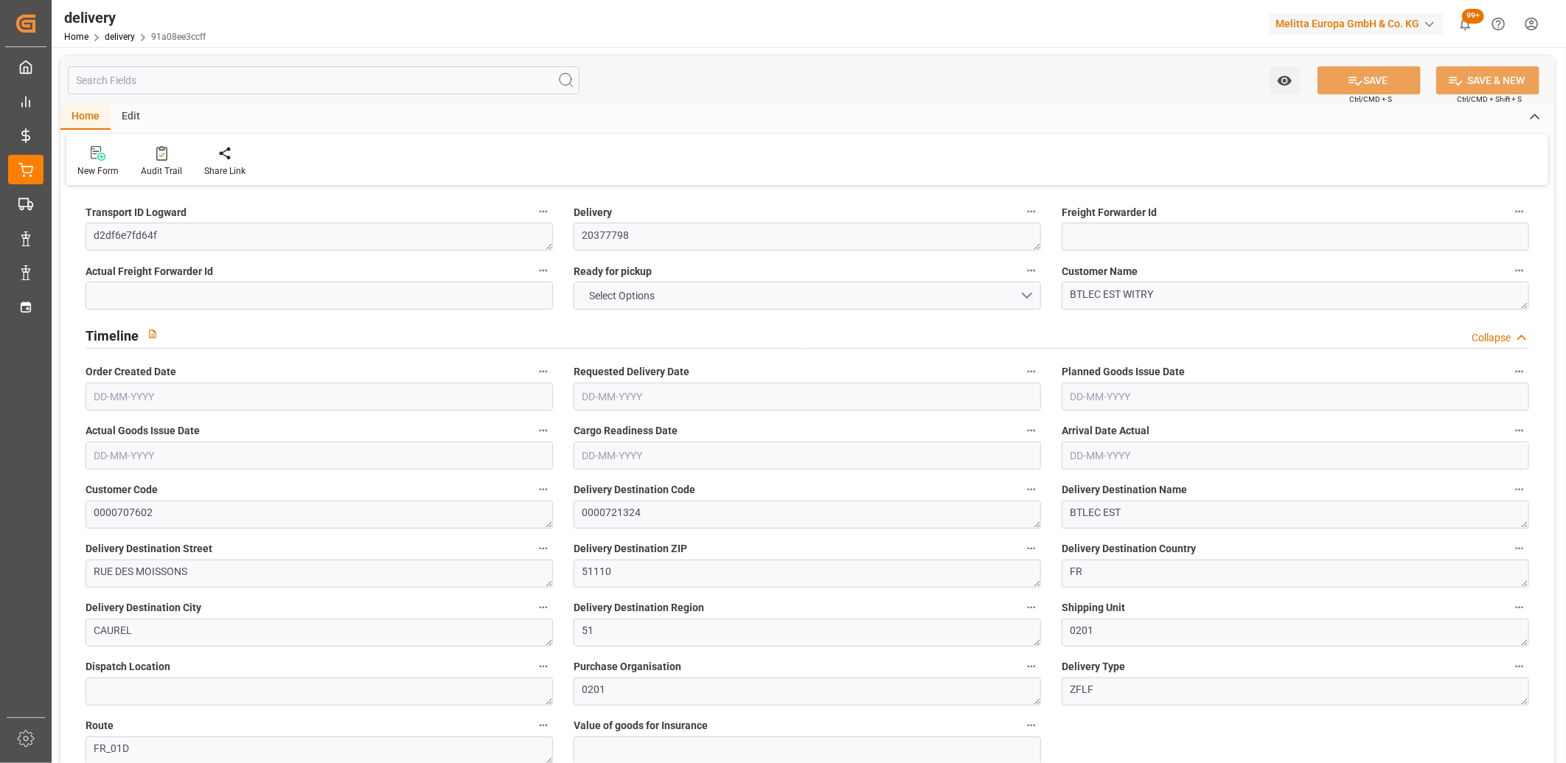
type input "1.3"
type input "0"
type input "1.5"
type input "73.566"
type input "101"
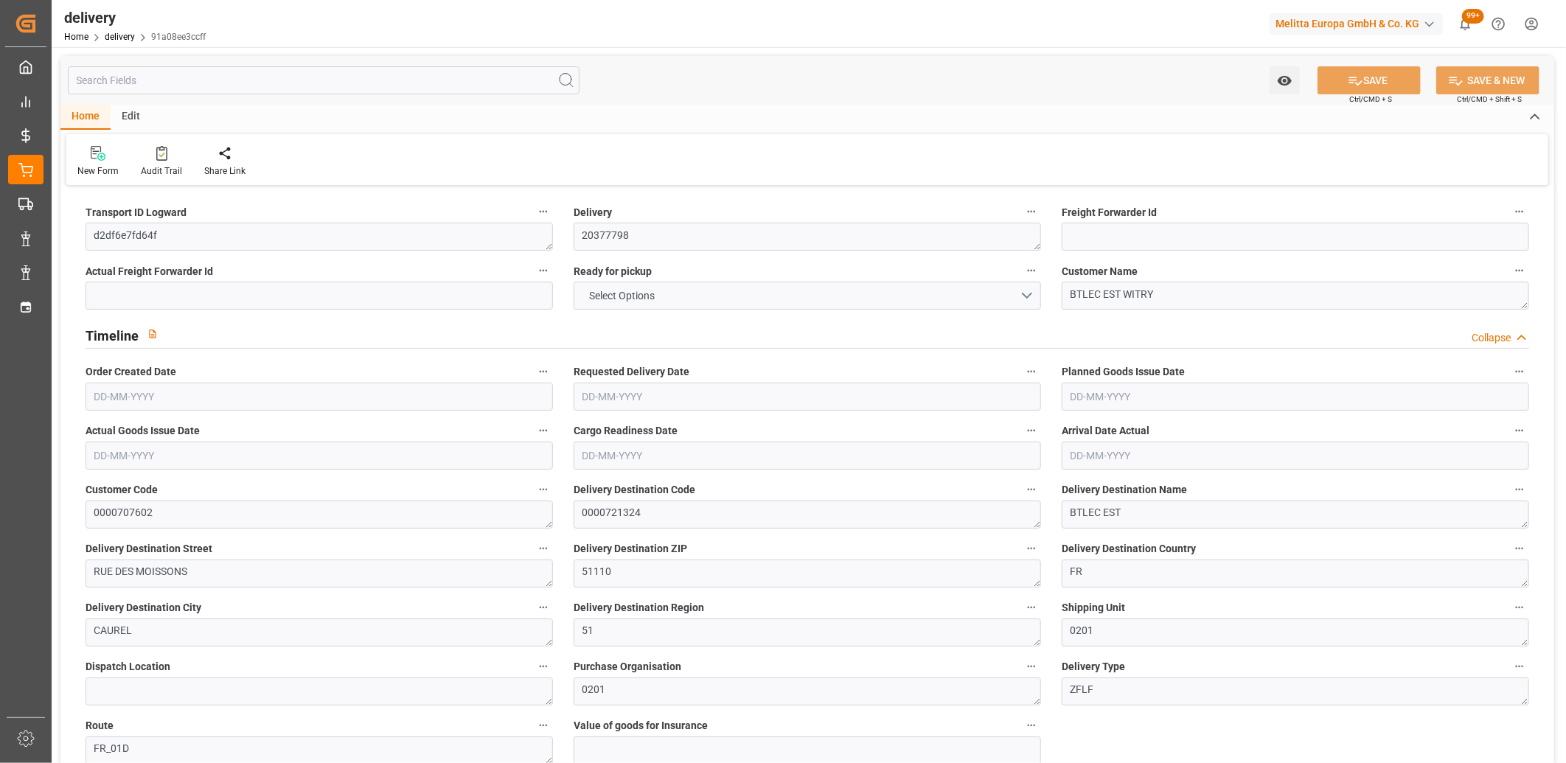
type input "51.7478"
type input "0.0033"
type input "0"
type input "[DATE]"
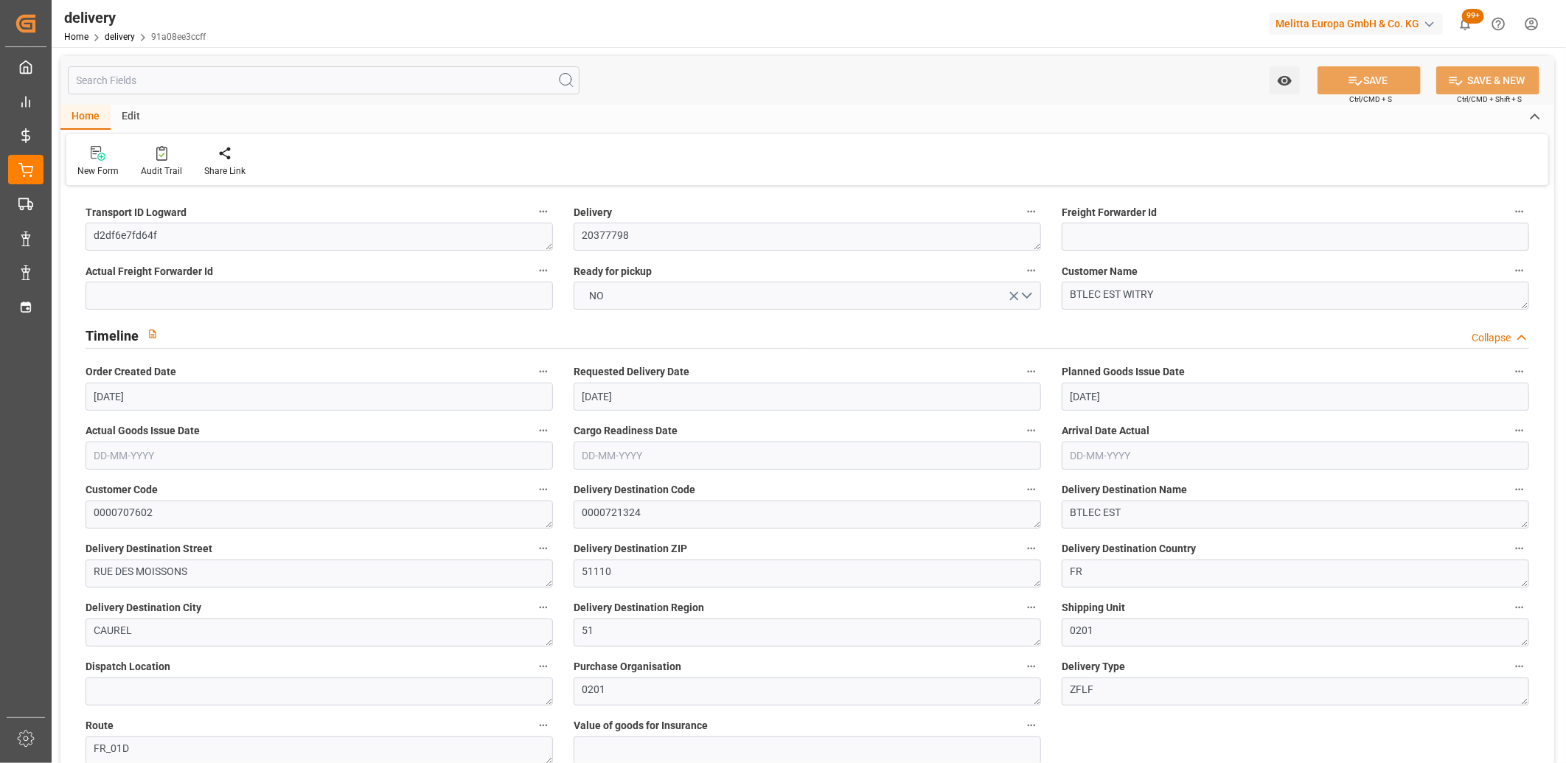
type input "[DATE]"
type input "[DATE] 11:01"
click at [635, 298] on button "NO" at bounding box center [807, 296] width 467 height 28
click at [635, 298] on div "YES" at bounding box center [807, 299] width 466 height 31
click at [1348, 77] on icon at bounding box center [1355, 80] width 15 height 15
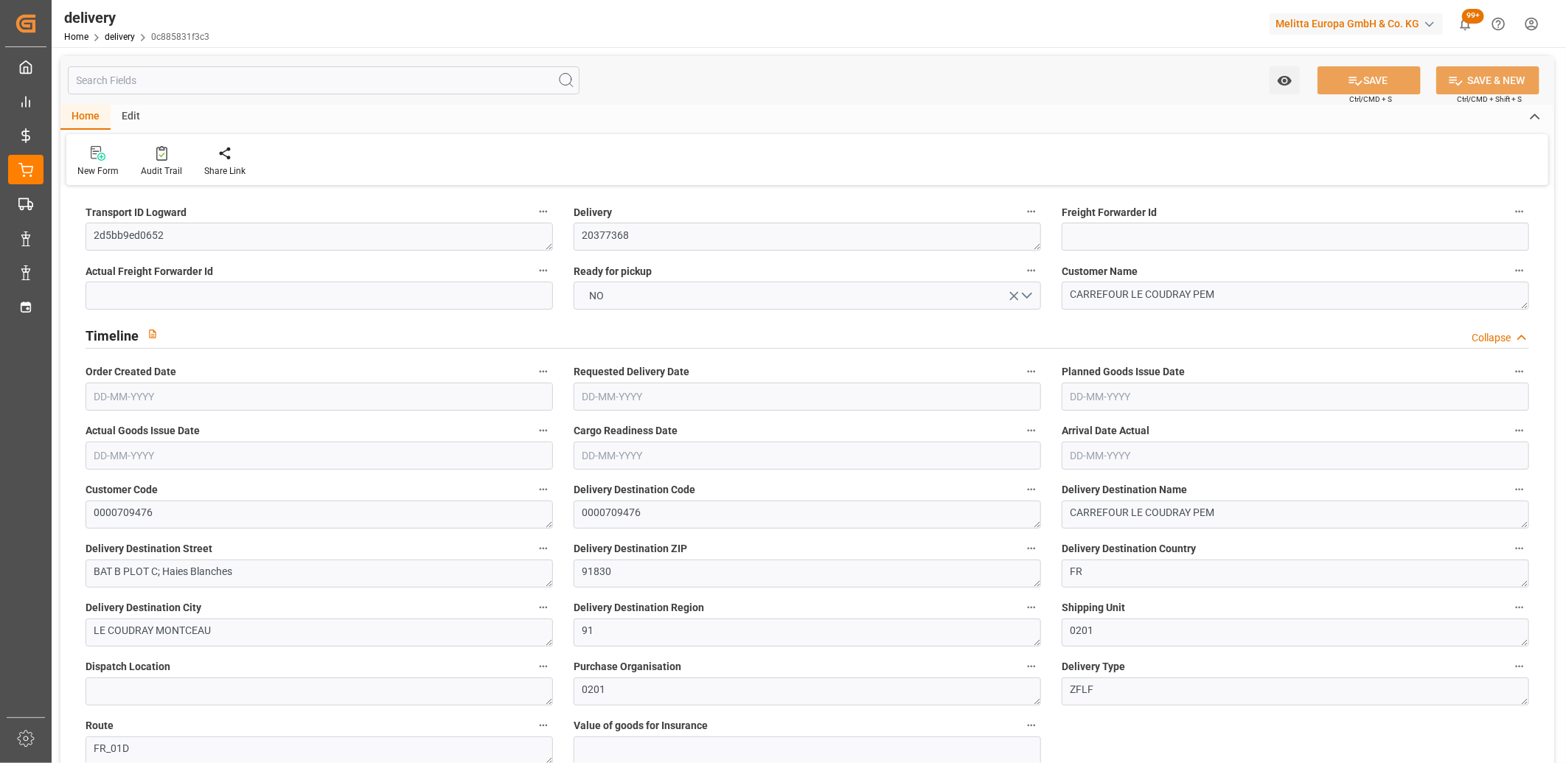
type input "[DATE]"
type input "[DATE] 11:01"
click at [703, 293] on button "NO" at bounding box center [807, 296] width 467 height 28
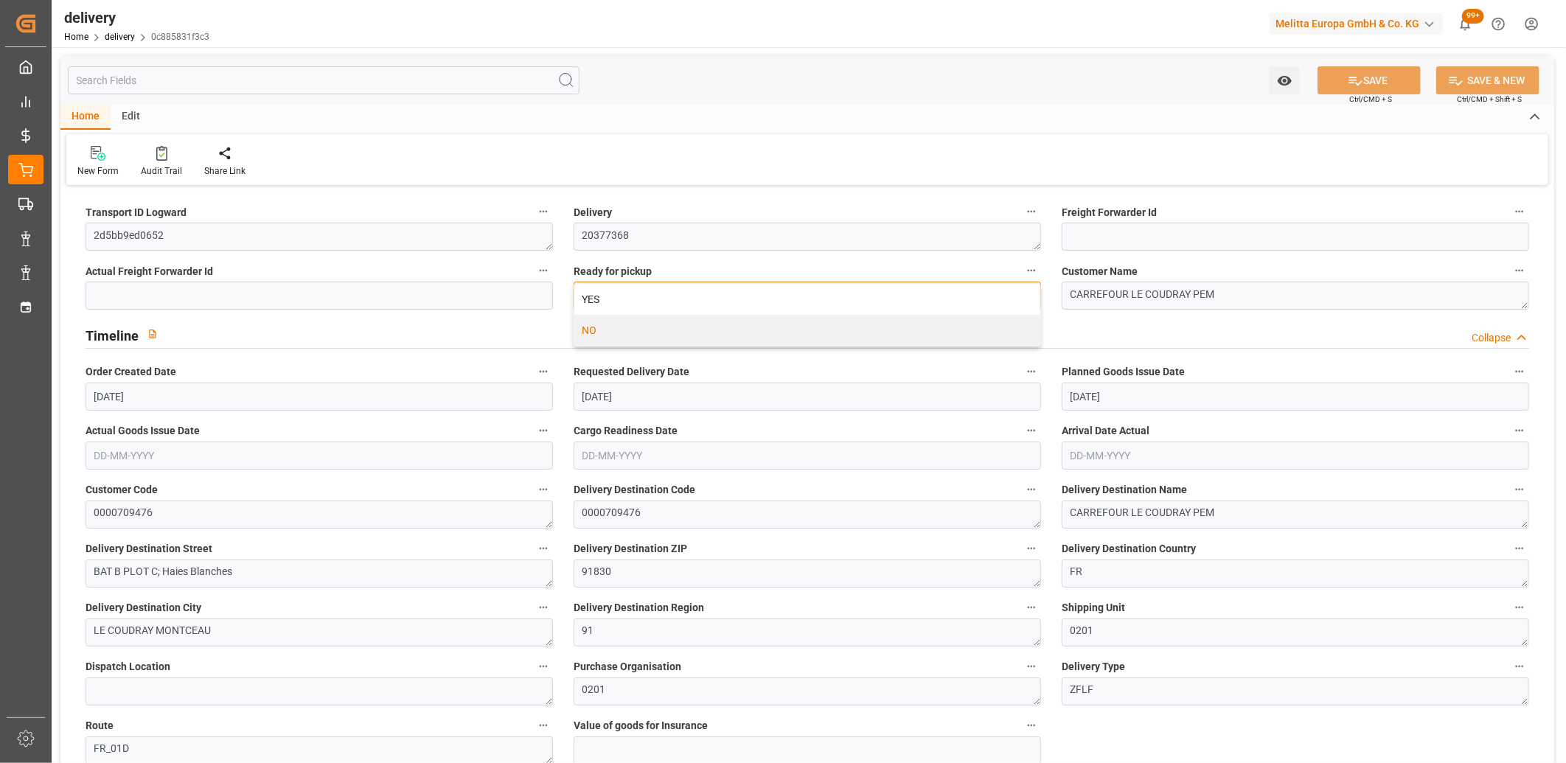
click at [703, 293] on div "YES" at bounding box center [807, 299] width 466 height 31
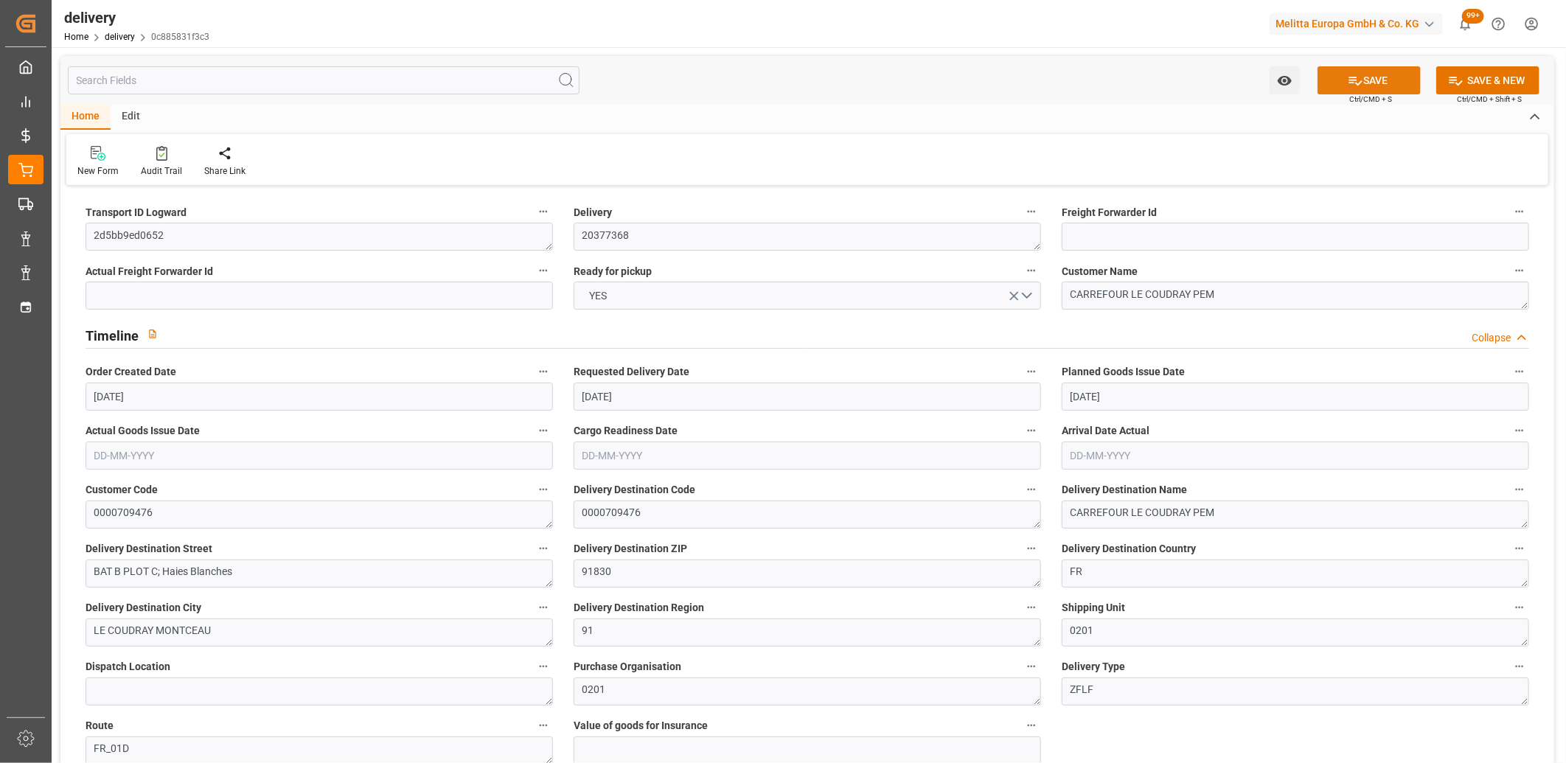
click at [1388, 83] on button "SAVE" at bounding box center [1369, 80] width 103 height 28
type input "[DATE]"
type input "[DATE] 11:00"
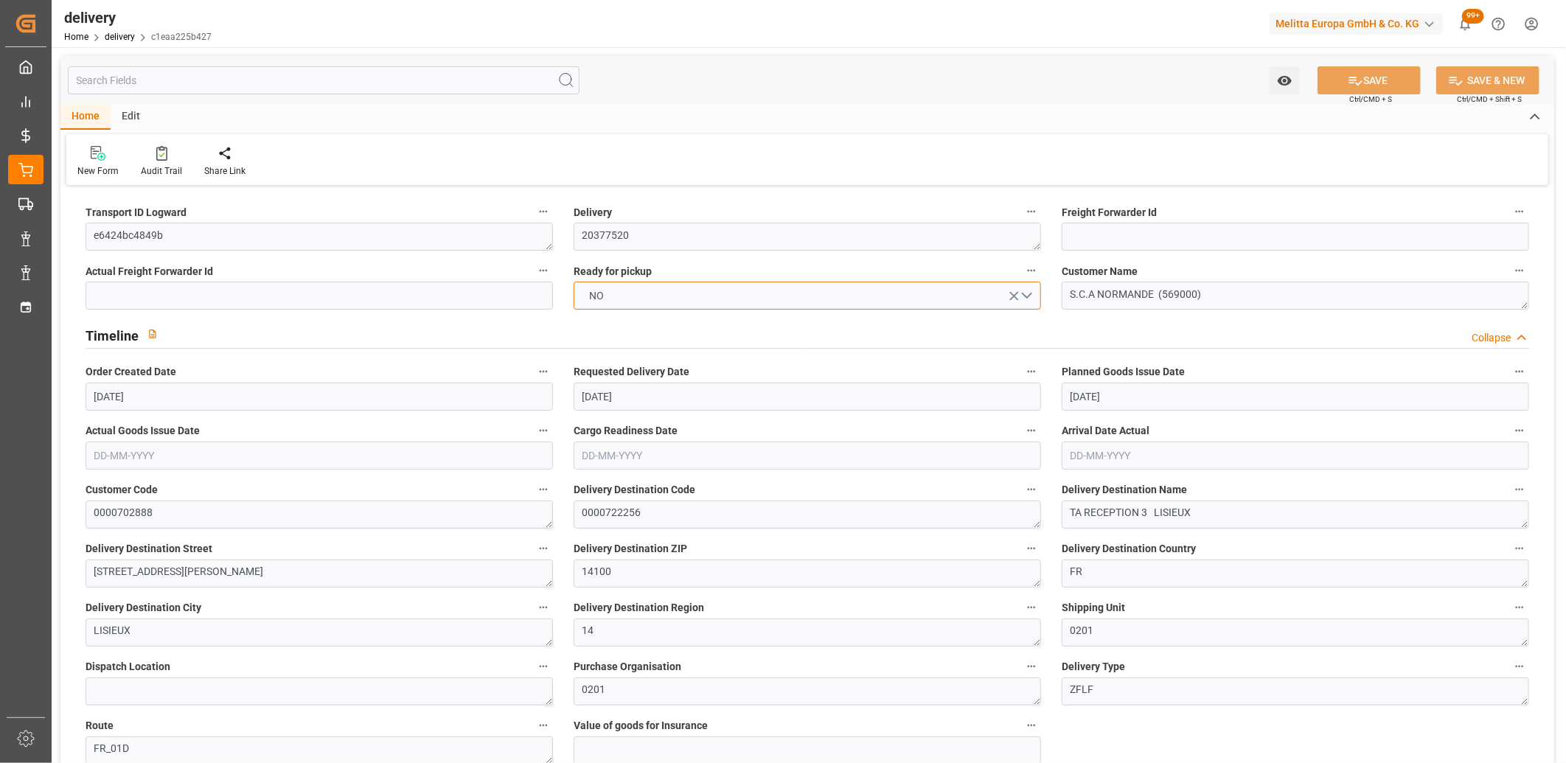
click at [605, 308] on button "NO" at bounding box center [807, 296] width 467 height 28
click at [605, 306] on div "YES" at bounding box center [807, 299] width 466 height 31
click at [1362, 72] on button "SAVE" at bounding box center [1369, 80] width 103 height 28
type input "2"
type input "438.588"
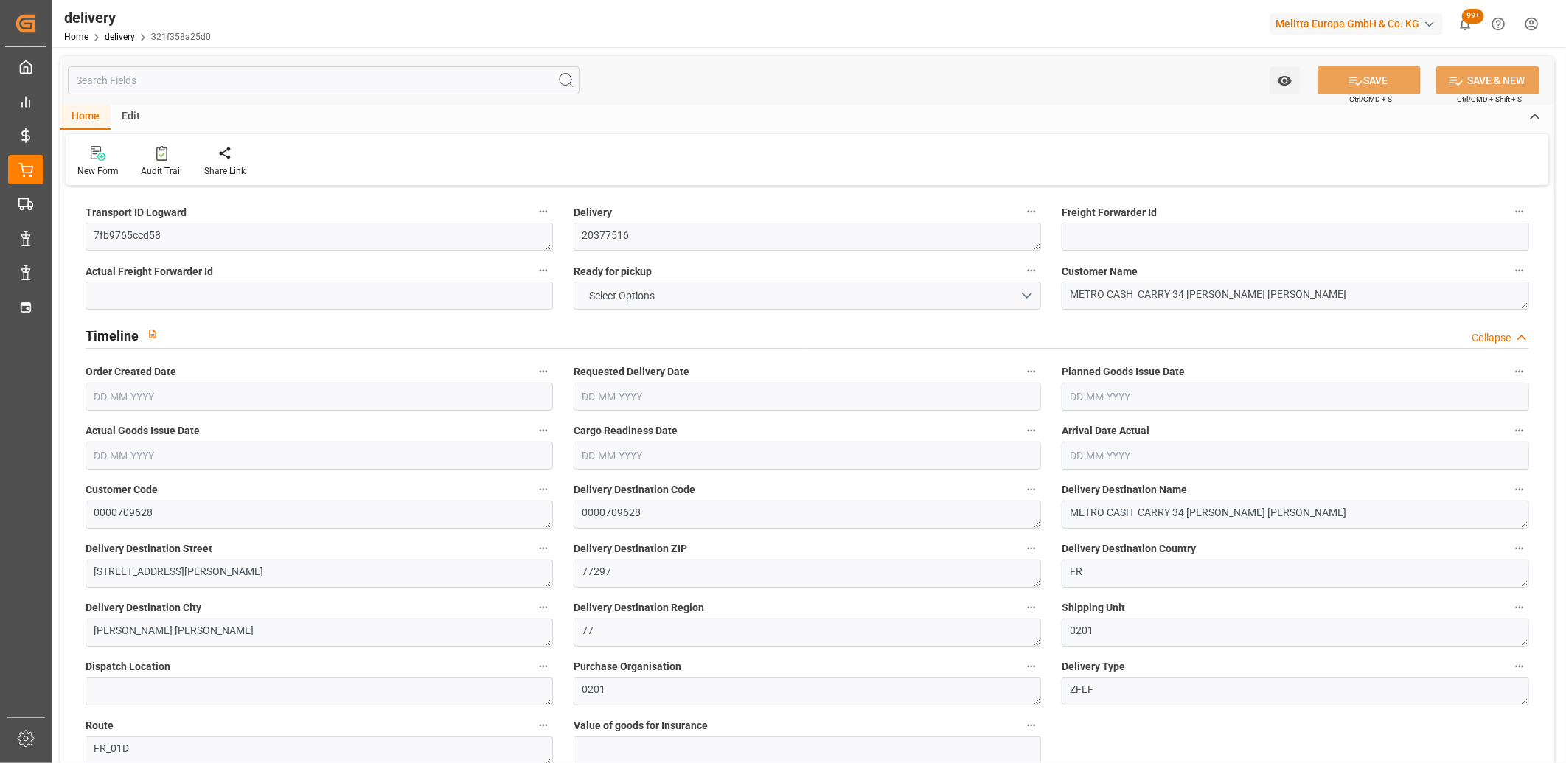
type input "540.2"
type input "1357.218"
type input "76"
type input "1"
type input "0"
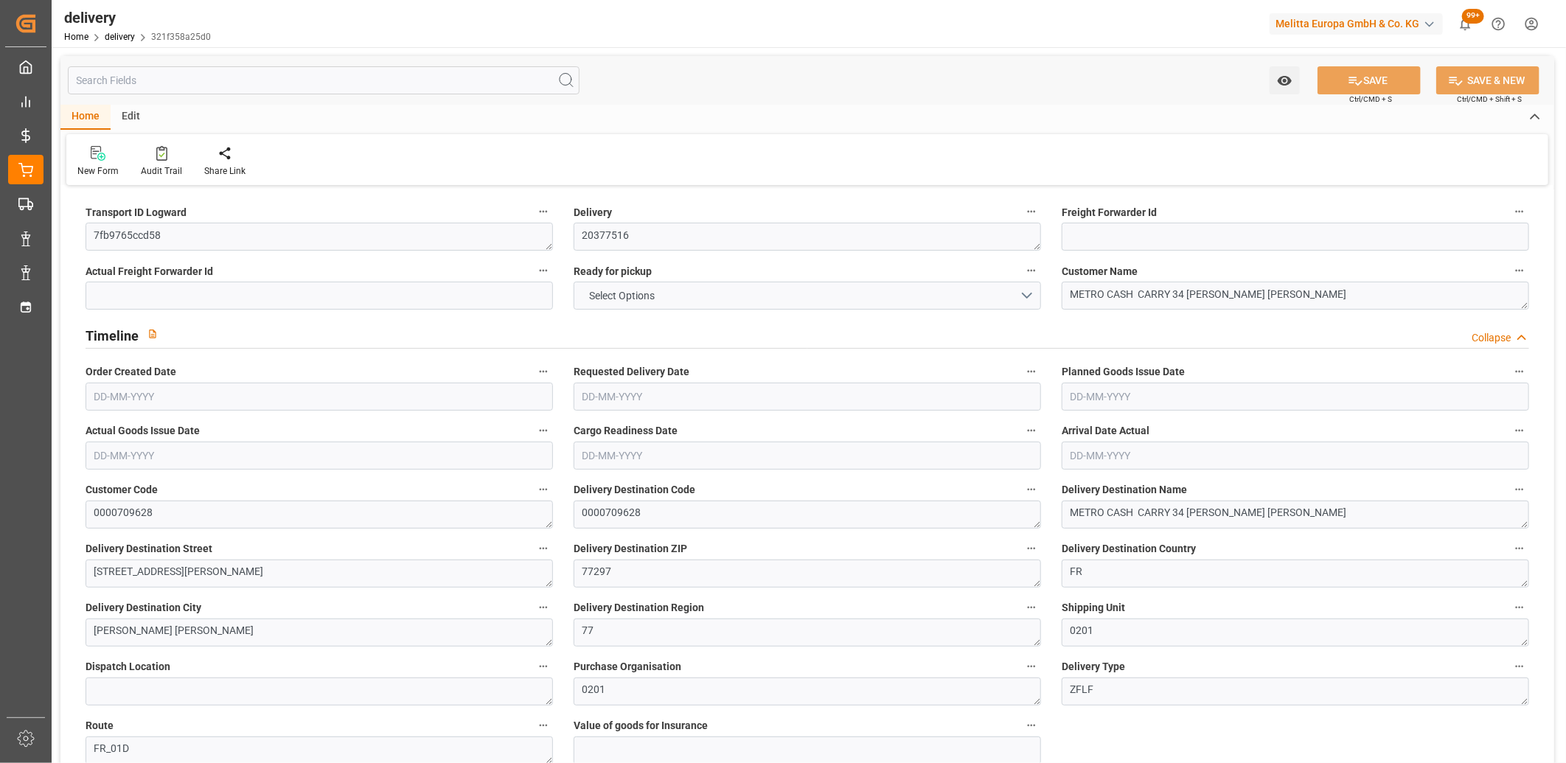
type input "1"
type input "0"
type input "-4.2858"
type input "126.8"
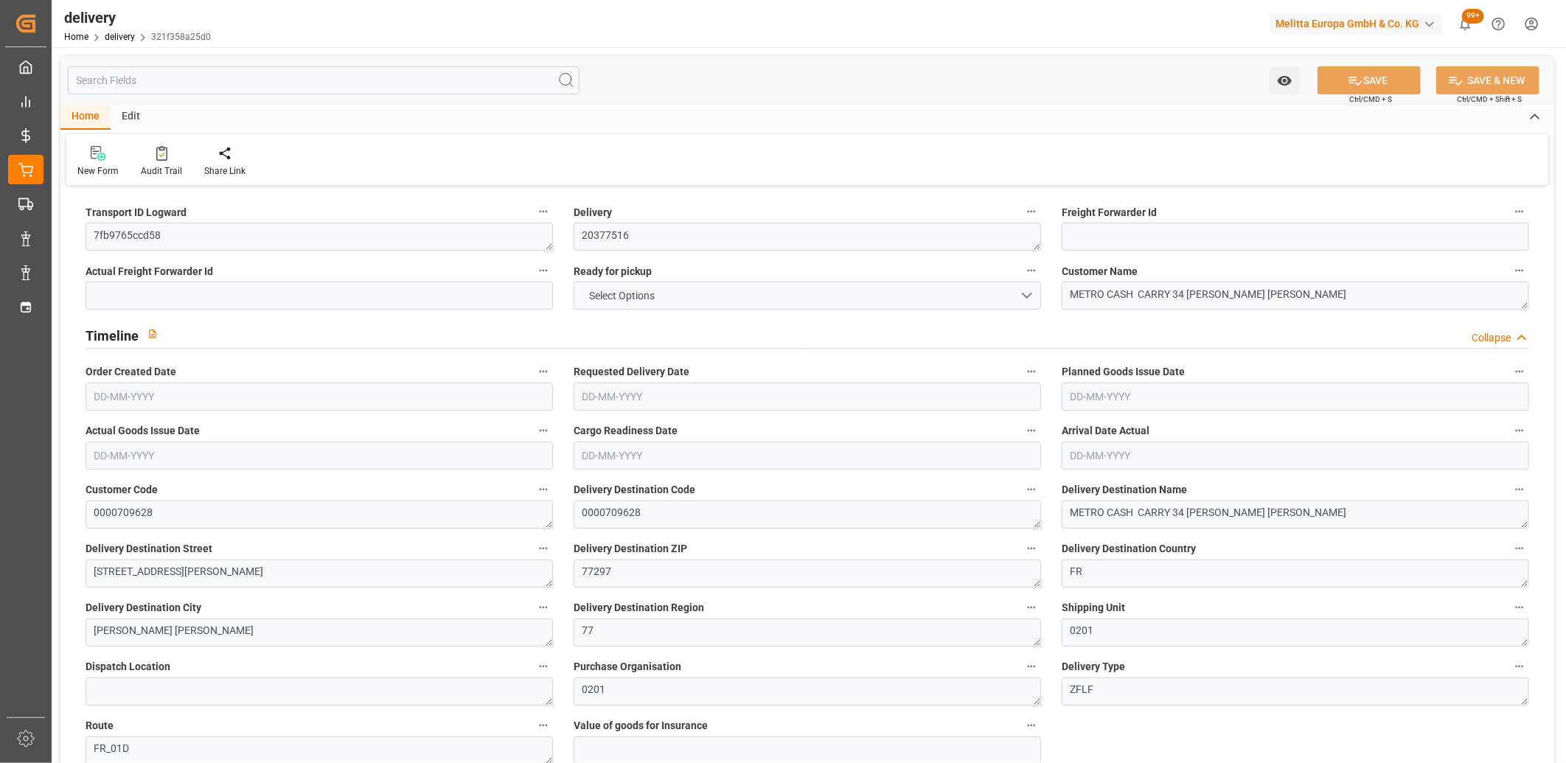
type input "122.5142"
type input "0"
type input "27.36"
type input "1.5"
type input "1.3"
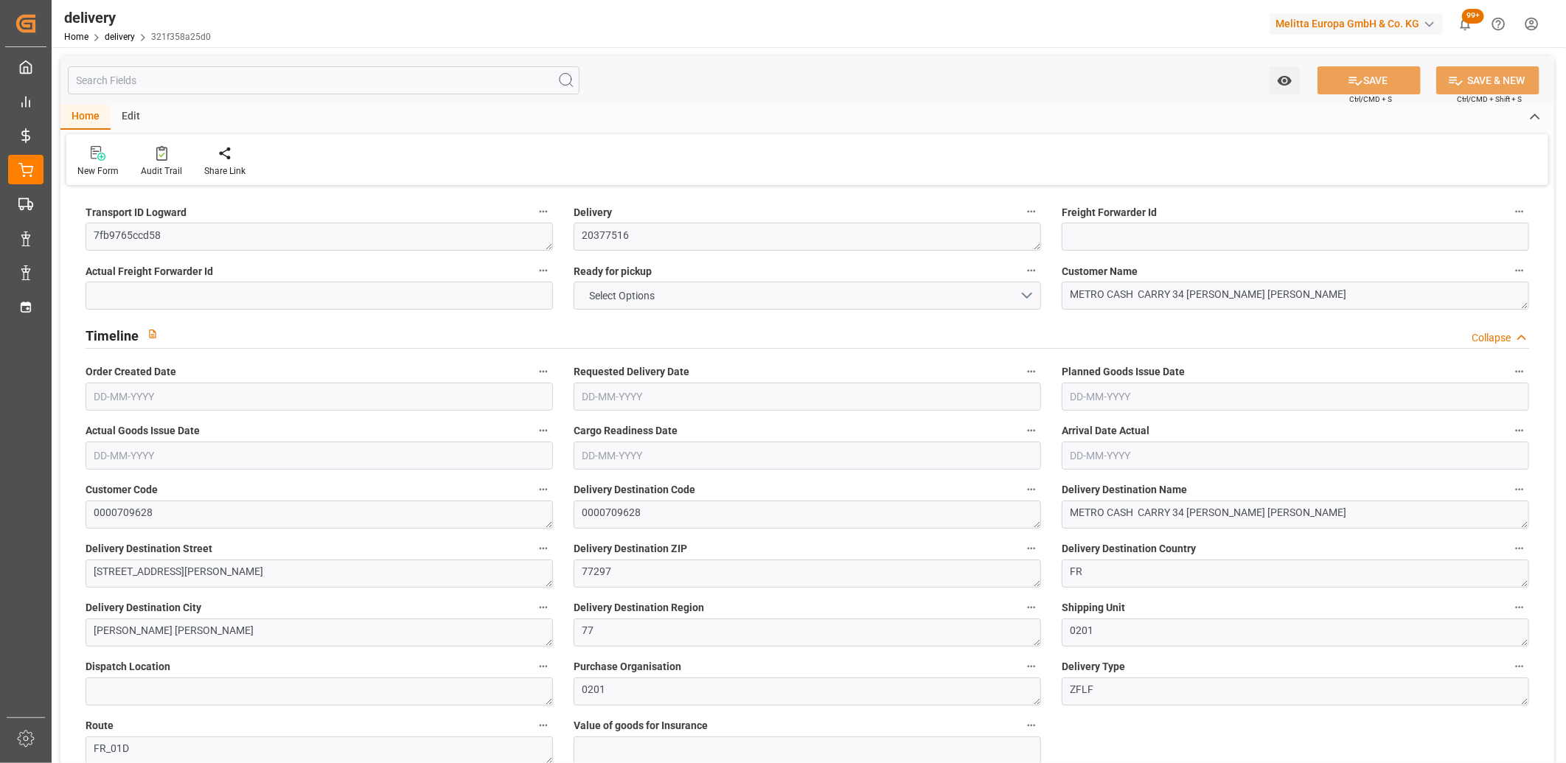
type input "0"
type input "1.5"
type input "517.2"
type input "101"
type input "306.2652"
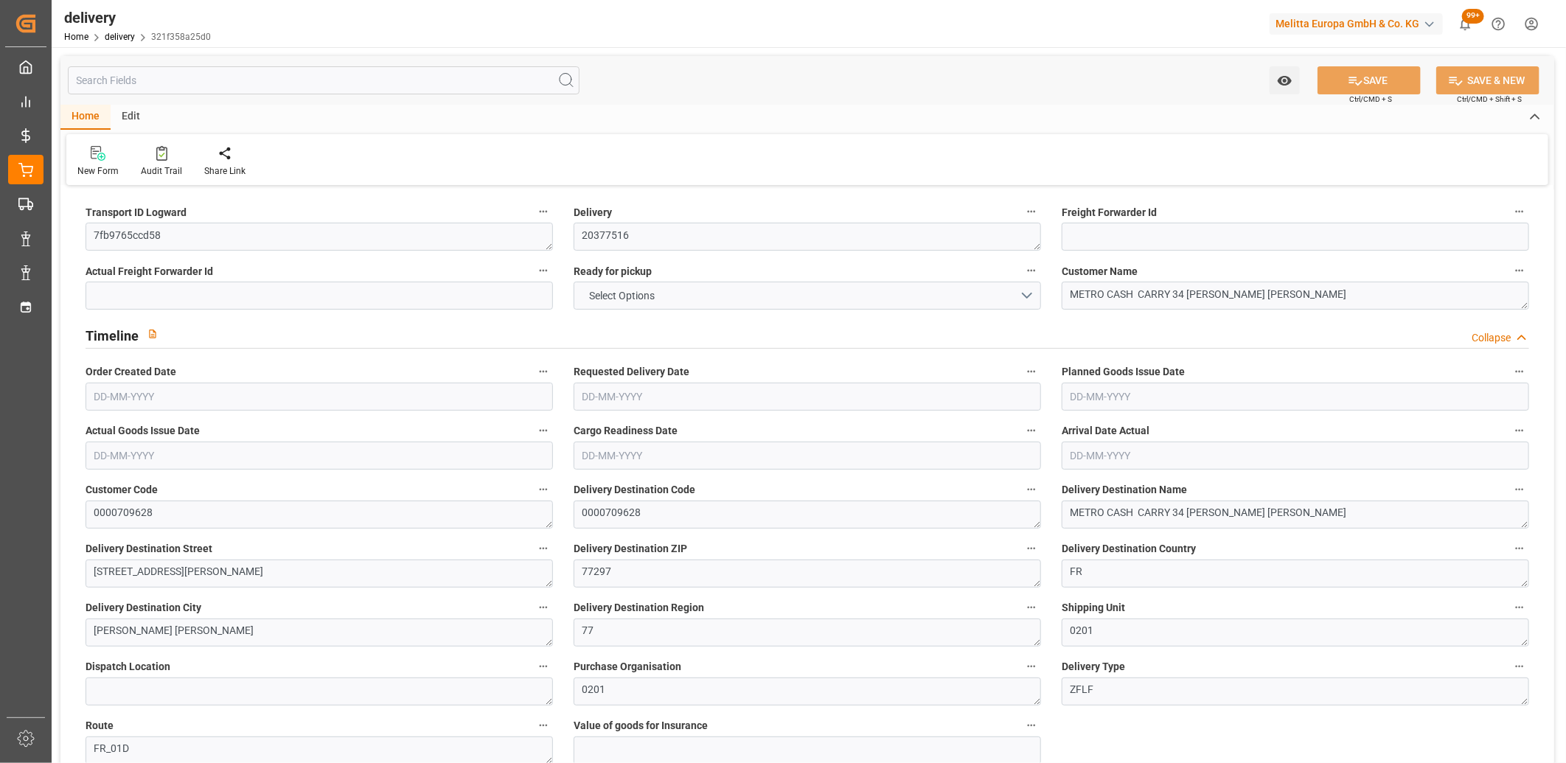
type input "0.0197"
type input "0"
type input "[DATE]"
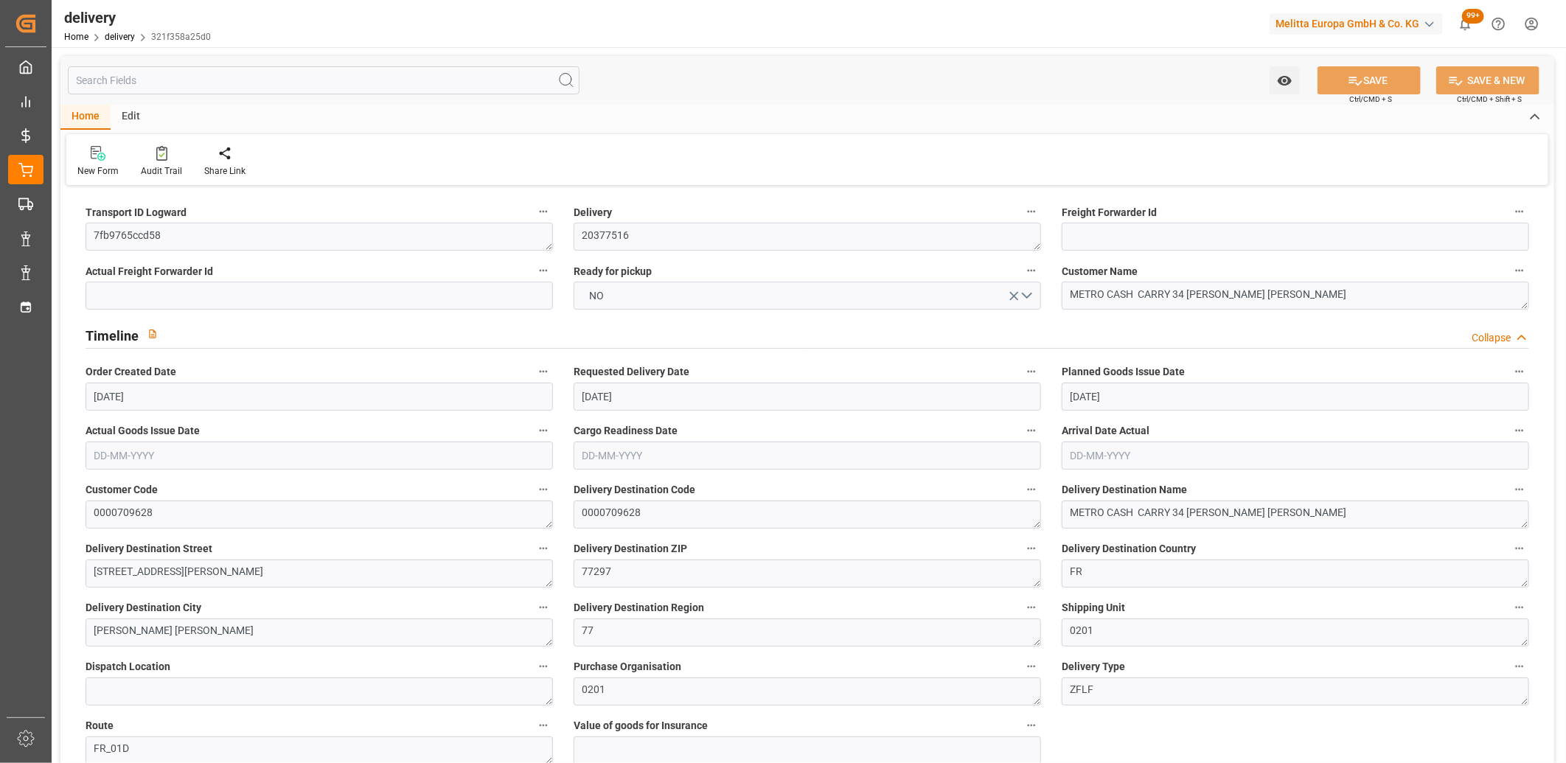
type input "[DATE] 11:00"
click at [690, 299] on button "NO" at bounding box center [807, 296] width 467 height 28
click at [1388, 80] on button "SAVE" at bounding box center [1369, 80] width 103 height 28
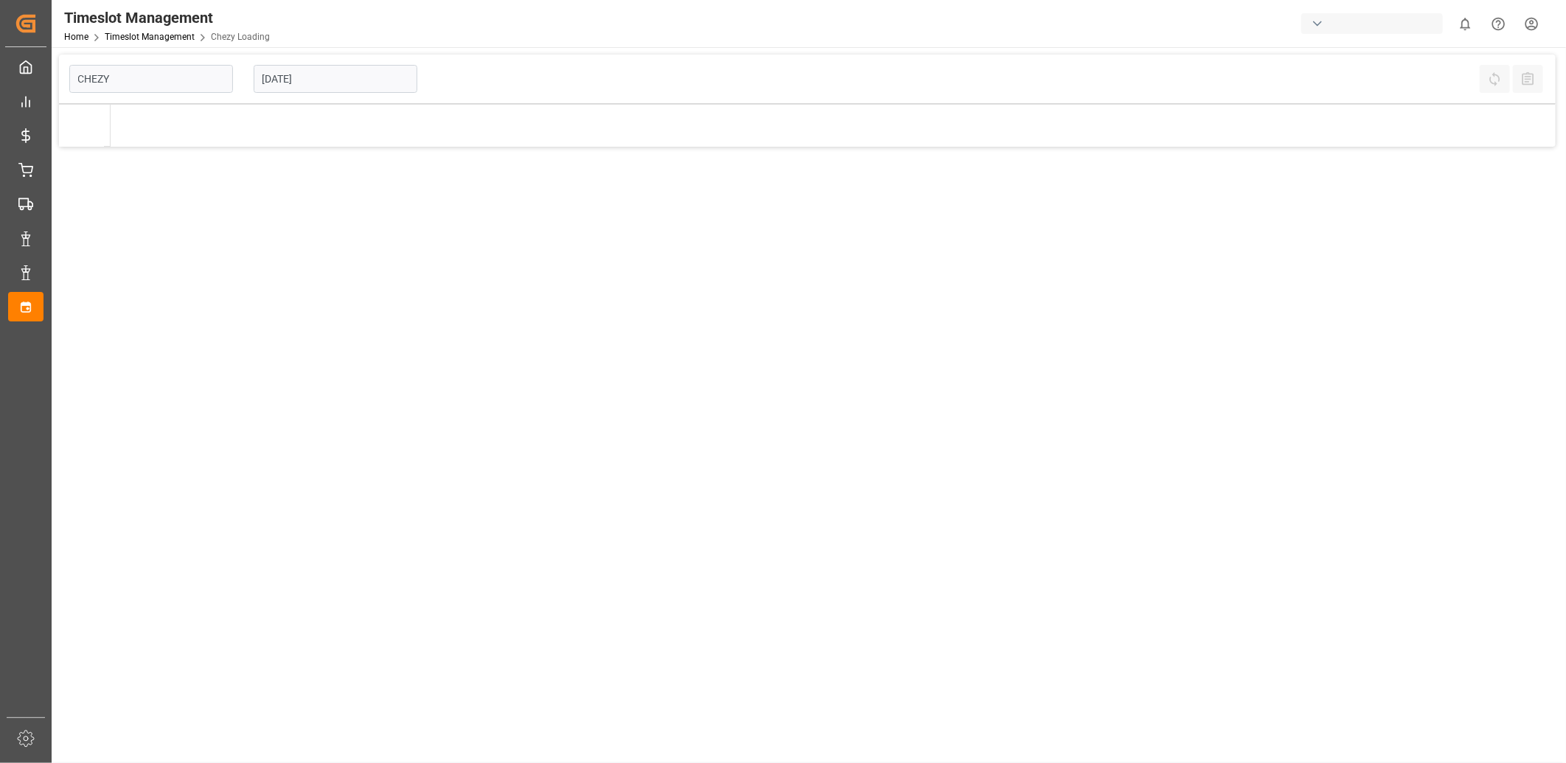
type input "Chezy Loading"
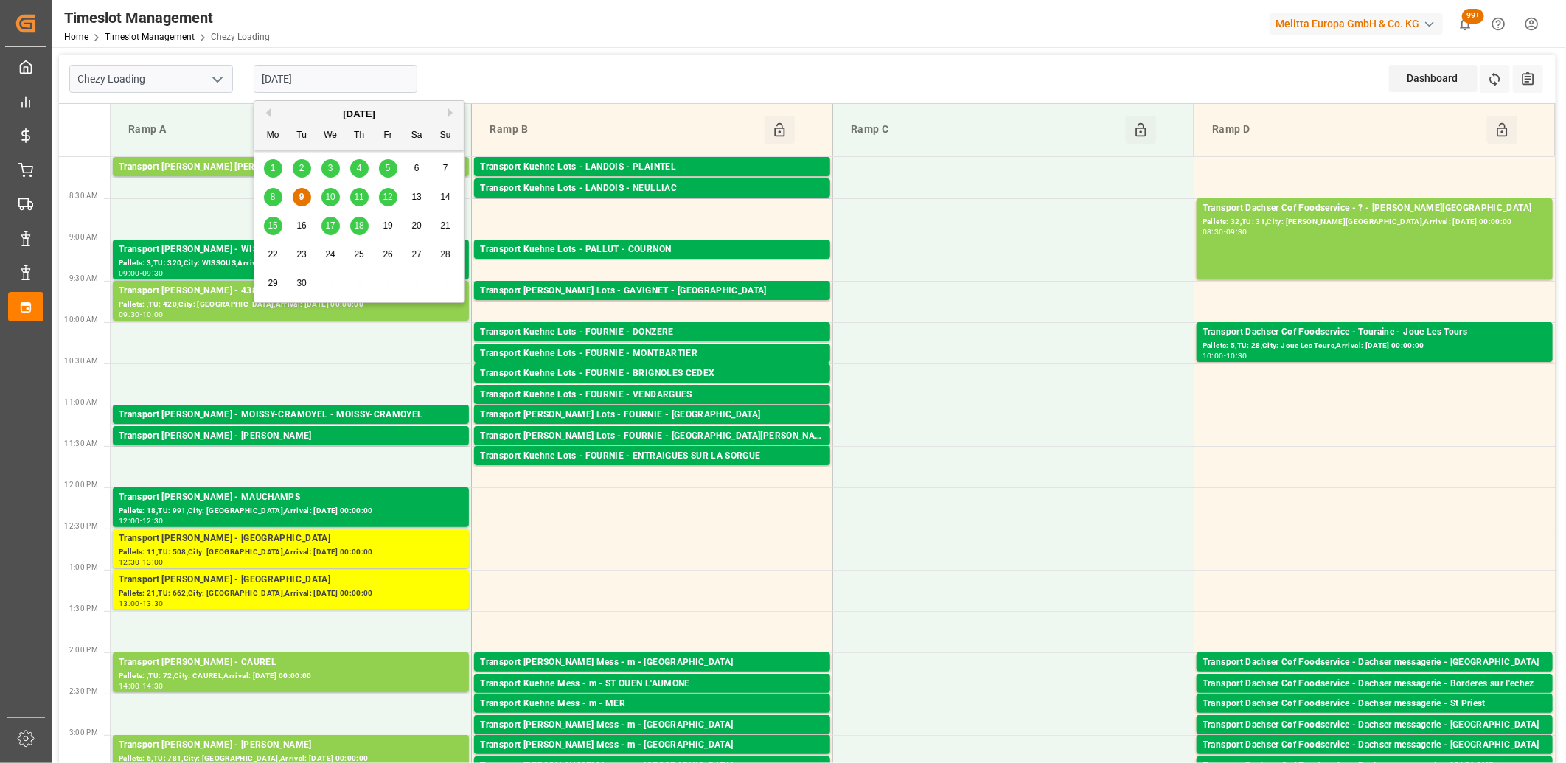
click at [349, 75] on input "[DATE]" at bounding box center [336, 79] width 164 height 28
click at [328, 201] on span "10" at bounding box center [330, 197] width 10 height 10
type input "[DATE]"
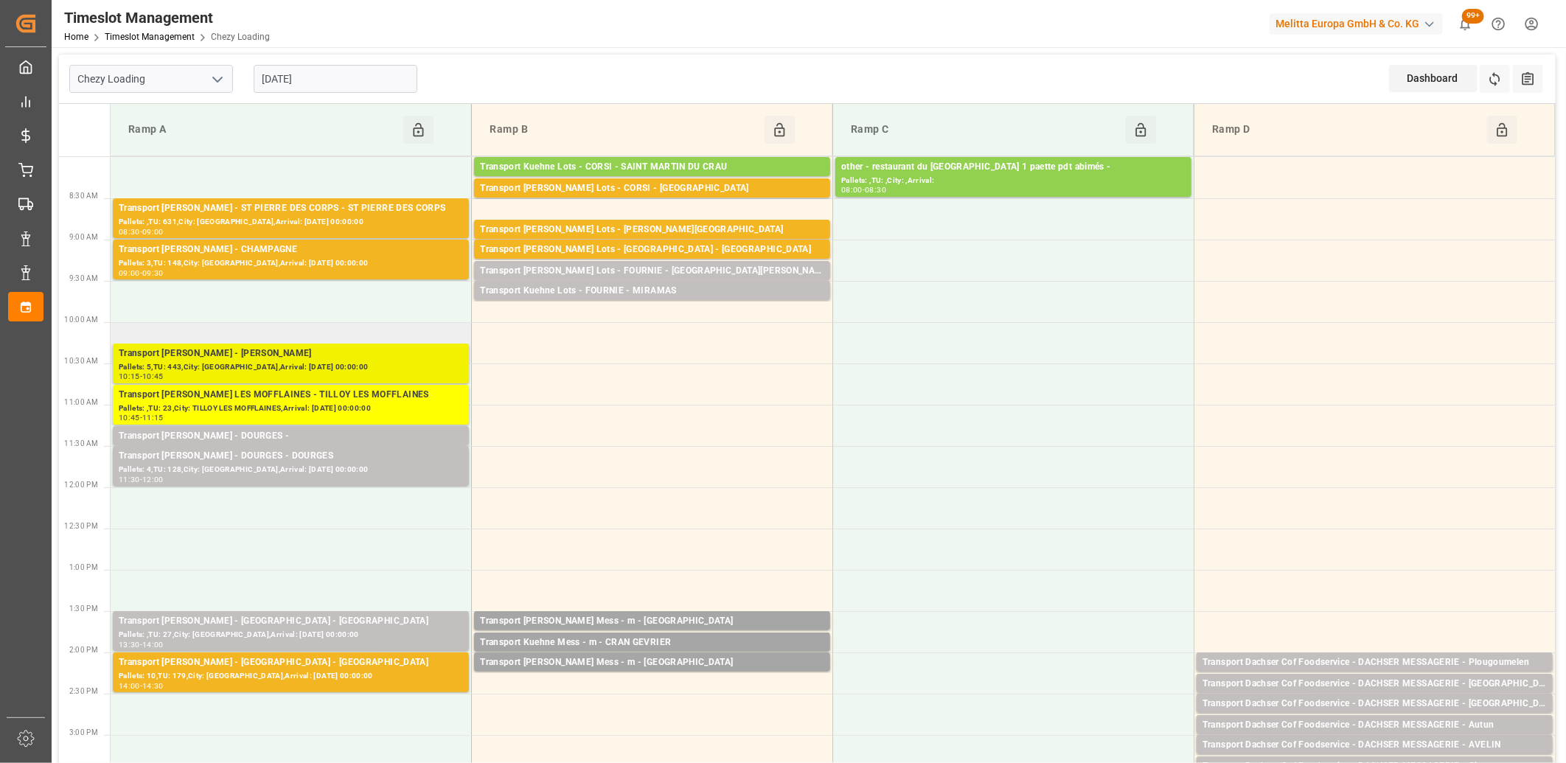
click at [307, 363] on div "Pallets: 5,TU: 443,City: [GEOGRAPHIC_DATA],Arrival: [DATE] 00:00:00" at bounding box center [291, 367] width 344 height 13
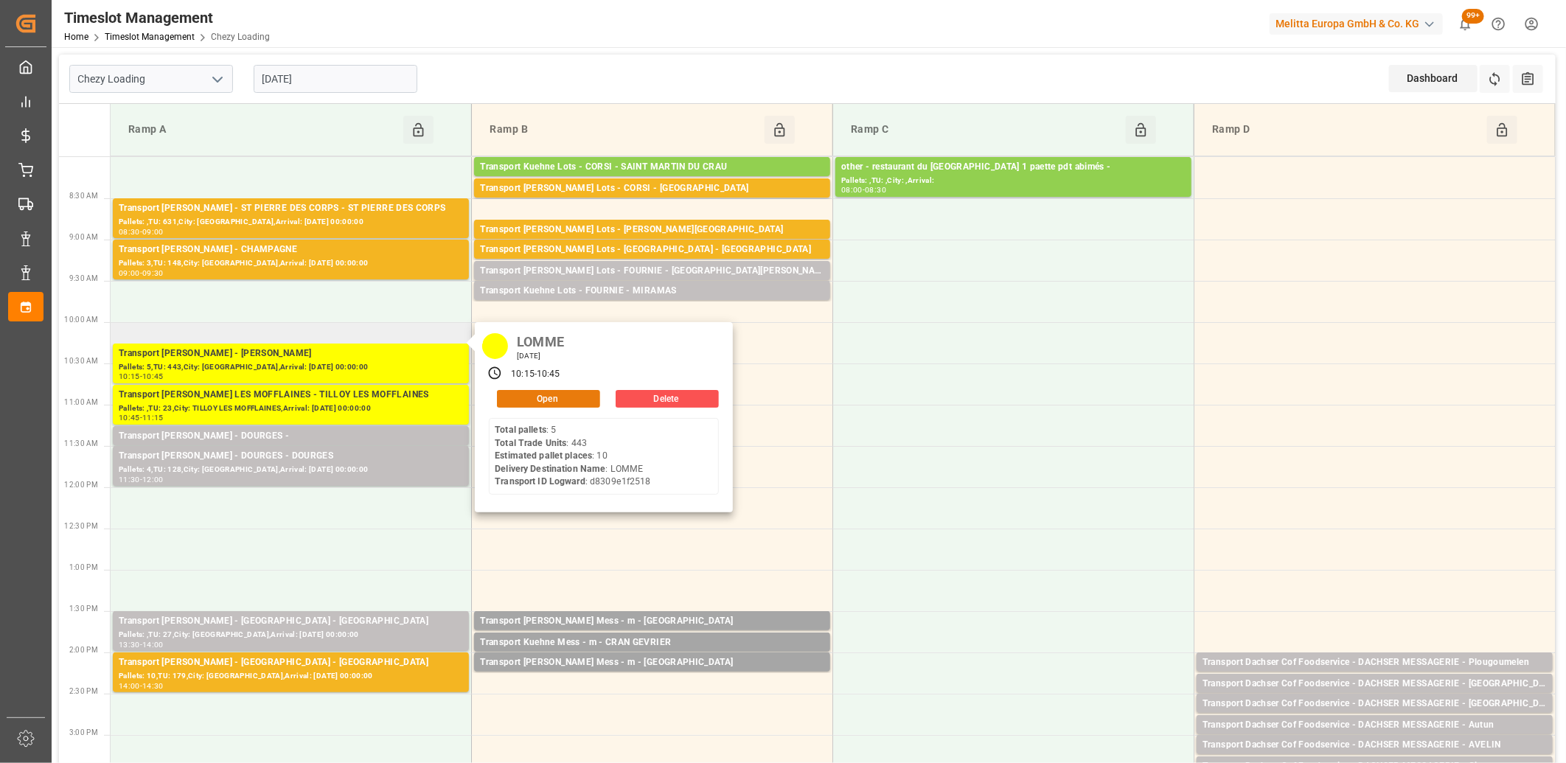
click at [532, 400] on button "Open" at bounding box center [548, 399] width 103 height 18
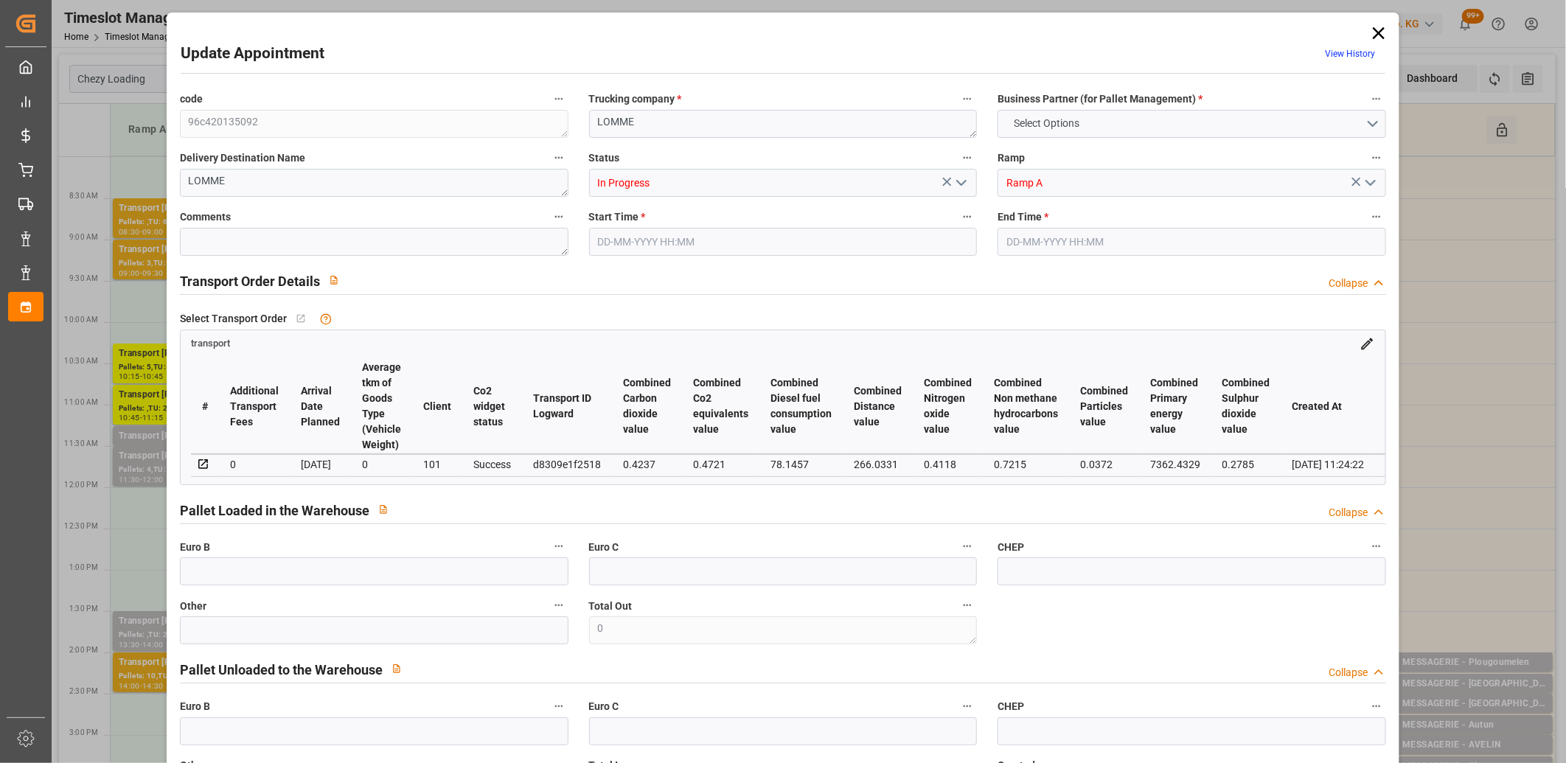
type input "10"
type input "237.48"
type input "0"
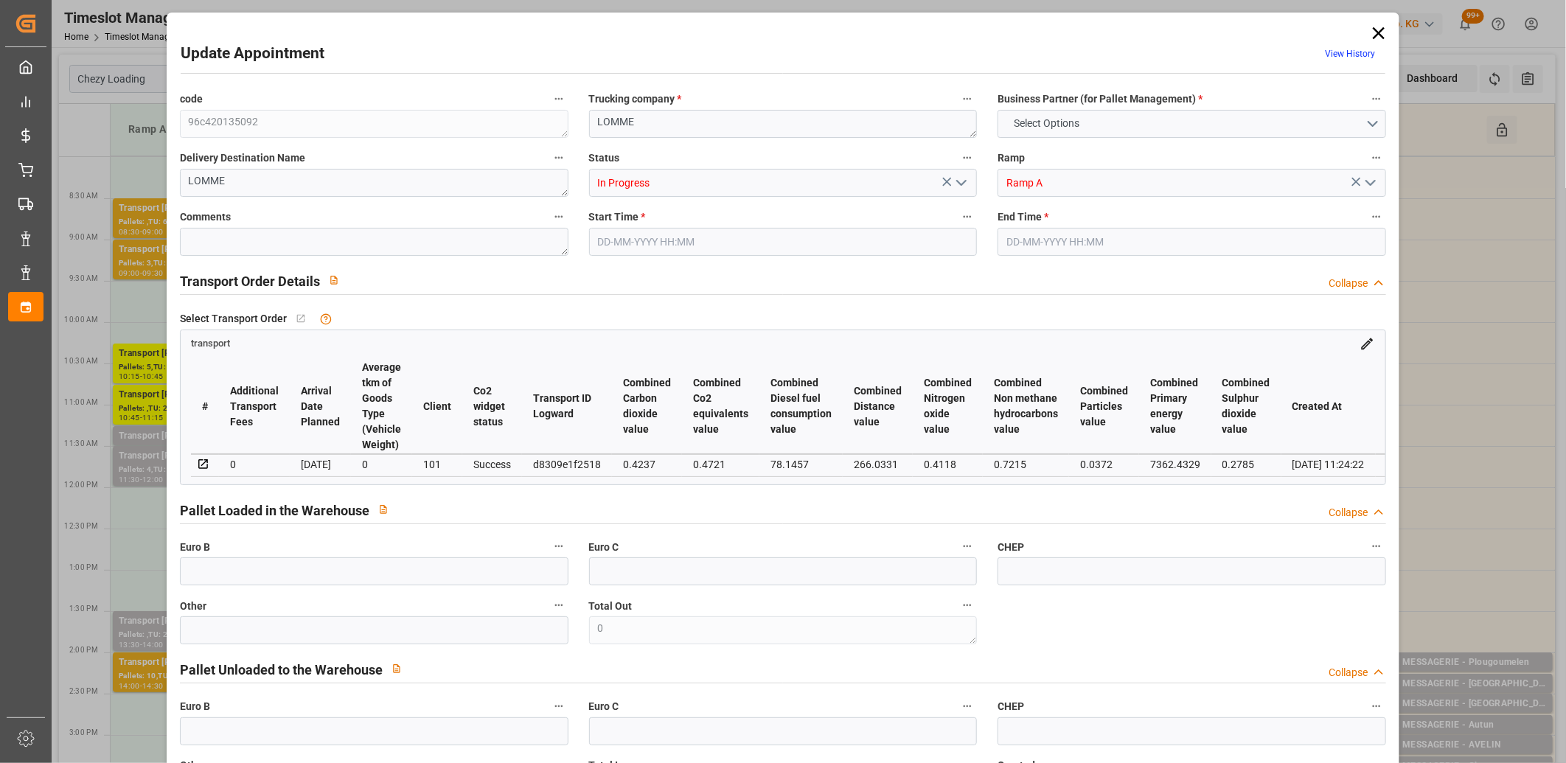
type input "229.4532"
type input "-8.0268"
type input "7"
type input "2779.656"
type input "3641.928"
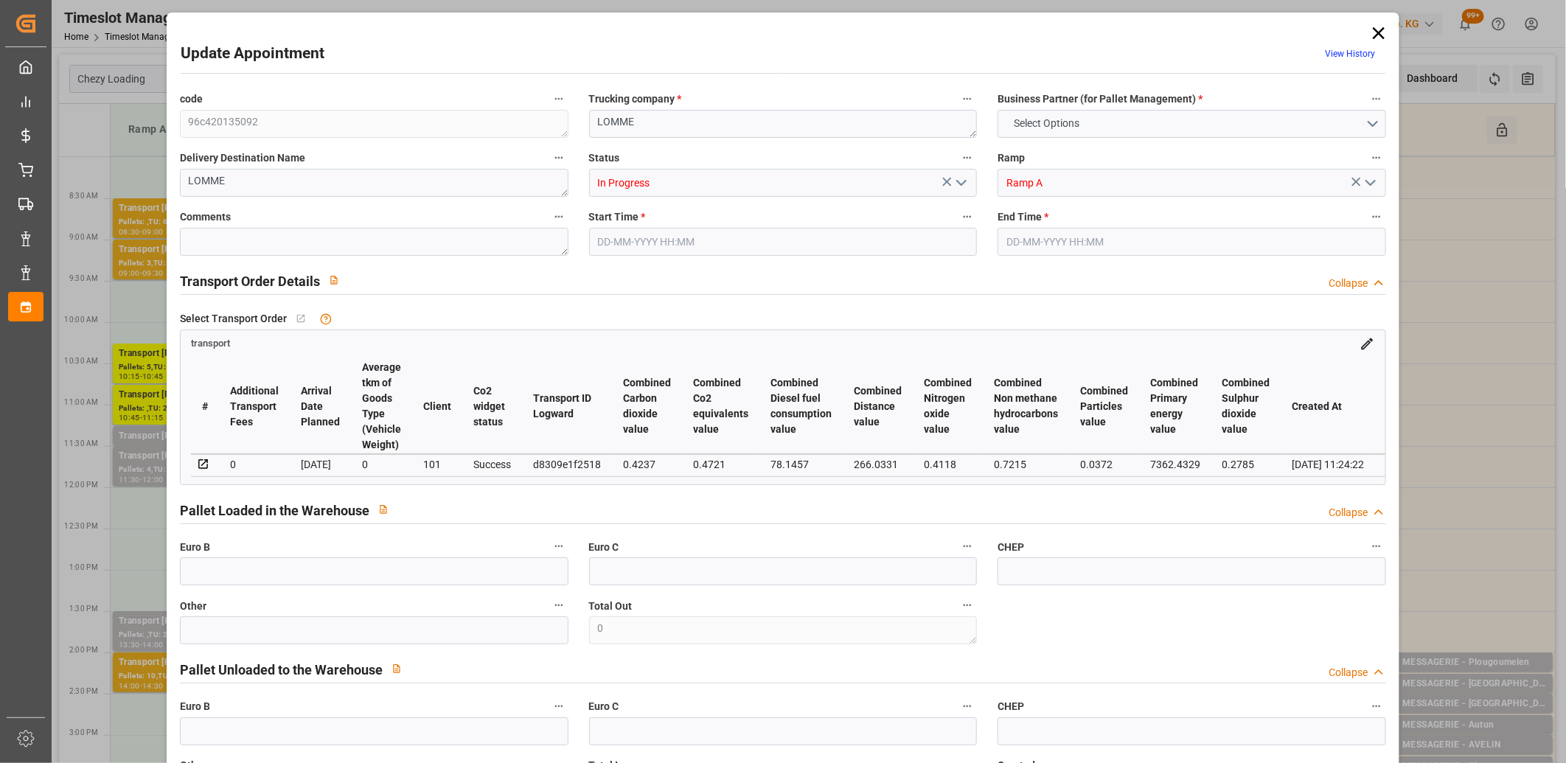
type input "10464.664"
type input "59"
type input "5"
type input "443"
type input "21"
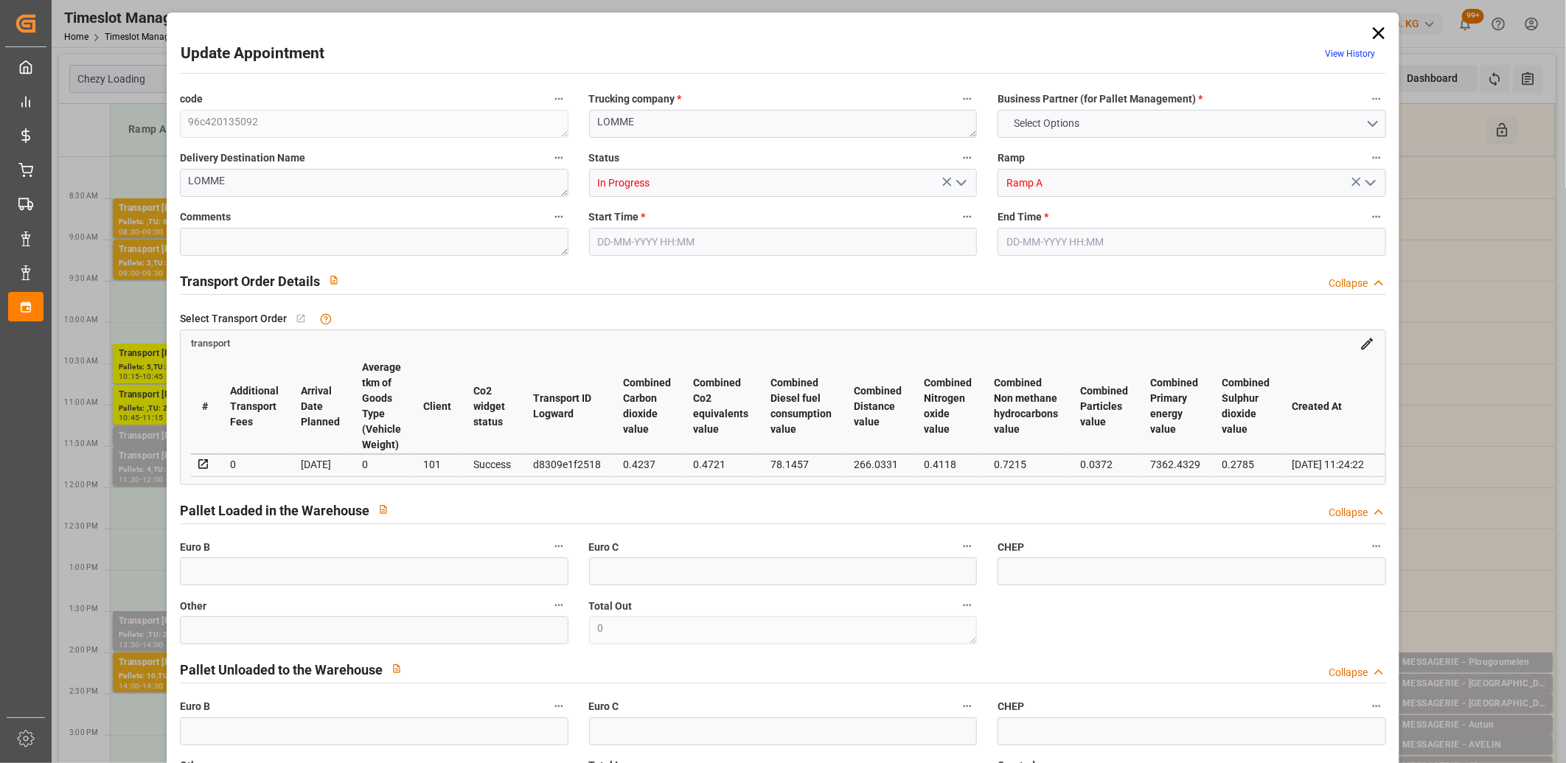
type input "101"
type input "3047.174"
type input "0"
type input "4710.8598"
type input "0"
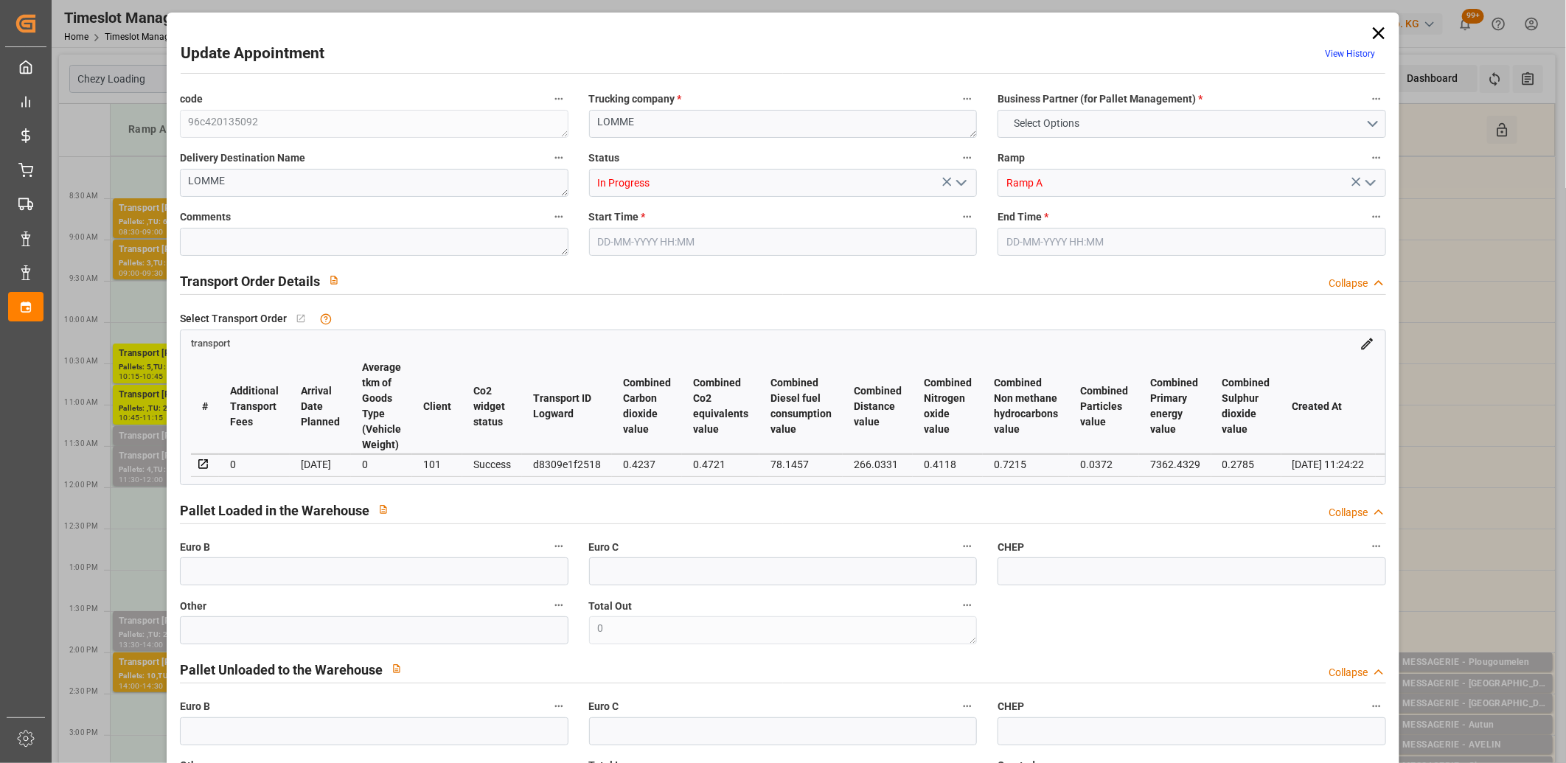
type input "0"
type input "21"
type input "35"
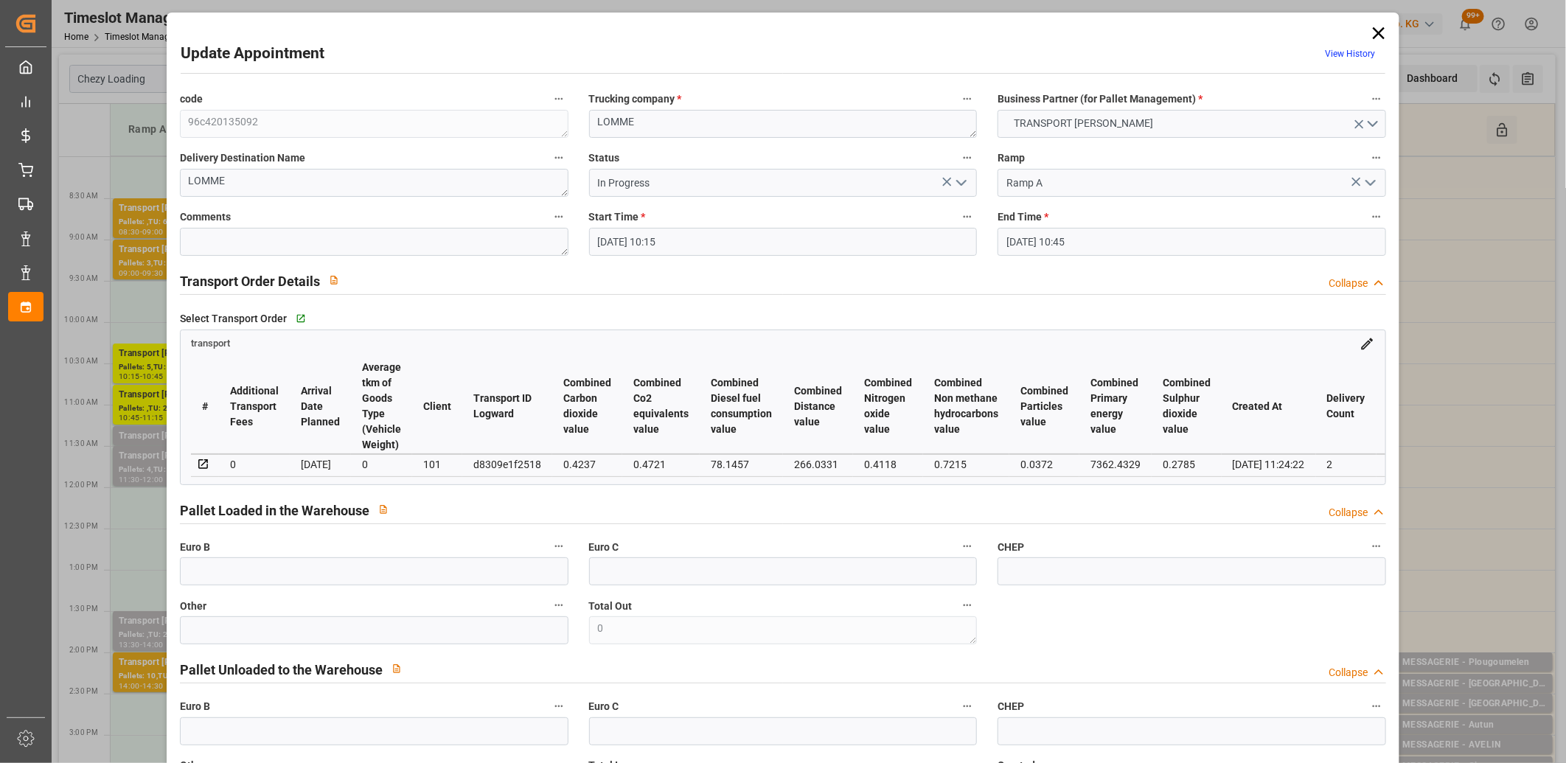
type input "10-09-2025 10:15"
type input "10-09-2025 10:45"
type input "04-09-2025 12:25"
type input "04-09-2025 11:24"
type input "10-09-2025"
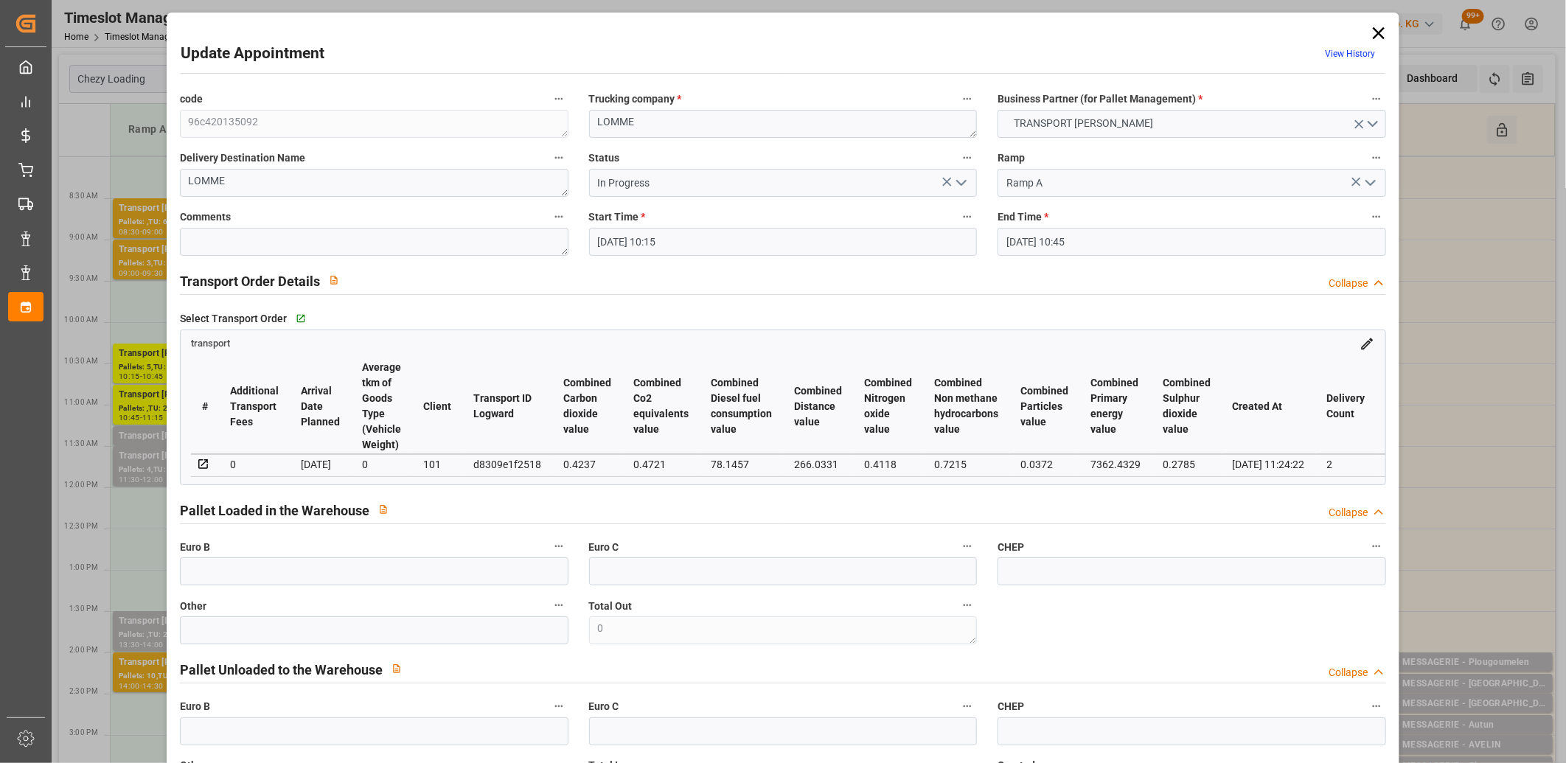
type input "[DATE]"
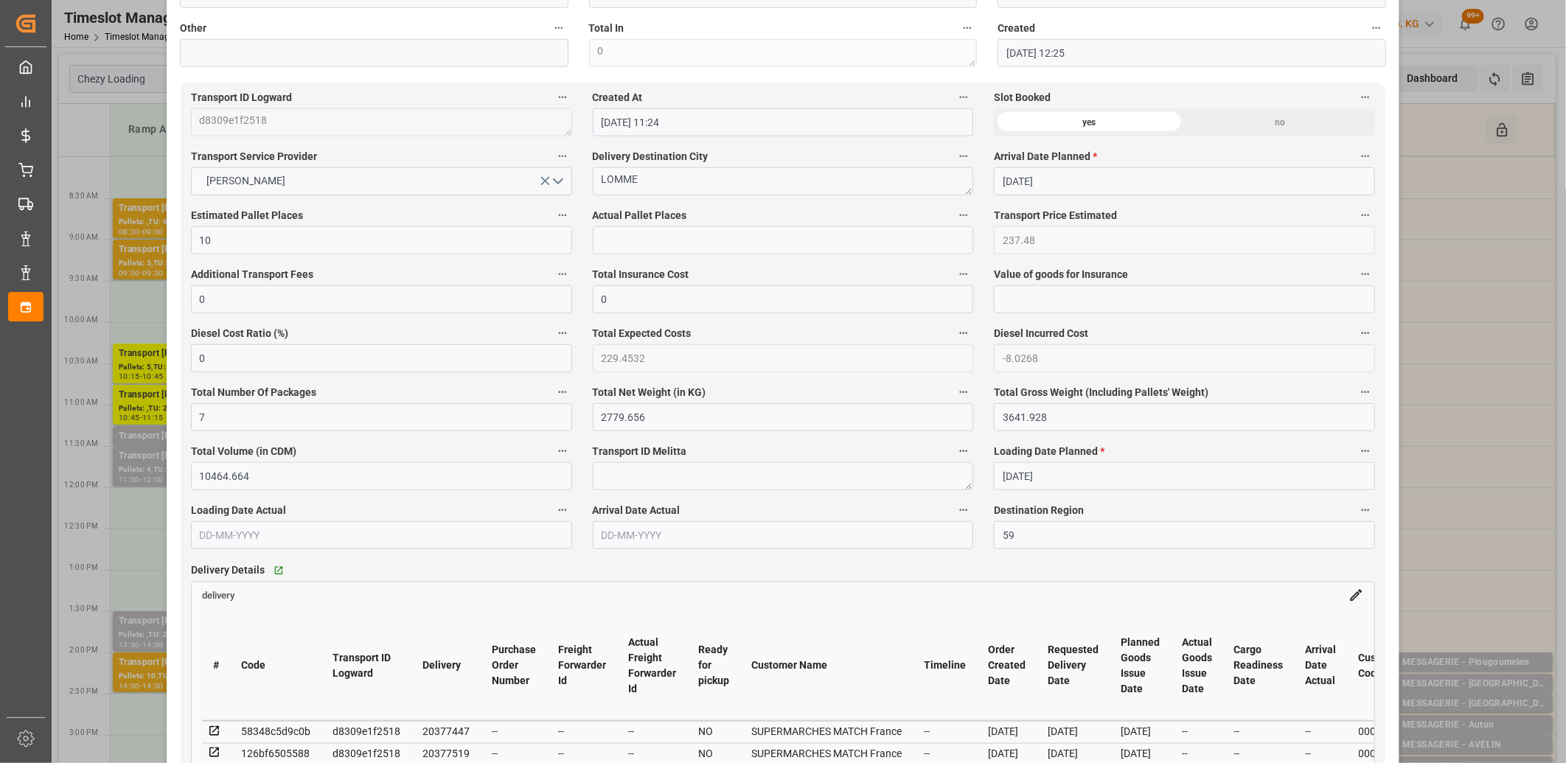
scroll to position [1065, 0]
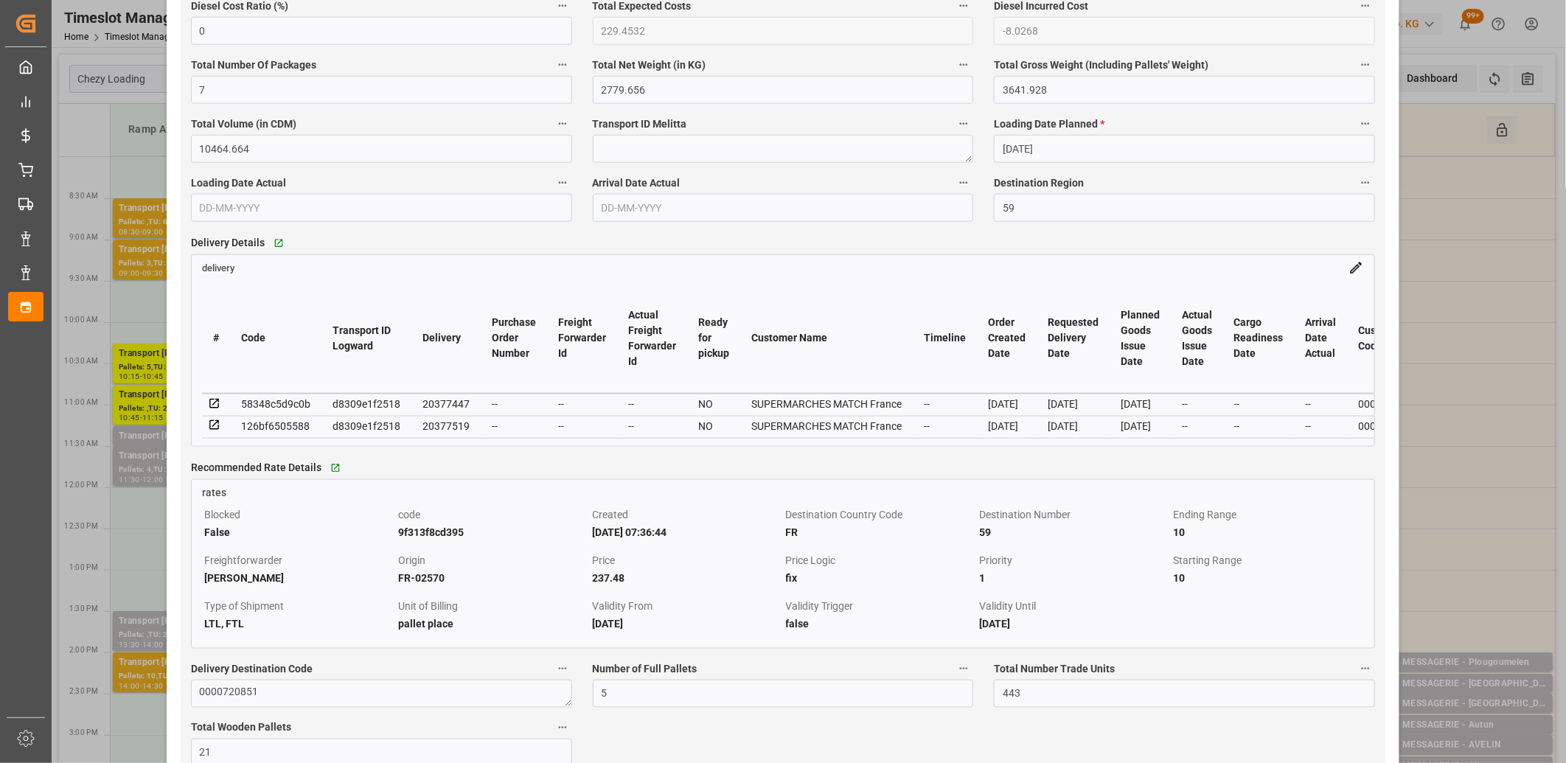
click at [209, 406] on icon at bounding box center [214, 404] width 10 height 10
click at [212, 431] on icon at bounding box center [214, 425] width 13 height 13
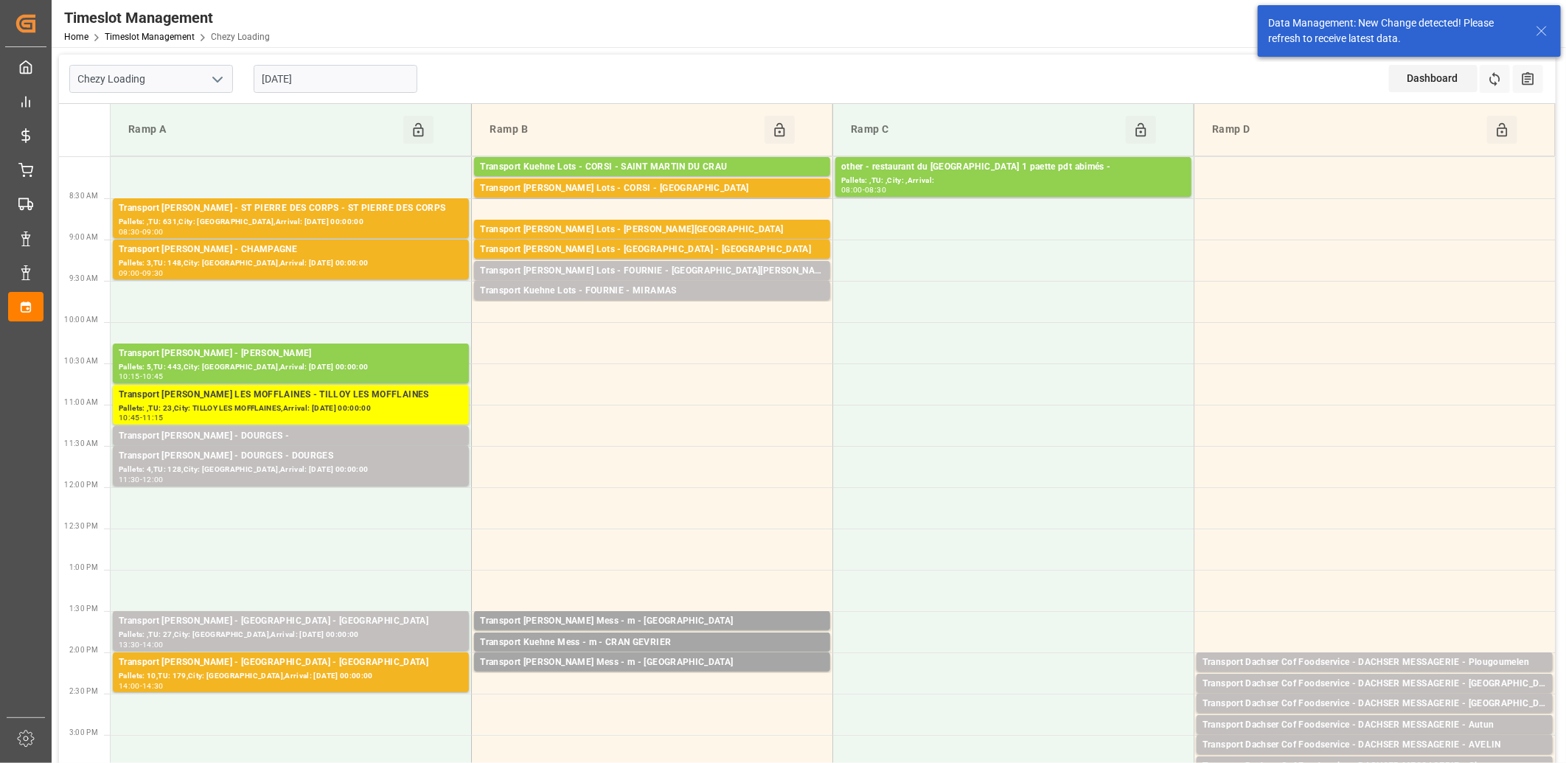
click at [325, 434] on div "Transport Delisle - DOURGES -" at bounding box center [291, 436] width 344 height 15
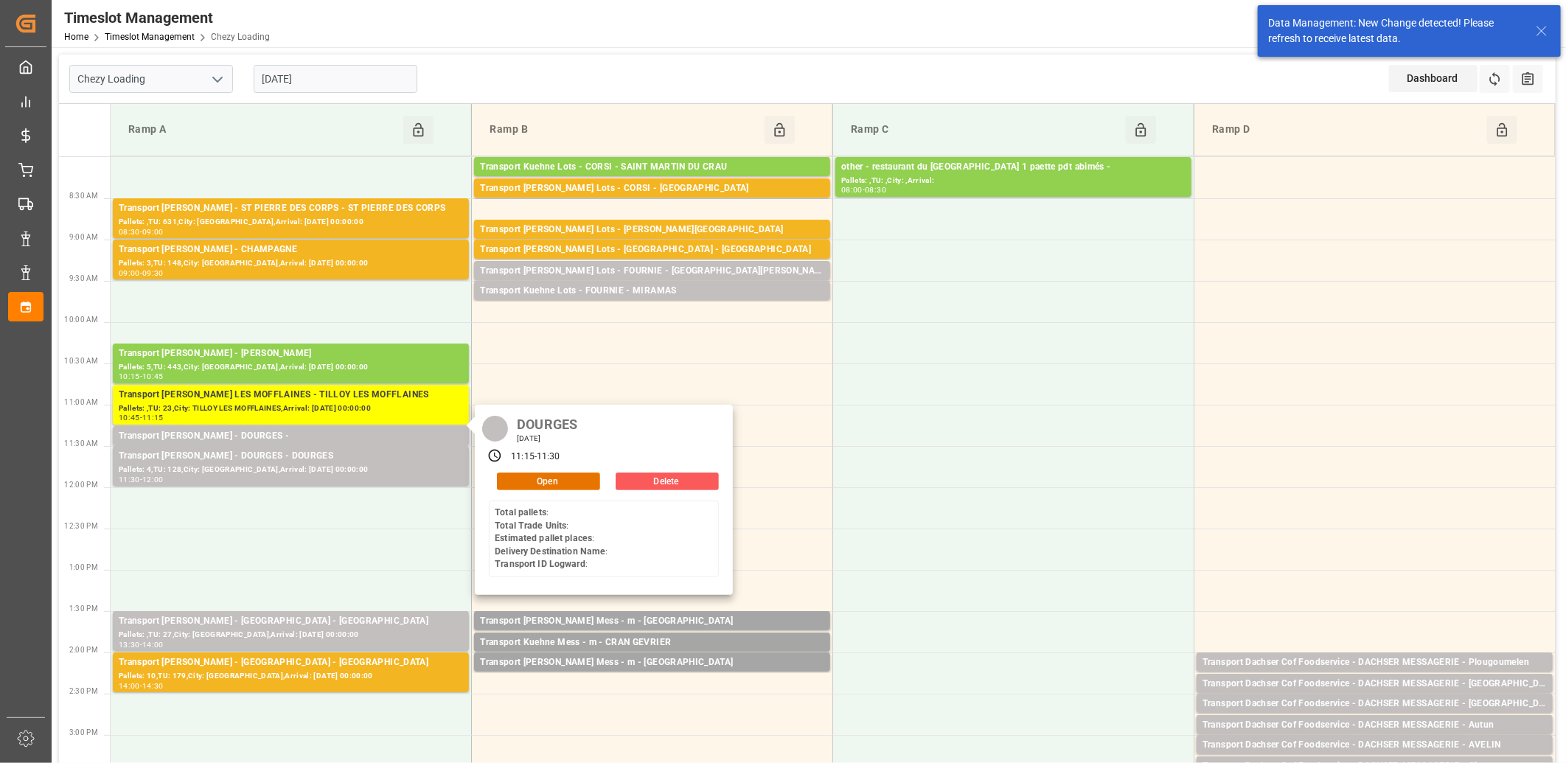
click at [628, 485] on button "Delete" at bounding box center [667, 482] width 103 height 18
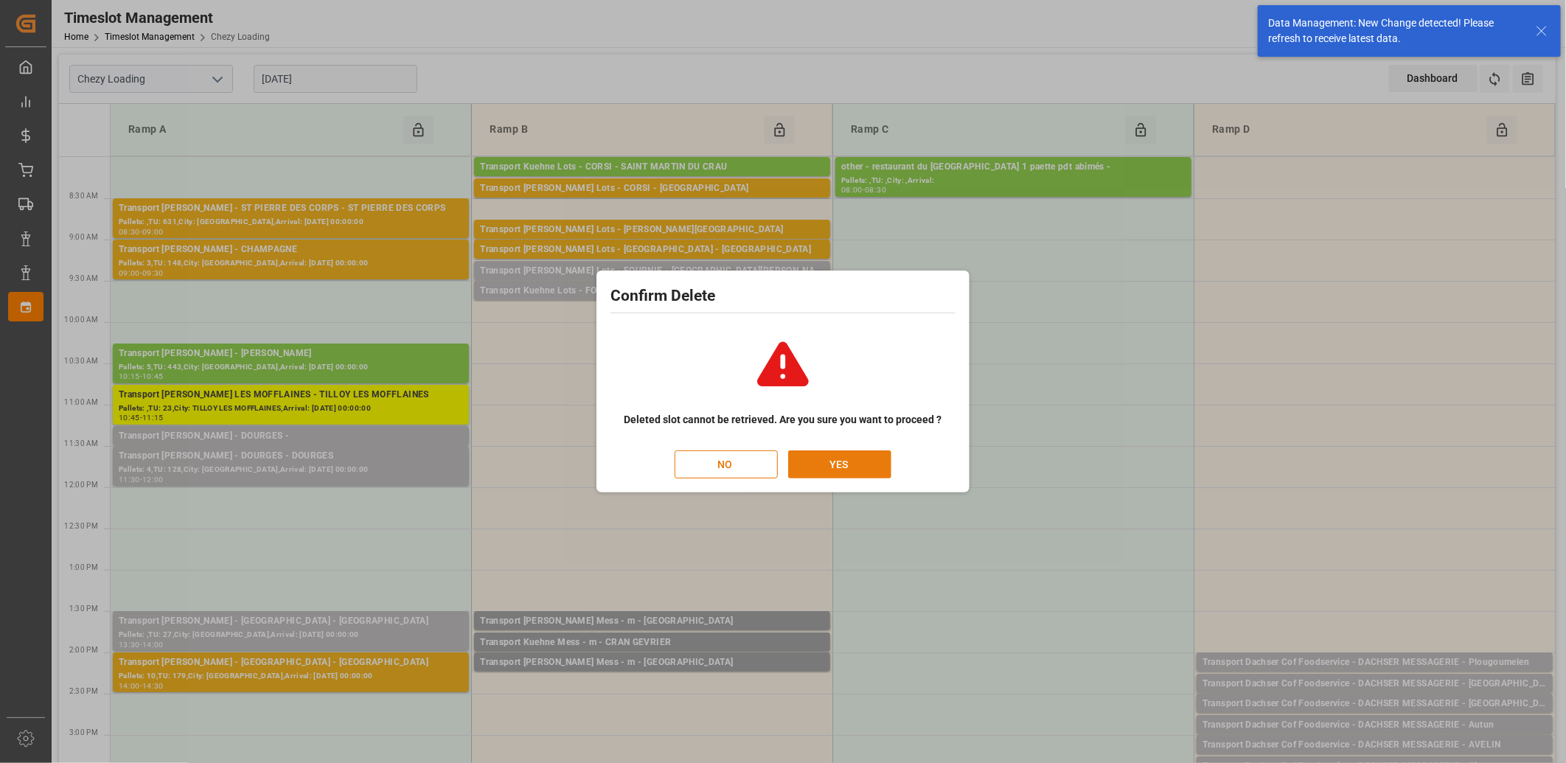
click at [827, 472] on button "YES" at bounding box center [839, 465] width 103 height 28
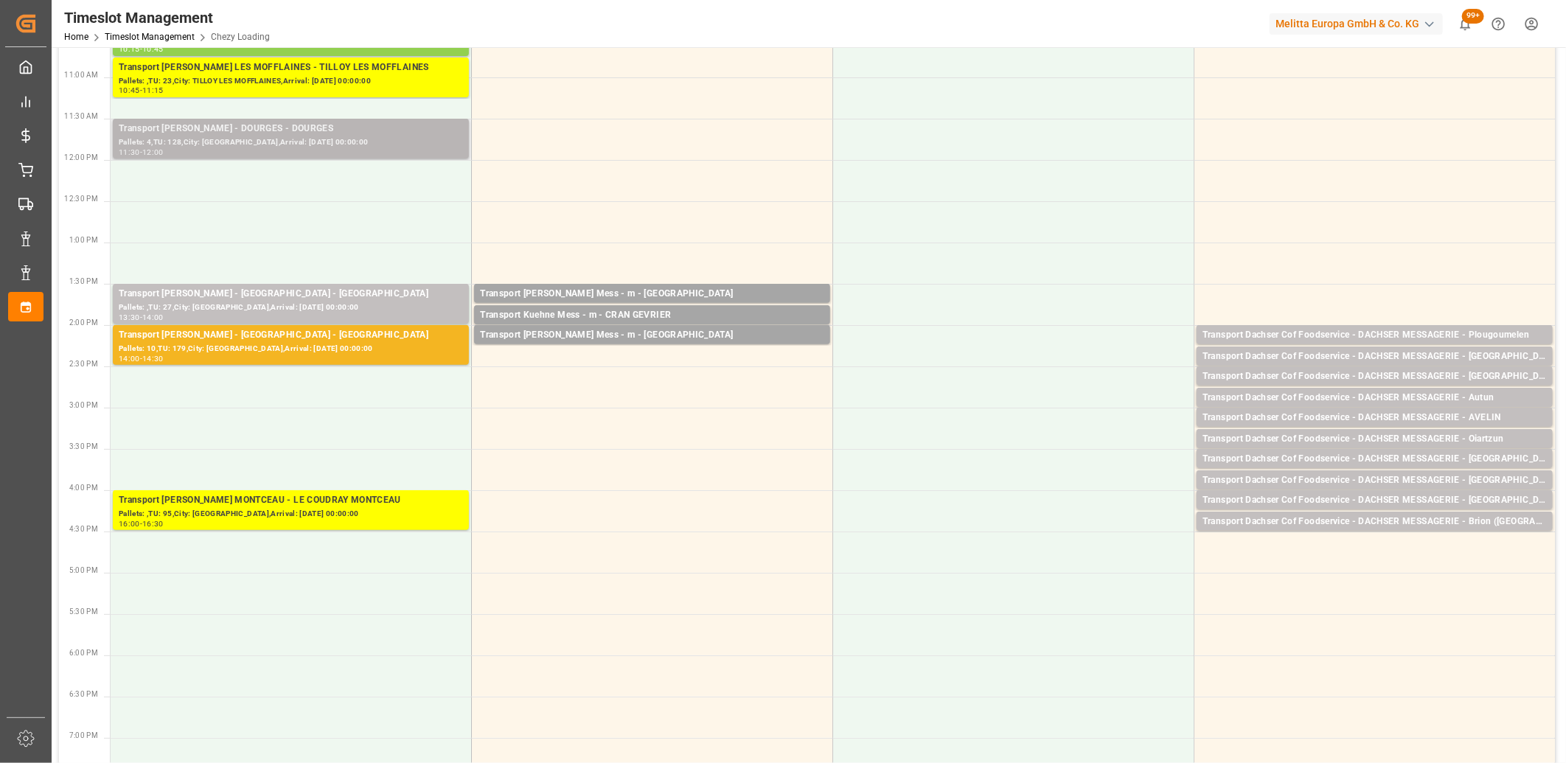
scroll to position [0, 0]
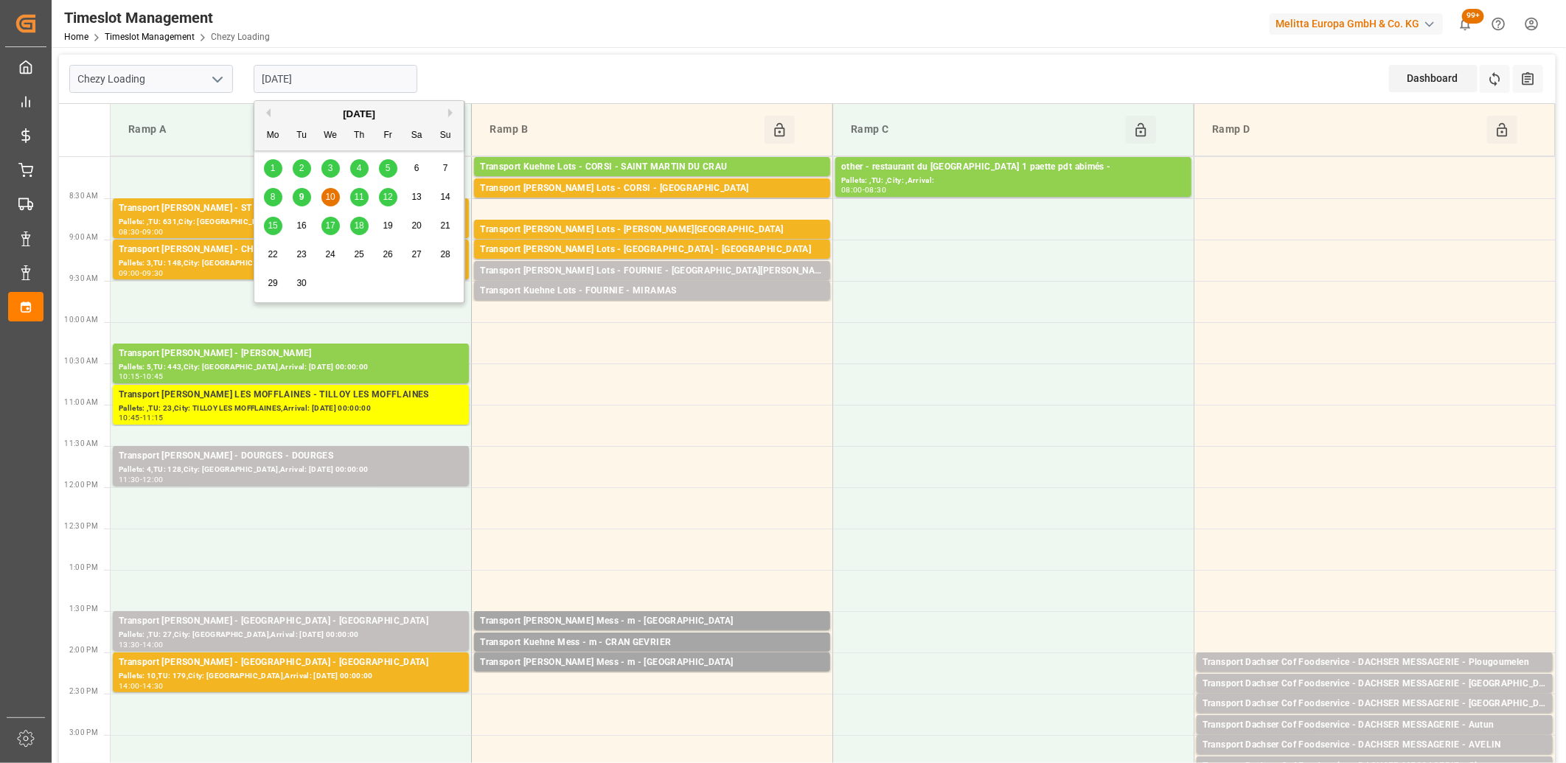
click at [343, 76] on input "10-09-2025" at bounding box center [336, 79] width 164 height 28
click at [296, 199] on div "9" at bounding box center [302, 198] width 18 height 18
type input "[DATE]"
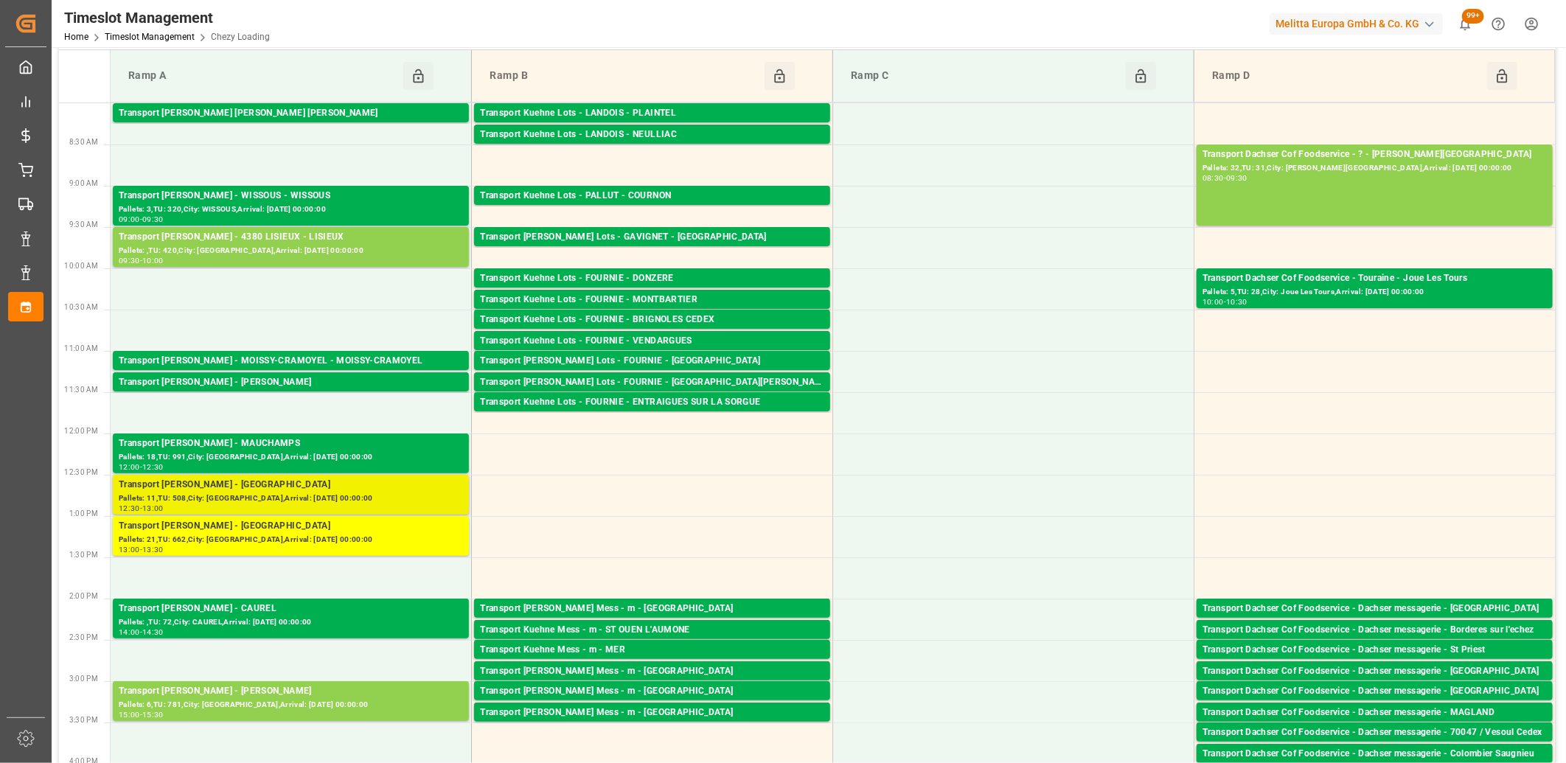
scroll to position [82, 0]
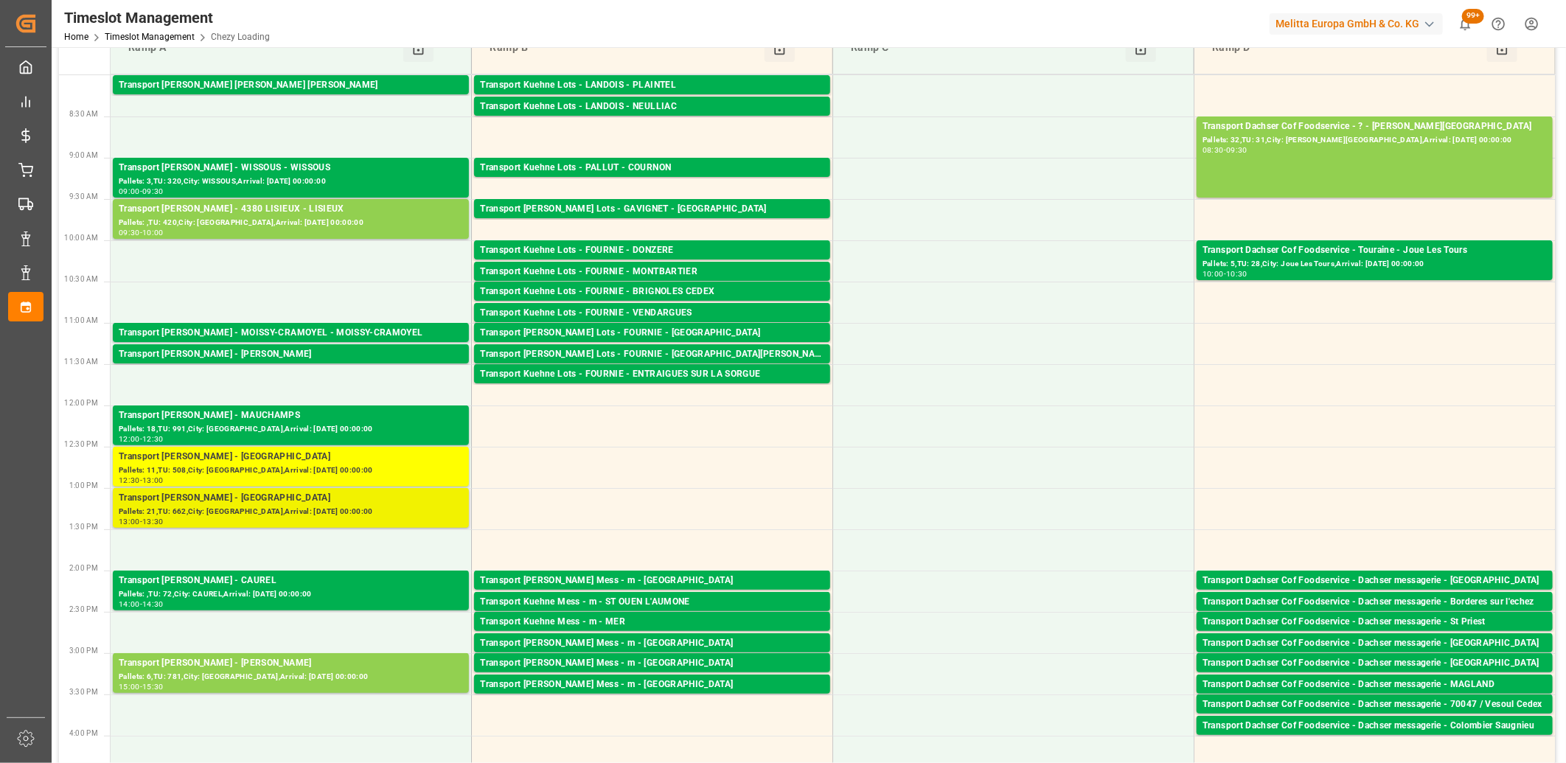
click at [264, 498] on div "Transport Delisle - SAINT GILLES - SAINT GILLES" at bounding box center [291, 498] width 344 height 15
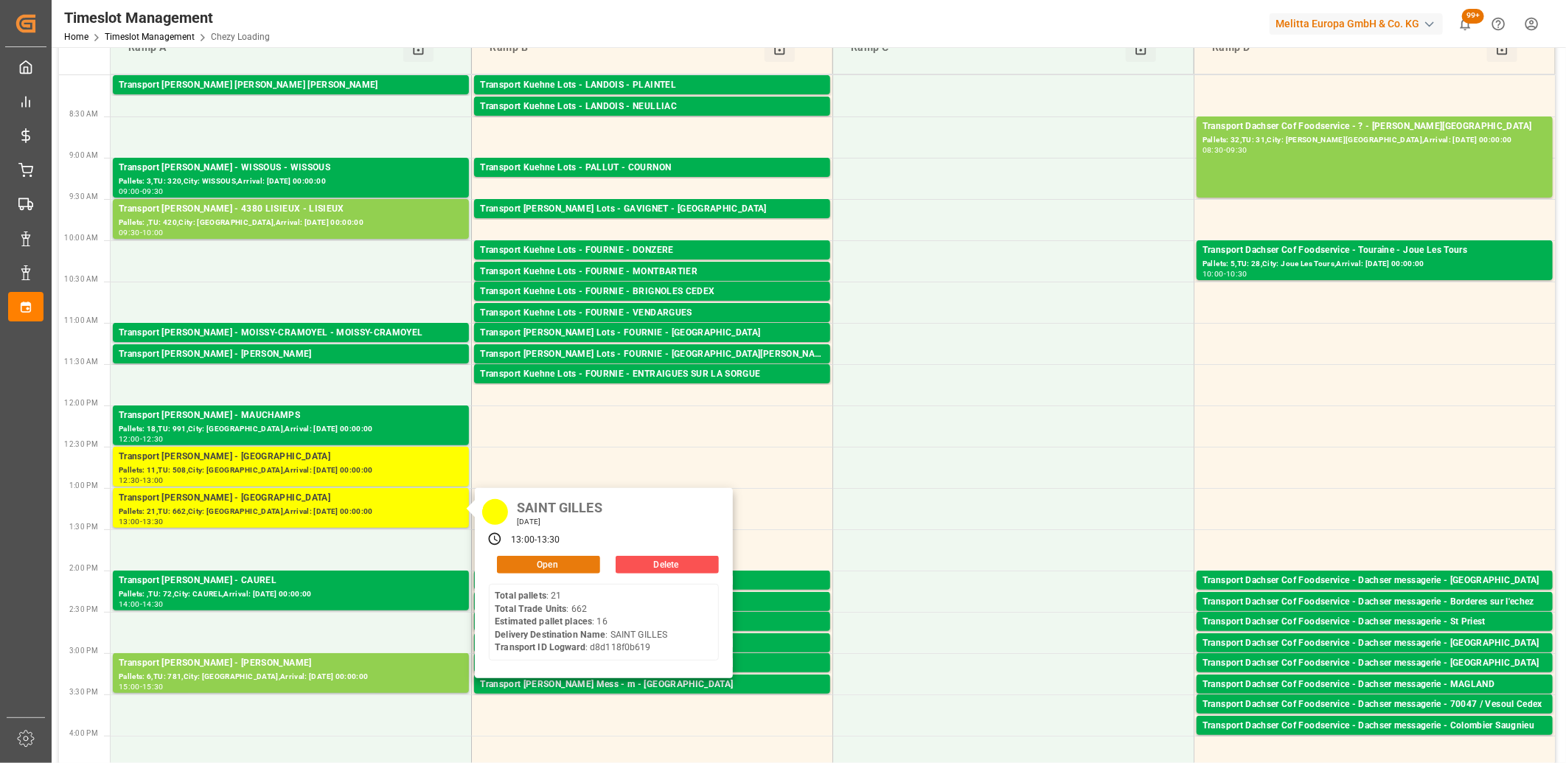
click at [529, 560] on button "Open" at bounding box center [548, 565] width 103 height 18
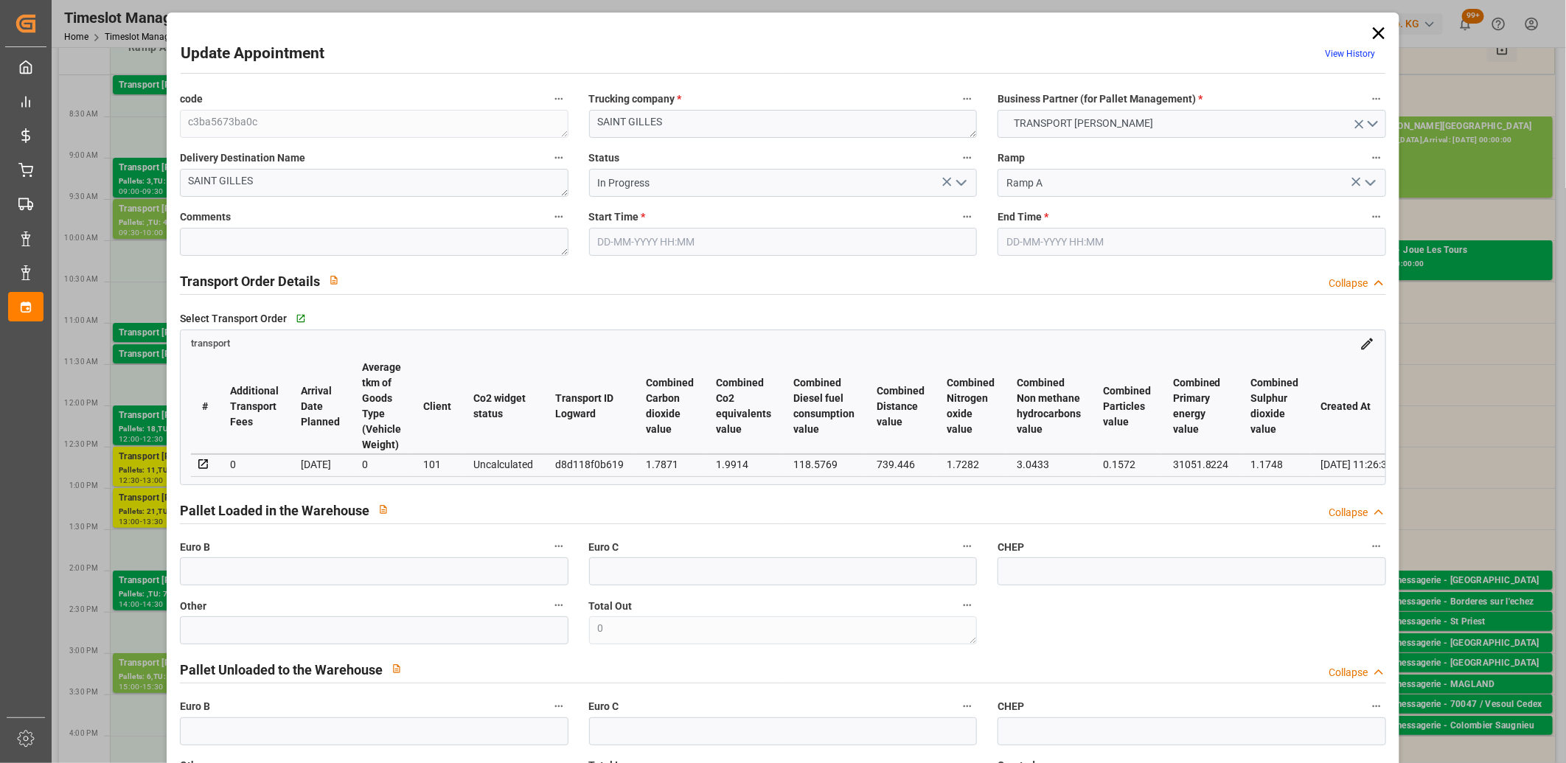
type input "09-09-2025 13:00"
type input "09-09-2025 13:30"
type input "04-09-2025 13:47"
type input "04-09-2025 11:26"
type input "11-09-2025"
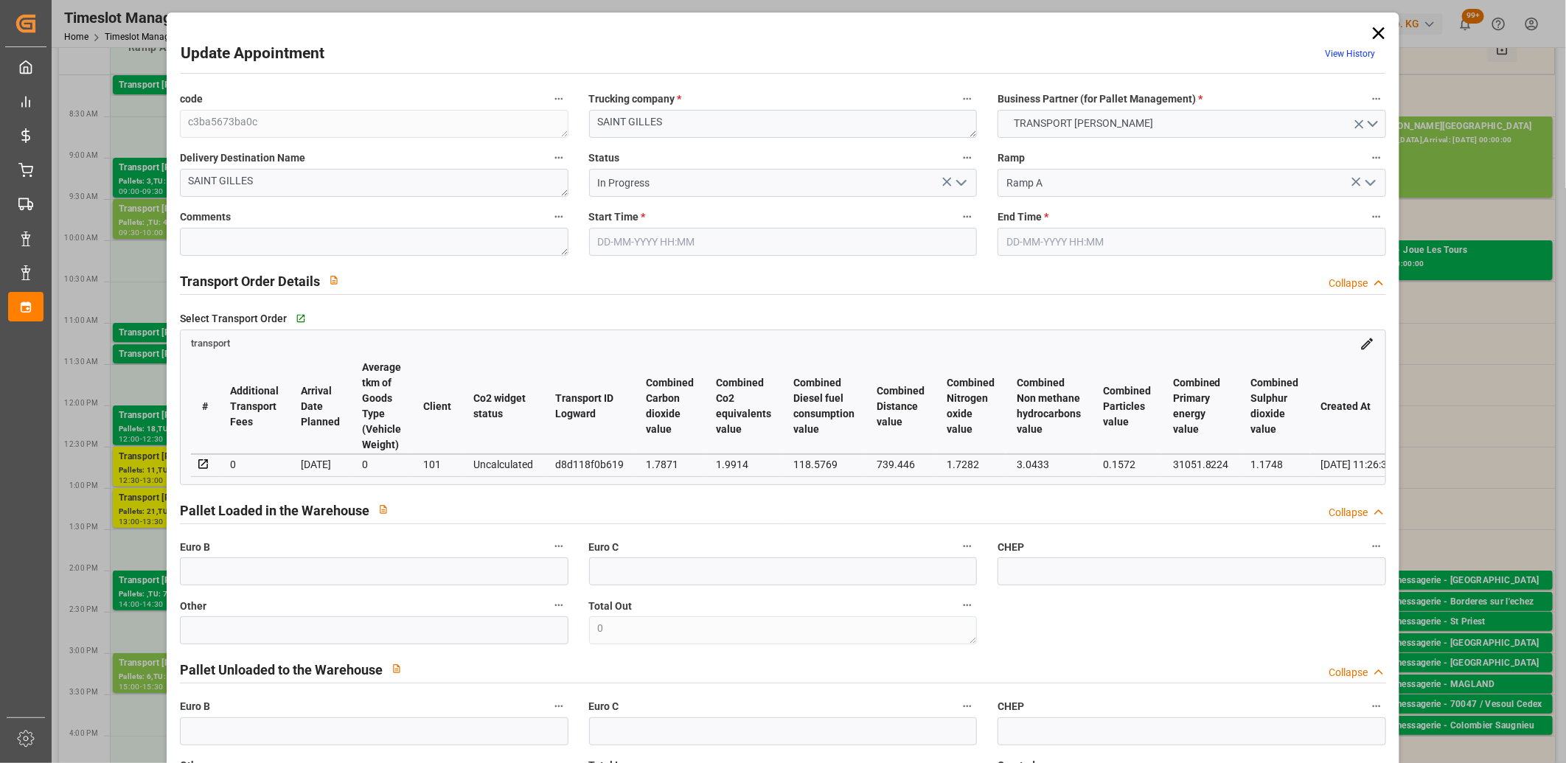
type input "04-09-2025"
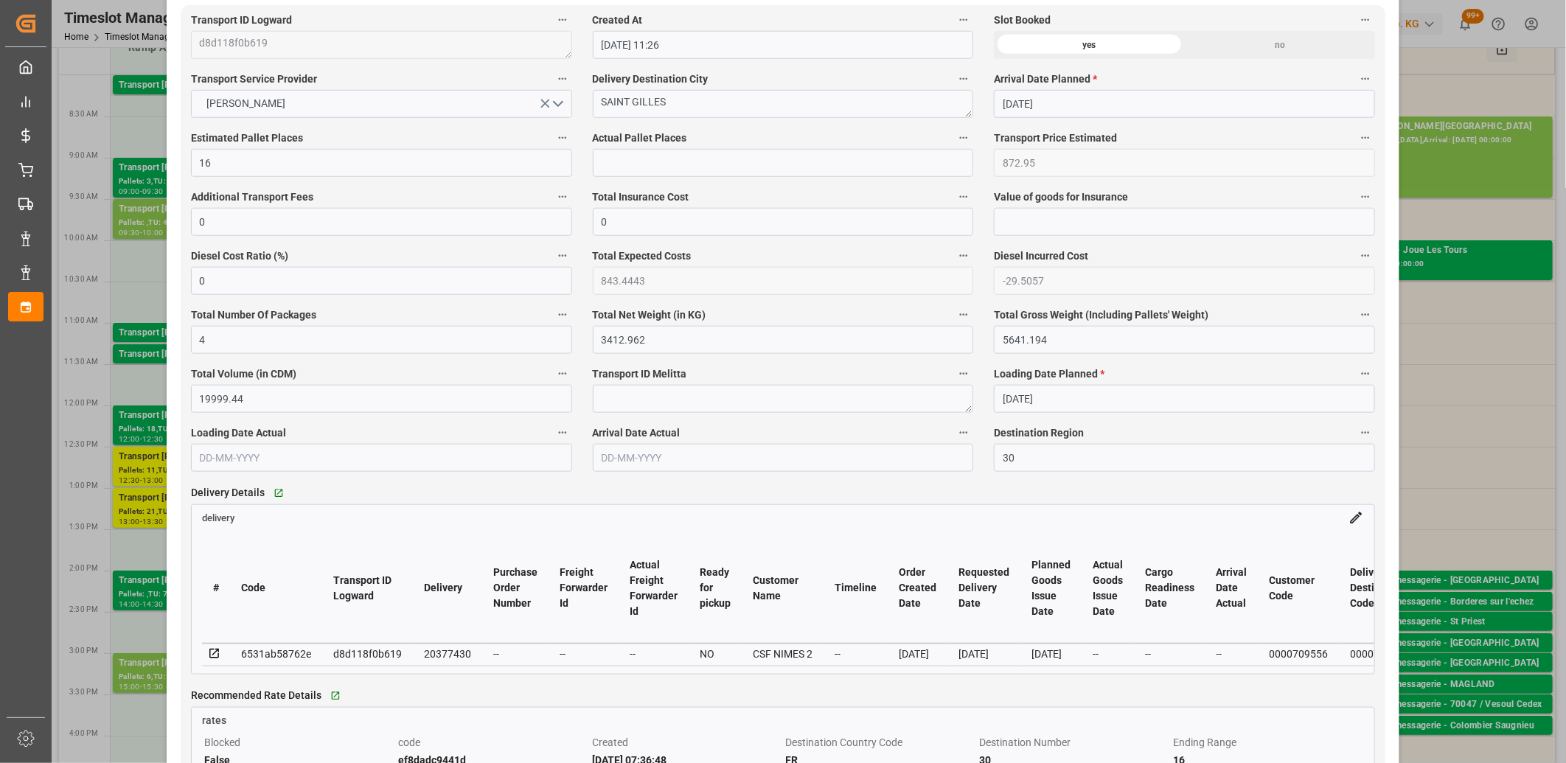
scroll to position [819, 0]
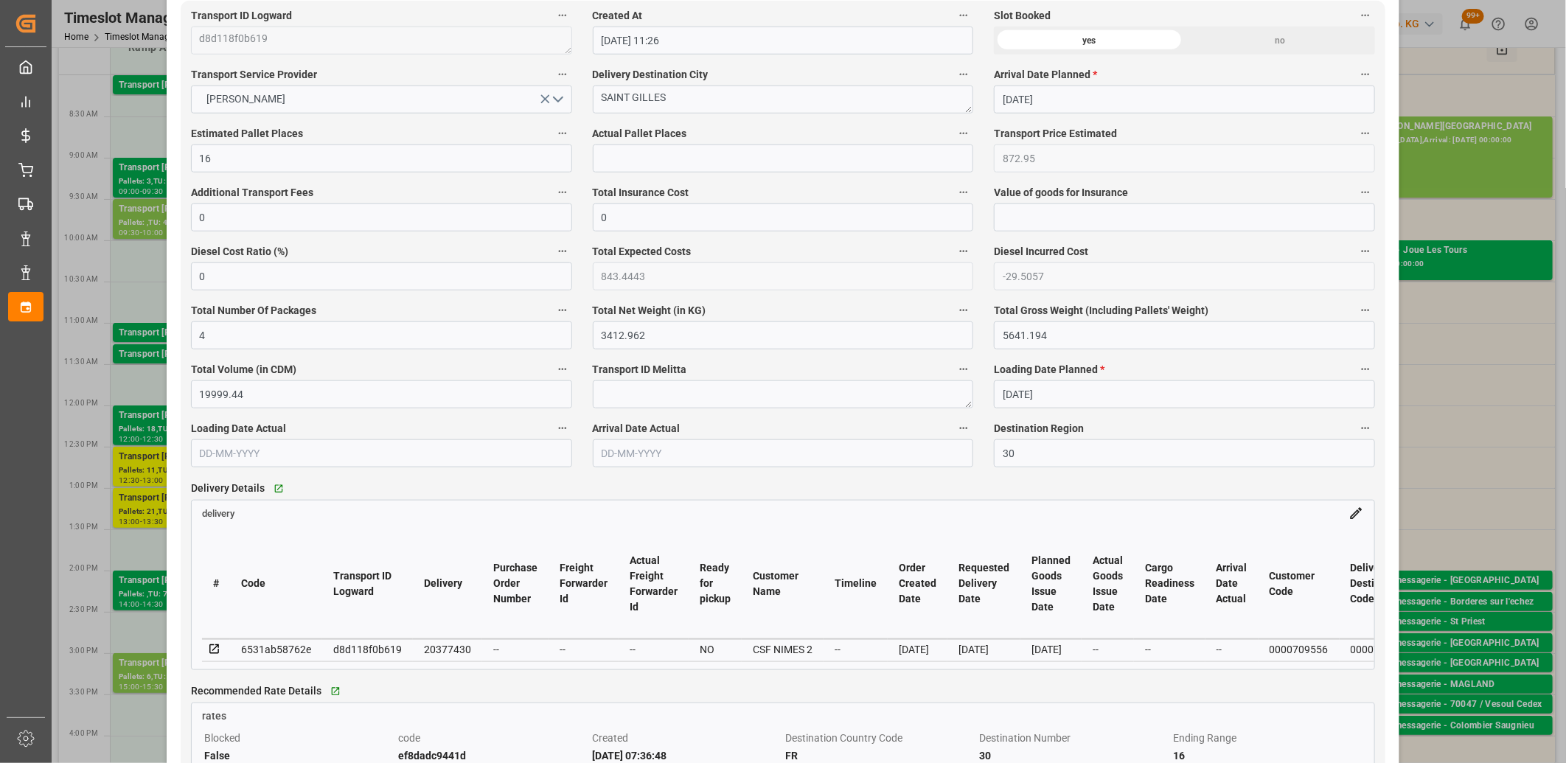
click at [211, 650] on icon at bounding box center [214, 649] width 13 height 13
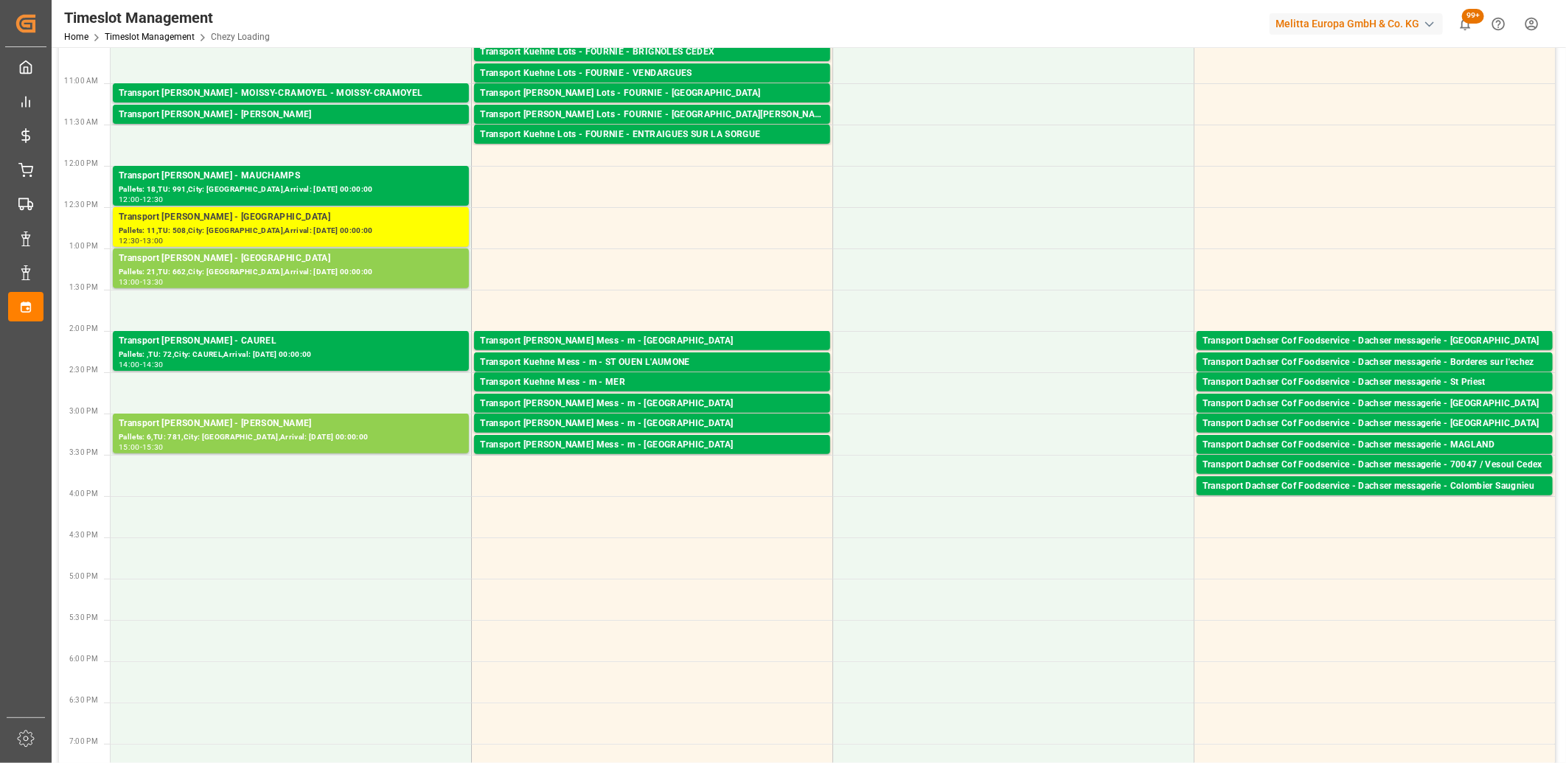
scroll to position [0, 0]
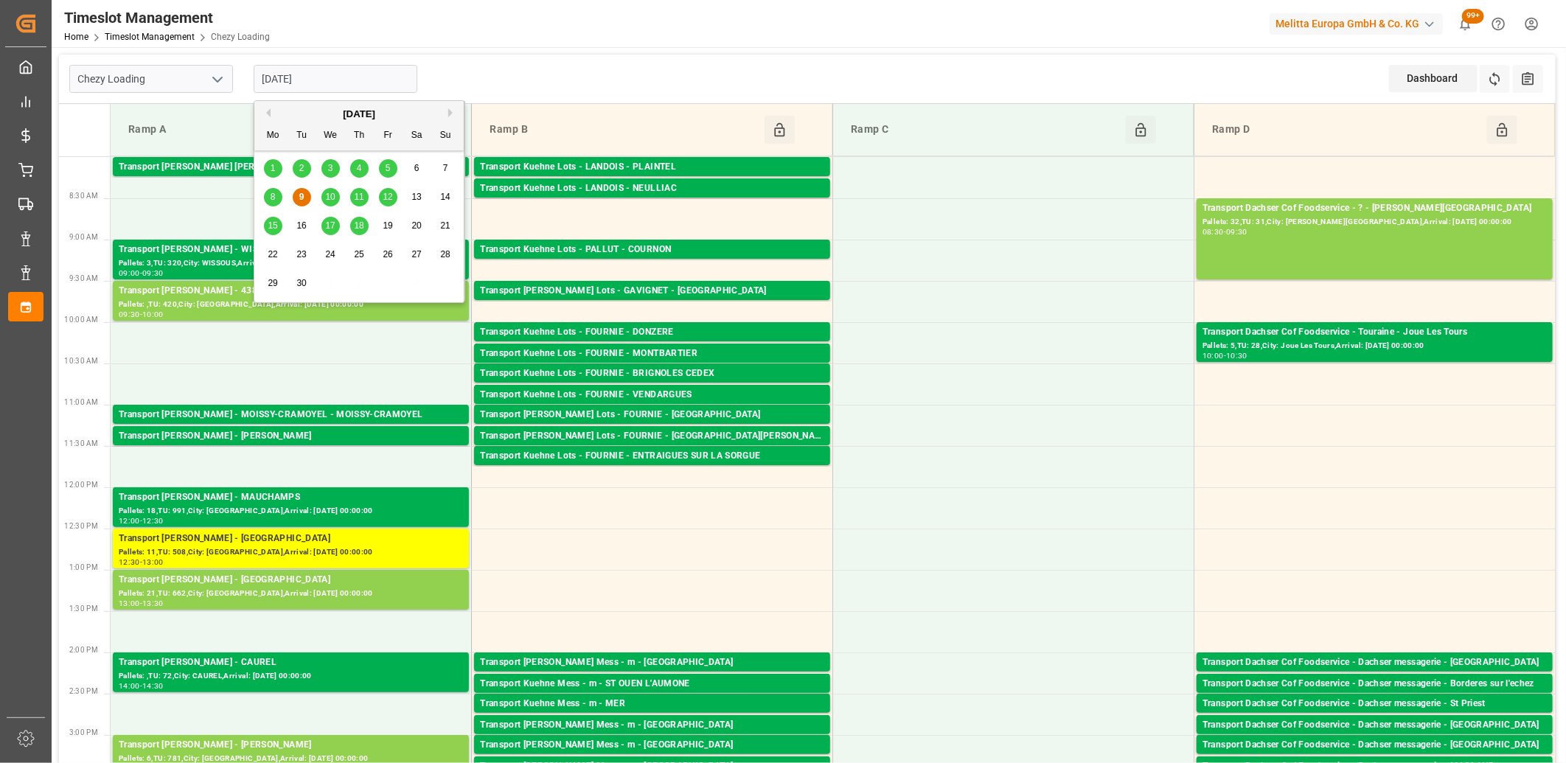
click at [329, 74] on input "[DATE]" at bounding box center [336, 79] width 164 height 28
click at [333, 195] on span "10" at bounding box center [330, 197] width 10 height 10
type input "10-09-2025"
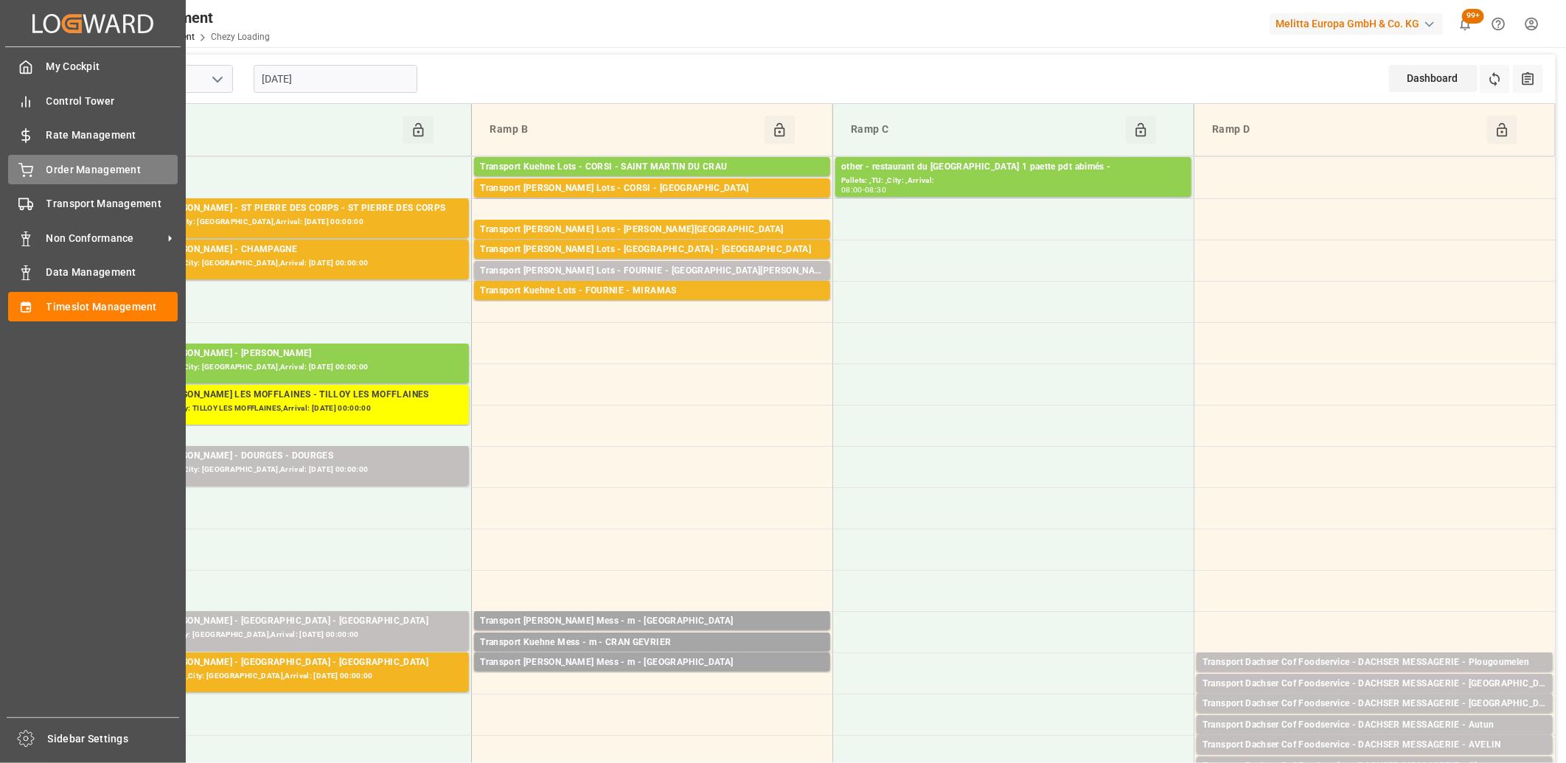
click at [24, 175] on circle at bounding box center [24, 175] width 1 height 1
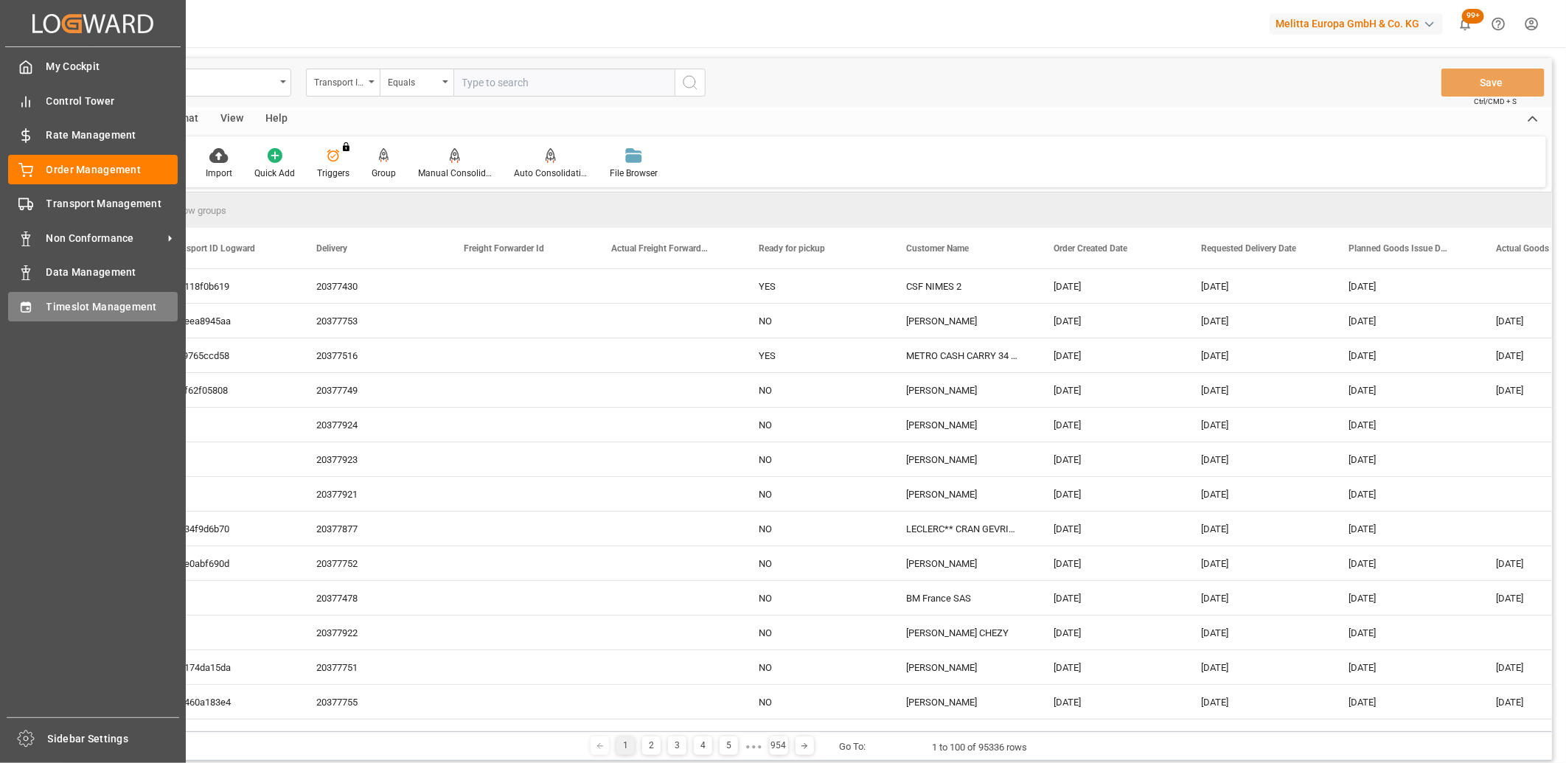
click at [33, 296] on div "Timeslot Management Timeslot Management" at bounding box center [93, 306] width 170 height 29
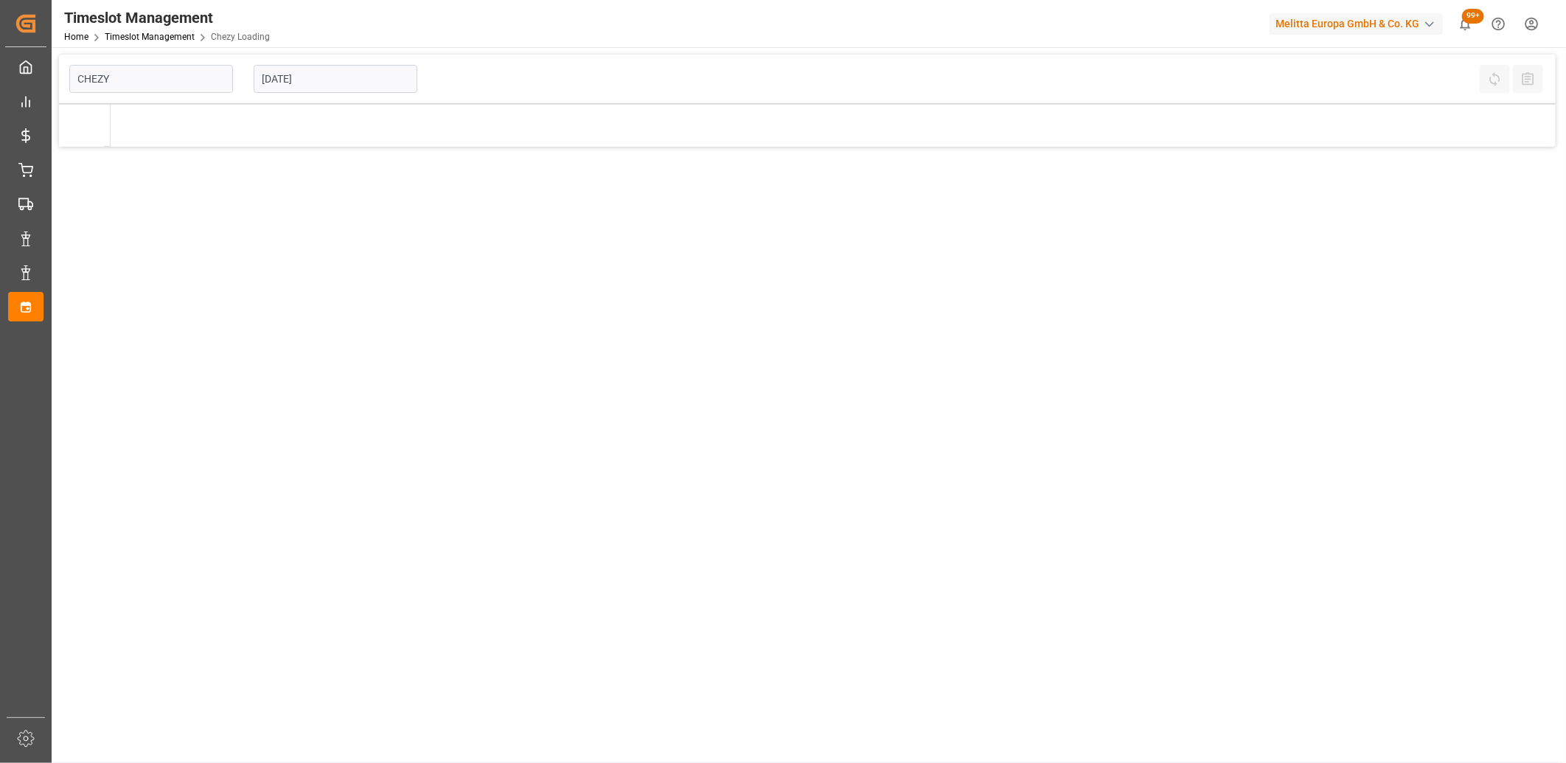
type input "Chezy Loading"
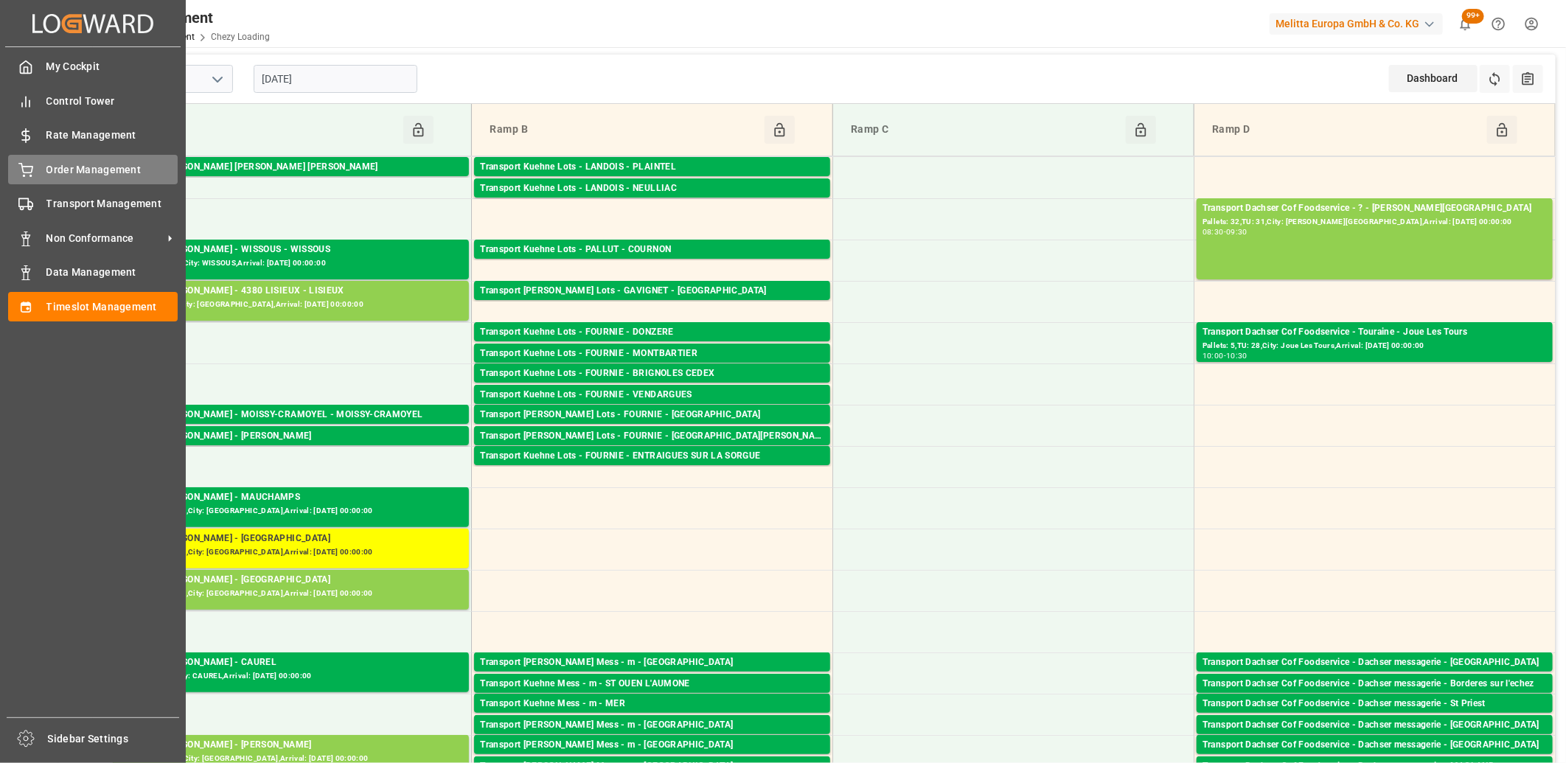
click at [41, 168] on div "Order Management Order Management" at bounding box center [93, 169] width 170 height 29
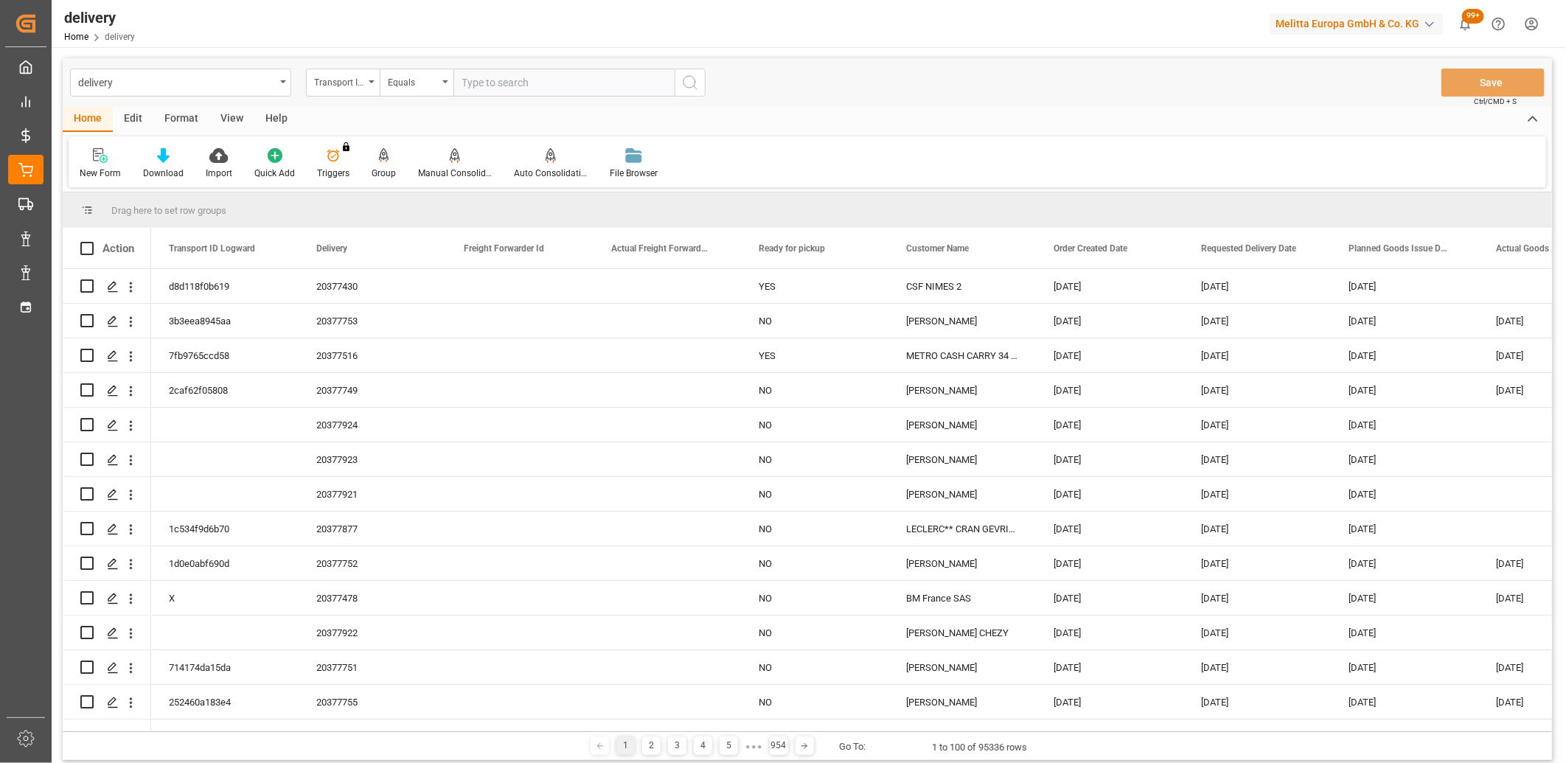
click at [379, 163] on div "Group" at bounding box center [384, 163] width 46 height 32
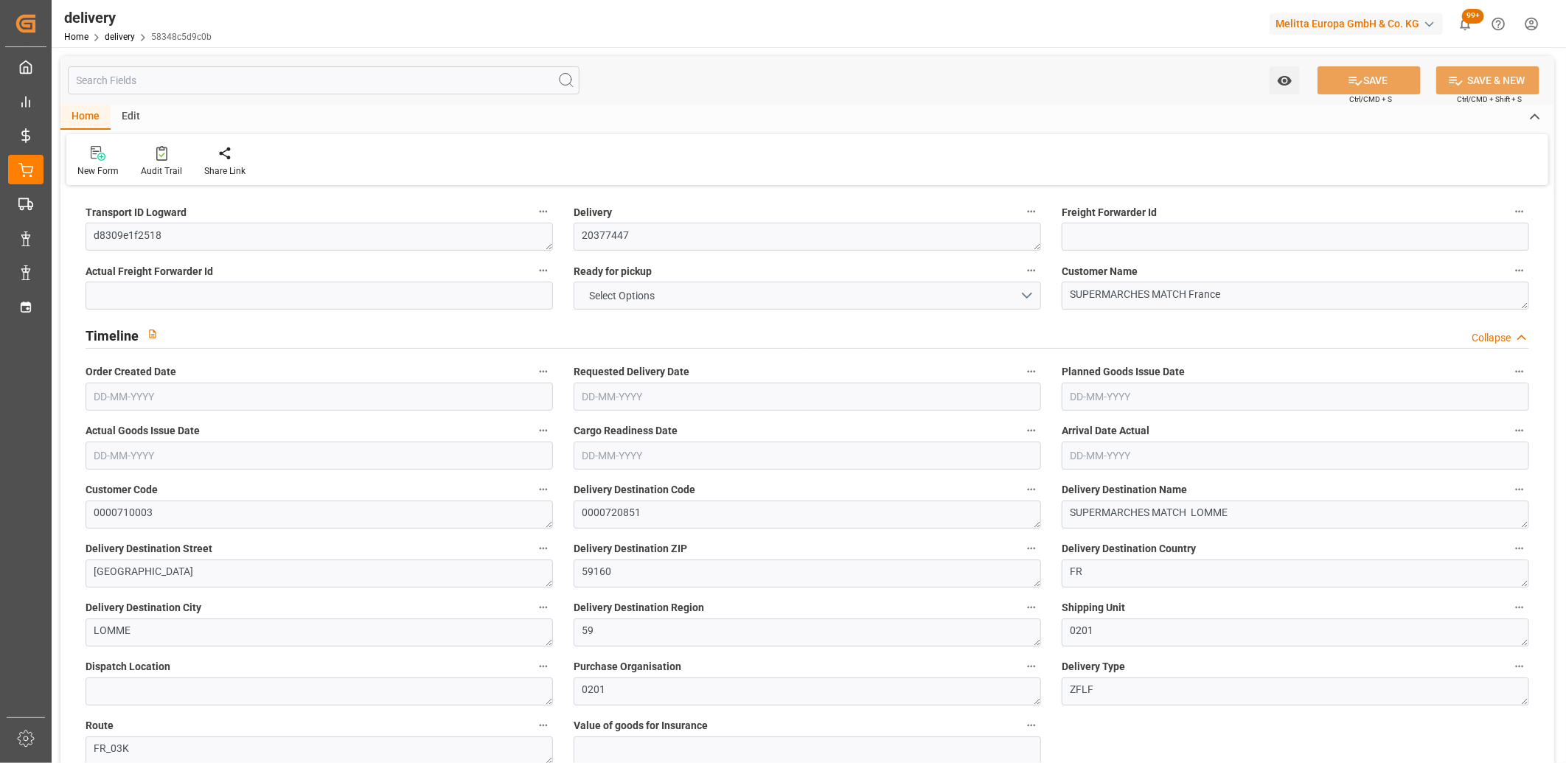
type input "5"
type input "143.952"
type input "379.16"
type input "2980.4"
type input "77"
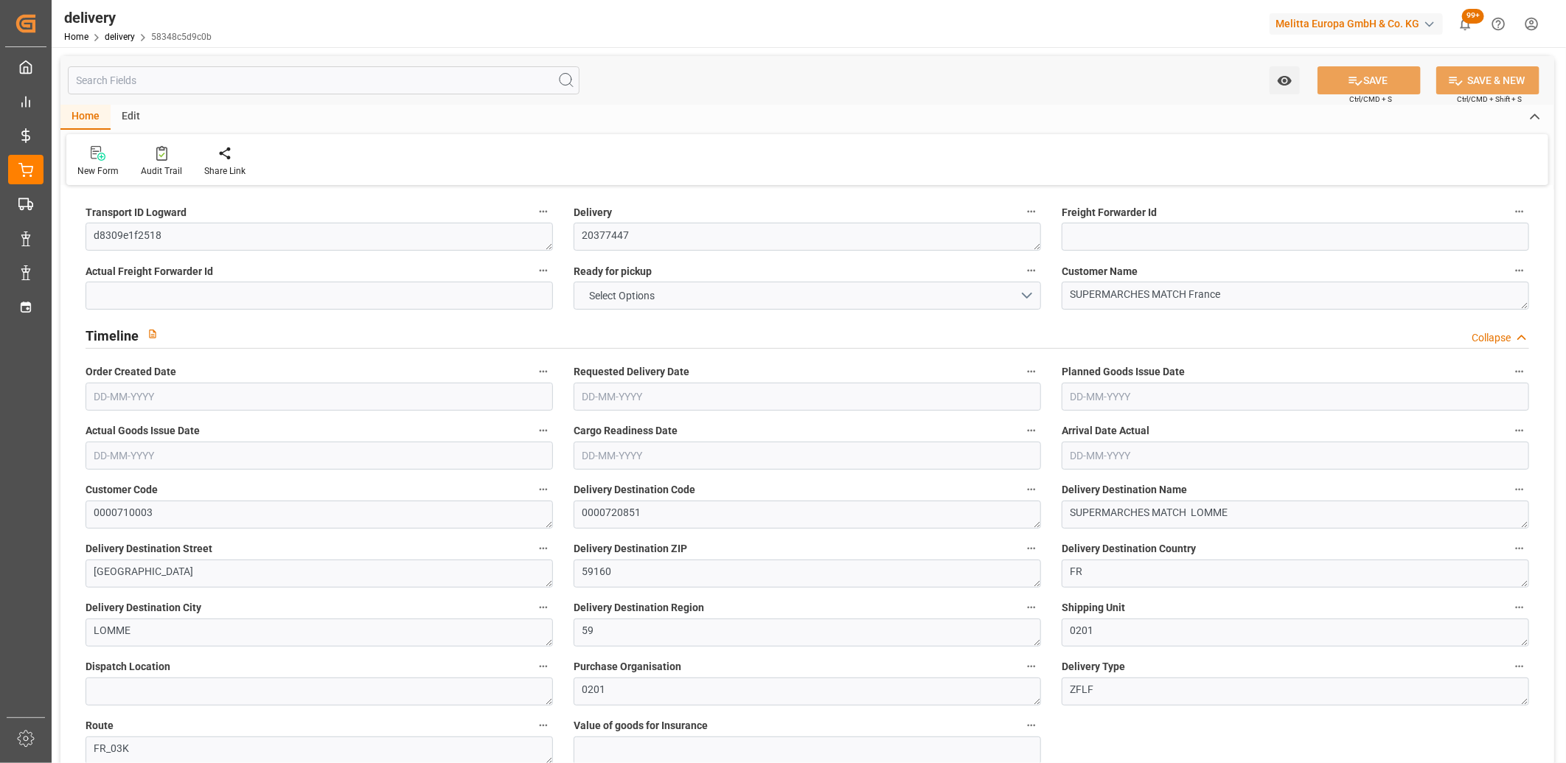
type input "5"
type input "2"
type input "3"
type input "0"
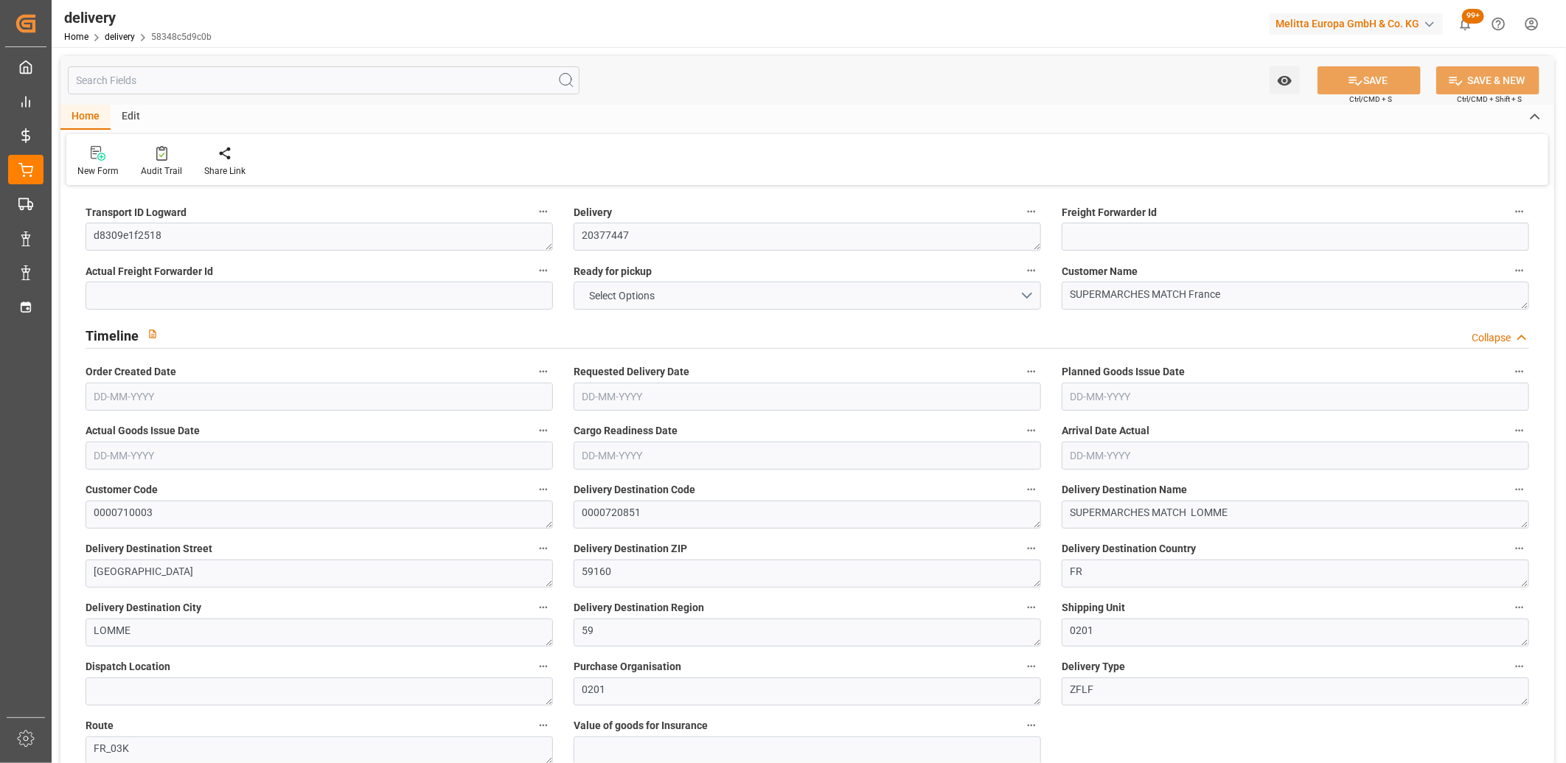
type input "-2.408"
type input "71.244"
type input "68.836"
type input "4.9"
type input "27.72"
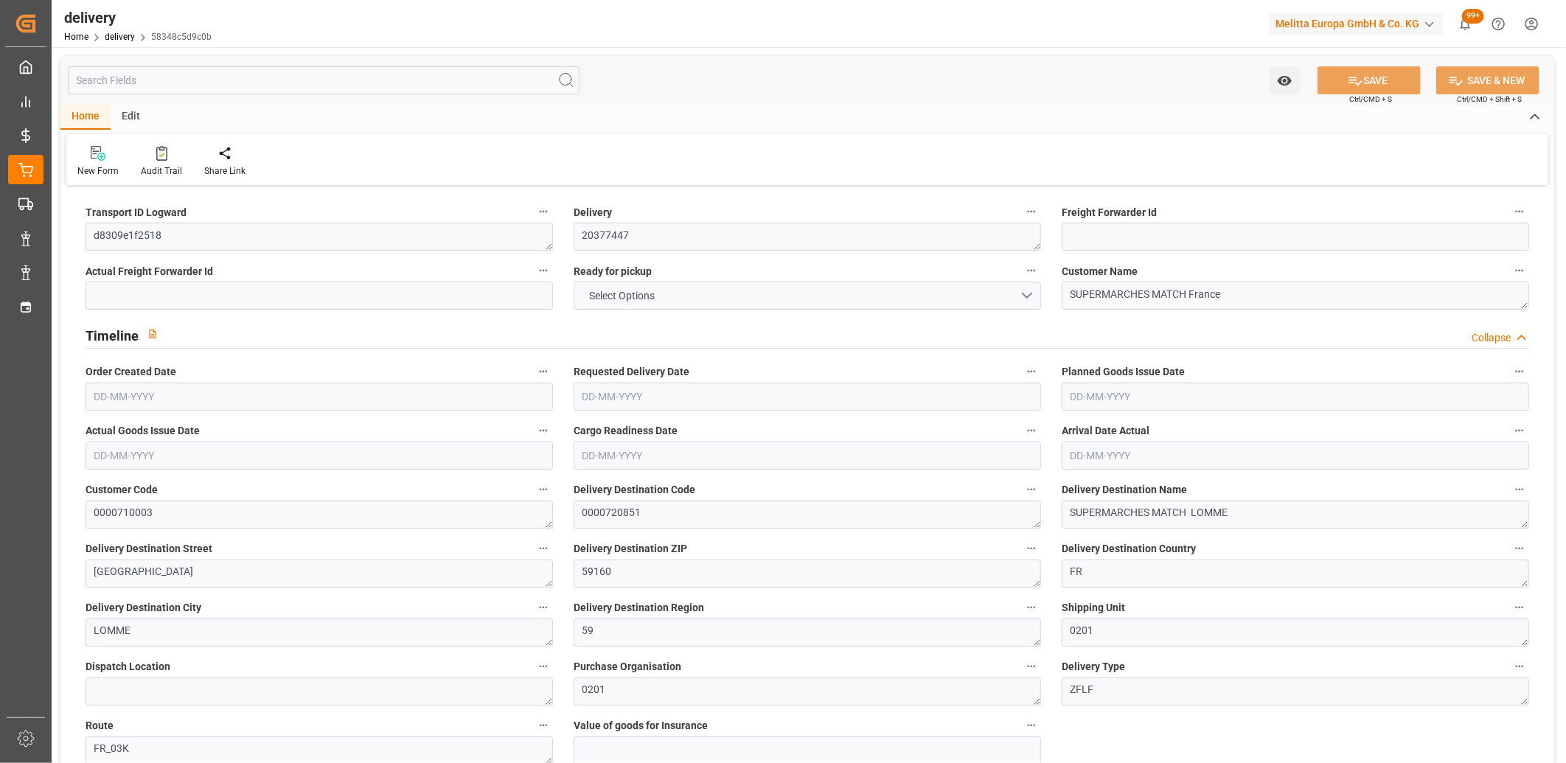
type input "1.5"
type input "1.3"
type input "0"
type input "7.5"
type input "232.646"
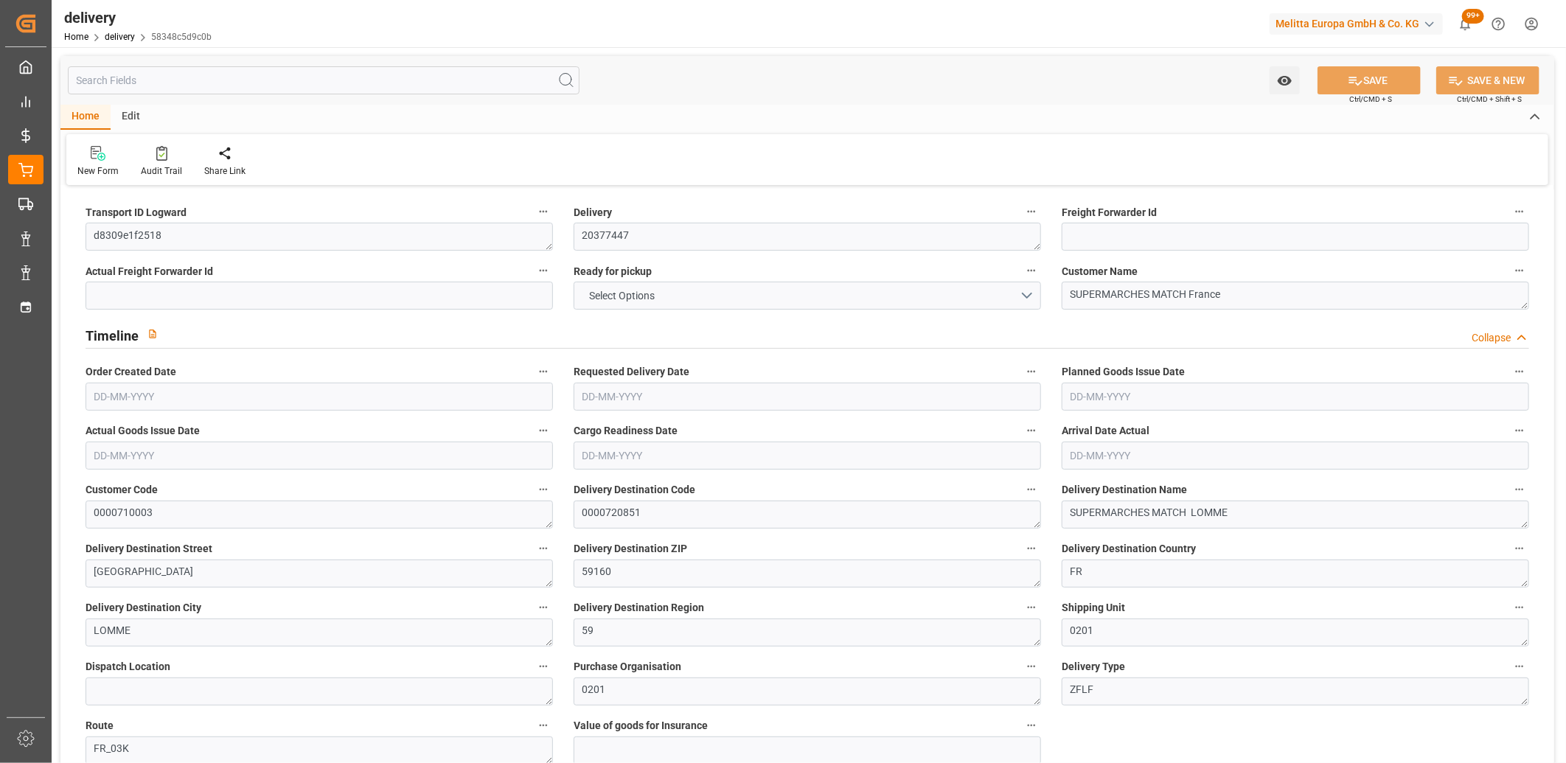
type input "101"
type input "2096.8657"
type input "0.1345"
type input "0"
type input "[DATE]"
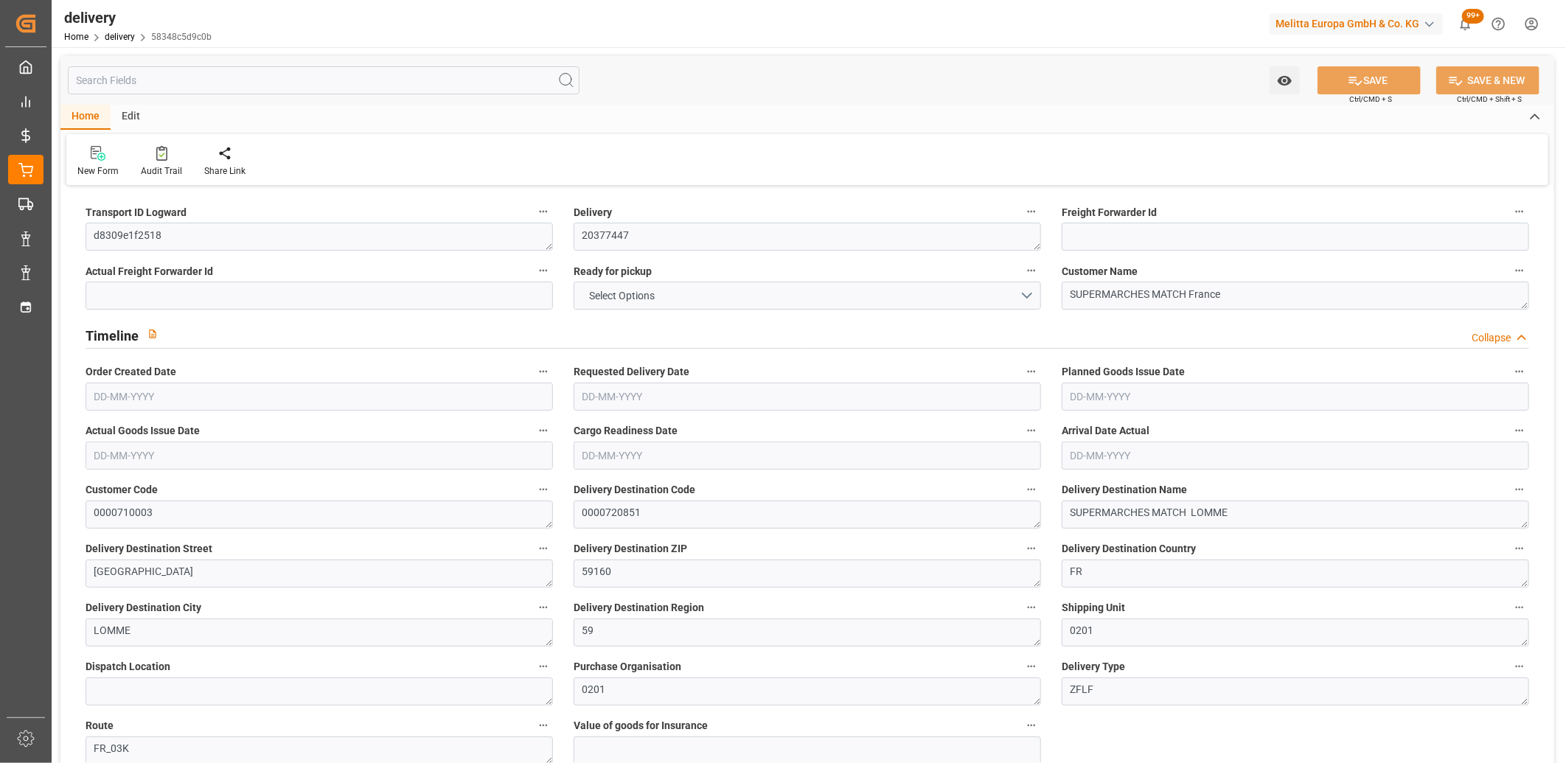
type input "10-09-2025"
type input "[DATE]"
type input "03-09-2025 11:01"
click at [600, 302] on span "NO" at bounding box center [597, 295] width 29 height 15
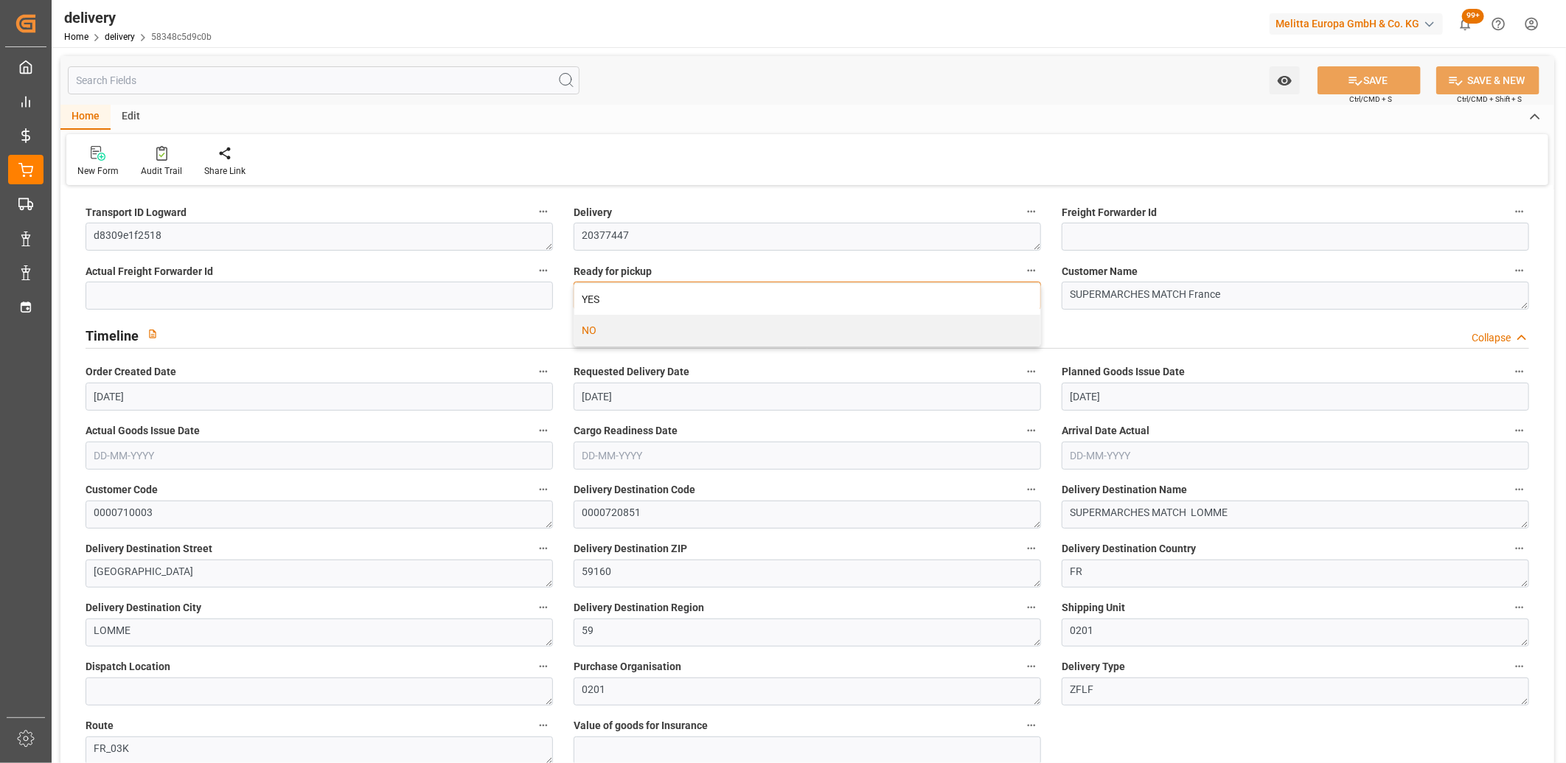
click at [600, 302] on div "YES" at bounding box center [807, 299] width 466 height 31
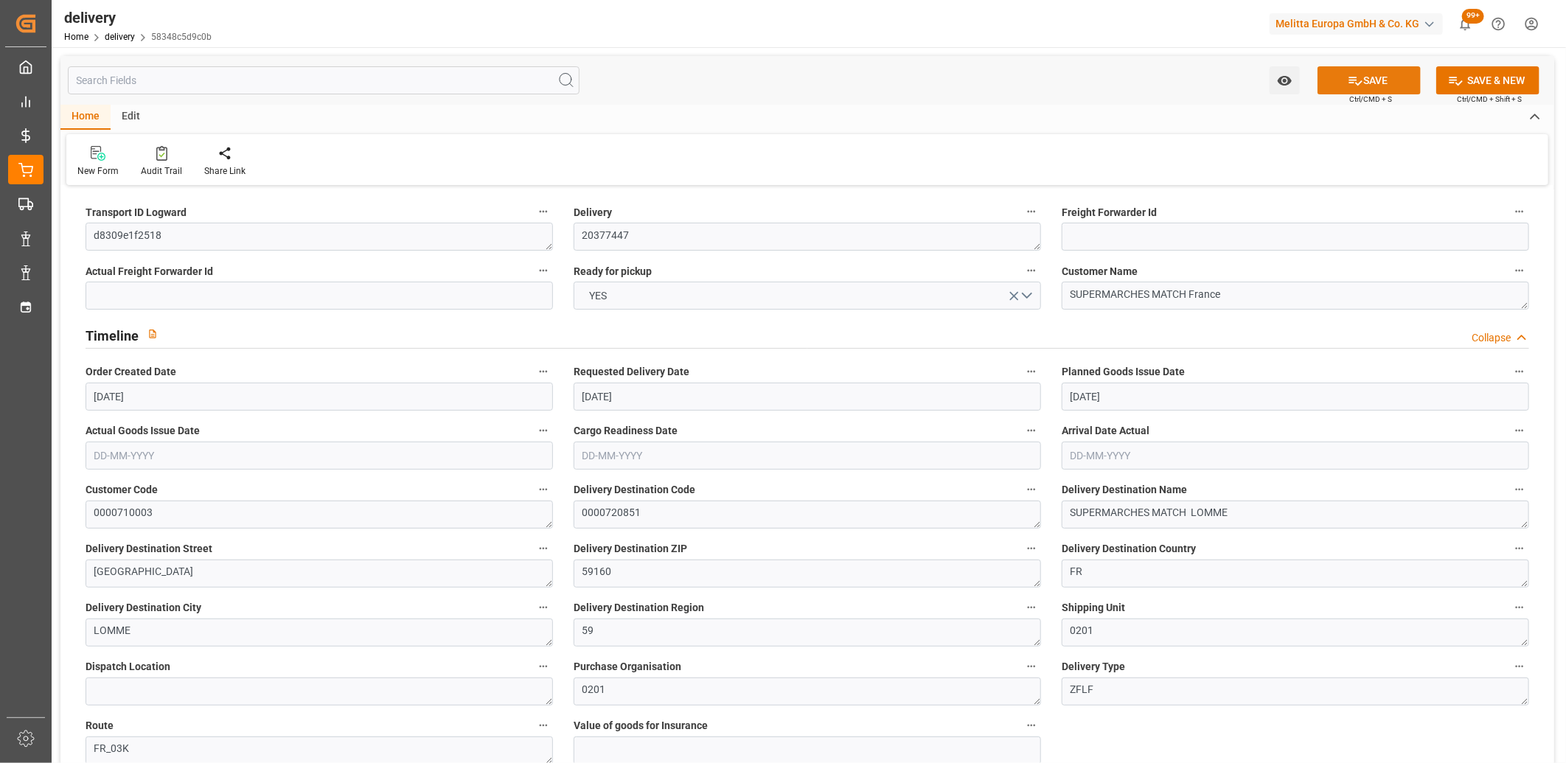
click at [1355, 87] on icon at bounding box center [1355, 80] width 15 height 15
type input "[DATE]"
type input "[DATE] 11:00"
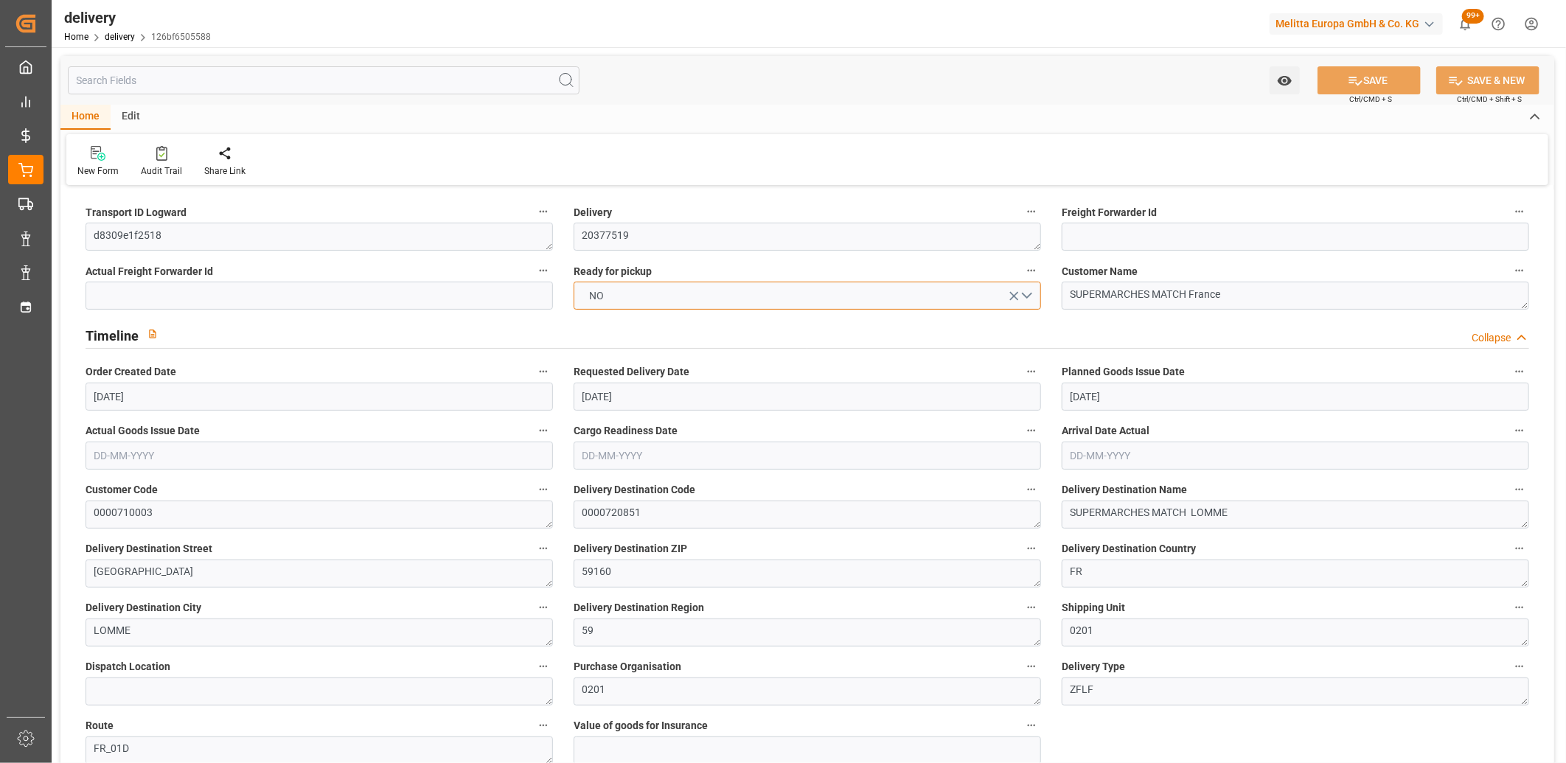
click at [650, 291] on button "NO" at bounding box center [807, 296] width 467 height 28
click at [1363, 77] on button "SAVE" at bounding box center [1369, 80] width 103 height 28
type input "[DATE]"
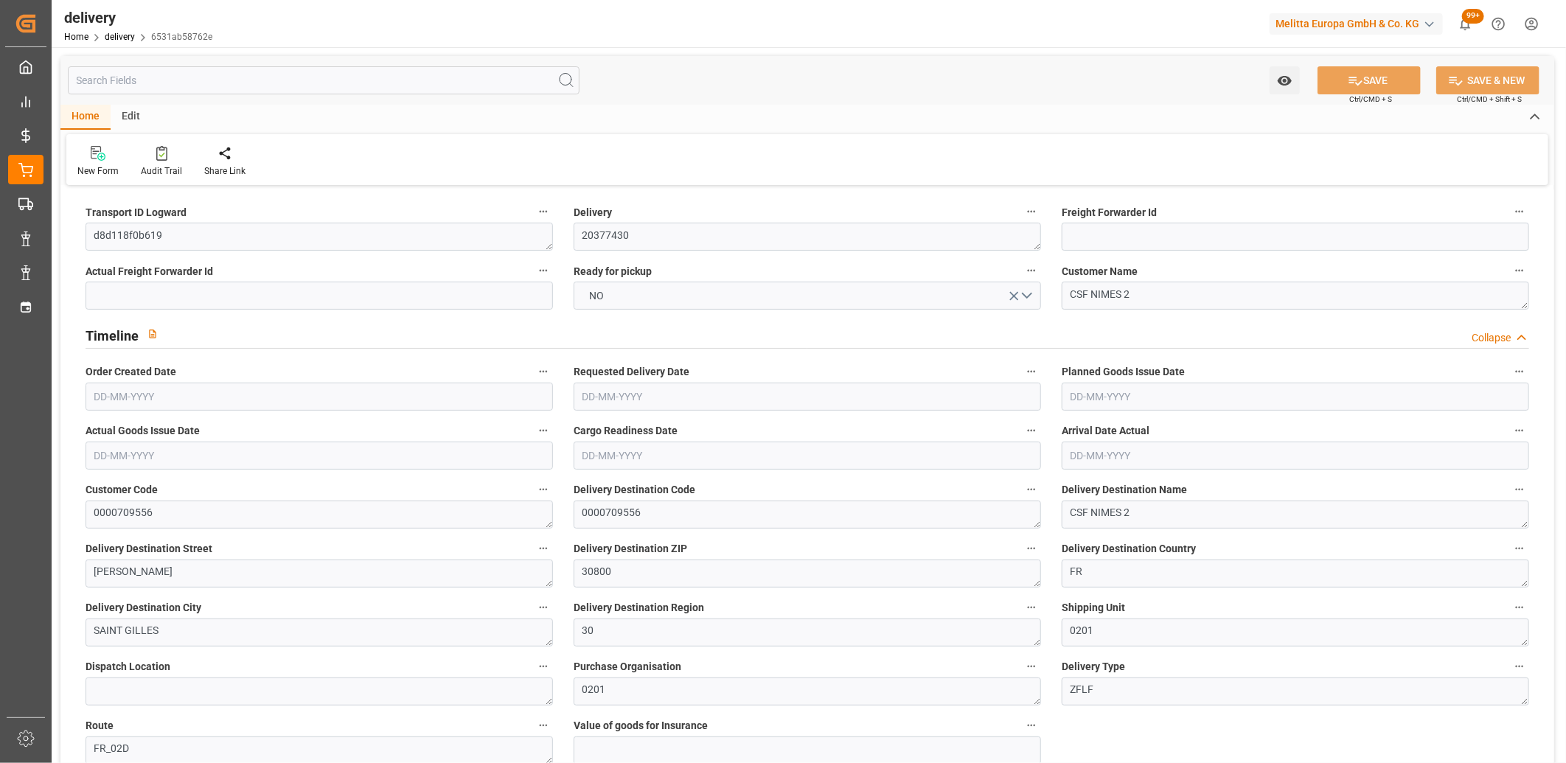
type input "[DATE] 11:01"
click at [653, 295] on button "NO" at bounding box center [807, 296] width 467 height 28
click at [653, 295] on div "YES" at bounding box center [807, 299] width 466 height 31
click at [1358, 73] on icon at bounding box center [1355, 80] width 15 height 15
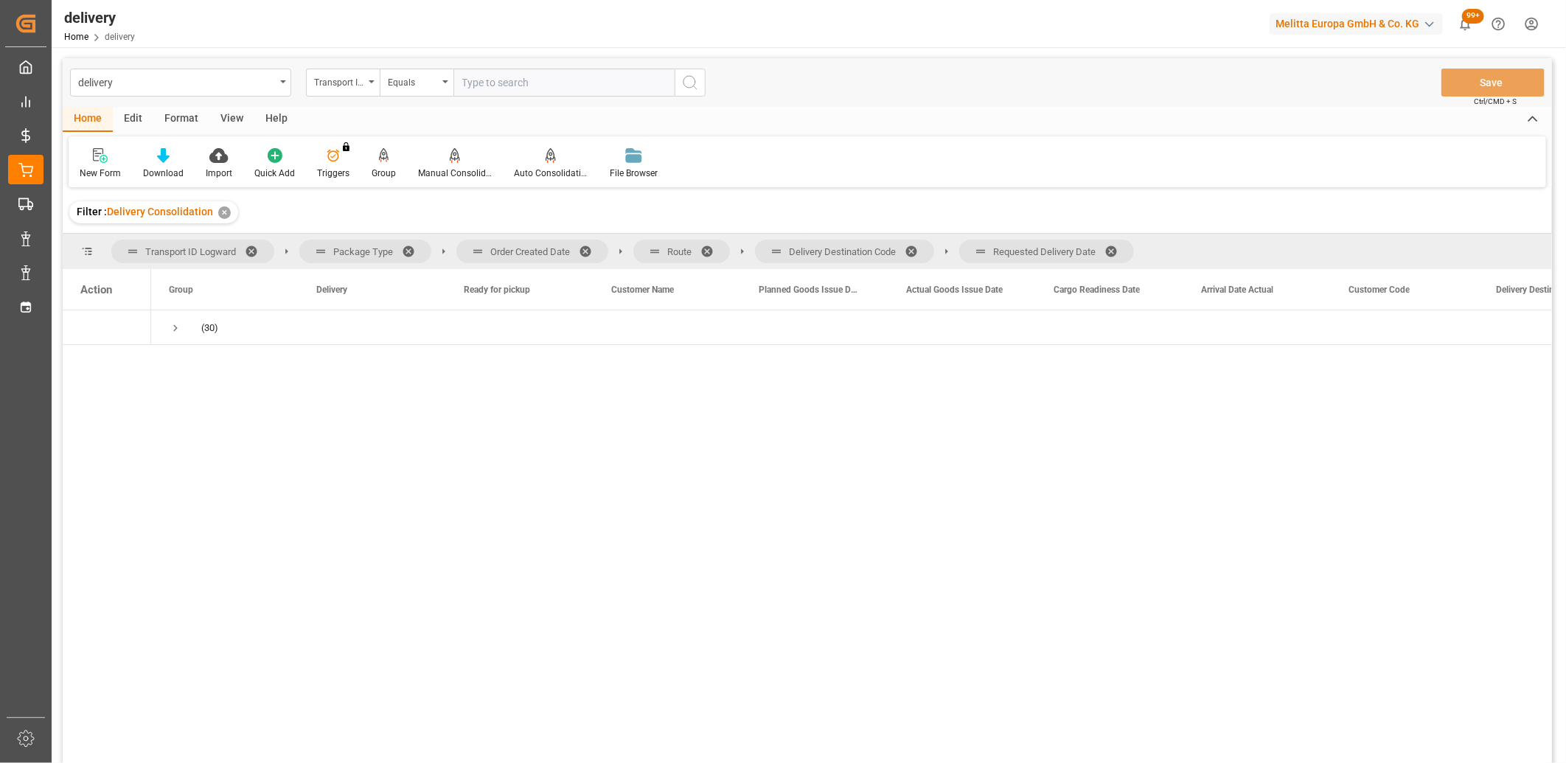
click at [1119, 246] on span at bounding box center [1117, 251] width 24 height 13
click at [917, 246] on span at bounding box center [917, 251] width 24 height 13
click at [709, 247] on span at bounding box center [713, 251] width 24 height 13
click at [586, 249] on span at bounding box center [591, 251] width 24 height 13
click at [175, 330] on span "Press SPACE to select this row." at bounding box center [175, 327] width 13 height 13
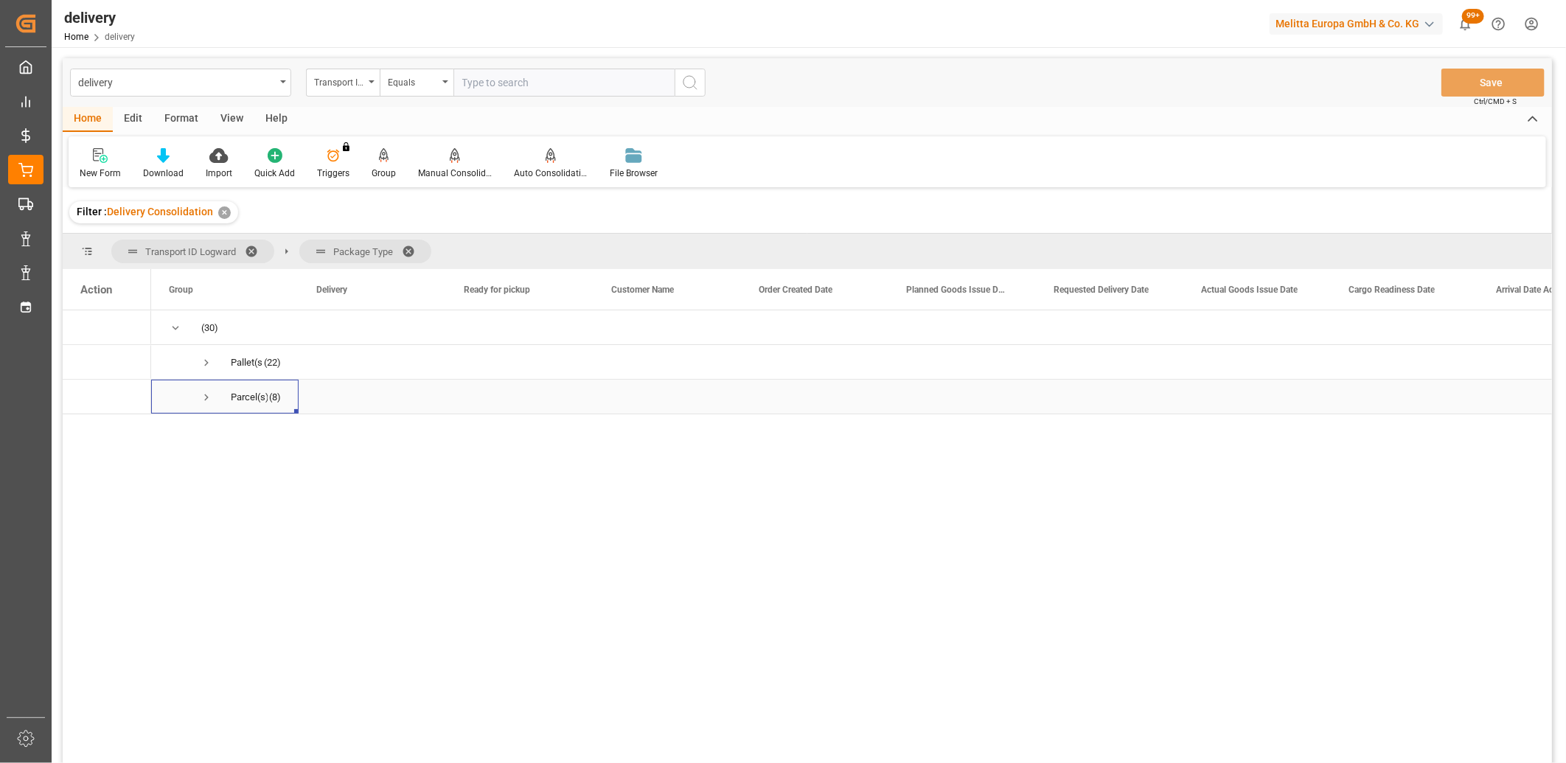
click at [203, 397] on span "Press SPACE to select this row." at bounding box center [206, 397] width 13 height 13
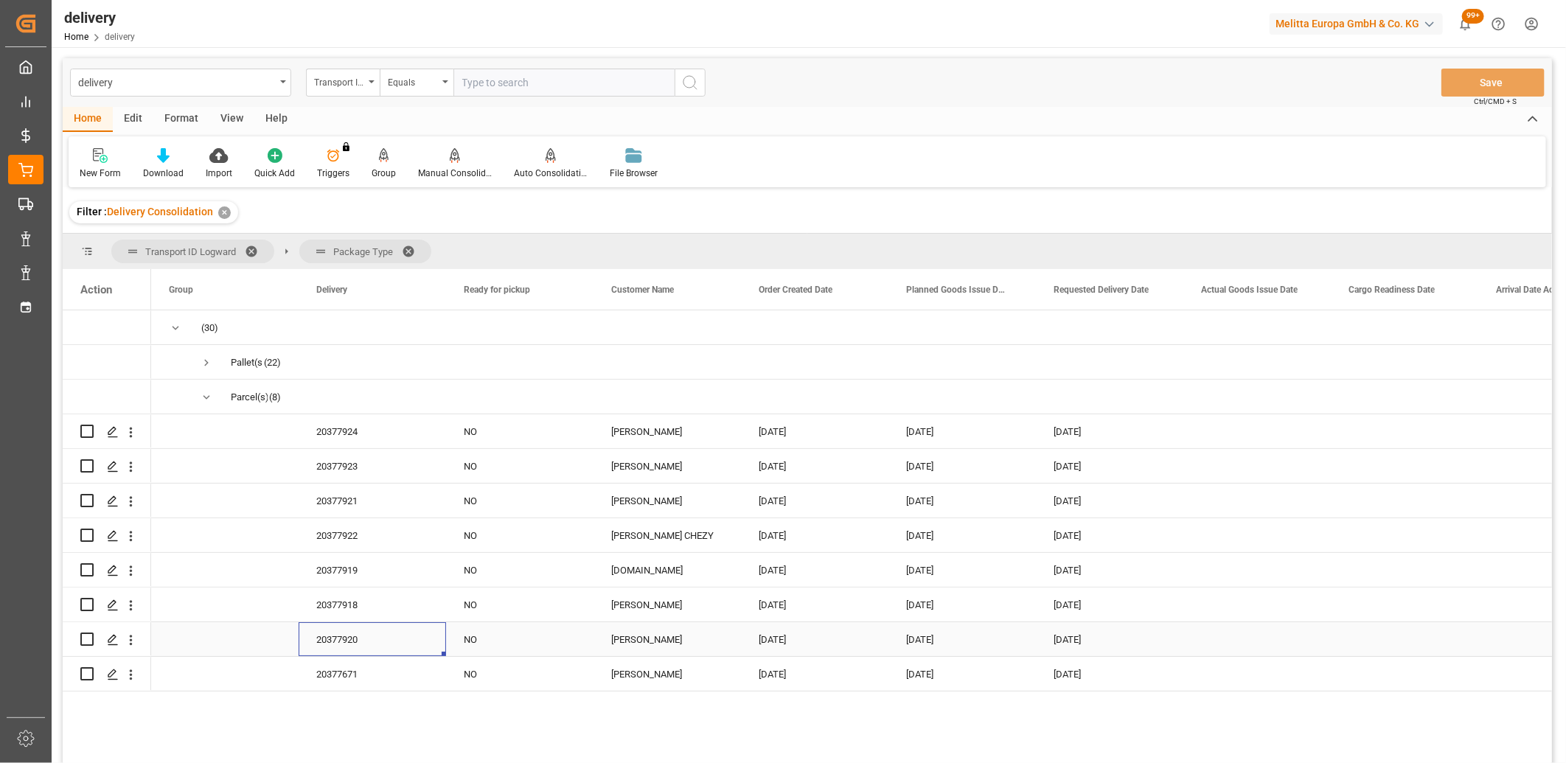
click at [328, 643] on div "20377920" at bounding box center [372, 639] width 147 height 34
click at [80, 431] on input "Press Space to toggle row selection (unchecked)" at bounding box center [86, 431] width 13 height 13
checkbox input "true"
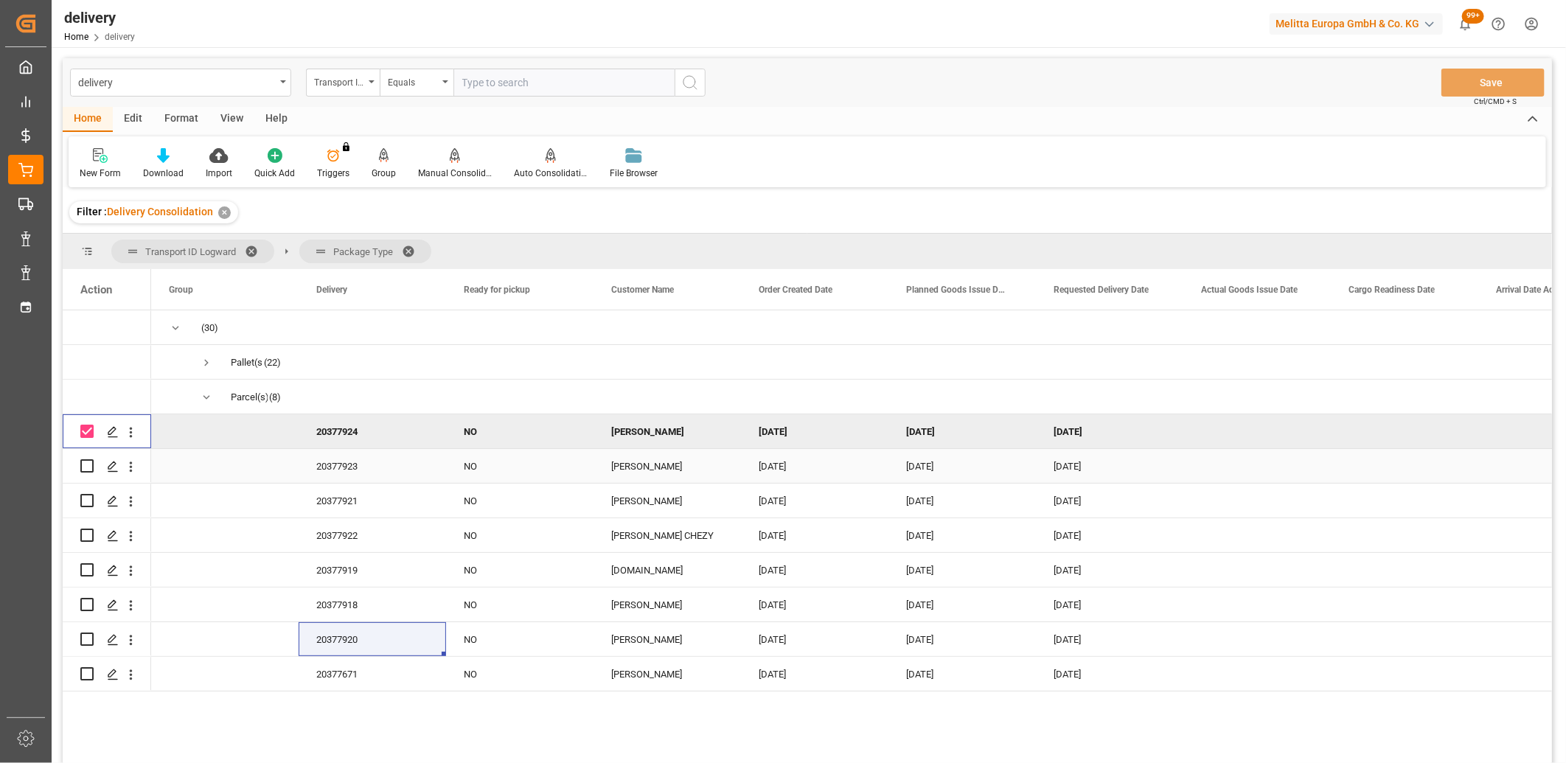
click at [87, 470] on input "Press Space to toggle row selection (unchecked)" at bounding box center [86, 465] width 13 height 13
checkbox input "true"
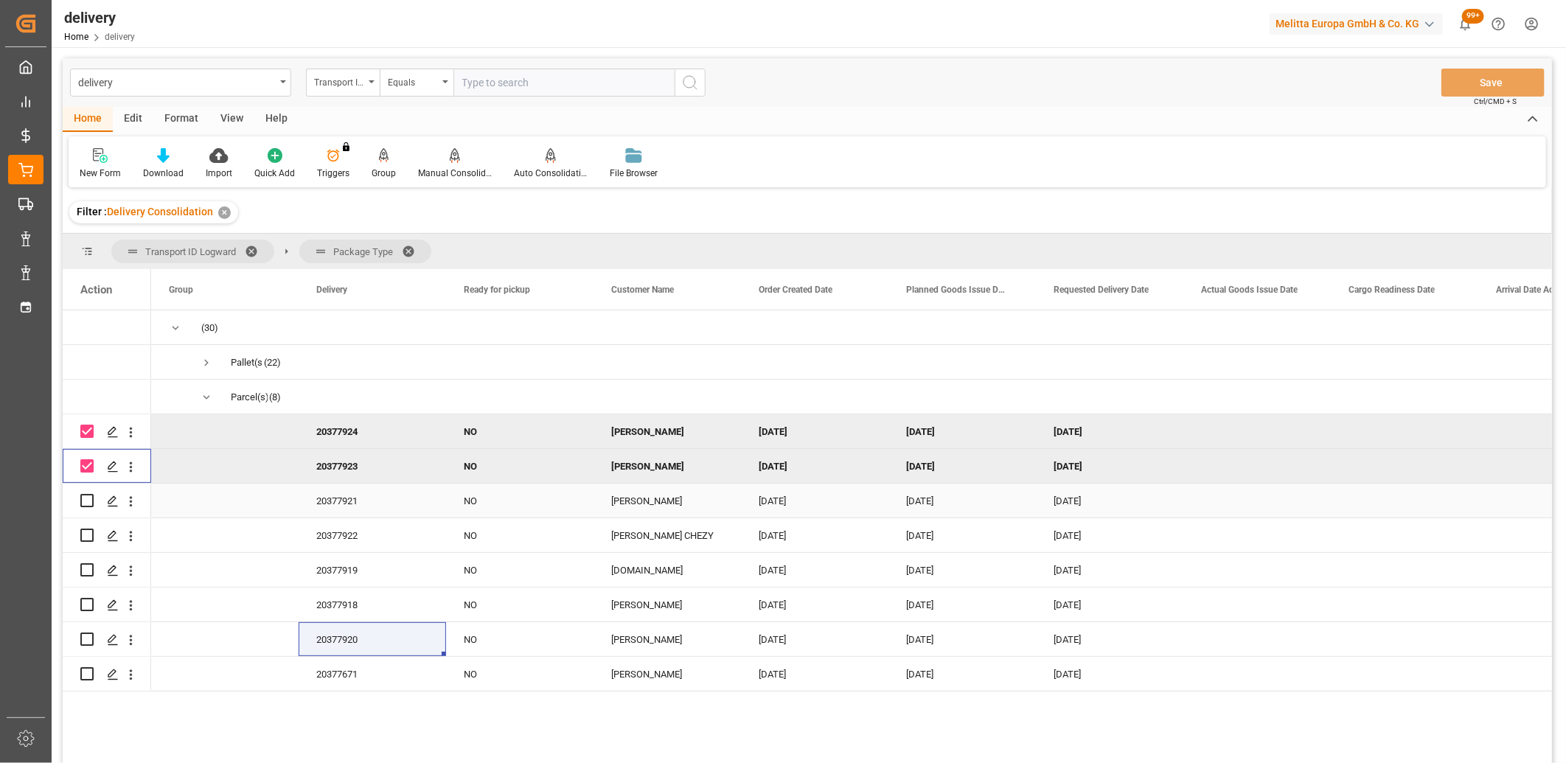
click at [88, 495] on input "Press Space to toggle row selection (unchecked)" at bounding box center [86, 500] width 13 height 13
checkbox input "true"
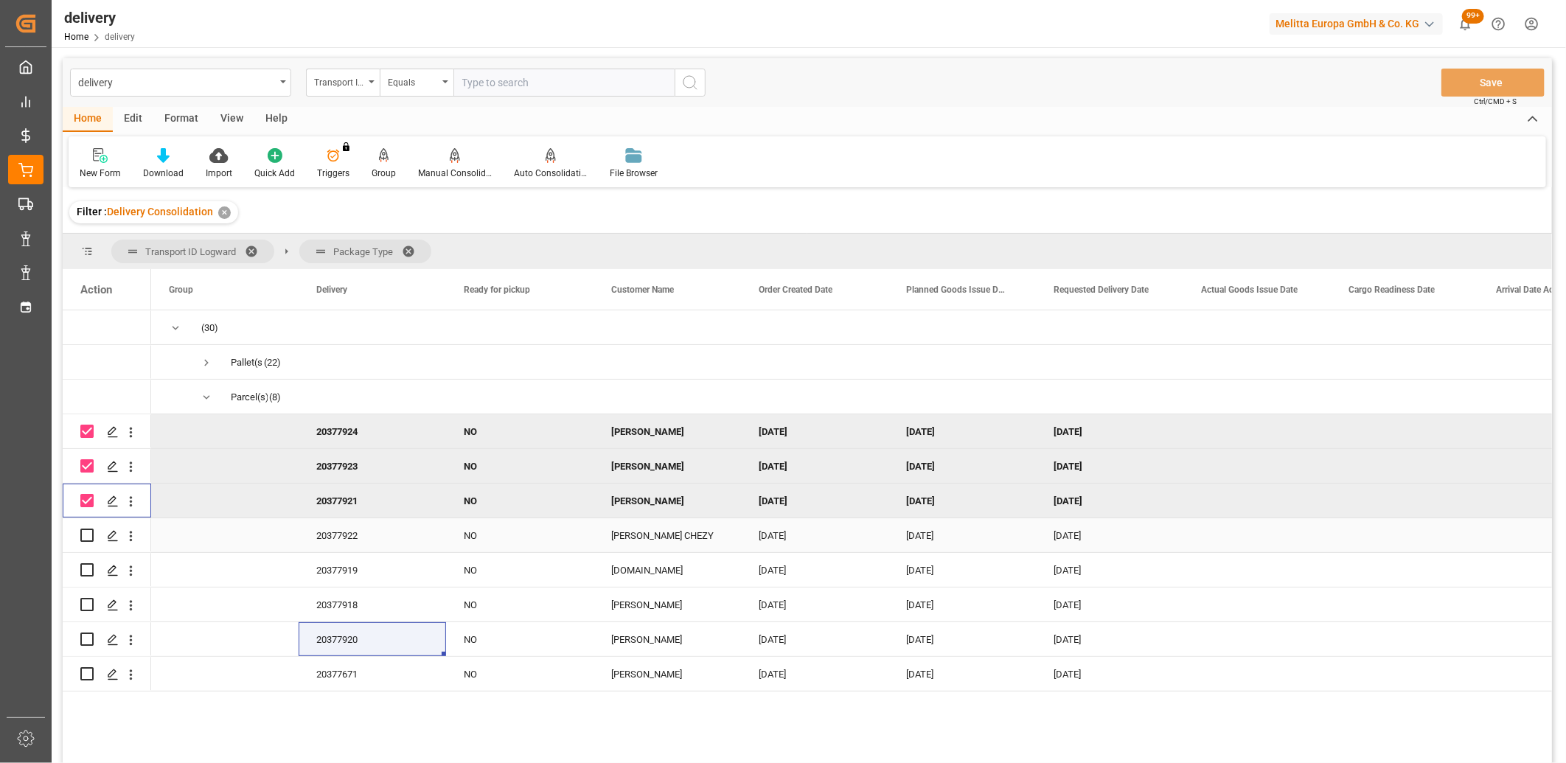
click at [90, 534] on input "Press Space to toggle row selection (unchecked)" at bounding box center [86, 535] width 13 height 13
checkbox input "true"
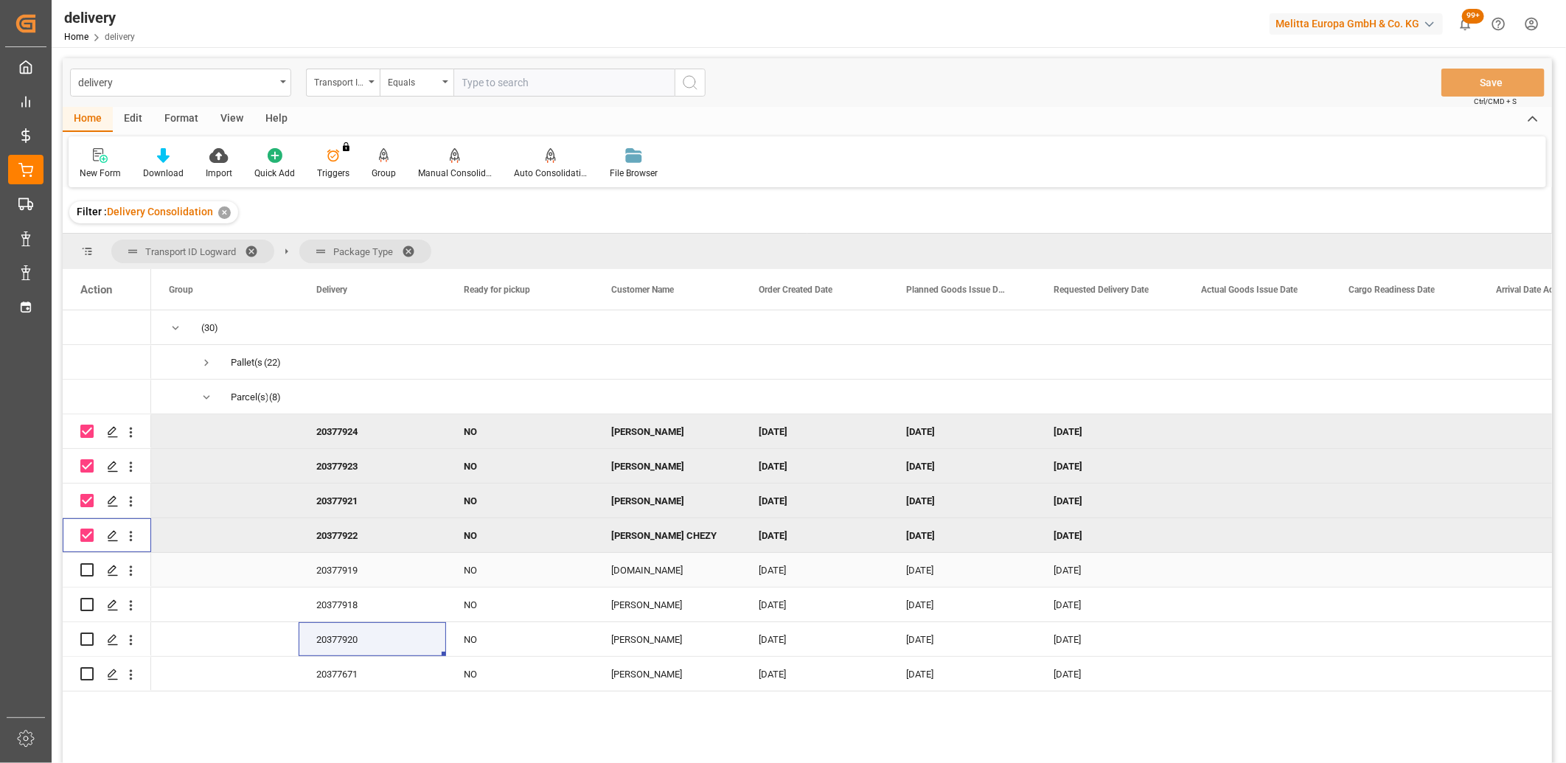
click at [86, 571] on input "Press Space to toggle row selection (unchecked)" at bounding box center [86, 569] width 13 height 13
checkbox input "true"
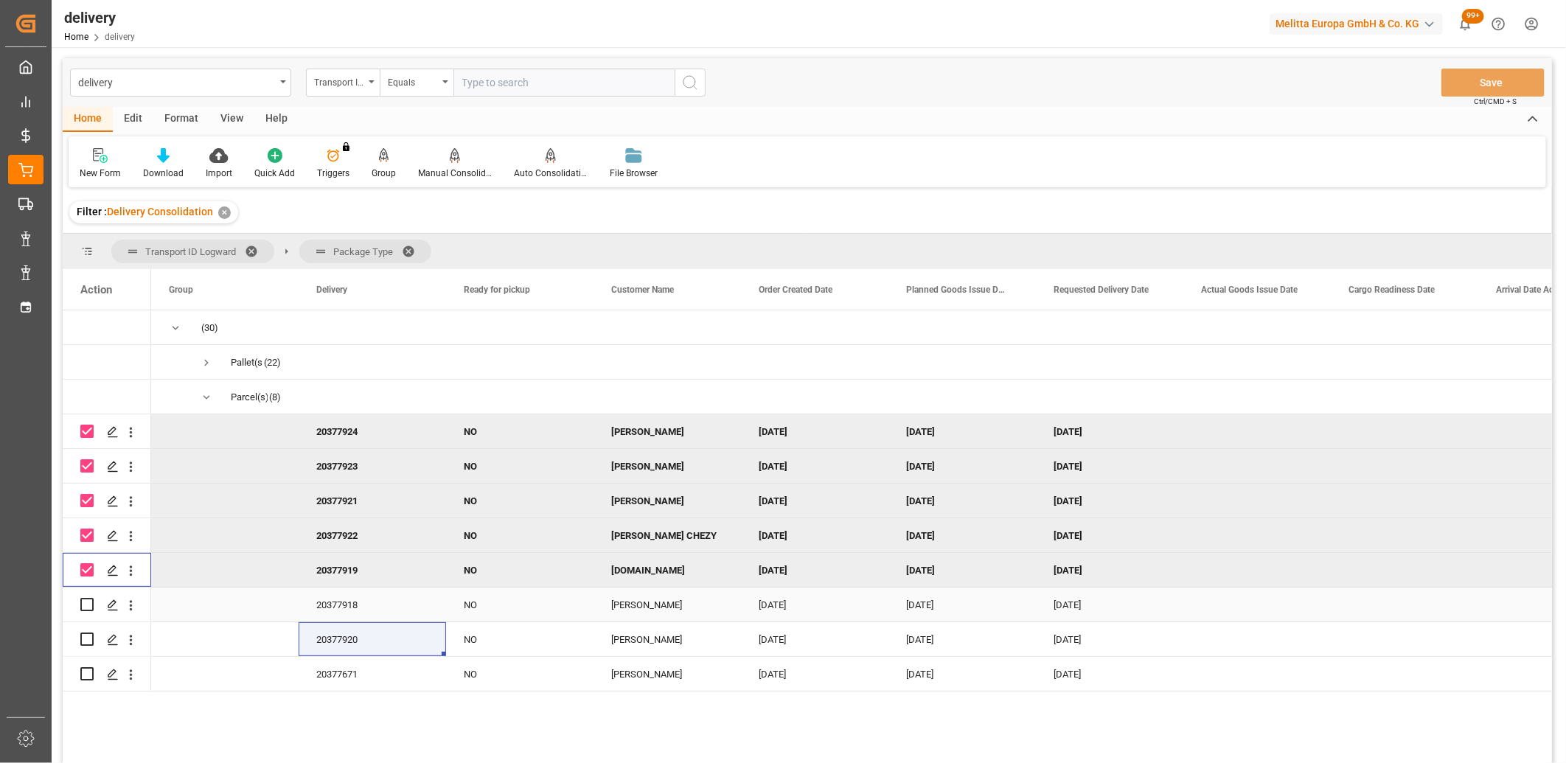
click at [82, 608] on input "Press Space to toggle row selection (unchecked)" at bounding box center [86, 604] width 13 height 13
checkbox input "true"
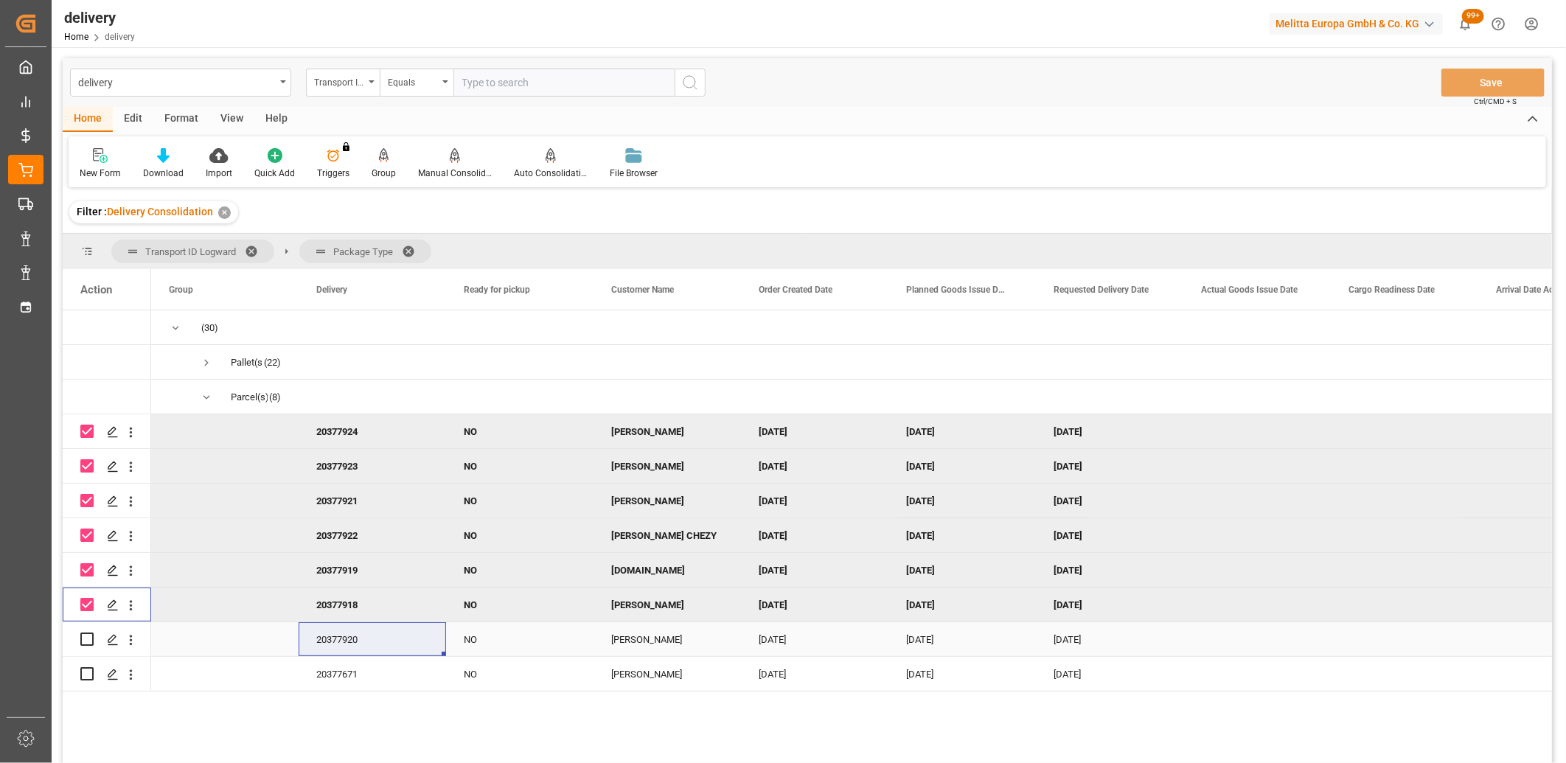
click at [83, 643] on input "Press Space to toggle row selection (unchecked)" at bounding box center [86, 639] width 13 height 13
checkbox input "true"
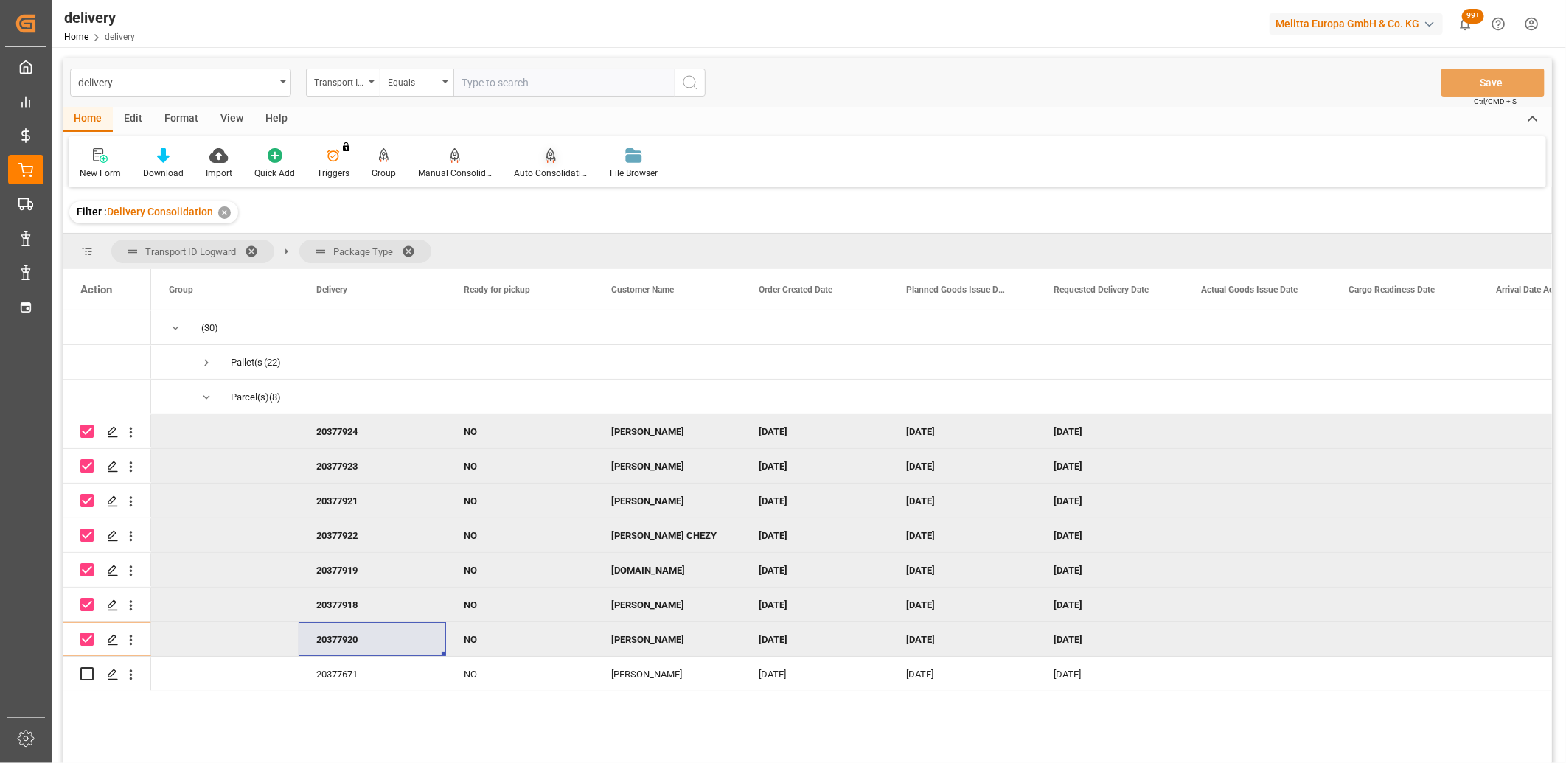
click at [548, 153] on icon at bounding box center [551, 154] width 10 height 13
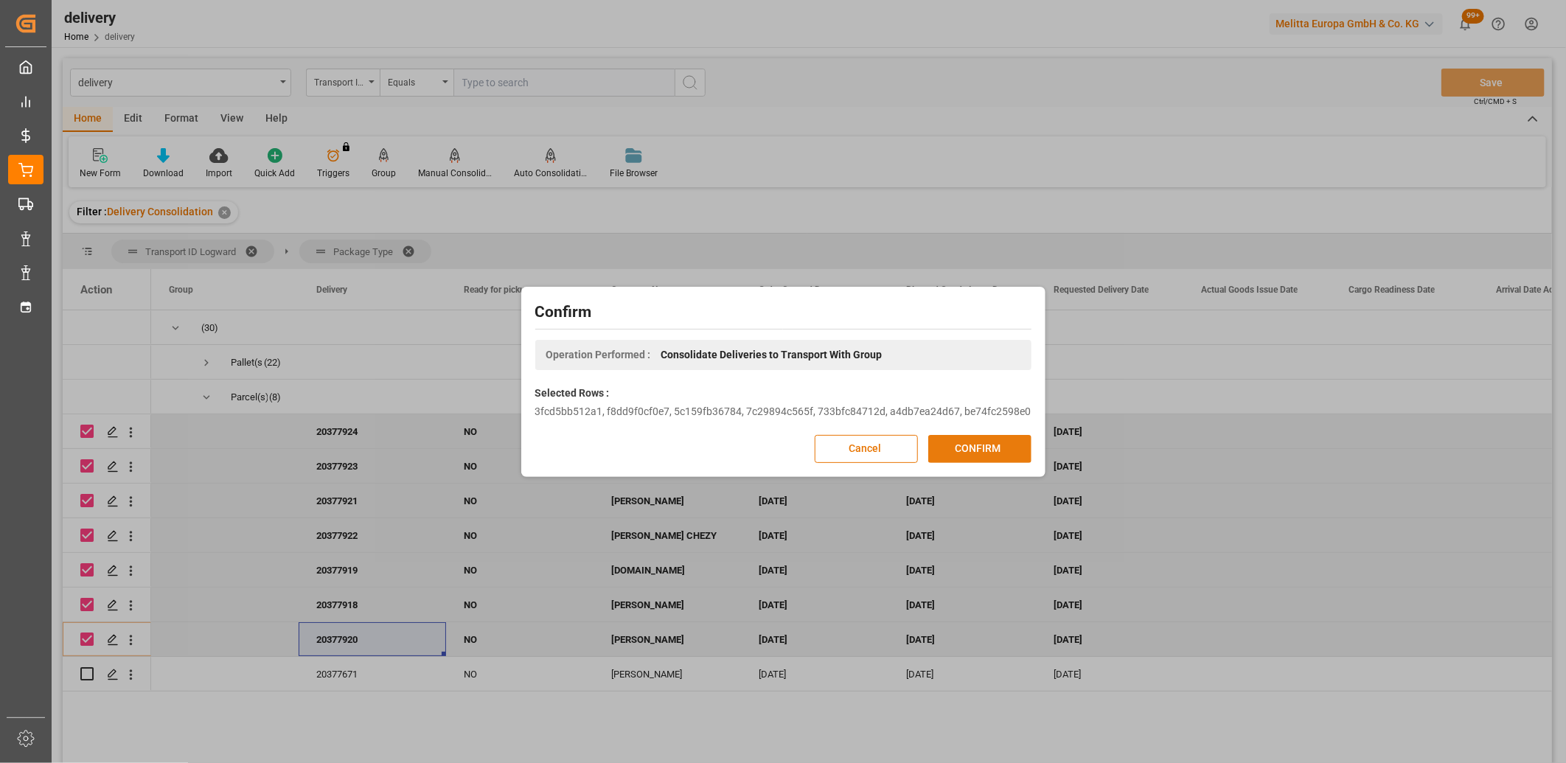
click at [973, 447] on button "CONFIRM" at bounding box center [979, 449] width 103 height 28
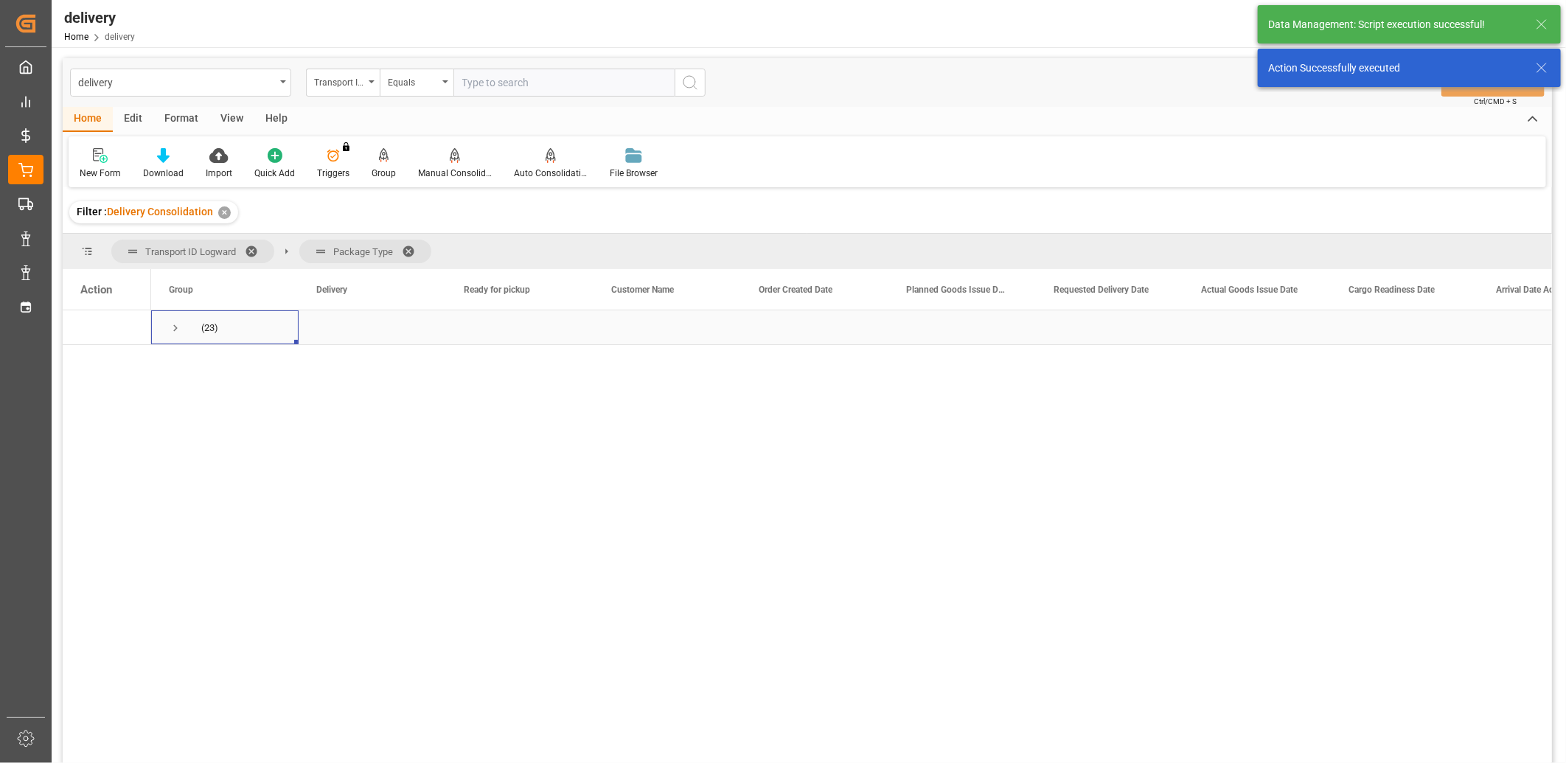
click at [175, 329] on span "Press SPACE to select this row." at bounding box center [175, 327] width 13 height 13
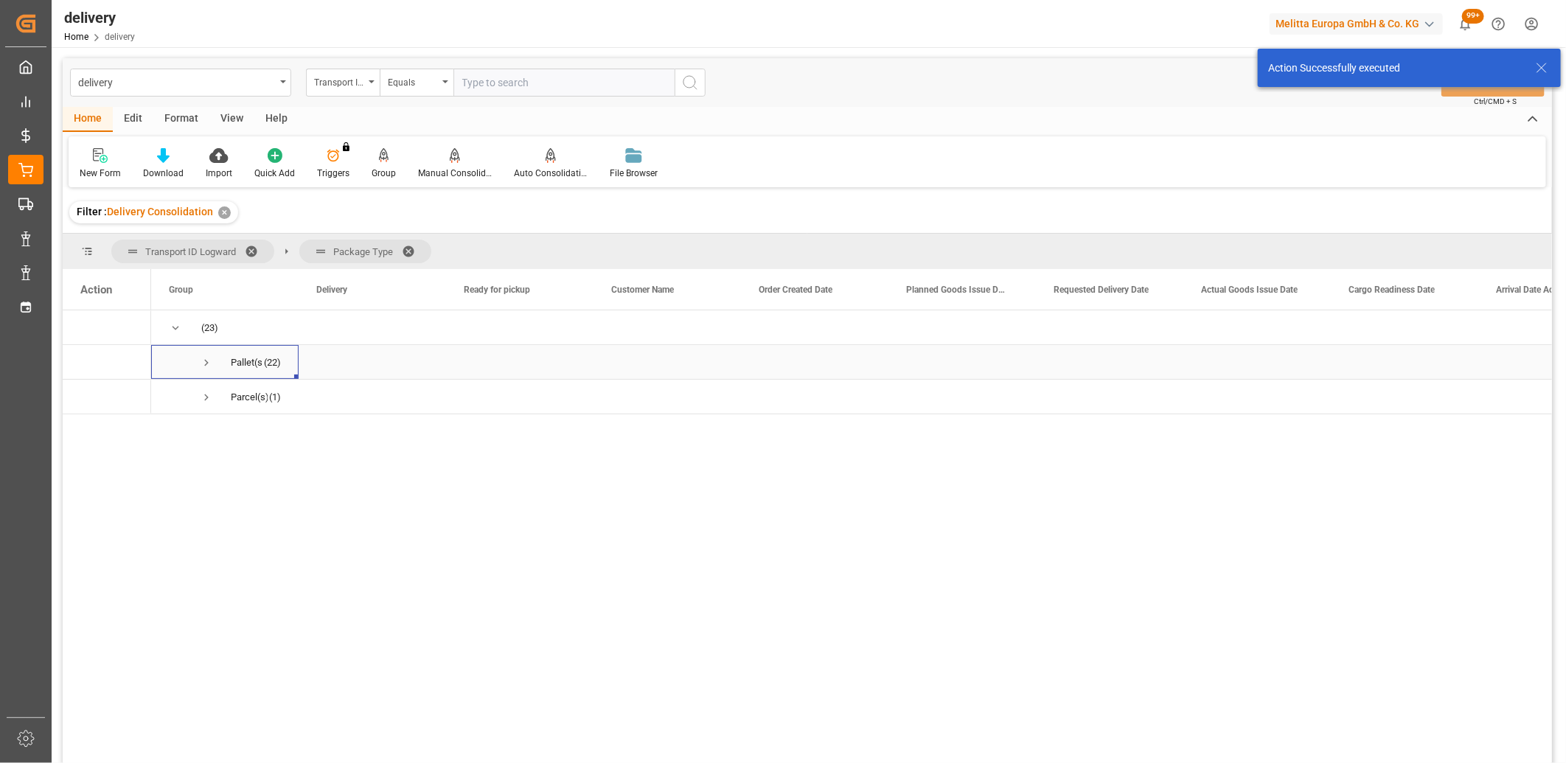
click at [204, 361] on span "Press SPACE to select this row." at bounding box center [206, 362] width 13 height 13
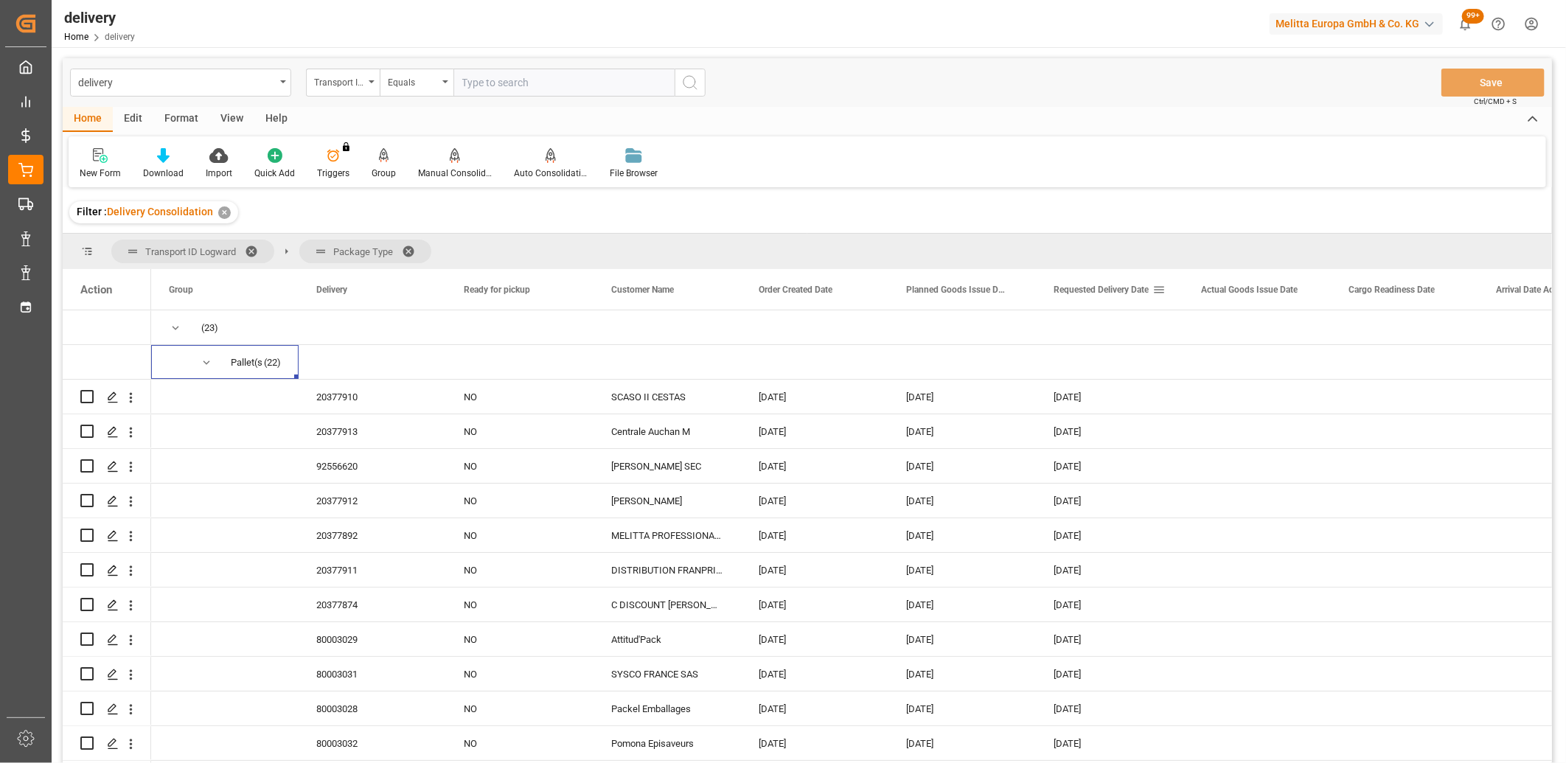
click at [1071, 285] on span "Requested Delivery Date" at bounding box center [1101, 290] width 95 height 10
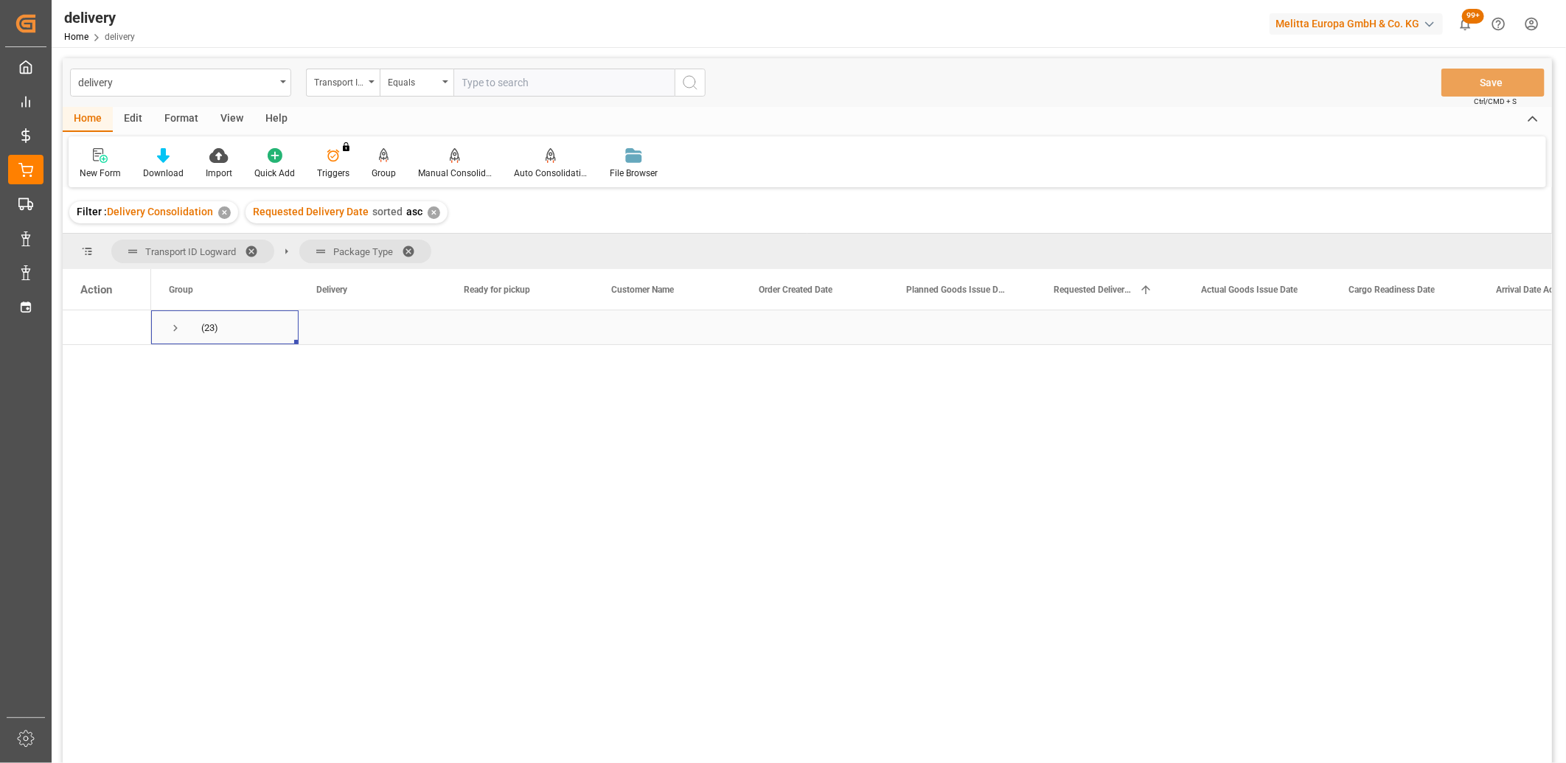
click at [175, 327] on span "Press SPACE to select this row." at bounding box center [175, 327] width 13 height 13
click at [200, 361] on span "Press SPACE to select this row." at bounding box center [206, 362] width 13 height 13
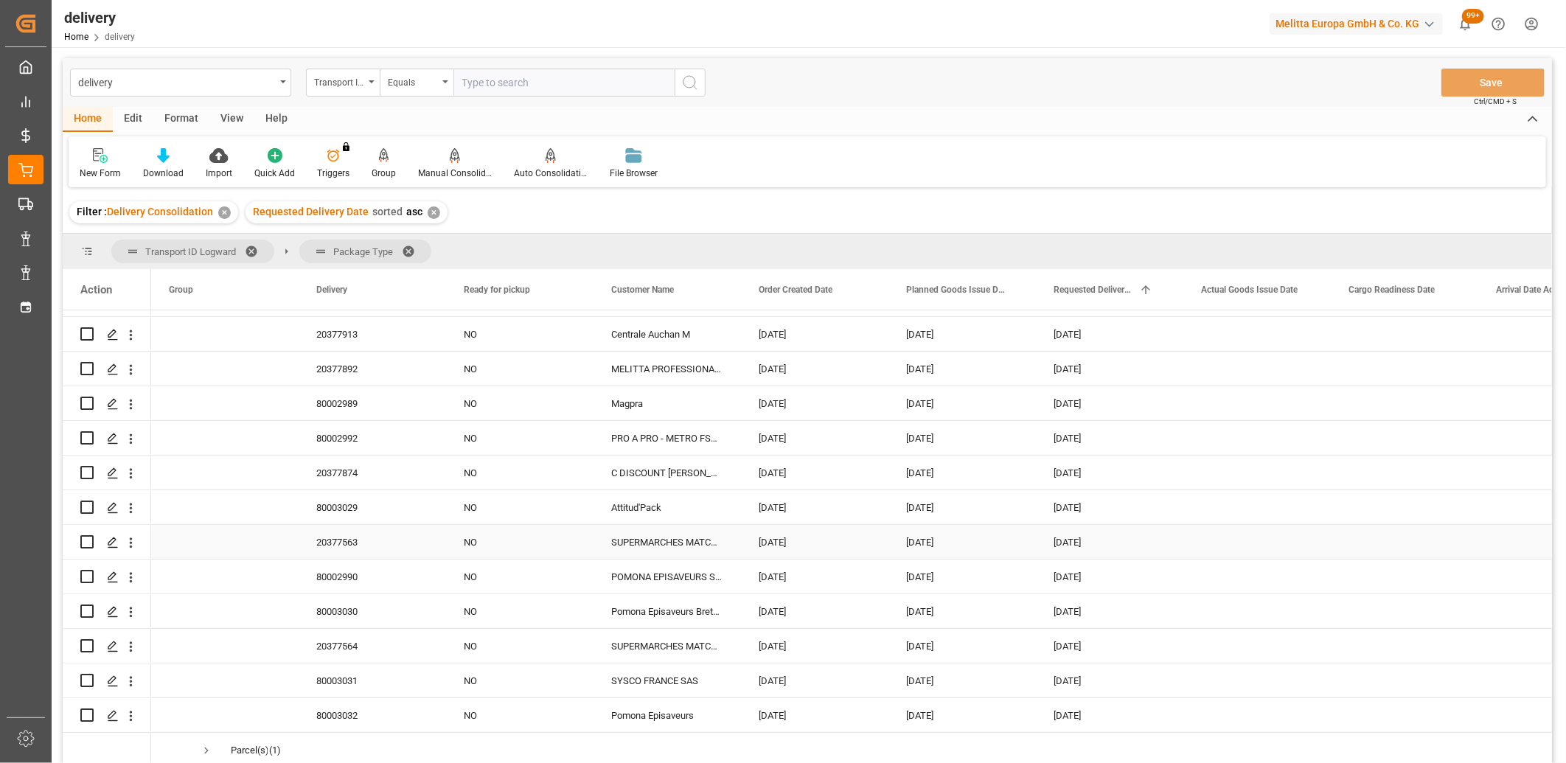
scroll to position [414, 0]
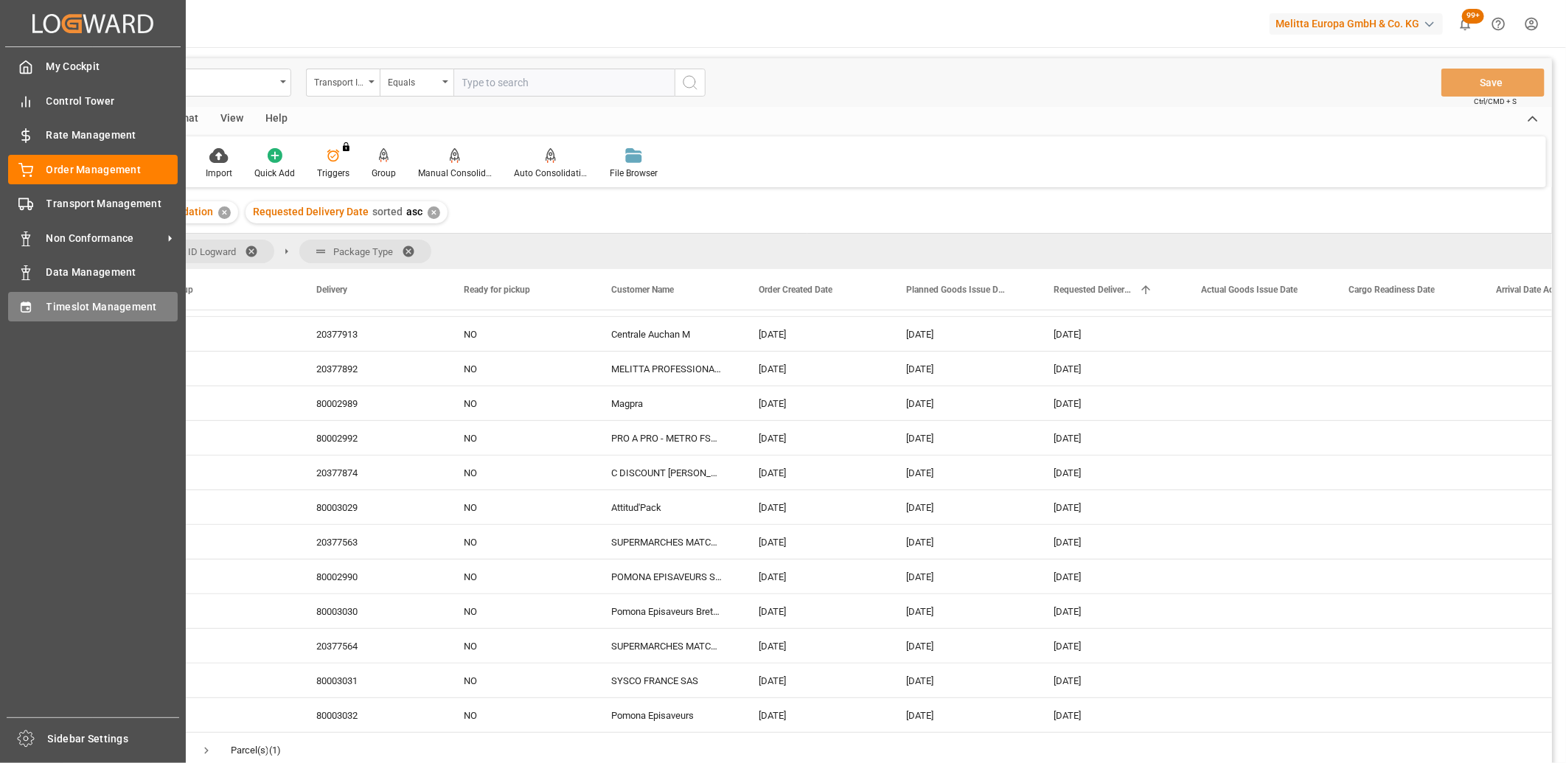
click at [32, 313] on div "Timeslot Management Timeslot Management" at bounding box center [93, 306] width 170 height 29
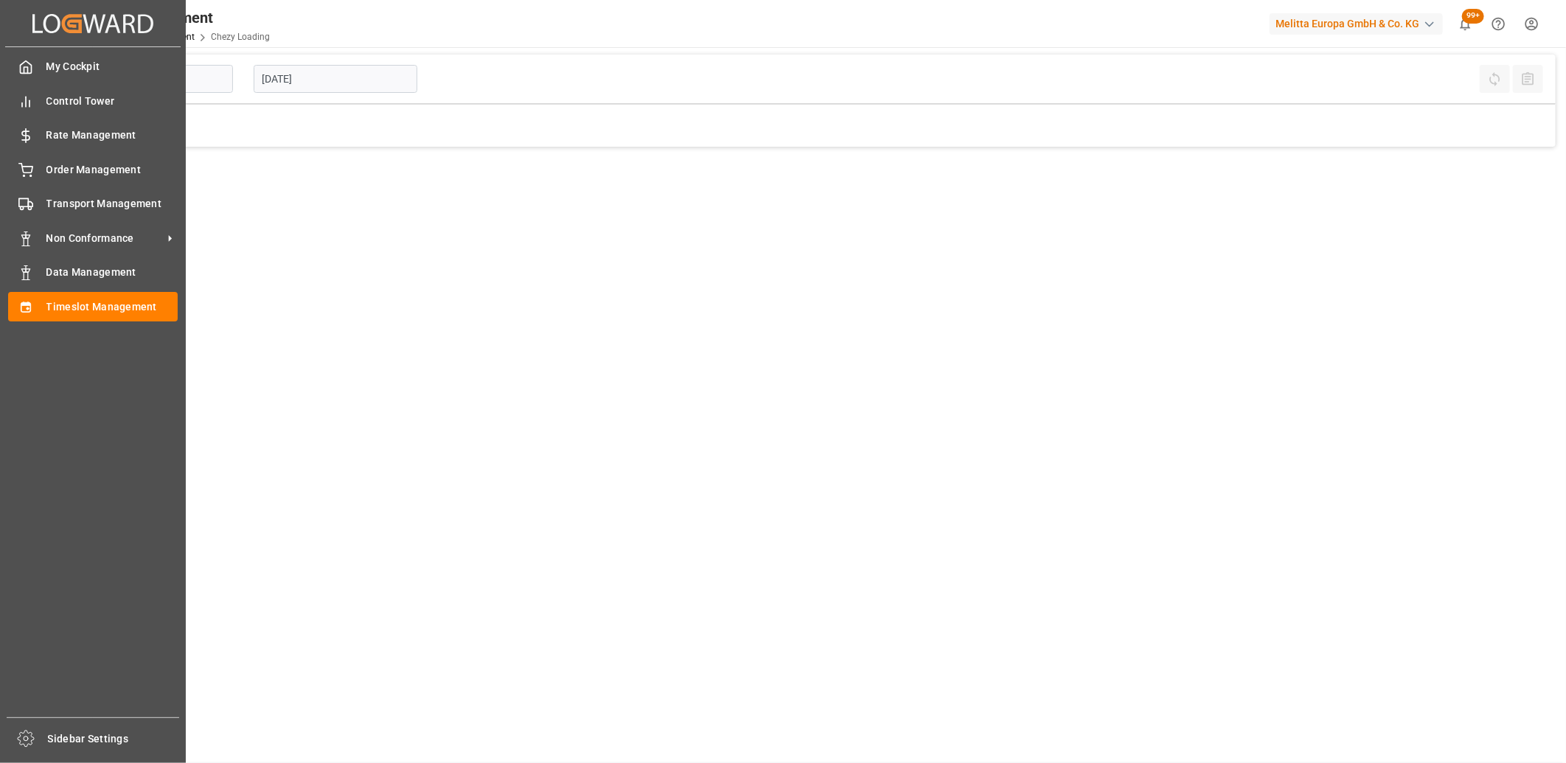
type input "Chezy Loading"
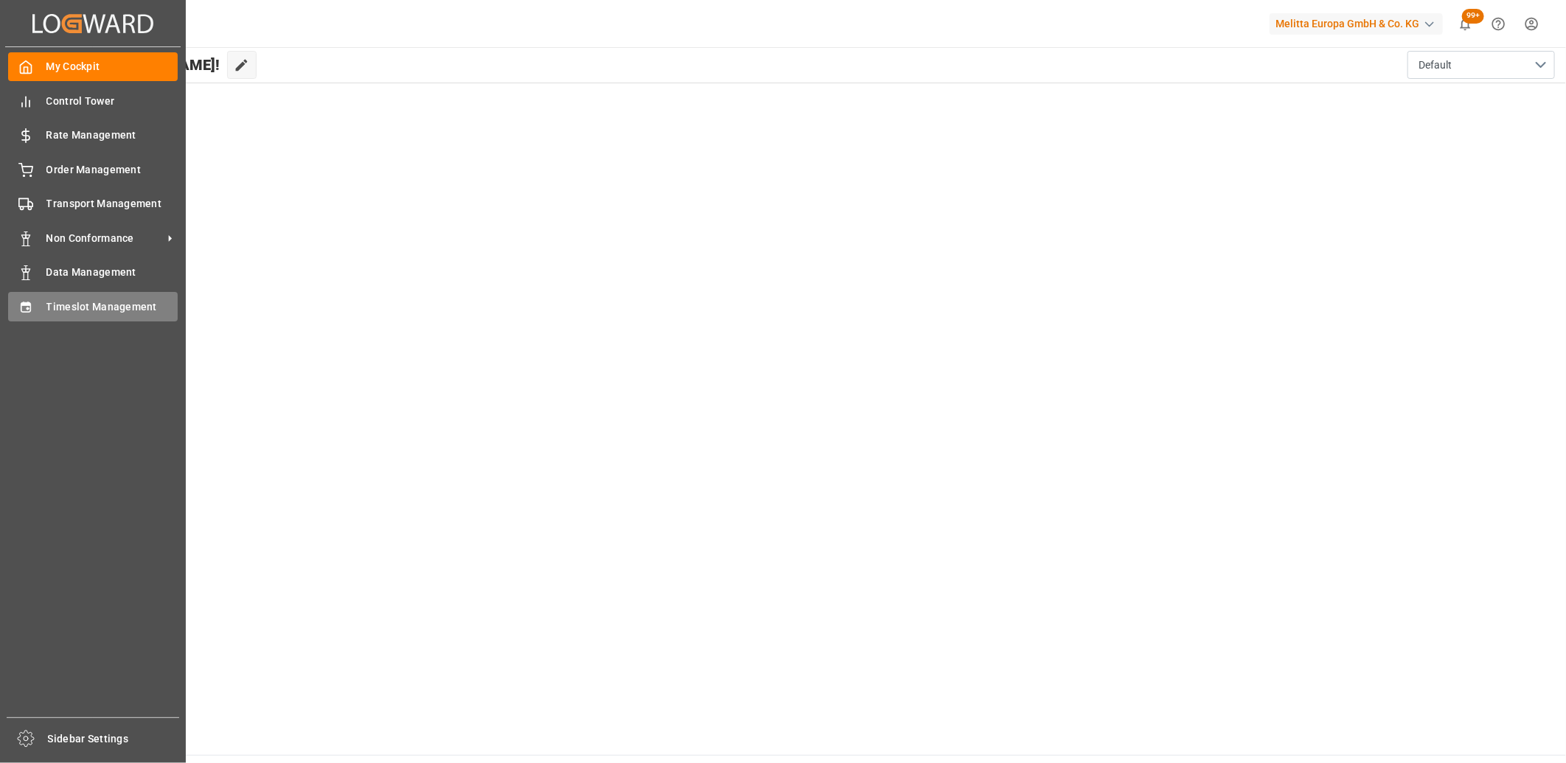
click at [24, 310] on icon at bounding box center [26, 307] width 10 height 10
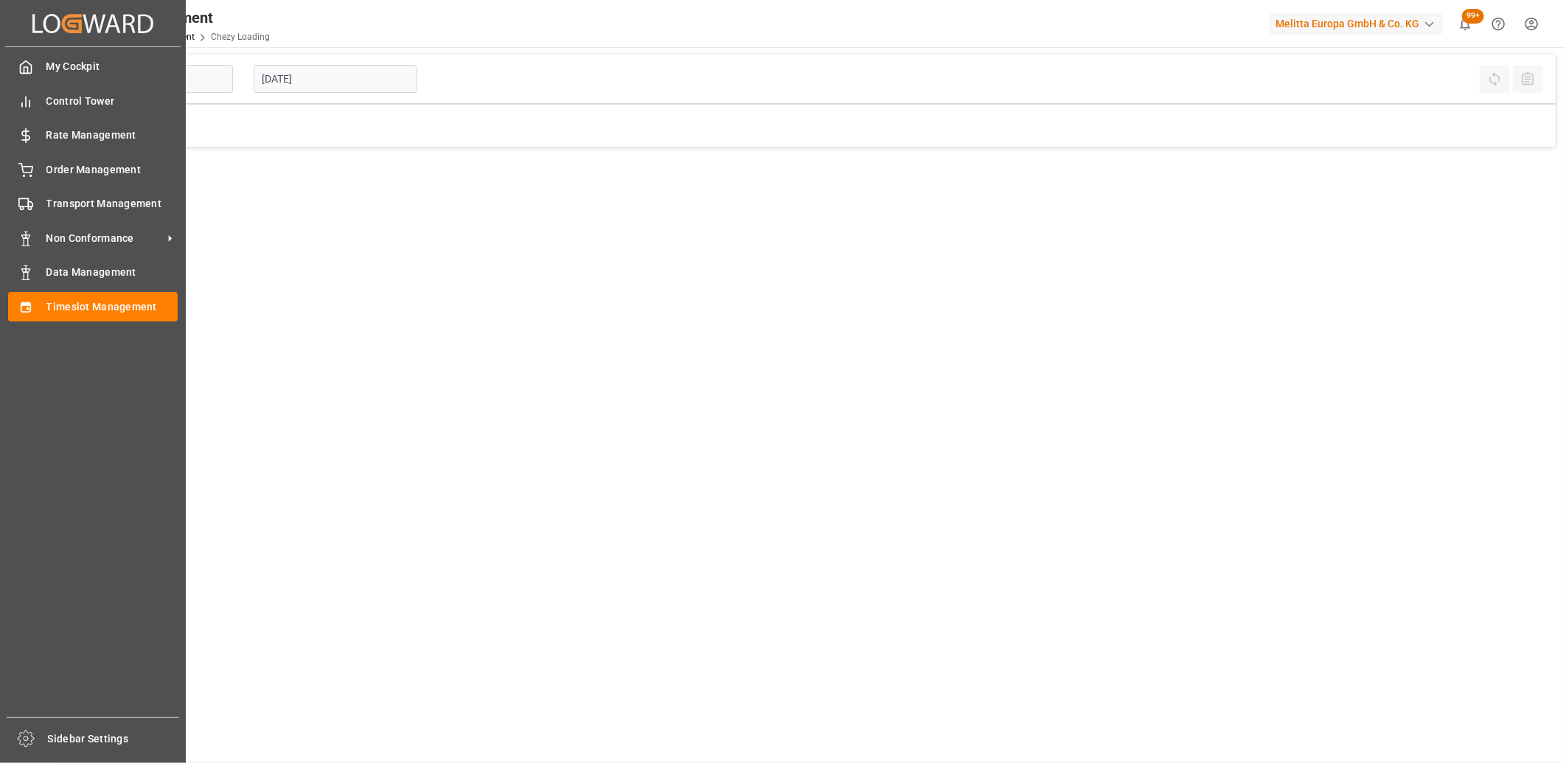
type input "Chezy Loading"
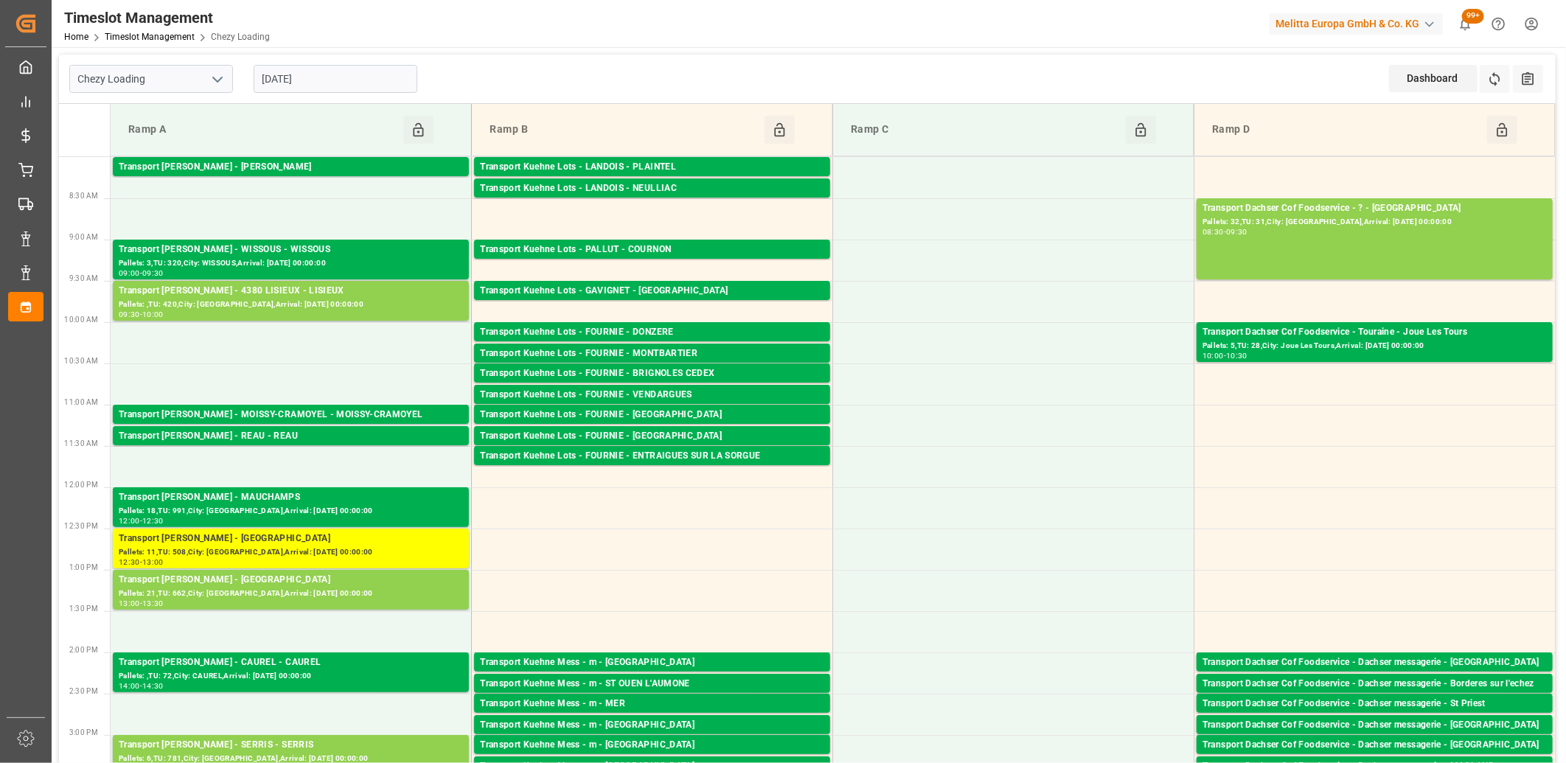
click at [350, 72] on input "[DATE]" at bounding box center [336, 79] width 164 height 28
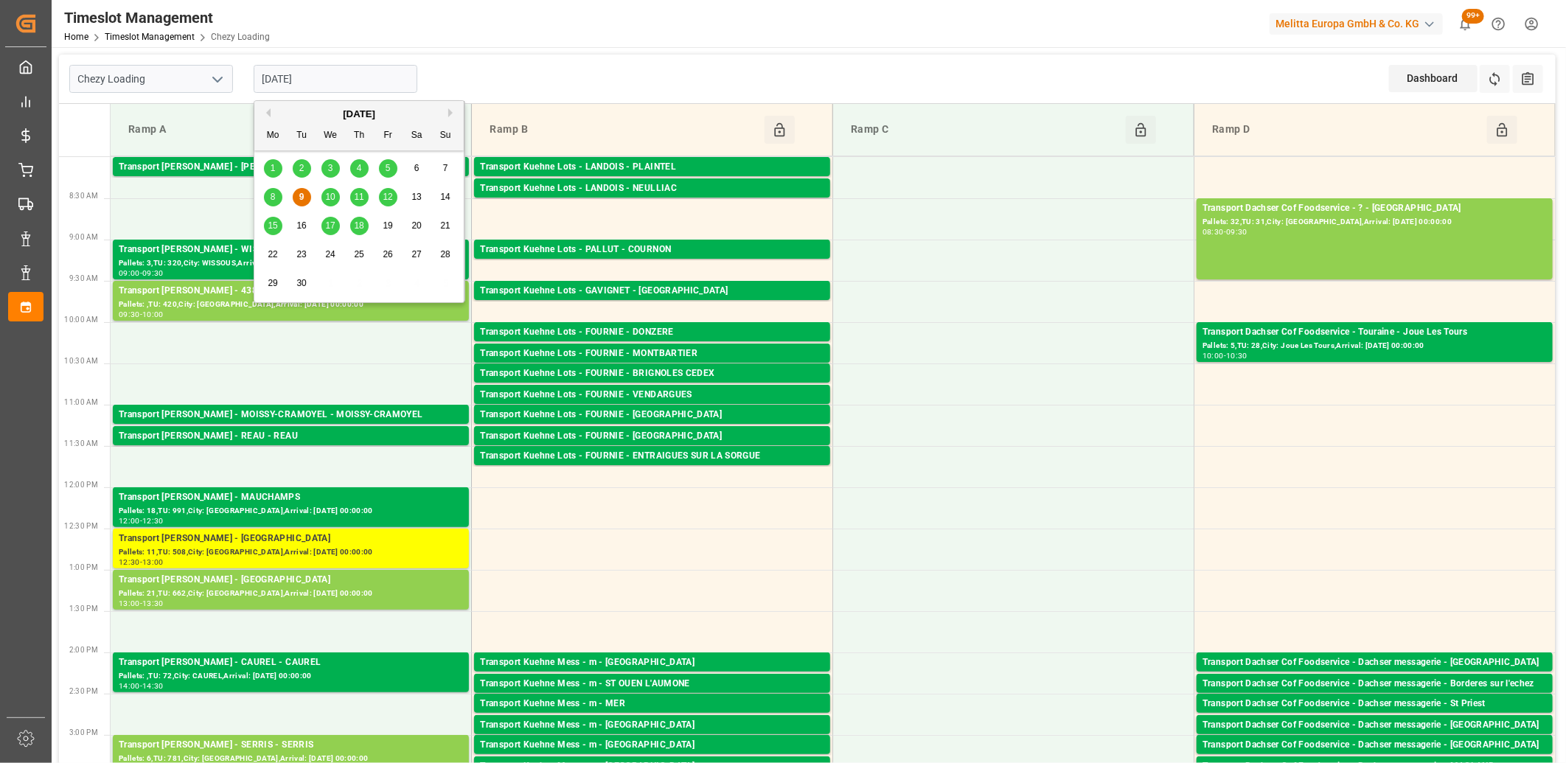
click at [274, 198] on span "8" at bounding box center [273, 197] width 5 height 10
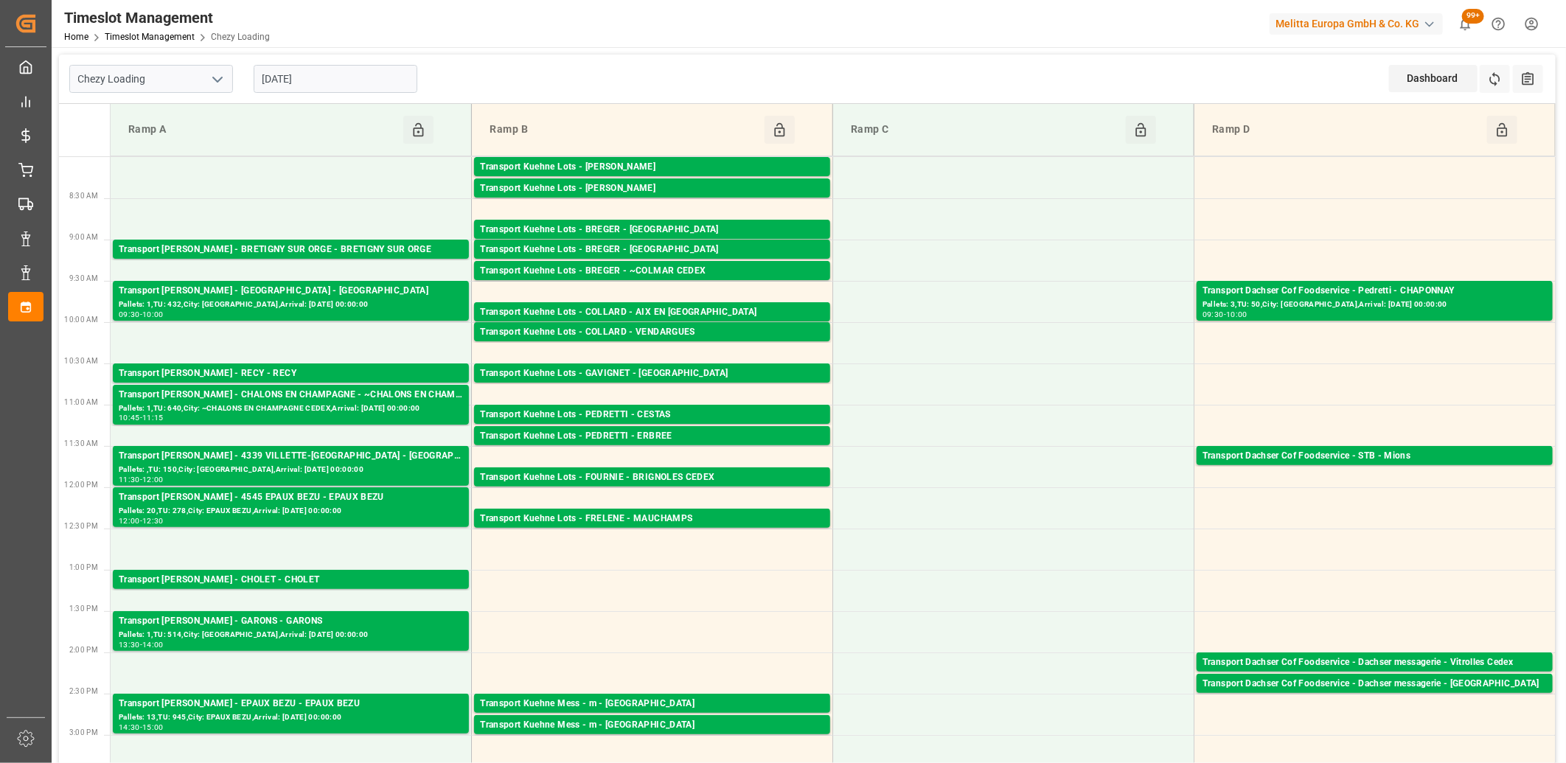
click at [397, 72] on input "[DATE]" at bounding box center [336, 79] width 164 height 28
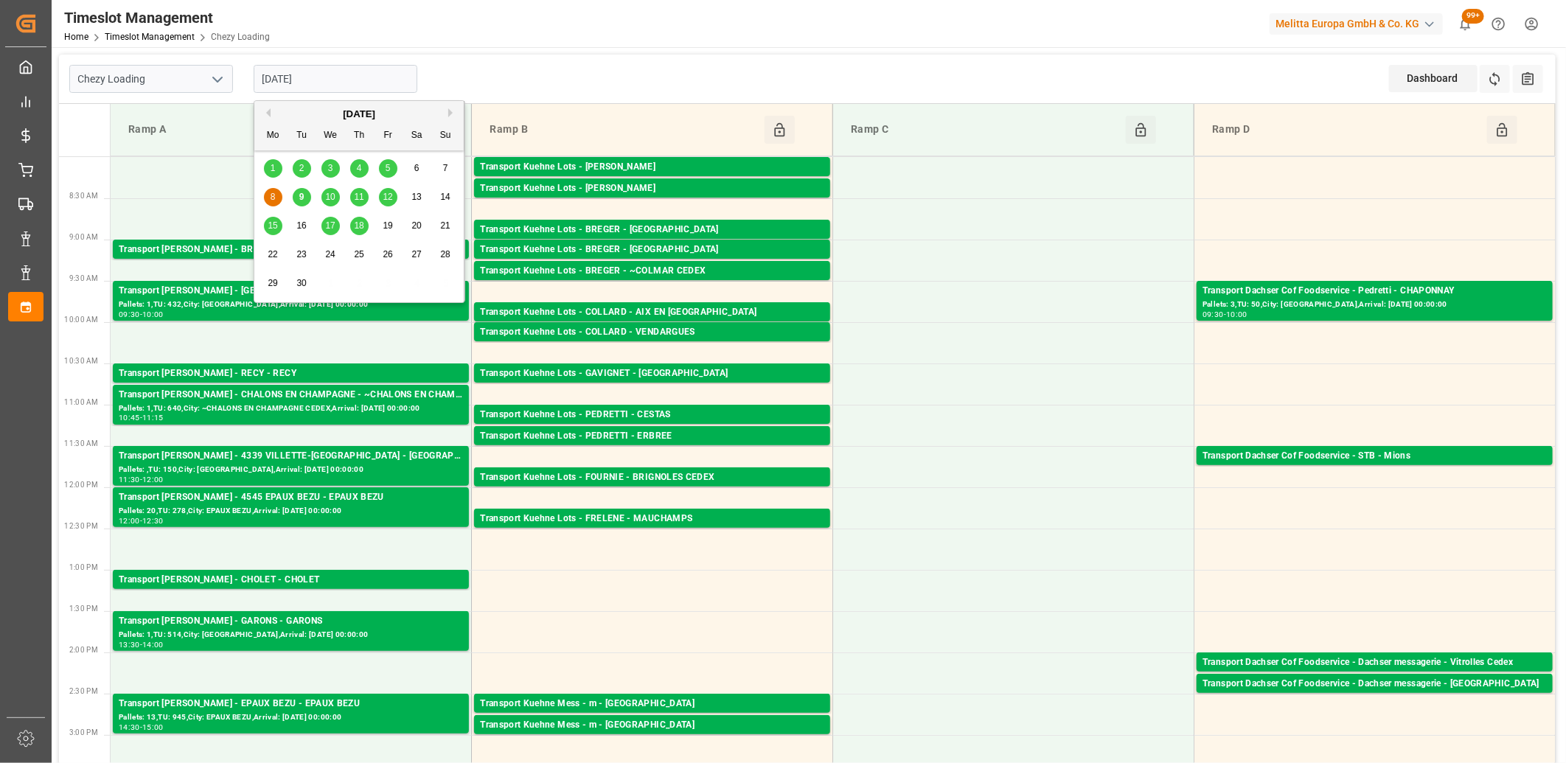
click at [386, 173] on span "5" at bounding box center [388, 168] width 5 height 10
type input "[DATE]"
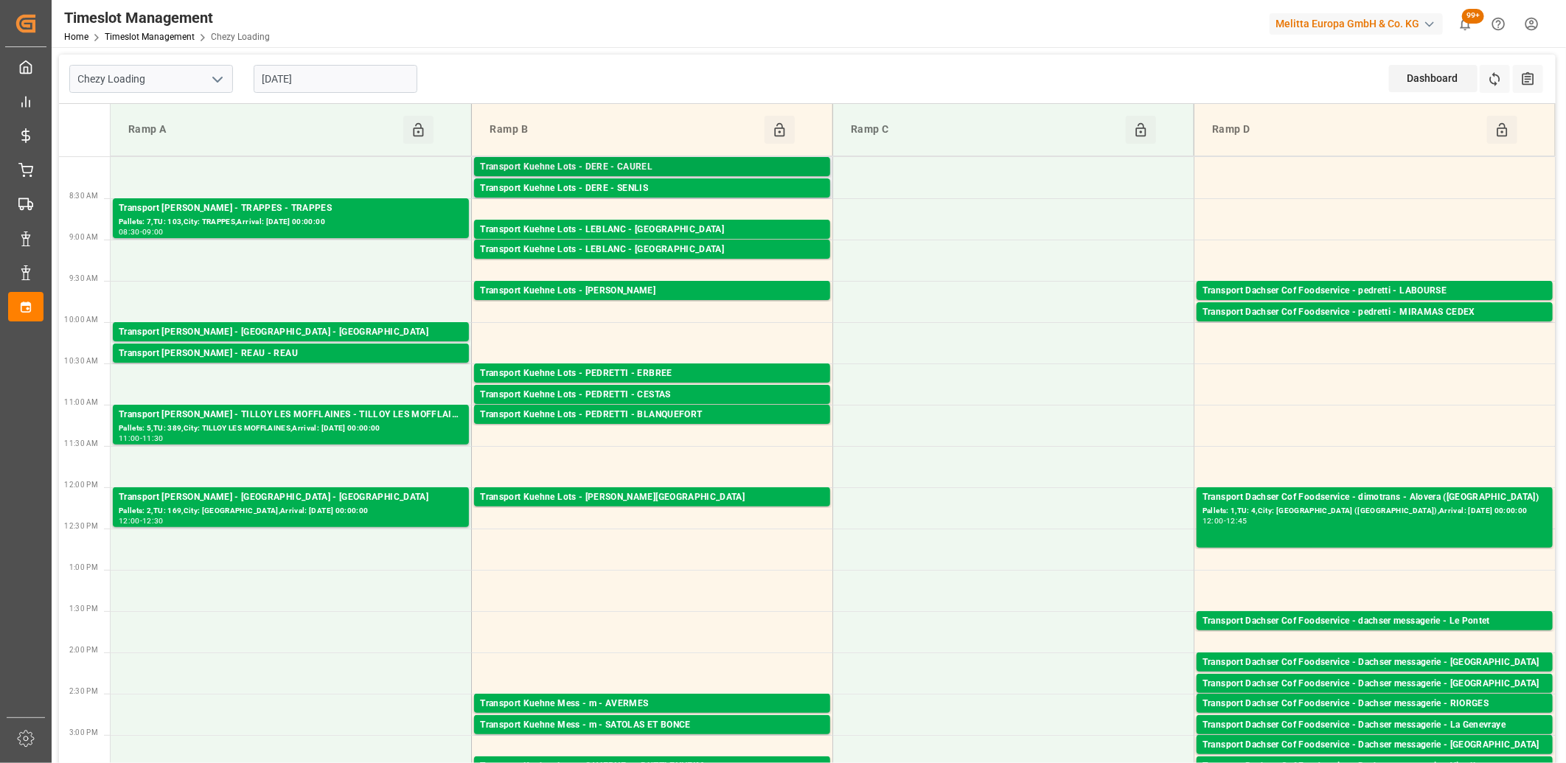
click at [569, 164] on div "Transport Kuehne Lots - DERE - CAUREL" at bounding box center [652, 167] width 344 height 15
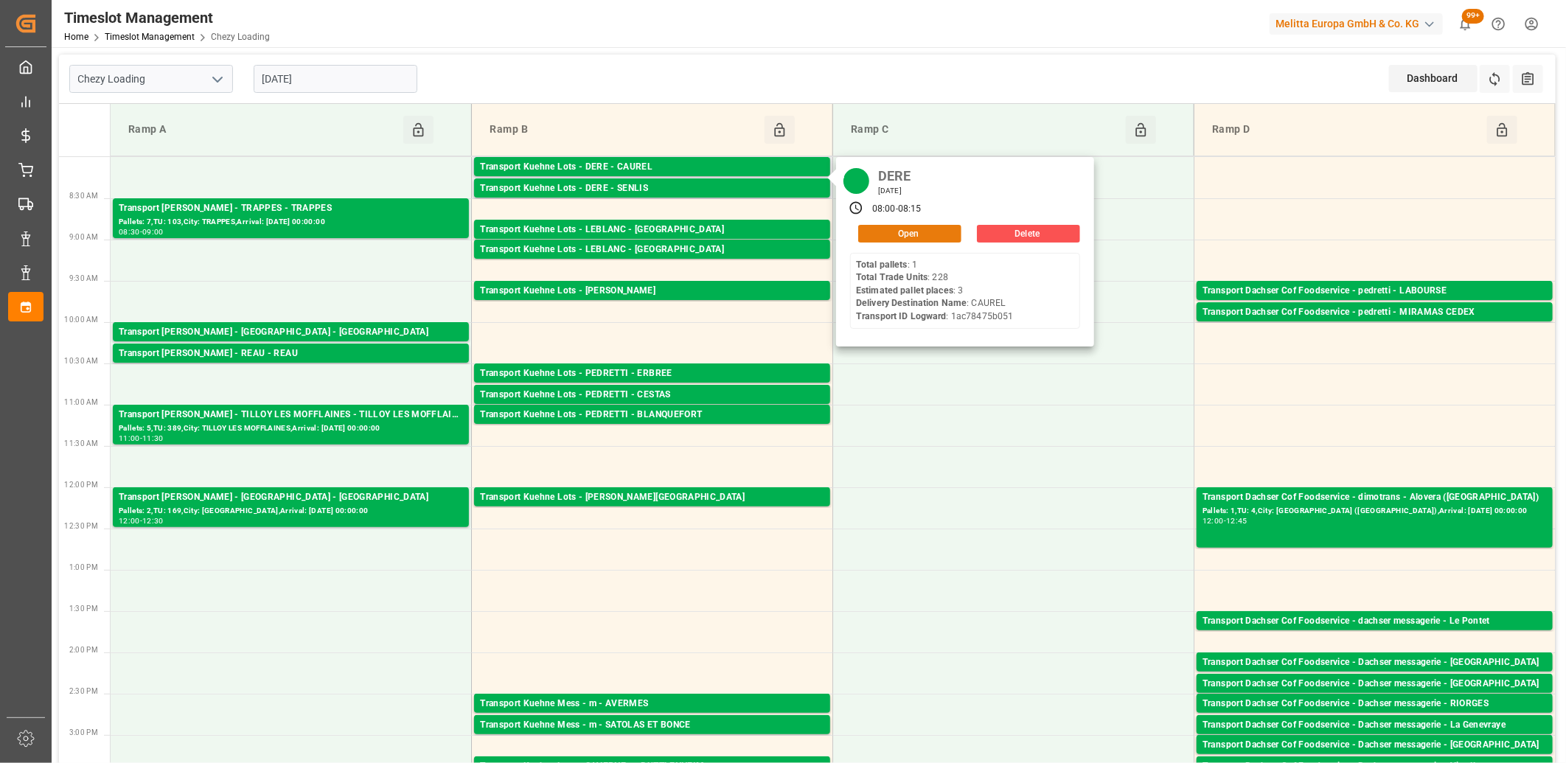
click at [866, 236] on button "Open" at bounding box center [909, 234] width 103 height 18
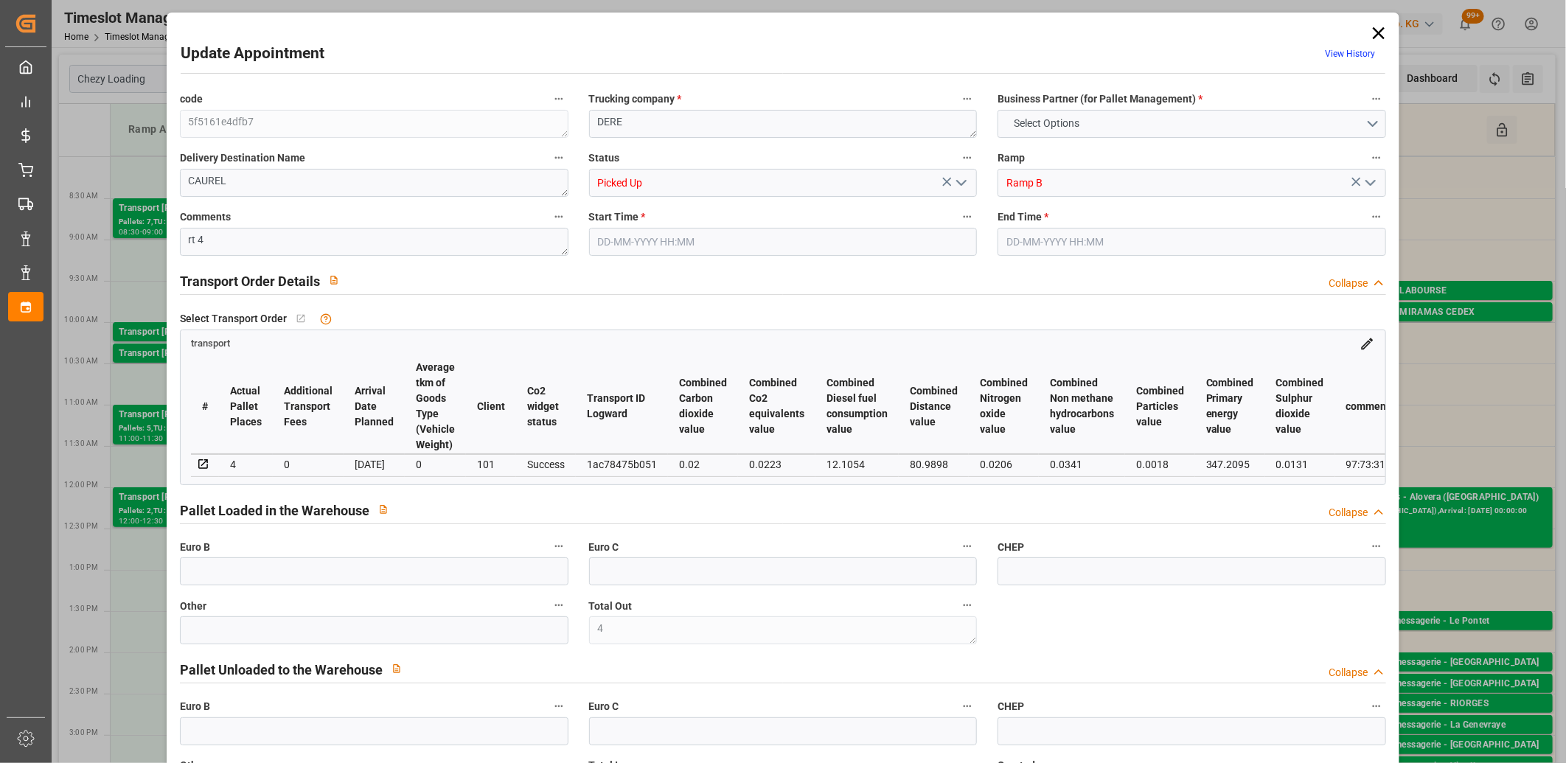
type input "4"
type input "170"
type input "3"
type input "4"
type input "128.08"
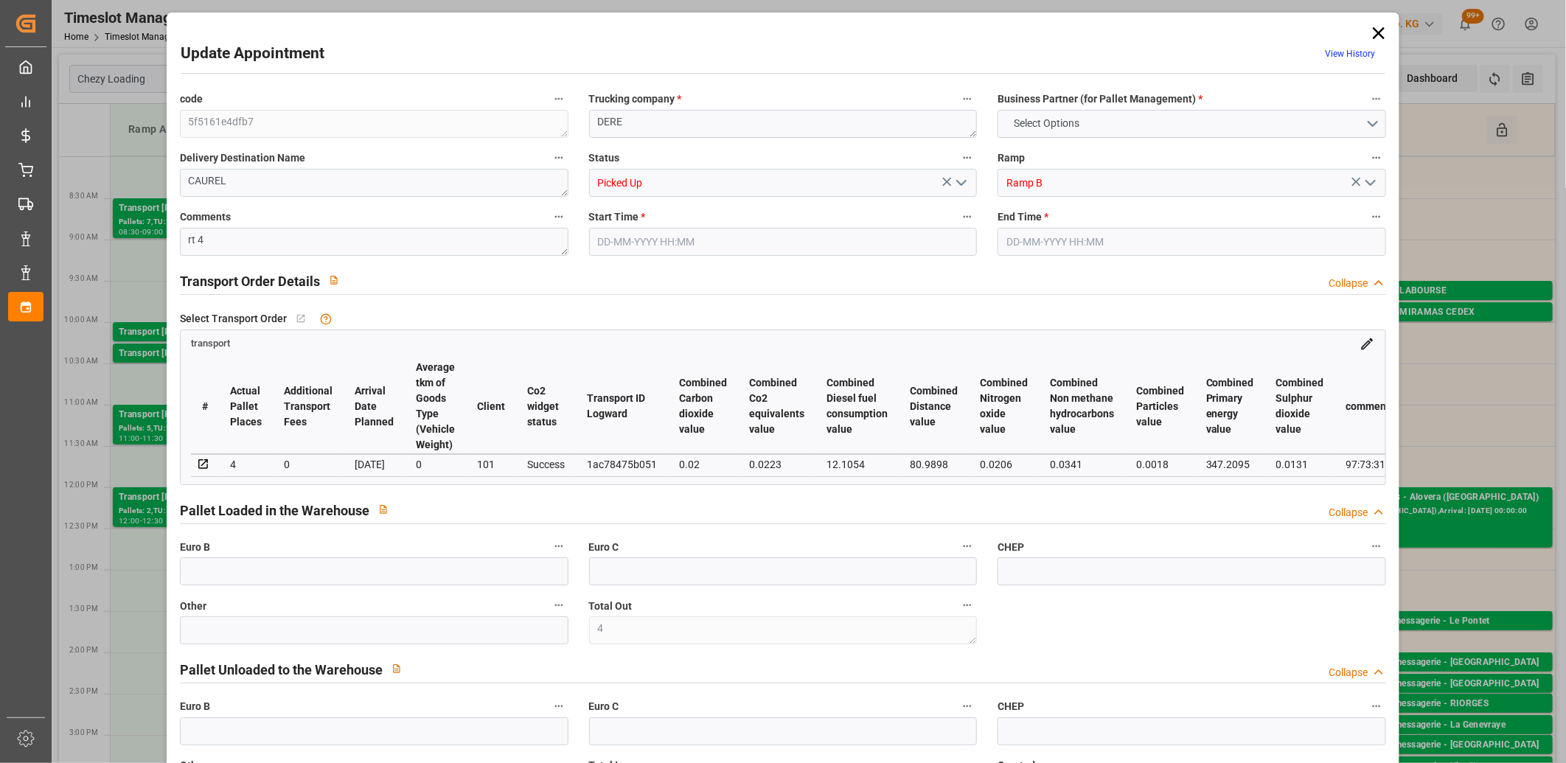
type input "0"
type input "128.08"
type input "0"
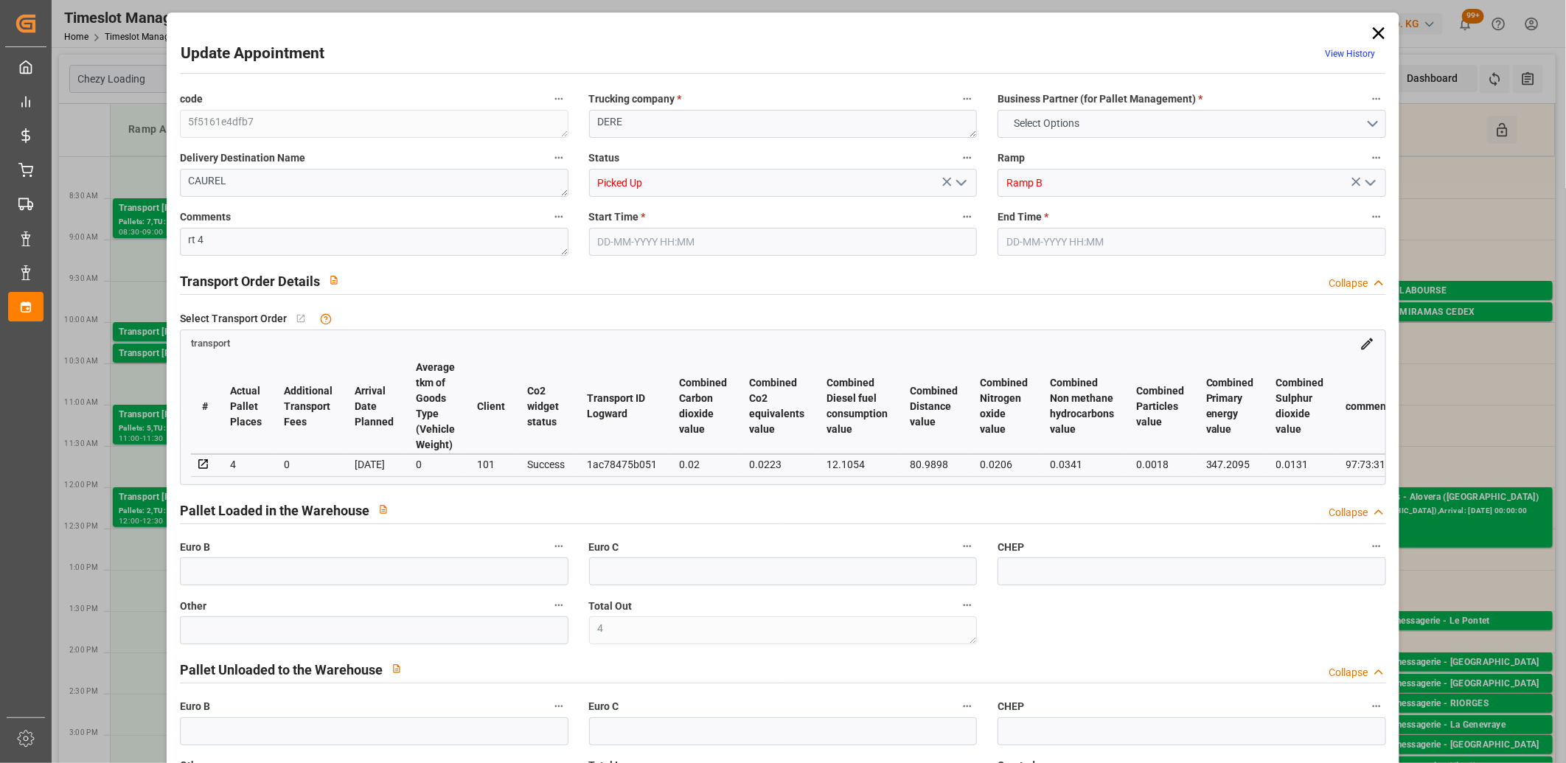
type input "4"
type input "393.57"
type input "578.626"
type input "4622.86"
type input "51"
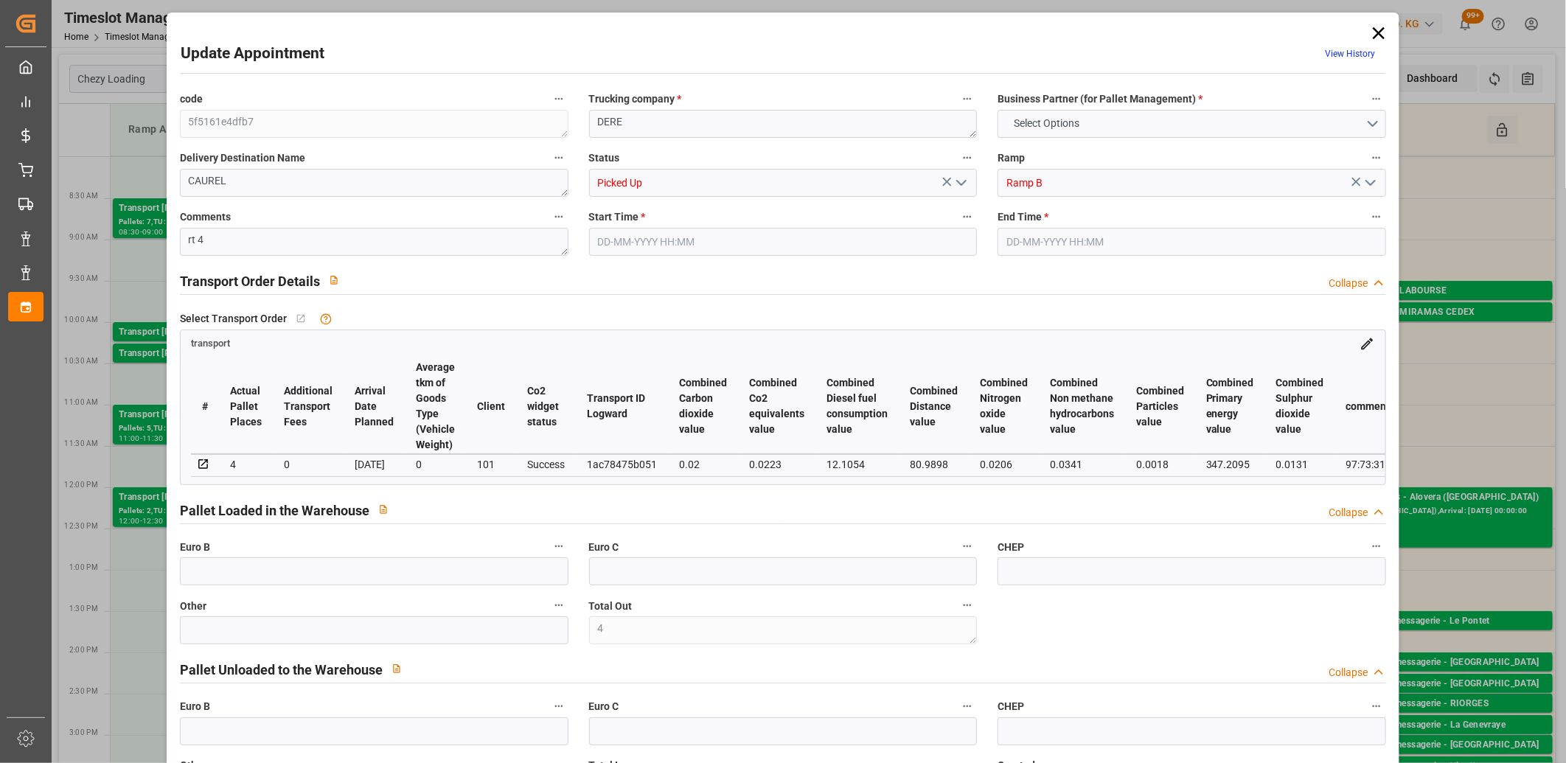
type input "1"
type input "228"
type input "4"
type input "101"
type input "493.602"
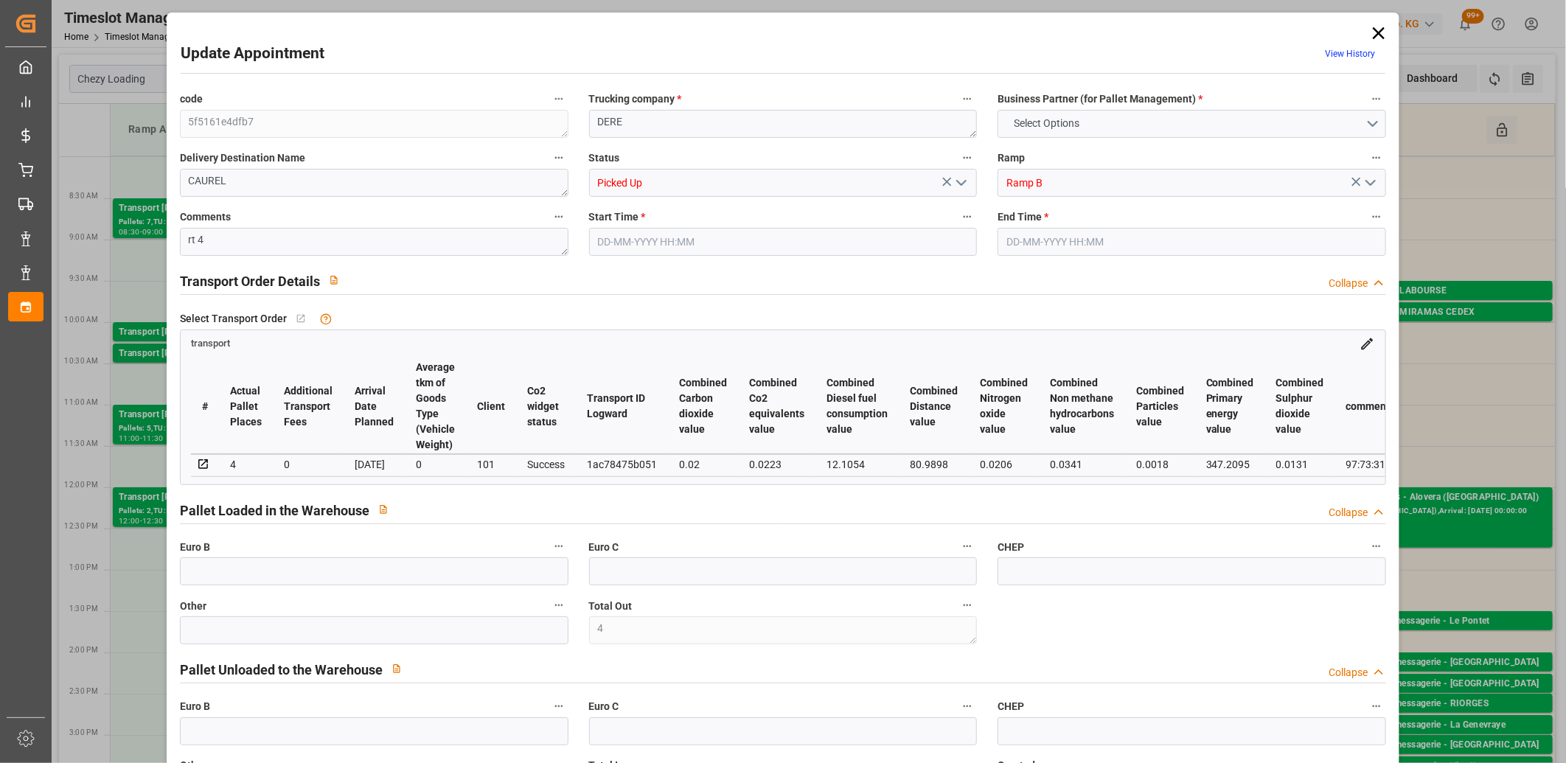
type input "0"
type input "4710.8598"
type input "0"
type input "21"
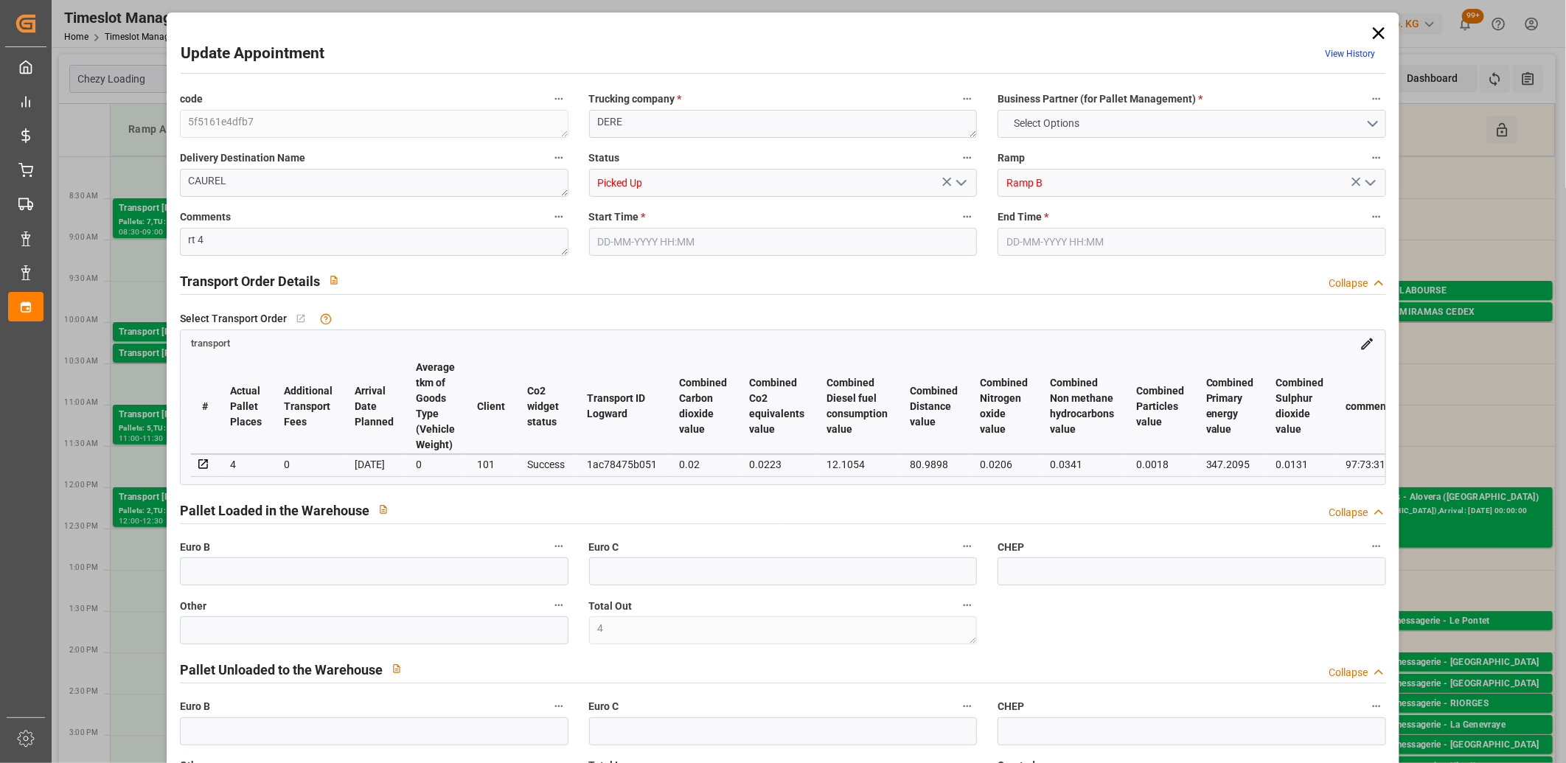
type input "35"
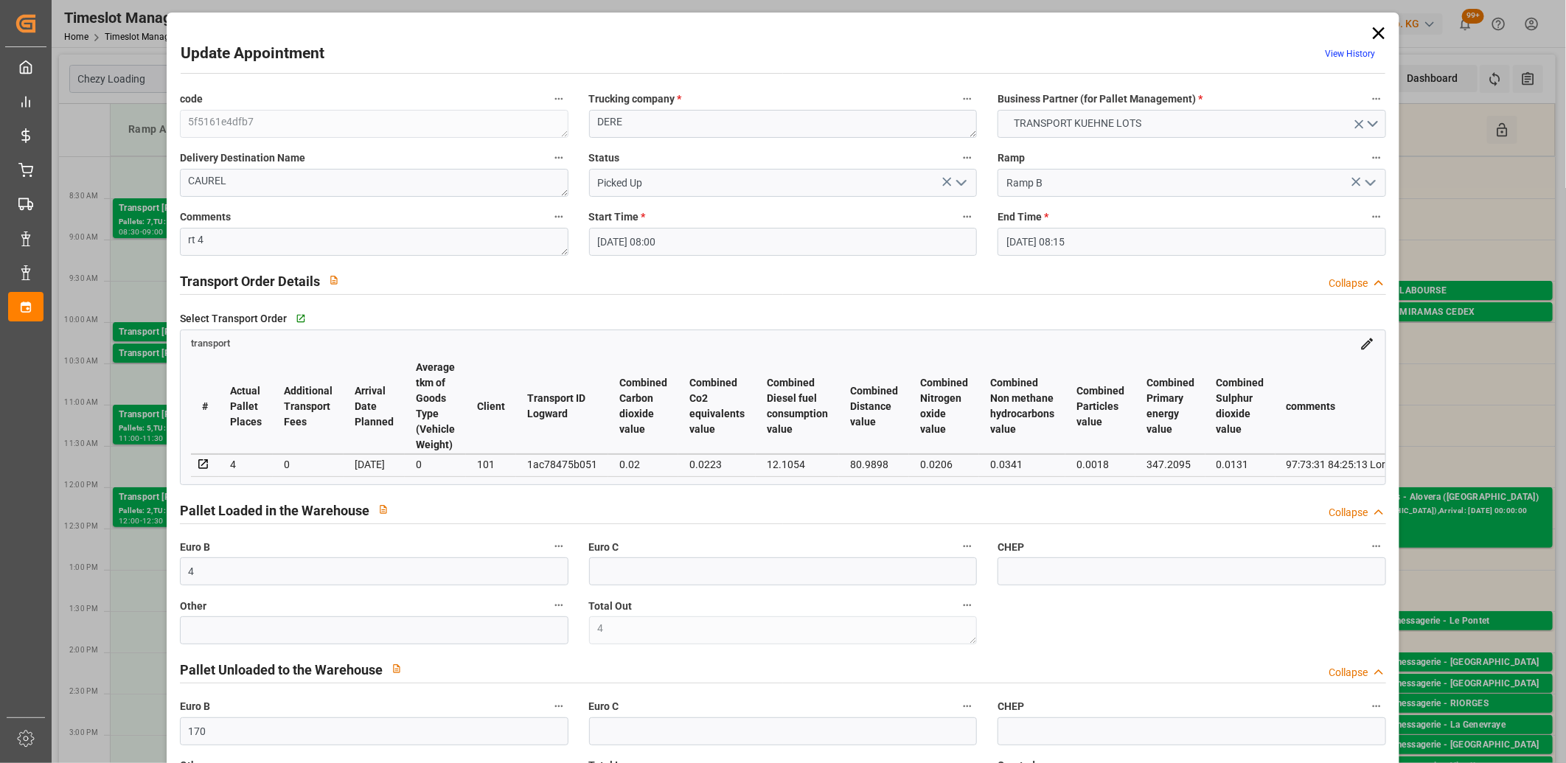
type input "05-09-2025 08:00"
type input "05-09-2025 08:15"
type input "02-09-2025 13:30"
type input "02-09-2025 11:20"
type input "08-09-2025"
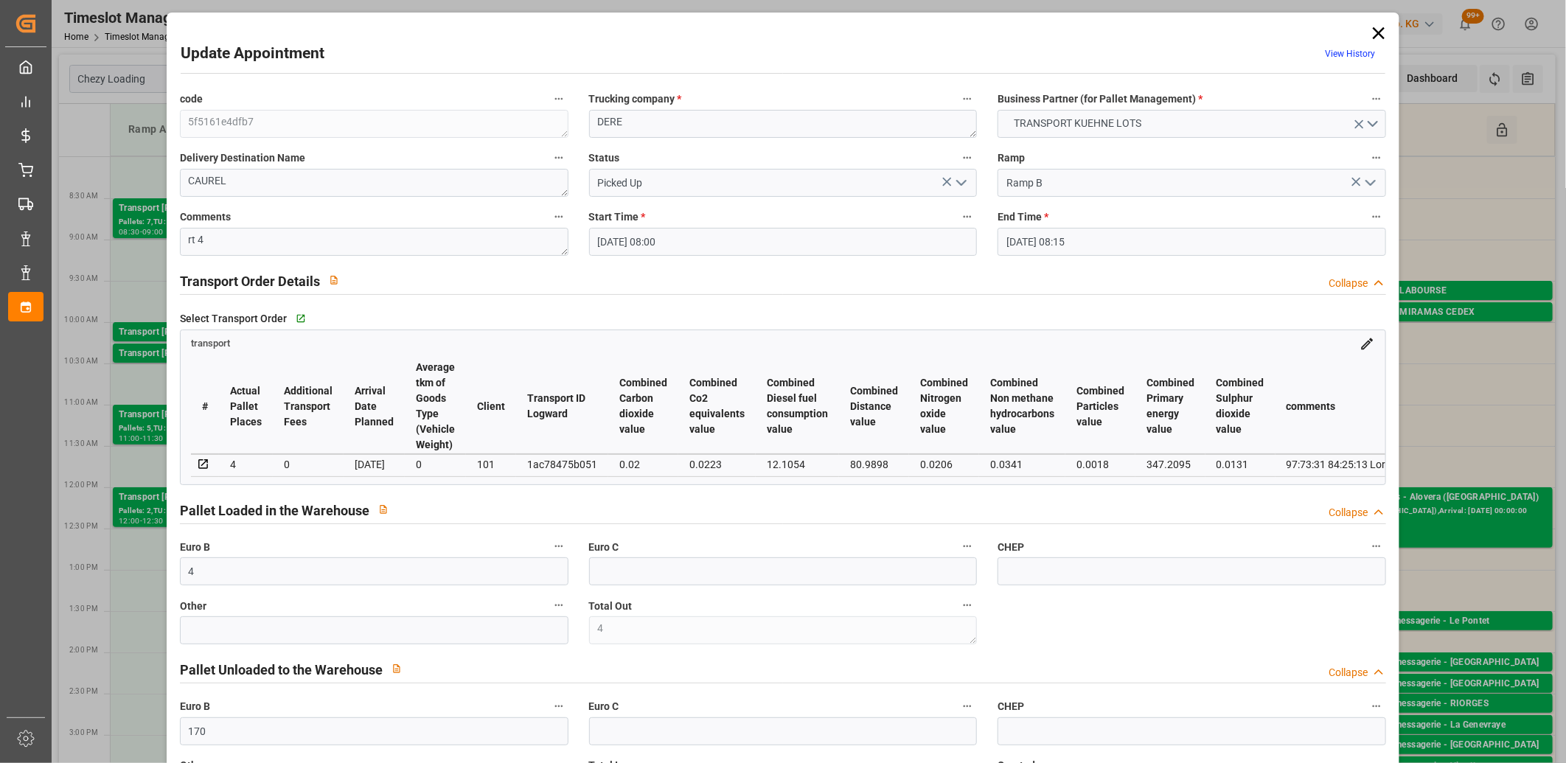
type input "05-09-2025"
click at [1377, 28] on icon at bounding box center [1379, 33] width 21 height 21
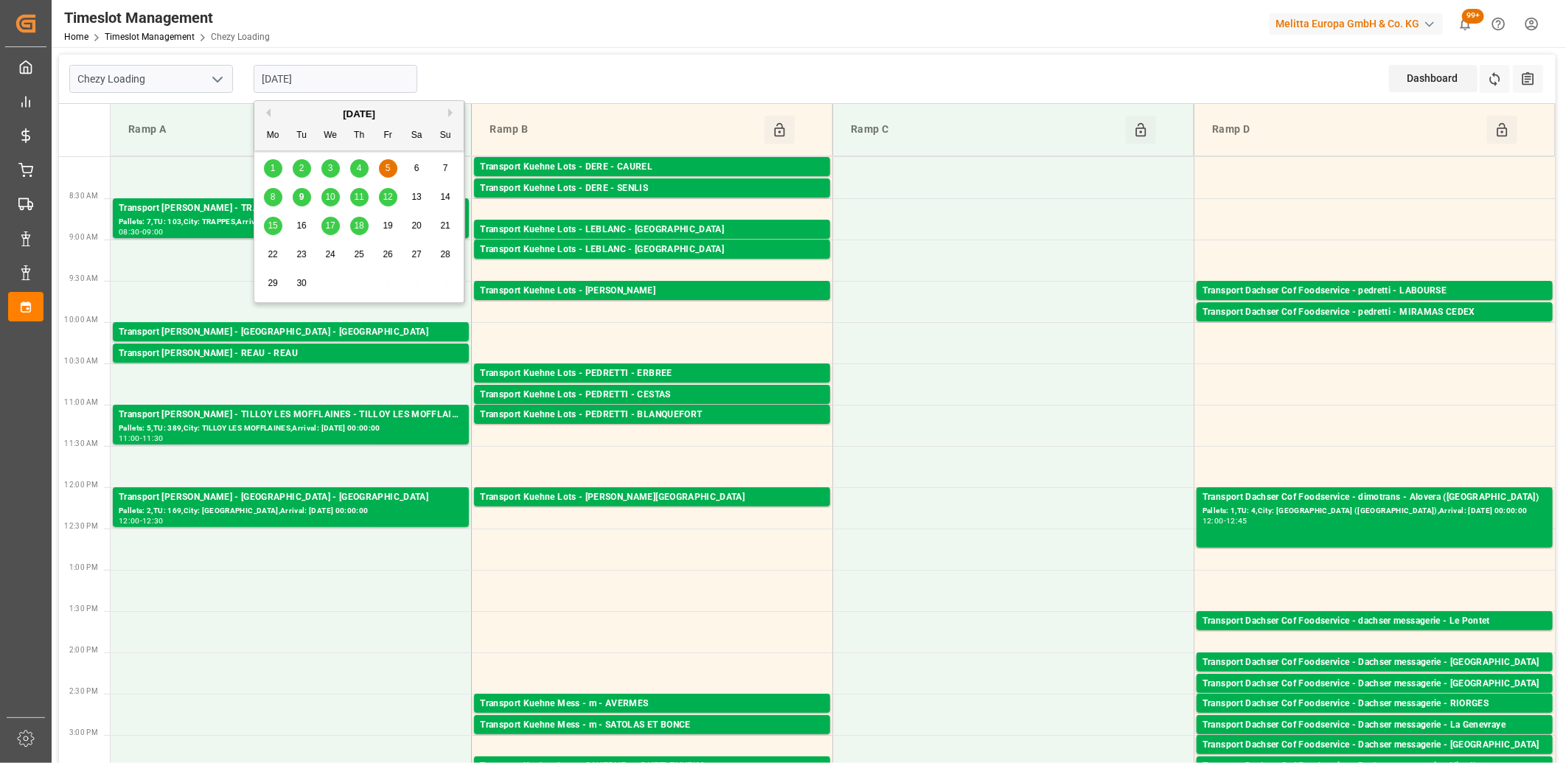
click at [369, 76] on input "05-09-2025" at bounding box center [336, 79] width 164 height 28
click at [361, 225] on span "18" at bounding box center [359, 225] width 10 height 10
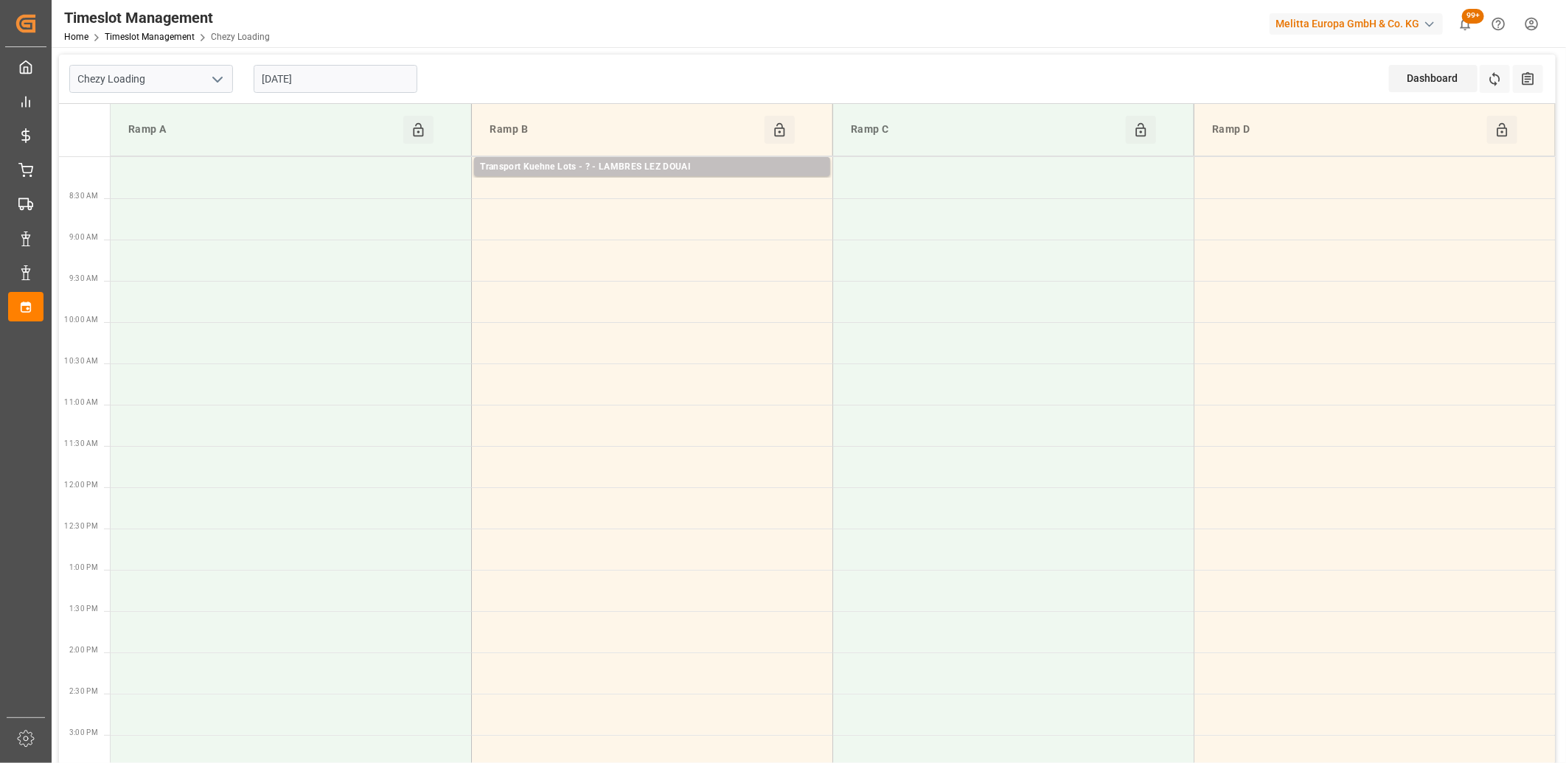
click at [321, 71] on input "18-09-2025" at bounding box center [336, 79] width 164 height 28
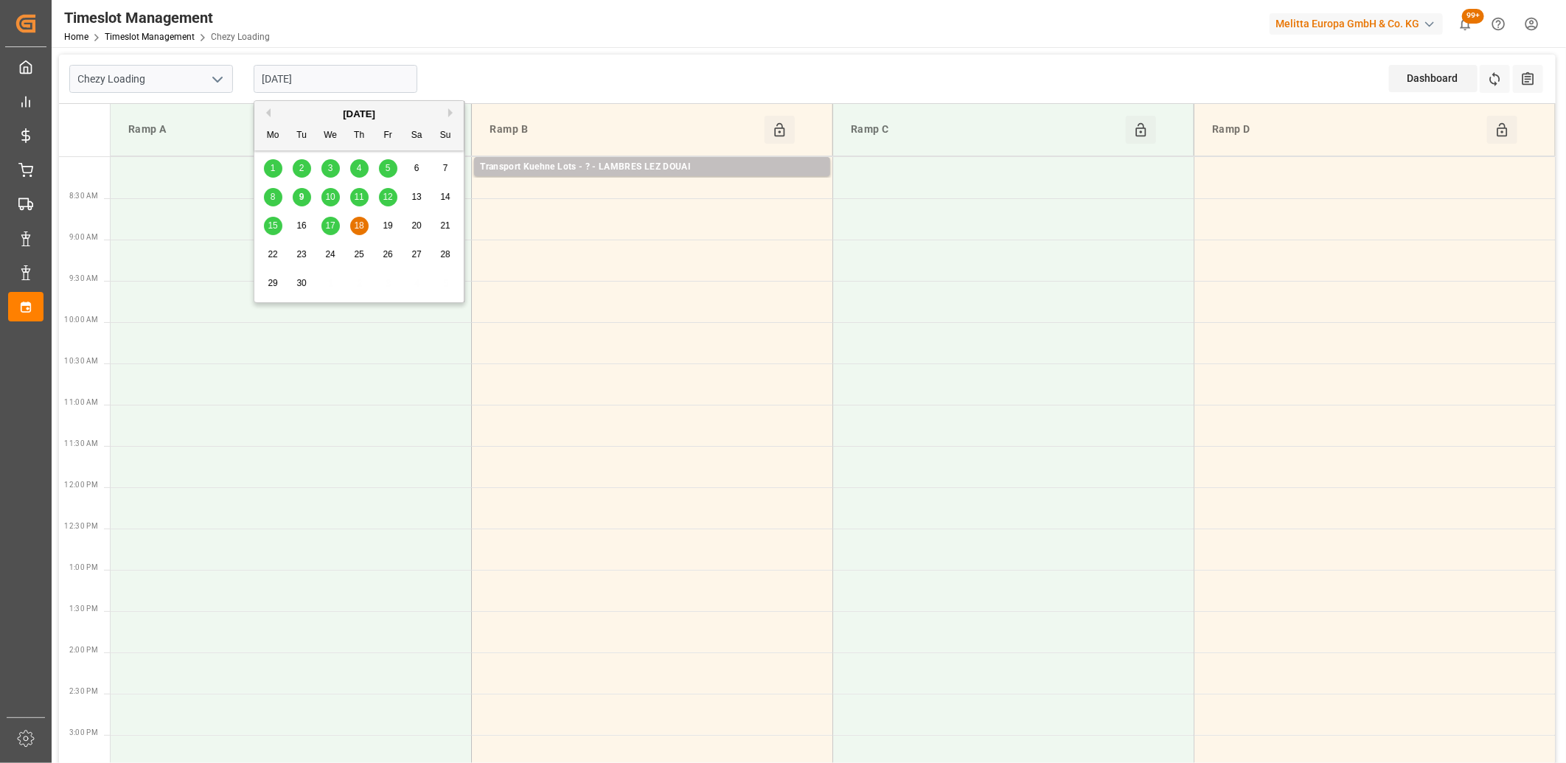
click at [328, 226] on span "17" at bounding box center [330, 225] width 10 height 10
type input "17-09-2025"
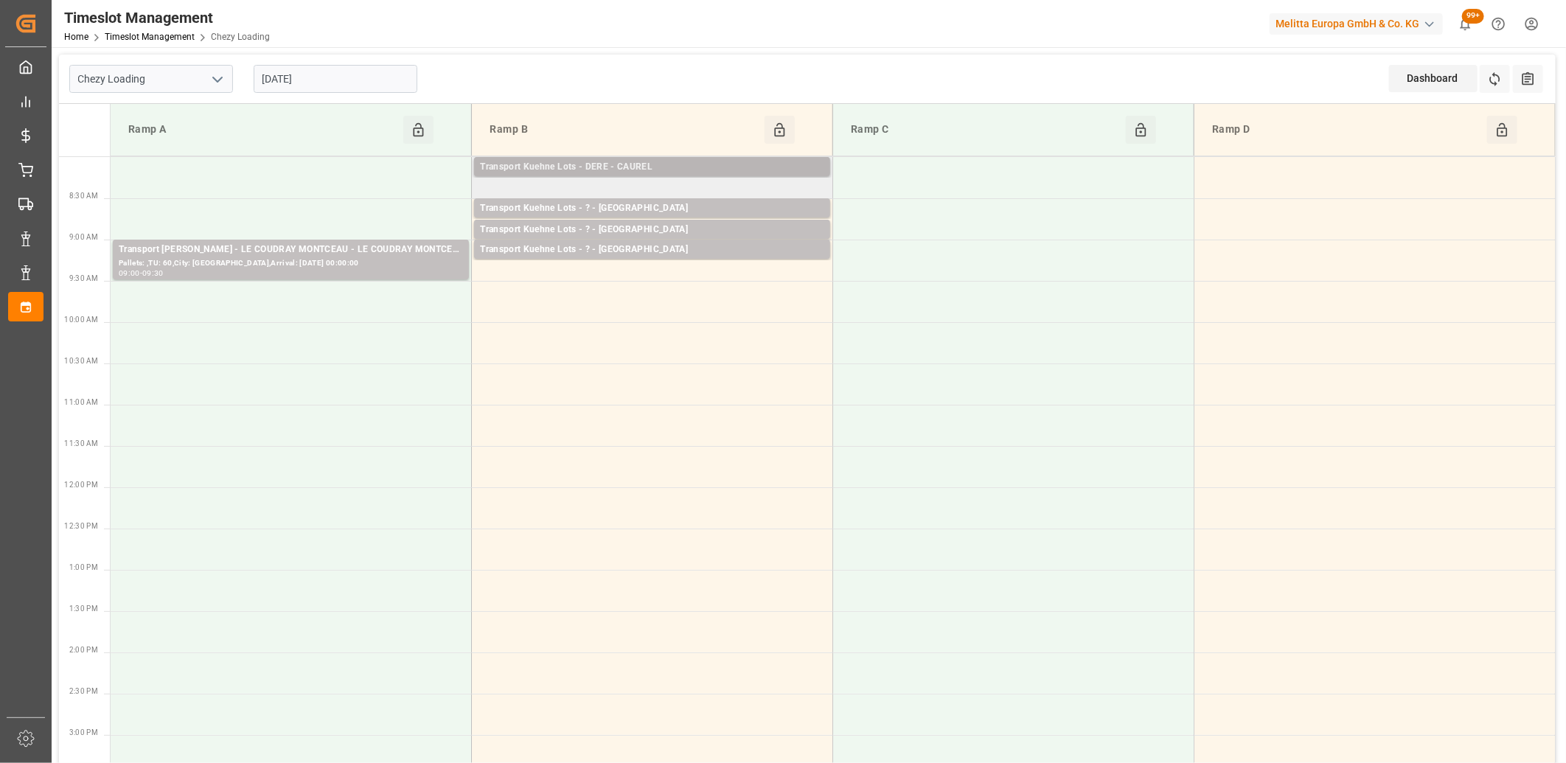
click at [580, 164] on div "Transport Kuehne Lots - DERE - CAUREL" at bounding box center [652, 167] width 344 height 15
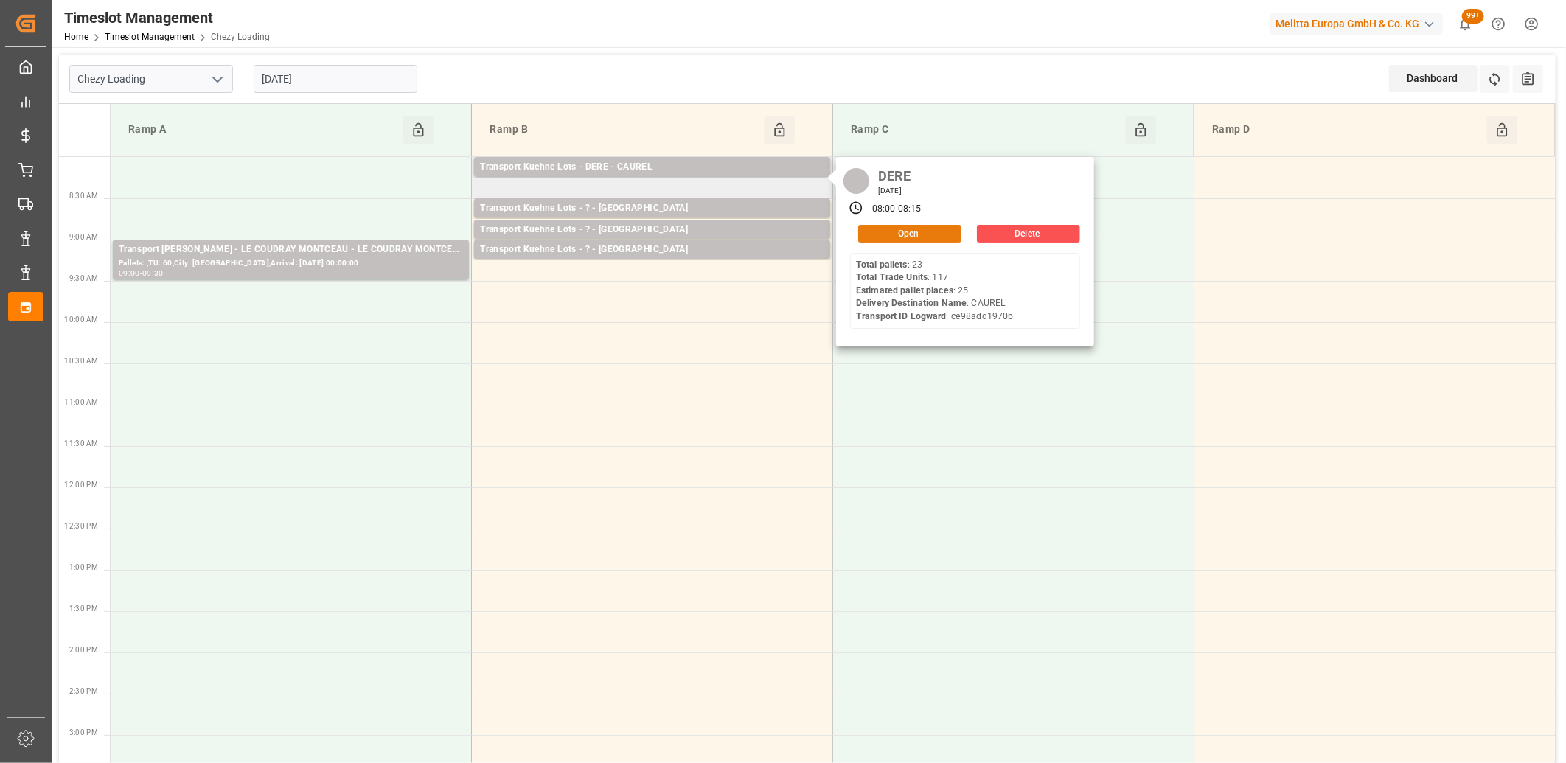
click at [916, 237] on button "Open" at bounding box center [909, 234] width 103 height 18
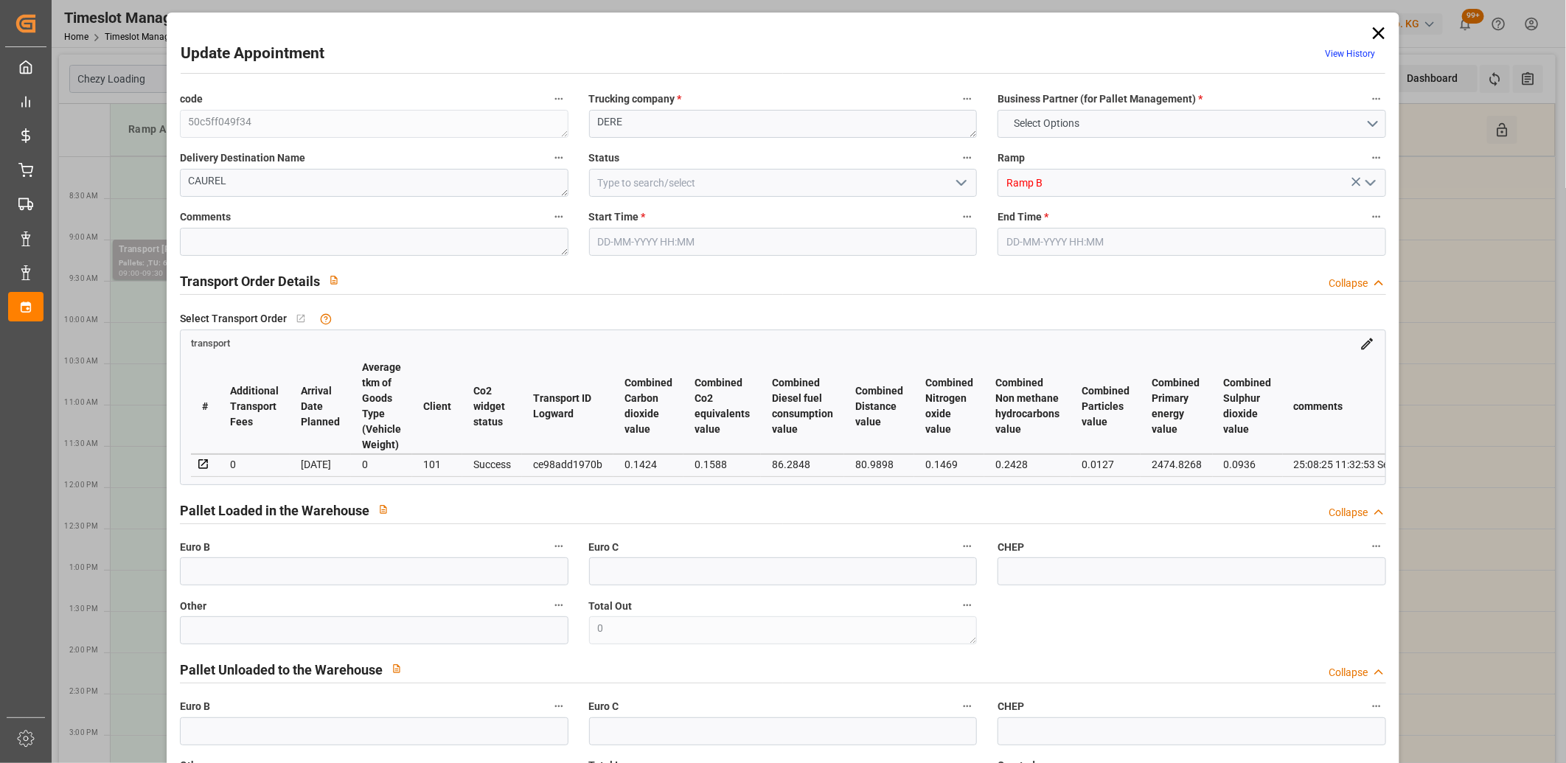
type input "25"
type input "279.75"
type input "0"
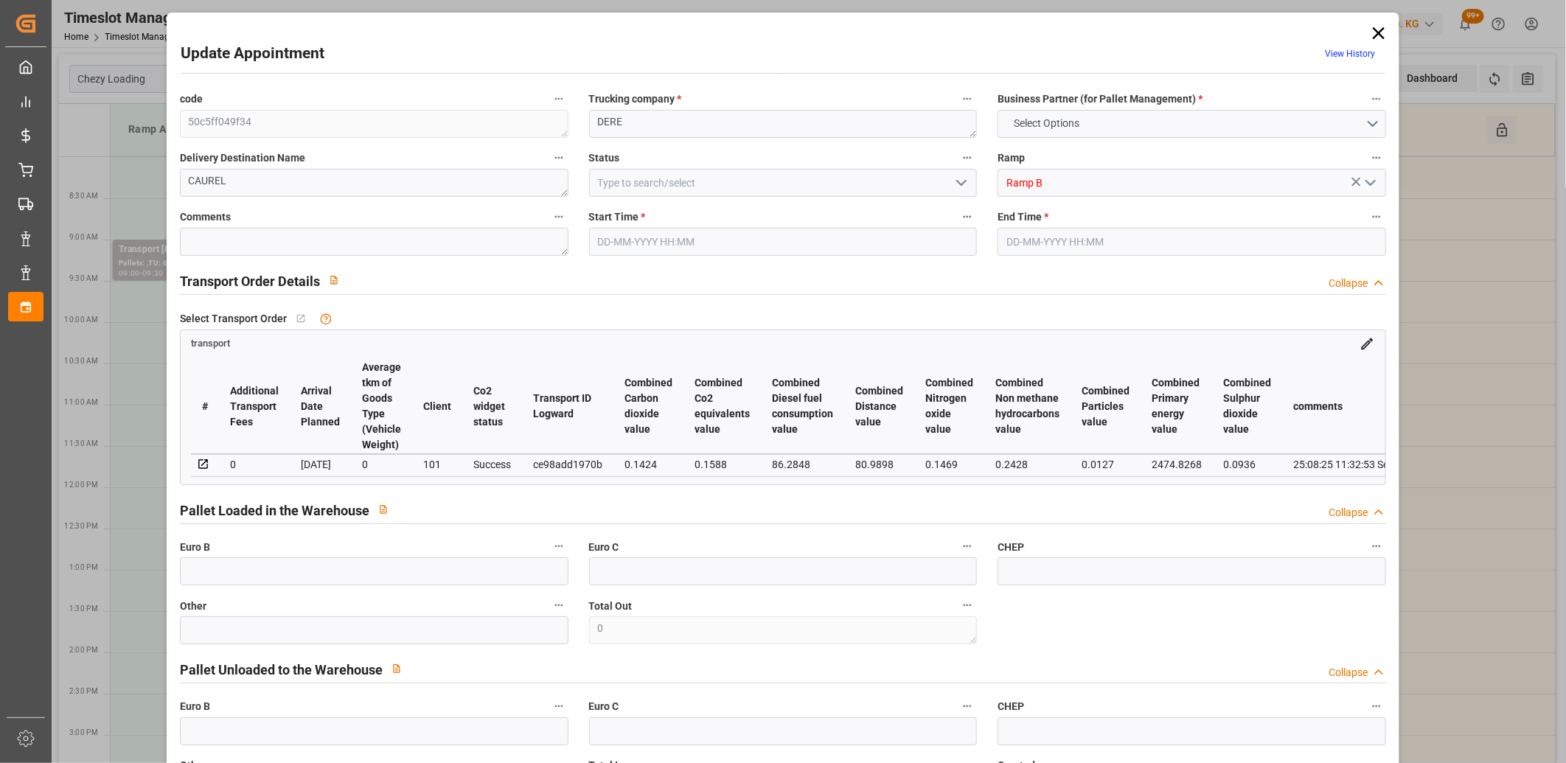
type input "279.75"
type input "0"
type input "2888.536"
type input "4435.006"
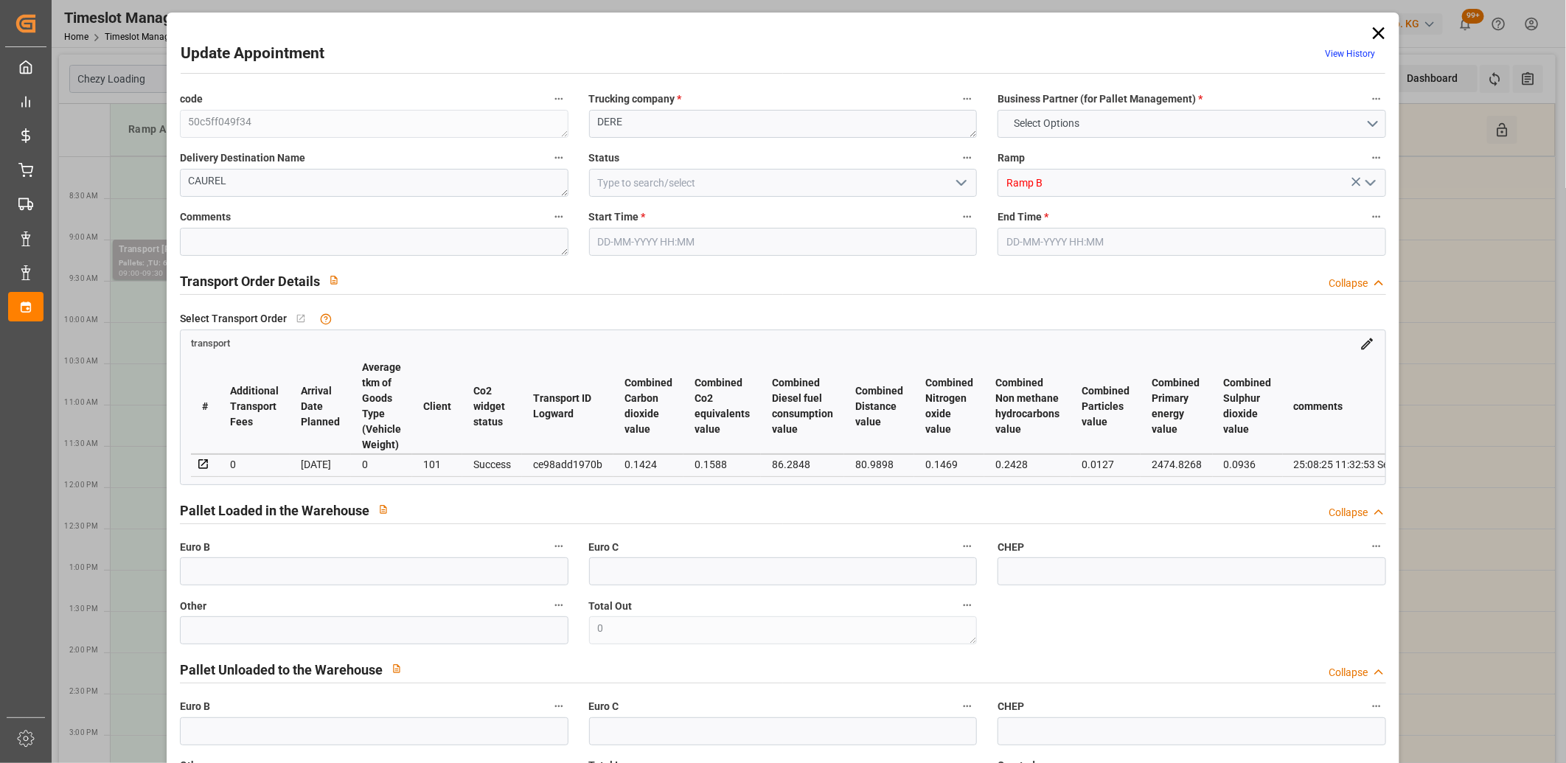
type input "30115.052"
type input "51"
type input "23"
type input "117"
type input "25"
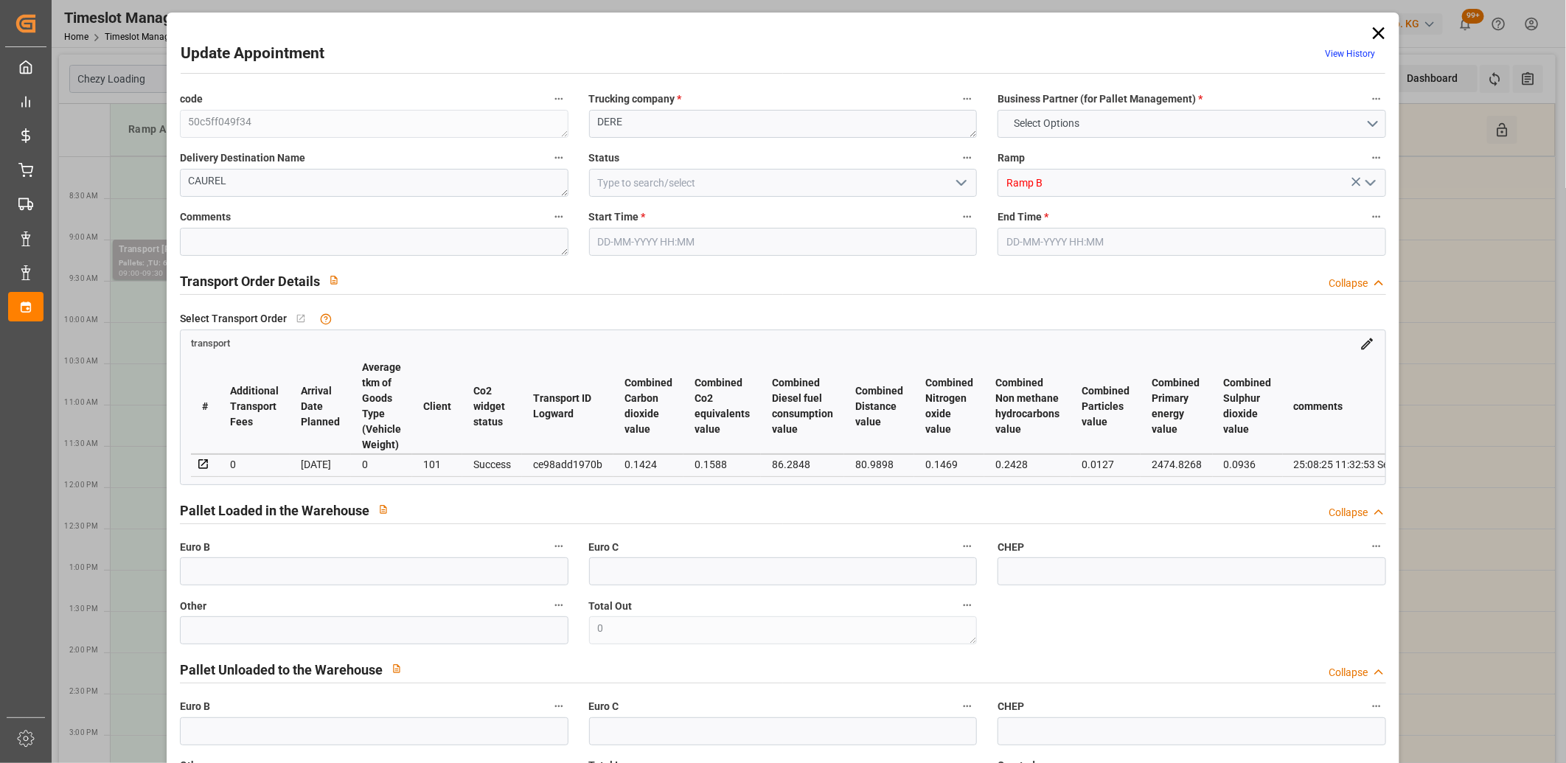
type input "101"
type input "3518.278"
type input "0"
type input "4710.8598"
type input "0"
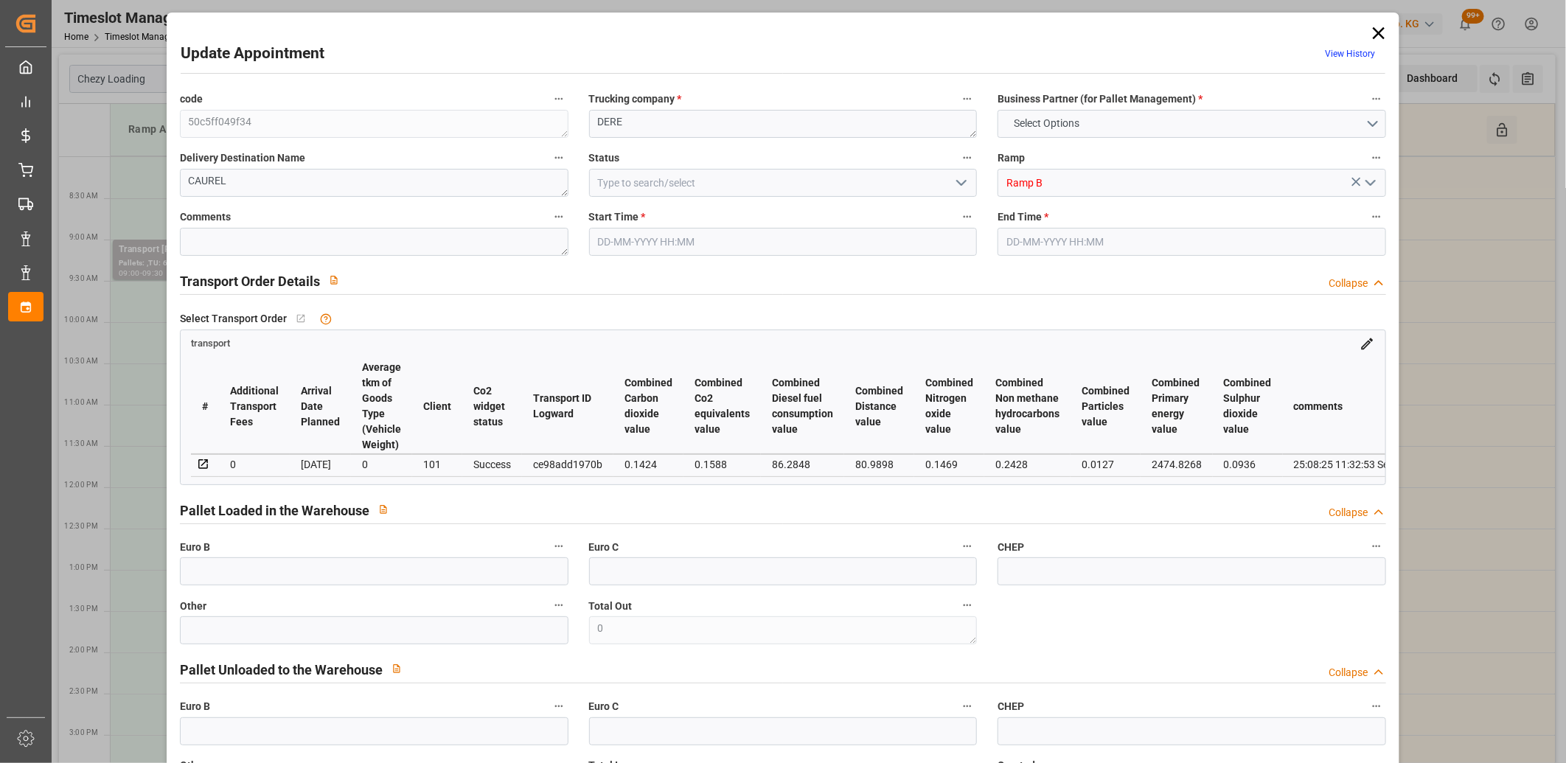
type input "0"
type input "21"
type input "35"
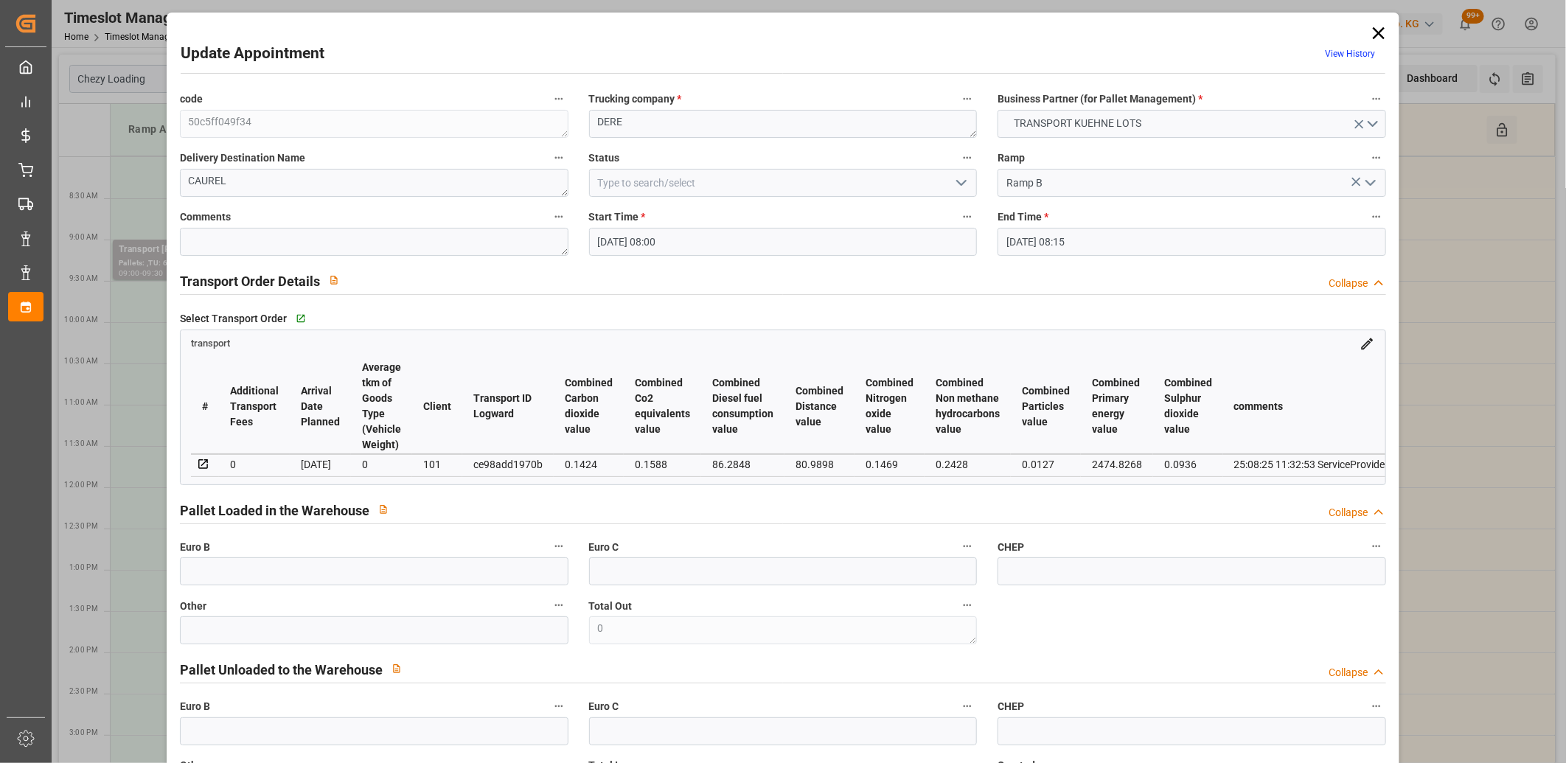
type input "17-09-2025 08:00"
type input "17-09-2025 08:15"
type input "25-08-2025 12:33"
type input "25-08-2025 11:32"
type input "01-09-2025"
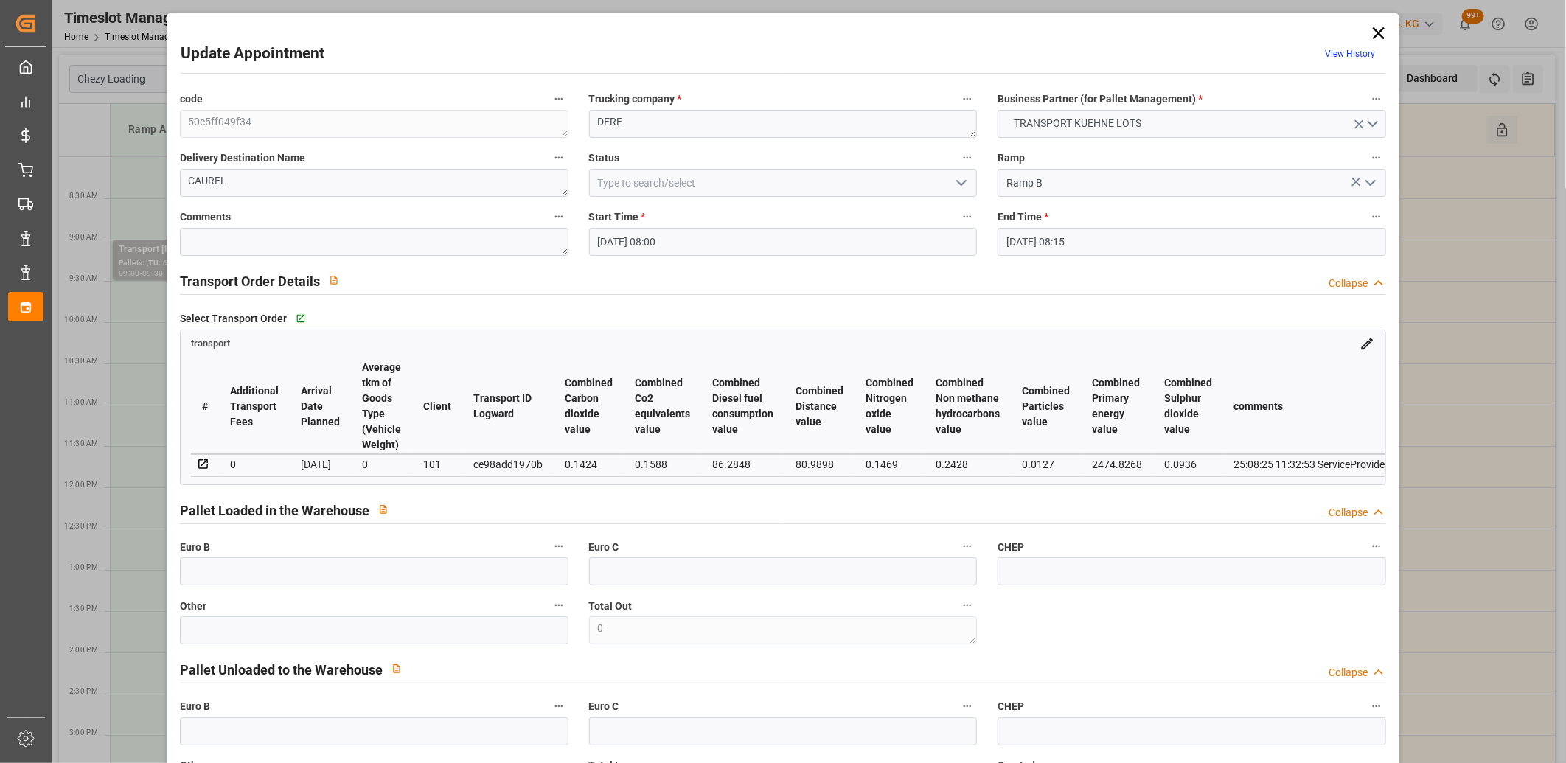
type input "29-08-2025"
drag, startPoint x: 1375, startPoint y: 30, endPoint x: 1366, endPoint y: 31, distance: 8.9
click at [1375, 30] on icon at bounding box center [1379, 33] width 21 height 21
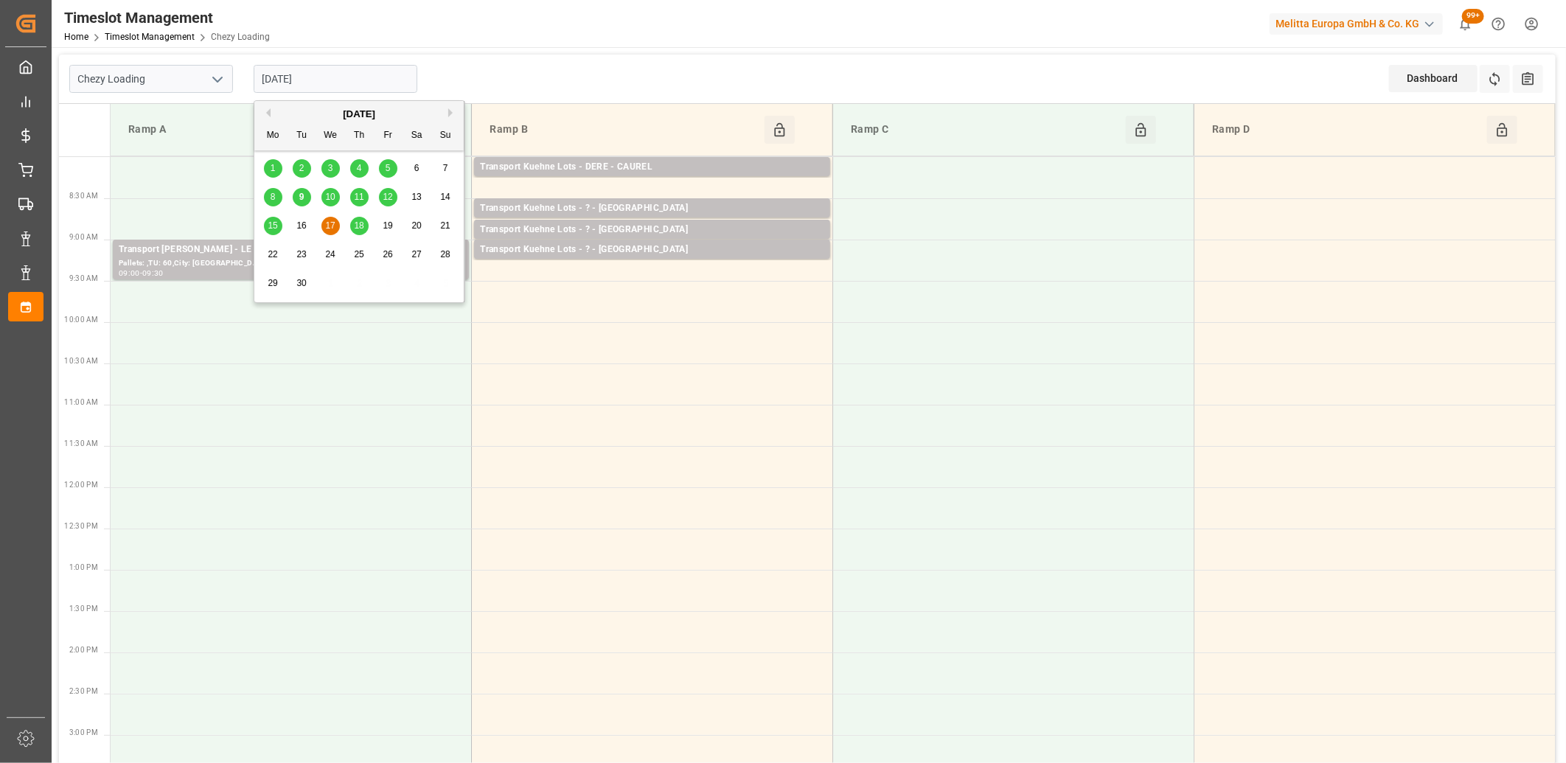
click at [370, 74] on input "17-09-2025" at bounding box center [336, 79] width 164 height 28
click at [270, 226] on span "15" at bounding box center [273, 225] width 10 height 10
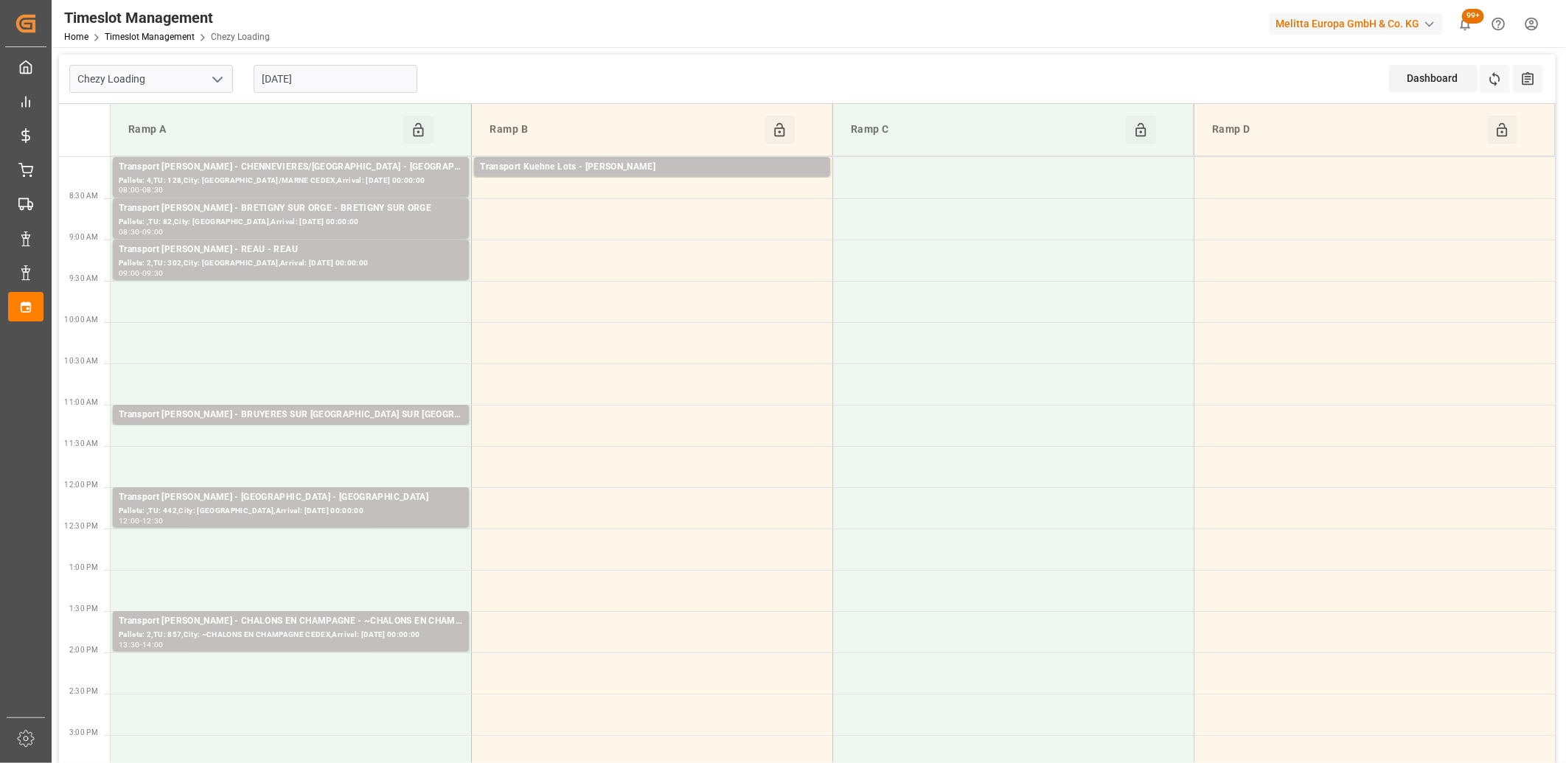
click at [381, 71] on input "15-09-2025" at bounding box center [336, 79] width 164 height 28
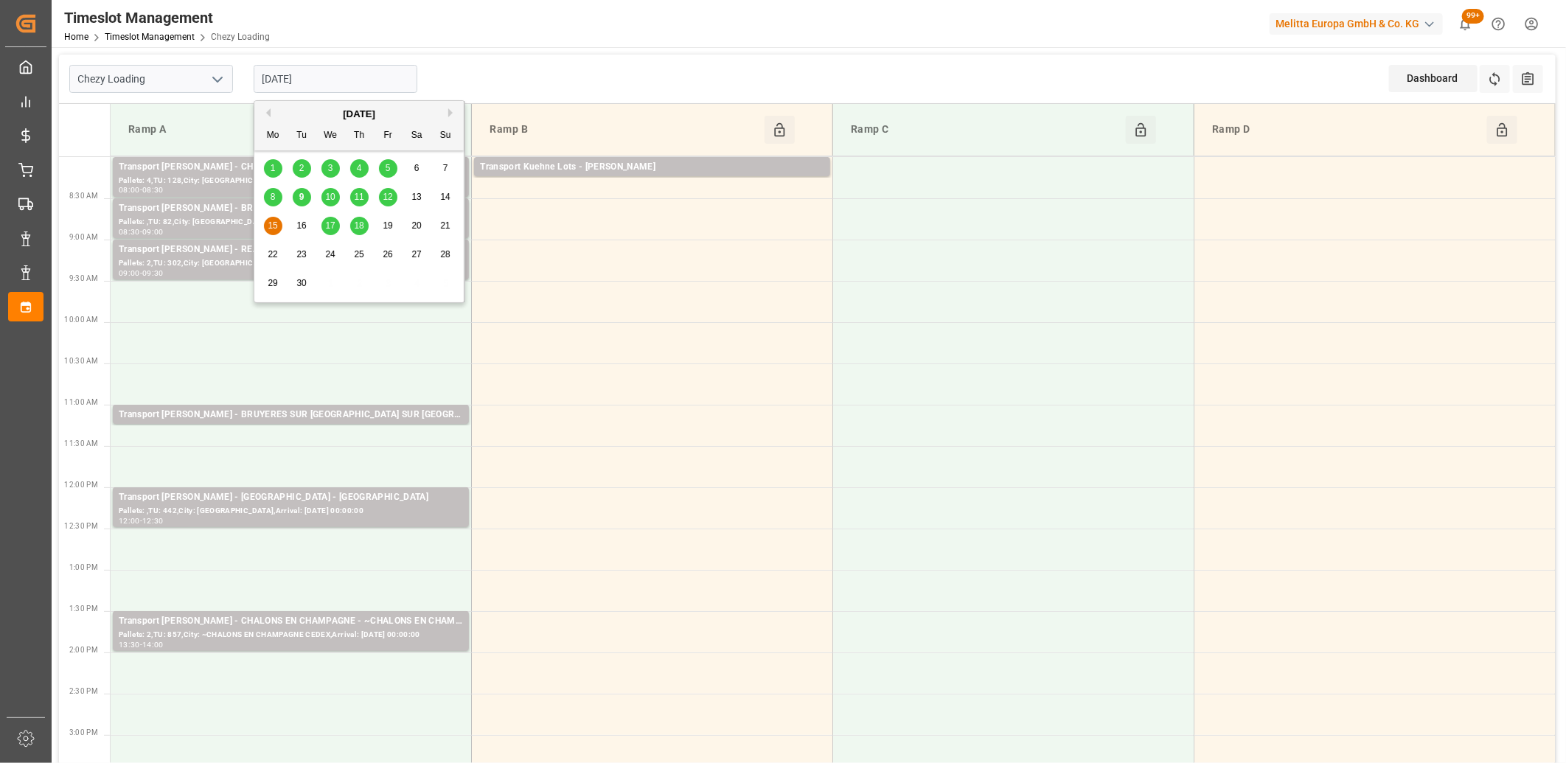
click at [362, 167] on div "4" at bounding box center [359, 169] width 18 height 18
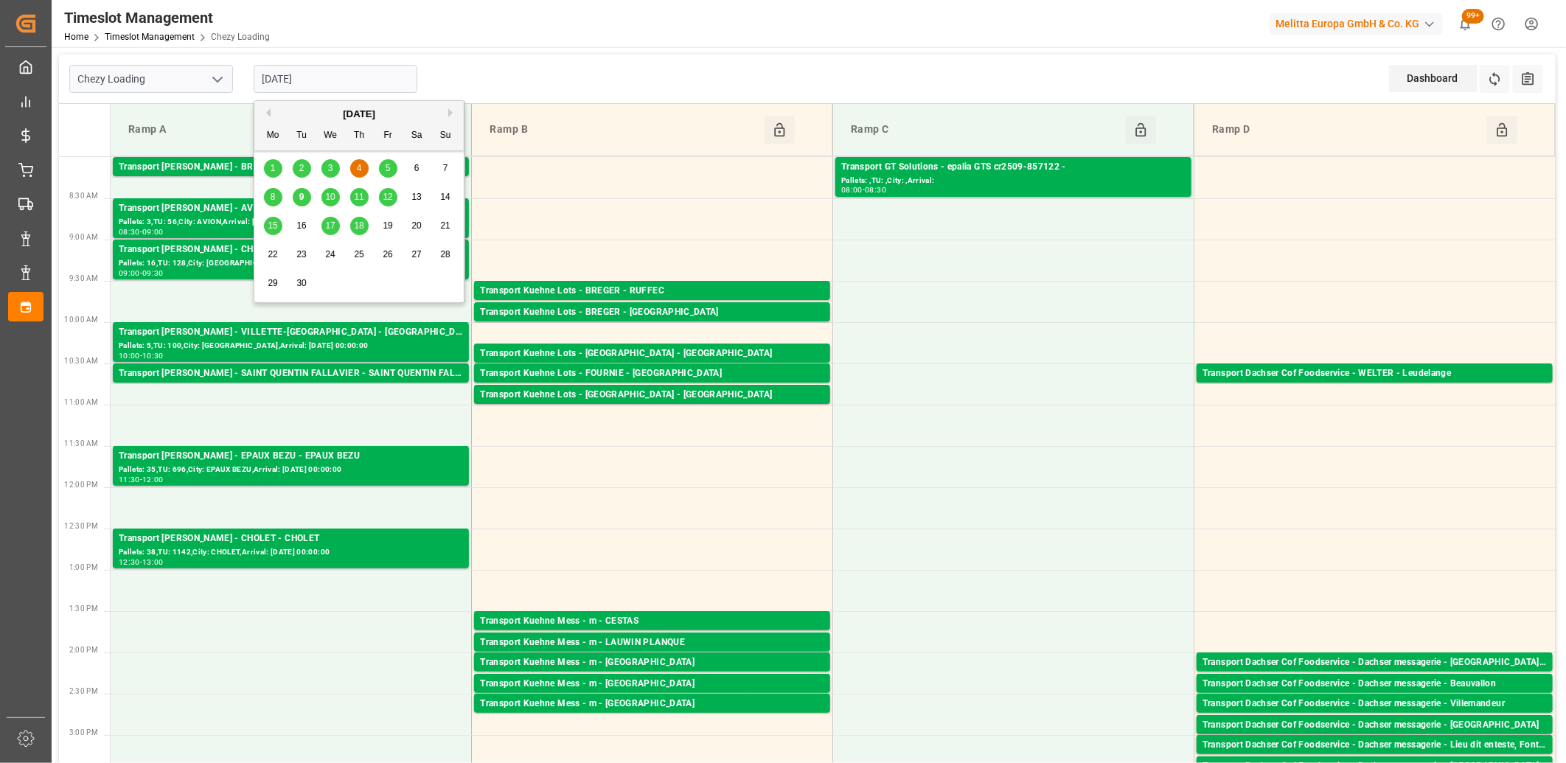
drag, startPoint x: 366, startPoint y: 81, endPoint x: 356, endPoint y: 131, distance: 50.3
click at [365, 82] on input "04-09-2025" at bounding box center [336, 79] width 164 height 28
click at [332, 170] on span "3" at bounding box center [330, 168] width 5 height 10
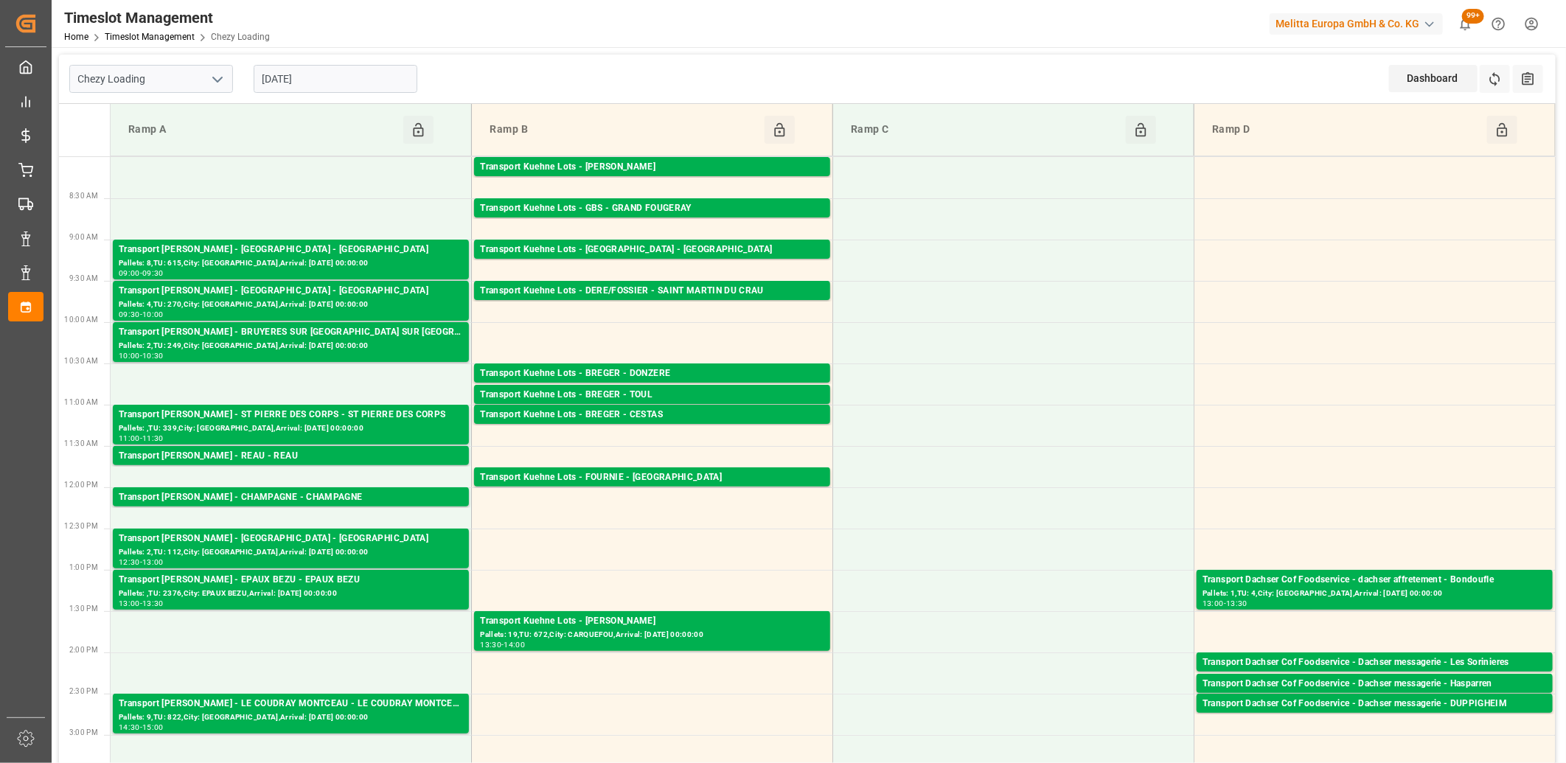
drag, startPoint x: 374, startPoint y: 80, endPoint x: 365, endPoint y: 99, distance: 21.1
click at [373, 80] on input "03-09-2025" at bounding box center [336, 79] width 164 height 28
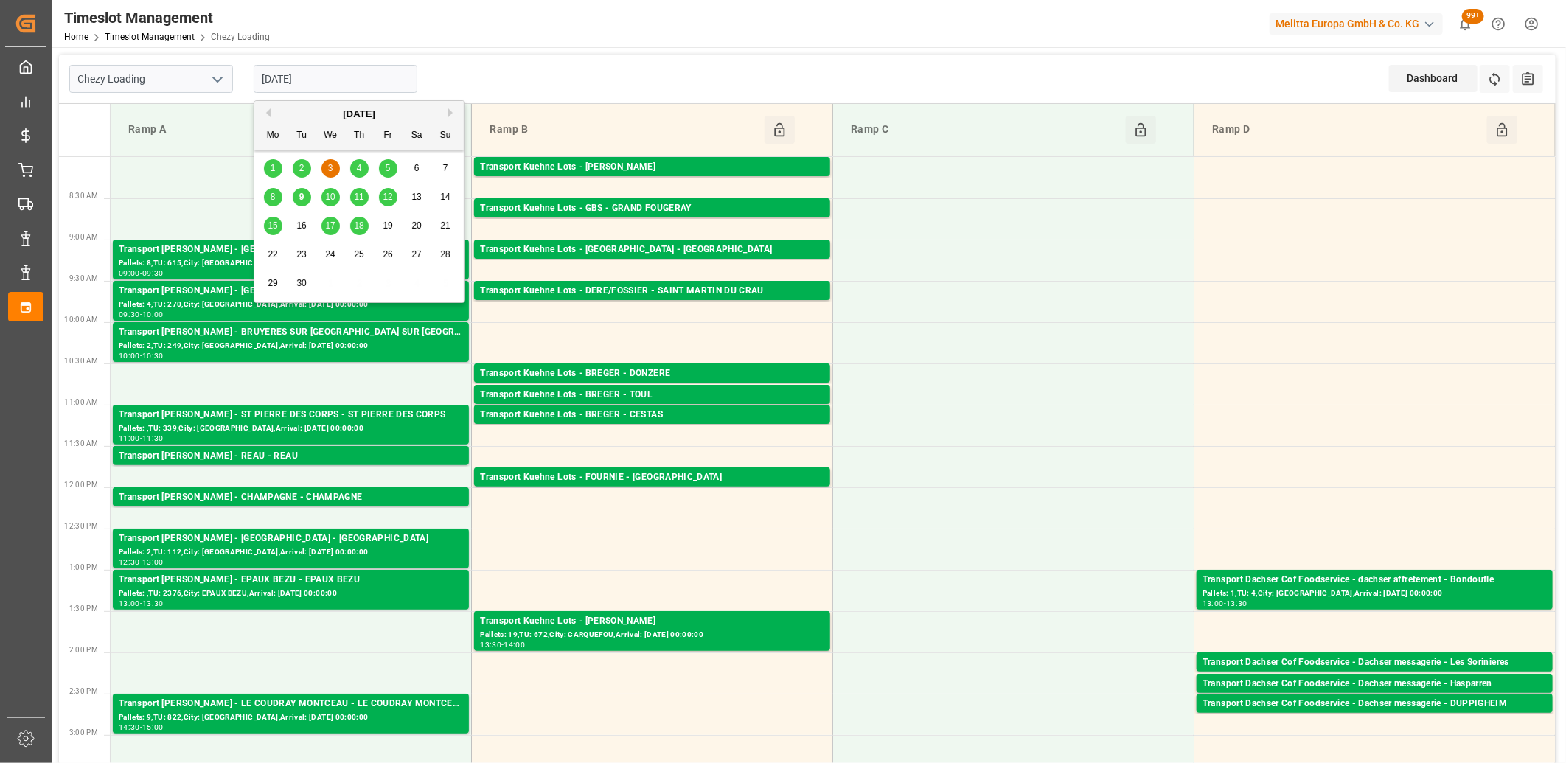
click at [277, 196] on div "8" at bounding box center [273, 198] width 18 height 18
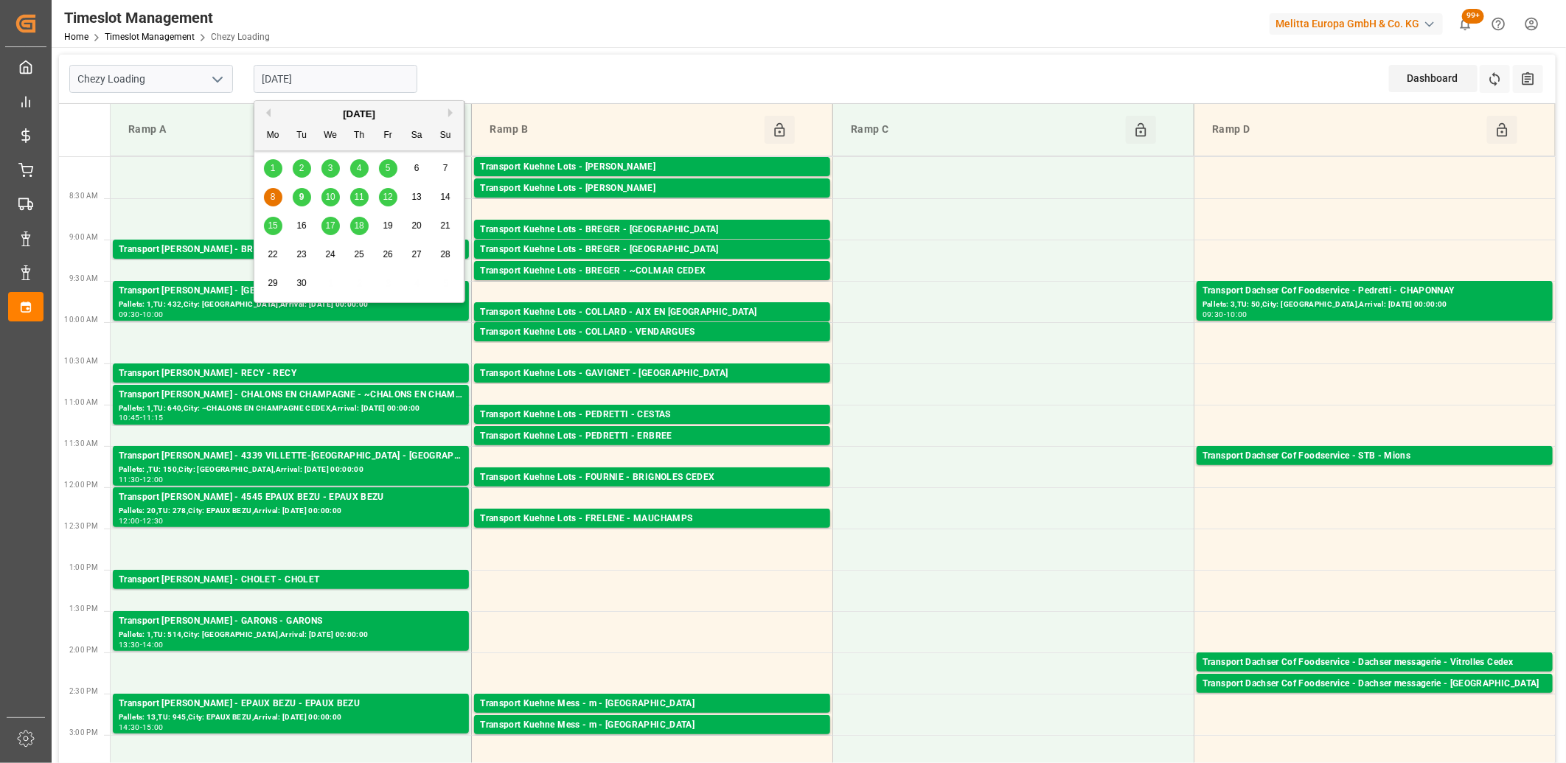
drag, startPoint x: 341, startPoint y: 70, endPoint x: 329, endPoint y: 128, distance: 59.6
click at [340, 71] on input "08-09-2025" at bounding box center [336, 79] width 164 height 28
click at [301, 196] on span "9" at bounding box center [301, 197] width 5 height 10
type input "[DATE]"
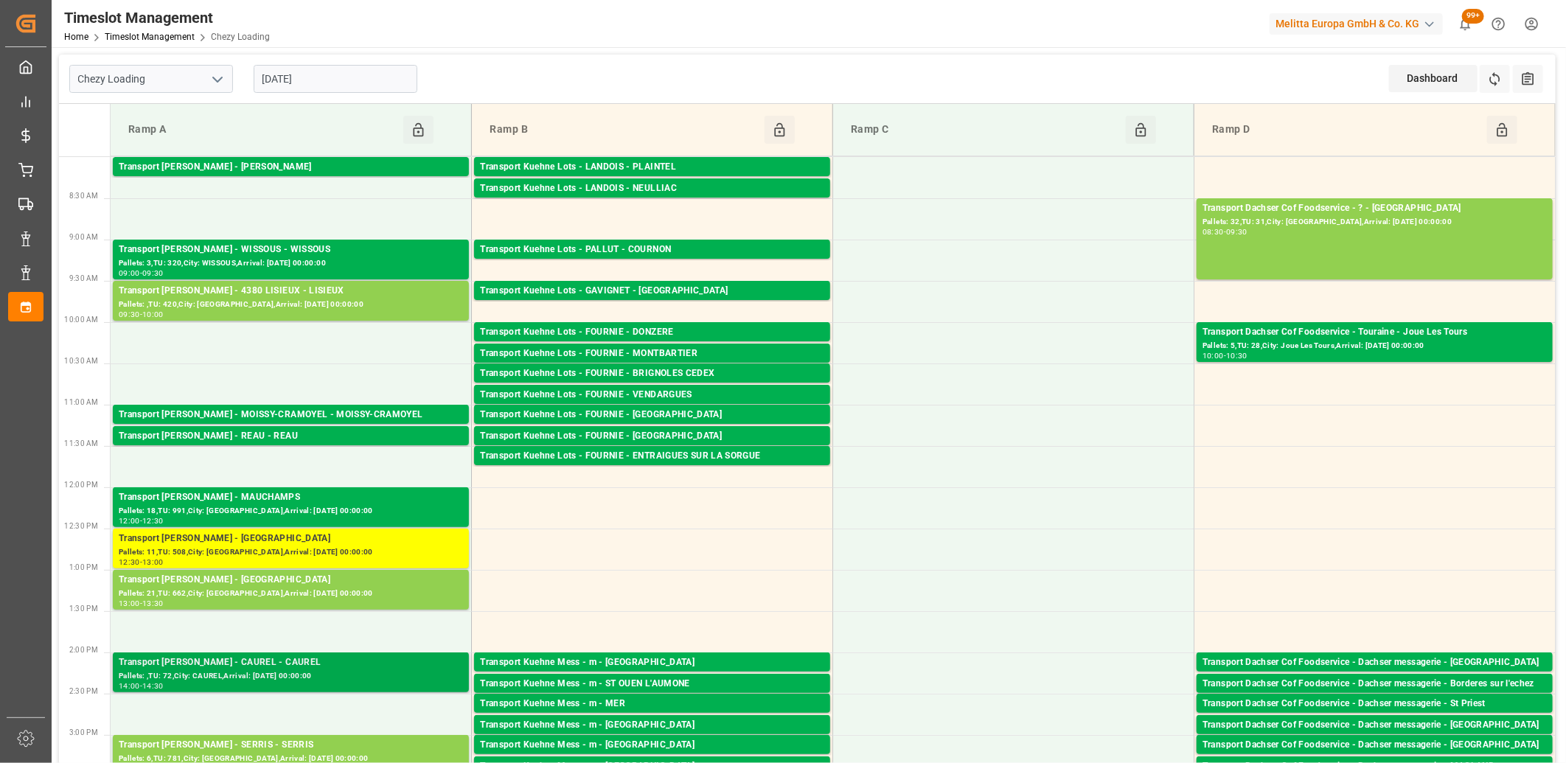
click at [291, 667] on div "Transport [PERSON_NAME] - CAUREL" at bounding box center [291, 663] width 344 height 15
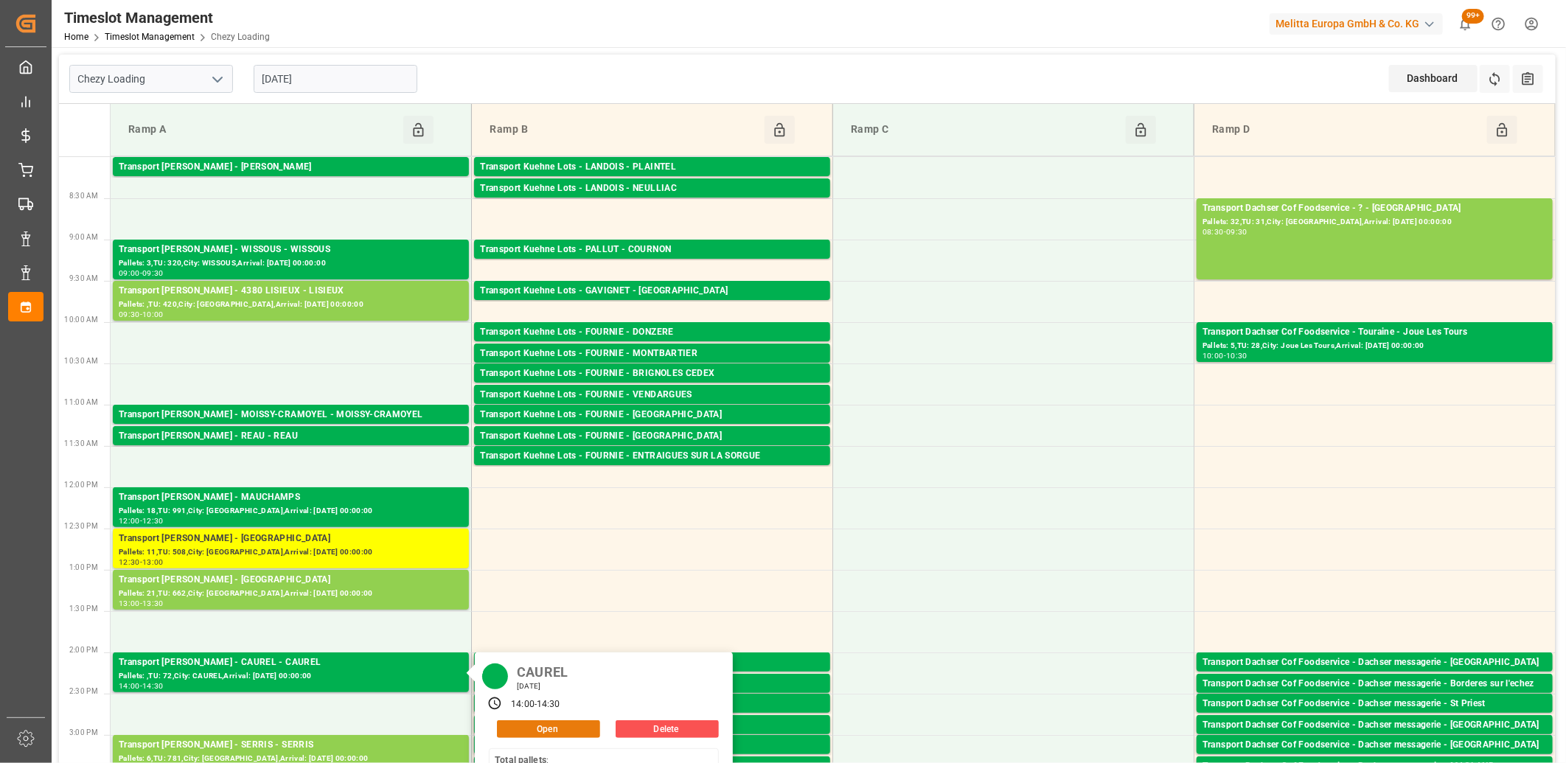
click at [518, 728] on button "Open" at bounding box center [548, 729] width 103 height 18
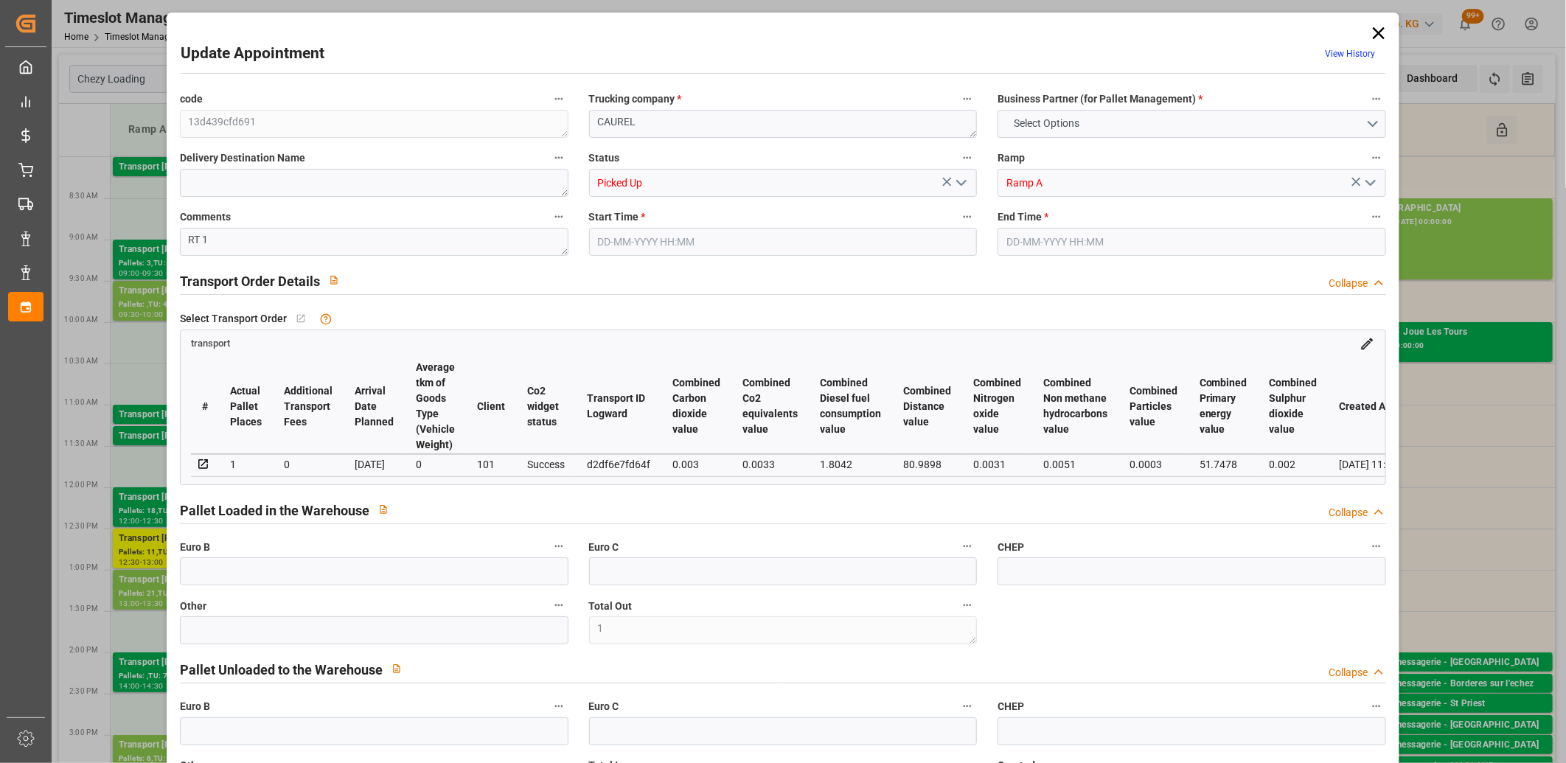
type input "1"
type input "134.99"
type input "0"
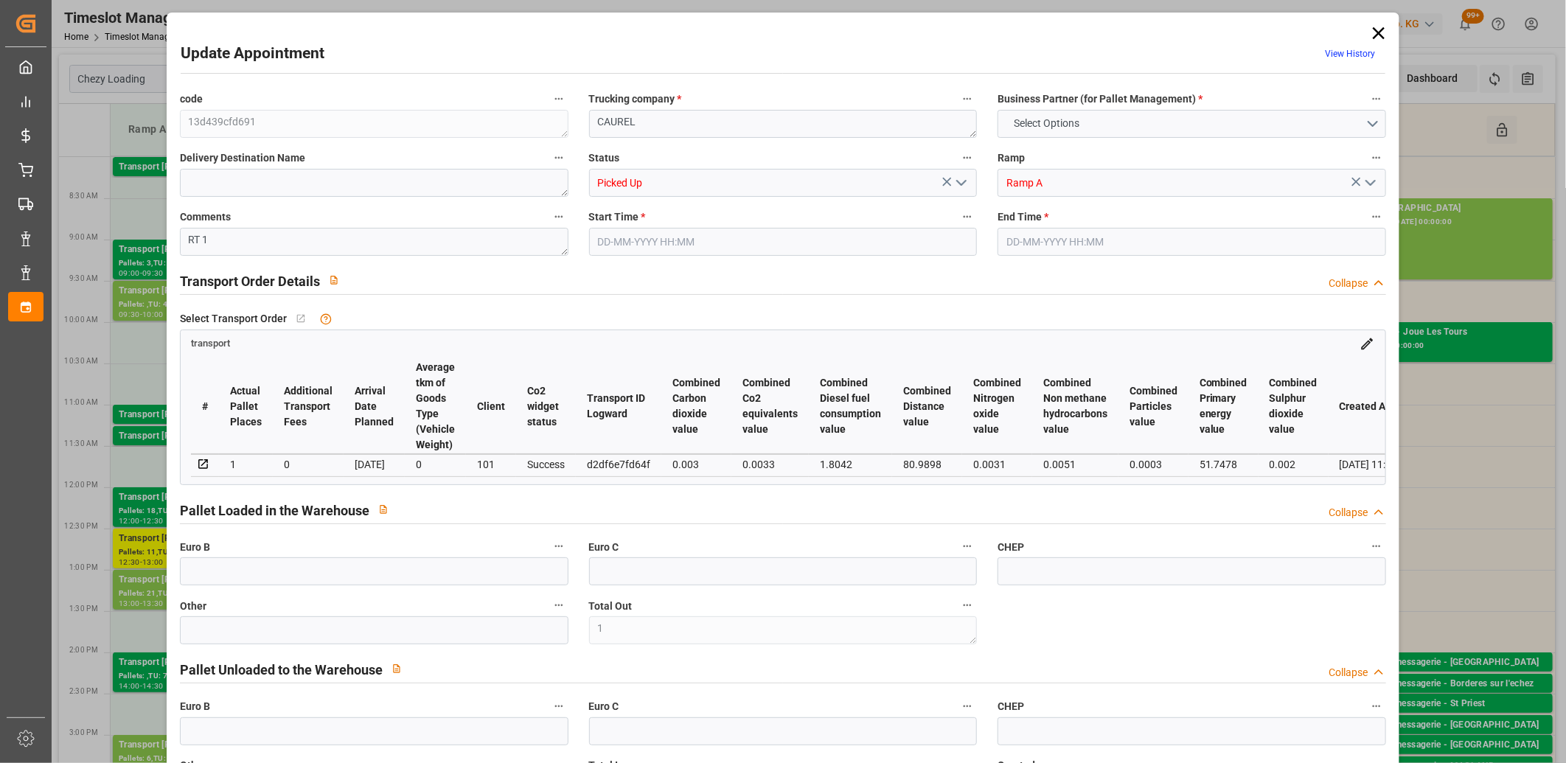
type input "0"
type input "130.4273"
type input "-4.5627"
type input "3"
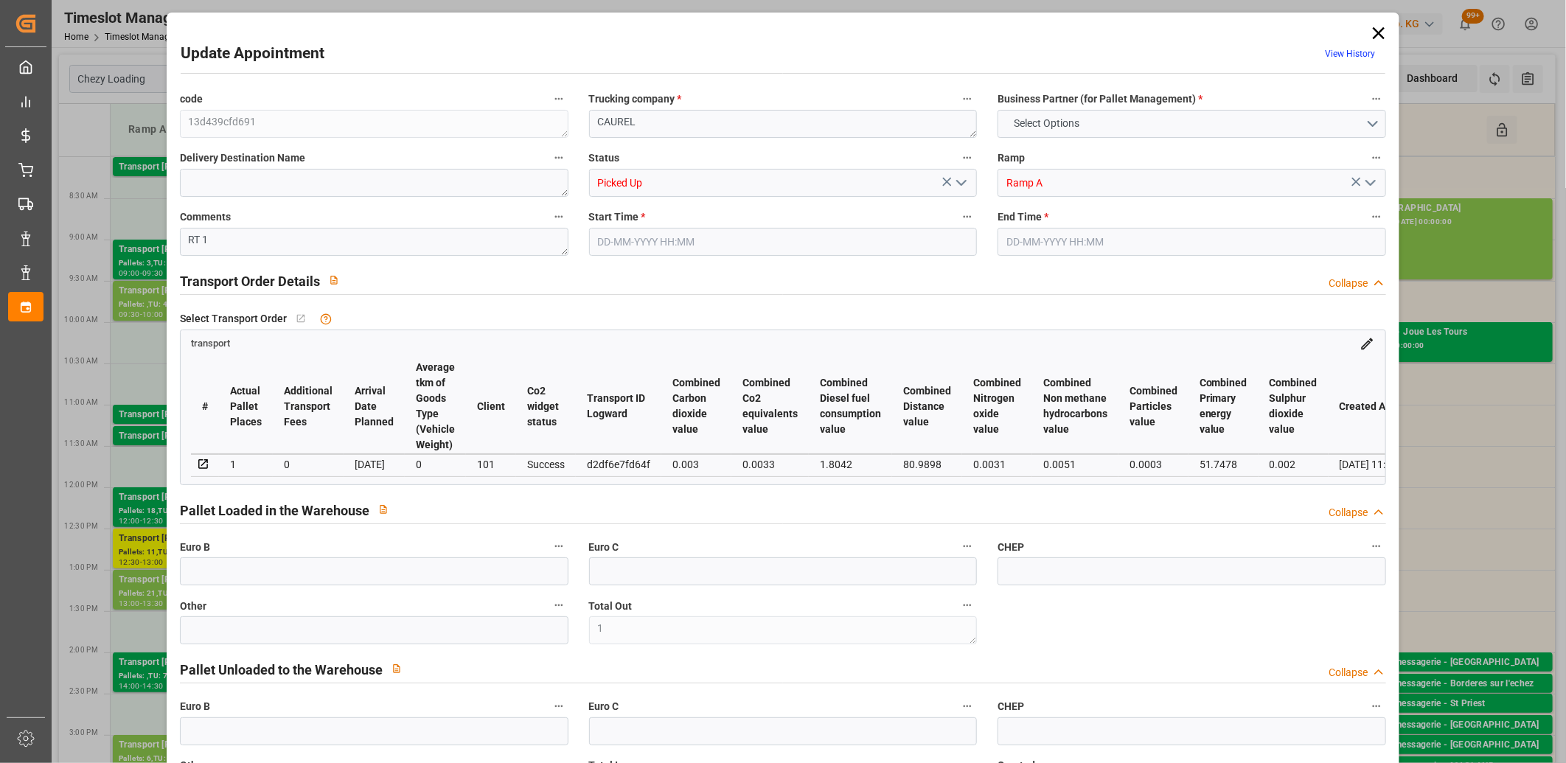
type input "31.608"
type input "96.566"
type input "828.7"
type input "51"
type input "0"
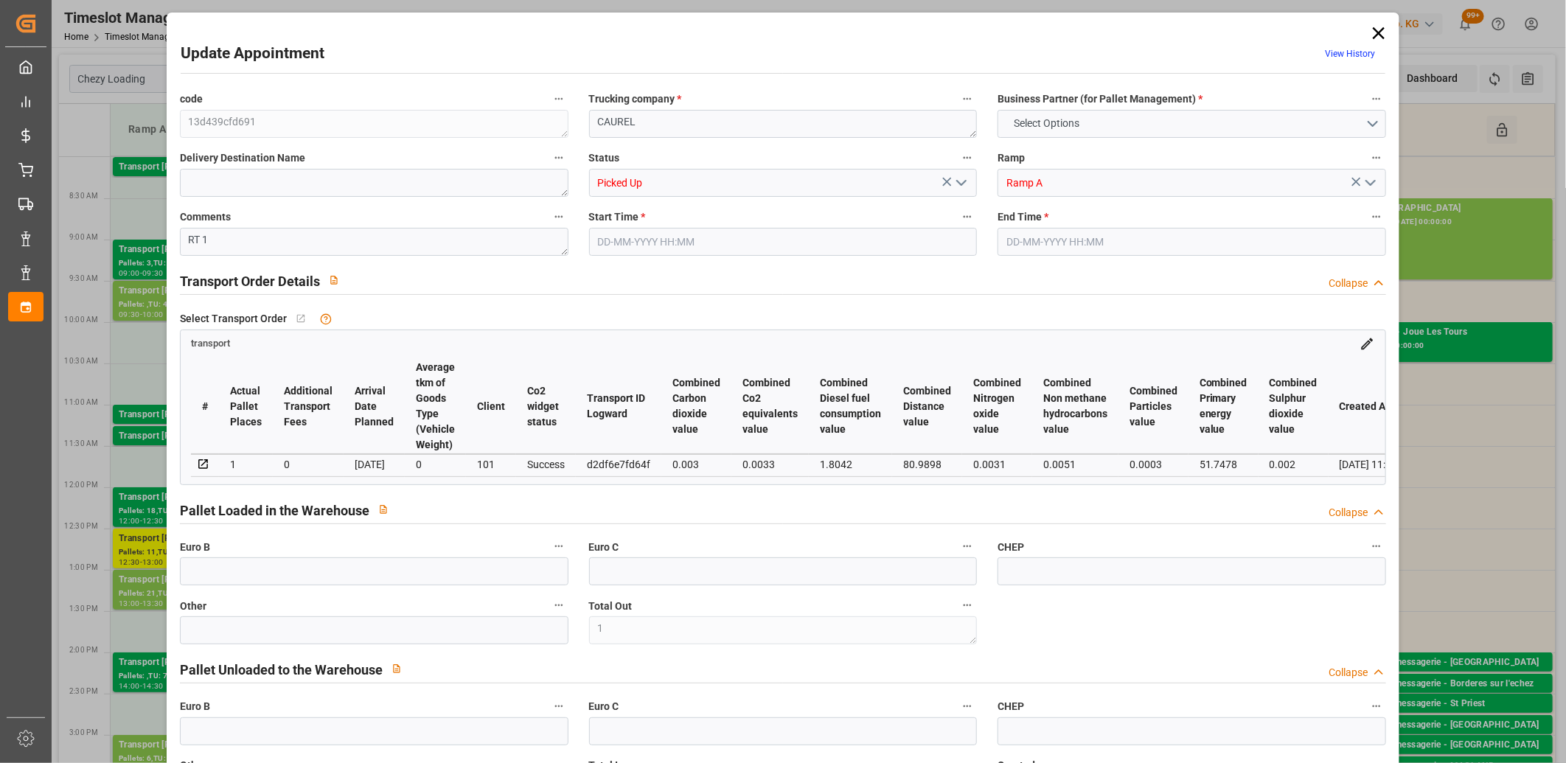
type input "72"
type input "1"
type input "101"
type input "73.566"
type input "0"
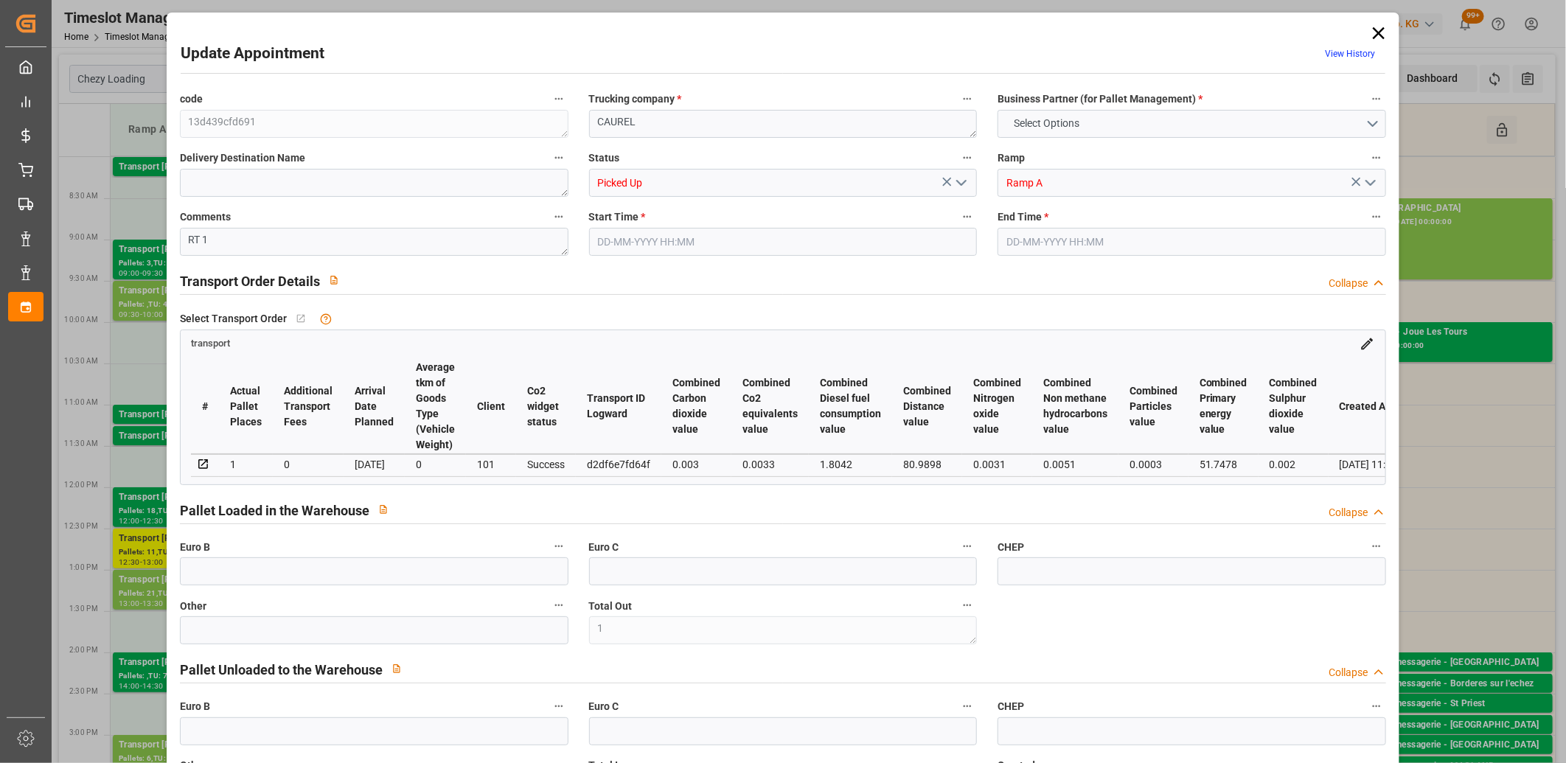
type input "4710.8598"
type input "0"
type input "21"
type input "35"
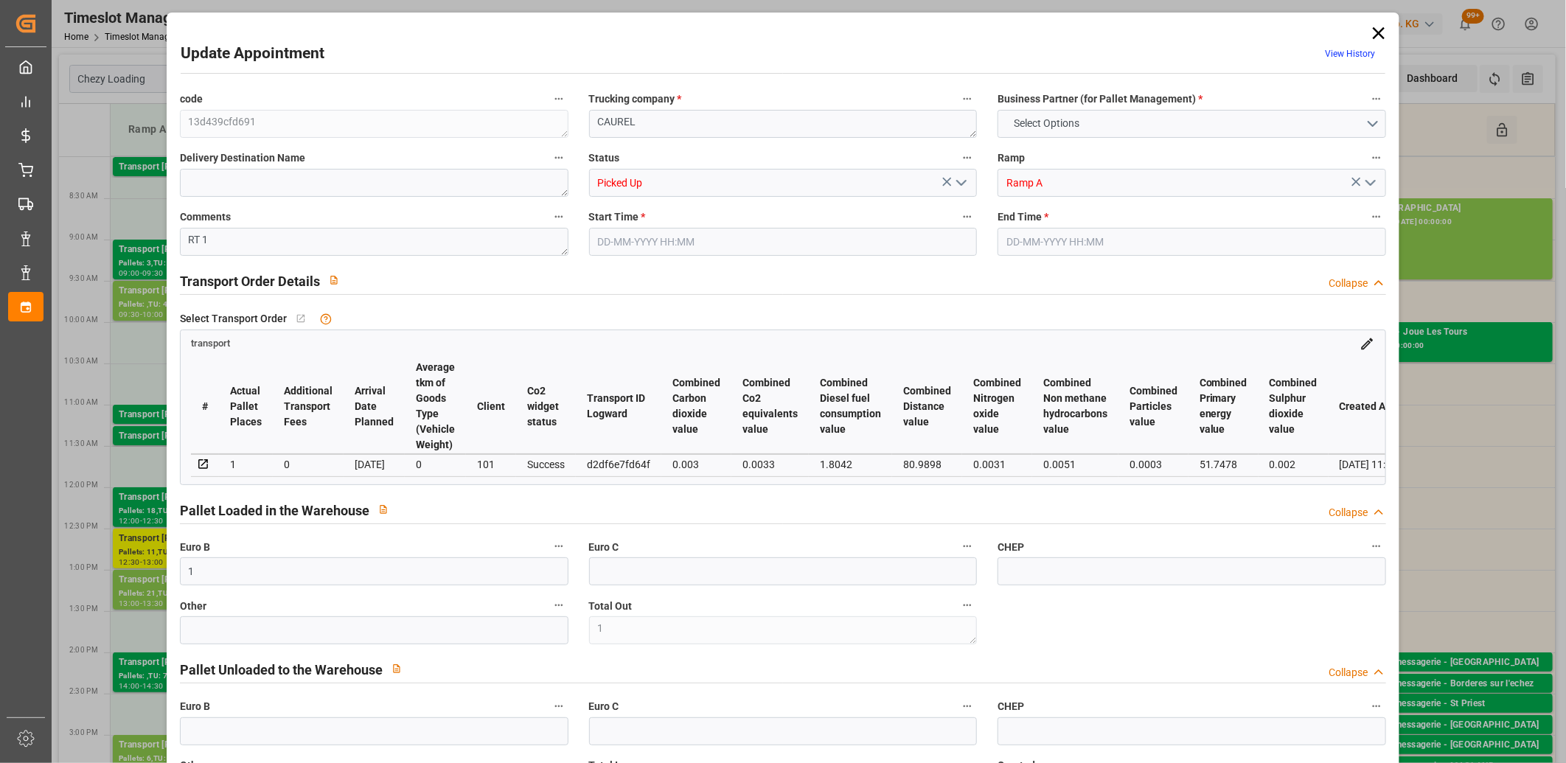
type input "09-09-2025 14:00"
type input "09-09-2025 14:30"
type input "08-09-2025 16:35"
type input "08-09-2025 11:28"
type input "10-09-2025"
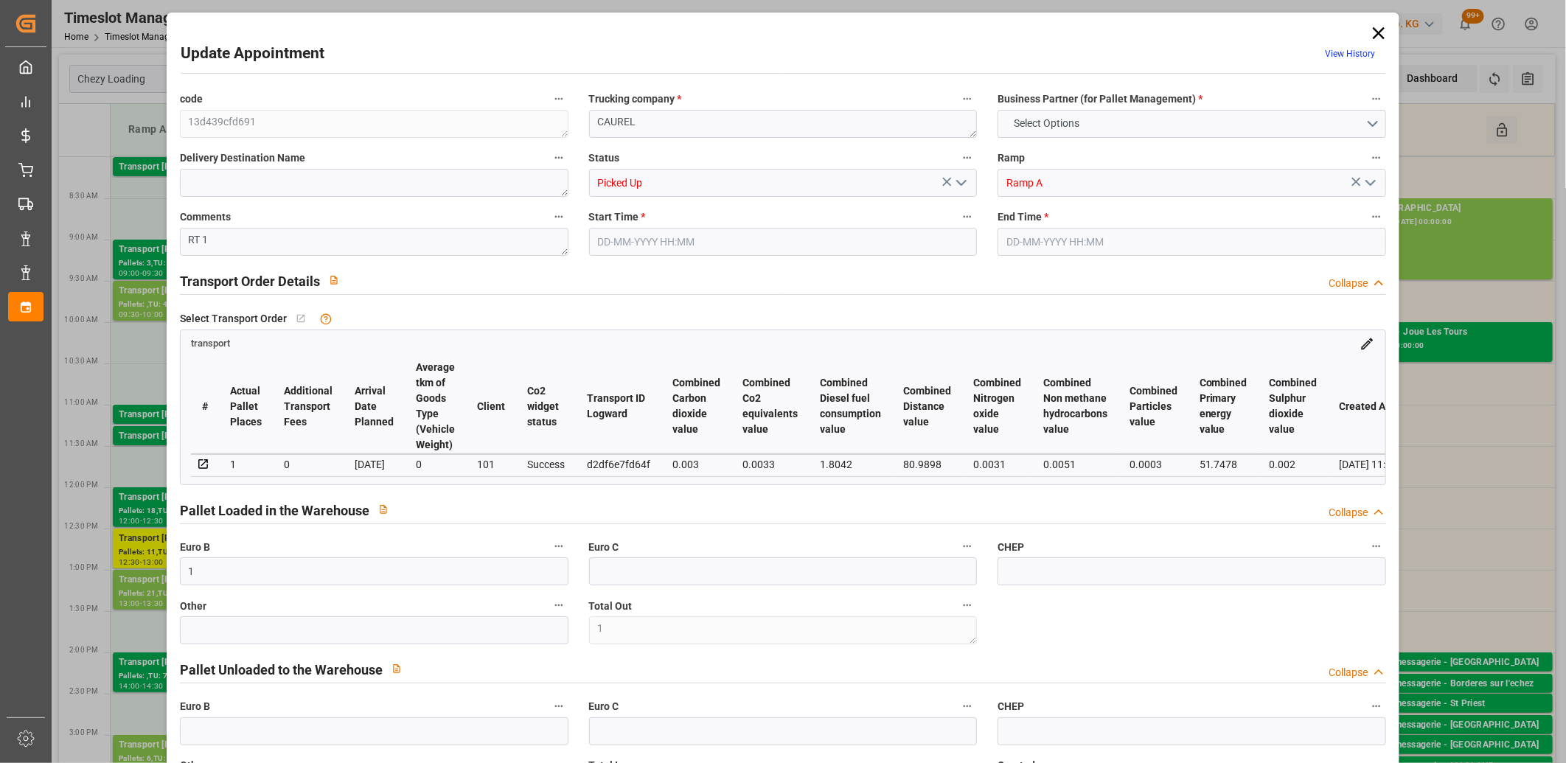
type input "[DATE]"
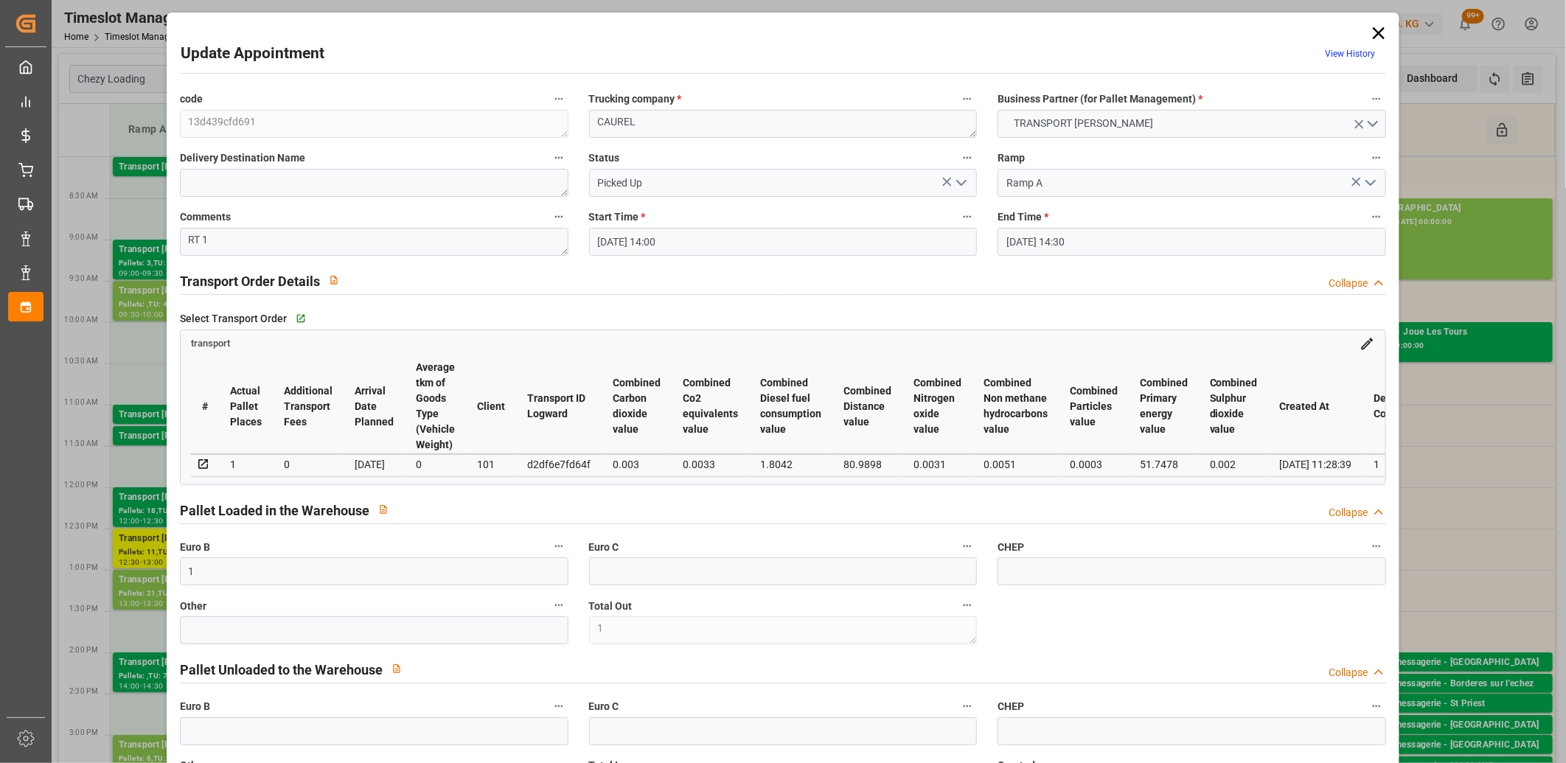
click at [1373, 32] on icon at bounding box center [1379, 33] width 21 height 21
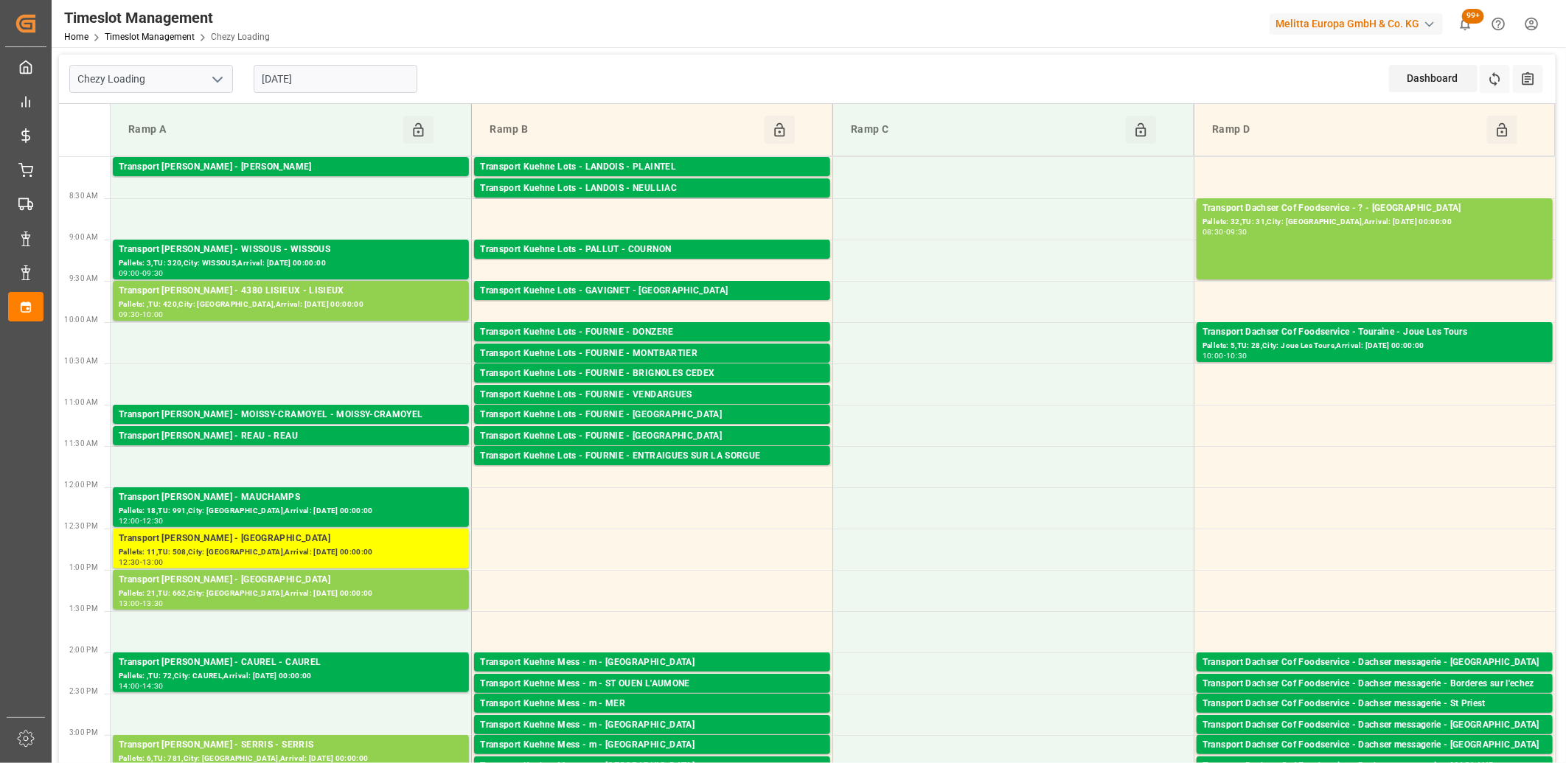
click at [380, 74] on input "[DATE]" at bounding box center [336, 79] width 164 height 28
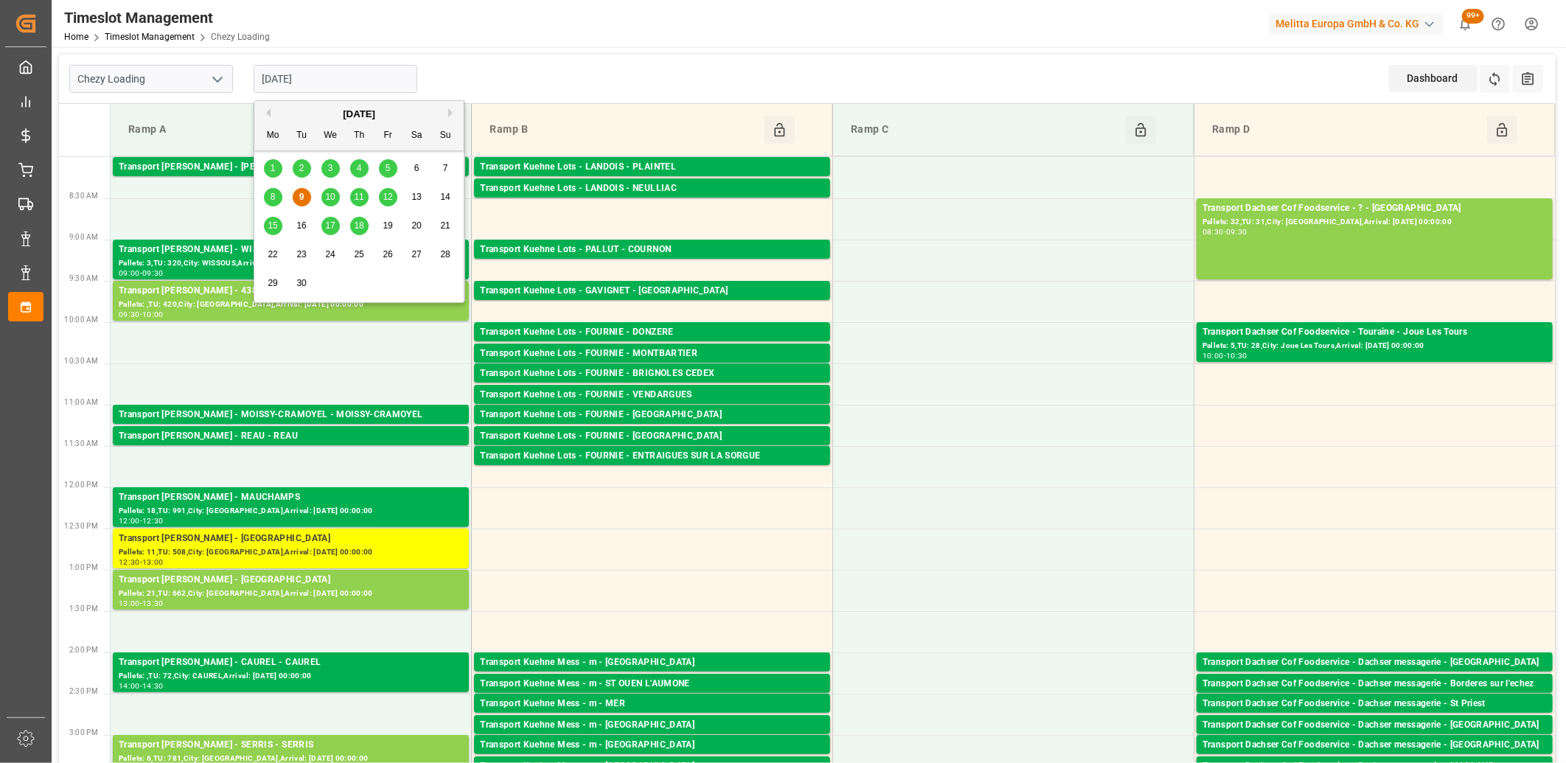
click at [330, 203] on div "10" at bounding box center [330, 198] width 18 height 18
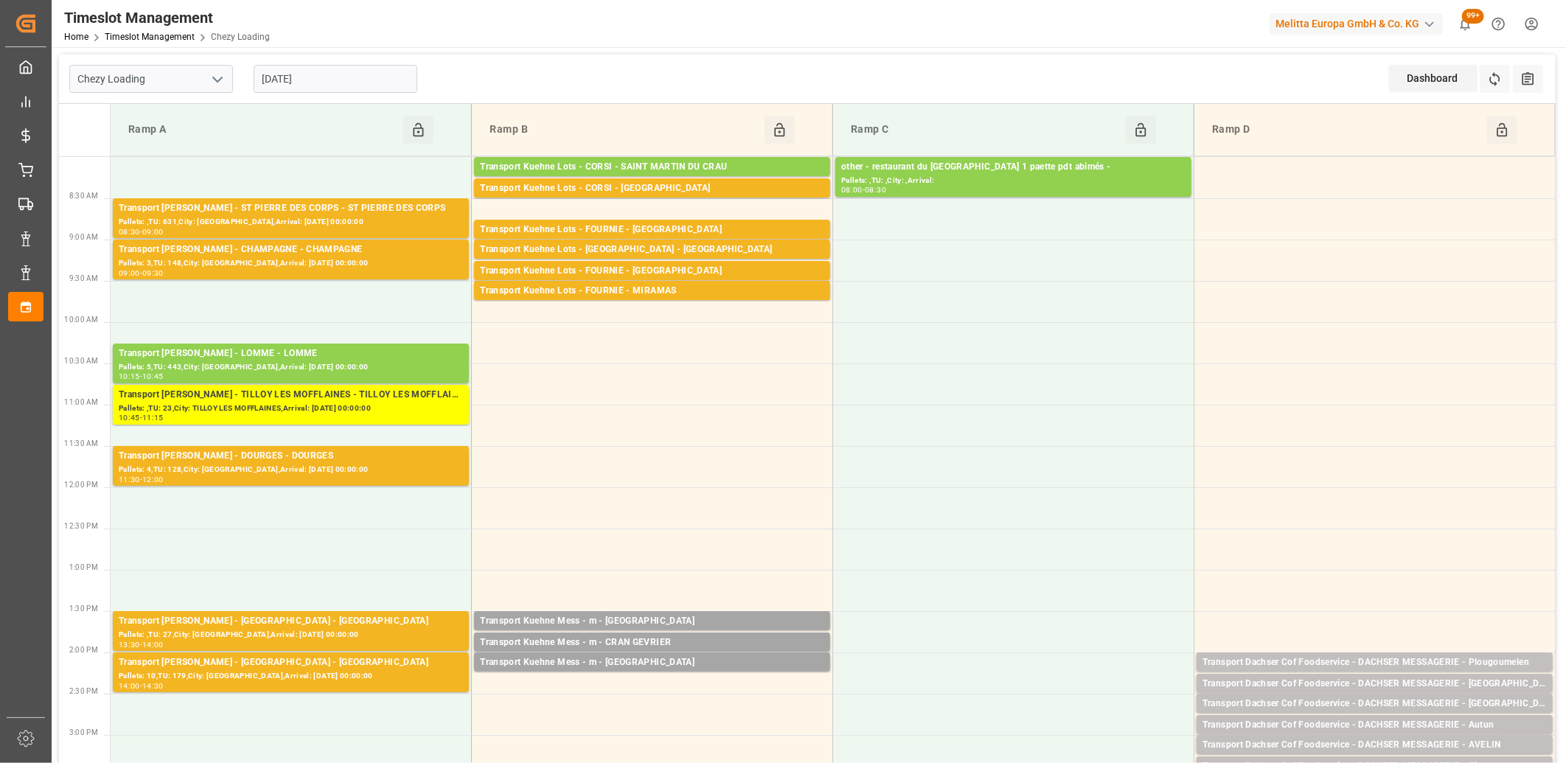
click at [347, 81] on input "10-09-2025" at bounding box center [336, 79] width 164 height 28
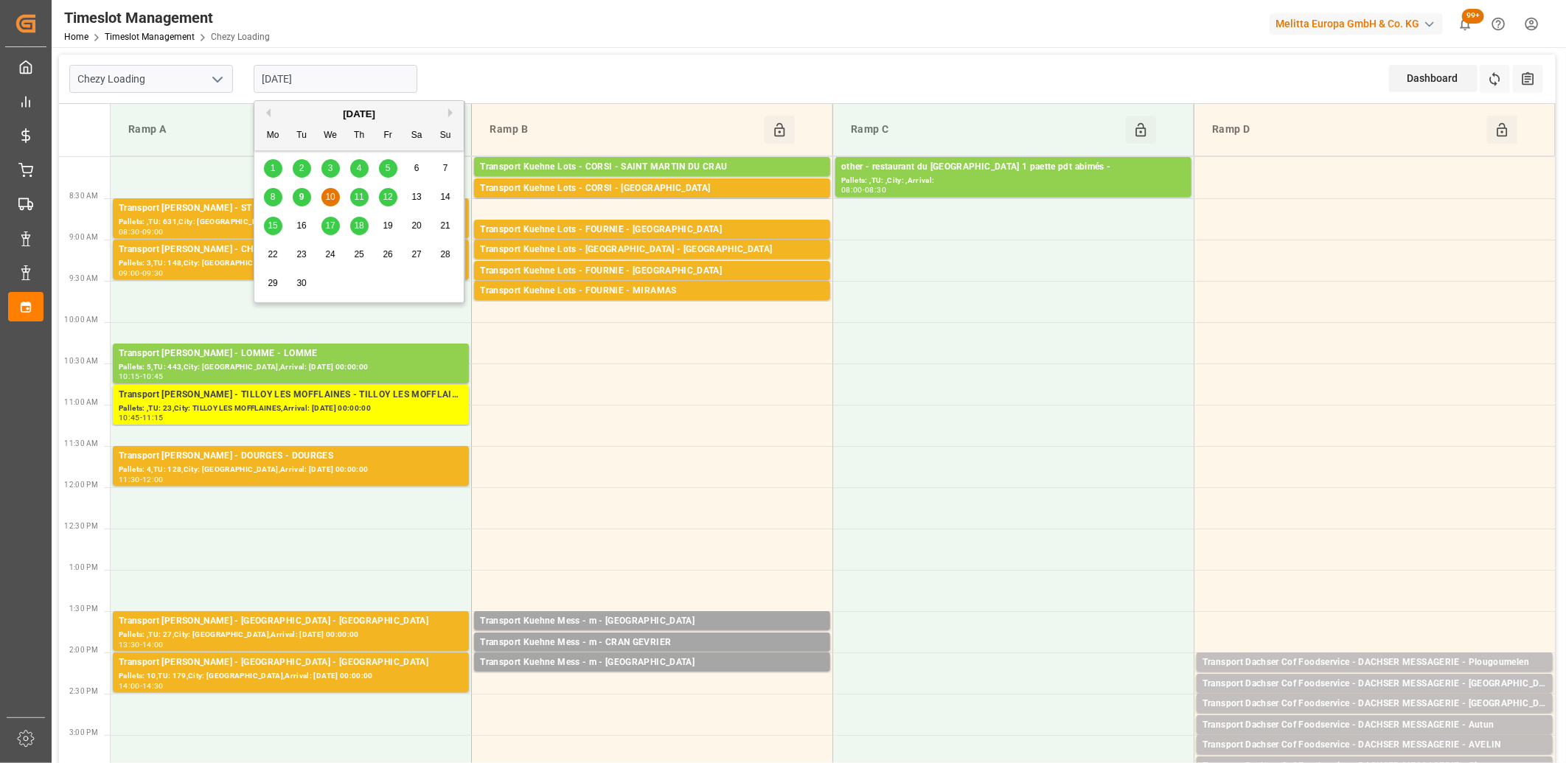
click at [355, 174] on div "4" at bounding box center [359, 169] width 18 height 18
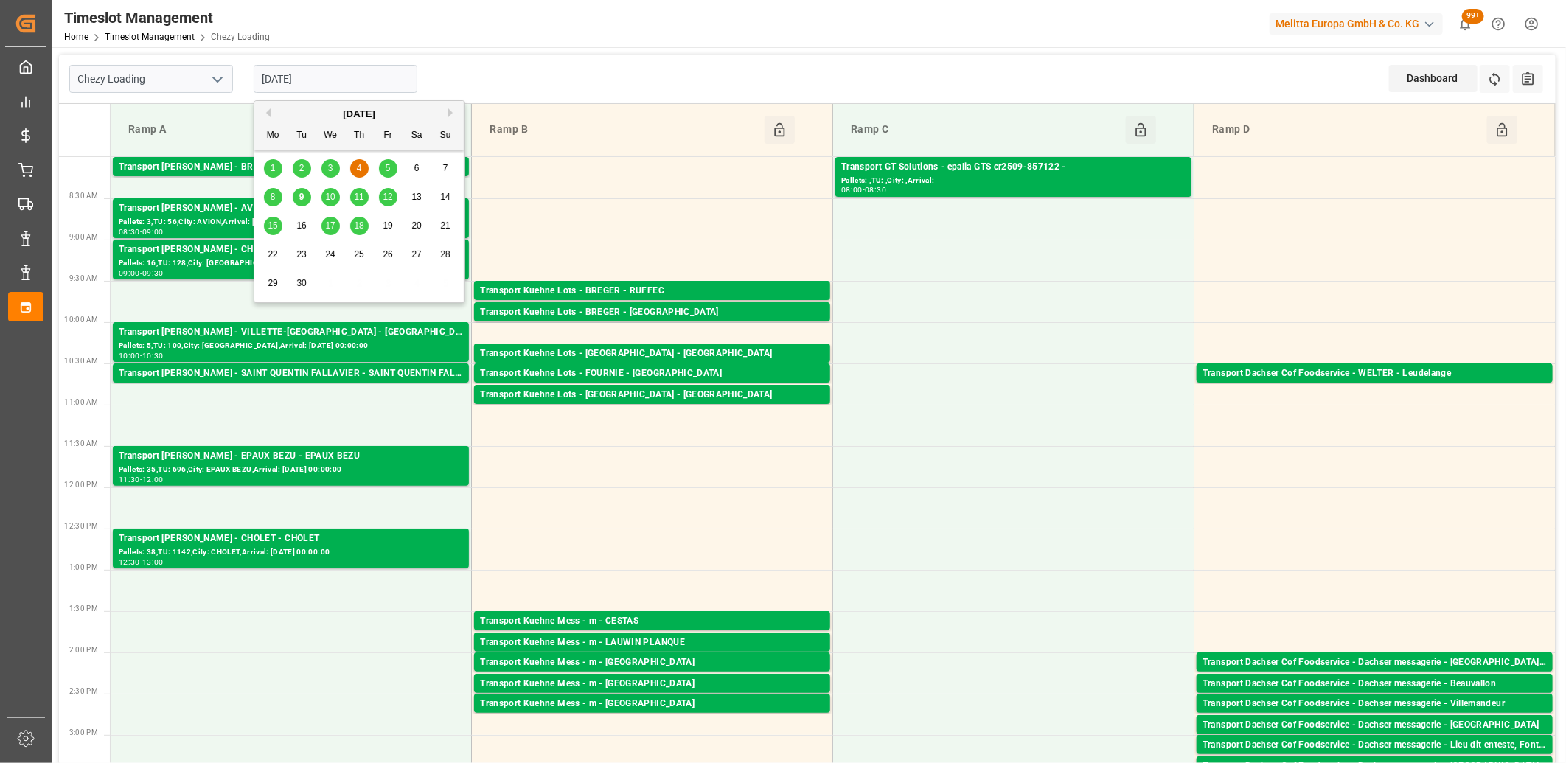
drag, startPoint x: 379, startPoint y: 64, endPoint x: 372, endPoint y: 119, distance: 55.7
click at [379, 66] on input "04-09-2025" at bounding box center [336, 79] width 164 height 28
click at [395, 168] on div "5" at bounding box center [388, 169] width 18 height 18
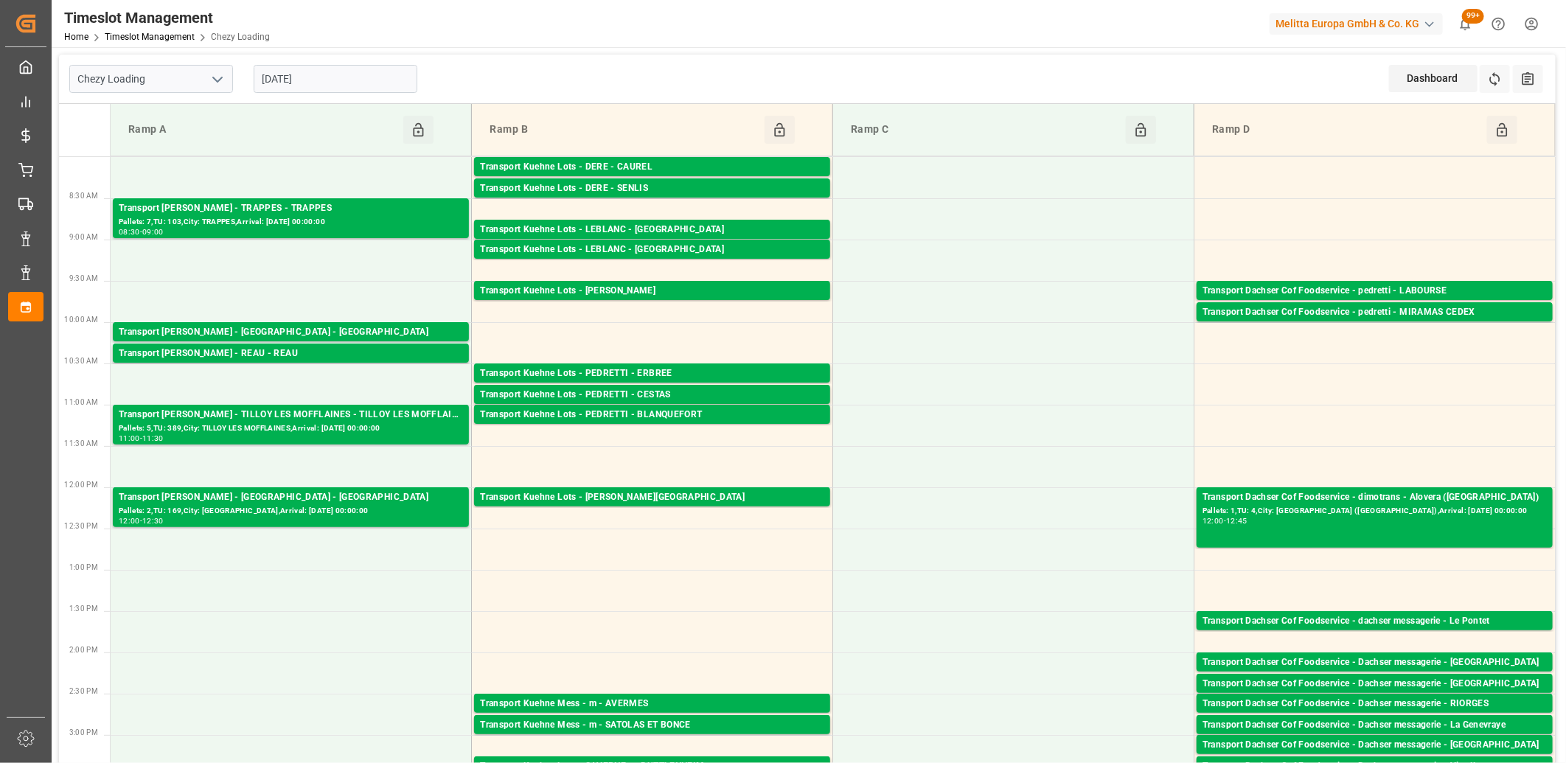
click at [370, 79] on input "05-09-2025" at bounding box center [336, 79] width 164 height 28
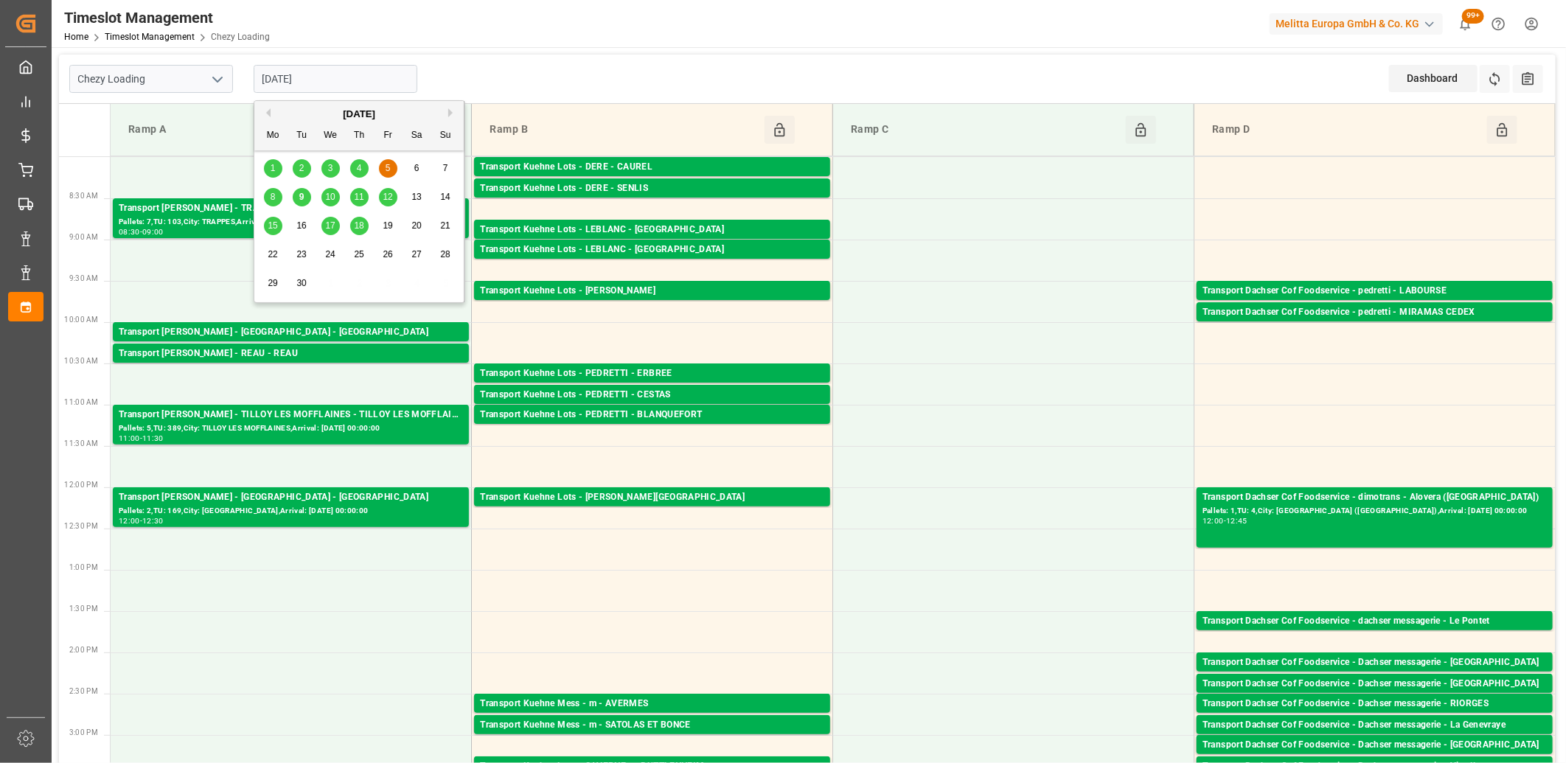
click at [271, 198] on span "8" at bounding box center [273, 197] width 5 height 10
type input "08-09-2025"
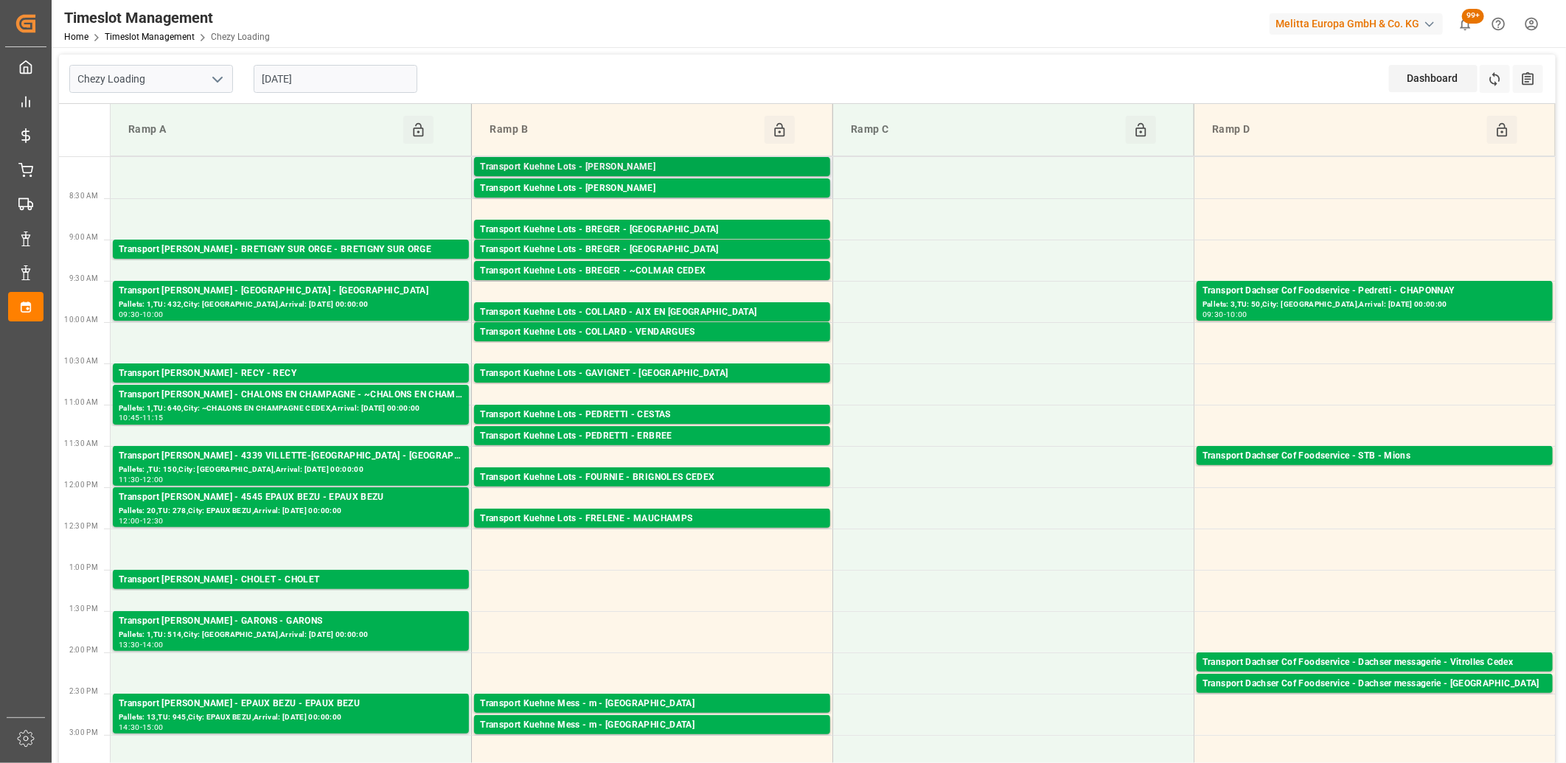
click at [656, 158] on div "Transport Kuehne Lots - ANTOINE - SAINT ETIENNE DE MONTLUC Pallets: 2,TU: 1006,…" at bounding box center [652, 166] width 356 height 19
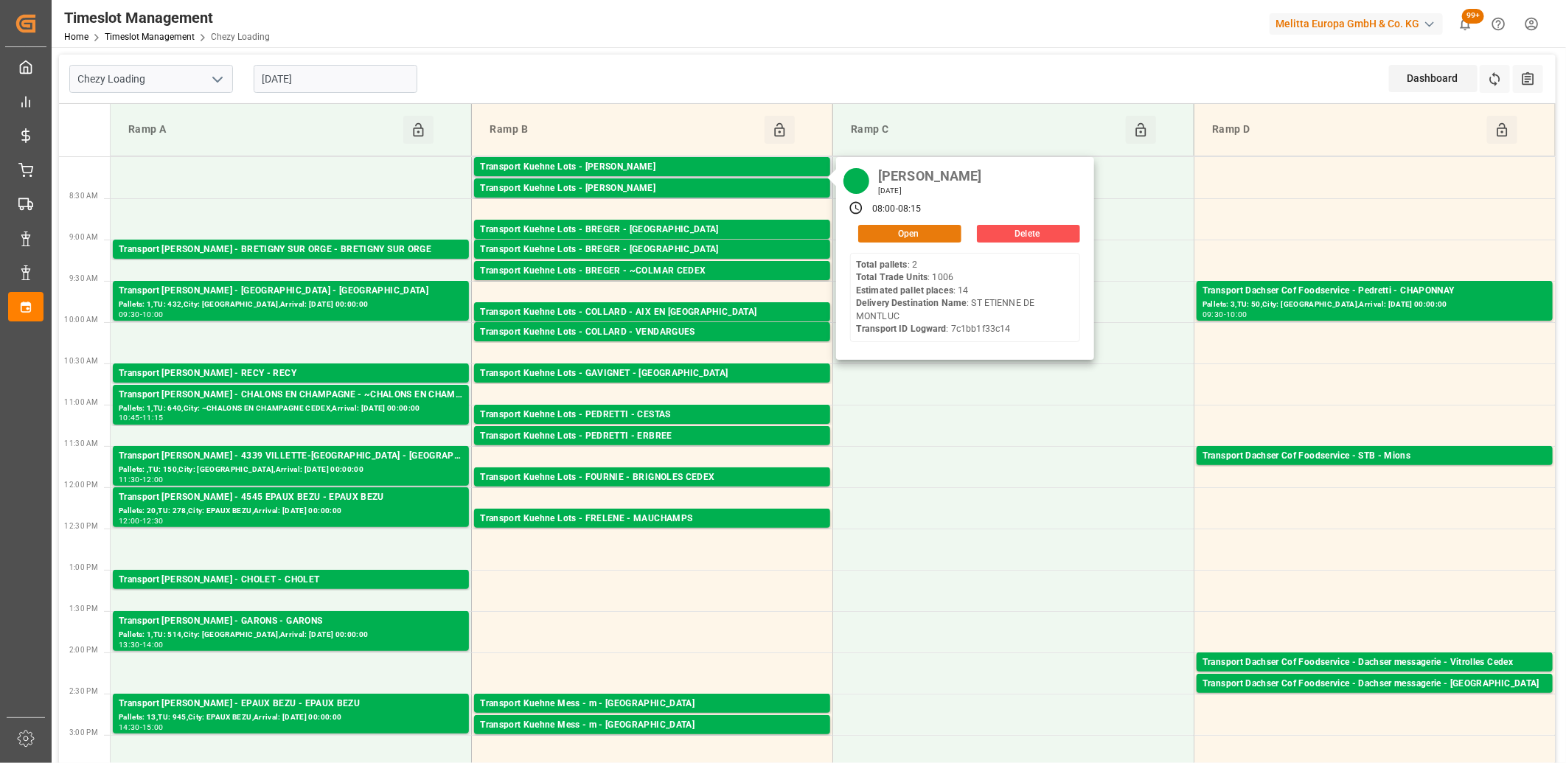
click at [874, 232] on button "Open" at bounding box center [909, 234] width 103 height 18
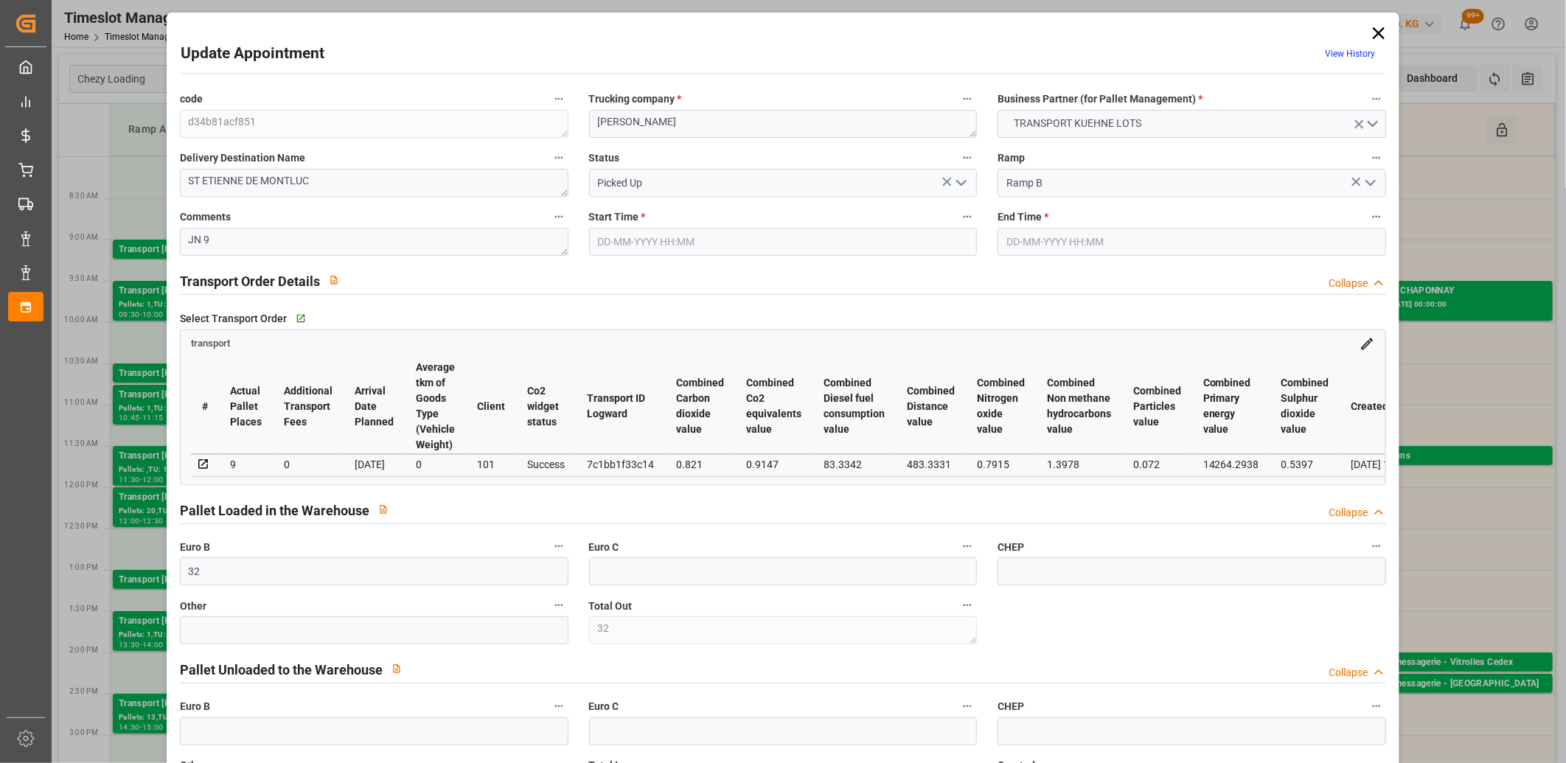
type input "32"
type input "14"
type input "9"
type input "495.46"
type input "0"
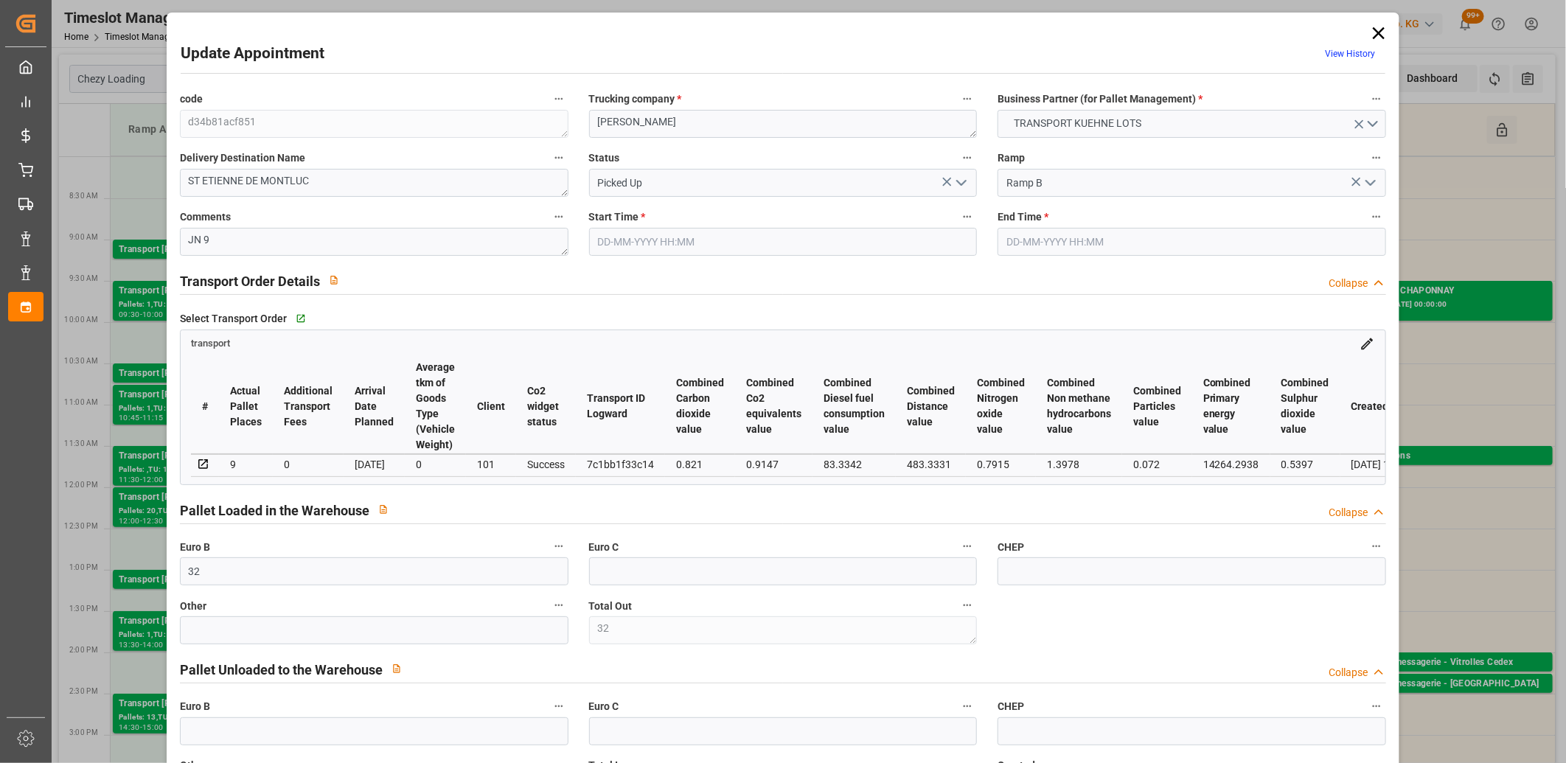
type input "0"
type input "495.46"
type input "0"
type input "34"
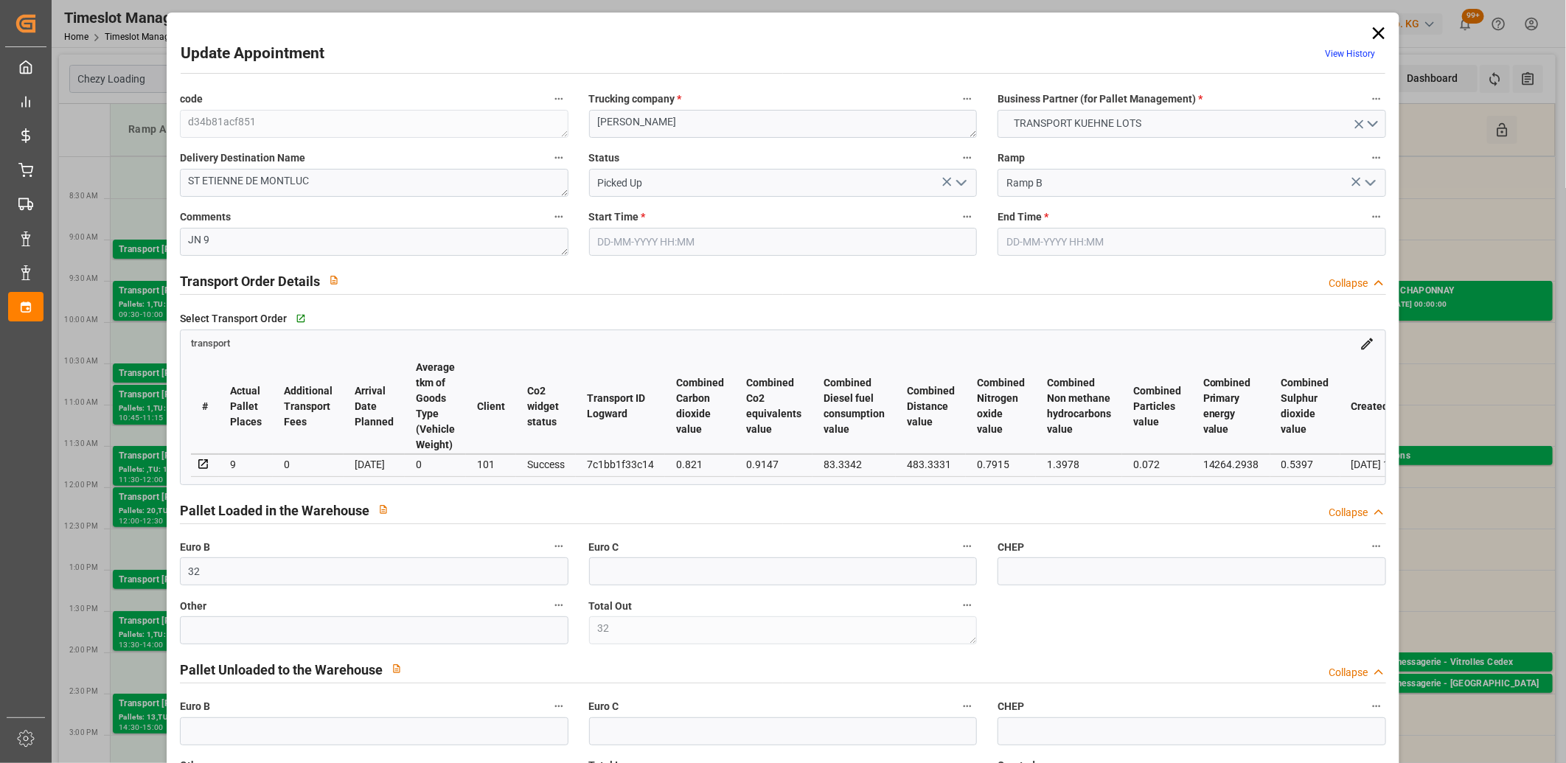
type input "2714.175"
type input "4084.878"
type input "12245.232"
type input "44"
type input "2"
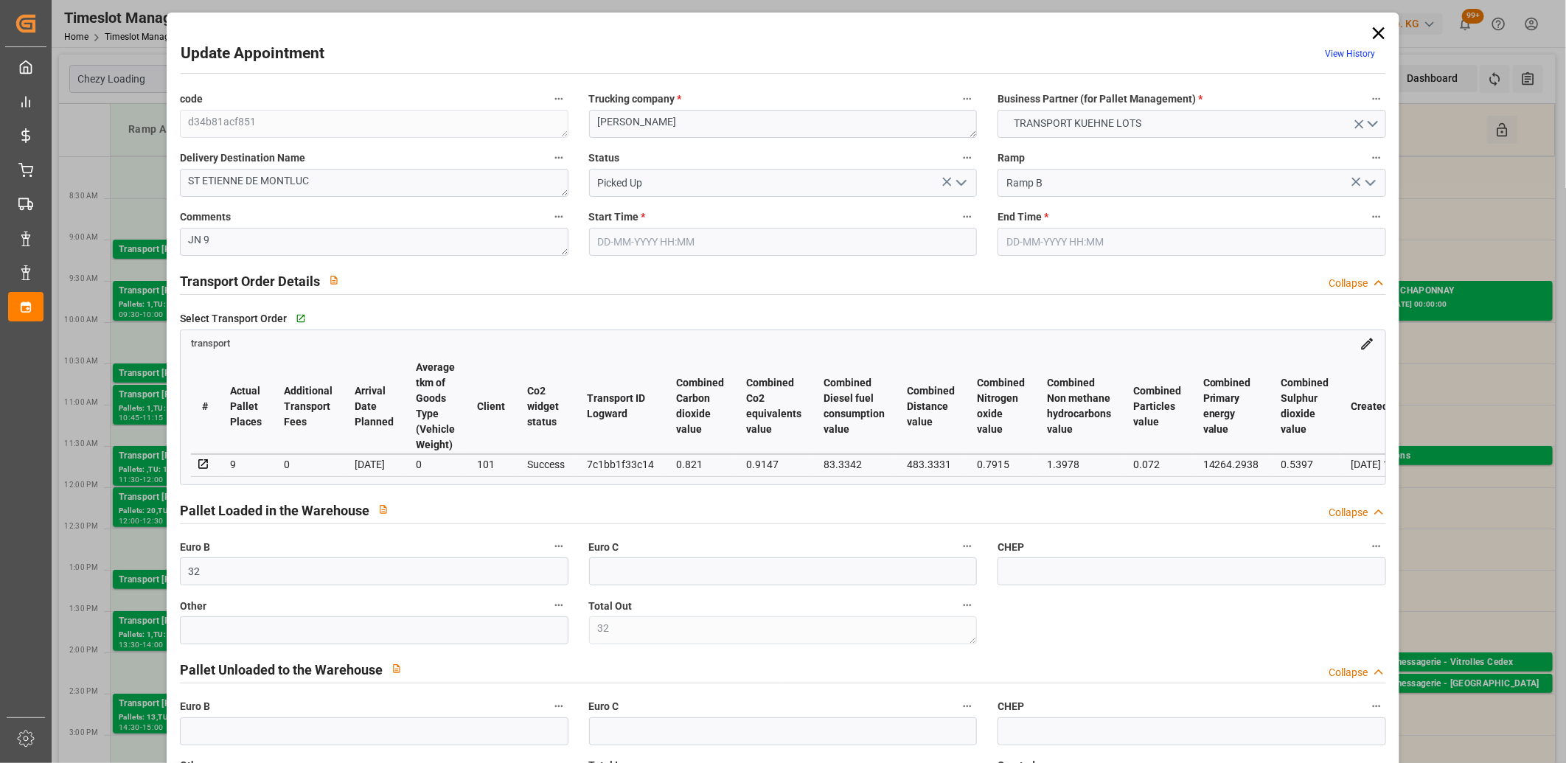
type input "1006"
type input "35"
type input "101"
type input "3254.142"
type input "0"
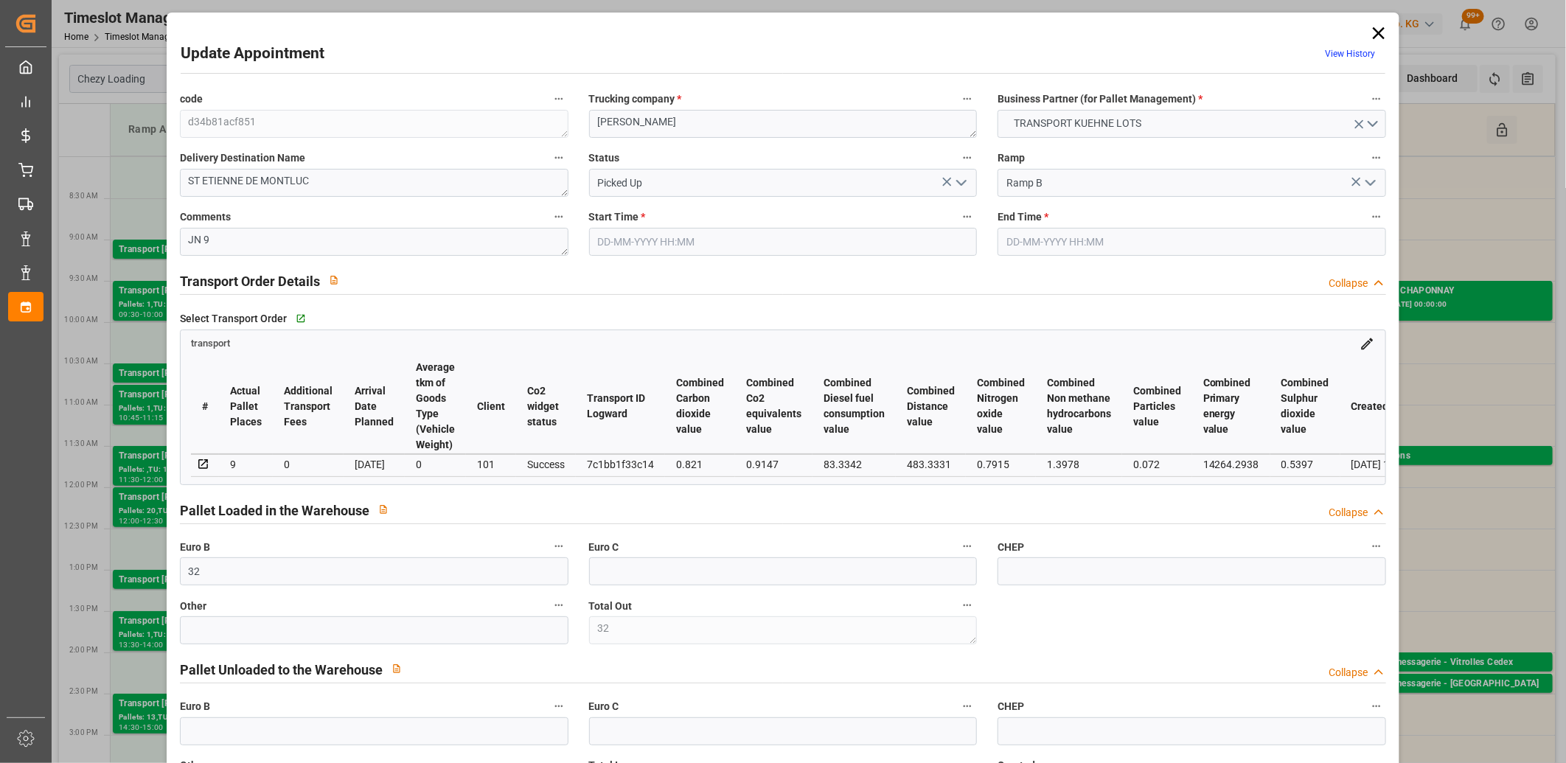
type input "10767.6795"
type input "0"
type input "21"
type input "80"
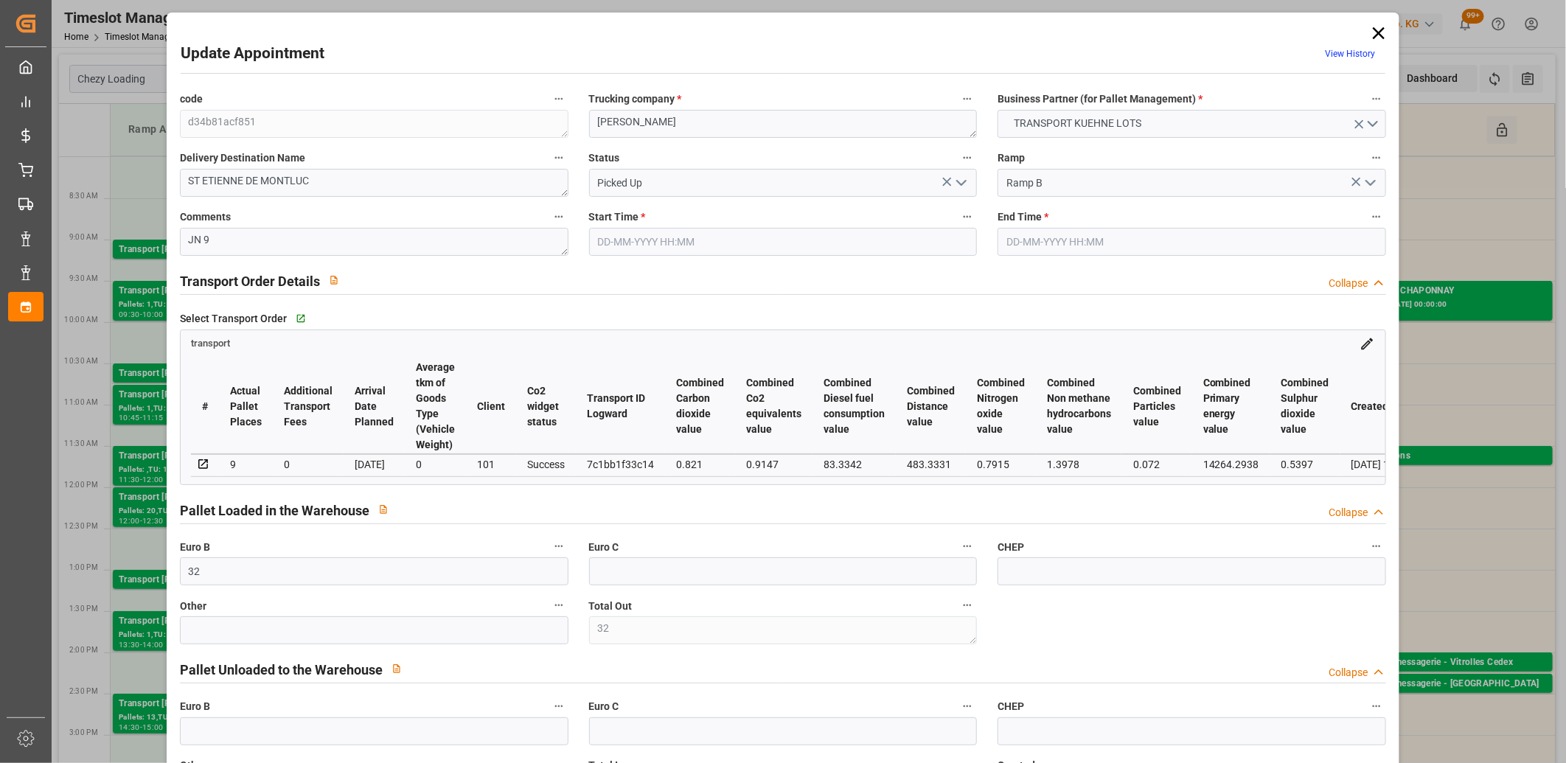
type input "08-09-2025 08:00"
type input "08-09-2025 08:15"
type input "02-09-2025 13:36"
type input "02-09-2025 11:21"
type input "[DATE]"
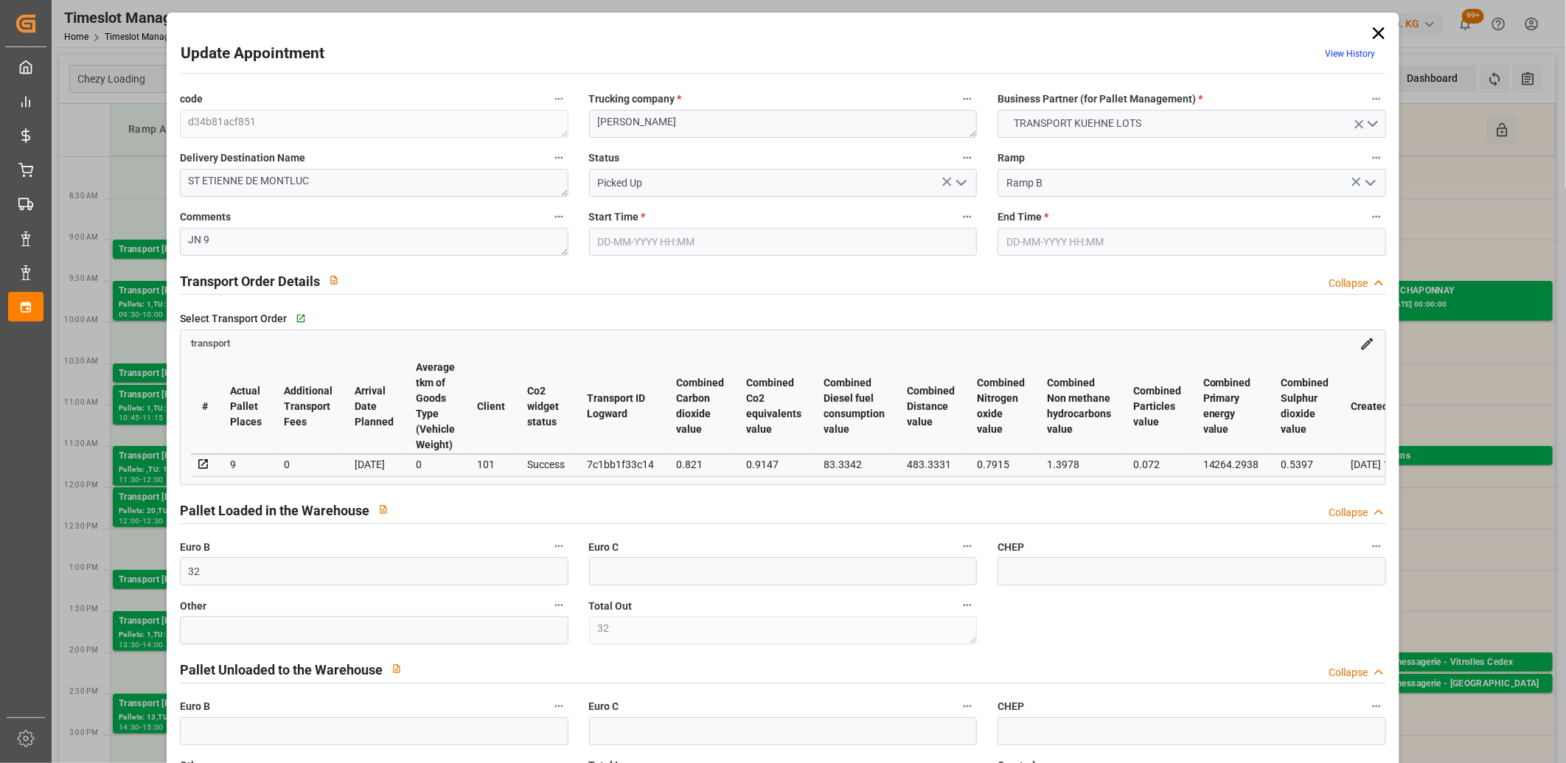
type input "05-09-2025"
type input "08-09-2025"
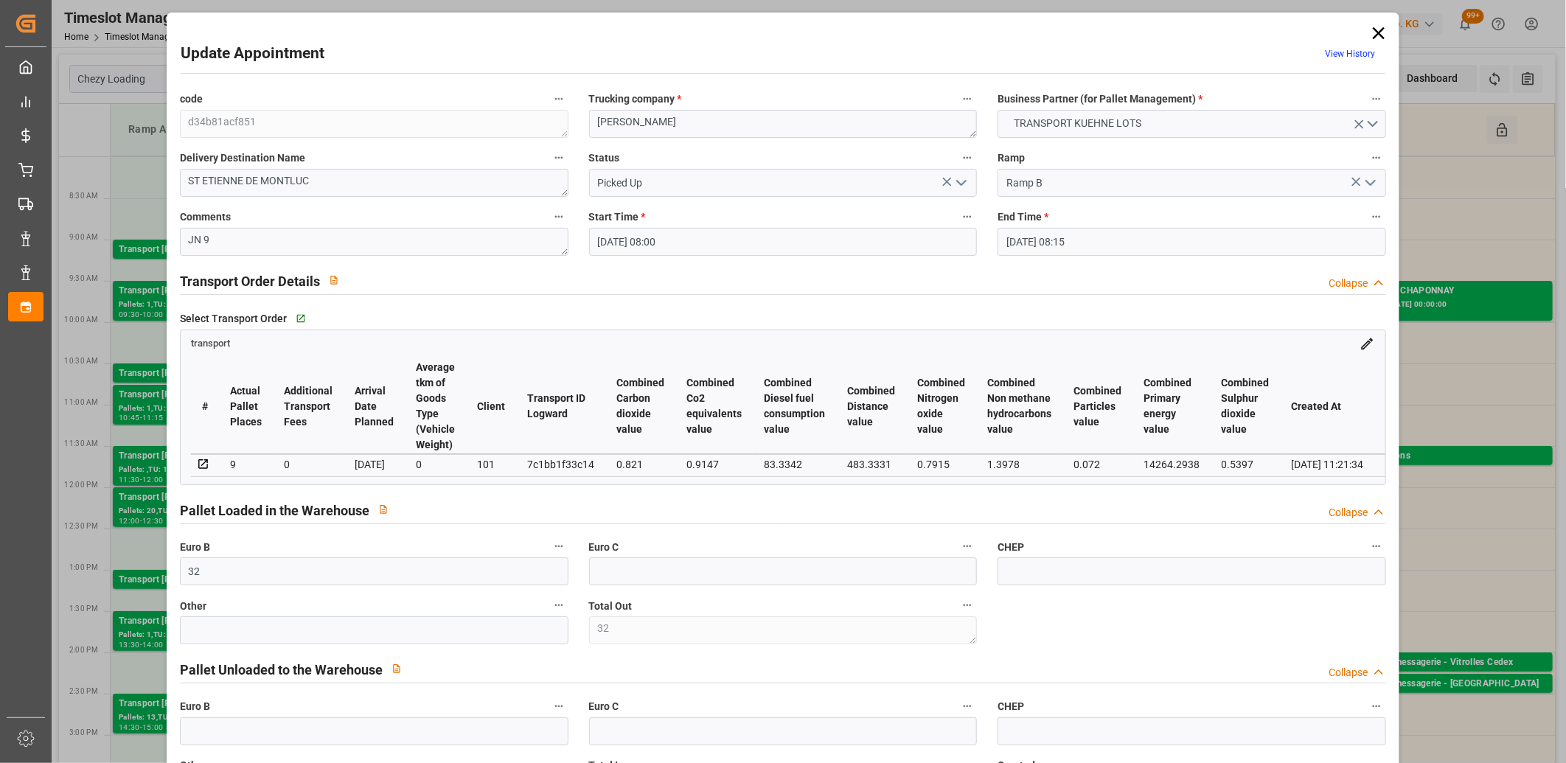
click at [1373, 32] on icon at bounding box center [1379, 33] width 21 height 21
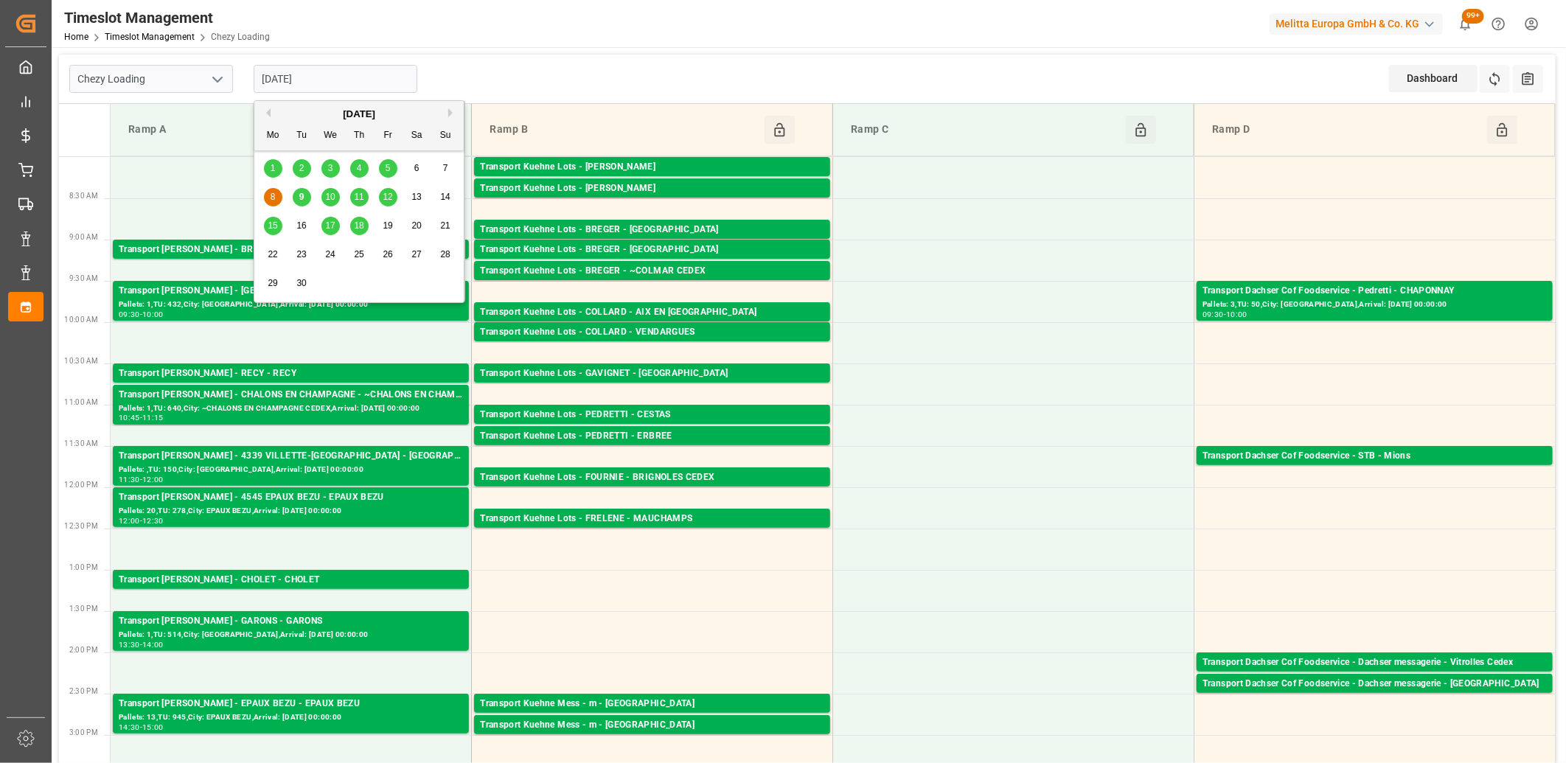
click at [369, 83] on input "08-09-2025" at bounding box center [336, 79] width 164 height 28
click at [305, 201] on div "9" at bounding box center [302, 198] width 18 height 18
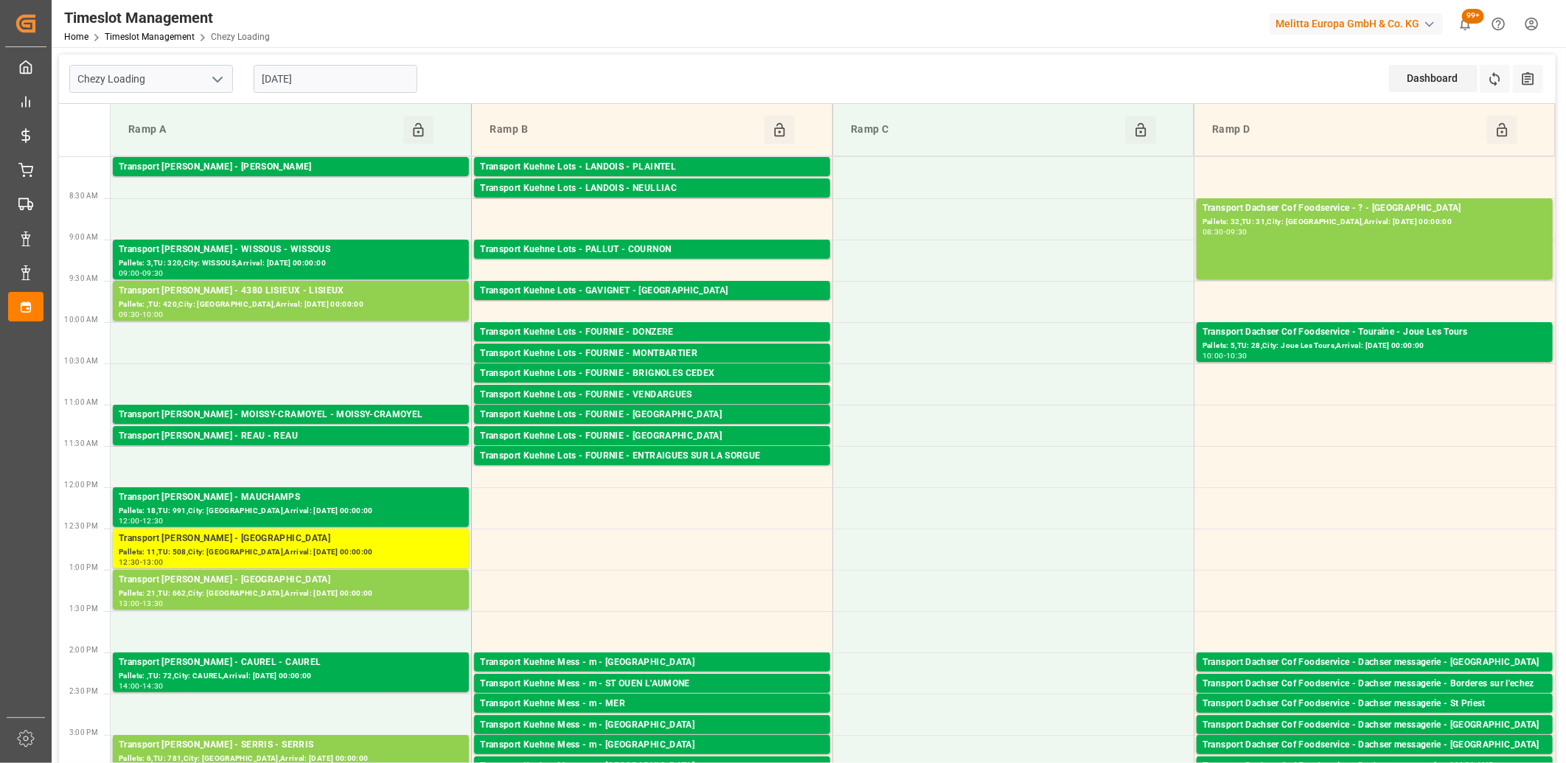
click at [402, 74] on input "[DATE]" at bounding box center [336, 79] width 164 height 28
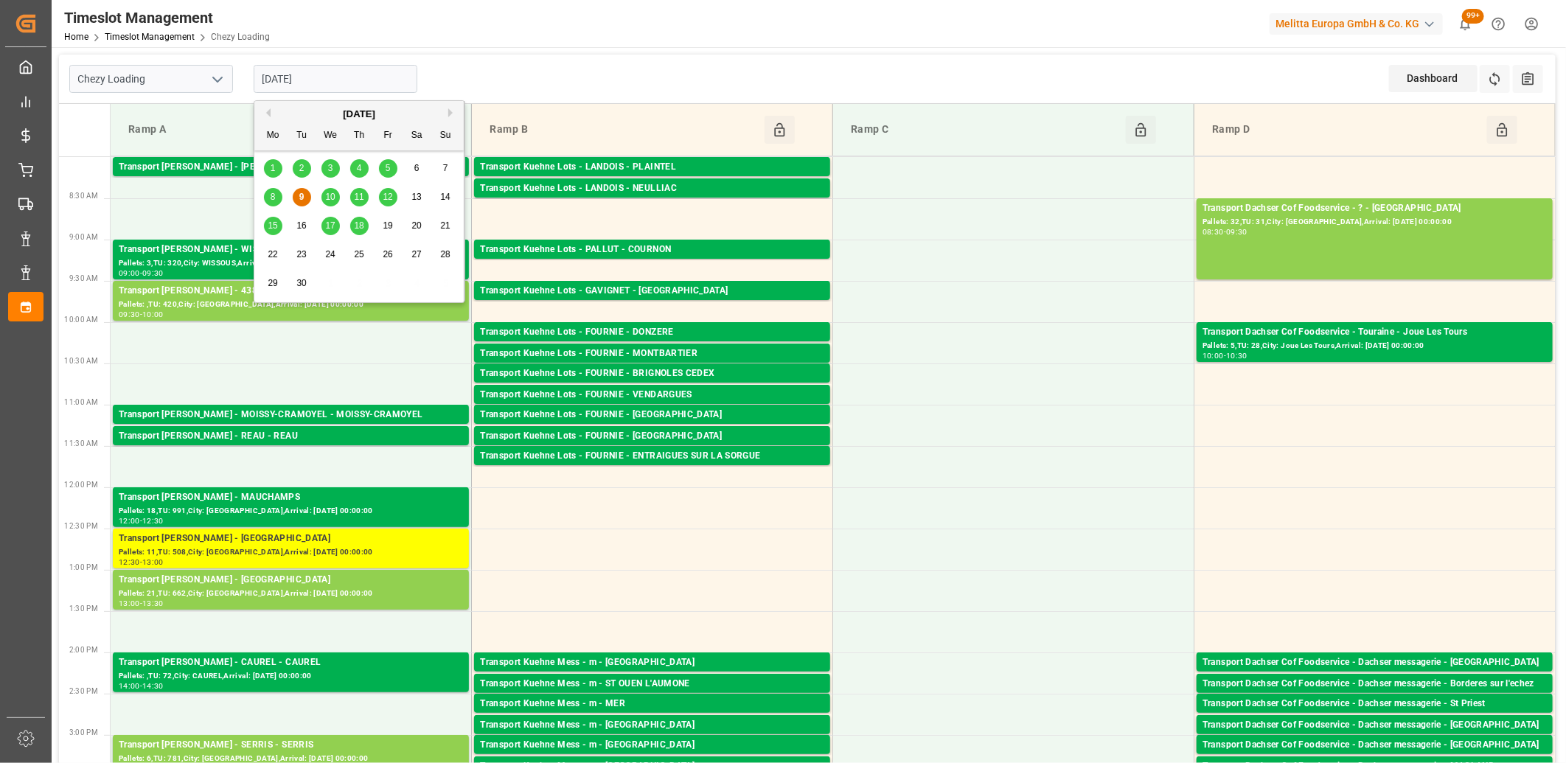
click at [304, 165] on span "2" at bounding box center [301, 168] width 5 height 10
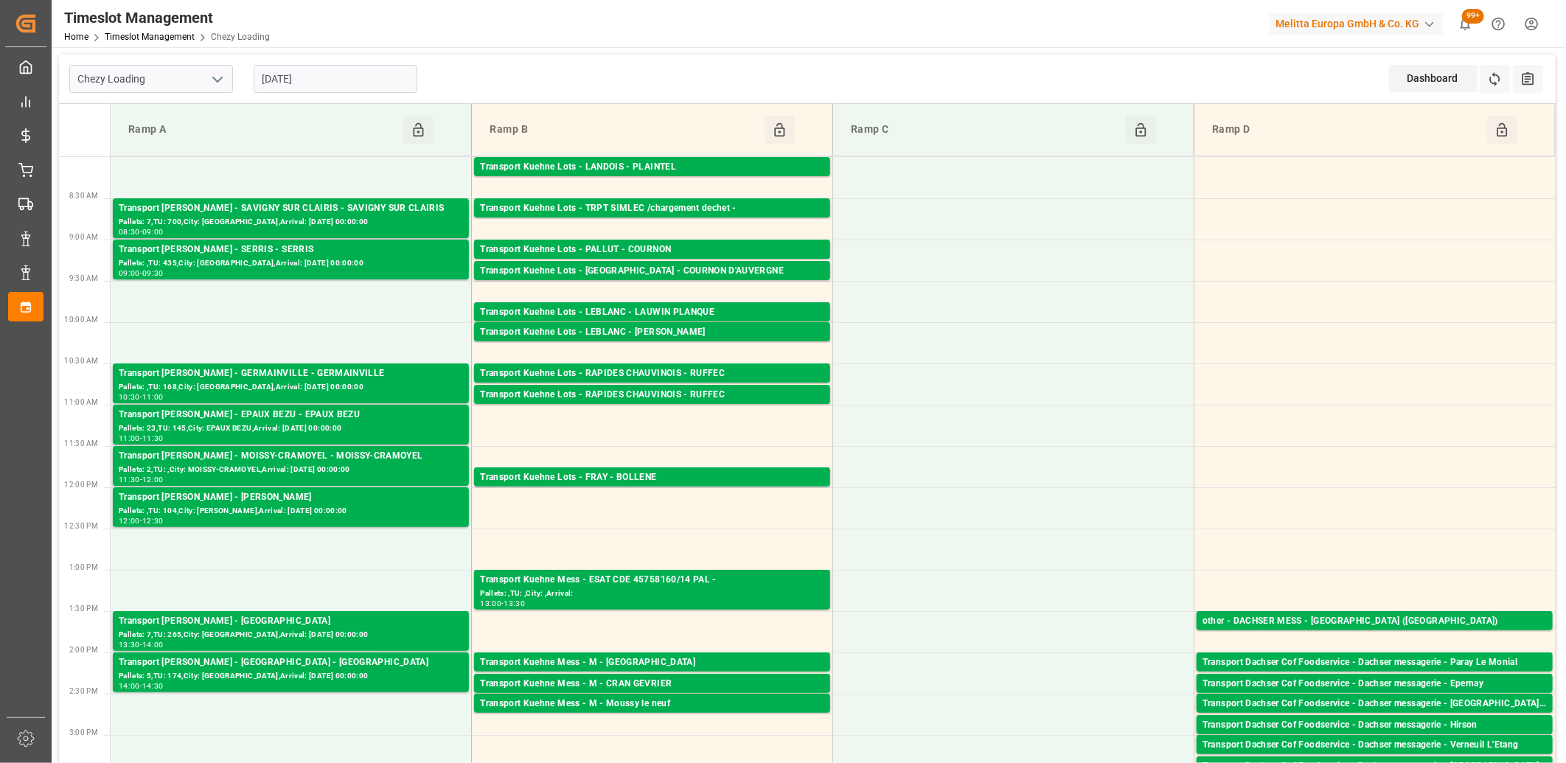
click at [329, 74] on input "02-09-2025" at bounding box center [336, 79] width 164 height 28
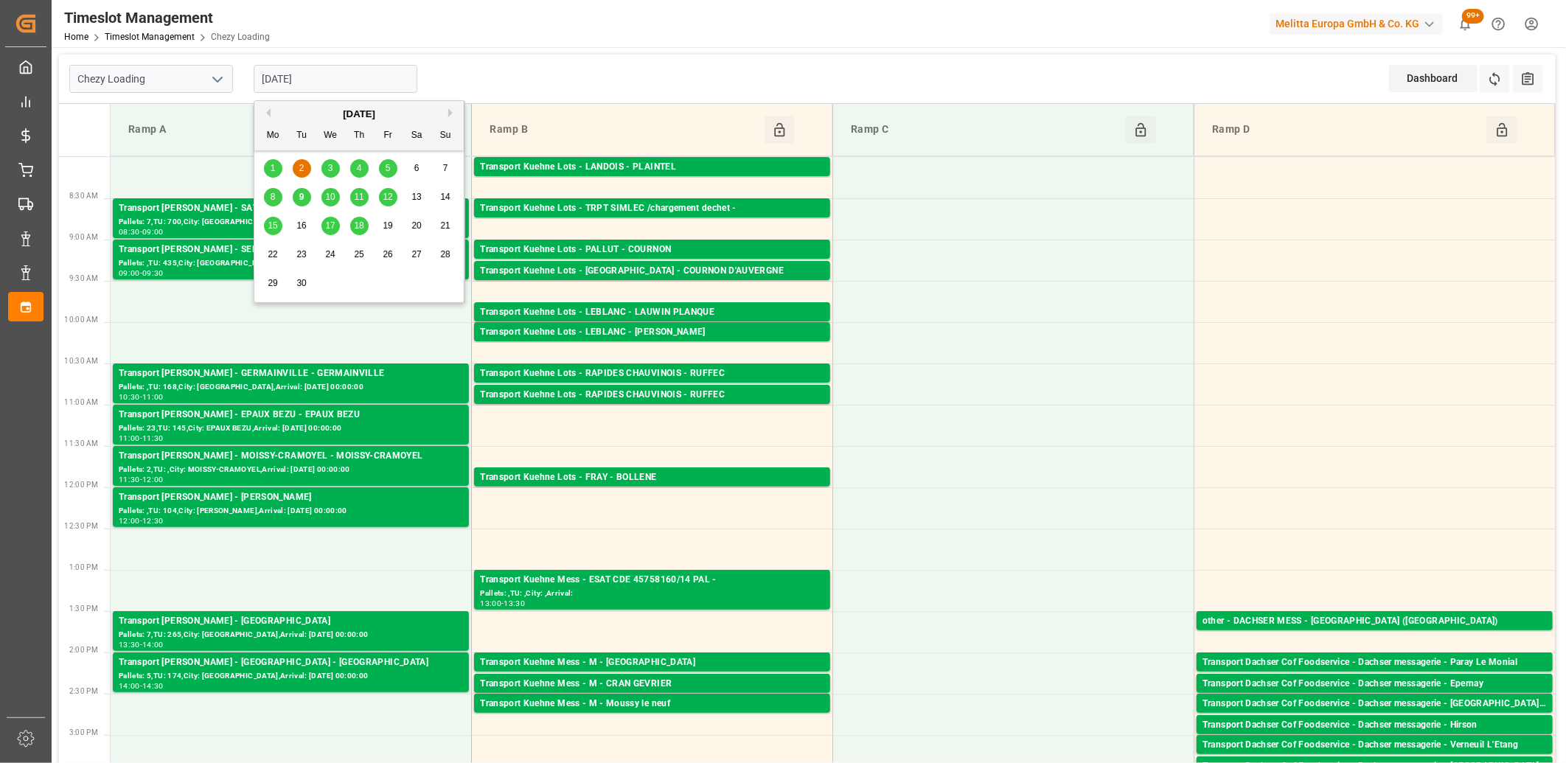
click at [358, 226] on span "18" at bounding box center [359, 225] width 10 height 10
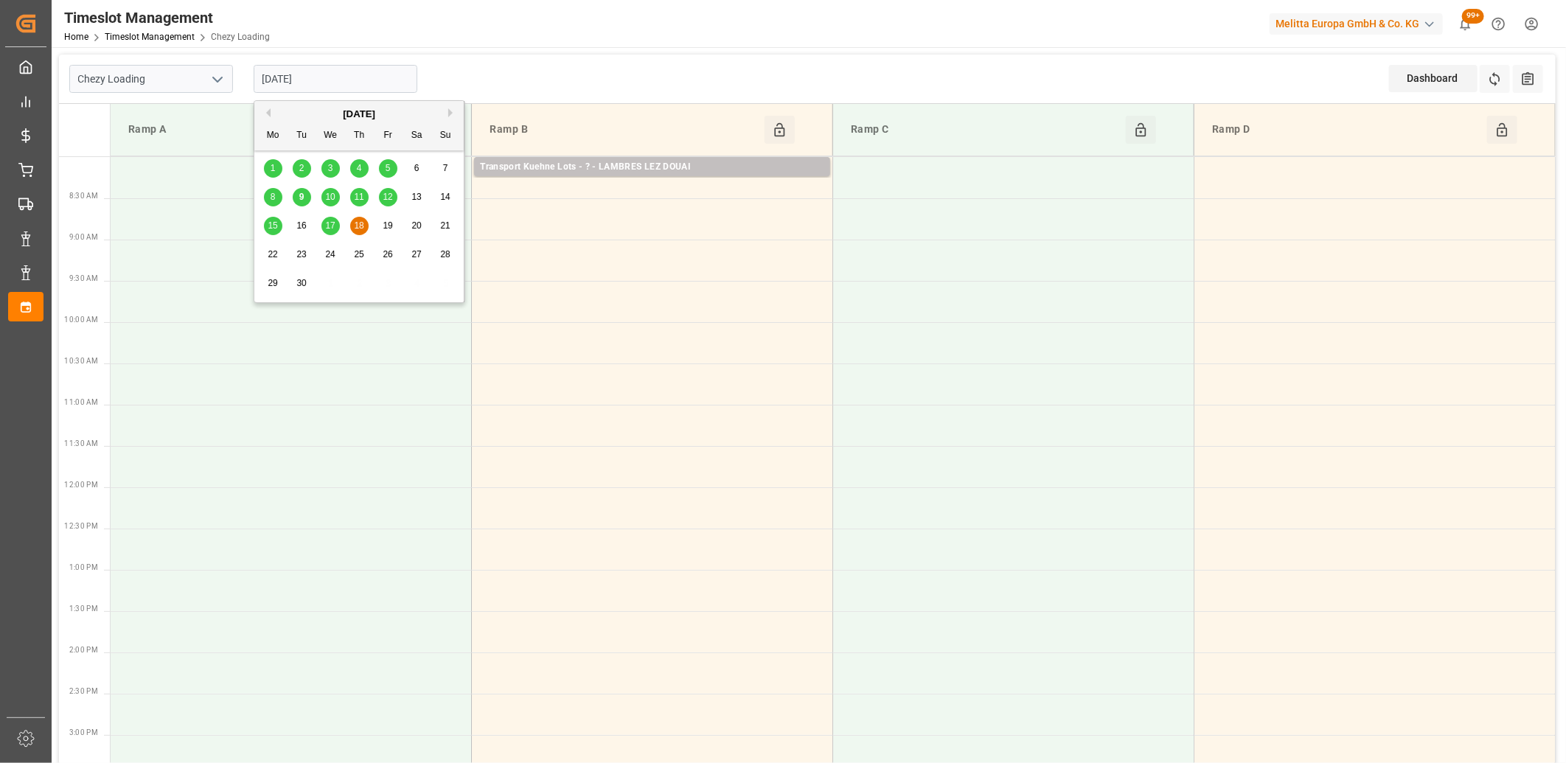
click at [366, 80] on input "18-09-2025" at bounding box center [336, 79] width 164 height 28
click at [328, 225] on span "17" at bounding box center [330, 225] width 10 height 10
type input "17-09-2025"
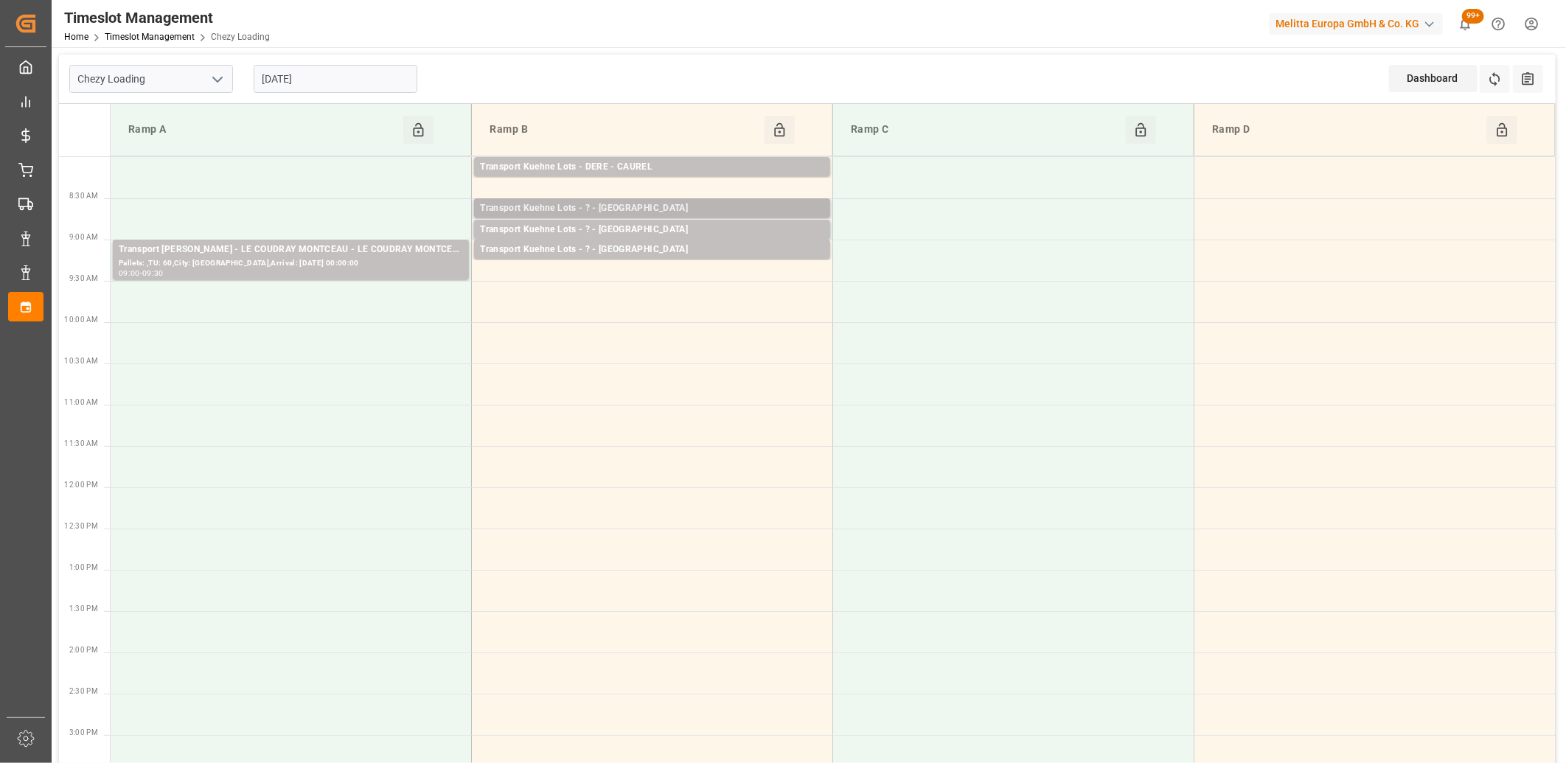
click at [615, 206] on div "Transport Kuehne Lots - ? - ST ETIENNE DE MONTLUC" at bounding box center [652, 208] width 344 height 15
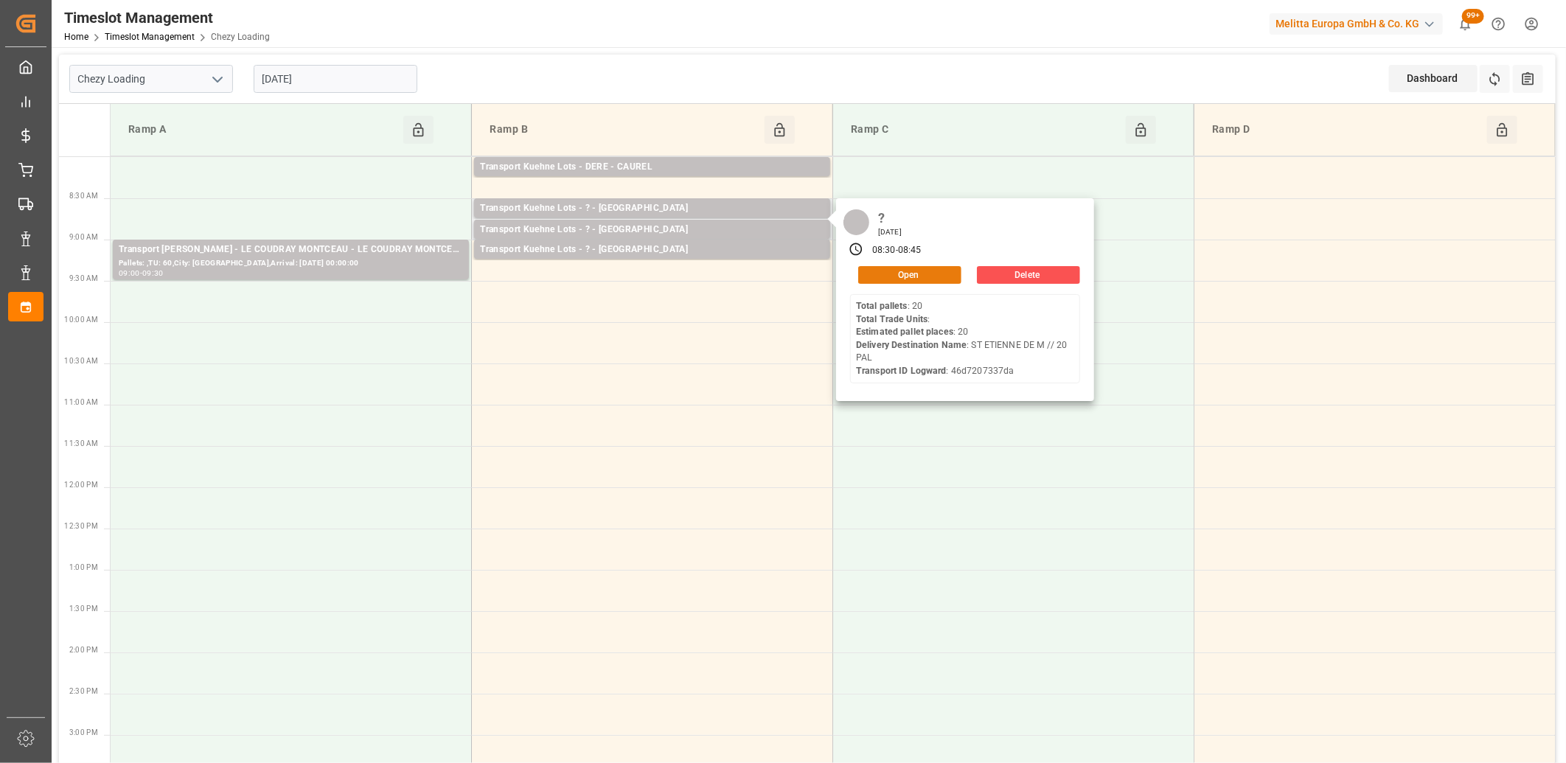
click at [938, 278] on button "Open" at bounding box center [909, 275] width 103 height 18
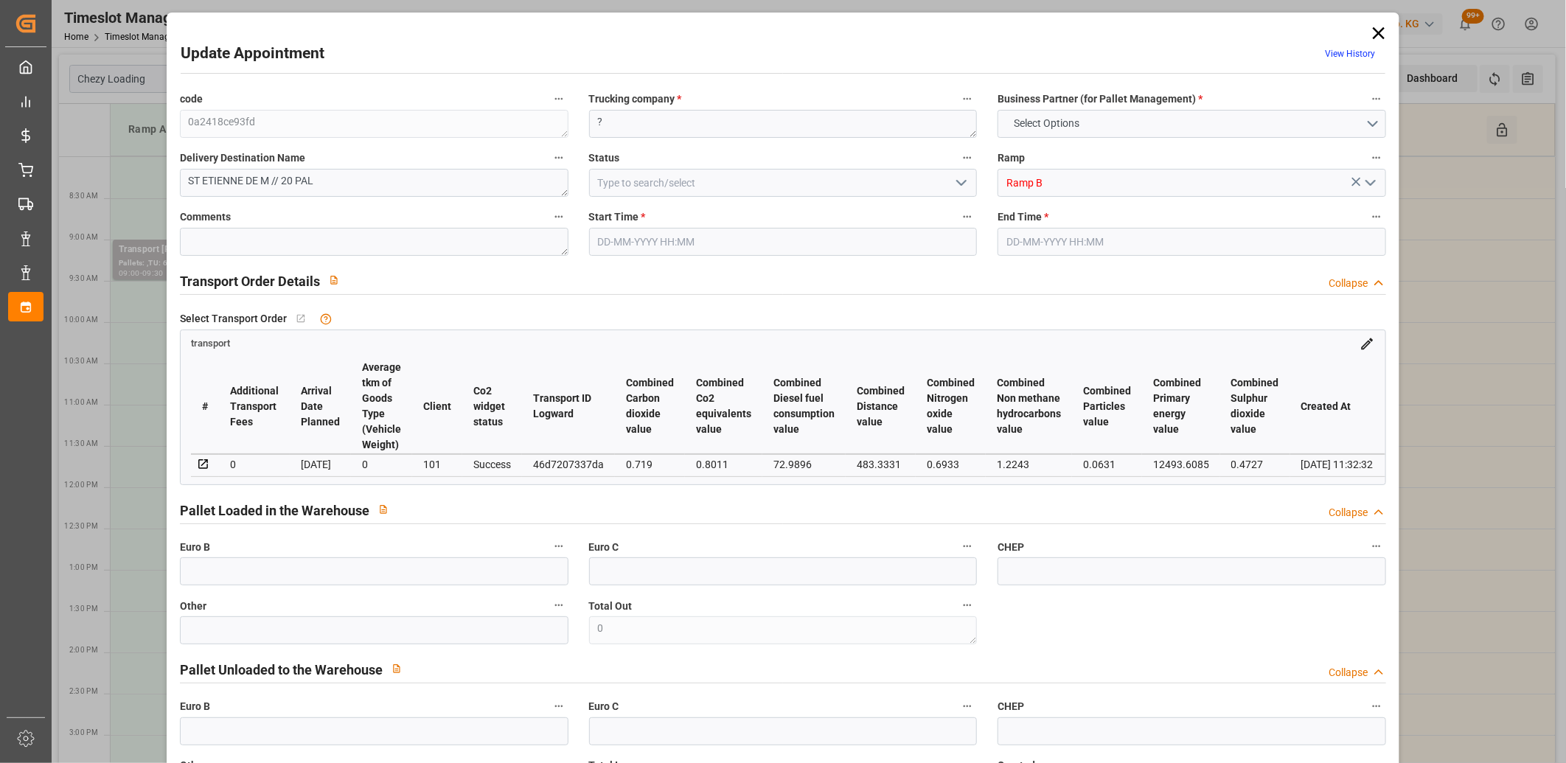
type input "20"
type input "630.28"
type input "0"
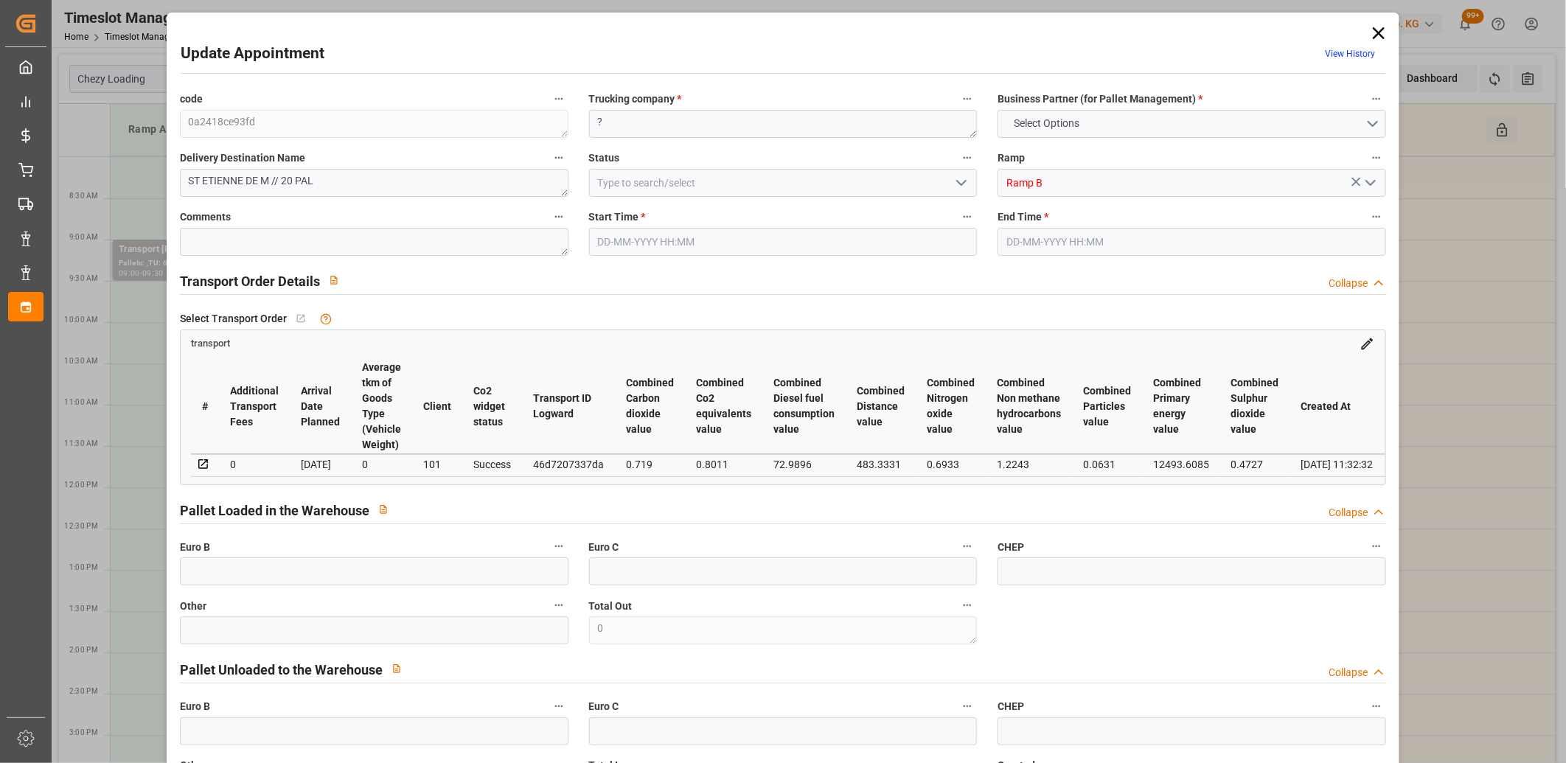
type input "630.28"
type input "0"
type input "2338.416"
type input "3608"
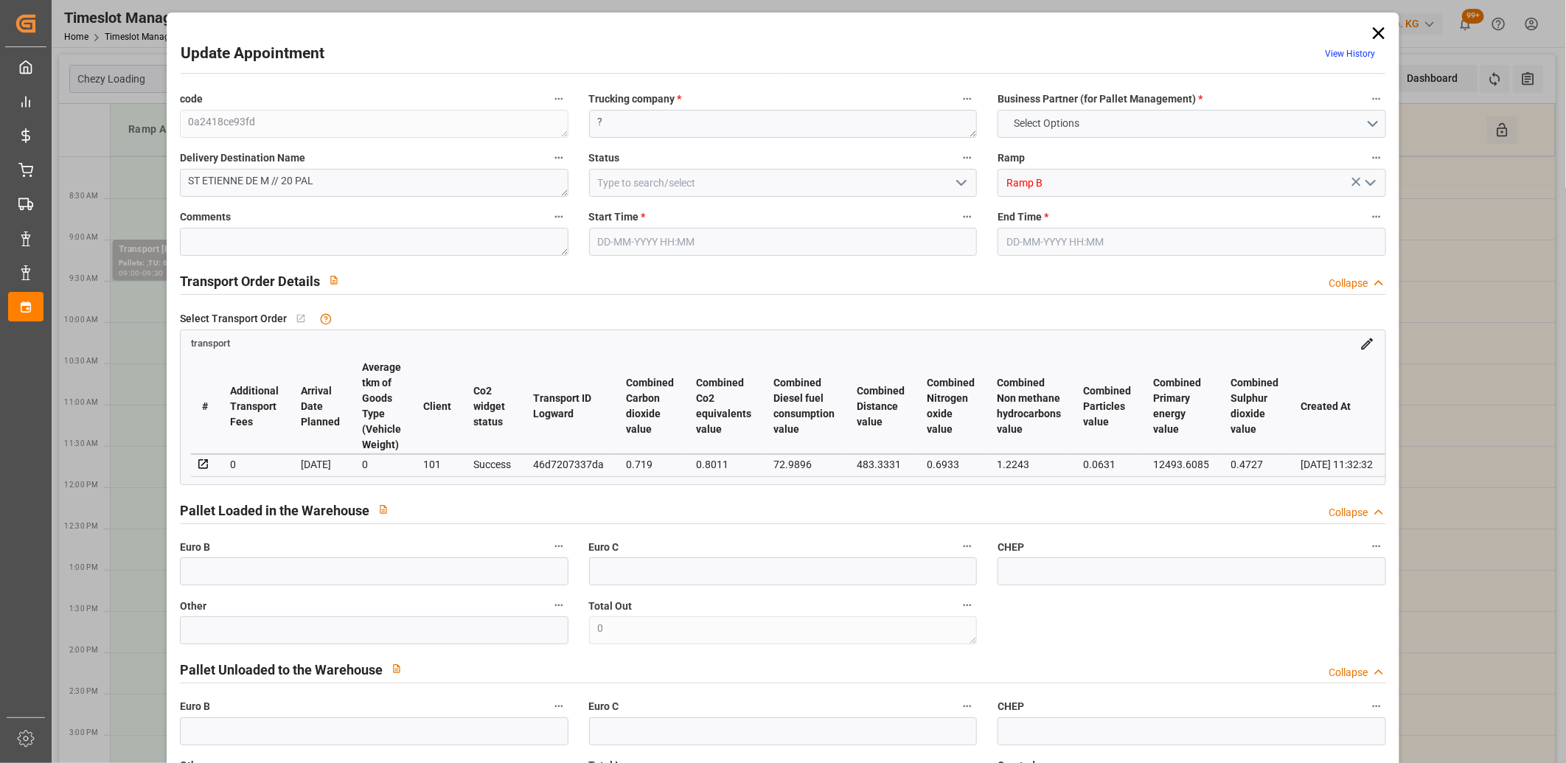
type input "25967.28"
type input "44"
type input "20"
type input "0"
type input "20"
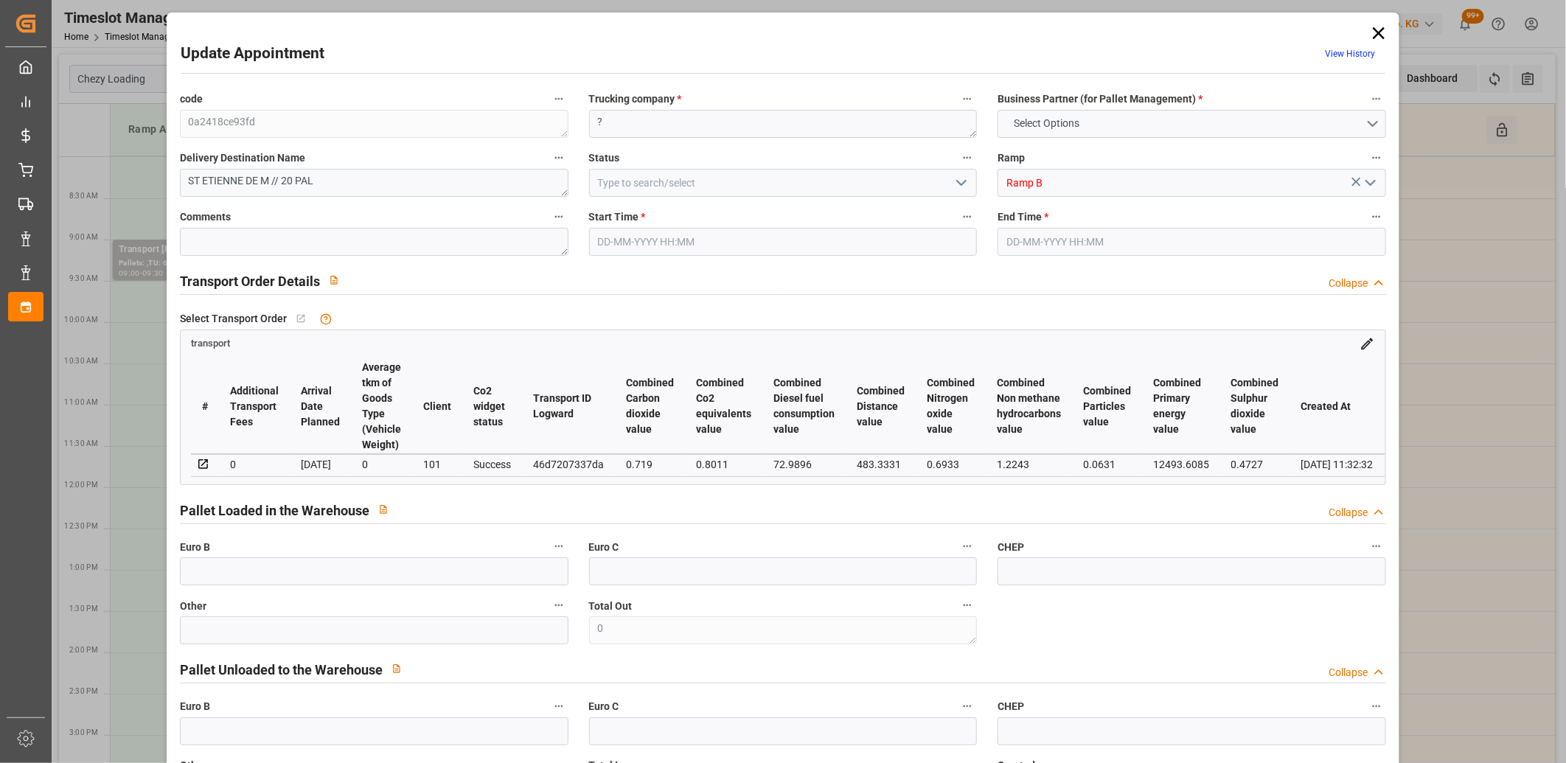
type input "101"
type input "2850.192"
type input "0"
type input "4710.8598"
type input "0"
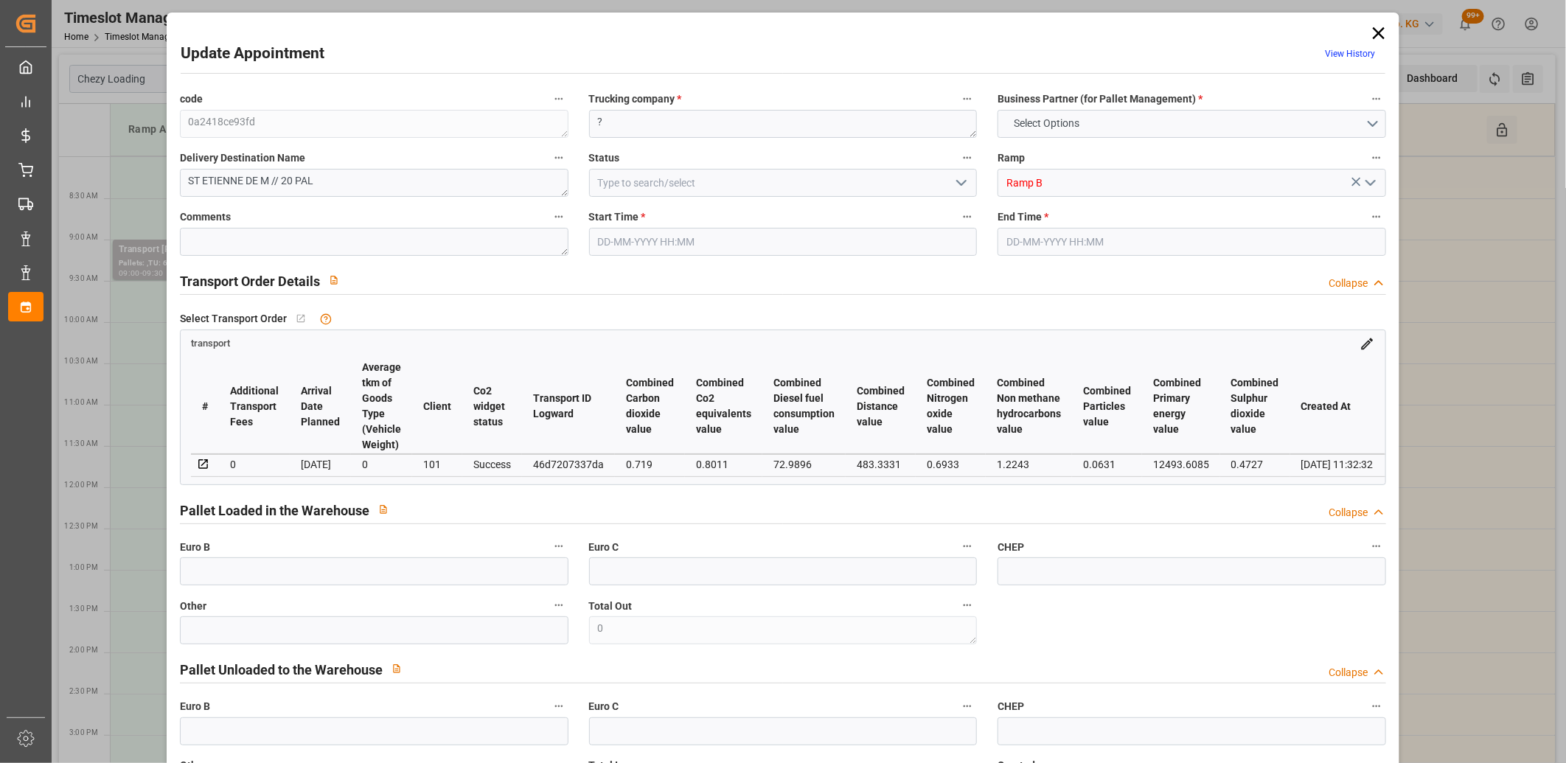
type input "0"
type input "21"
type input "35"
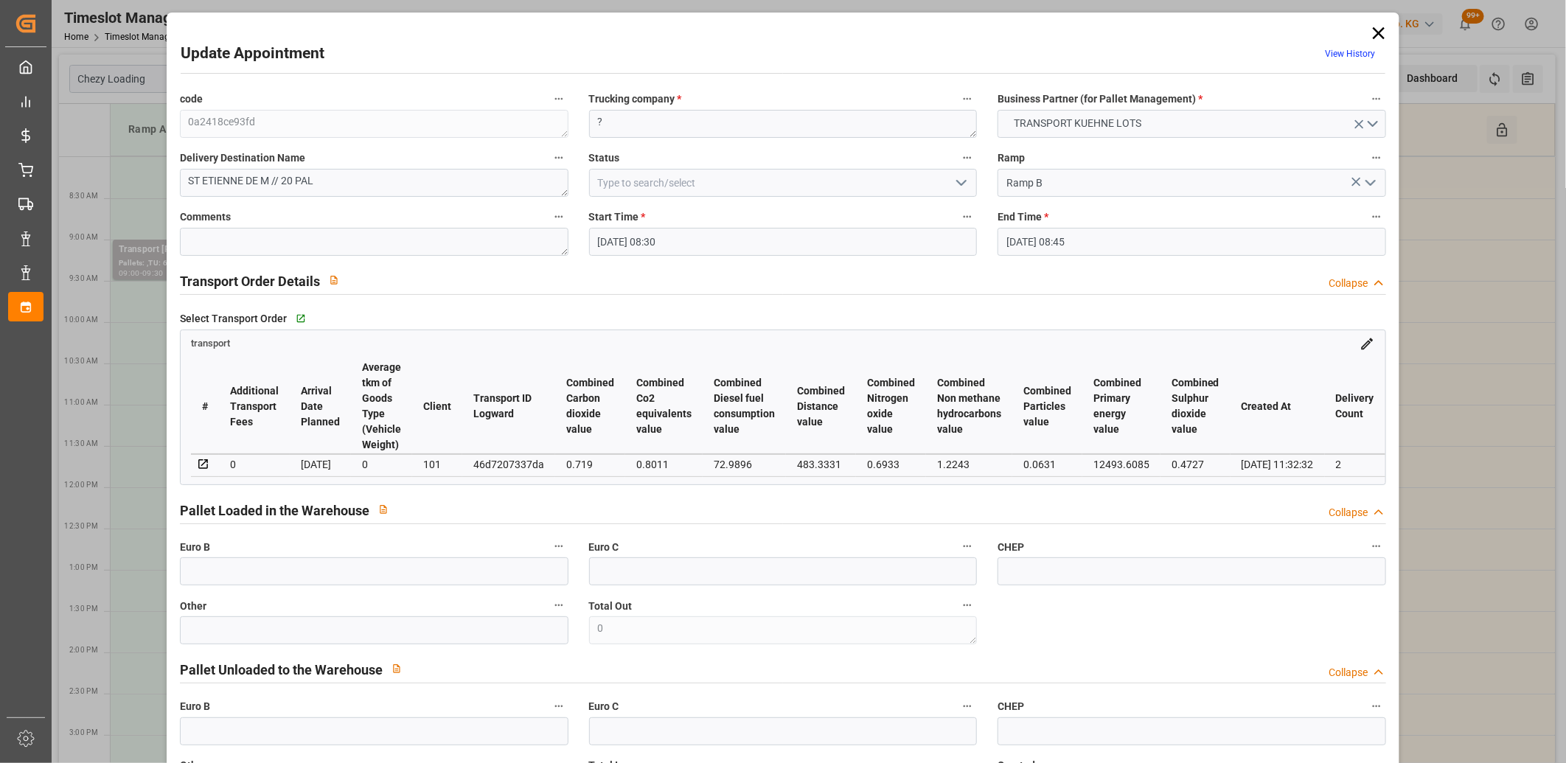
type input "17-09-2025 08:30"
type input "17-09-2025 08:45"
type input "25-08-2025 12:45"
type input "25-08-2025 11:32"
type input "01-09-2025"
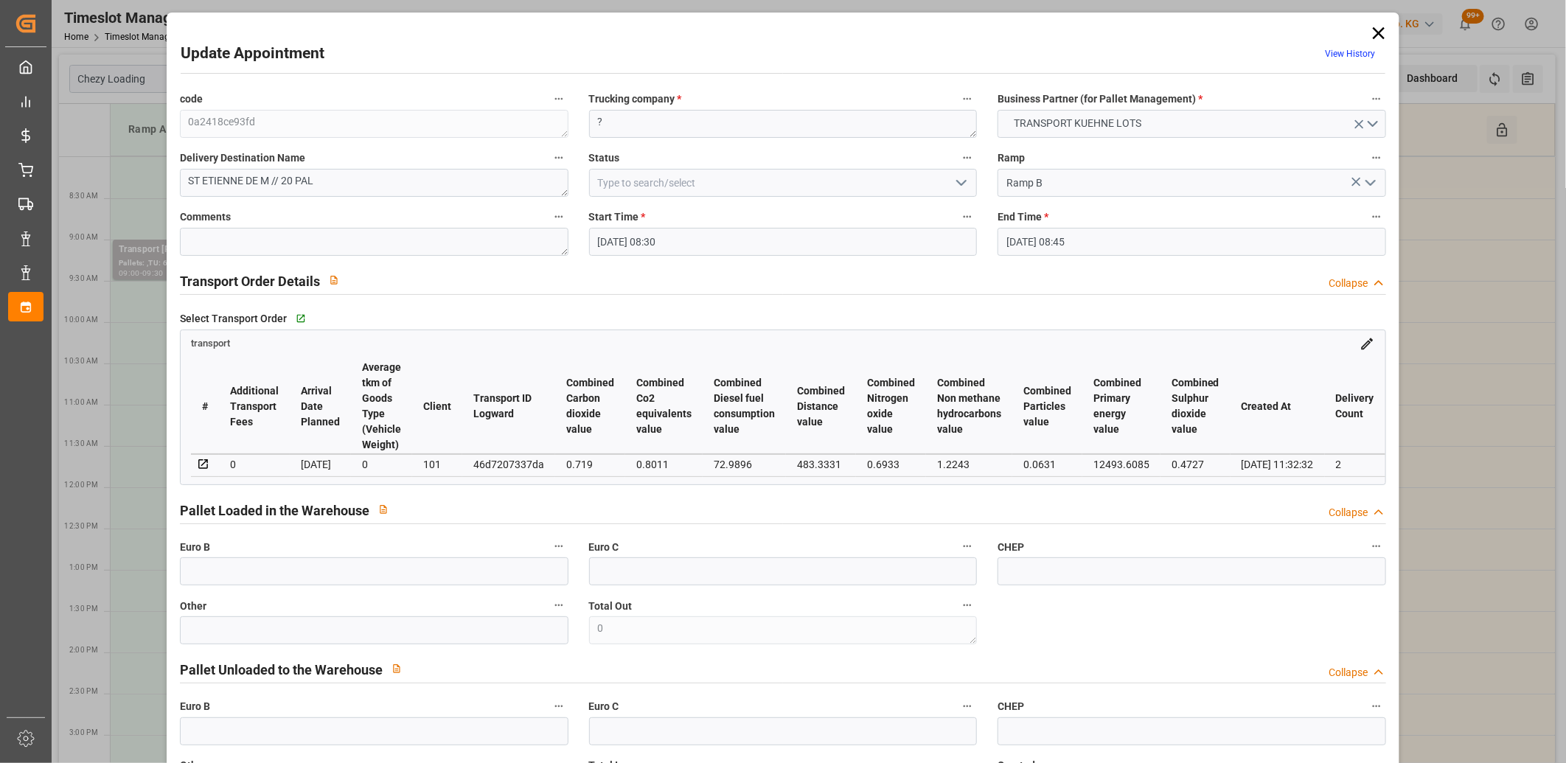
type input "28-08-2025"
click at [1374, 31] on icon at bounding box center [1379, 33] width 12 height 12
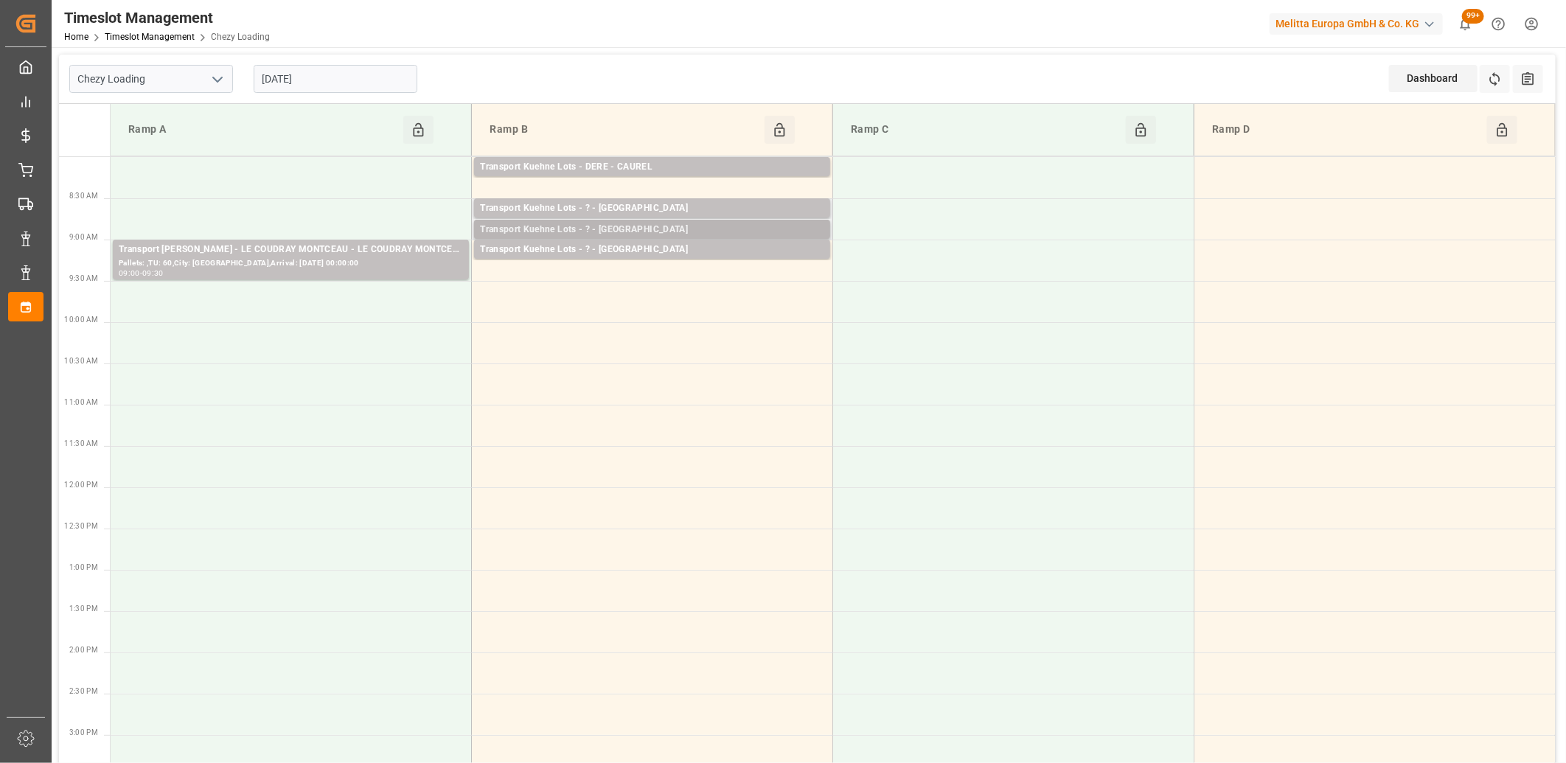
click at [673, 232] on div "Transport Kuehne Lots - ? - ST ETIENNE DE MONTLUC" at bounding box center [652, 230] width 344 height 15
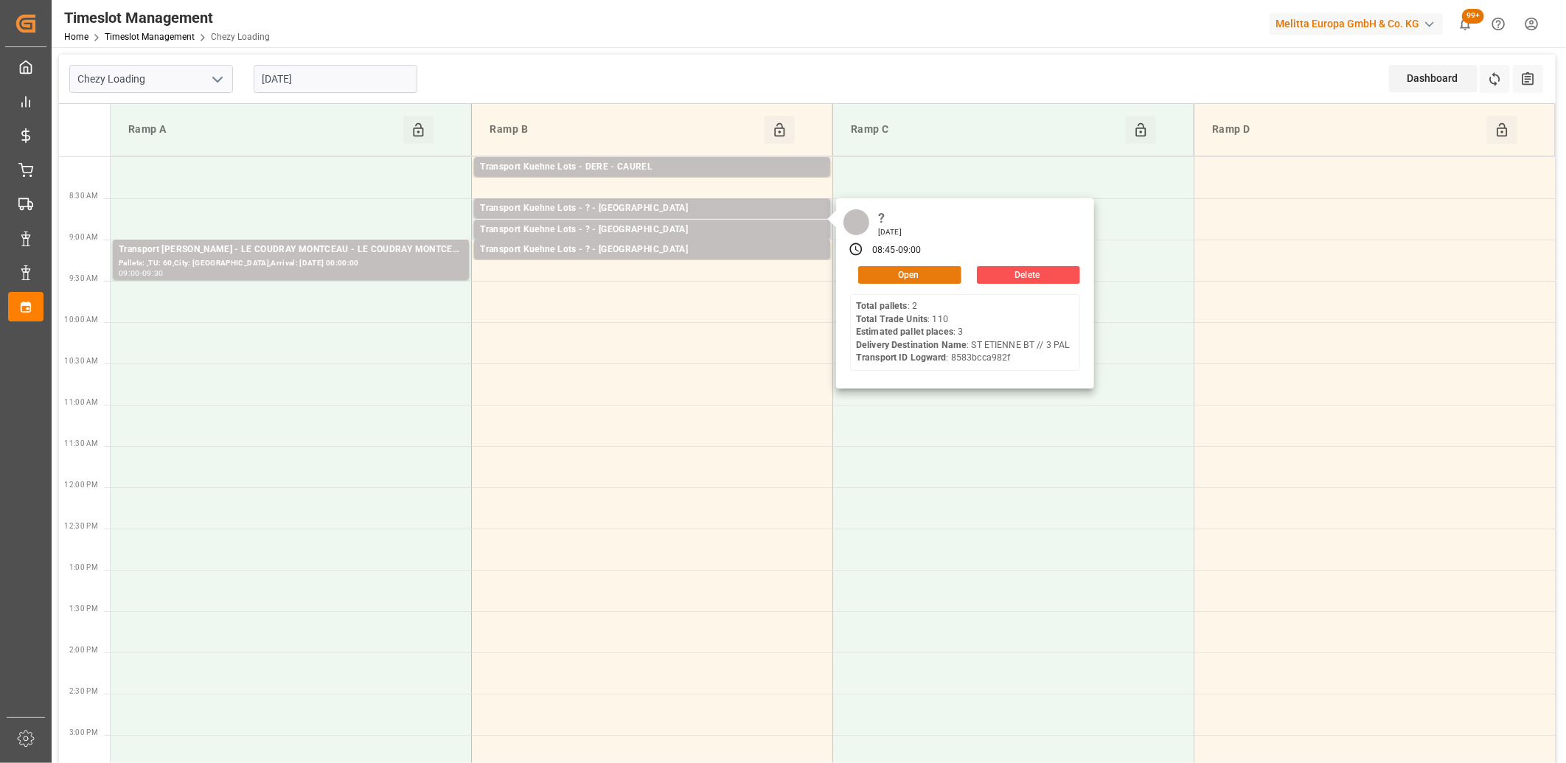
click at [878, 275] on button "Open" at bounding box center [909, 275] width 103 height 18
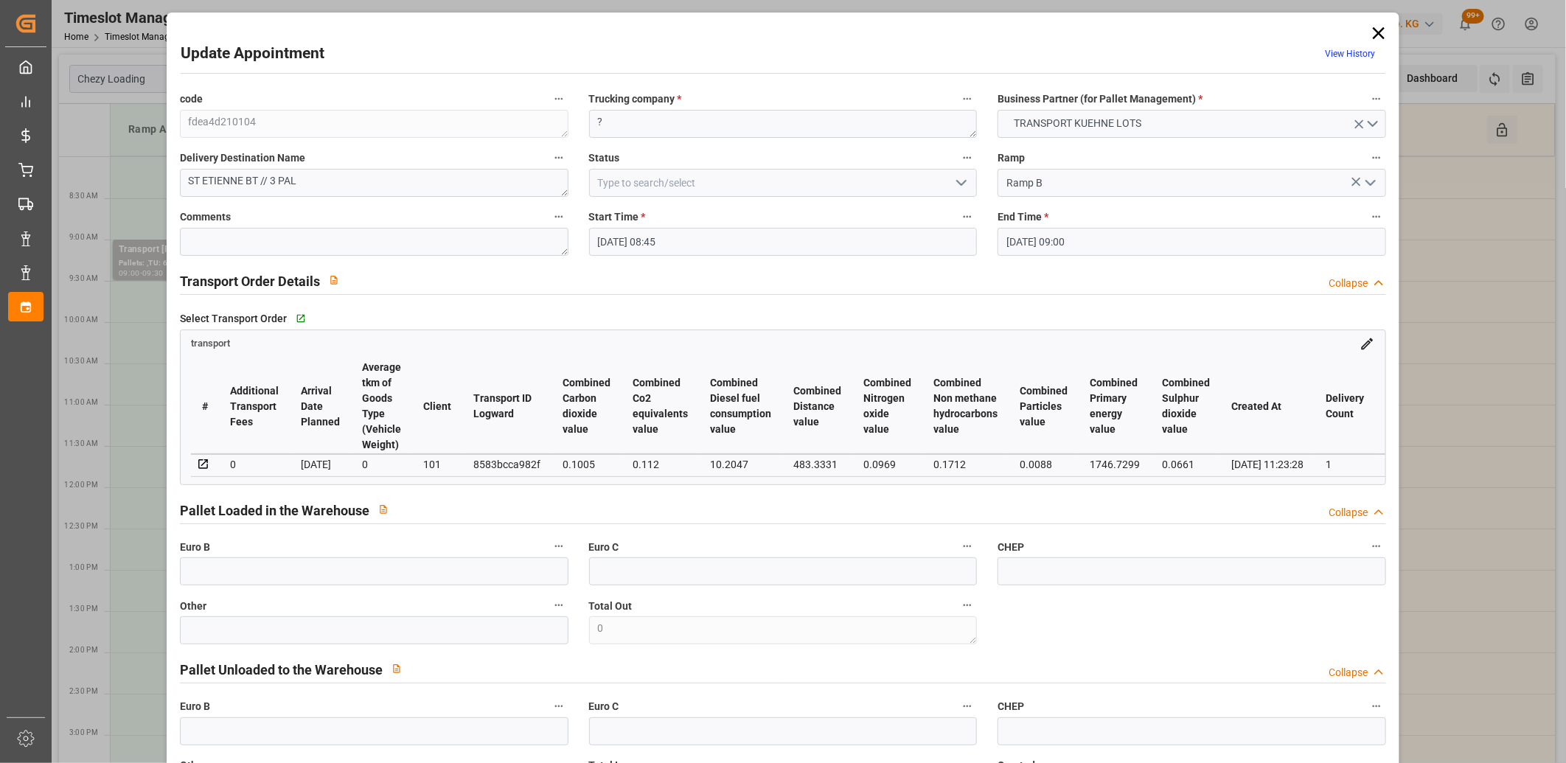
click at [1373, 29] on icon at bounding box center [1379, 33] width 12 height 12
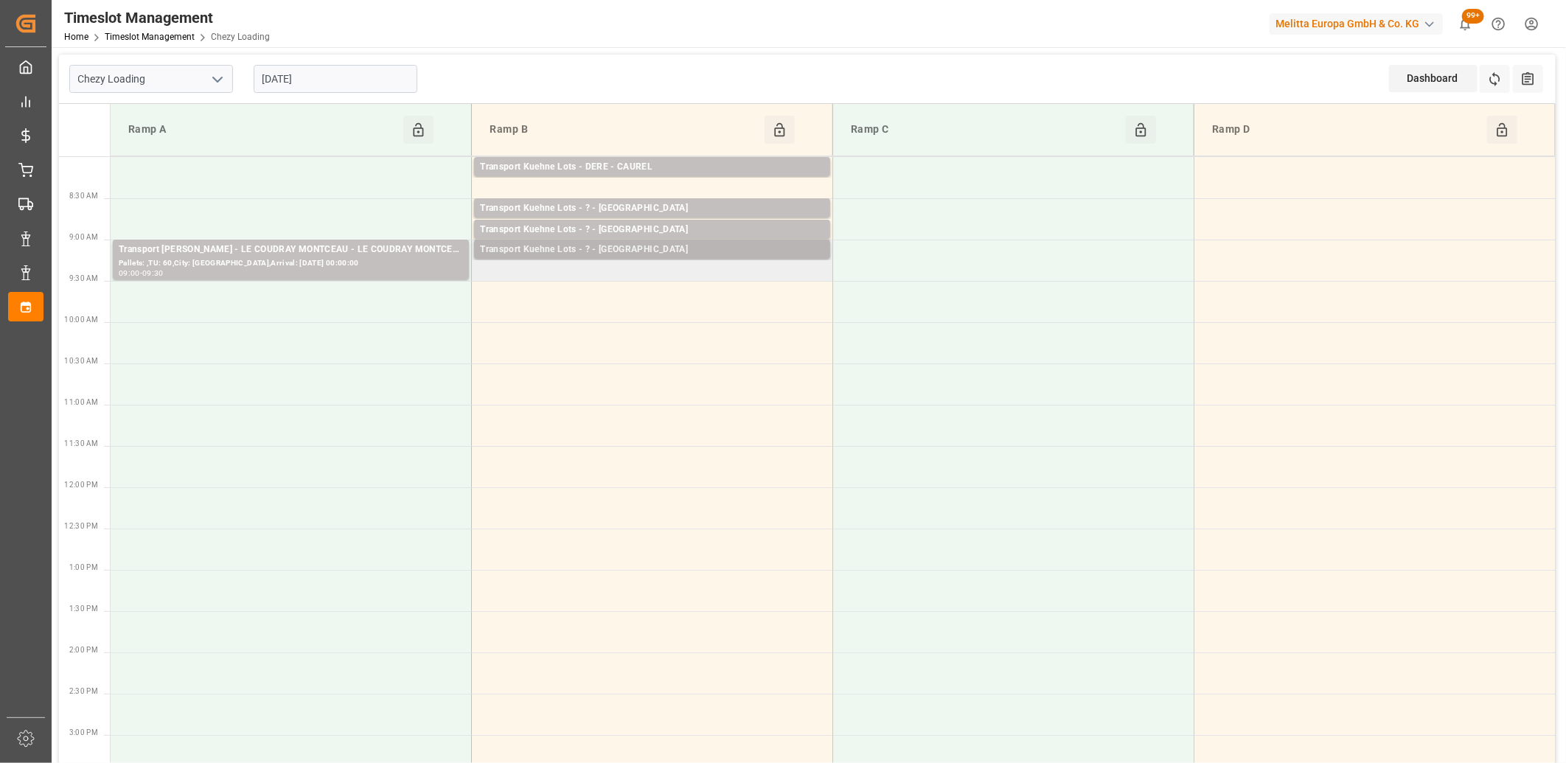
click at [605, 247] on div "Transport Kuehne Lots - ? - ST ETIENNE DE MONTLUC" at bounding box center [652, 250] width 344 height 15
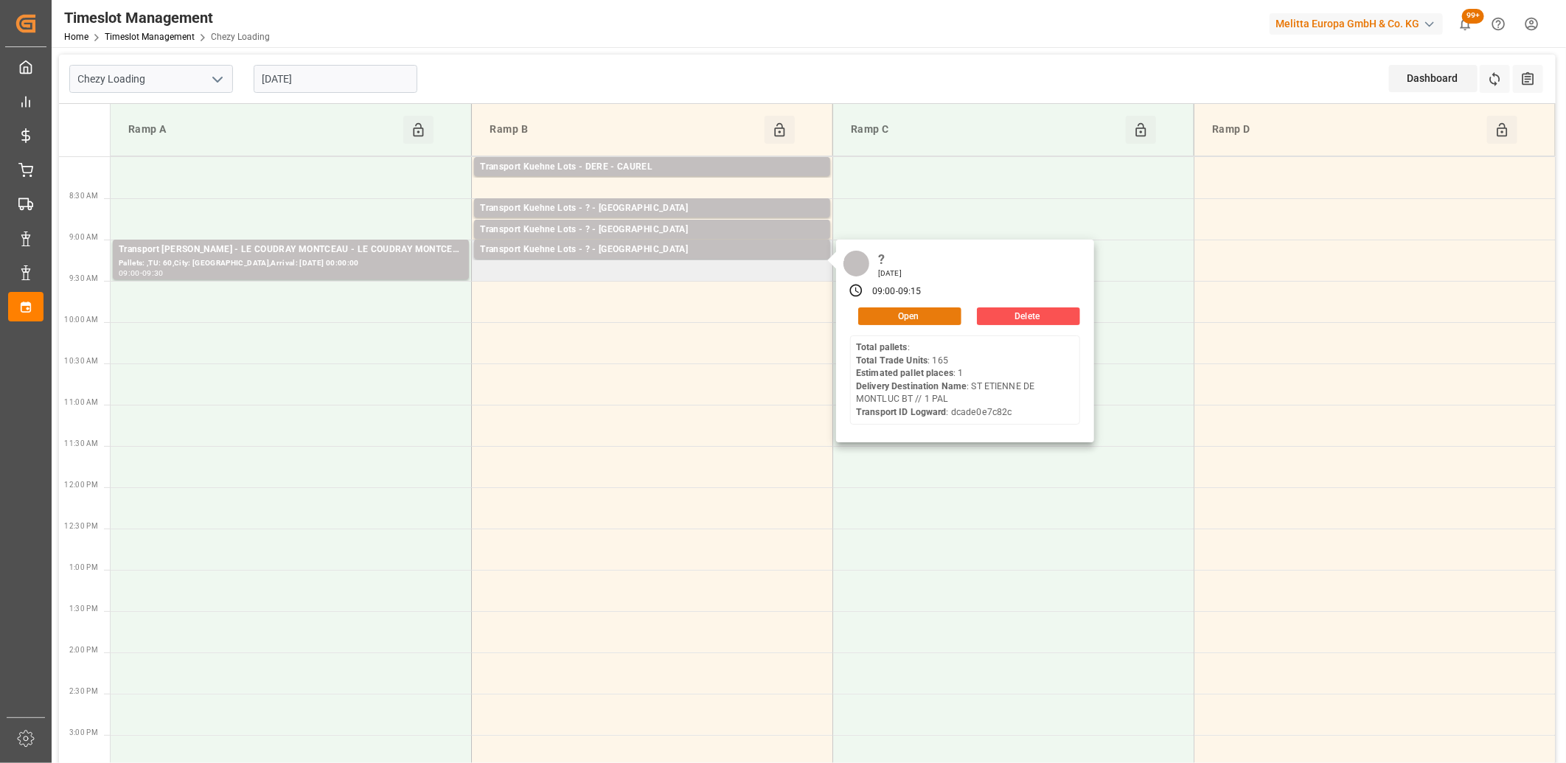
click at [880, 313] on button "Open" at bounding box center [909, 316] width 103 height 18
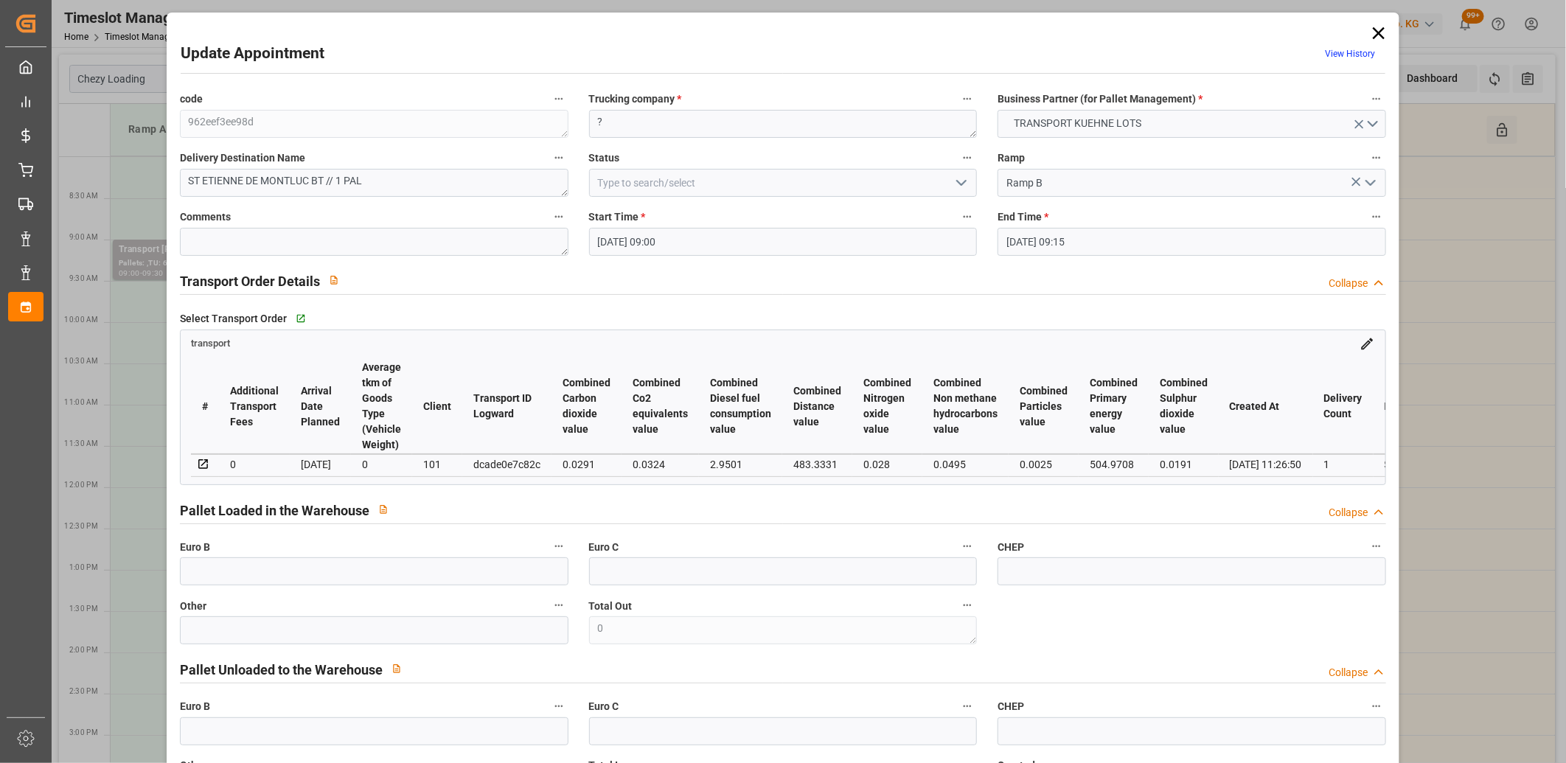
click at [1373, 29] on icon at bounding box center [1379, 33] width 12 height 12
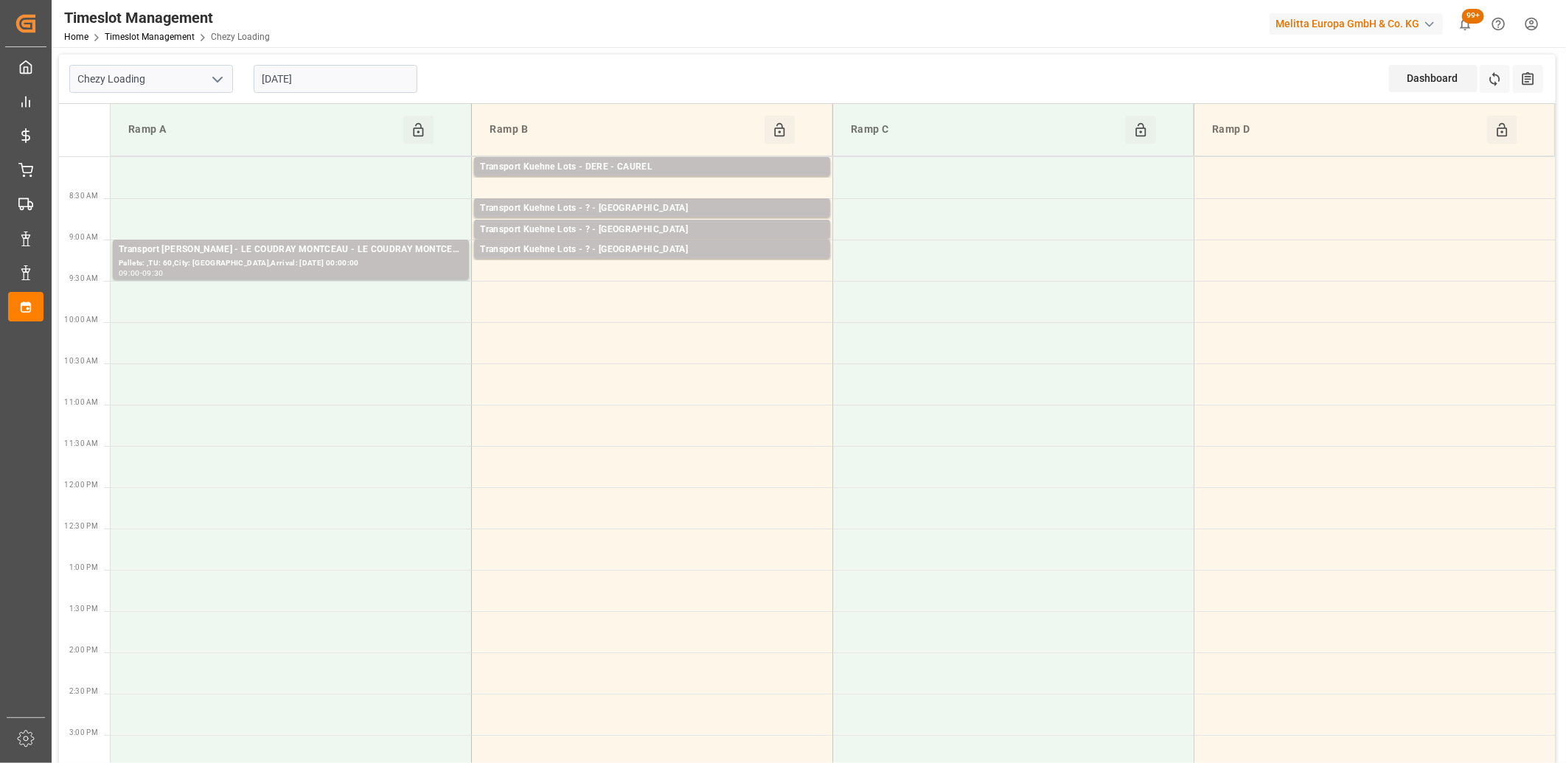
click at [358, 75] on input "17-09-2025" at bounding box center [336, 79] width 164 height 28
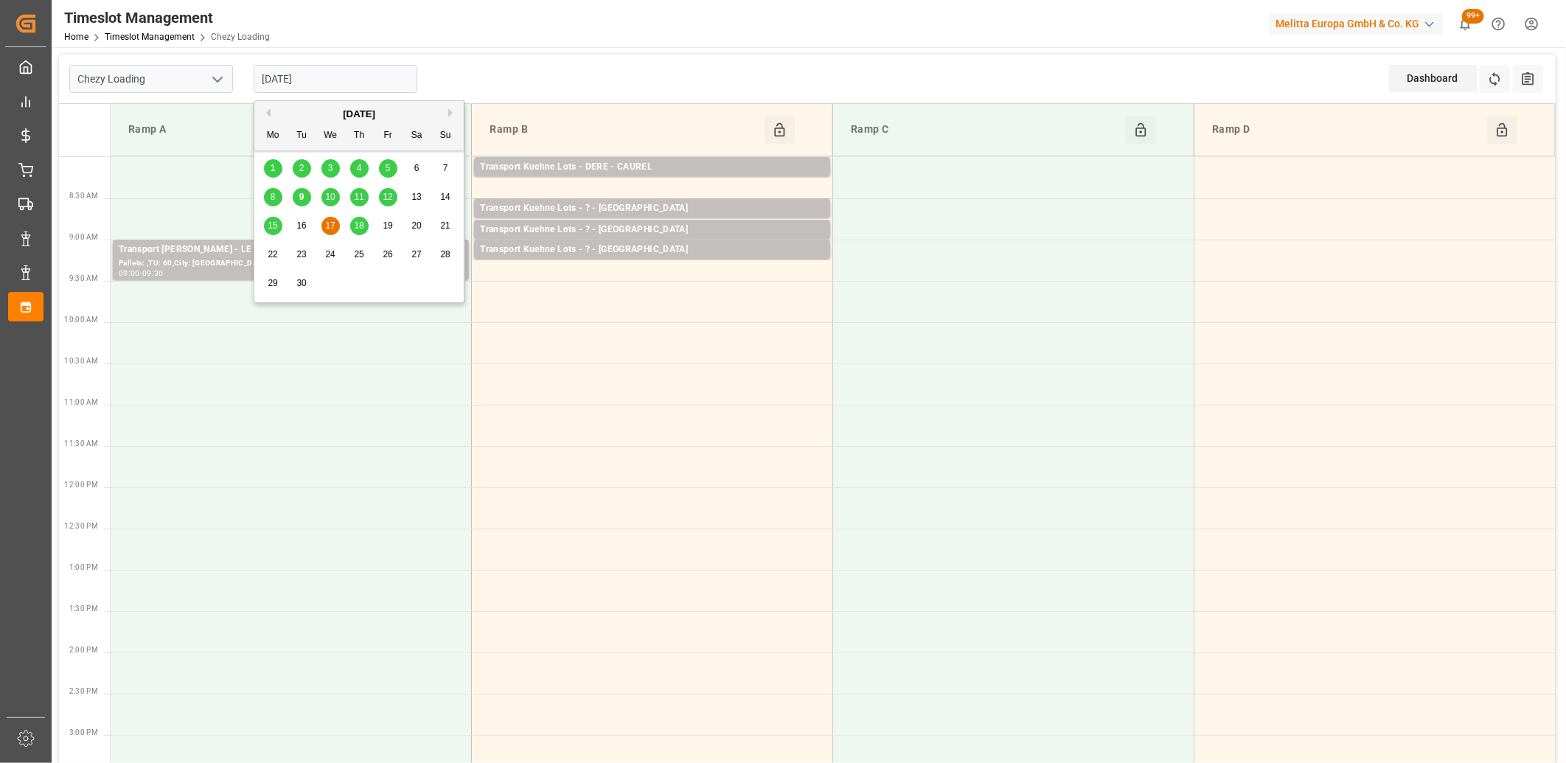
click at [274, 223] on span "15" at bounding box center [273, 225] width 10 height 10
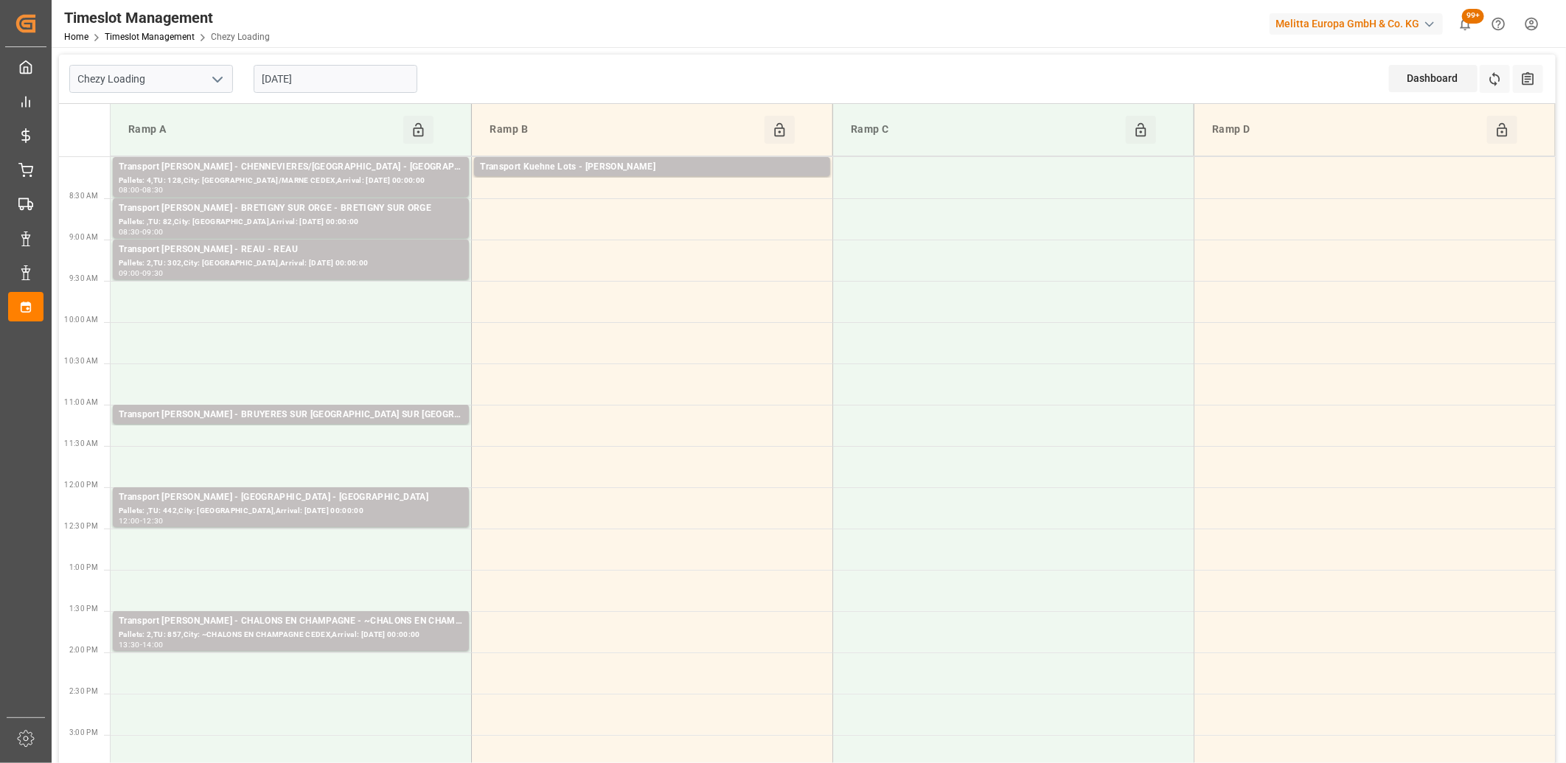
click at [370, 75] on input "15-09-2025" at bounding box center [336, 79] width 164 height 28
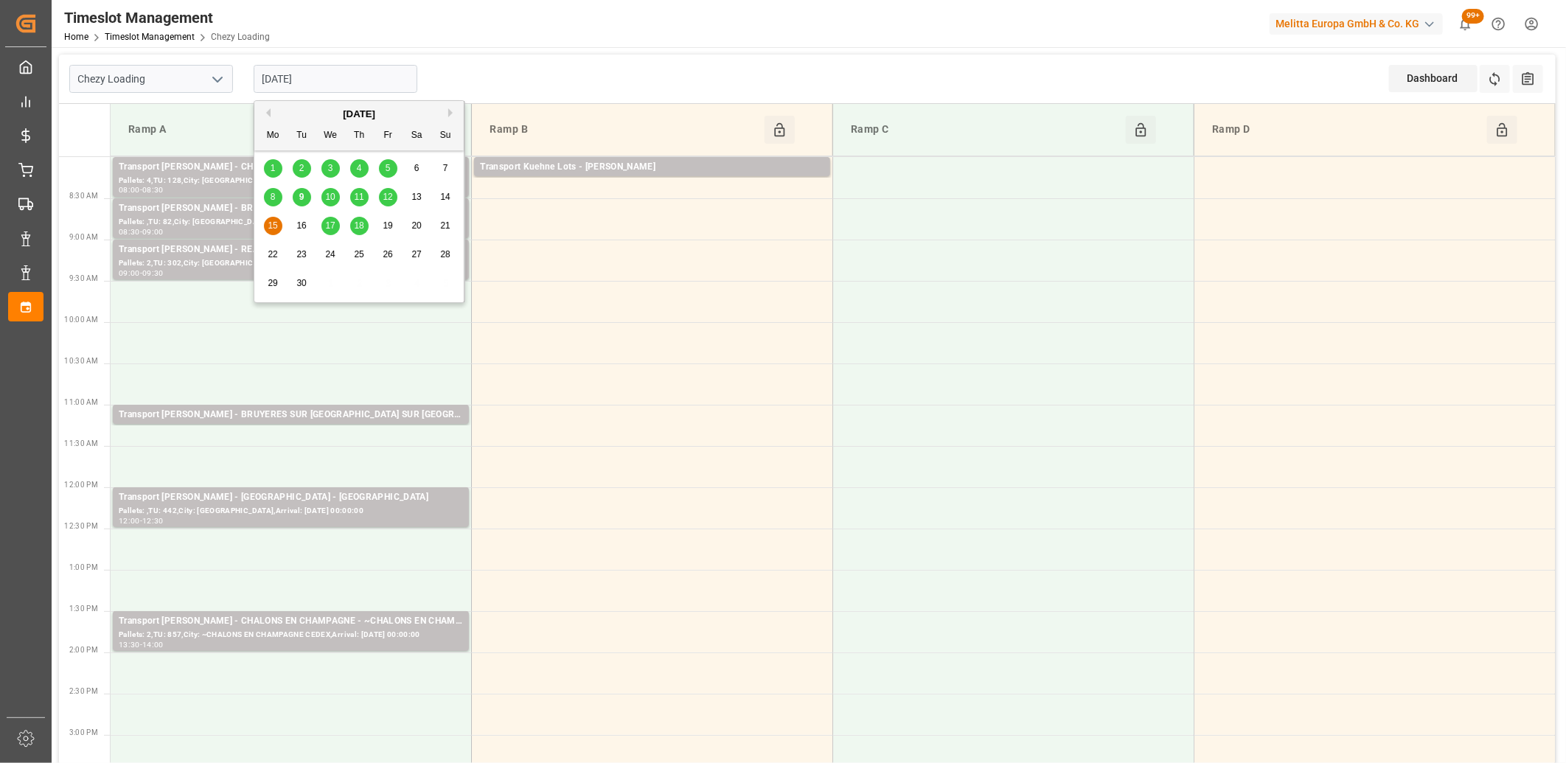
click at [386, 193] on span "12" at bounding box center [388, 197] width 10 height 10
type input "12-09-2025"
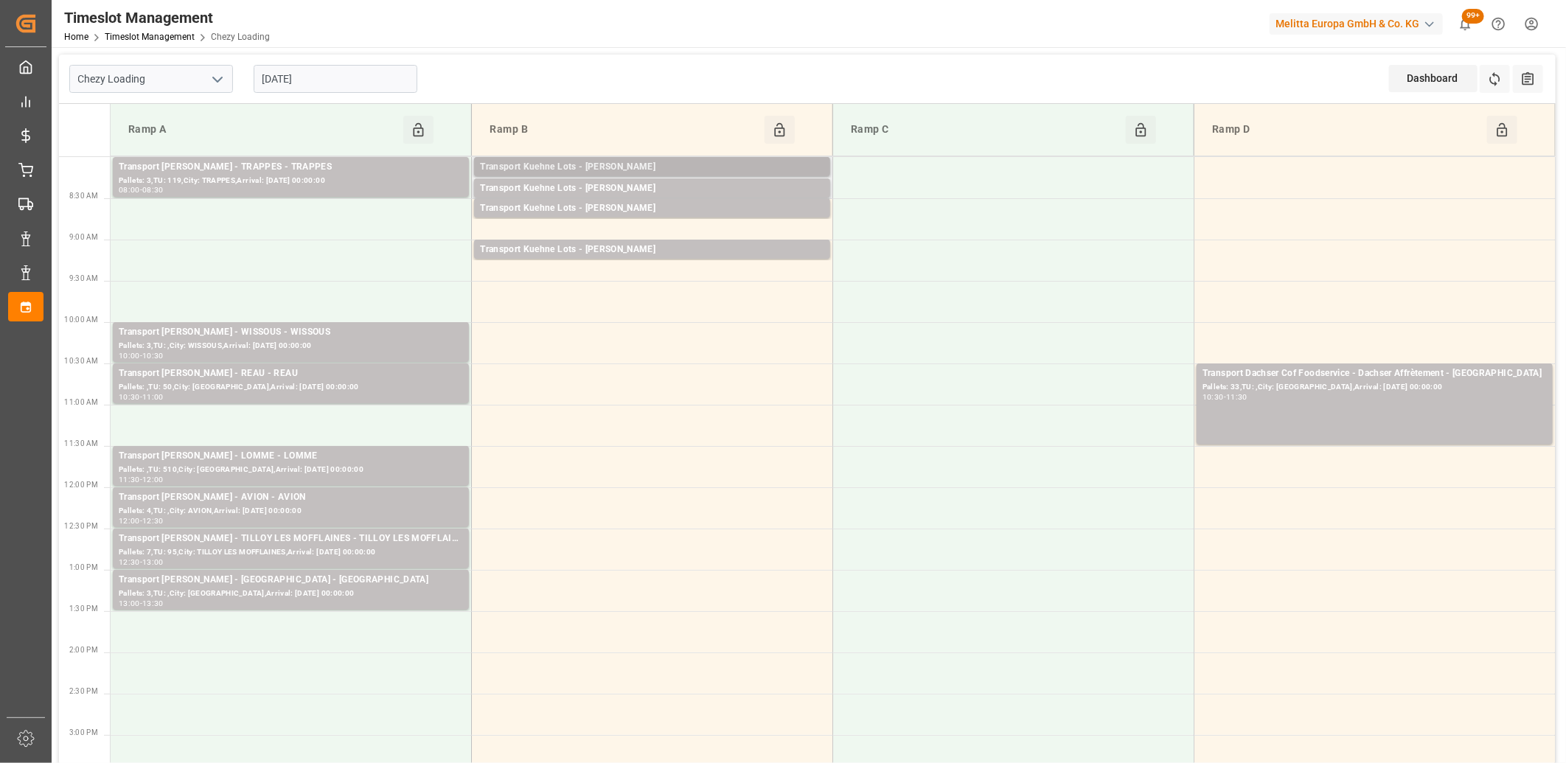
click at [615, 167] on div "Transport Kuehne Lots - ANTOINE - ST ETIENNE DE MONTLUC" at bounding box center [652, 167] width 344 height 15
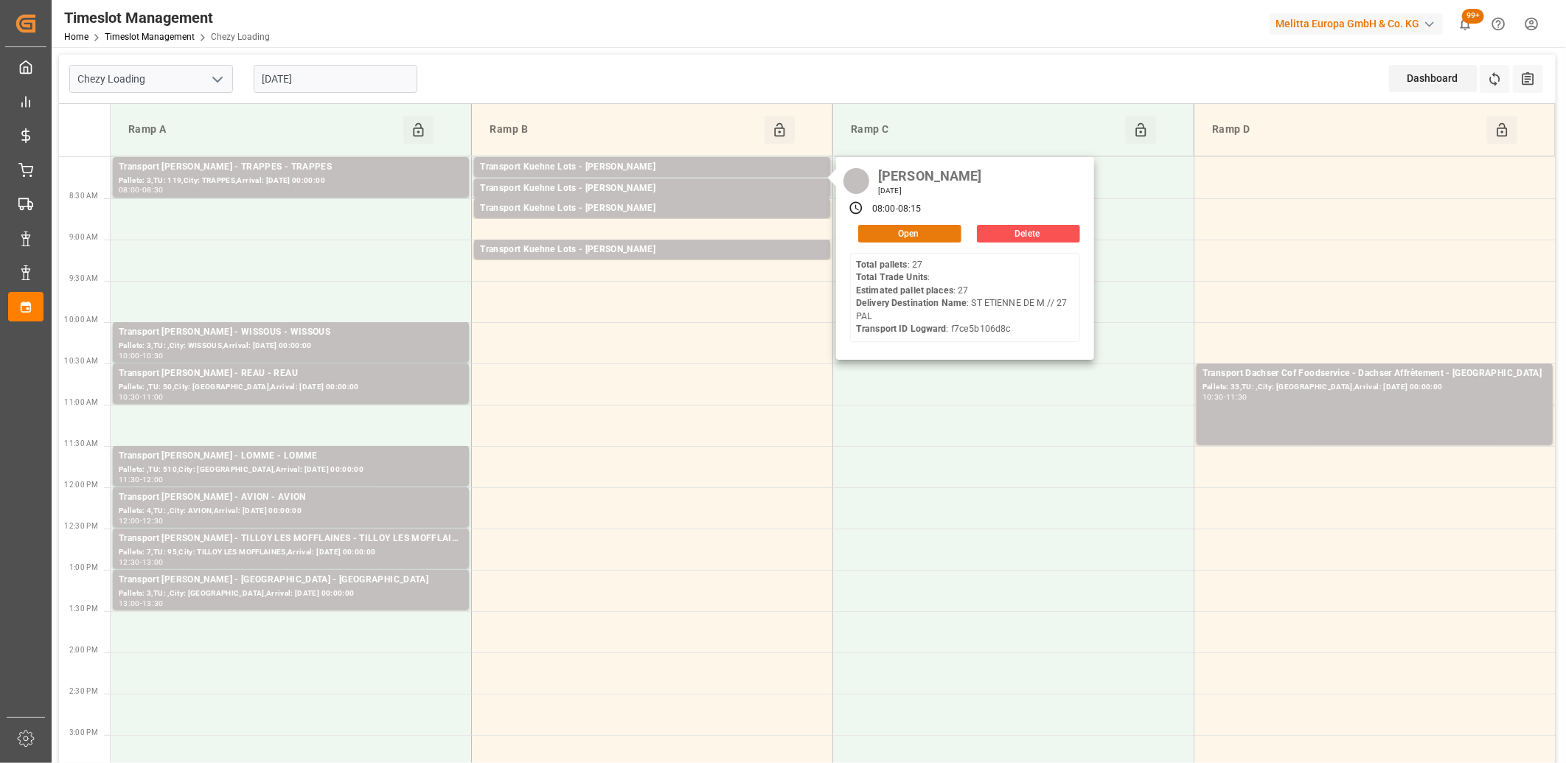
click at [910, 237] on button "Open" at bounding box center [909, 234] width 103 height 18
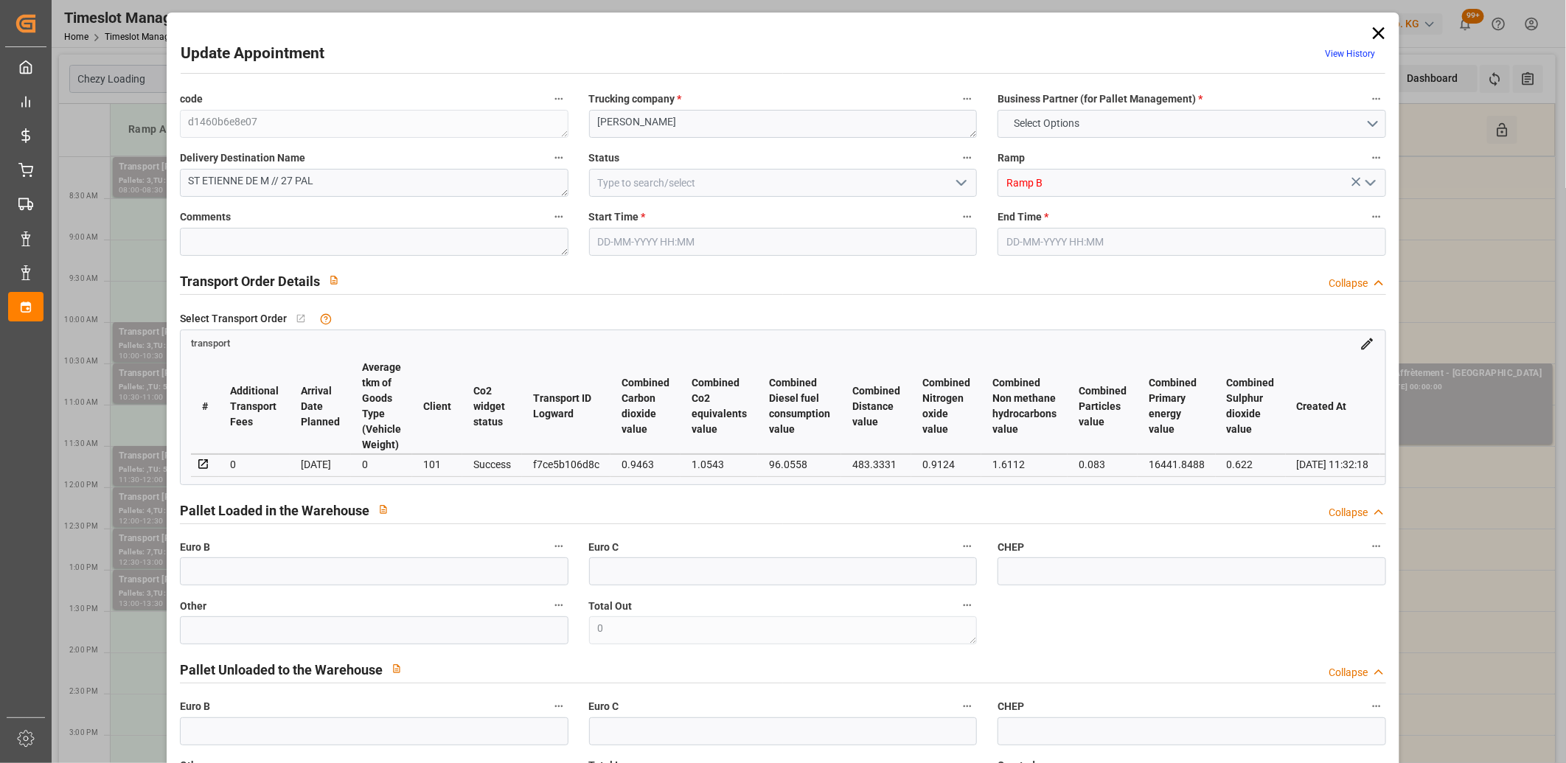
type input "27"
type input "698.82"
type input "0"
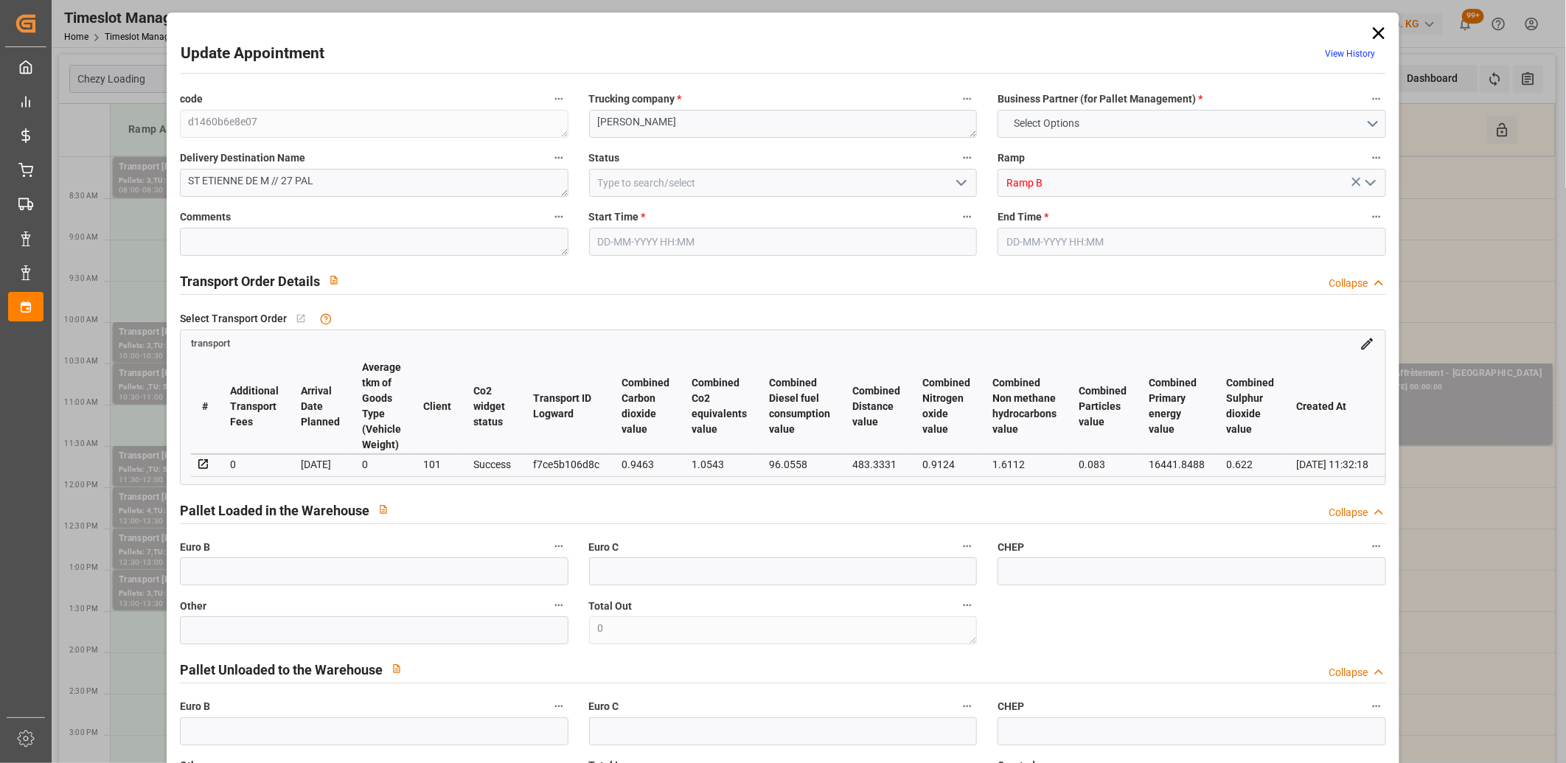
type input "698.82"
type input "0"
type input "3064.464"
type input "4768.8"
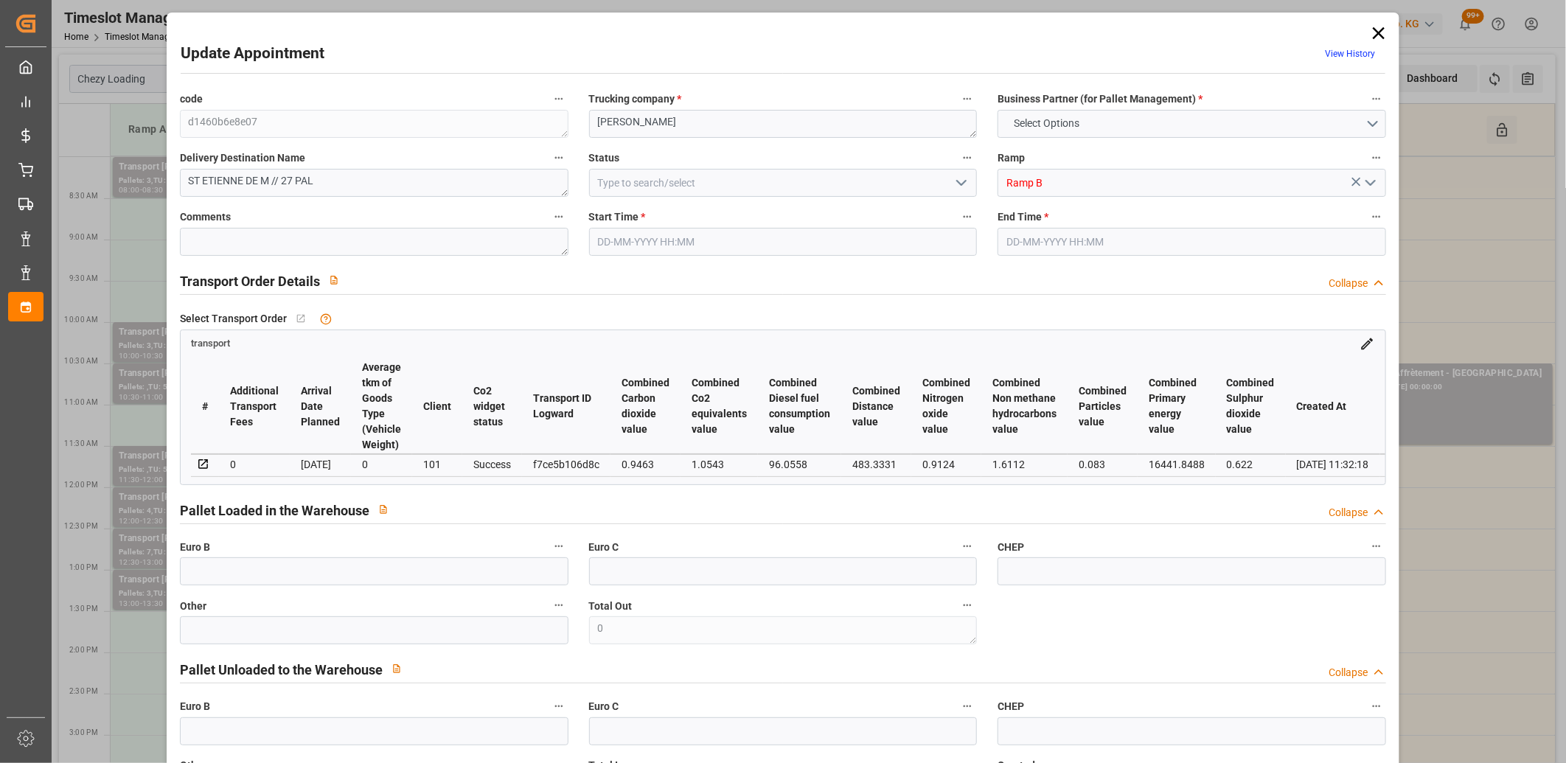
type input "32273.952"
type input "44"
type input "27"
type input "0"
type input "27"
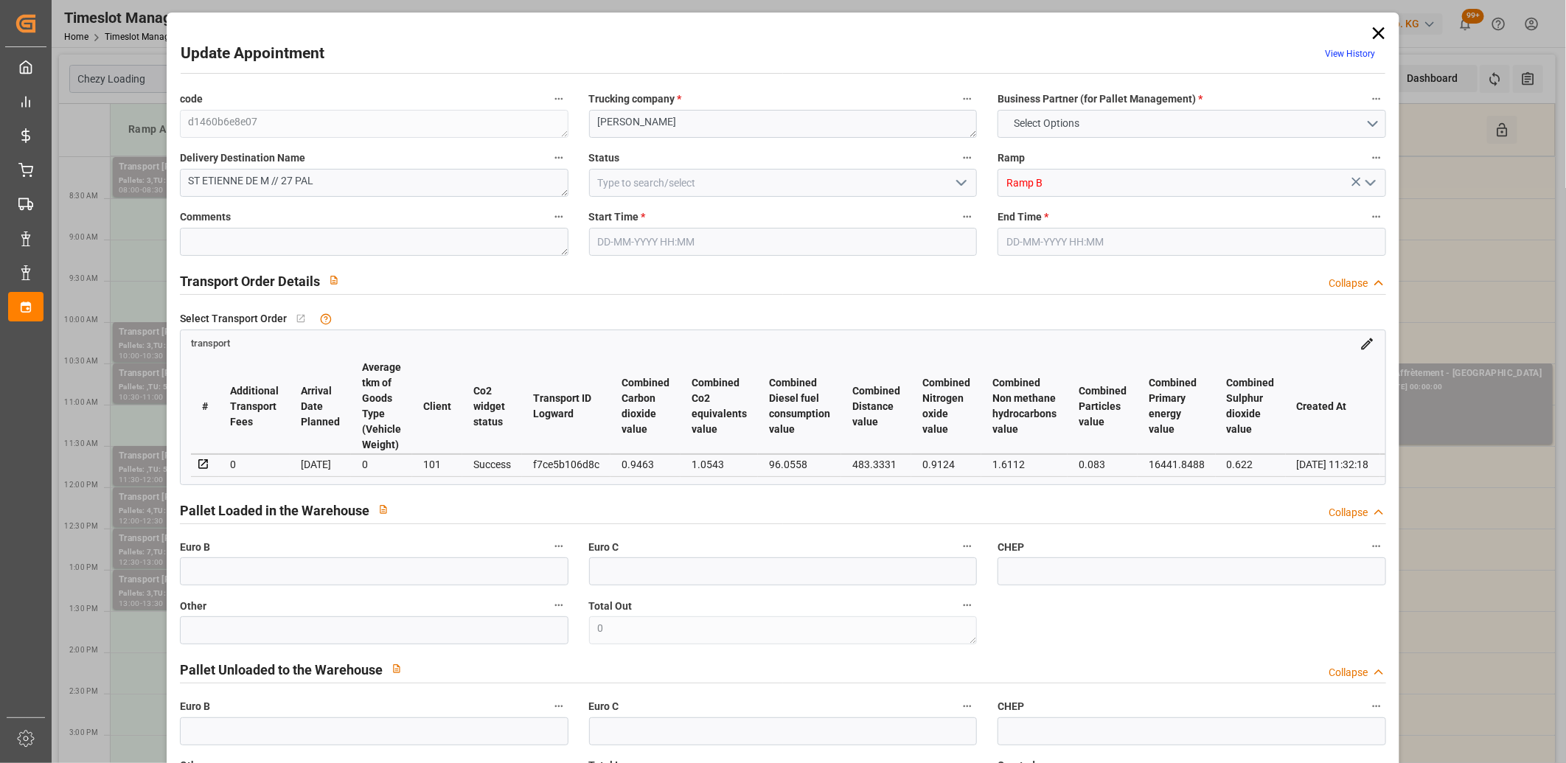
type input "101"
type input "3750.912"
type input "0"
type input "4710.8598"
type input "0"
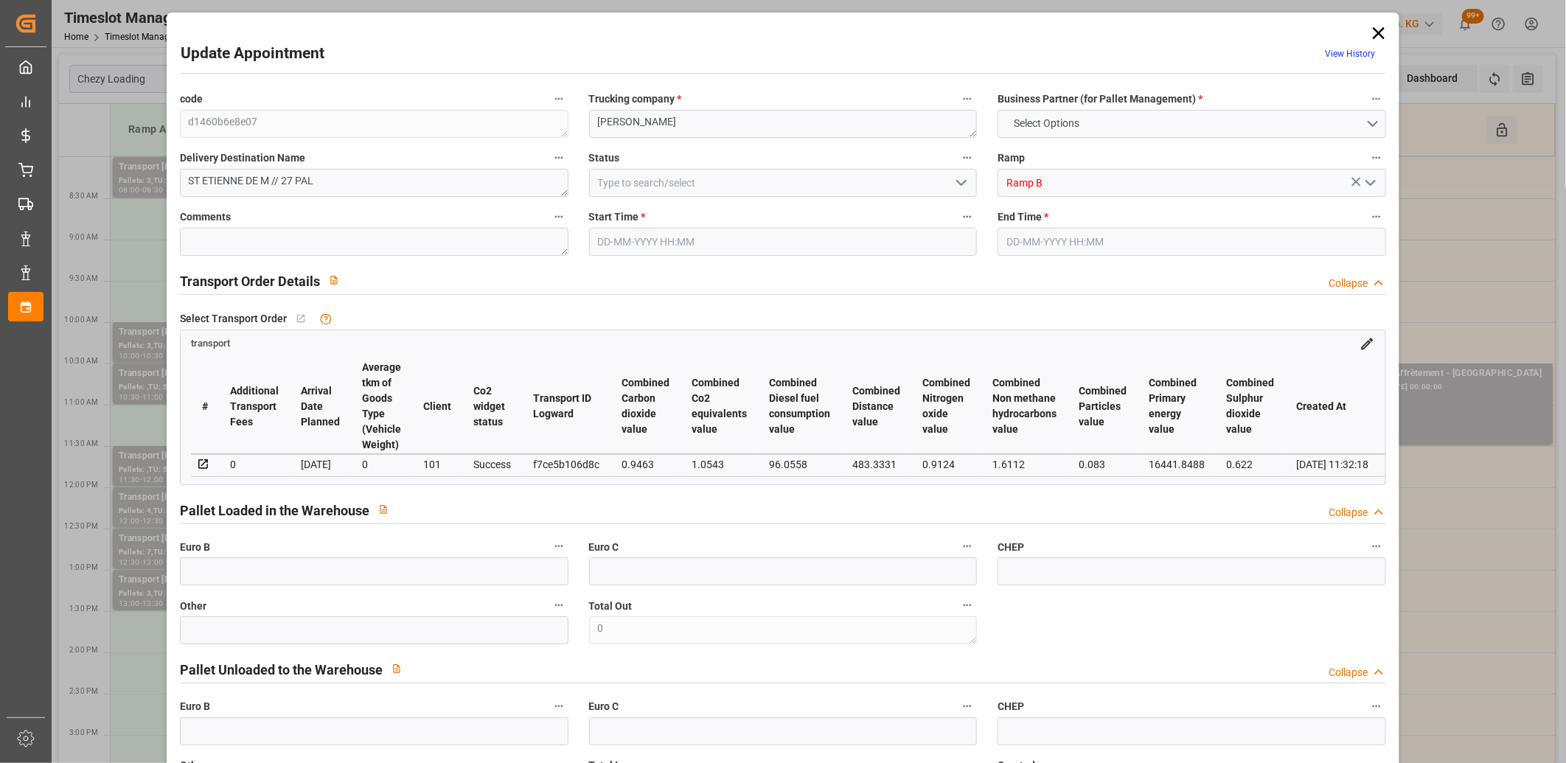
type input "0"
type input "21"
type input "35"
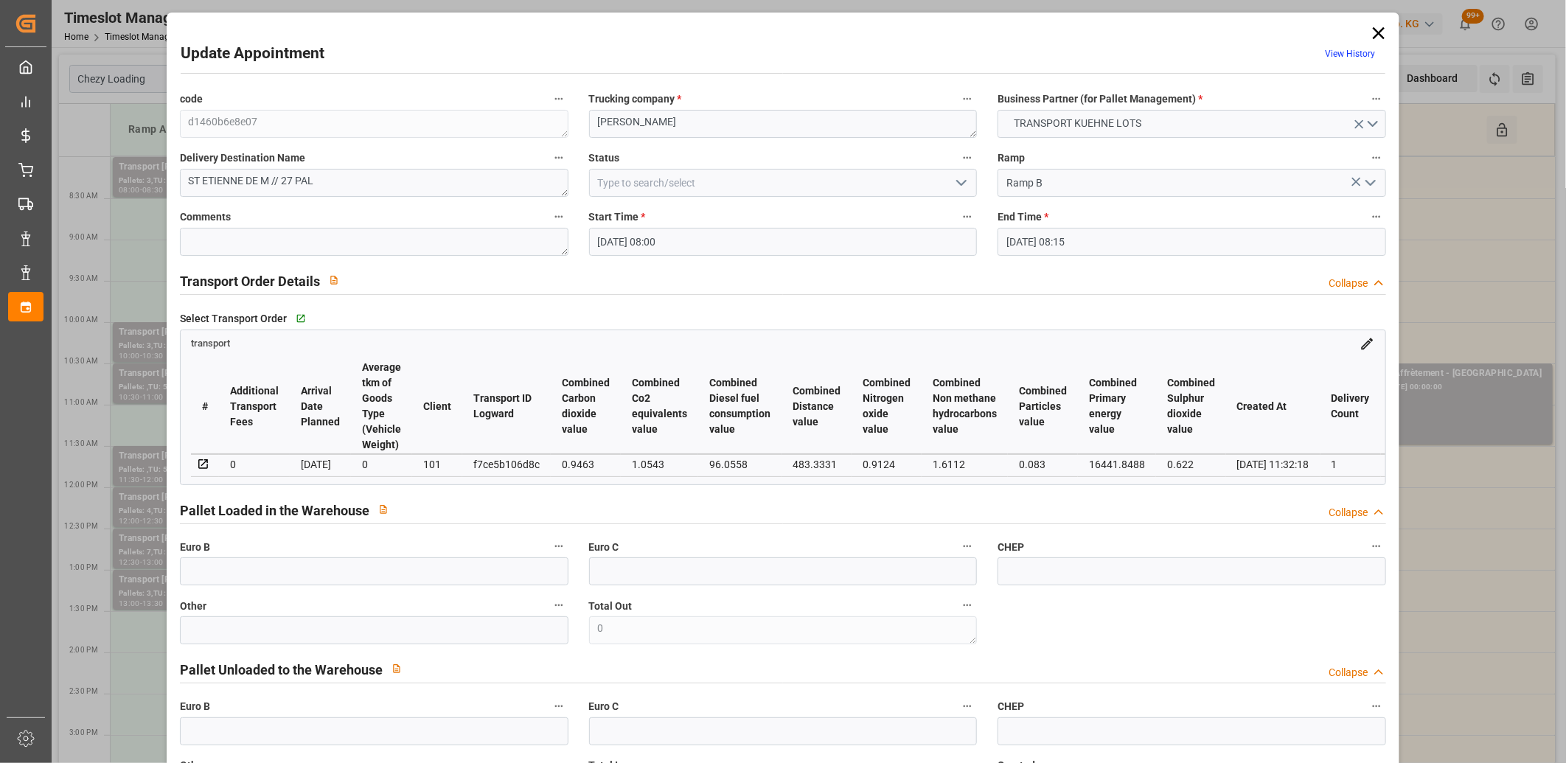
type input "12-09-2025 08:00"
type input "12-09-2025 08:15"
type input "25-08-2025 12:44"
type input "25-08-2025 11:32"
type input "01-09-2025"
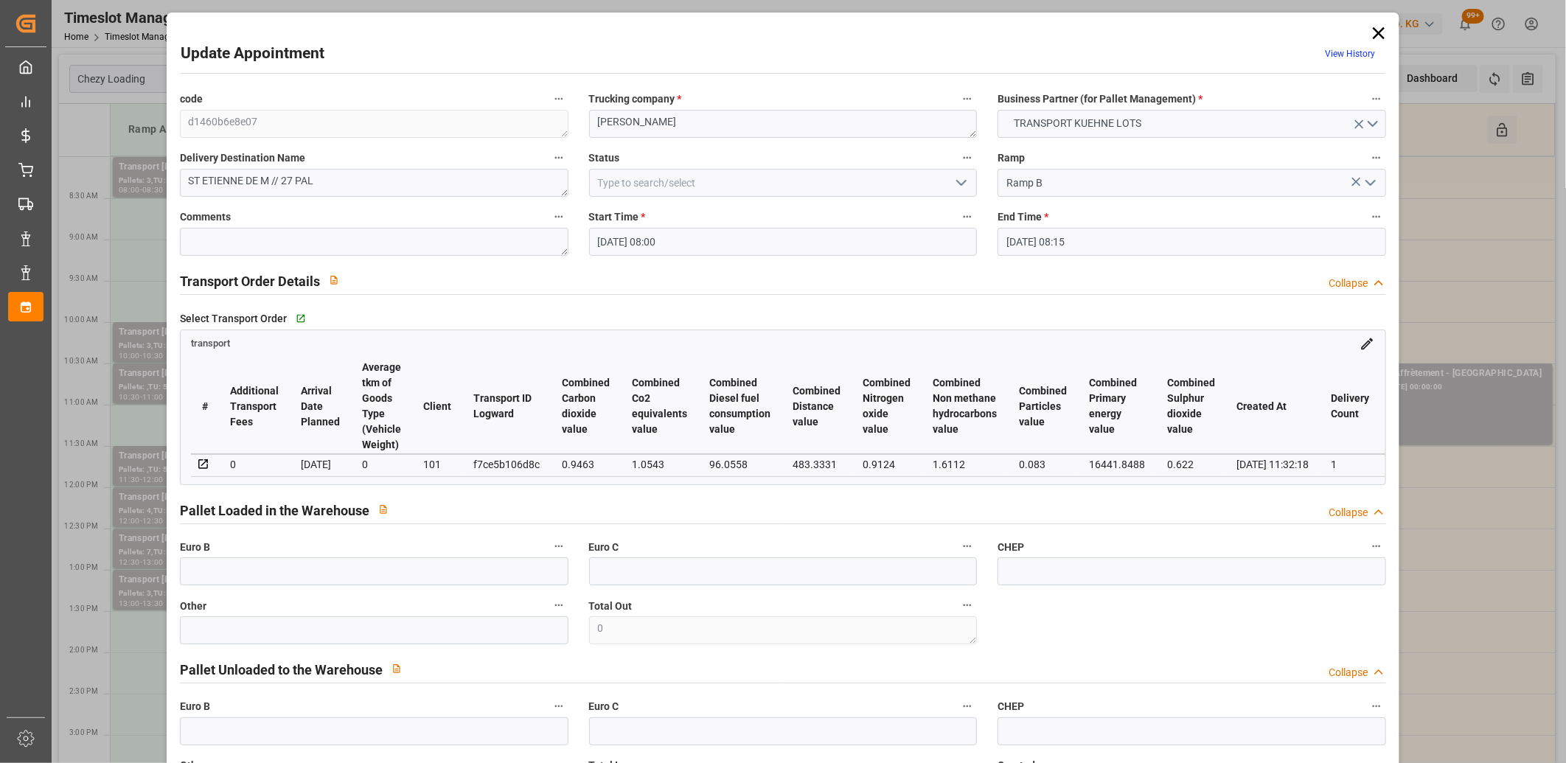
type input "28-08-2025"
click at [1370, 32] on icon at bounding box center [1379, 33] width 21 height 21
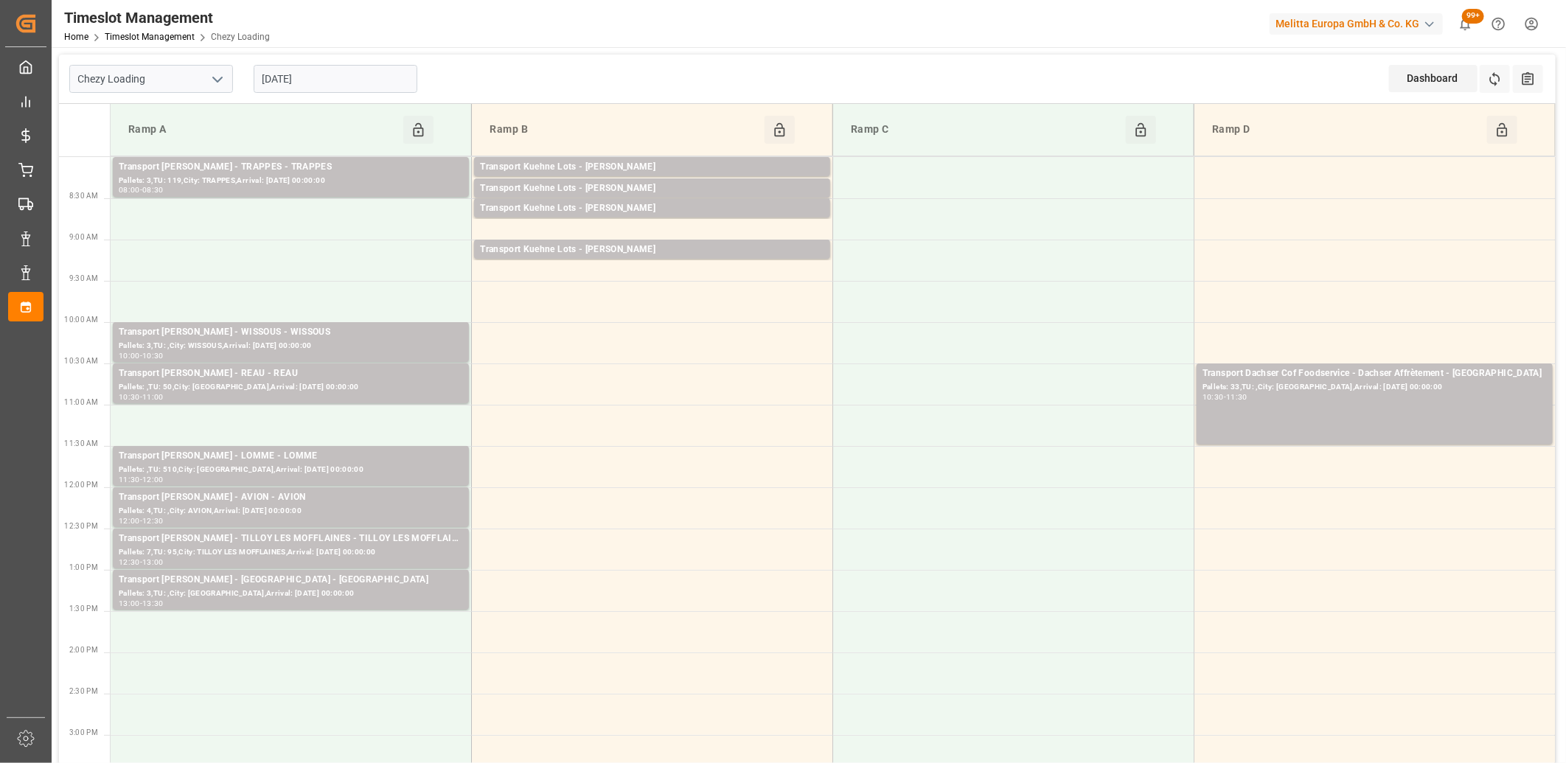
click at [341, 67] on input "12-09-2025" at bounding box center [336, 79] width 164 height 28
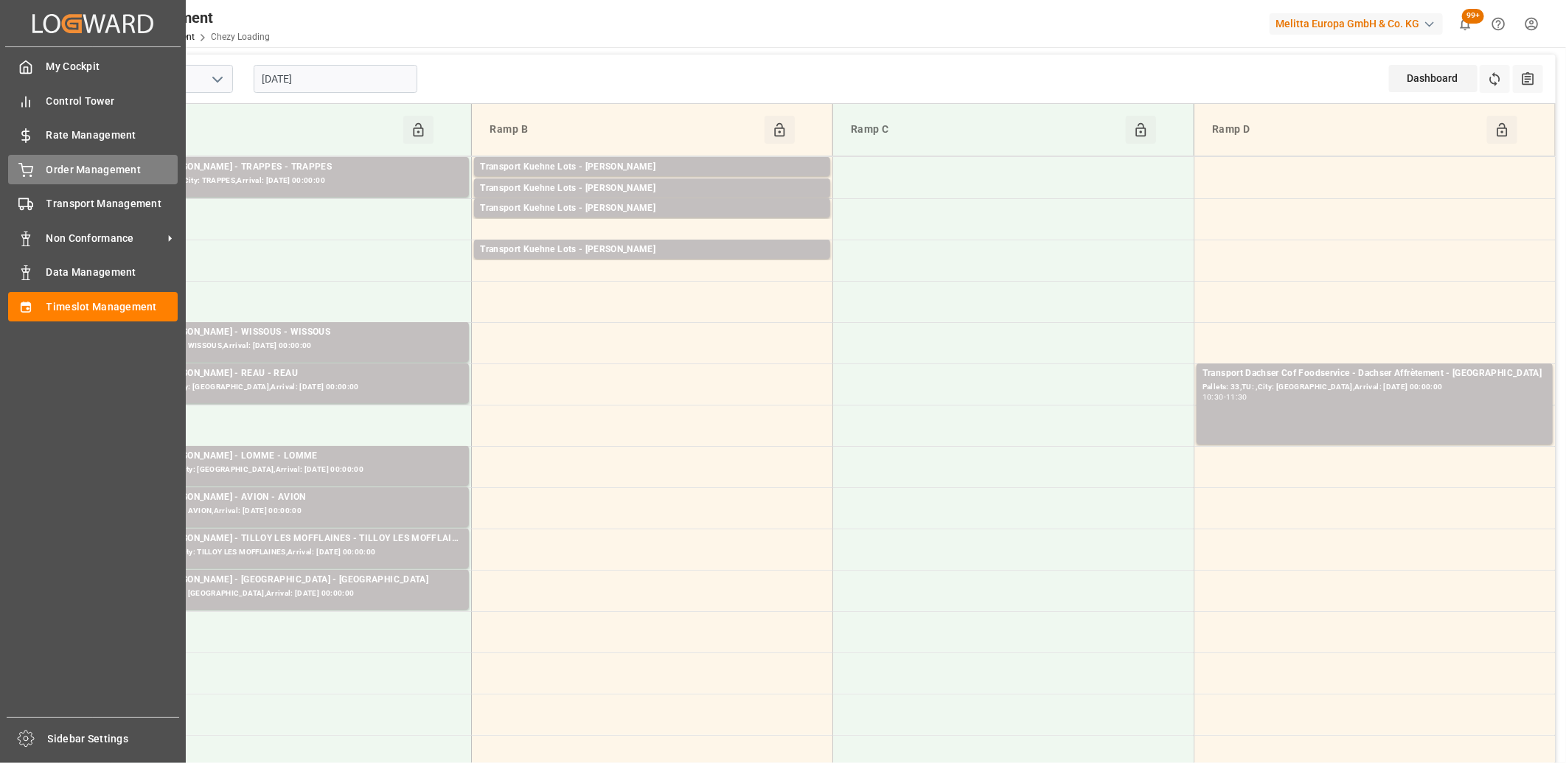
click at [27, 177] on div "Order Management Order Management" at bounding box center [93, 169] width 170 height 29
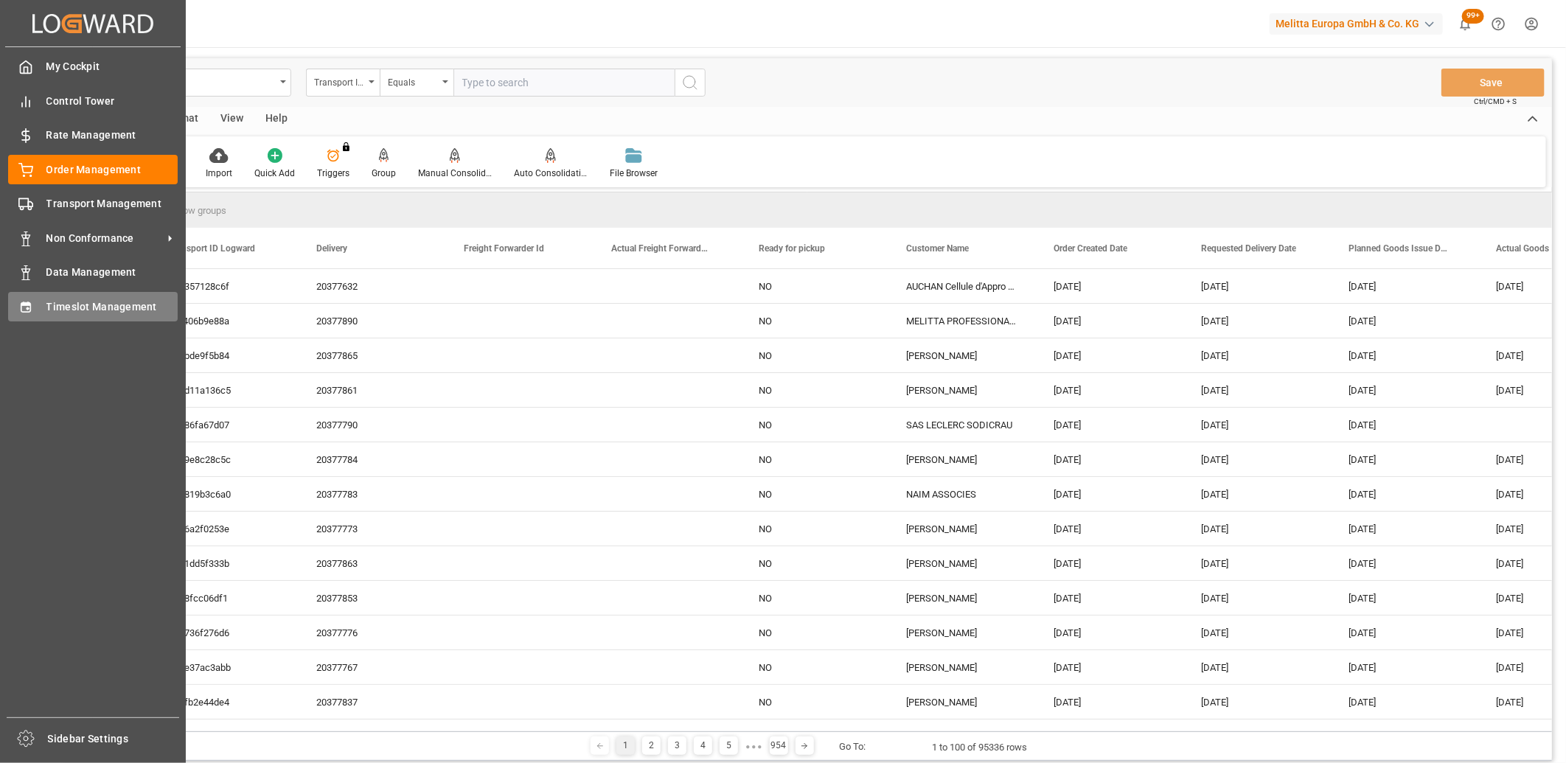
click at [27, 307] on icon at bounding box center [26, 307] width 10 height 10
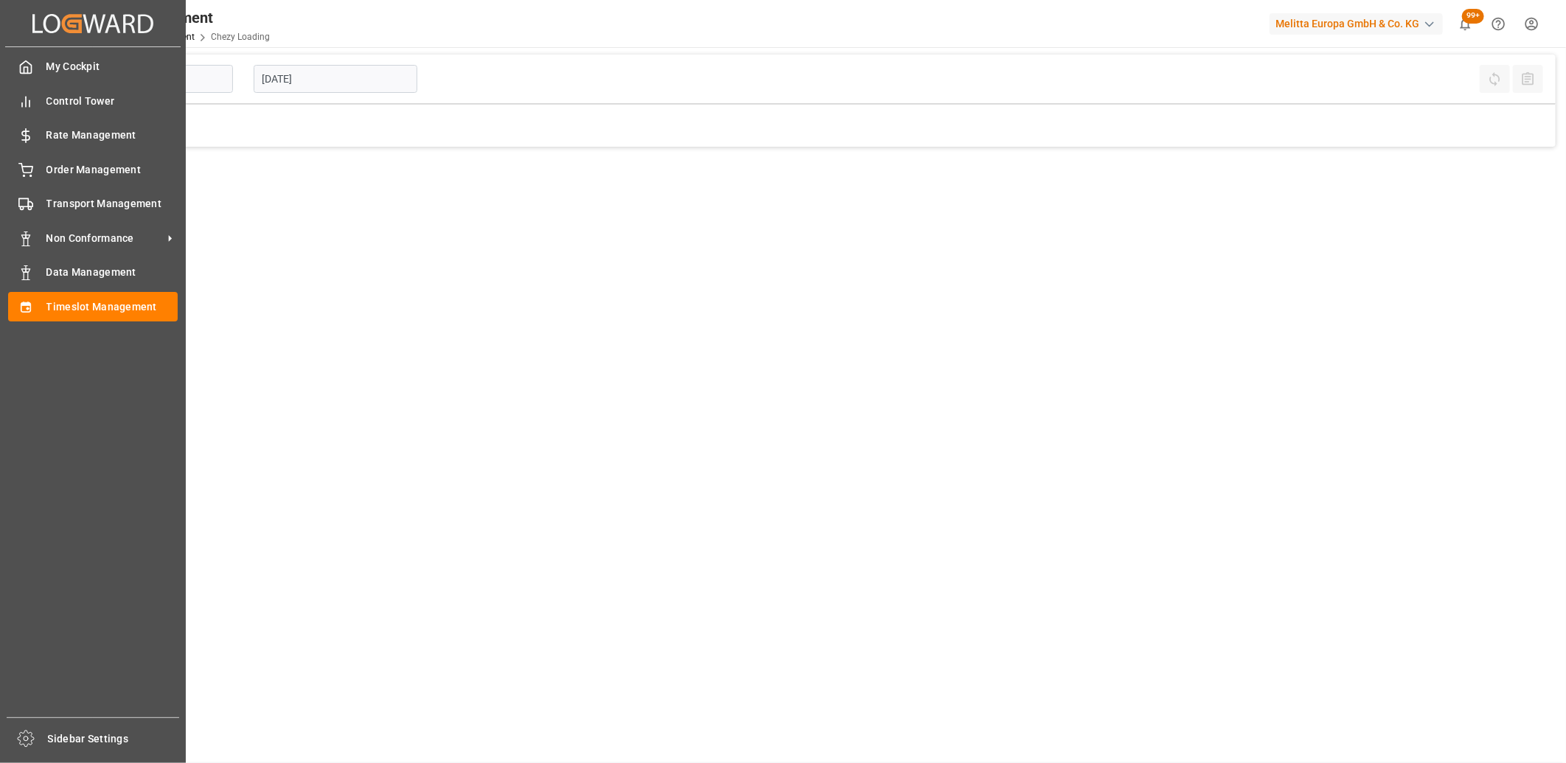
type input "Chezy Loading"
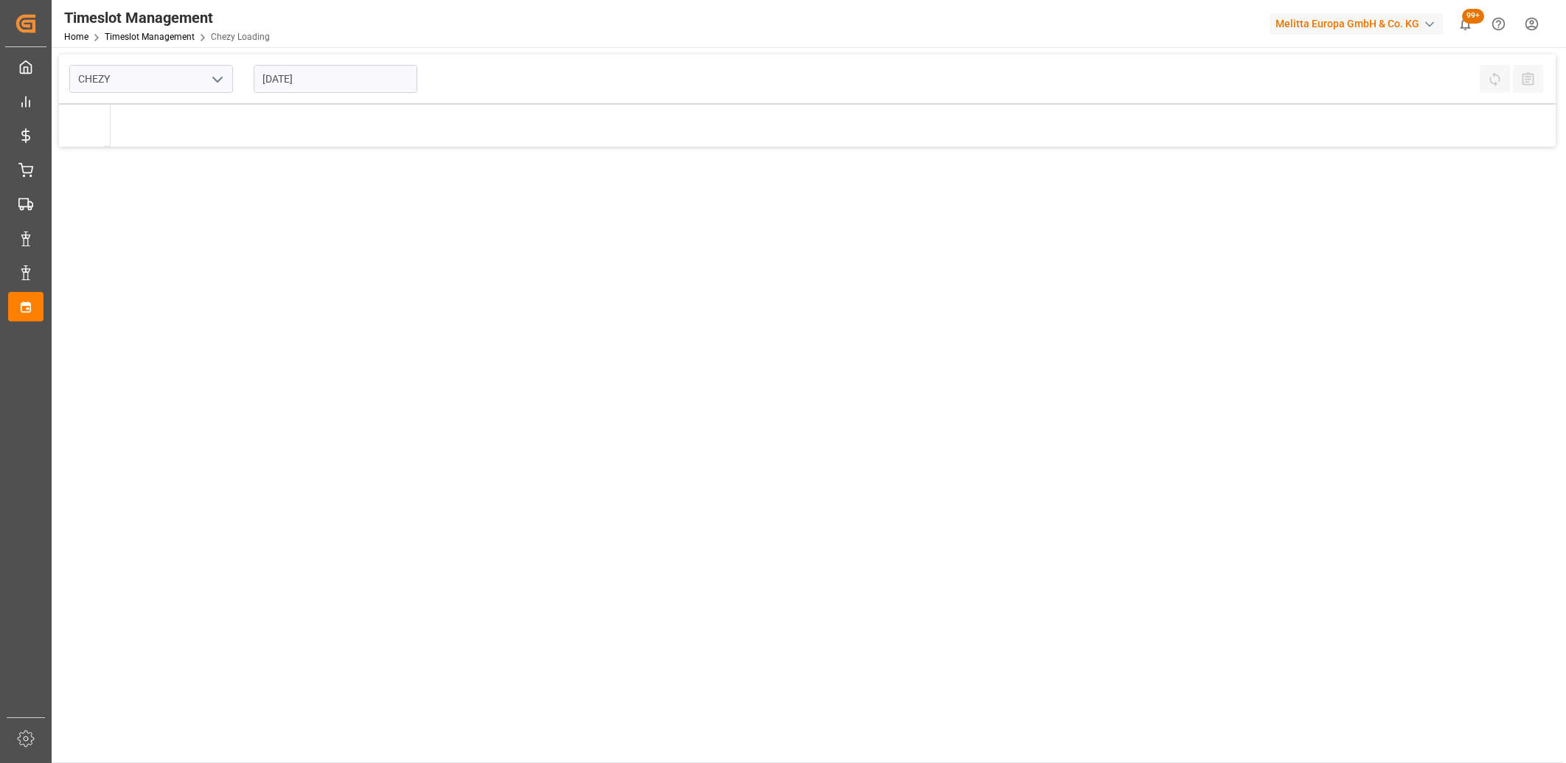
type input "Chezy Loading"
